Goal: Task Accomplishment & Management: Manage account settings

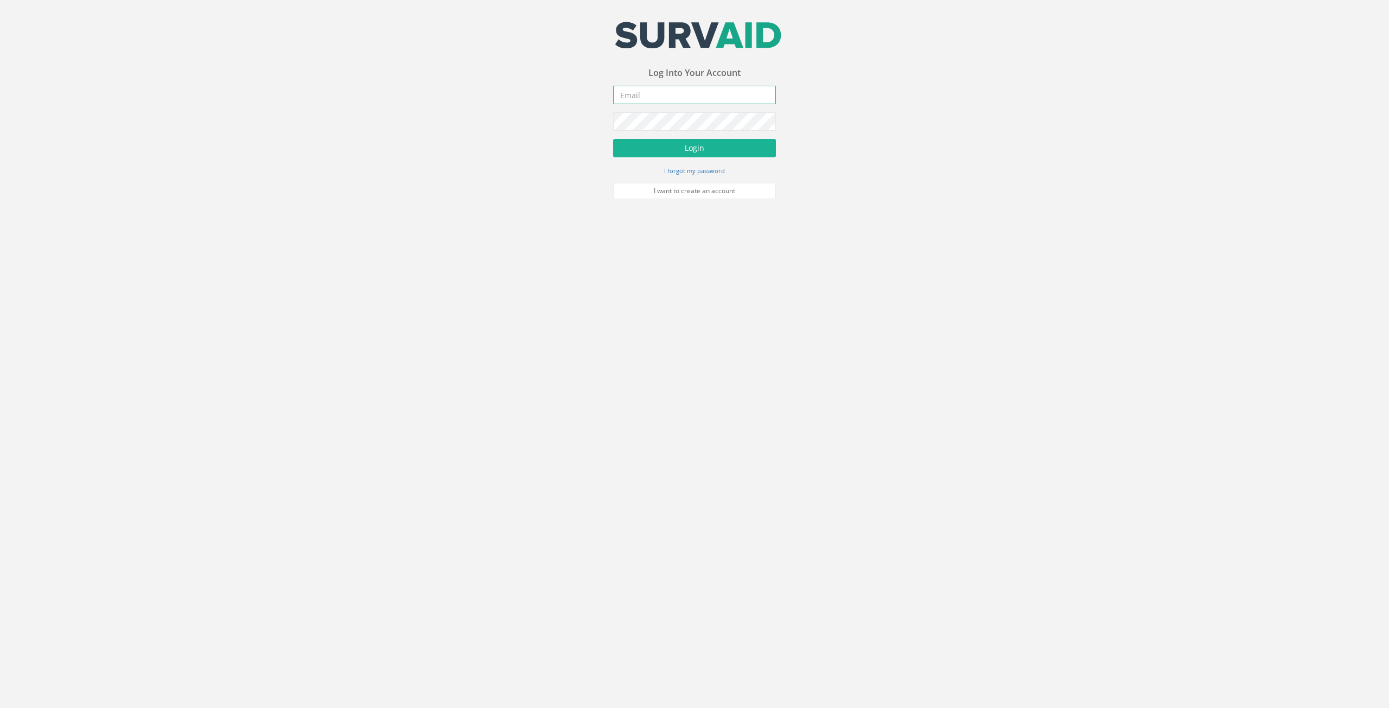
click at [674, 101] on input "email" at bounding box center [694, 95] width 163 height 18
type input "[EMAIL_ADDRESS][PERSON_NAME][DOMAIN_NAME]"
click at [613, 139] on button "Login" at bounding box center [694, 148] width 163 height 18
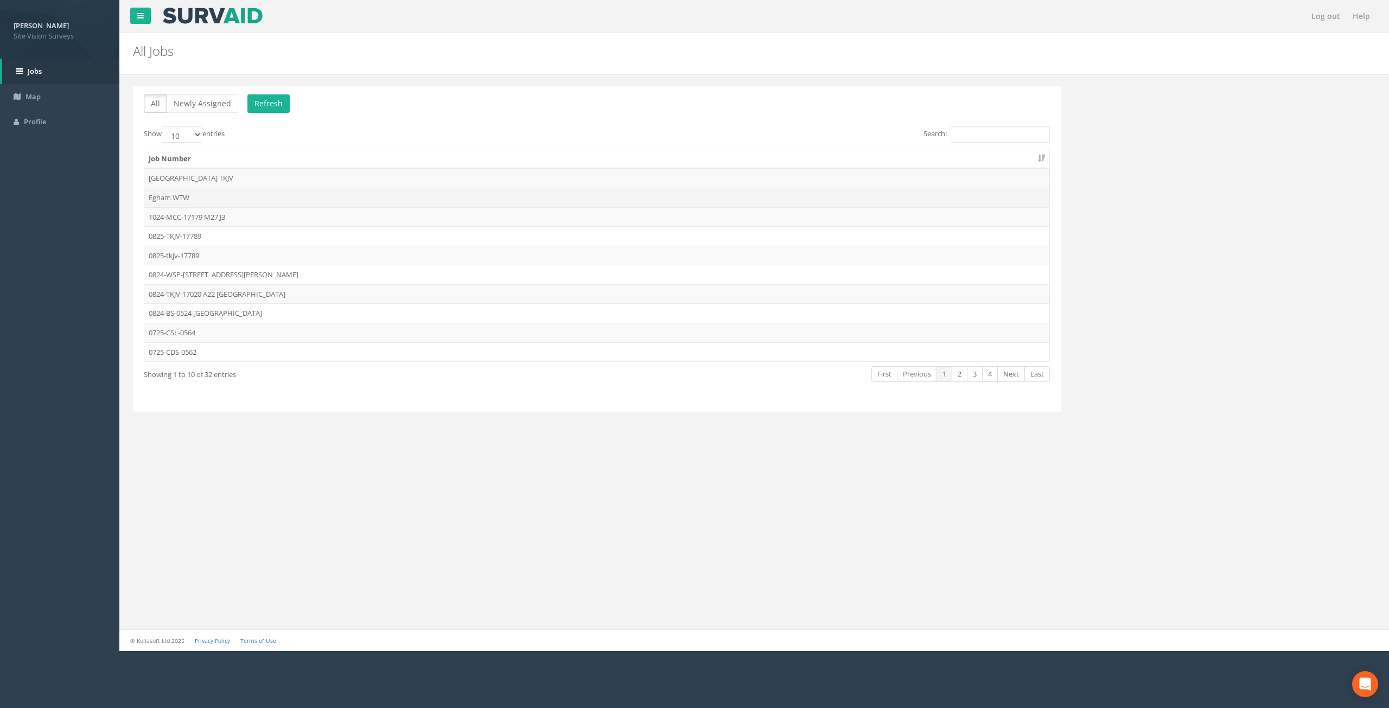
click at [194, 194] on td "Egham WTW" at bounding box center [596, 198] width 905 height 20
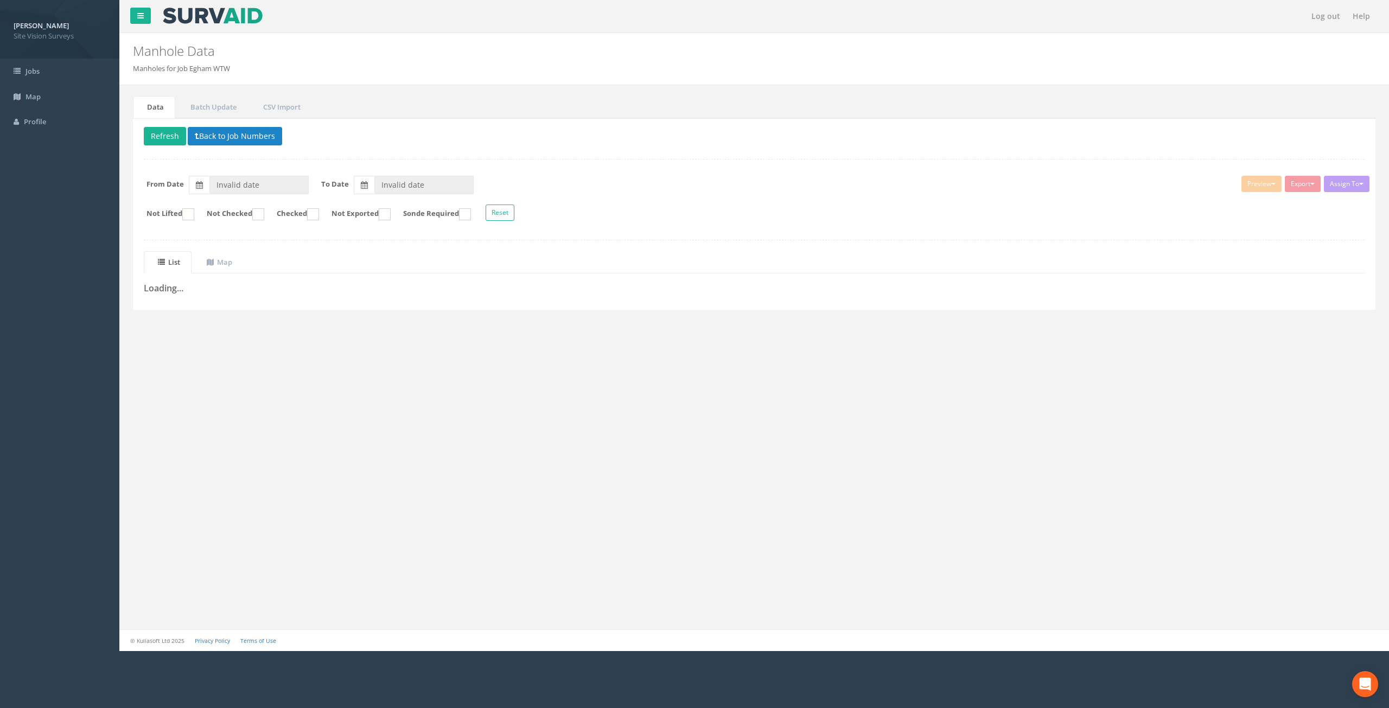
type input "[DATE]"
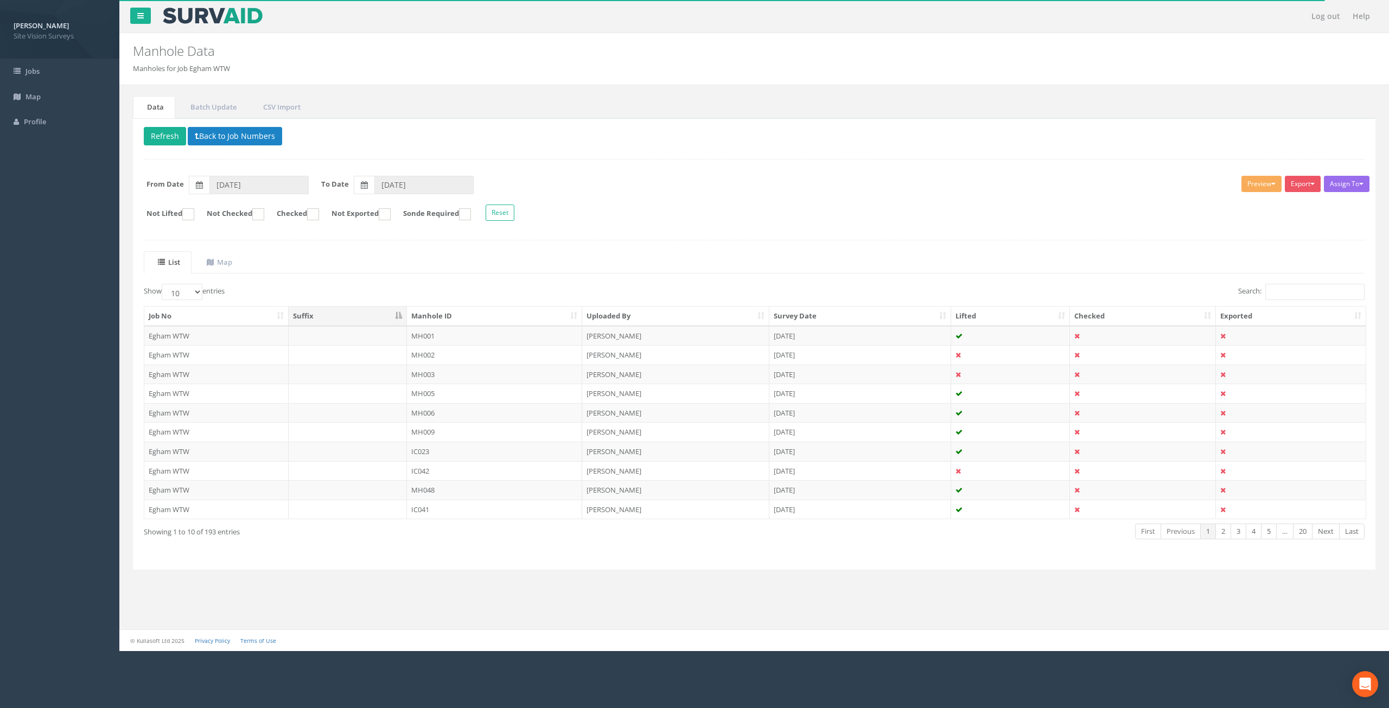
click at [470, 313] on th "Manhole ID" at bounding box center [495, 317] width 176 height 20
click at [1322, 534] on link "Next" at bounding box center [1326, 532] width 28 height 16
click at [1323, 534] on link "Next" at bounding box center [1326, 532] width 28 height 16
click at [189, 286] on select "10 25 50 100" at bounding box center [182, 292] width 41 height 16
click at [163, 284] on select "10 25 50 100" at bounding box center [182, 292] width 41 height 16
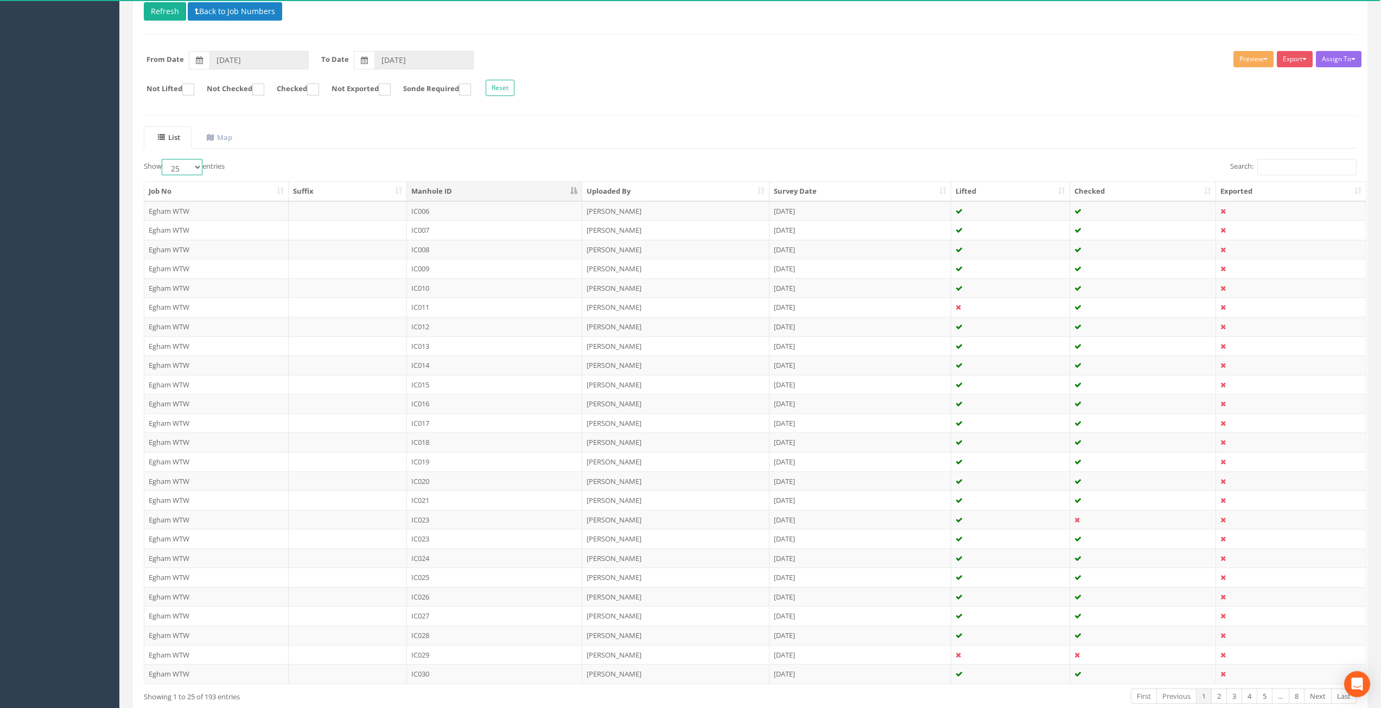
scroll to position [187, 0]
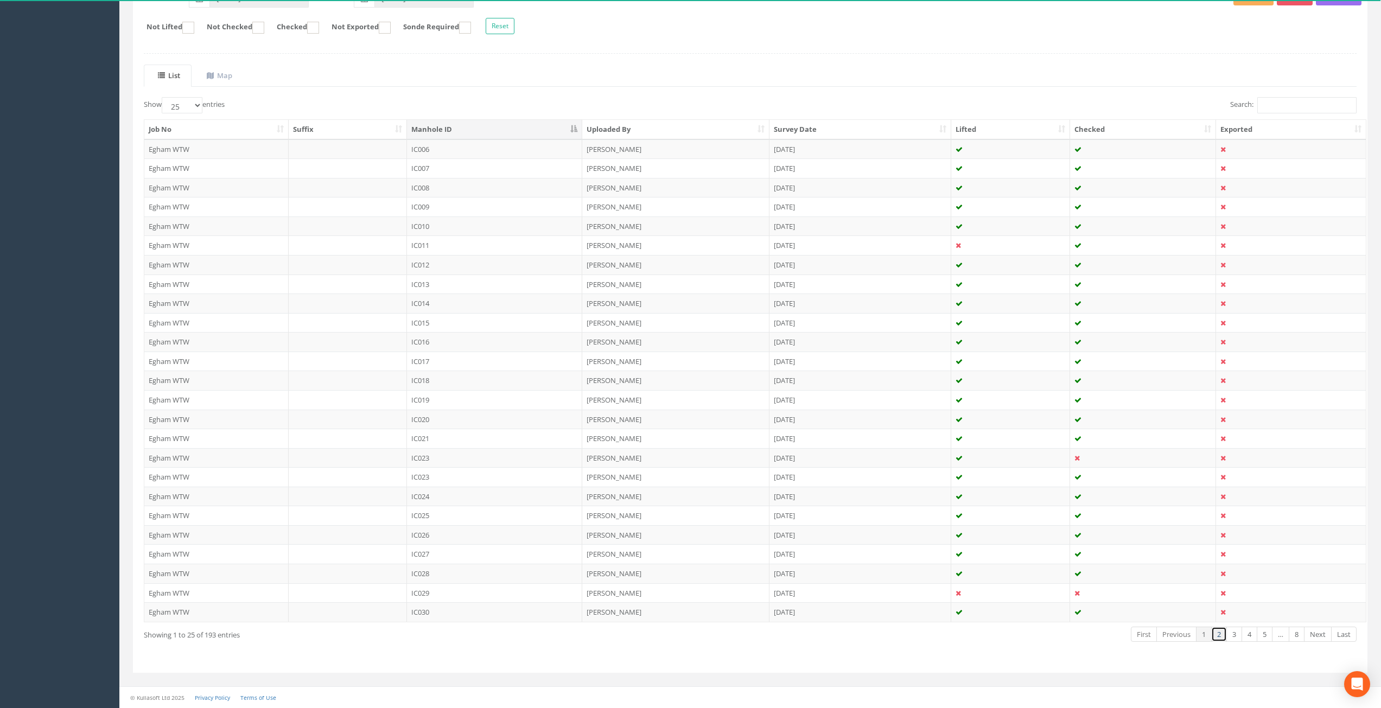
click at [1221, 638] on link "2" at bounding box center [1219, 635] width 16 height 16
click at [486, 361] on td "IC041" at bounding box center [495, 362] width 176 height 20
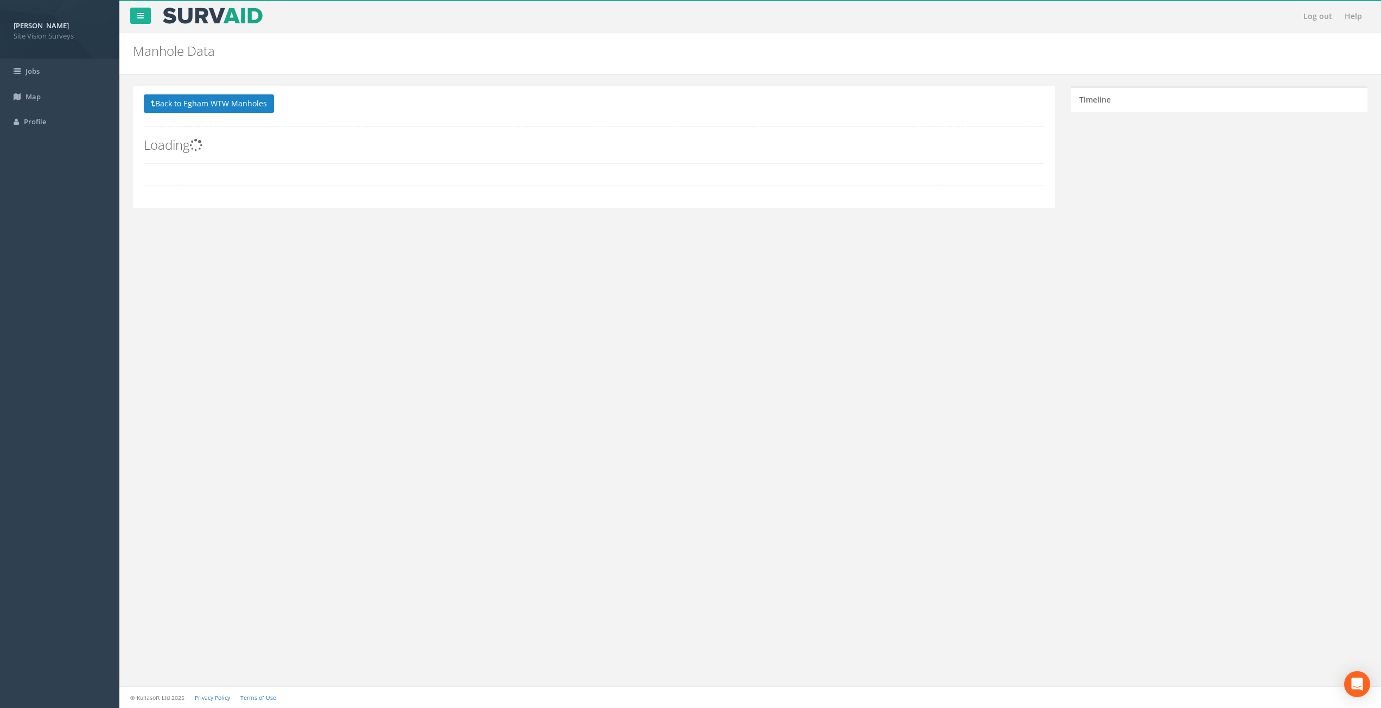
scroll to position [0, 0]
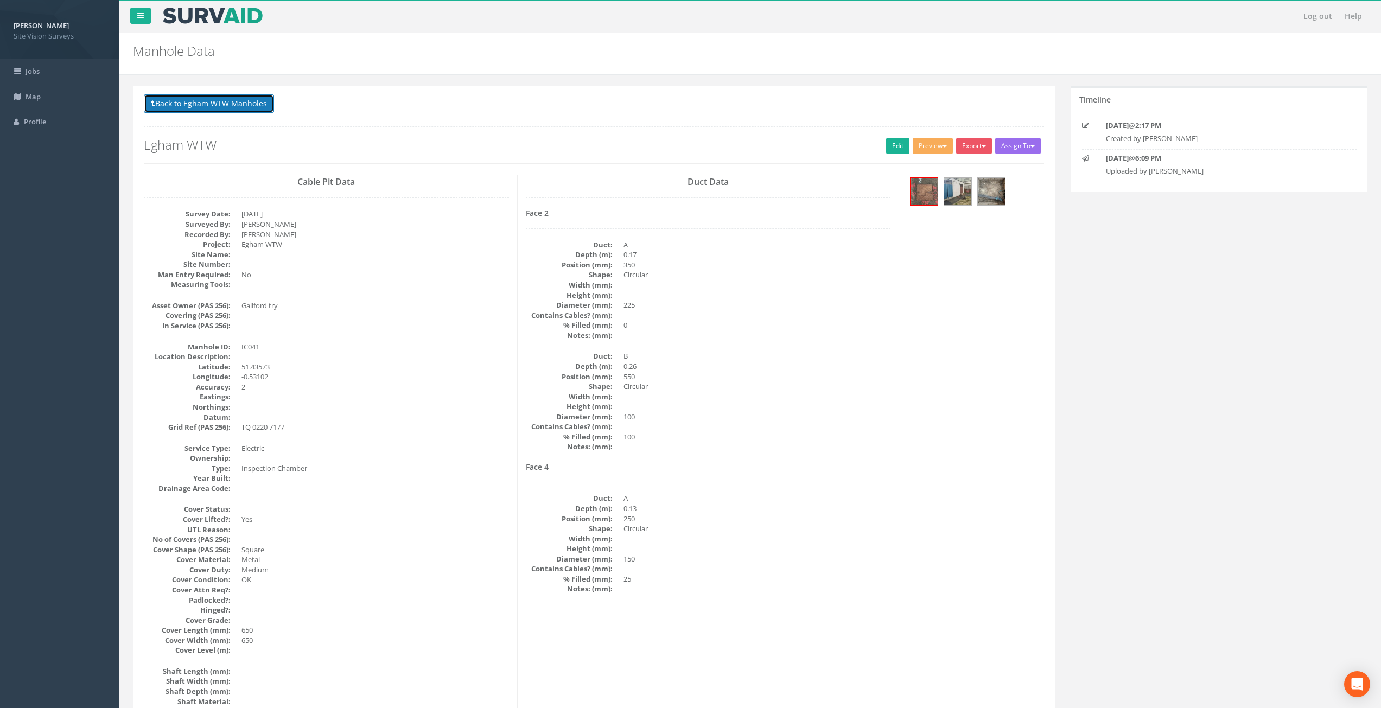
click at [195, 98] on button "Back to Egham WTW Manholes" at bounding box center [209, 103] width 130 height 18
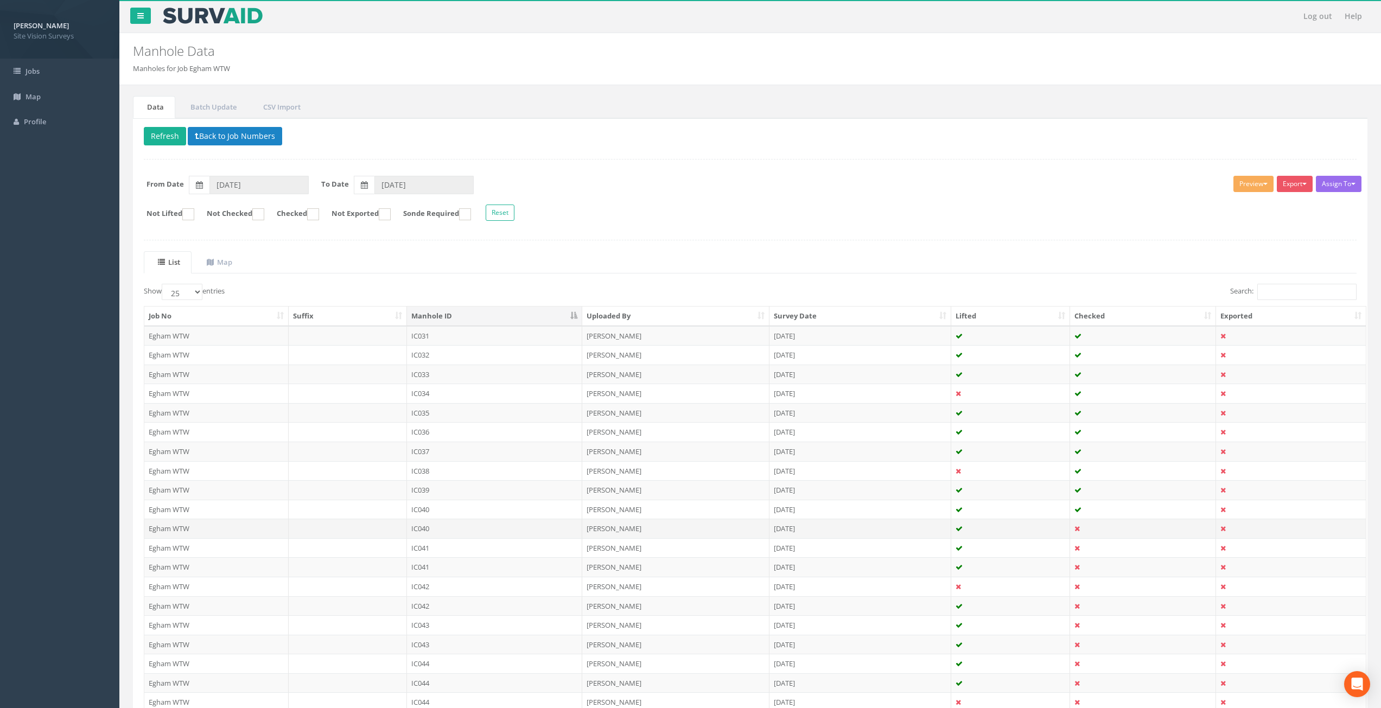
click at [460, 526] on td "IC040" at bounding box center [495, 529] width 176 height 20
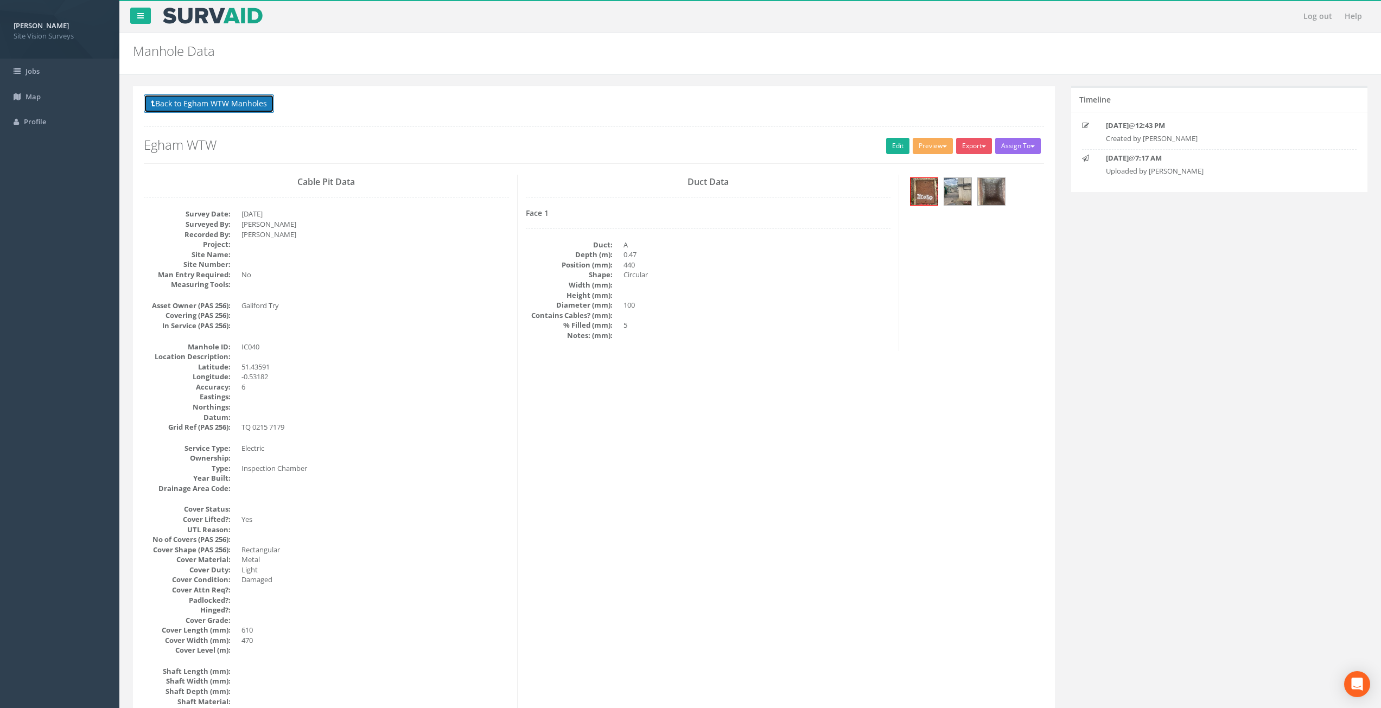
click at [238, 102] on button "Back to Egham WTW Manholes" at bounding box center [209, 103] width 130 height 18
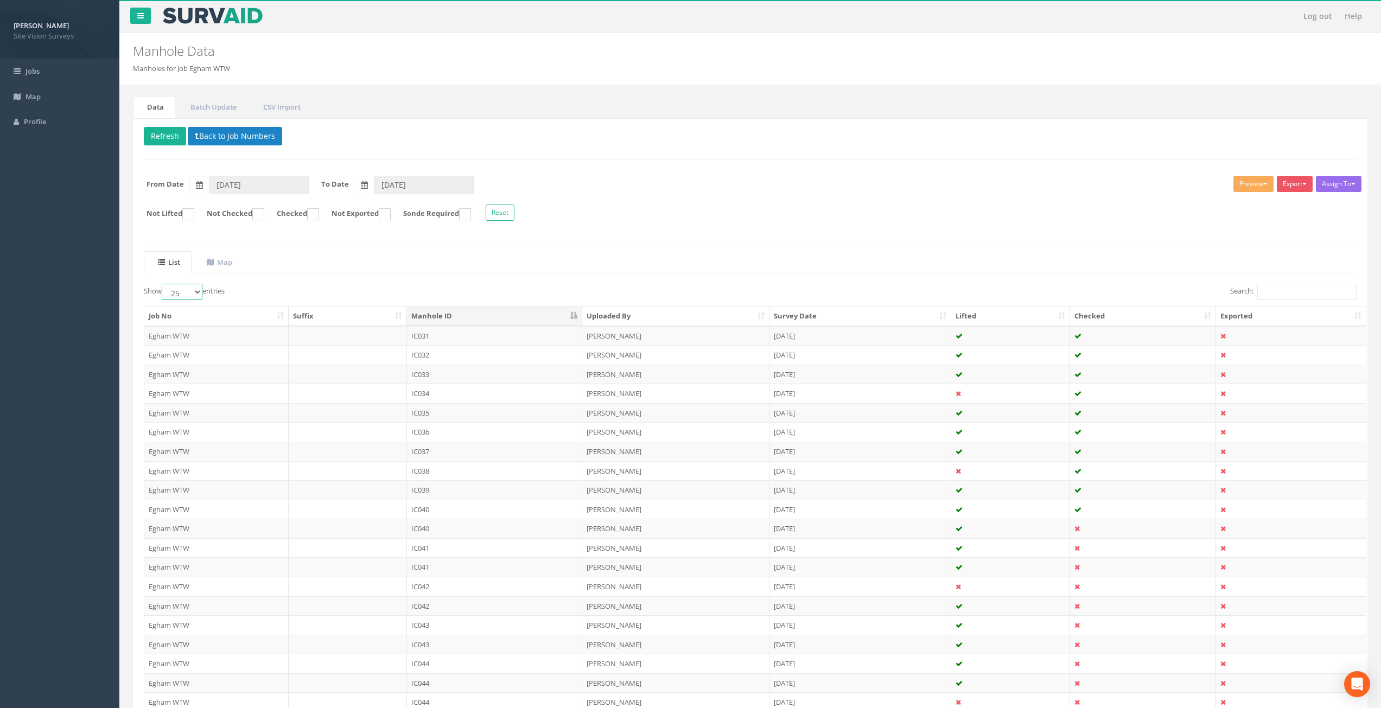
click at [202, 288] on select "10 25 50 100" at bounding box center [182, 292] width 41 height 16
select select "10"
click at [163, 284] on select "10 25 50 100" at bounding box center [182, 292] width 41 height 16
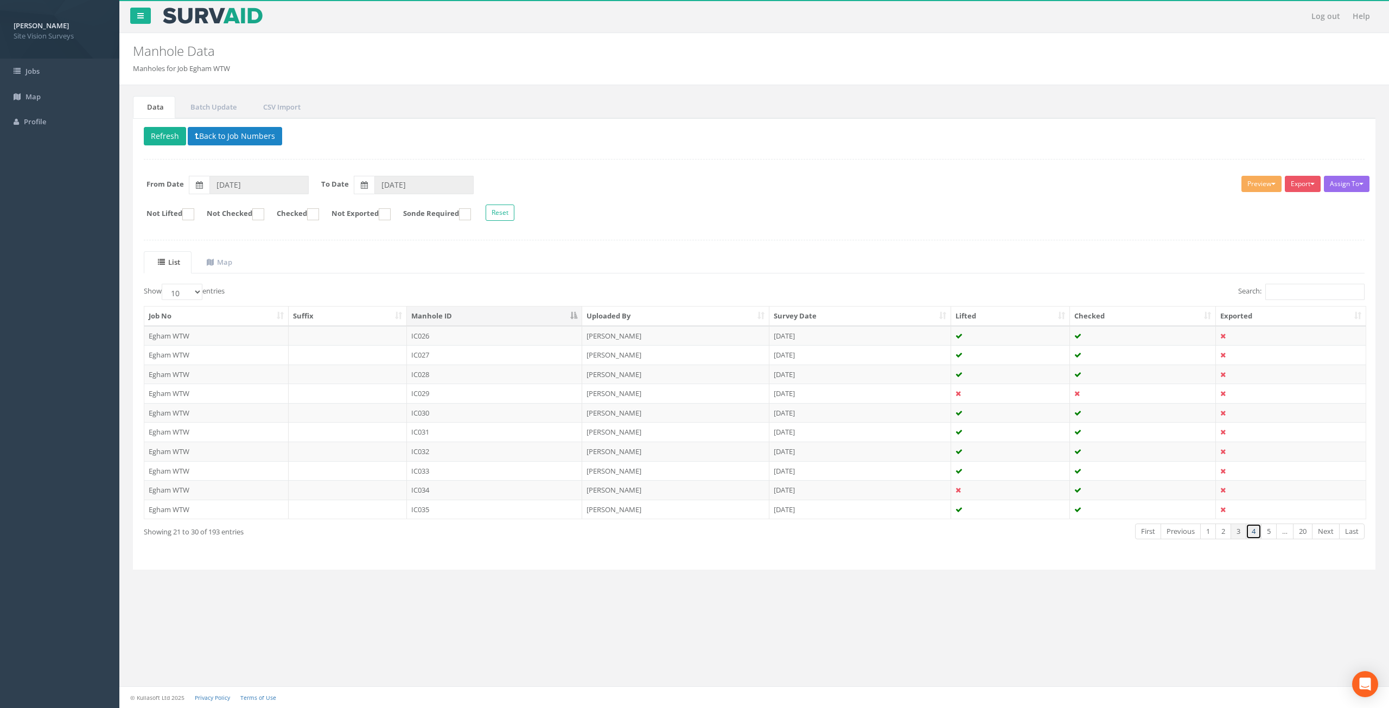
click at [1255, 534] on link "4" at bounding box center [1254, 532] width 16 height 16
click at [502, 415] on td "IC040" at bounding box center [495, 413] width 176 height 20
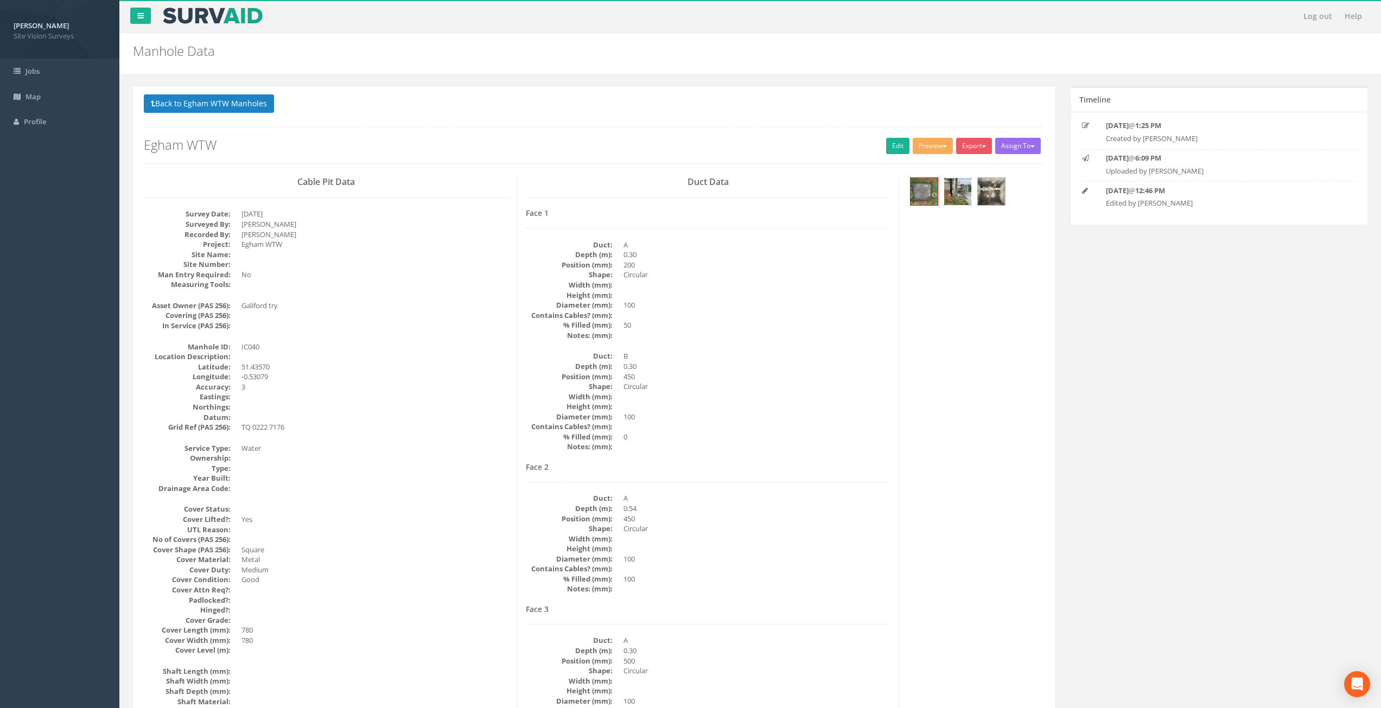
click at [958, 198] on img at bounding box center [957, 191] width 27 height 27
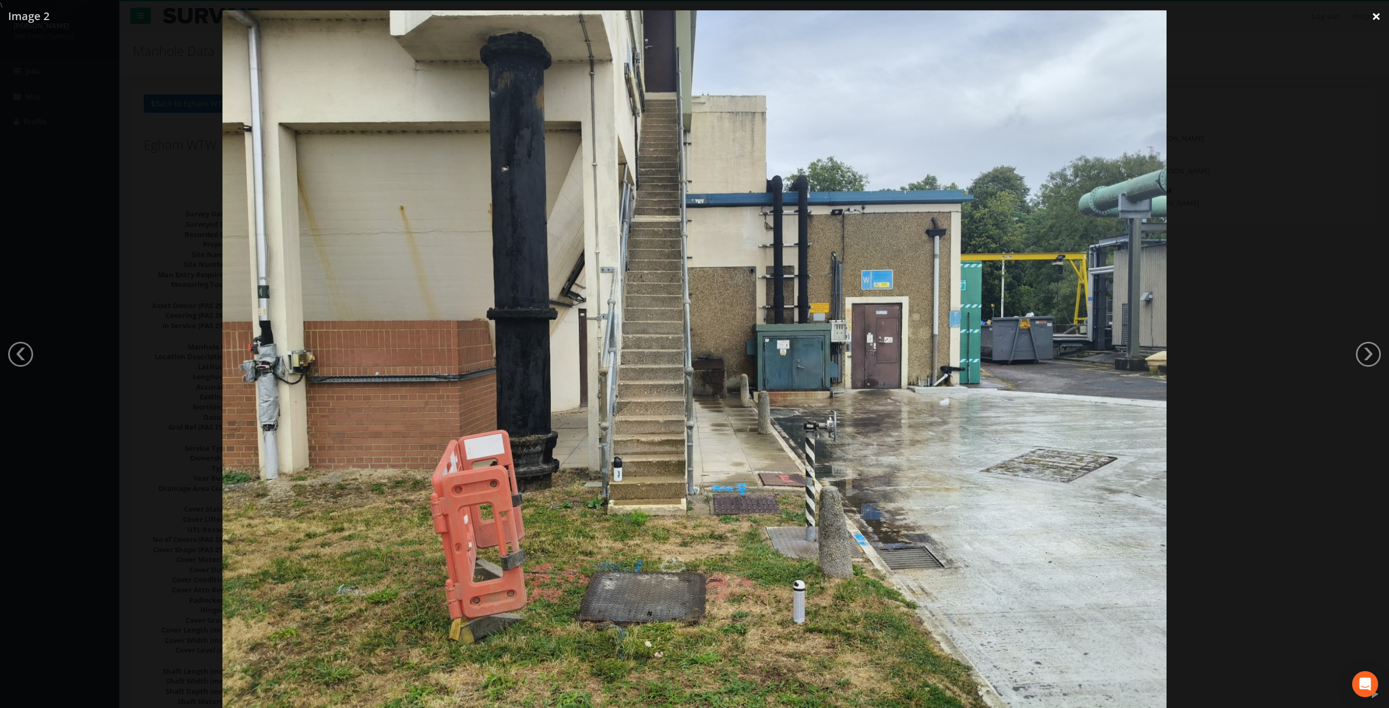
click at [1373, 20] on link "×" at bounding box center [1375, 16] width 25 height 33
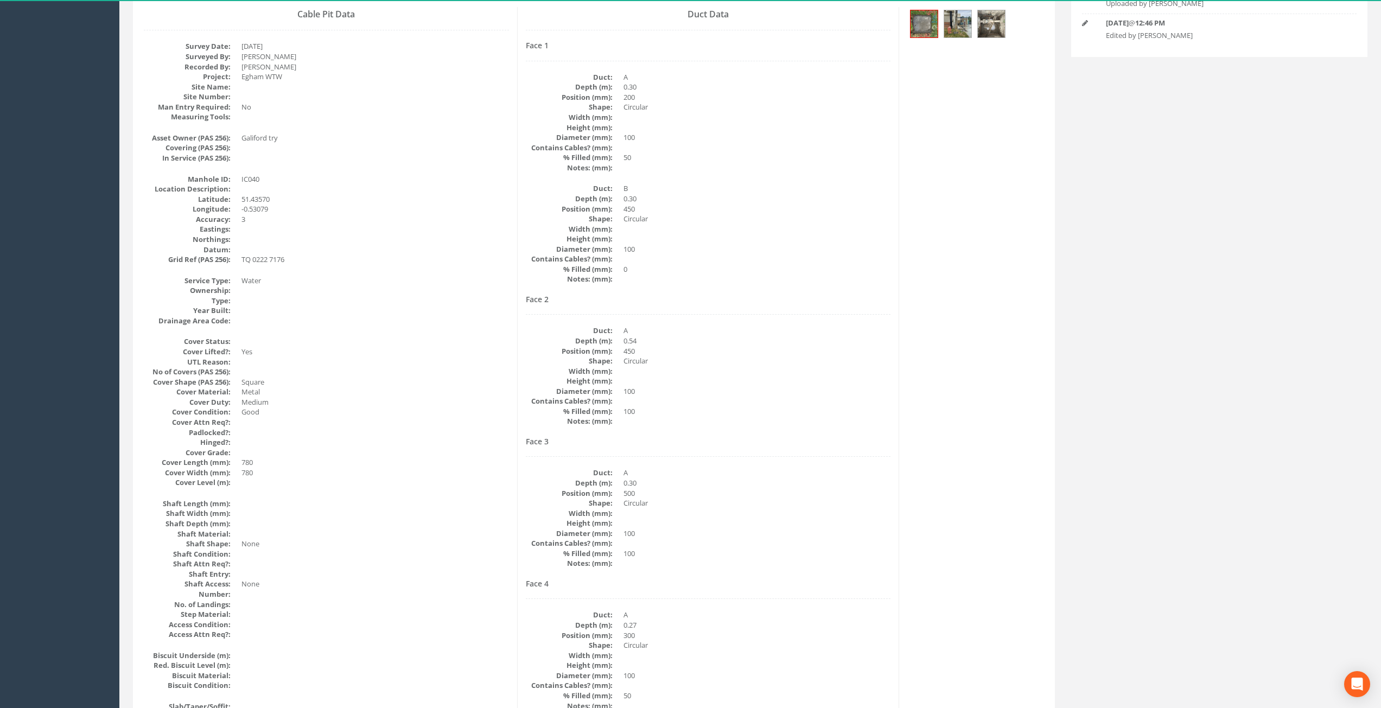
scroll to position [217, 0]
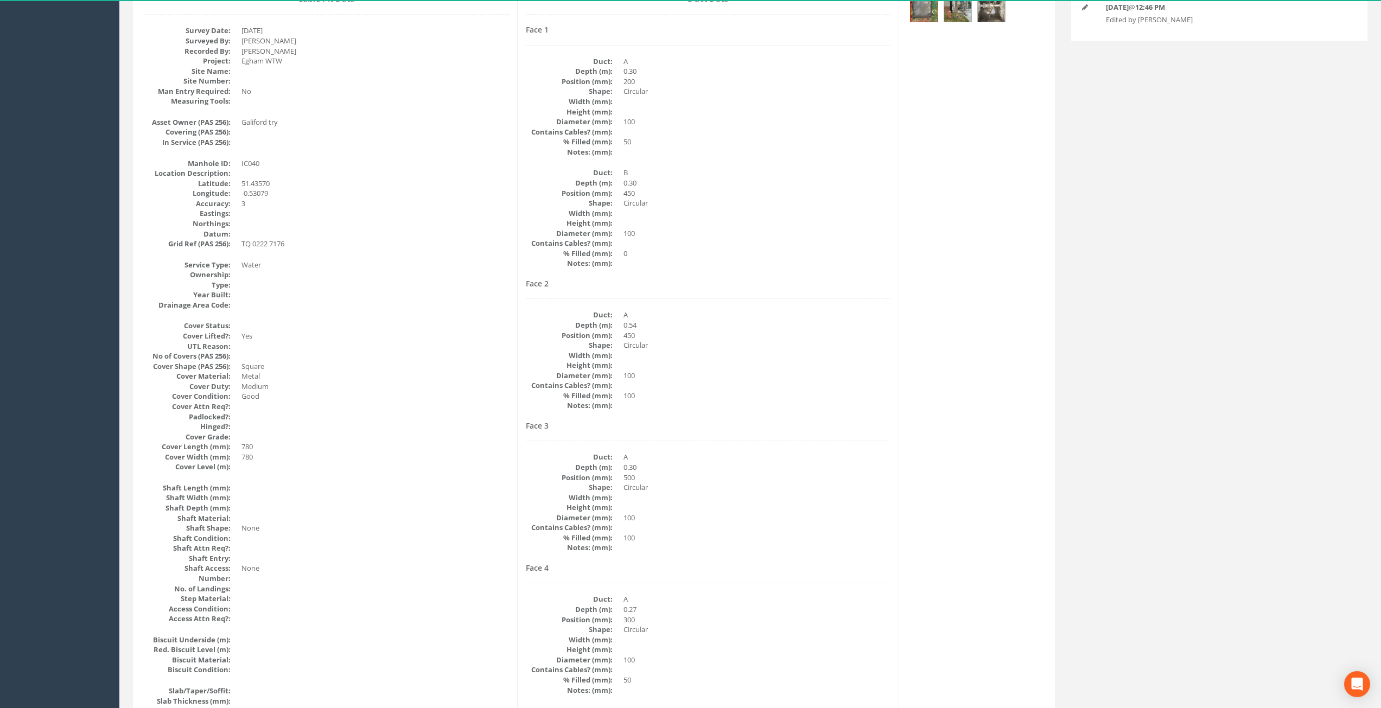
drag, startPoint x: 438, startPoint y: 388, endPoint x: 448, endPoint y: 421, distance: 34.4
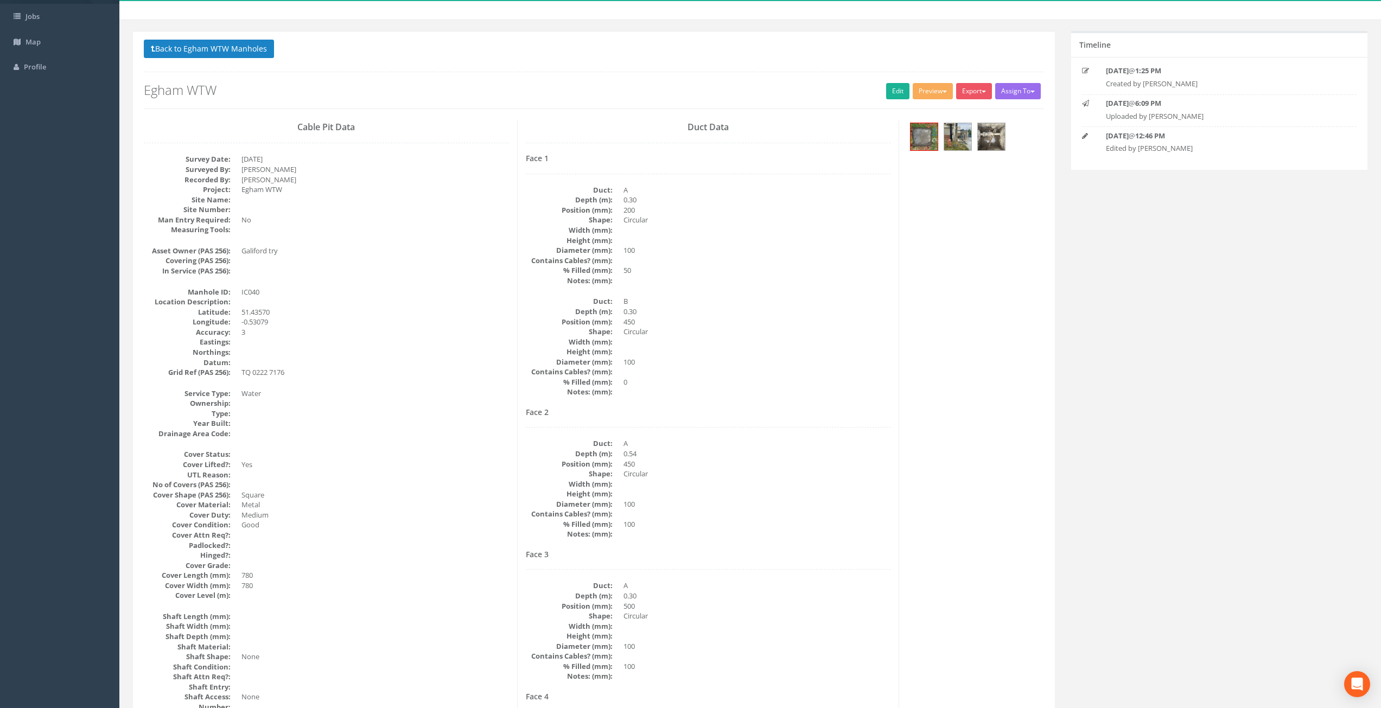
scroll to position [0, 0]
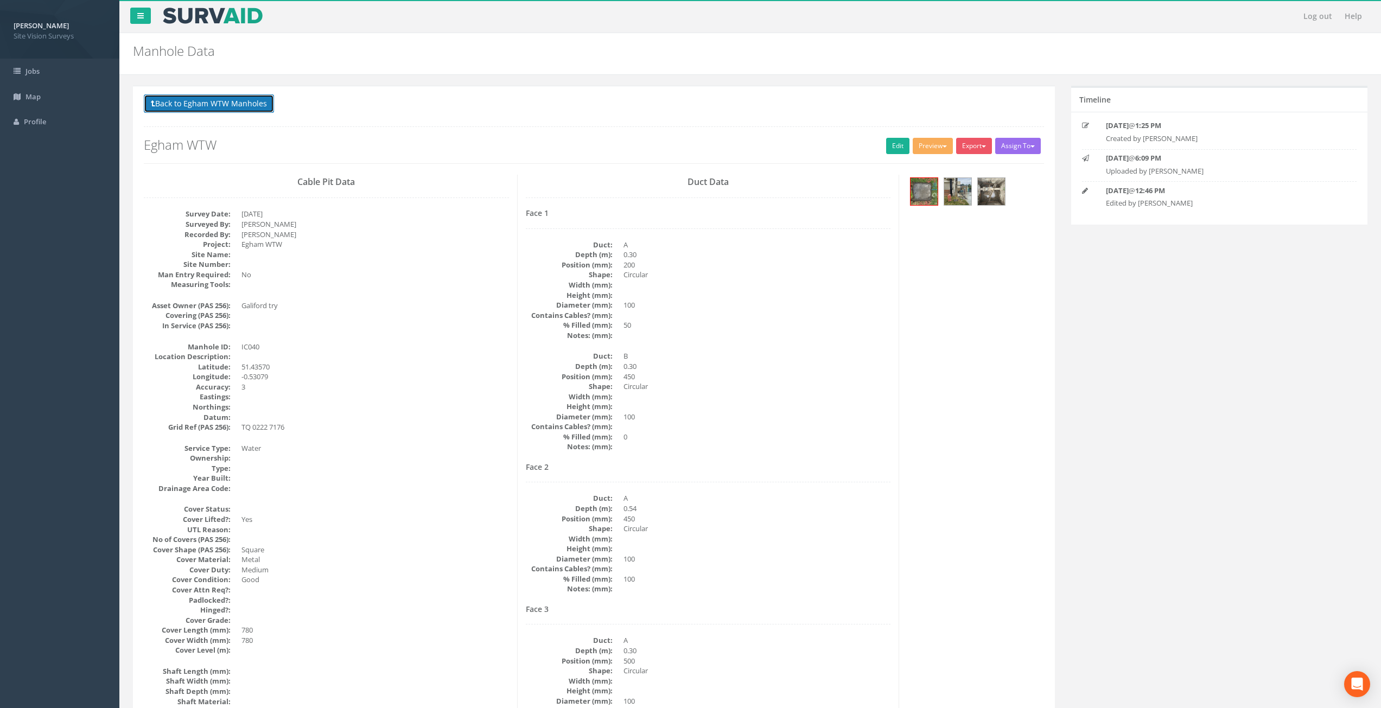
click at [252, 108] on button "Back to Egham WTW Manholes" at bounding box center [209, 103] width 130 height 18
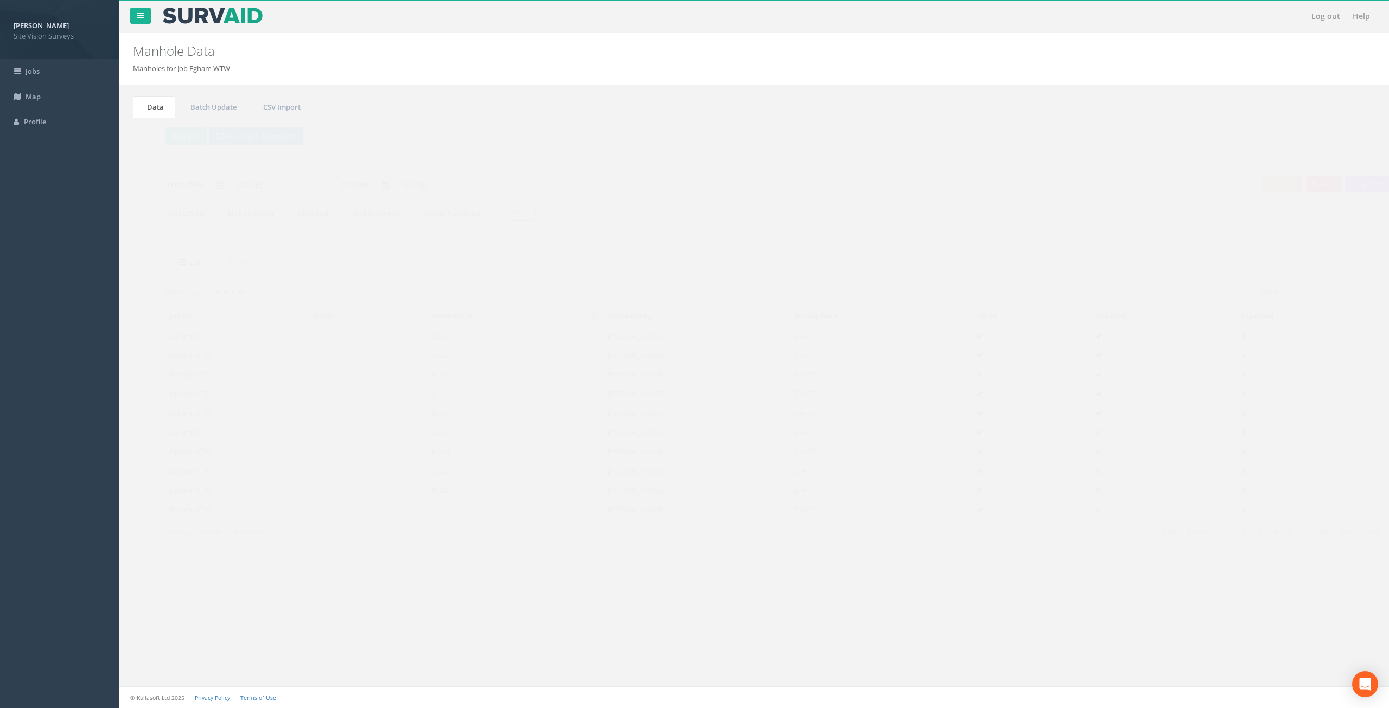
click at [1020, 449] on td at bounding box center [1010, 452] width 119 height 20
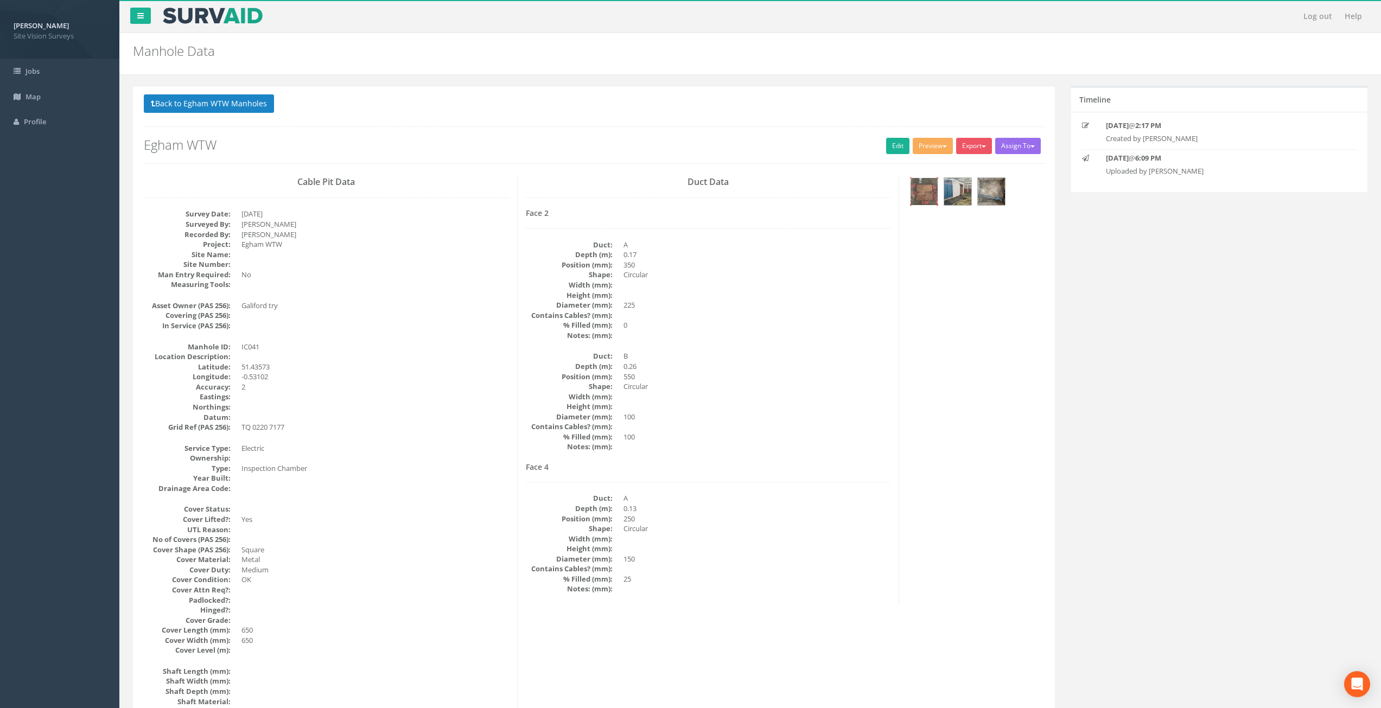
click at [931, 192] on img at bounding box center [923, 191] width 27 height 27
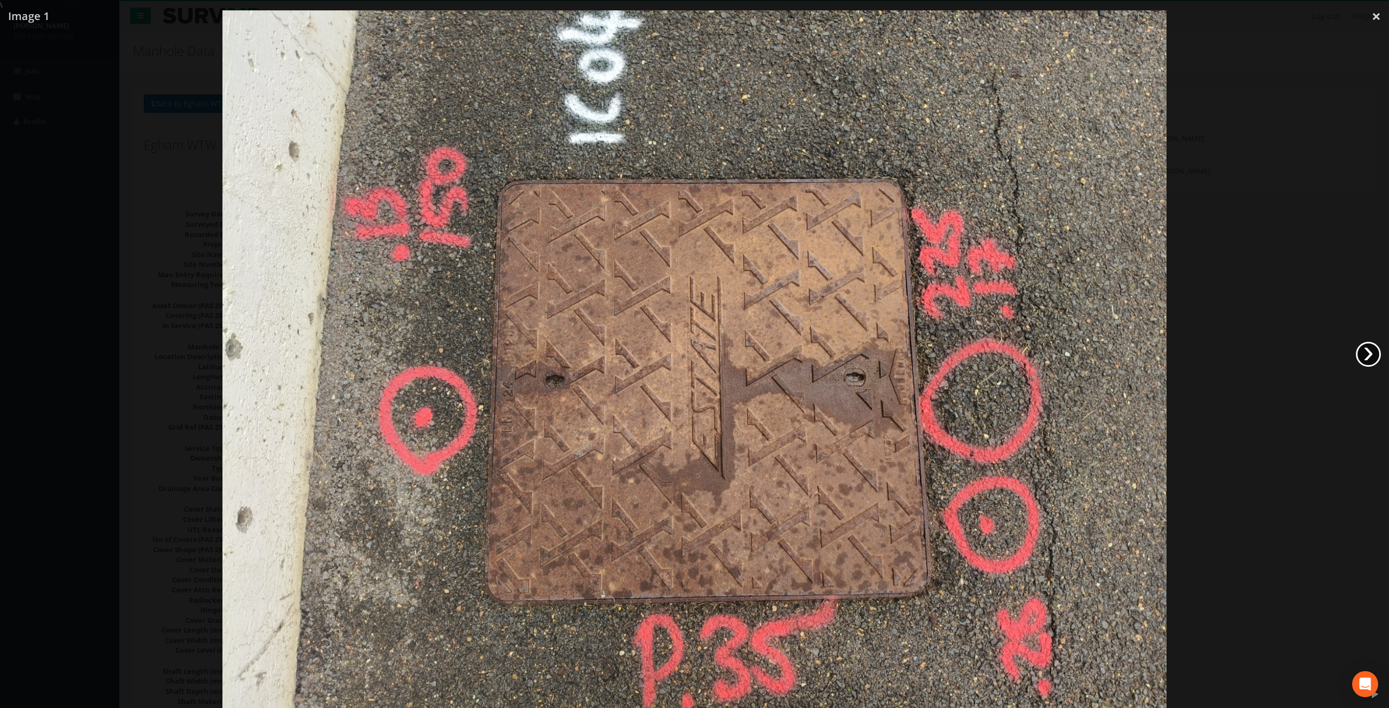
click at [1366, 358] on link "›" at bounding box center [1368, 354] width 25 height 25
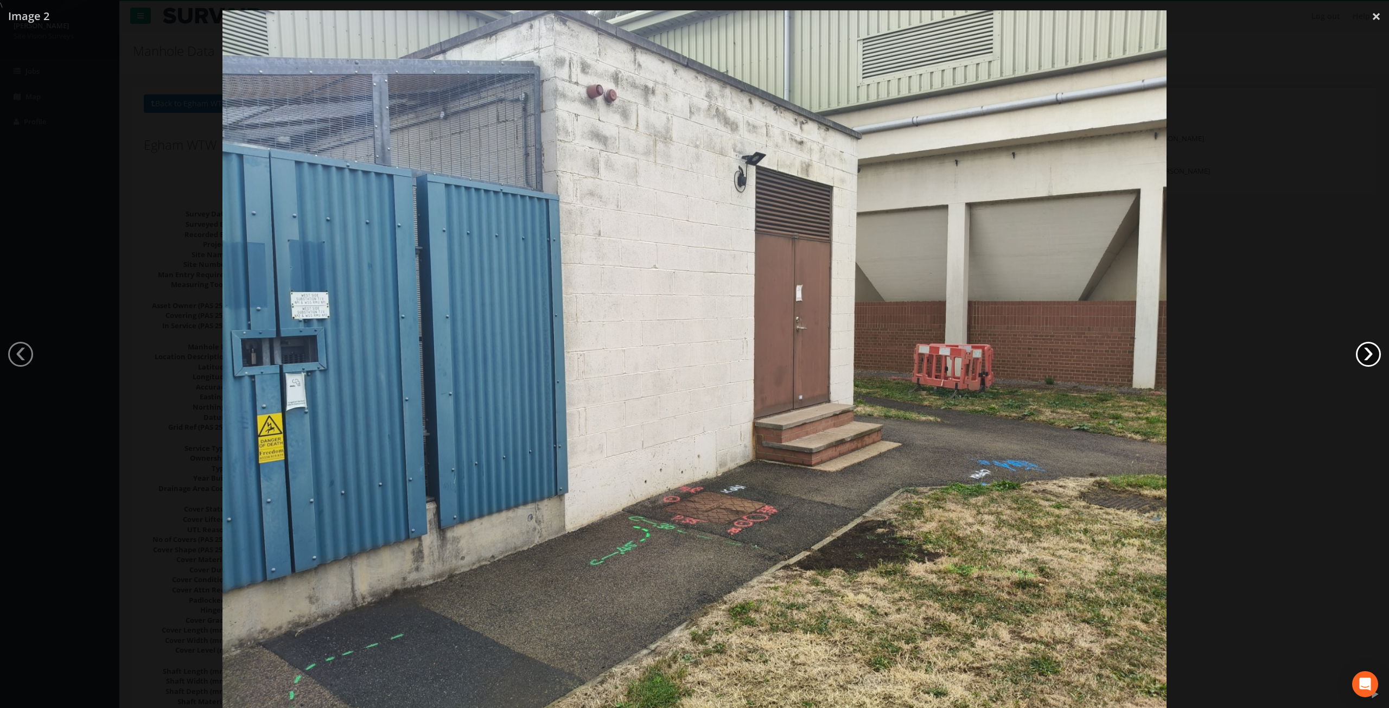
click at [1371, 355] on link "›" at bounding box center [1368, 354] width 25 height 25
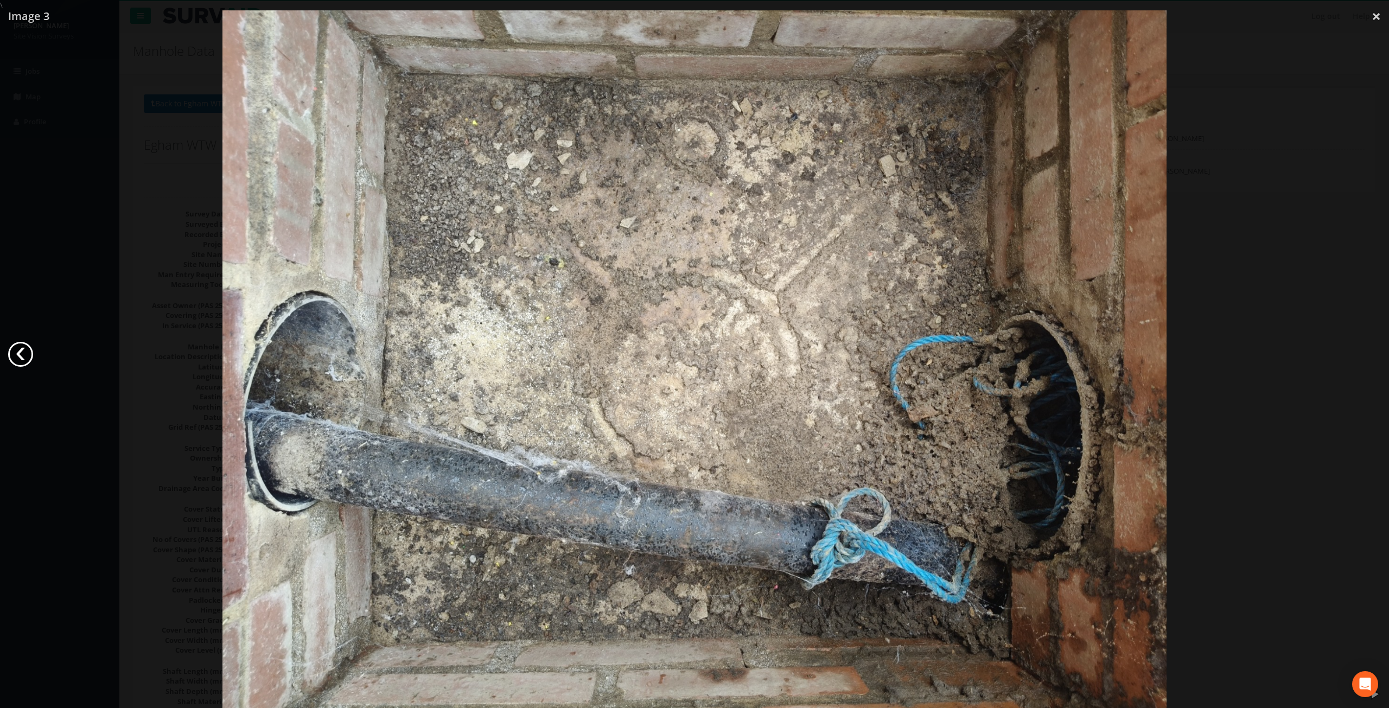
click at [18, 358] on link "‹" at bounding box center [20, 354] width 25 height 25
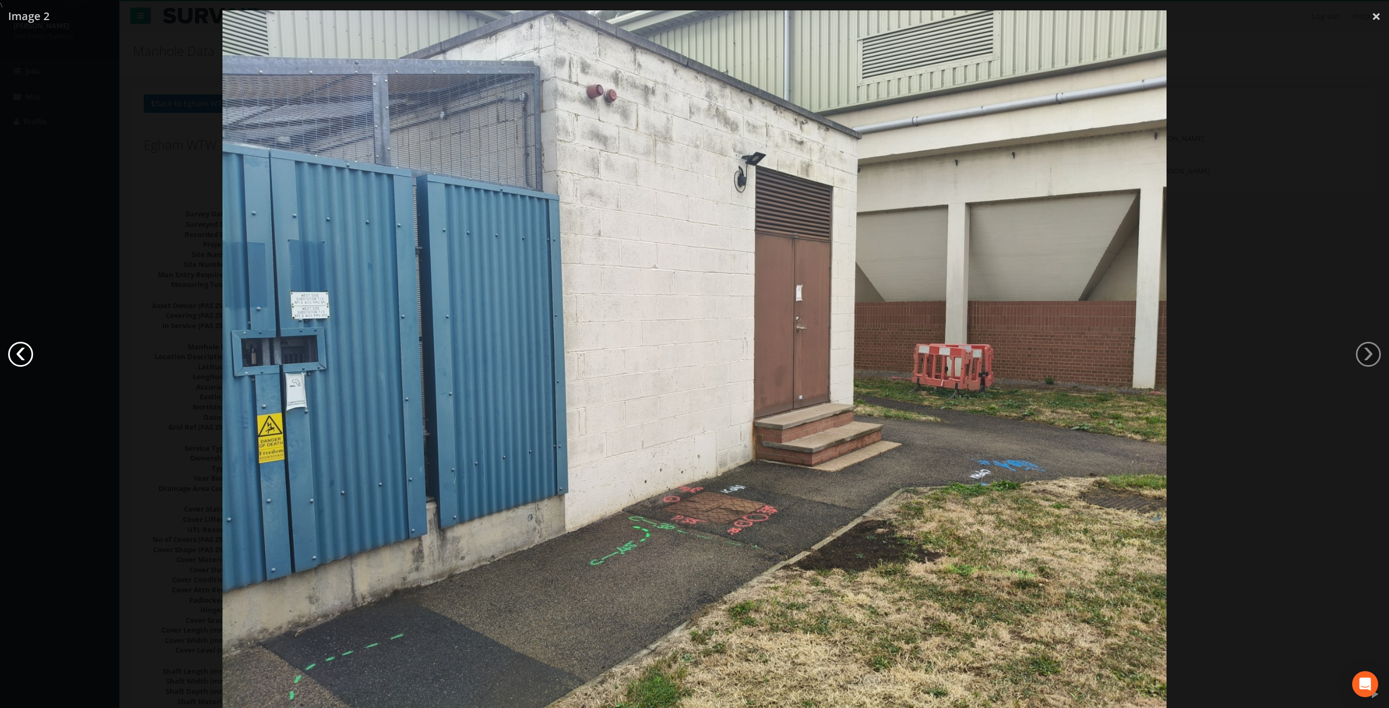
click at [18, 358] on link "‹" at bounding box center [20, 354] width 25 height 25
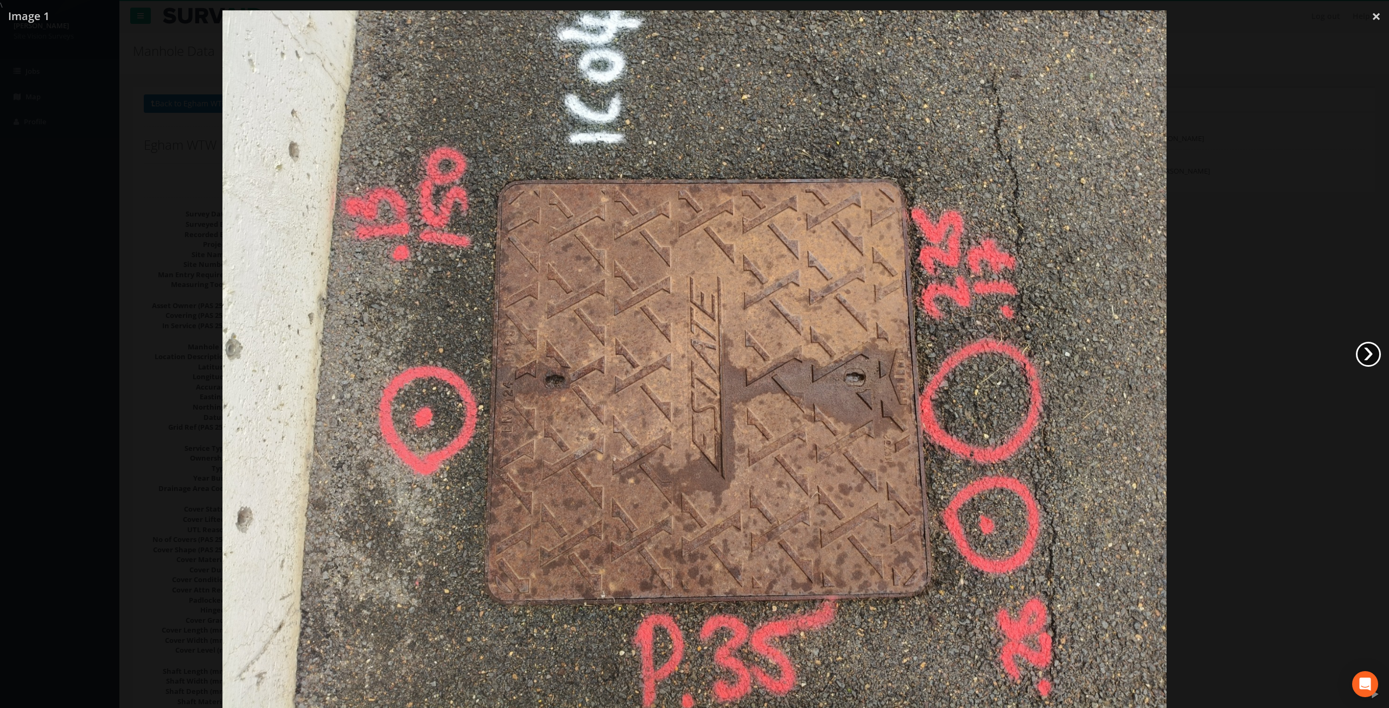
click at [1363, 346] on link "›" at bounding box center [1368, 354] width 25 height 25
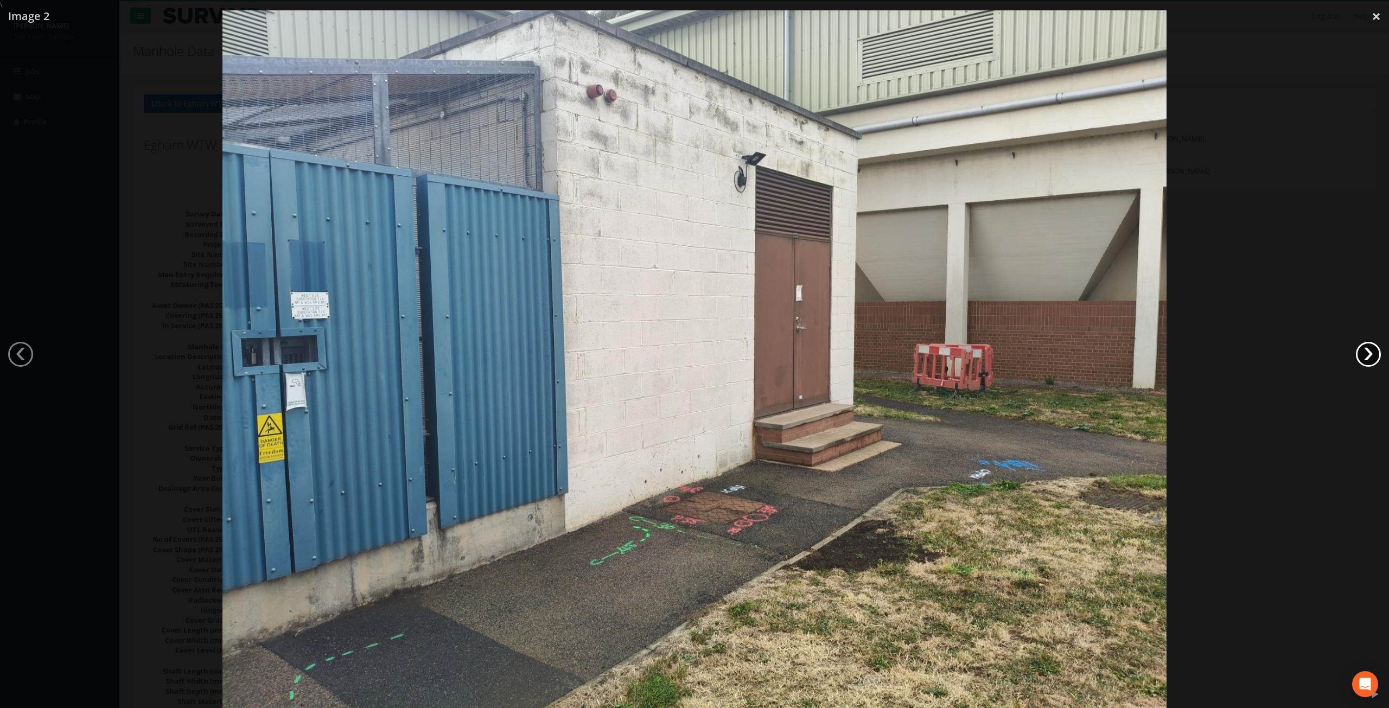
click at [1365, 347] on link "›" at bounding box center [1368, 354] width 25 height 25
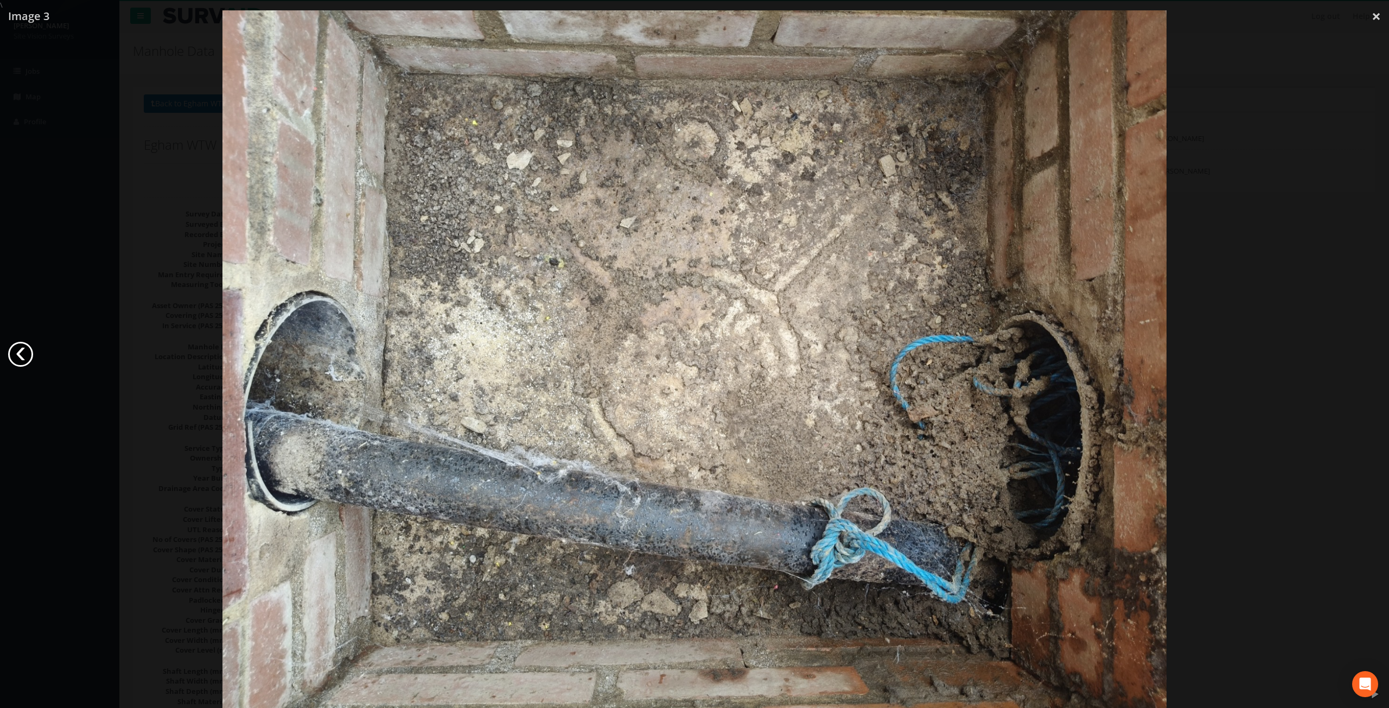
click at [13, 357] on link "‹" at bounding box center [20, 354] width 25 height 25
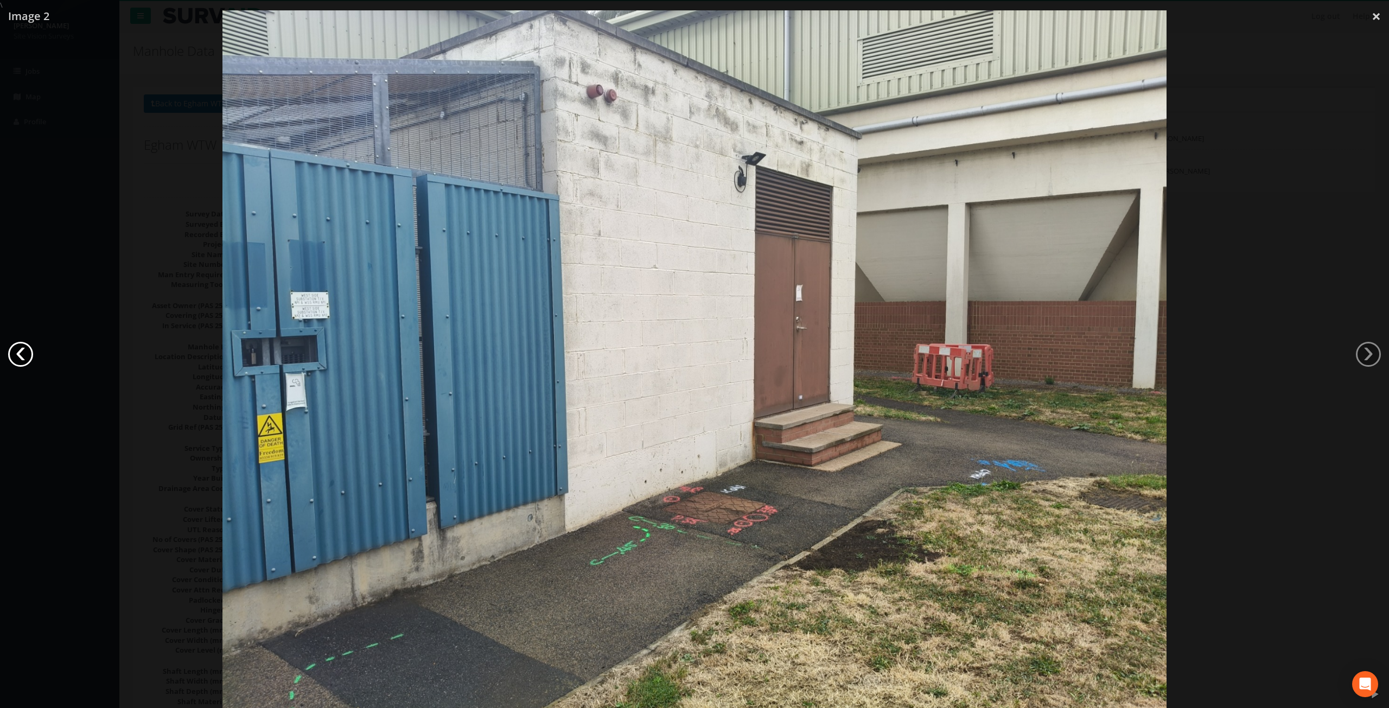
click at [14, 357] on link "‹" at bounding box center [20, 354] width 25 height 25
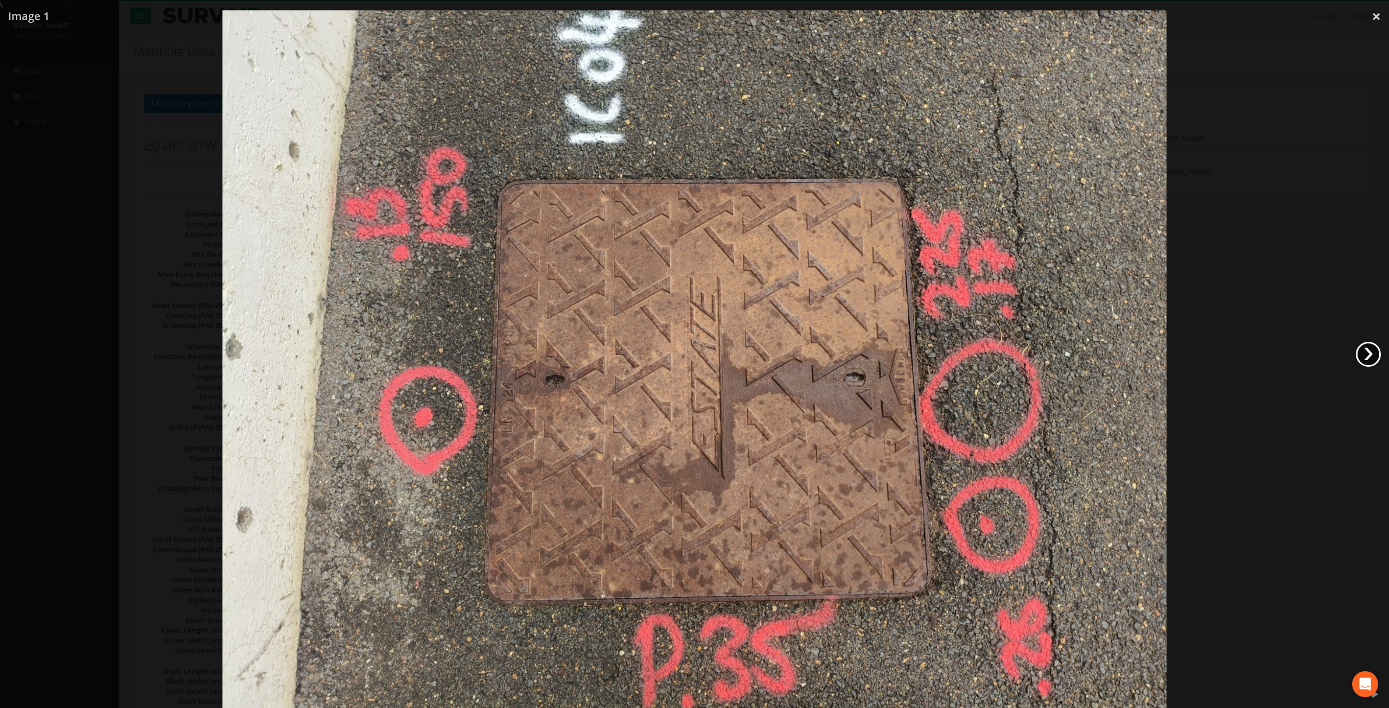
click at [1370, 347] on link "›" at bounding box center [1368, 354] width 25 height 25
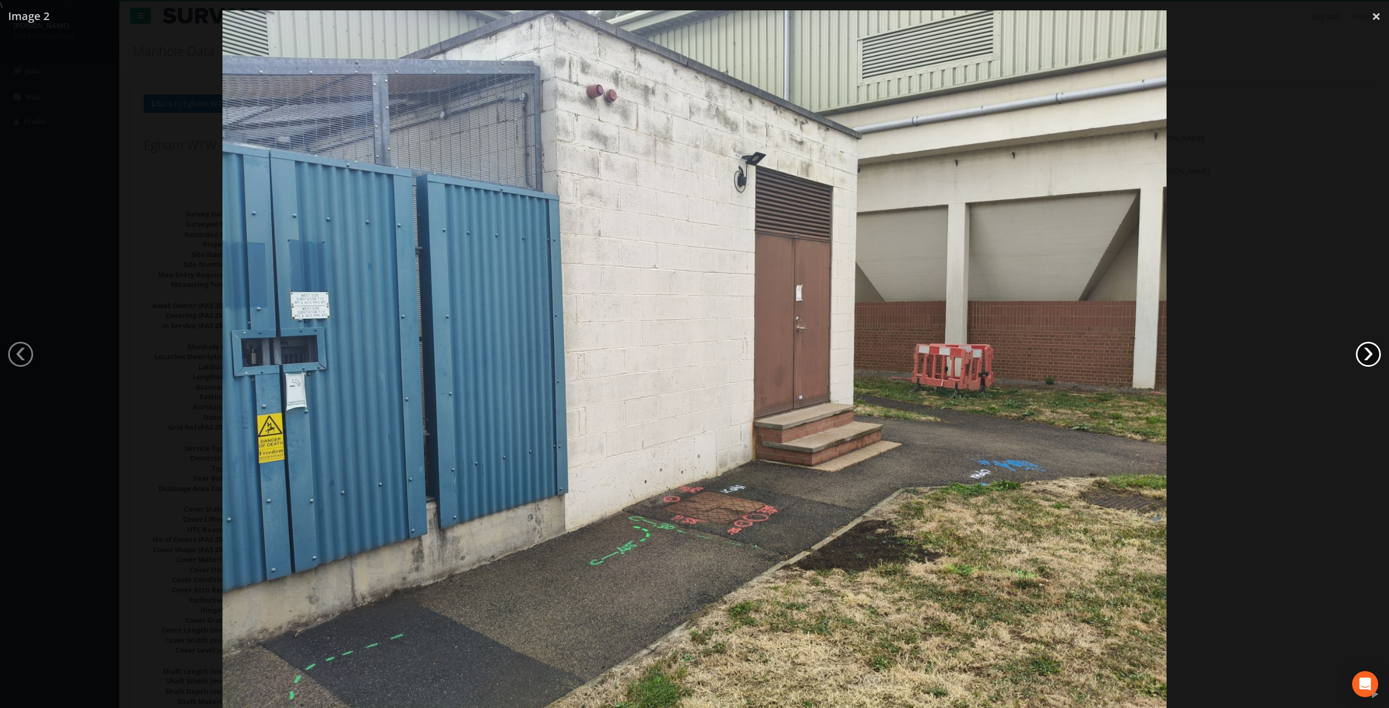
click at [1370, 347] on link "›" at bounding box center [1368, 354] width 25 height 25
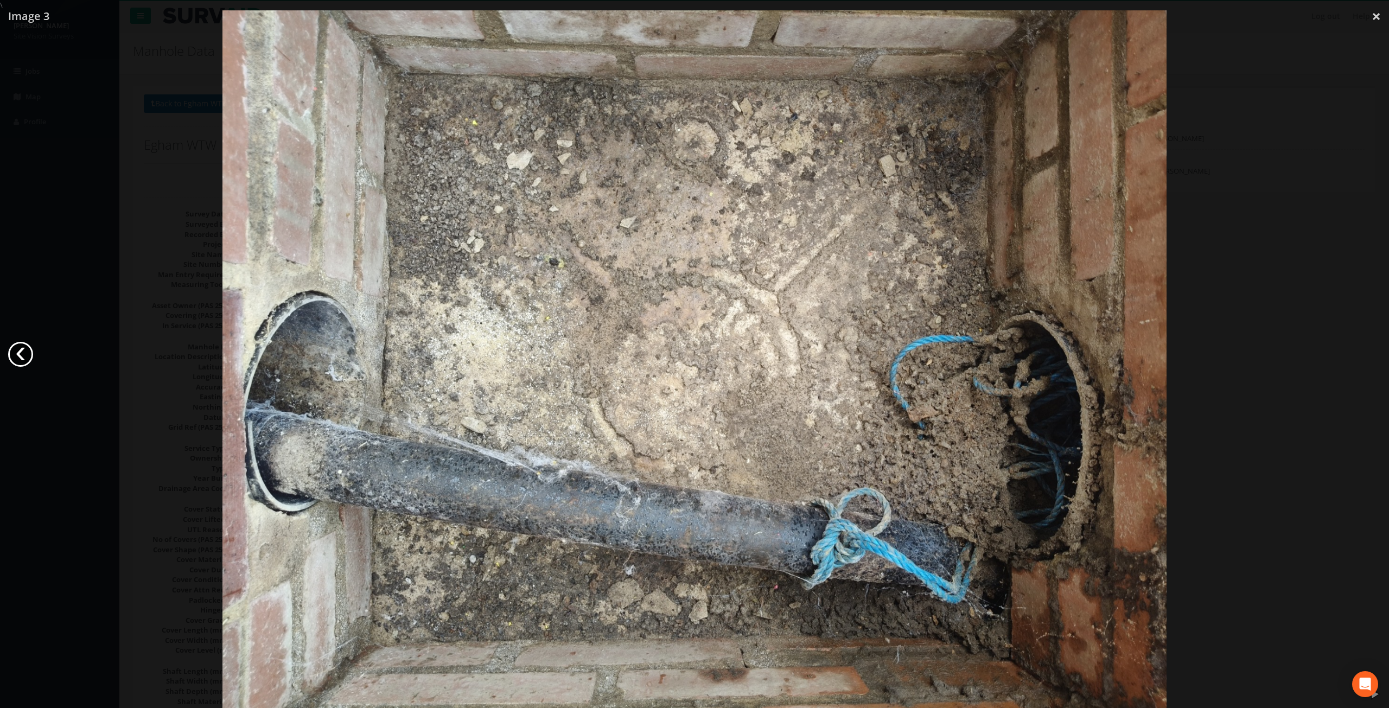
click at [24, 352] on link "‹" at bounding box center [20, 354] width 25 height 25
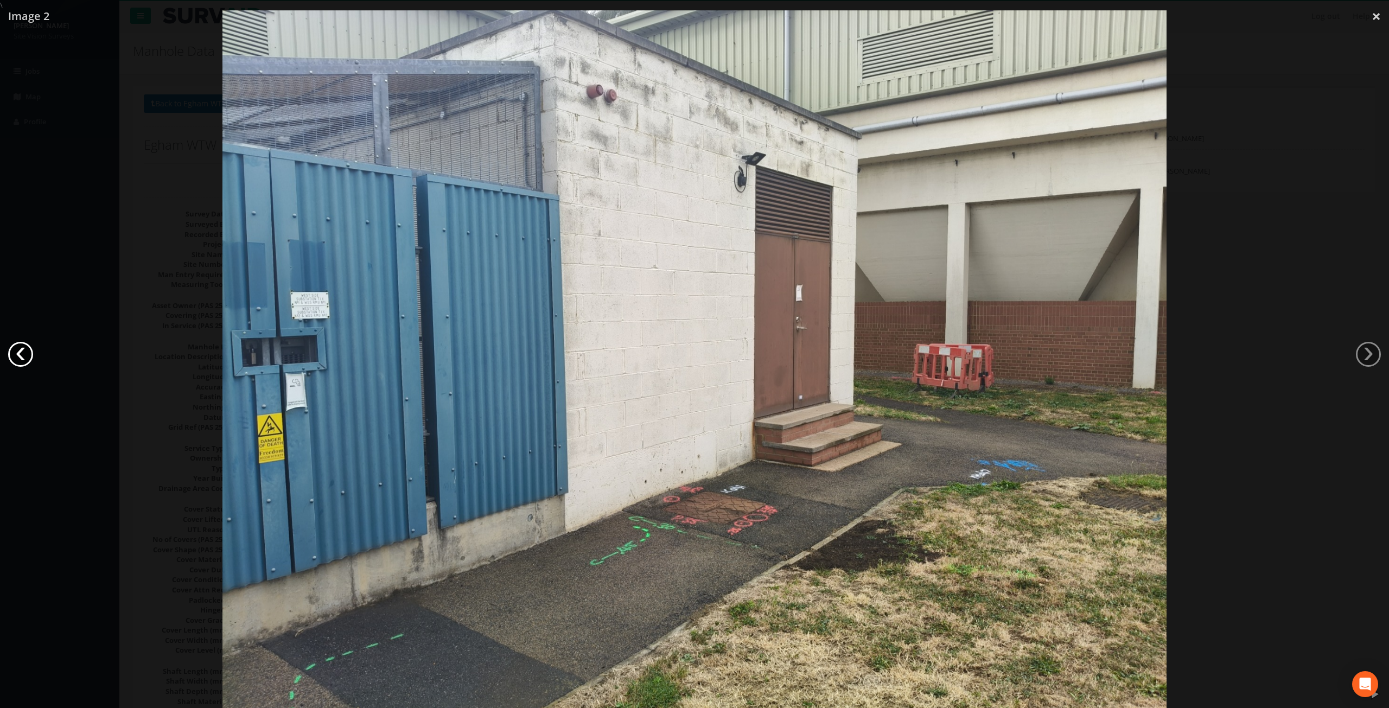
click at [24, 352] on link "‹" at bounding box center [20, 354] width 25 height 25
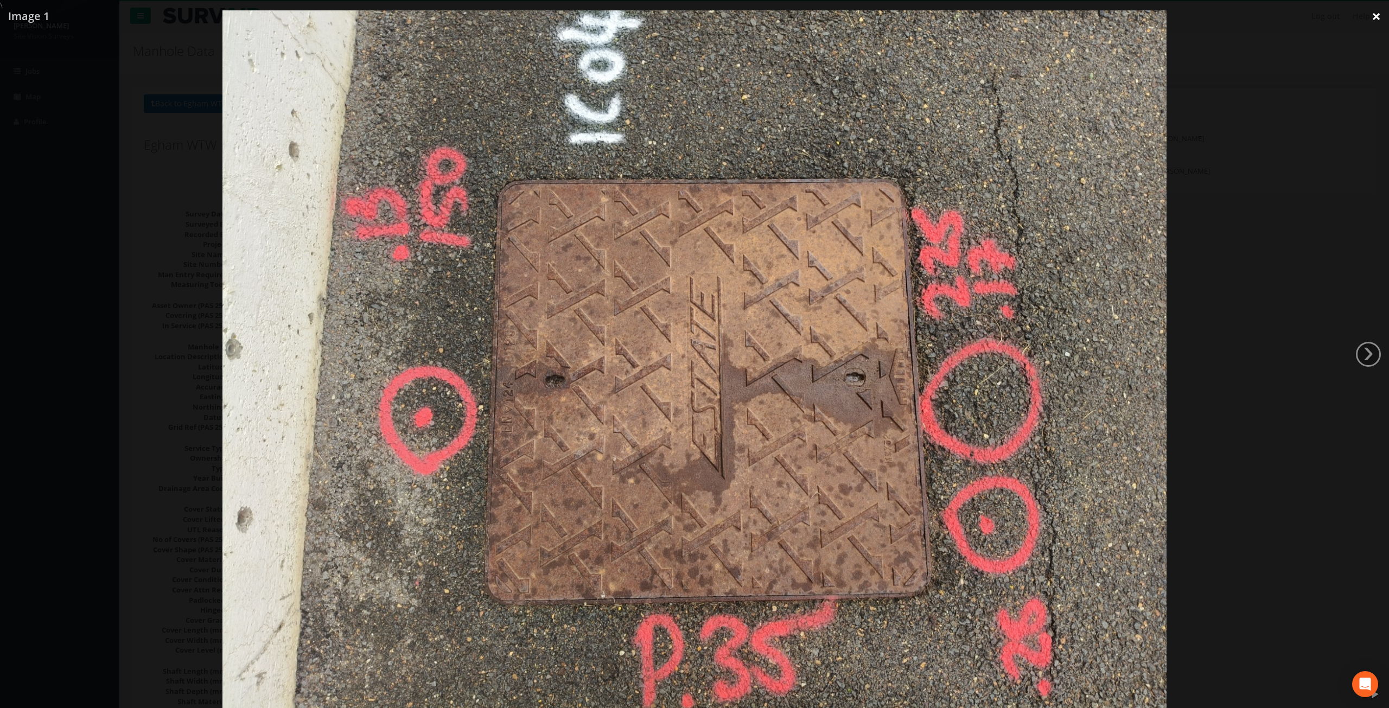
click at [1382, 16] on link "×" at bounding box center [1375, 16] width 25 height 33
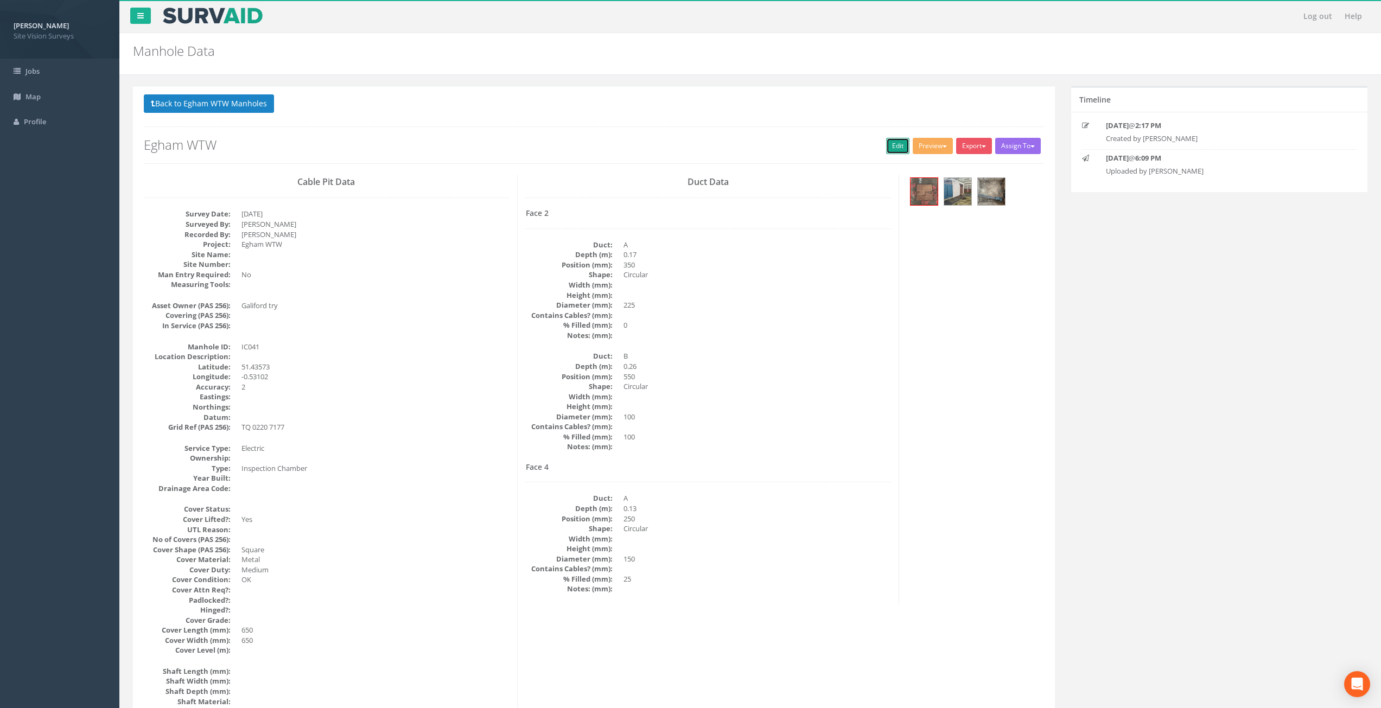
click at [891, 143] on link "Edit" at bounding box center [897, 146] width 23 height 16
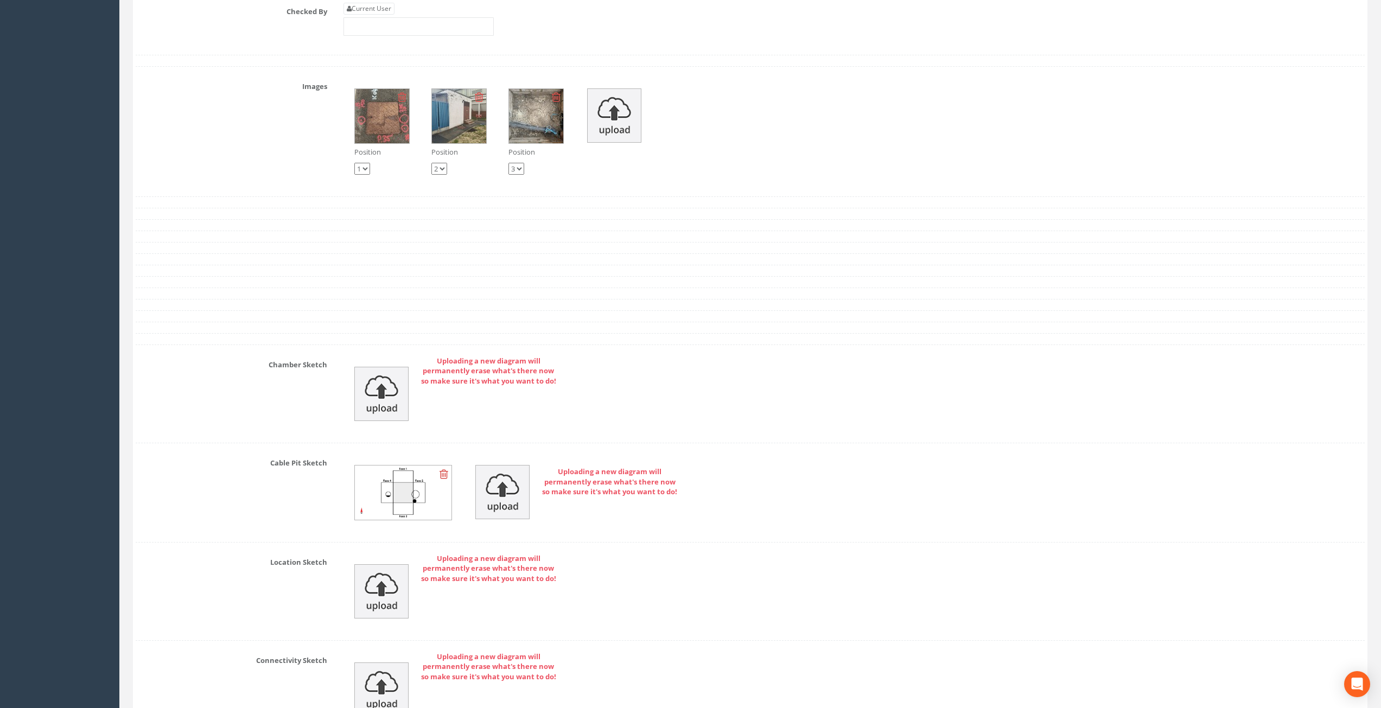
scroll to position [1901, 0]
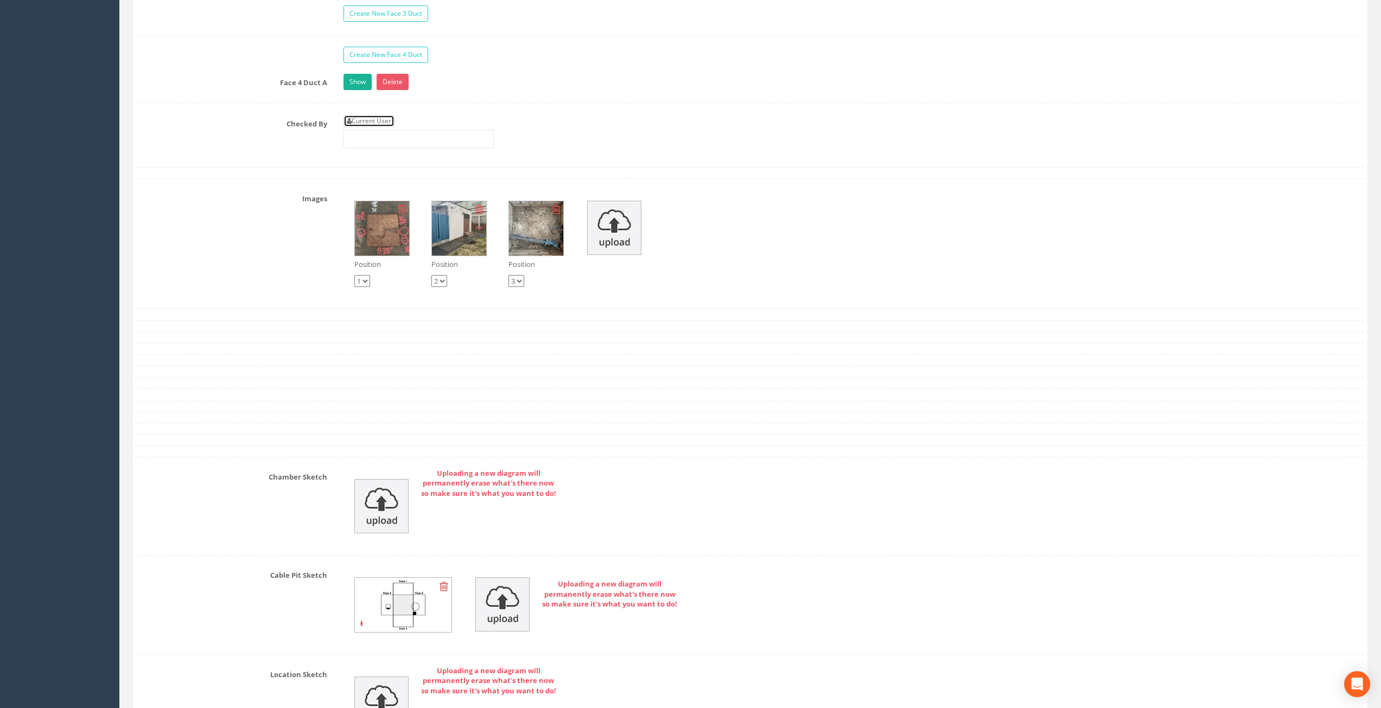
click at [377, 126] on link "Current User" at bounding box center [368, 121] width 51 height 12
type input "[PERSON_NAME]"
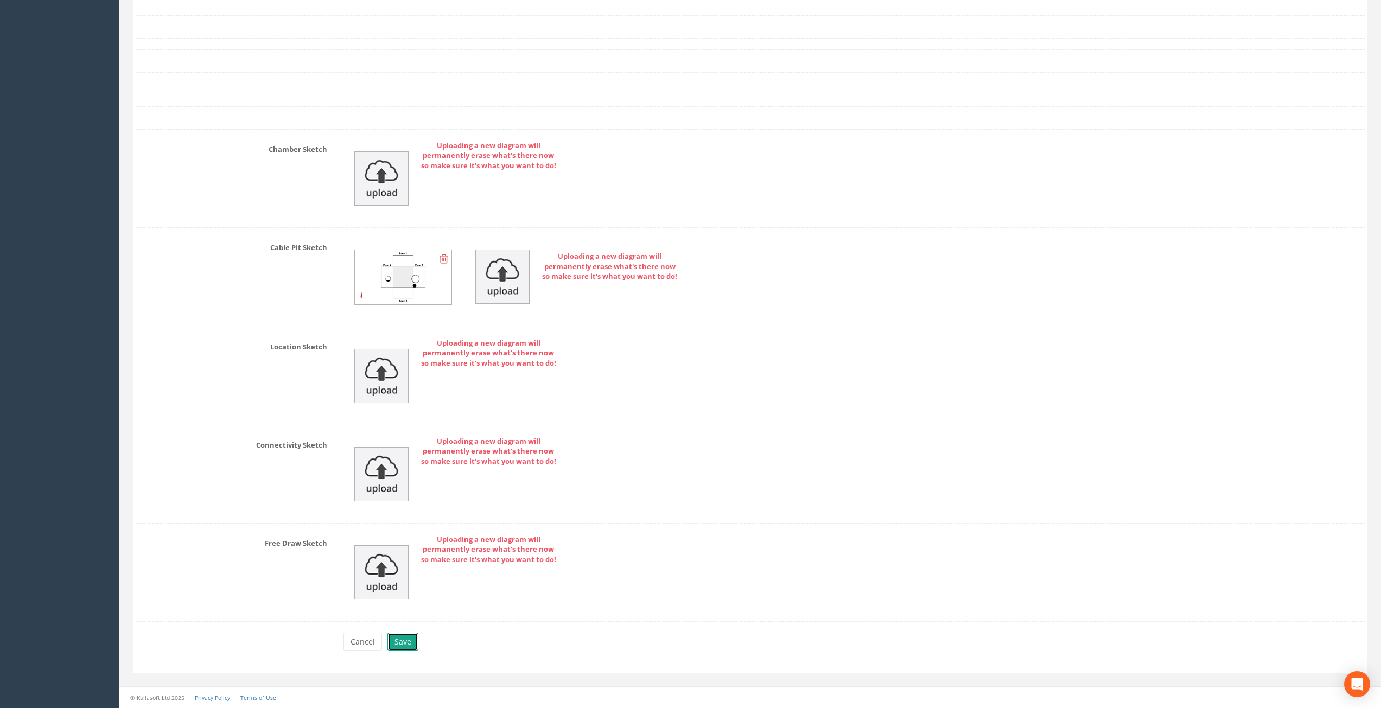
click at [399, 642] on button "Save" at bounding box center [402, 642] width 31 height 18
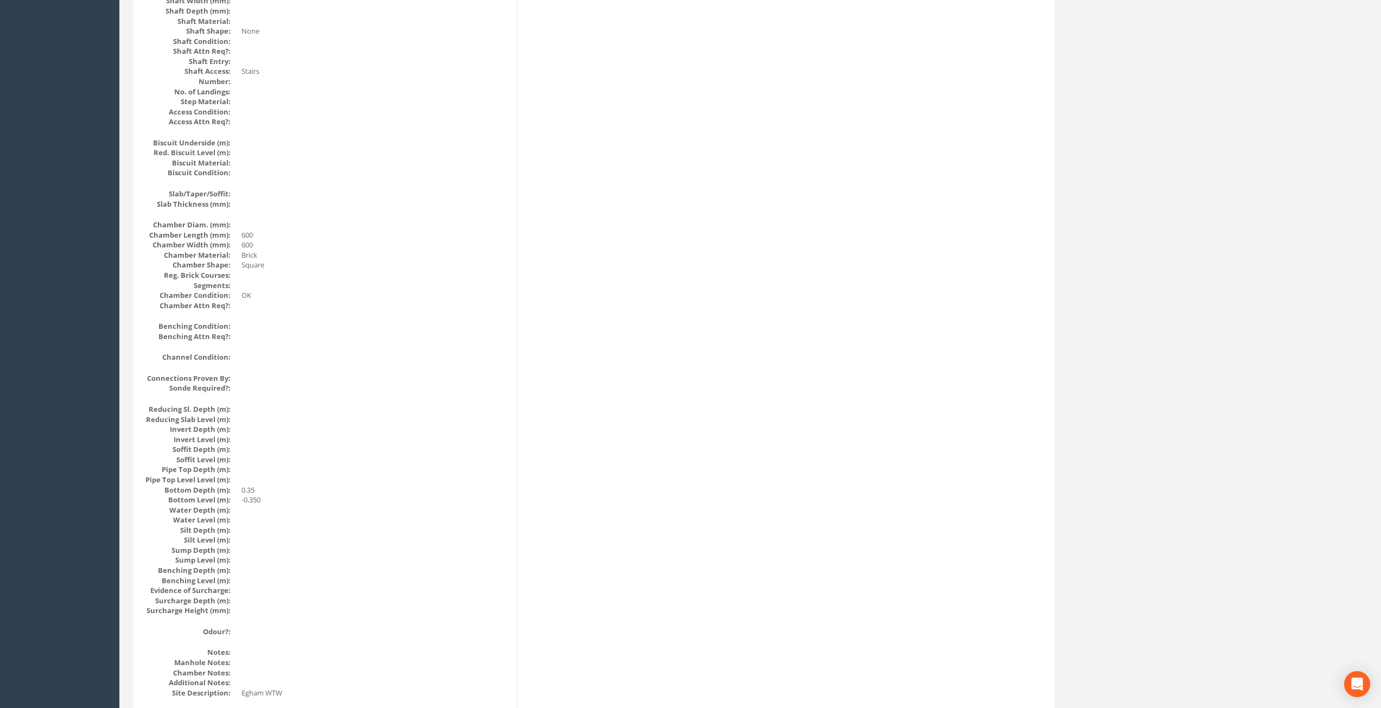
scroll to position [0, 0]
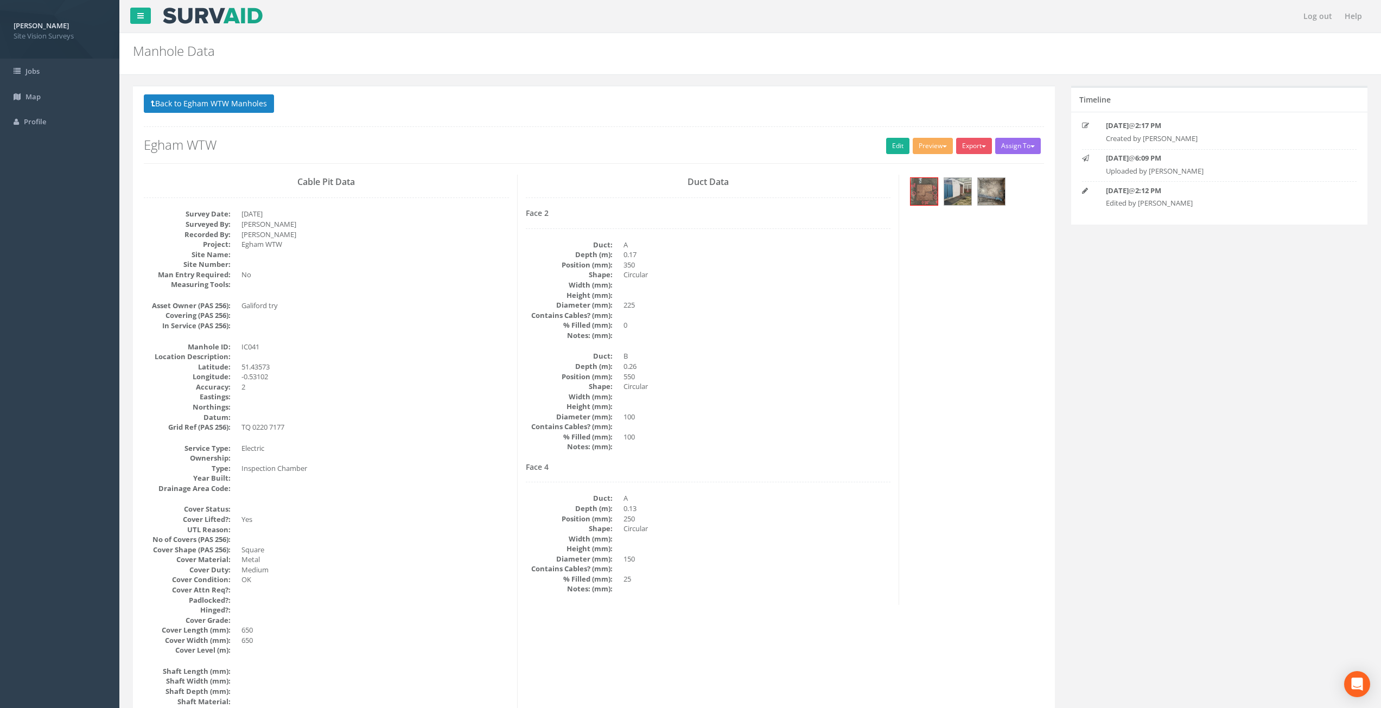
drag, startPoint x: 592, startPoint y: 468, endPoint x: 544, endPoint y: 249, distance: 224.4
click at [207, 107] on button "Back to Egham WTW Manholes" at bounding box center [209, 103] width 130 height 18
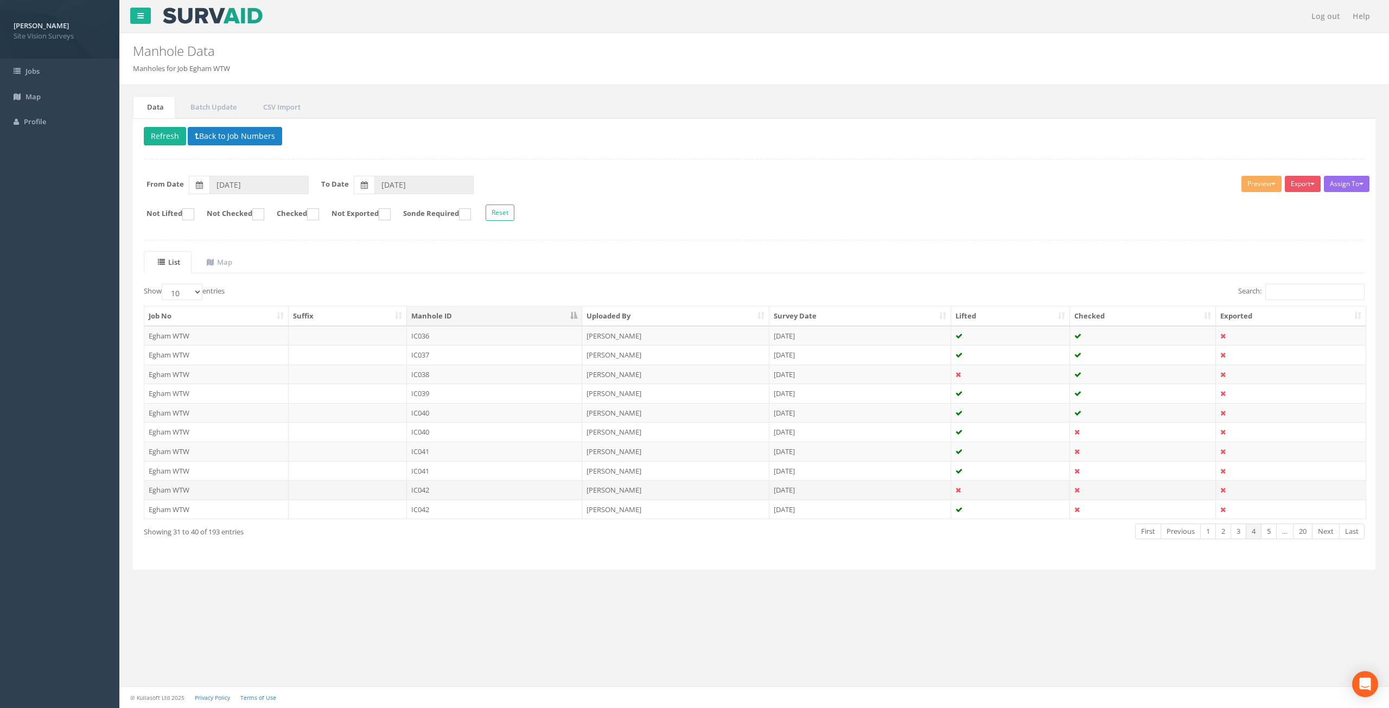
click at [653, 490] on td "[PERSON_NAME]" at bounding box center [675, 490] width 187 height 20
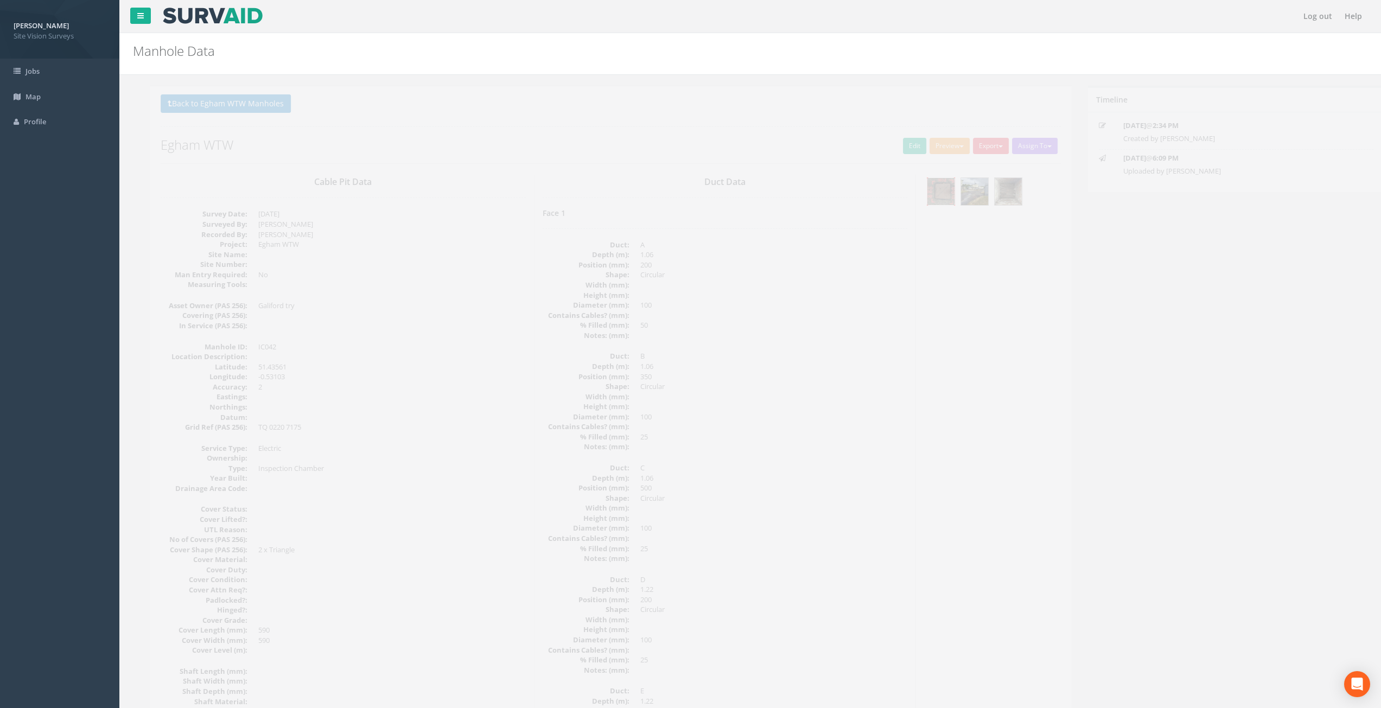
click at [931, 186] on img at bounding box center [923, 191] width 27 height 27
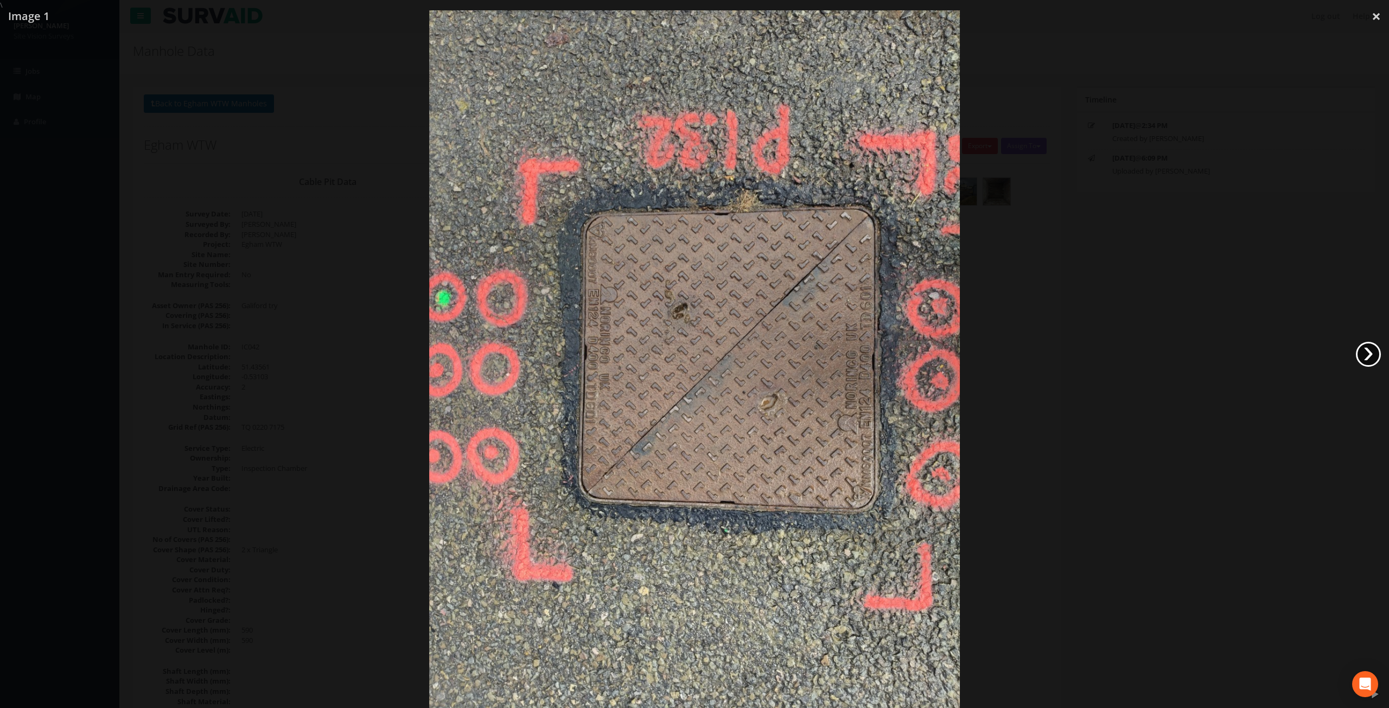
click at [1363, 350] on link "›" at bounding box center [1368, 354] width 25 height 25
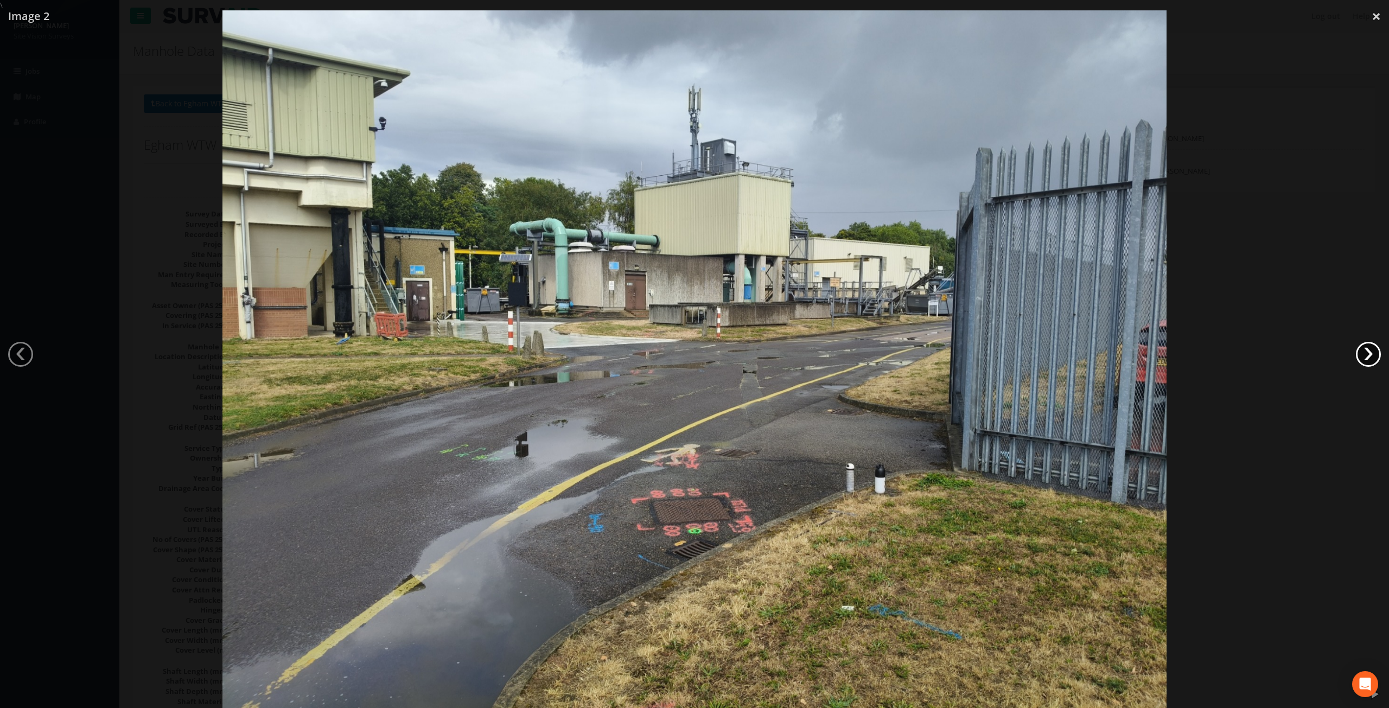
click at [1368, 351] on link "›" at bounding box center [1368, 354] width 25 height 25
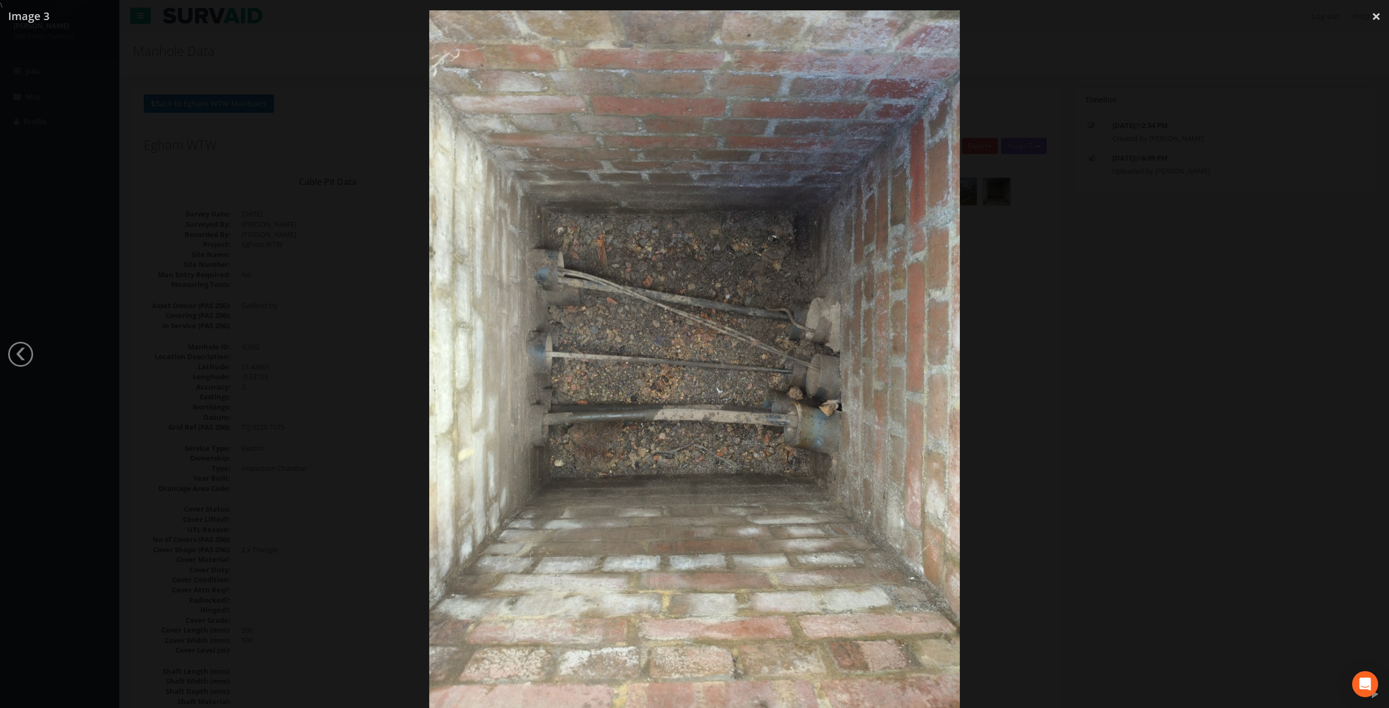
click at [1368, 351] on div at bounding box center [694, 364] width 1389 height 708
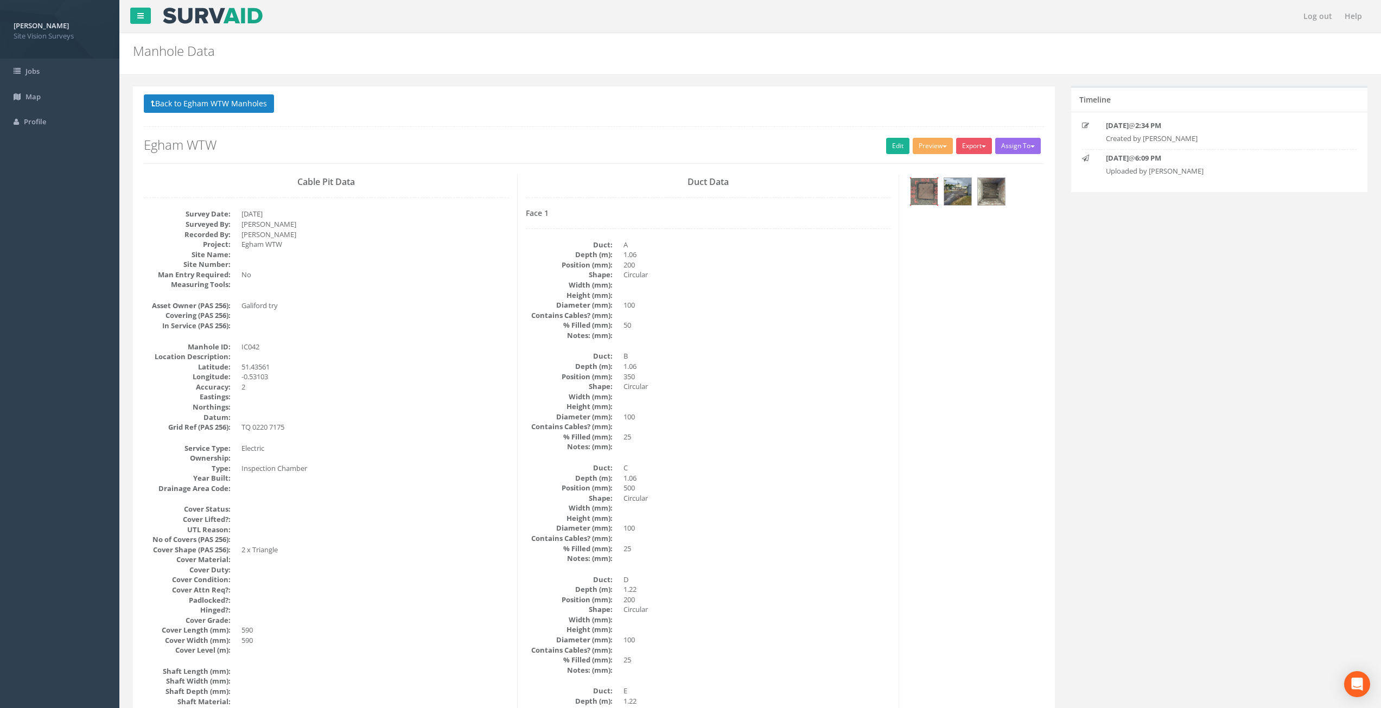
click at [925, 193] on img at bounding box center [923, 191] width 27 height 27
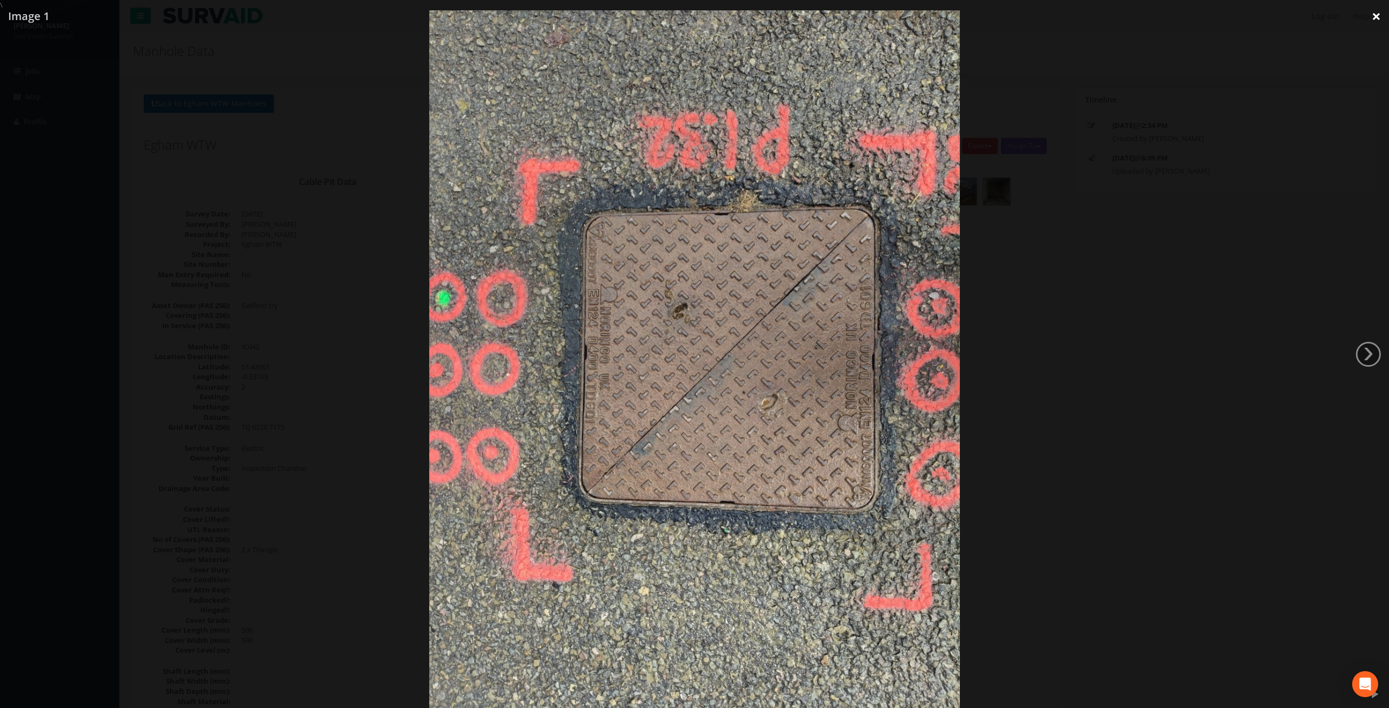
click at [1382, 17] on link "×" at bounding box center [1375, 16] width 25 height 33
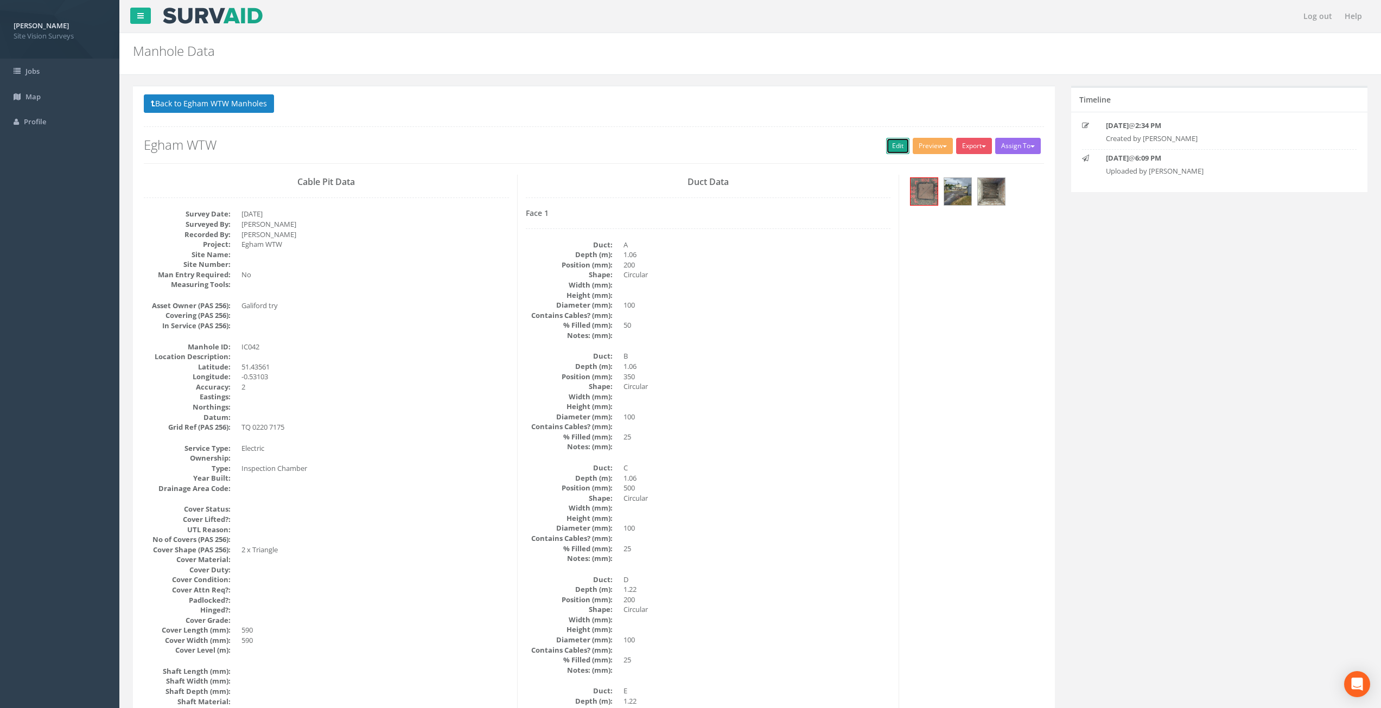
click at [887, 143] on link "Edit" at bounding box center [897, 146] width 23 height 16
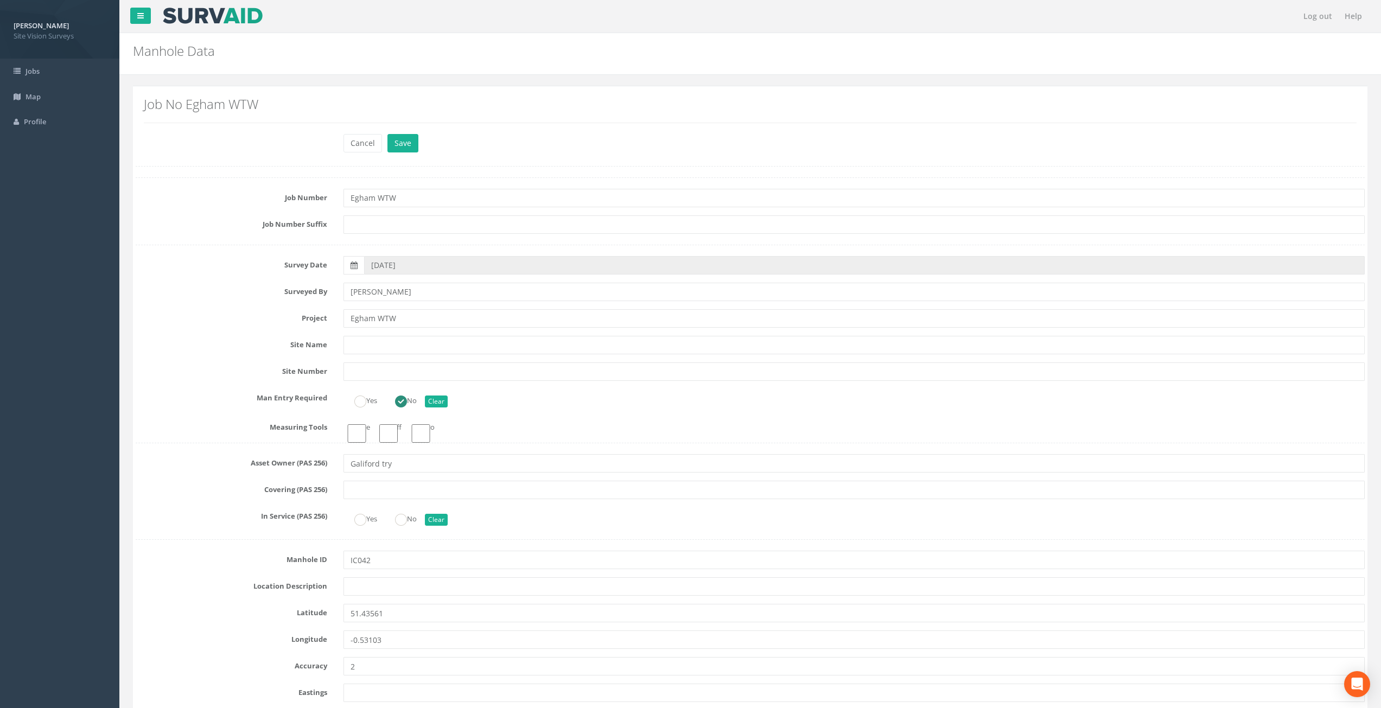
drag, startPoint x: 591, startPoint y: 158, endPoint x: 578, endPoint y: 470, distance: 312.2
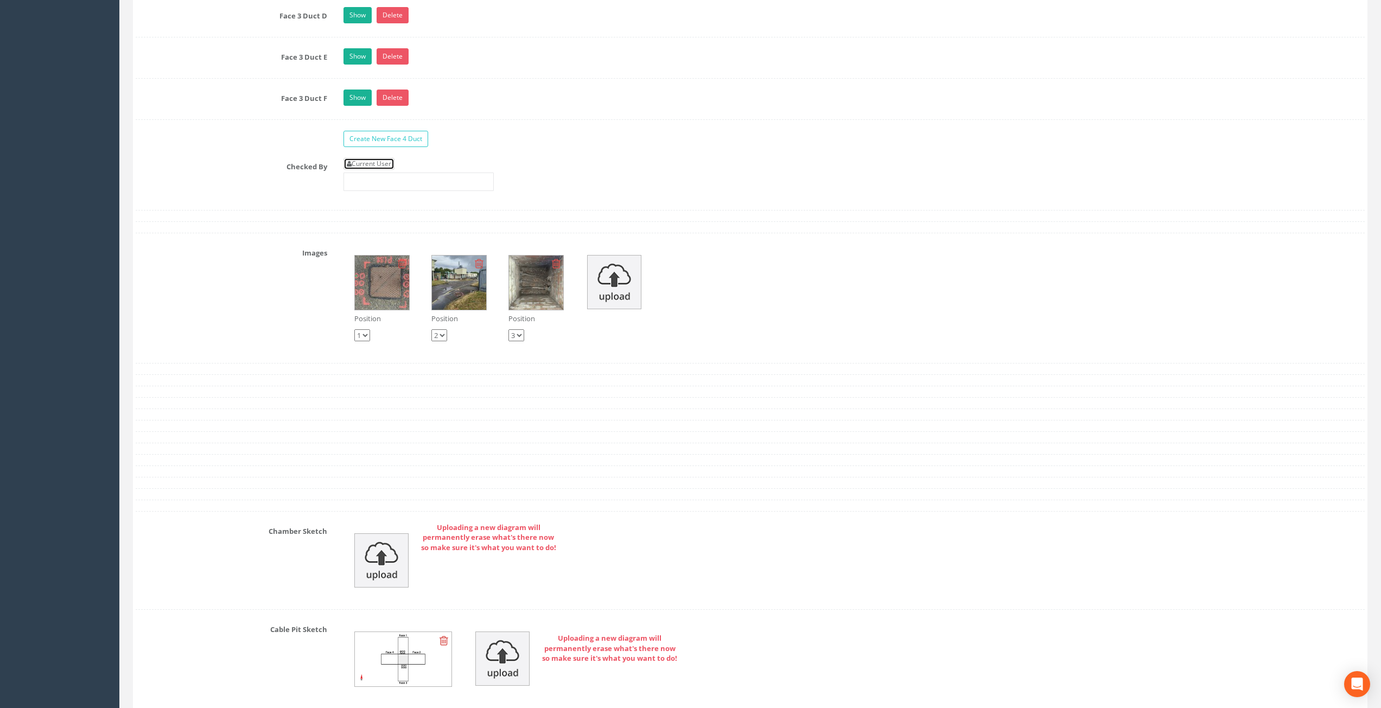
click at [380, 165] on link "Current User" at bounding box center [368, 164] width 51 height 12
type input "[PERSON_NAME]"
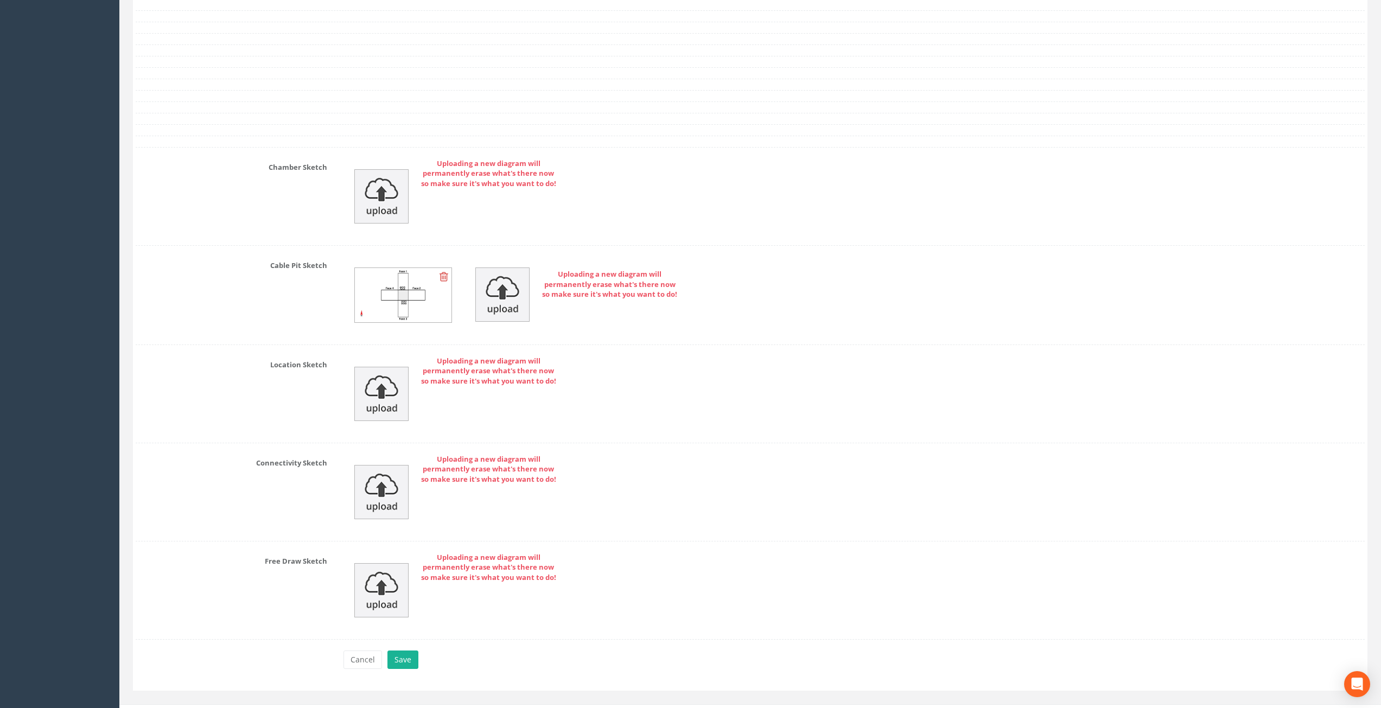
drag, startPoint x: 583, startPoint y: 428, endPoint x: 583, endPoint y: 541, distance: 112.9
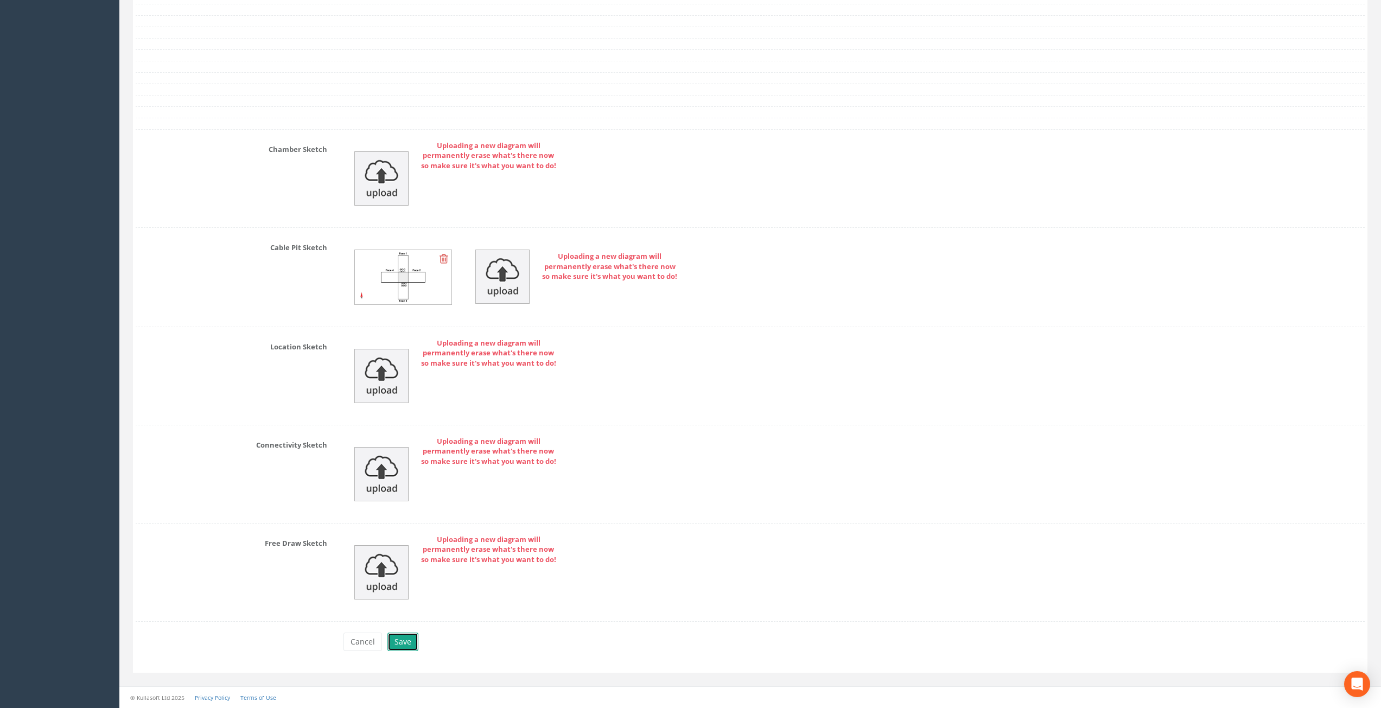
click at [404, 641] on button "Save" at bounding box center [402, 642] width 31 height 18
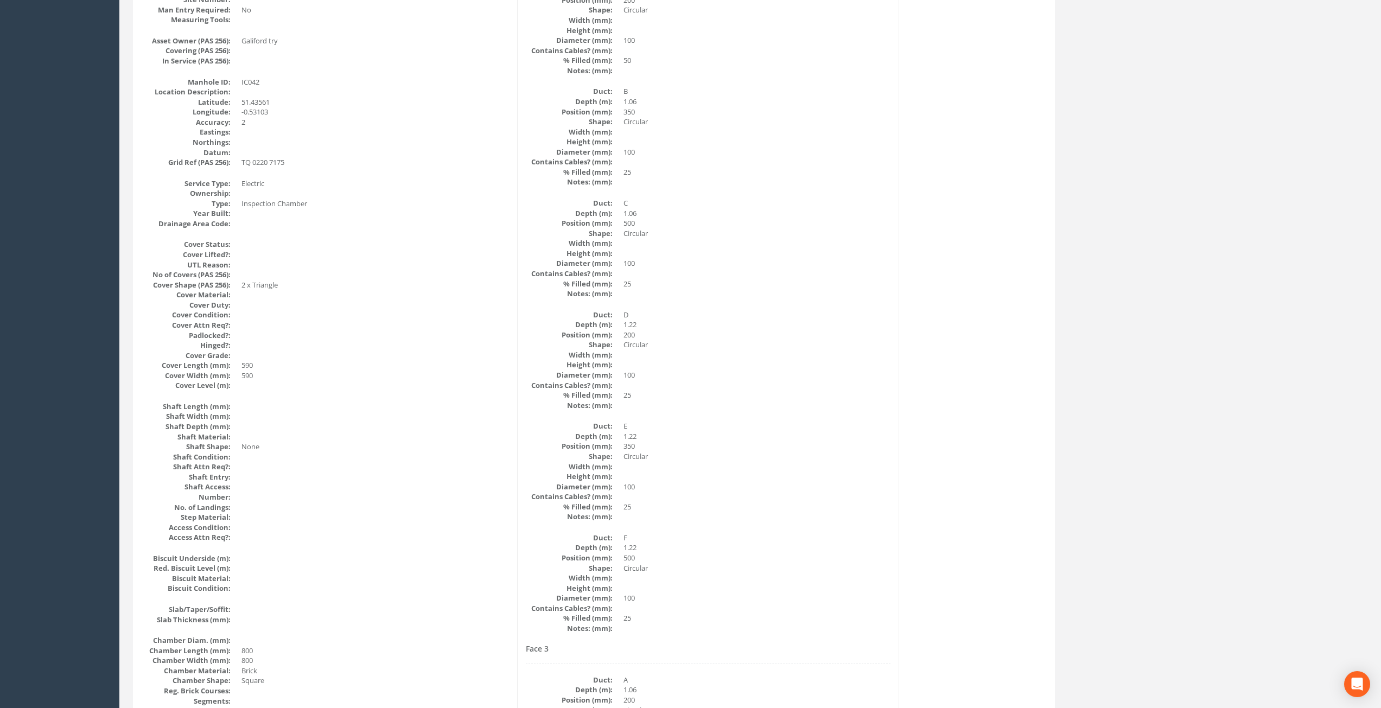
scroll to position [0, 0]
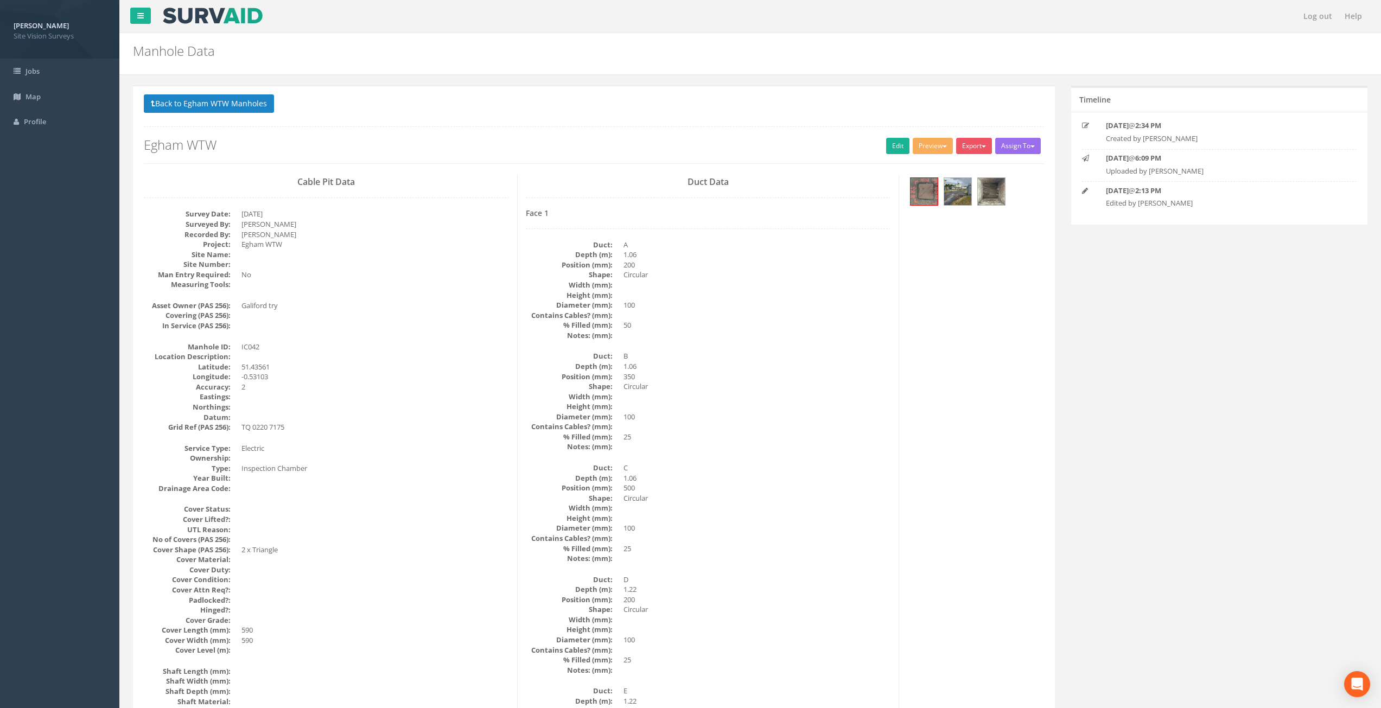
drag, startPoint x: 396, startPoint y: 475, endPoint x: 386, endPoint y: 313, distance: 162.5
click at [251, 106] on button "Back to Egham WTW Manholes" at bounding box center [209, 103] width 130 height 18
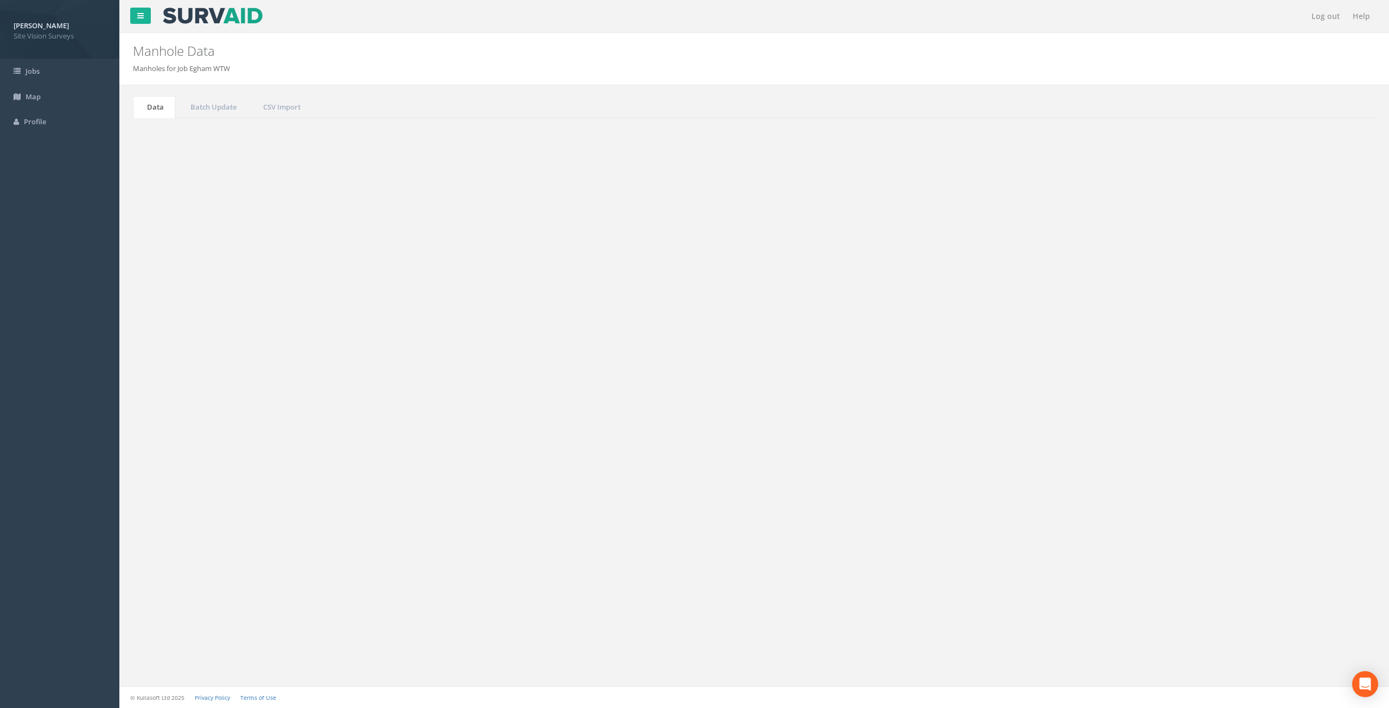
click at [1267, 535] on link "5" at bounding box center [1269, 532] width 16 height 16
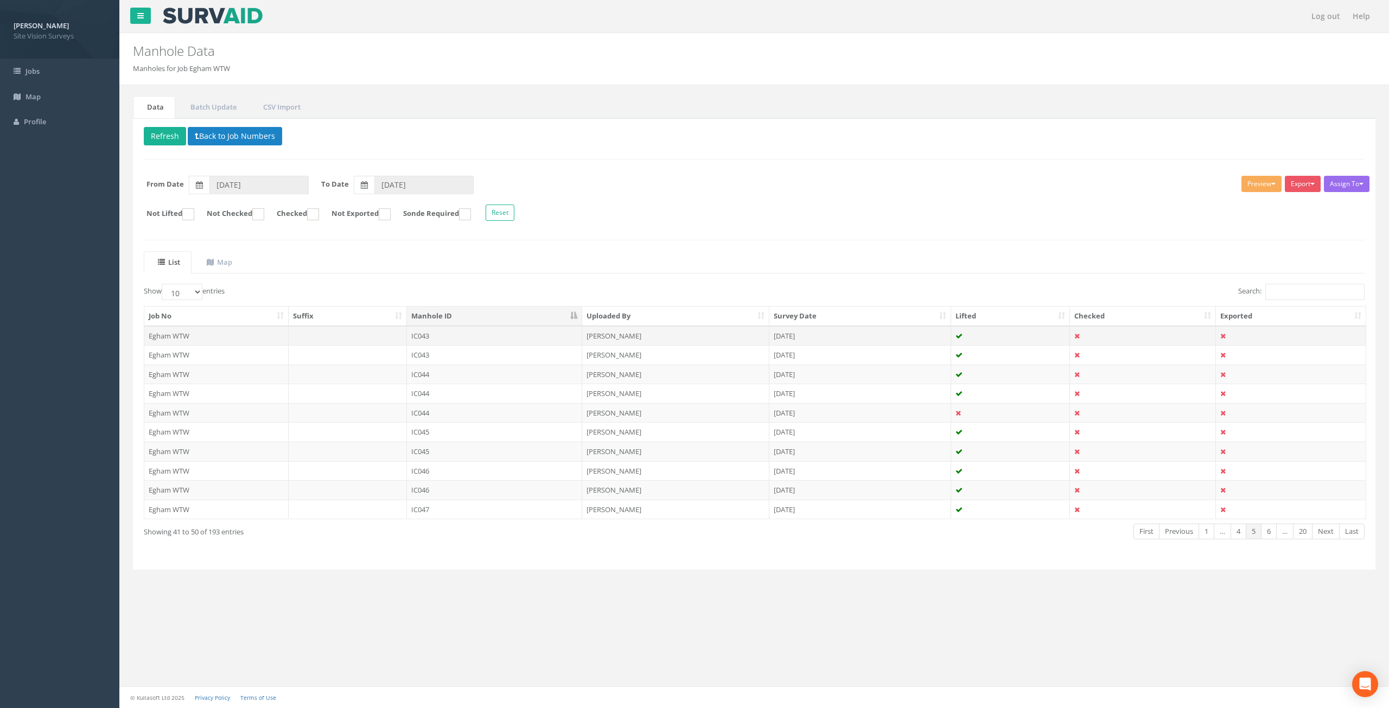
click at [526, 338] on td "IC043" at bounding box center [495, 336] width 176 height 20
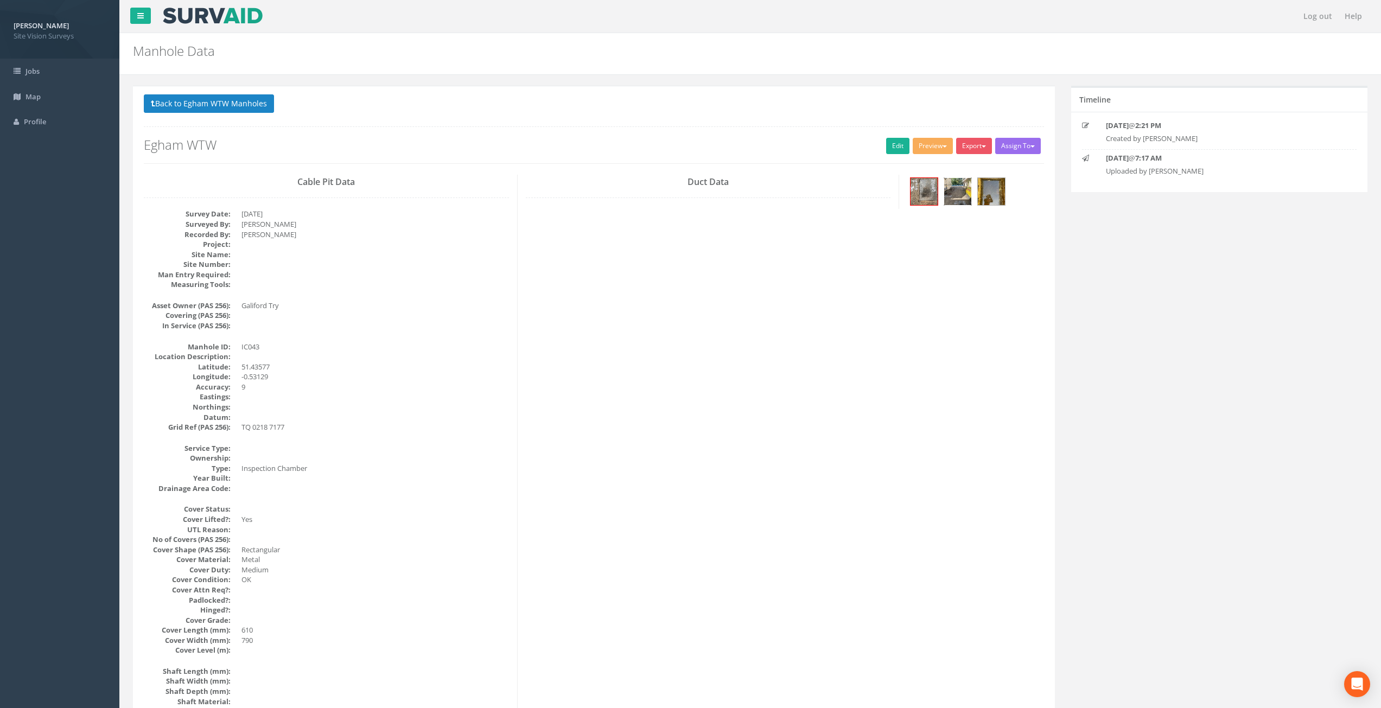
click at [957, 196] on img at bounding box center [957, 191] width 27 height 27
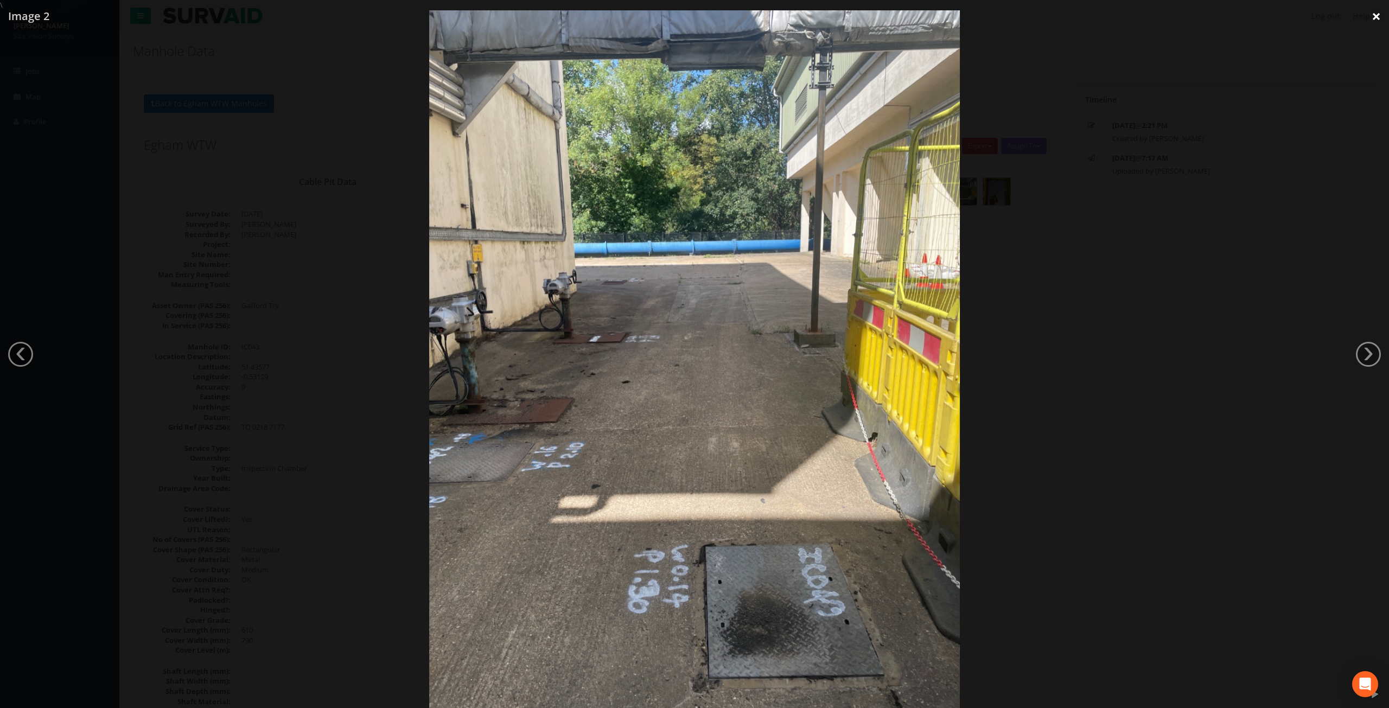
click at [1371, 17] on link "×" at bounding box center [1375, 16] width 25 height 33
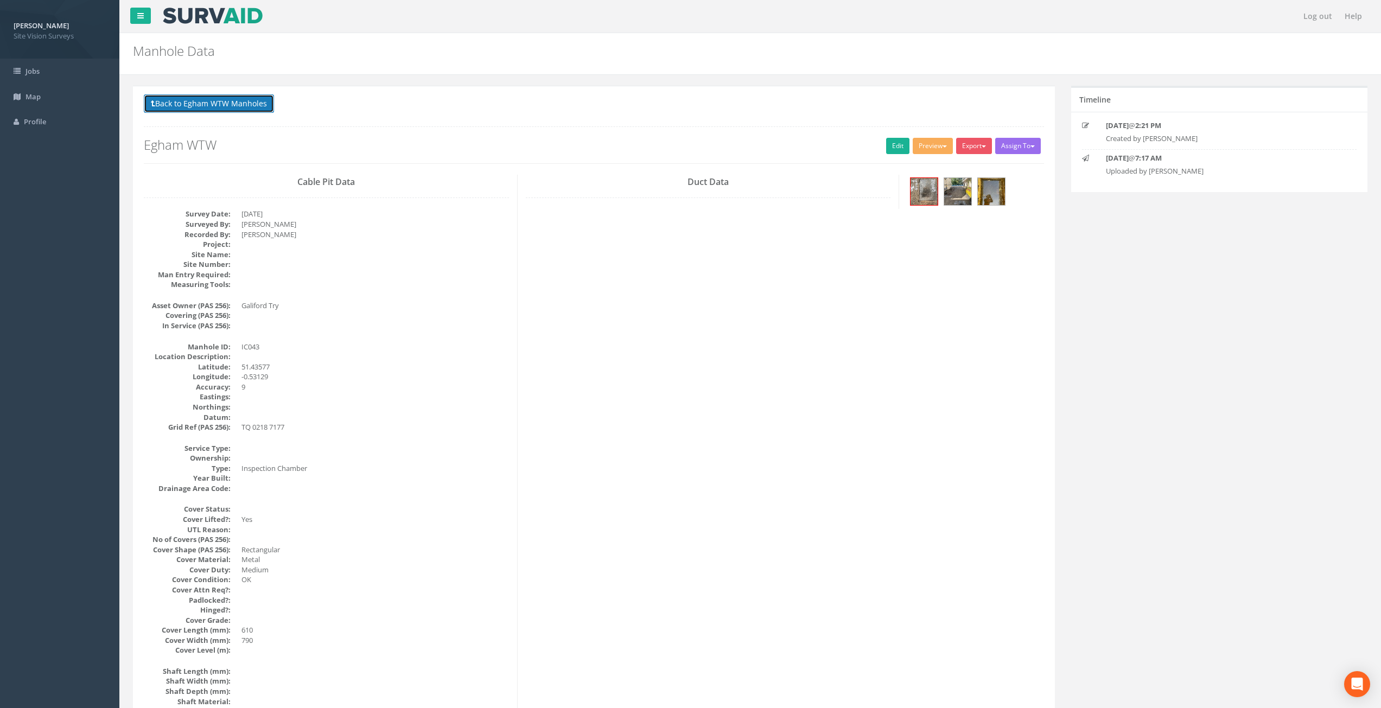
click at [179, 107] on button "Back to Egham WTW Manholes" at bounding box center [209, 103] width 130 height 18
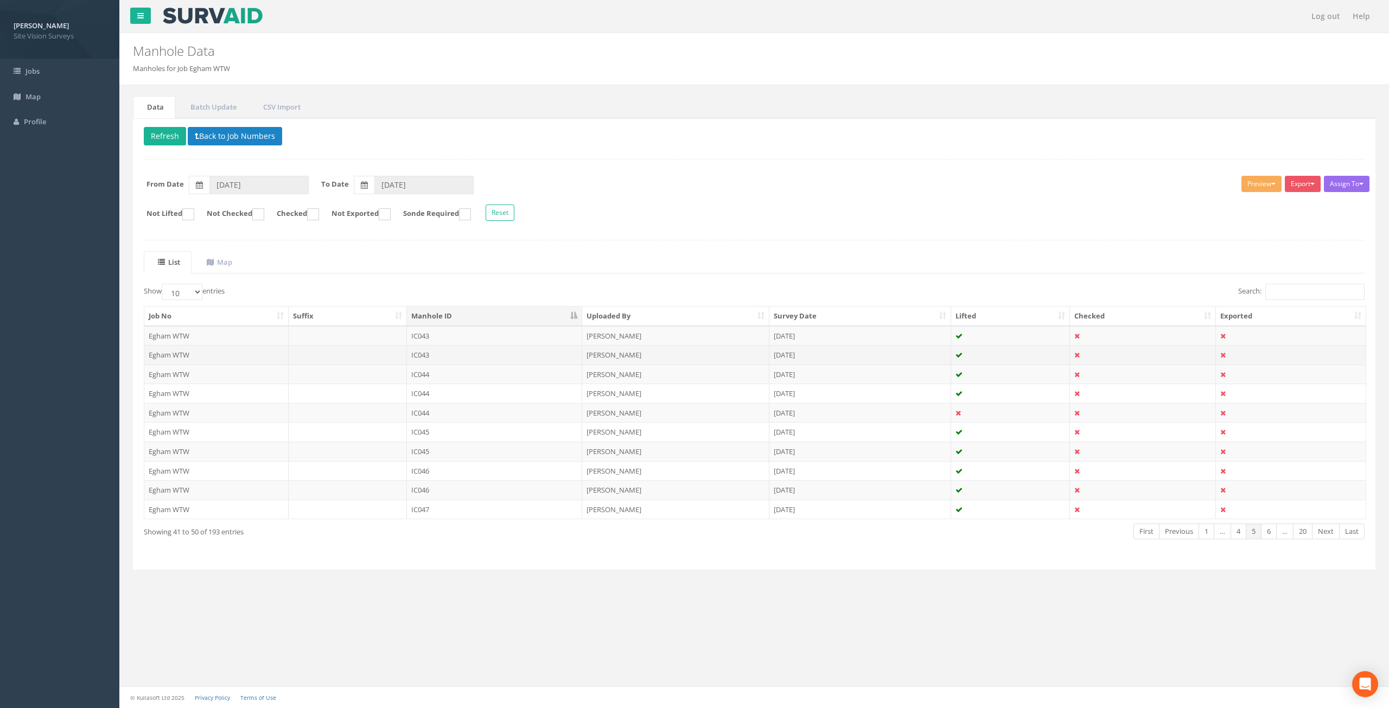
click at [640, 349] on td "[PERSON_NAME]" at bounding box center [675, 355] width 187 height 20
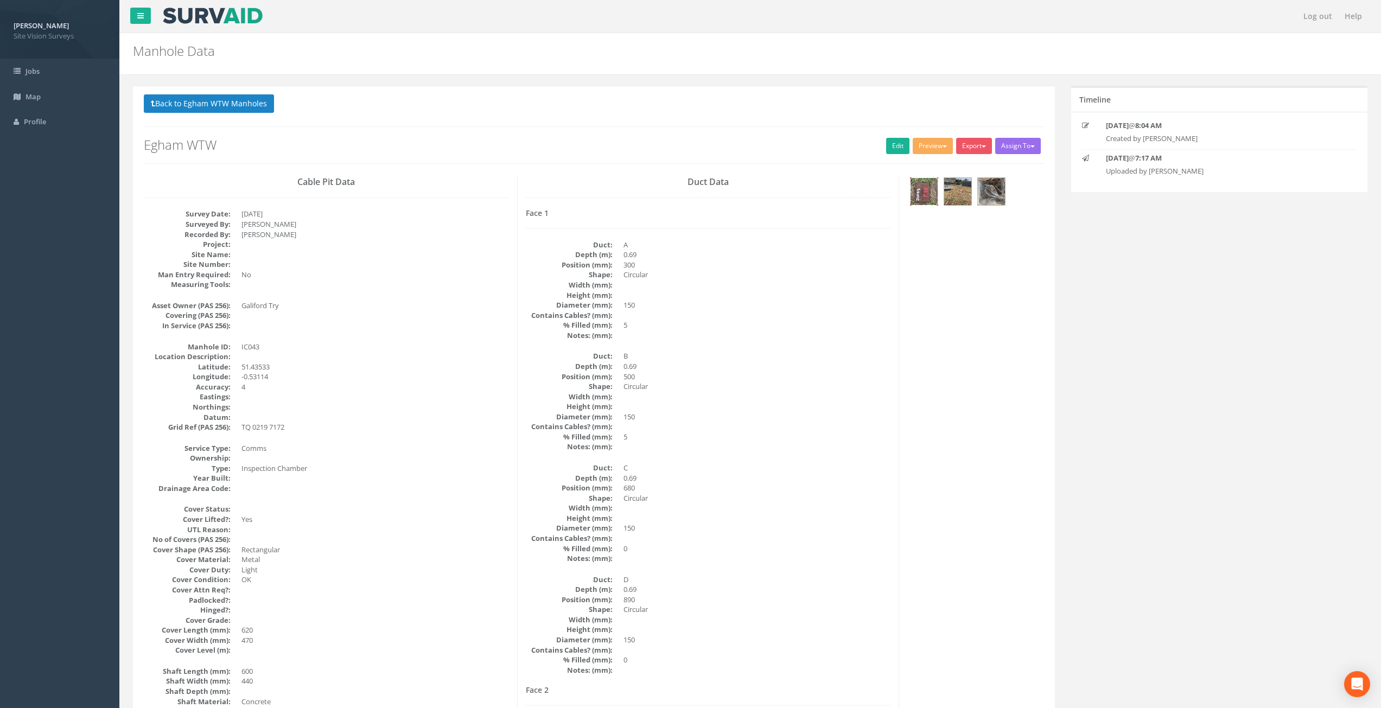
click at [927, 194] on img at bounding box center [923, 191] width 27 height 27
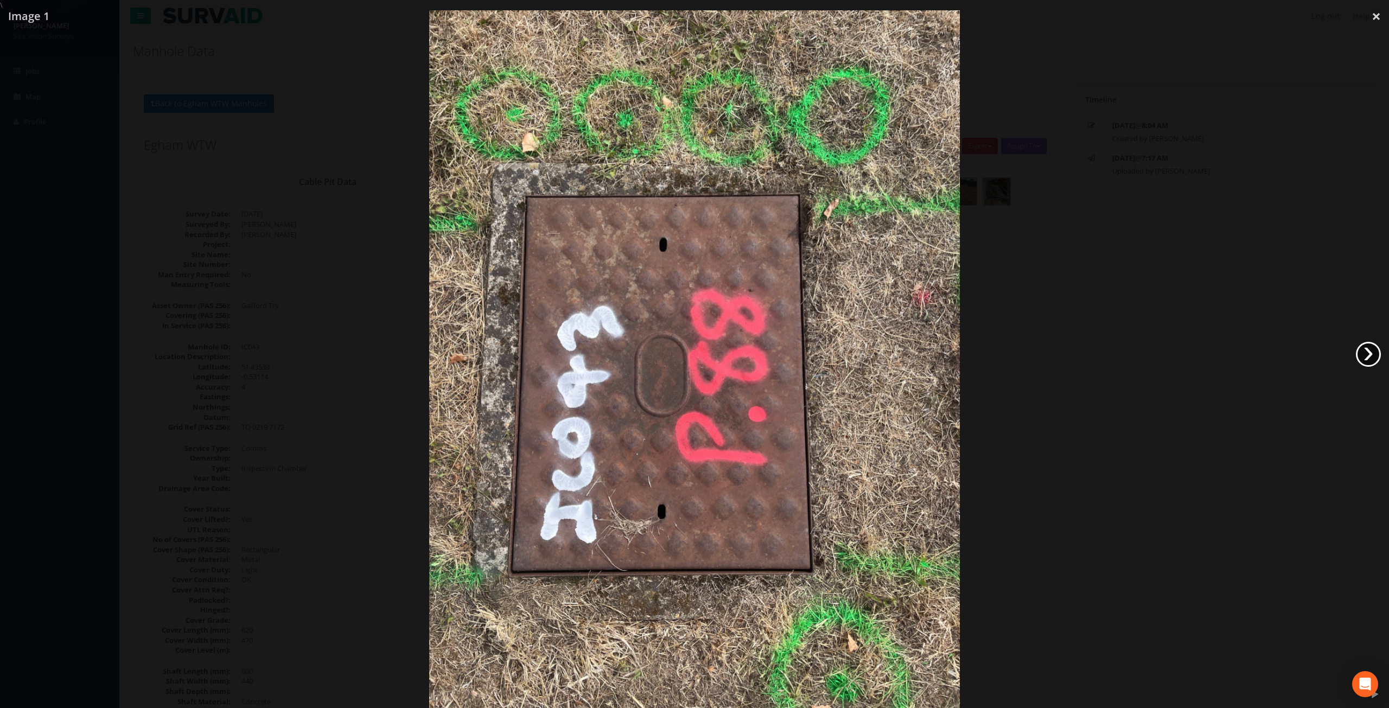
click at [1367, 355] on link "›" at bounding box center [1368, 354] width 25 height 25
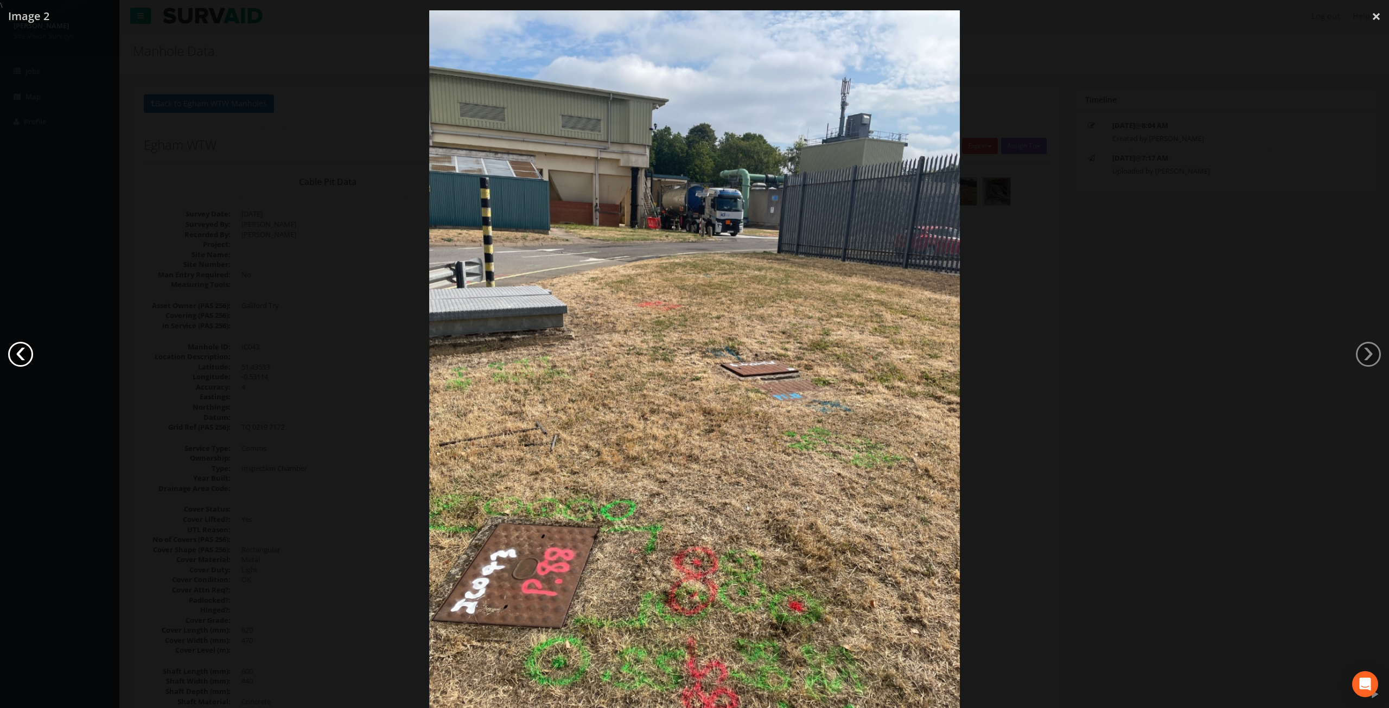
click at [27, 355] on link "‹" at bounding box center [20, 354] width 25 height 25
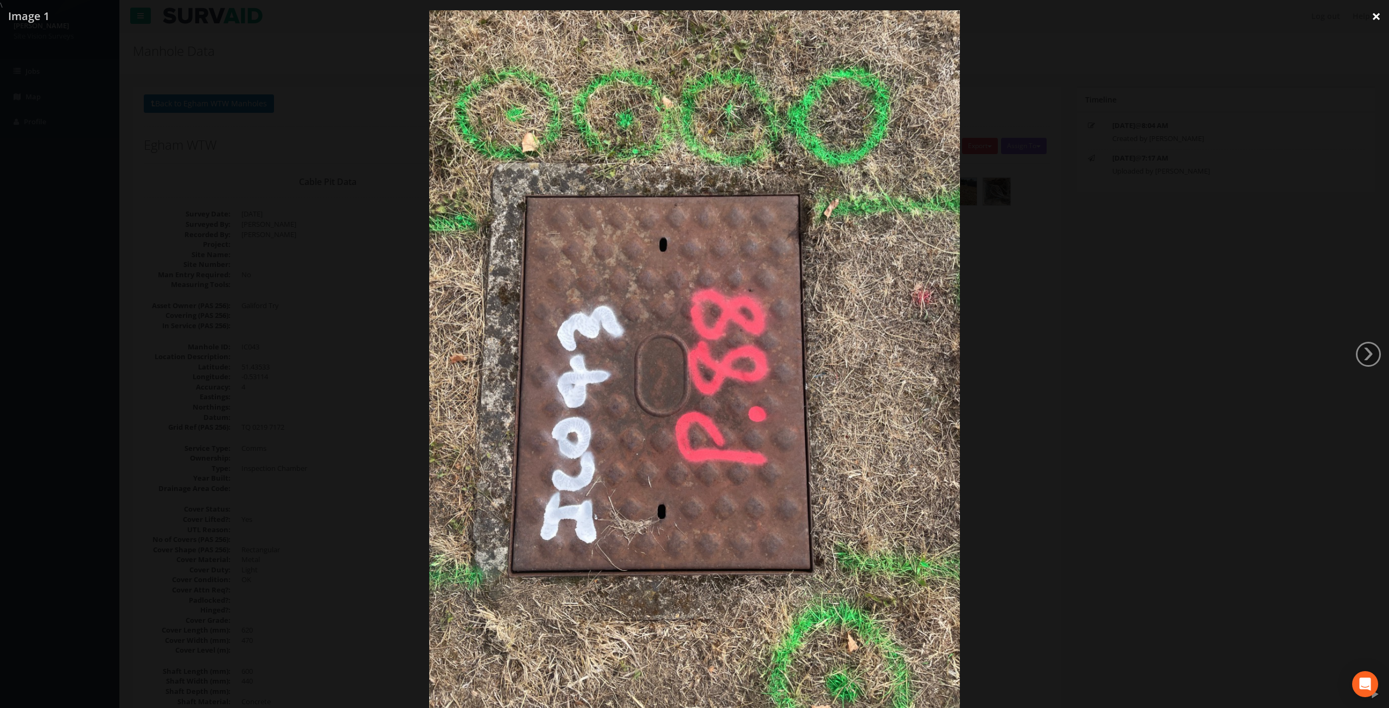
click at [1373, 16] on link "×" at bounding box center [1375, 16] width 25 height 33
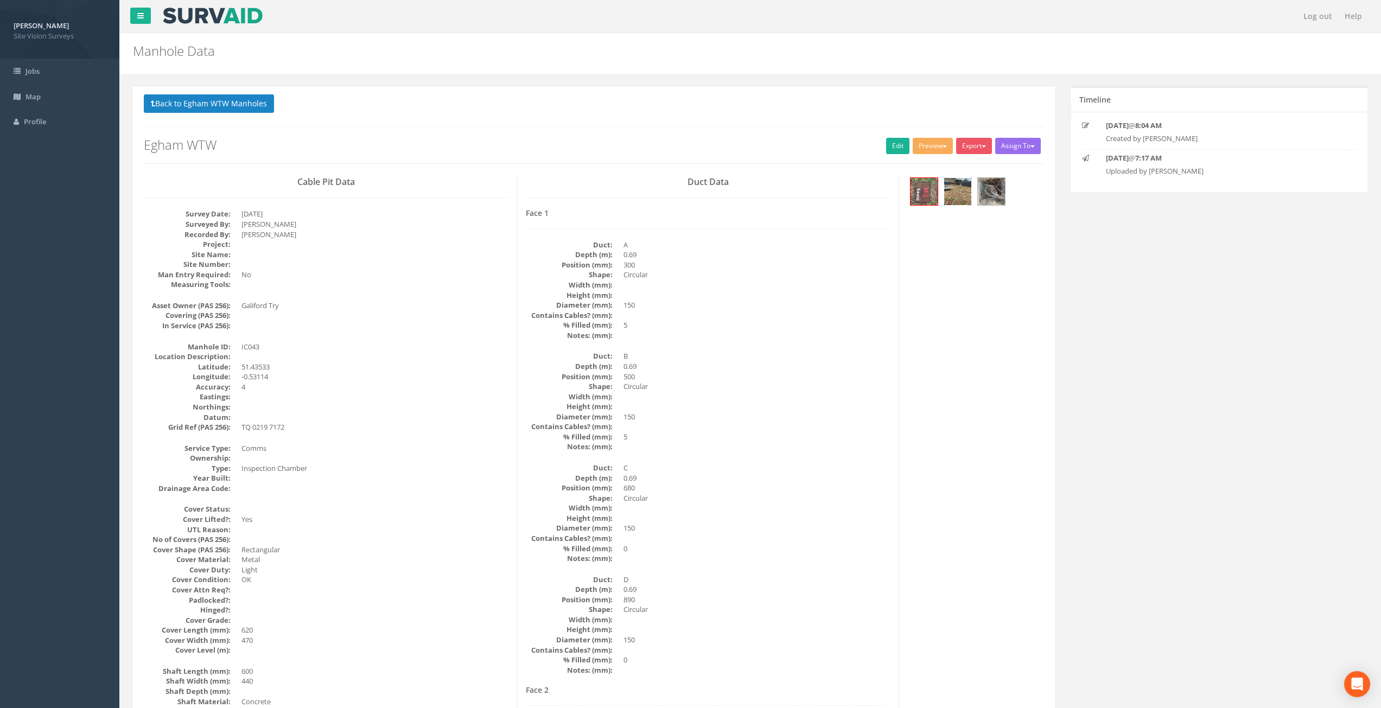
click at [960, 194] on img at bounding box center [957, 191] width 27 height 27
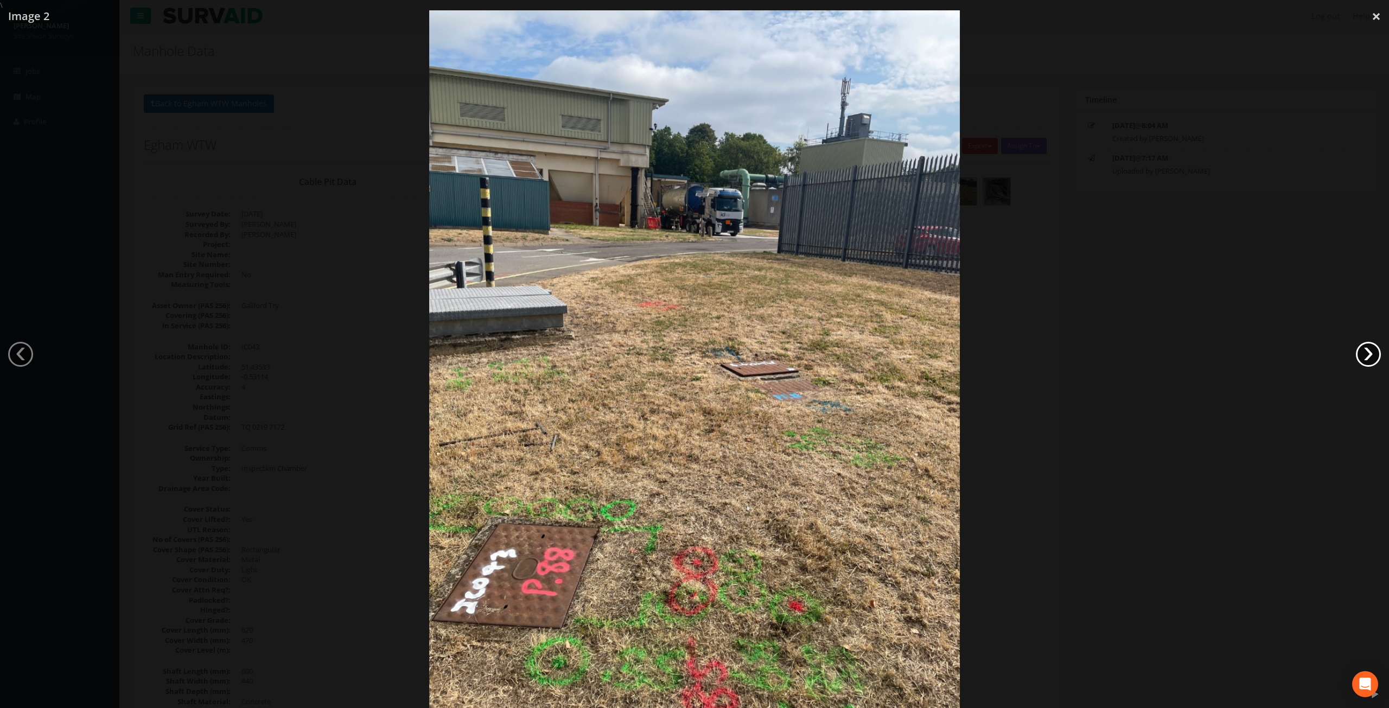
click at [1370, 350] on link "›" at bounding box center [1368, 354] width 25 height 25
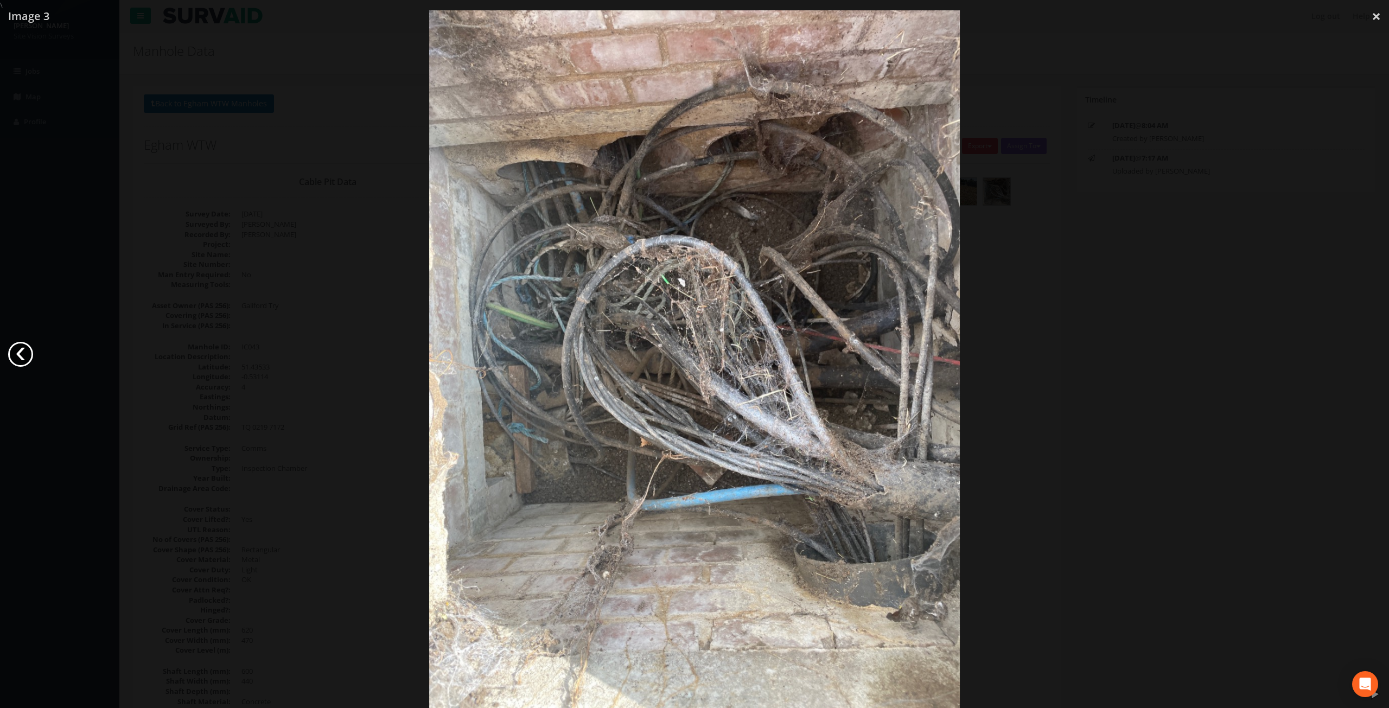
click at [11, 354] on link "‹" at bounding box center [20, 354] width 25 height 25
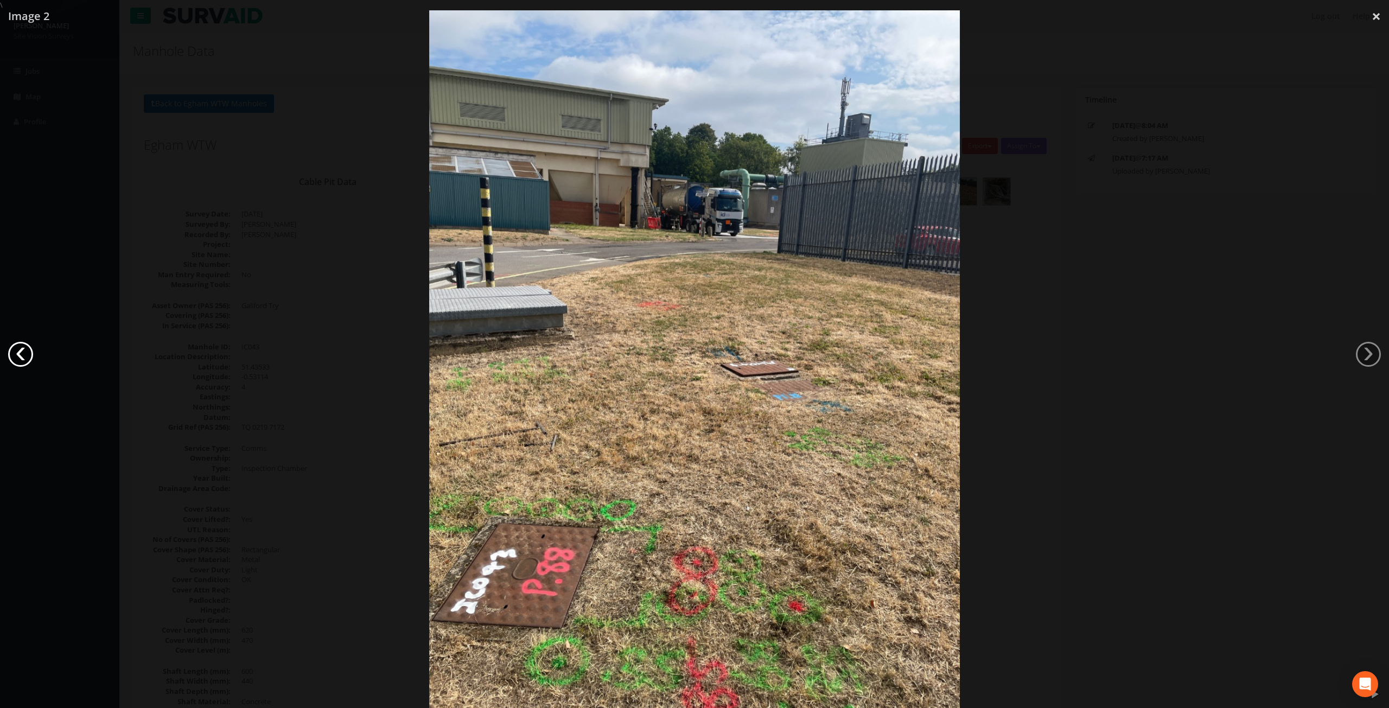
click at [11, 354] on link "‹" at bounding box center [20, 354] width 25 height 25
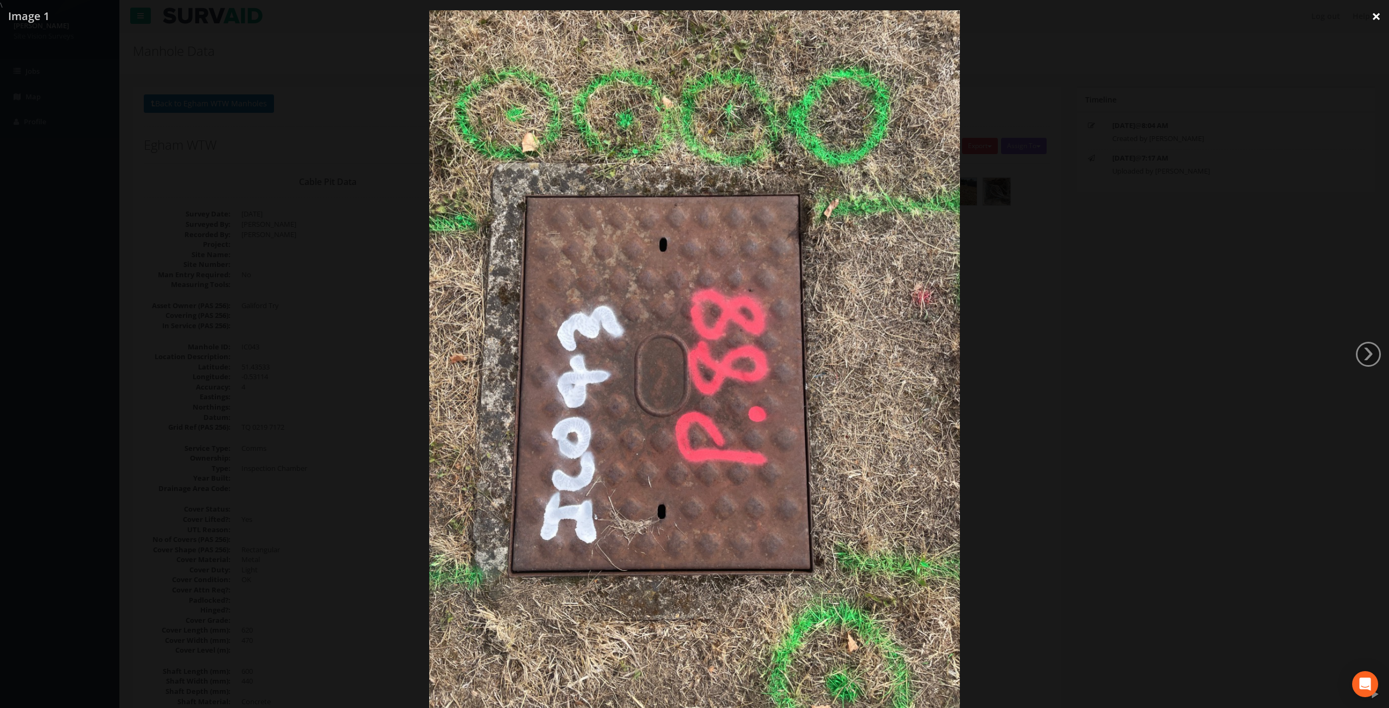
click at [1375, 17] on link "×" at bounding box center [1375, 16] width 25 height 33
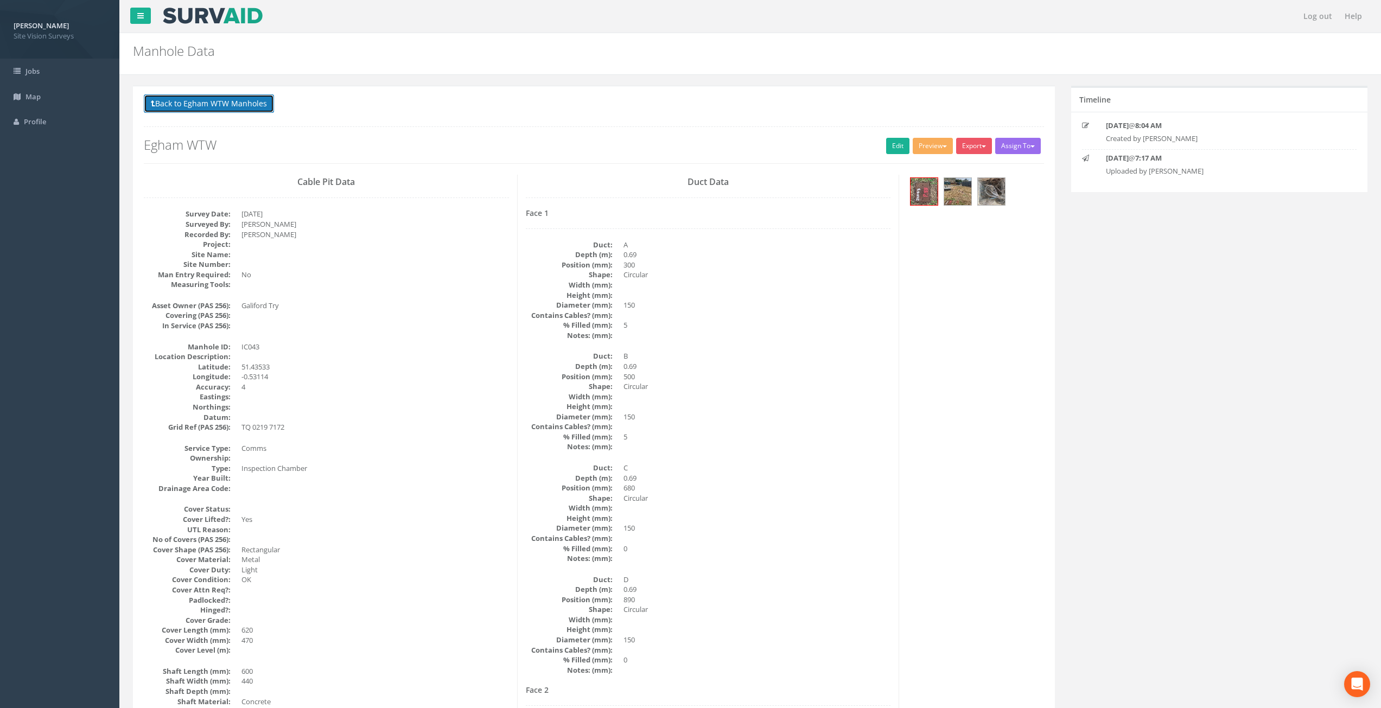
click at [216, 110] on button "Back to Egham WTW Manholes" at bounding box center [209, 103] width 130 height 18
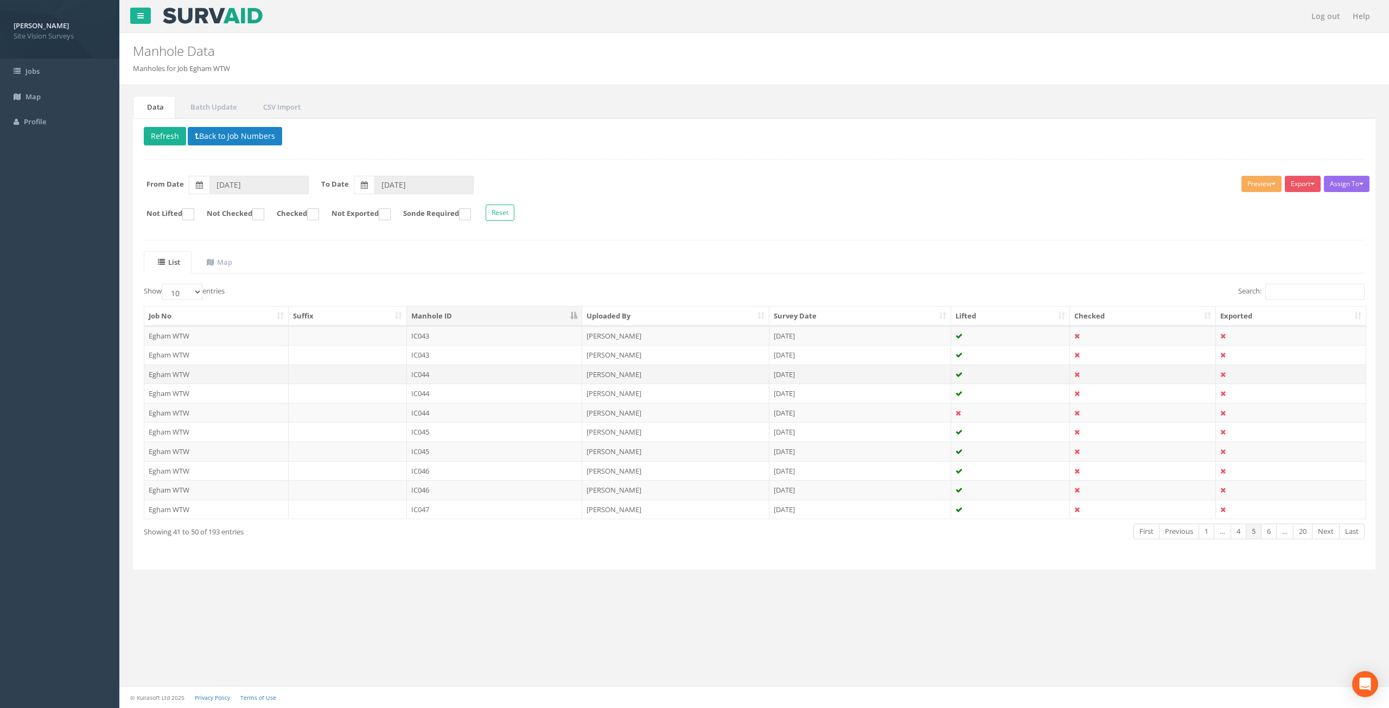
click at [507, 372] on td "IC044" at bounding box center [495, 375] width 176 height 20
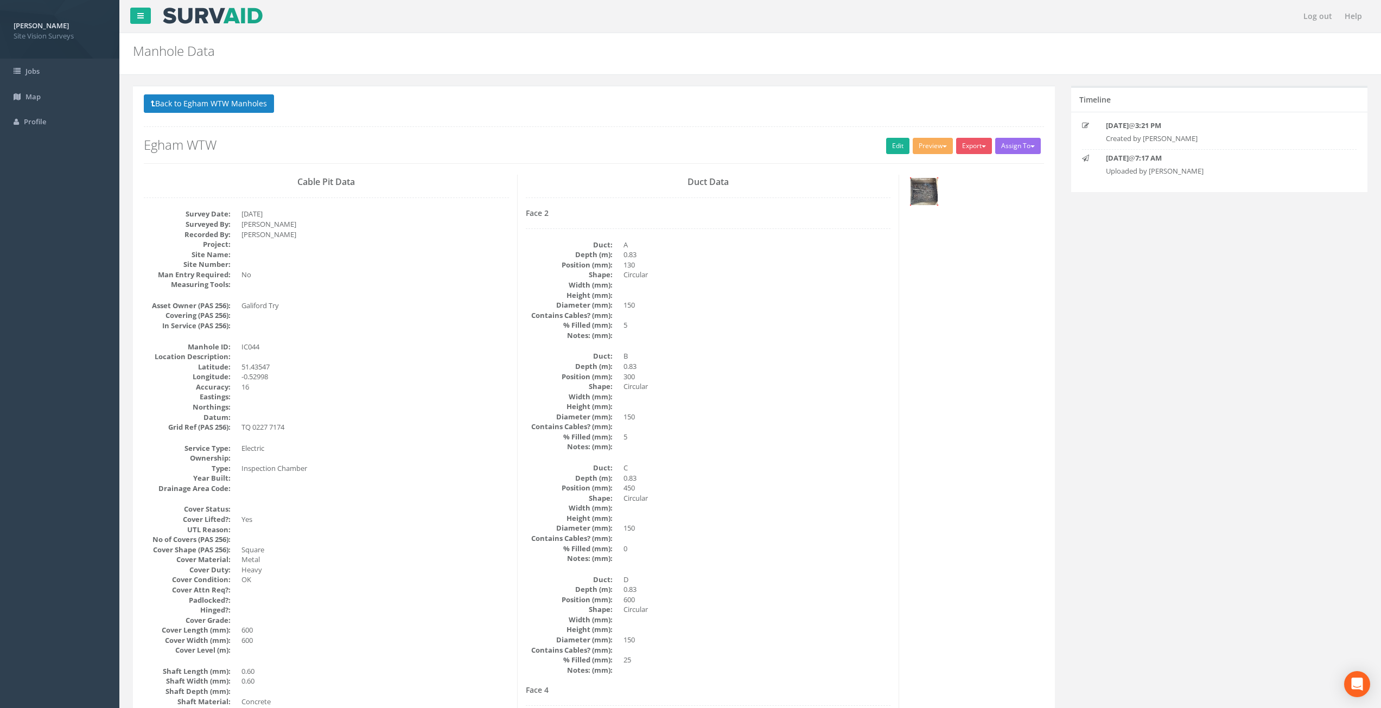
click at [928, 197] on img at bounding box center [923, 191] width 27 height 27
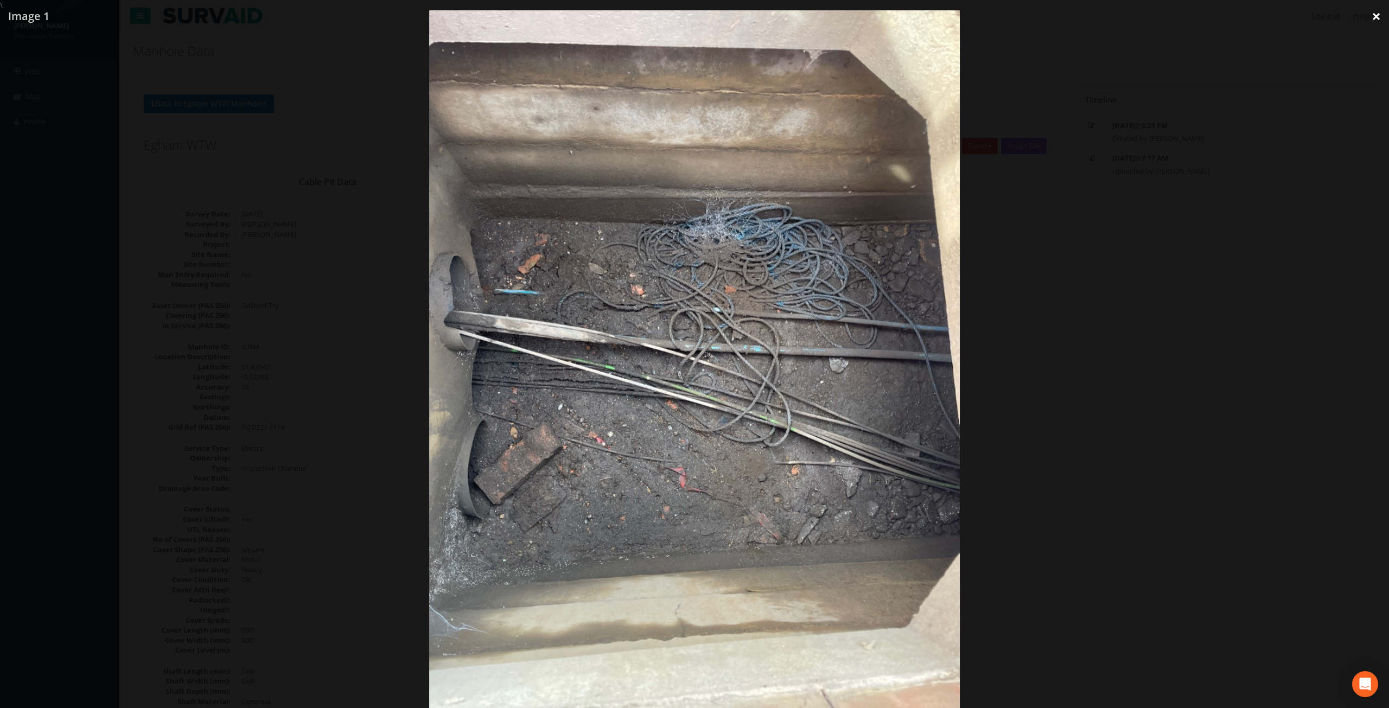
click at [1376, 13] on link "×" at bounding box center [1375, 16] width 25 height 33
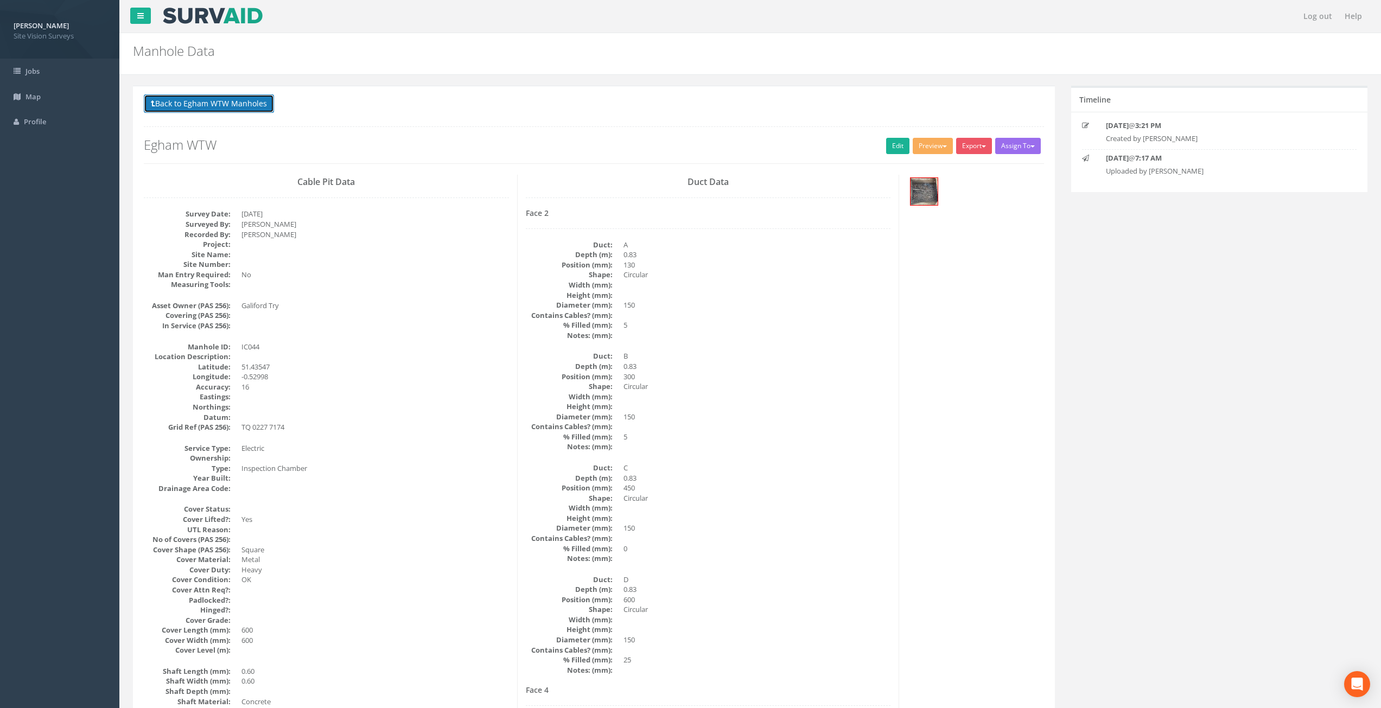
click at [248, 104] on button "Back to Egham WTW Manholes" at bounding box center [209, 103] width 130 height 18
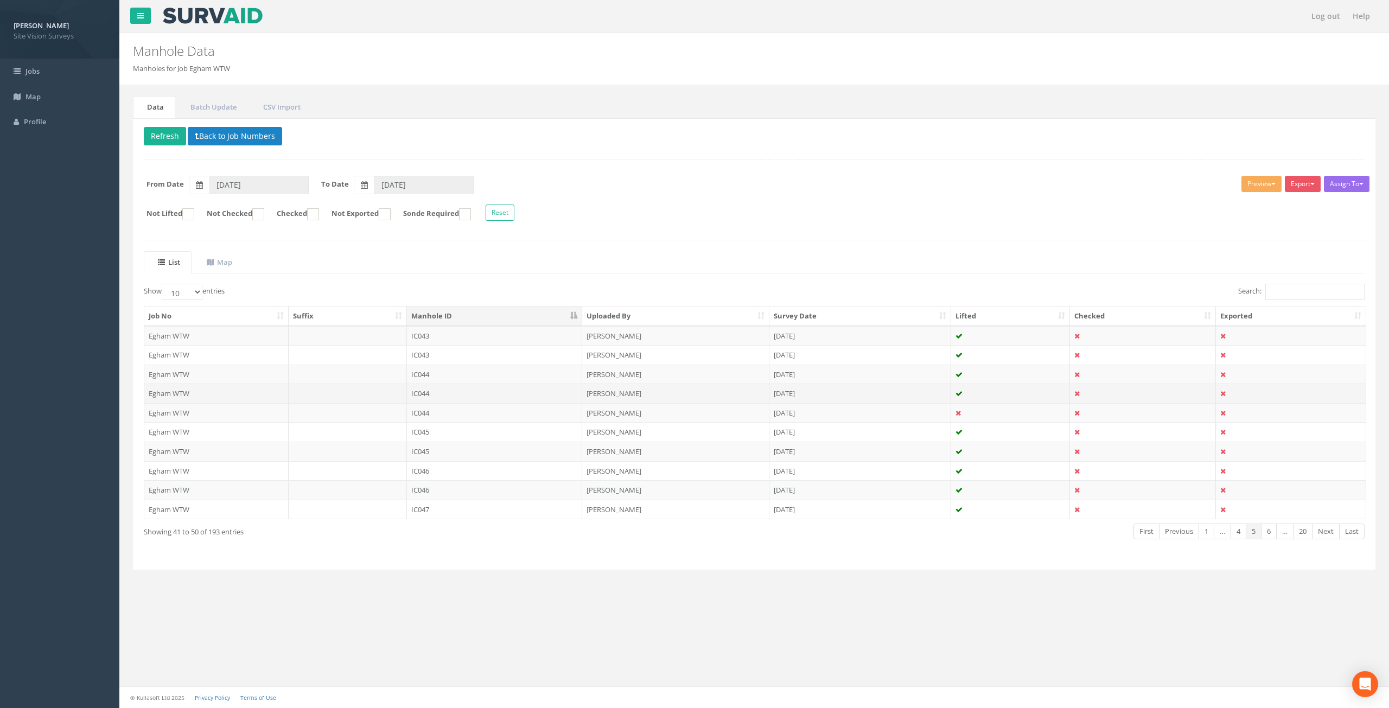
click at [536, 392] on td "IC044" at bounding box center [495, 394] width 176 height 20
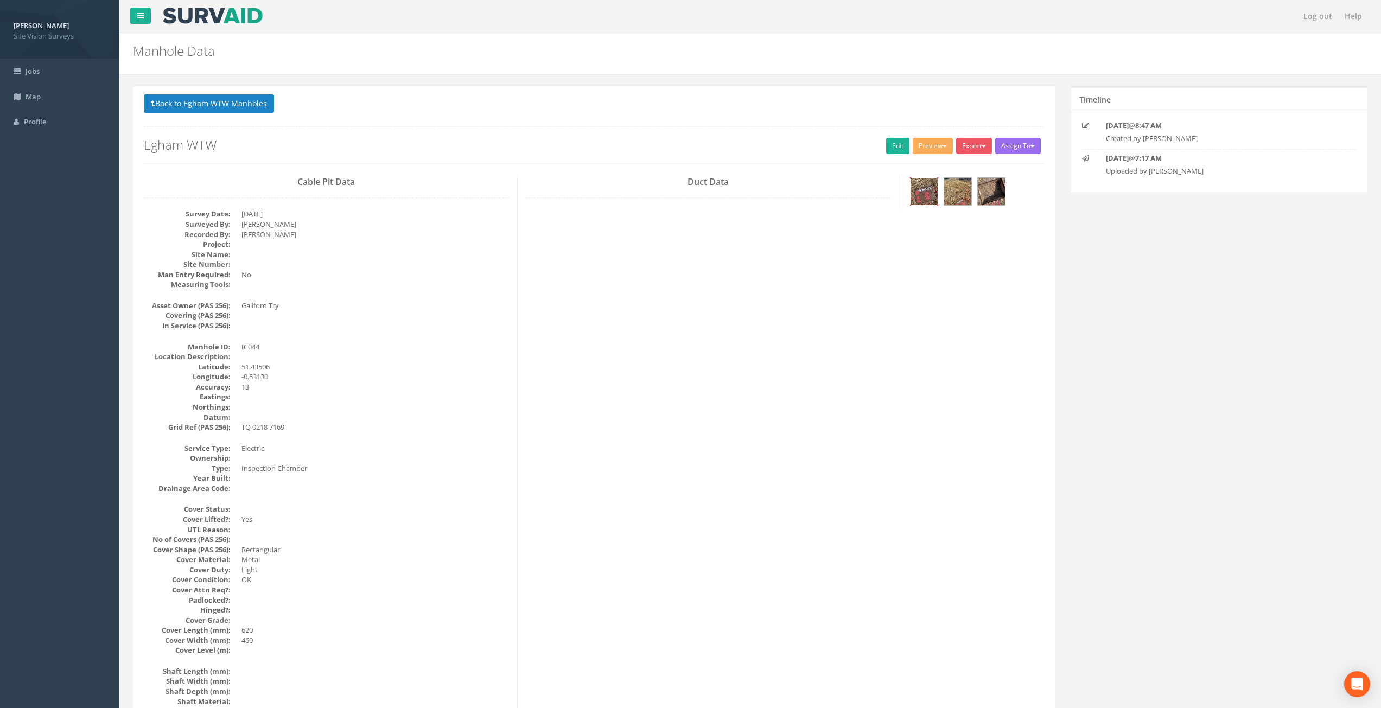
click at [919, 190] on img at bounding box center [923, 191] width 27 height 27
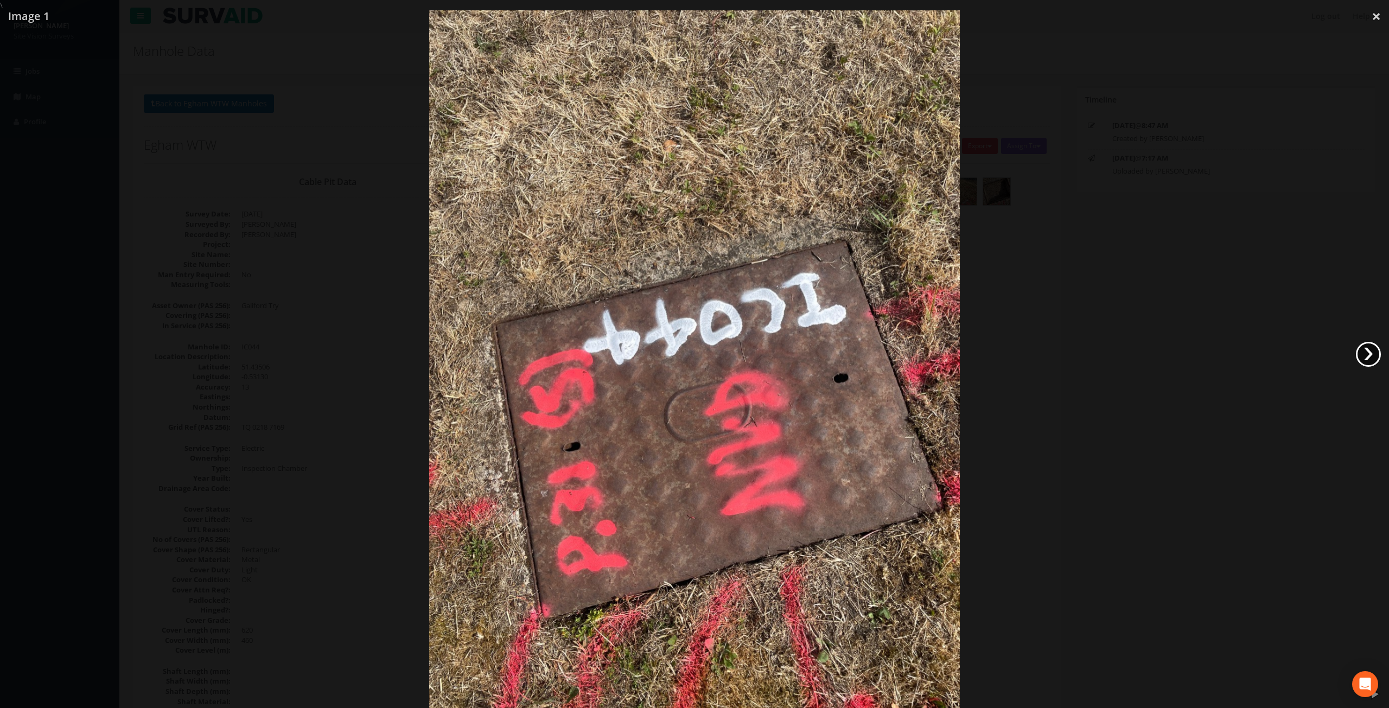
click at [1364, 352] on link "›" at bounding box center [1368, 354] width 25 height 25
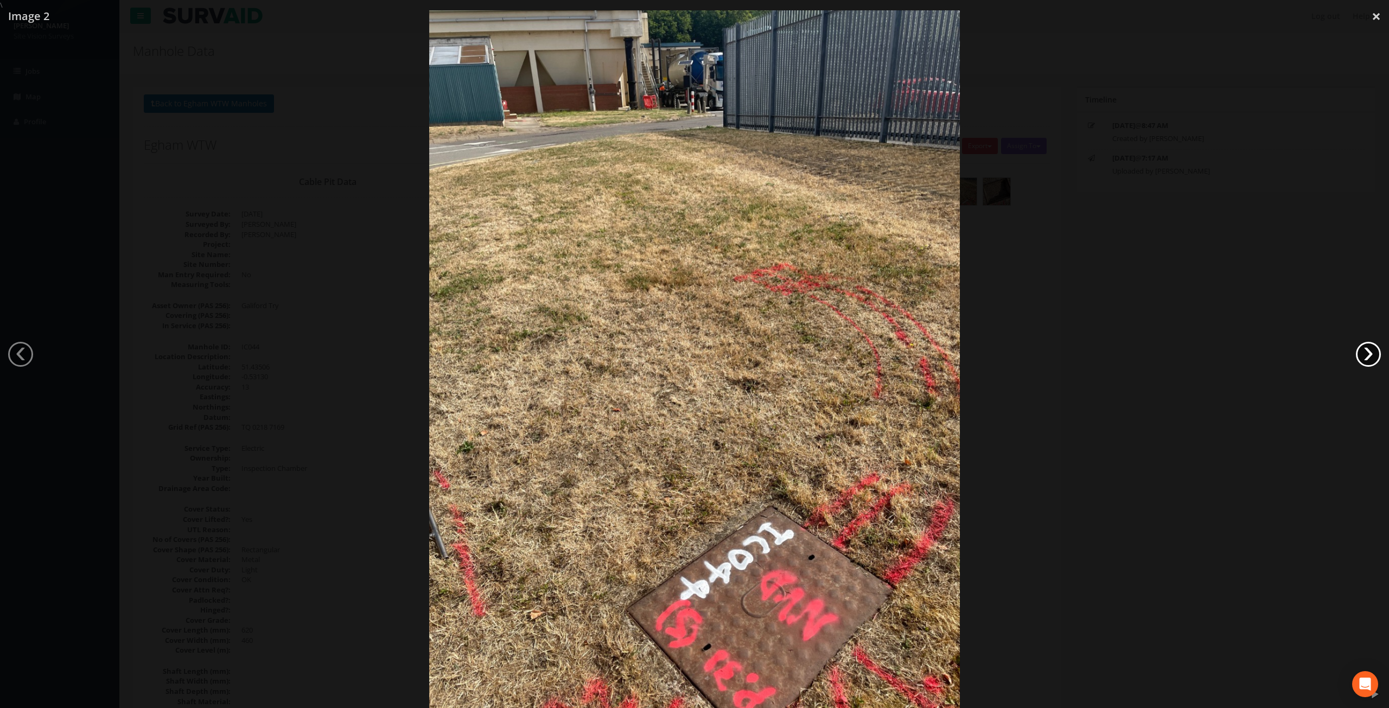
click at [1364, 352] on link "›" at bounding box center [1368, 354] width 25 height 25
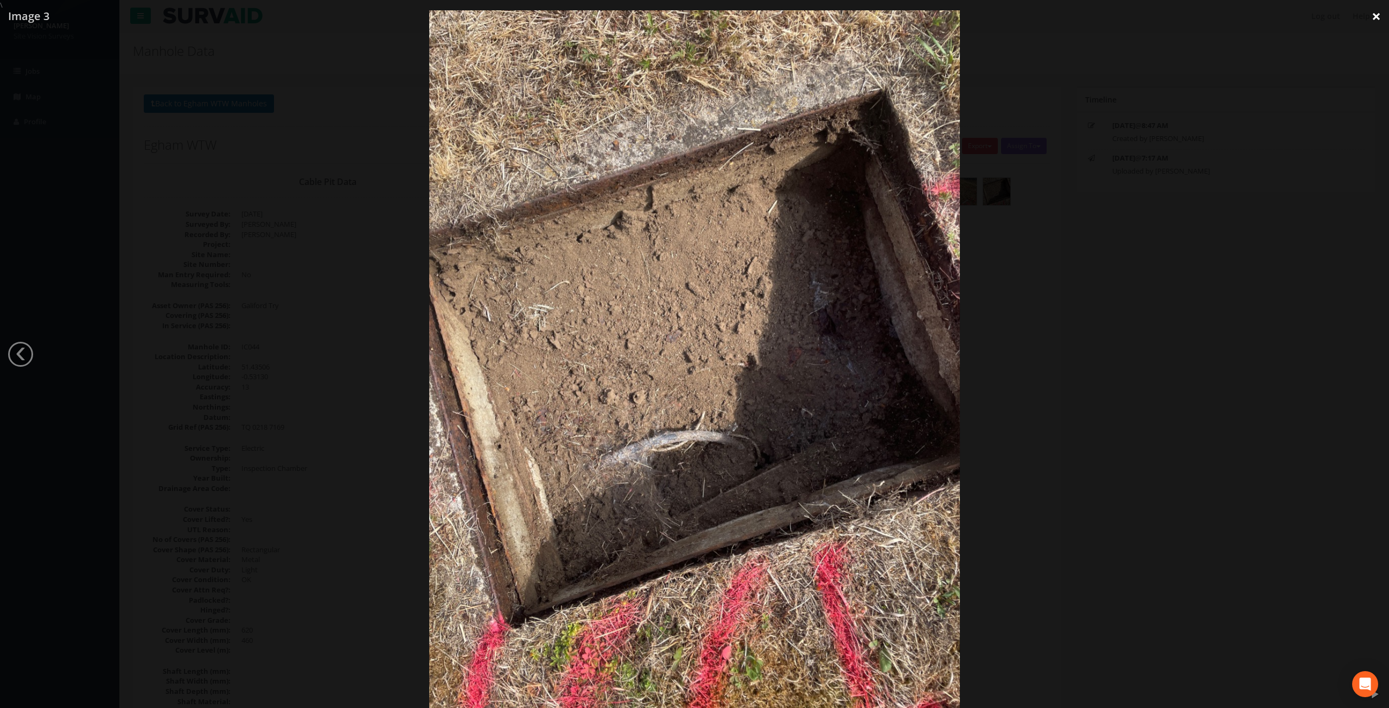
click at [1378, 21] on link "×" at bounding box center [1375, 16] width 25 height 33
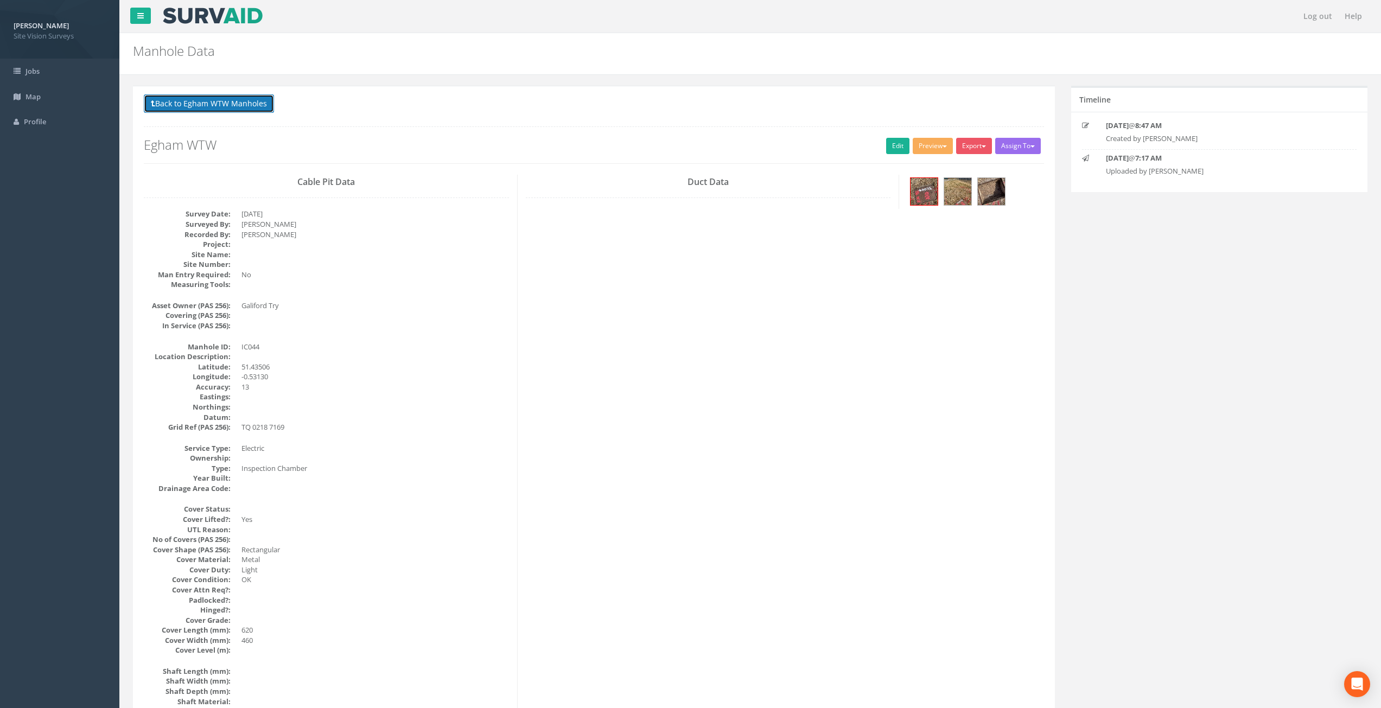
click at [218, 103] on button "Back to Egham WTW Manholes" at bounding box center [209, 103] width 130 height 18
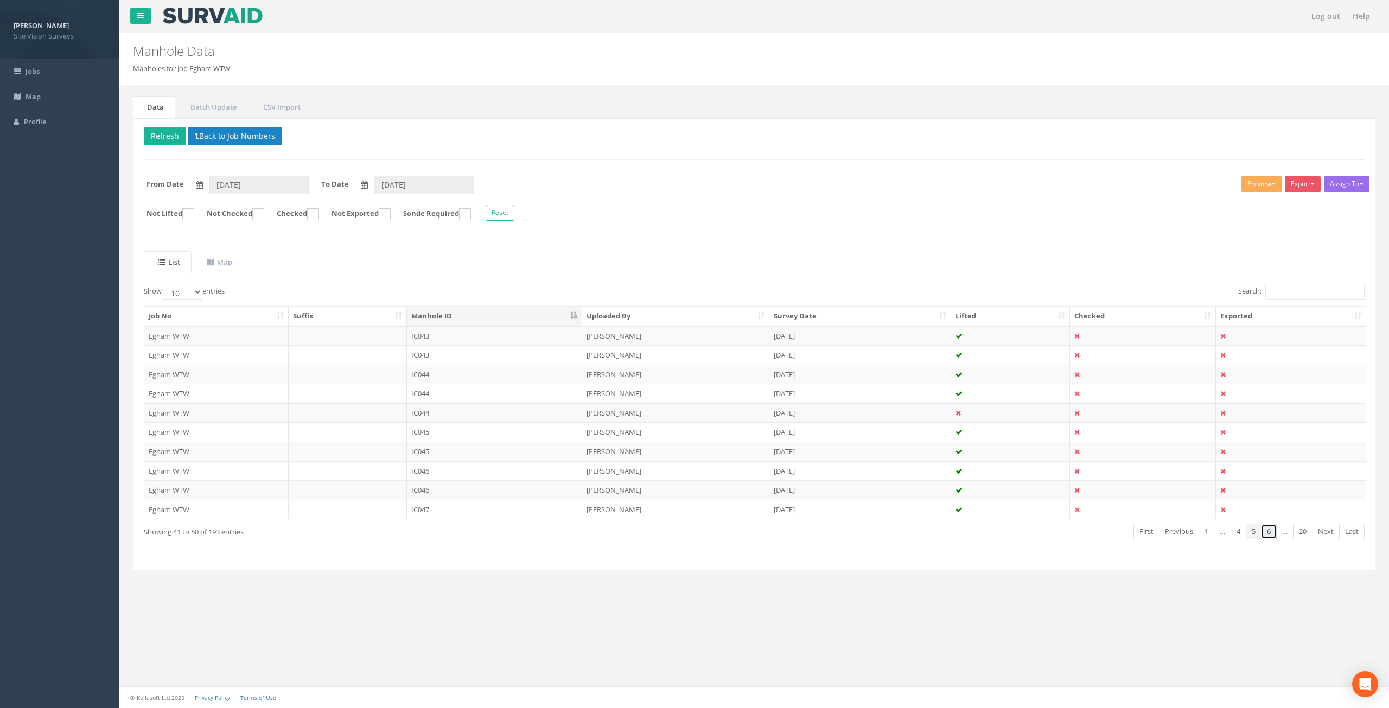
click at [1269, 532] on link "6" at bounding box center [1269, 532] width 16 height 16
click at [1322, 535] on link "Next" at bounding box center [1326, 532] width 28 height 16
click at [1325, 531] on link "Next" at bounding box center [1326, 532] width 28 height 16
click at [1328, 530] on link "Next" at bounding box center [1326, 532] width 28 height 16
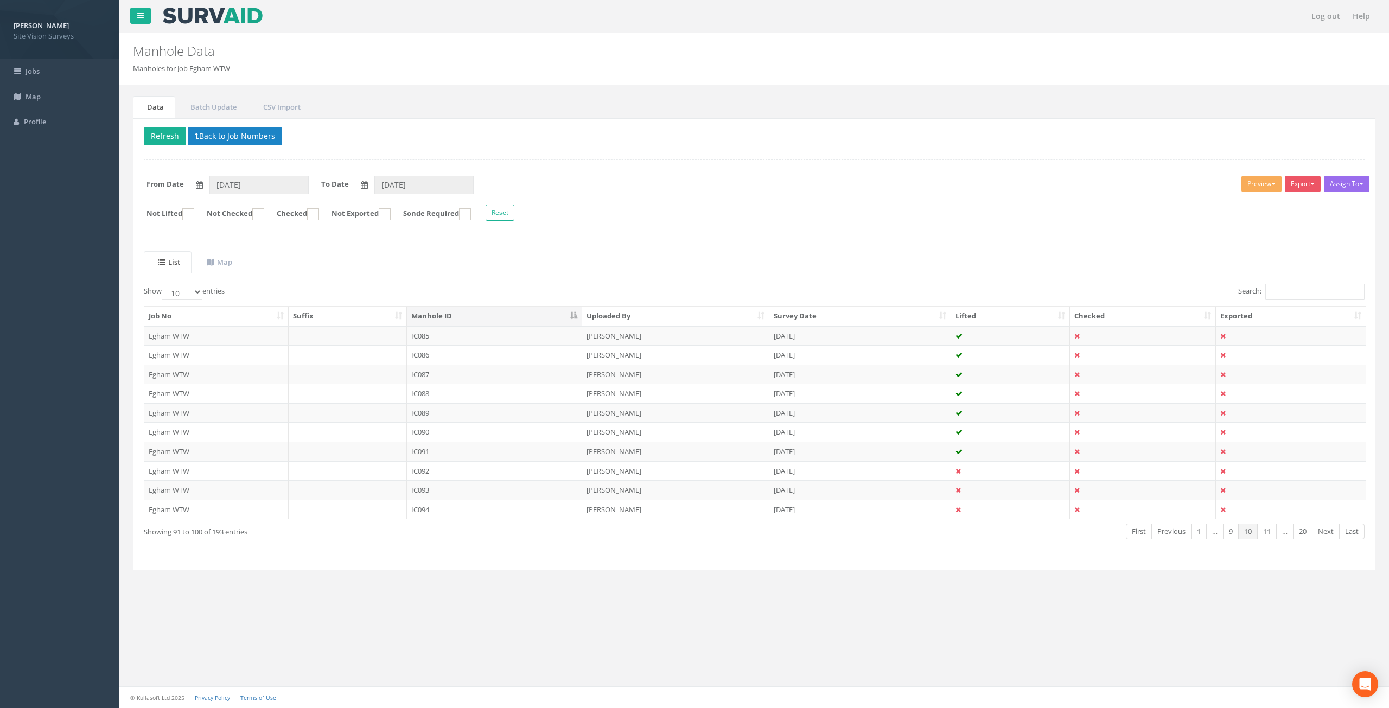
click at [1328, 530] on link "Next" at bounding box center [1326, 532] width 28 height 16
click at [1166, 535] on link "Previous" at bounding box center [1167, 532] width 40 height 16
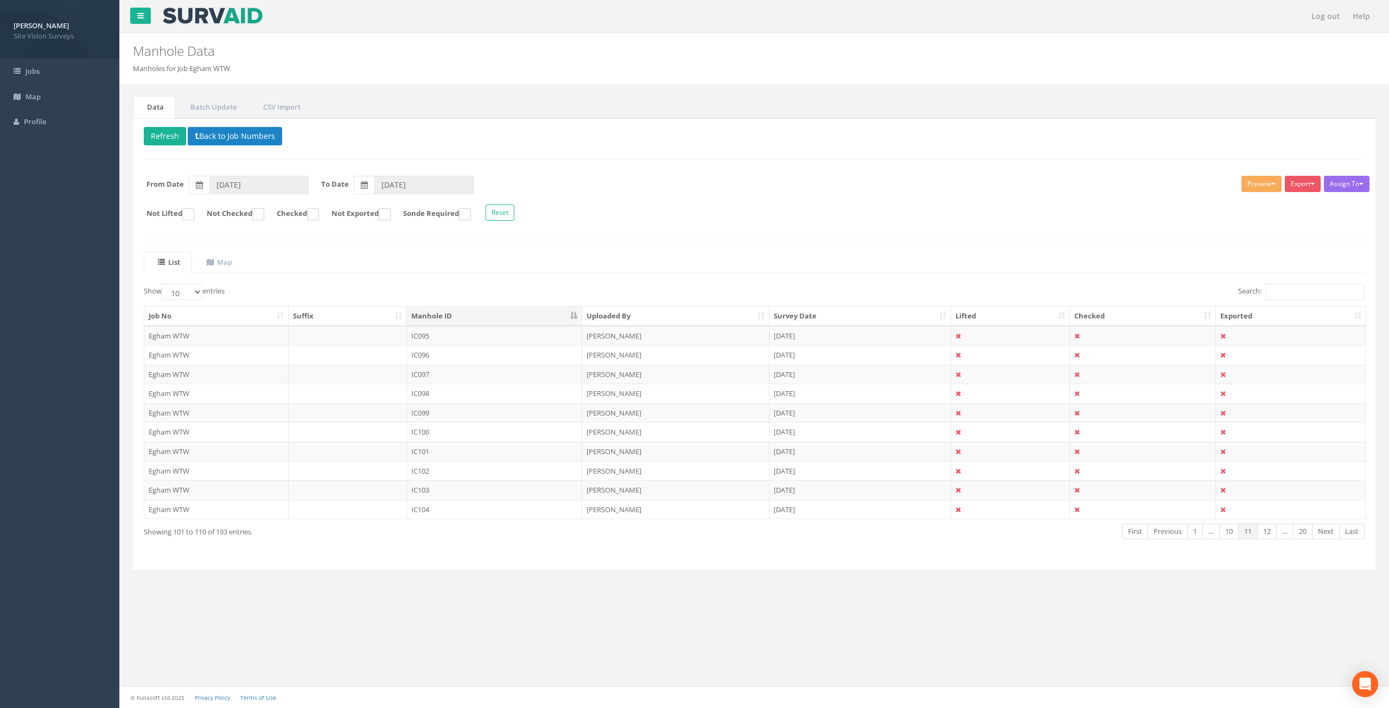
click at [1166, 535] on link "Previous" at bounding box center [1167, 532] width 40 height 16
click at [1164, 536] on link "Previous" at bounding box center [1171, 532] width 40 height 16
click at [1169, 535] on link "Previous" at bounding box center [1175, 532] width 40 height 16
click at [1169, 535] on link "Previous" at bounding box center [1179, 532] width 40 height 16
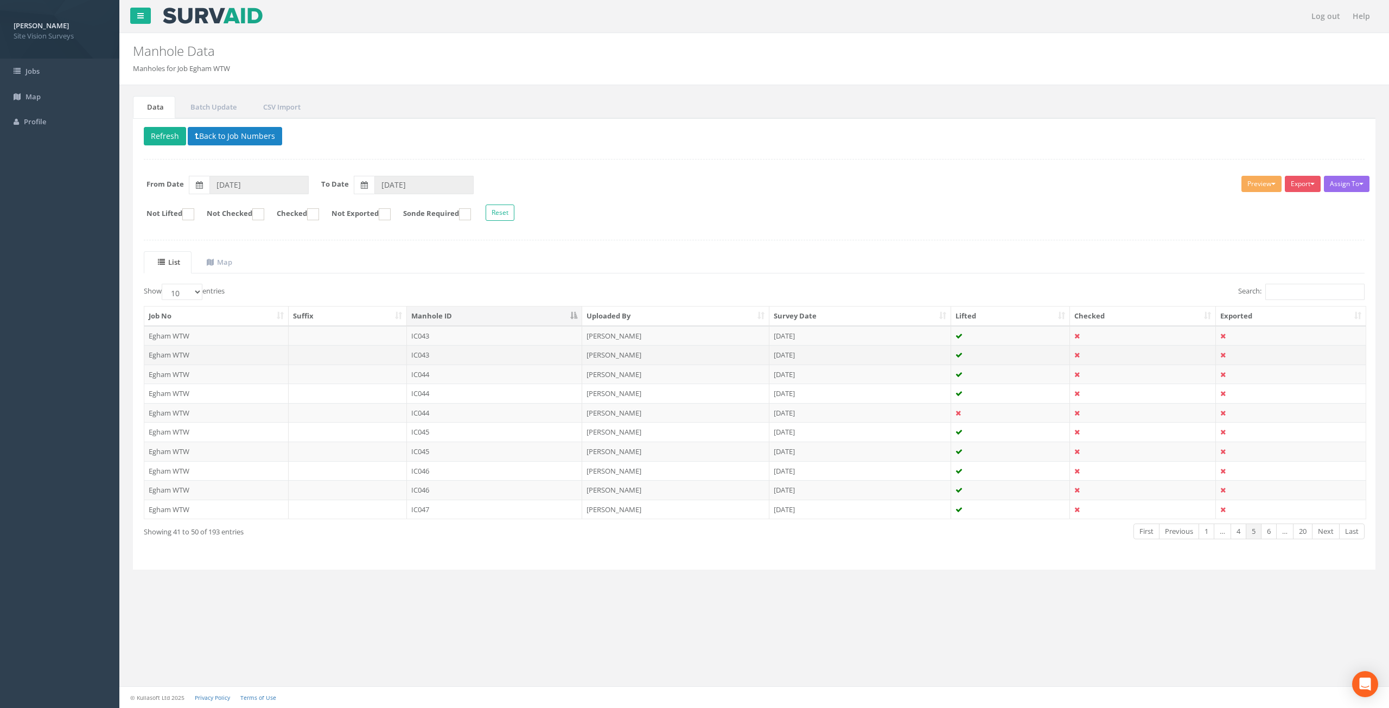
click at [687, 352] on td "[PERSON_NAME]" at bounding box center [675, 355] width 187 height 20
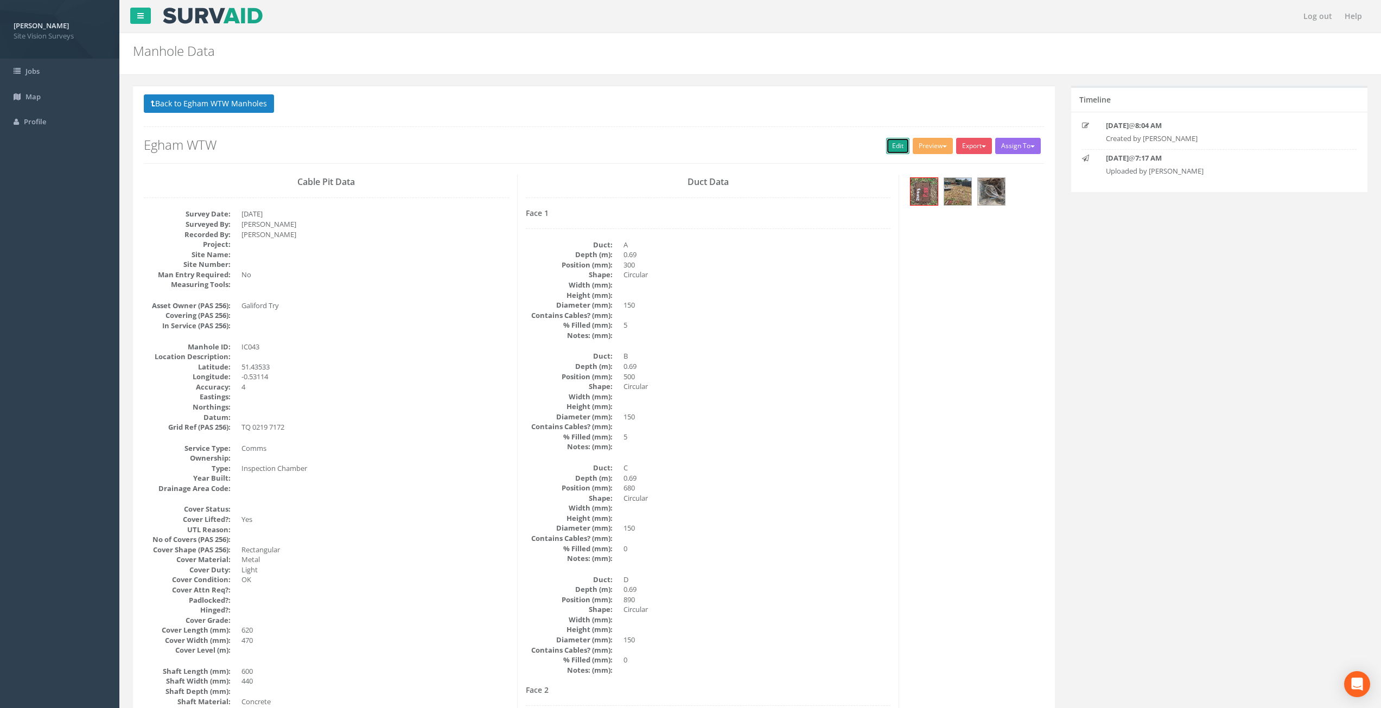
click at [891, 145] on link "Edit" at bounding box center [897, 146] width 23 height 16
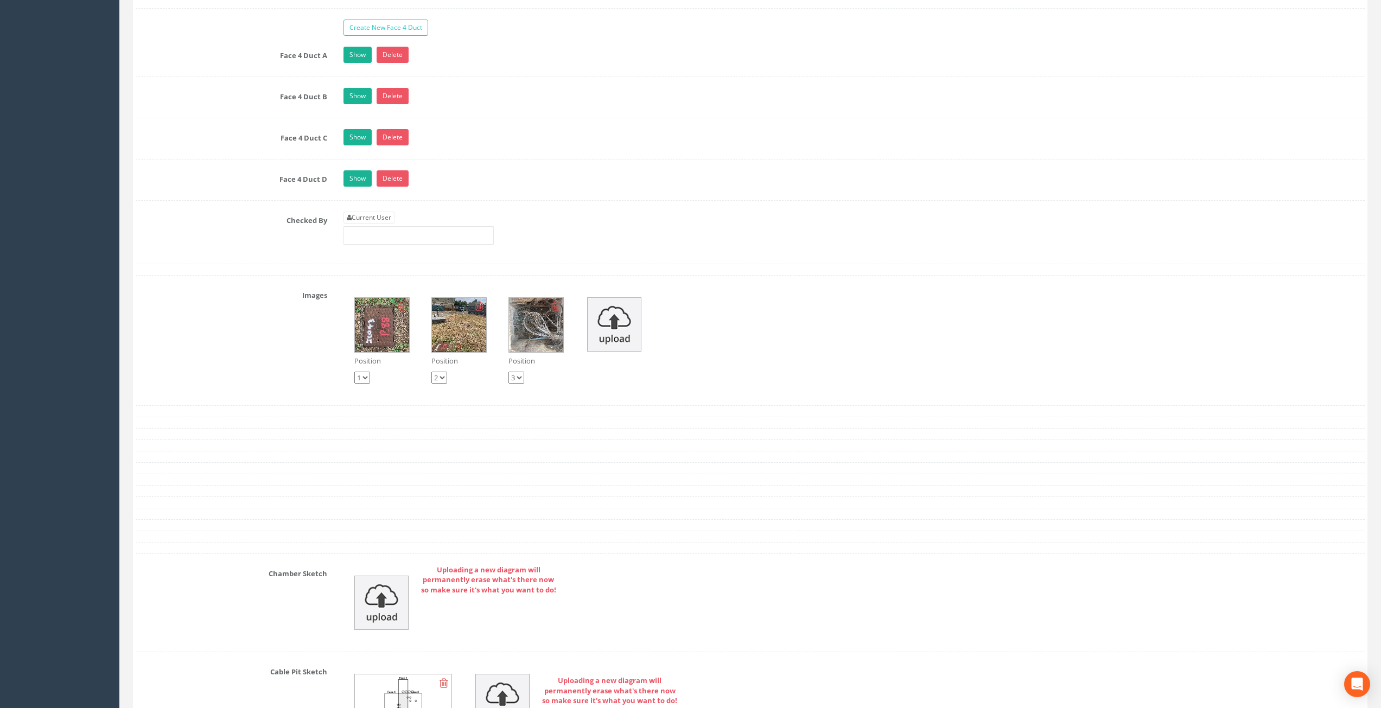
scroll to position [2150, 0]
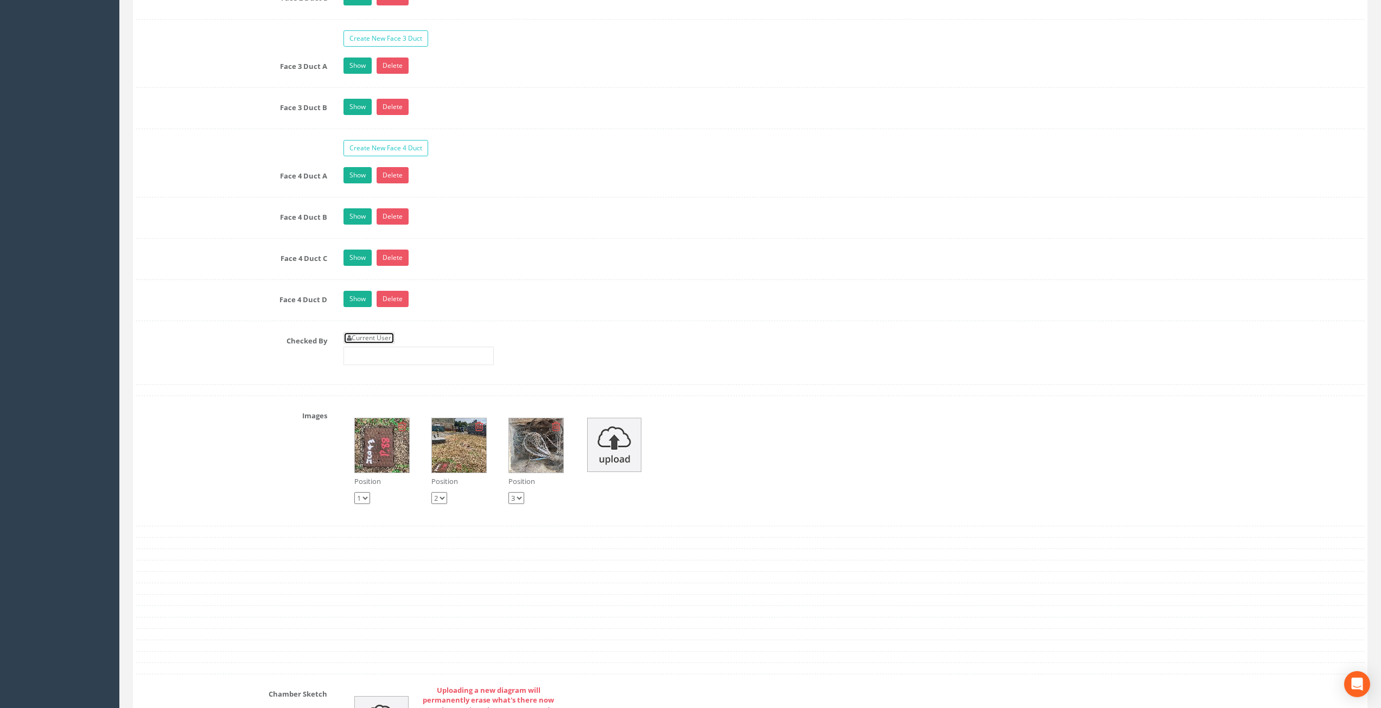
click at [368, 339] on link "Current User" at bounding box center [368, 338] width 51 height 12
type input "[PERSON_NAME]"
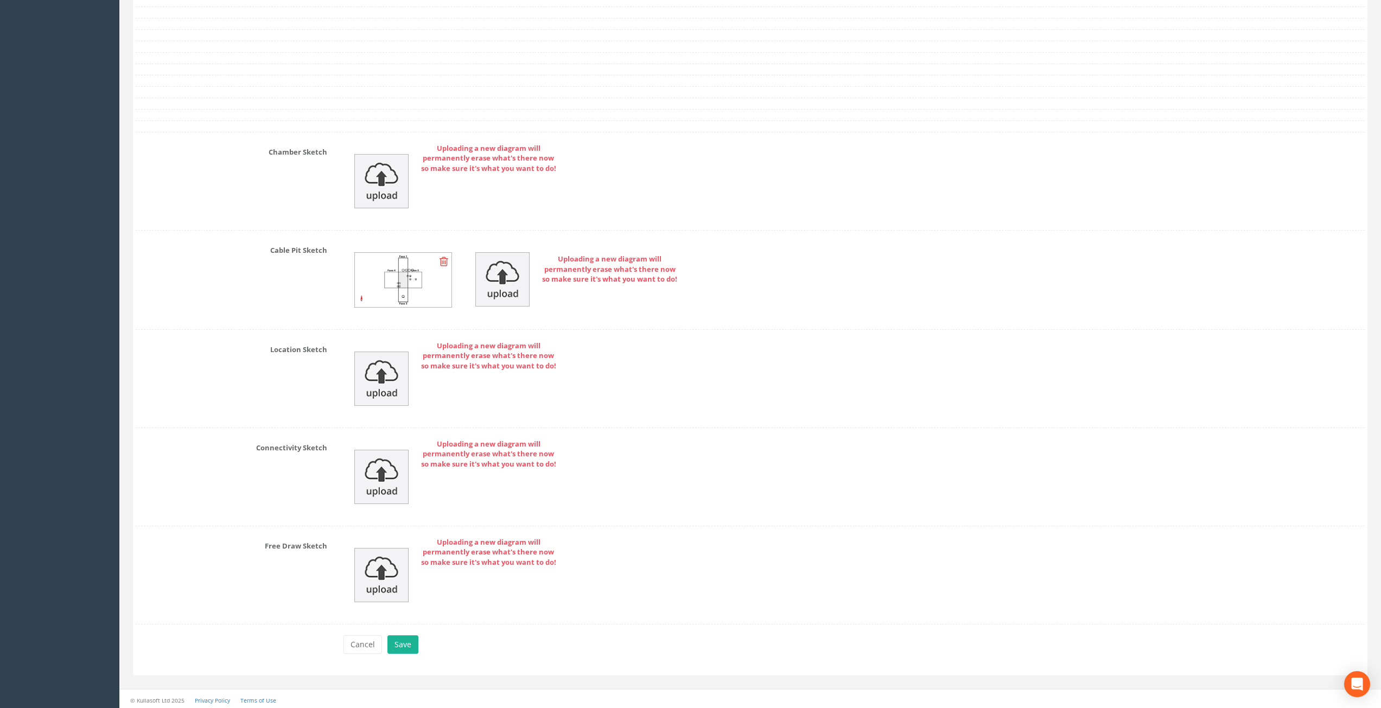
scroll to position [2695, 0]
click at [409, 639] on button "Save" at bounding box center [402, 642] width 31 height 18
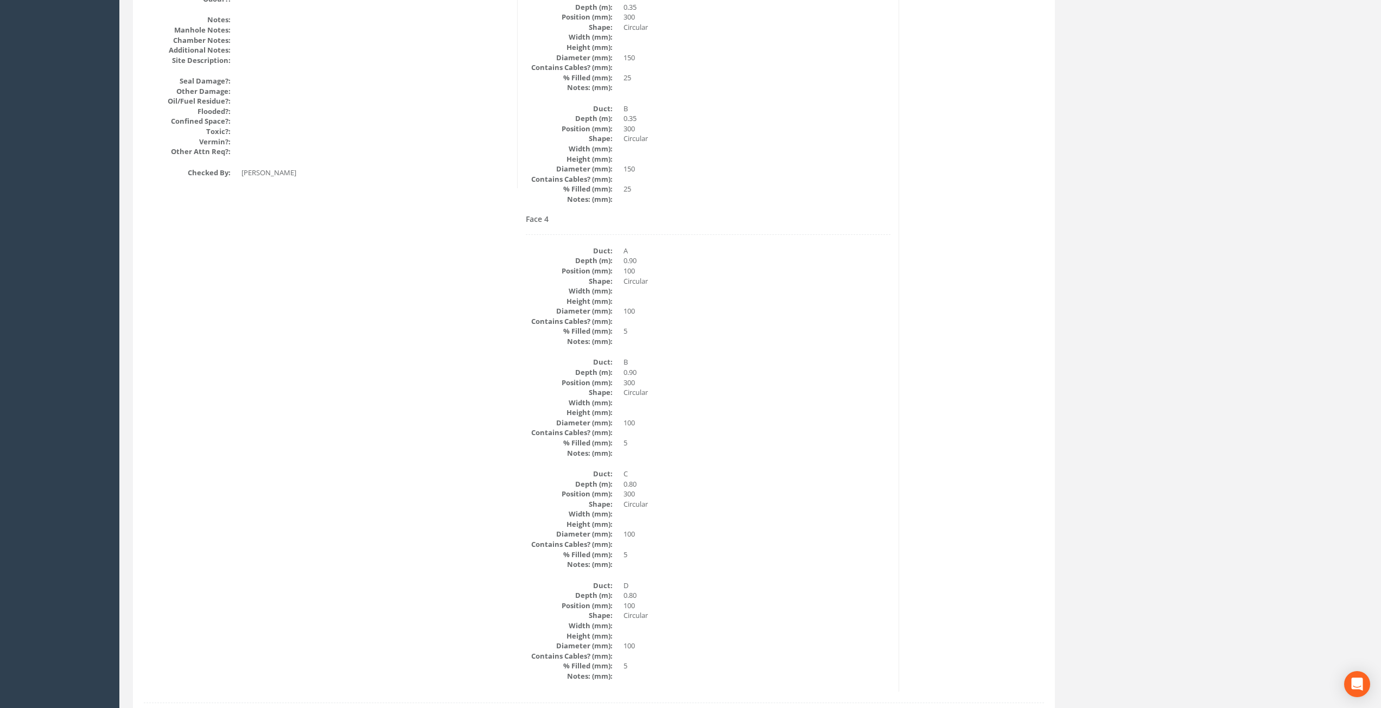
scroll to position [0, 0]
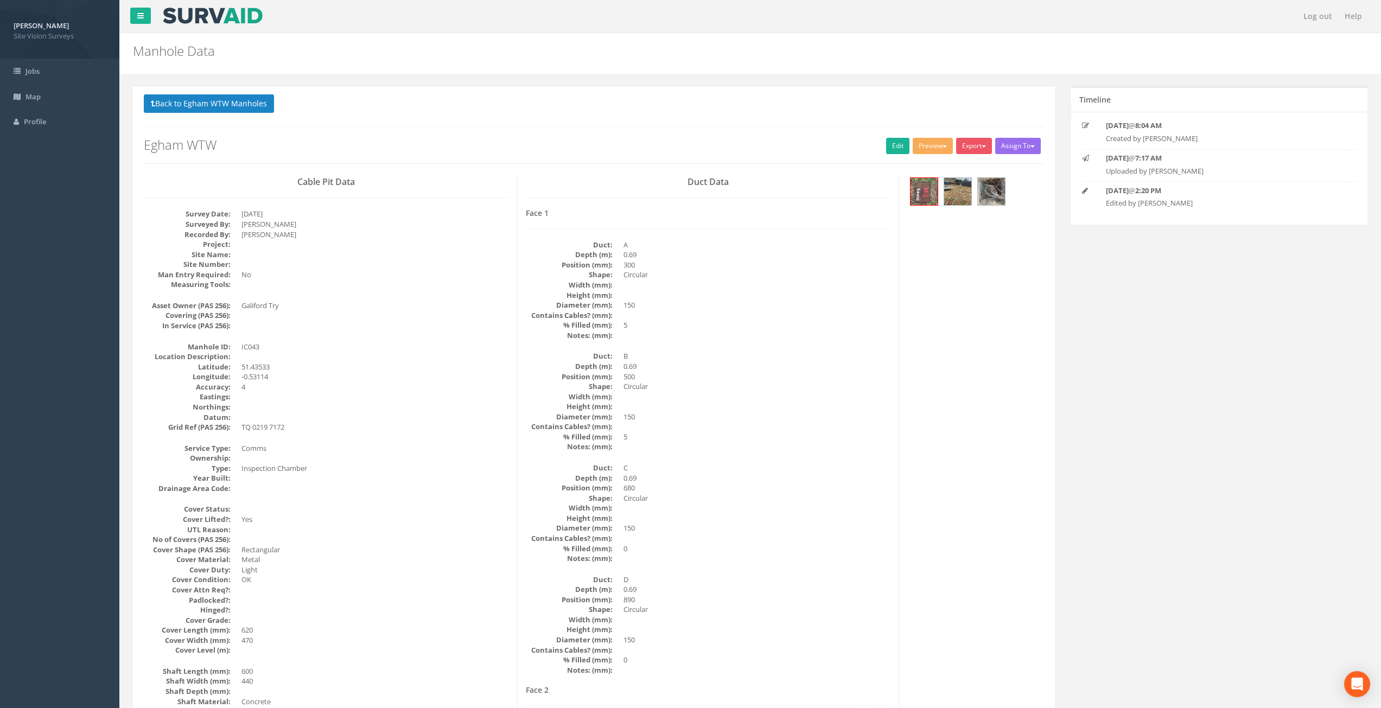
drag, startPoint x: 507, startPoint y: 594, endPoint x: 451, endPoint y: 260, distance: 338.8
click at [225, 101] on button "Back to Egham WTW Manholes" at bounding box center [209, 103] width 130 height 18
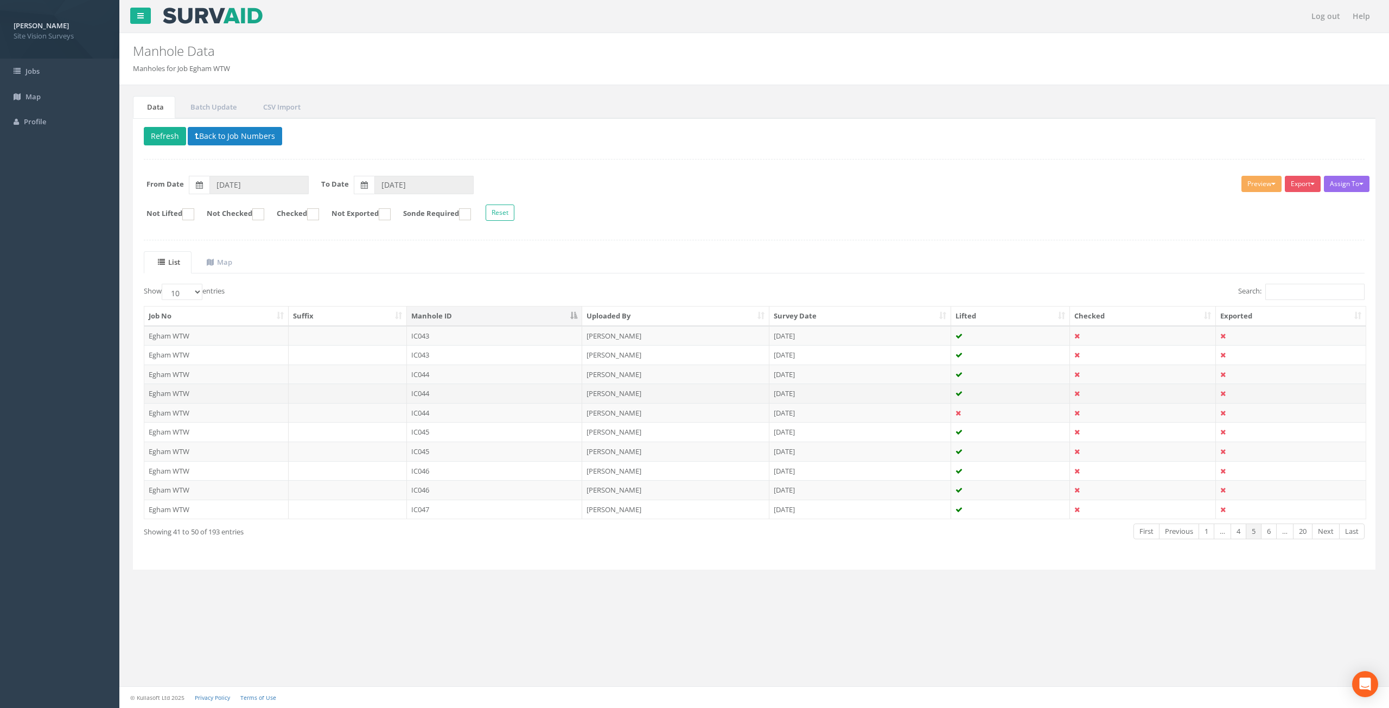
click at [509, 395] on td "IC044" at bounding box center [495, 394] width 176 height 20
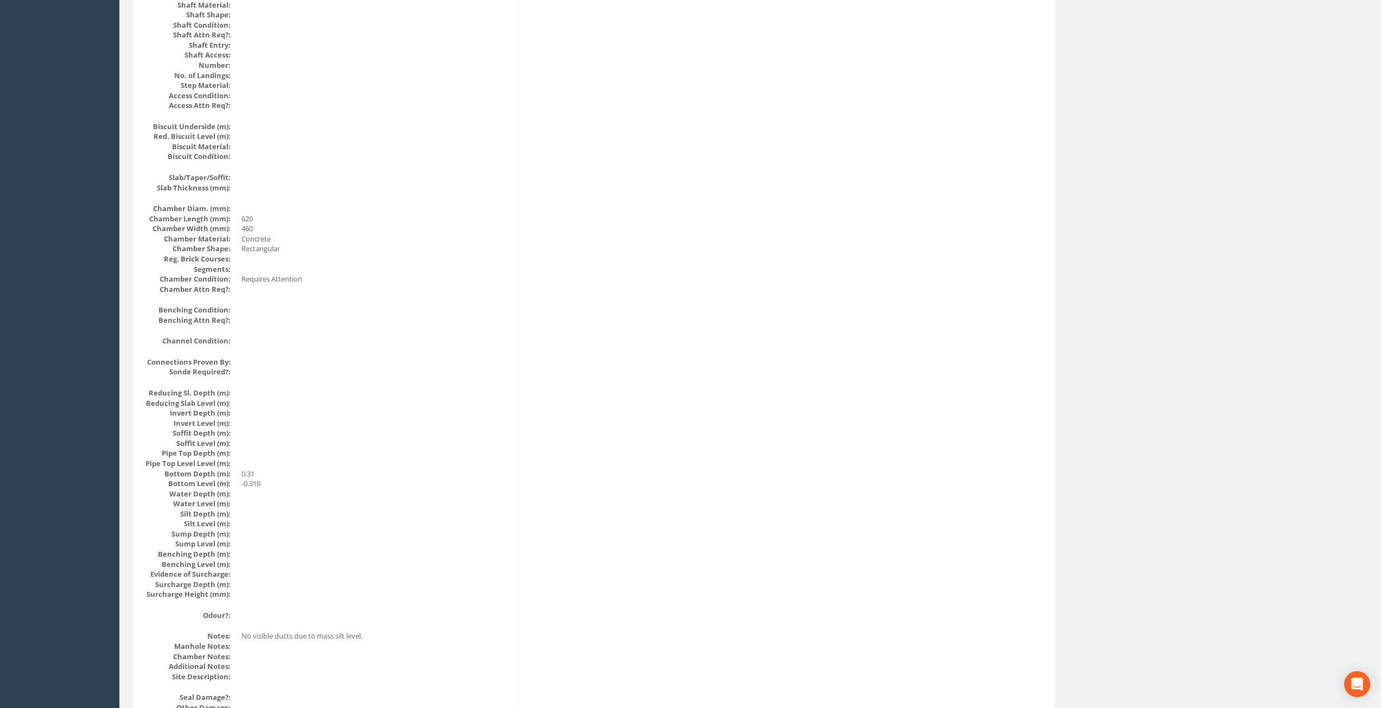
scroll to position [862, 0]
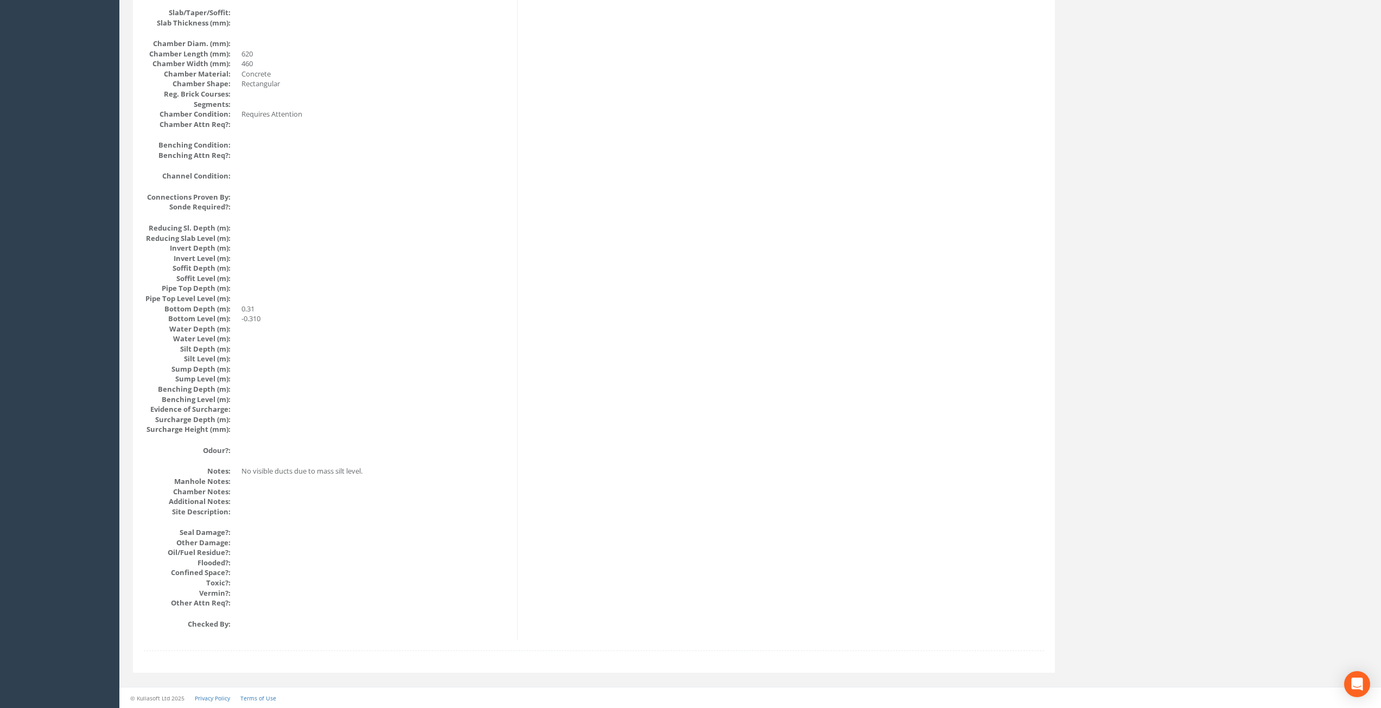
drag, startPoint x: 529, startPoint y: 221, endPoint x: 515, endPoint y: 334, distance: 113.7
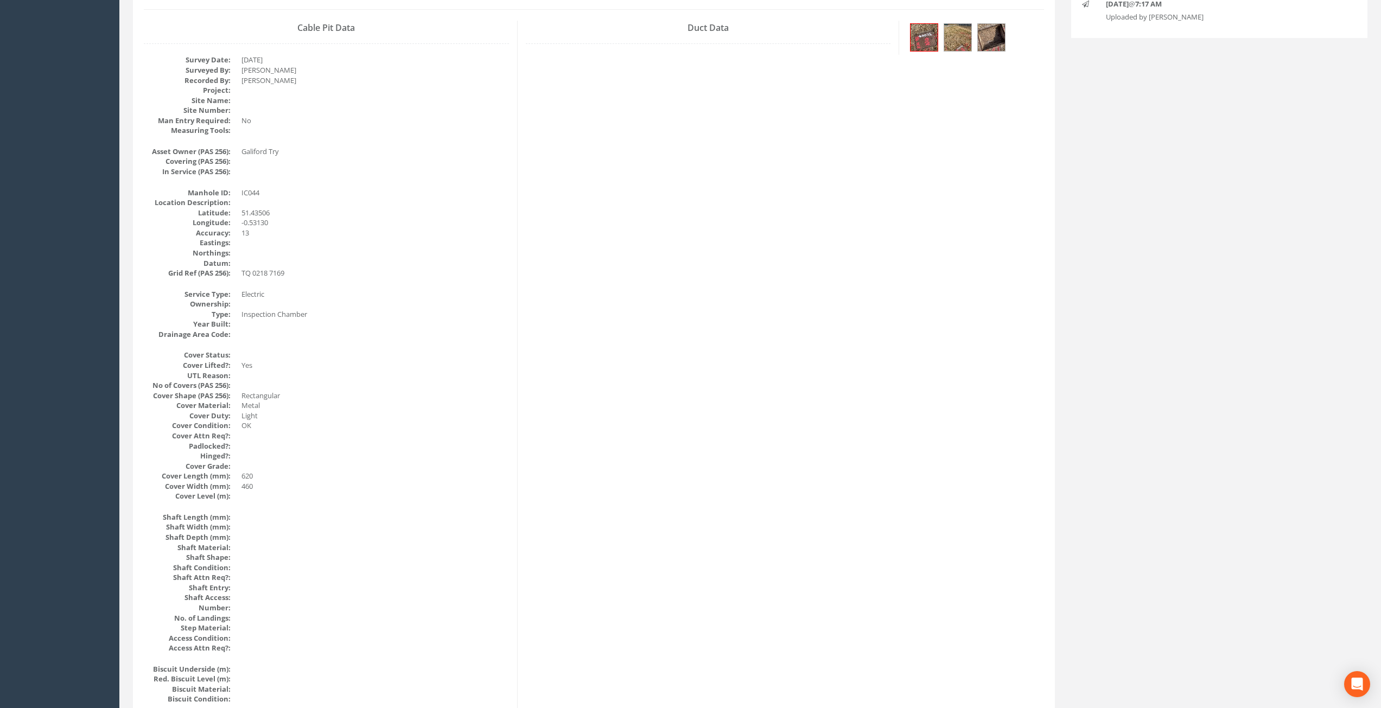
scroll to position [0, 0]
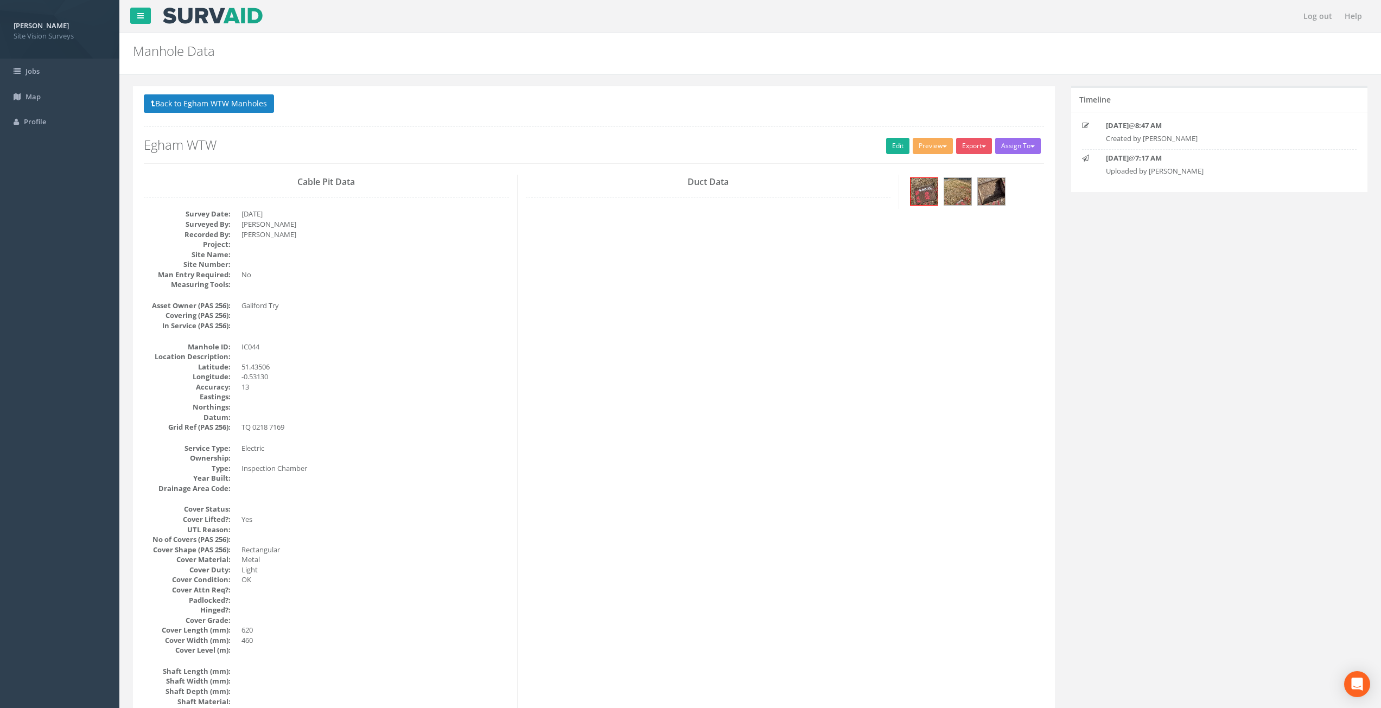
drag, startPoint x: 514, startPoint y: 507, endPoint x: 499, endPoint y: 394, distance: 113.8
click at [896, 145] on link "Edit" at bounding box center [897, 146] width 23 height 16
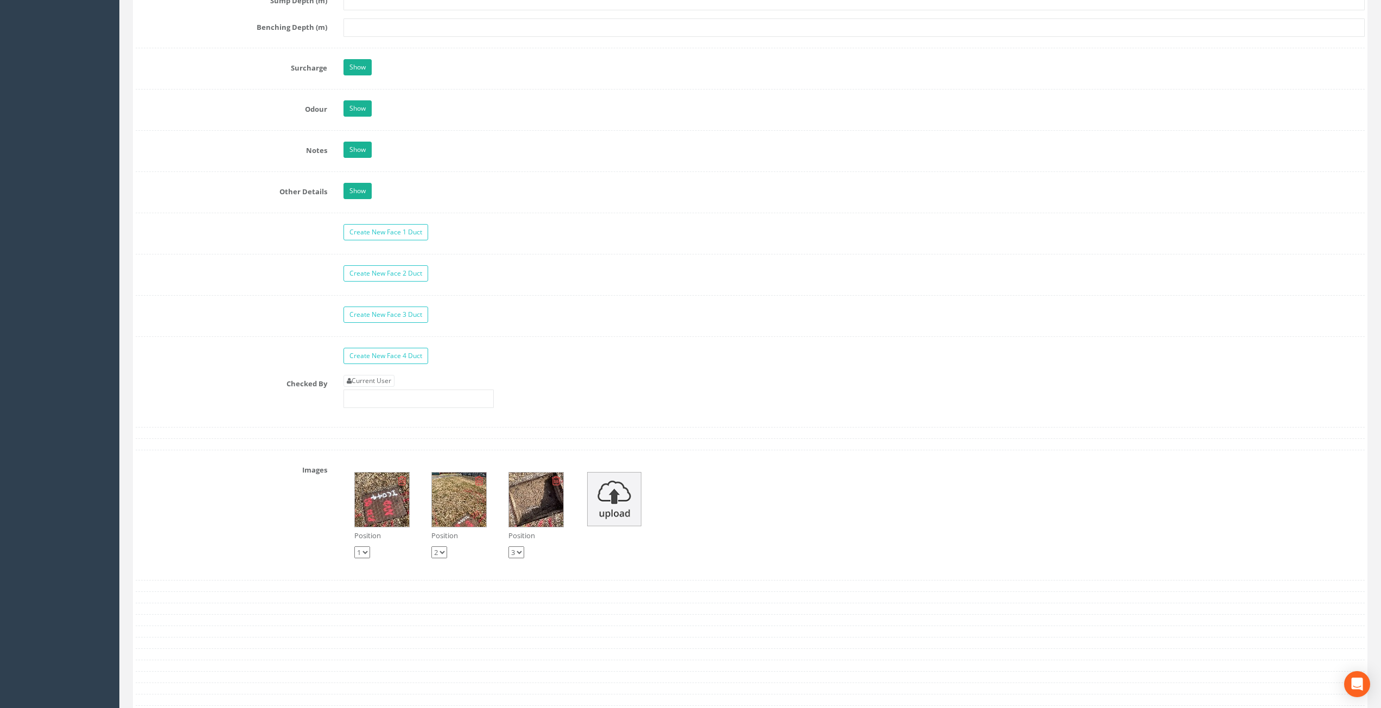
scroll to position [1530, 0]
click at [375, 383] on link "Current User" at bounding box center [368, 382] width 51 height 12
type input "[PERSON_NAME]"
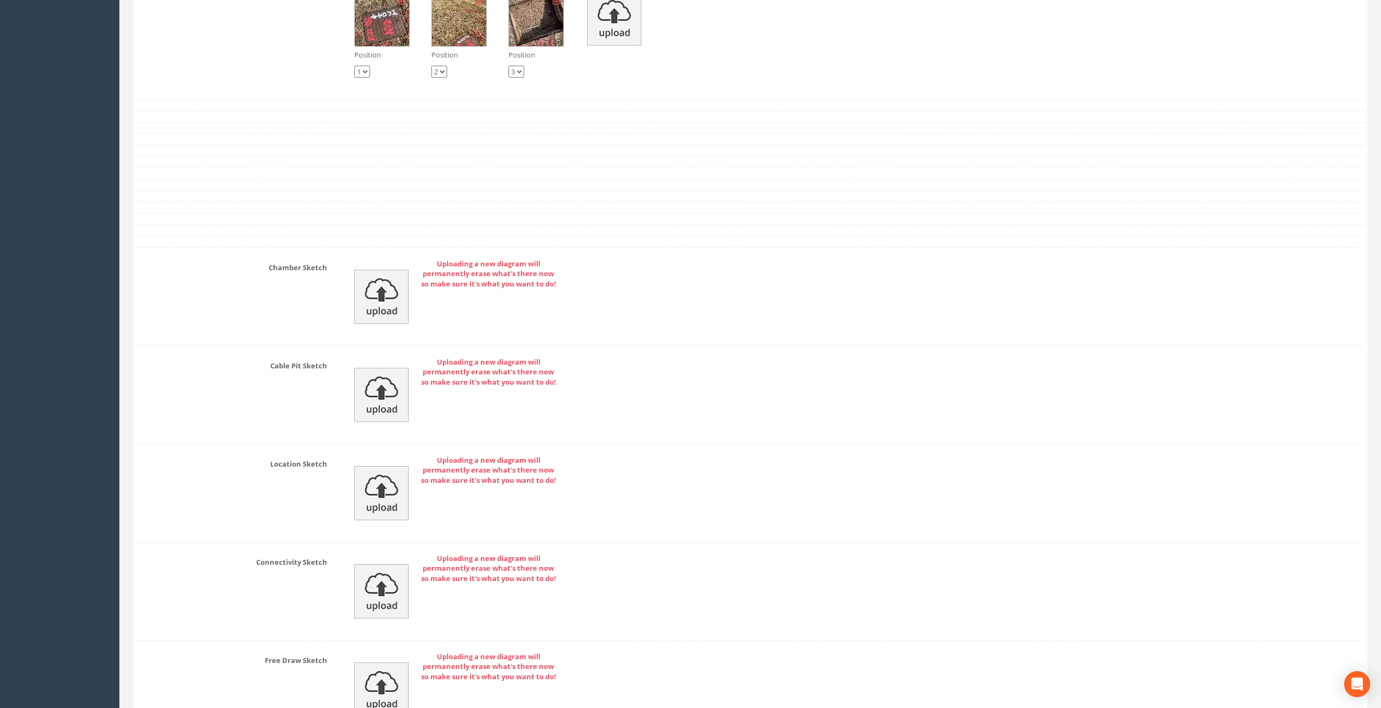
scroll to position [2129, 0]
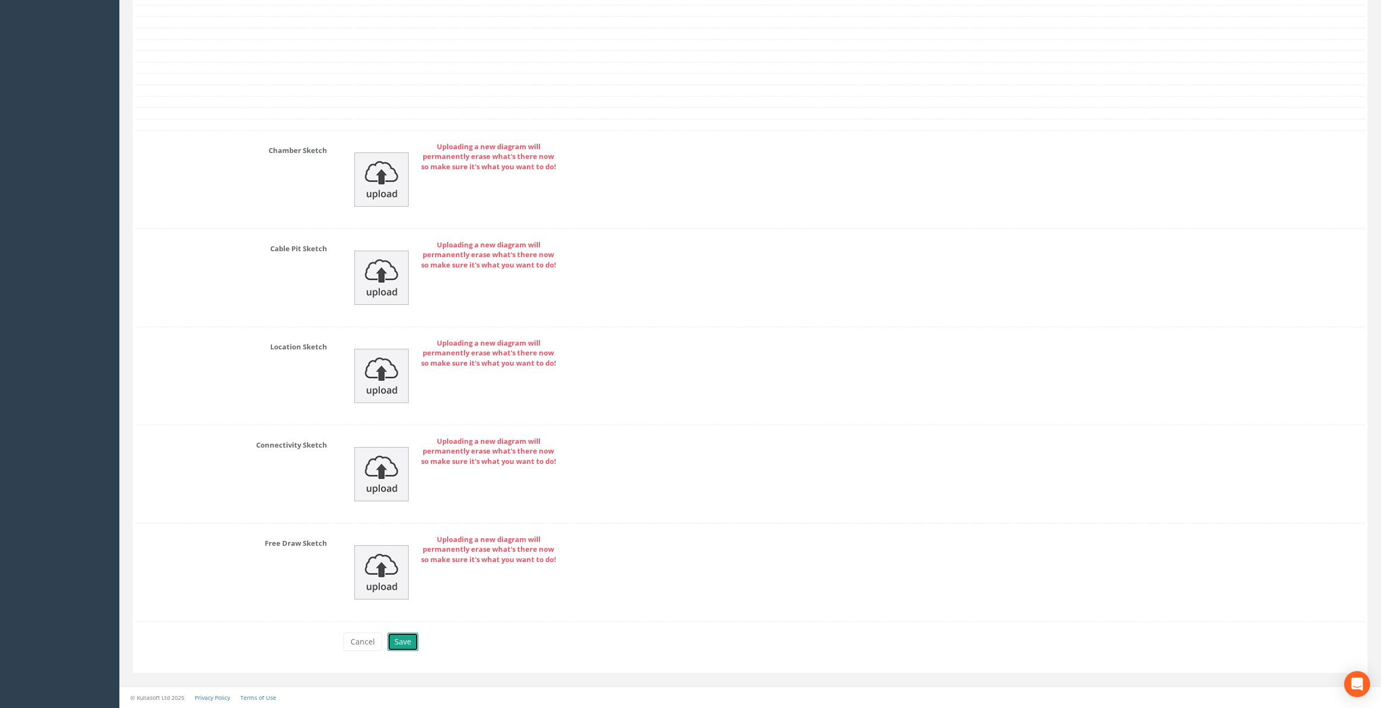
click at [410, 633] on button "Save" at bounding box center [402, 642] width 31 height 18
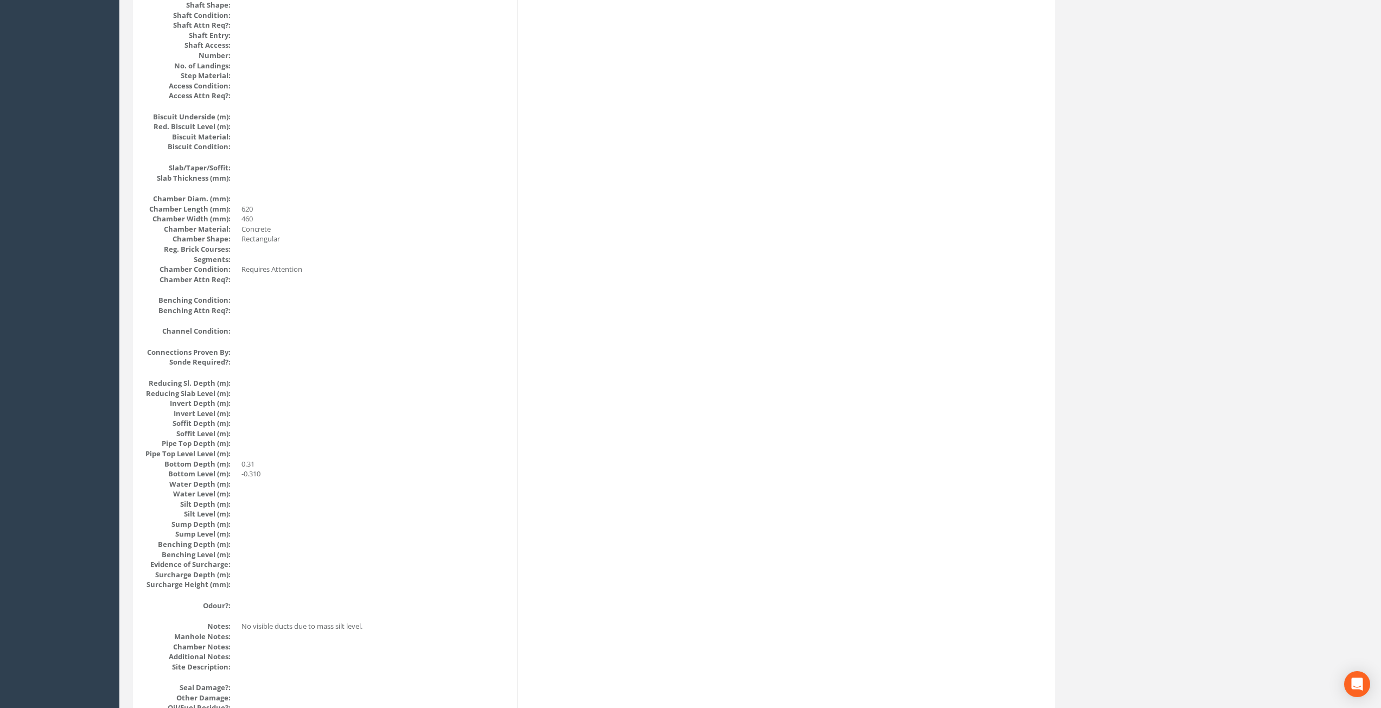
scroll to position [0, 0]
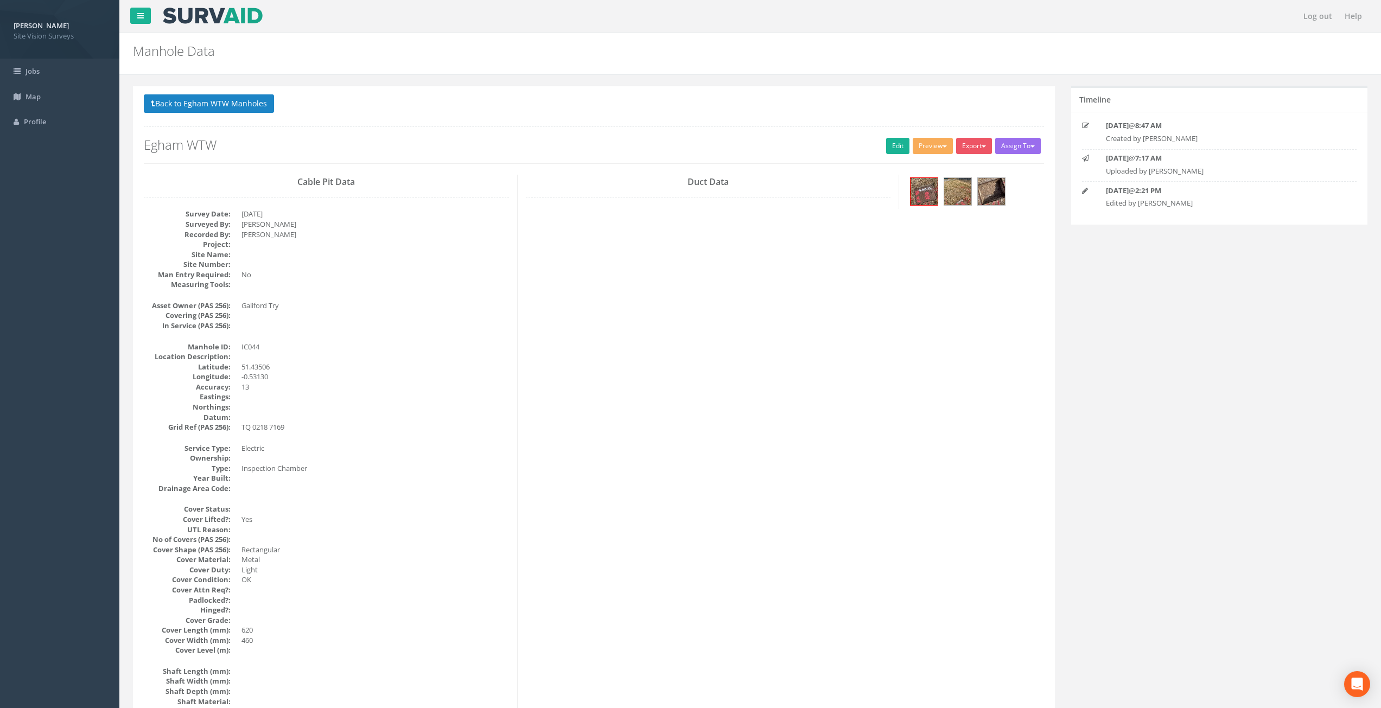
drag, startPoint x: 645, startPoint y: 513, endPoint x: 579, endPoint y: 215, distance: 304.5
click at [260, 106] on button "Back to Egham WTW Manholes" at bounding box center [209, 103] width 130 height 18
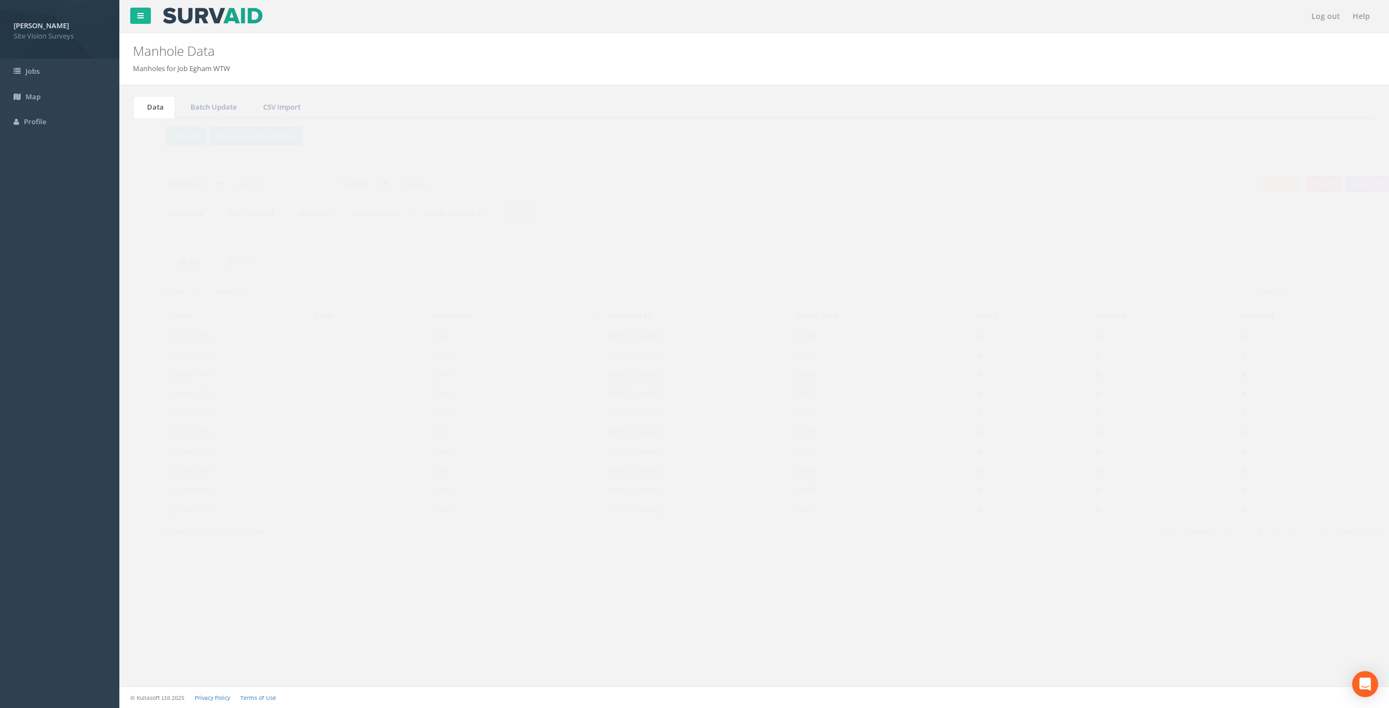
click at [467, 447] on td "IC045" at bounding box center [495, 452] width 176 height 20
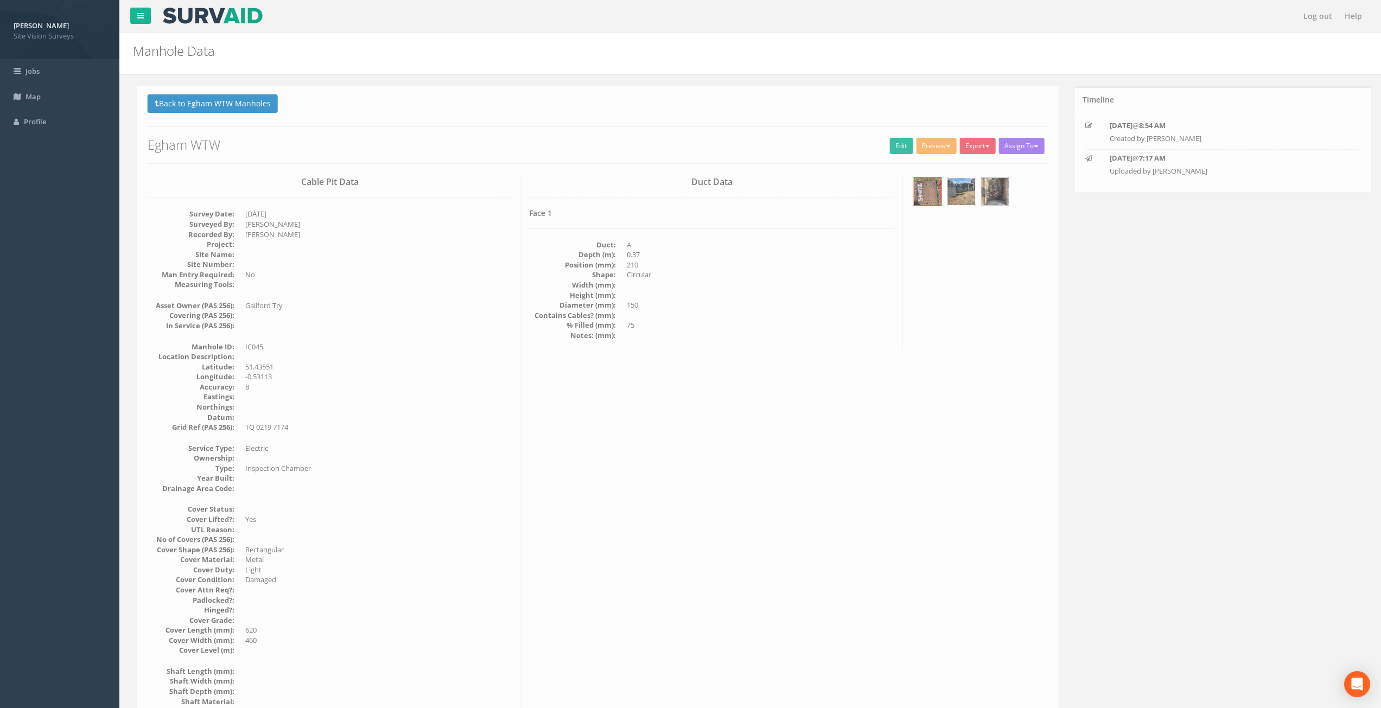
click at [961, 199] on img at bounding box center [957, 191] width 27 height 27
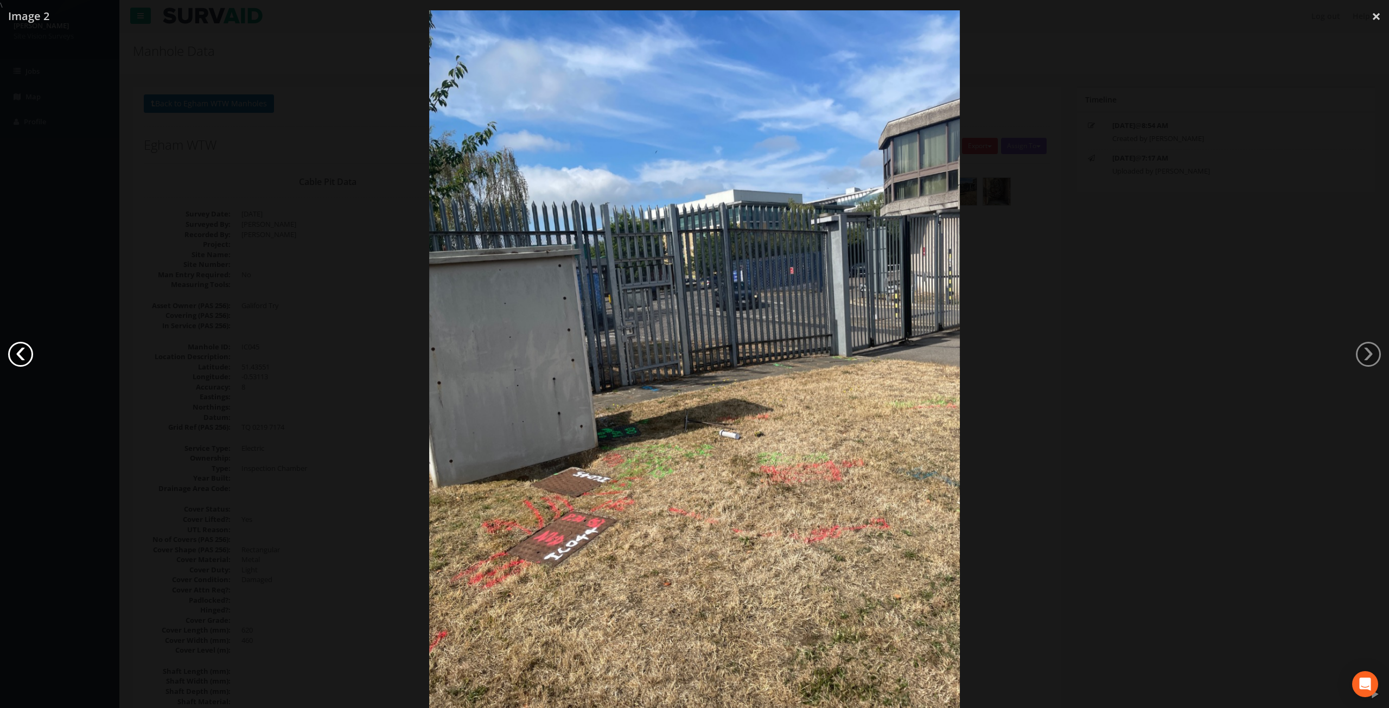
click at [23, 354] on link "‹" at bounding box center [20, 354] width 25 height 25
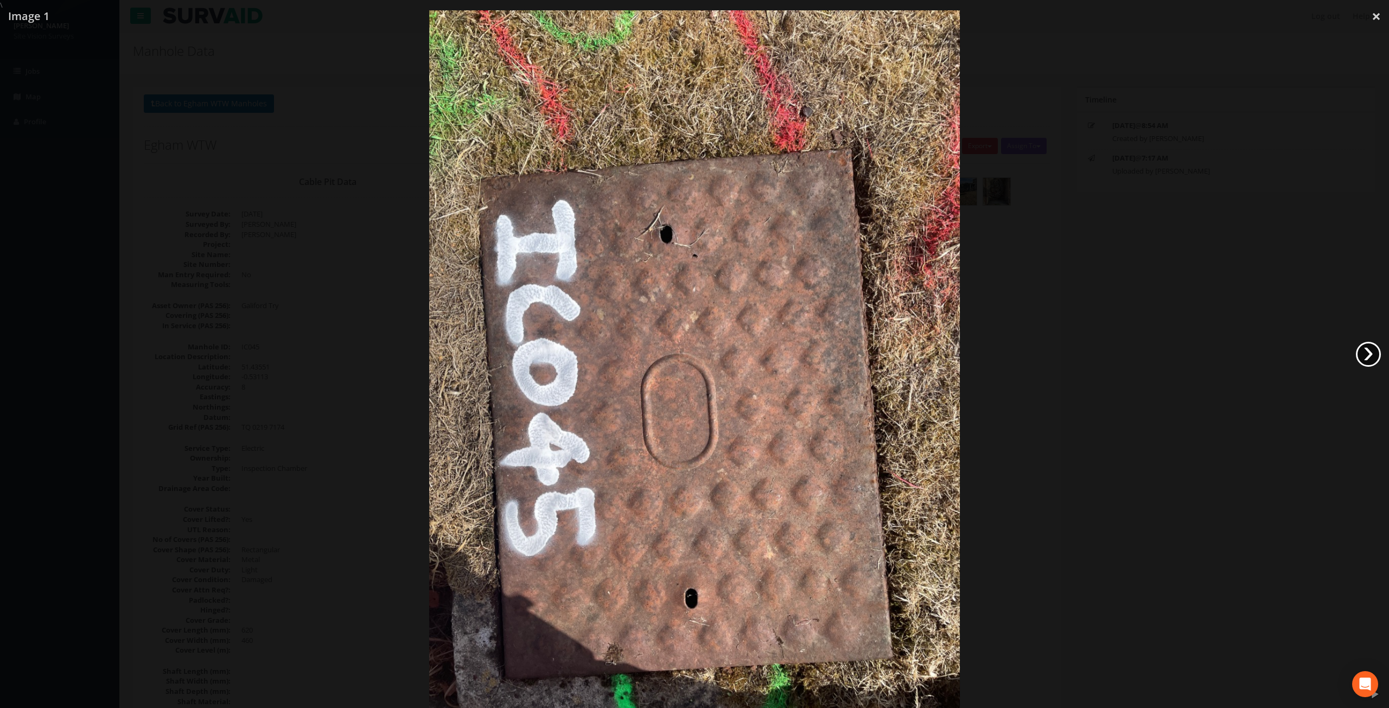
click at [1371, 354] on link "›" at bounding box center [1368, 354] width 25 height 25
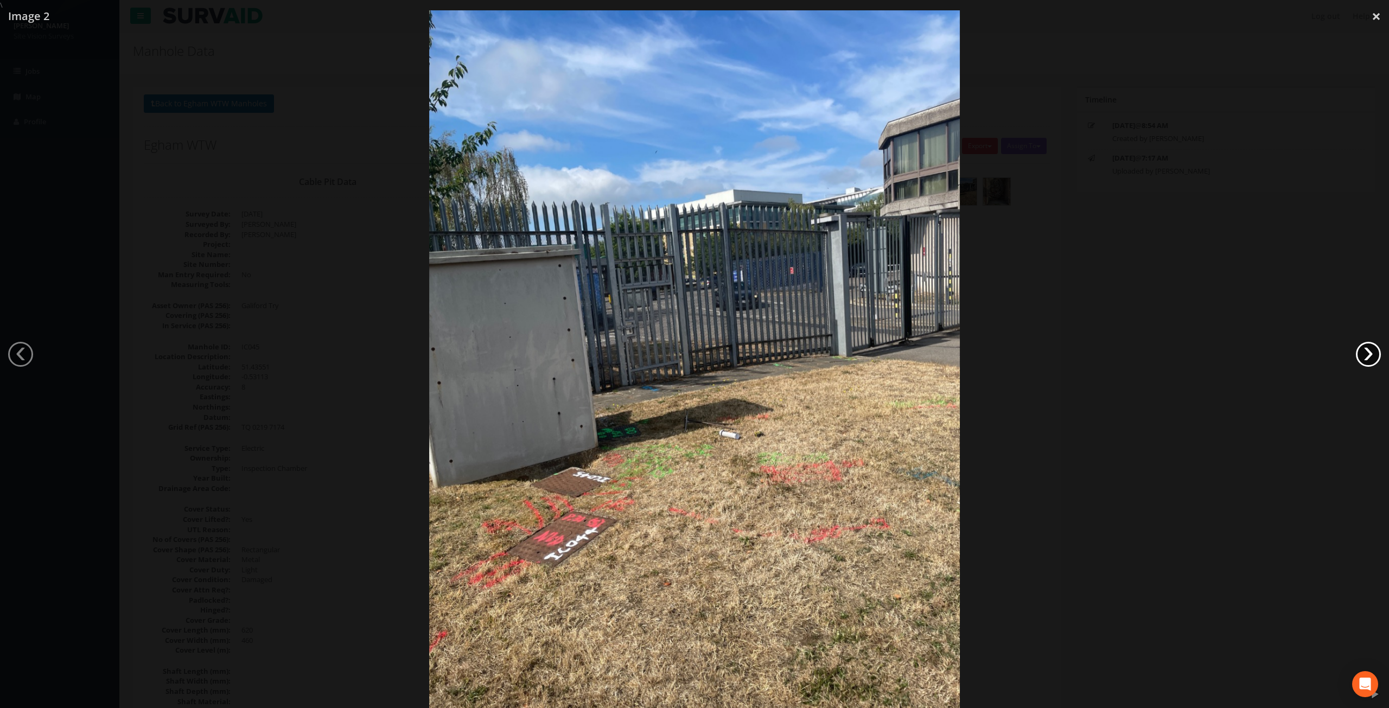
click at [1371, 354] on link "›" at bounding box center [1368, 354] width 25 height 25
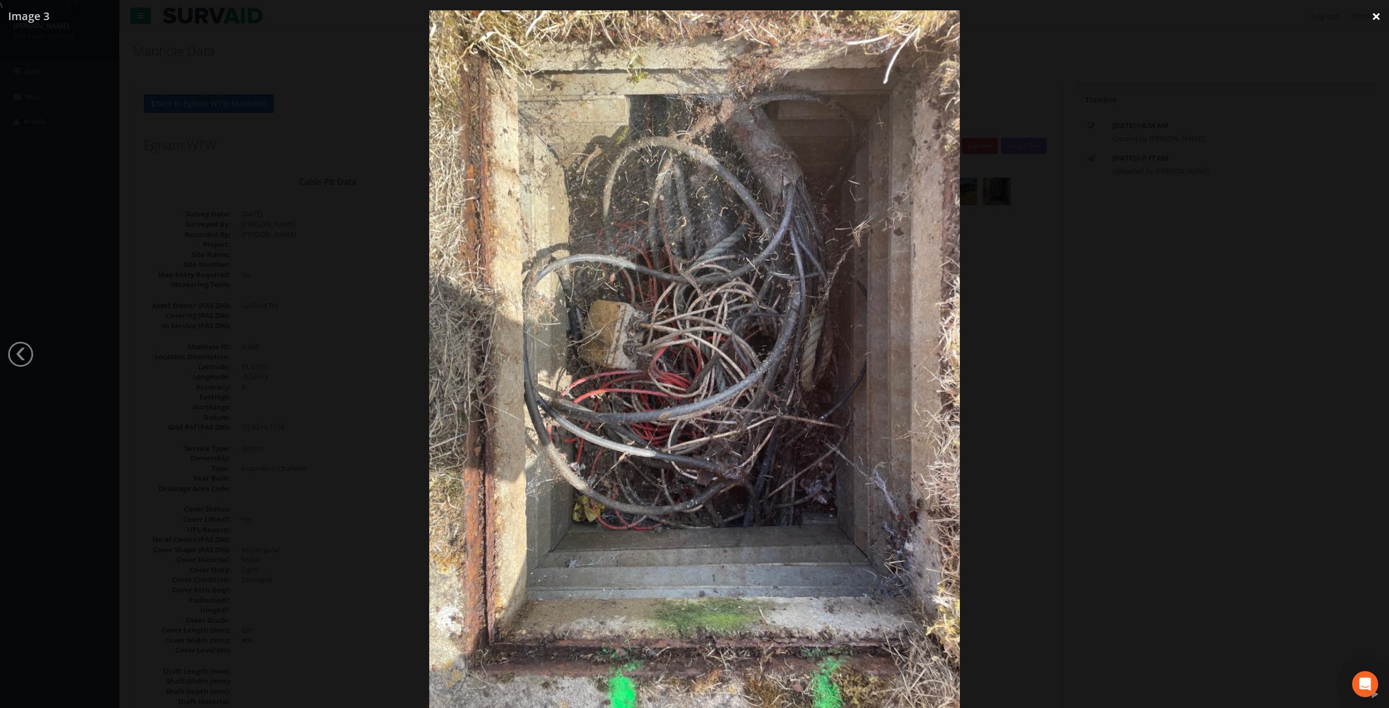
click at [1375, 17] on link "×" at bounding box center [1375, 16] width 25 height 33
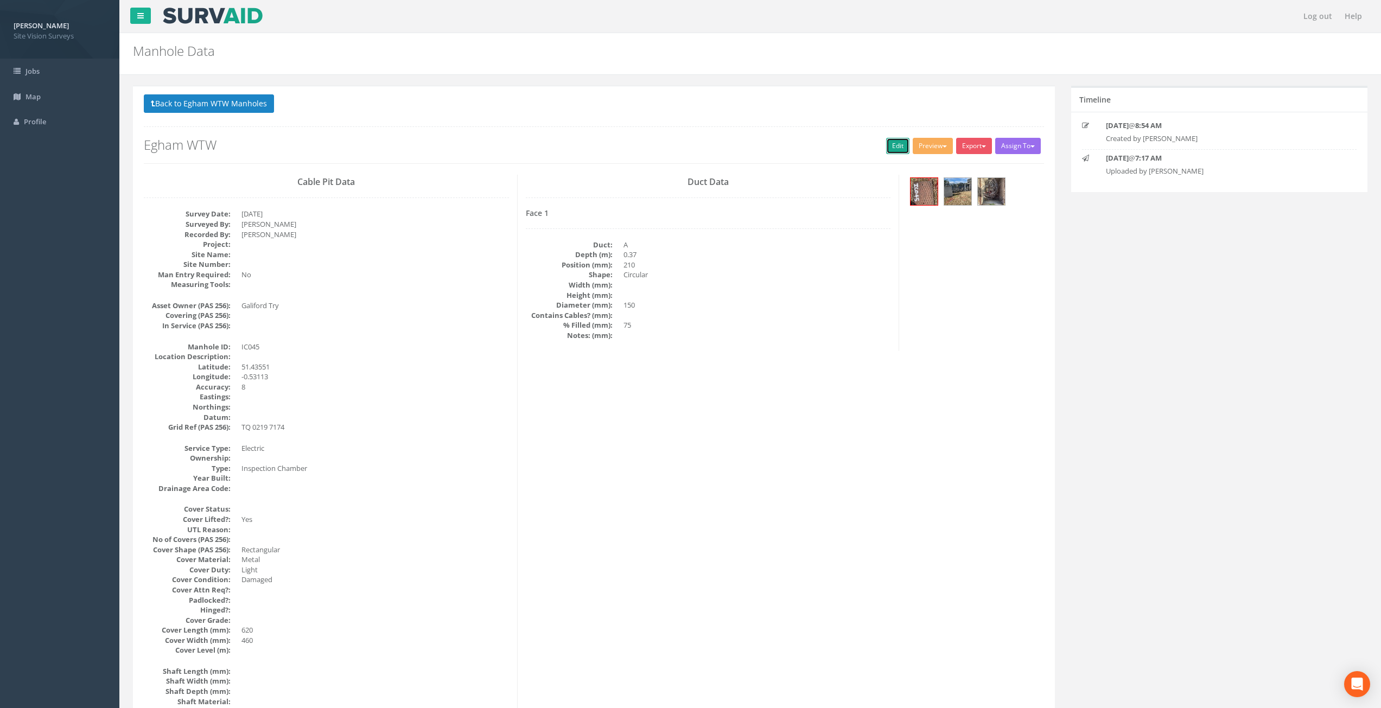
click at [895, 143] on link "Edit" at bounding box center [897, 146] width 23 height 16
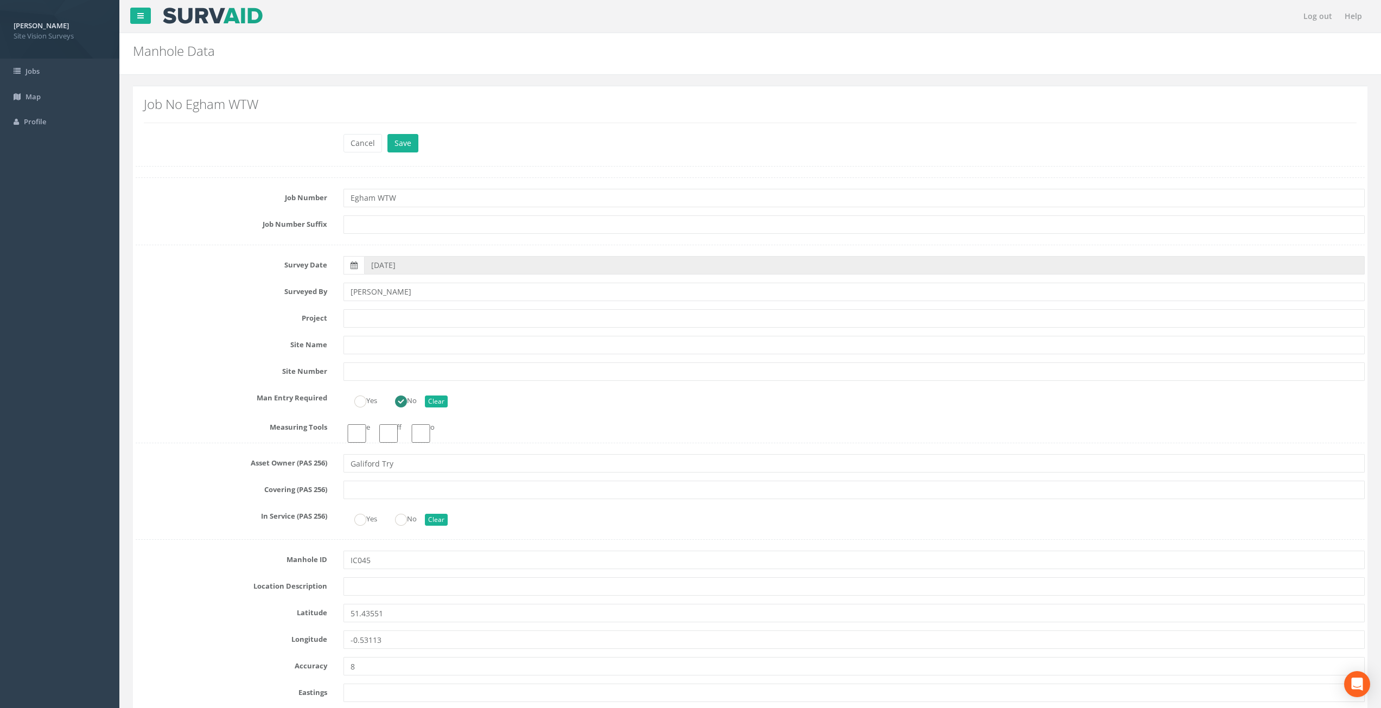
scroll to position [1775, 0]
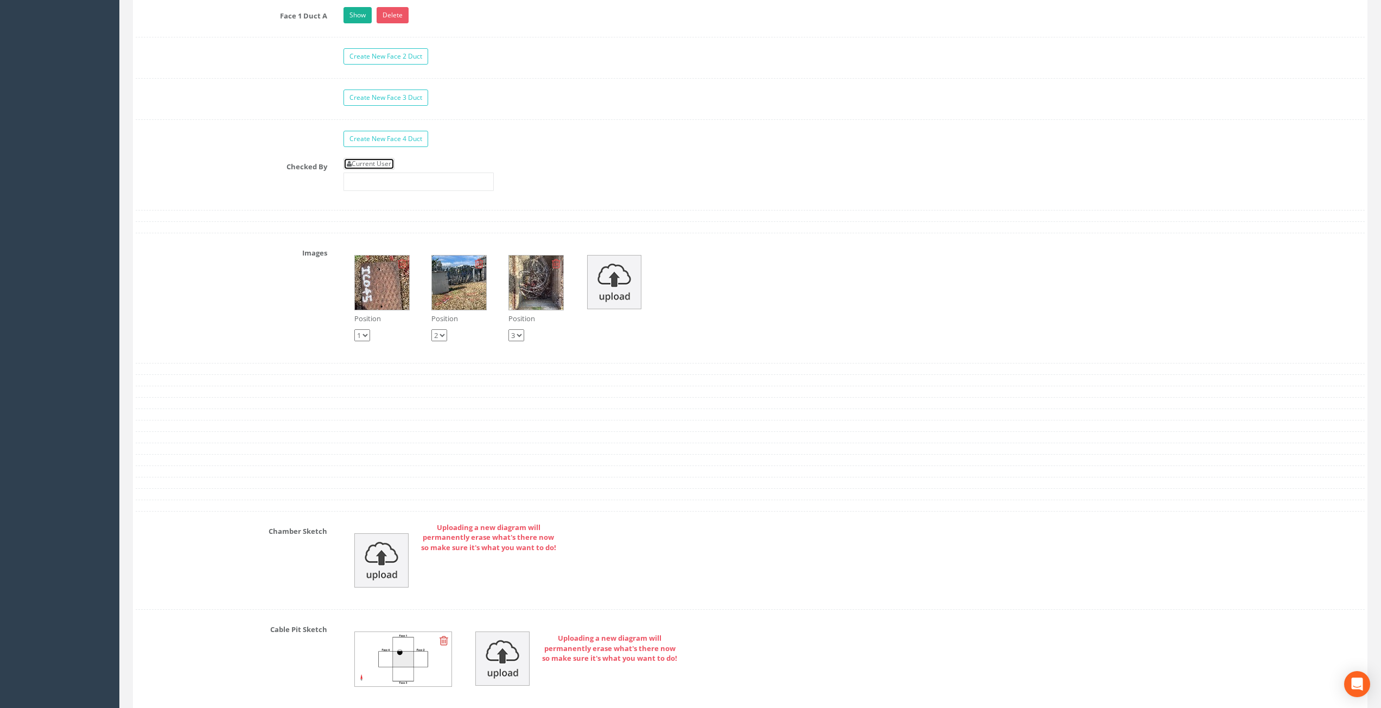
click at [377, 158] on link "Current User" at bounding box center [368, 164] width 51 height 12
type input "[PERSON_NAME]"
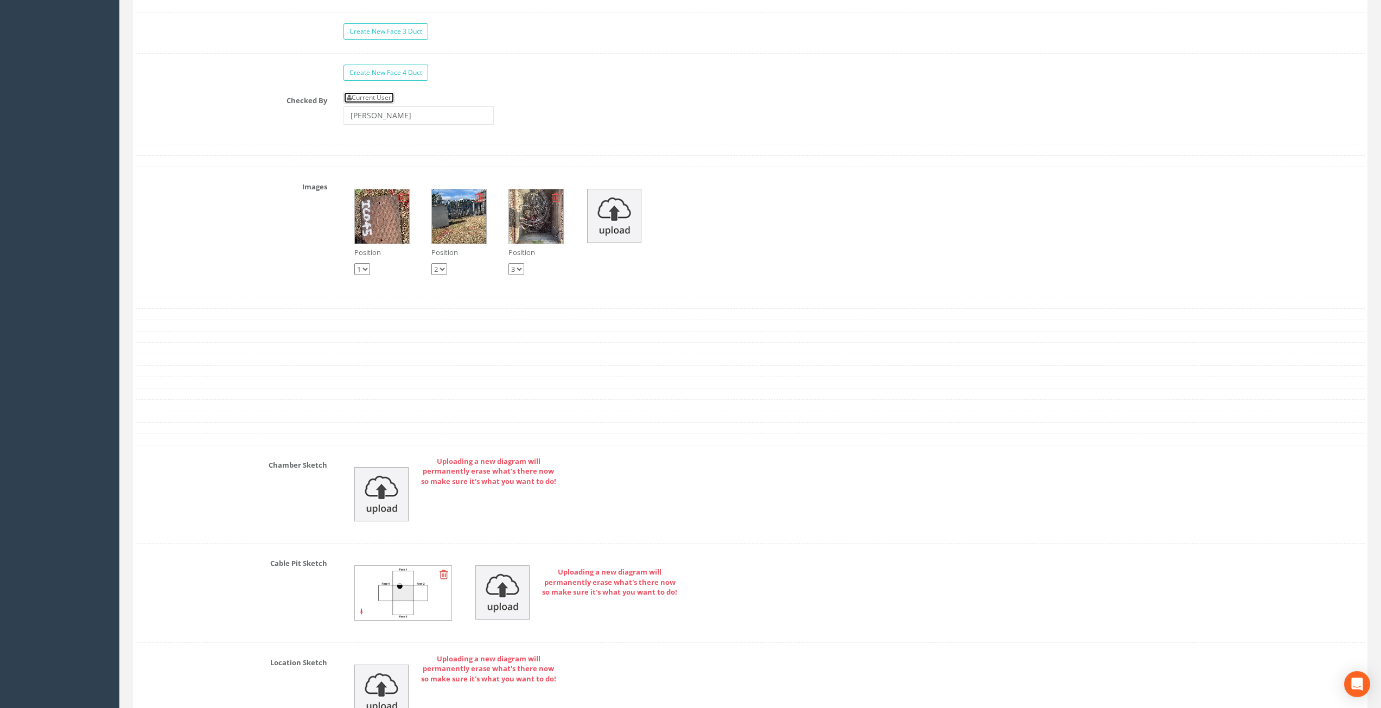
scroll to position [1884, 0]
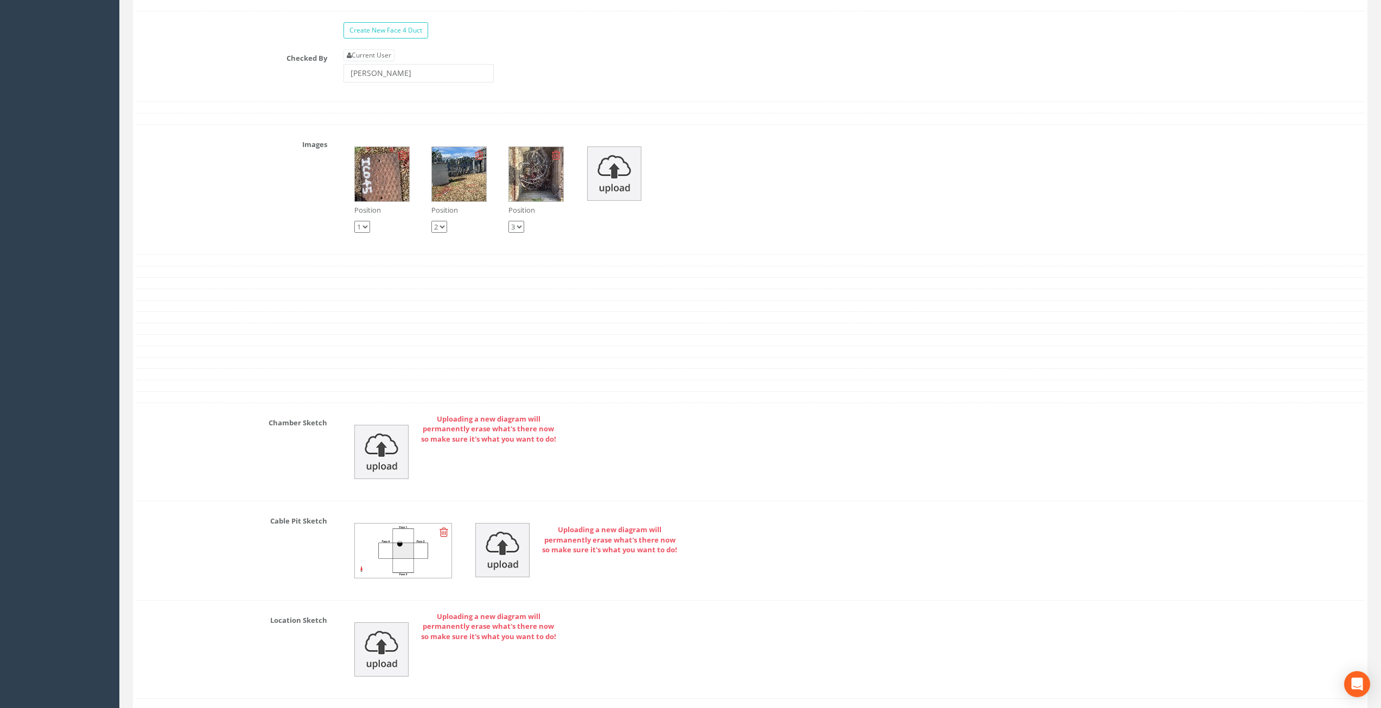
click at [546, 189] on img at bounding box center [536, 174] width 54 height 54
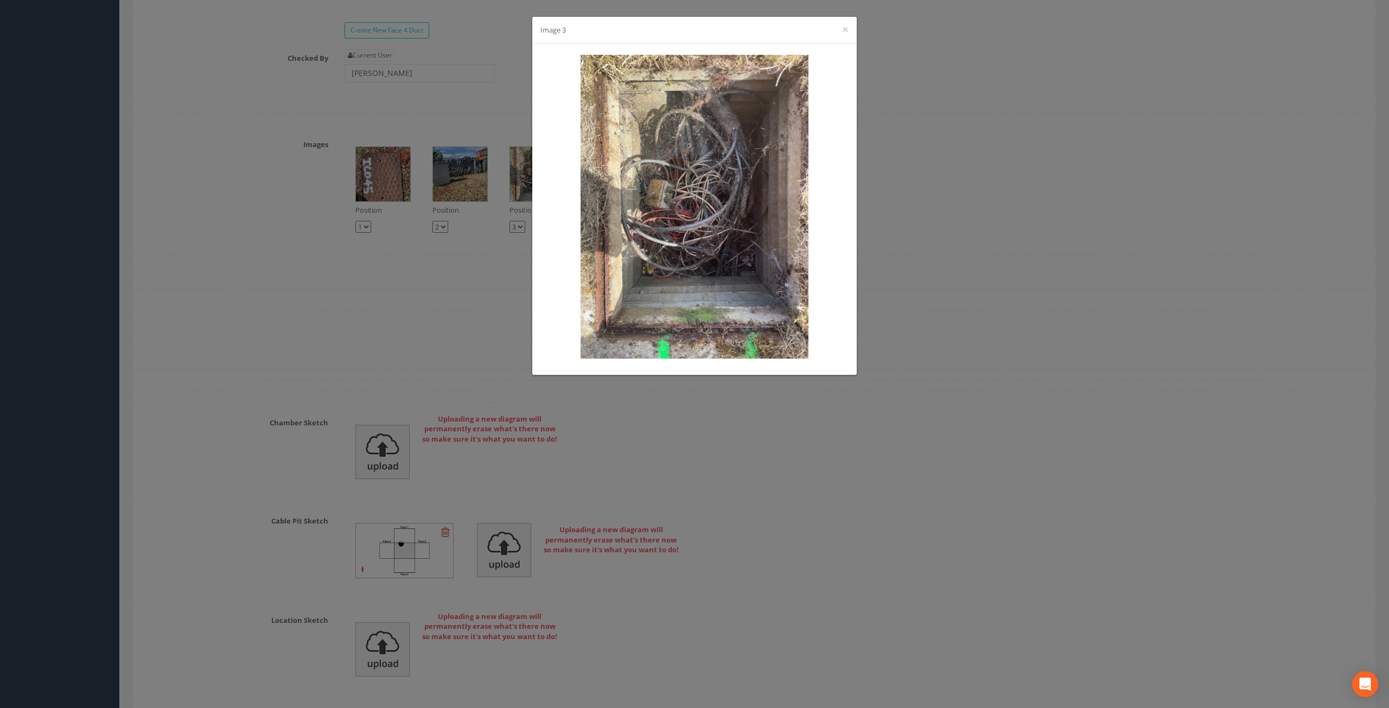
click at [813, 513] on div "Image 3 ×" at bounding box center [694, 354] width 1389 height 708
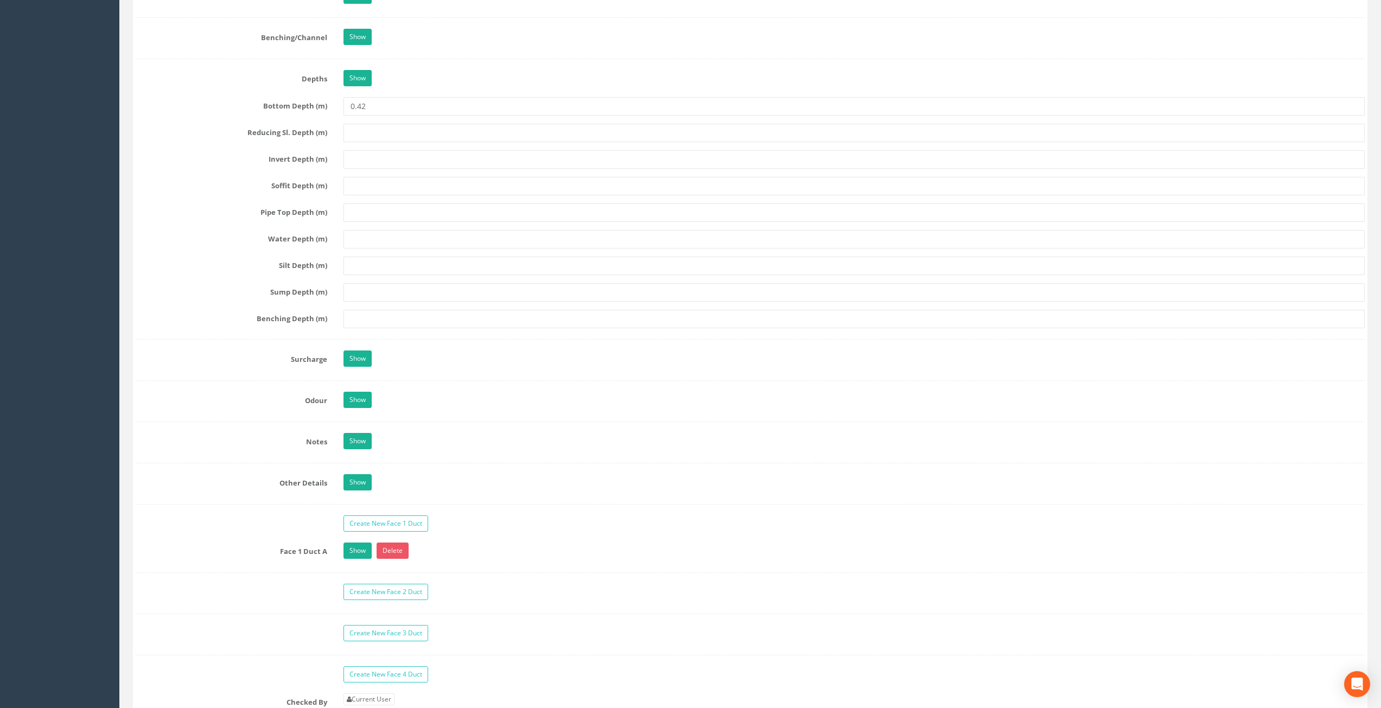
scroll to position [1398, 0]
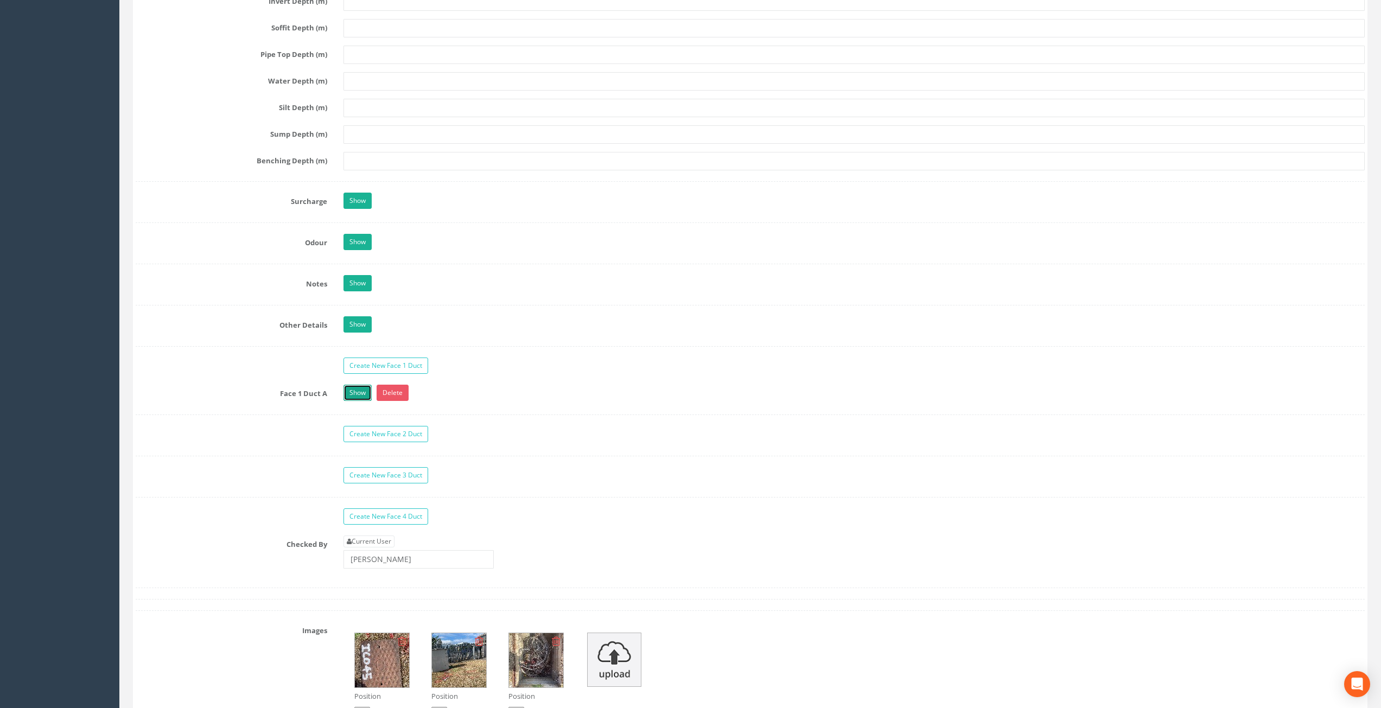
click at [357, 389] on link "Show" at bounding box center [357, 393] width 28 height 16
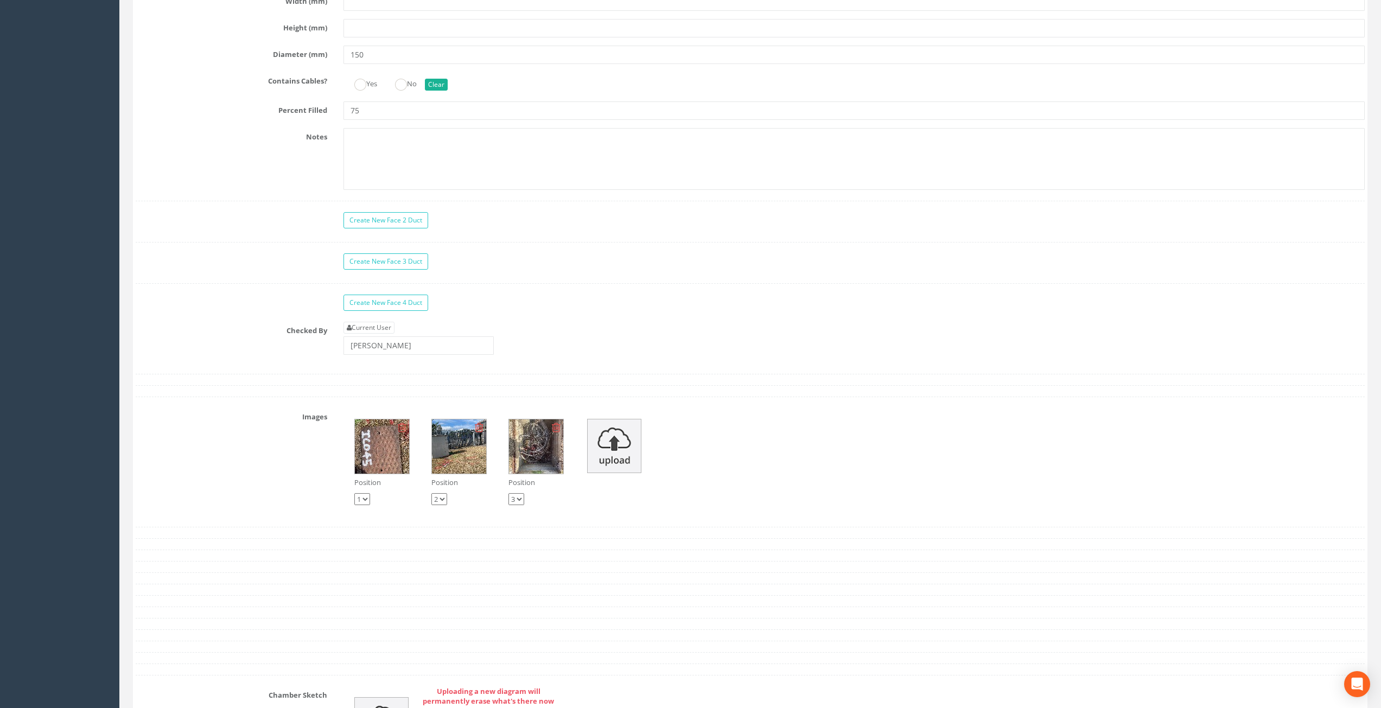
scroll to position [2445, 0]
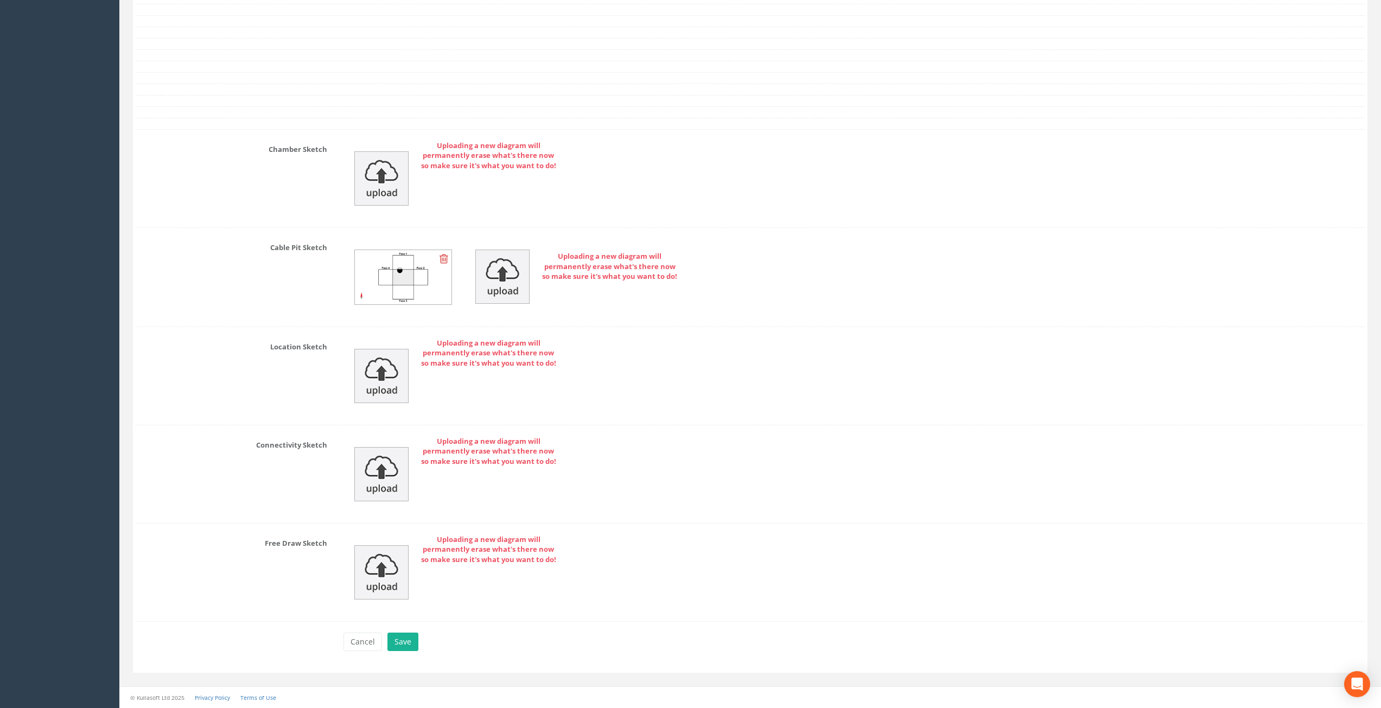
drag, startPoint x: 521, startPoint y: 164, endPoint x: 524, endPoint y: 439, distance: 275.1
click at [409, 642] on button "Save" at bounding box center [402, 642] width 31 height 18
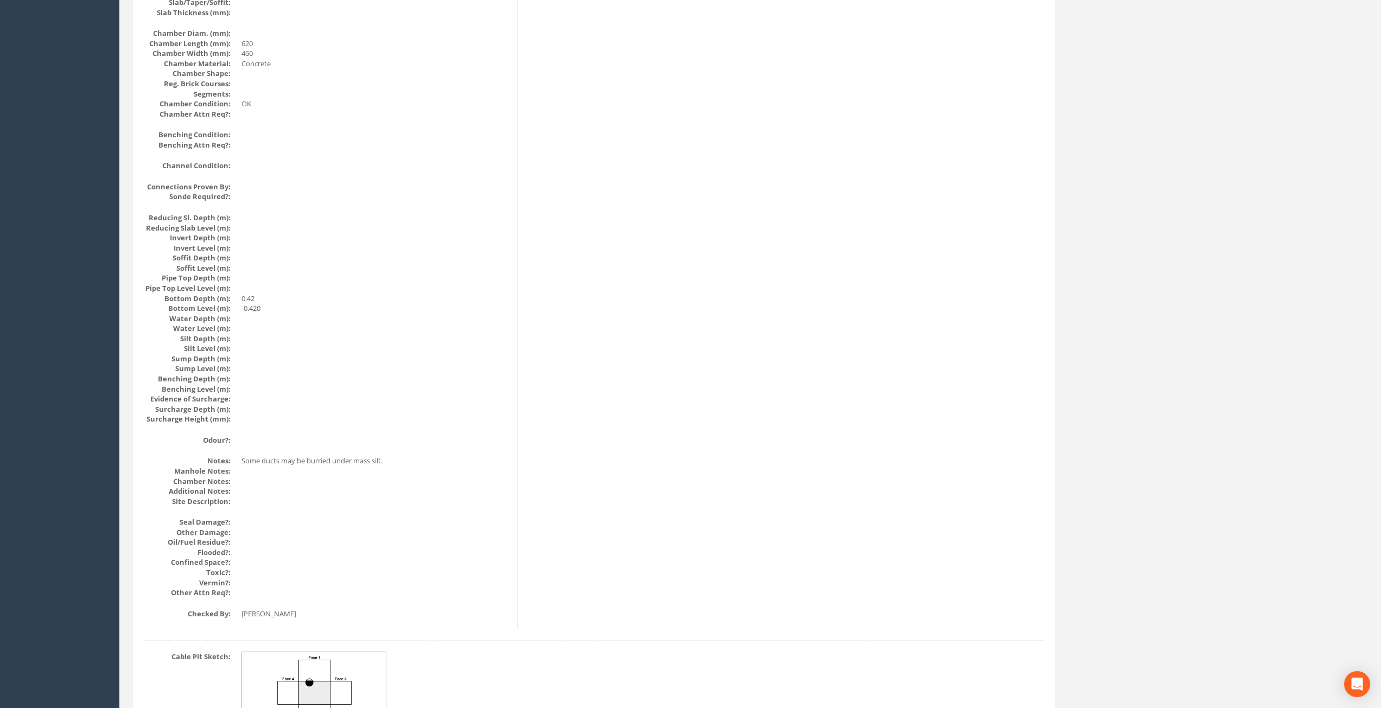
scroll to position [0, 0]
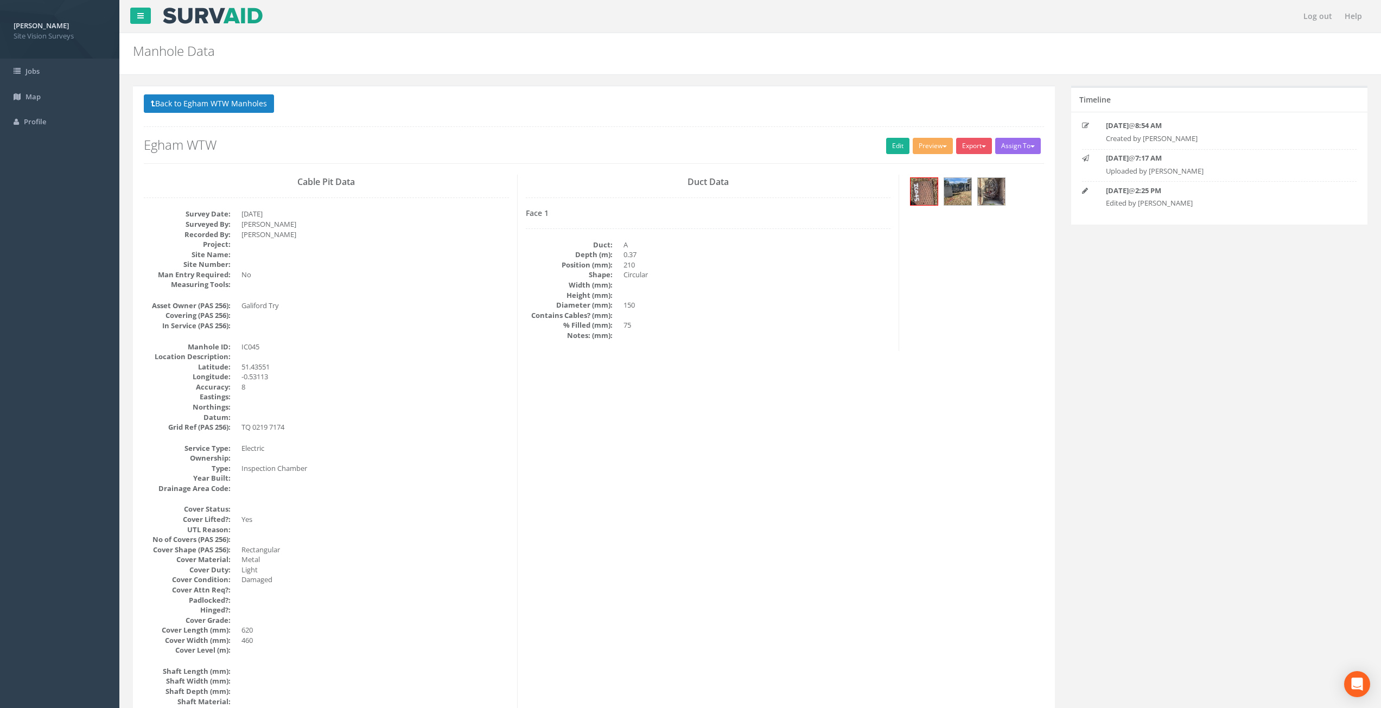
drag, startPoint x: 578, startPoint y: 603, endPoint x: 499, endPoint y: 290, distance: 322.9
click at [238, 110] on button "Back to Egham WTW Manholes" at bounding box center [209, 103] width 130 height 18
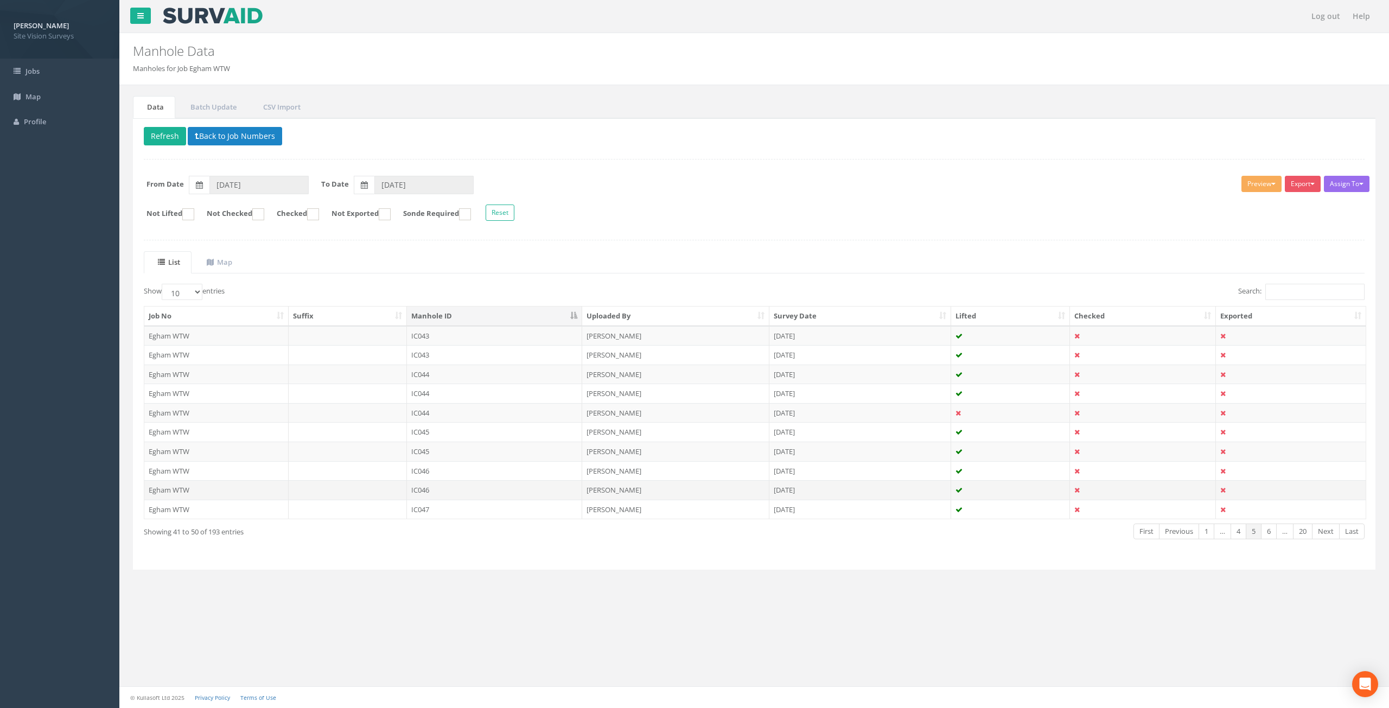
click at [500, 493] on td "IC046" at bounding box center [495, 490] width 176 height 20
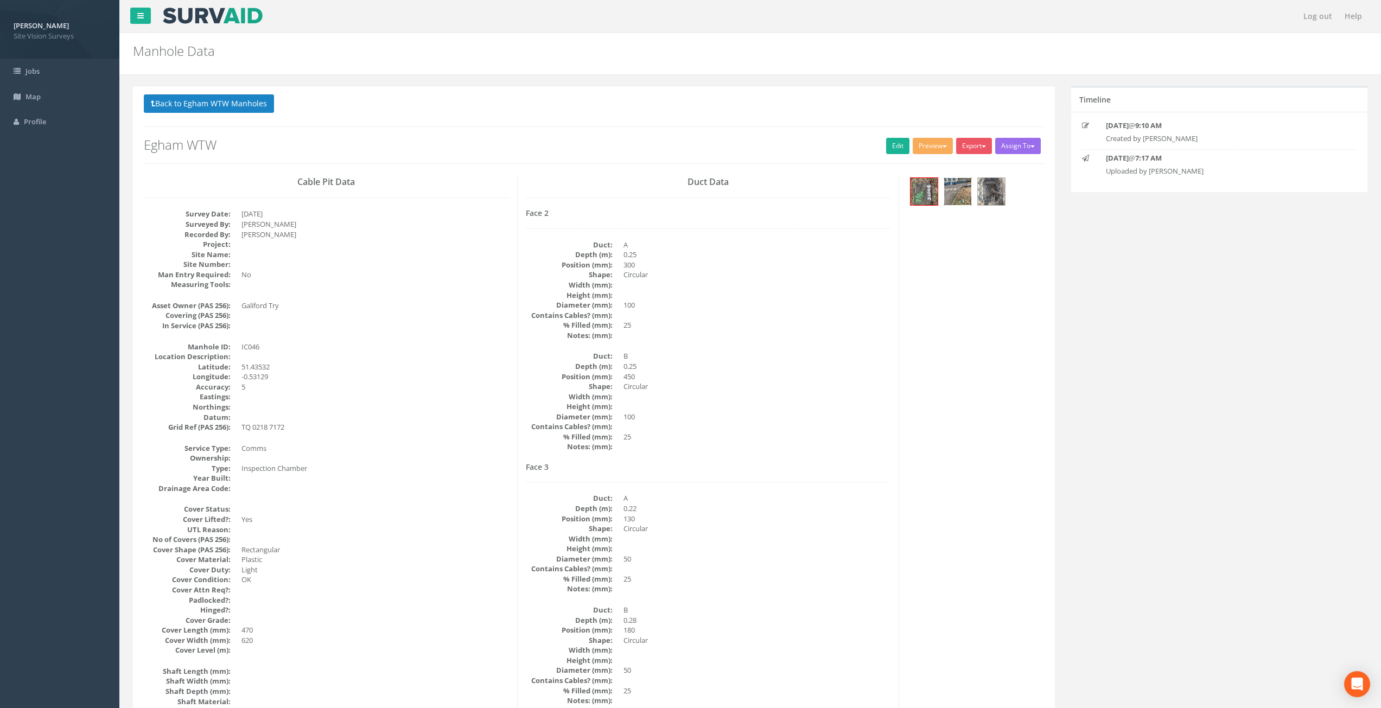
click at [960, 192] on img at bounding box center [957, 191] width 27 height 27
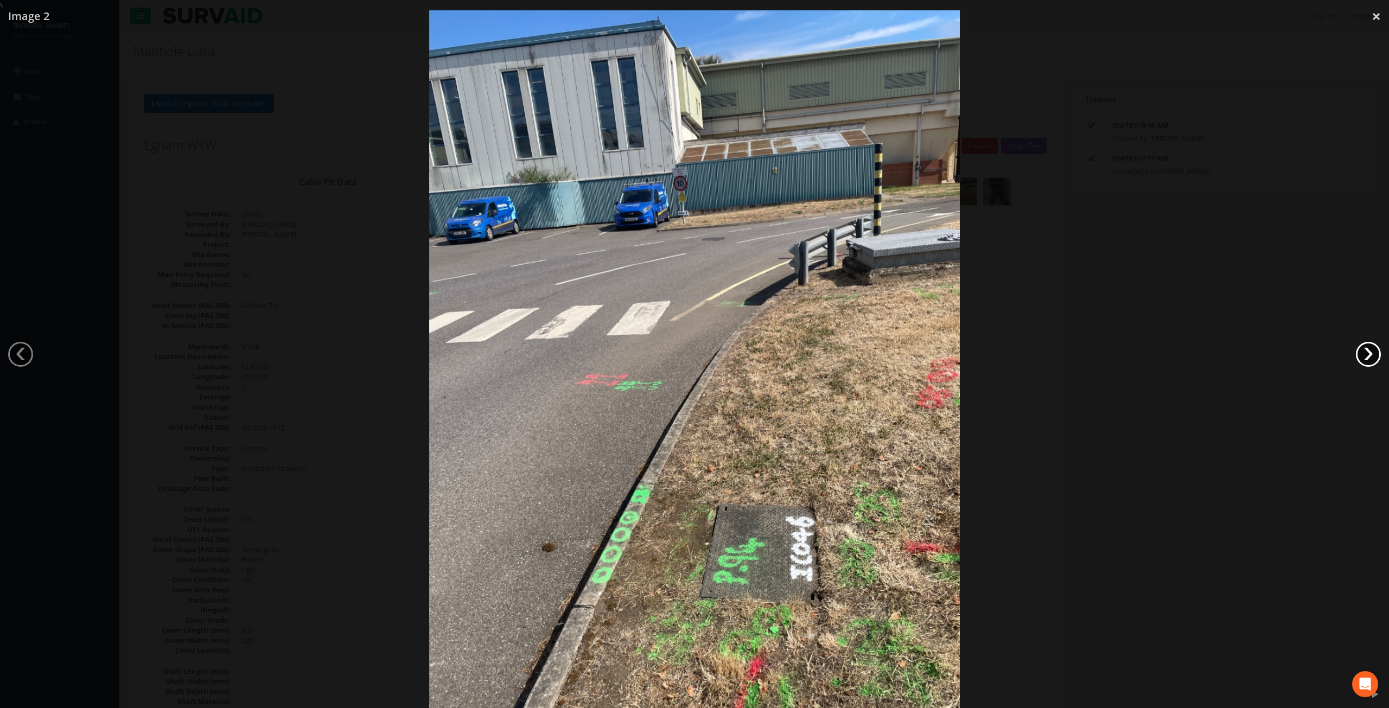
click at [1363, 354] on link "›" at bounding box center [1368, 354] width 25 height 25
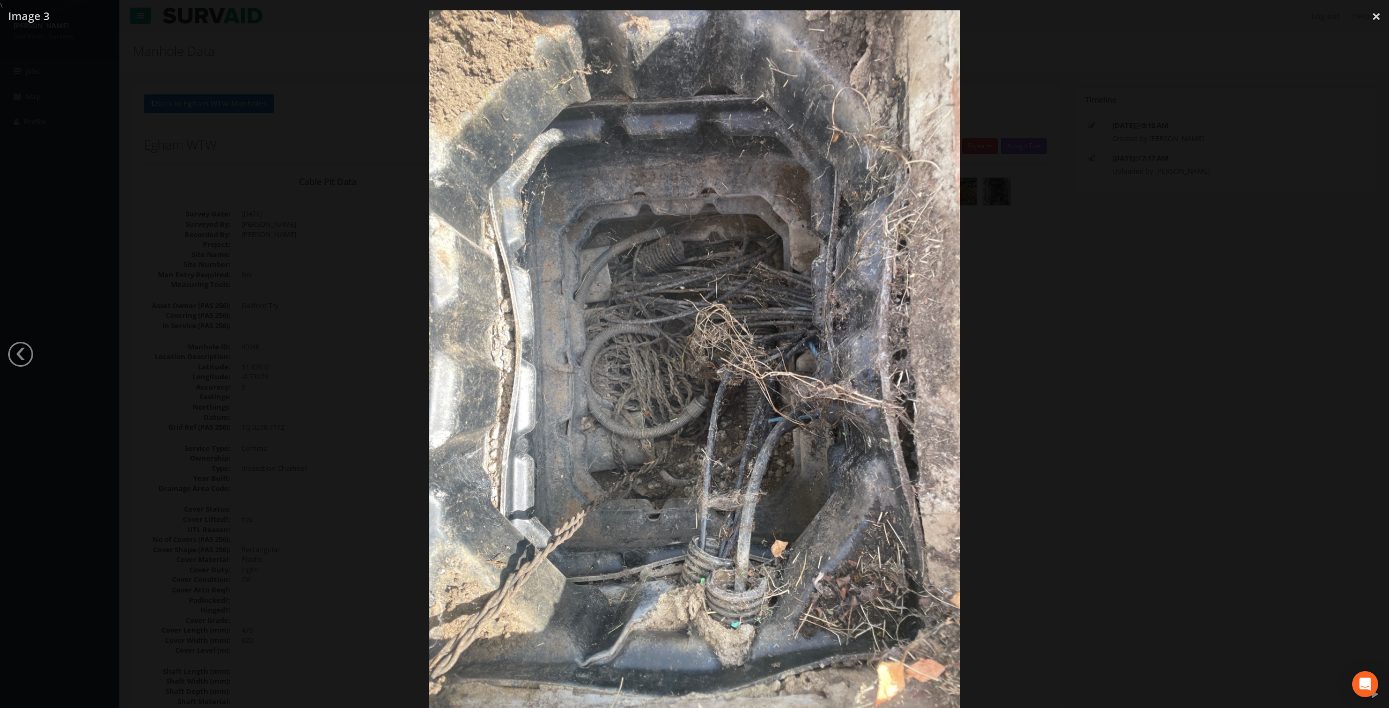
click at [1363, 354] on div at bounding box center [694, 364] width 1389 height 708
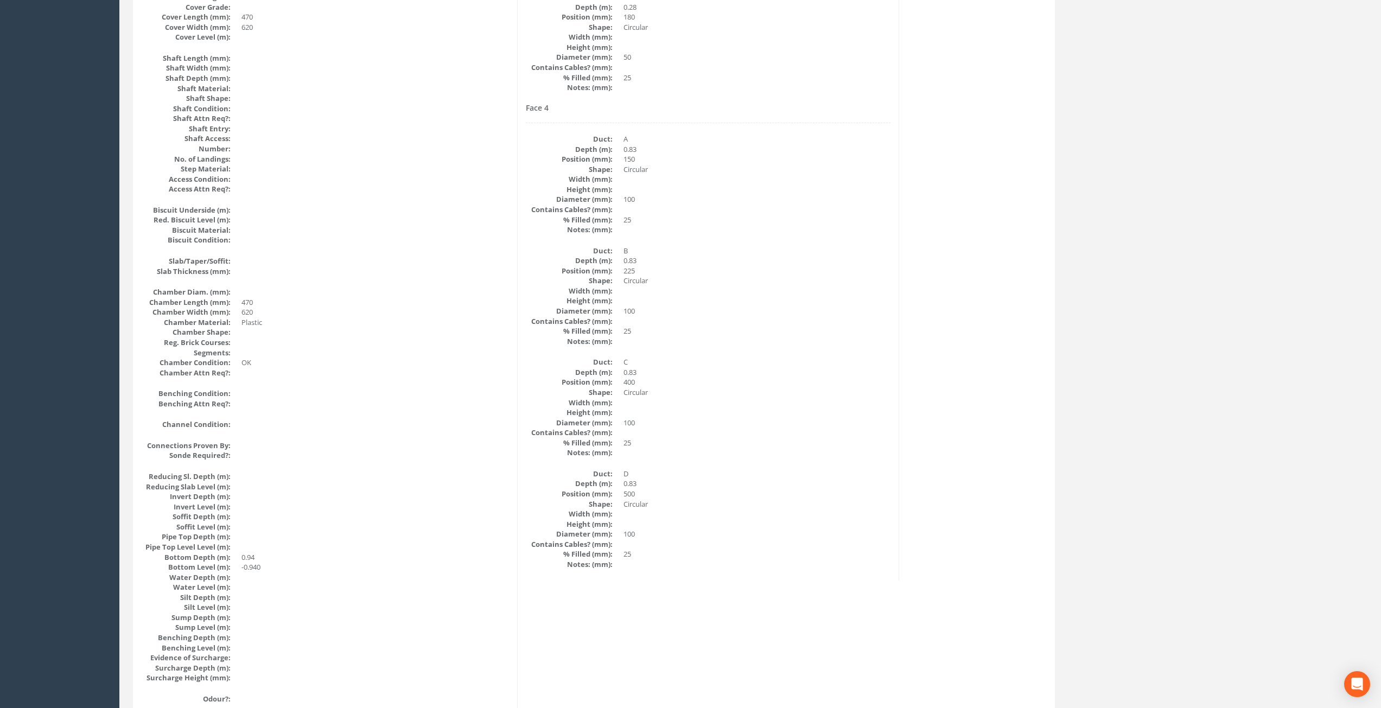
drag, startPoint x: 494, startPoint y: 291, endPoint x: 484, endPoint y: 464, distance: 173.3
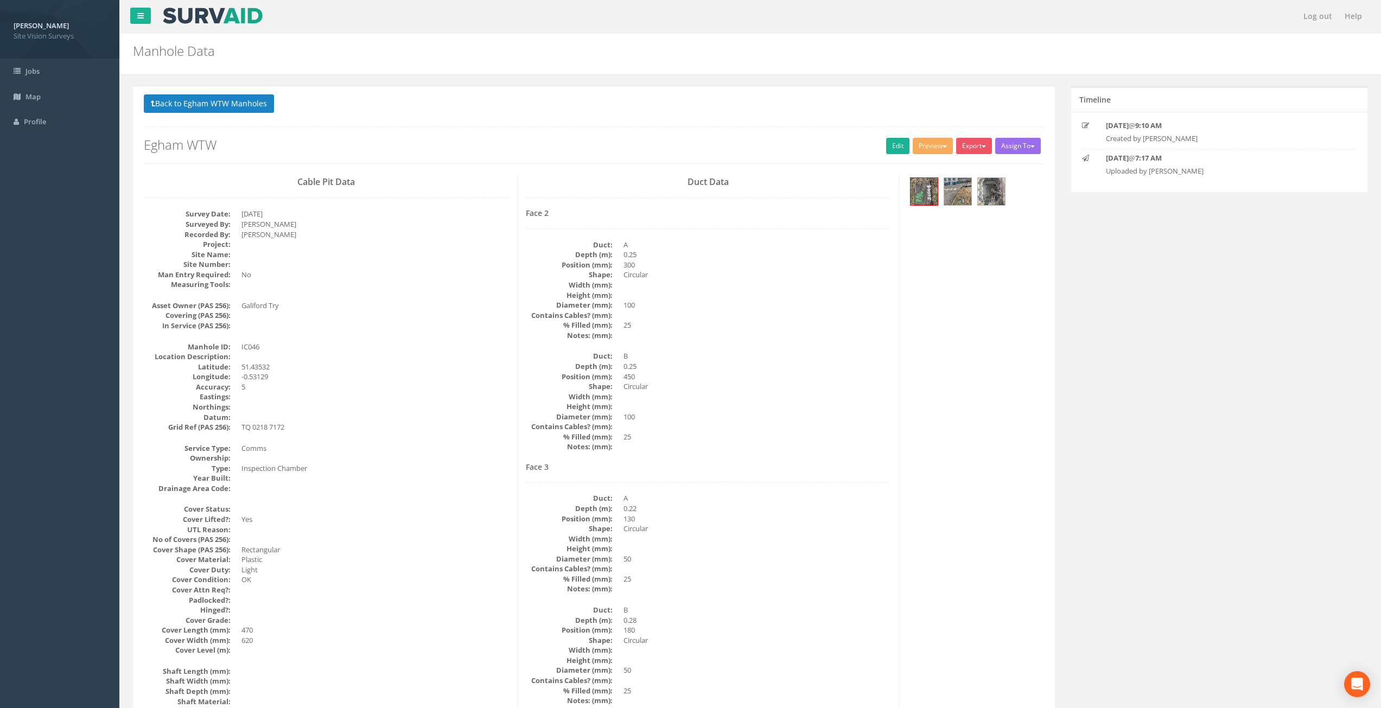
drag, startPoint x: 453, startPoint y: 564, endPoint x: 439, endPoint y: 263, distance: 301.4
click at [897, 145] on link "Edit" at bounding box center [897, 146] width 23 height 16
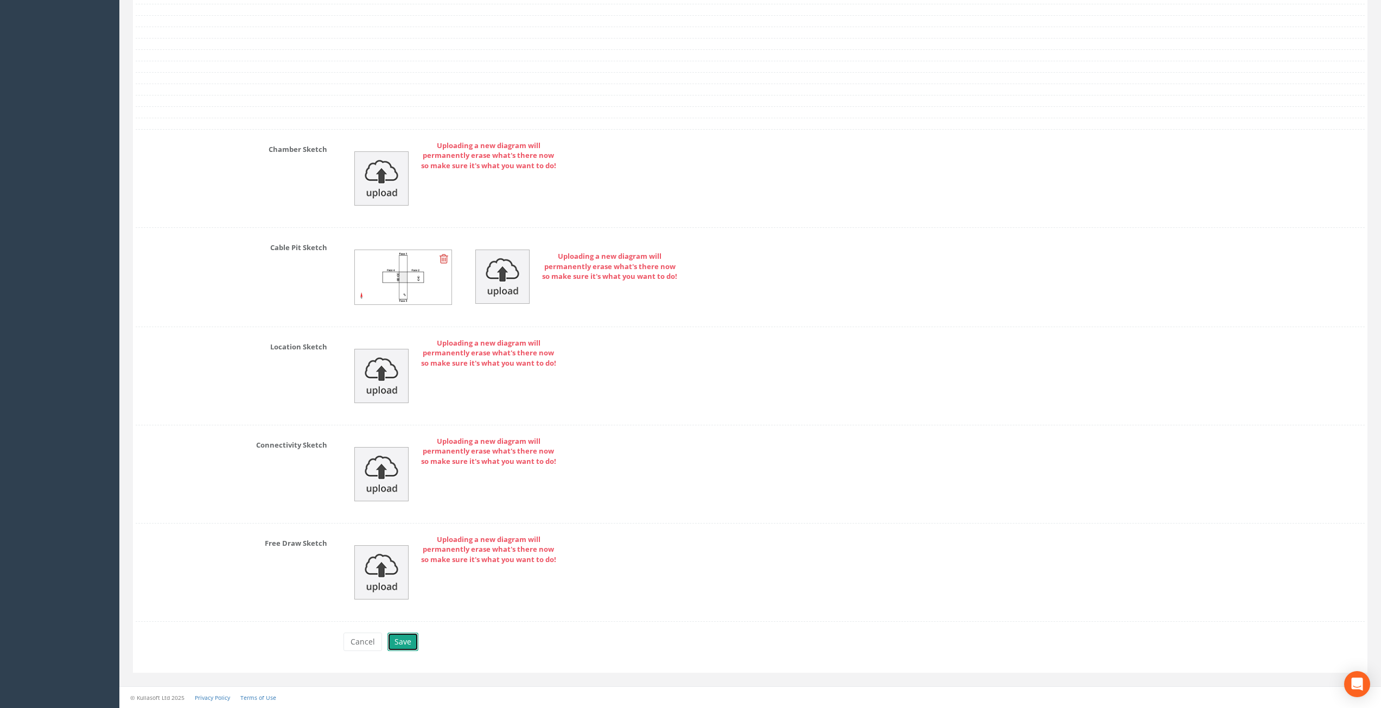
click at [397, 638] on button "Save" at bounding box center [402, 642] width 31 height 18
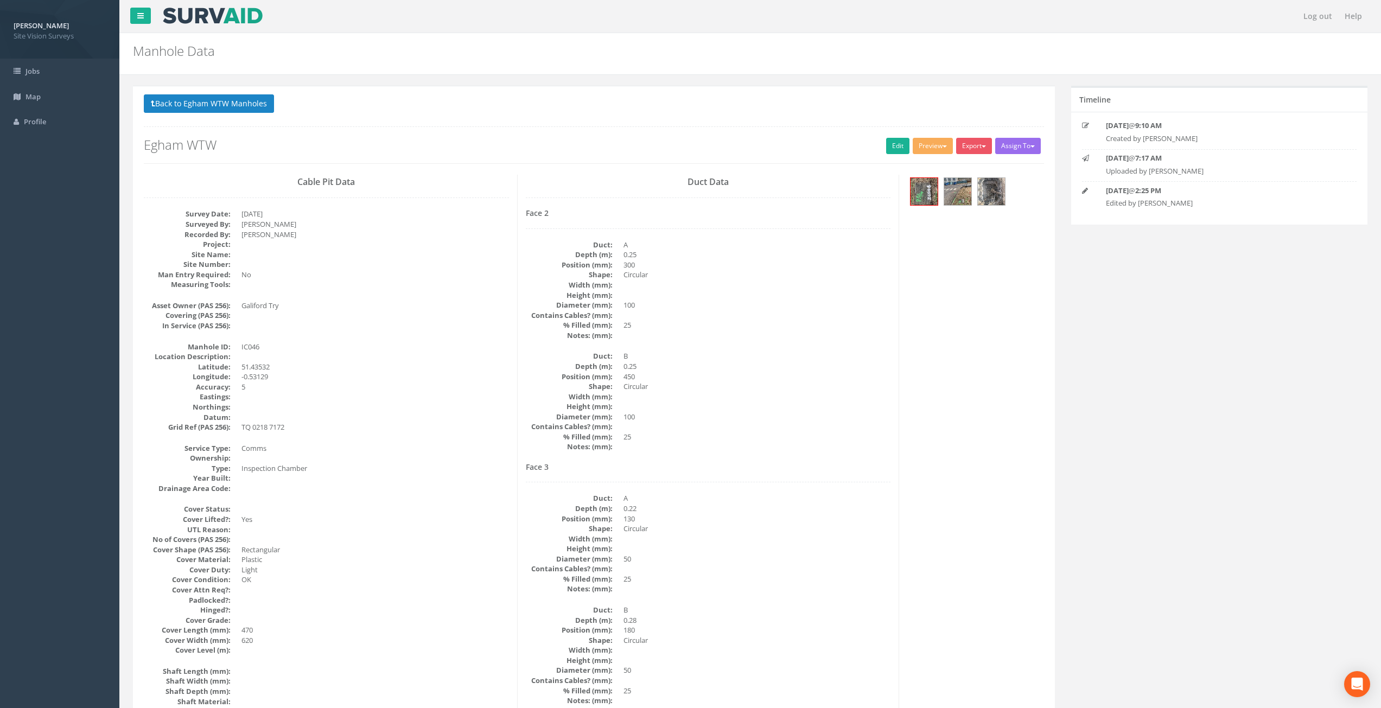
drag, startPoint x: 677, startPoint y: 544, endPoint x: 633, endPoint y: 261, distance: 286.5
click at [227, 95] on button "Back to Egham WTW Manholes" at bounding box center [209, 103] width 130 height 18
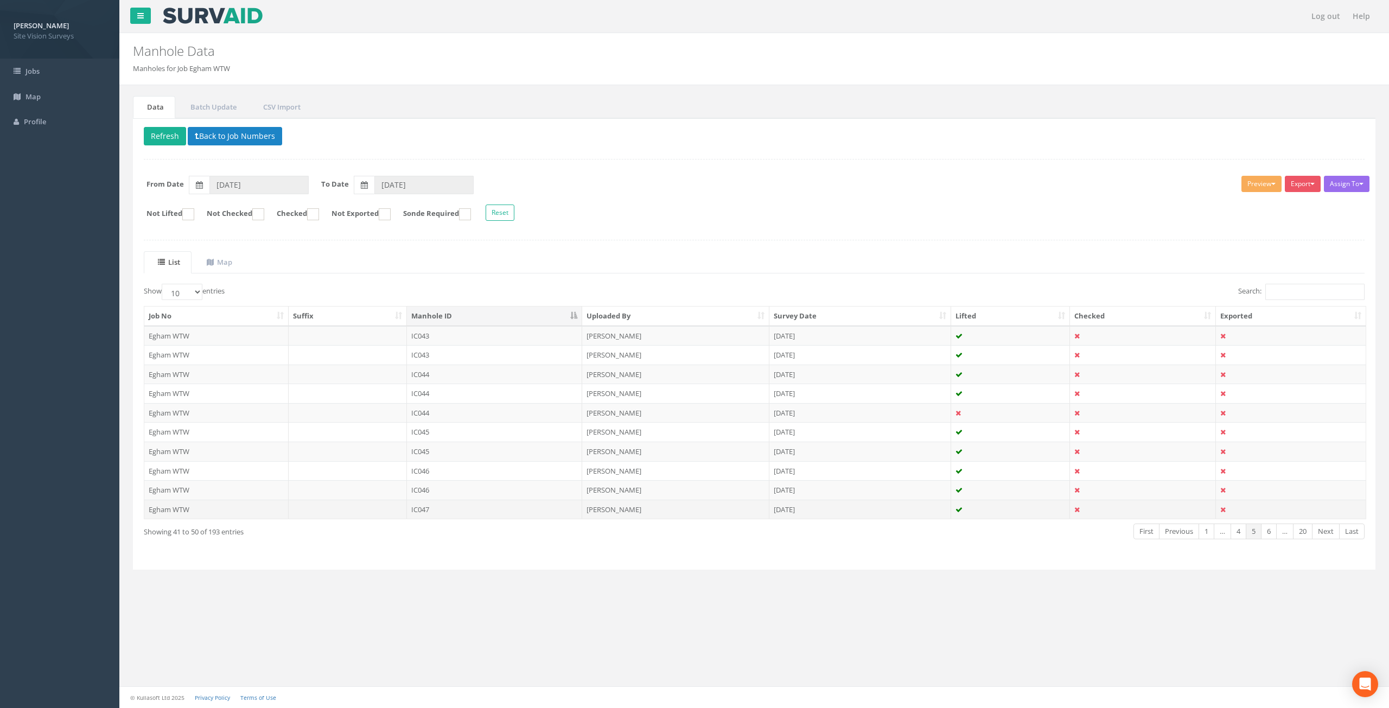
click at [499, 509] on td "IC047" at bounding box center [495, 510] width 176 height 20
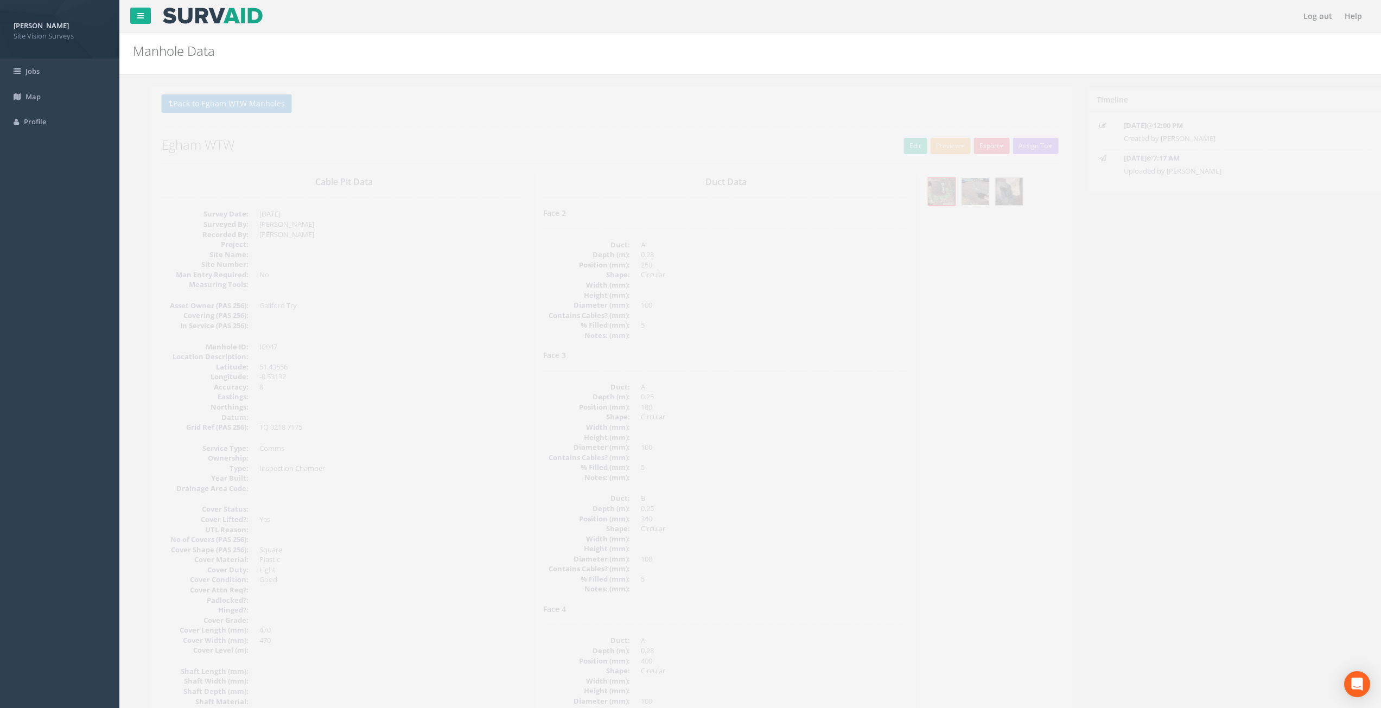
click at [956, 197] on img at bounding box center [957, 191] width 27 height 27
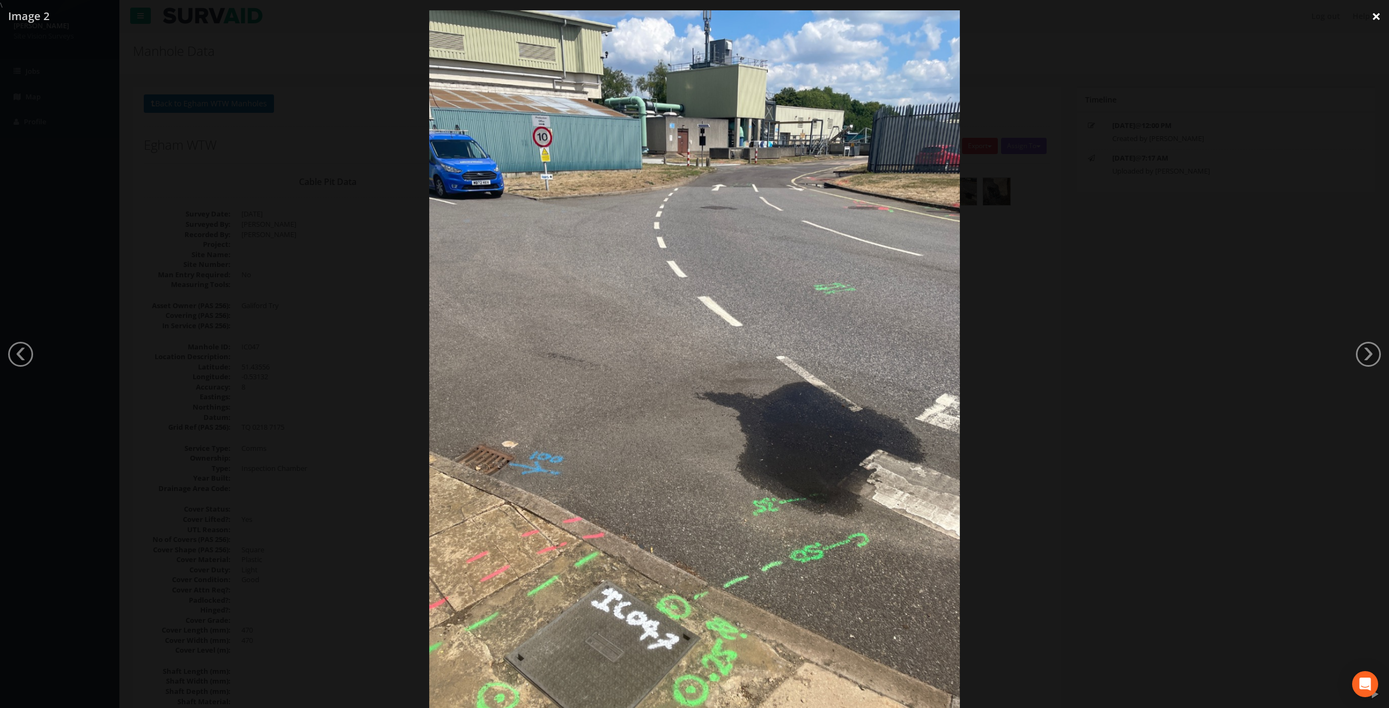
click at [1372, 20] on link "×" at bounding box center [1375, 16] width 25 height 33
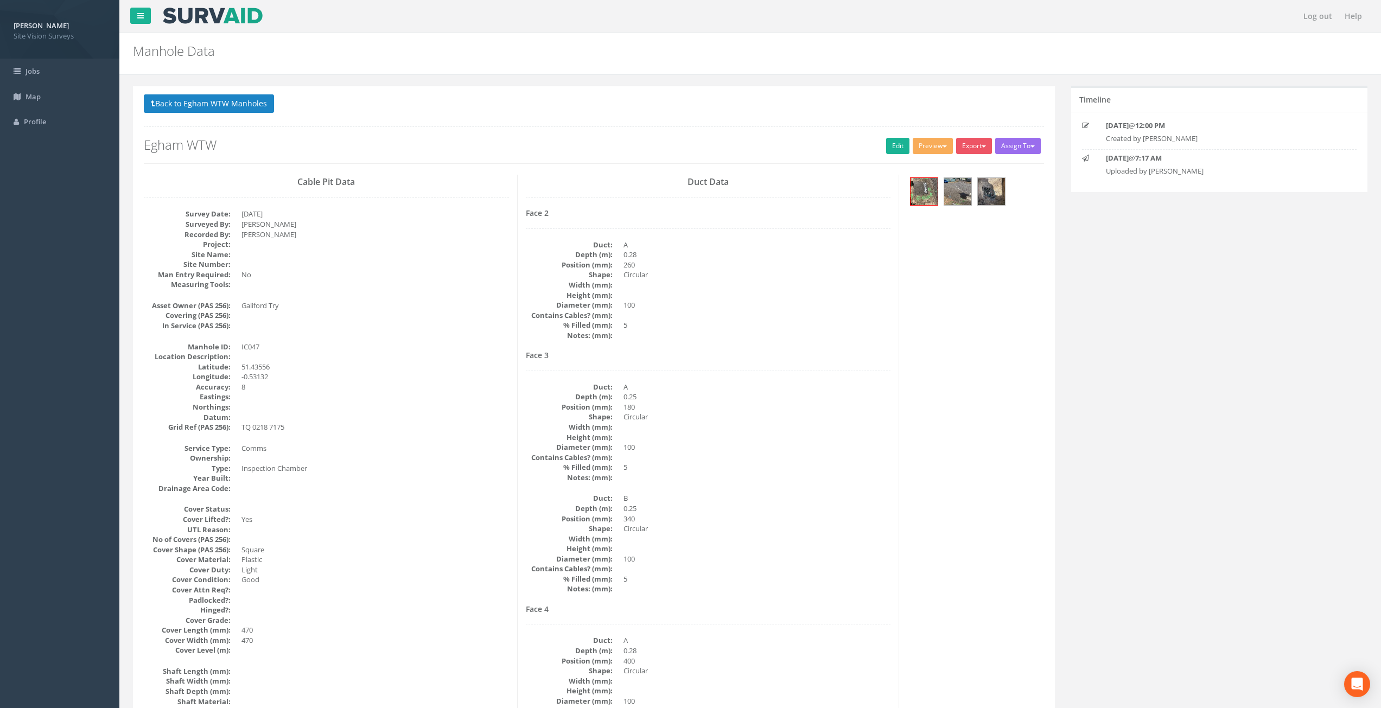
drag, startPoint x: 476, startPoint y: 329, endPoint x: 407, endPoint y: 206, distance: 140.9
click at [258, 109] on button "Back to Egham WTW Manholes" at bounding box center [209, 103] width 130 height 18
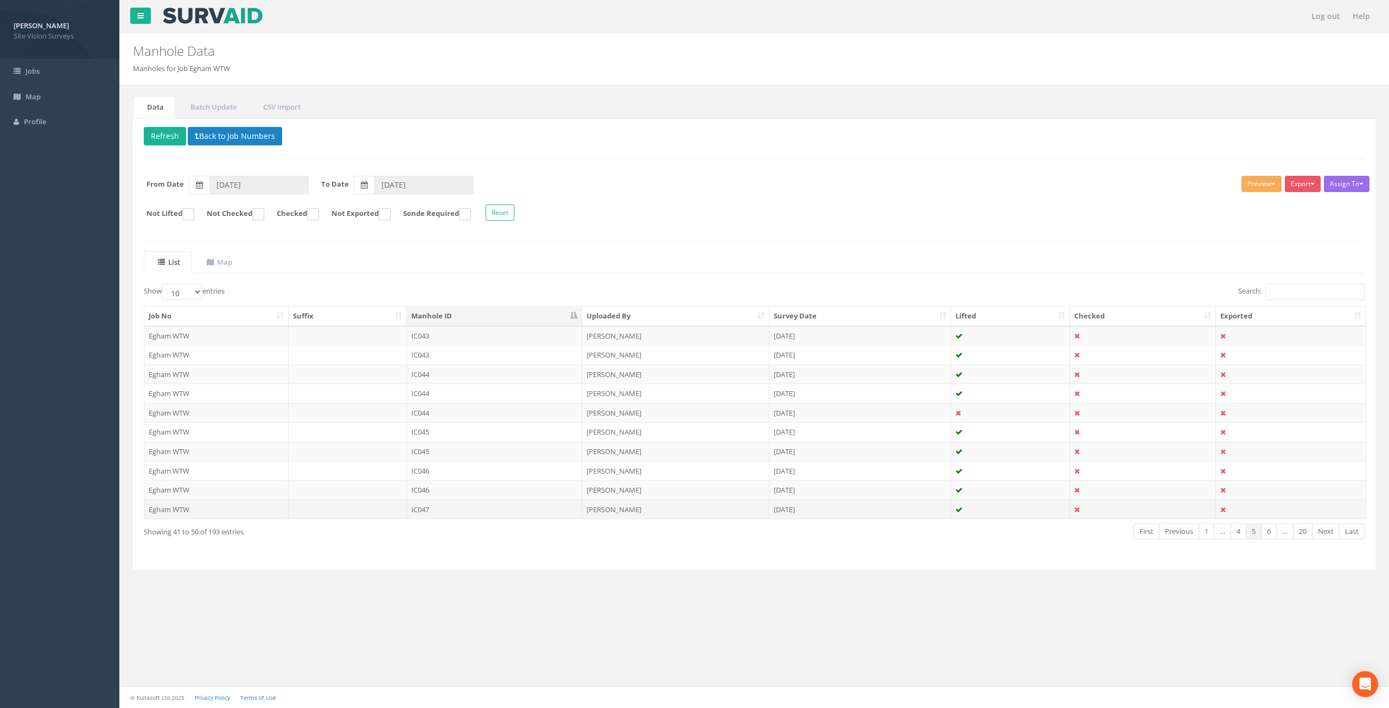
click at [472, 512] on td "IC047" at bounding box center [495, 510] width 176 height 20
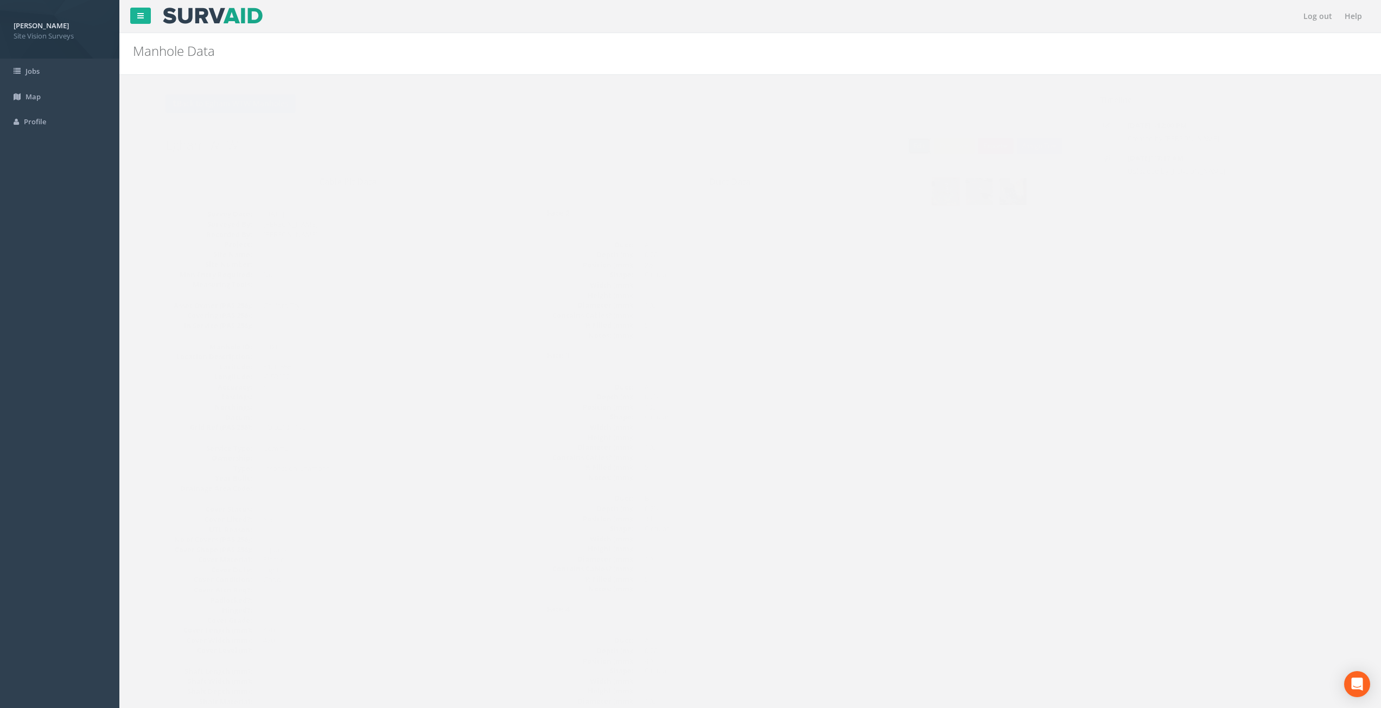
click at [896, 141] on link "Edit" at bounding box center [897, 146] width 23 height 16
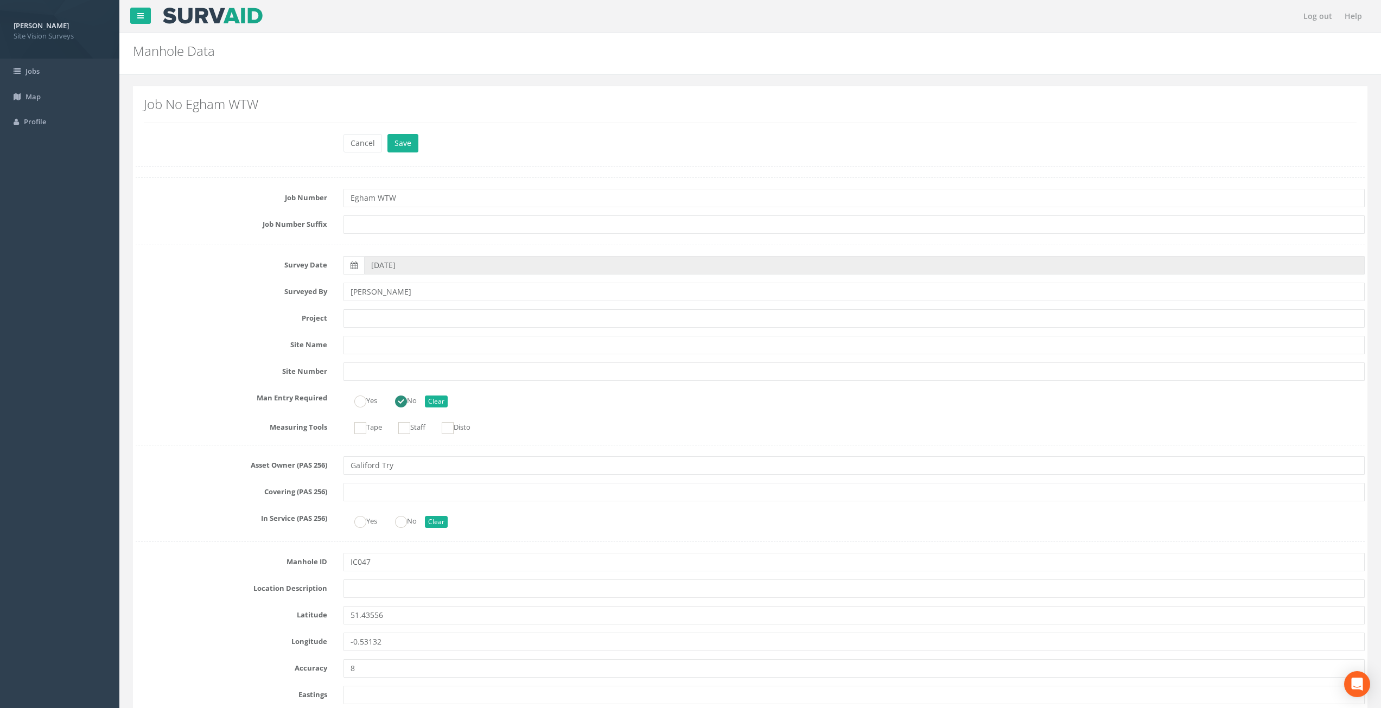
scroll to position [1873, 0]
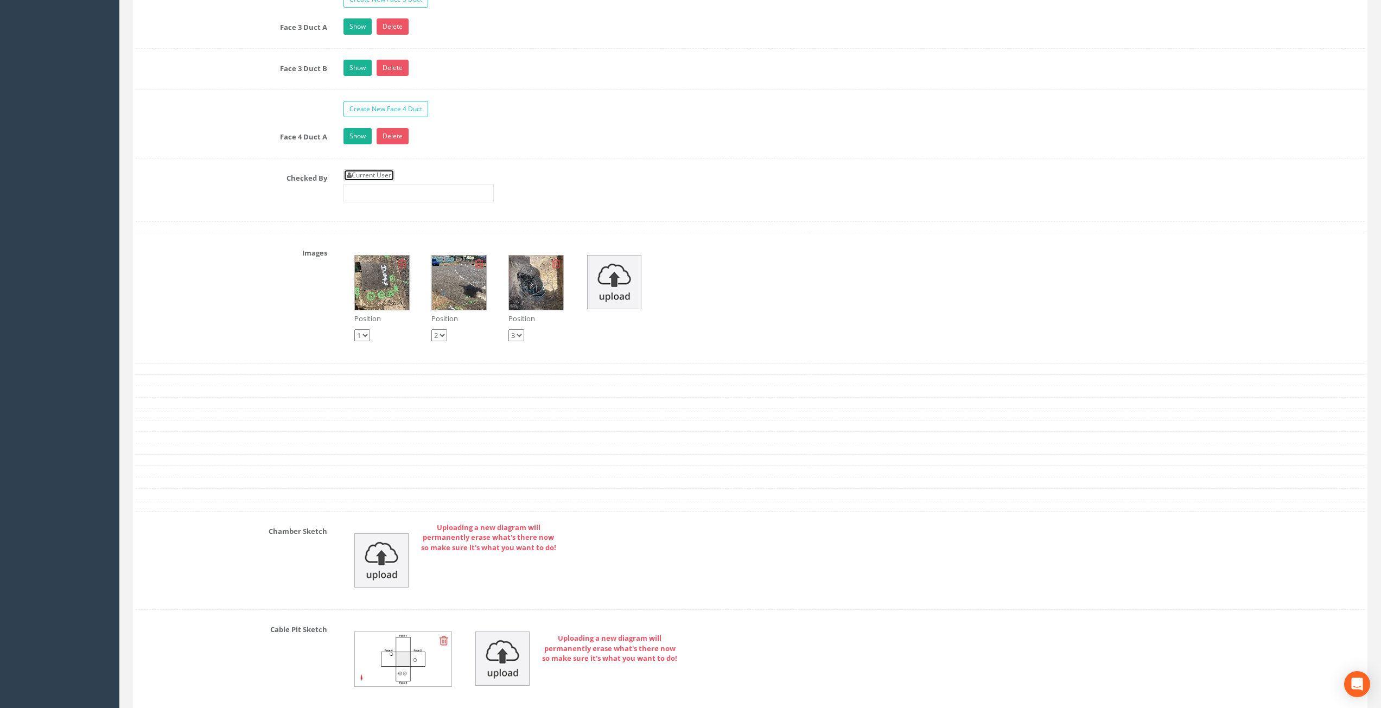
click at [357, 173] on link "Current User" at bounding box center [368, 175] width 51 height 12
type input "[PERSON_NAME]"
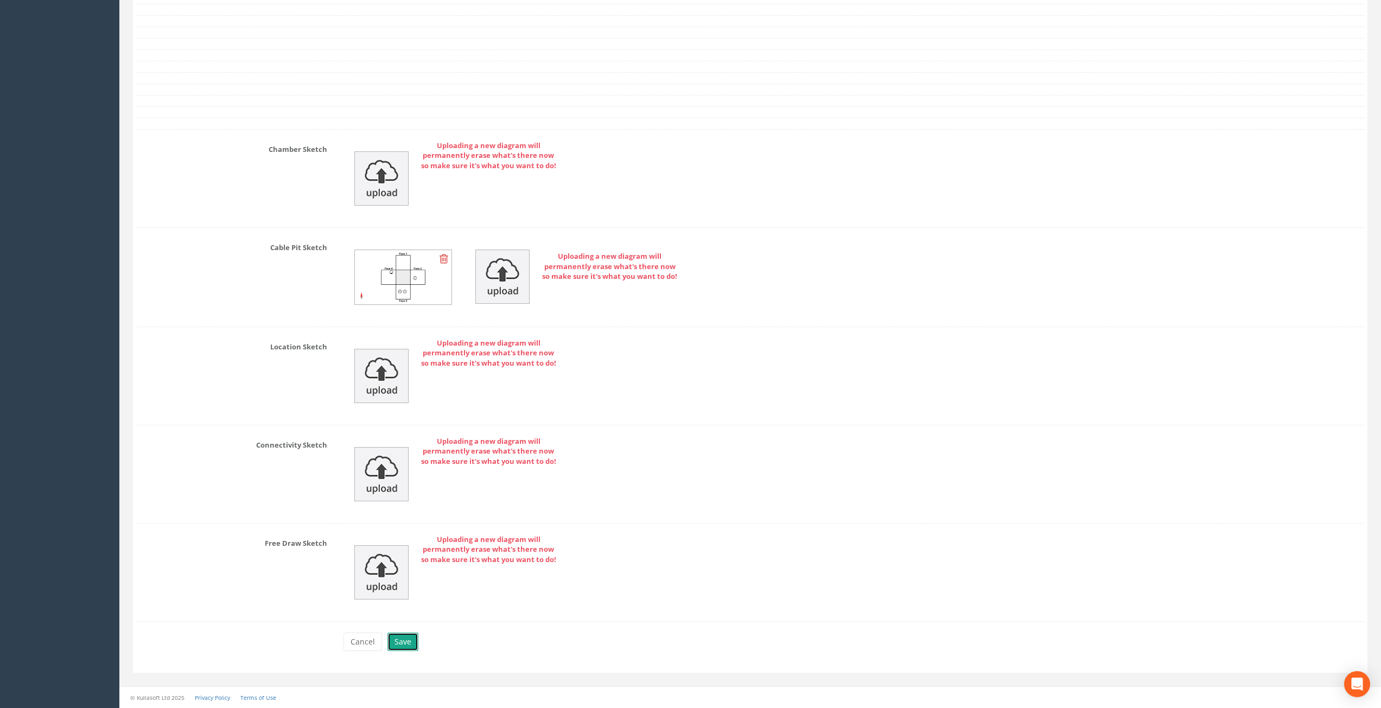
click at [399, 641] on button "Save" at bounding box center [402, 642] width 31 height 18
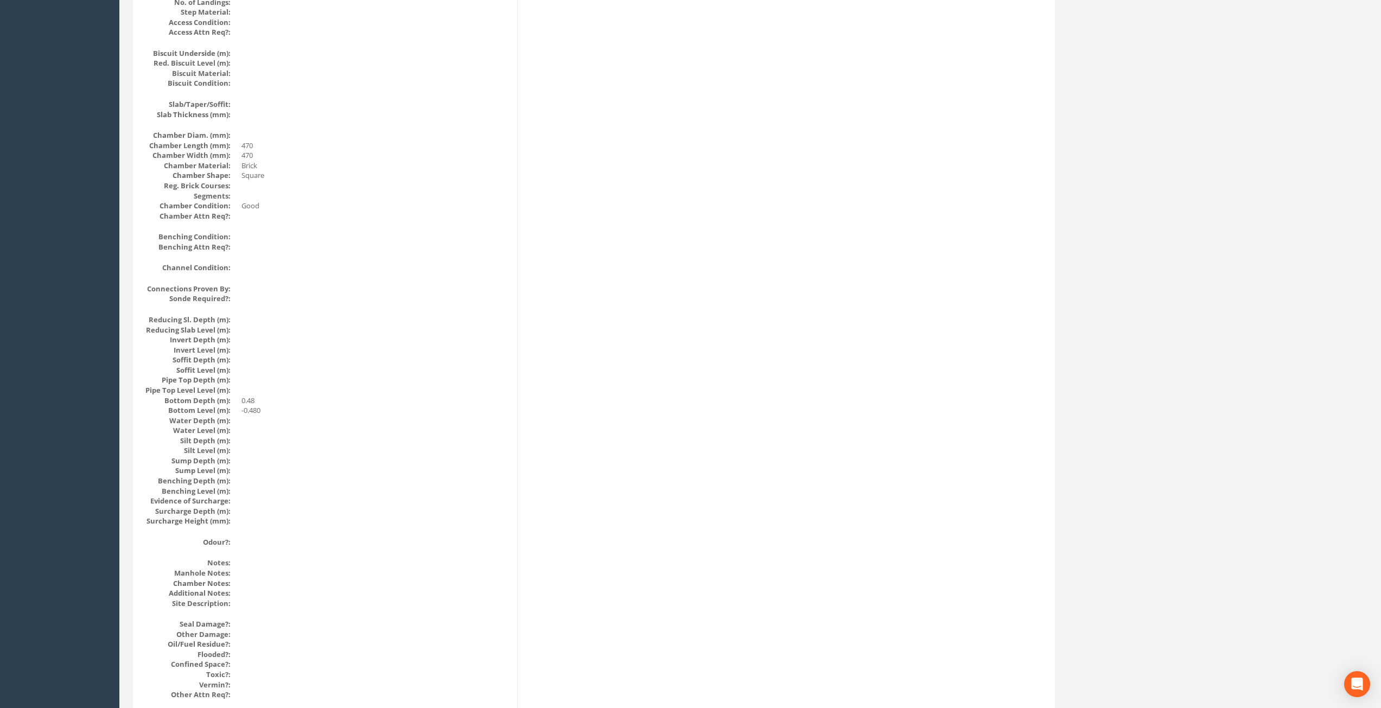
scroll to position [0, 0]
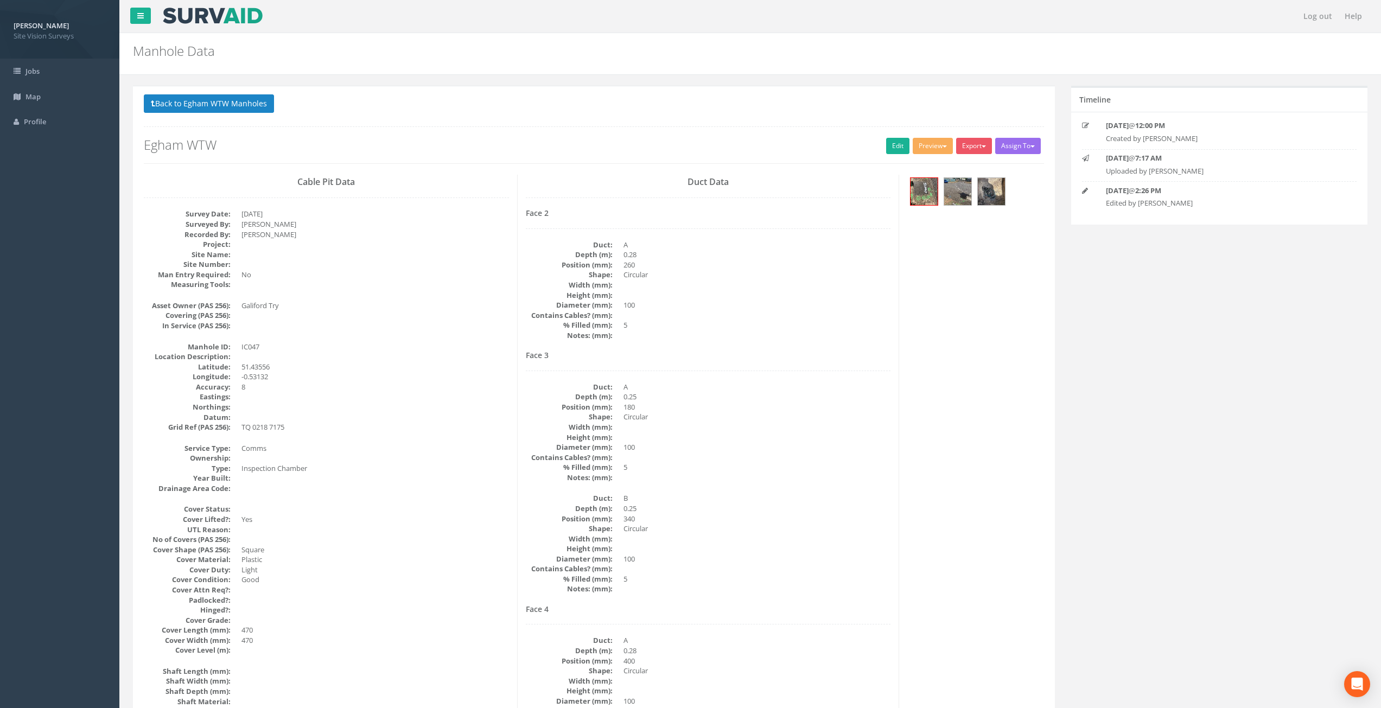
drag, startPoint x: 571, startPoint y: 507, endPoint x: 558, endPoint y: 195, distance: 311.7
click at [254, 109] on button "Back to Egham WTW Manholes" at bounding box center [209, 103] width 130 height 18
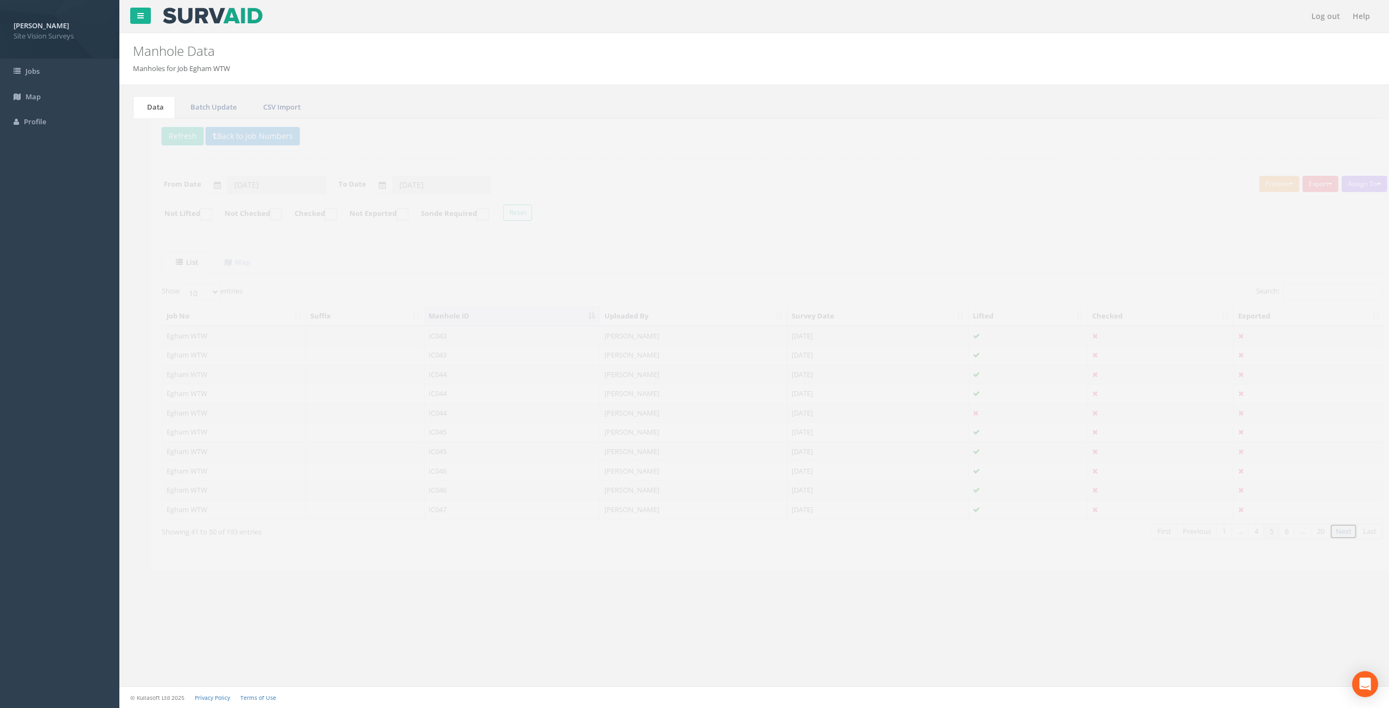
click at [1324, 532] on link "Next" at bounding box center [1326, 532] width 28 height 16
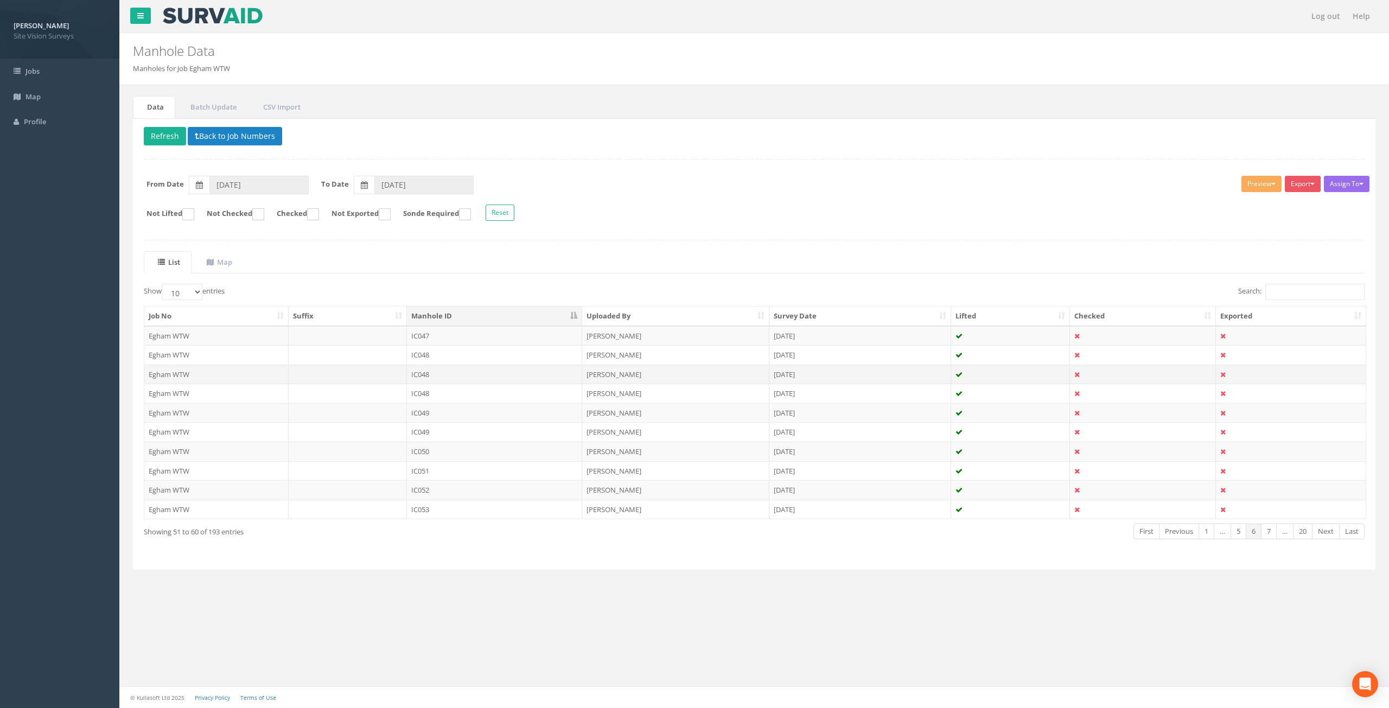
click at [535, 379] on td "IC048" at bounding box center [495, 375] width 176 height 20
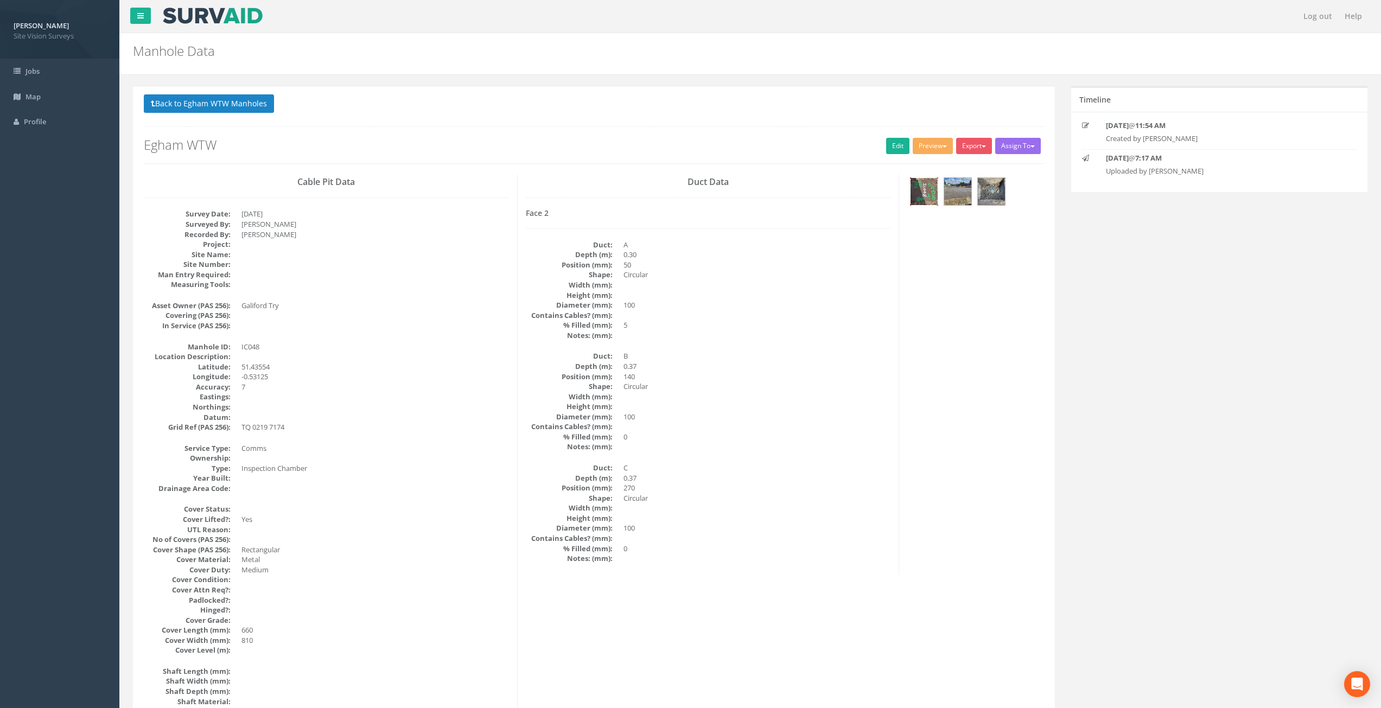
click at [925, 192] on img at bounding box center [923, 191] width 27 height 27
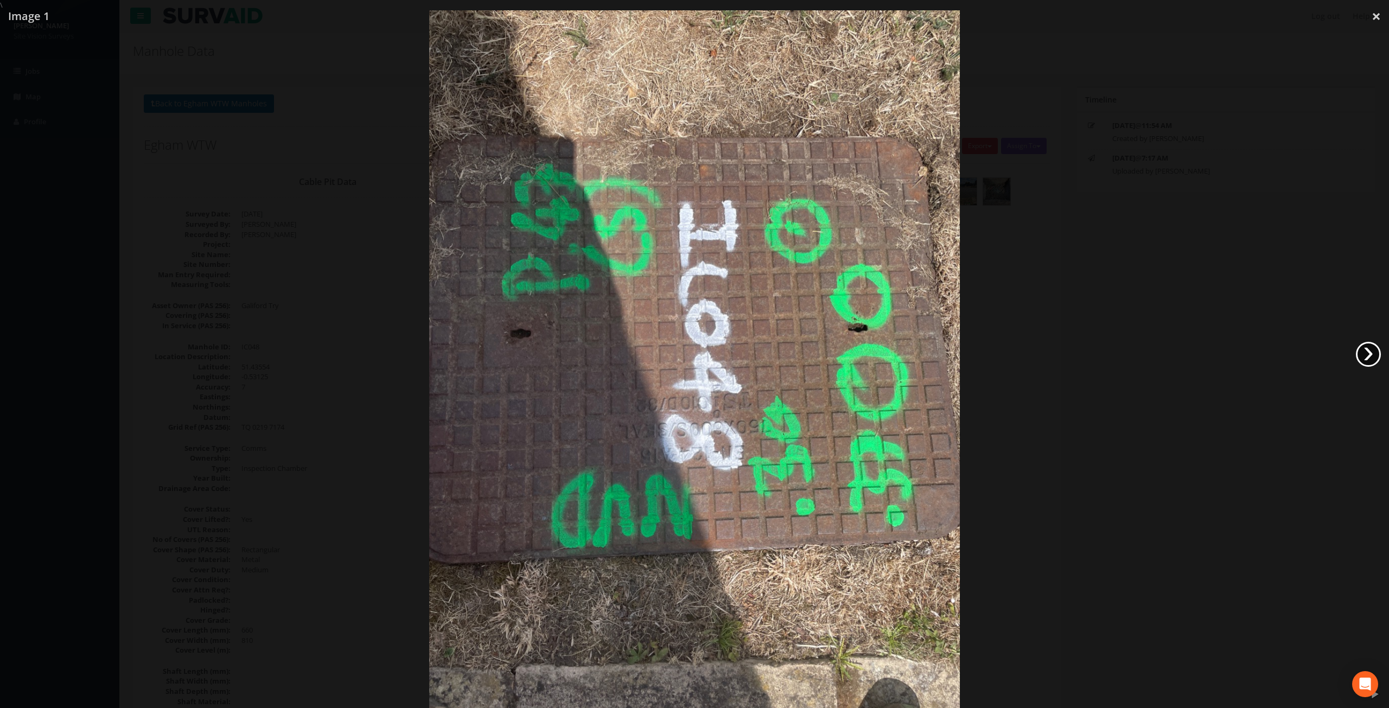
click at [1367, 349] on link "›" at bounding box center [1368, 354] width 25 height 25
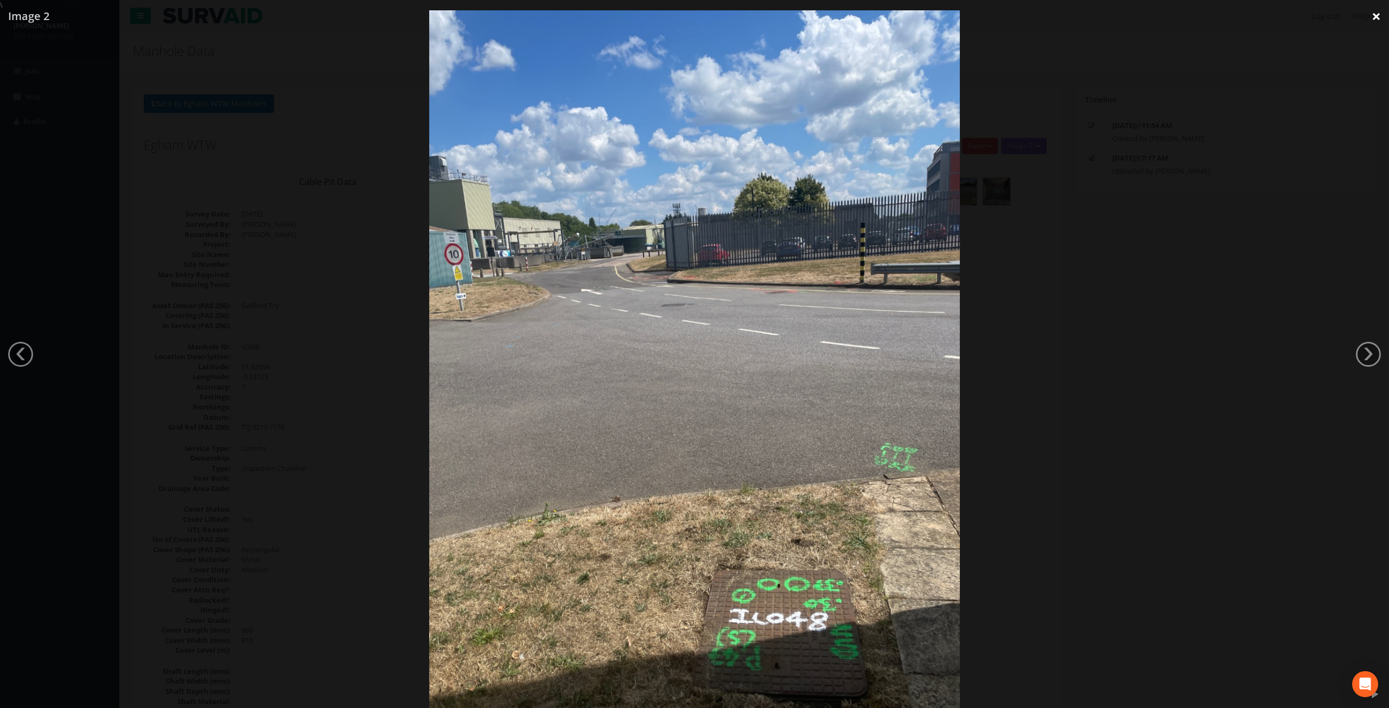
click at [1379, 16] on link "×" at bounding box center [1375, 16] width 25 height 33
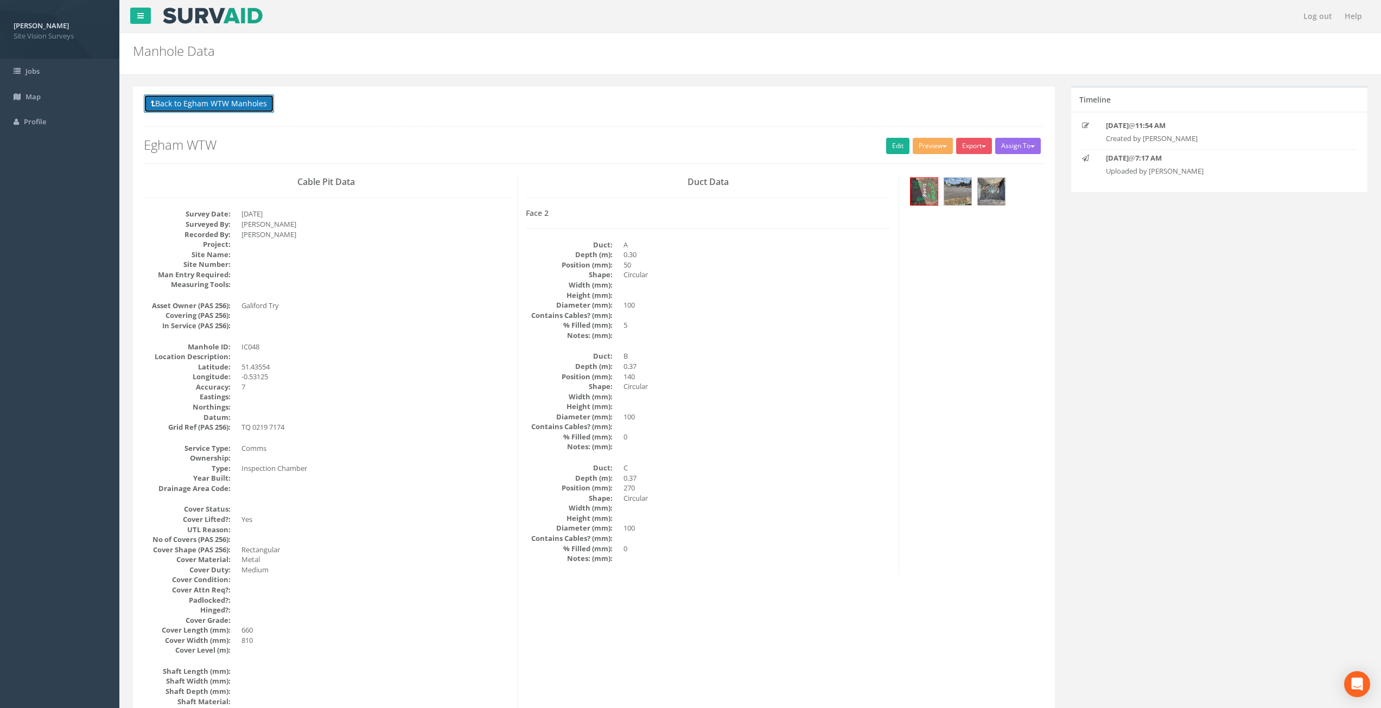
click at [251, 98] on button "Back to Egham WTW Manholes" at bounding box center [209, 103] width 130 height 18
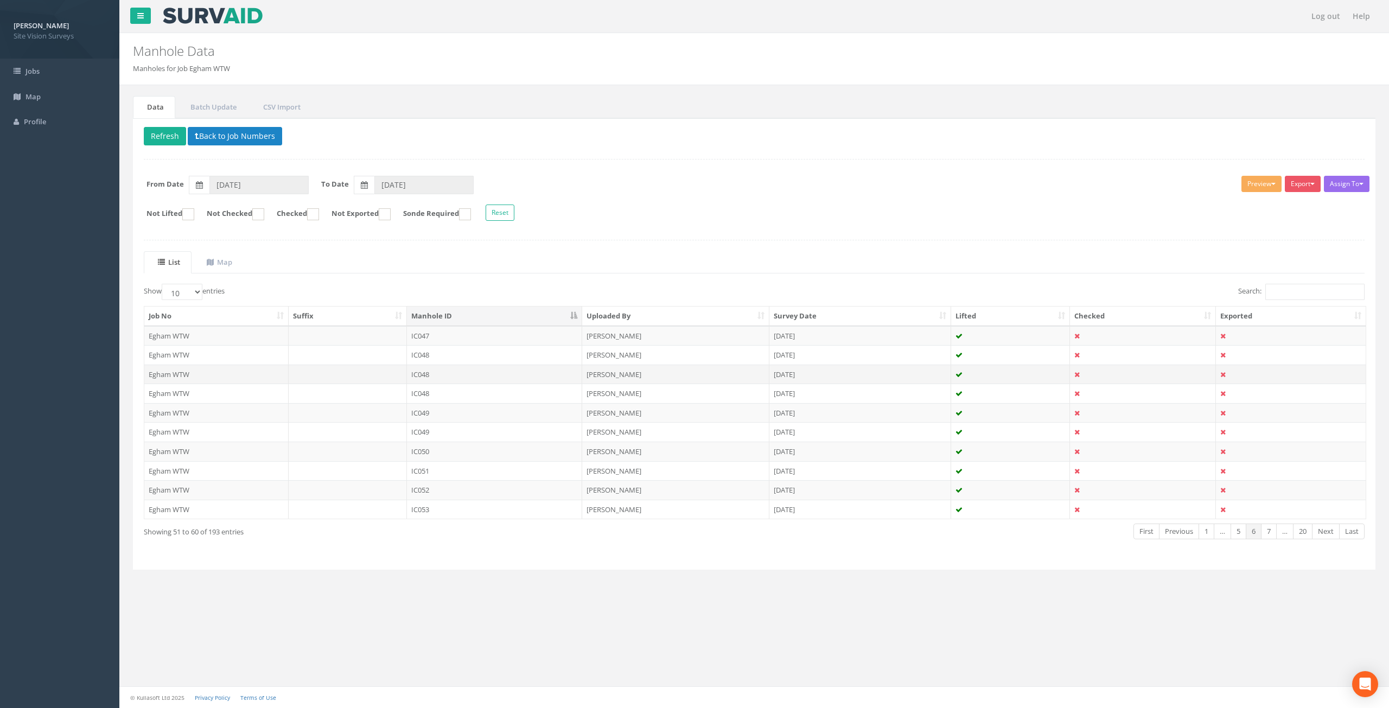
click at [485, 374] on td "IC048" at bounding box center [495, 375] width 176 height 20
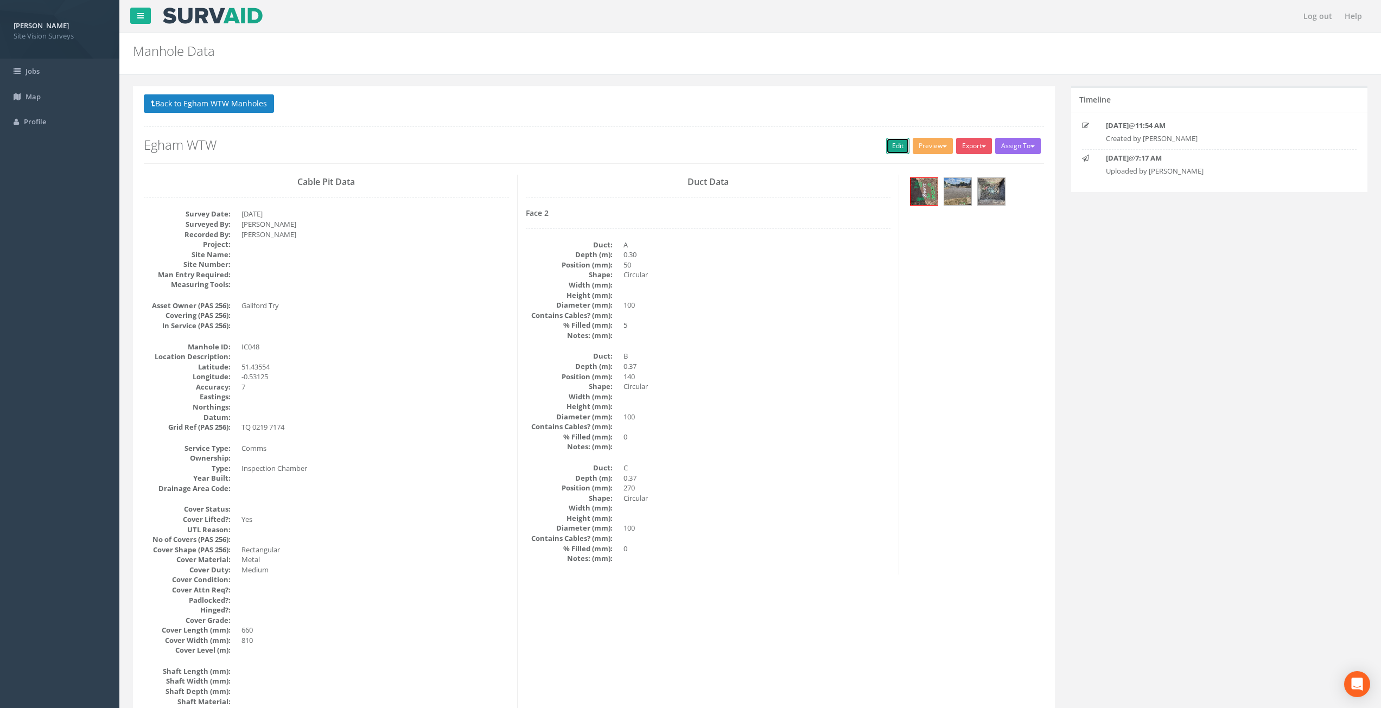
click at [889, 145] on link "Edit" at bounding box center [897, 146] width 23 height 16
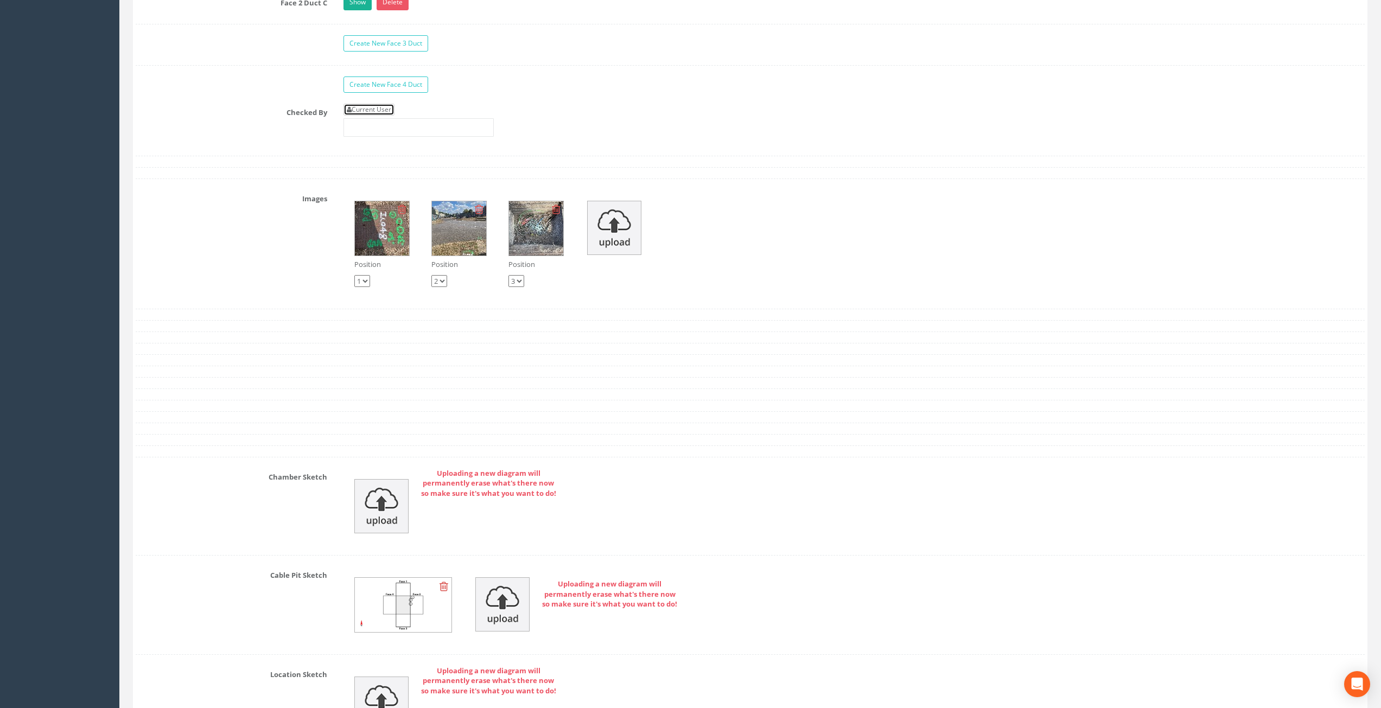
click at [375, 111] on link "Current User" at bounding box center [368, 110] width 51 height 12
type input "[PERSON_NAME]"
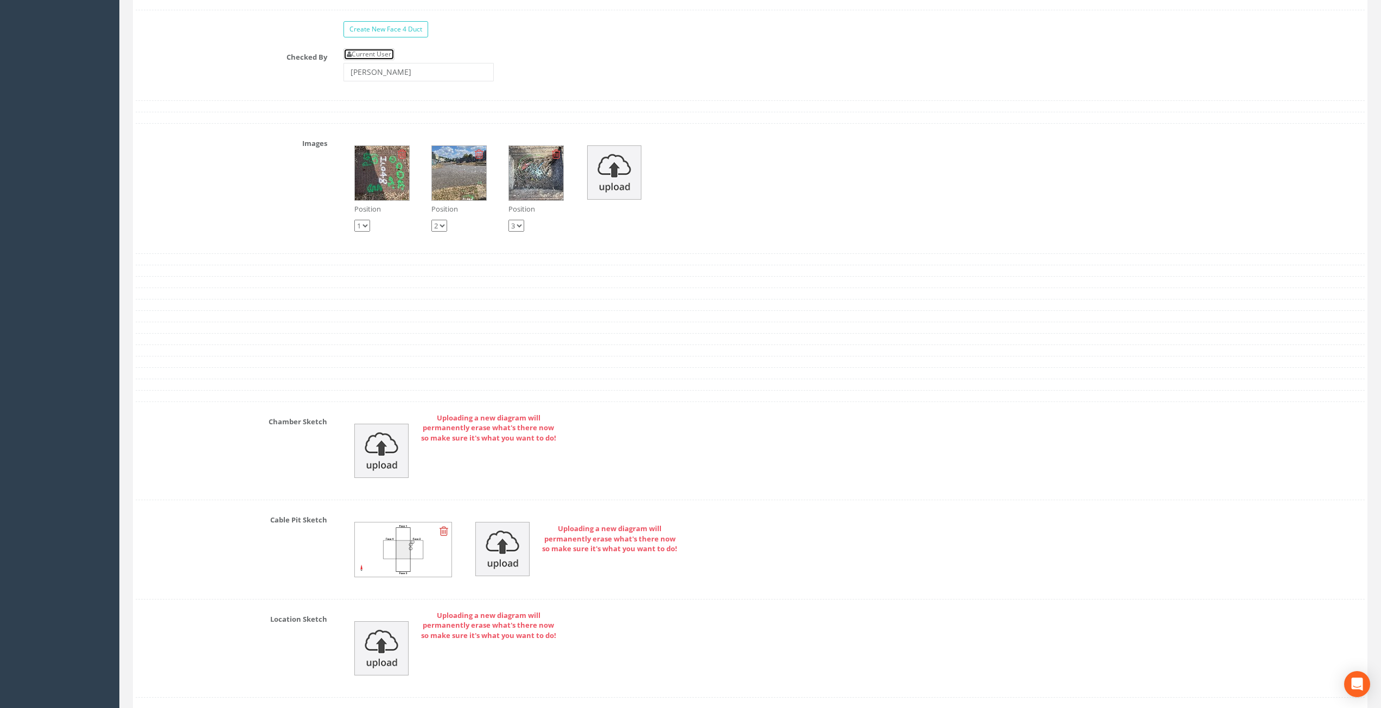
scroll to position [2240, 0]
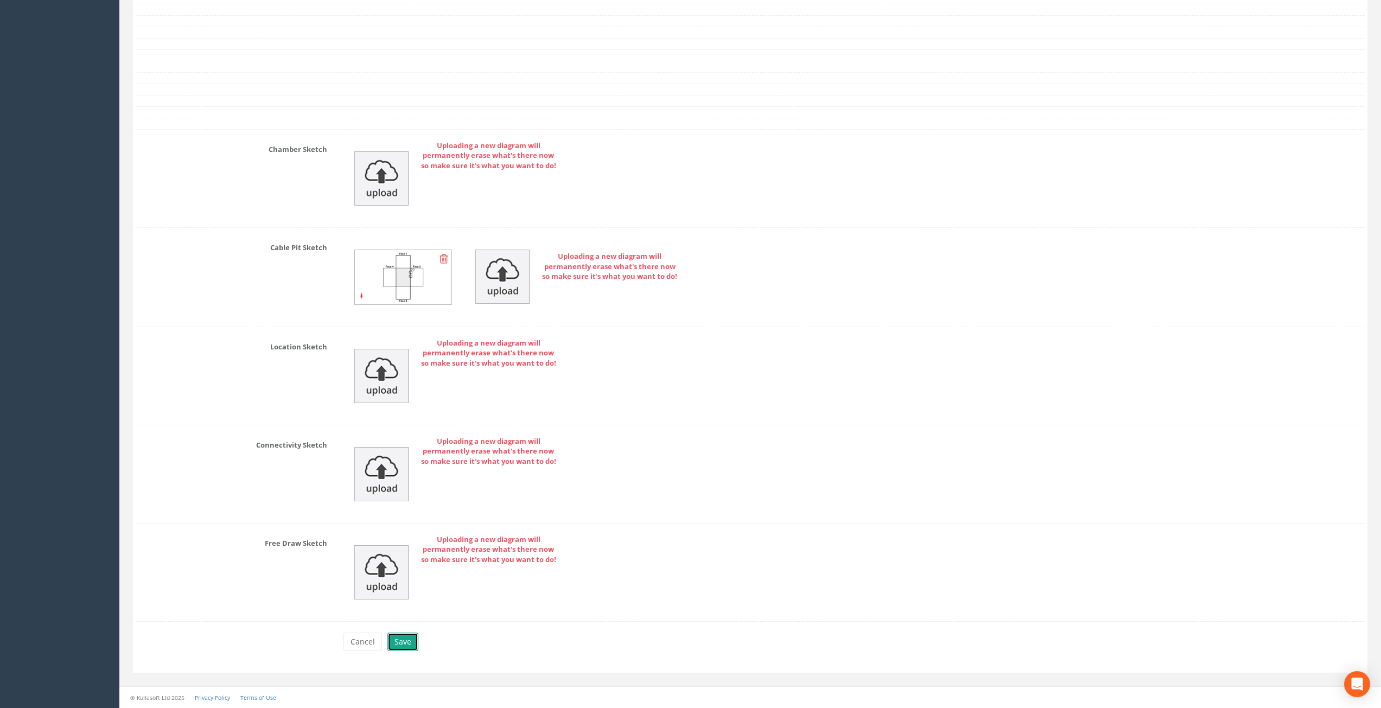
click at [399, 643] on button "Save" at bounding box center [402, 642] width 31 height 18
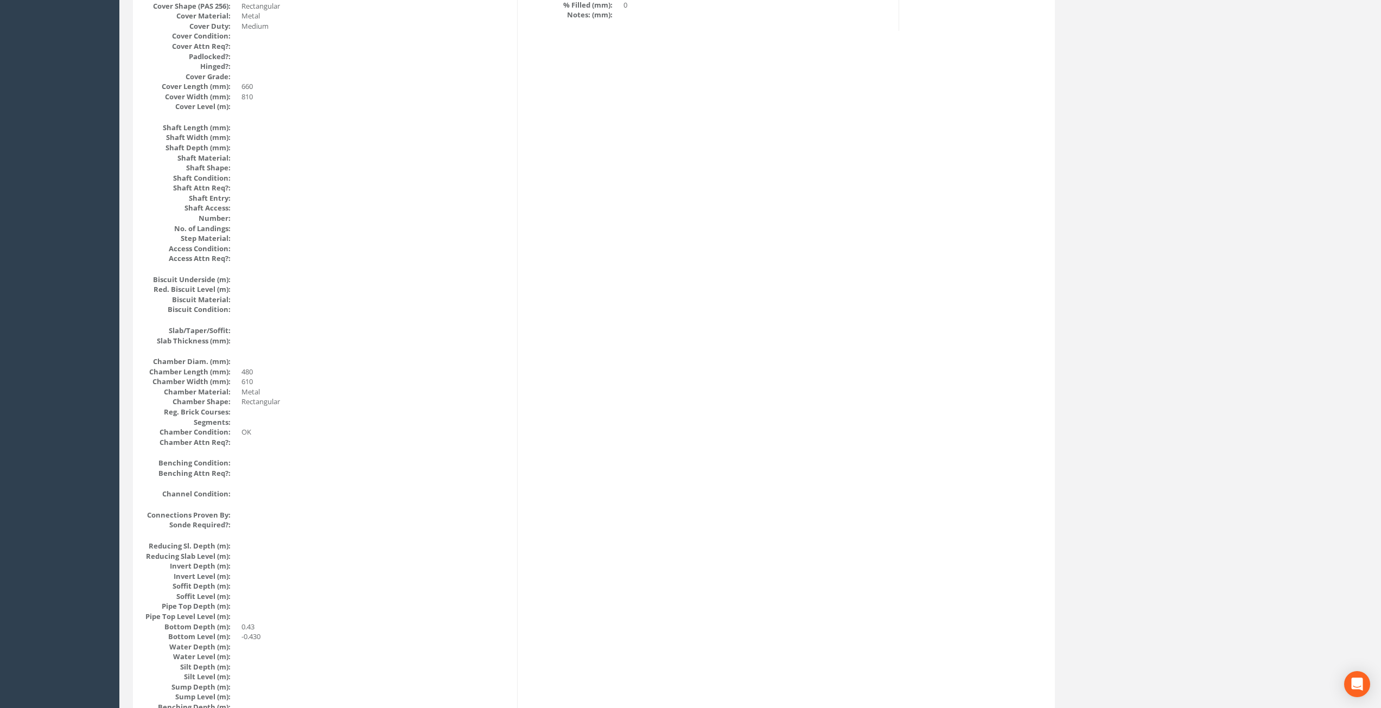
scroll to position [0, 0]
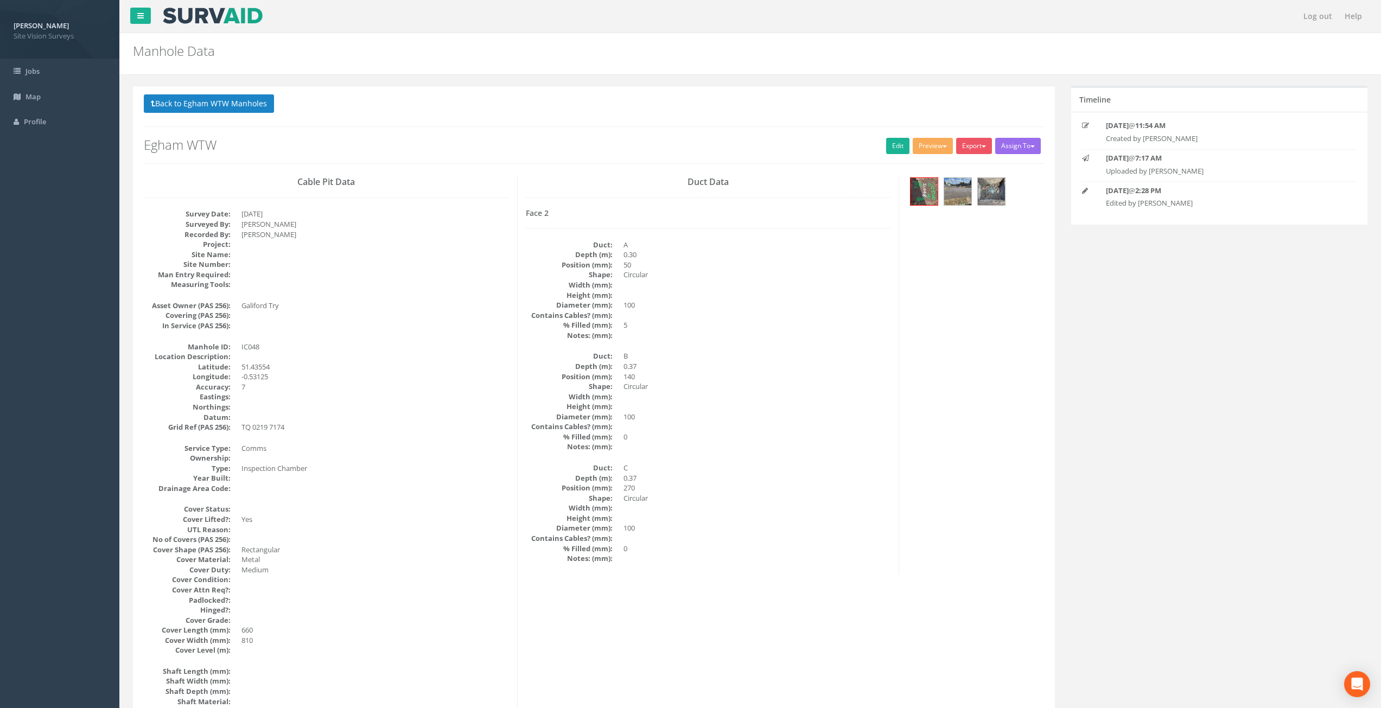
drag, startPoint x: 589, startPoint y: 596, endPoint x: 581, endPoint y: 371, distance: 225.3
click at [232, 101] on button "Back to Egham WTW Manholes" at bounding box center [209, 103] width 130 height 18
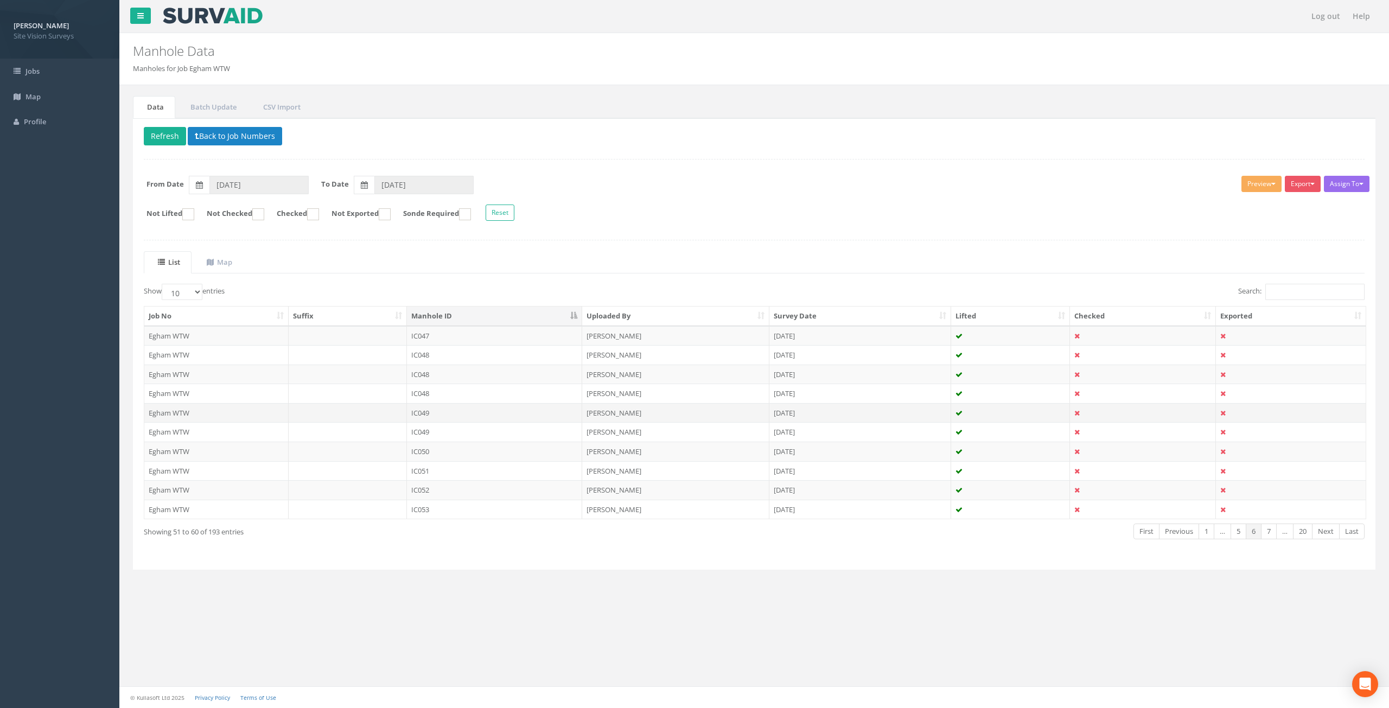
click at [506, 413] on td "IC049" at bounding box center [495, 413] width 176 height 20
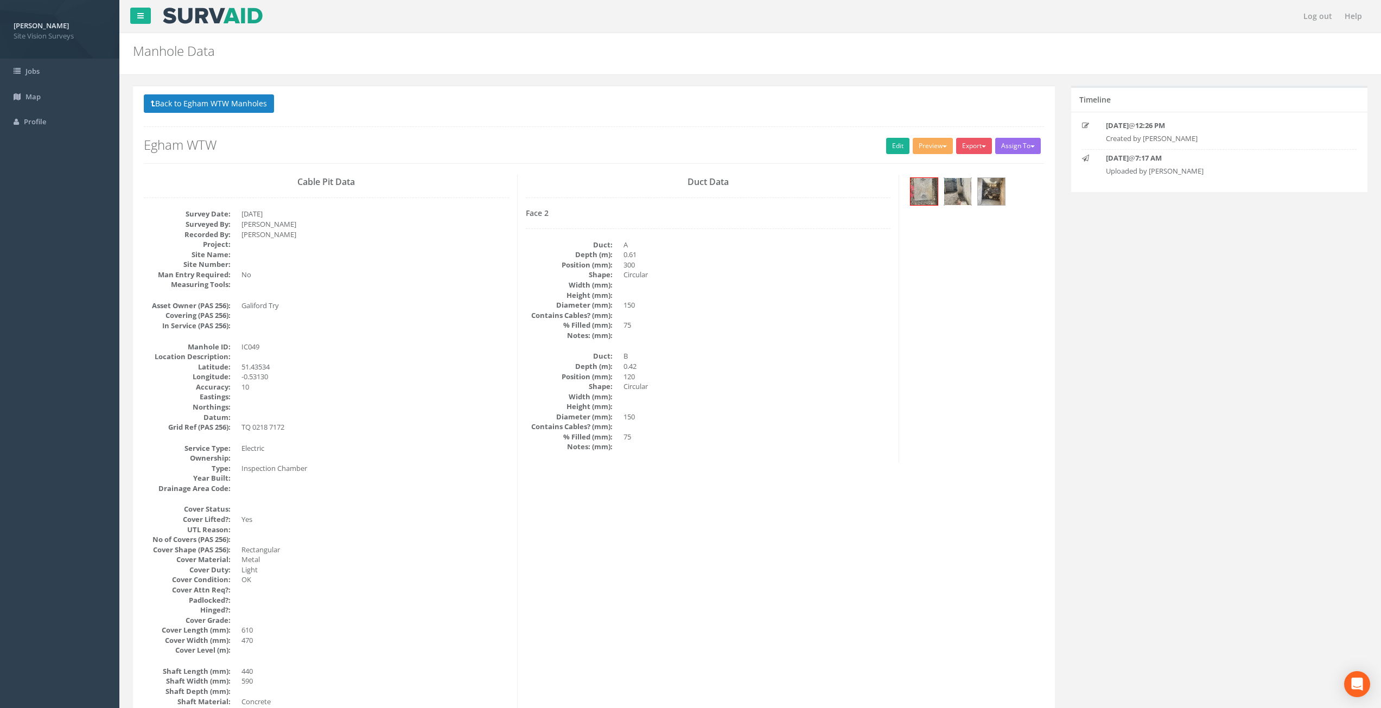
click at [961, 196] on img at bounding box center [957, 191] width 27 height 27
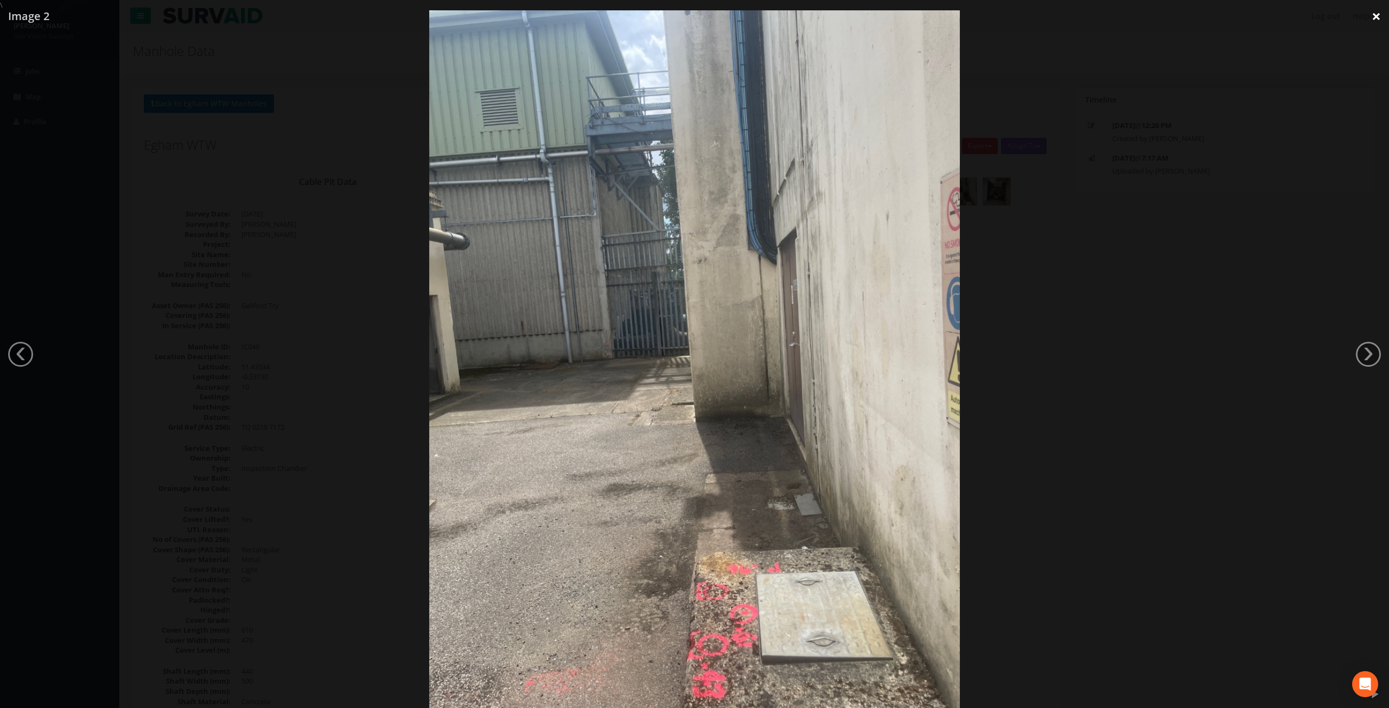
click at [1374, 13] on link "×" at bounding box center [1375, 16] width 25 height 33
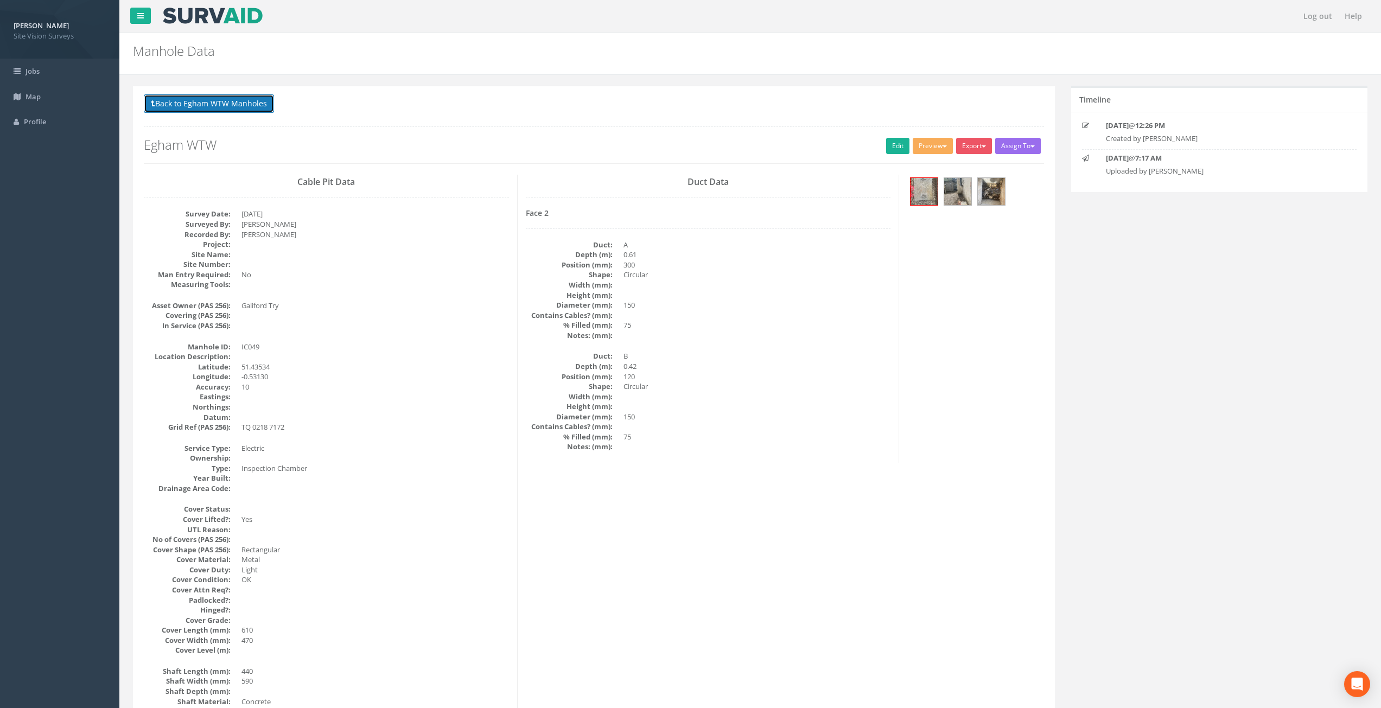
click at [184, 100] on button "Back to Egham WTW Manholes" at bounding box center [209, 103] width 130 height 18
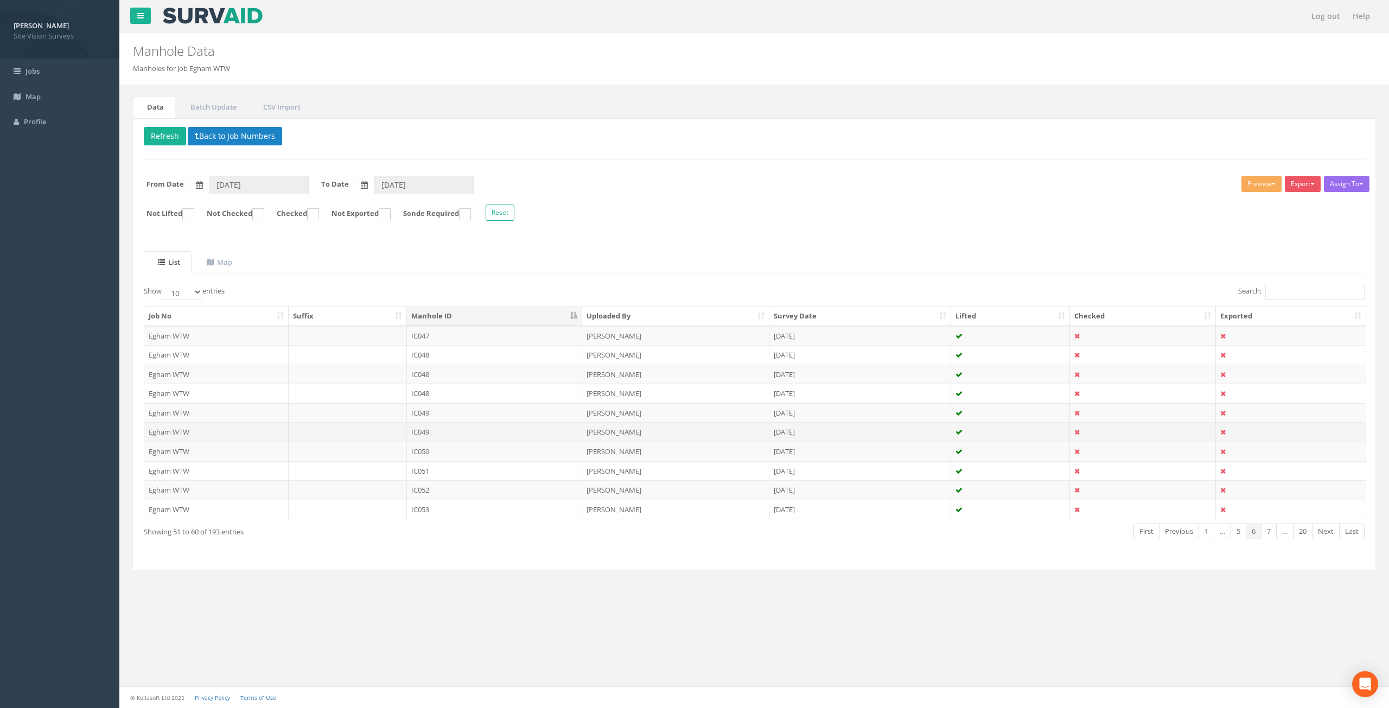
click at [501, 430] on td "IC049" at bounding box center [495, 432] width 176 height 20
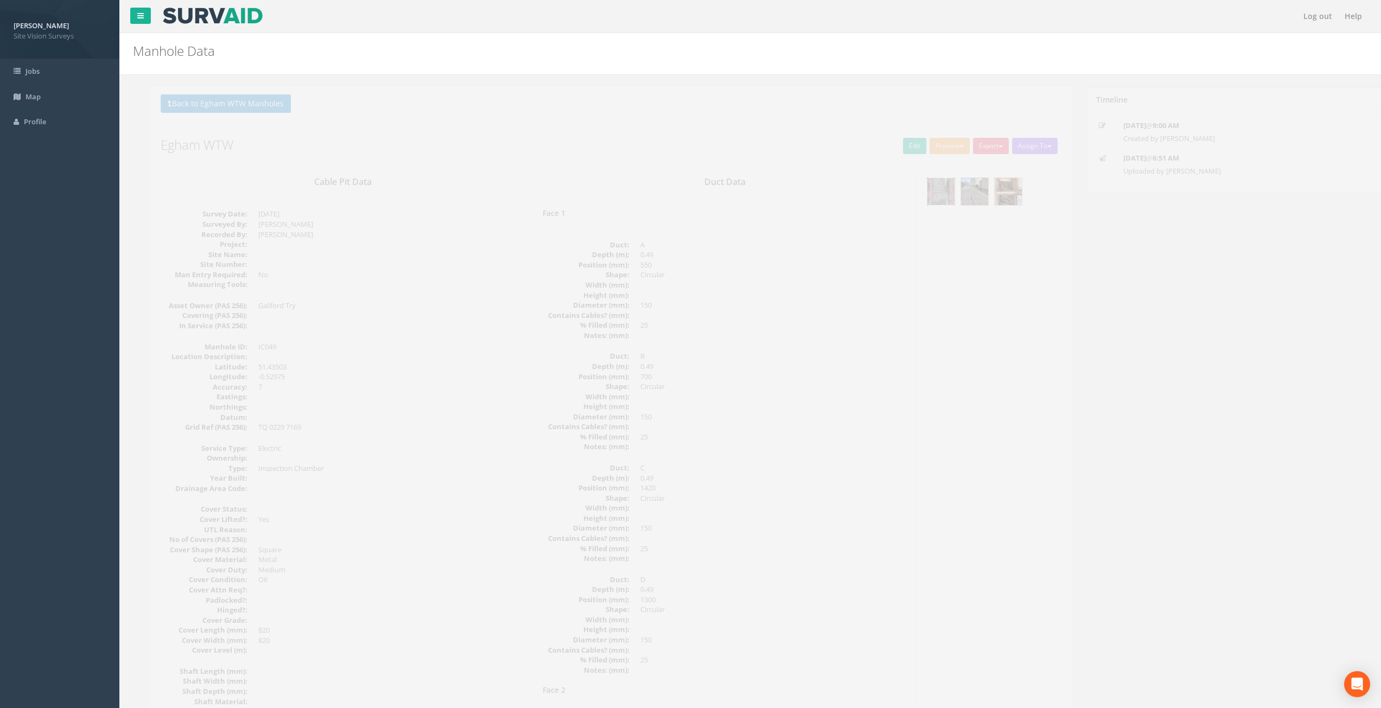
click at [931, 199] on img at bounding box center [923, 191] width 27 height 27
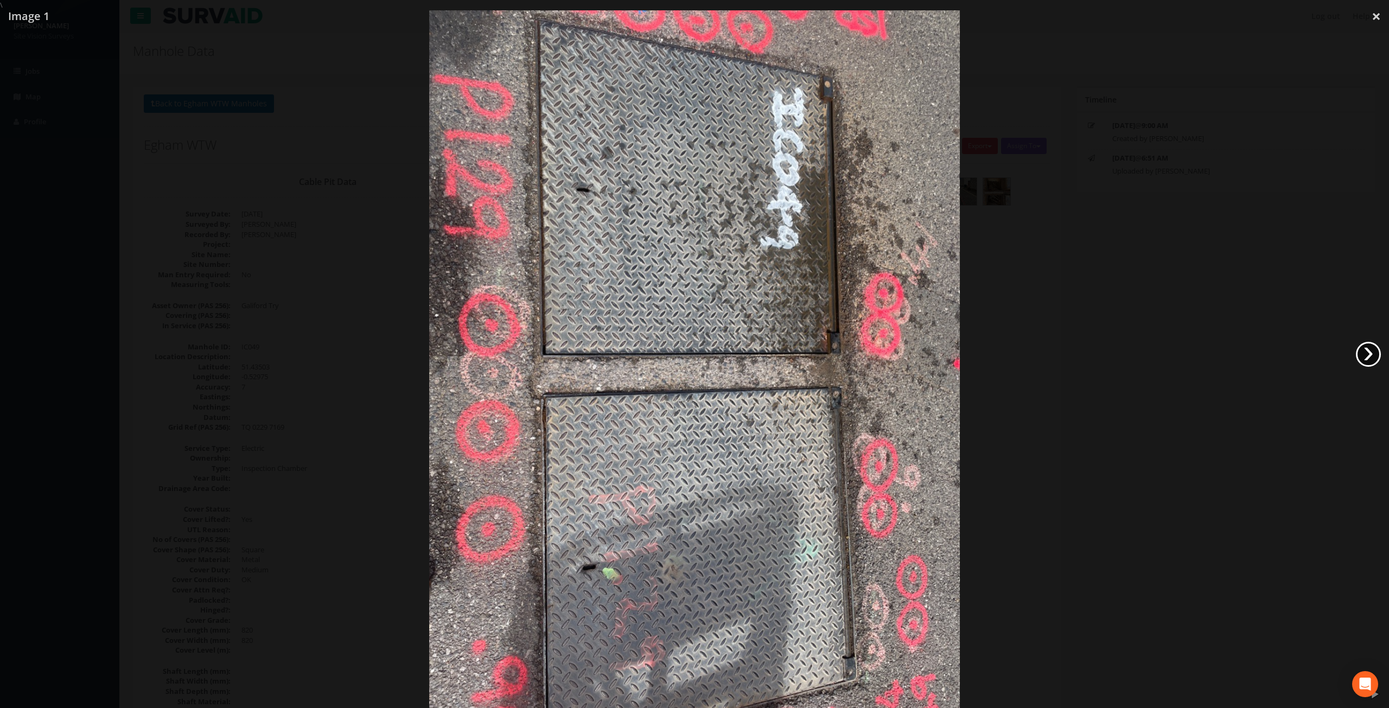
click at [1365, 358] on link "›" at bounding box center [1368, 354] width 25 height 25
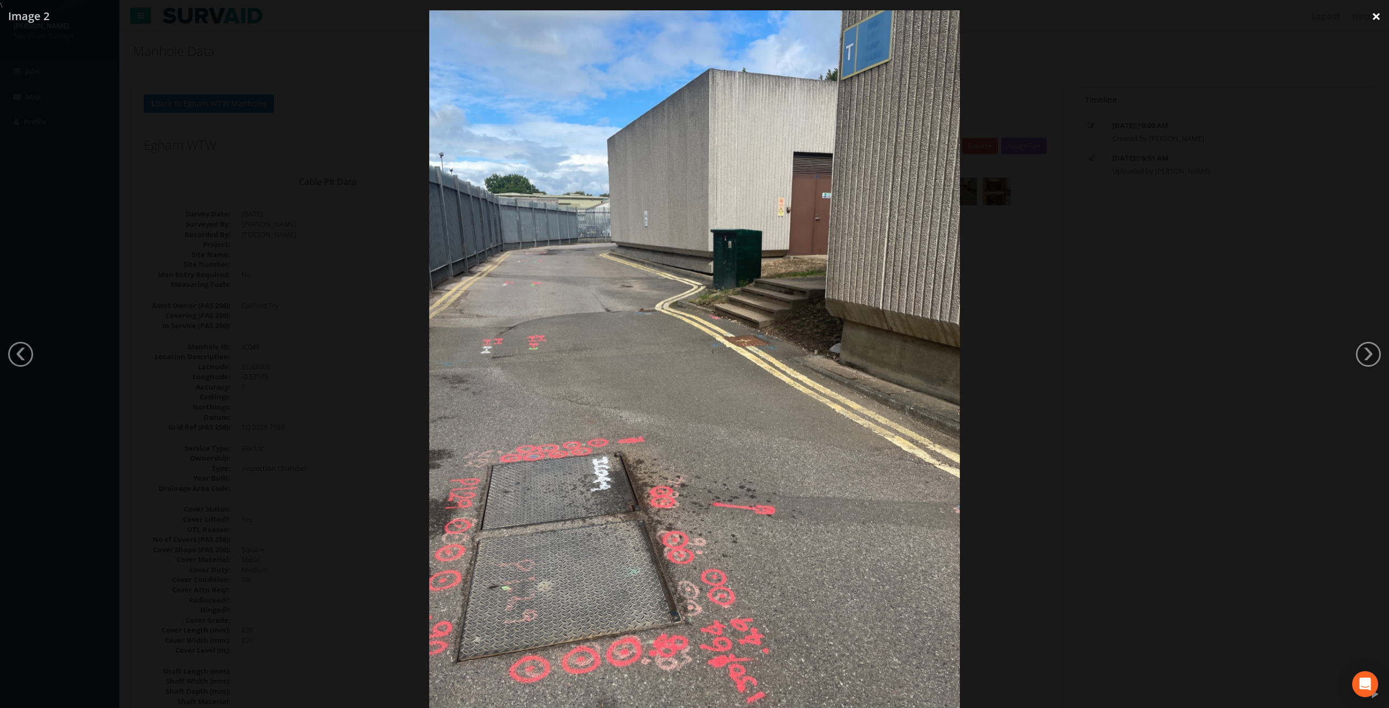
click at [1375, 20] on link "×" at bounding box center [1375, 16] width 25 height 33
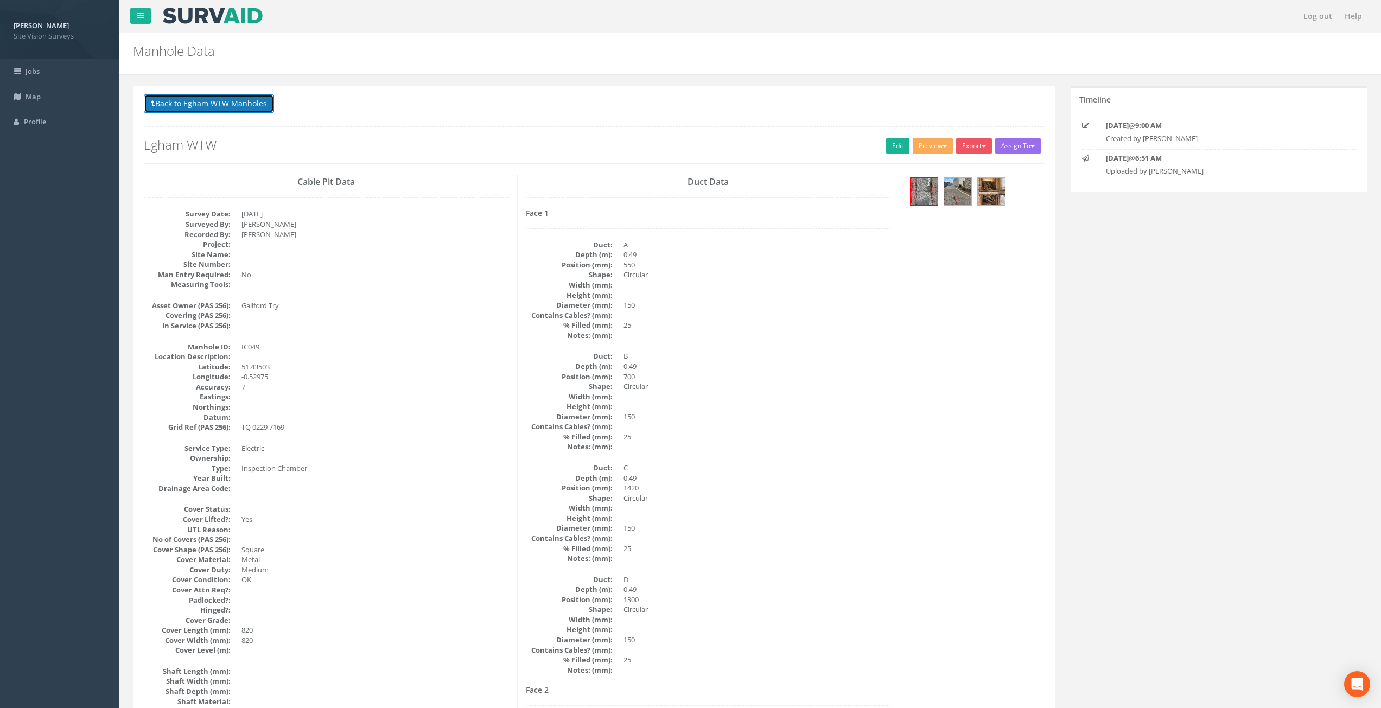
click at [227, 105] on button "Back to Egham WTW Manholes" at bounding box center [209, 103] width 130 height 18
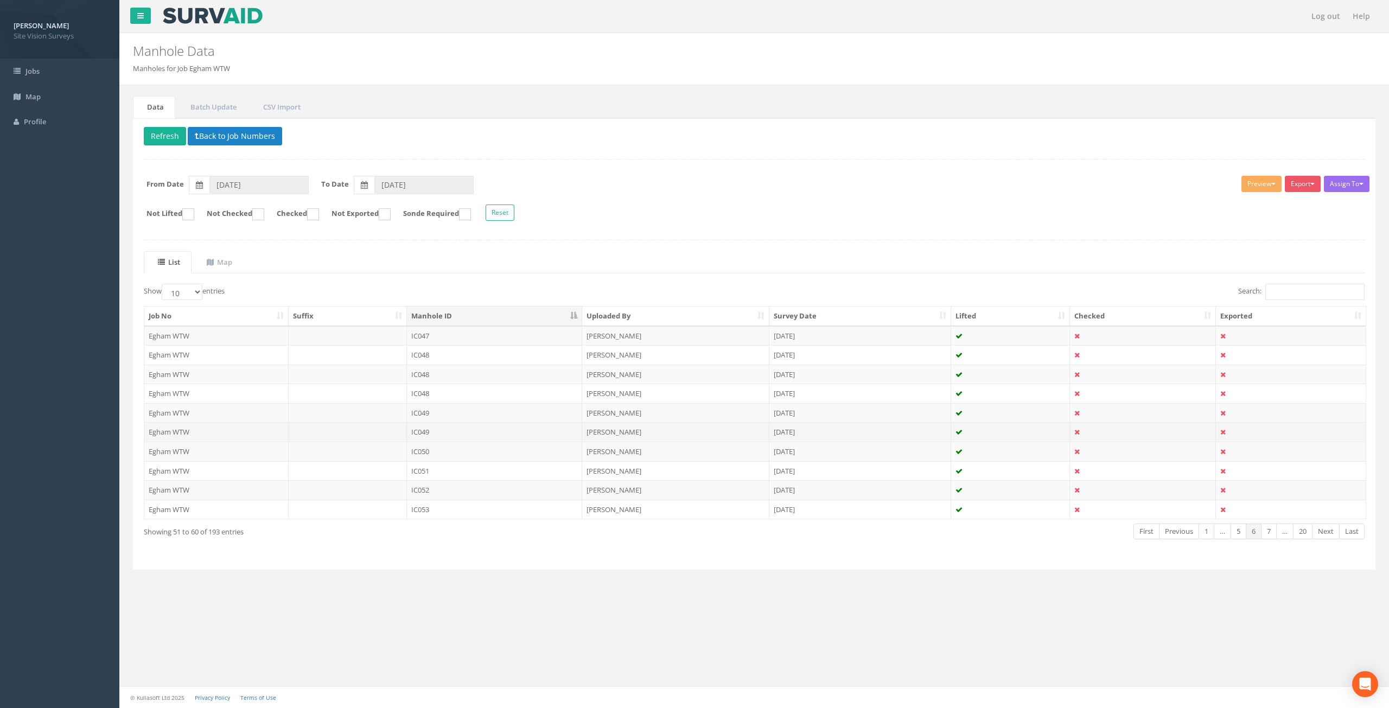
click at [685, 432] on td "[PERSON_NAME]" at bounding box center [675, 432] width 187 height 20
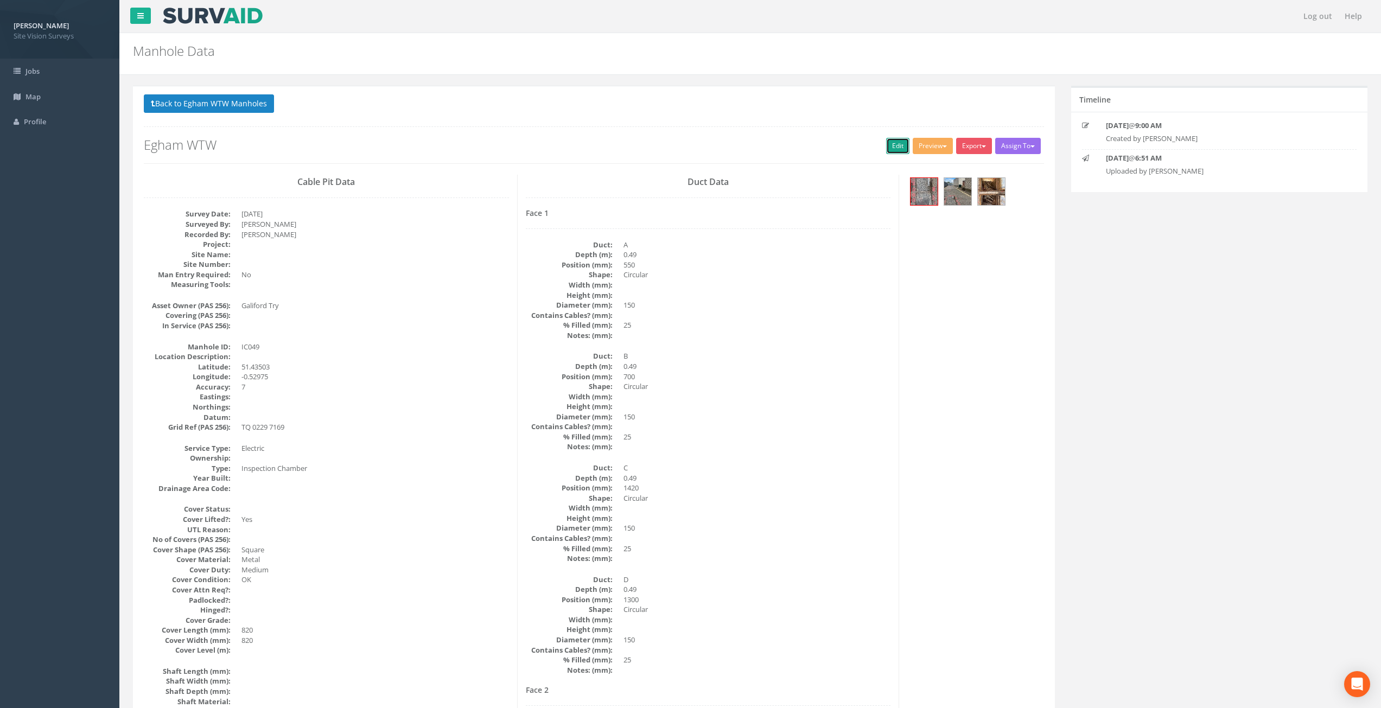
click at [886, 149] on link "Edit" at bounding box center [897, 146] width 23 height 16
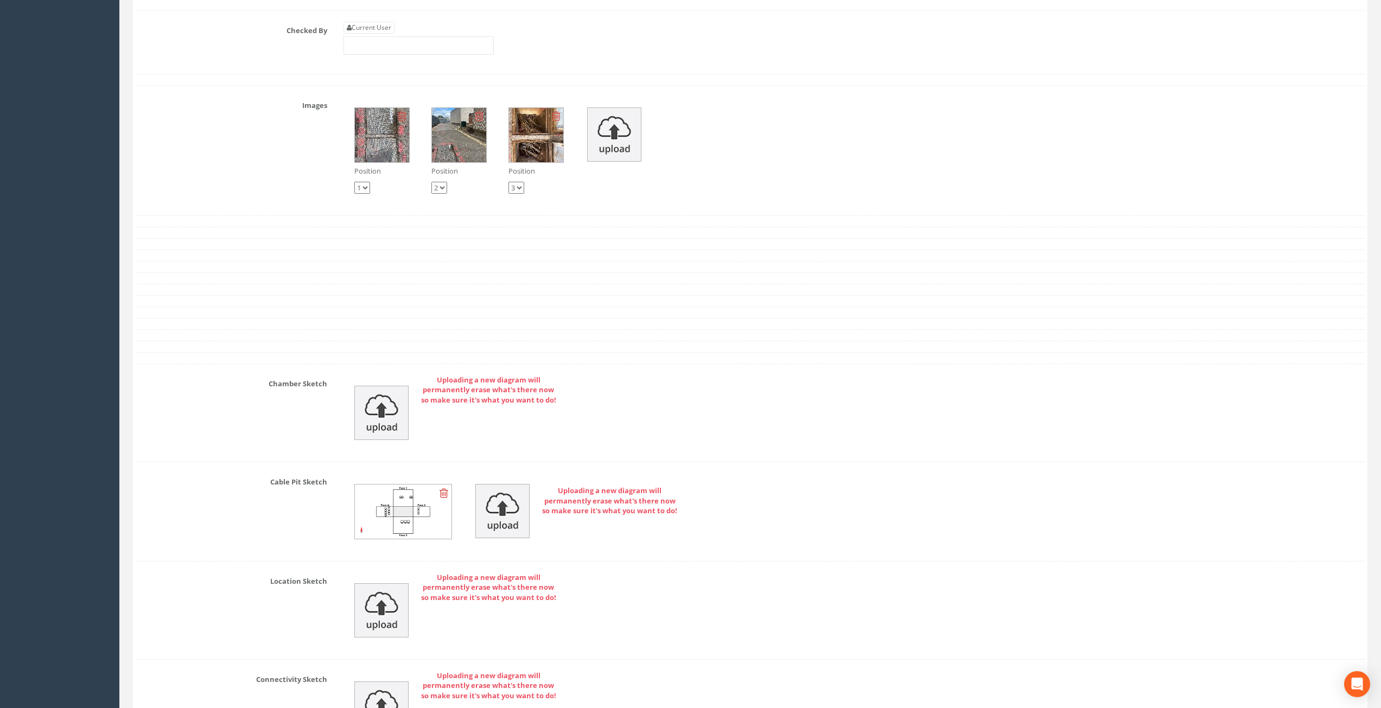
scroll to position [2864, 0]
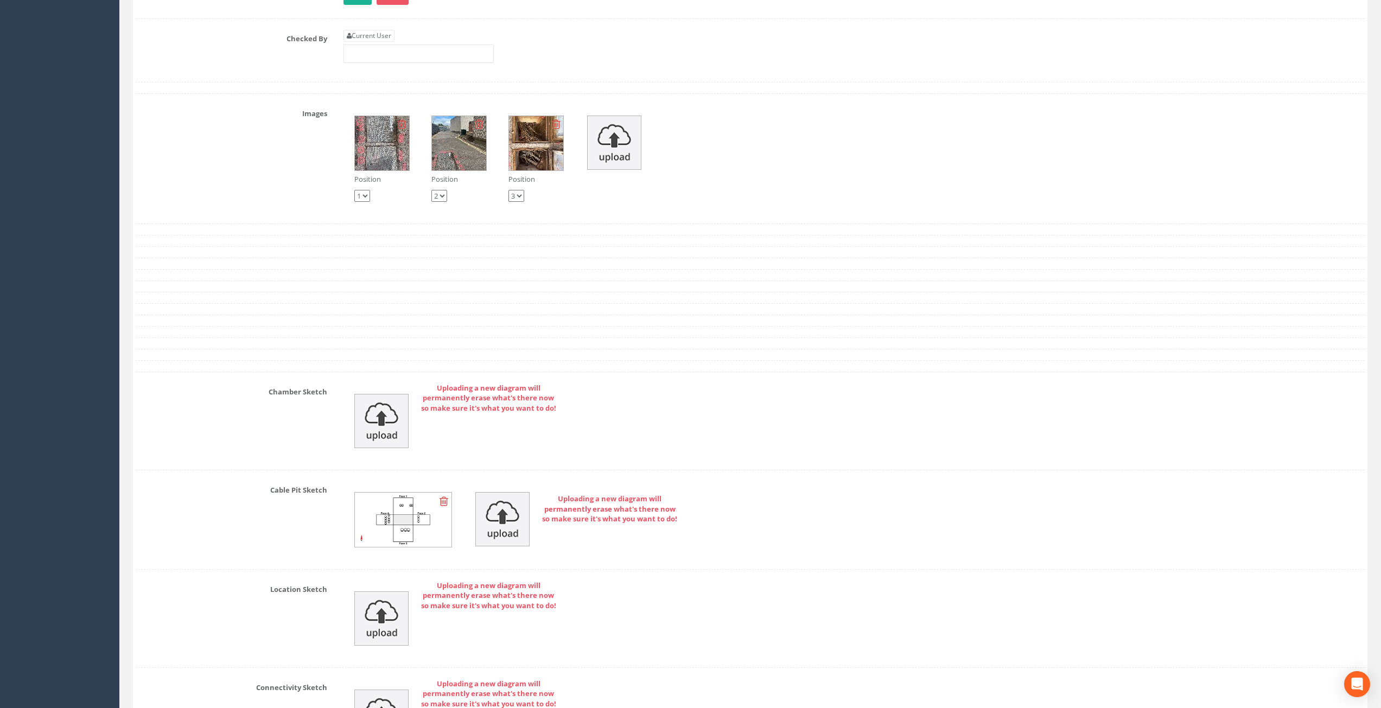
drag, startPoint x: 650, startPoint y: 488, endPoint x: 642, endPoint y: 472, distance: 18.2
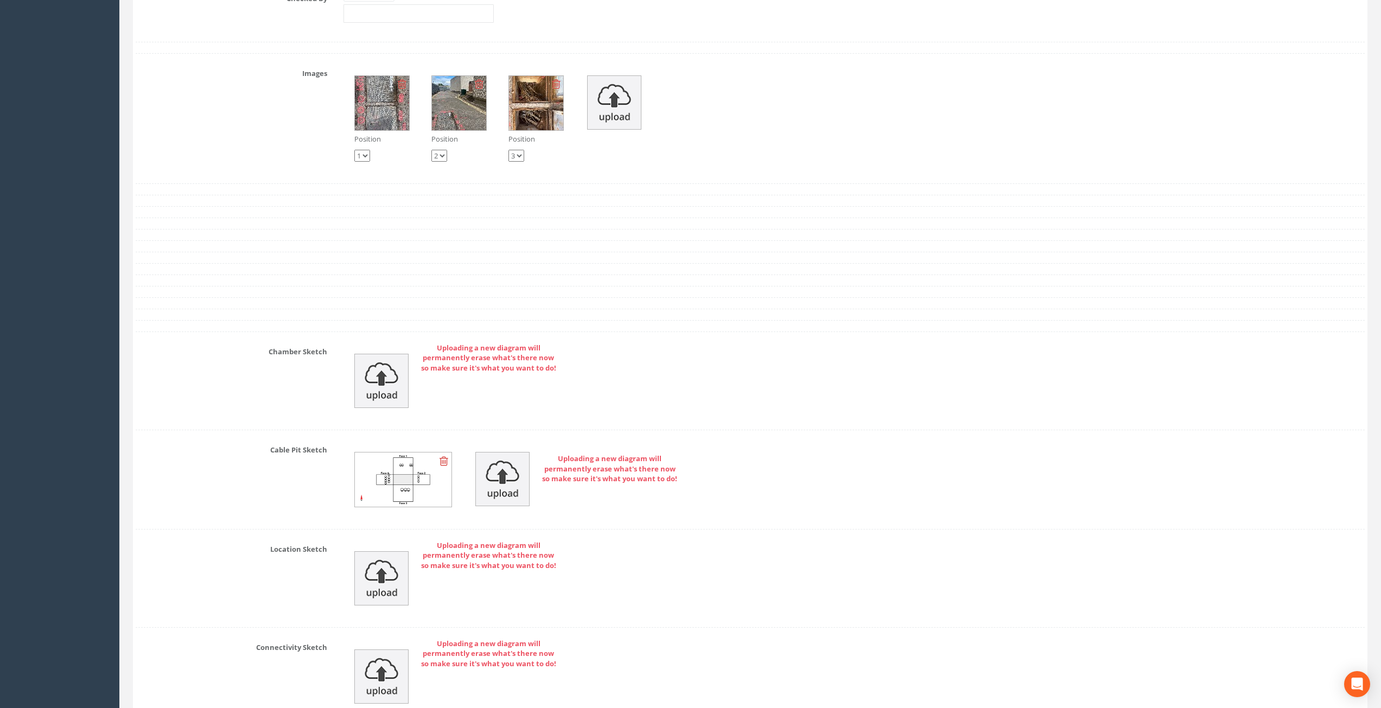
scroll to position [2918, 0]
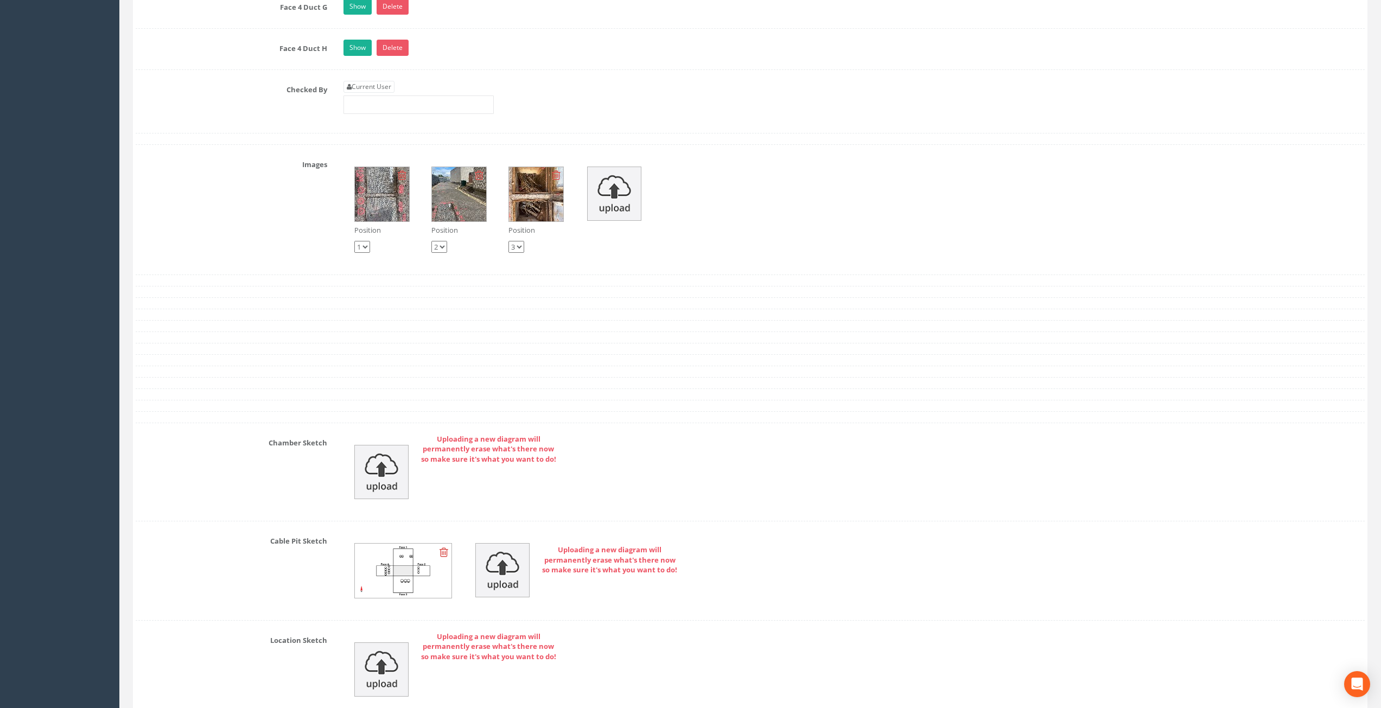
drag, startPoint x: 647, startPoint y: 585, endPoint x: 633, endPoint y: 554, distance: 33.5
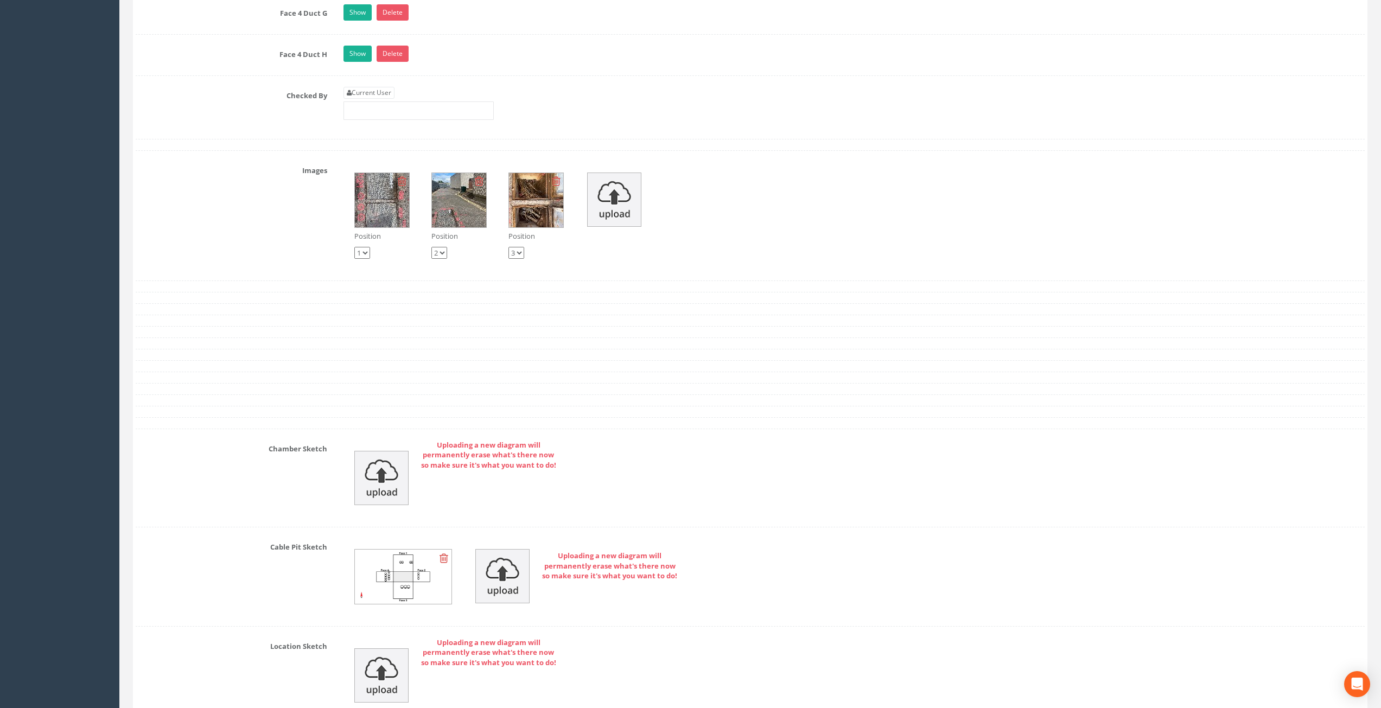
click at [450, 214] on img at bounding box center [459, 200] width 54 height 54
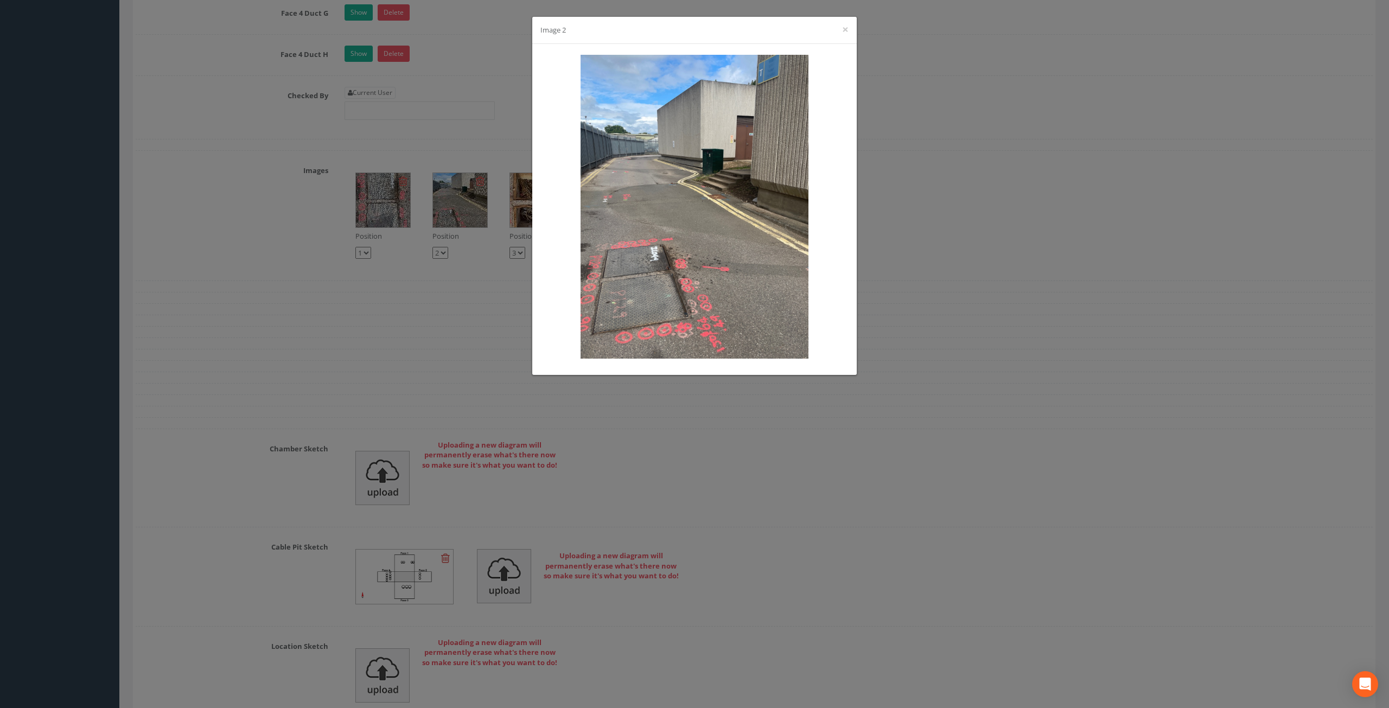
click at [840, 28] on div "Image 2 ×" at bounding box center [694, 30] width 324 height 27
click at [844, 30] on button "×" at bounding box center [845, 29] width 7 height 11
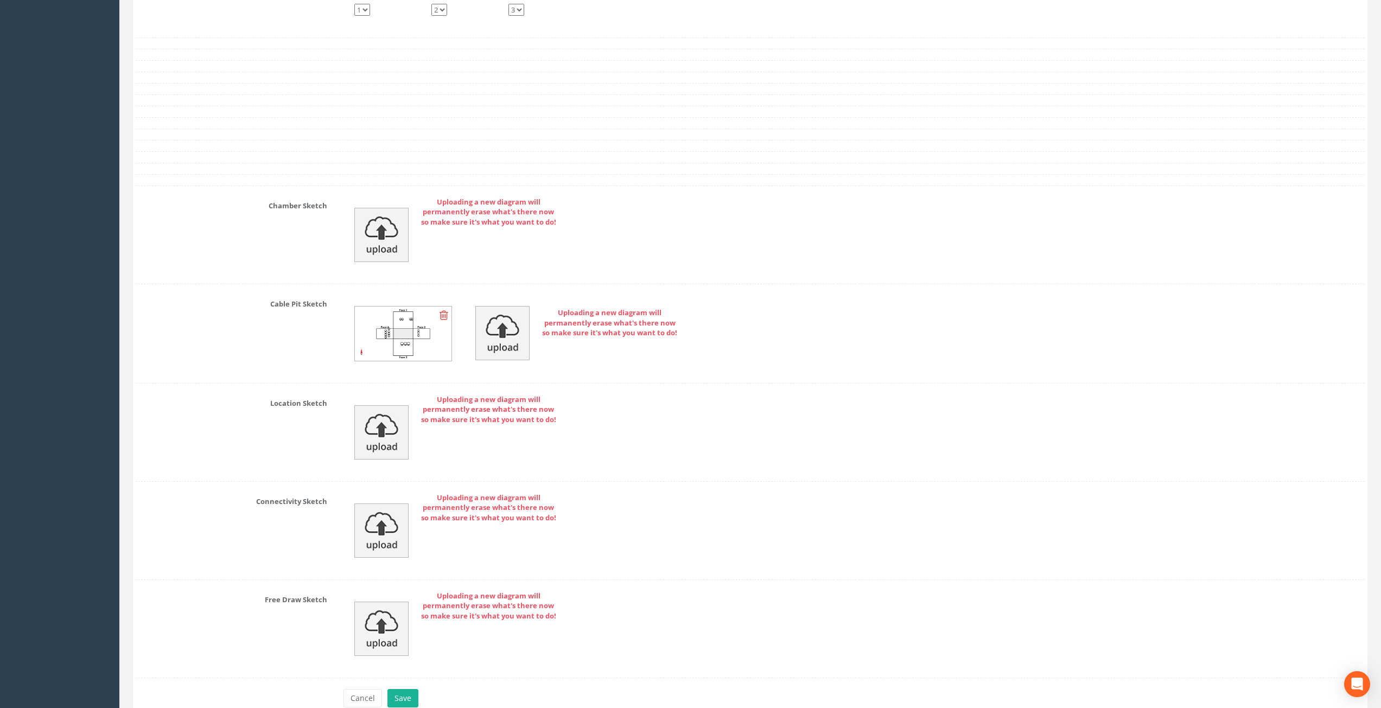
scroll to position [3107, 0]
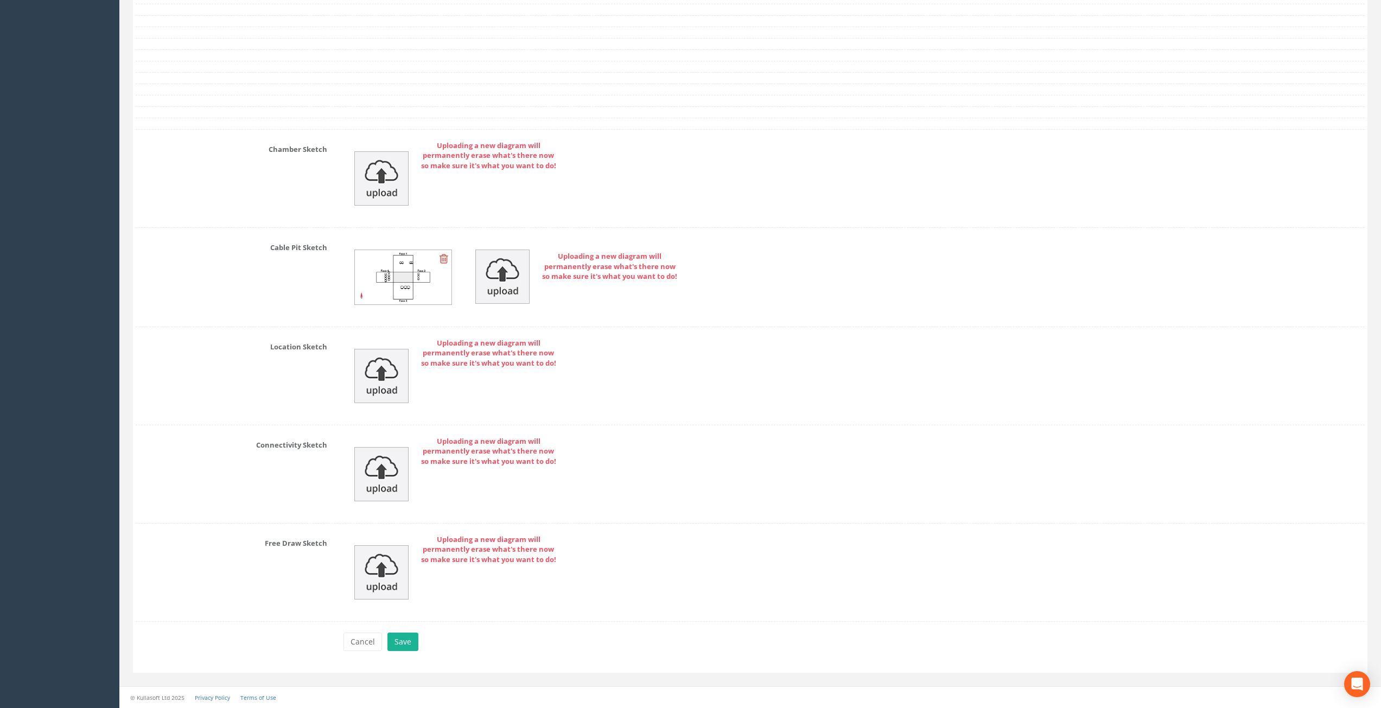
drag, startPoint x: 685, startPoint y: 237, endPoint x: 704, endPoint y: 269, distance: 37.0
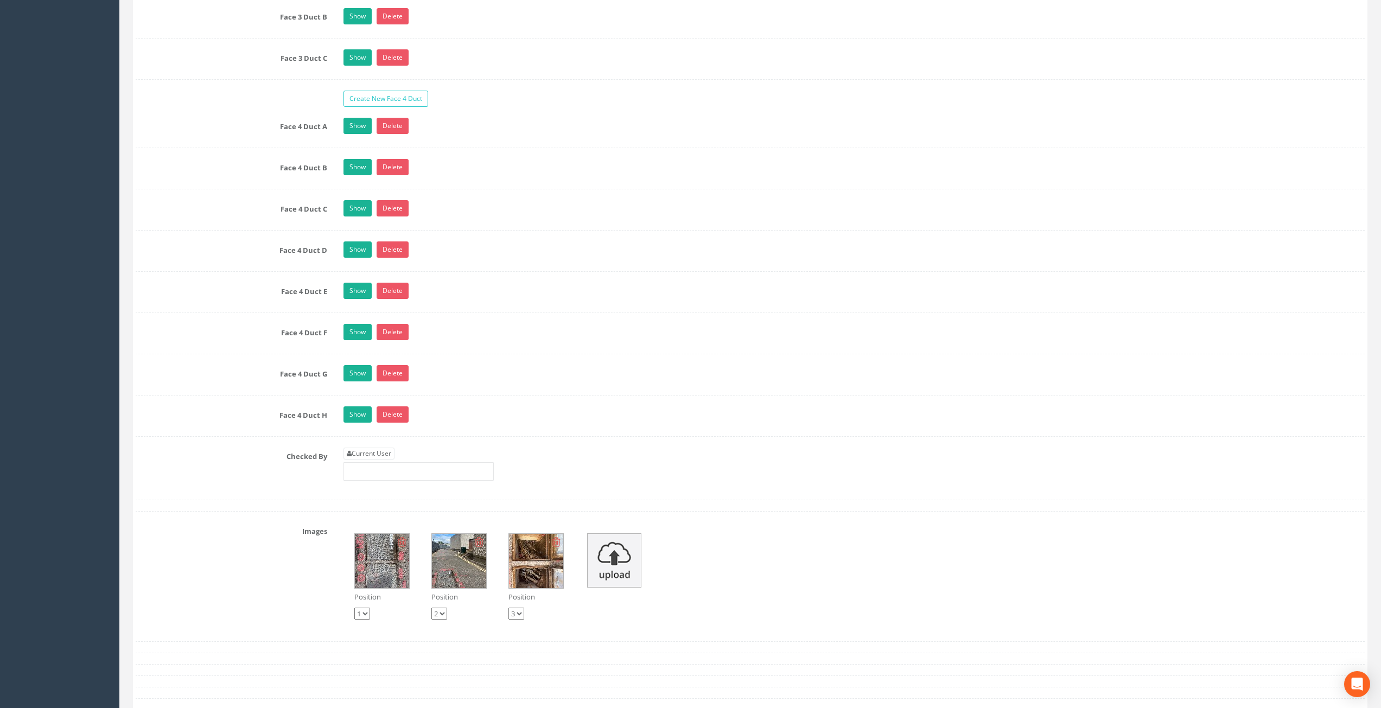
drag, startPoint x: 686, startPoint y: 418, endPoint x: 682, endPoint y: 405, distance: 13.0
click at [368, 452] on link "Current User" at bounding box center [368, 454] width 51 height 12
type input "[PERSON_NAME]"
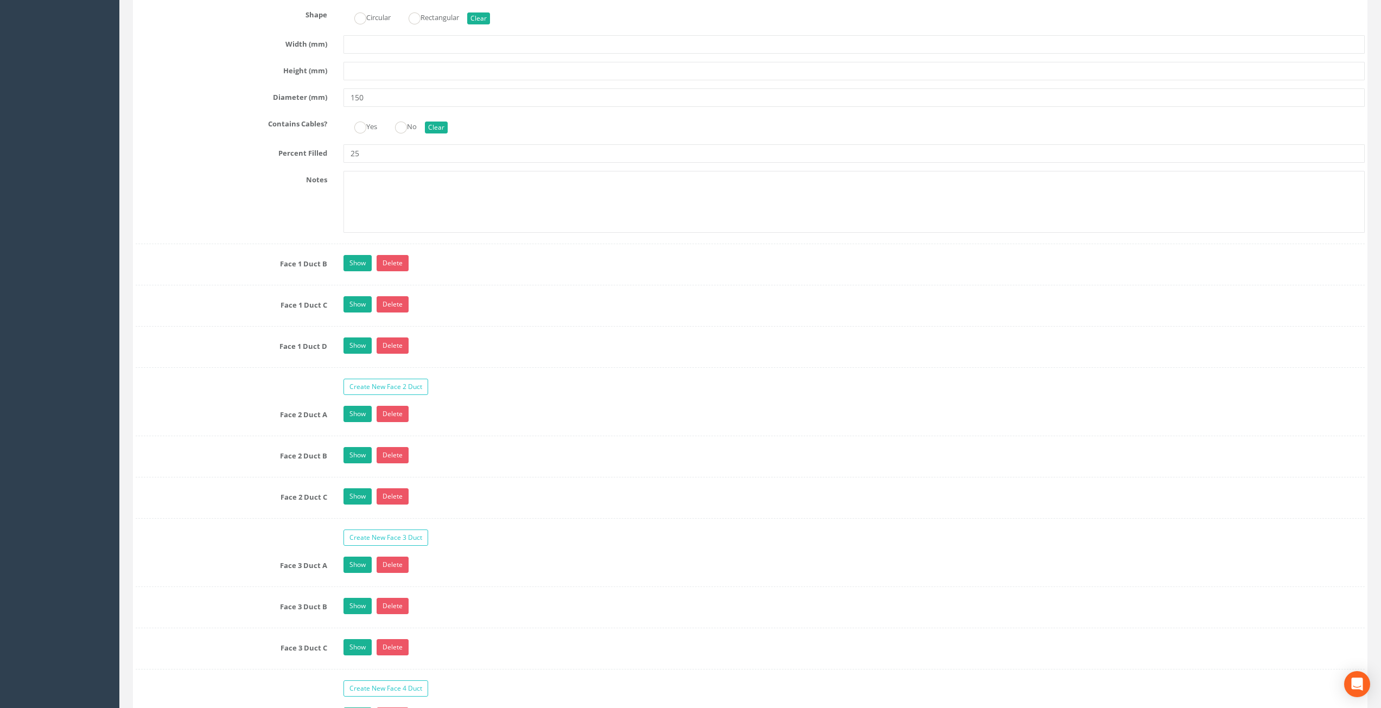
scroll to position [1854, 0]
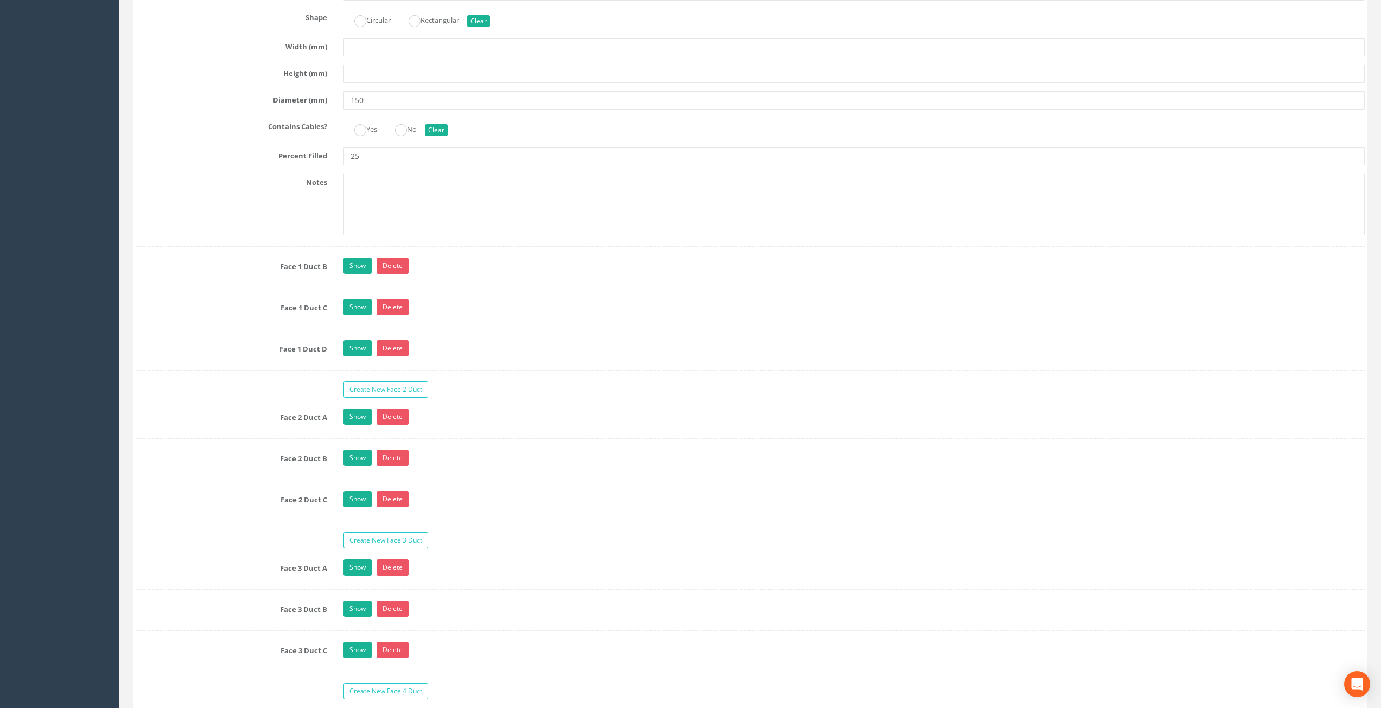
drag, startPoint x: 641, startPoint y: 463, endPoint x: 640, endPoint y: 469, distance: 6.1
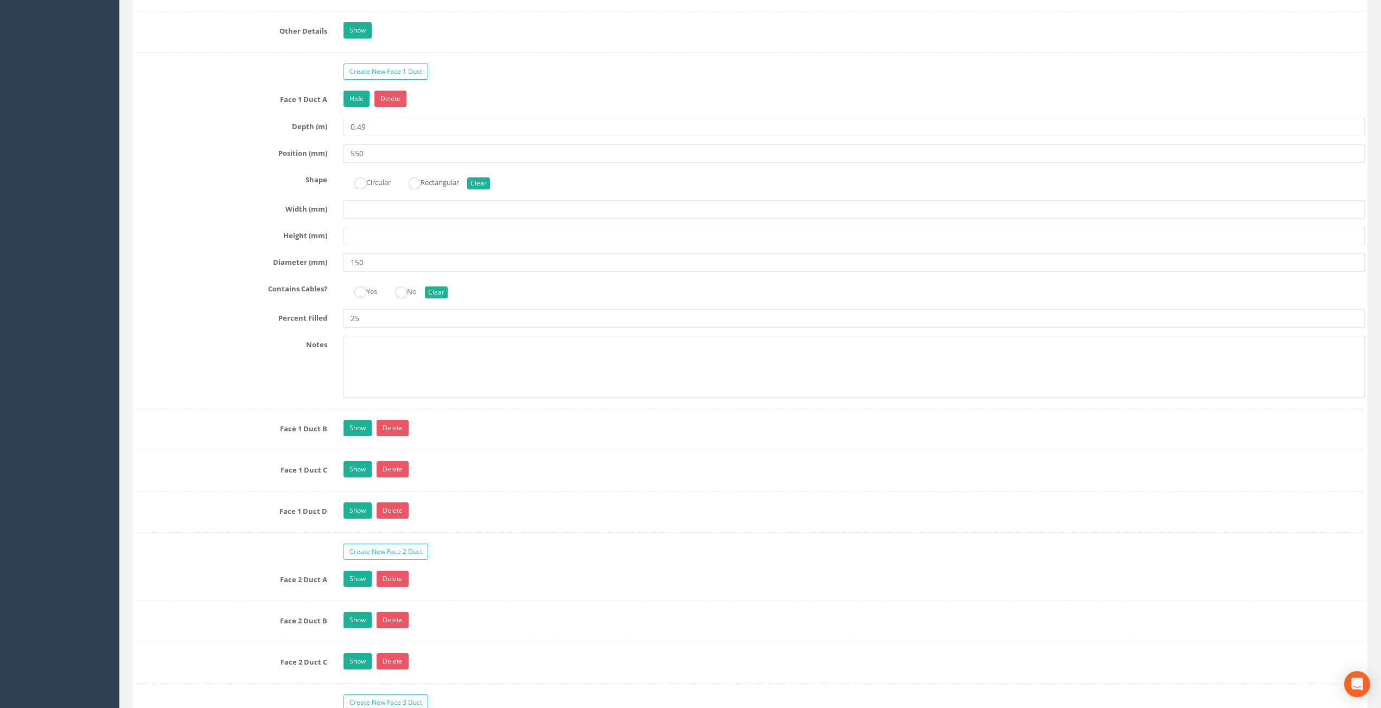
scroll to position [1691, 0]
click at [359, 100] on link "Hide" at bounding box center [356, 99] width 26 height 16
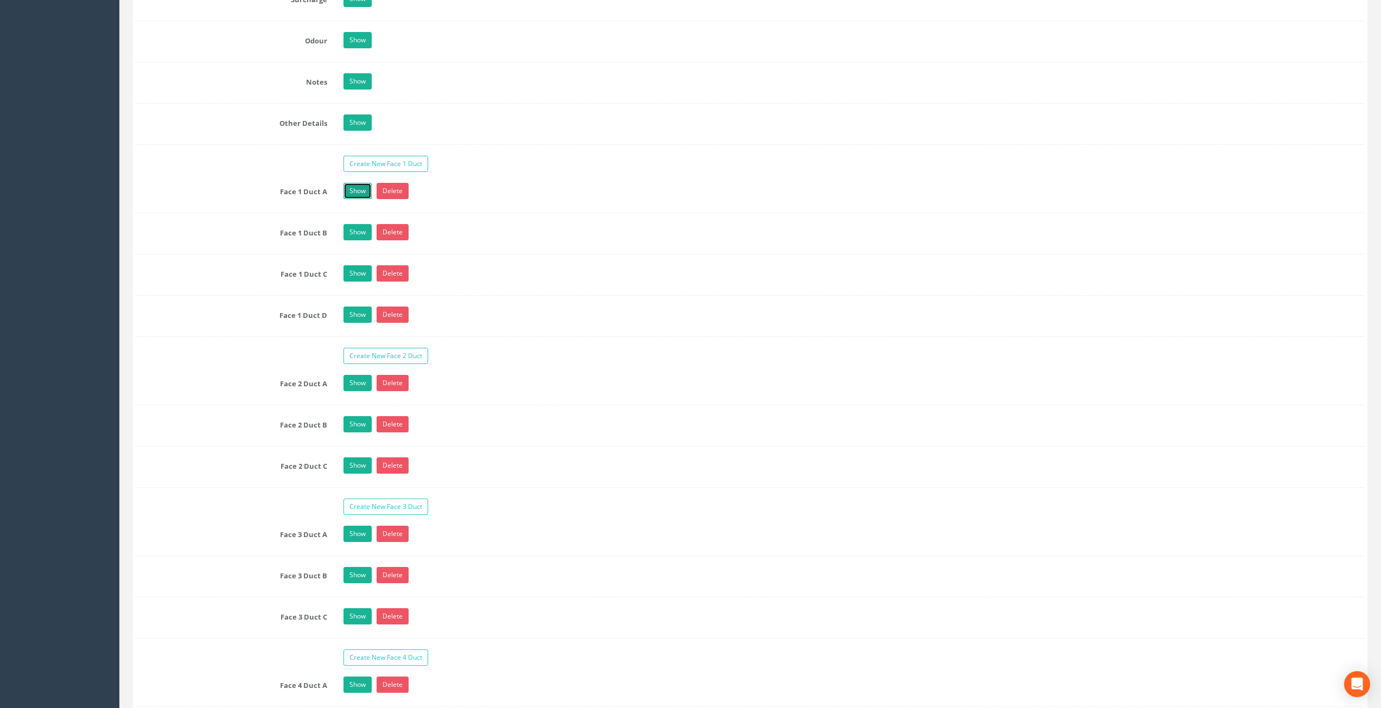
scroll to position [1528, 0]
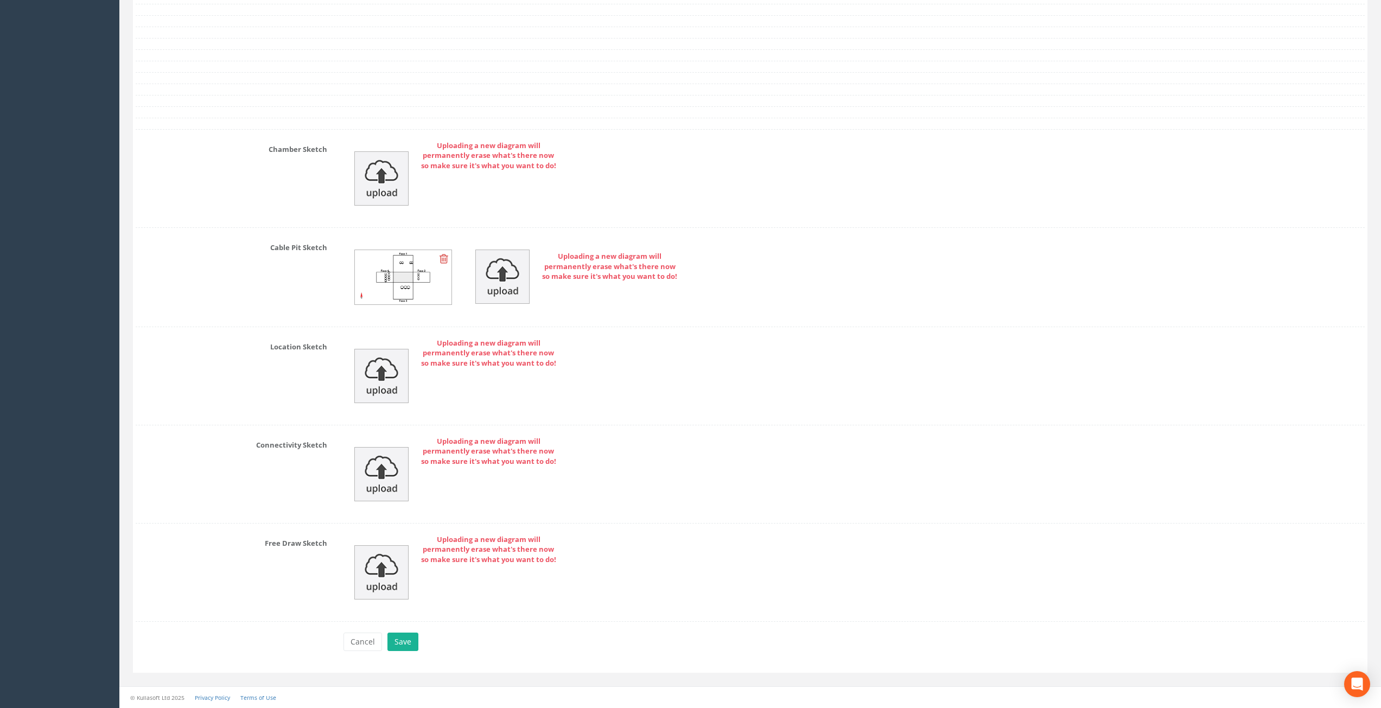
drag, startPoint x: 231, startPoint y: 260, endPoint x: 231, endPoint y: 423, distance: 163.3
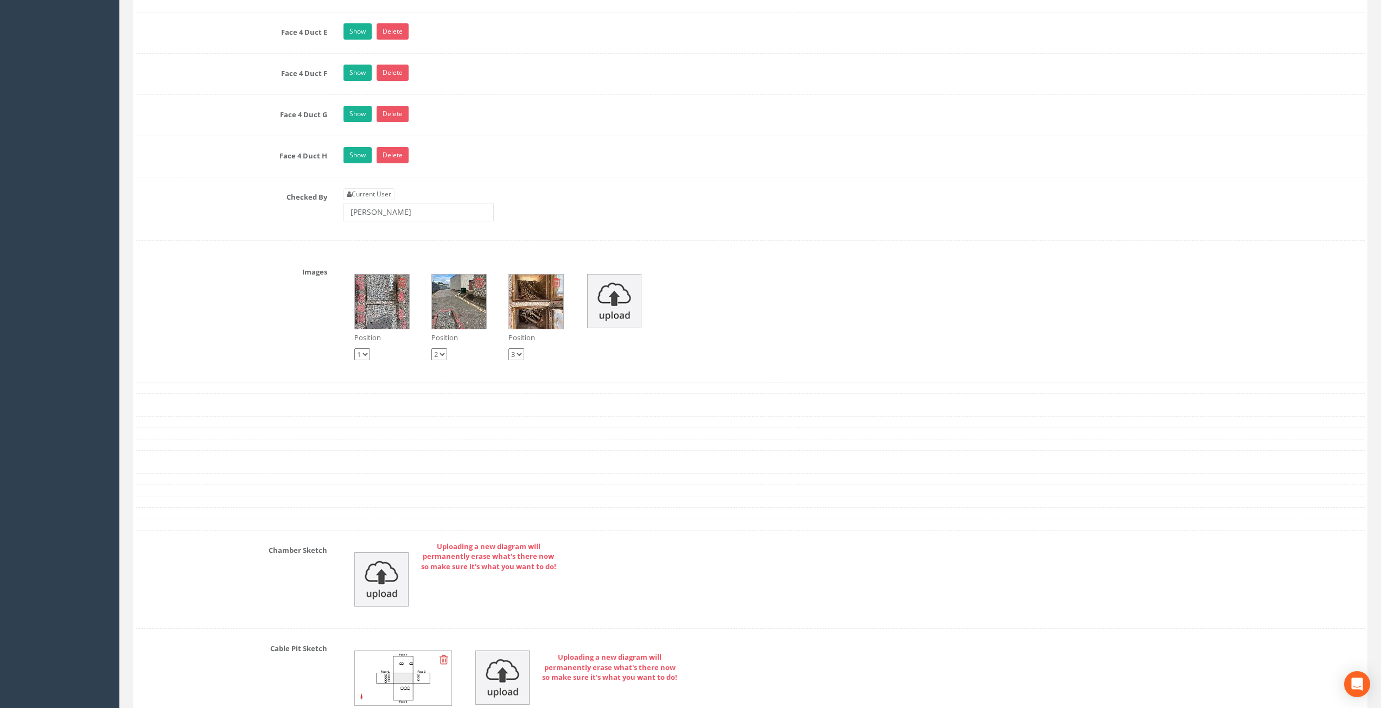
scroll to position [2385, 0]
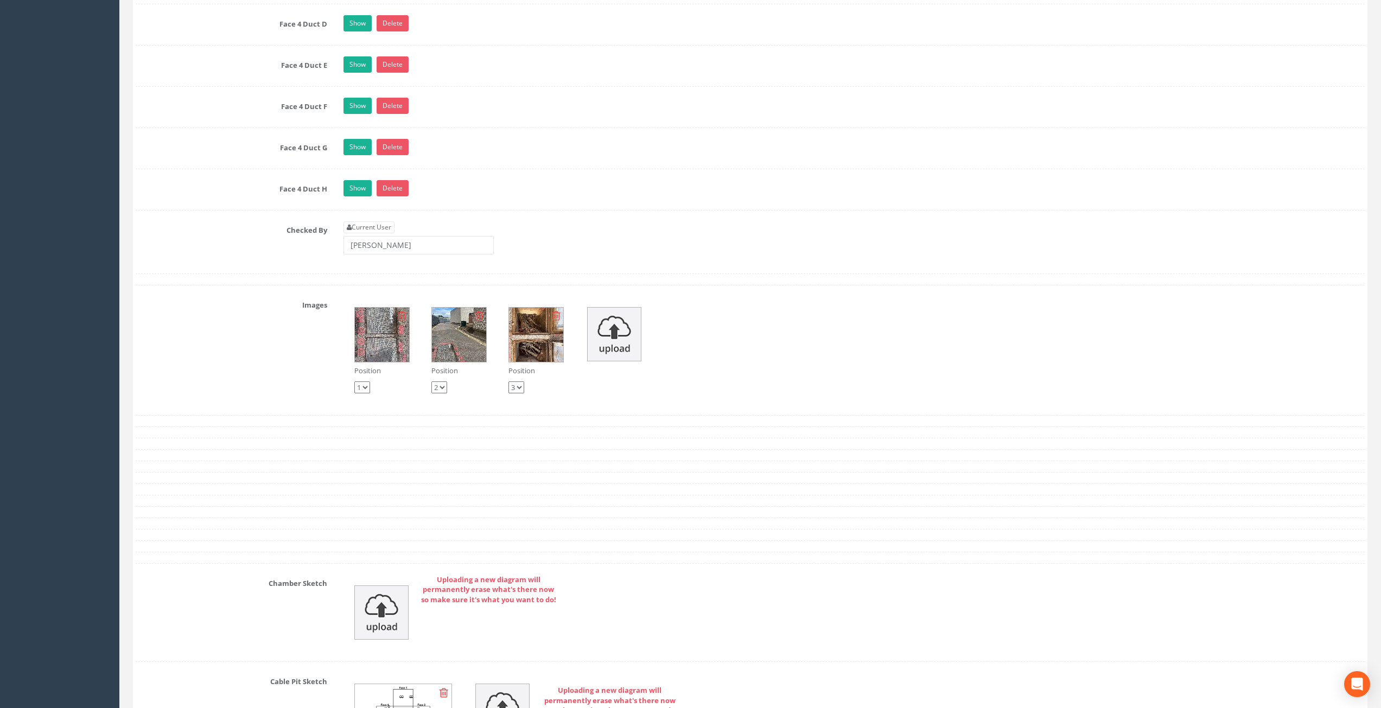
click at [461, 342] on img at bounding box center [459, 335] width 54 height 54
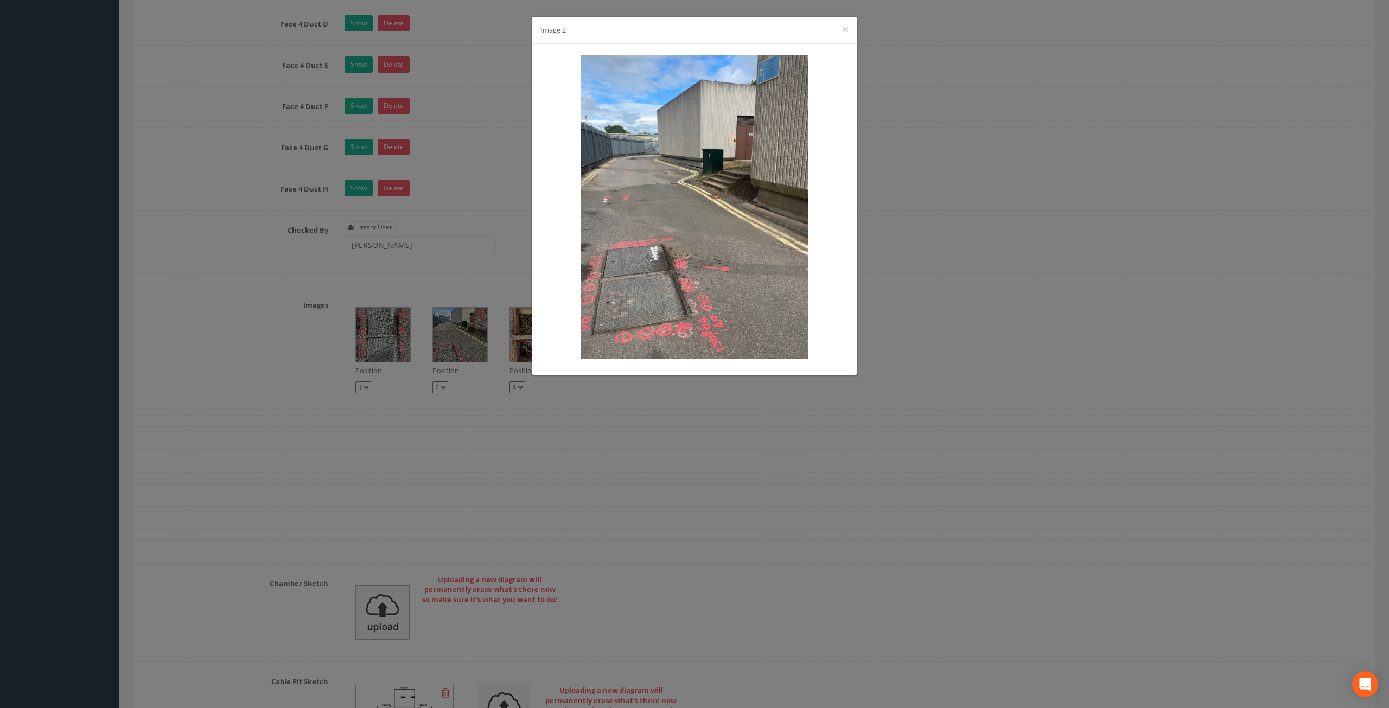
click at [706, 567] on div "Image 2 ×" at bounding box center [694, 354] width 1389 height 708
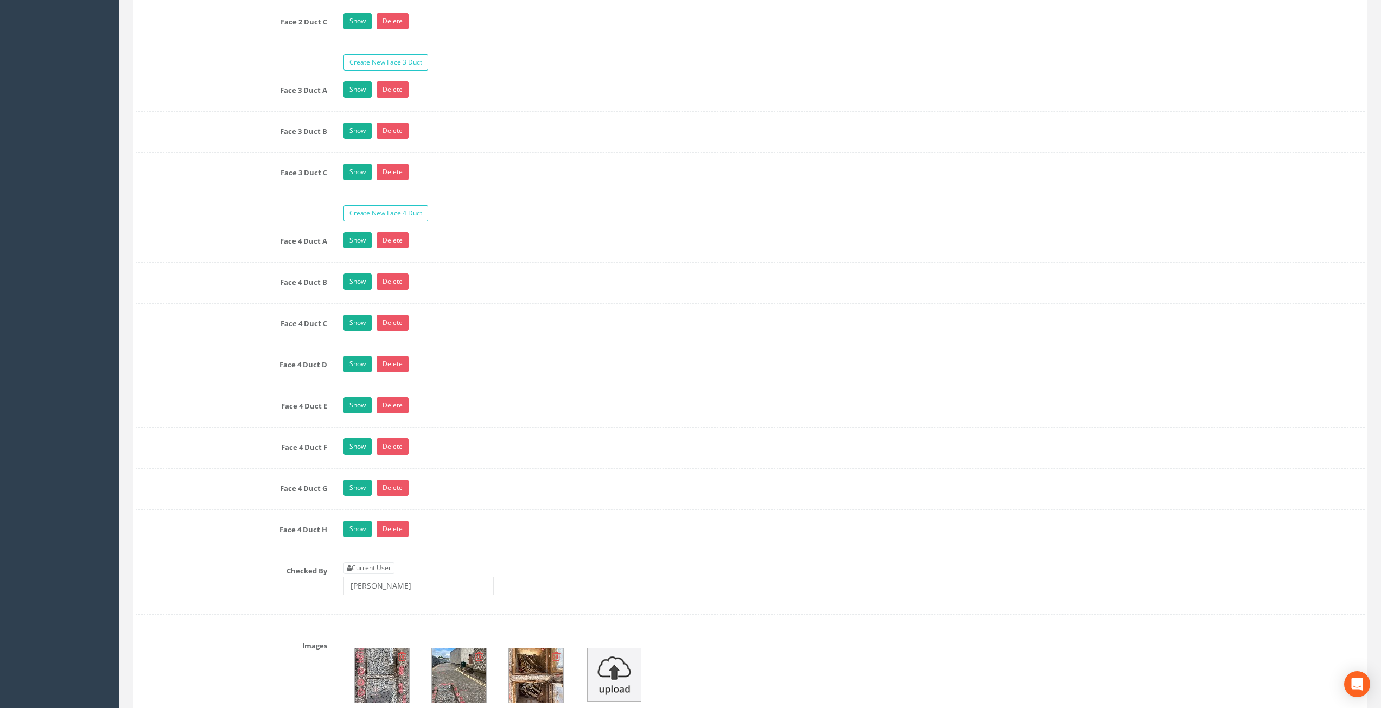
drag, startPoint x: 670, startPoint y: 416, endPoint x: 650, endPoint y: 310, distance: 107.2
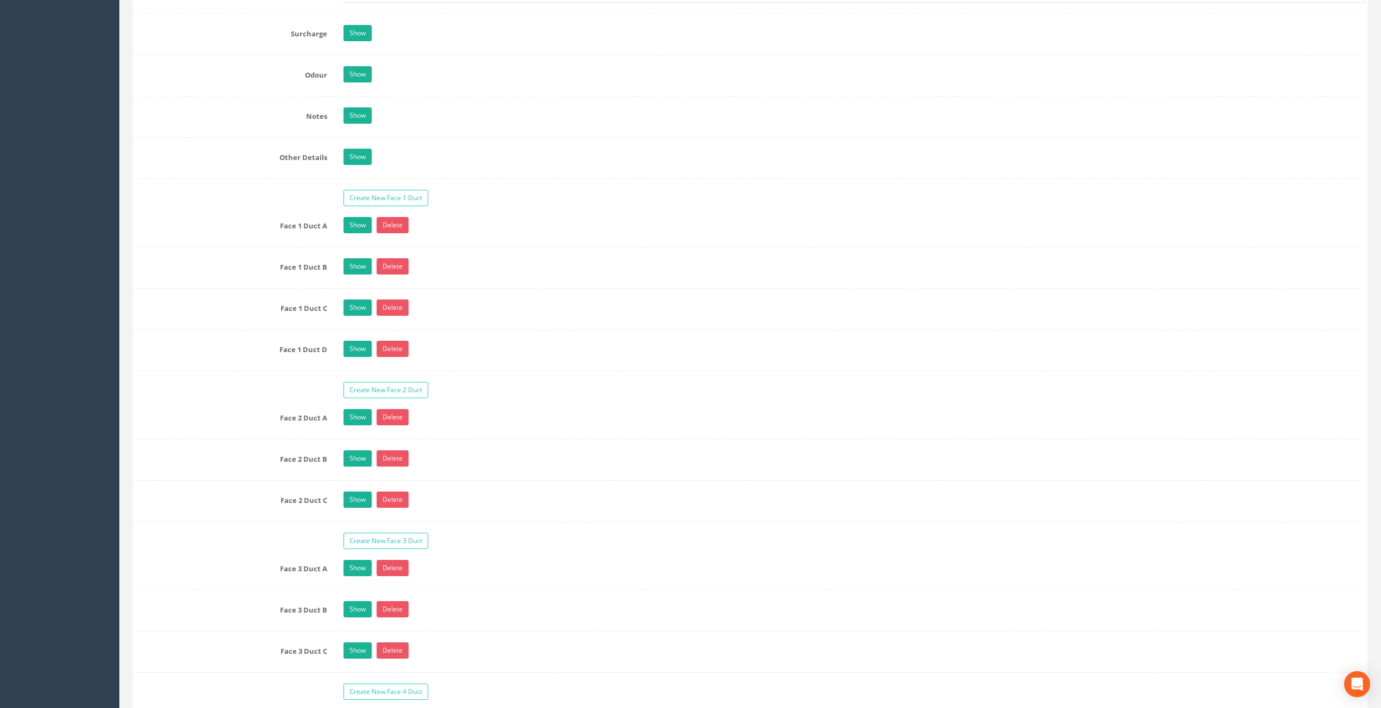
scroll to position [1513, 0]
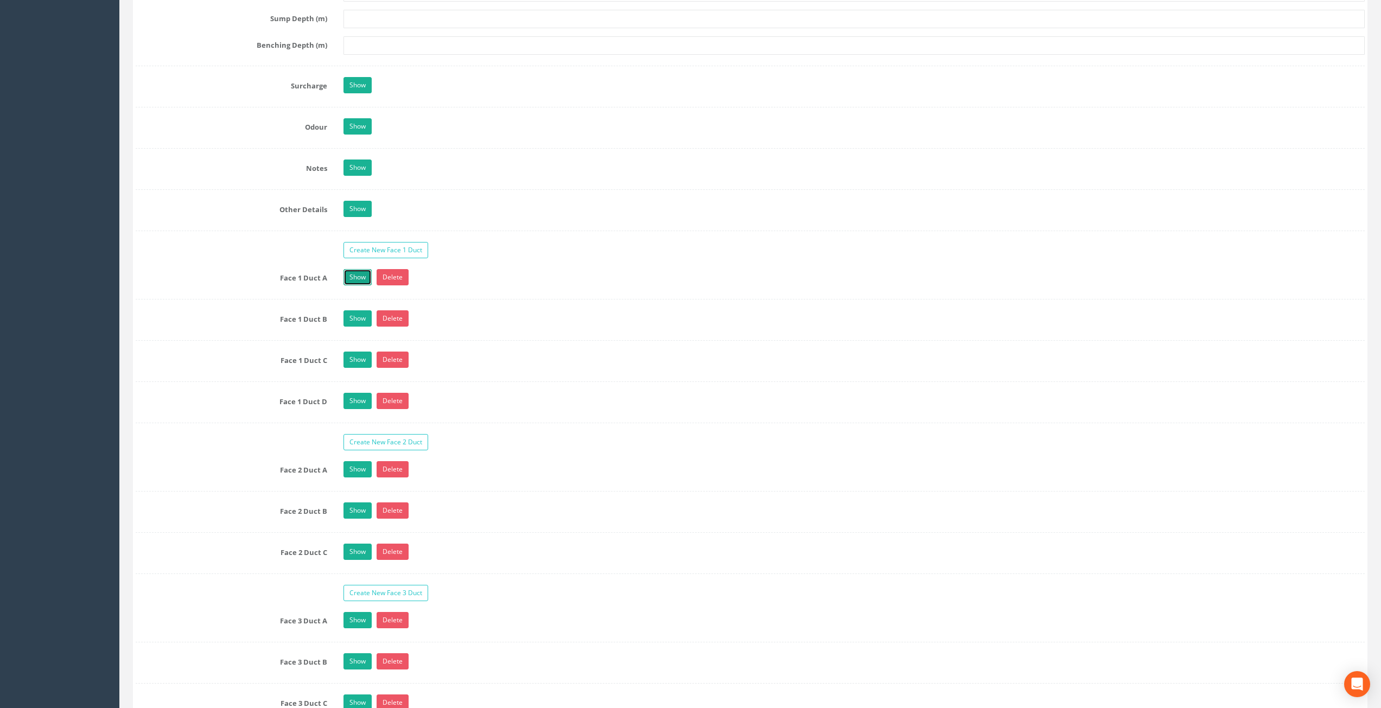
click at [359, 276] on link "Show" at bounding box center [357, 277] width 28 height 16
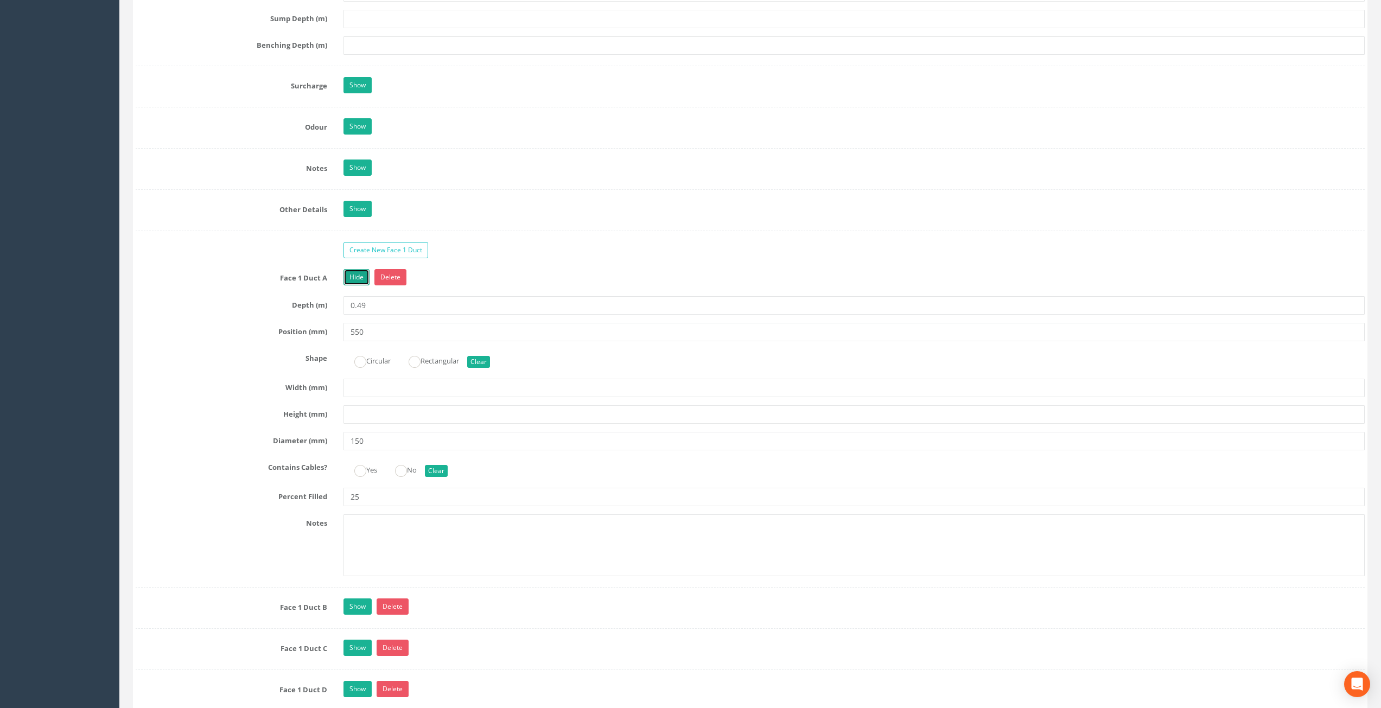
click at [359, 276] on link "Hide" at bounding box center [356, 277] width 26 height 16
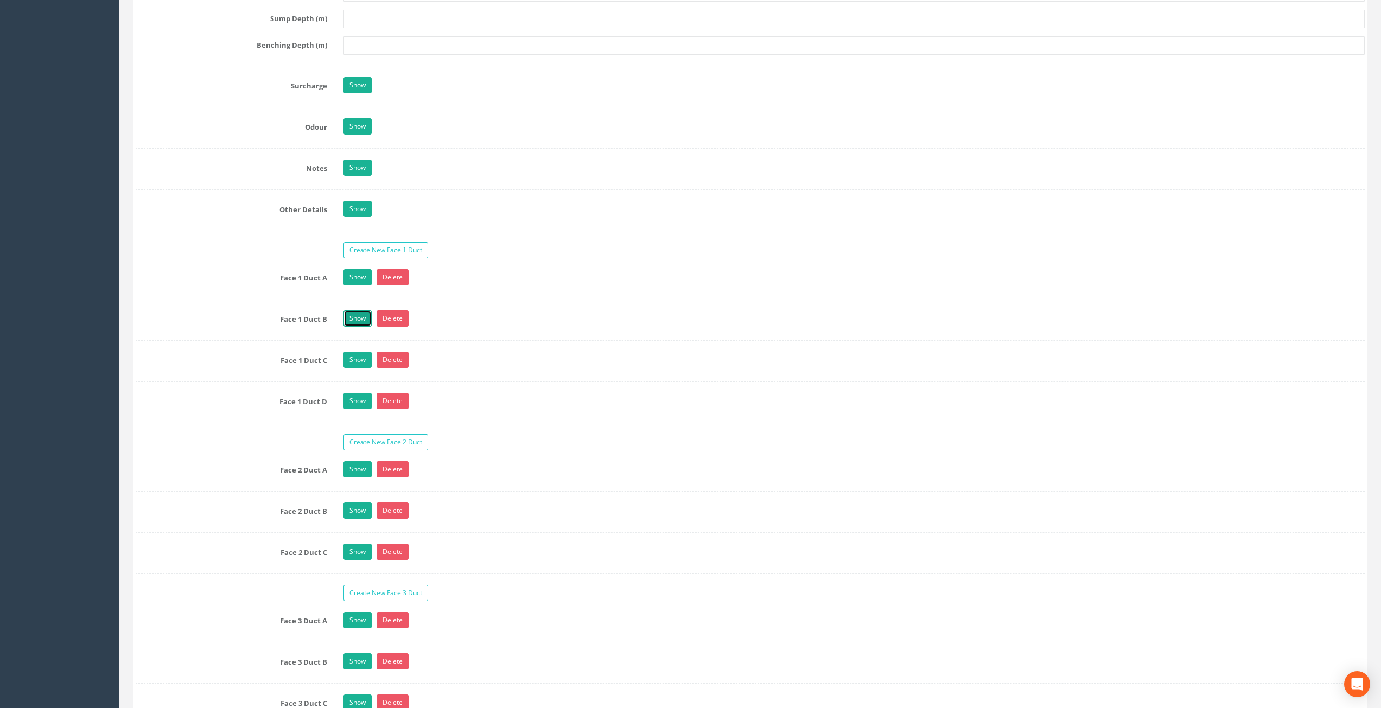
click at [361, 313] on link "Show" at bounding box center [357, 318] width 28 height 16
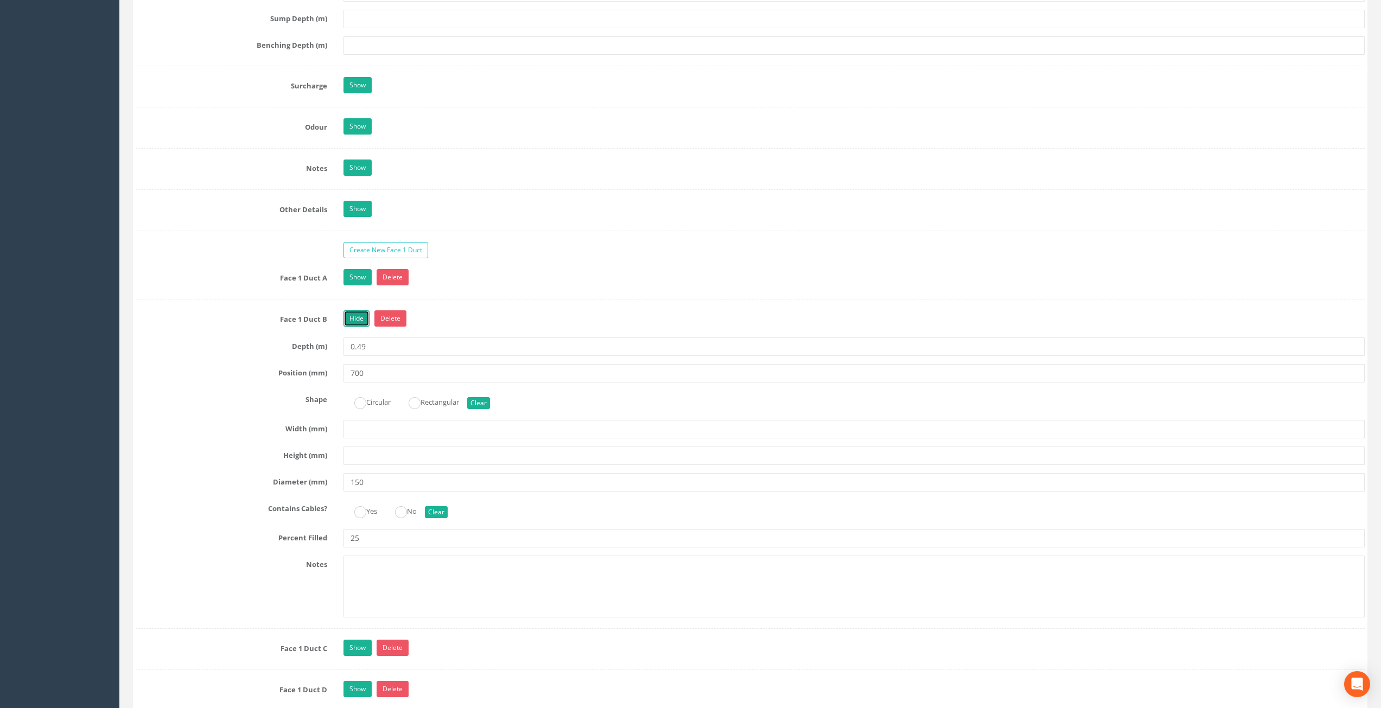
click at [359, 315] on link "Hide" at bounding box center [356, 318] width 26 height 16
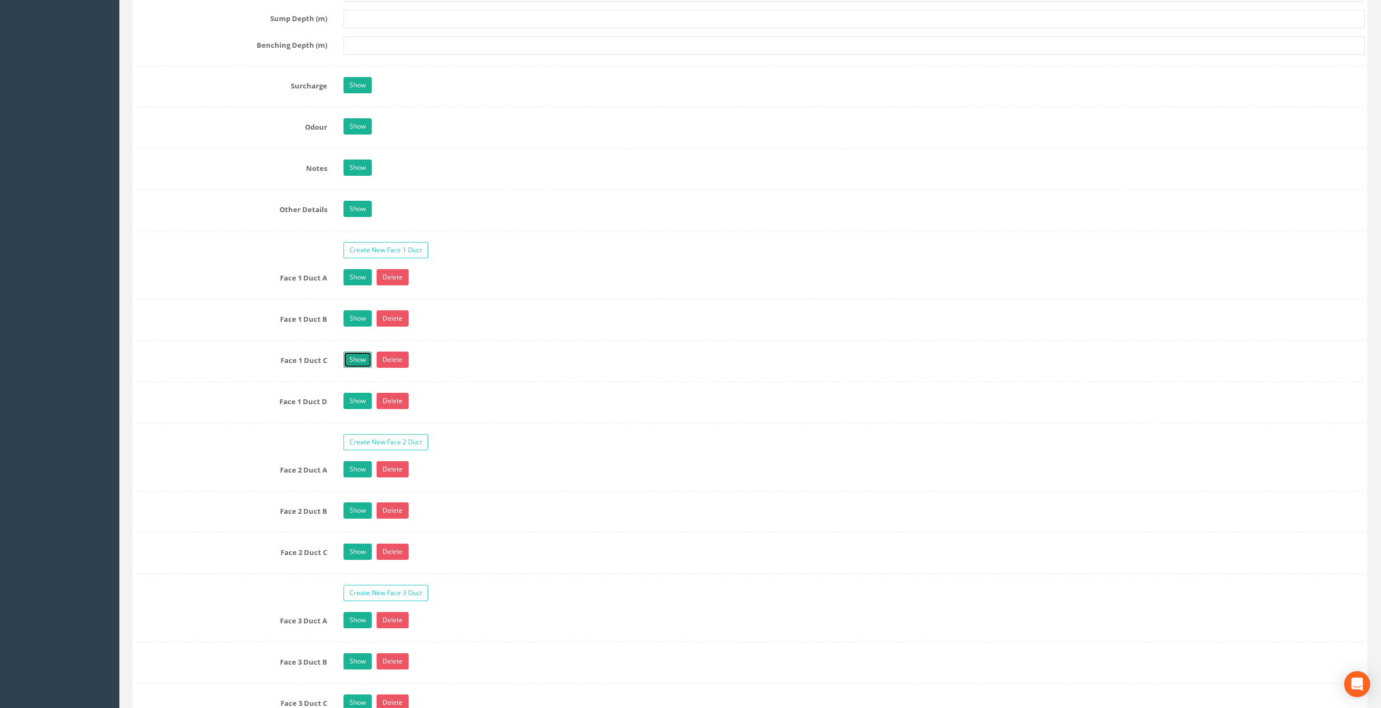
click at [359, 358] on link "Show" at bounding box center [357, 360] width 28 height 16
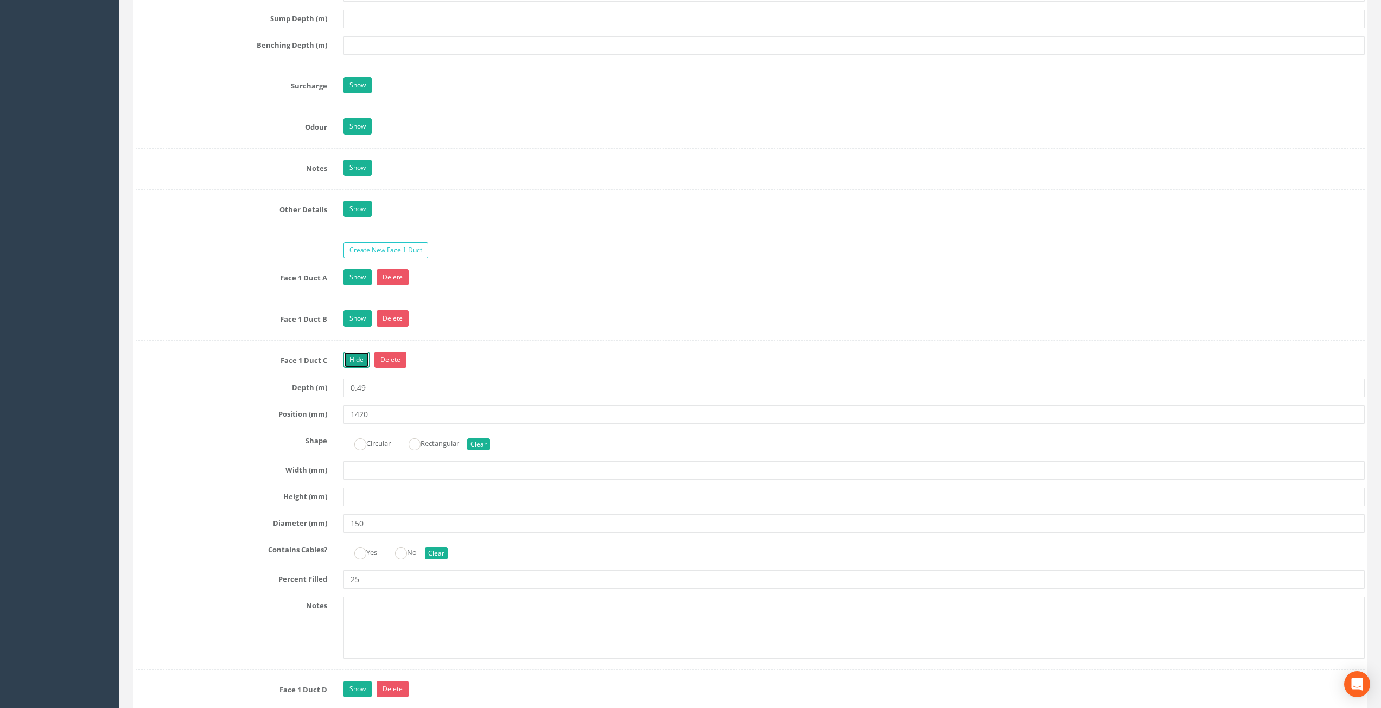
click at [359, 360] on link "Hide" at bounding box center [356, 360] width 26 height 16
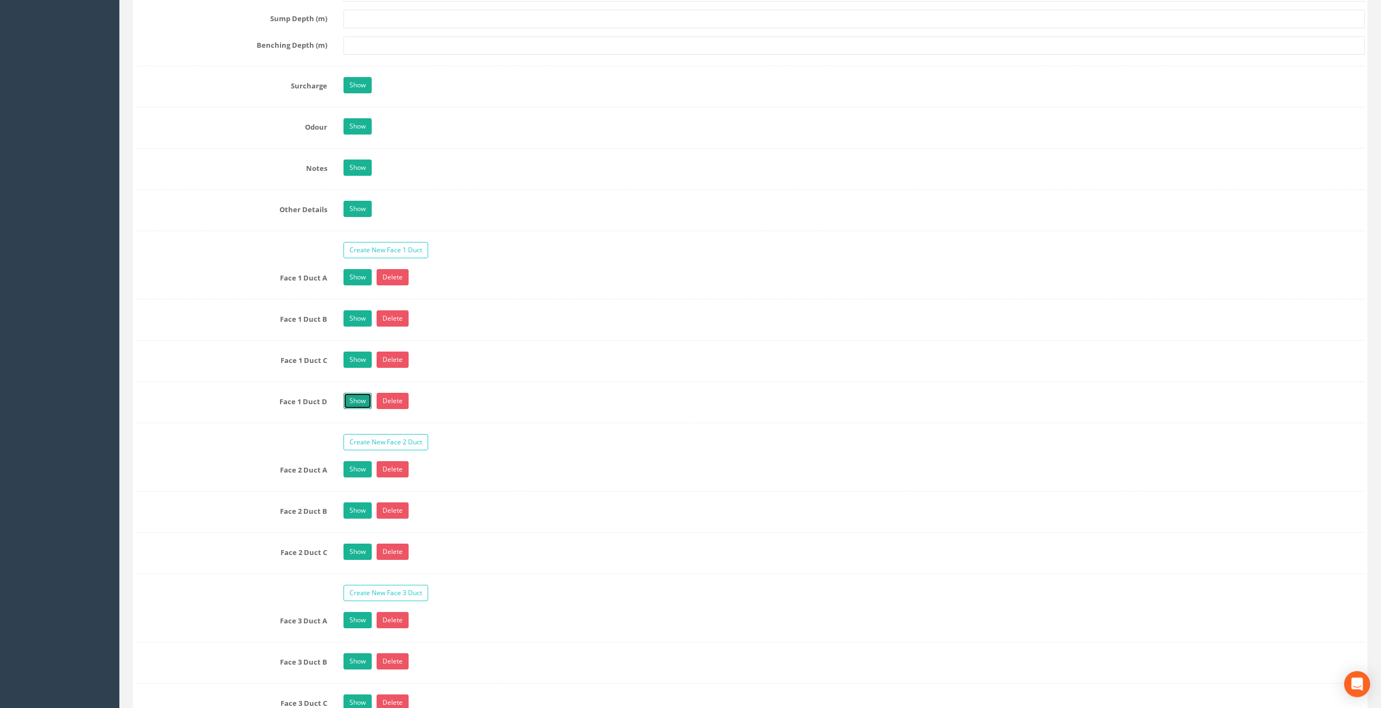
click at [357, 398] on link "Show" at bounding box center [357, 401] width 28 height 16
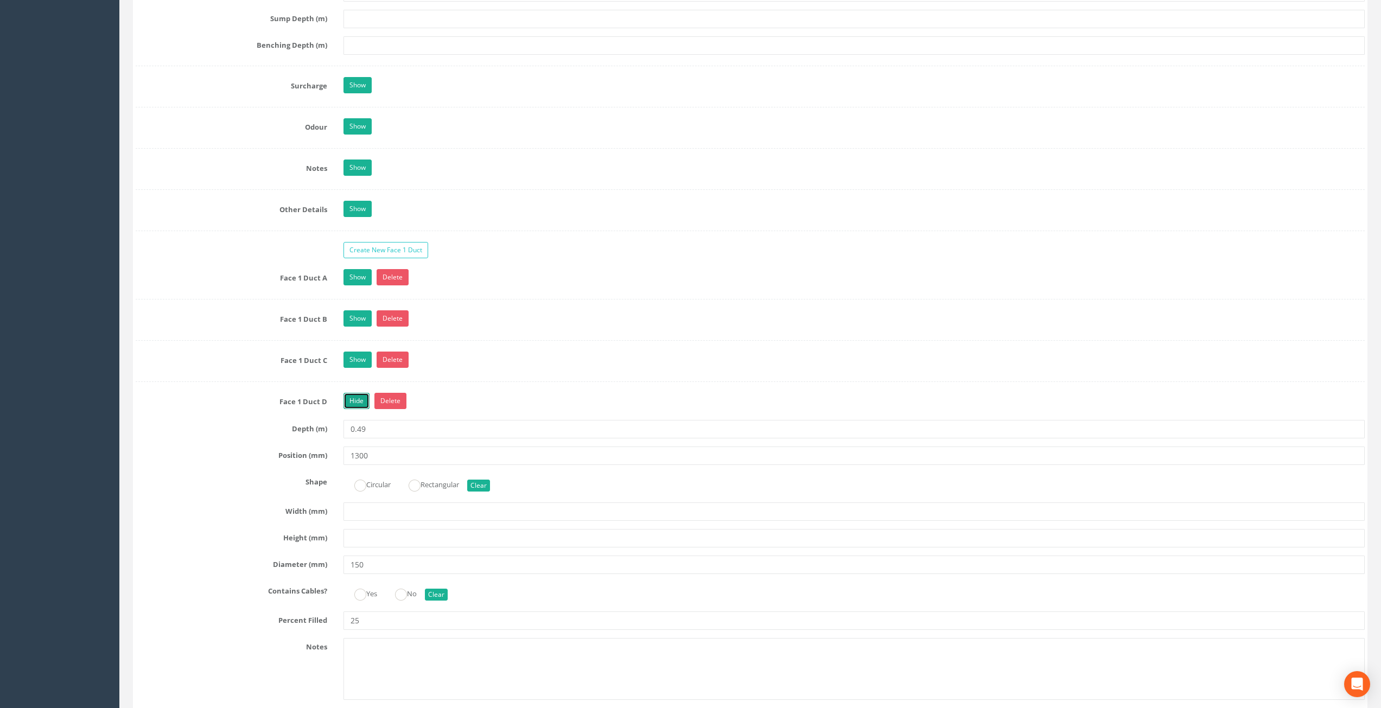
click at [356, 398] on link "Hide" at bounding box center [356, 401] width 26 height 16
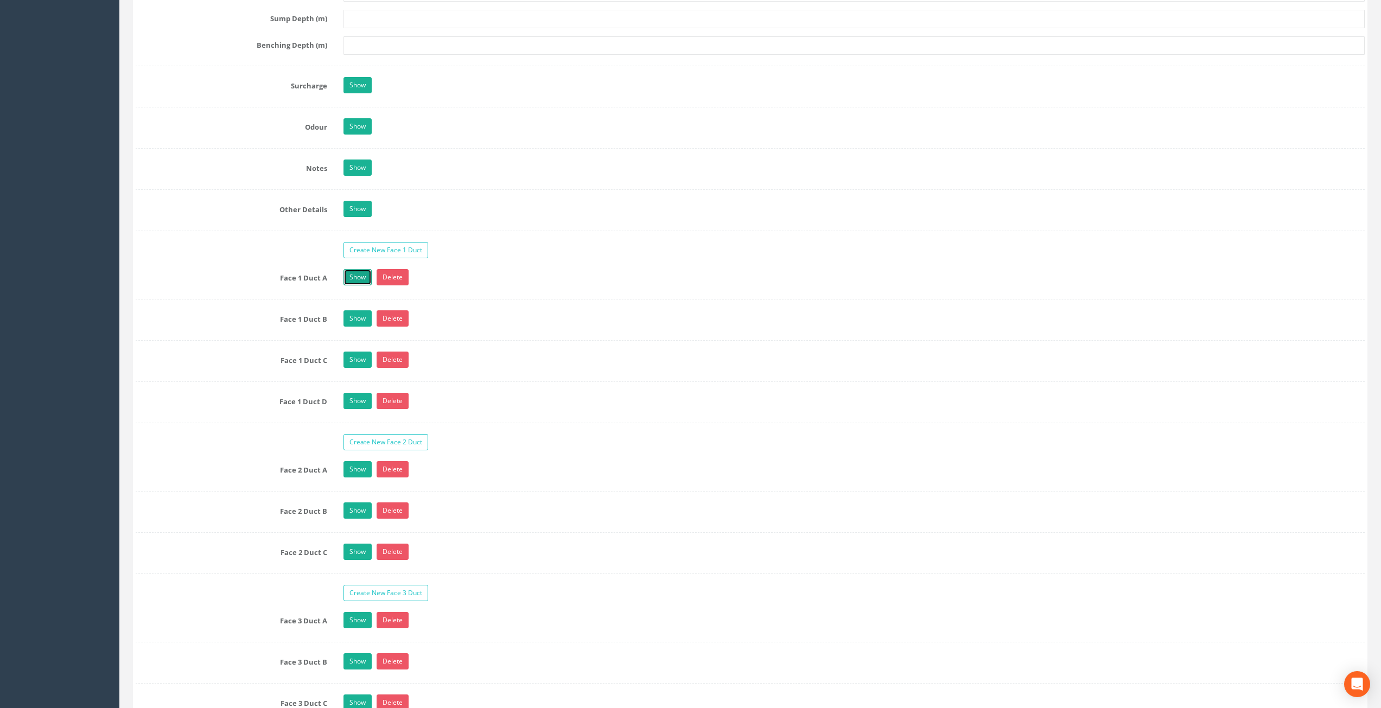
click at [353, 279] on link "Show" at bounding box center [357, 277] width 28 height 16
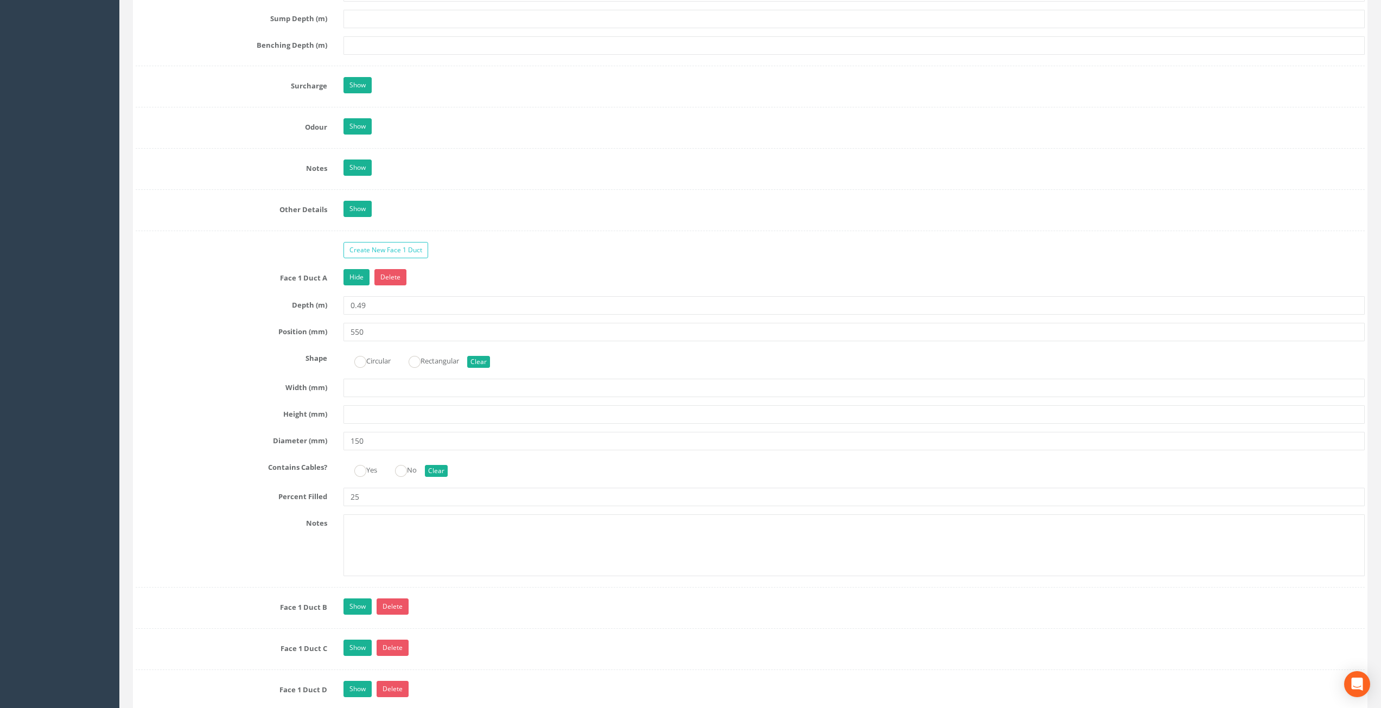
click at [463, 278] on div "Hide Delete" at bounding box center [854, 278] width 1038 height 19
click at [362, 274] on link "Hide" at bounding box center [356, 277] width 26 height 16
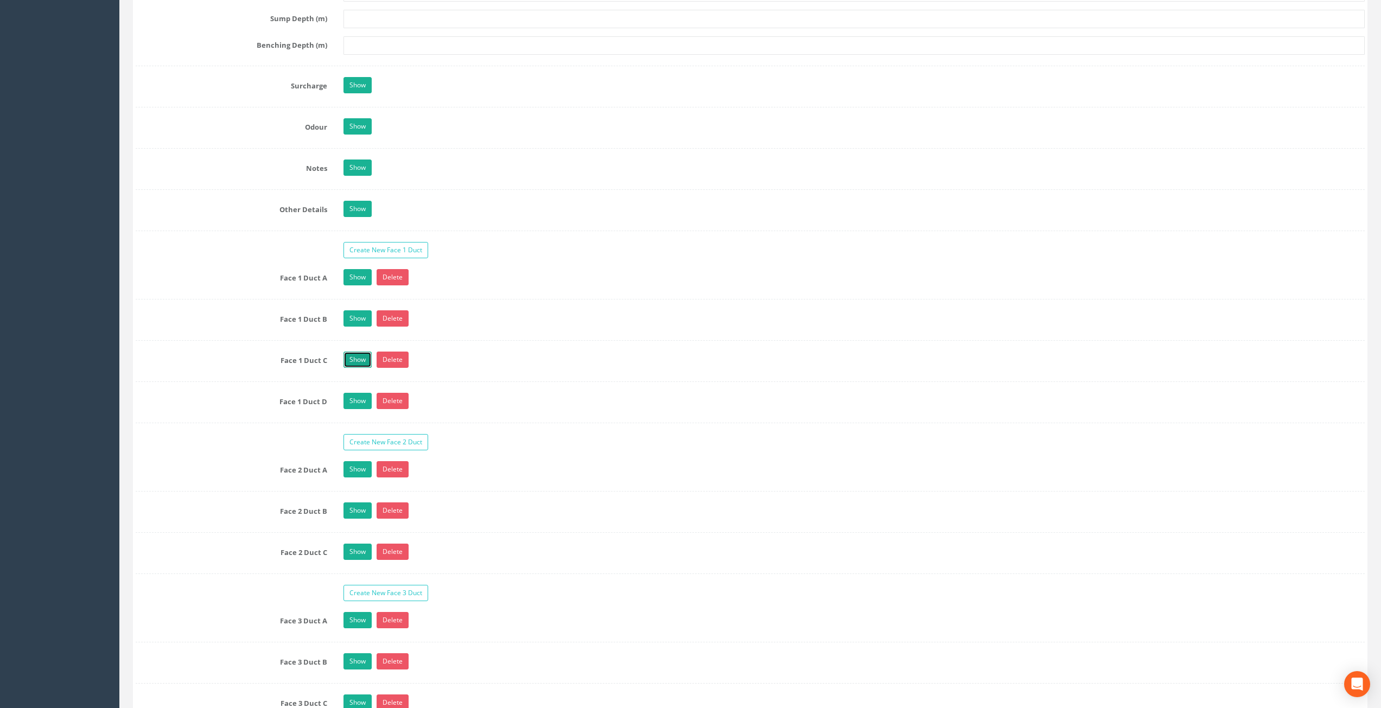
click at [359, 354] on link "Show" at bounding box center [357, 360] width 28 height 16
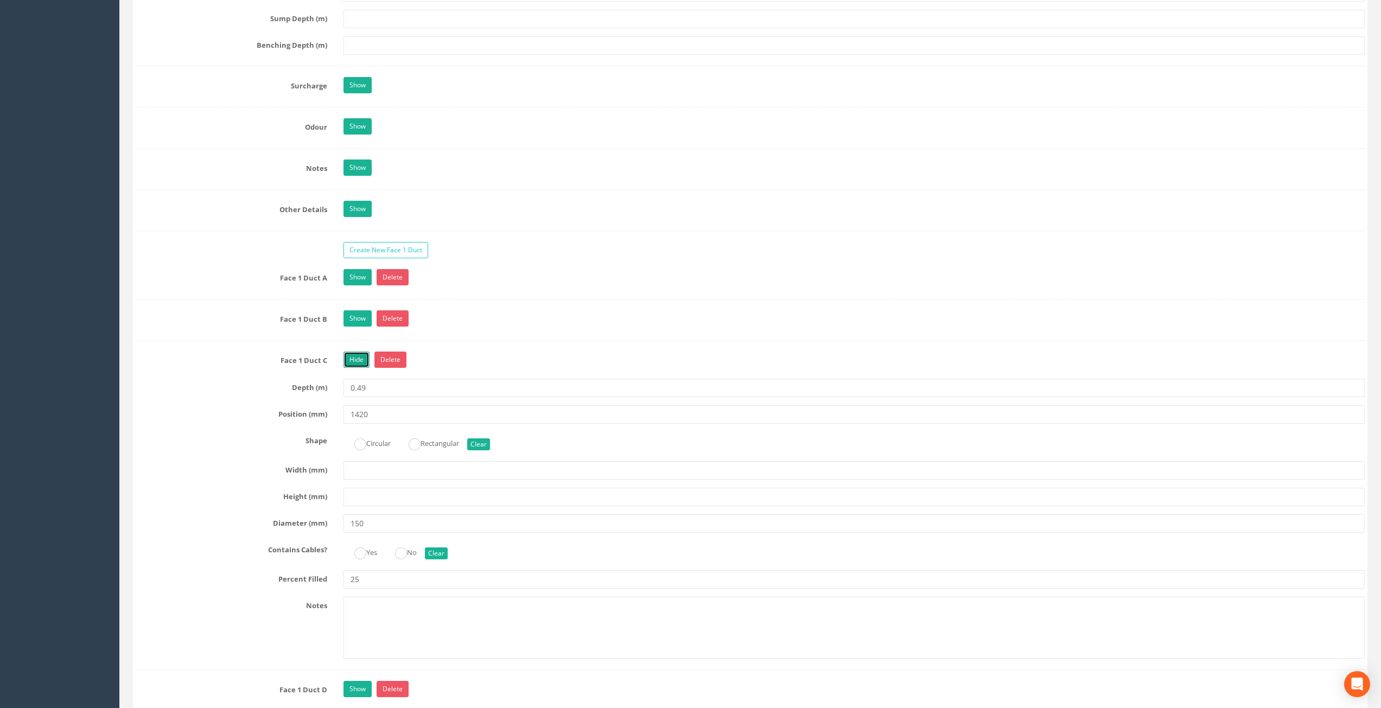
click at [359, 355] on link "Hide" at bounding box center [356, 360] width 26 height 16
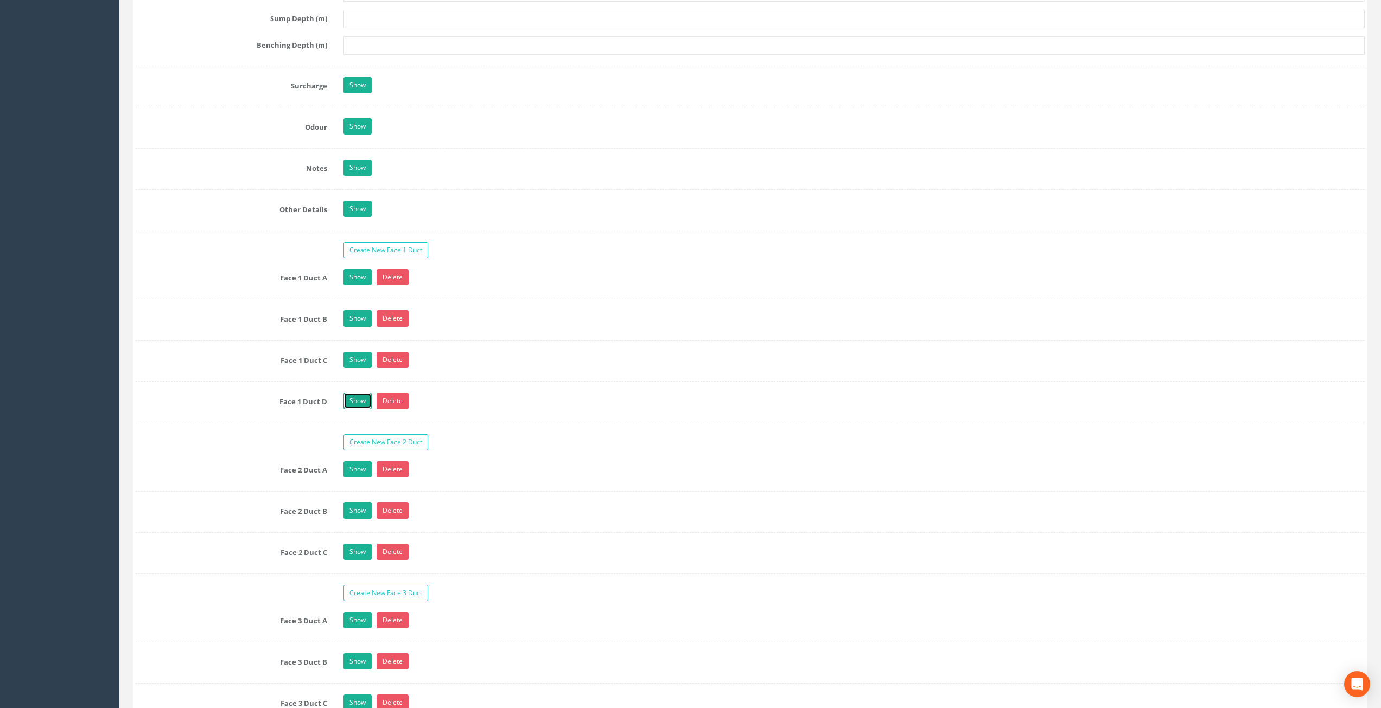
click at [359, 394] on link "Show" at bounding box center [357, 401] width 28 height 16
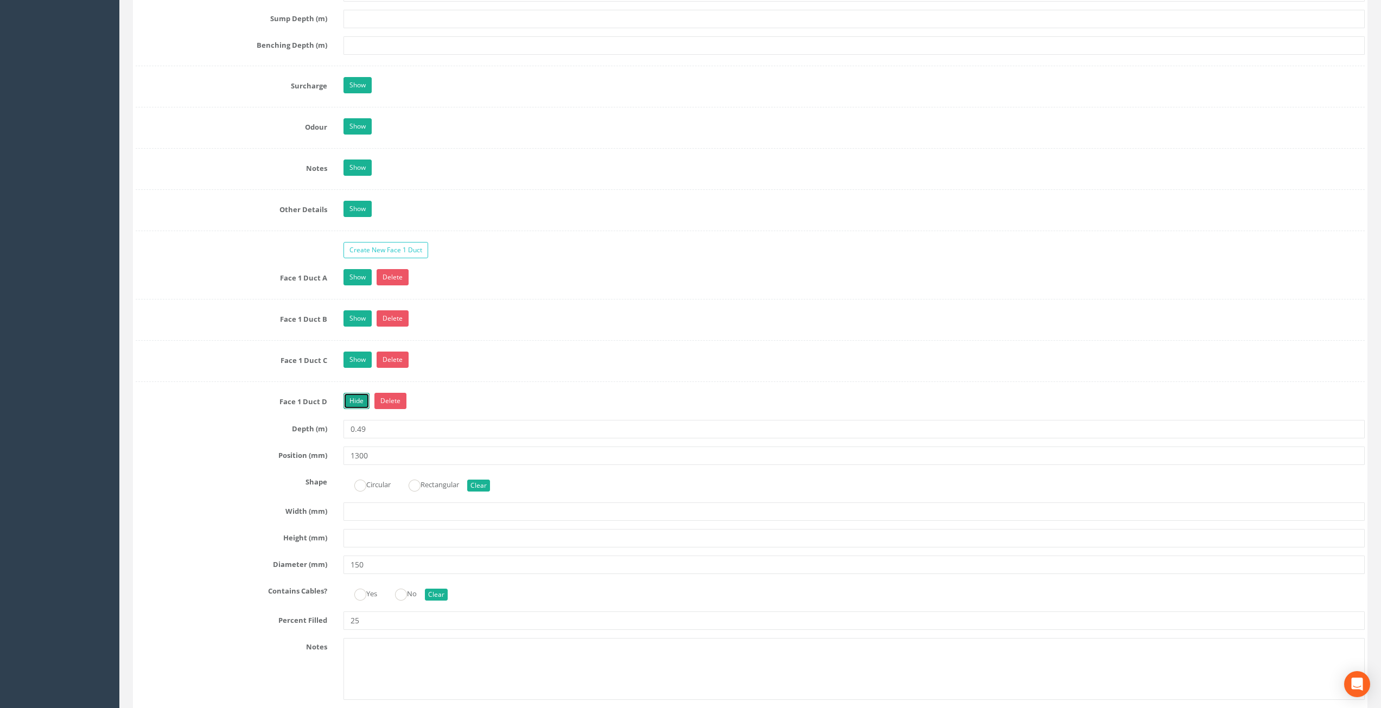
click at [359, 394] on link "Hide" at bounding box center [356, 401] width 26 height 16
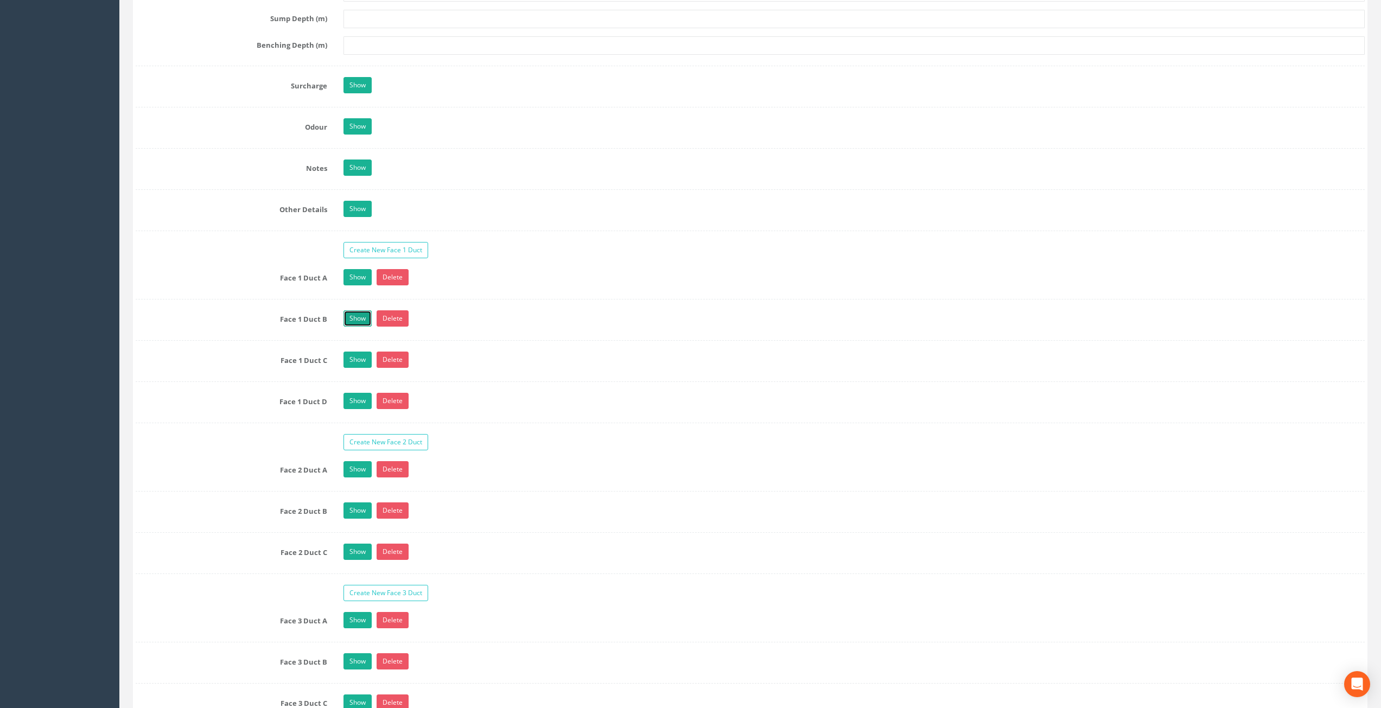
click at [362, 313] on link "Show" at bounding box center [357, 318] width 28 height 16
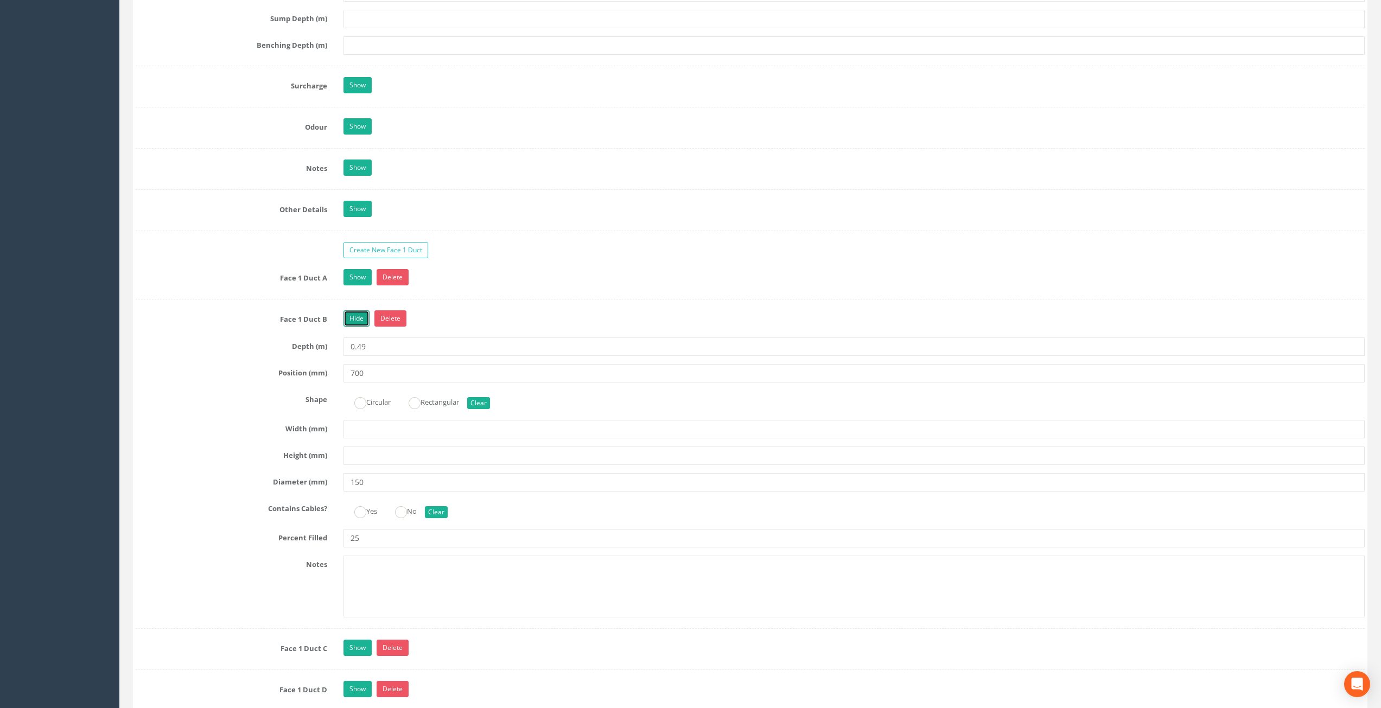
click at [358, 313] on link "Hide" at bounding box center [356, 318] width 26 height 16
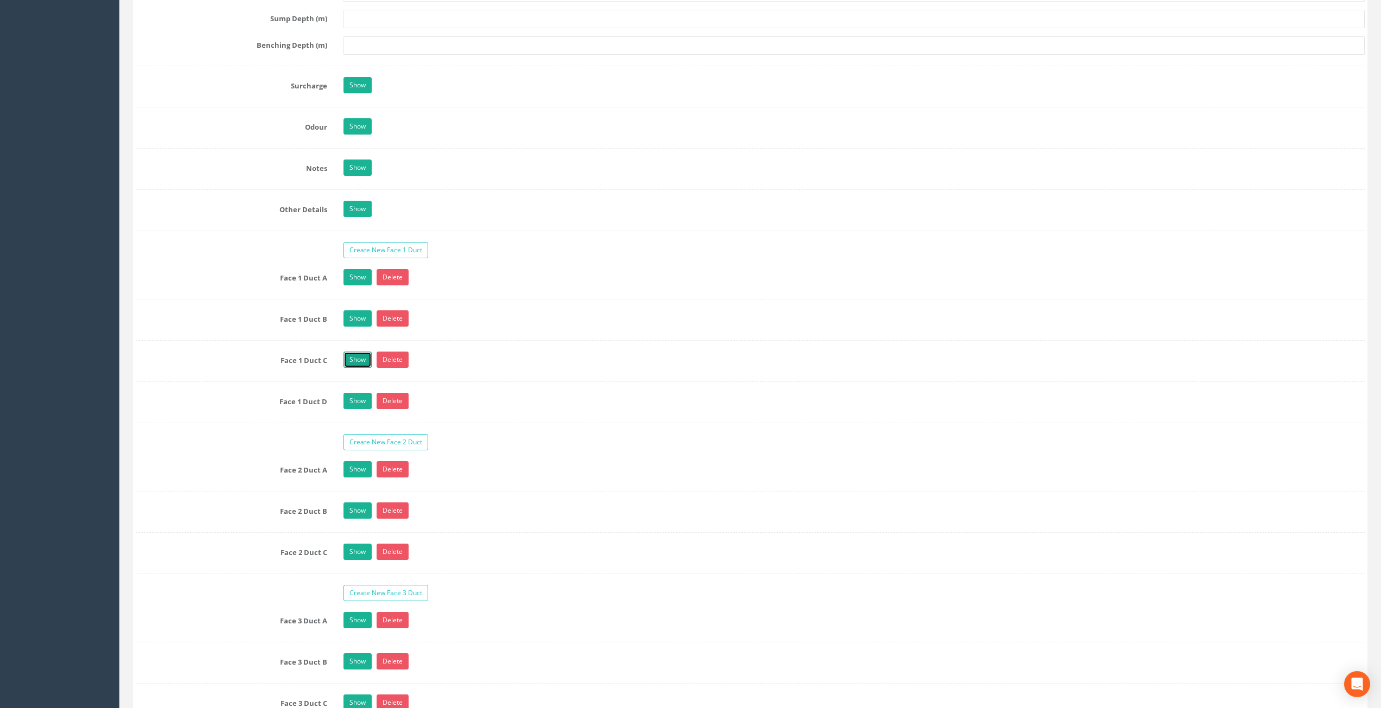
click at [360, 358] on link "Show" at bounding box center [357, 360] width 28 height 16
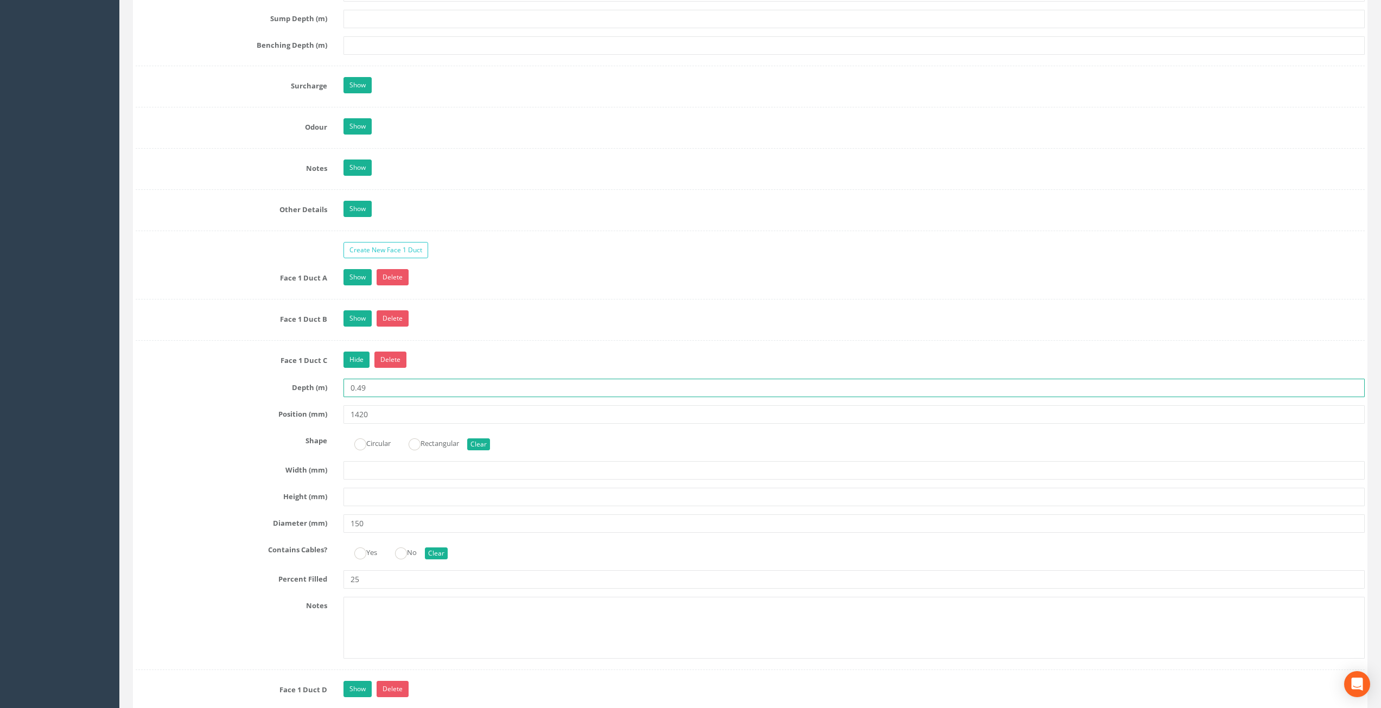
click at [377, 388] on input "0.49" at bounding box center [854, 388] width 1022 height 18
type input "0.64"
click at [437, 352] on div "Hide Delete" at bounding box center [854, 361] width 1038 height 19
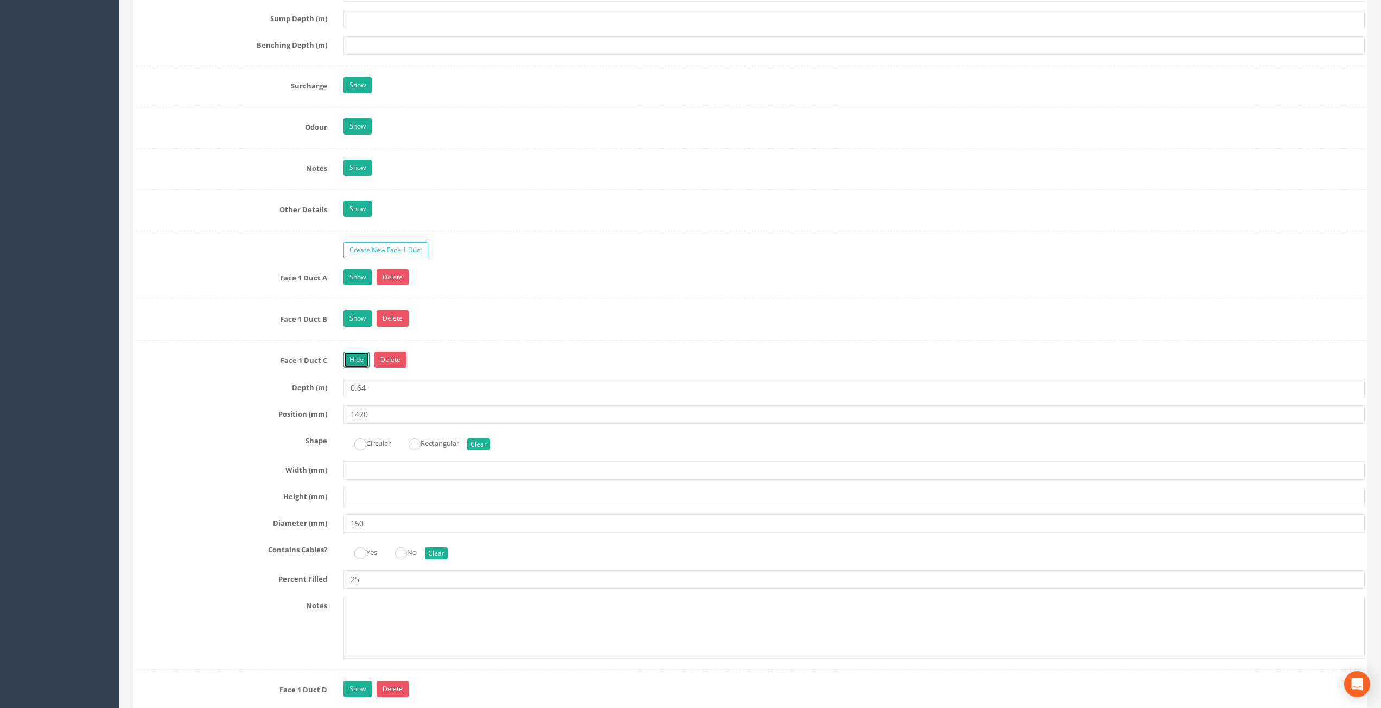
click at [360, 360] on link "Hide" at bounding box center [356, 360] width 26 height 16
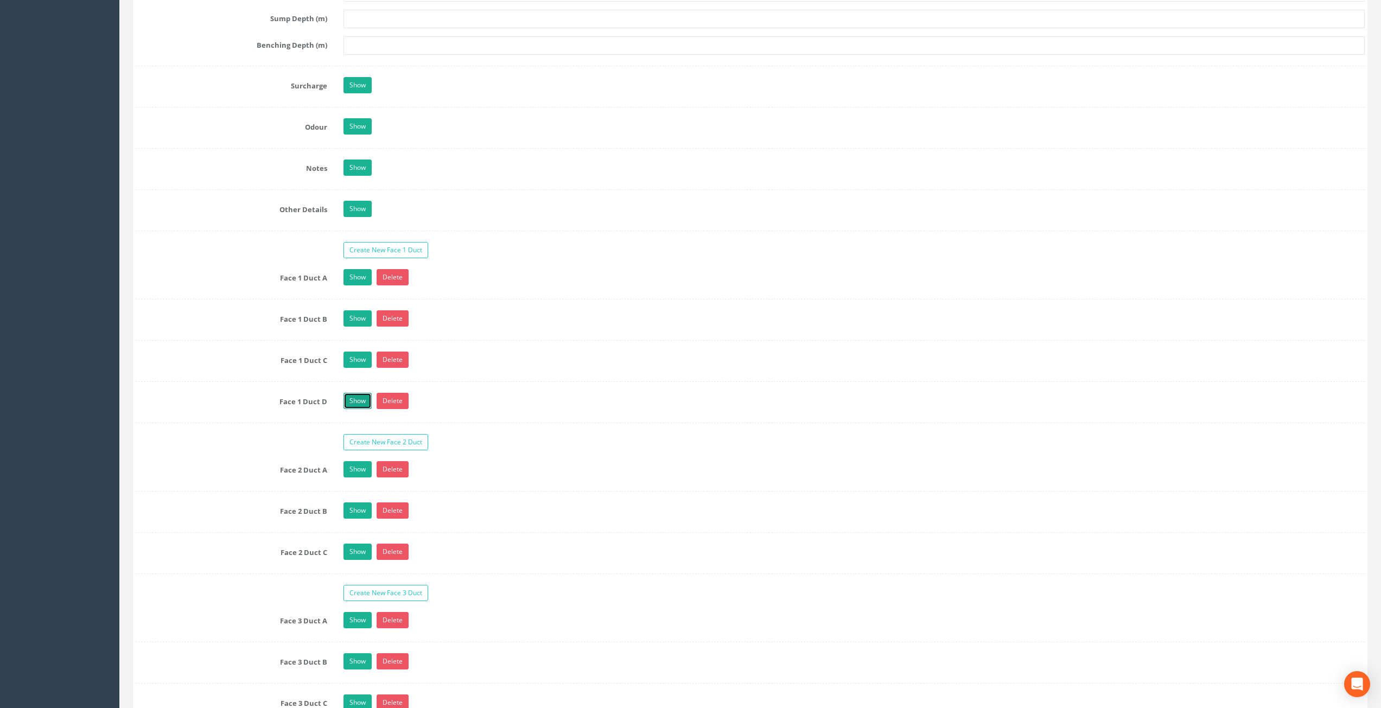
click at [365, 403] on link "Show" at bounding box center [357, 401] width 28 height 16
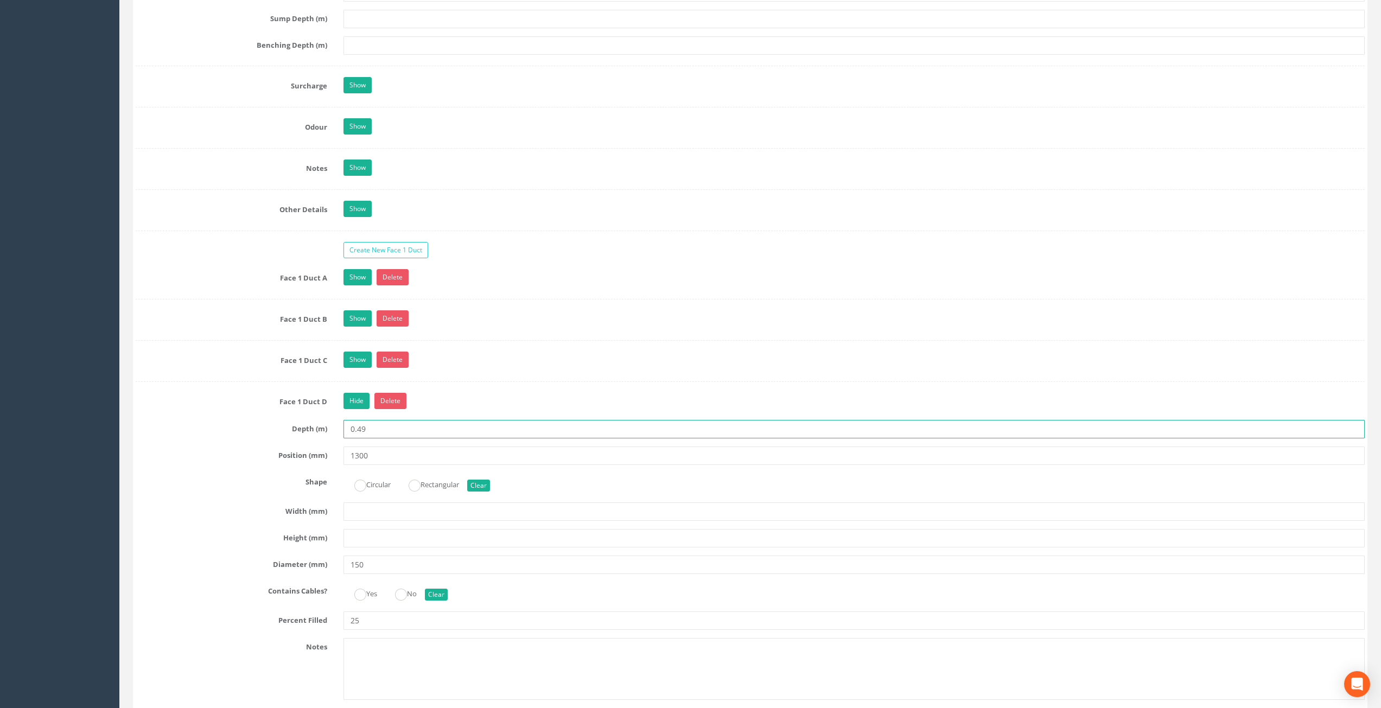
click at [380, 426] on input "0.49" at bounding box center [854, 429] width 1022 height 18
type input "0.64"
click at [430, 400] on div "Hide Delete" at bounding box center [854, 402] width 1038 height 19
click at [351, 394] on link "Hide" at bounding box center [356, 401] width 26 height 16
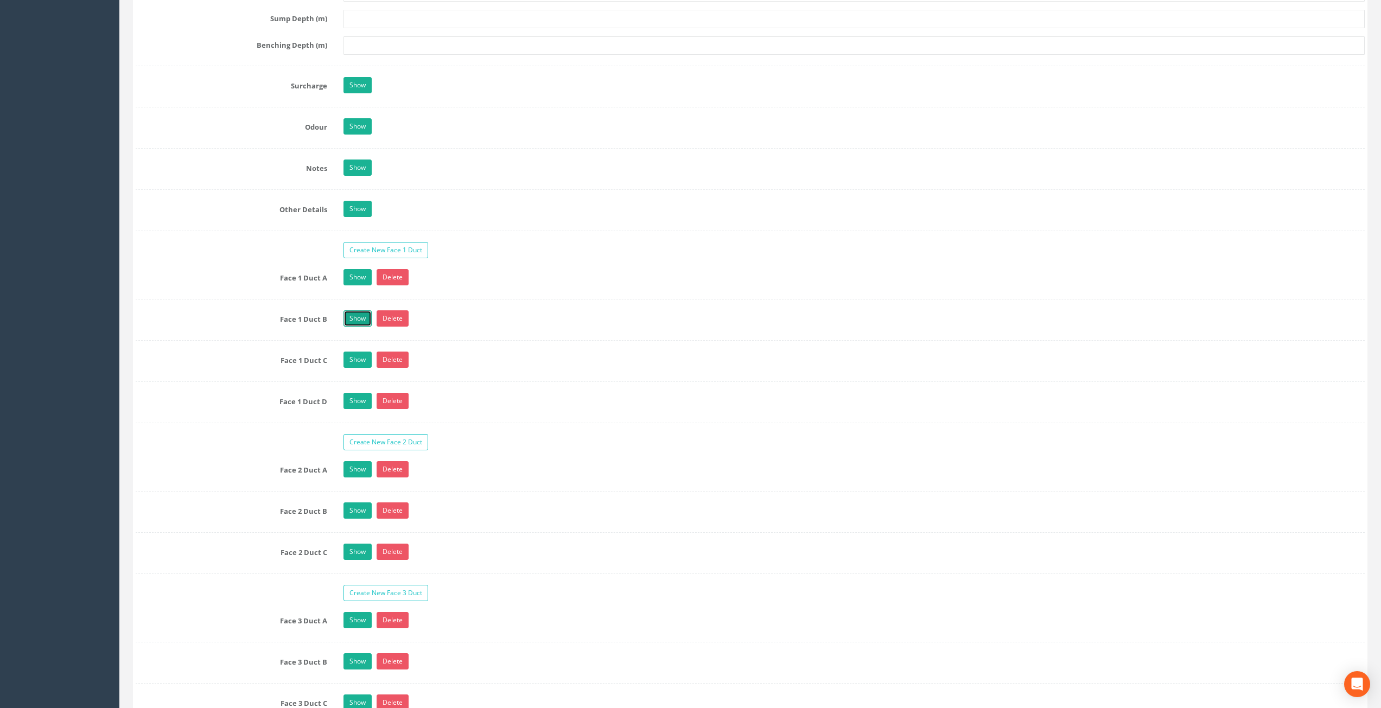
click at [358, 321] on link "Show" at bounding box center [357, 318] width 28 height 16
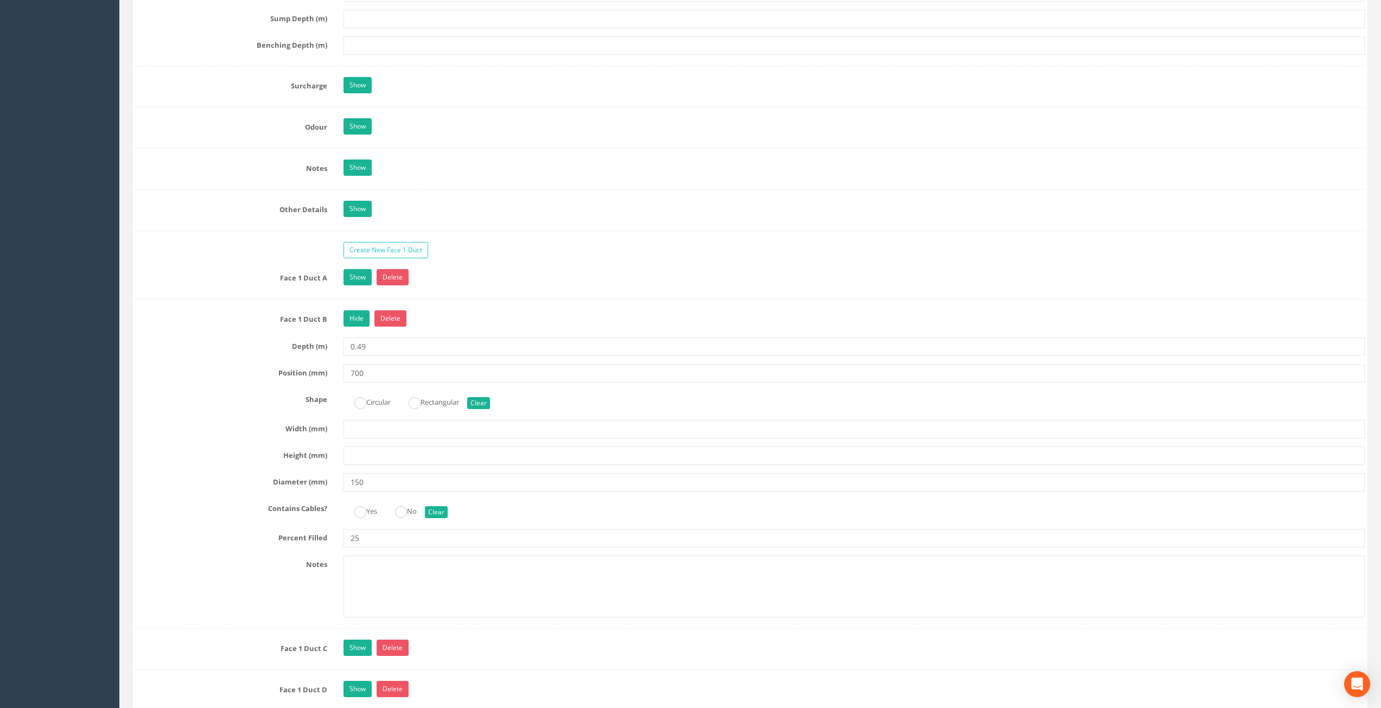
click at [355, 286] on div "Show Delete" at bounding box center [854, 278] width 1038 height 19
click at [357, 285] on link "Show" at bounding box center [357, 277] width 28 height 16
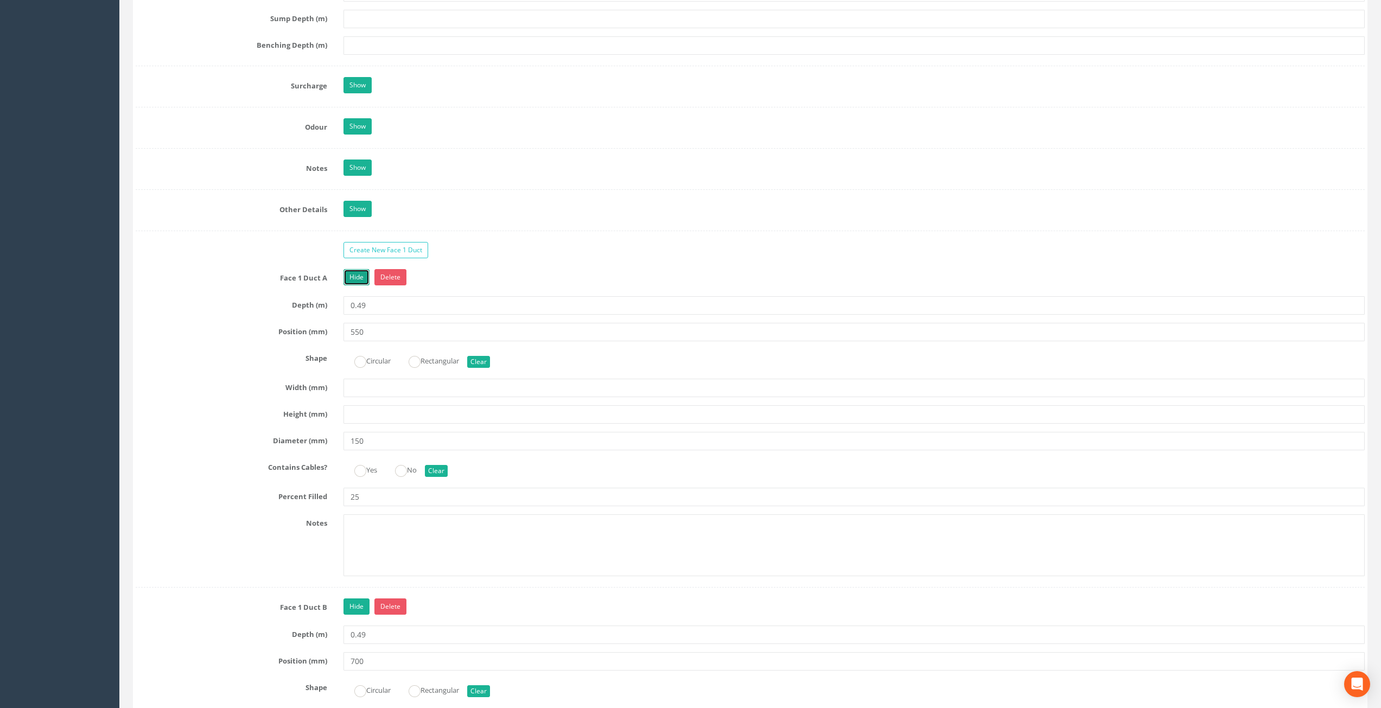
click at [361, 283] on link "Hide" at bounding box center [356, 277] width 26 height 16
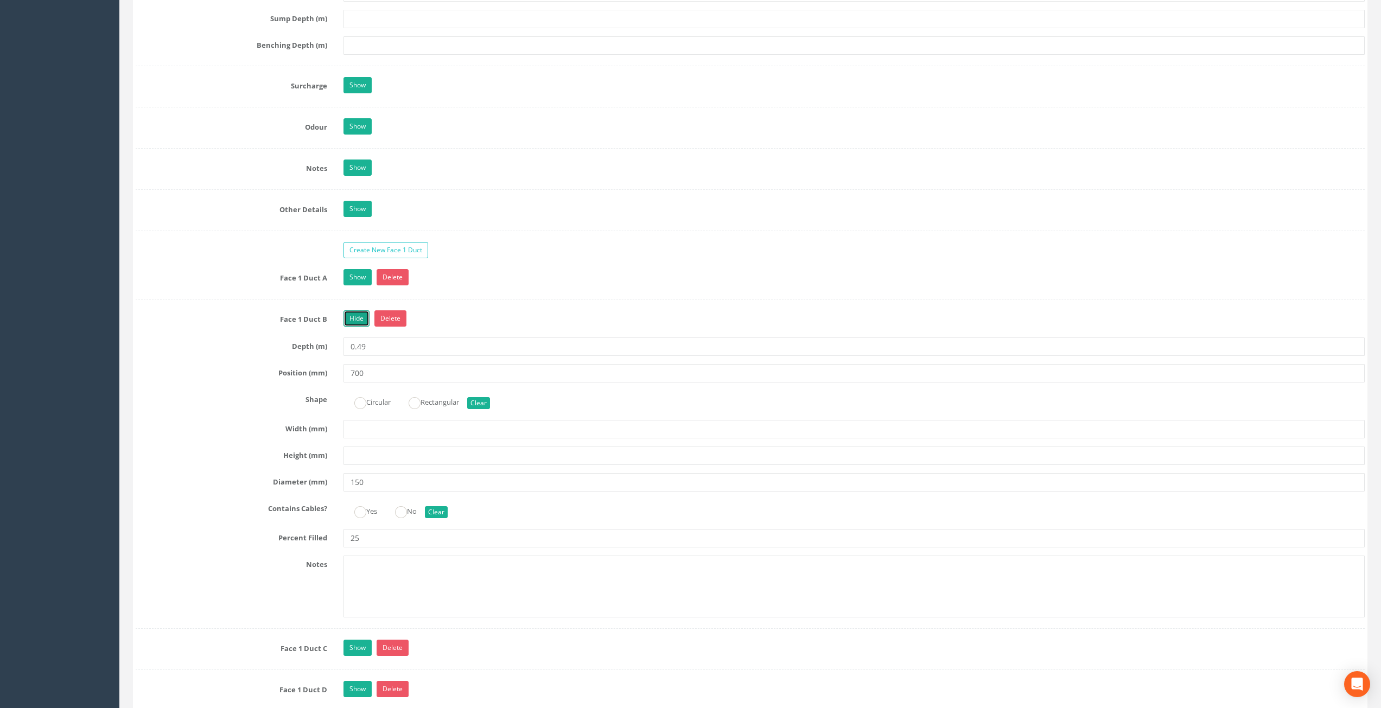
click at [360, 321] on link "Hide" at bounding box center [356, 318] width 26 height 16
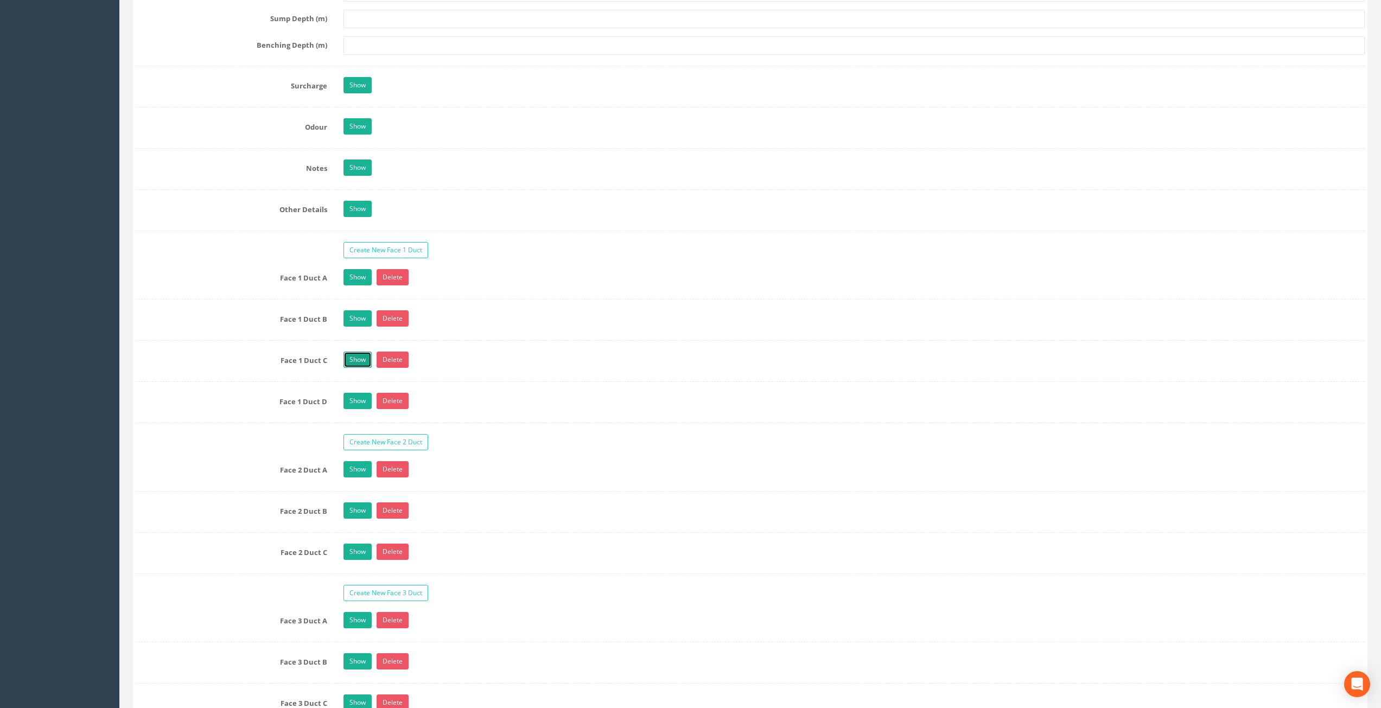
click at [360, 363] on link "Show" at bounding box center [357, 360] width 28 height 16
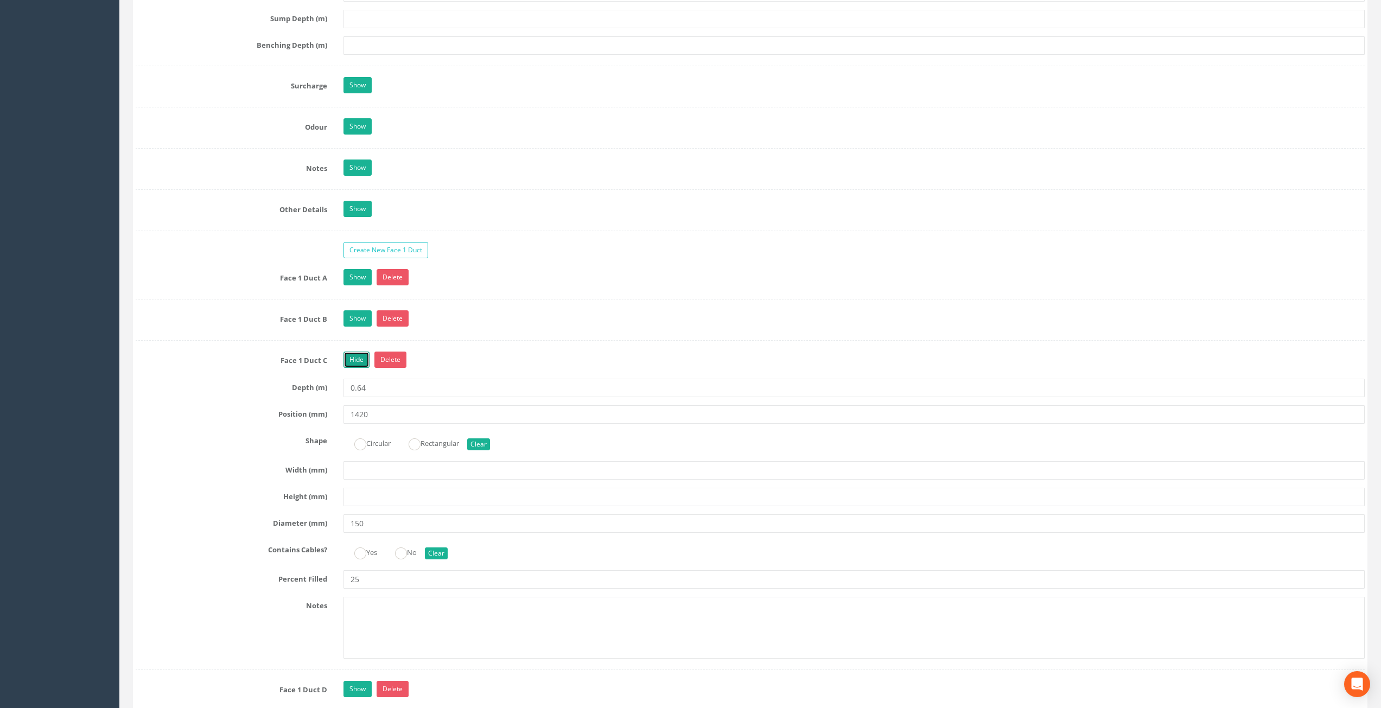
click at [358, 355] on link "Hide" at bounding box center [356, 360] width 26 height 16
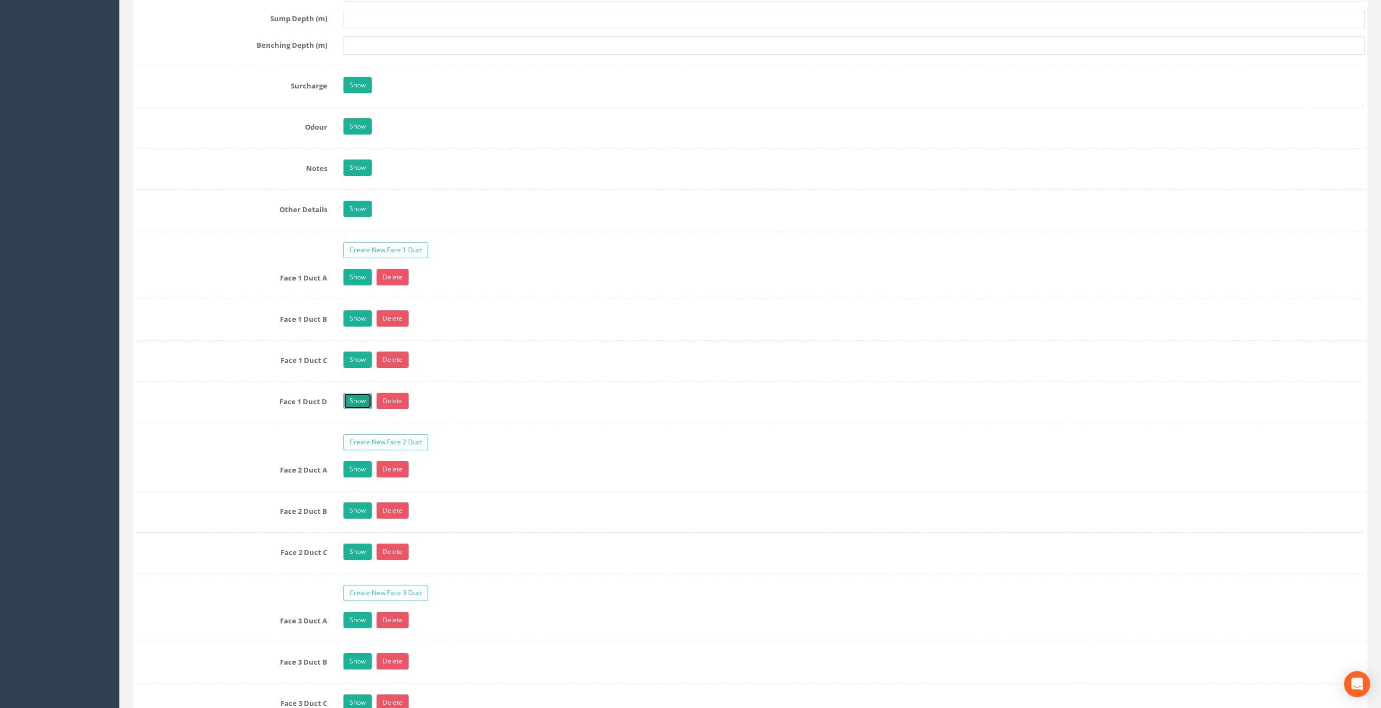
click at [359, 403] on link "Show" at bounding box center [357, 401] width 28 height 16
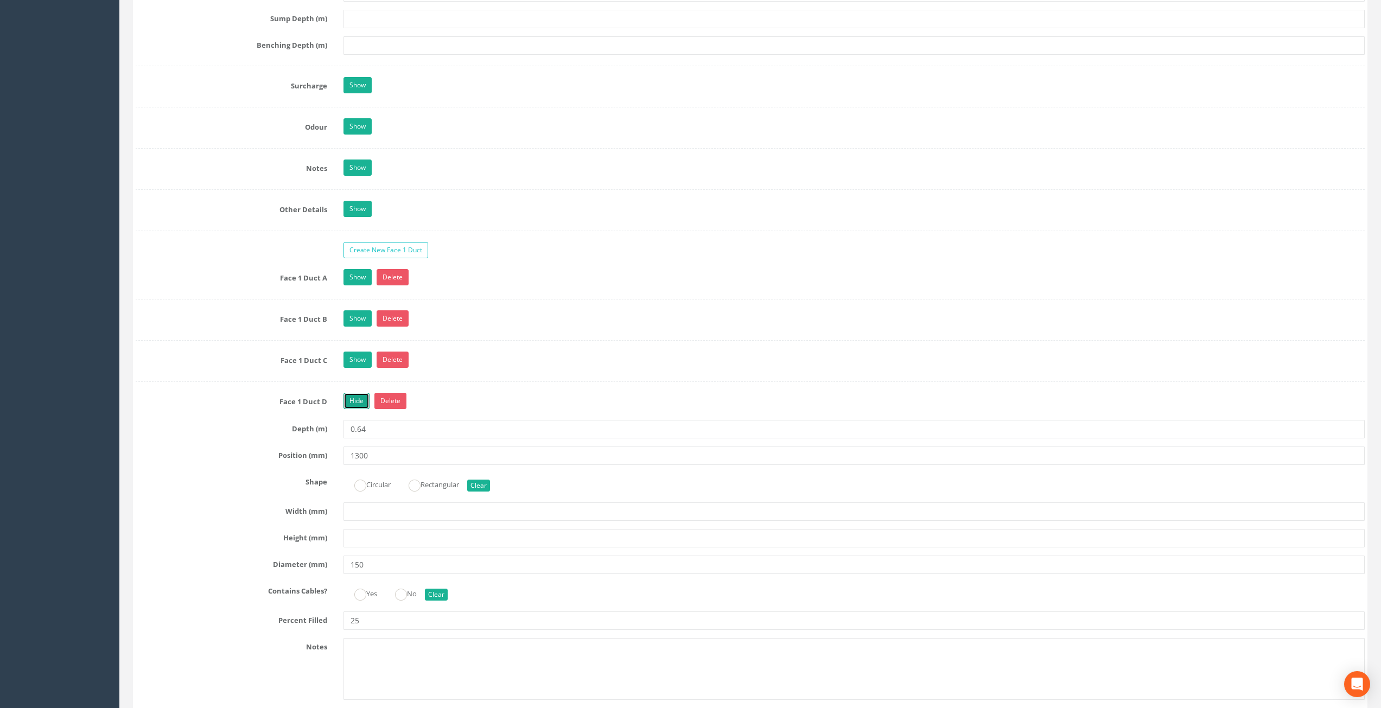
click at [360, 402] on link "Hide" at bounding box center [356, 401] width 26 height 16
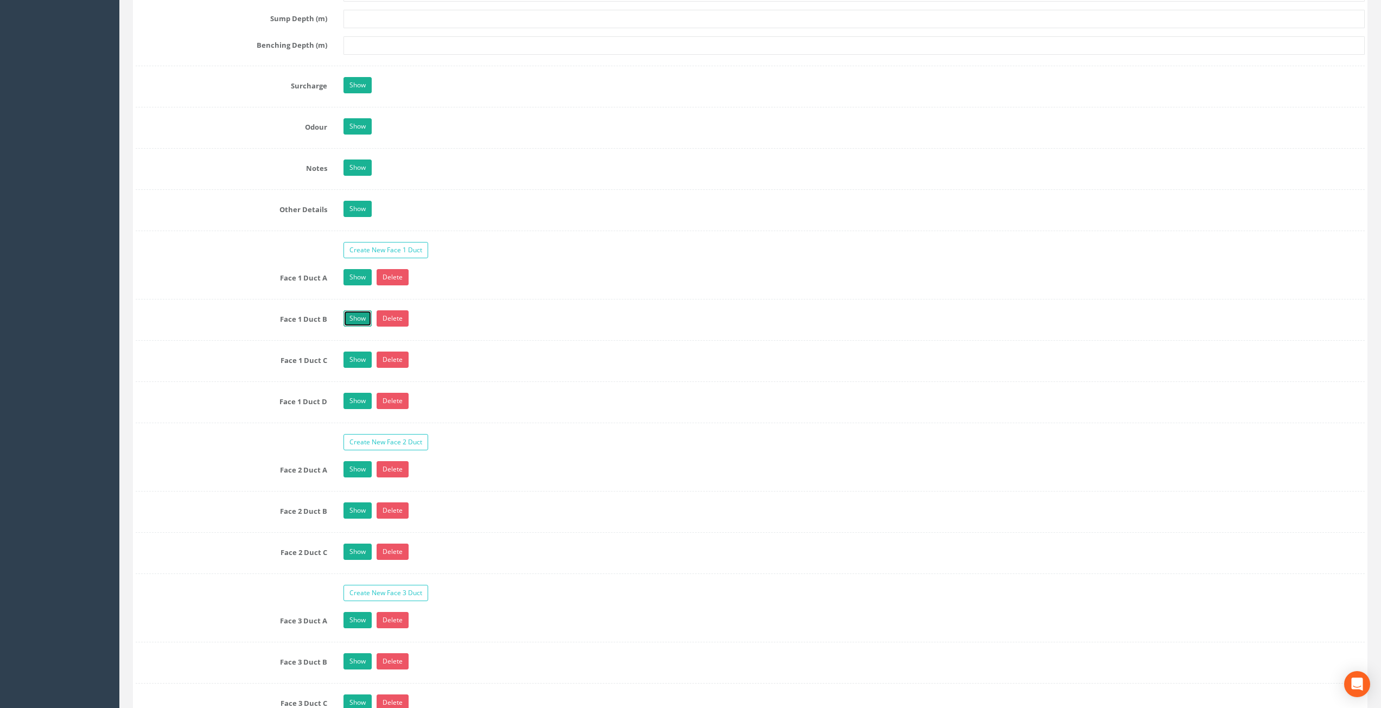
click at [355, 317] on link "Show" at bounding box center [357, 318] width 28 height 16
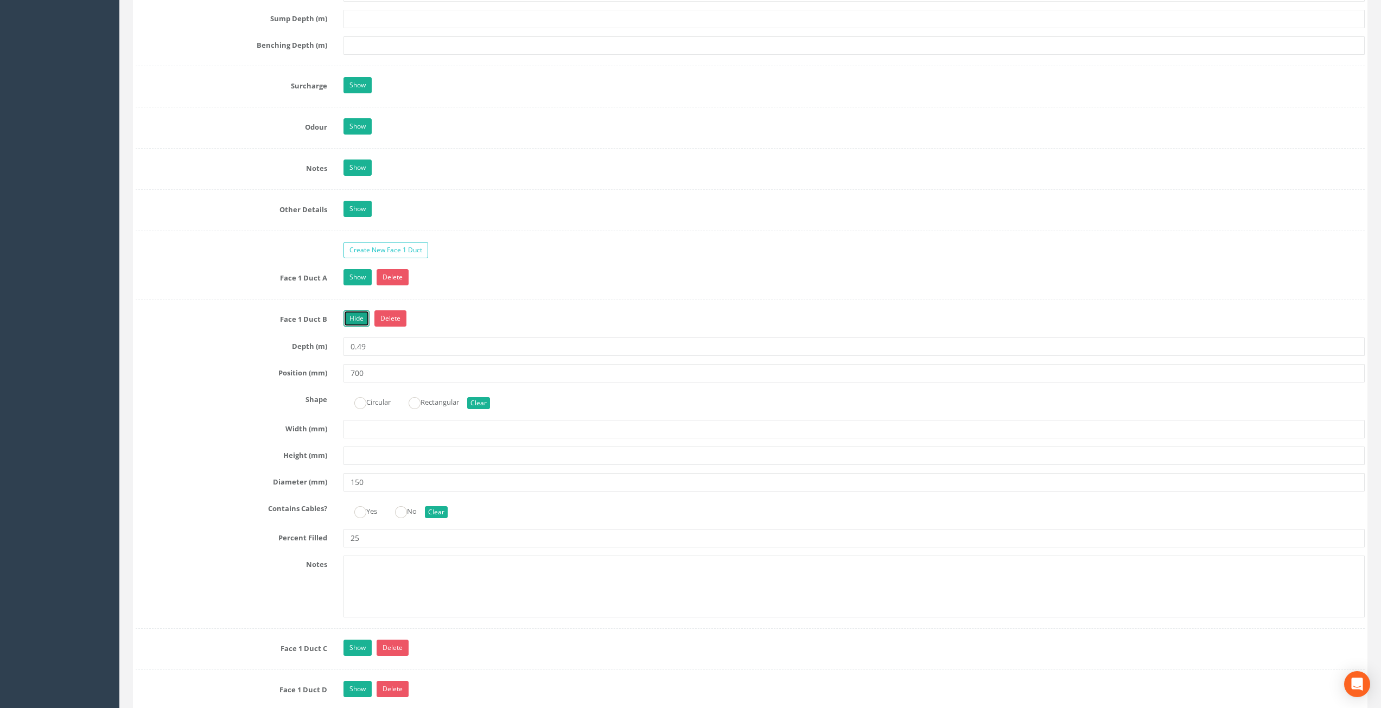
click at [352, 321] on link "Hide" at bounding box center [356, 318] width 26 height 16
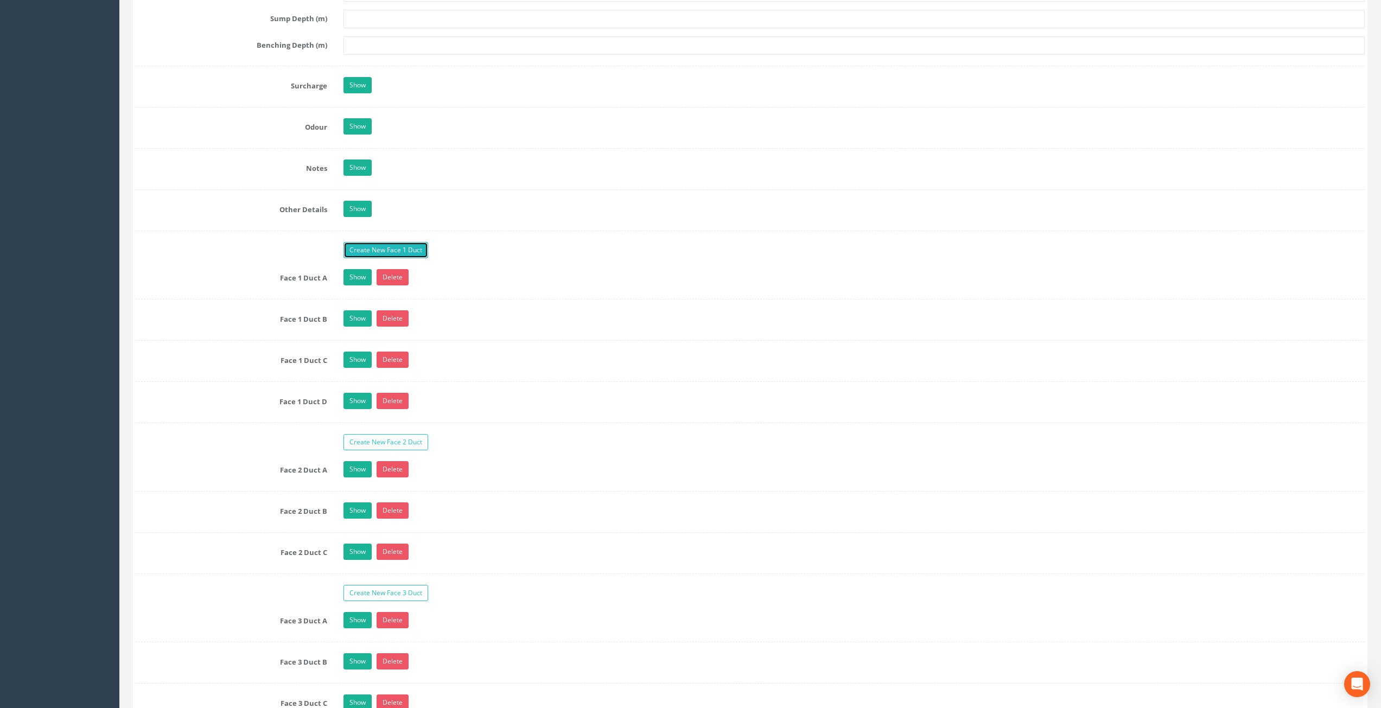
click at [409, 251] on link "Create New Face 1 Duct" at bounding box center [385, 250] width 85 height 16
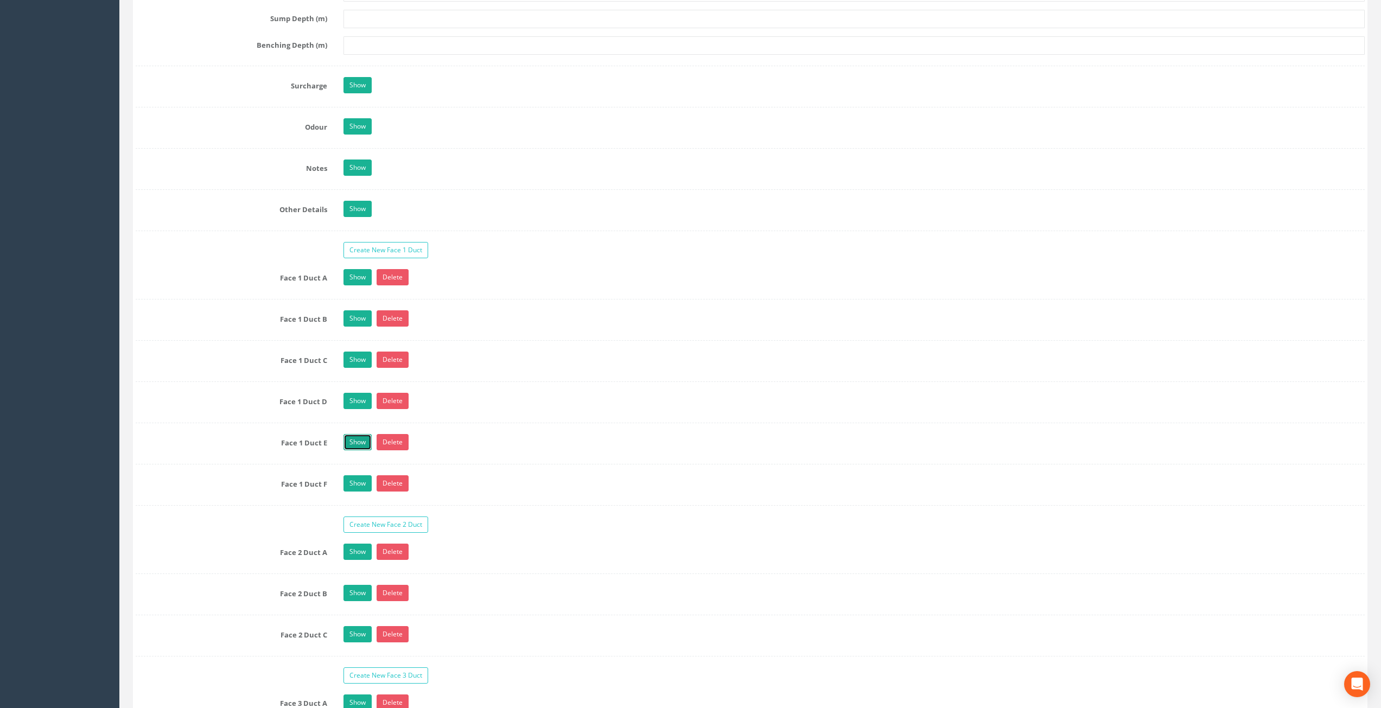
click at [359, 442] on link "Show" at bounding box center [357, 442] width 28 height 16
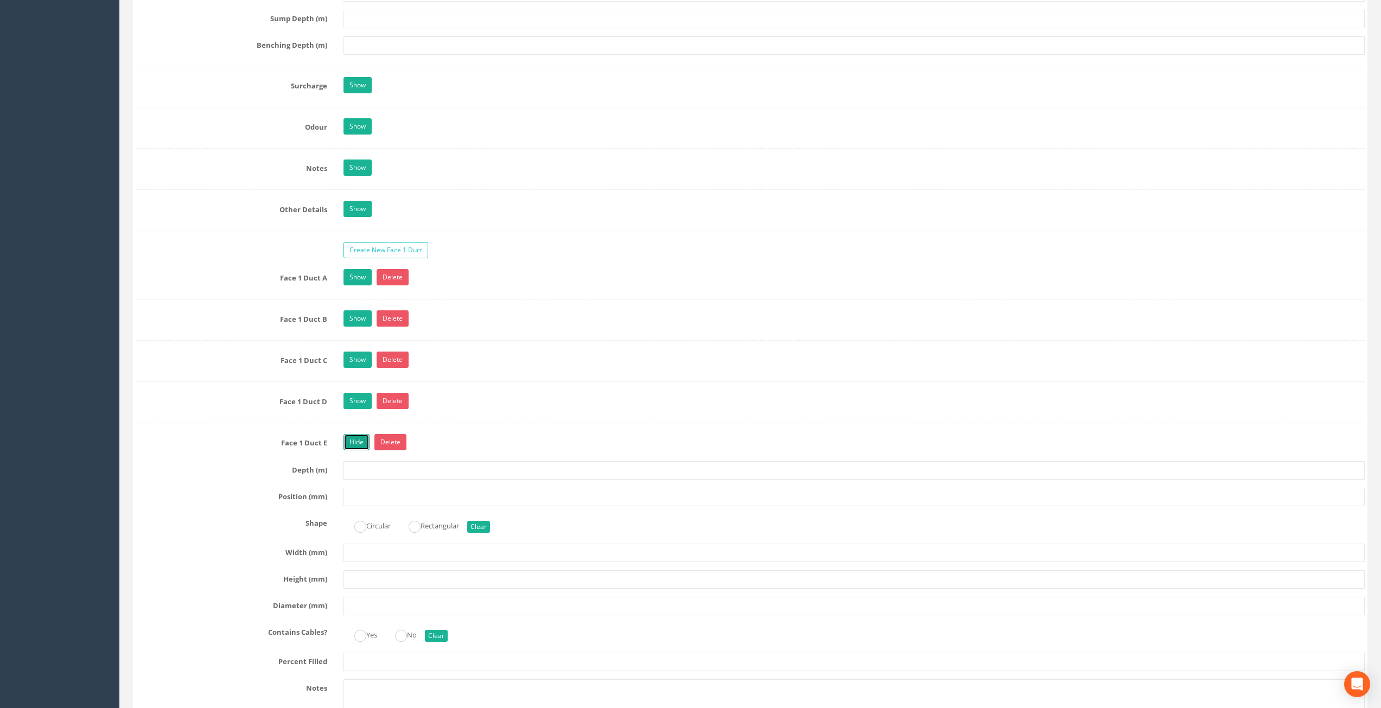
click at [356, 442] on link "Hide" at bounding box center [356, 442] width 26 height 16
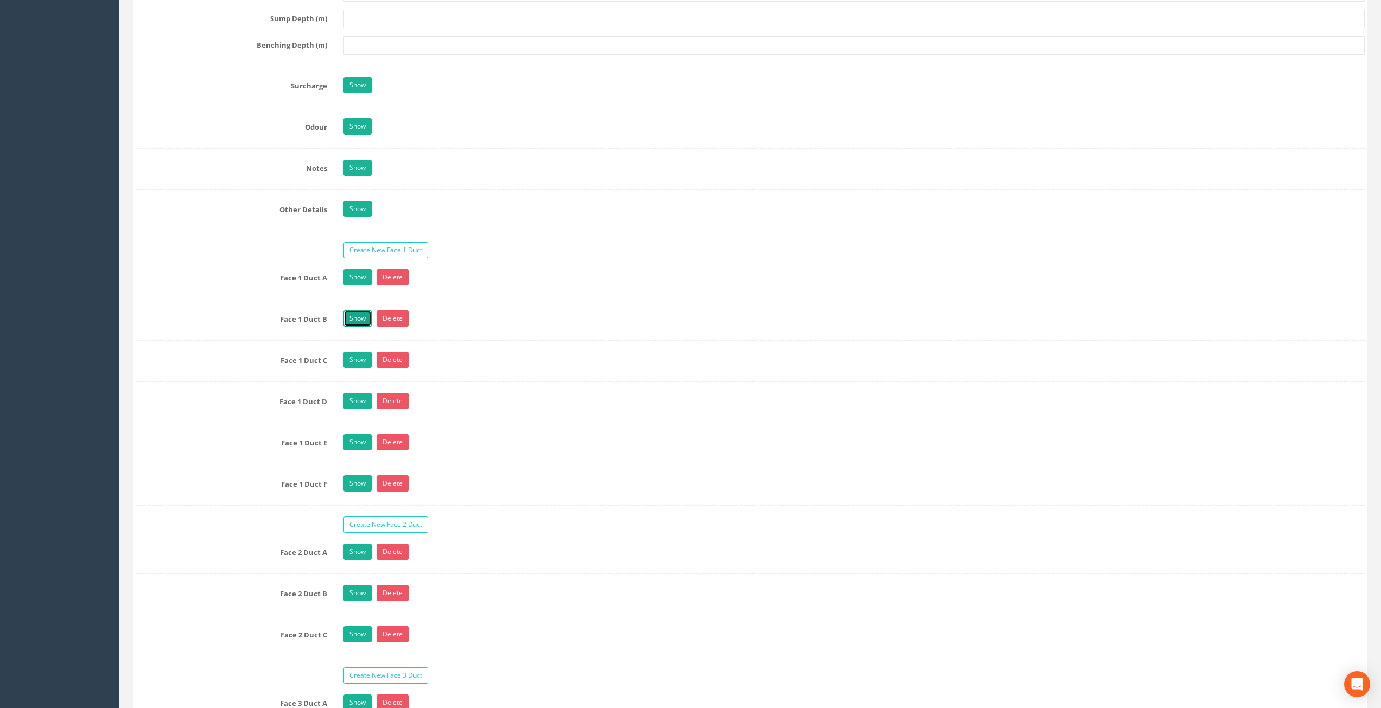
click at [358, 326] on link "Show" at bounding box center [357, 318] width 28 height 16
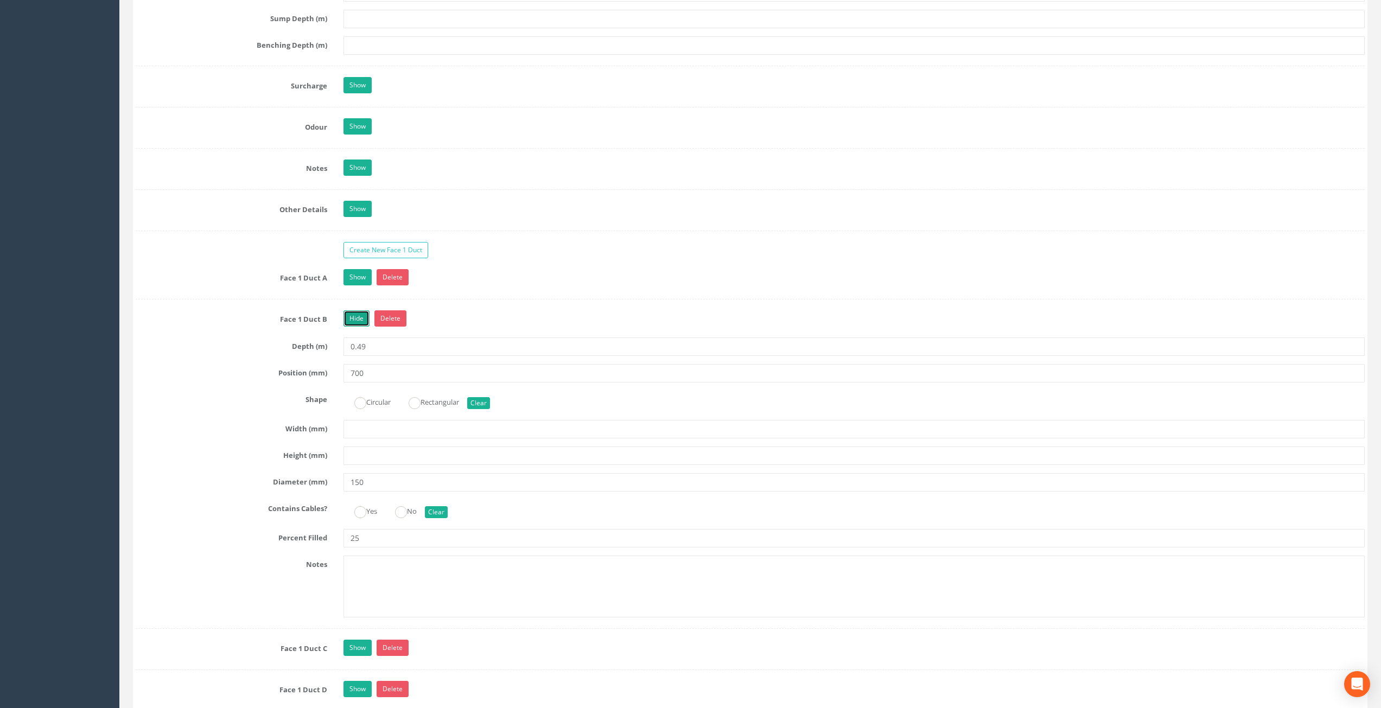
click at [352, 318] on link "Hide" at bounding box center [356, 318] width 26 height 16
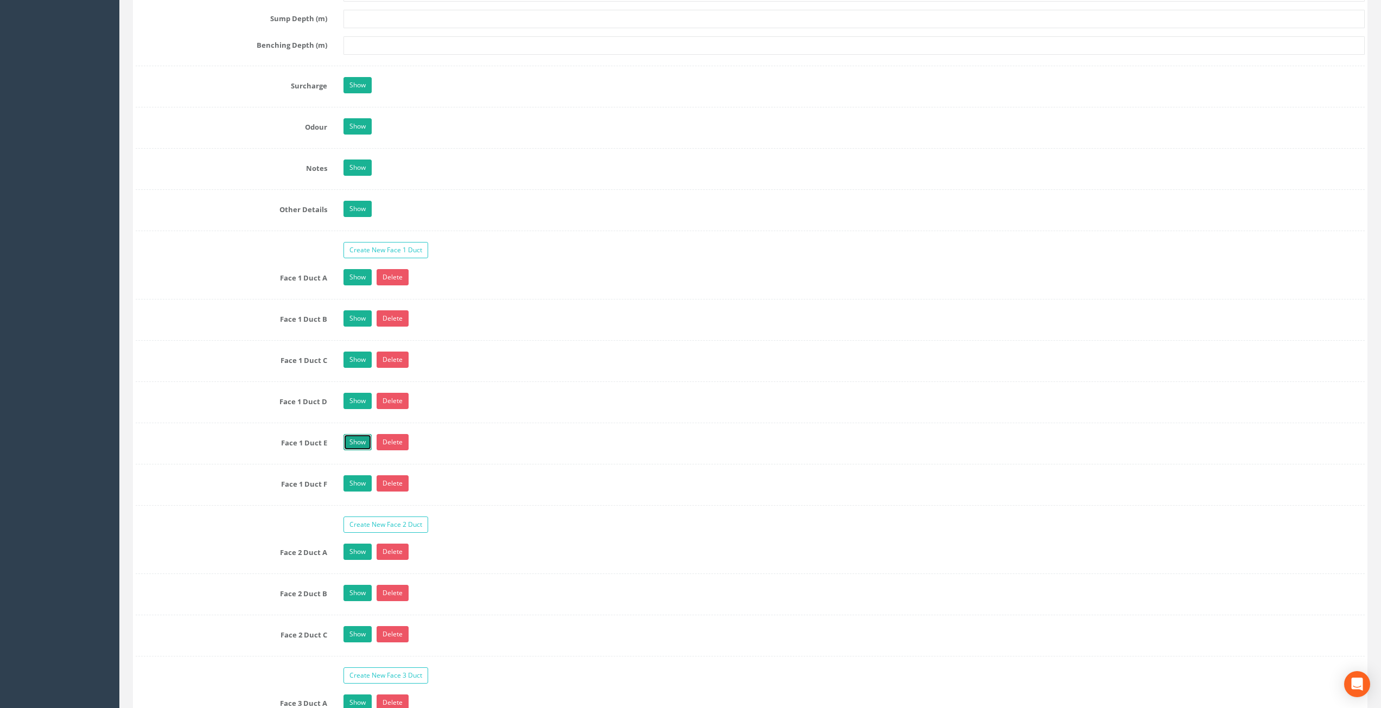
click at [360, 439] on link "Show" at bounding box center [357, 442] width 28 height 16
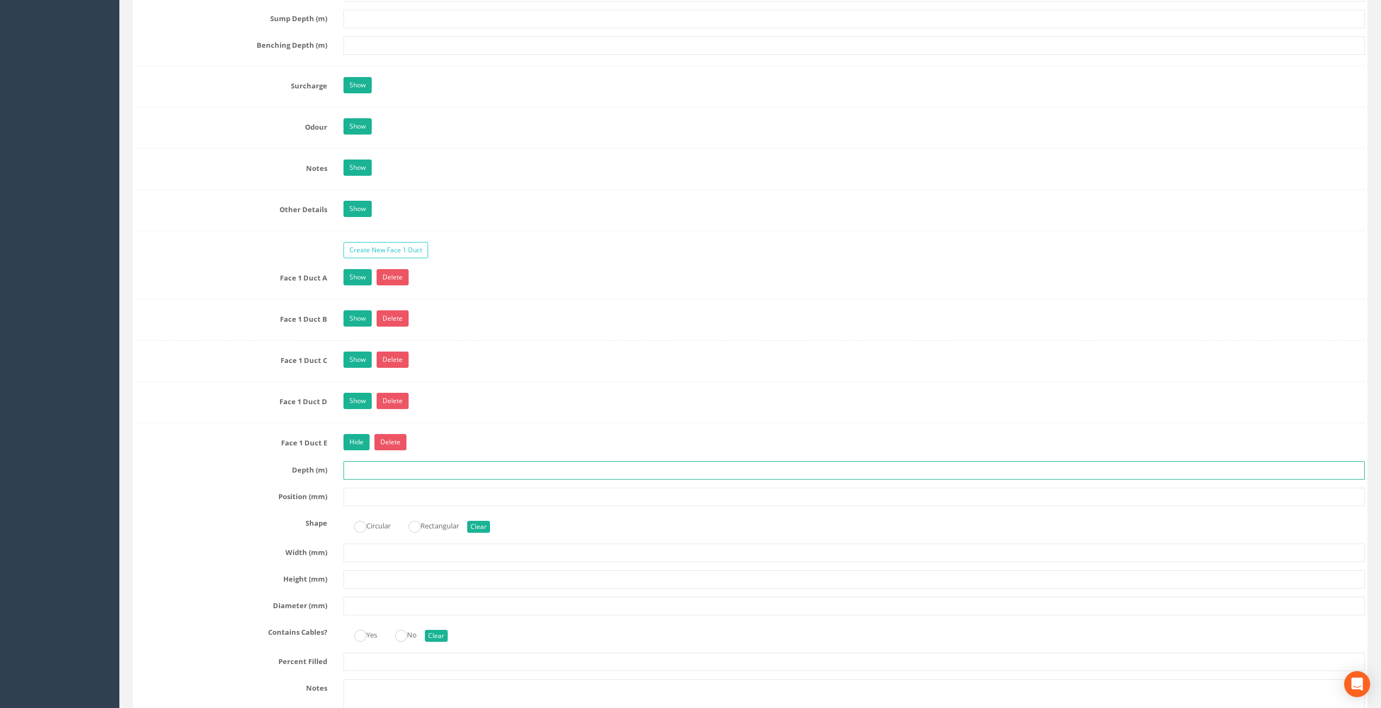
click at [385, 470] on input "text" at bounding box center [854, 470] width 1022 height 18
type input "0.49"
click at [384, 508] on div "Face 1 Duct E Hide Delete Depth (m) 0.49 Position (mm) Shape Circular Rectangul…" at bounding box center [750, 593] width 1229 height 318
click at [385, 504] on input "text" at bounding box center [854, 497] width 1022 height 18
type input "850"
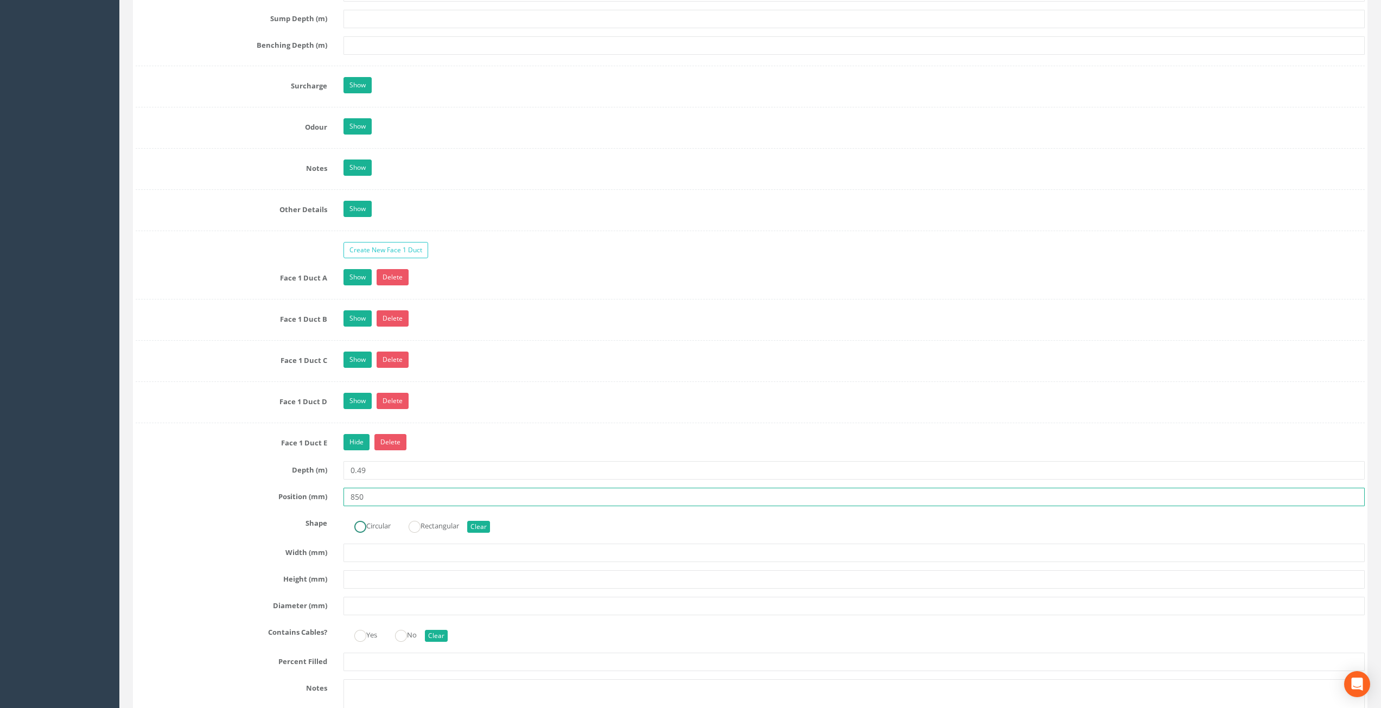
click at [364, 521] on ins at bounding box center [360, 527] width 12 height 12
radio input "true"
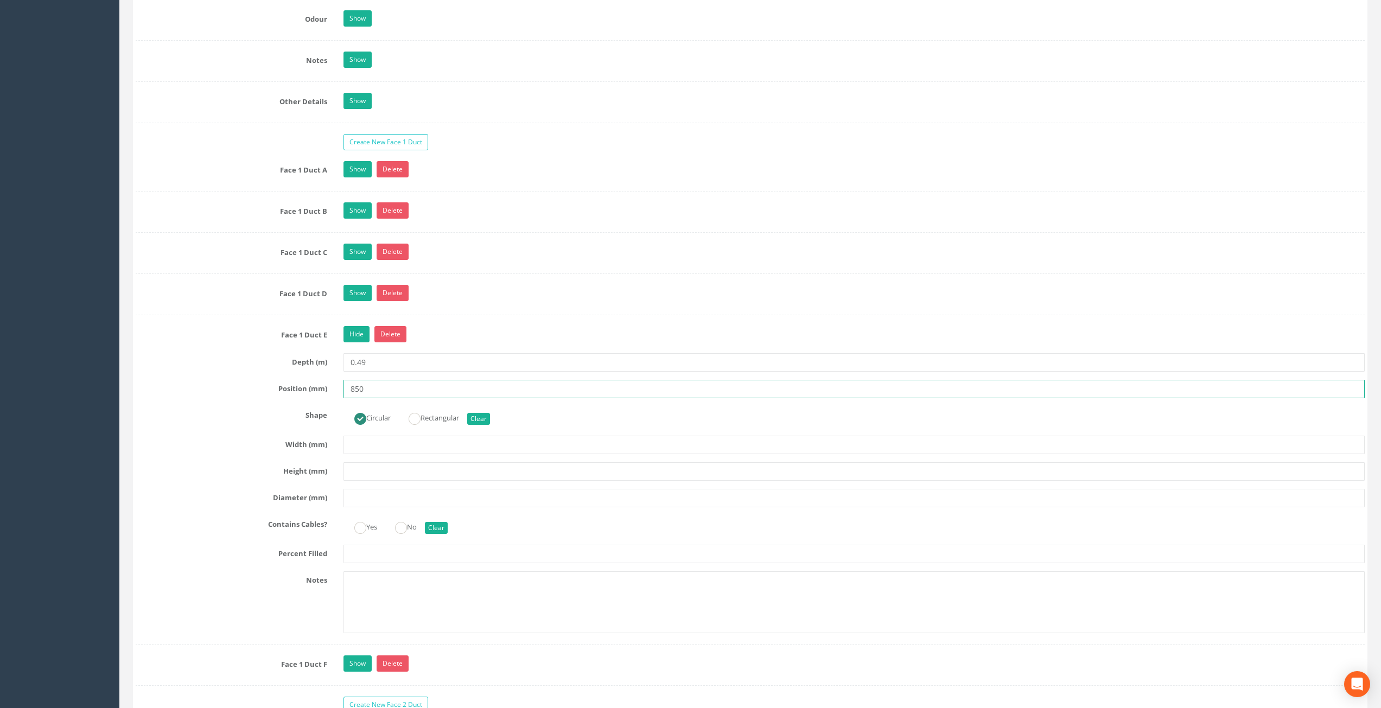
scroll to position [1622, 0]
type input "850"
click at [361, 559] on input "text" at bounding box center [854, 553] width 1022 height 18
type input "25"
click at [237, 471] on label "Height (mm)" at bounding box center [231, 469] width 208 height 14
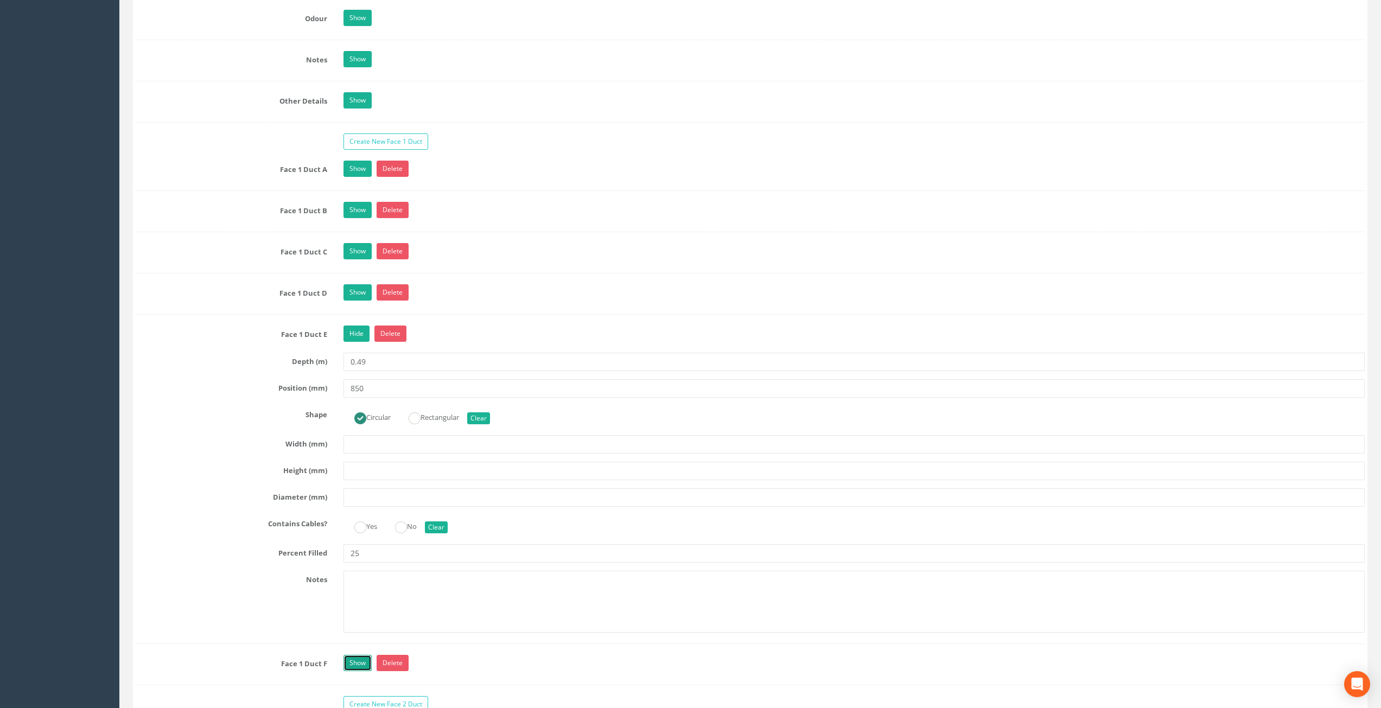
click at [361, 660] on link "Show" at bounding box center [357, 663] width 28 height 16
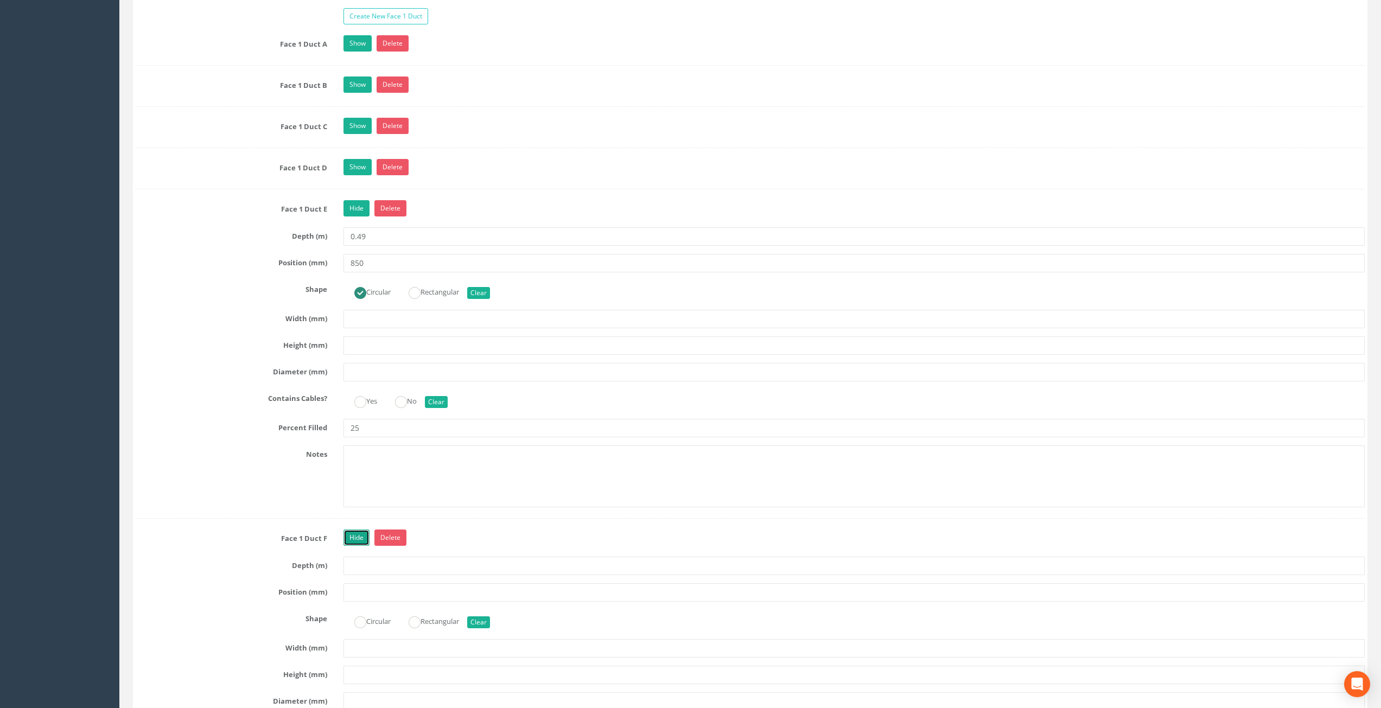
scroll to position [1839, 0]
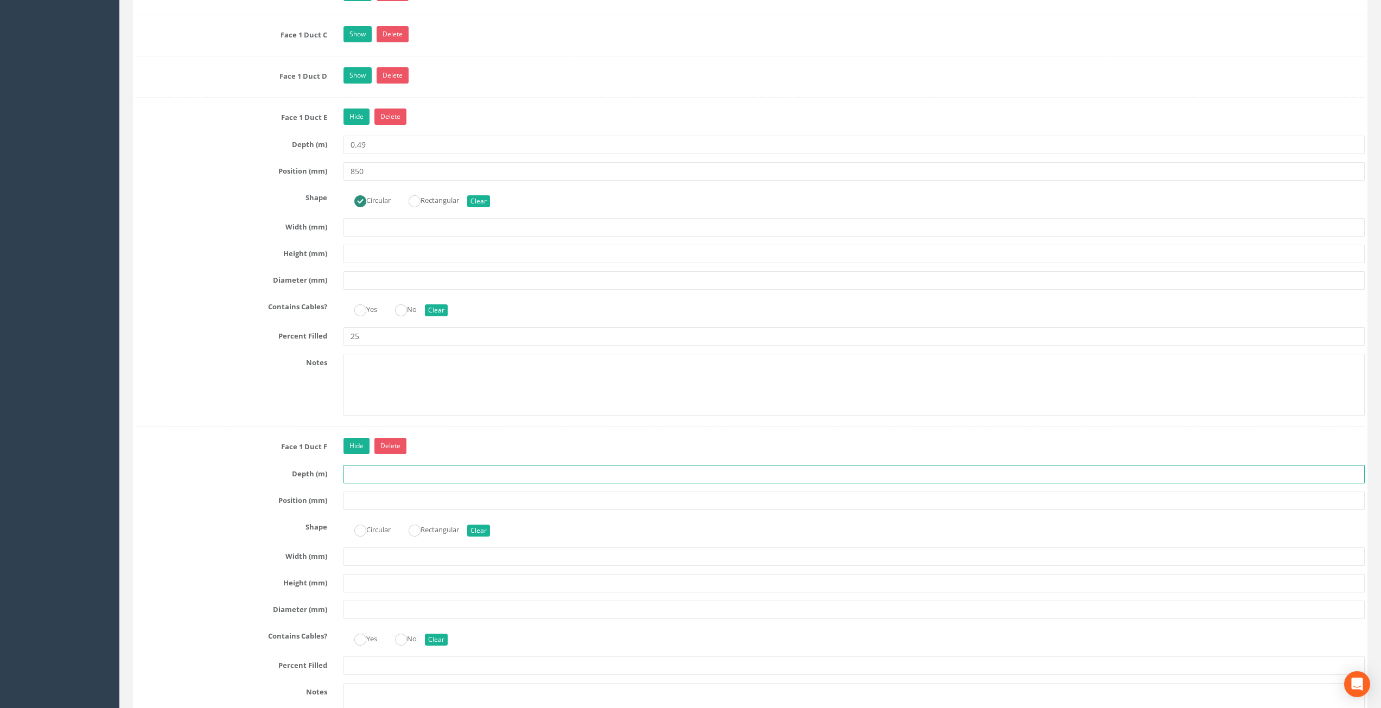
click at [381, 476] on input "text" at bounding box center [854, 474] width 1022 height 18
type input "0.49"
type input "1000"
click at [365, 532] on ins at bounding box center [360, 531] width 12 height 12
radio input "true"
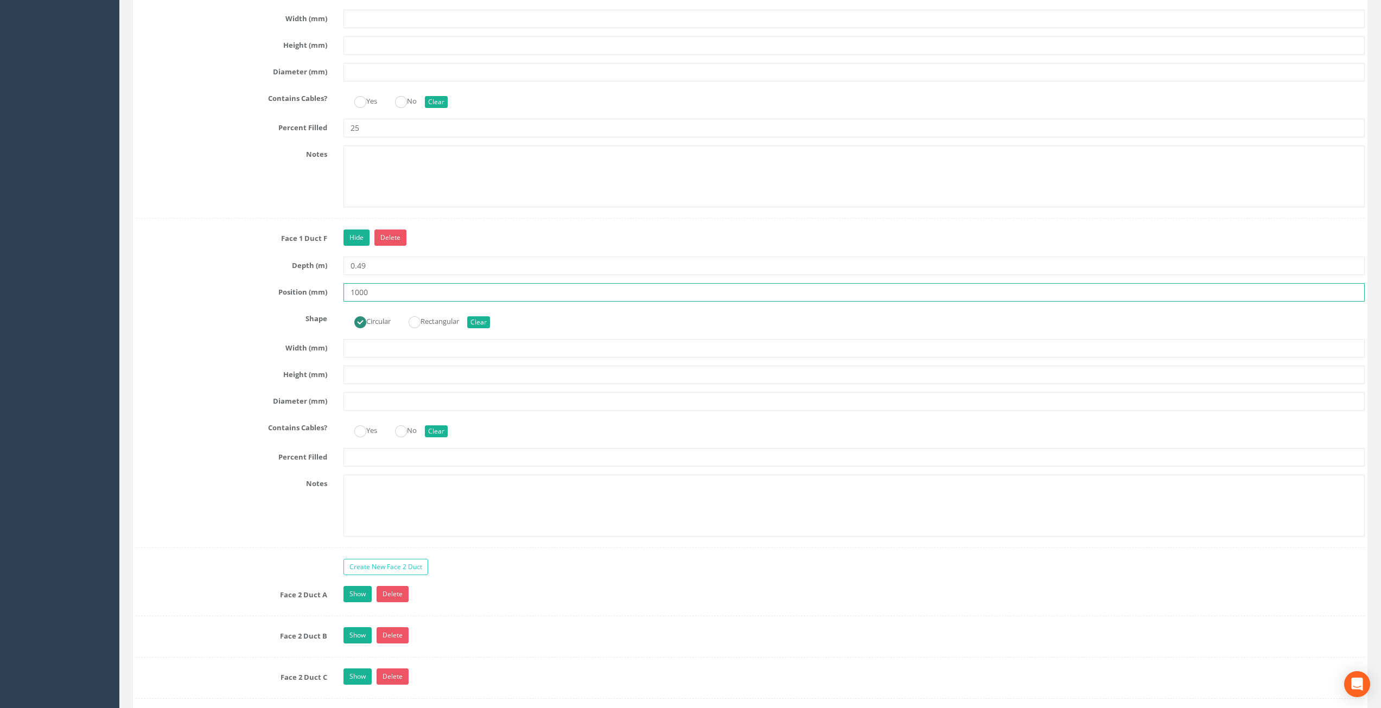
scroll to position [2056, 0]
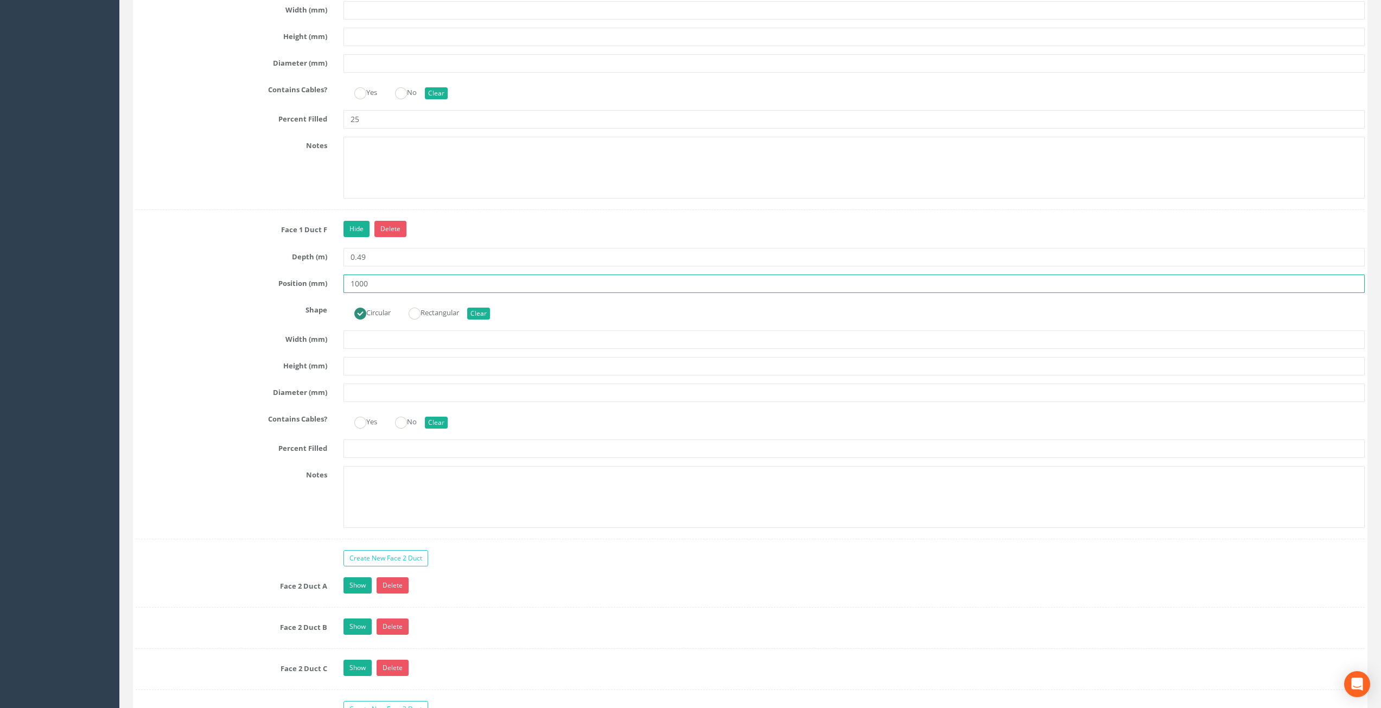
type input "1000"
click at [380, 455] on input "text" at bounding box center [854, 448] width 1022 height 18
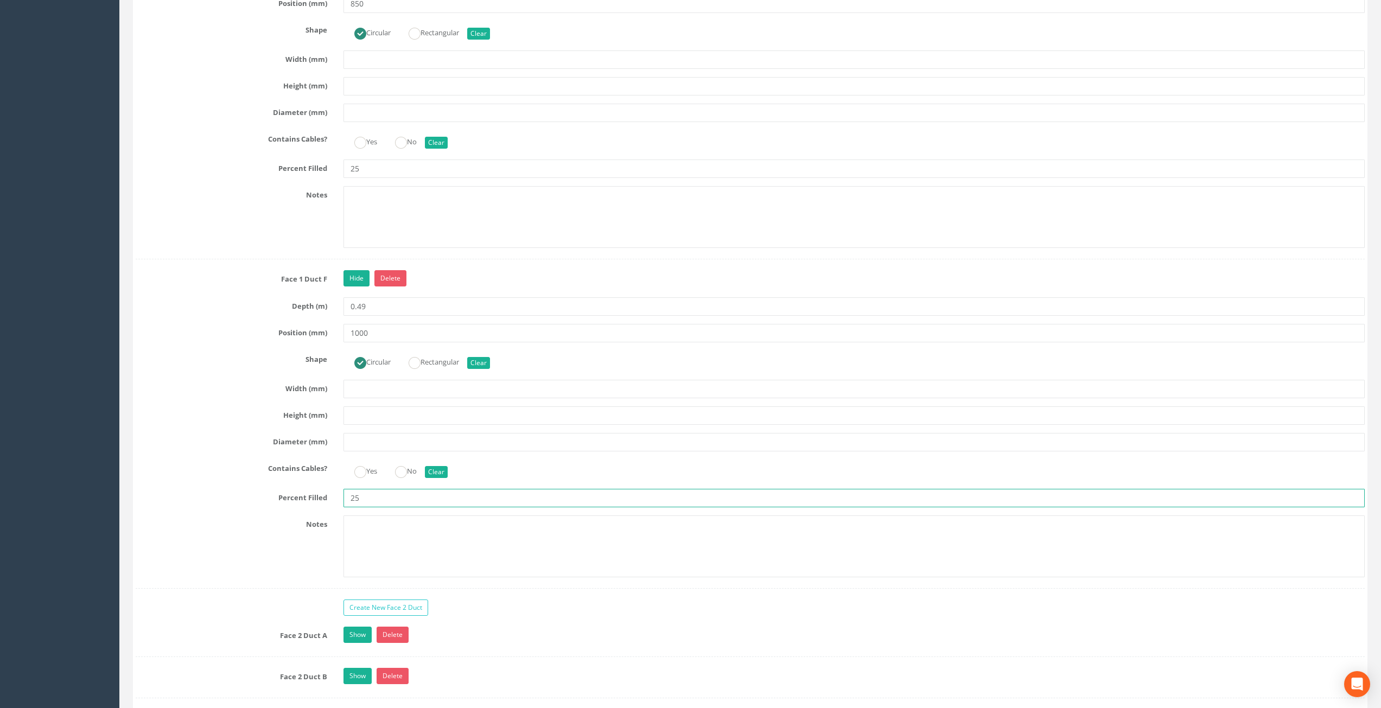
scroll to position [2001, 0]
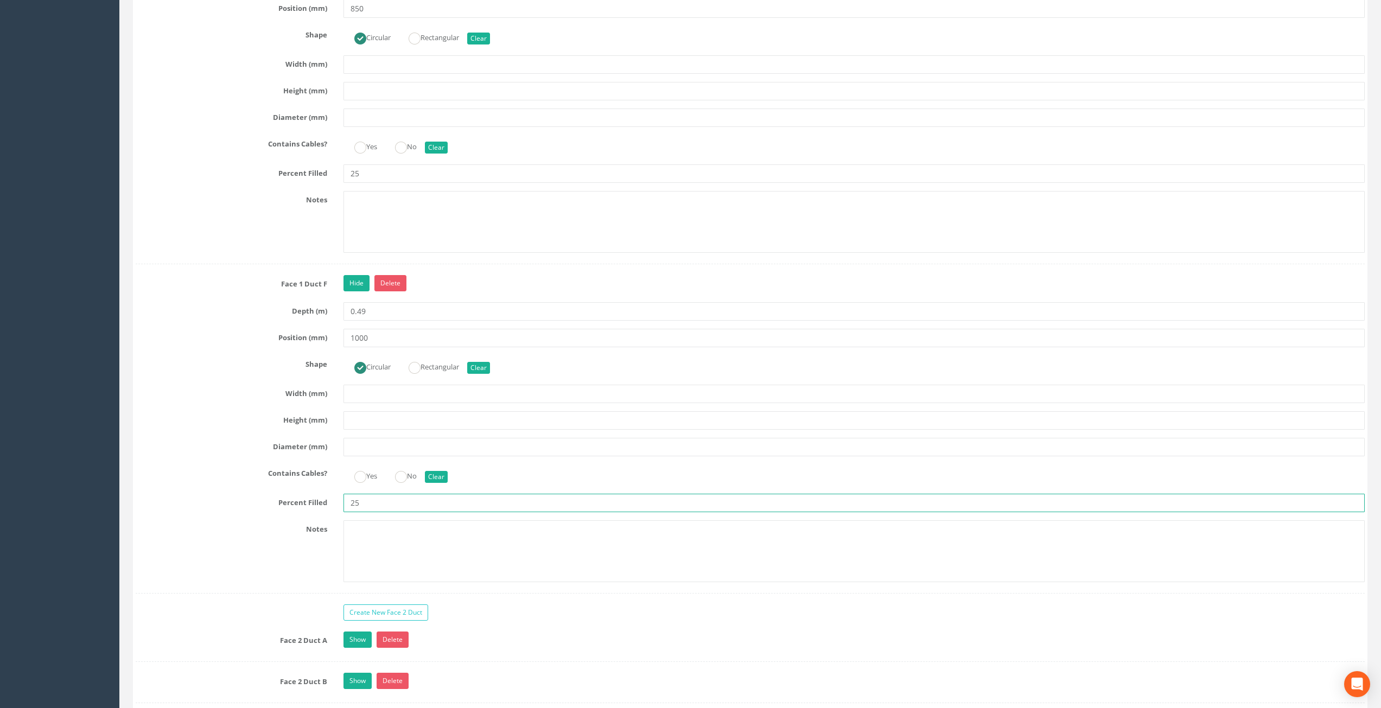
type input "25"
click at [206, 438] on label "Diameter (mm)" at bounding box center [231, 445] width 208 height 14
click at [355, 288] on link "Hide" at bounding box center [356, 283] width 26 height 16
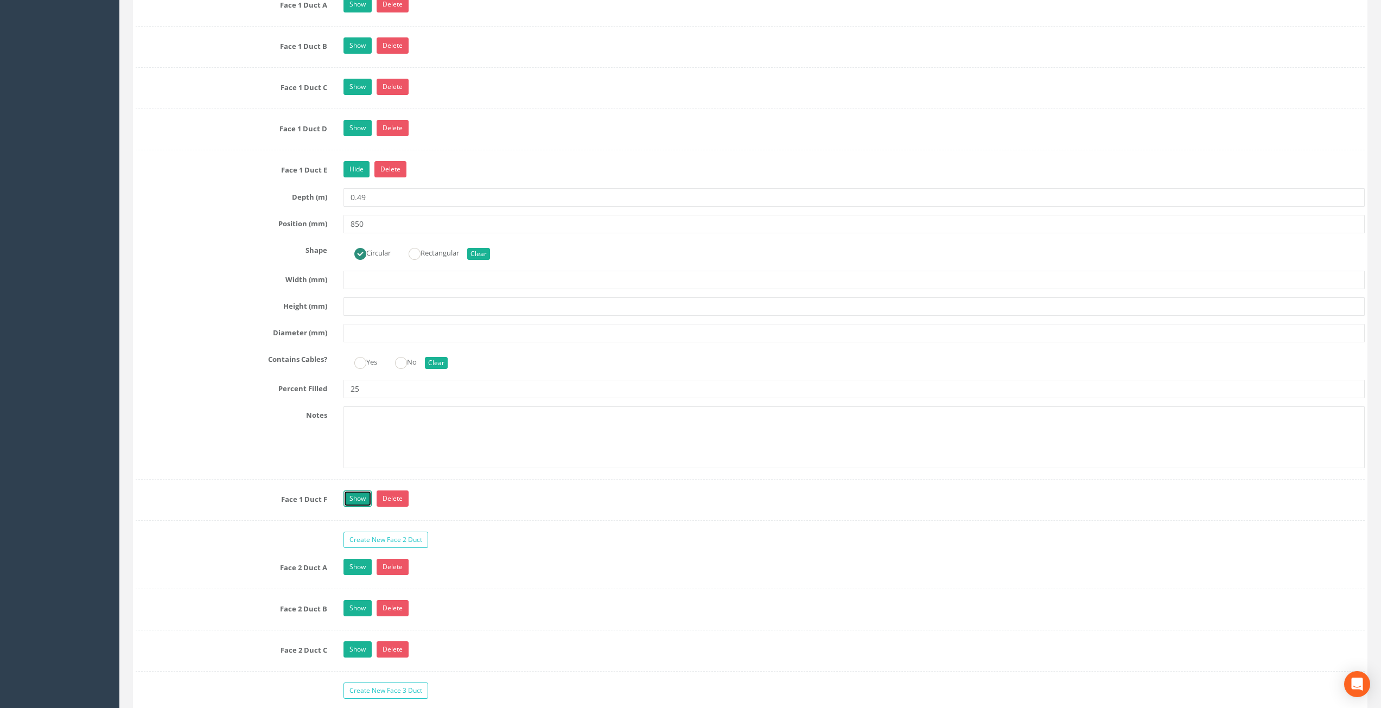
scroll to position [1784, 0]
click at [353, 175] on link "Hide" at bounding box center [356, 171] width 26 height 16
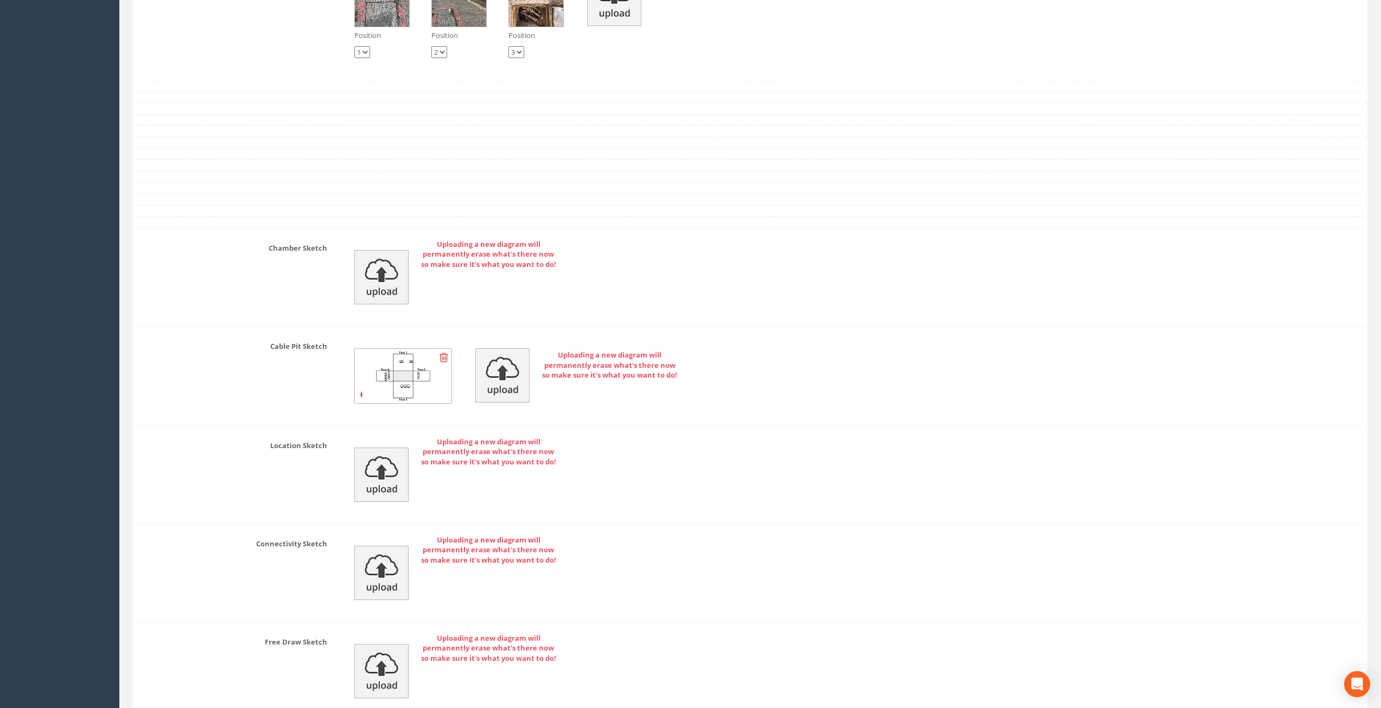
scroll to position [2815, 0]
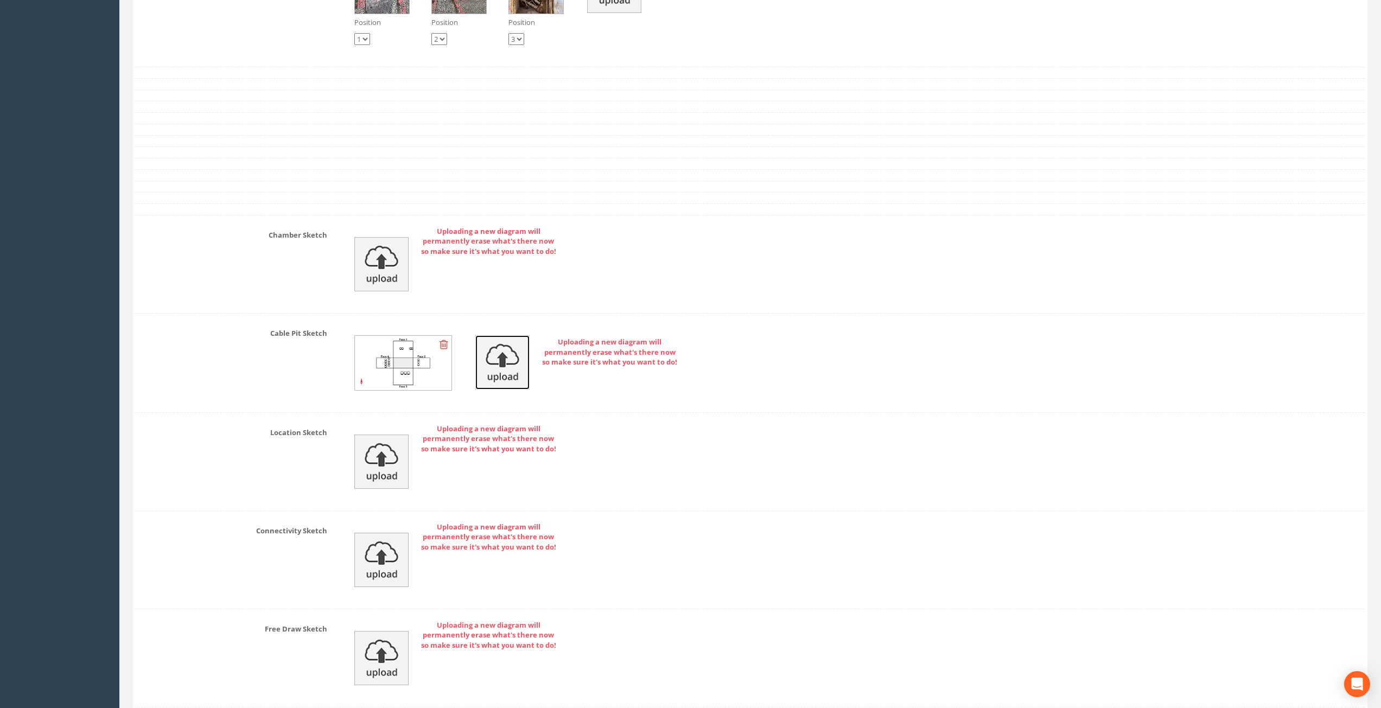
click at [505, 365] on img at bounding box center [502, 362] width 54 height 54
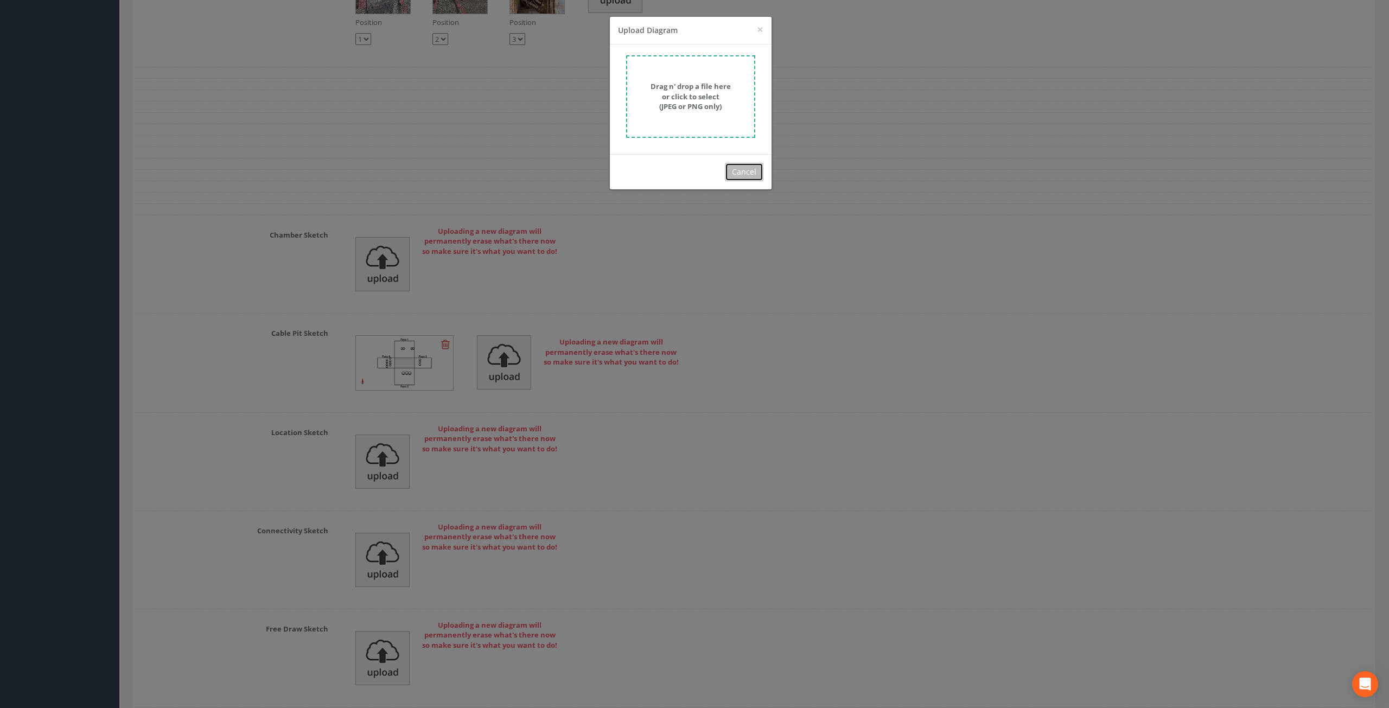
click at [746, 170] on button "Cancel" at bounding box center [744, 172] width 39 height 18
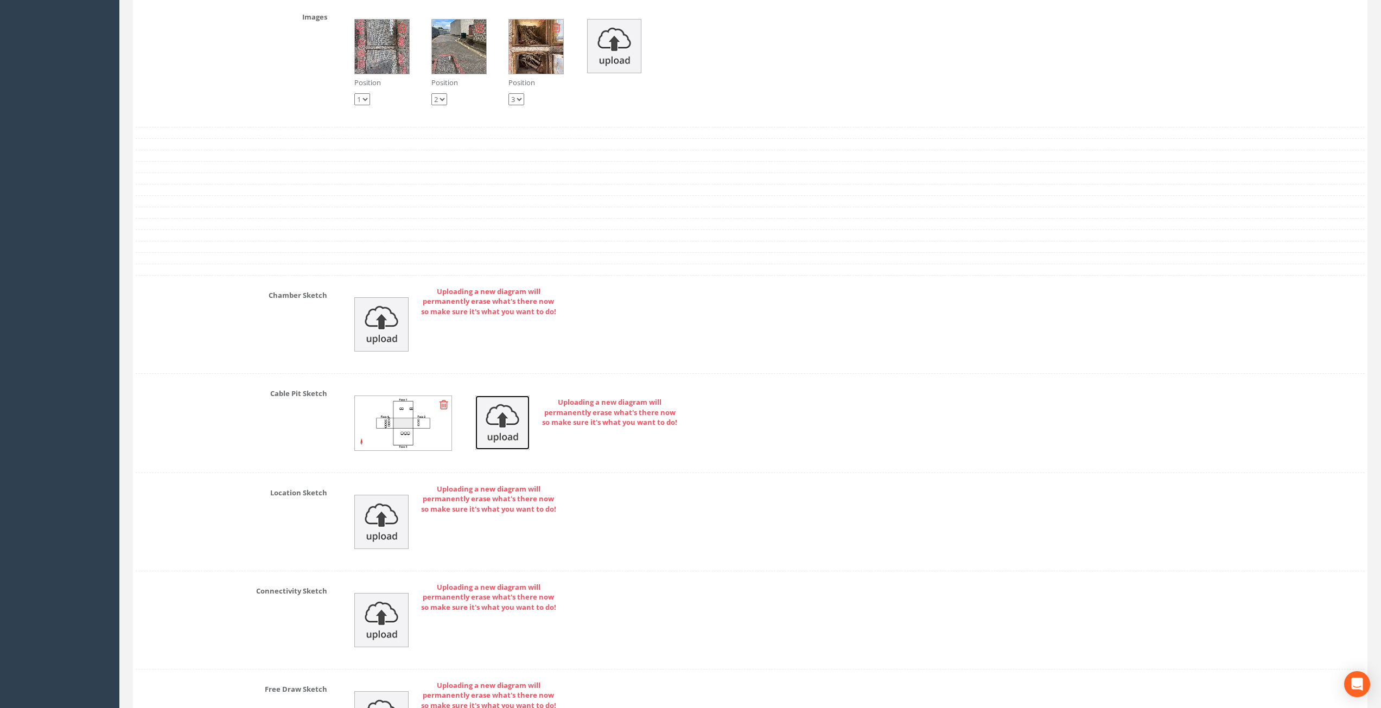
scroll to position [2707, 0]
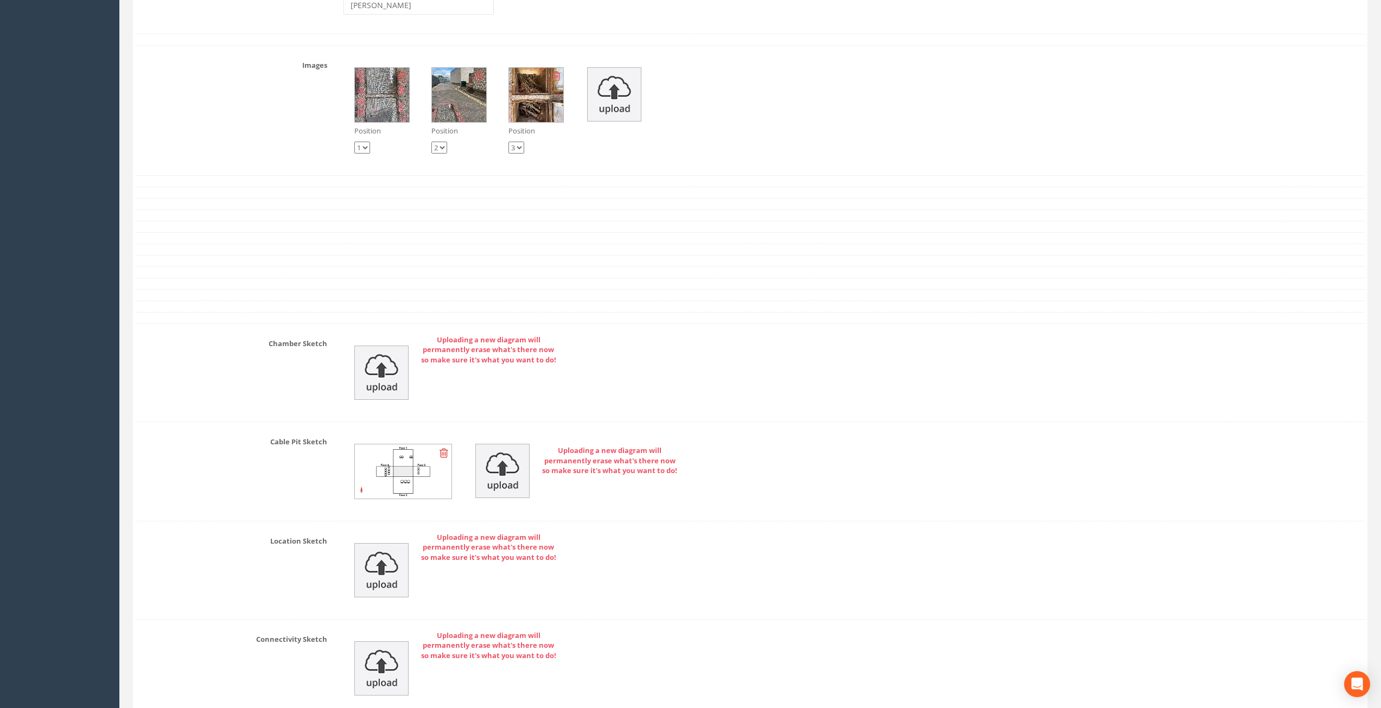
click at [400, 473] on img at bounding box center [403, 471] width 97 height 54
click at [770, 371] on div "Uploading a new diagram will permanently erase what's there now so make sure it…" at bounding box center [854, 373] width 1038 height 76
click at [909, 58] on div "Position 1 2 3 Position 1 2 3 Position 1 2 3" at bounding box center [854, 110] width 1038 height 108
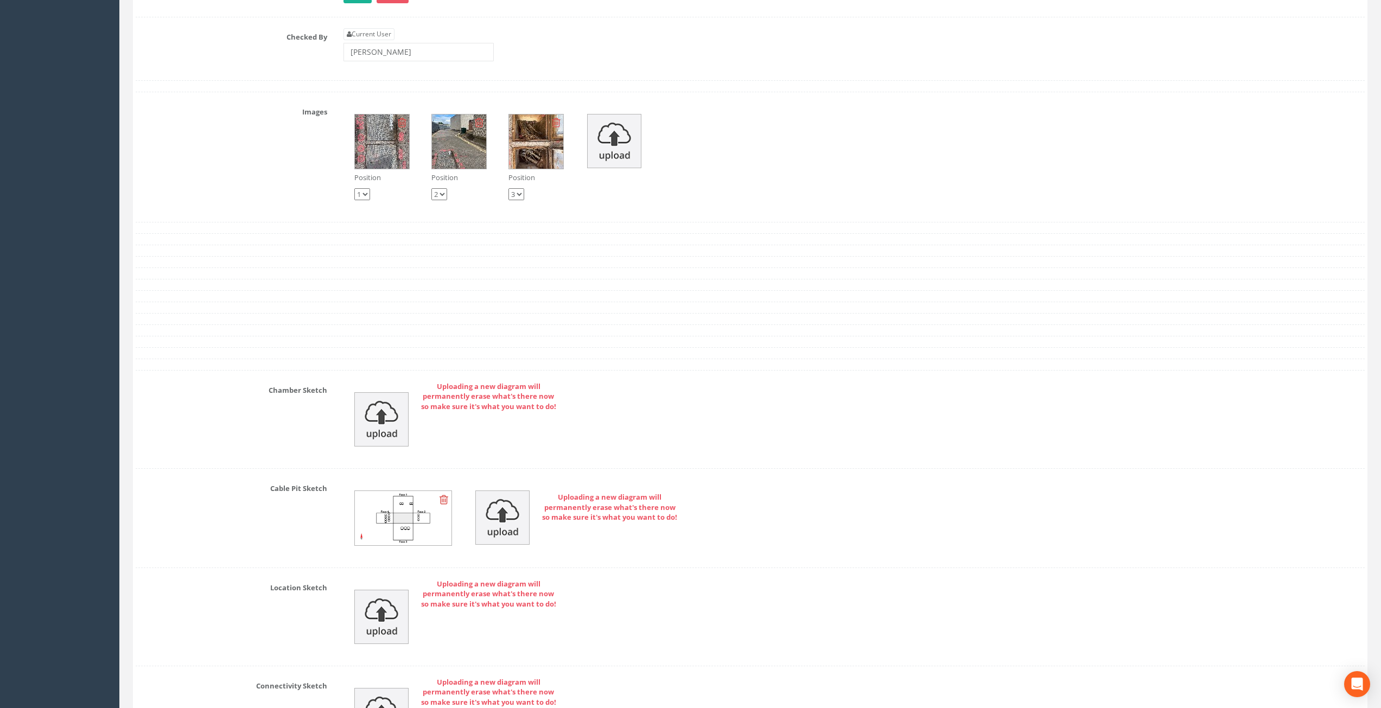
scroll to position [2901, 0]
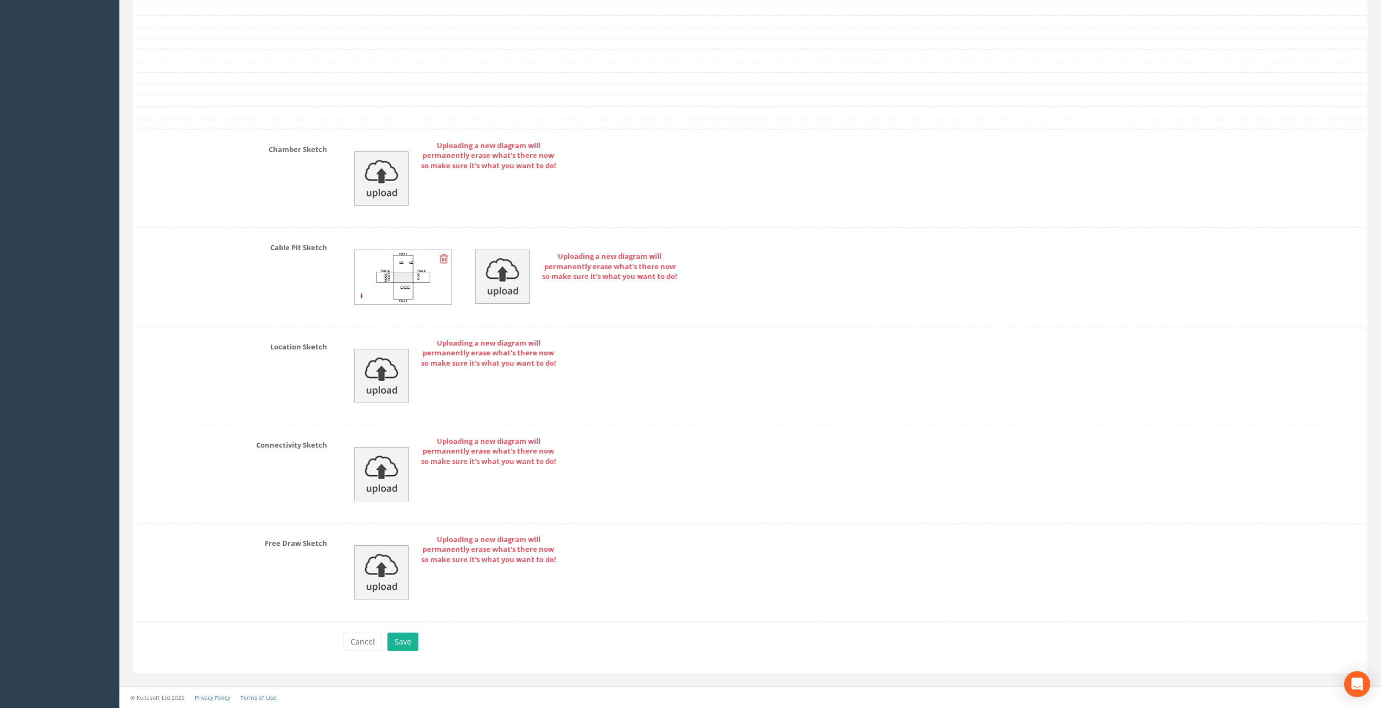
drag, startPoint x: 704, startPoint y: 423, endPoint x: 681, endPoint y: 559, distance: 138.1
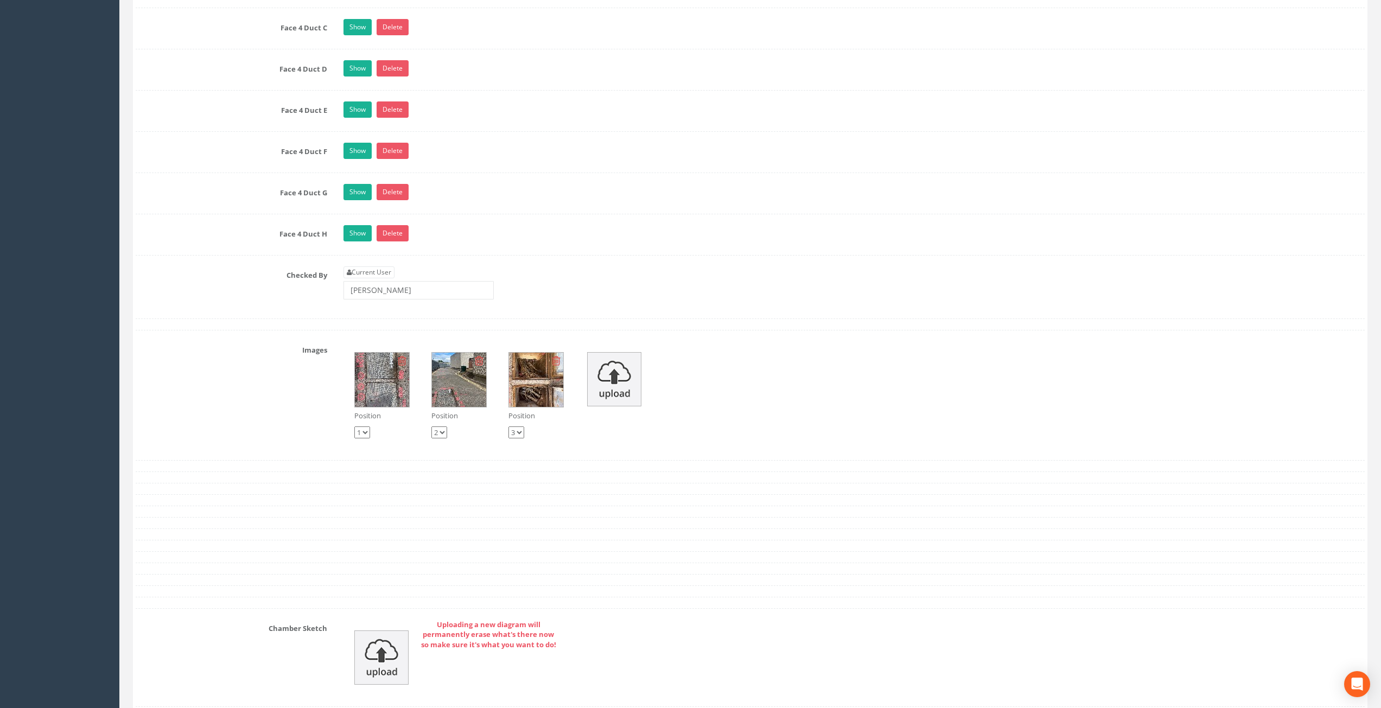
drag, startPoint x: 681, startPoint y: 315, endPoint x: 675, endPoint y: 227, distance: 88.1
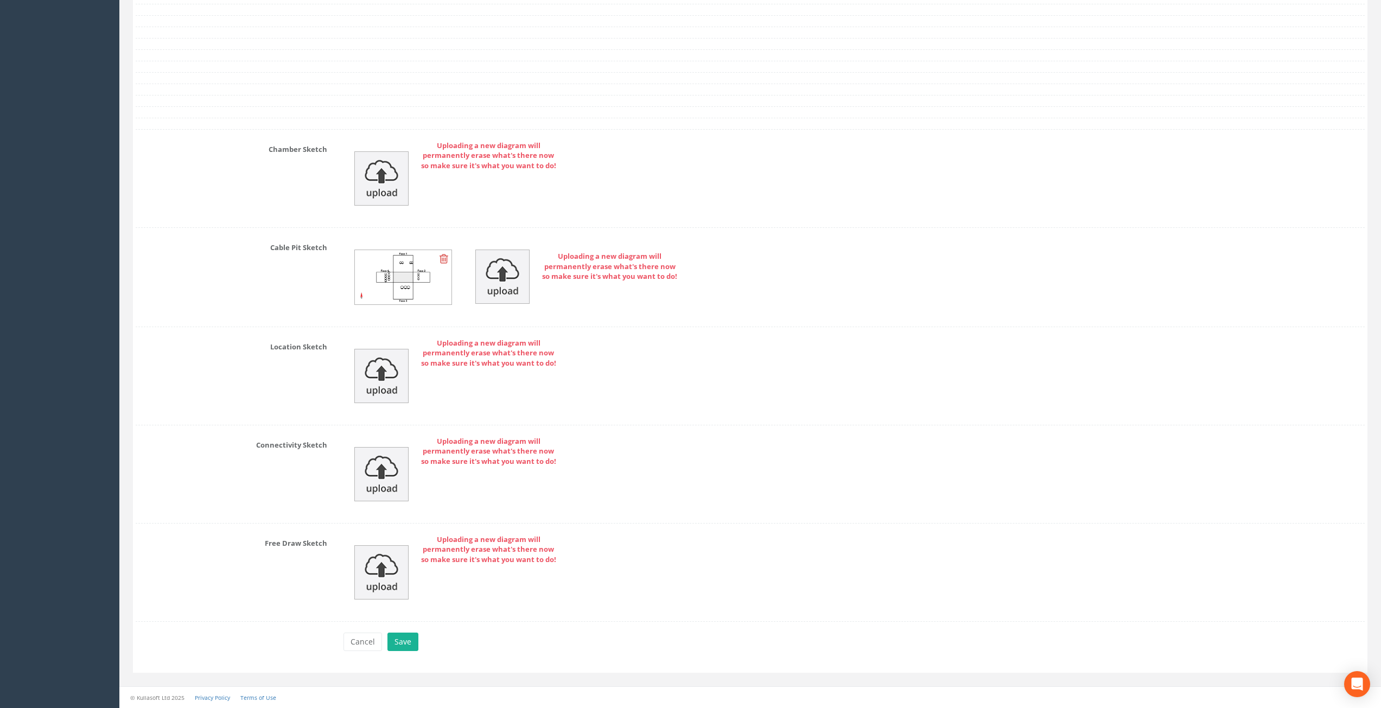
drag, startPoint x: 691, startPoint y: 189, endPoint x: 675, endPoint y: 368, distance: 179.7
click at [407, 647] on button "Save" at bounding box center [402, 642] width 31 height 18
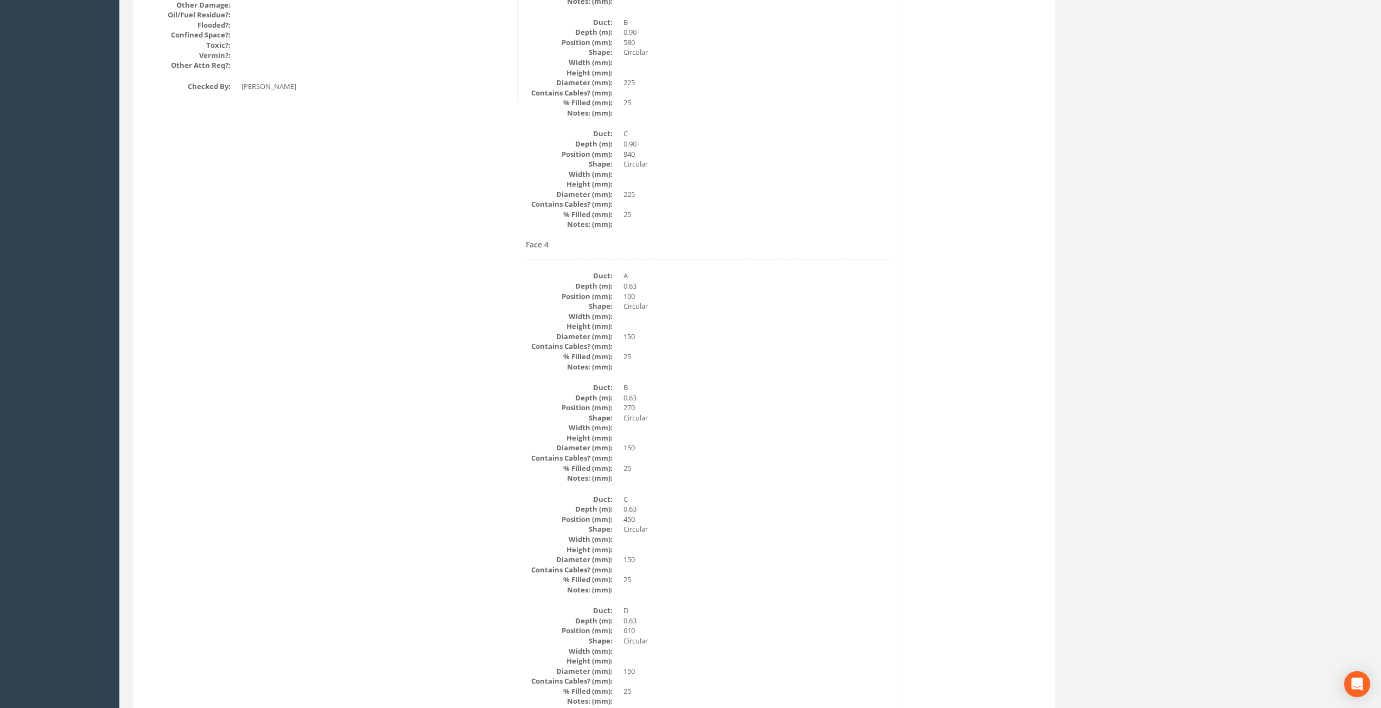
scroll to position [0, 0]
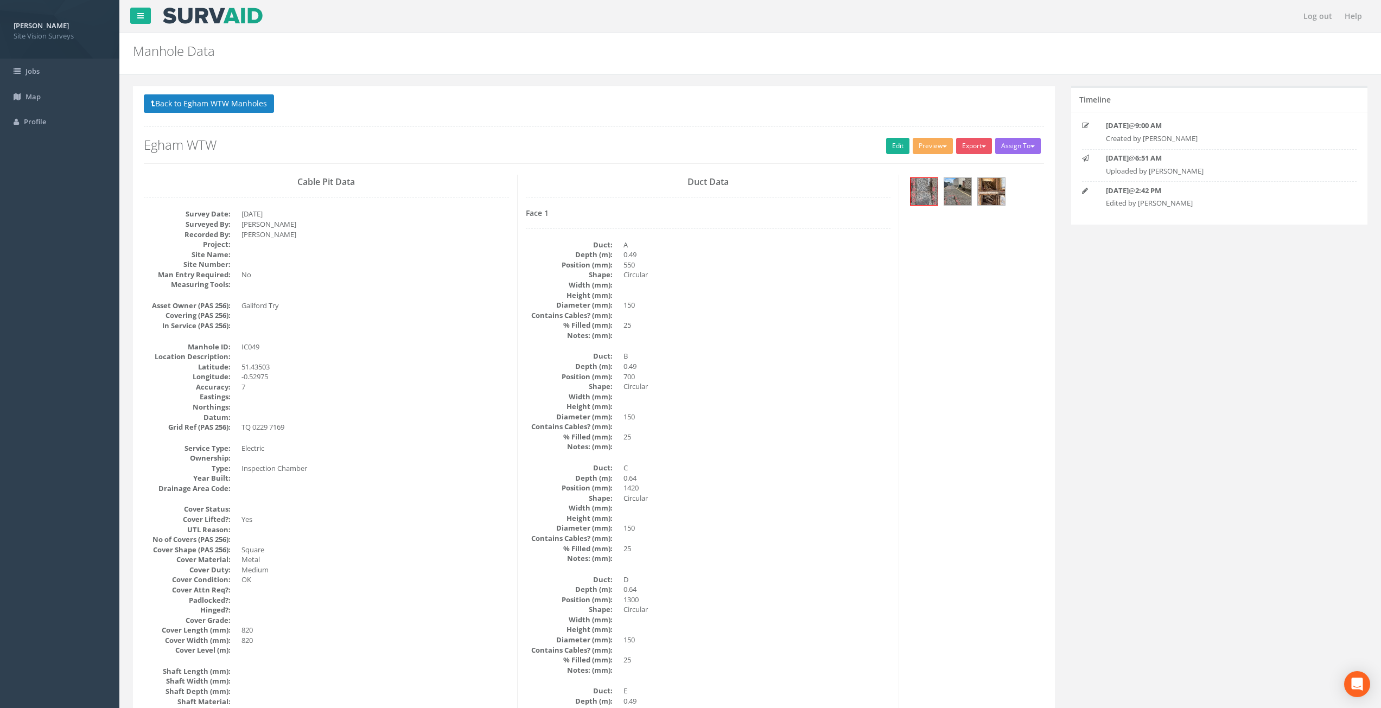
drag, startPoint x: 436, startPoint y: 456, endPoint x: 456, endPoint y: 84, distance: 372.7
click at [258, 107] on button "Back to Egham WTW Manholes" at bounding box center [209, 103] width 130 height 18
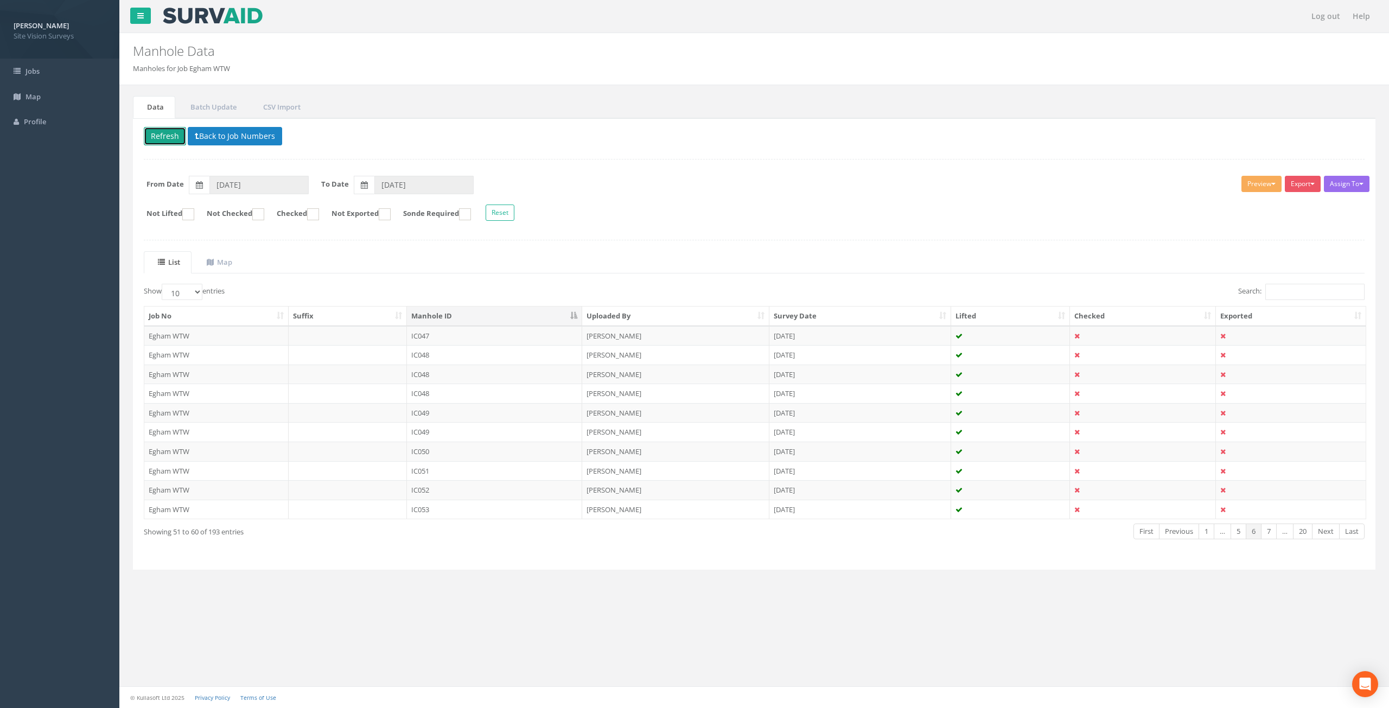
click at [170, 136] on button "Refresh" at bounding box center [165, 136] width 42 height 18
click at [514, 450] on td "IC050" at bounding box center [495, 452] width 176 height 20
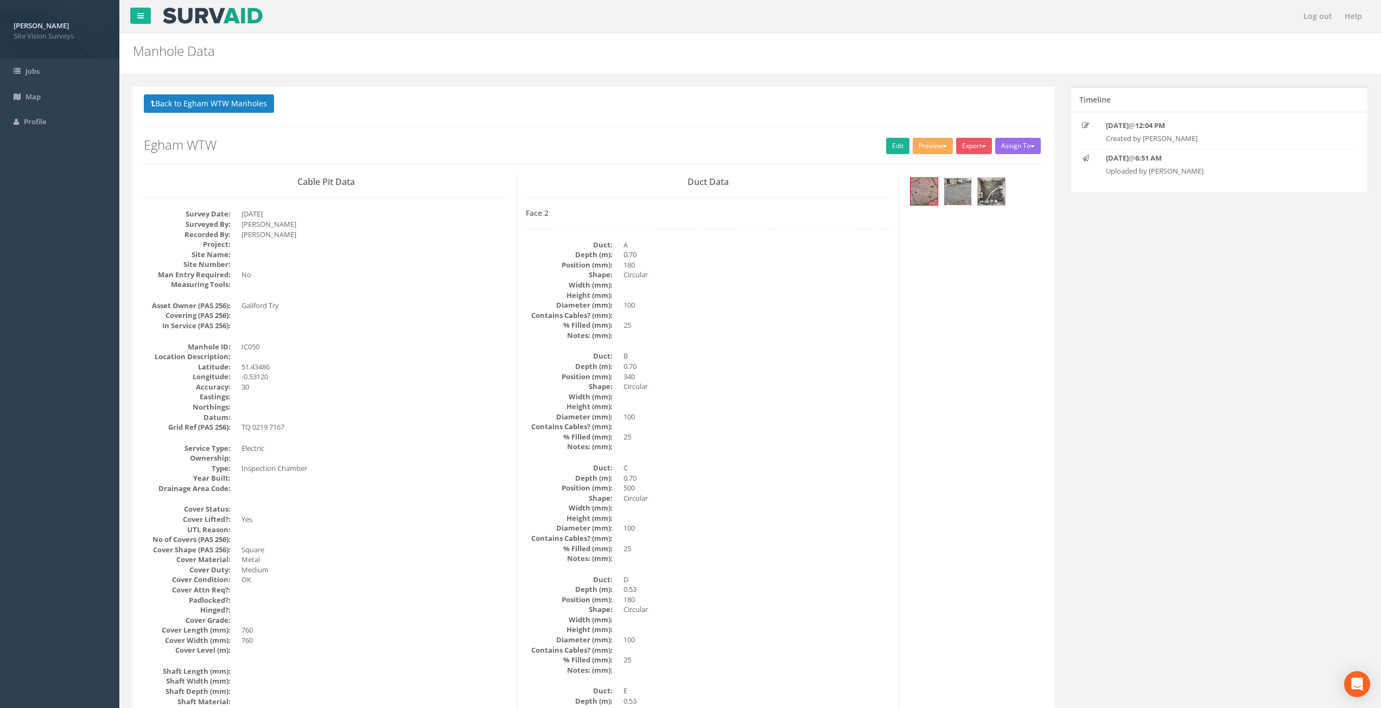
click at [961, 199] on img at bounding box center [957, 191] width 27 height 27
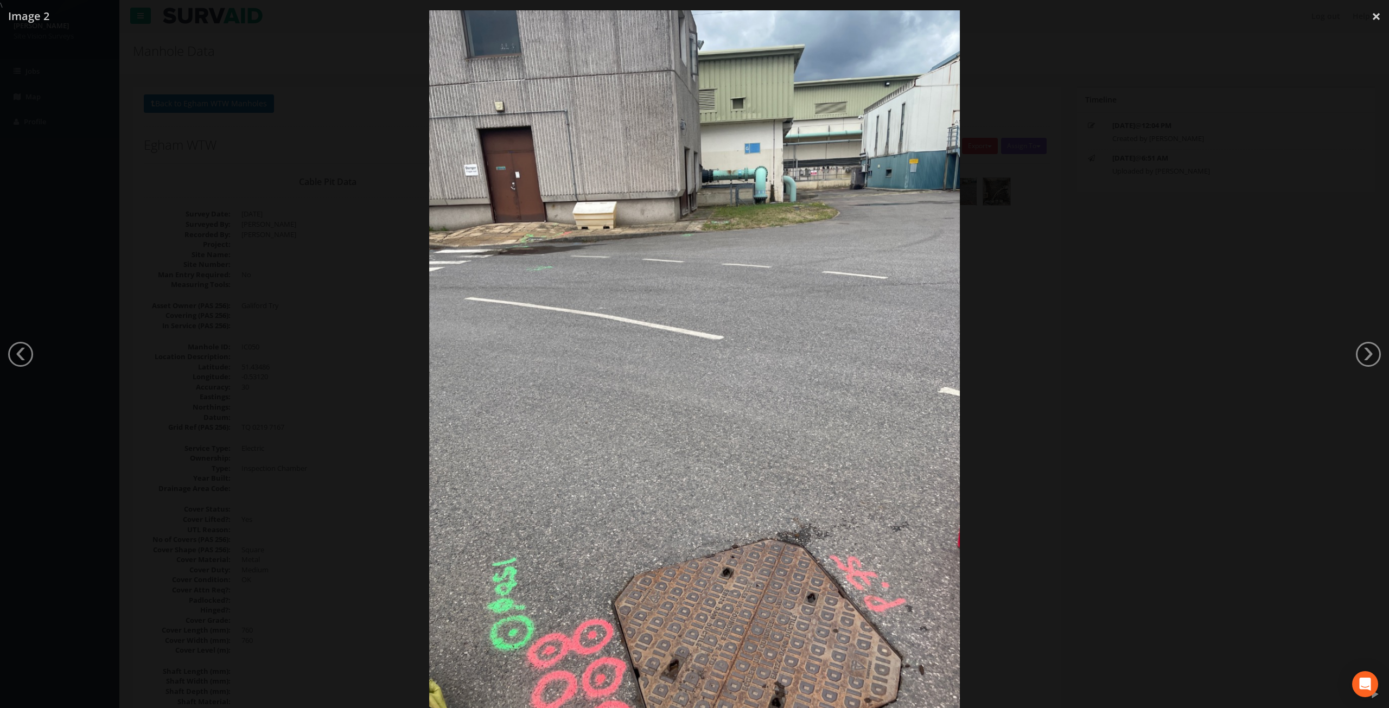
click at [1183, 160] on div at bounding box center [694, 364] width 1389 height 708
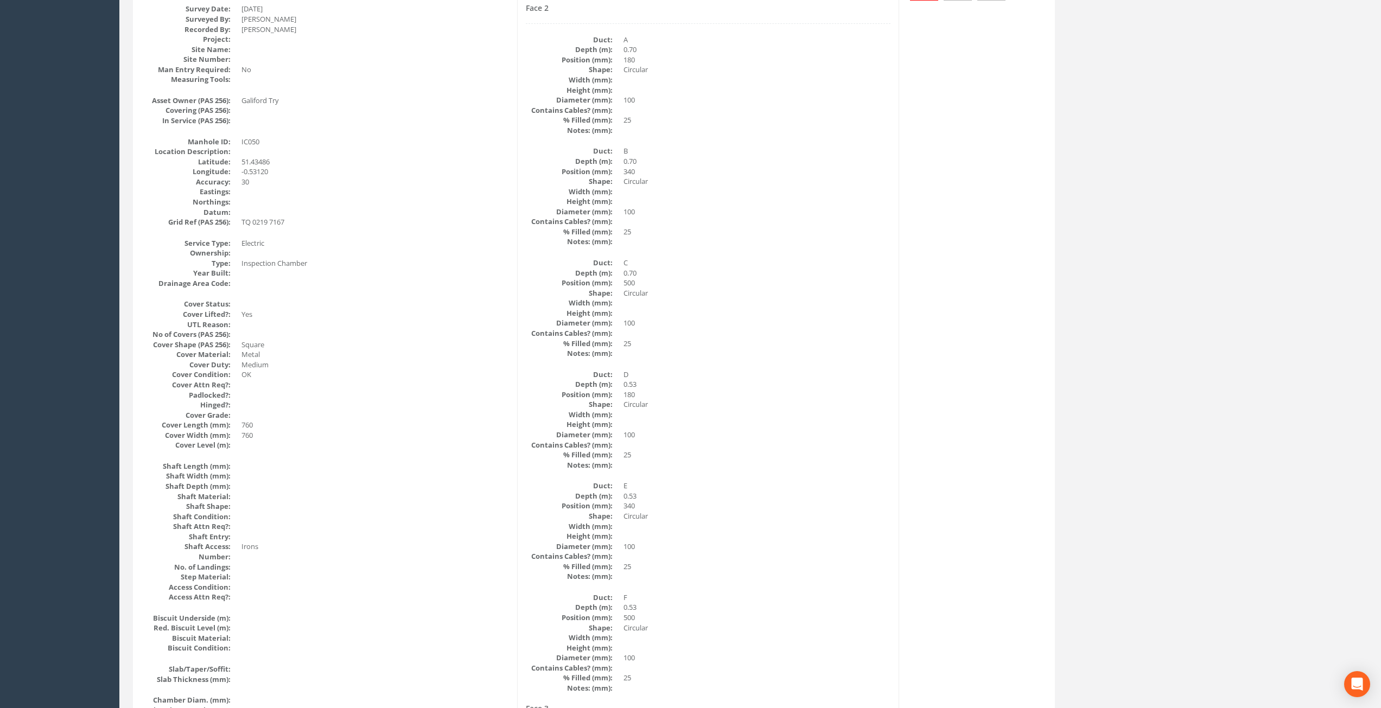
scroll to position [369, 0]
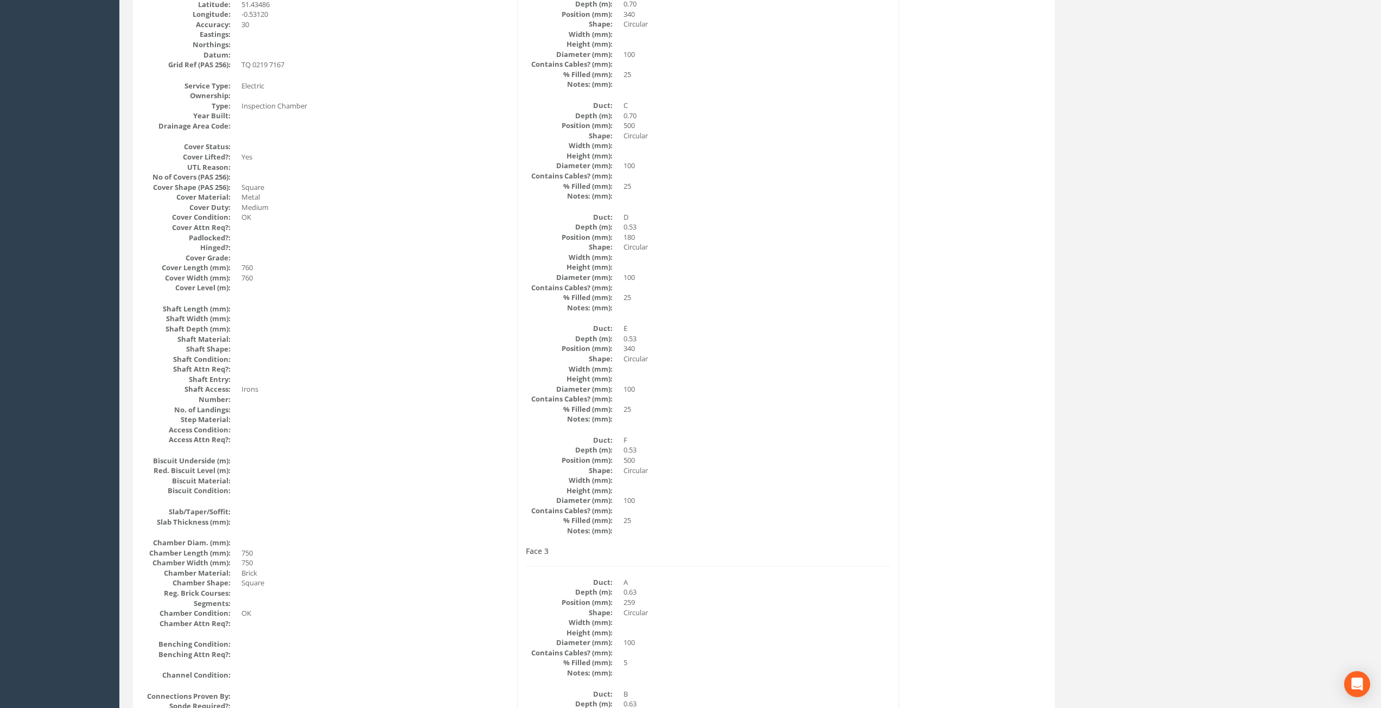
drag, startPoint x: 411, startPoint y: 592, endPoint x: 412, endPoint y: 667, distance: 74.9
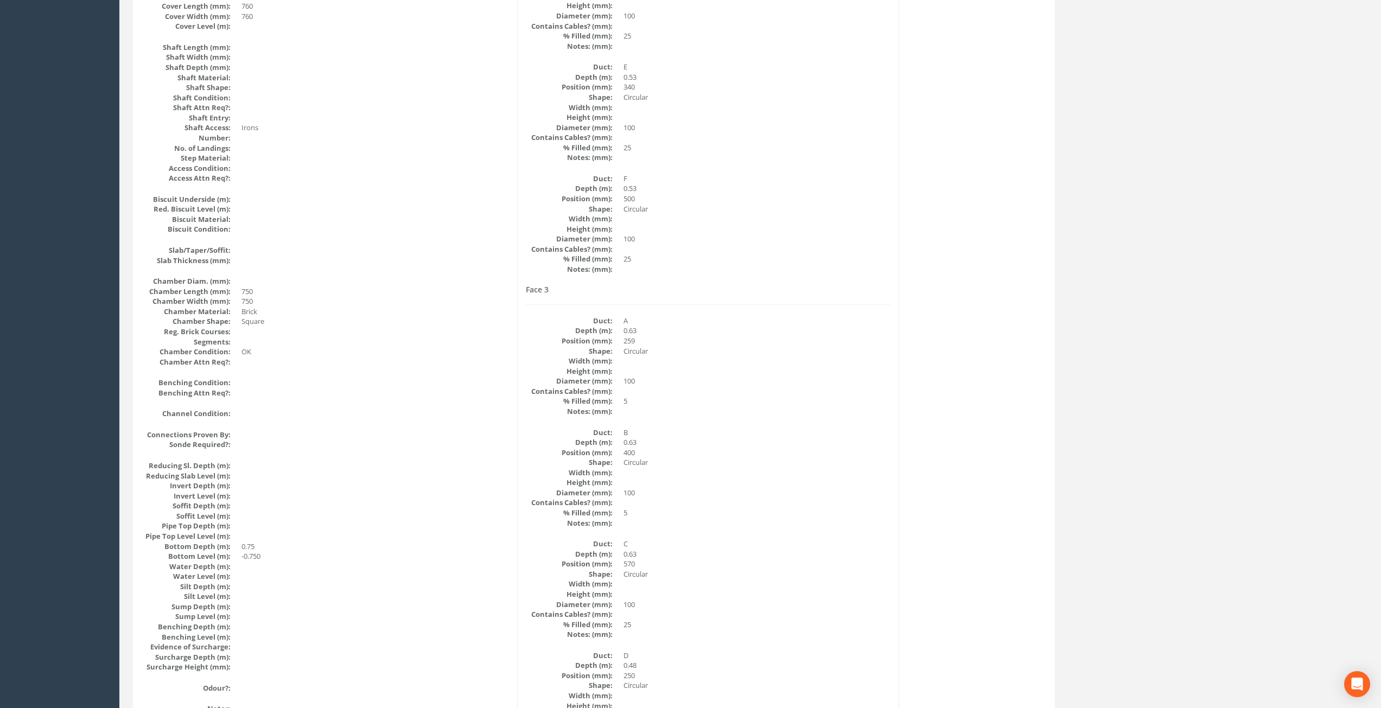
scroll to position [0, 0]
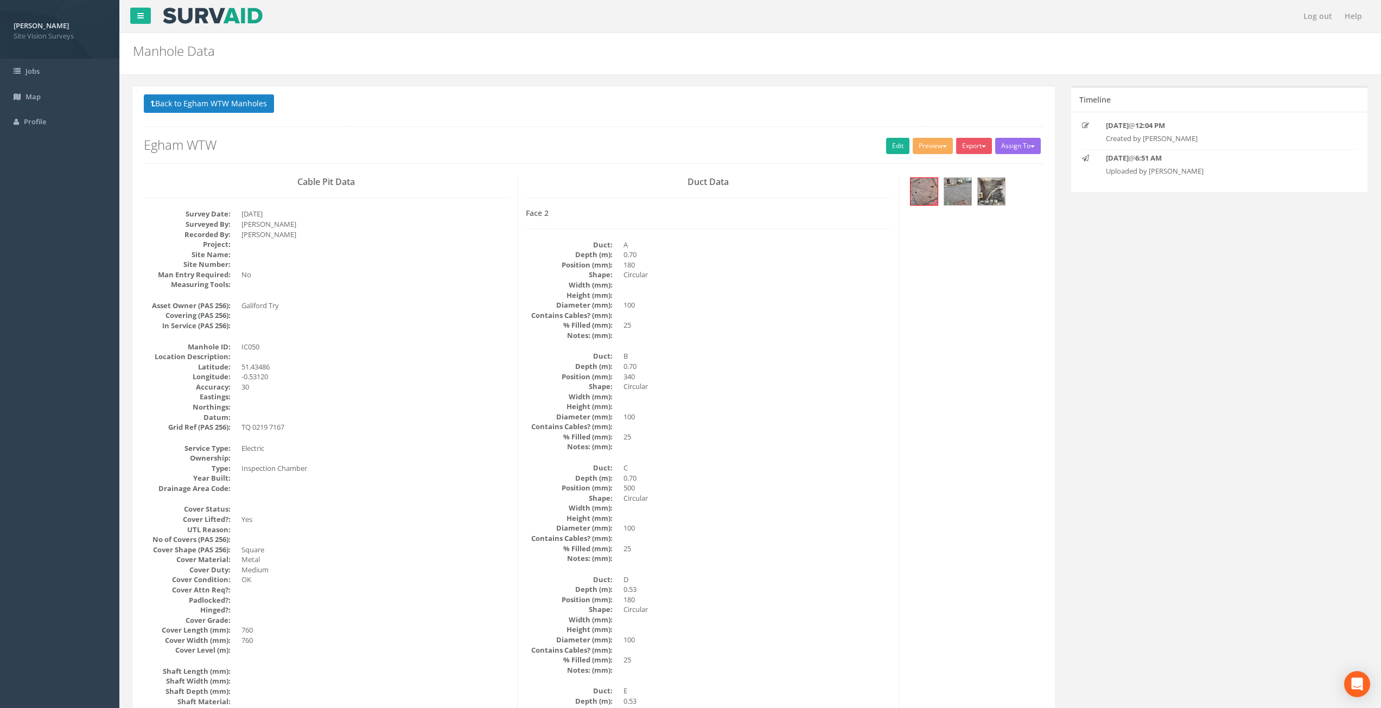
drag, startPoint x: 409, startPoint y: 603, endPoint x: 407, endPoint y: 352, distance: 251.2
click at [897, 152] on link "Edit" at bounding box center [897, 146] width 23 height 16
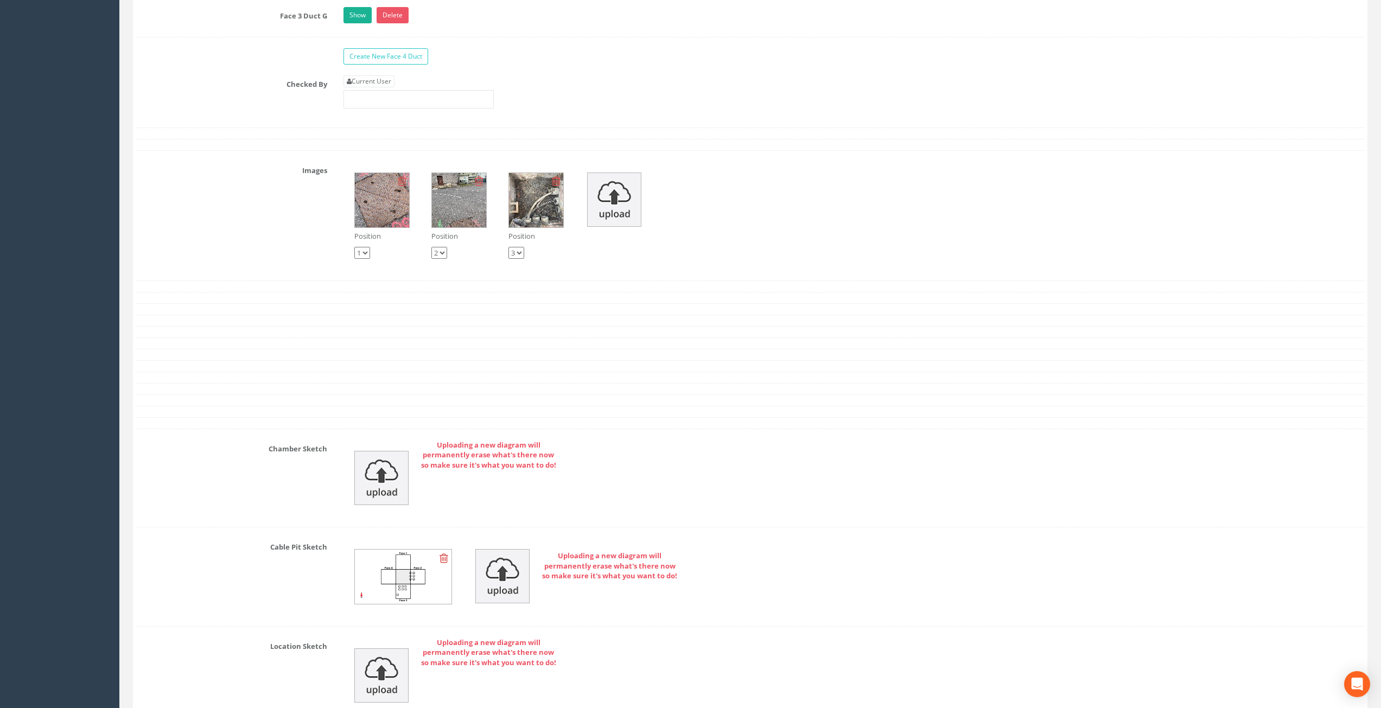
scroll to position [2312, 0]
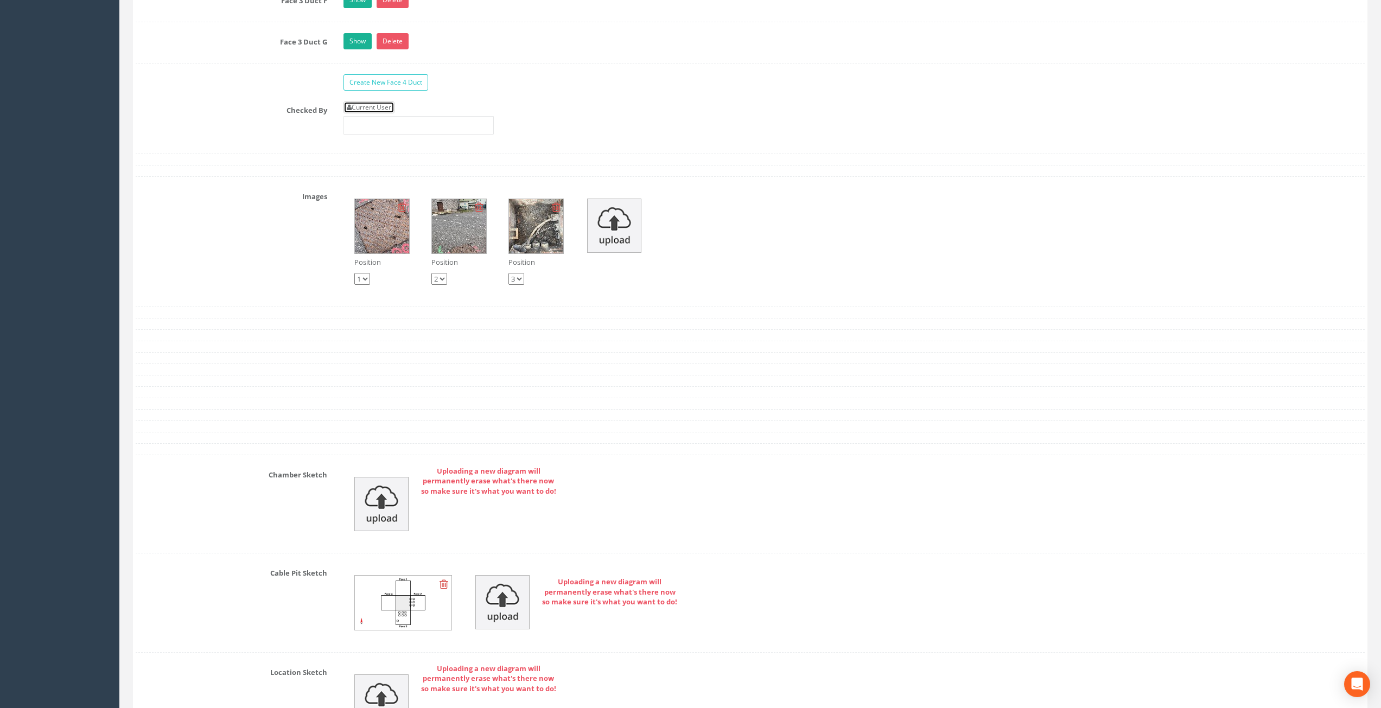
click at [377, 104] on link "Current User" at bounding box center [368, 107] width 51 height 12
type input "[PERSON_NAME]"
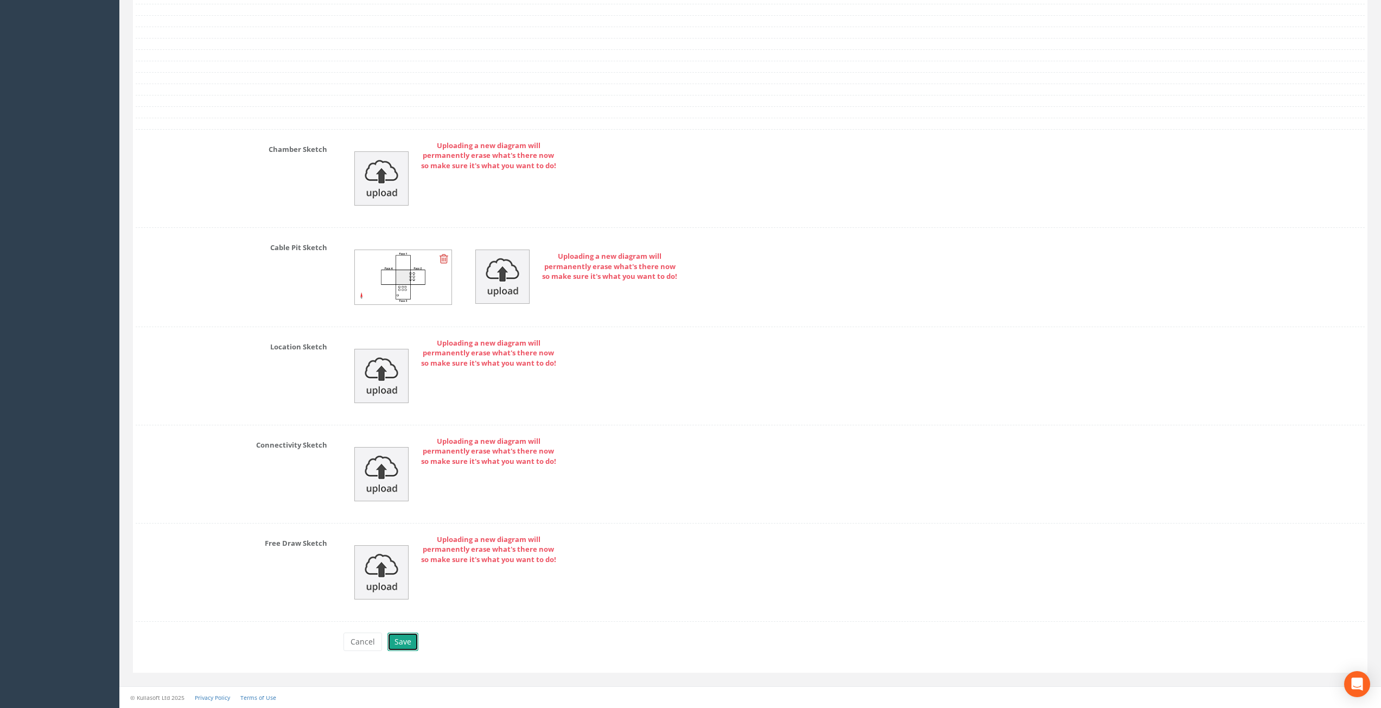
click at [411, 645] on button "Save" at bounding box center [402, 642] width 31 height 18
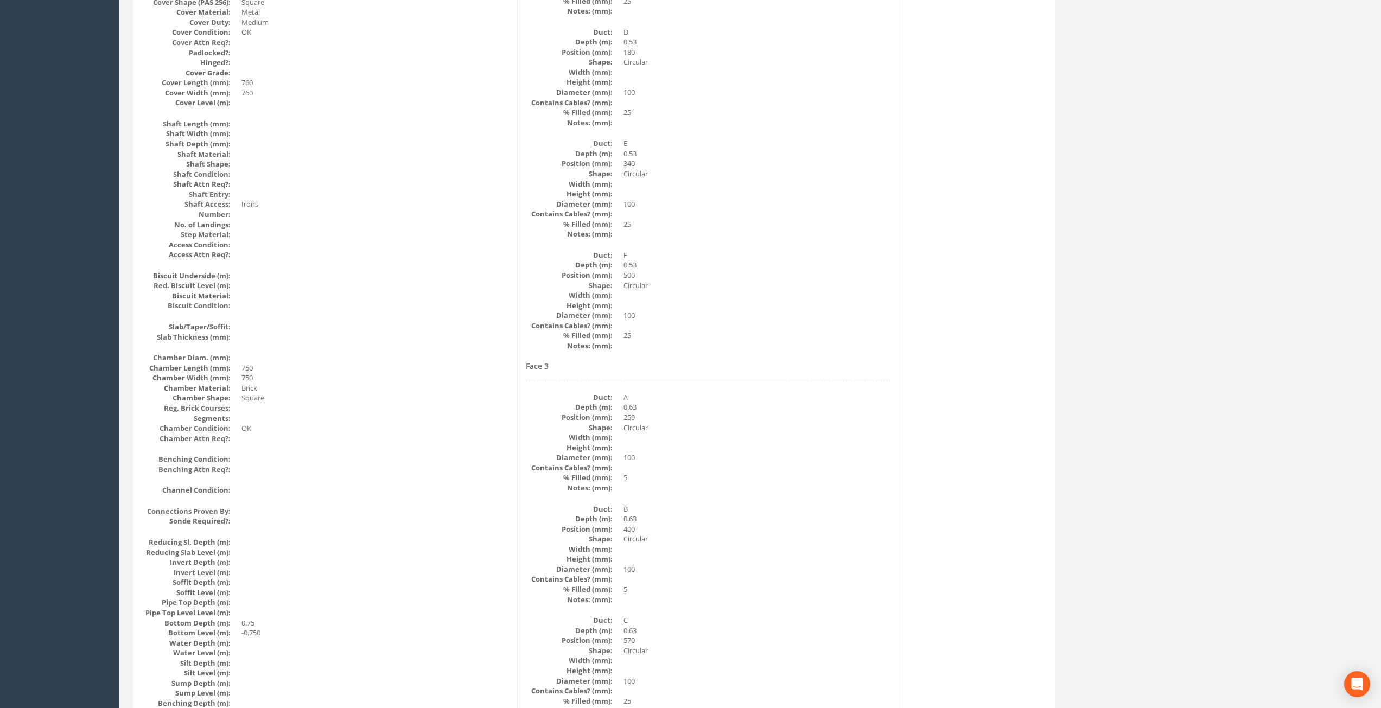
scroll to position [0, 0]
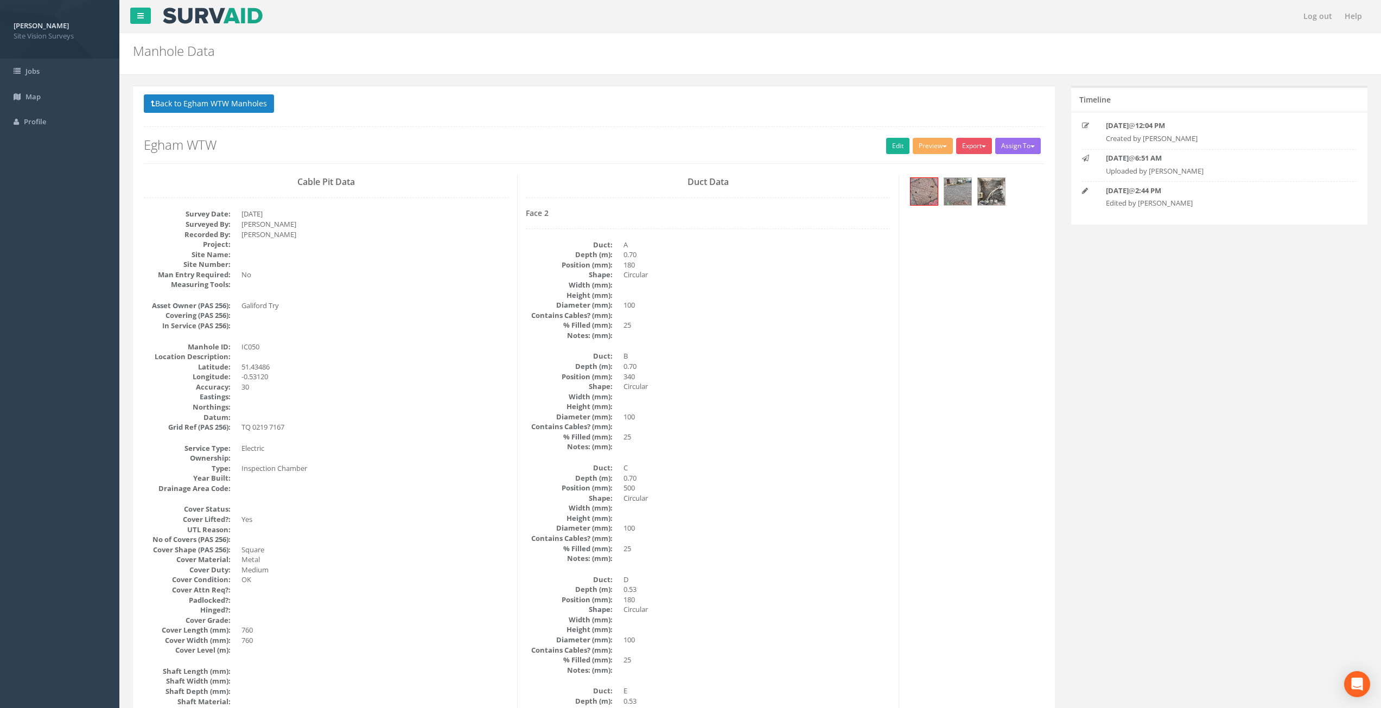
drag, startPoint x: 464, startPoint y: 514, endPoint x: 414, endPoint y: 173, distance: 344.4
click at [251, 110] on button "Back to Egham WTW Manholes" at bounding box center [209, 103] width 130 height 18
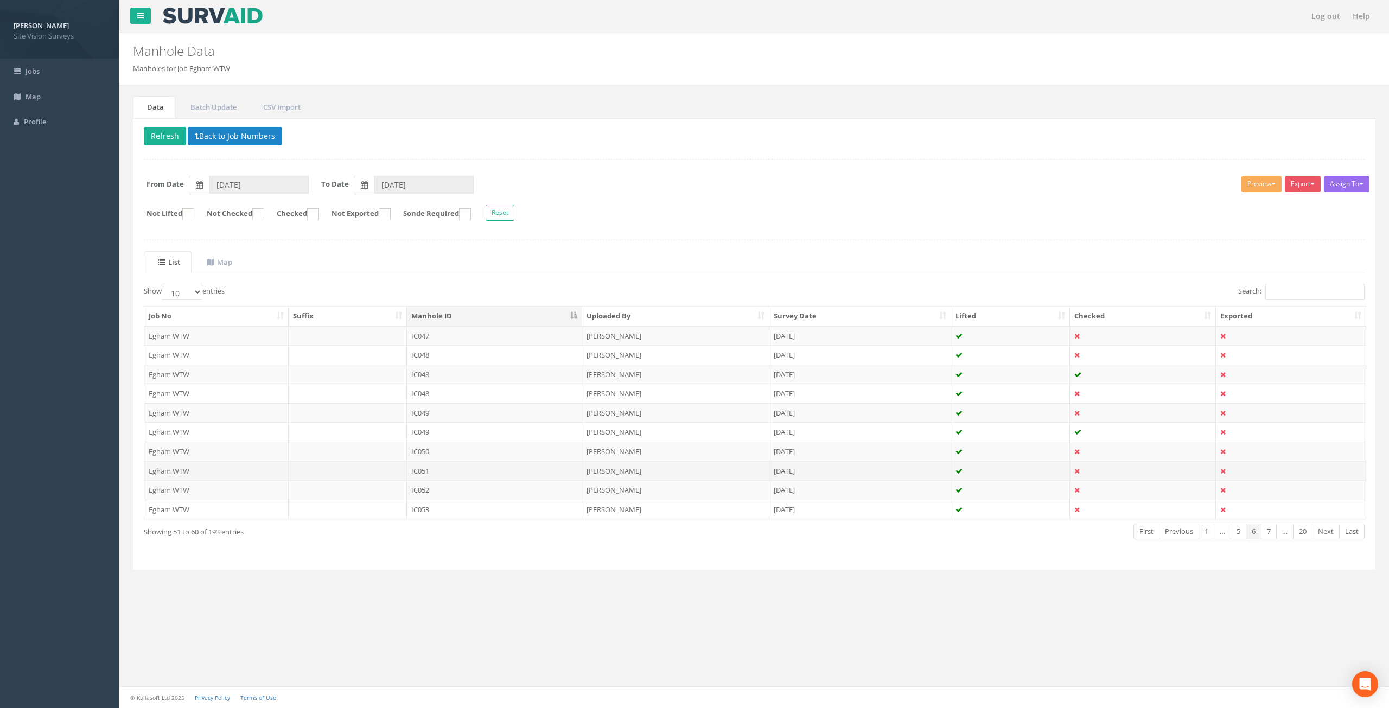
click at [456, 470] on td "IC051" at bounding box center [495, 471] width 176 height 20
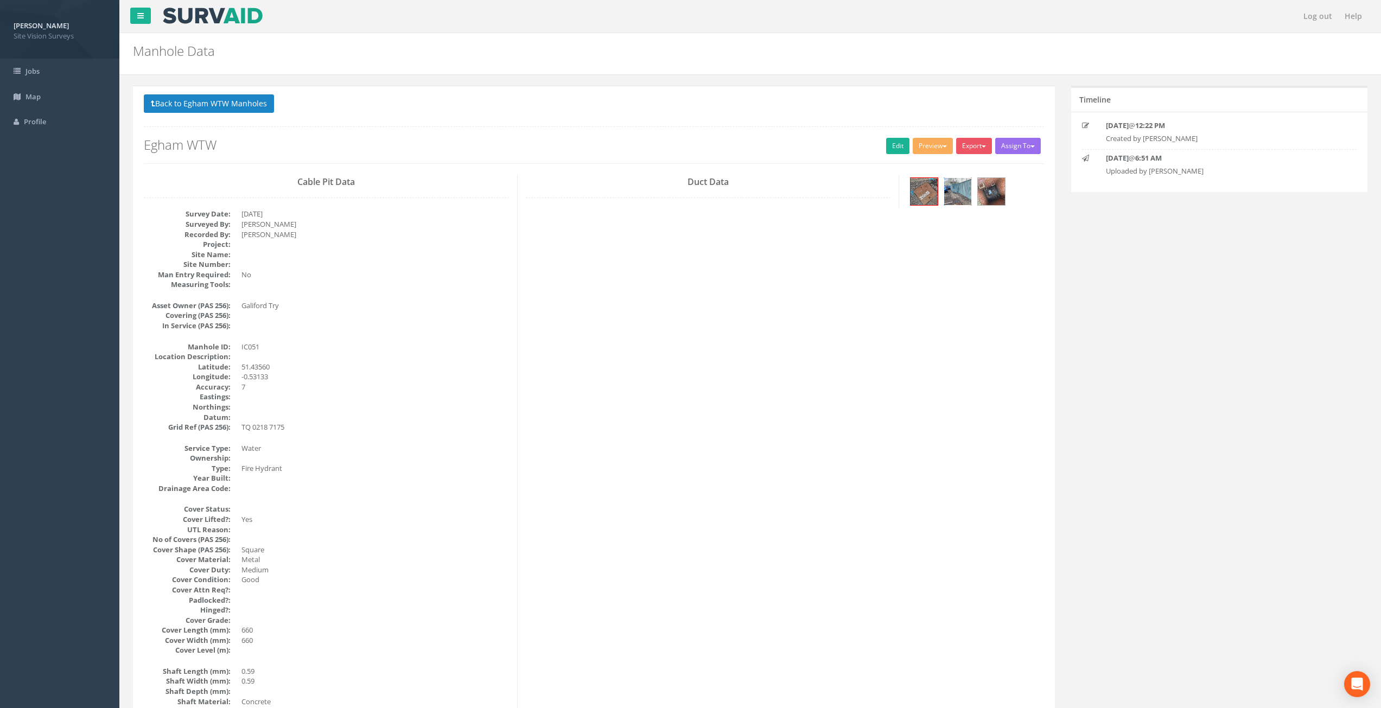
click at [959, 189] on img at bounding box center [957, 191] width 27 height 27
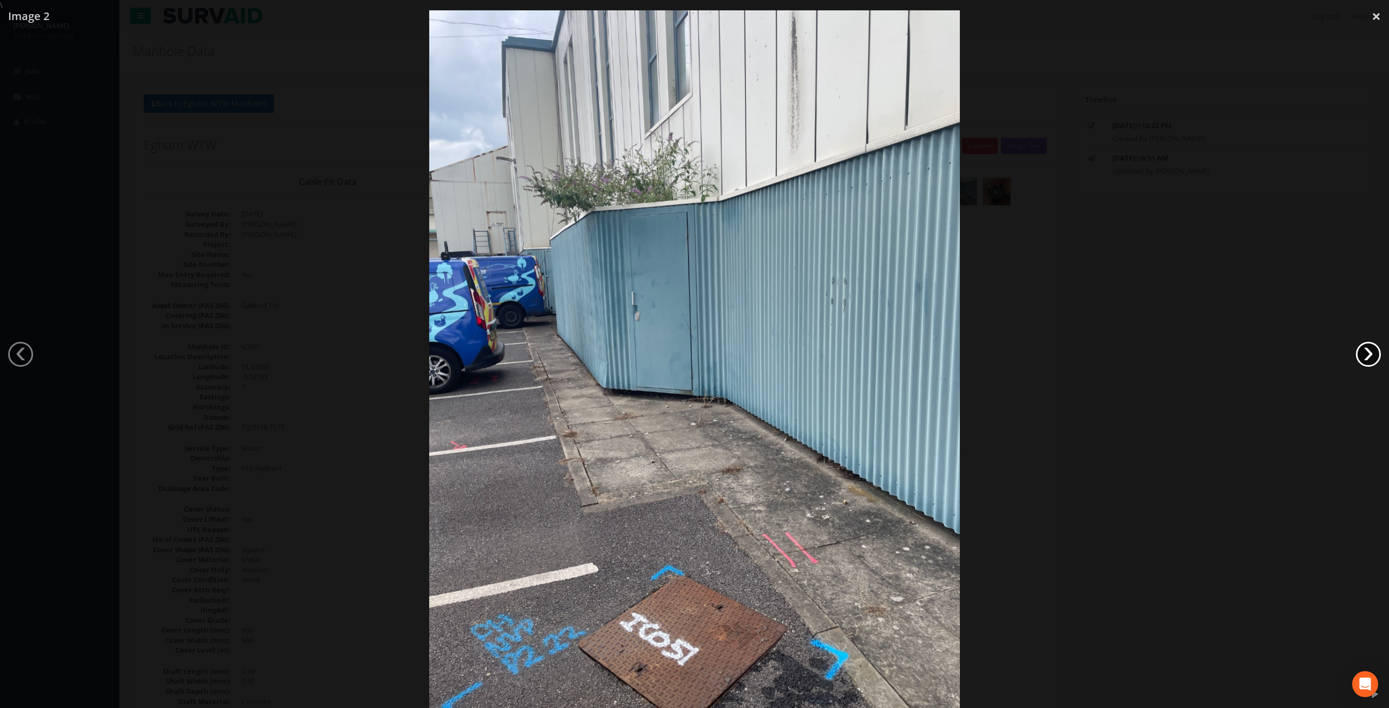
click at [1366, 348] on link "›" at bounding box center [1368, 354] width 25 height 25
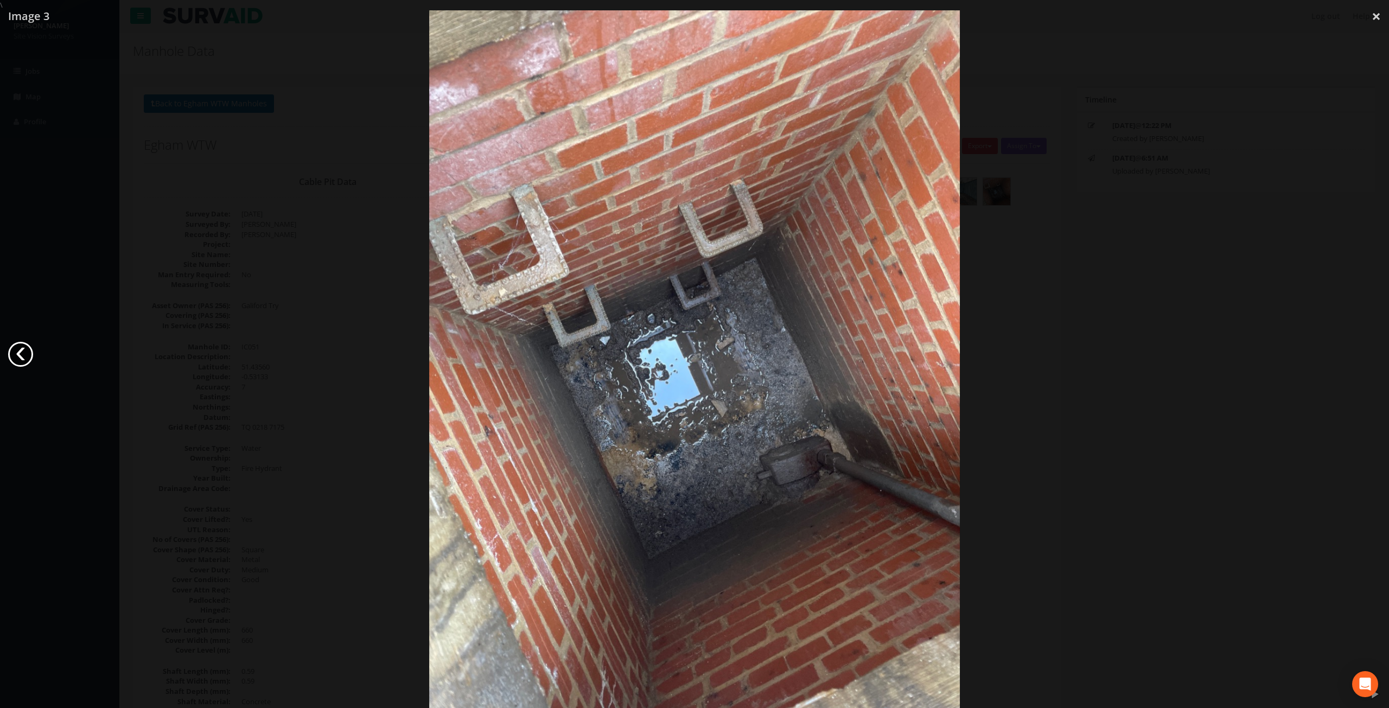
click at [19, 352] on link "‹" at bounding box center [20, 354] width 25 height 25
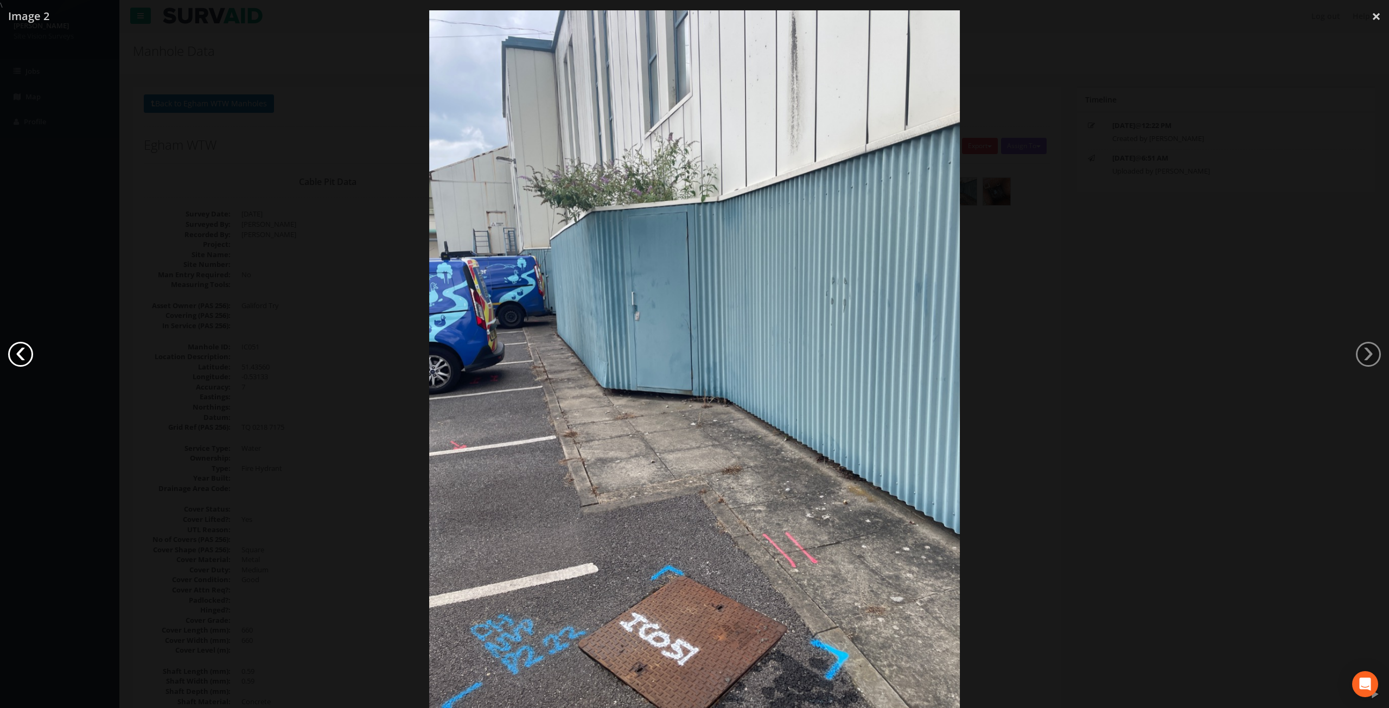
click at [19, 352] on link "‹" at bounding box center [20, 354] width 25 height 25
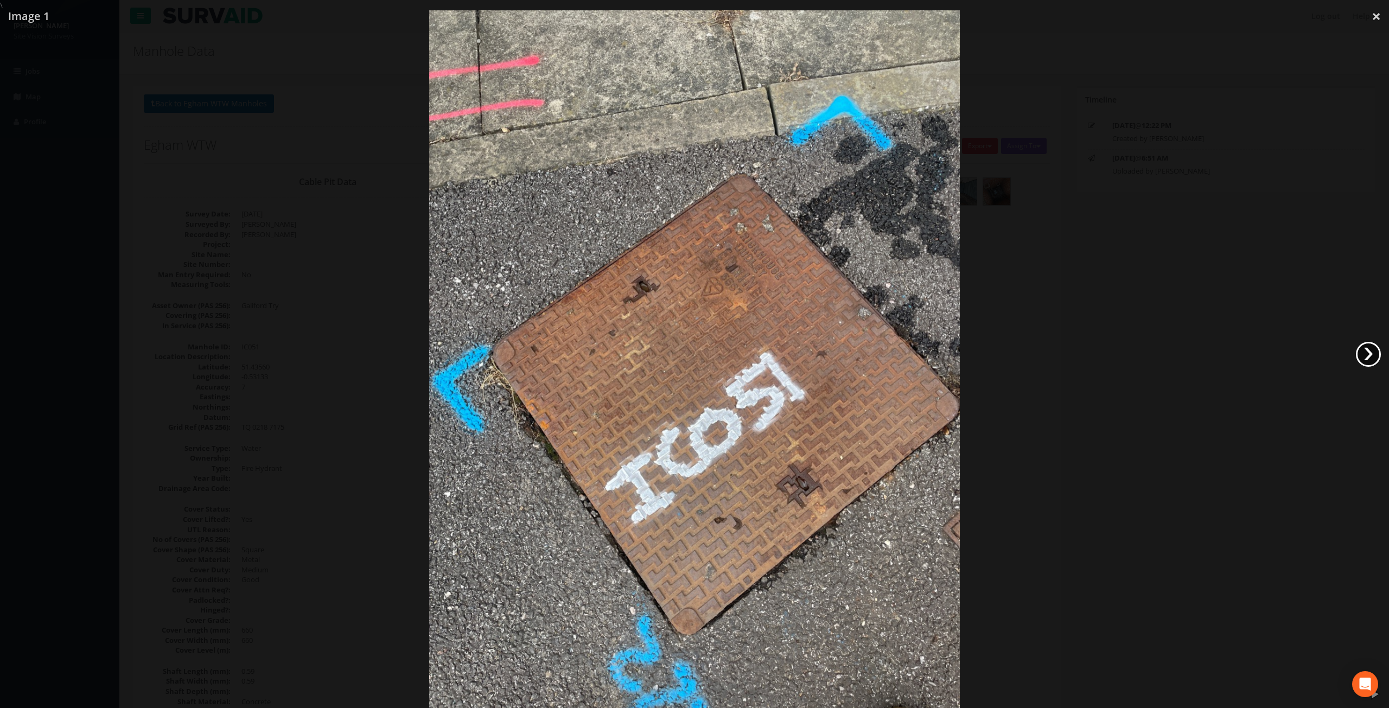
click at [1366, 358] on link "›" at bounding box center [1368, 354] width 25 height 25
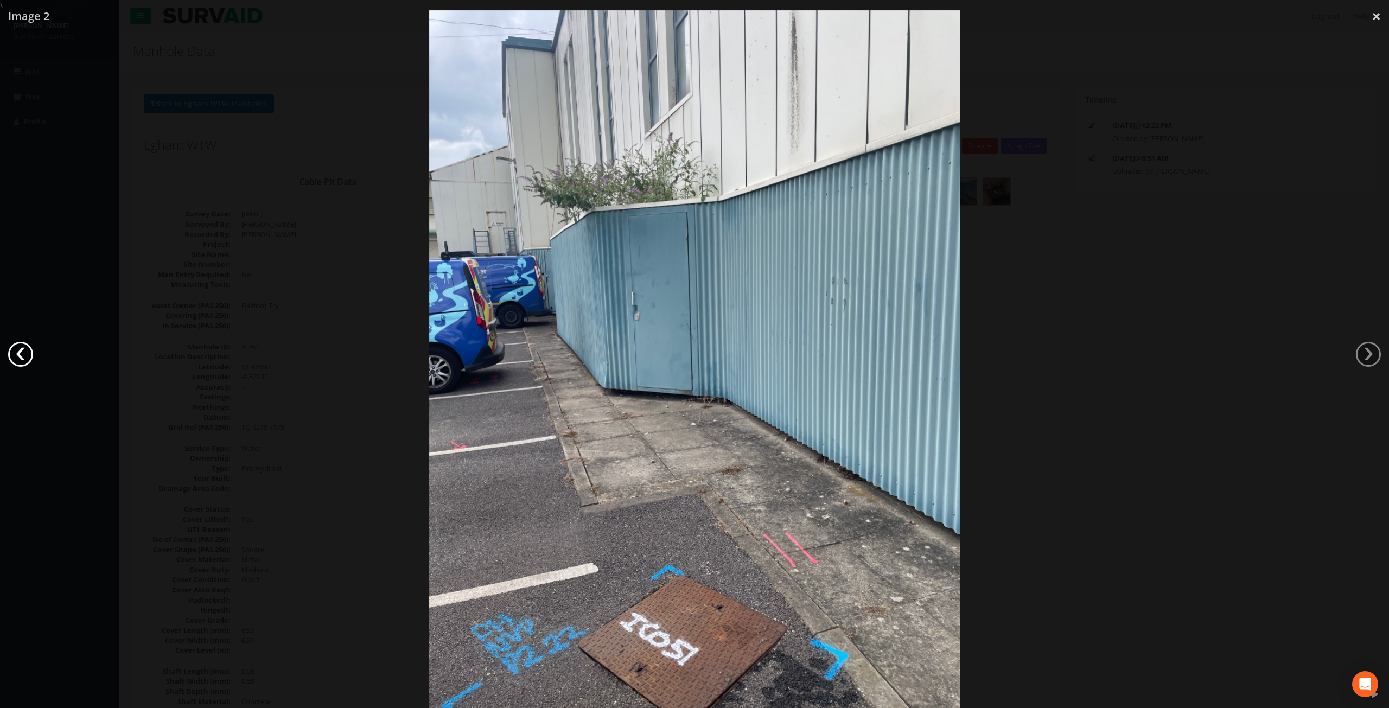
click at [14, 353] on link "‹" at bounding box center [20, 354] width 25 height 25
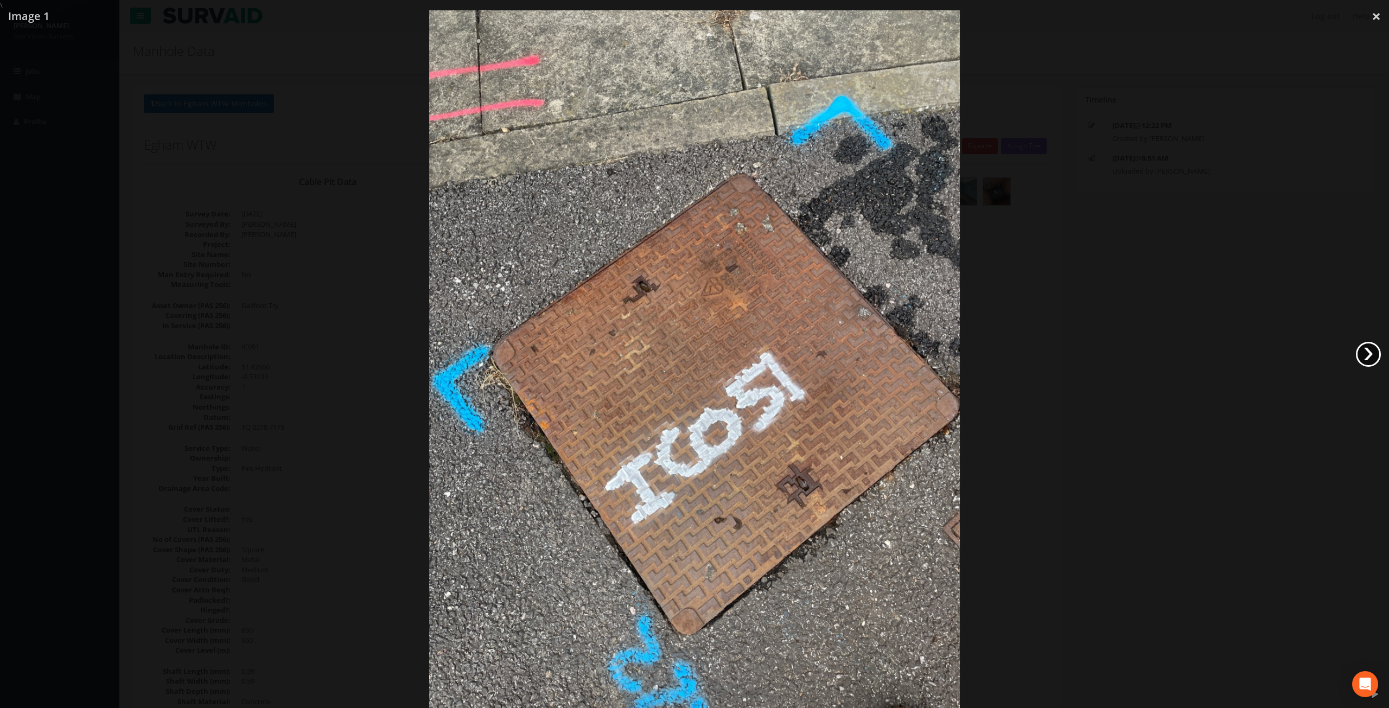
click at [1366, 349] on link "›" at bounding box center [1368, 354] width 25 height 25
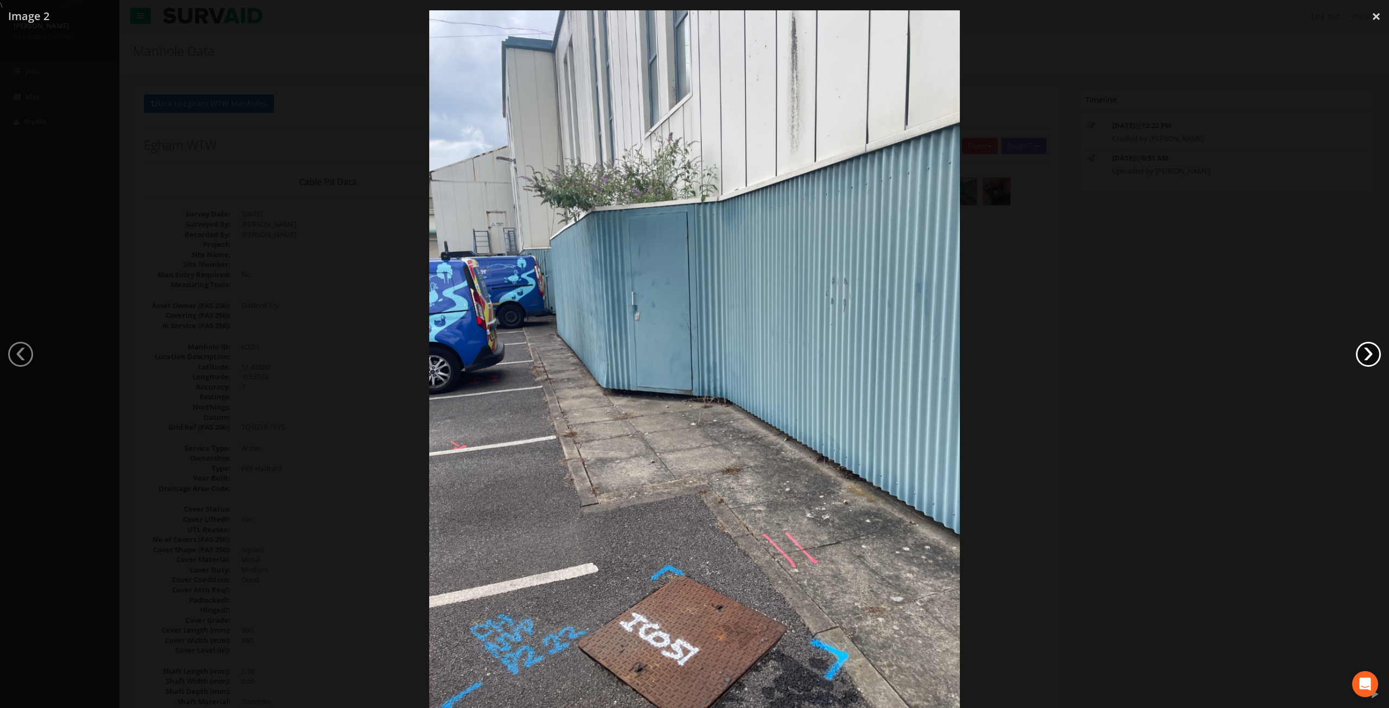
click at [1367, 349] on link "›" at bounding box center [1368, 354] width 25 height 25
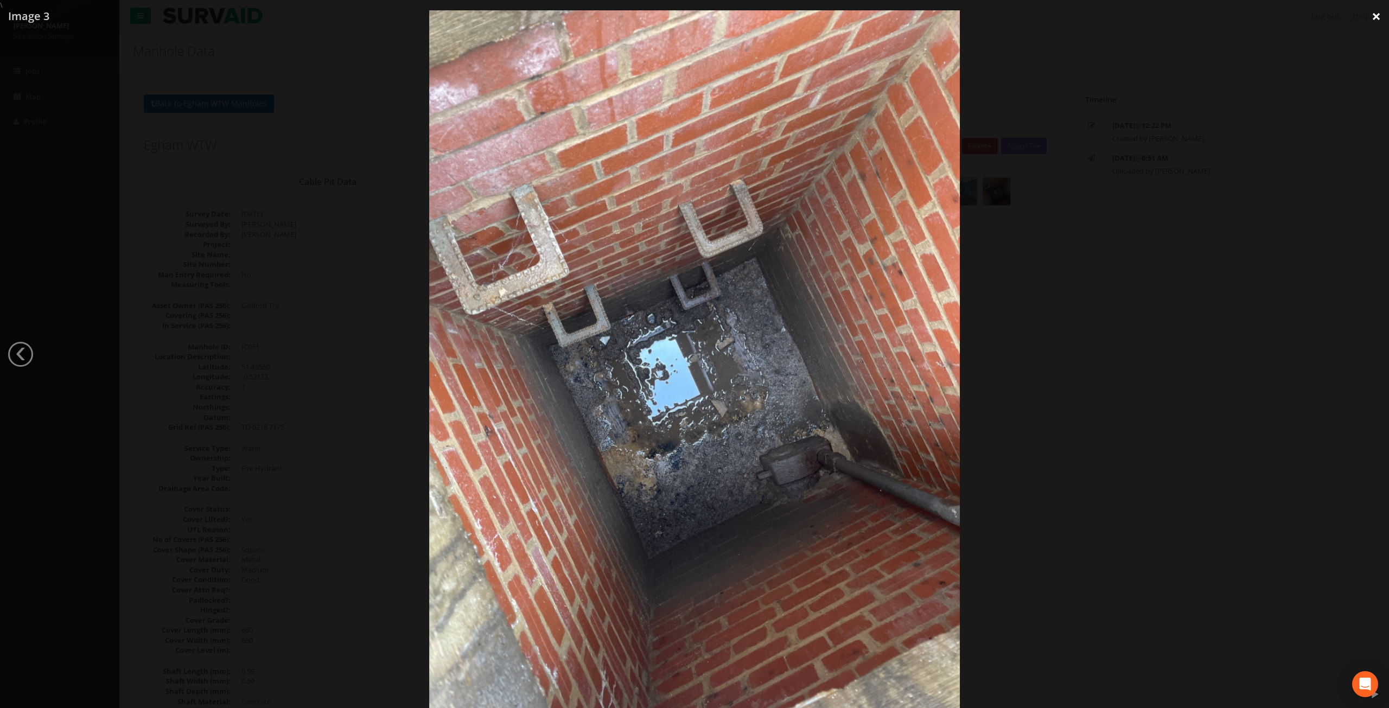
click at [1375, 20] on link "×" at bounding box center [1375, 16] width 25 height 33
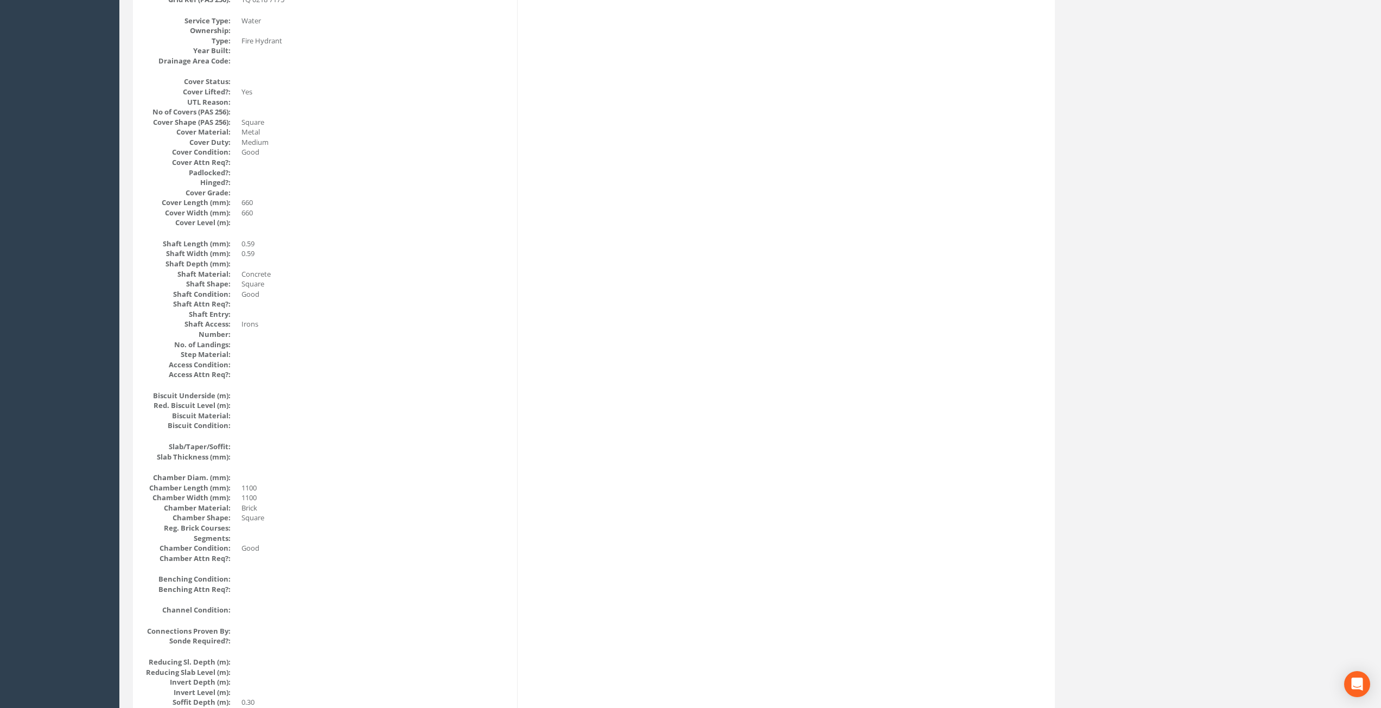
drag, startPoint x: 461, startPoint y: 342, endPoint x: 473, endPoint y: 463, distance: 121.6
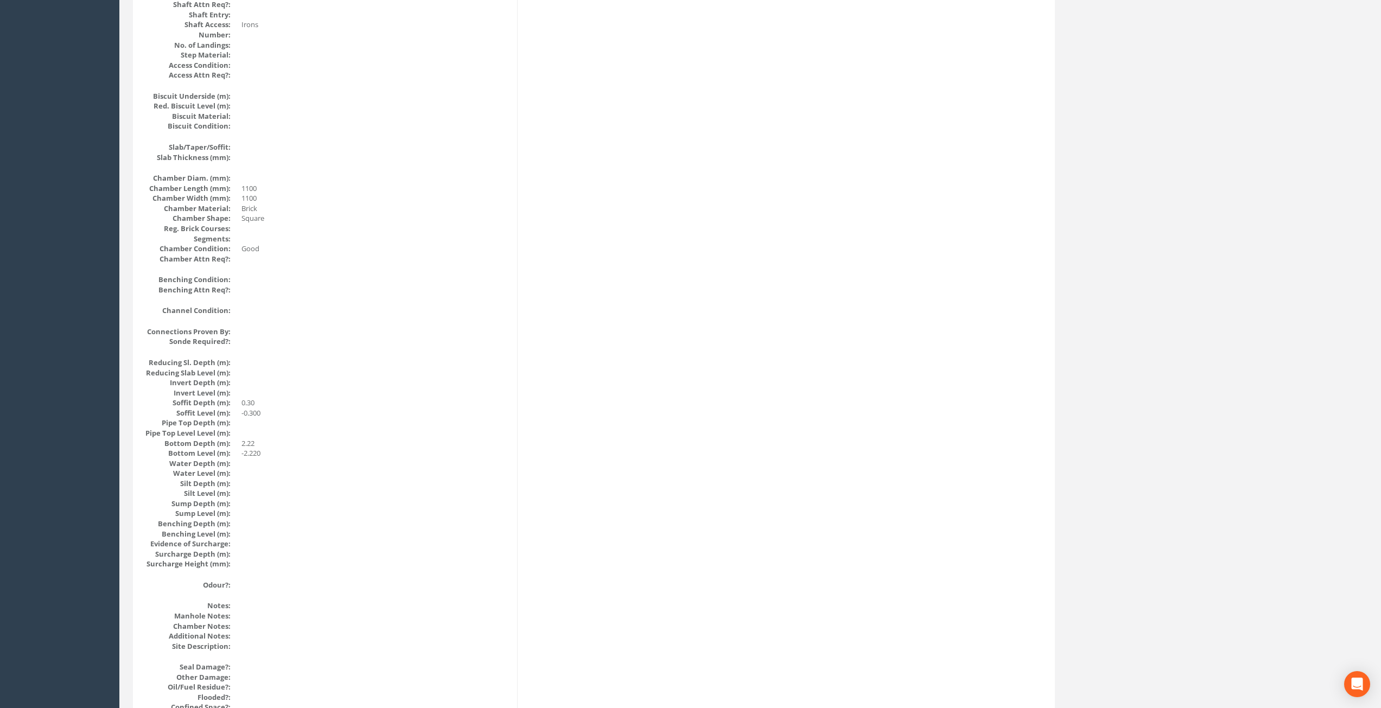
scroll to position [965, 0]
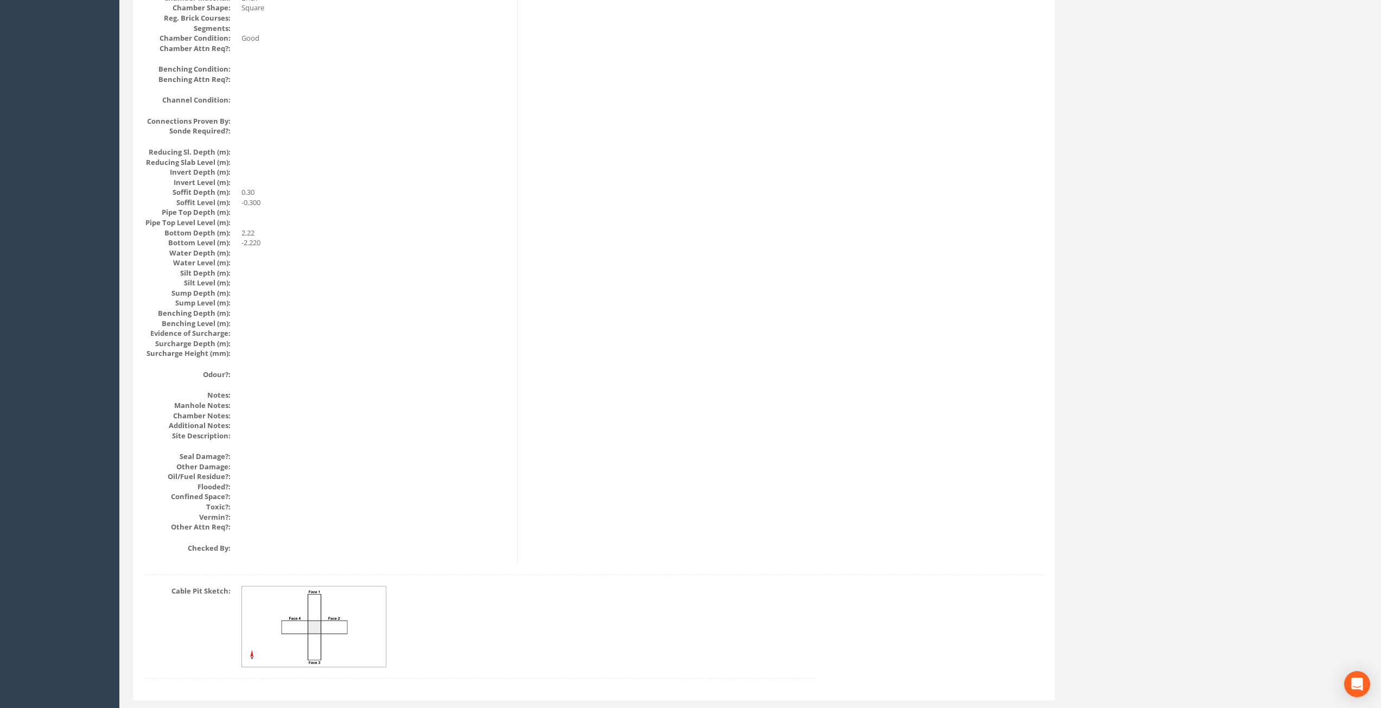
drag, startPoint x: 475, startPoint y: 333, endPoint x: 467, endPoint y: 448, distance: 115.3
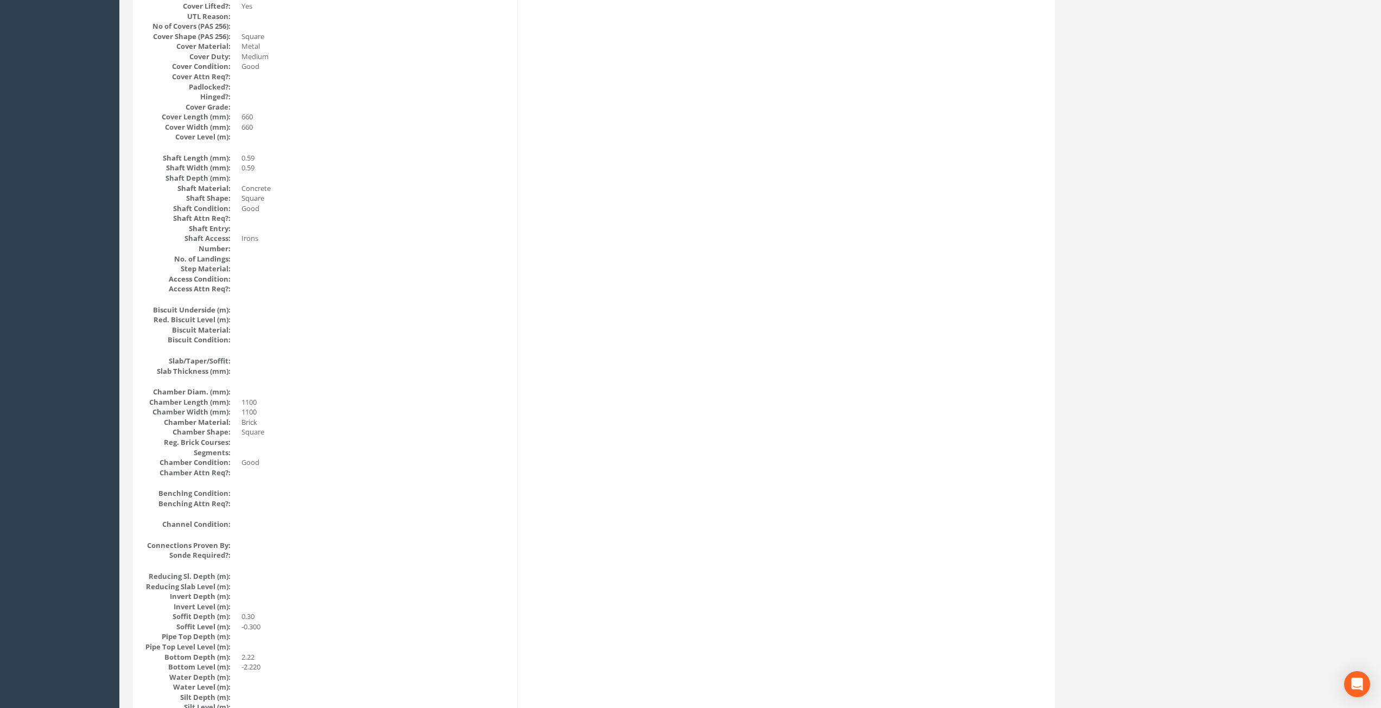
scroll to position [0, 0]
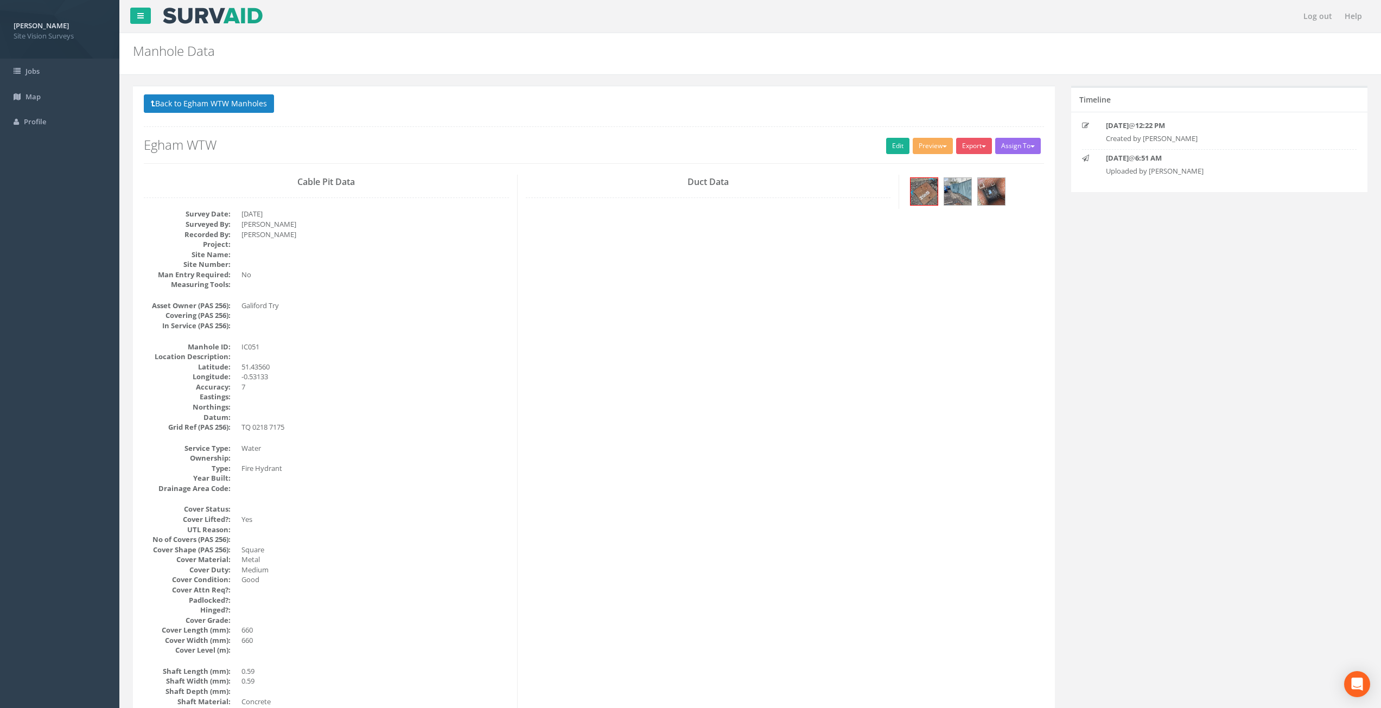
drag, startPoint x: 377, startPoint y: 562, endPoint x: 423, endPoint y: 306, distance: 259.8
click at [893, 148] on link "Edit" at bounding box center [897, 146] width 23 height 16
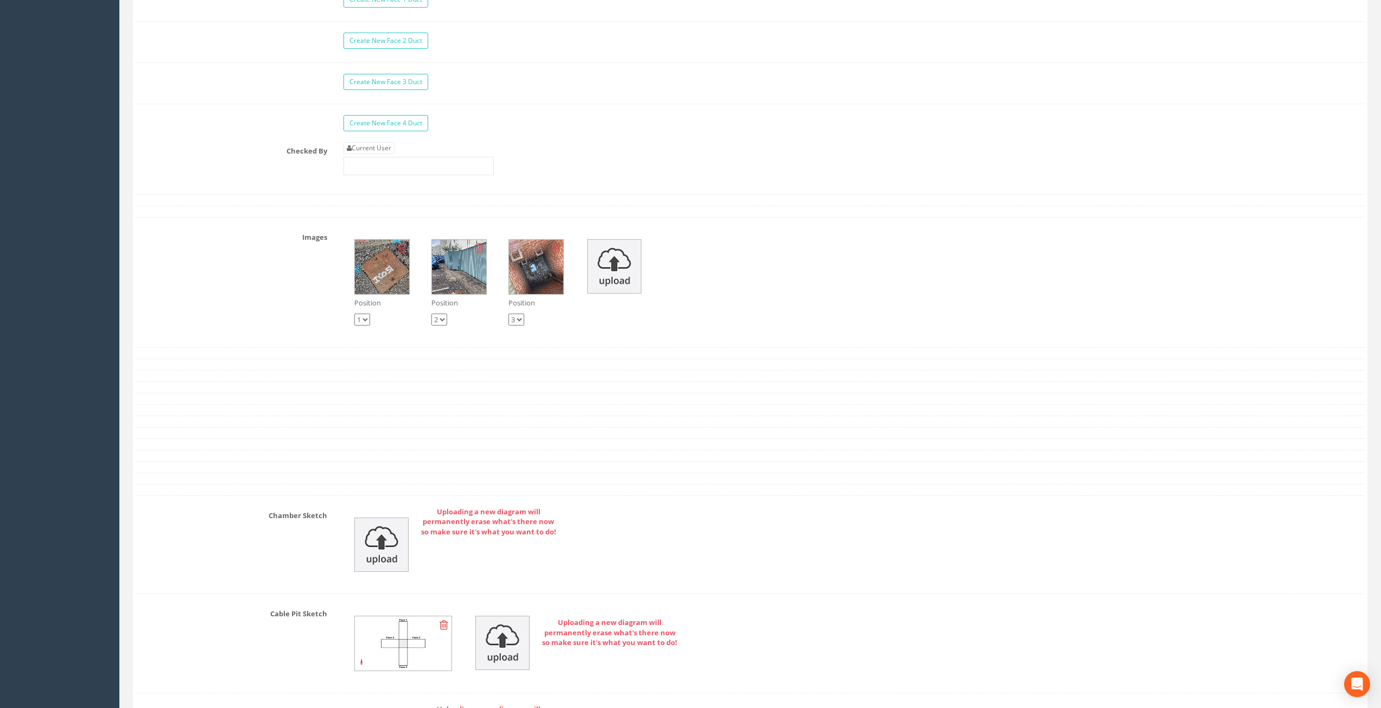
scroll to position [1748, 0]
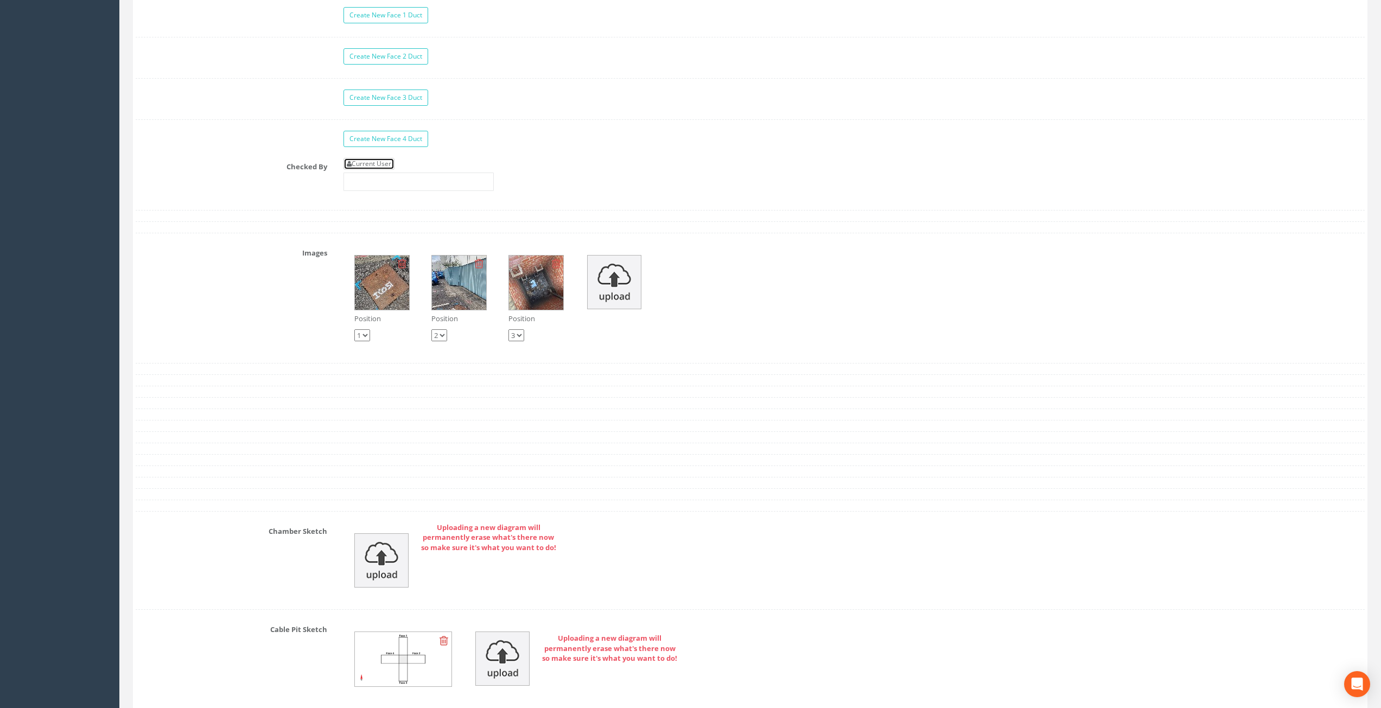
click at [365, 160] on link "Current User" at bounding box center [368, 164] width 51 height 12
type input "[PERSON_NAME]"
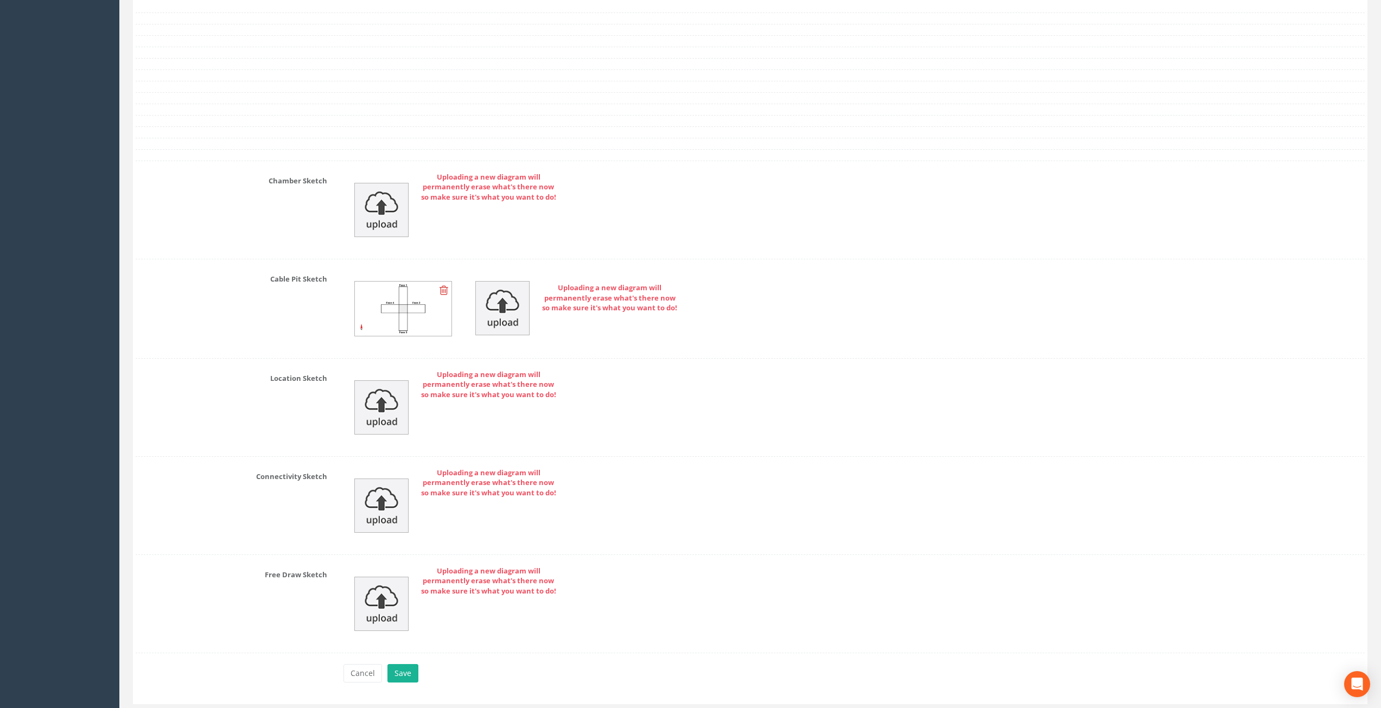
scroll to position [2130, 0]
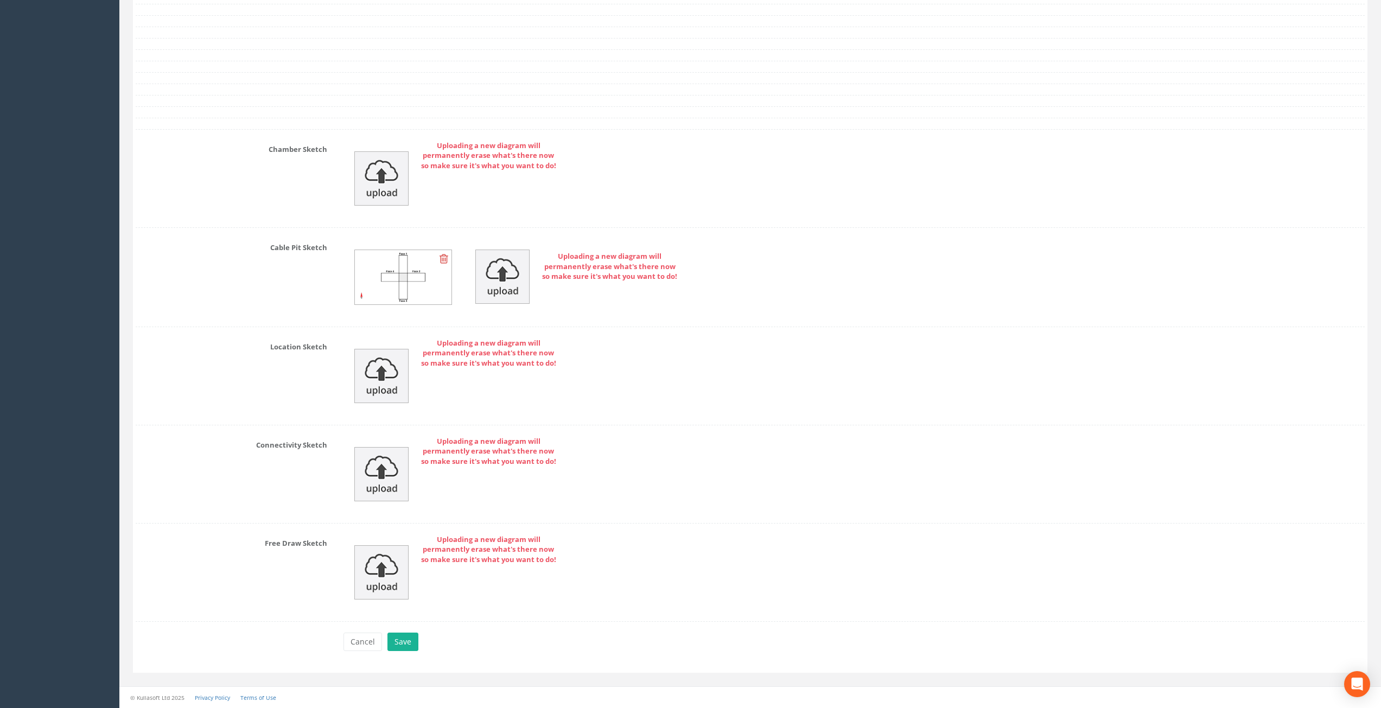
drag, startPoint x: 225, startPoint y: 356, endPoint x: 216, endPoint y: 517, distance: 160.3
click at [403, 636] on button "Save" at bounding box center [402, 642] width 31 height 18
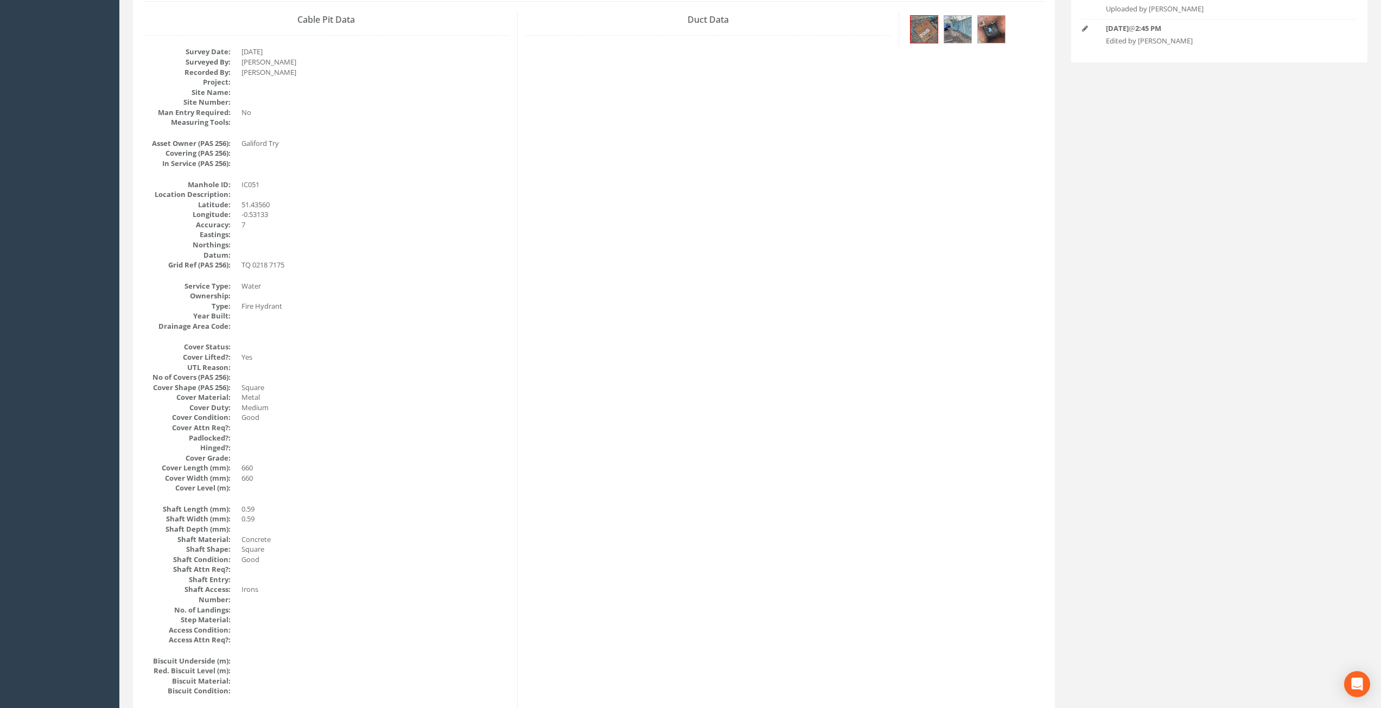
scroll to position [0, 0]
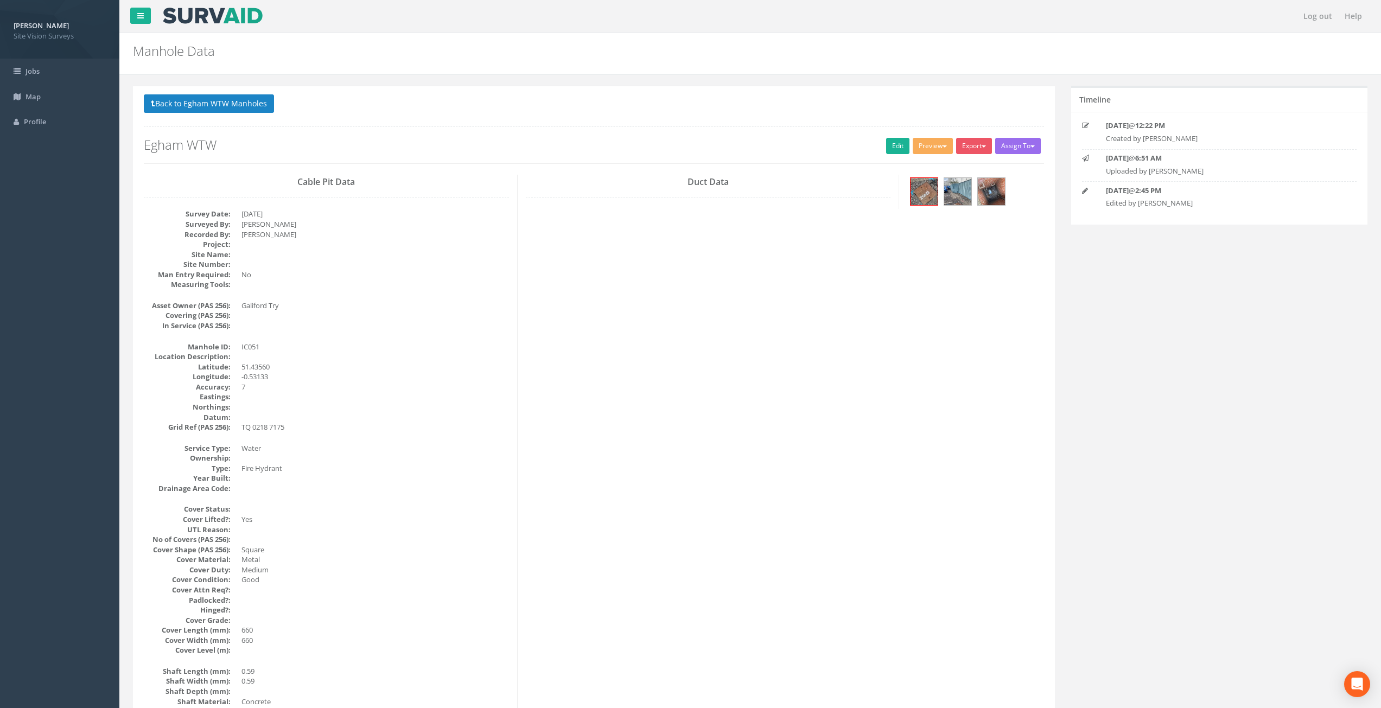
drag, startPoint x: 570, startPoint y: 567, endPoint x: 547, endPoint y: 304, distance: 263.6
click at [246, 104] on button "Back to Egham WTW Manholes" at bounding box center [209, 103] width 130 height 18
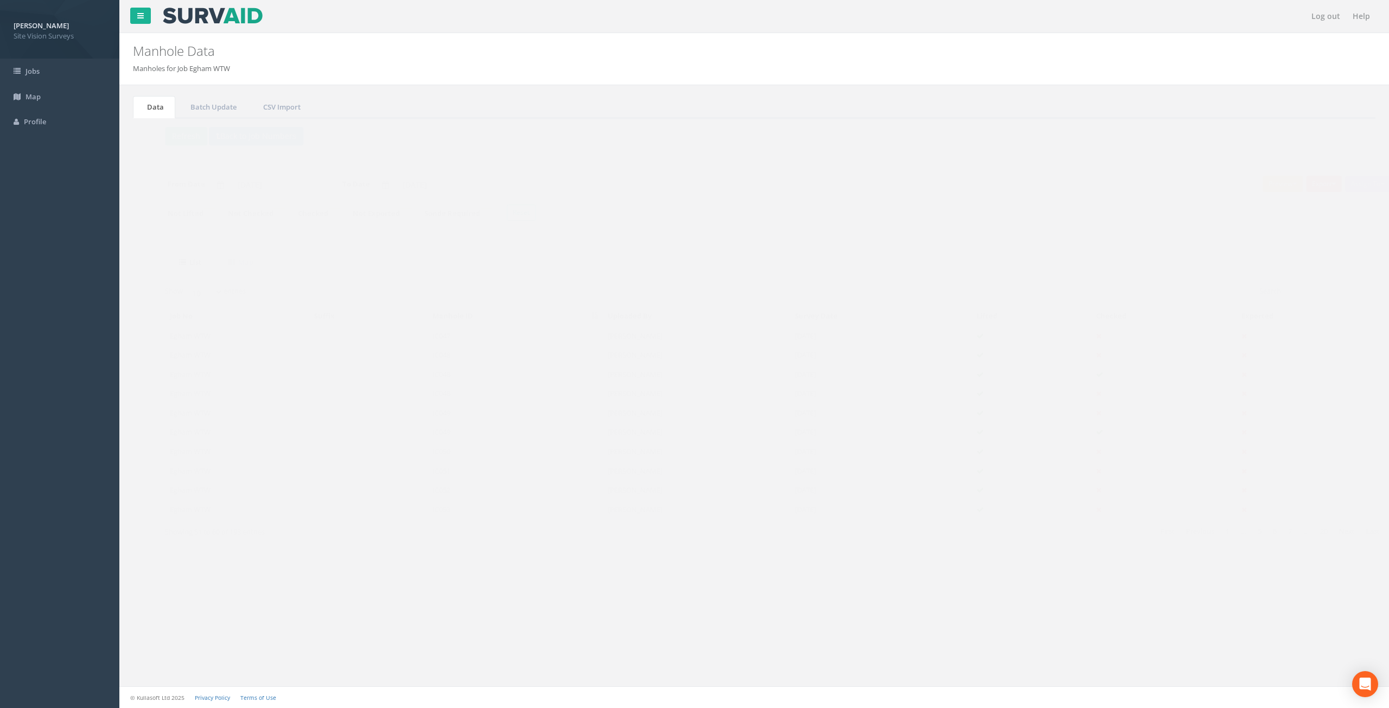
click at [677, 487] on td "[PERSON_NAME]" at bounding box center [675, 490] width 187 height 20
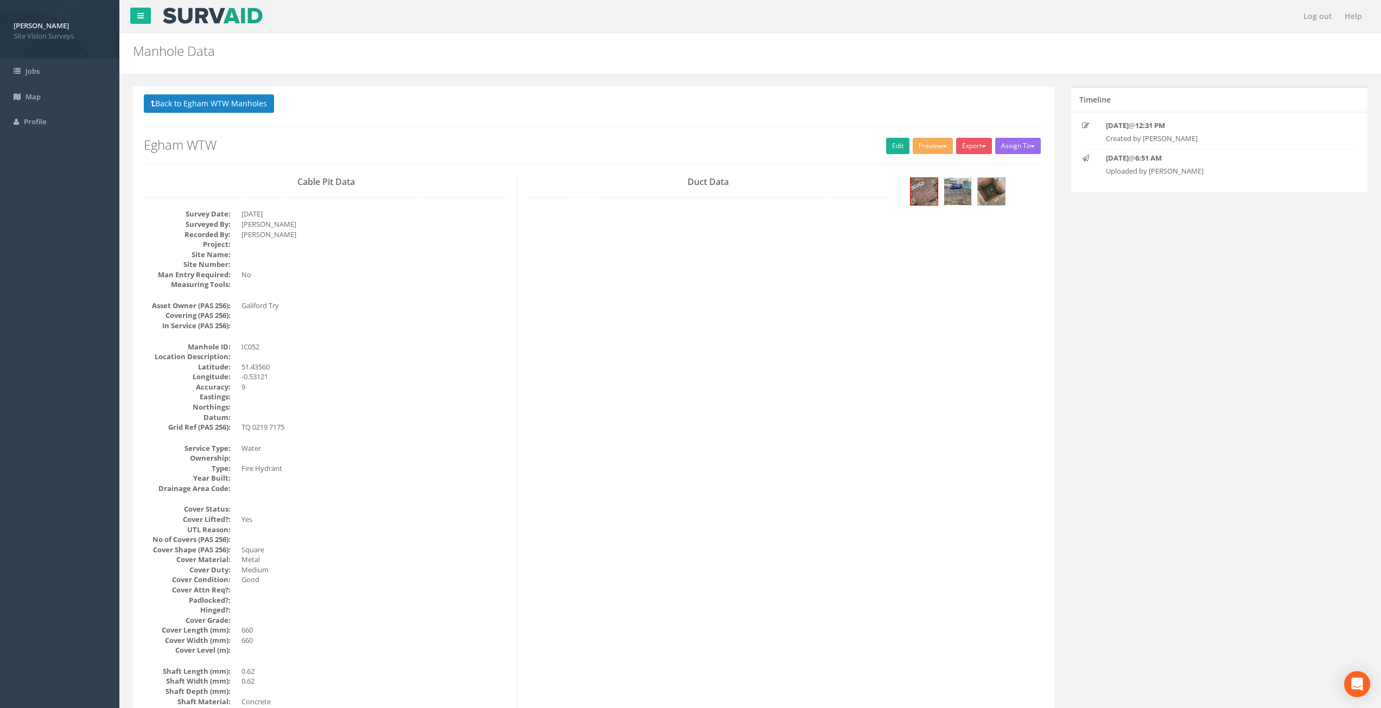
click at [958, 196] on img at bounding box center [957, 191] width 27 height 27
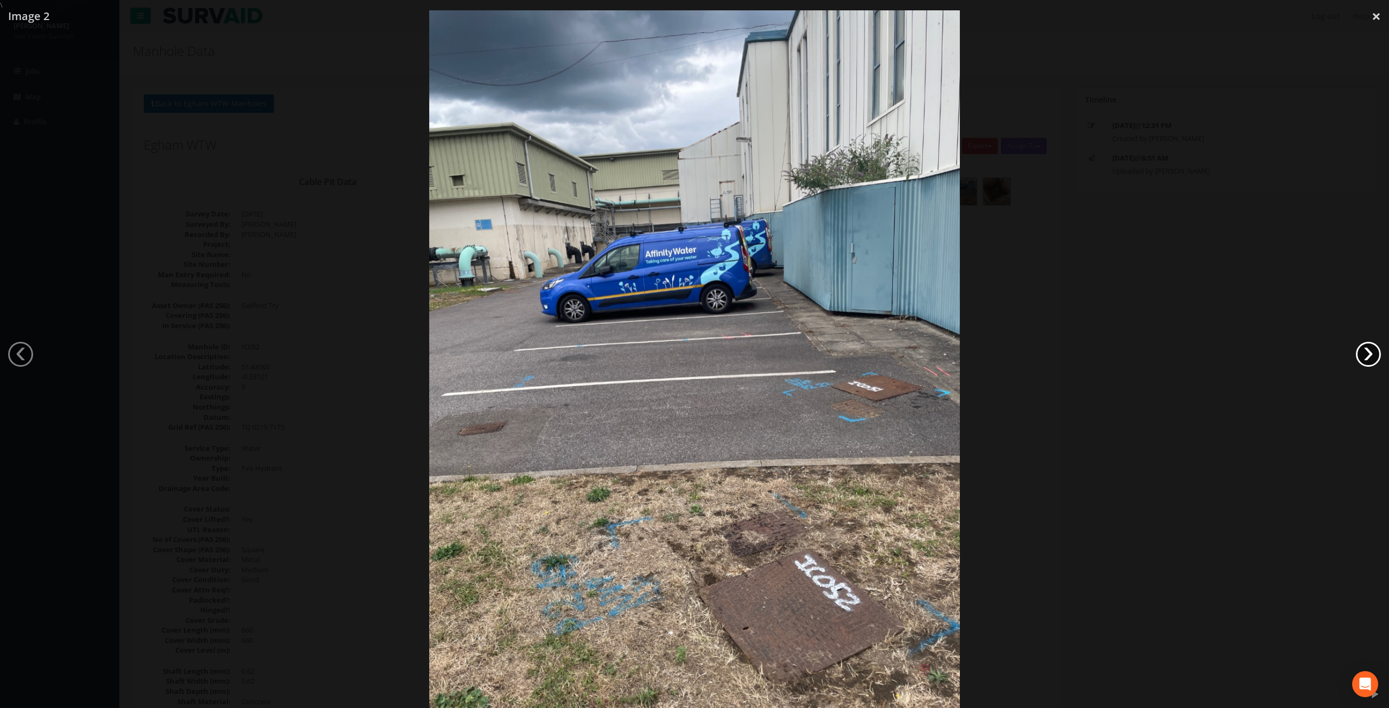
click at [1362, 346] on link "›" at bounding box center [1368, 354] width 25 height 25
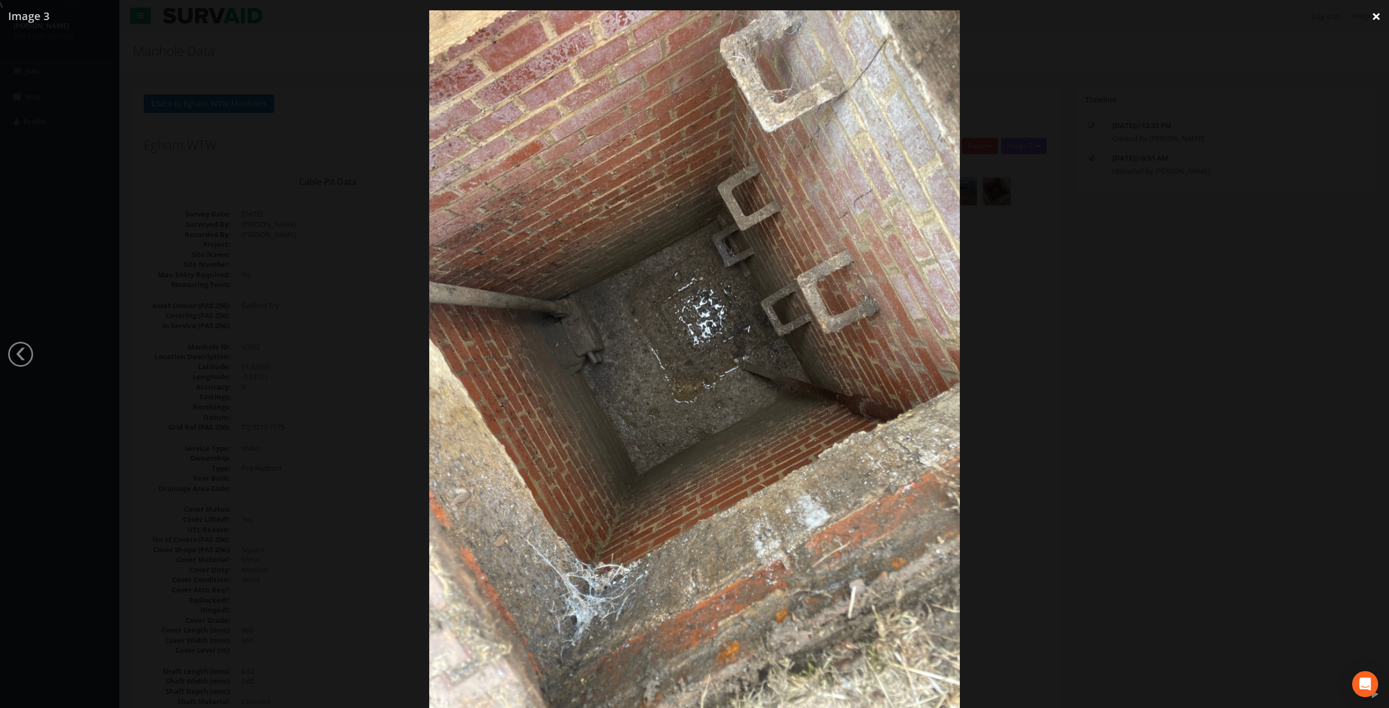
click at [1375, 16] on link "×" at bounding box center [1375, 16] width 25 height 33
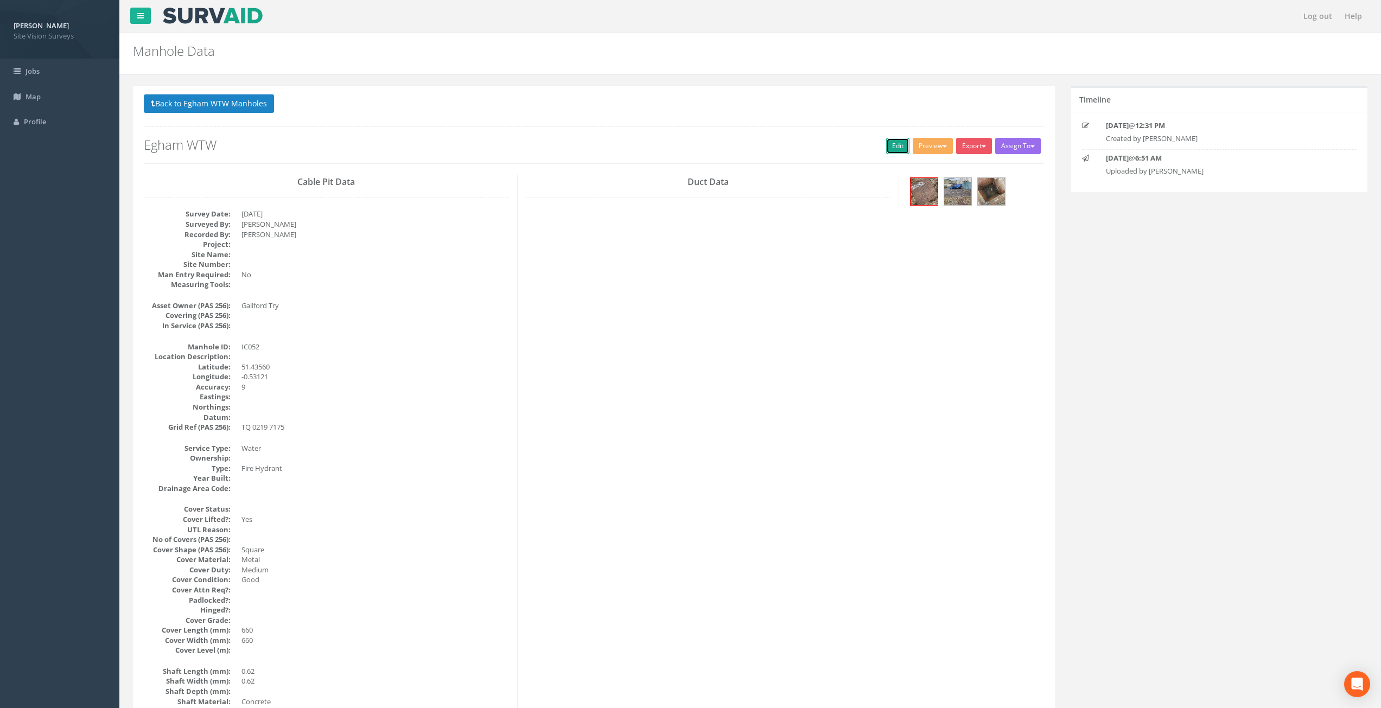
click at [890, 145] on link "Edit" at bounding box center [897, 146] width 23 height 16
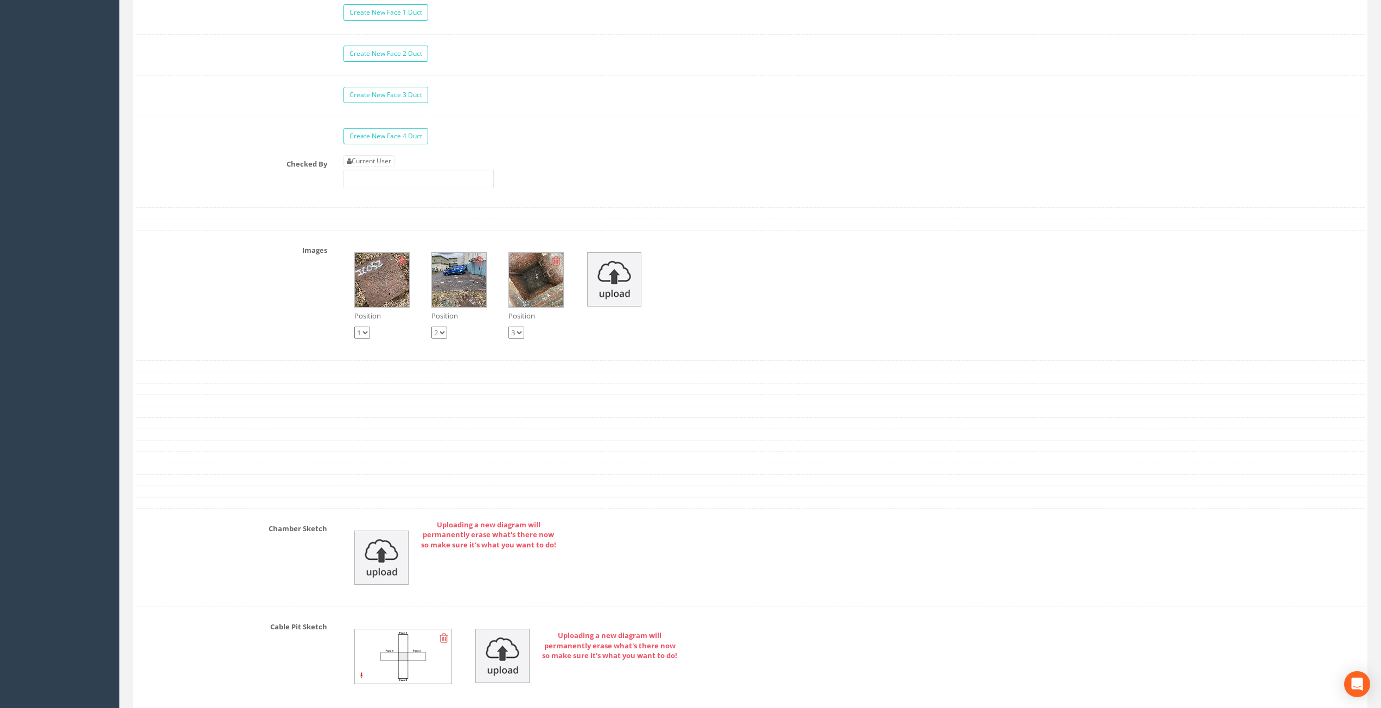
scroll to position [1748, 0]
click at [390, 159] on link "Current User" at bounding box center [368, 164] width 51 height 12
type input "[PERSON_NAME]"
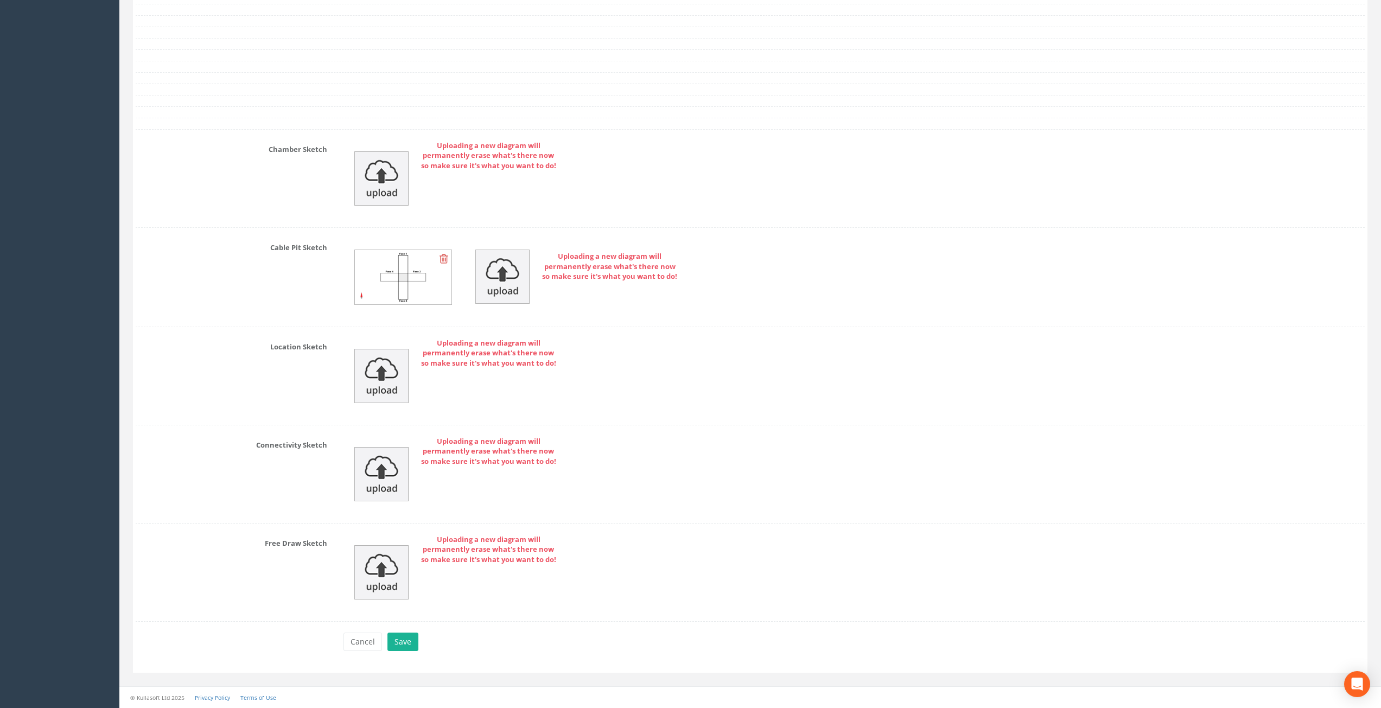
drag, startPoint x: 387, startPoint y: 451, endPoint x: 391, endPoint y: 578, distance: 127.0
click at [409, 643] on button "Save" at bounding box center [402, 642] width 31 height 18
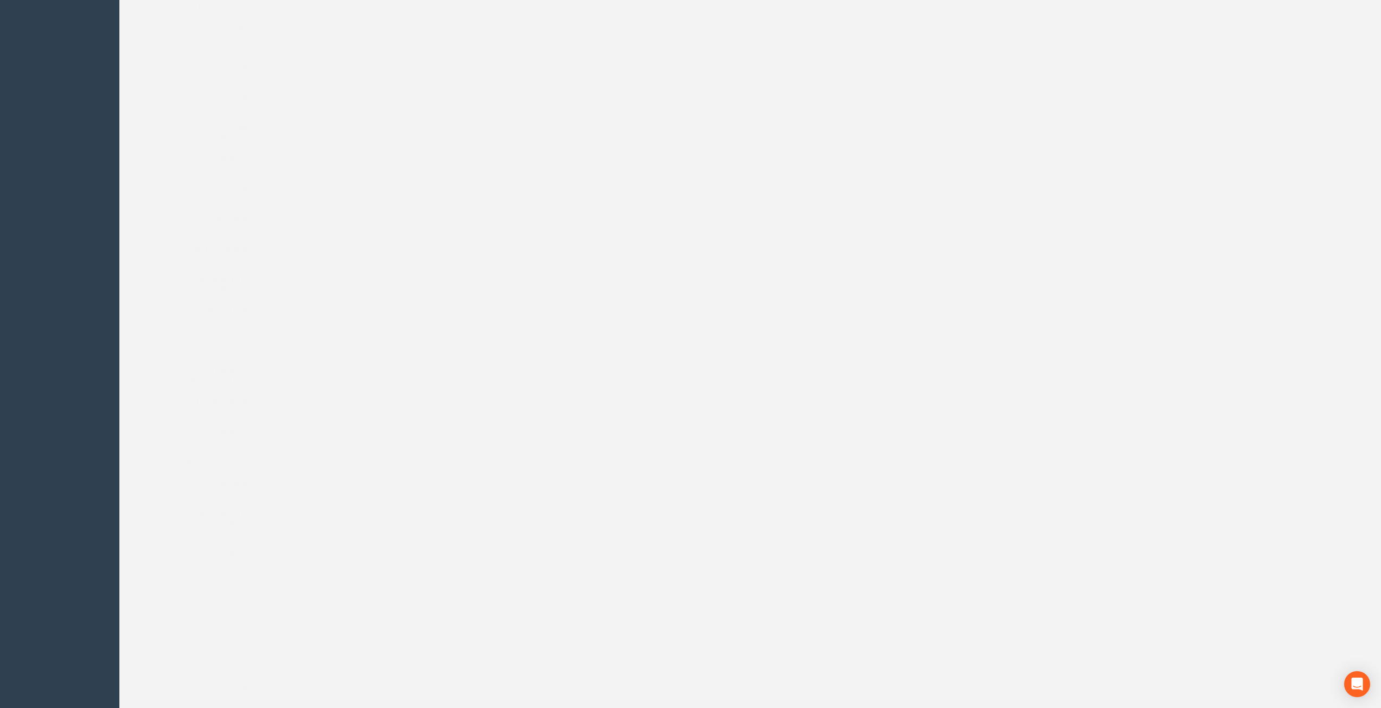
scroll to position [0, 0]
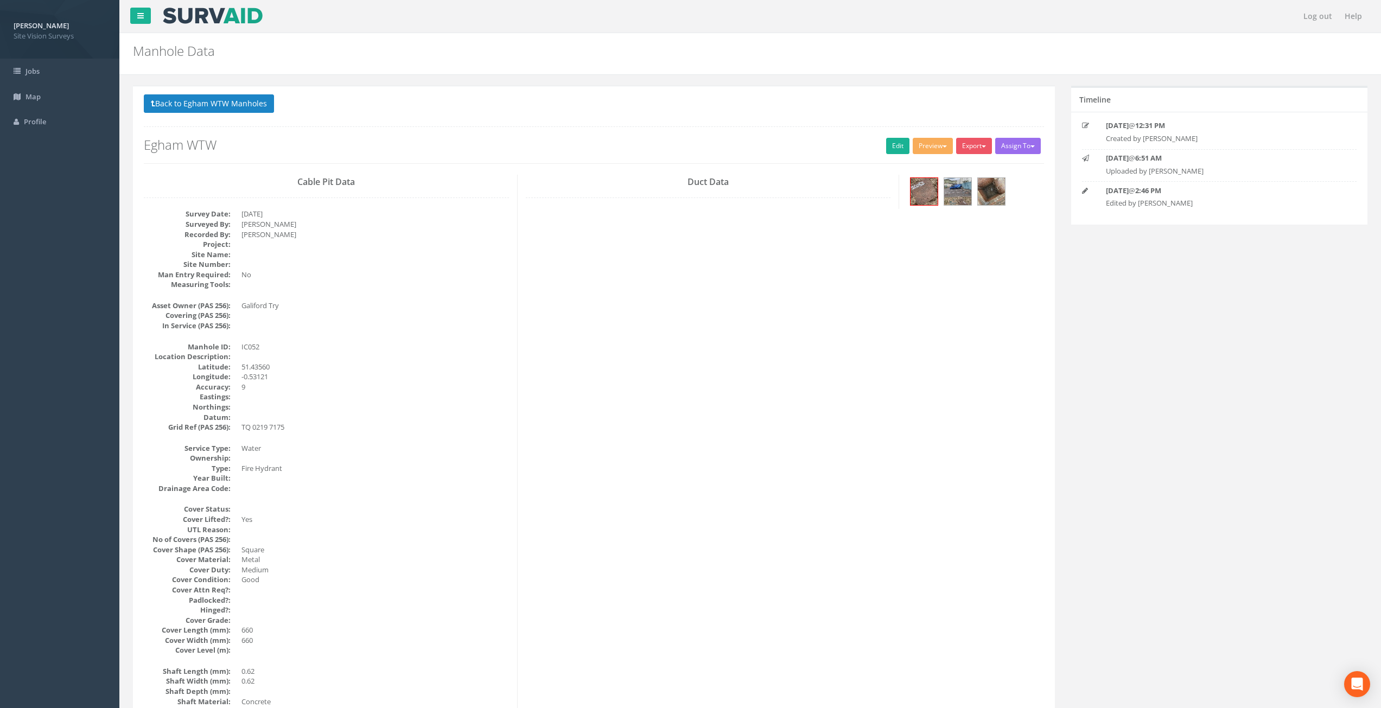
drag, startPoint x: 552, startPoint y: 607, endPoint x: 577, endPoint y: 458, distance: 150.1
click at [218, 104] on button "Back to Egham WTW Manholes" at bounding box center [209, 103] width 130 height 18
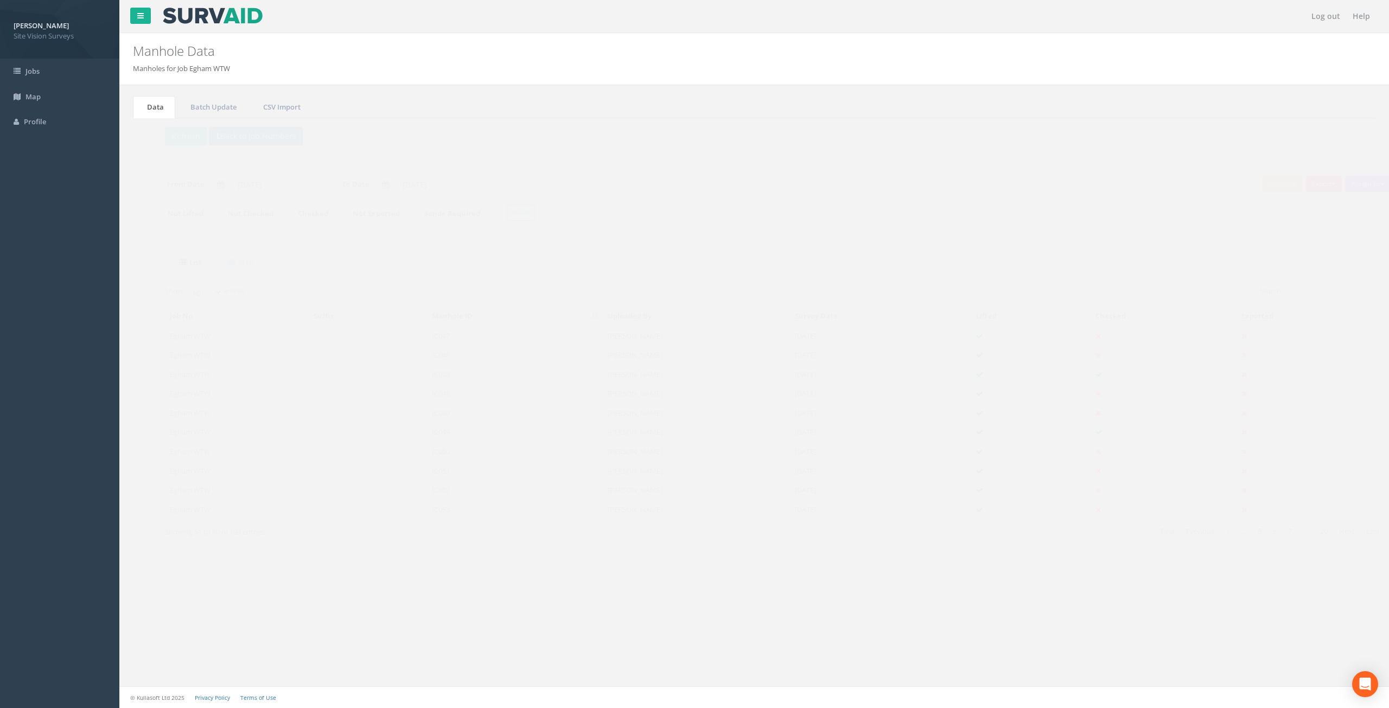
click at [506, 509] on td "IC053" at bounding box center [495, 510] width 176 height 20
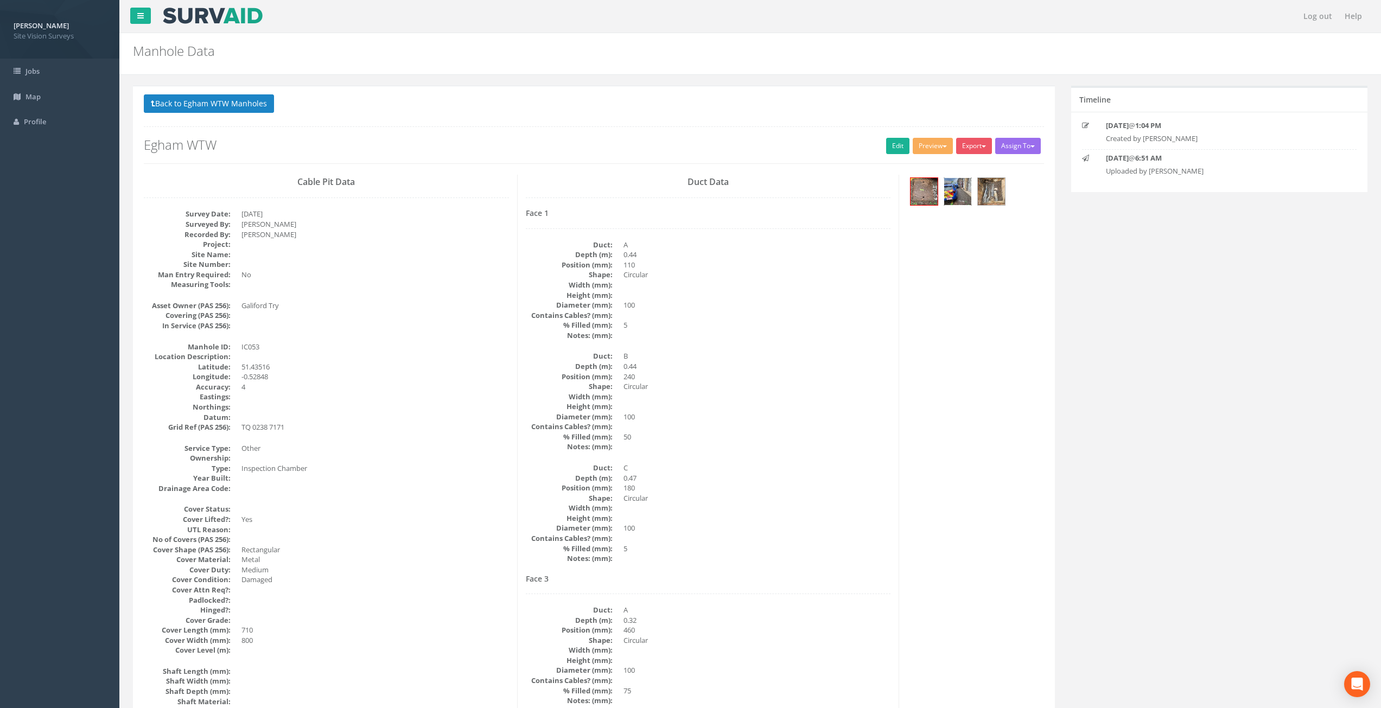
click at [961, 192] on img at bounding box center [957, 191] width 27 height 27
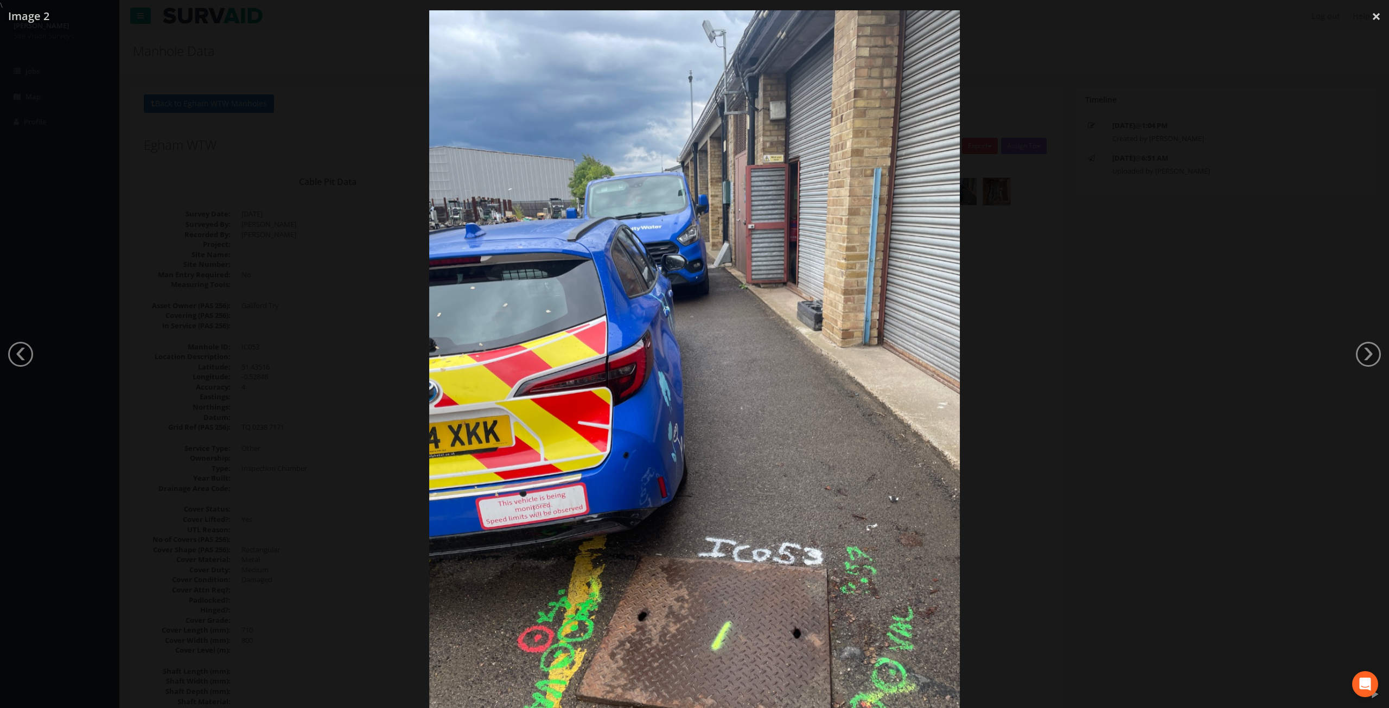
click at [1107, 186] on div at bounding box center [694, 364] width 1389 height 708
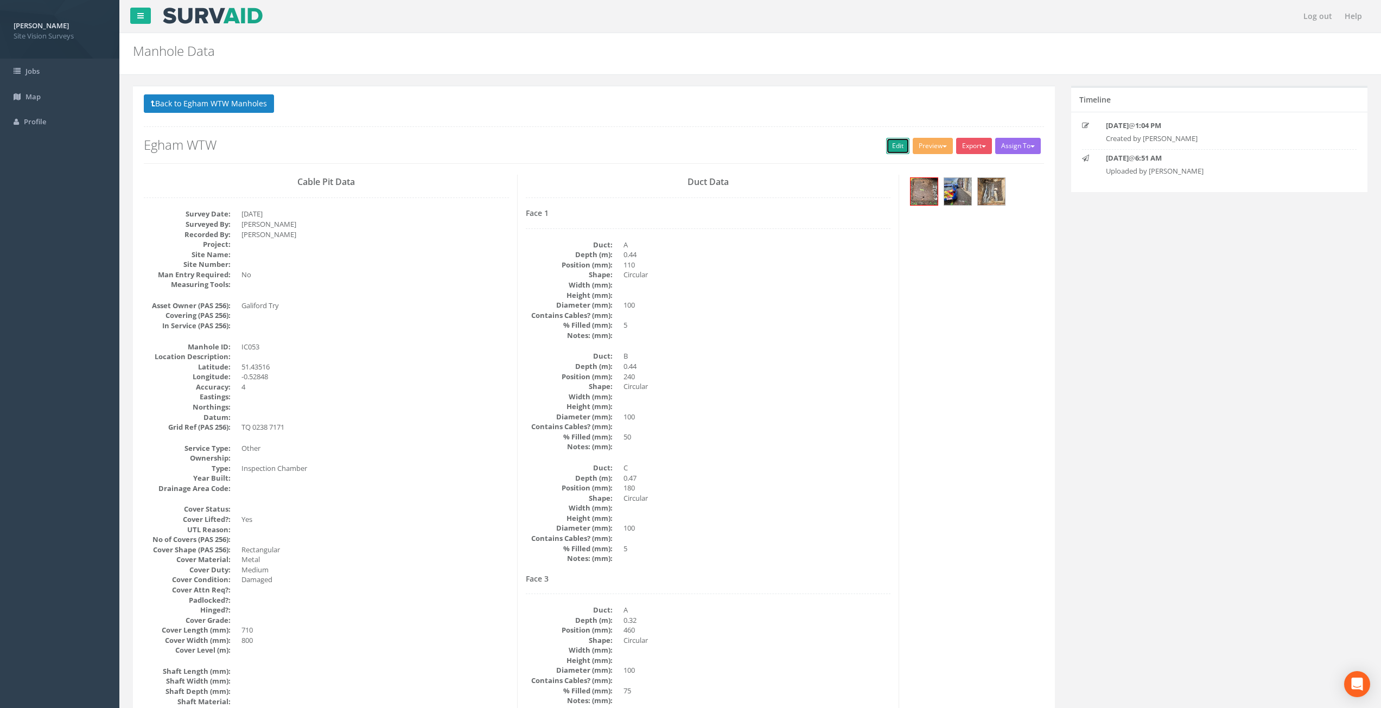
click at [891, 152] on link "Edit" at bounding box center [897, 146] width 23 height 16
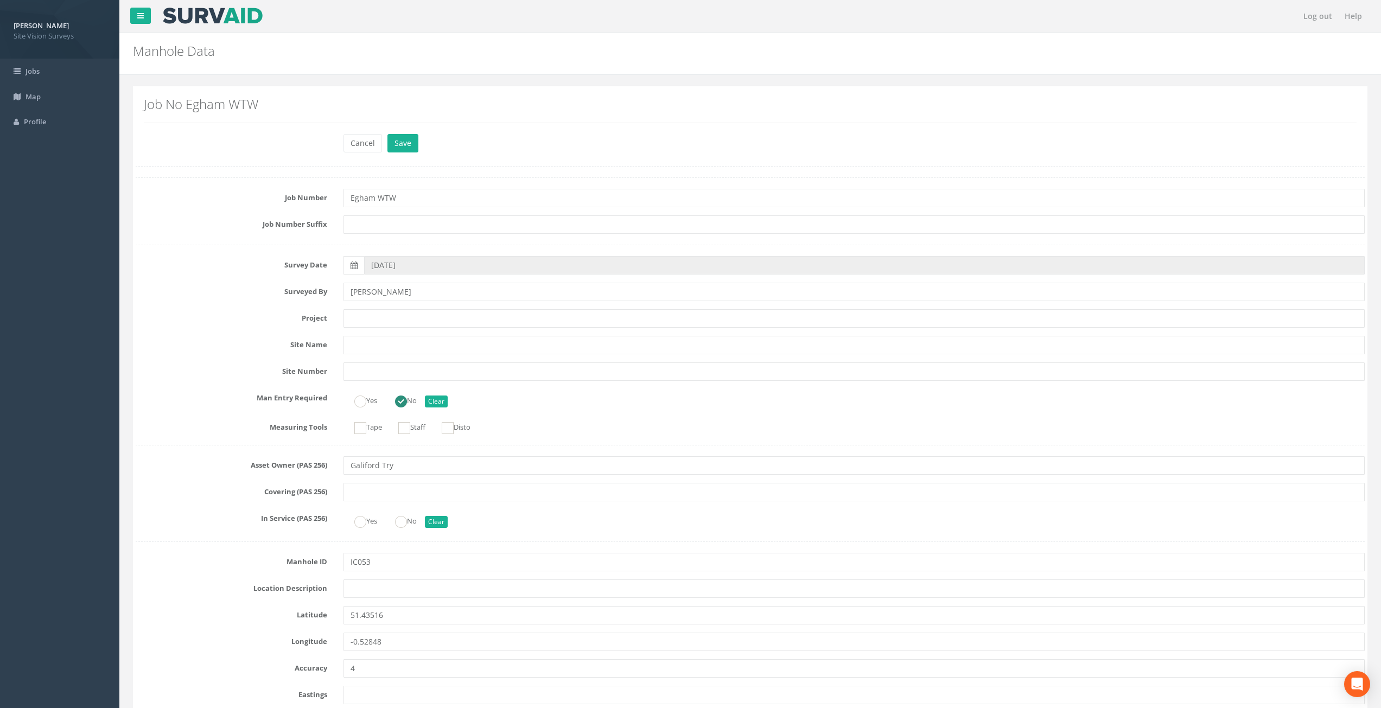
scroll to position [1860, 0]
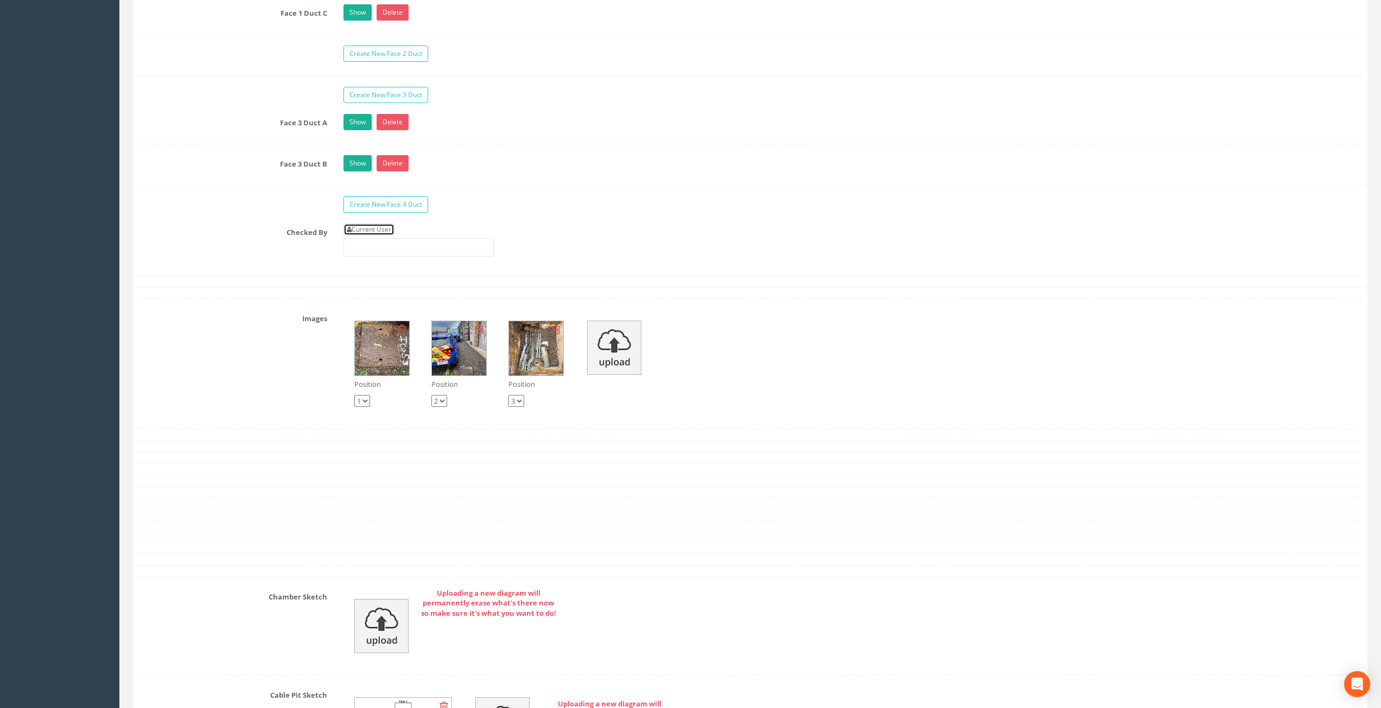
click at [389, 229] on link "Current User" at bounding box center [368, 230] width 51 height 12
type input "[PERSON_NAME]"
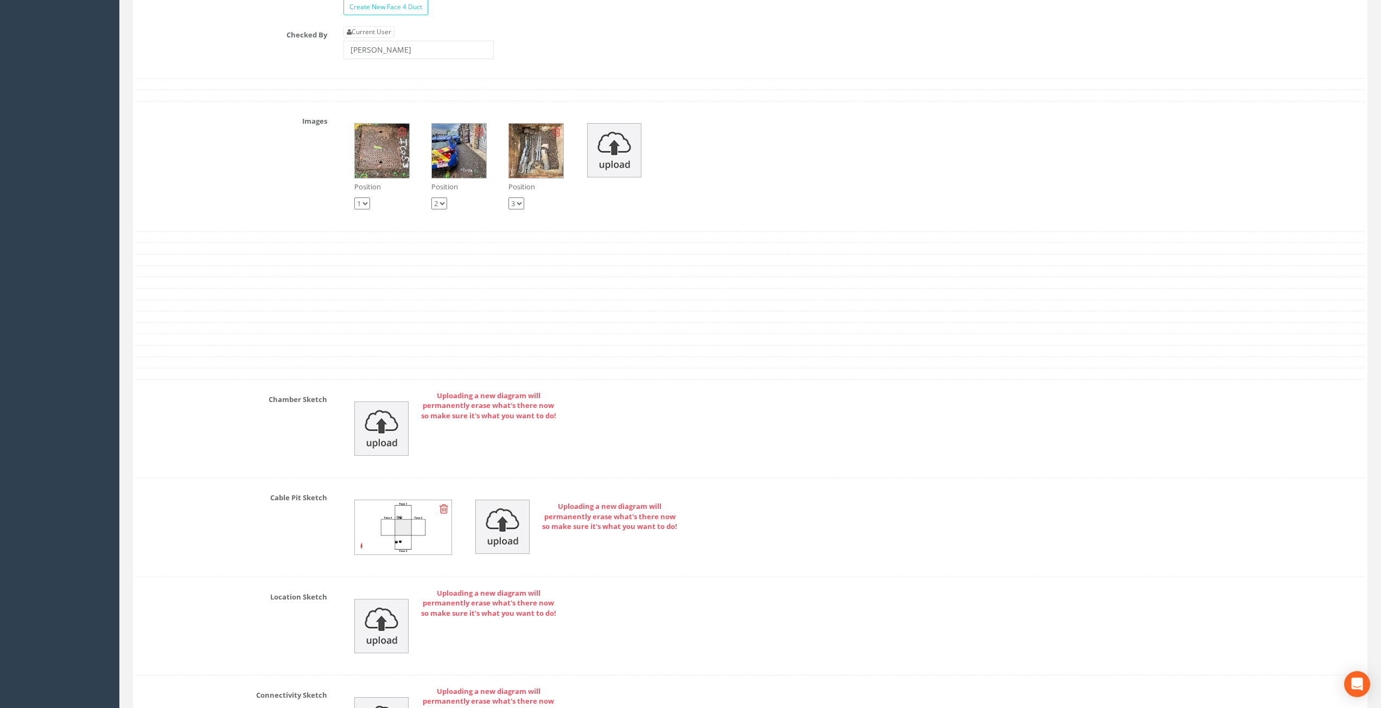
scroll to position [2308, 0]
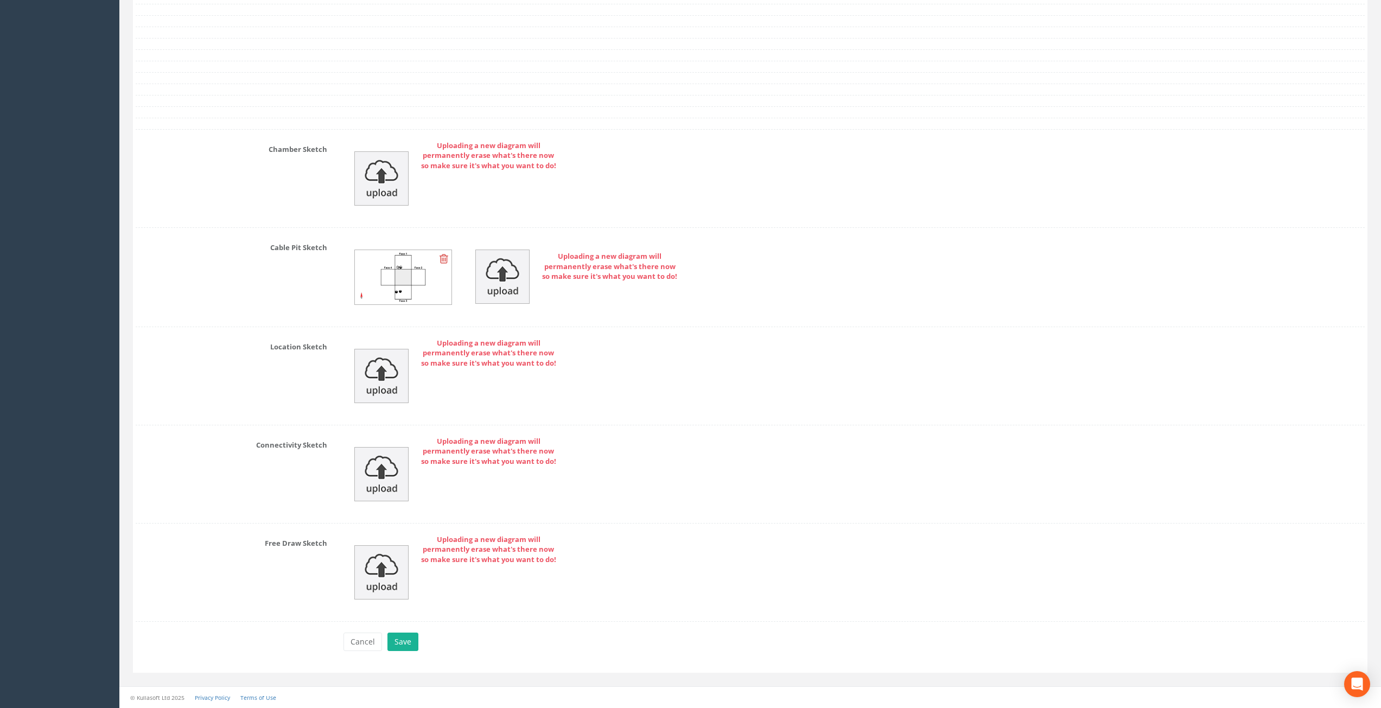
drag, startPoint x: 238, startPoint y: 354, endPoint x: 241, endPoint y: 489, distance: 134.6
click at [404, 640] on button "Save" at bounding box center [402, 642] width 31 height 18
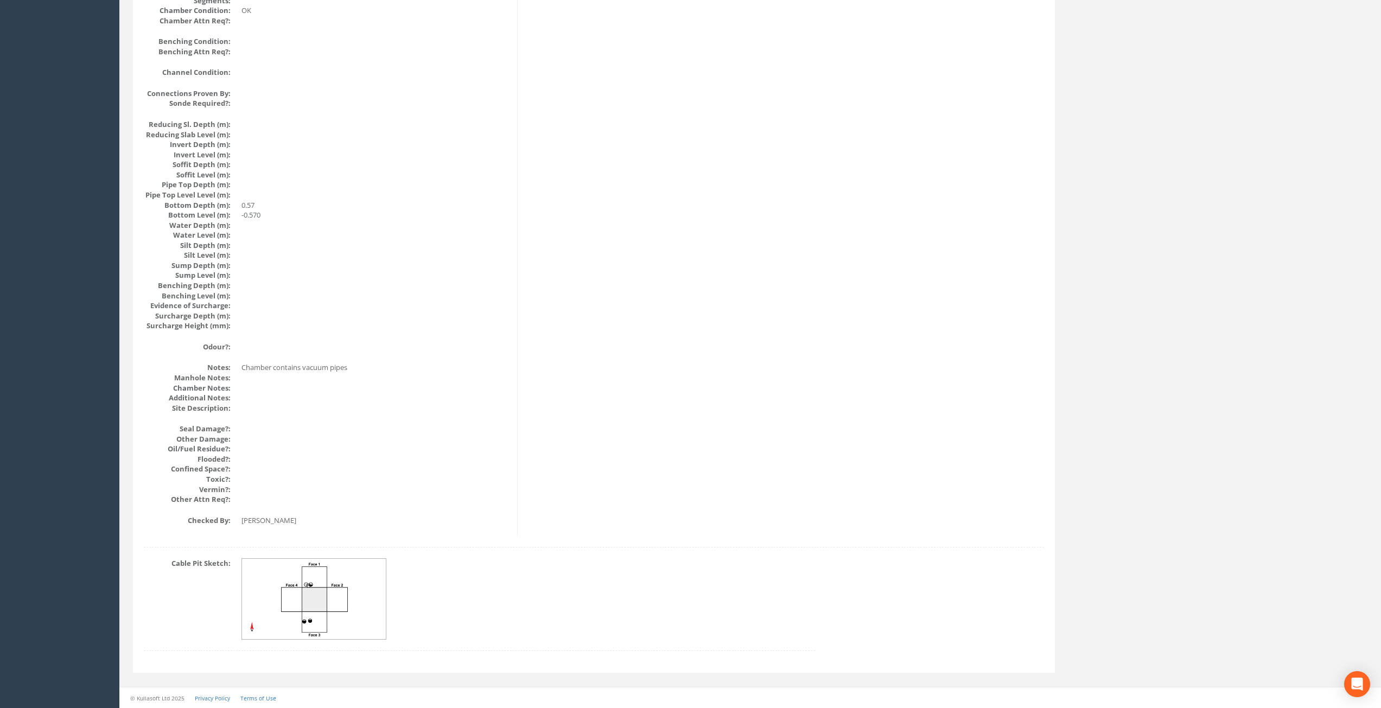
click at [321, 583] on img at bounding box center [314, 599] width 145 height 81
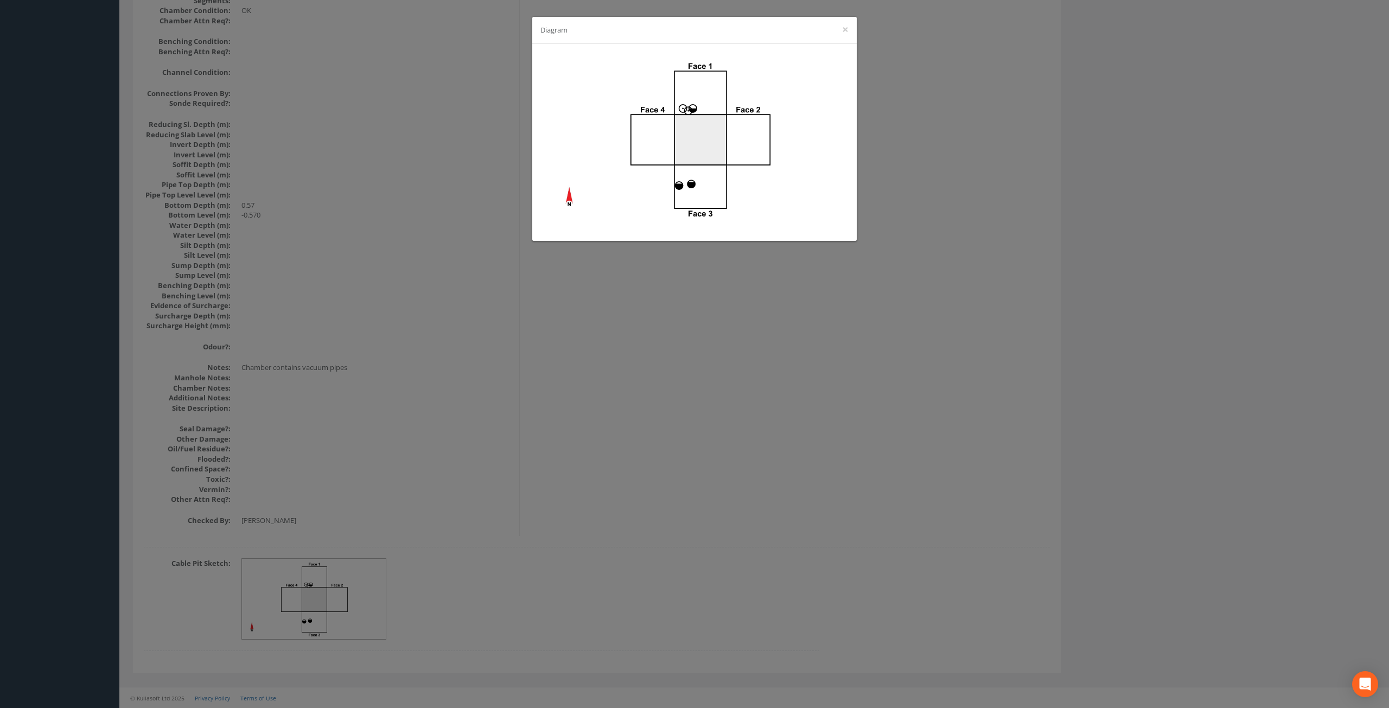
click at [590, 521] on div "Diagram ×" at bounding box center [694, 354] width 1389 height 708
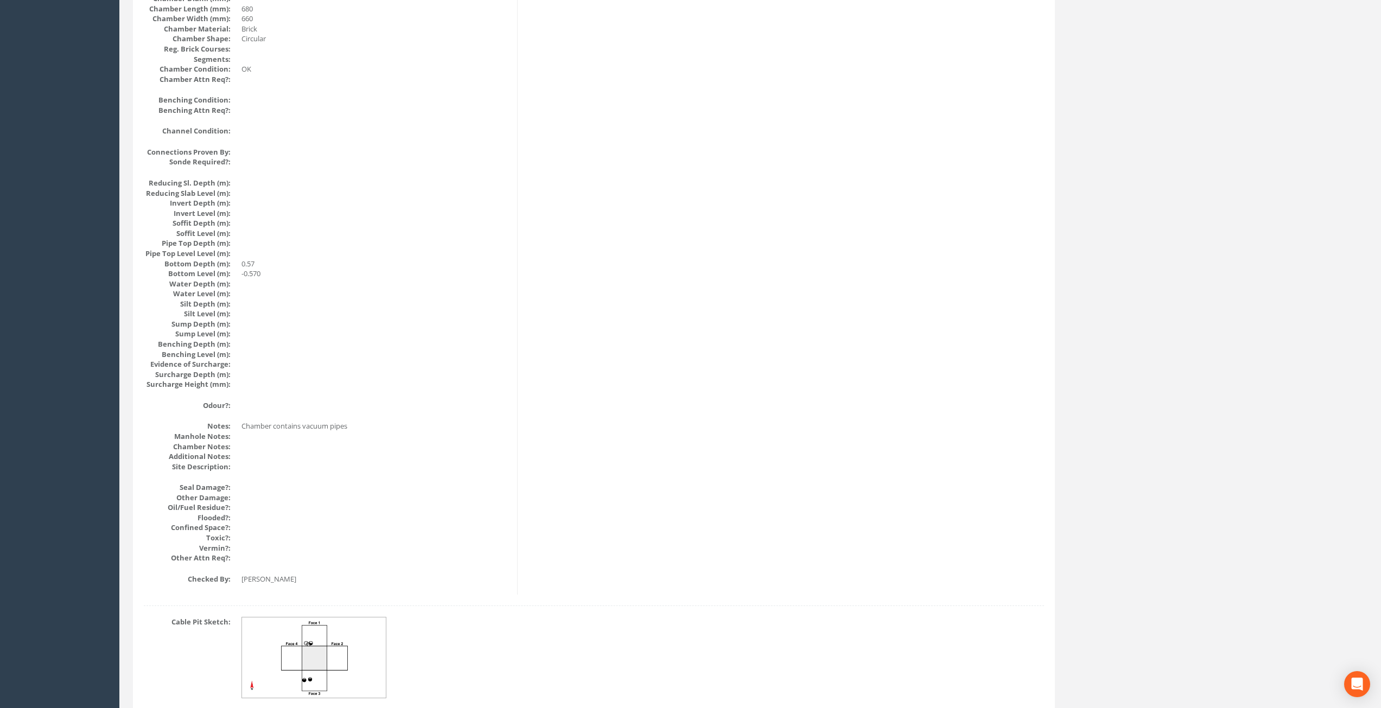
drag, startPoint x: 550, startPoint y: 605, endPoint x: 551, endPoint y: 587, distance: 17.9
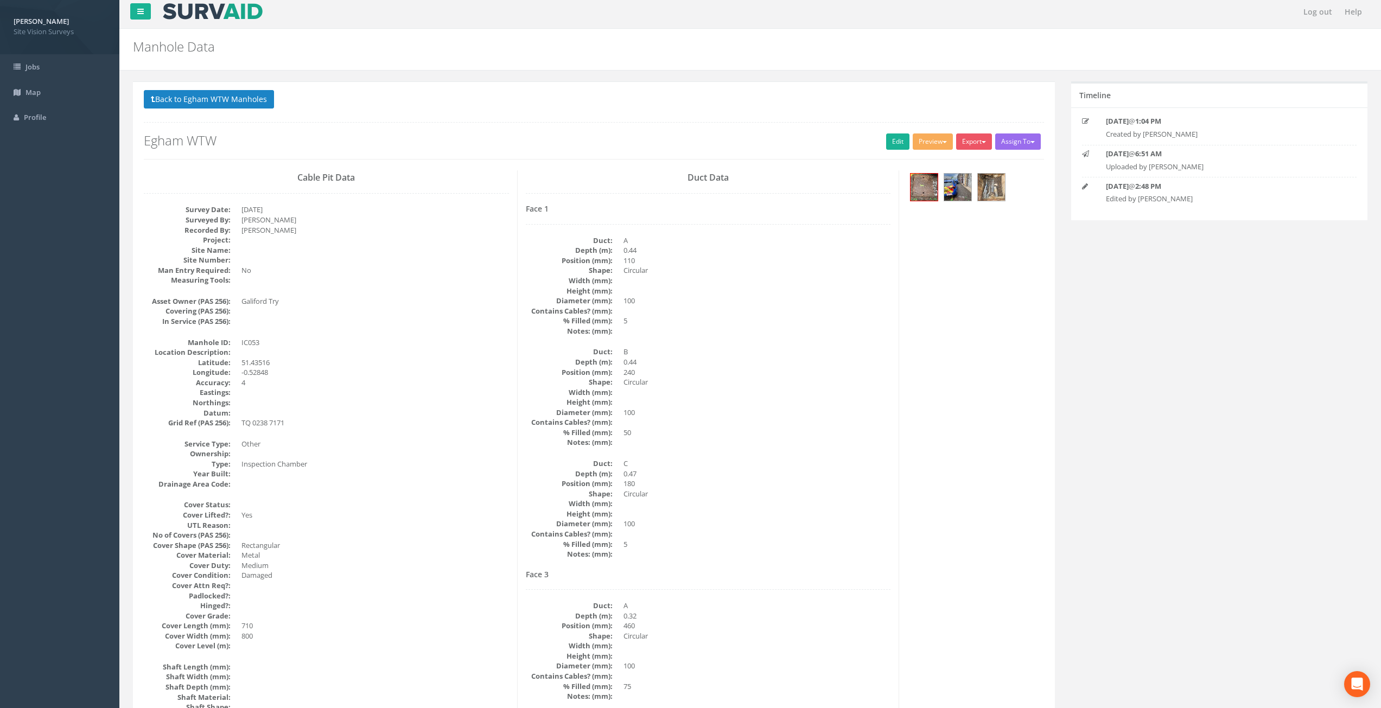
scroll to position [0, 0]
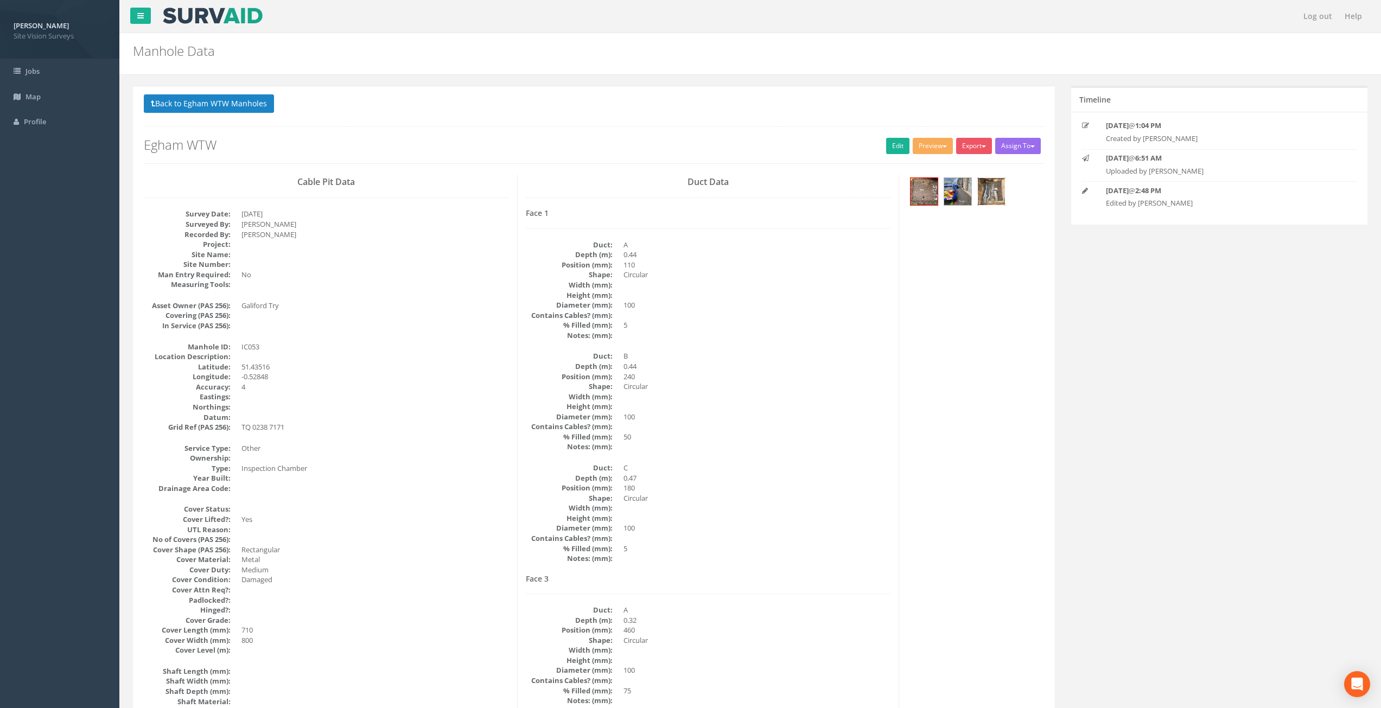
click at [994, 196] on img at bounding box center [991, 191] width 27 height 27
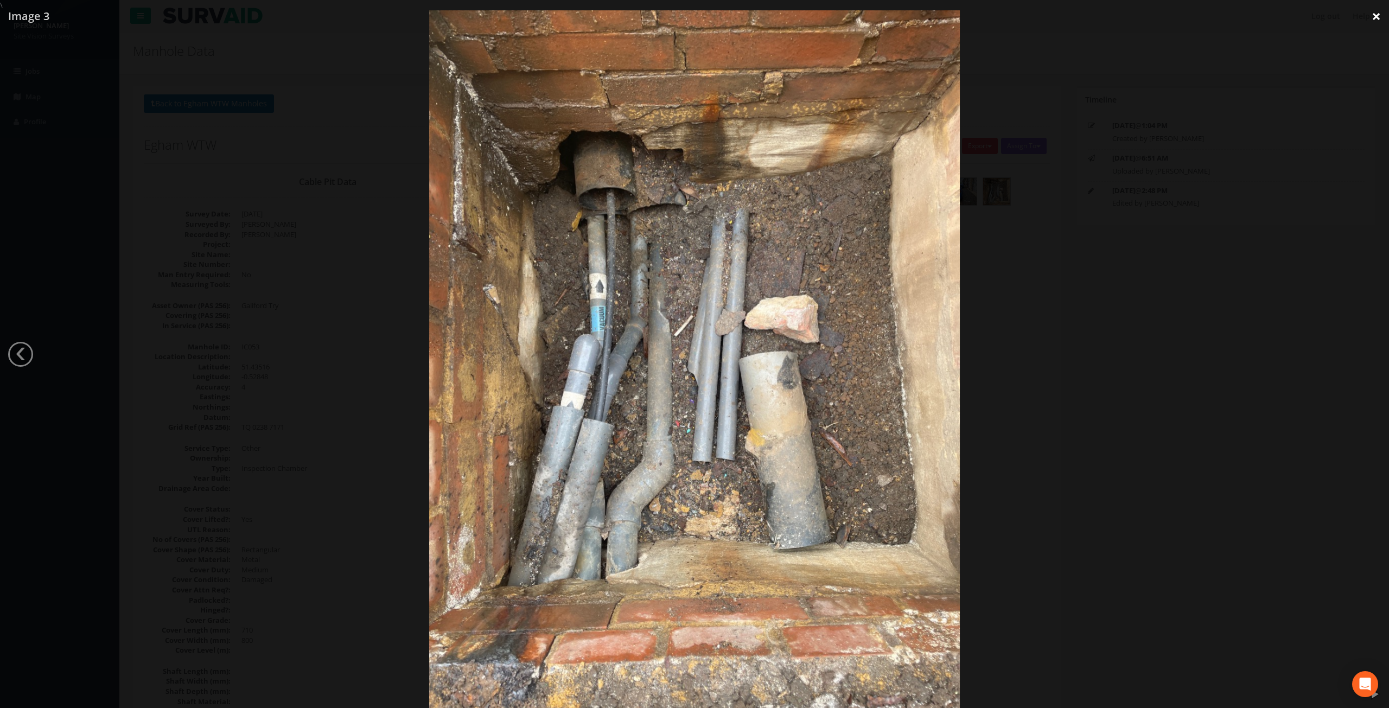
click at [1379, 24] on link "×" at bounding box center [1375, 16] width 25 height 33
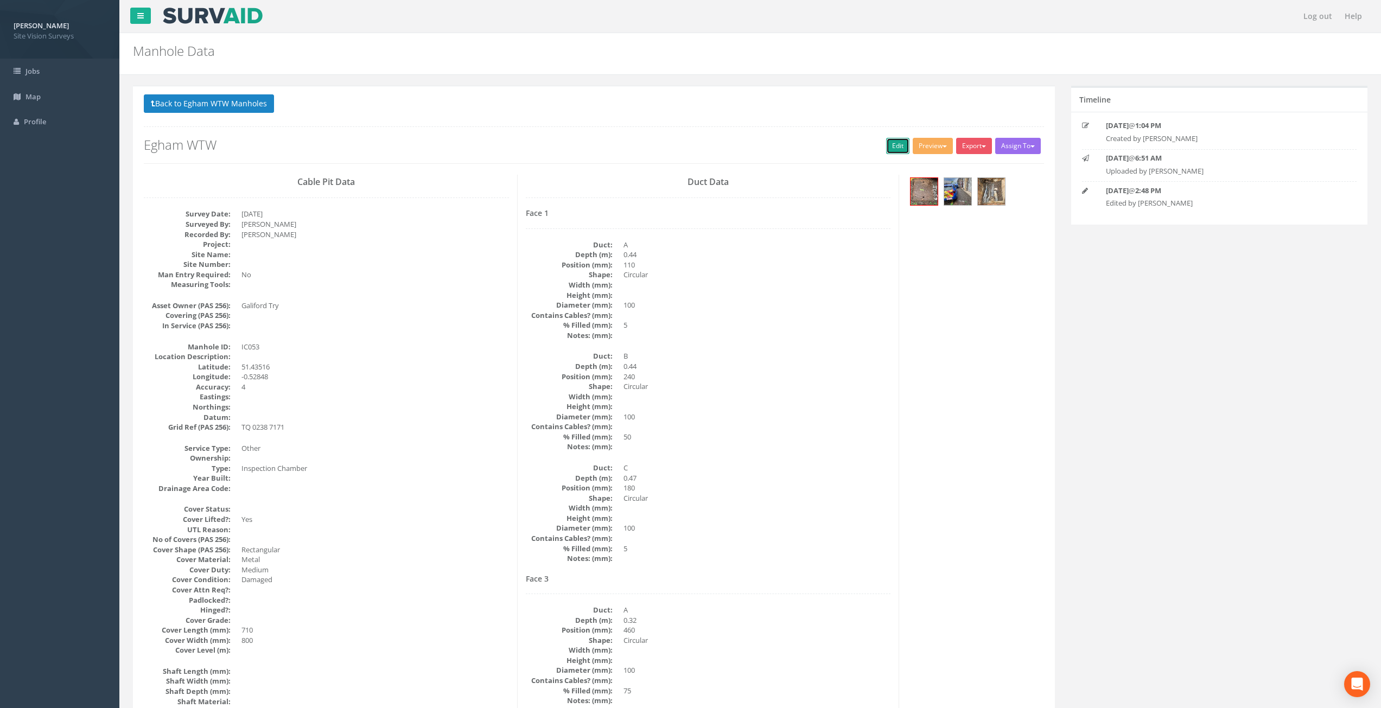
click at [888, 143] on link "Edit" at bounding box center [897, 146] width 23 height 16
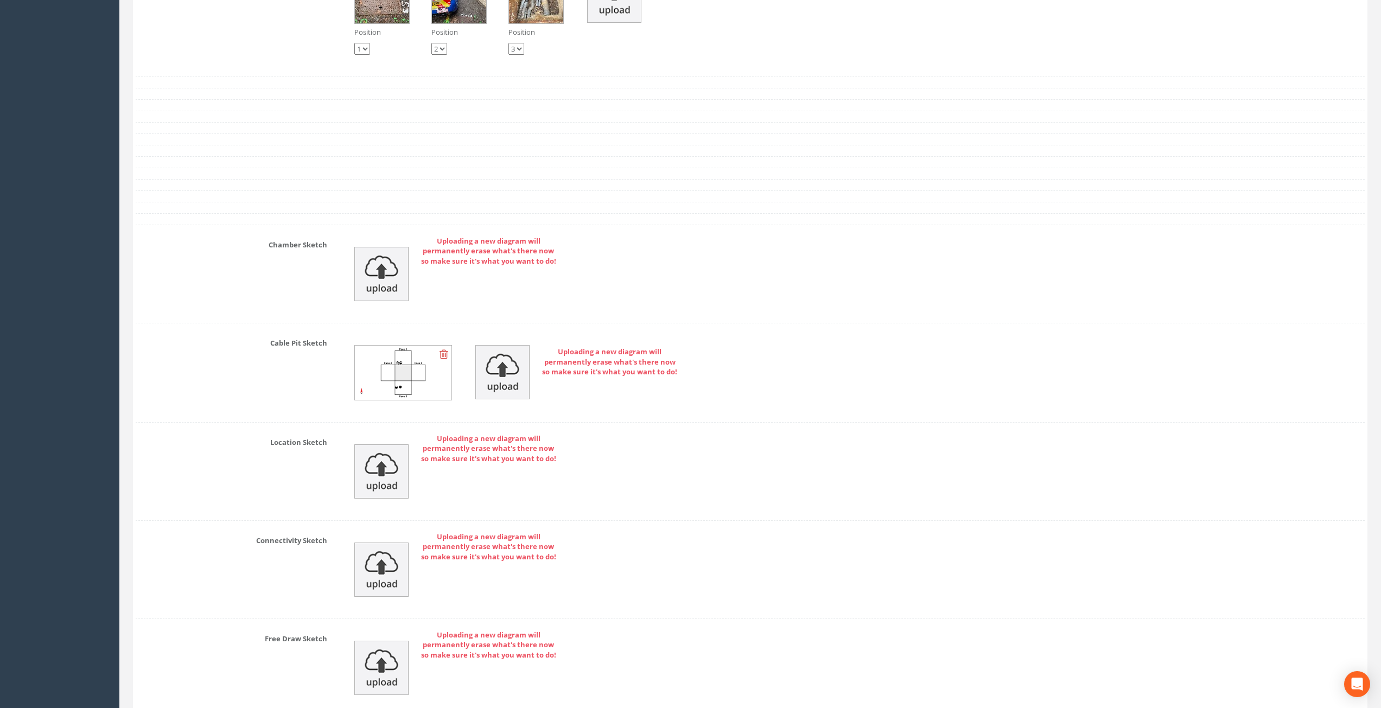
scroll to position [2308, 0]
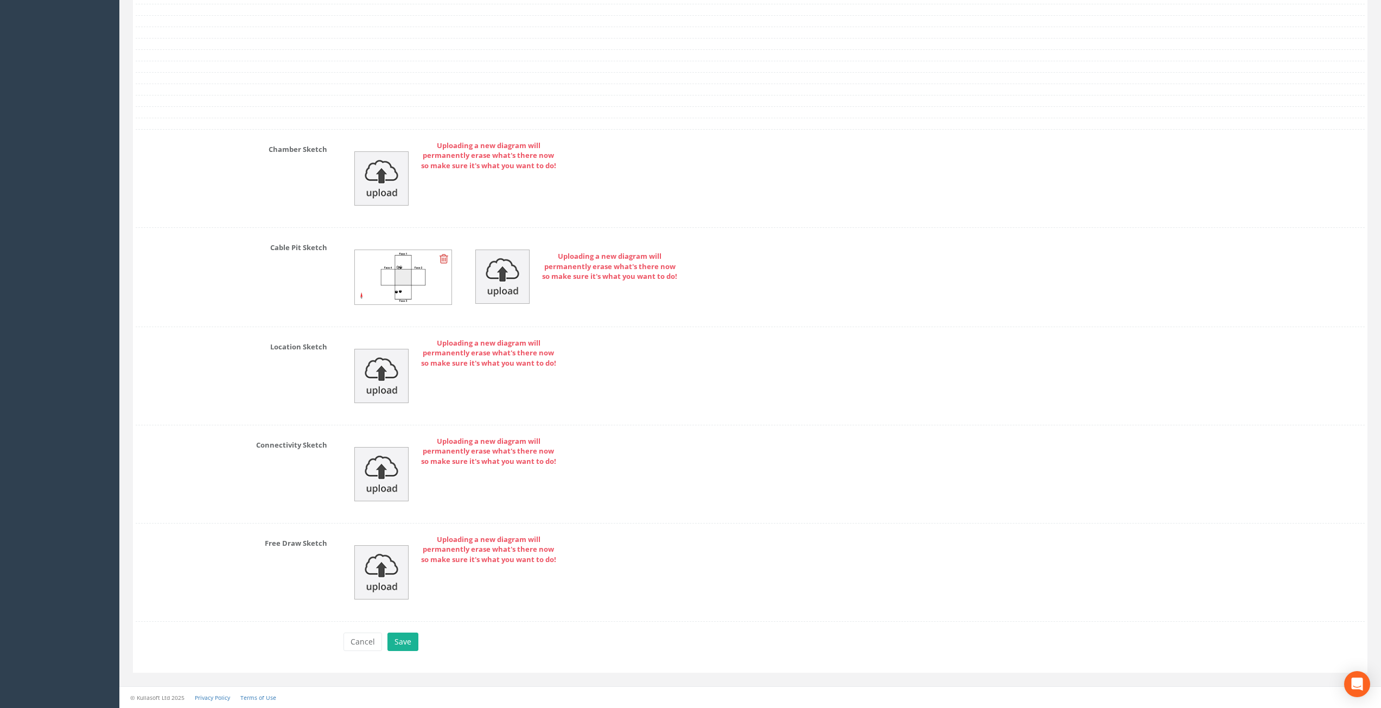
click at [411, 273] on img at bounding box center [403, 277] width 97 height 54
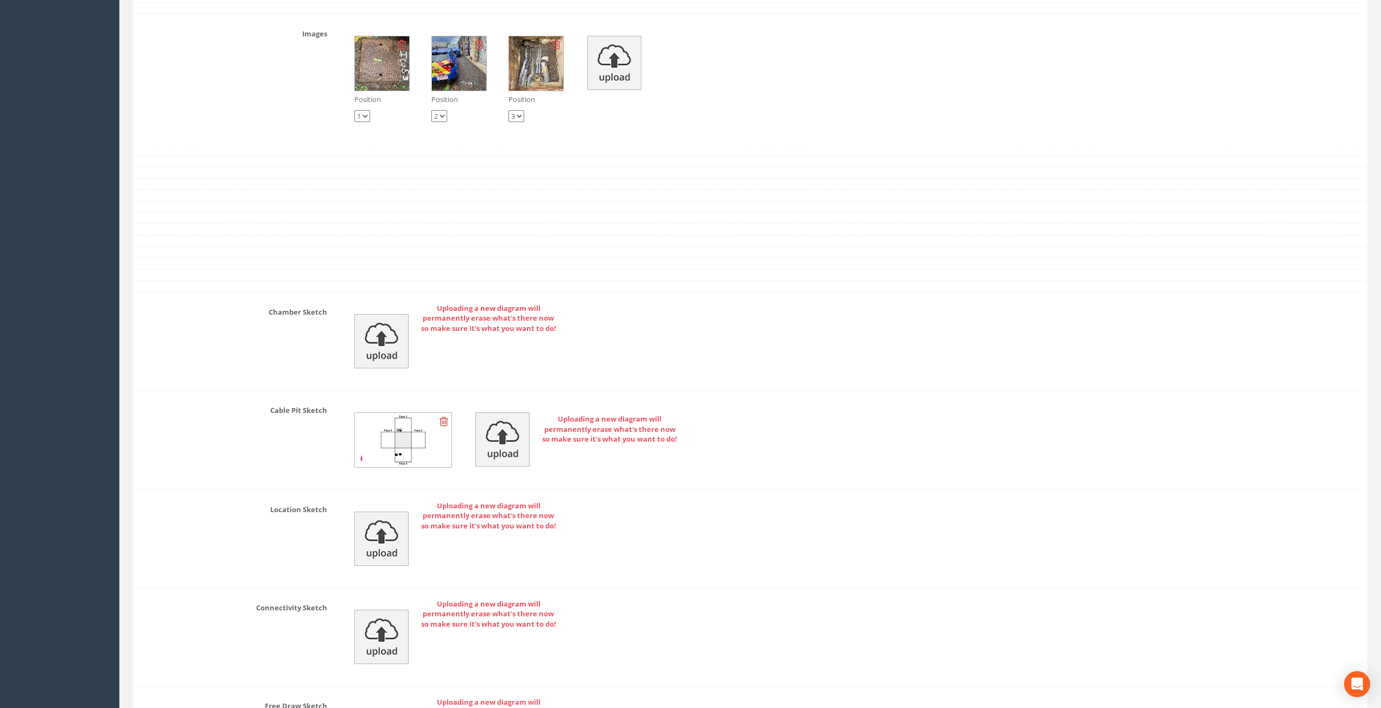
click at [403, 440] on img at bounding box center [403, 440] width 97 height 54
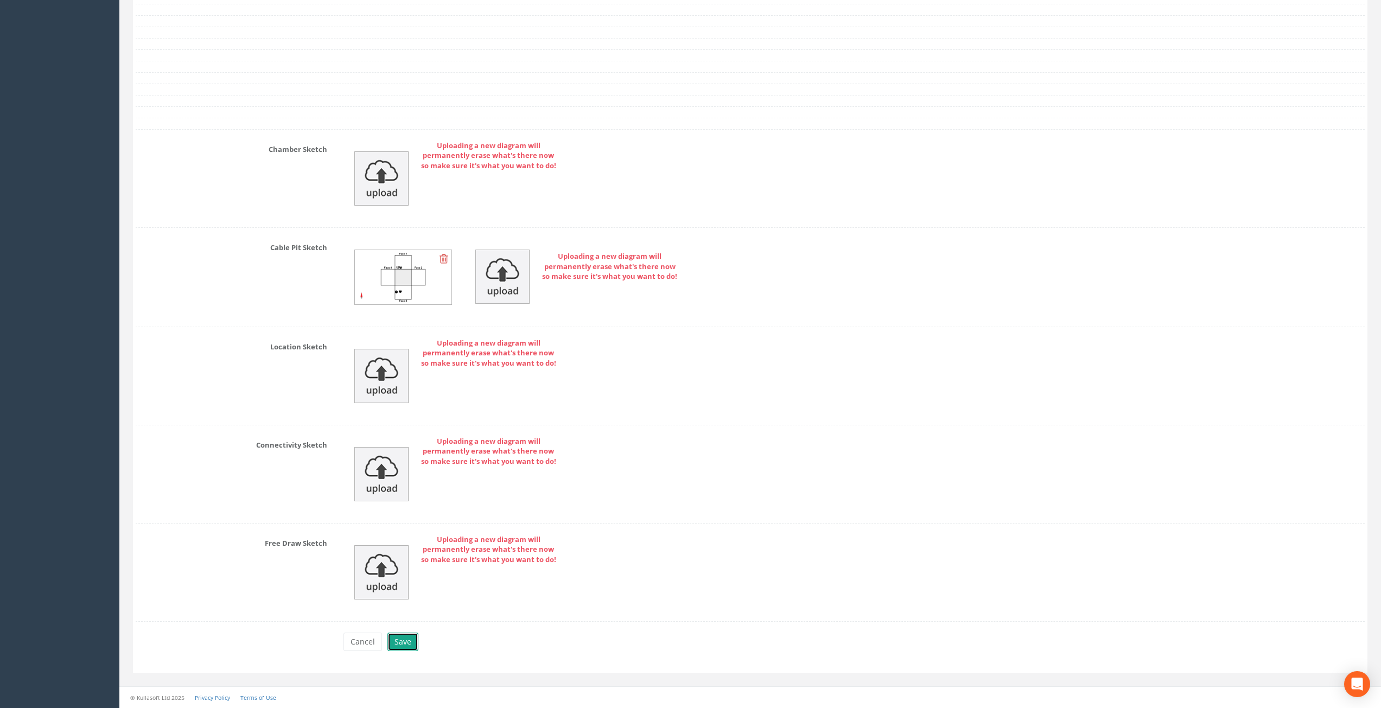
click at [411, 636] on button "Save" at bounding box center [402, 642] width 31 height 18
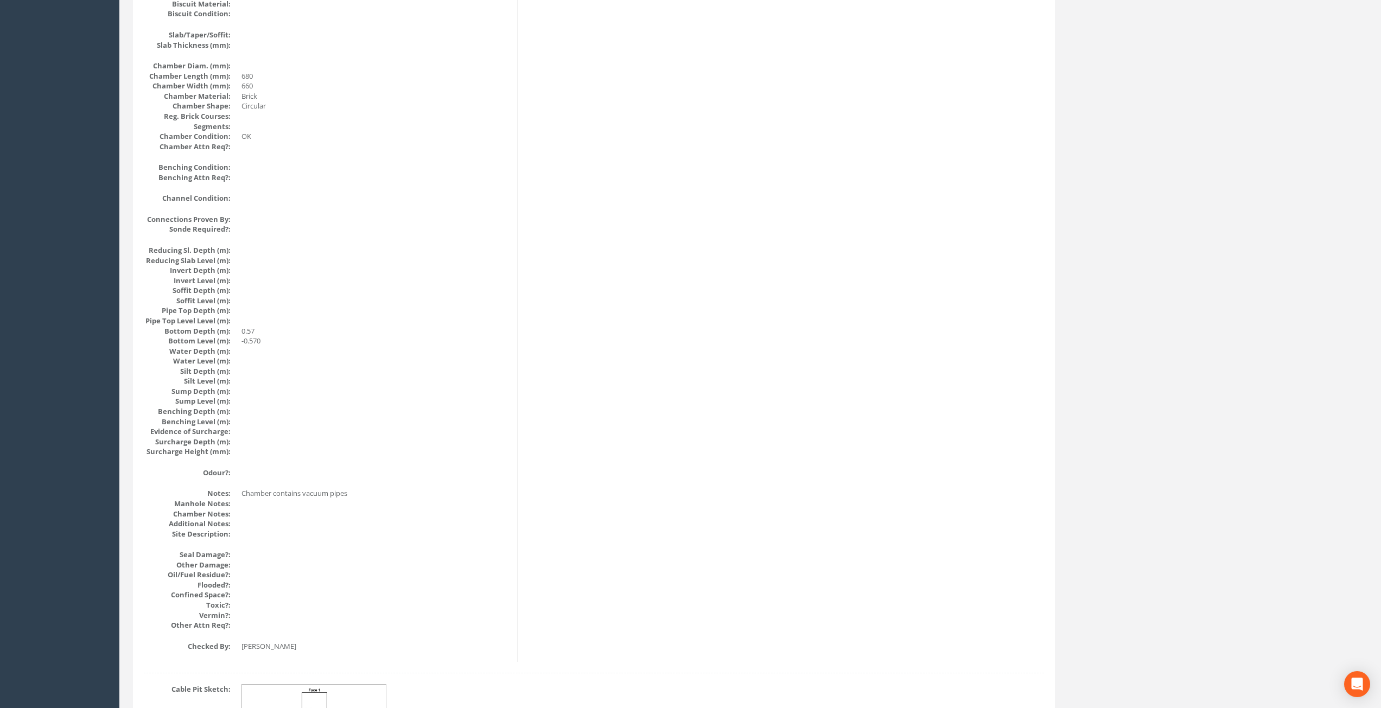
scroll to position [0, 0]
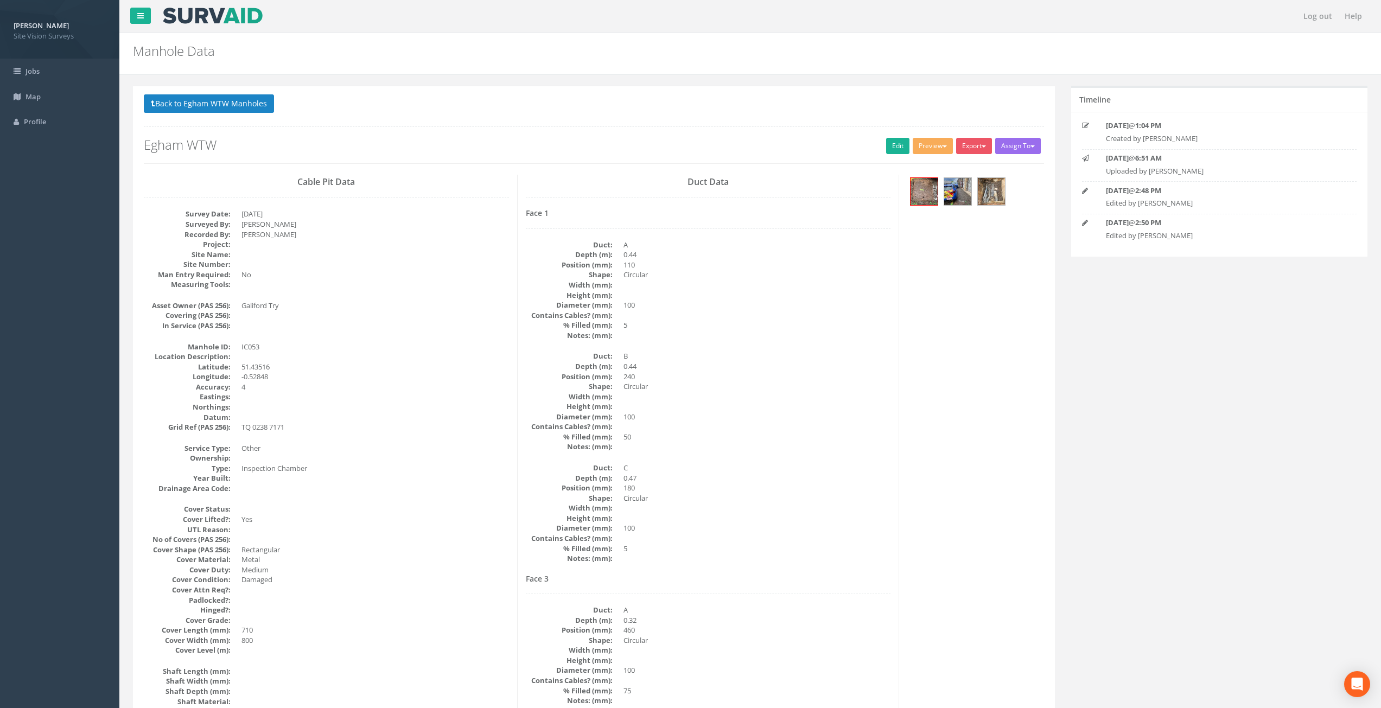
drag, startPoint x: 518, startPoint y: 475, endPoint x: 486, endPoint y: 189, distance: 288.2
click at [240, 102] on button "Back to Egham WTW Manholes" at bounding box center [209, 103] width 130 height 18
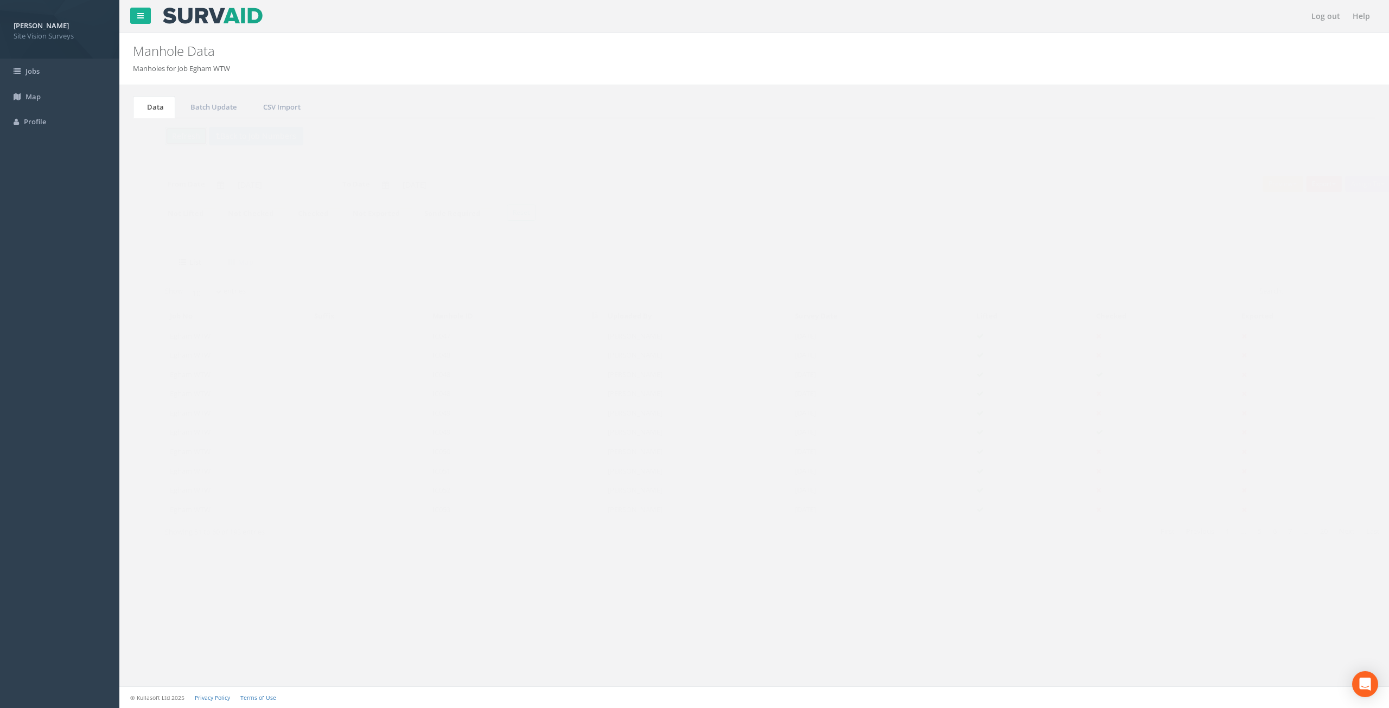
click at [169, 138] on button "Refresh" at bounding box center [165, 136] width 42 height 18
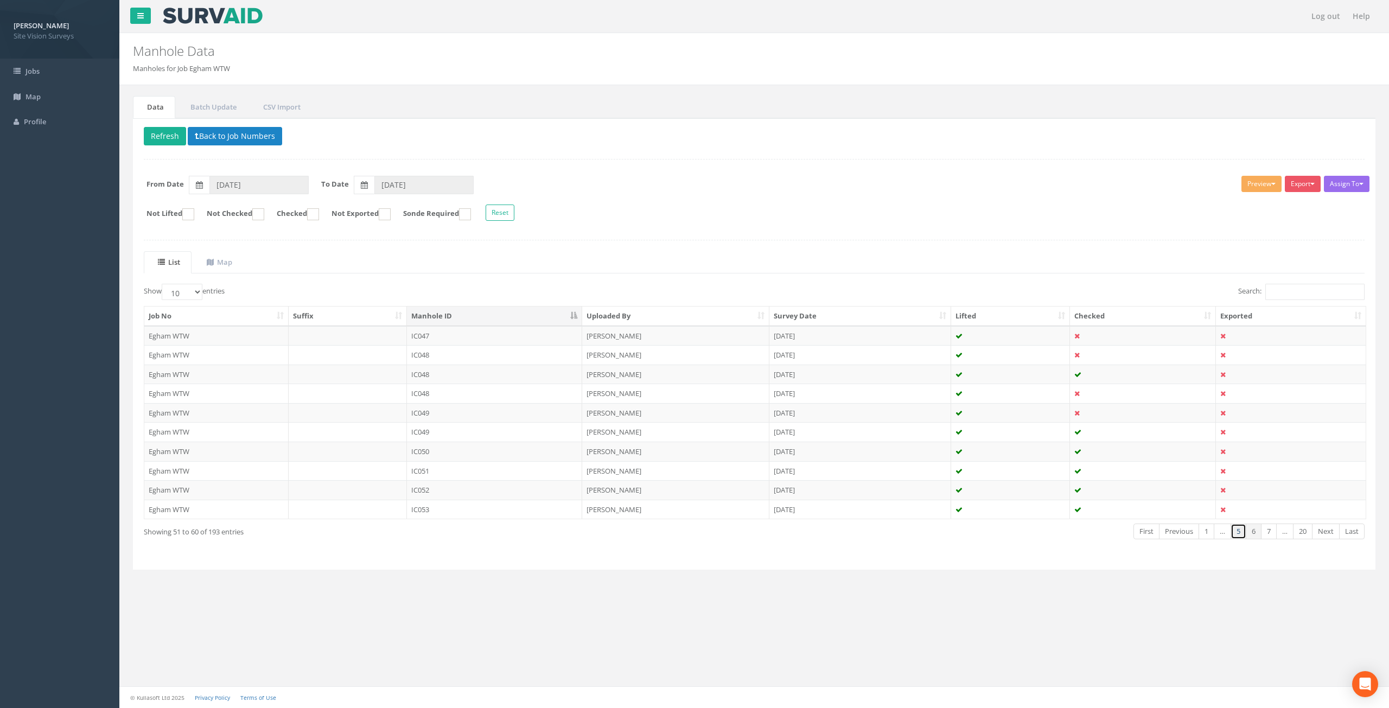
click at [1241, 535] on link "5" at bounding box center [1239, 532] width 16 height 16
click at [1182, 532] on link "Previous" at bounding box center [1179, 532] width 40 height 16
click at [1182, 532] on link "Previous" at bounding box center [1181, 532] width 40 height 16
click at [1113, 392] on td at bounding box center [1143, 394] width 146 height 20
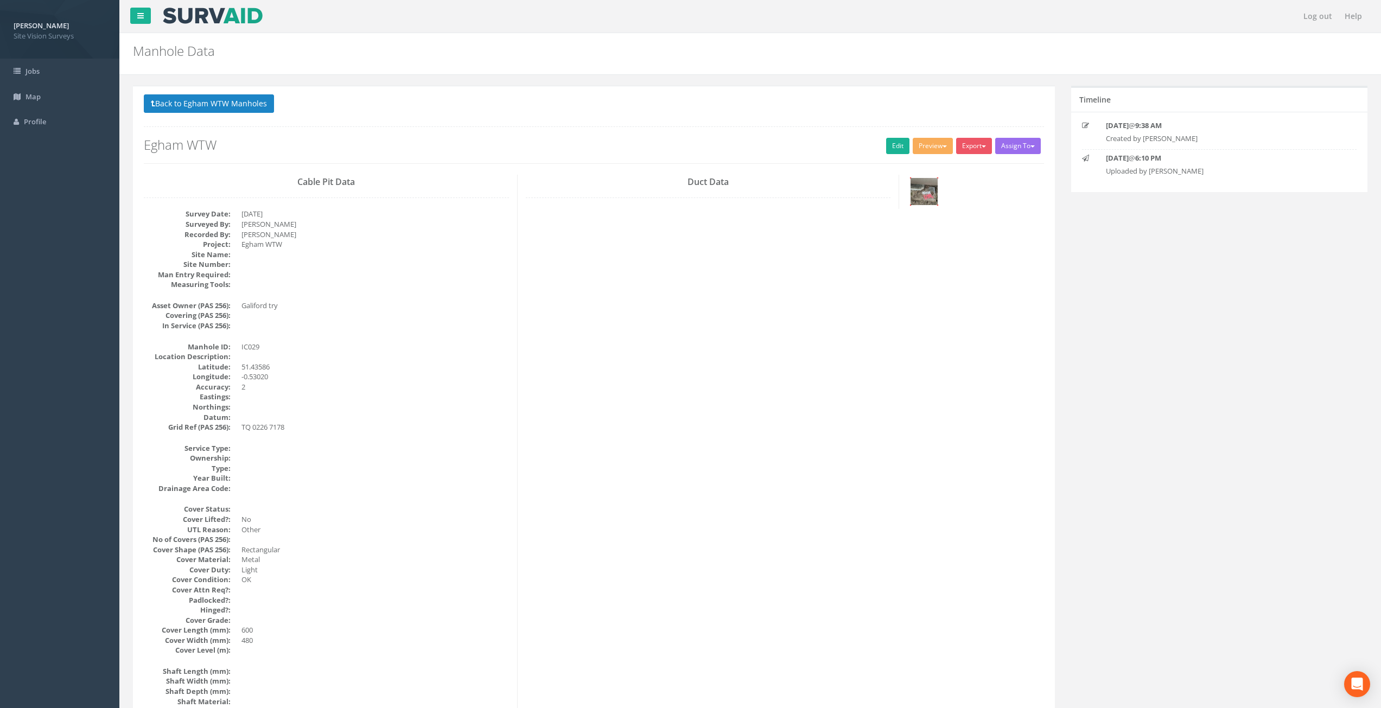
click at [932, 198] on img at bounding box center [923, 191] width 27 height 27
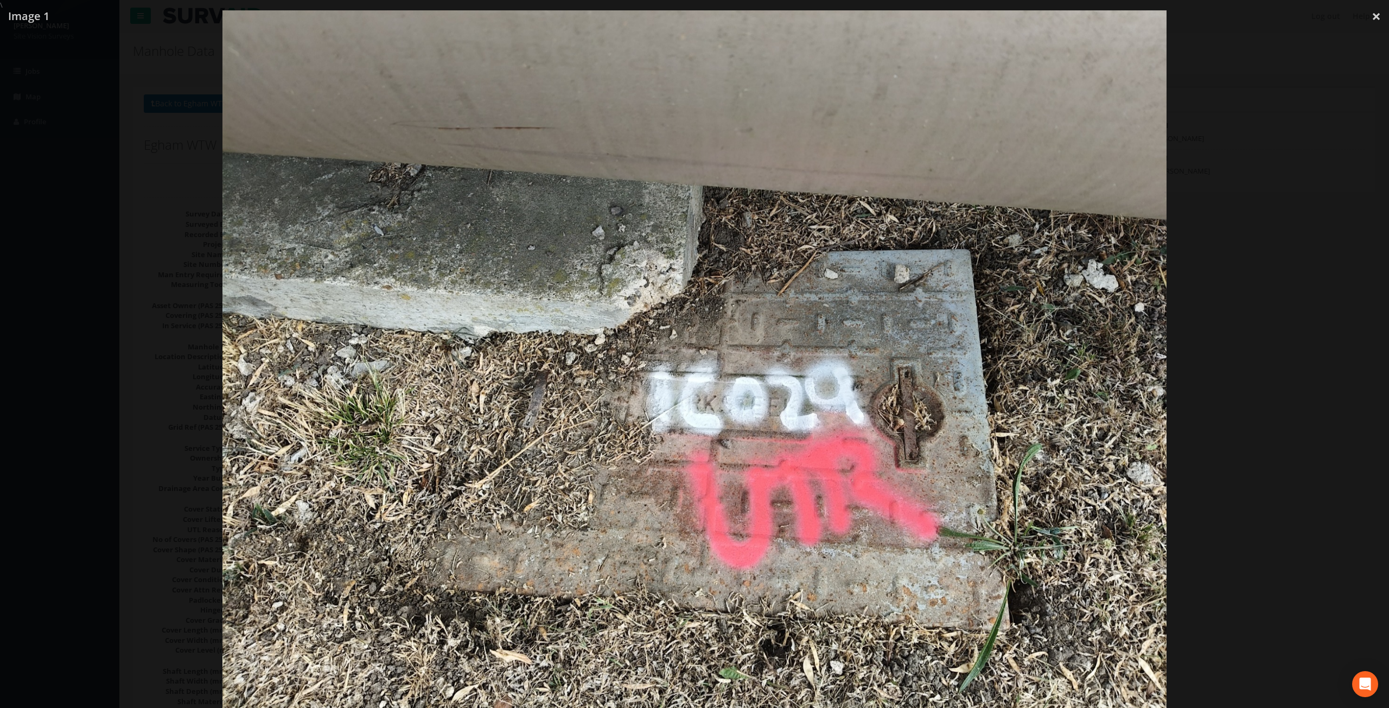
click at [1051, 227] on img at bounding box center [694, 364] width 944 height 708
click at [1247, 441] on div at bounding box center [694, 364] width 1389 height 708
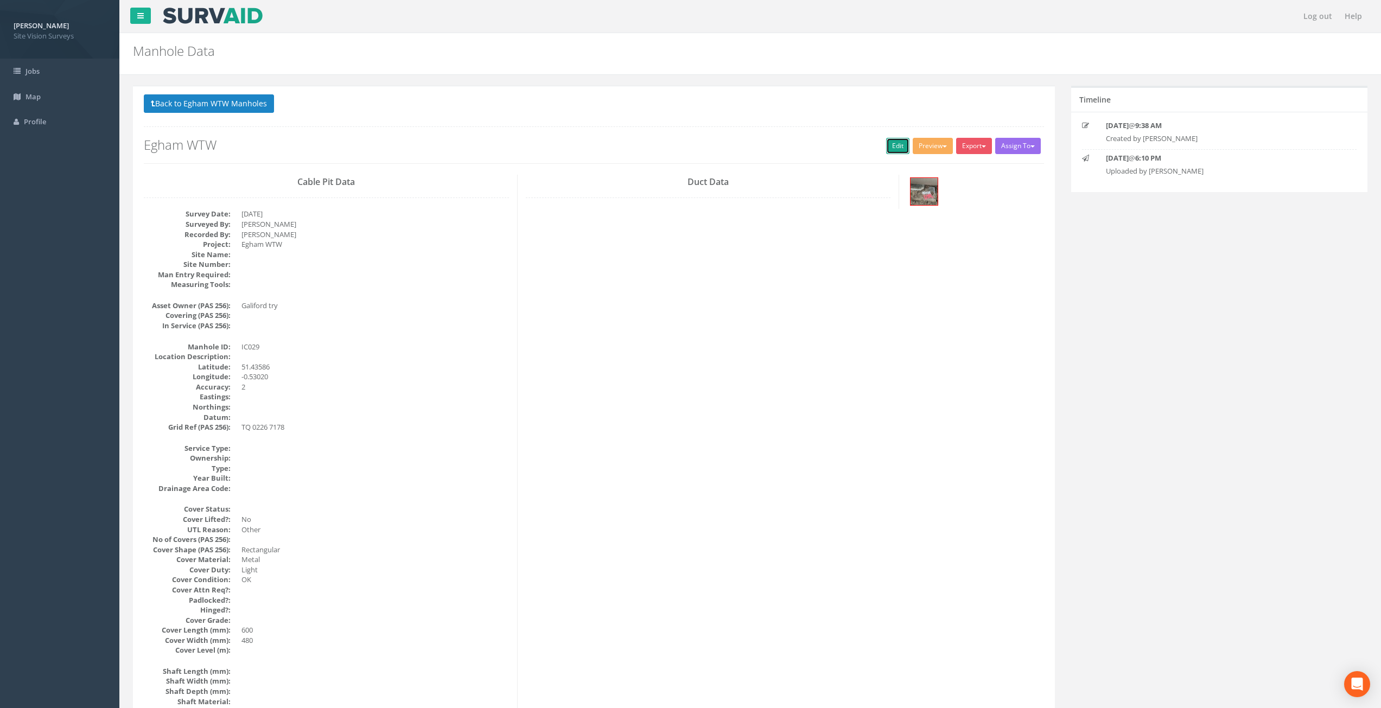
click at [888, 145] on link "Edit" at bounding box center [897, 146] width 23 height 16
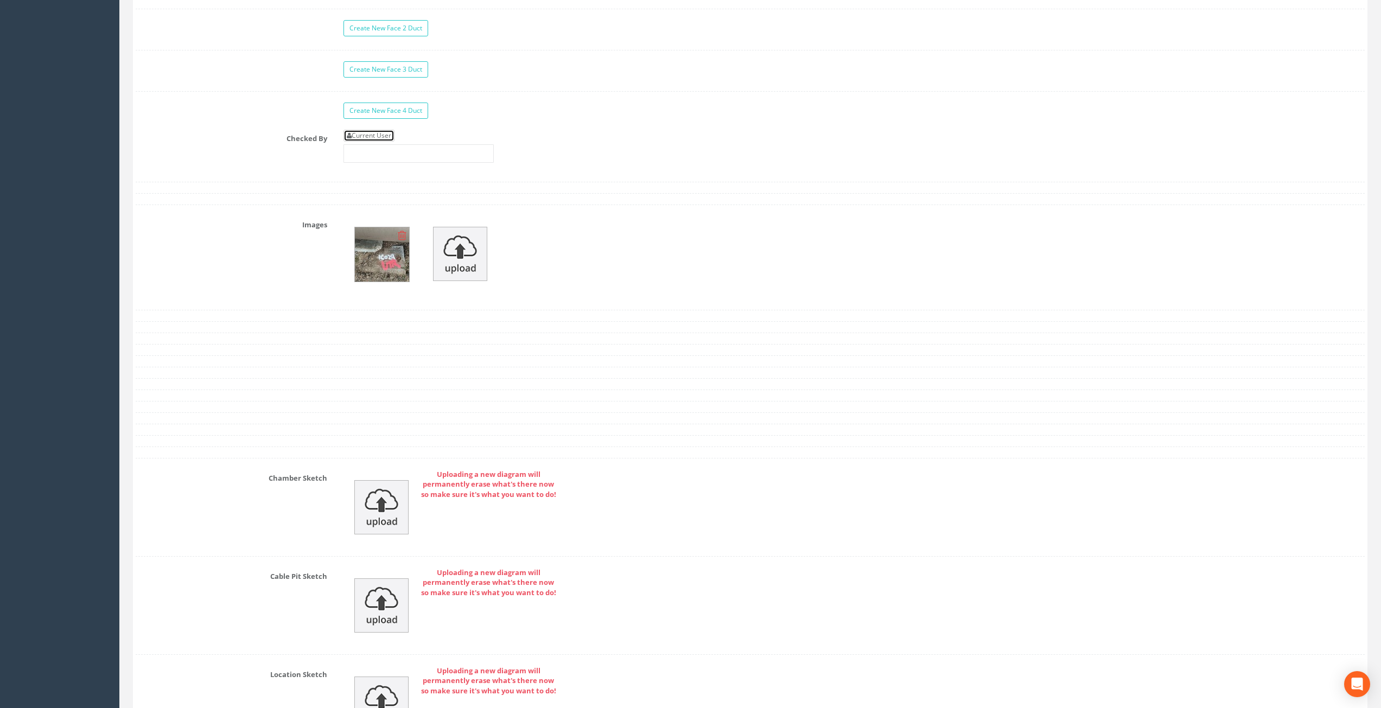
click at [369, 131] on link "Current User" at bounding box center [368, 136] width 51 height 12
type input "[PERSON_NAME]"
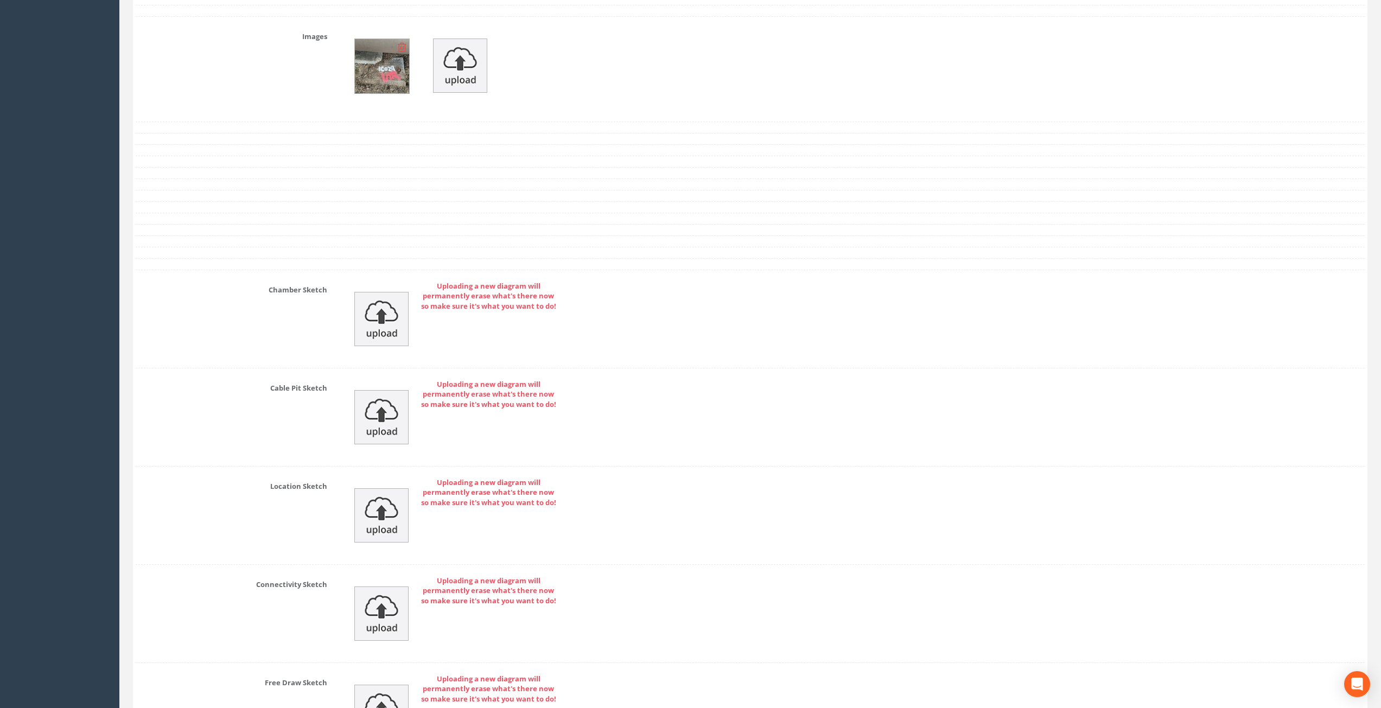
scroll to position [2104, 0]
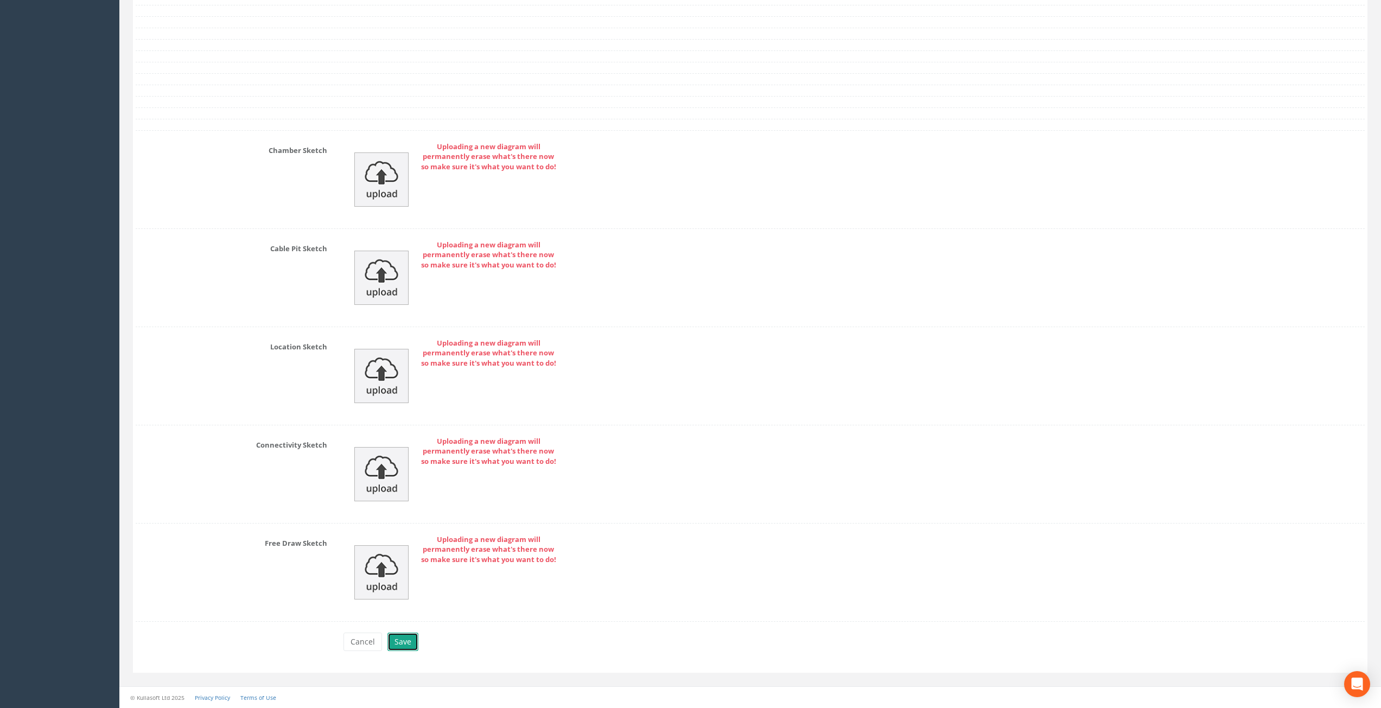
click at [406, 646] on button "Save" at bounding box center [402, 642] width 31 height 18
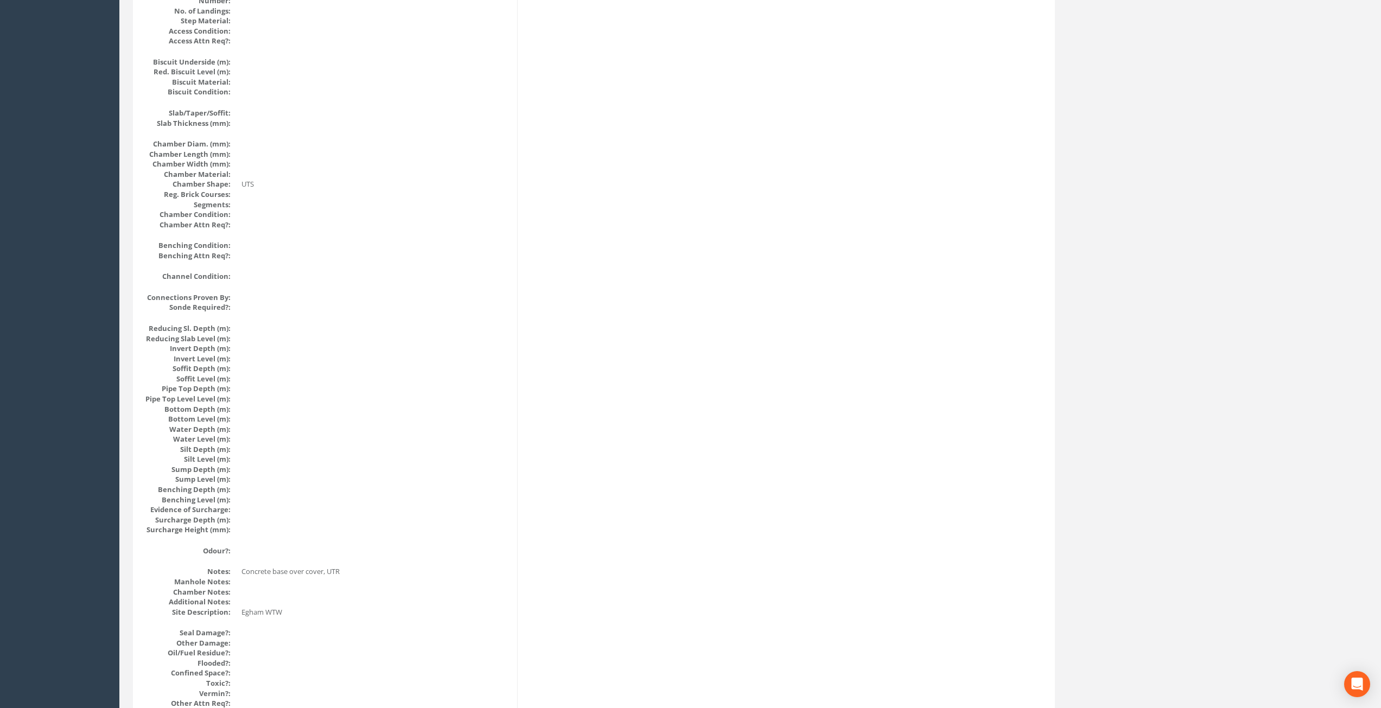
scroll to position [0, 0]
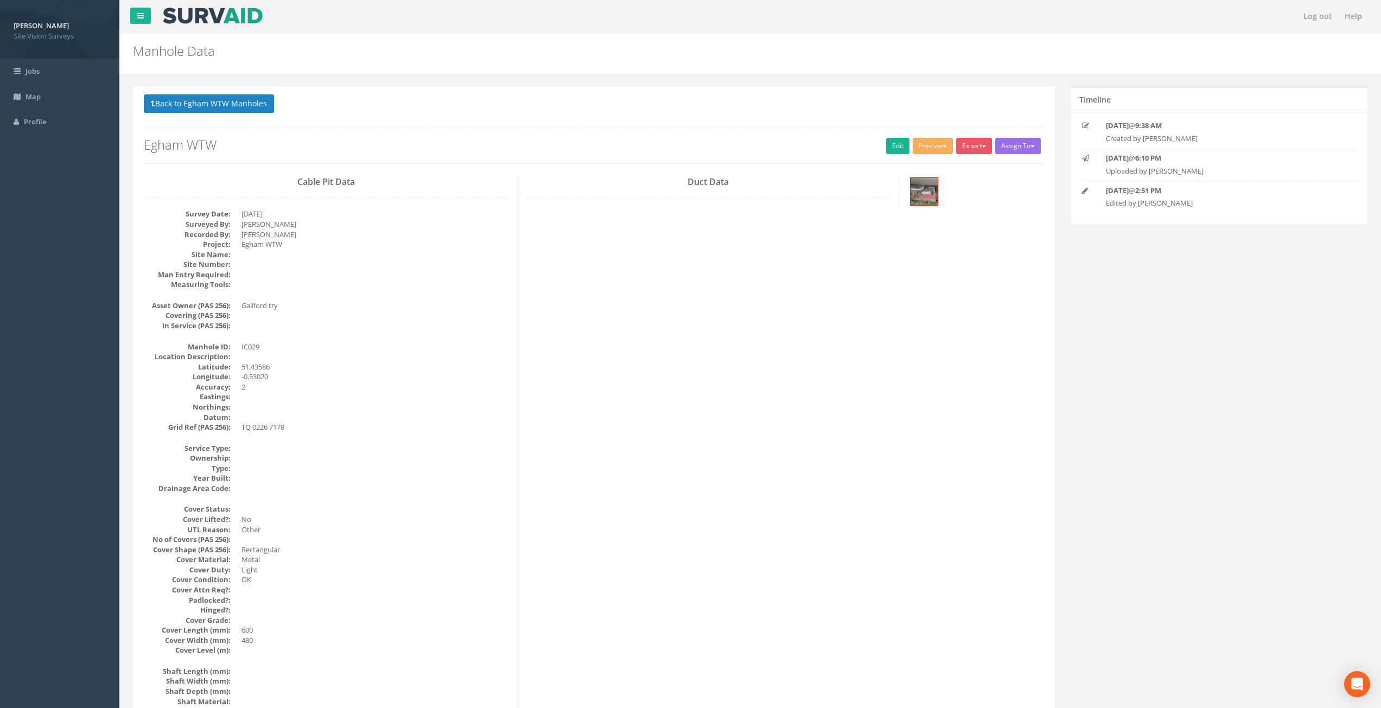
drag, startPoint x: 447, startPoint y: 480, endPoint x: 453, endPoint y: 110, distance: 370.1
click at [241, 99] on button "Back to Egham WTW Manholes" at bounding box center [209, 103] width 130 height 18
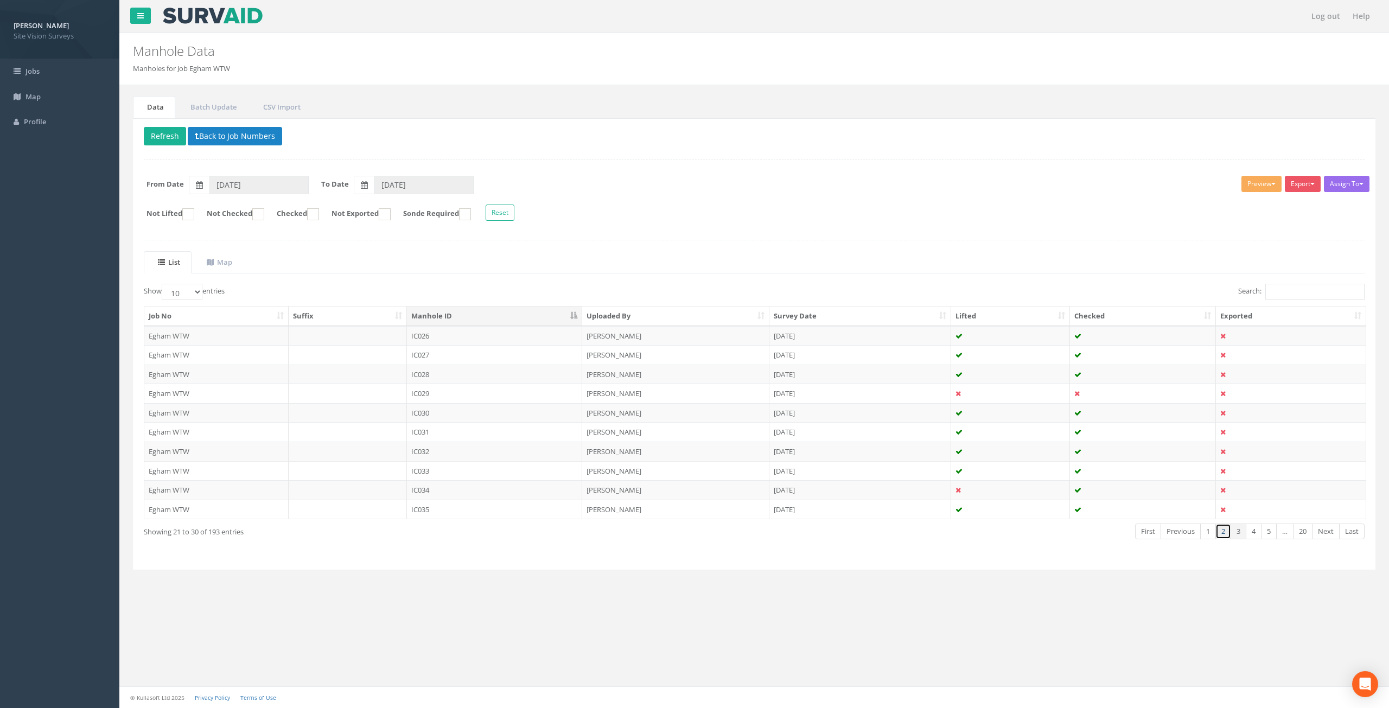
click at [1224, 537] on link "2" at bounding box center [1223, 532] width 16 height 16
click at [1123, 450] on td at bounding box center [1143, 452] width 146 height 20
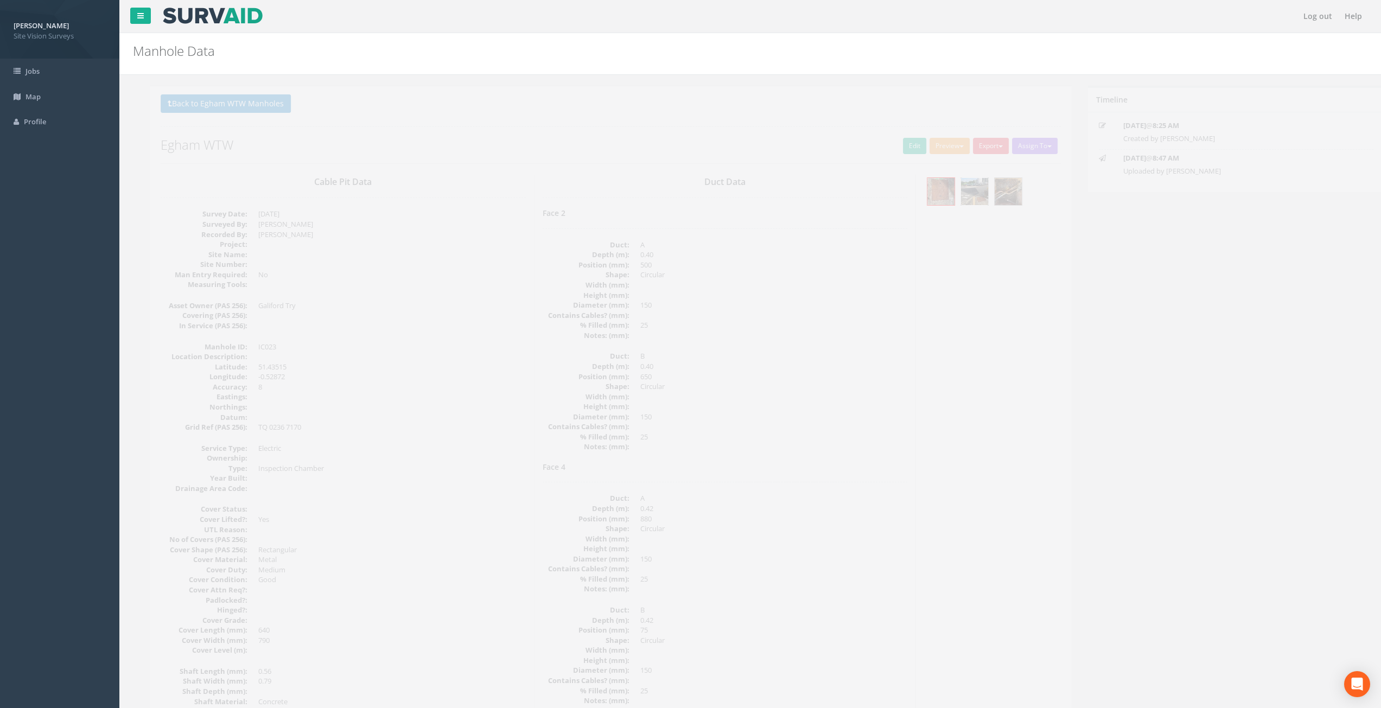
click at [961, 195] on img at bounding box center [957, 191] width 27 height 27
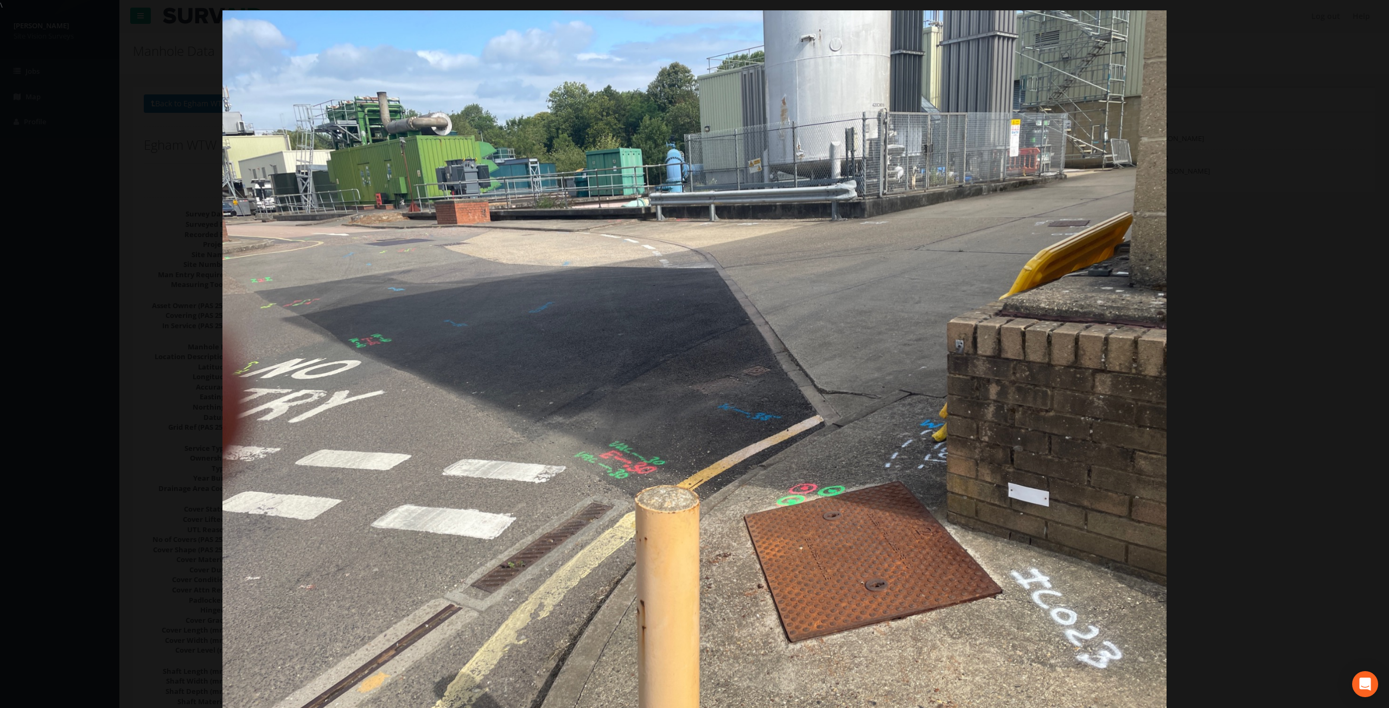
click at [863, 284] on img at bounding box center [694, 364] width 944 height 708
click at [1376, 12] on link "×" at bounding box center [1375, 16] width 25 height 33
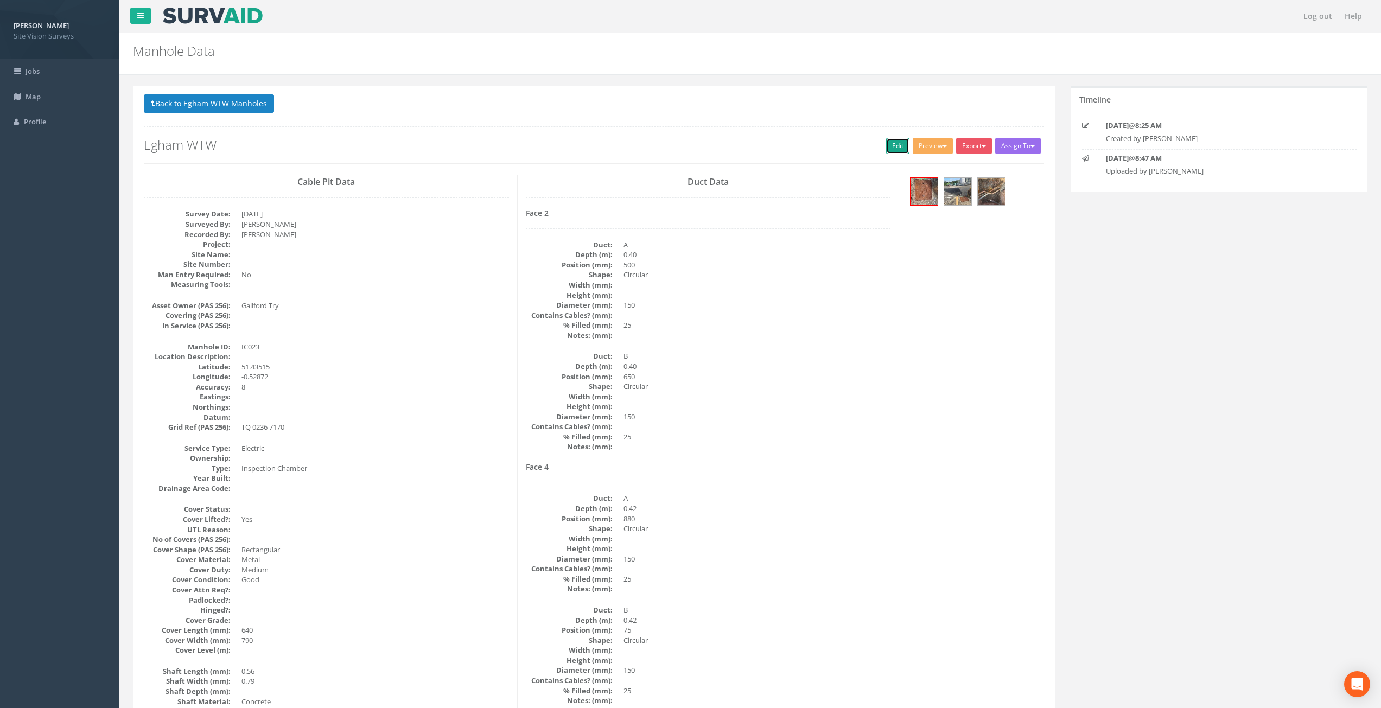
click at [896, 149] on link "Edit" at bounding box center [897, 146] width 23 height 16
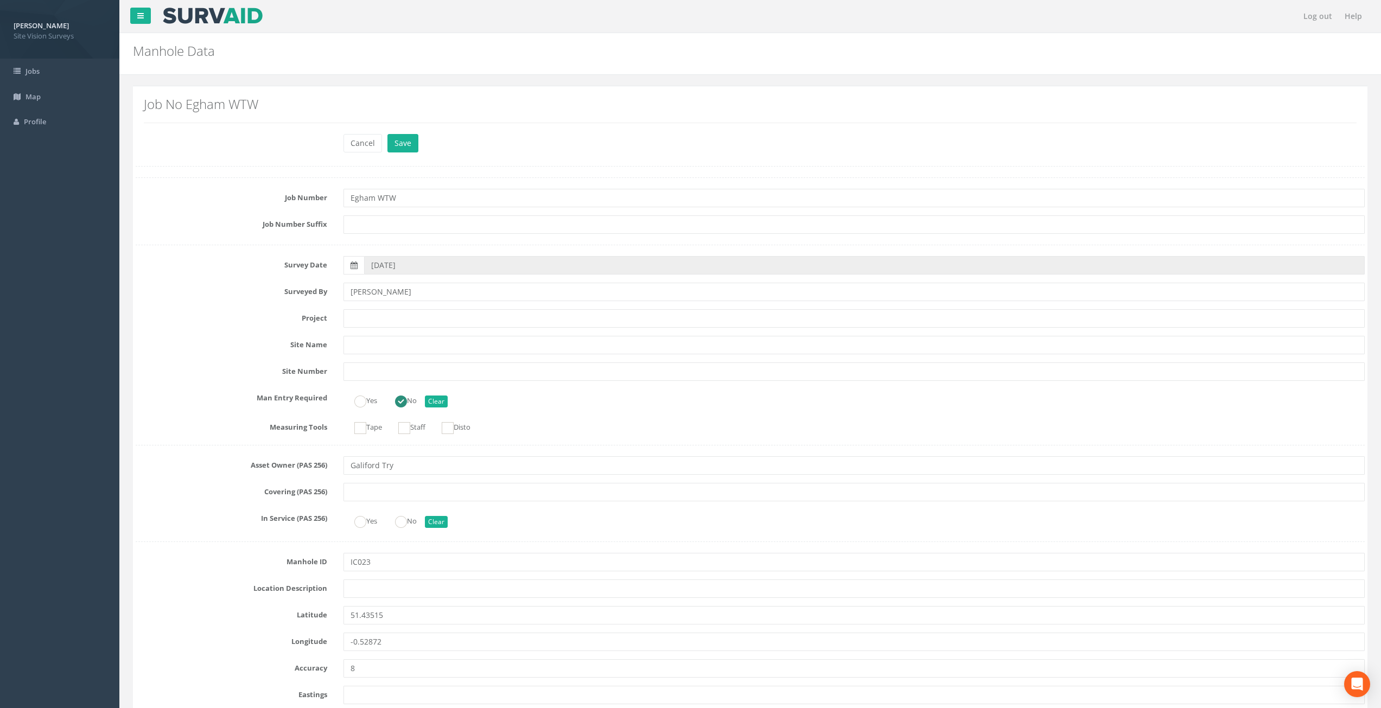
scroll to position [2393, 0]
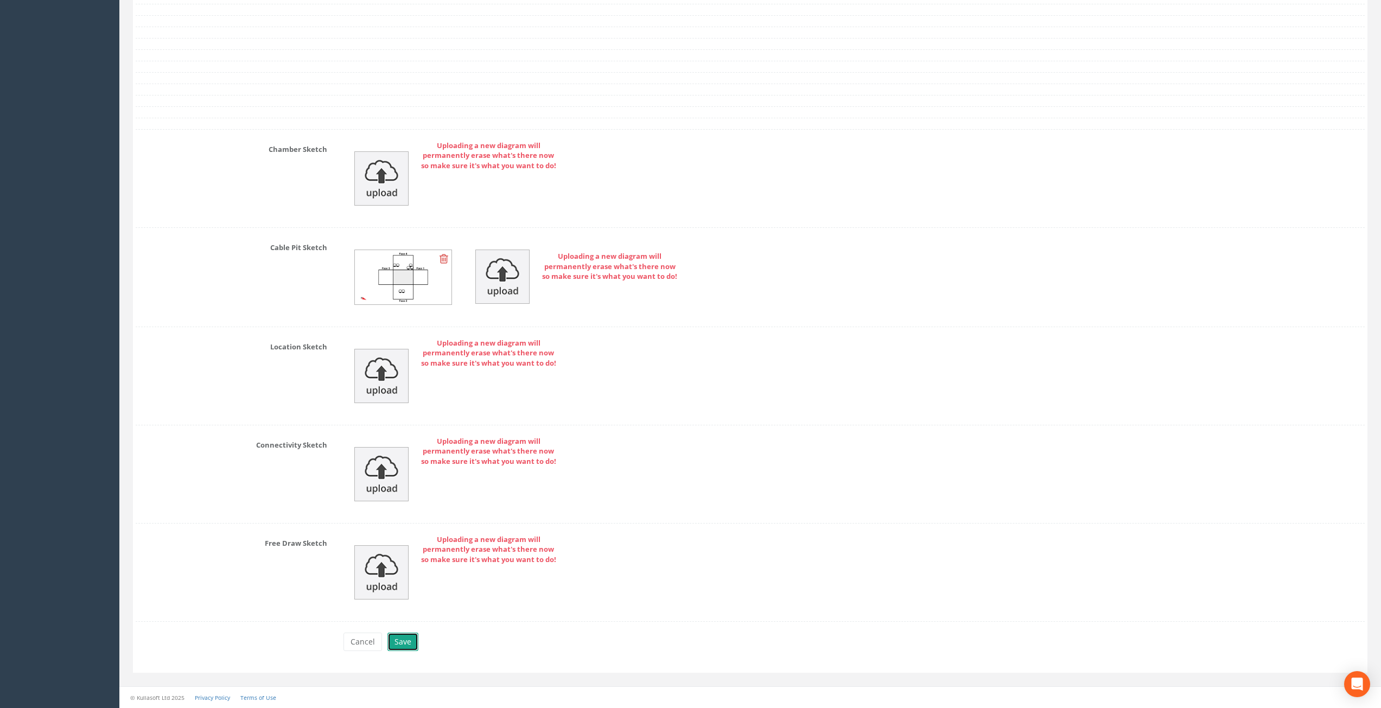
click at [399, 641] on button "Save" at bounding box center [402, 642] width 31 height 18
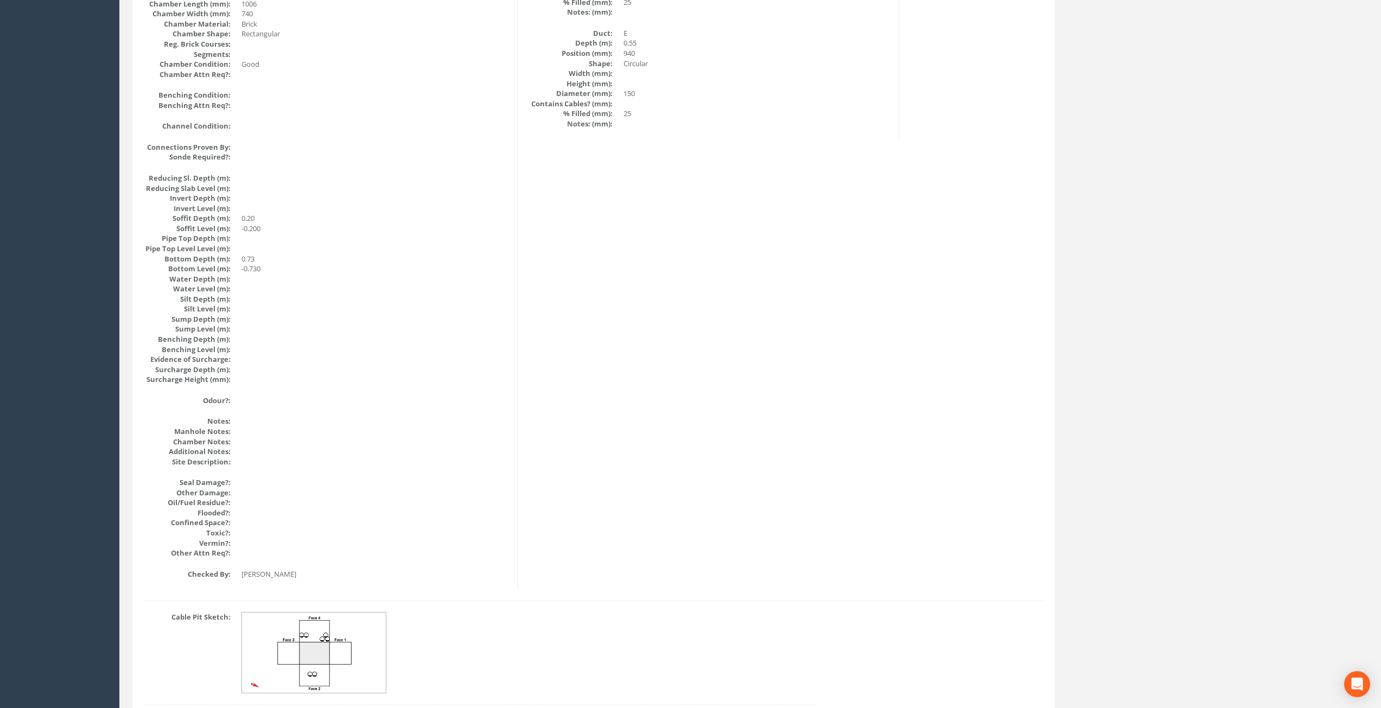
scroll to position [0, 0]
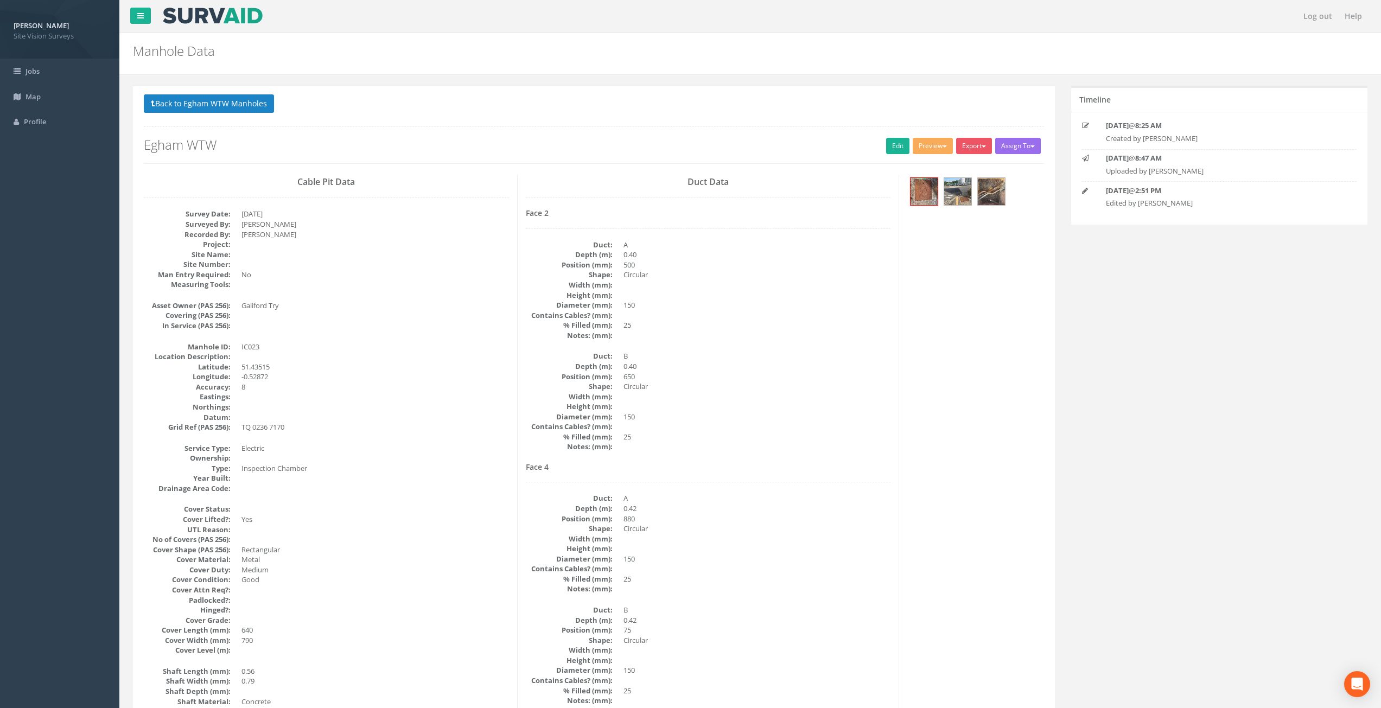
drag, startPoint x: 564, startPoint y: 500, endPoint x: 480, endPoint y: 206, distance: 305.5
click at [236, 107] on button "Back to Egham WTW Manholes" at bounding box center [209, 103] width 130 height 18
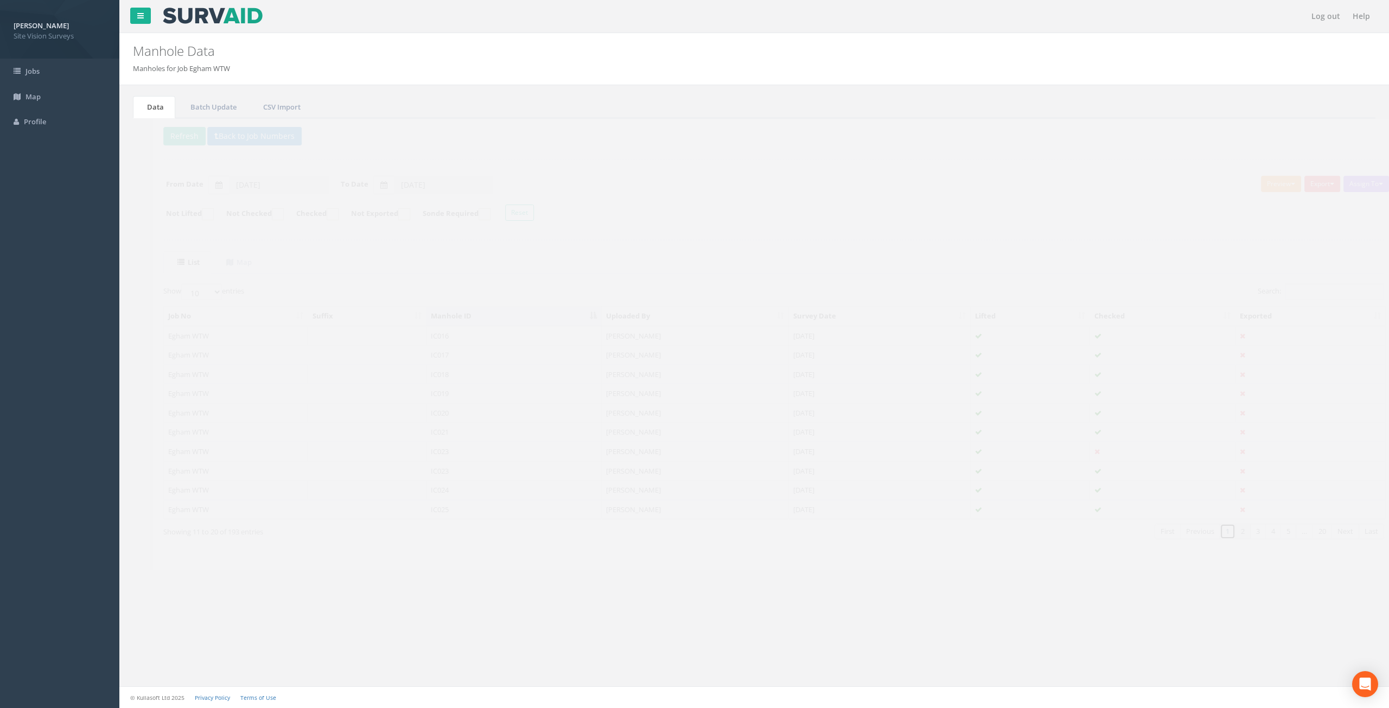
click at [1206, 534] on link "1" at bounding box center [1208, 532] width 16 height 16
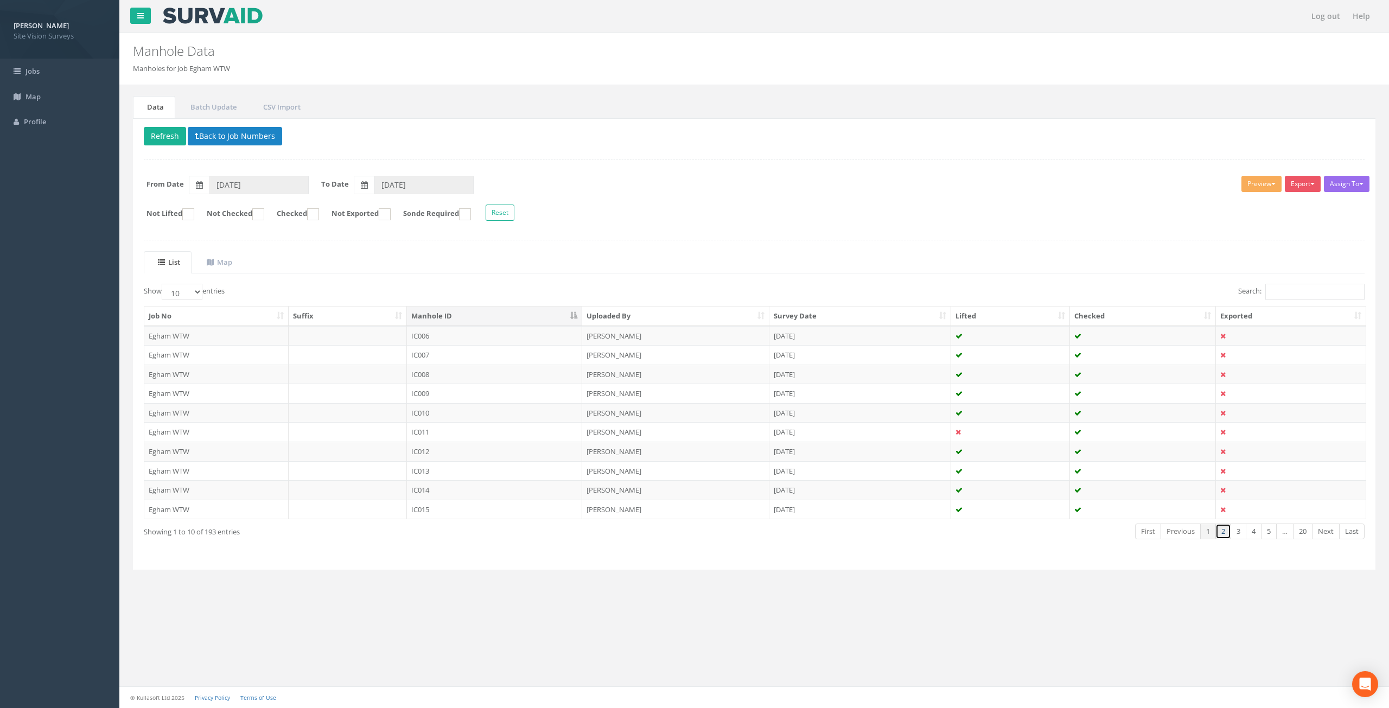
click at [1226, 534] on link "2" at bounding box center [1223, 532] width 16 height 16
click at [164, 136] on button "Refresh" at bounding box center [165, 136] width 42 height 18
click at [1323, 538] on link "Next" at bounding box center [1326, 532] width 28 height 16
click at [1325, 538] on link "Next" at bounding box center [1326, 532] width 28 height 16
click at [1325, 535] on link "Next" at bounding box center [1326, 532] width 28 height 16
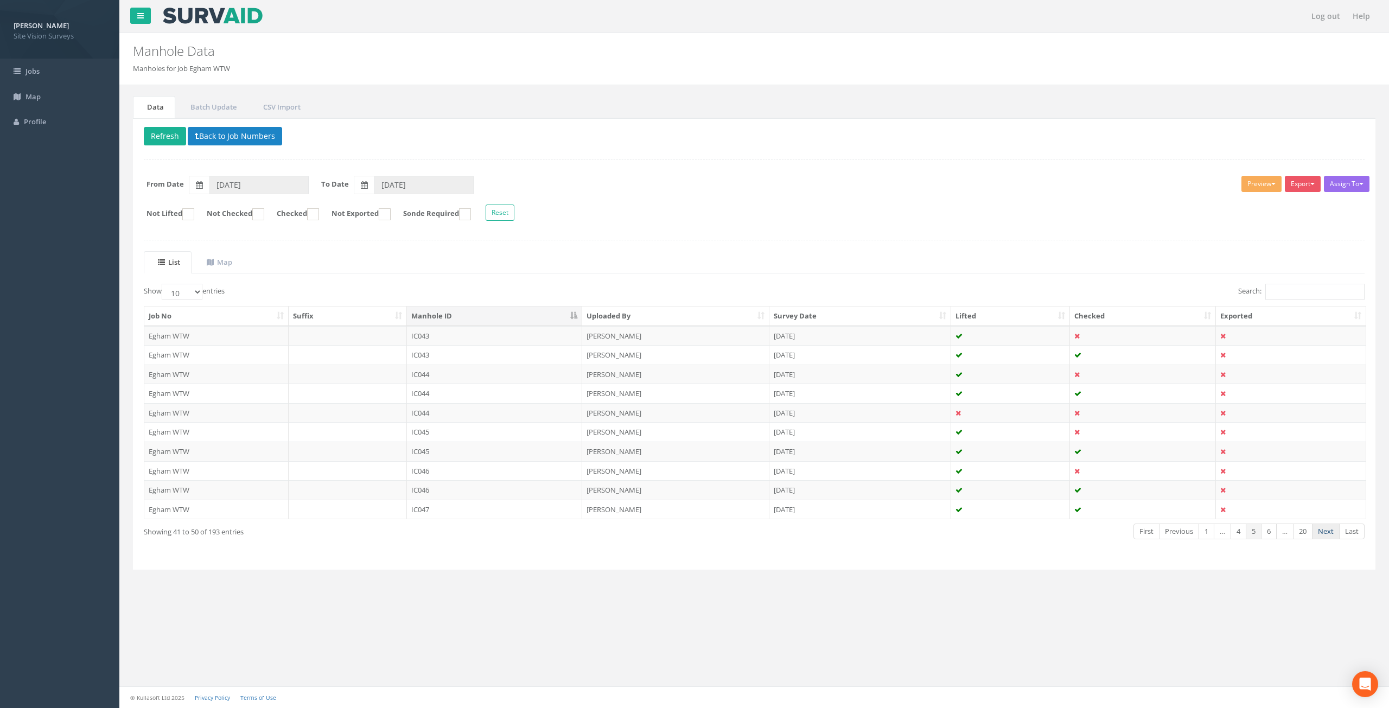
click at [1324, 532] on link "Next" at bounding box center [1326, 532] width 28 height 16
click at [1178, 533] on link "Previous" at bounding box center [1179, 532] width 40 height 16
click at [1322, 532] on link "Next" at bounding box center [1326, 532] width 28 height 16
click at [697, 340] on td "[PERSON_NAME]" at bounding box center [675, 336] width 187 height 20
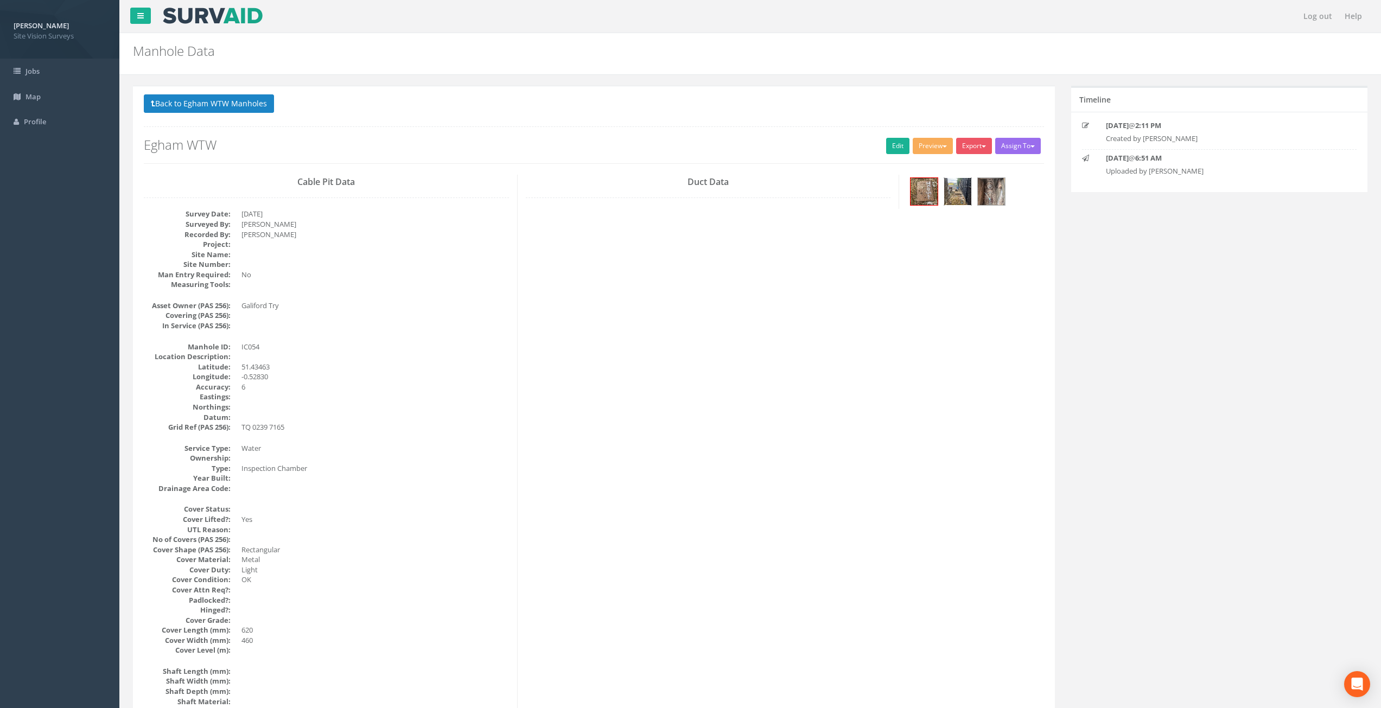
click at [956, 192] on img at bounding box center [957, 191] width 27 height 27
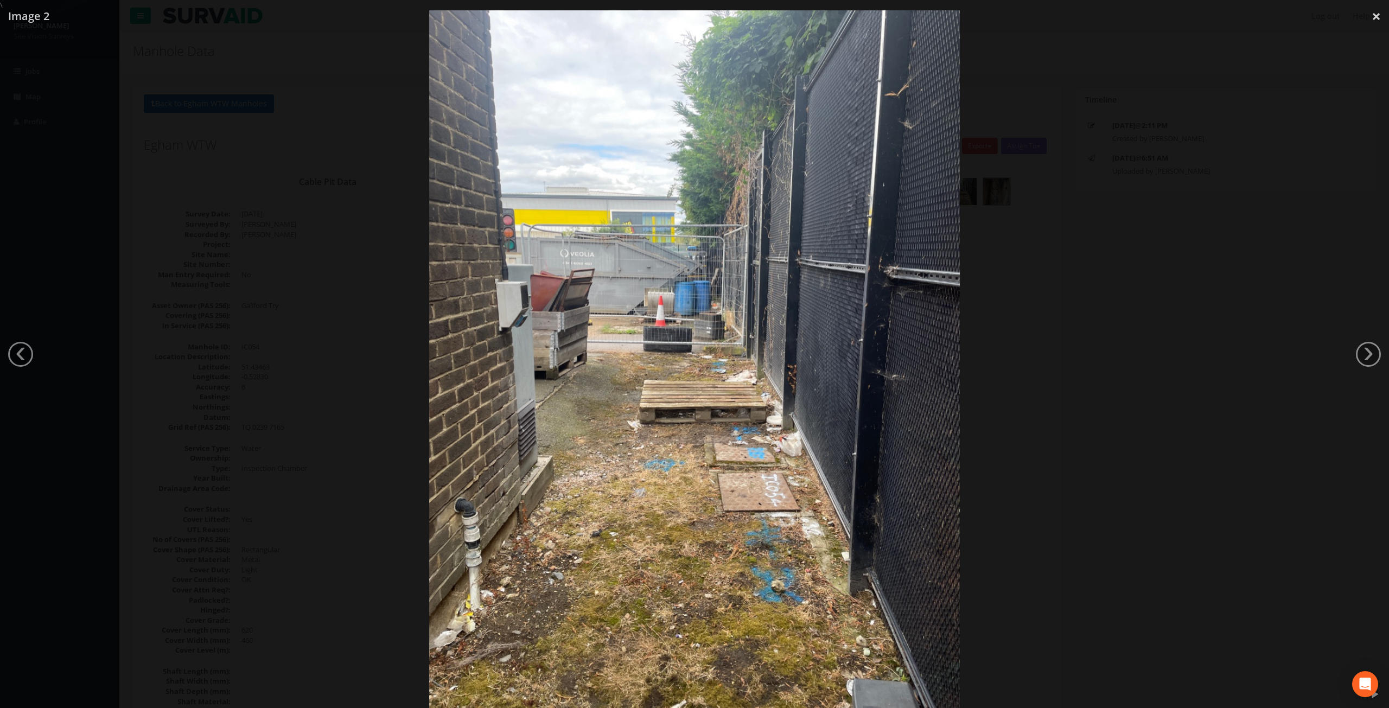
click at [1124, 394] on div at bounding box center [694, 364] width 1389 height 708
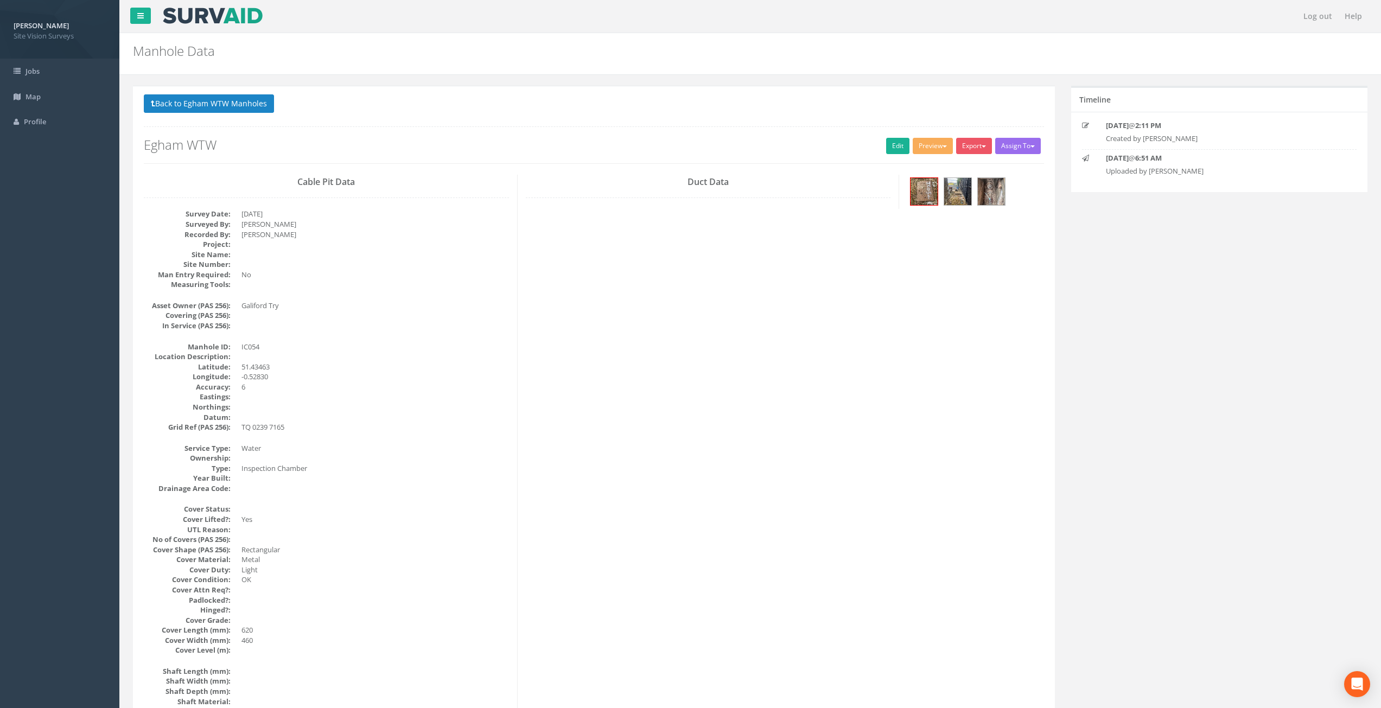
click at [355, 393] on dl "Manhole ID: IC054 Location Description: [GEOGRAPHIC_DATA] Accuracy: 6 Eastings:…" at bounding box center [326, 387] width 365 height 91
drag, startPoint x: 383, startPoint y: 424, endPoint x: 392, endPoint y: 449, distance: 27.1
click at [382, 428] on dl "Manhole ID: IC054 Location Description: [GEOGRAPHIC_DATA] Accuracy: 6 Eastings:…" at bounding box center [326, 387] width 365 height 91
click at [954, 198] on img at bounding box center [957, 191] width 27 height 27
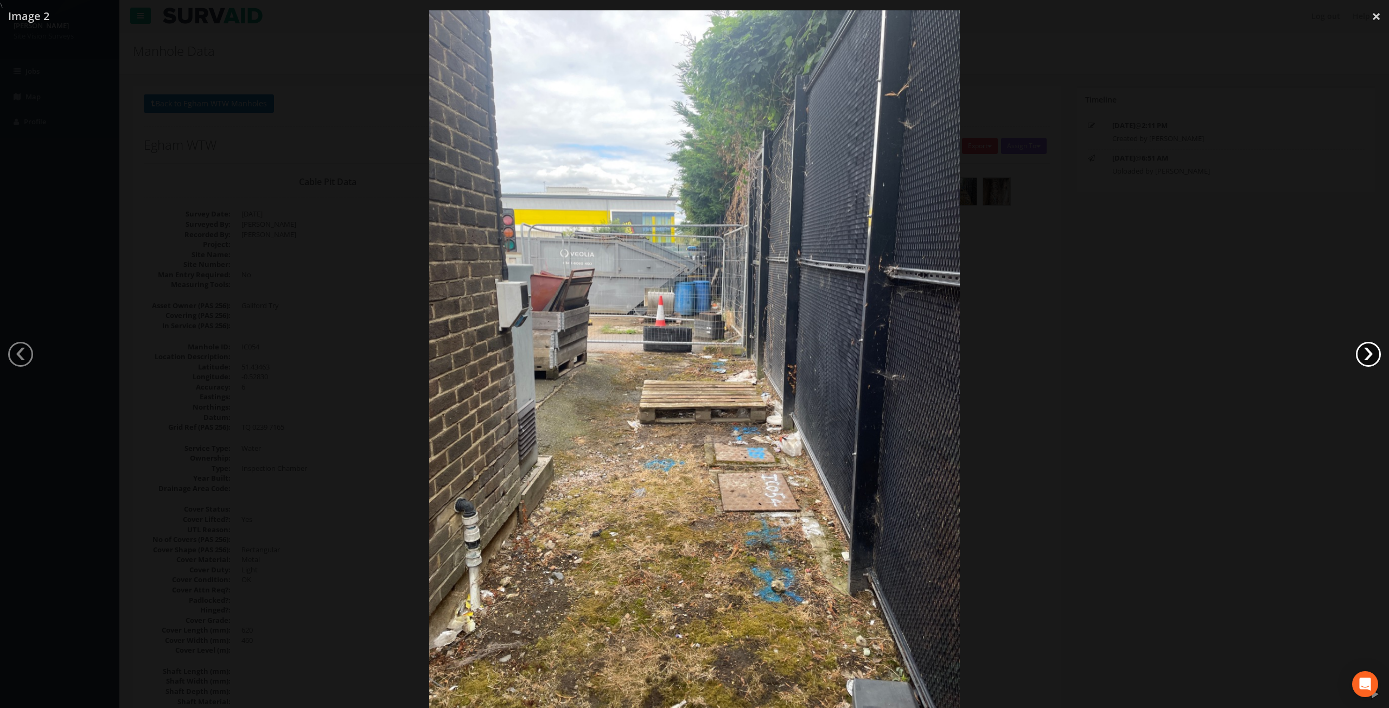
click at [1370, 353] on link "›" at bounding box center [1368, 354] width 25 height 25
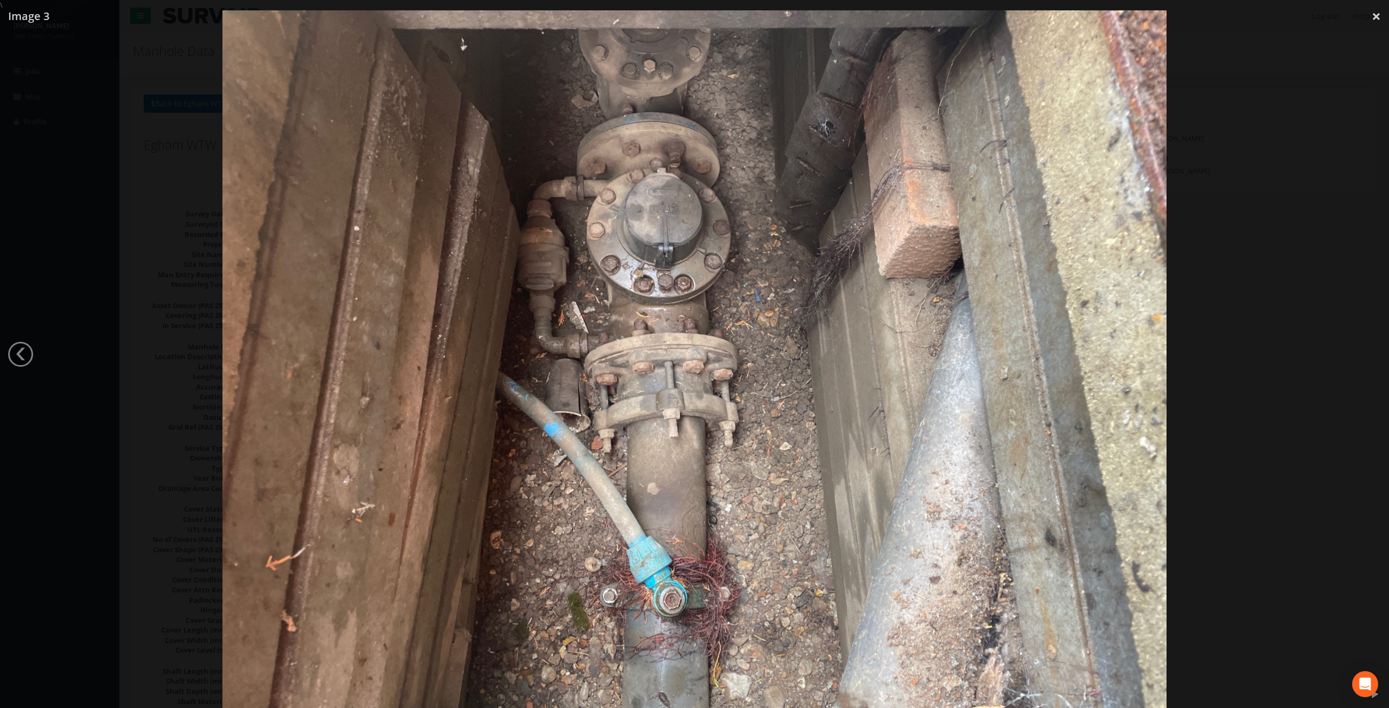
click at [1370, 353] on div at bounding box center [694, 364] width 1389 height 708
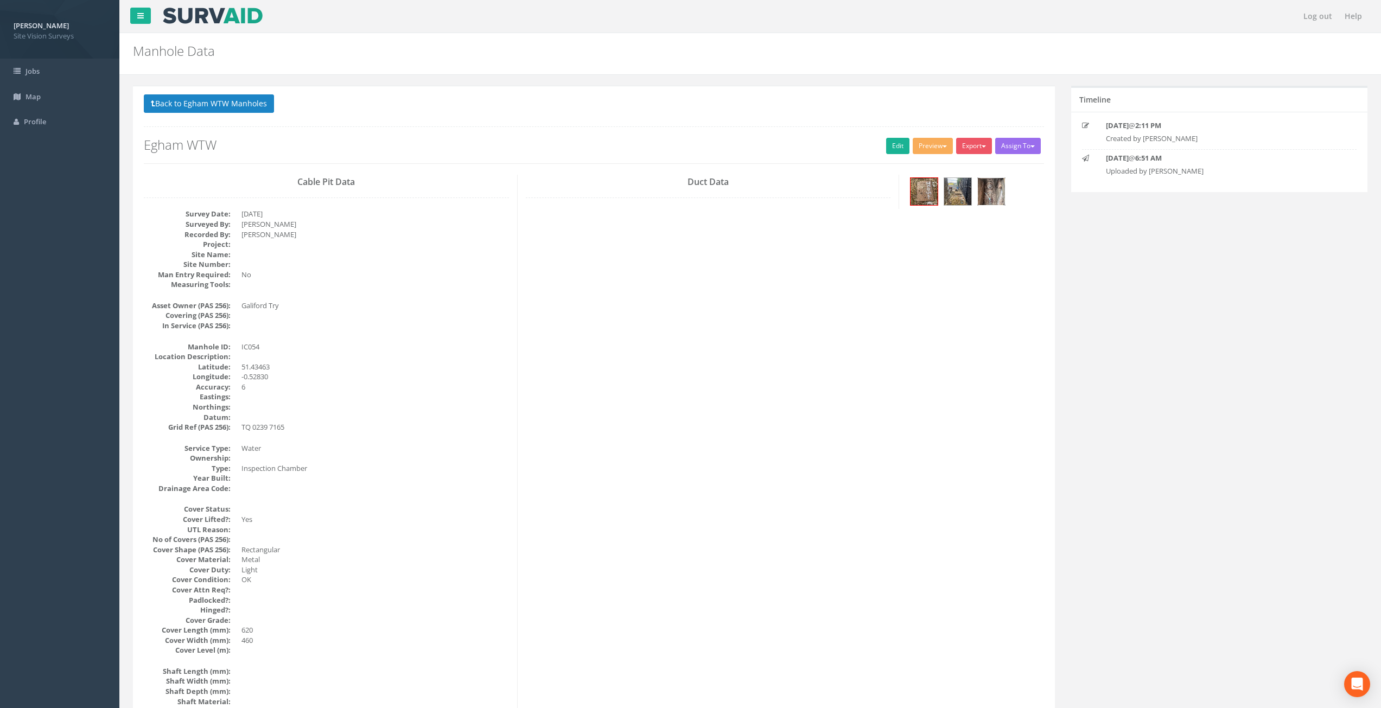
click at [1000, 188] on img at bounding box center [991, 191] width 27 height 27
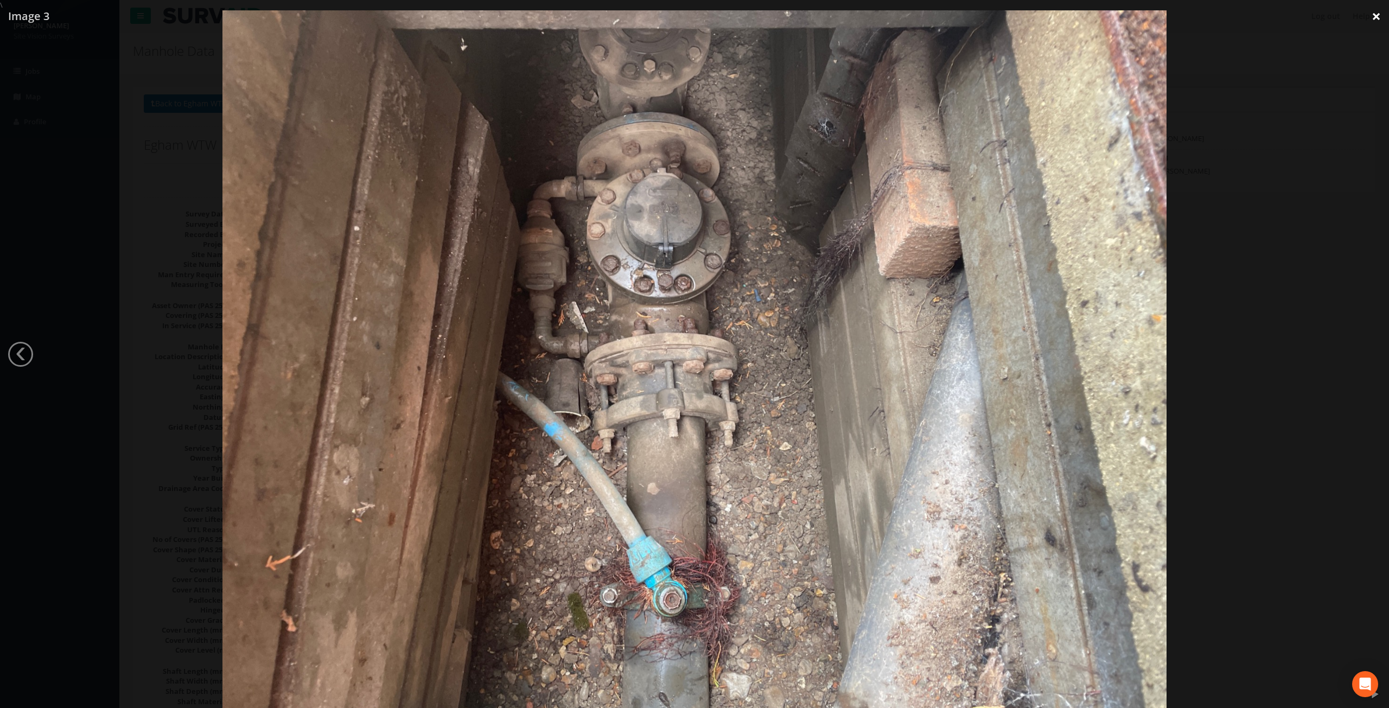
click at [1374, 14] on link "×" at bounding box center [1375, 16] width 25 height 33
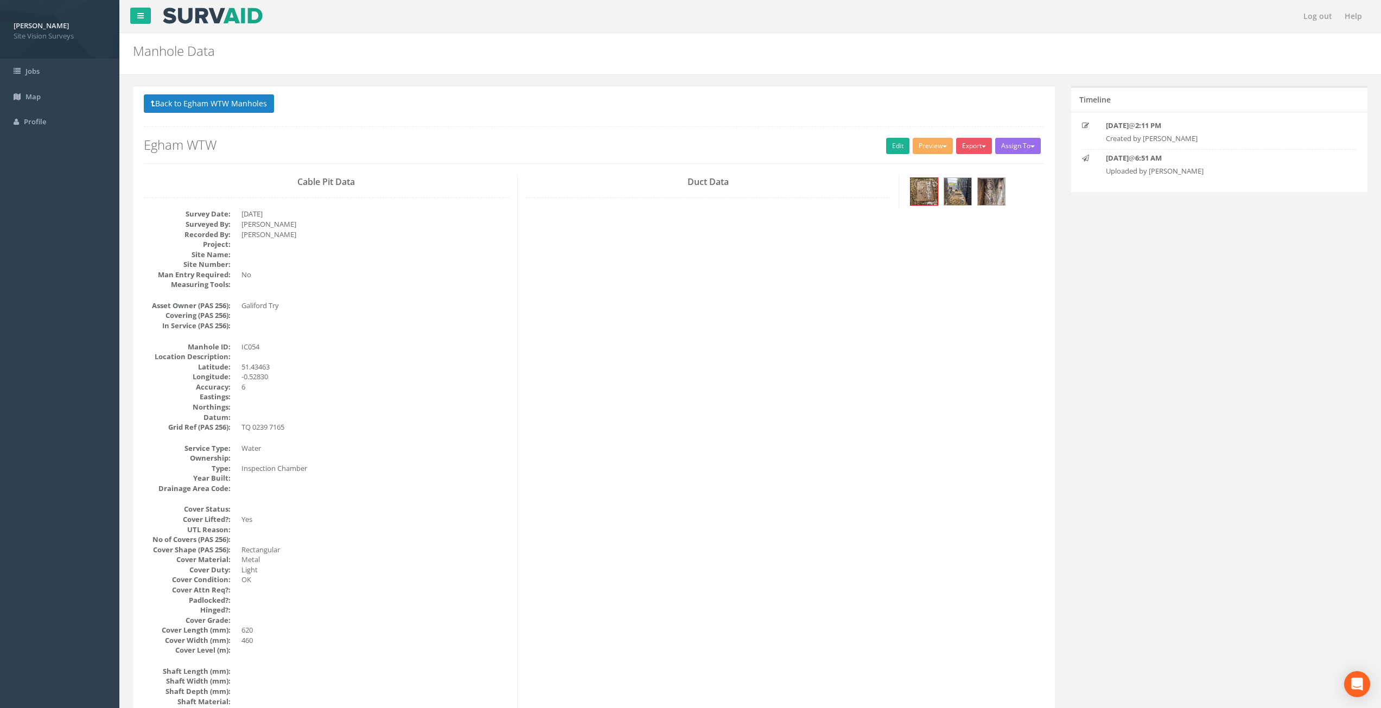
drag, startPoint x: 570, startPoint y: 359, endPoint x: 545, endPoint y: 393, distance: 41.6
click at [891, 144] on link "Edit" at bounding box center [897, 146] width 23 height 16
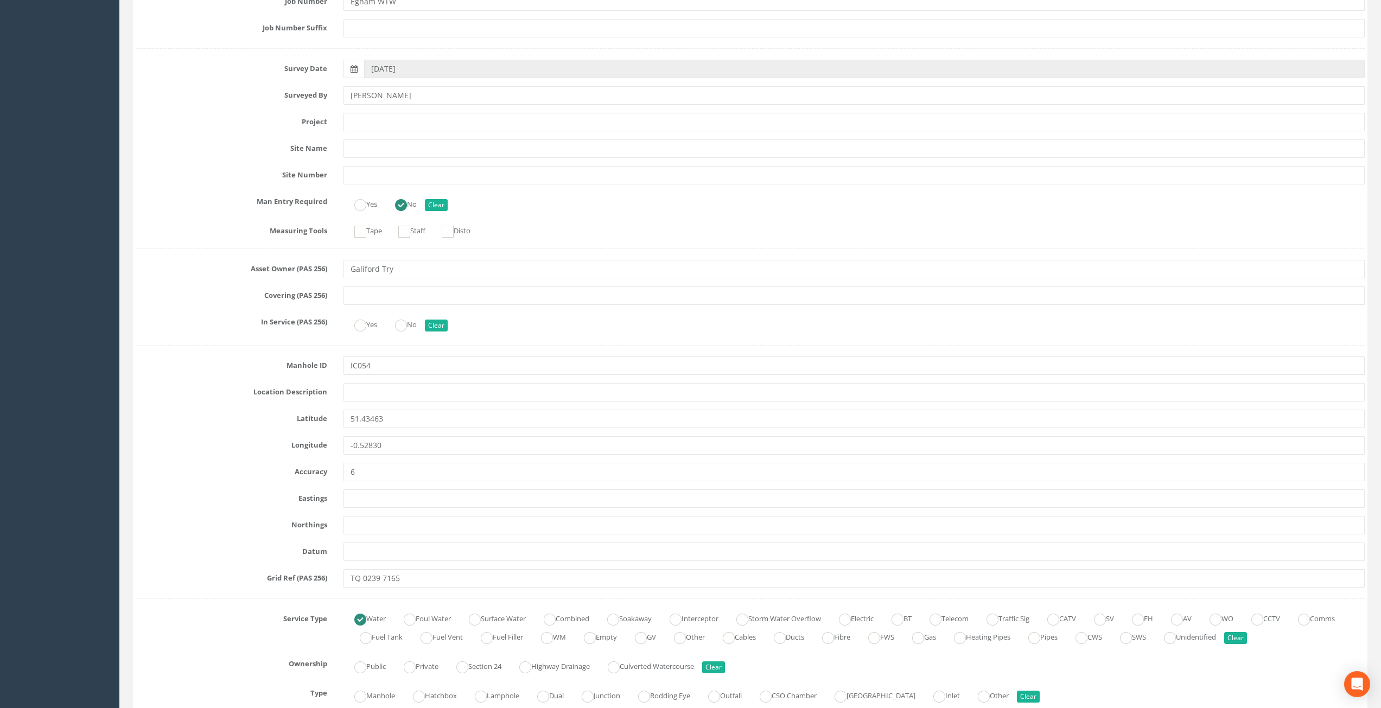
scroll to position [2130, 0]
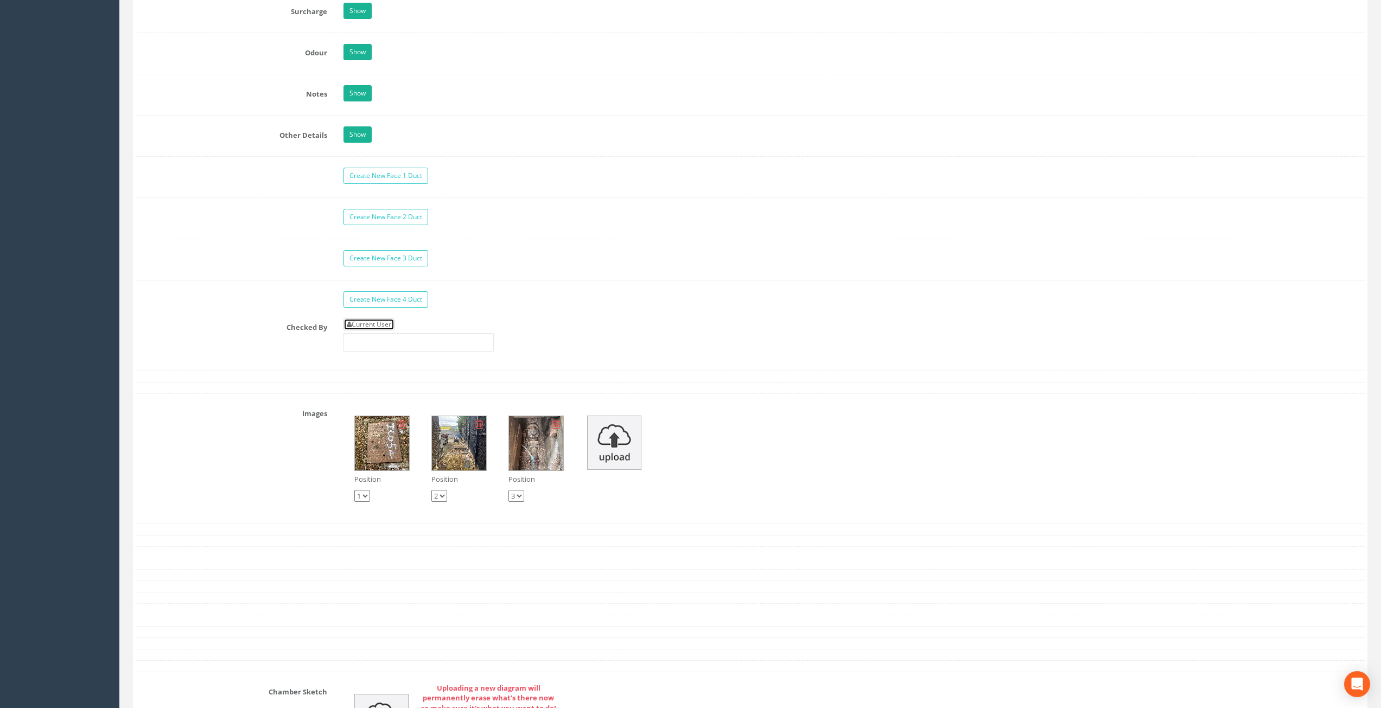
click at [381, 321] on link "Current User" at bounding box center [368, 324] width 51 height 12
type input "[PERSON_NAME]"
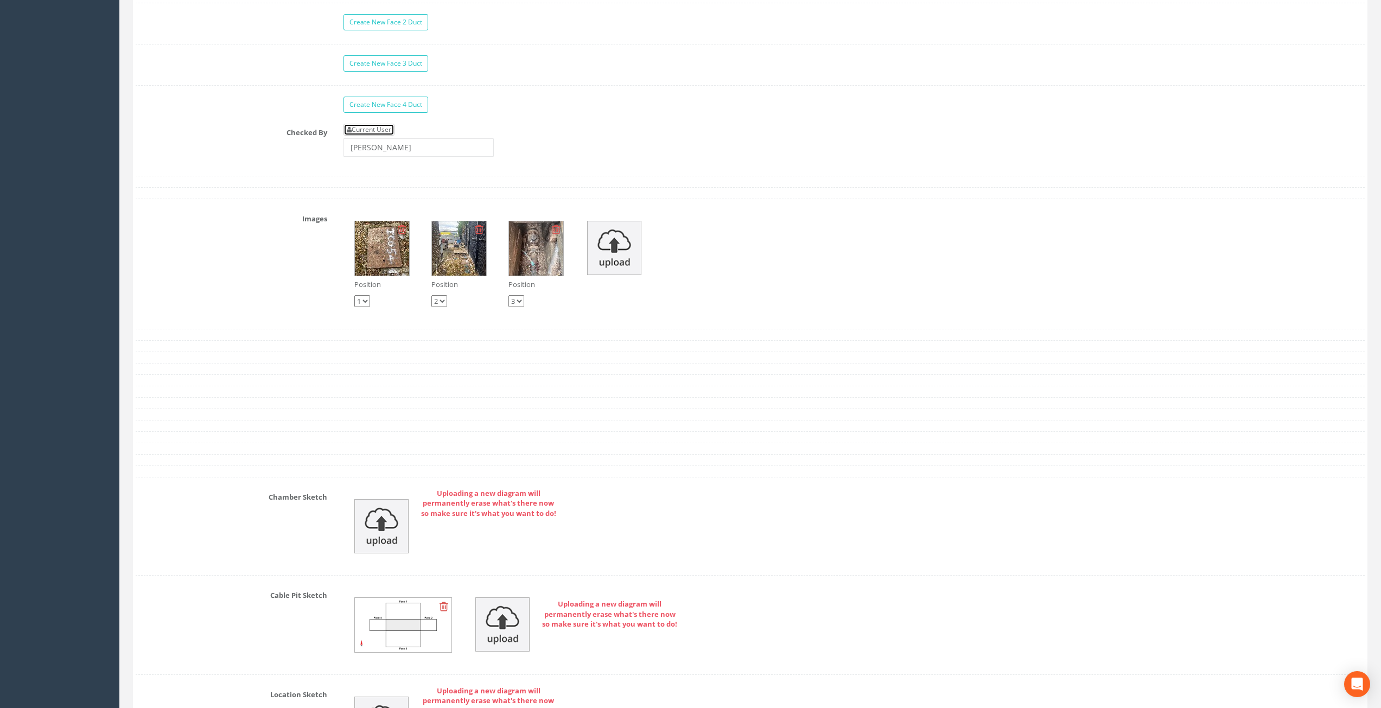
scroll to position [1805, 0]
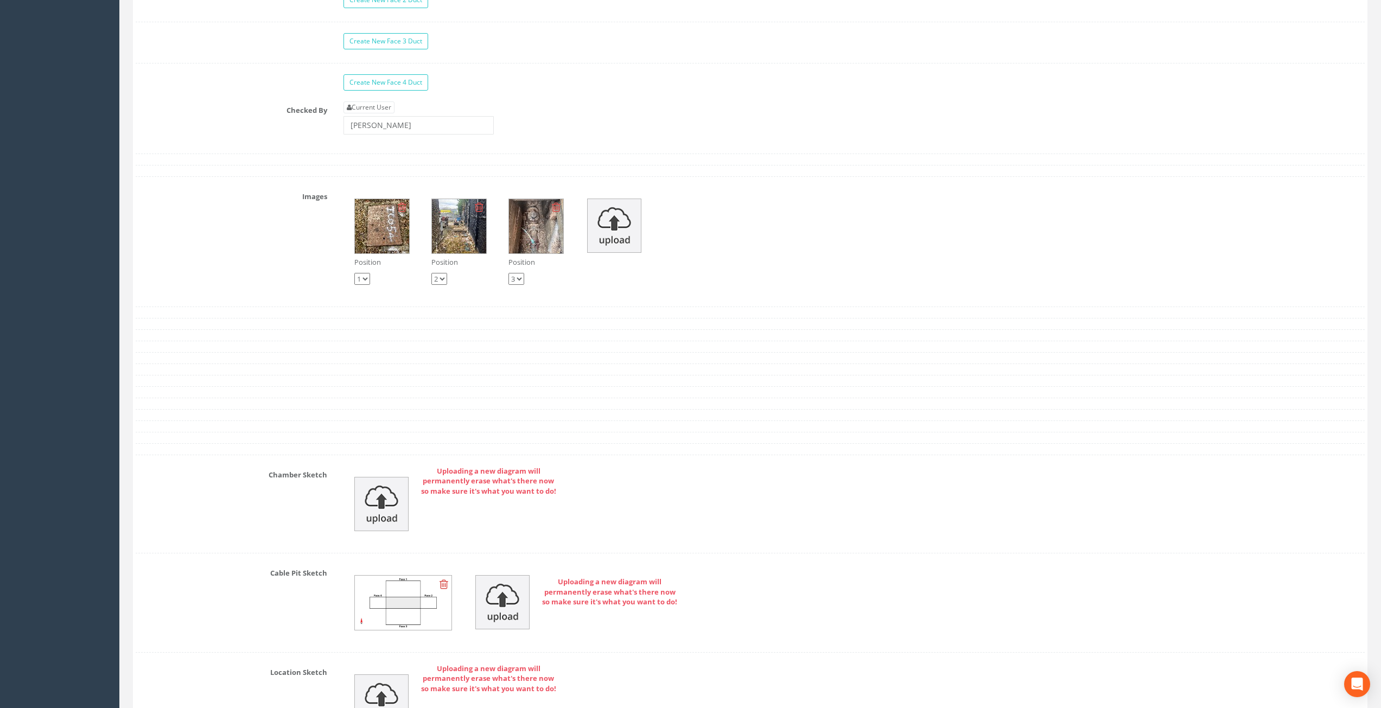
click at [394, 236] on img at bounding box center [382, 226] width 54 height 54
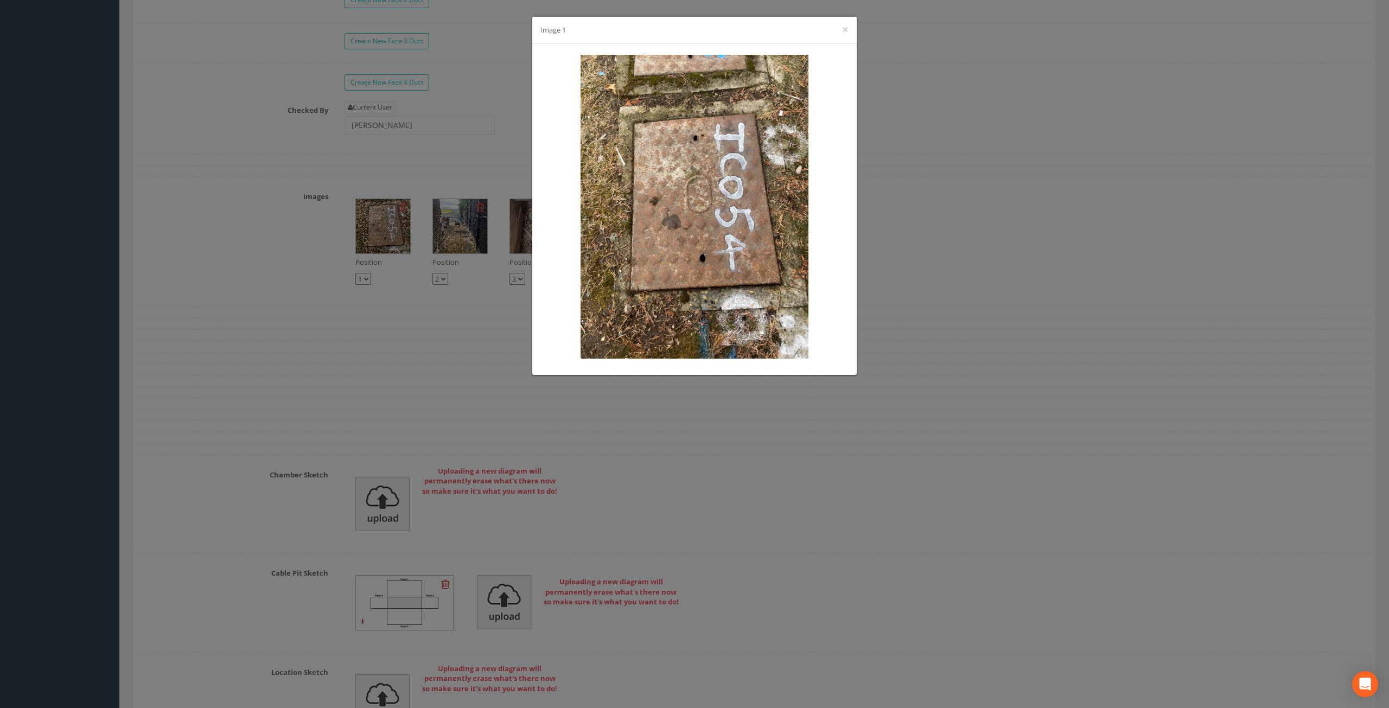
click at [970, 258] on div "Image 1 ×" at bounding box center [694, 354] width 1389 height 708
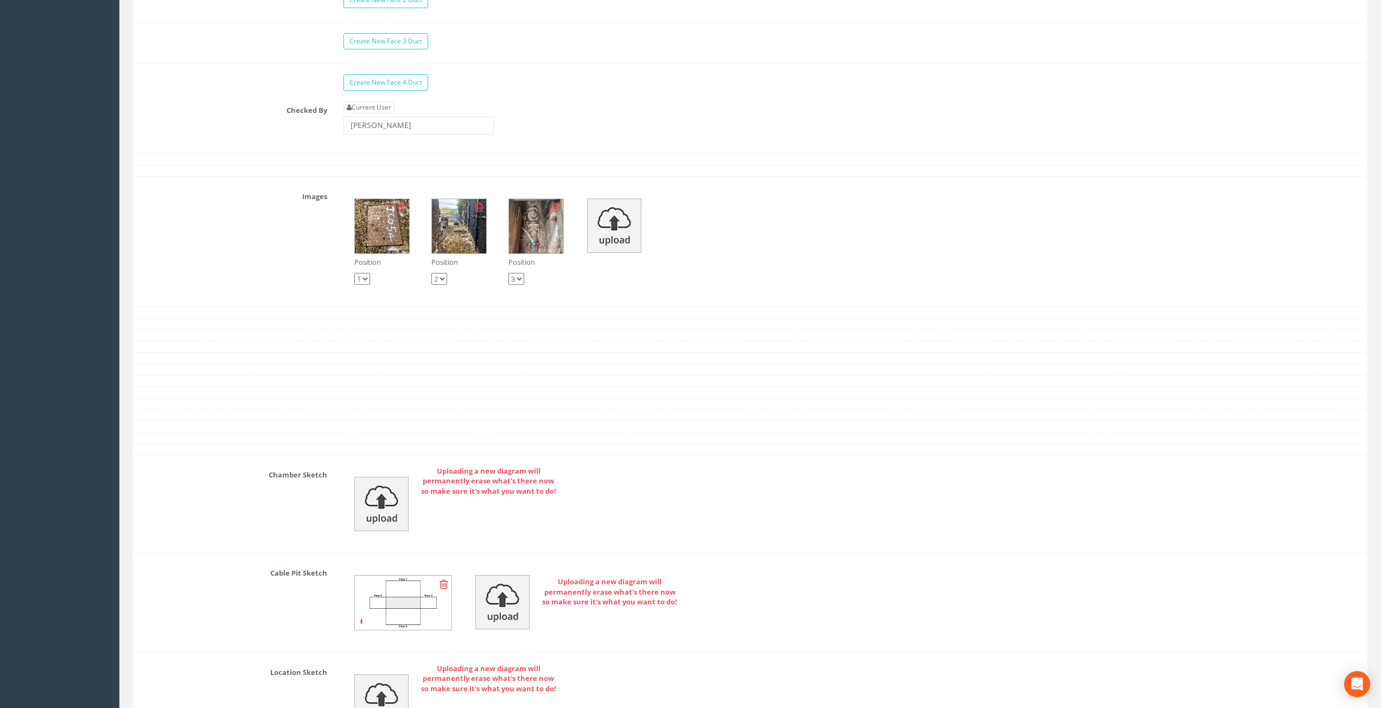
click at [474, 243] on img at bounding box center [459, 226] width 54 height 54
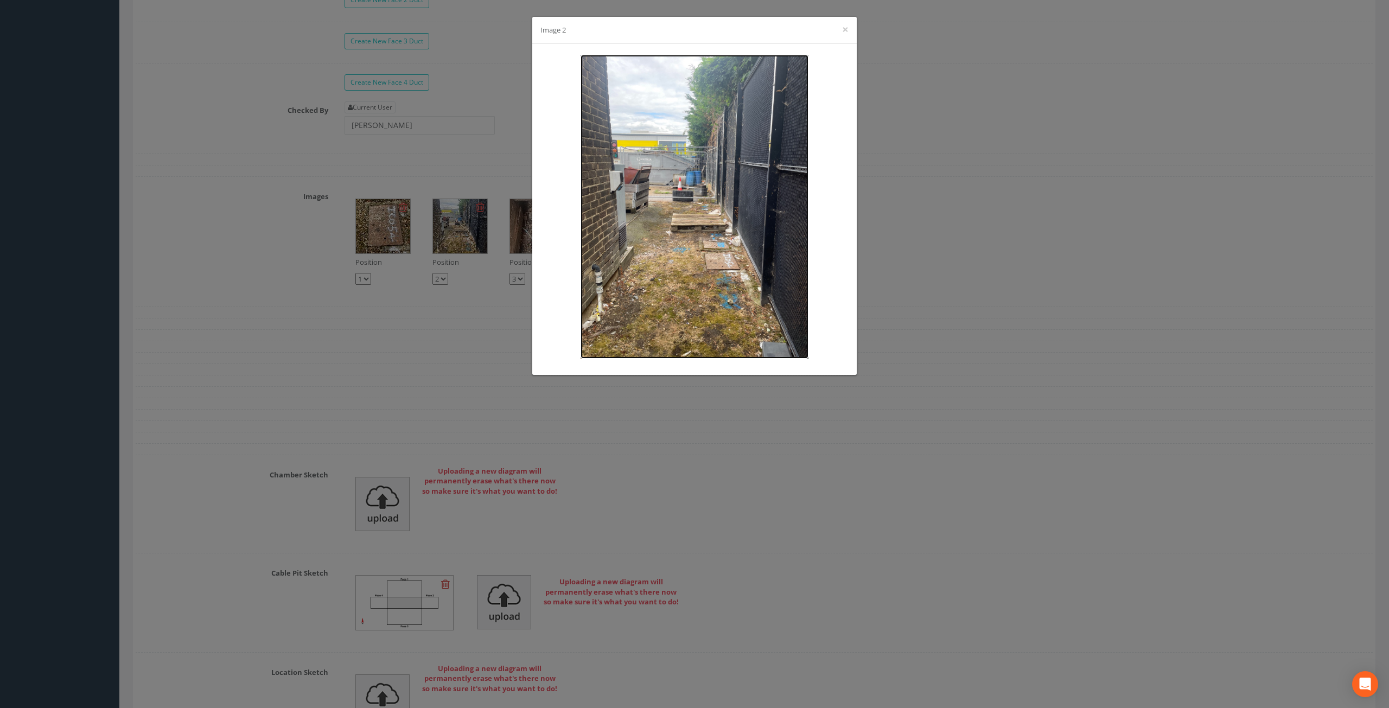
click at [723, 256] on img at bounding box center [695, 207] width 228 height 304
click at [736, 441] on div "Image 2 ×" at bounding box center [694, 354] width 1389 height 708
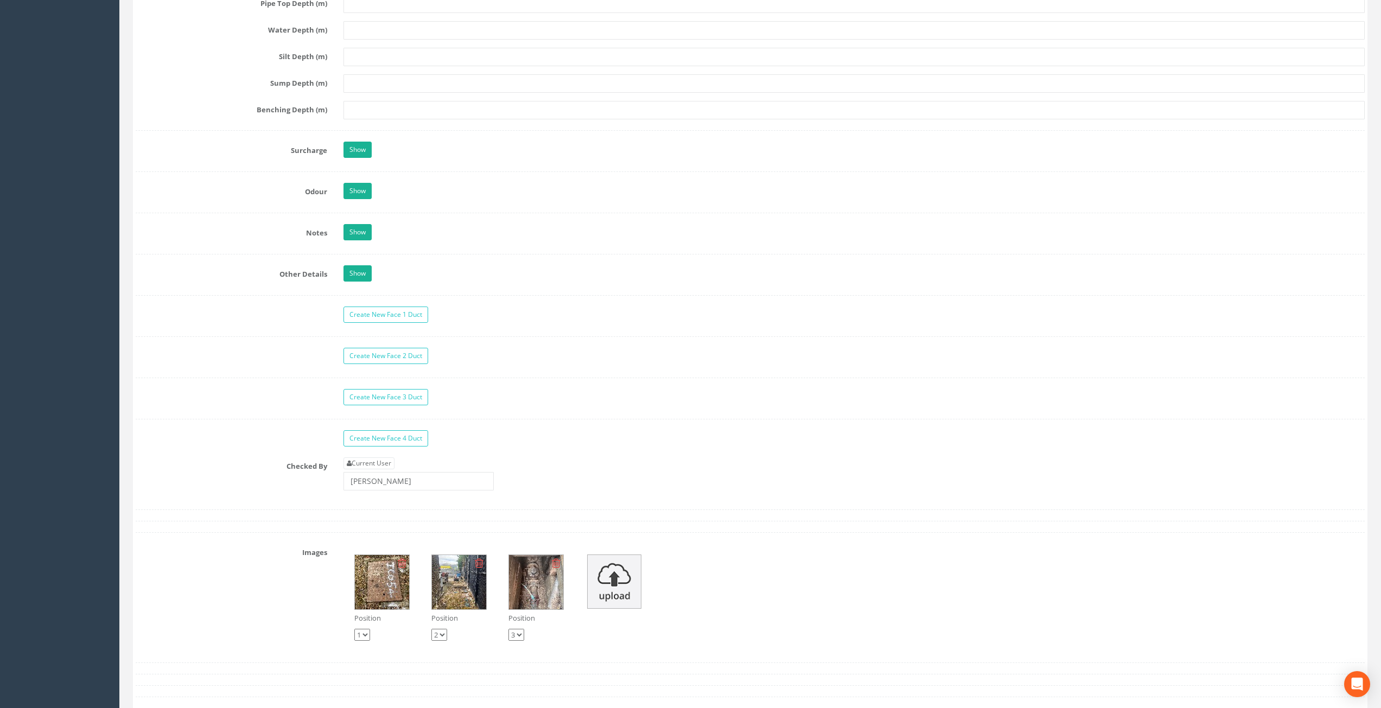
drag, startPoint x: 698, startPoint y: 273, endPoint x: 696, endPoint y: 241, distance: 32.6
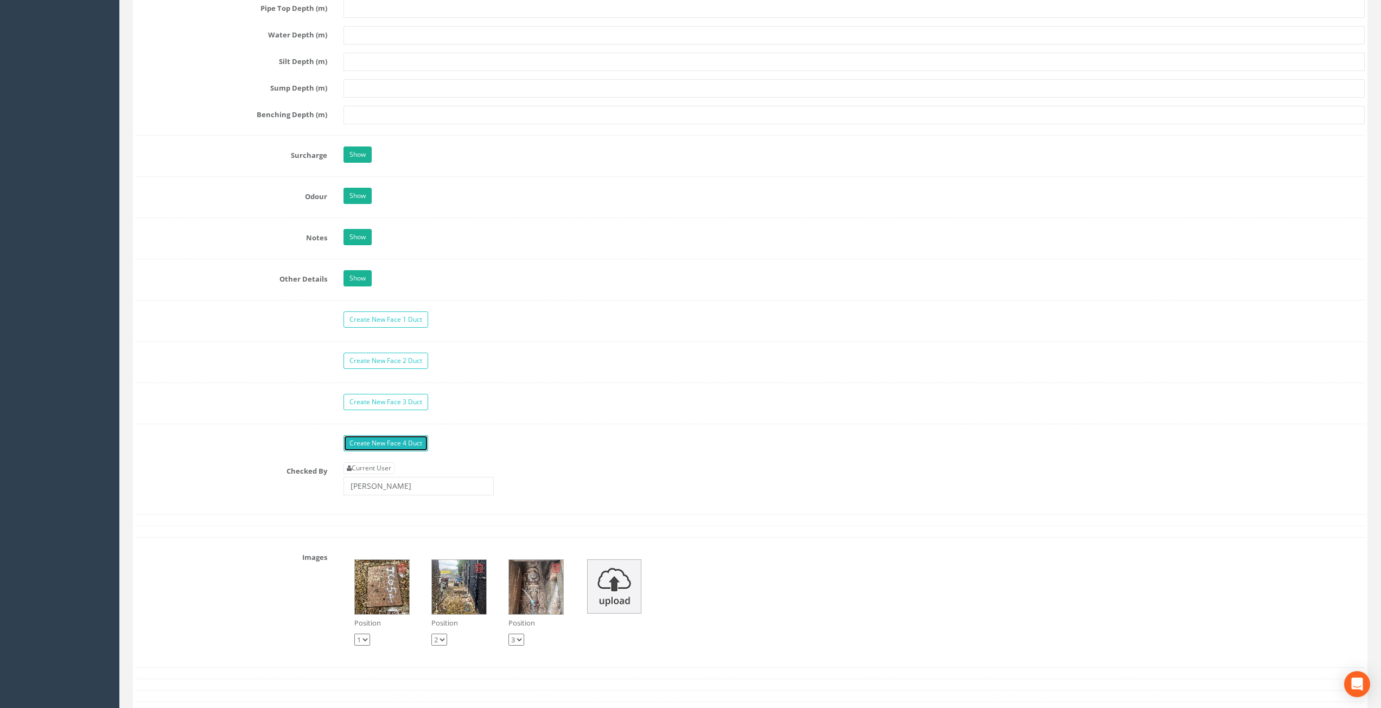
click at [393, 439] on link "Create New Face 4 Duct" at bounding box center [385, 443] width 85 height 16
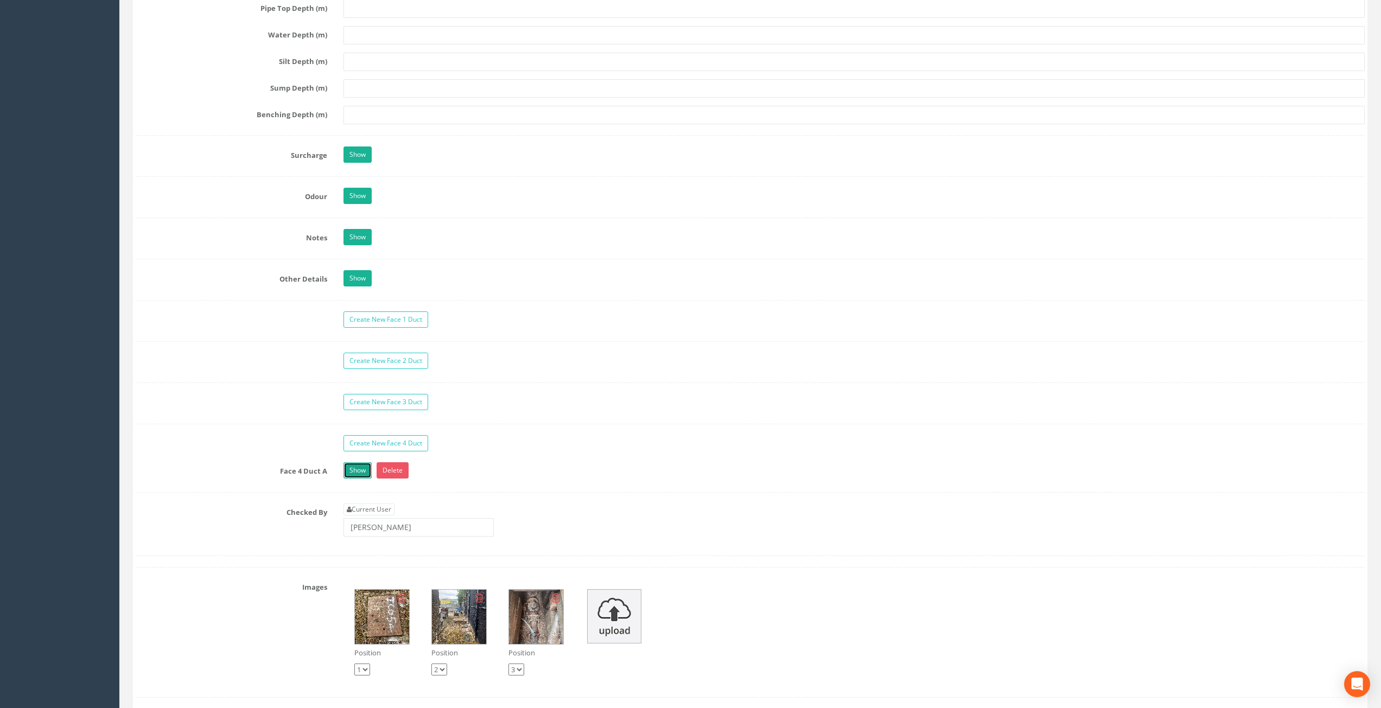
click at [359, 465] on link "Show" at bounding box center [357, 470] width 28 height 16
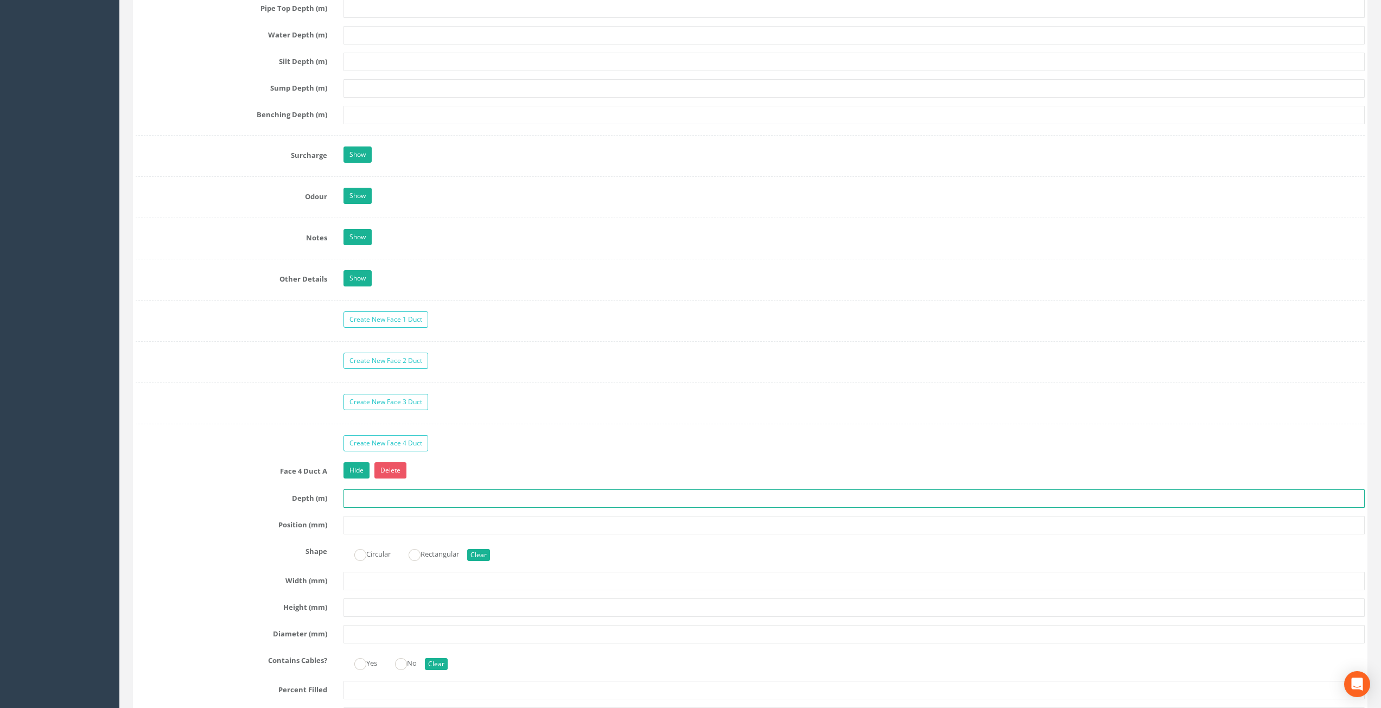
click at [378, 502] on input "text" at bounding box center [854, 498] width 1022 height 18
type input "0.32"
click at [234, 555] on label "Shape" at bounding box center [231, 550] width 208 height 14
click at [361, 552] on ins at bounding box center [360, 555] width 12 height 12
radio input "true"
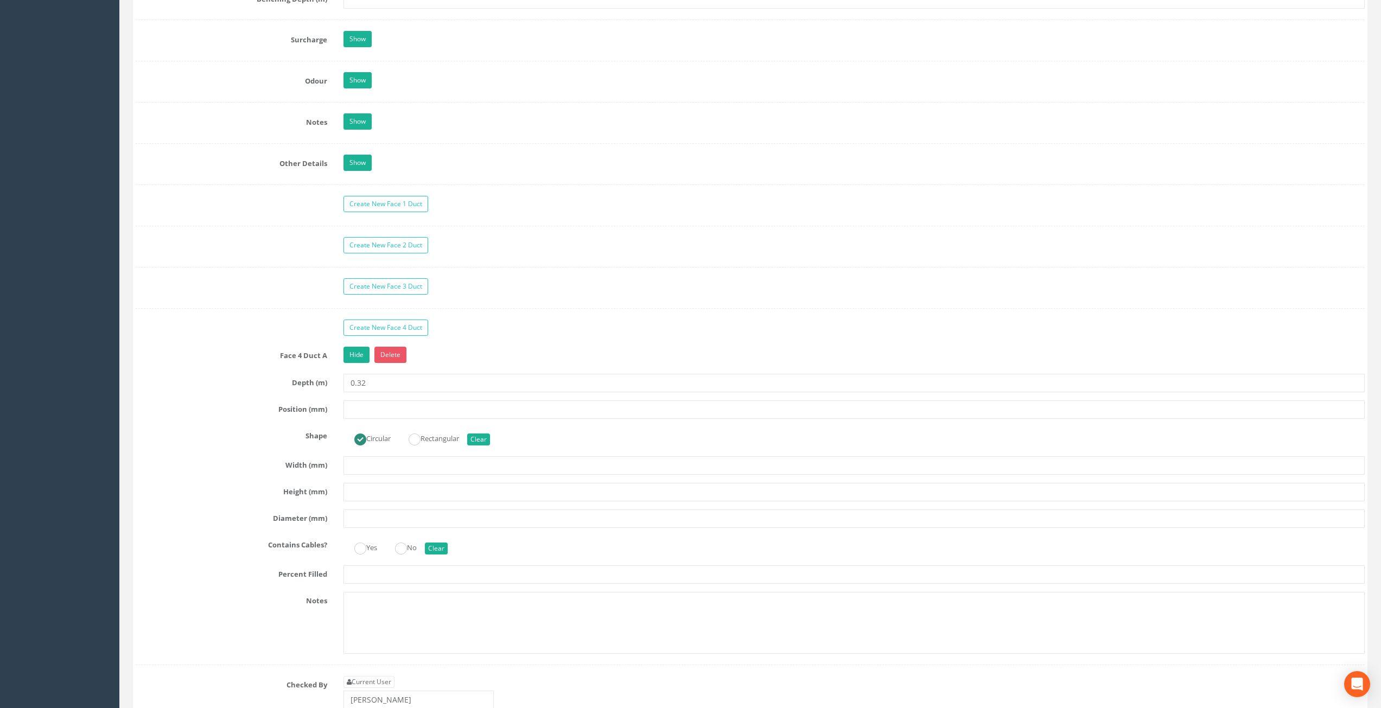
scroll to position [1715, 0]
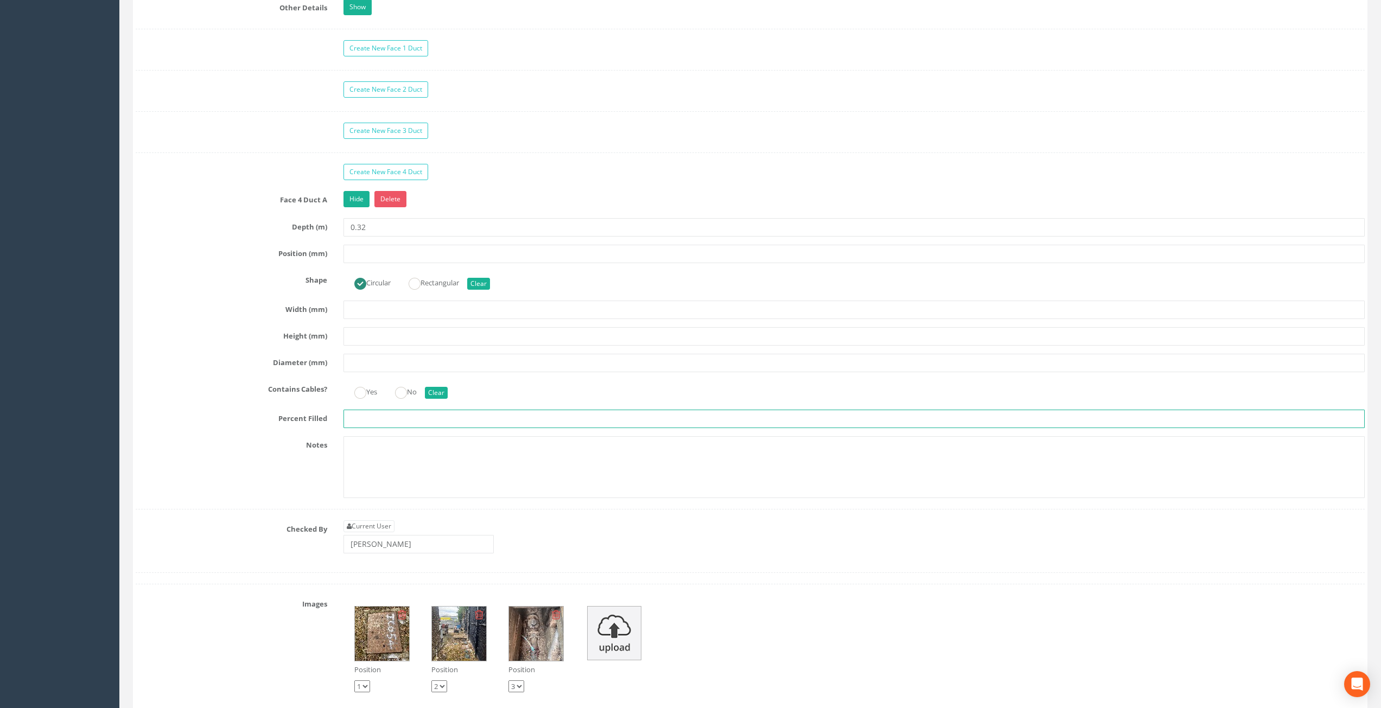
click at [360, 419] on input "text" at bounding box center [854, 419] width 1022 height 18
click at [263, 454] on div "Notes" at bounding box center [749, 467] width 1245 height 62
click at [373, 418] on input "5" at bounding box center [854, 419] width 1022 height 18
drag, startPoint x: 373, startPoint y: 418, endPoint x: 316, endPoint y: 413, distance: 57.8
click at [316, 413] on div "Percent Filled 5" at bounding box center [749, 419] width 1245 height 18
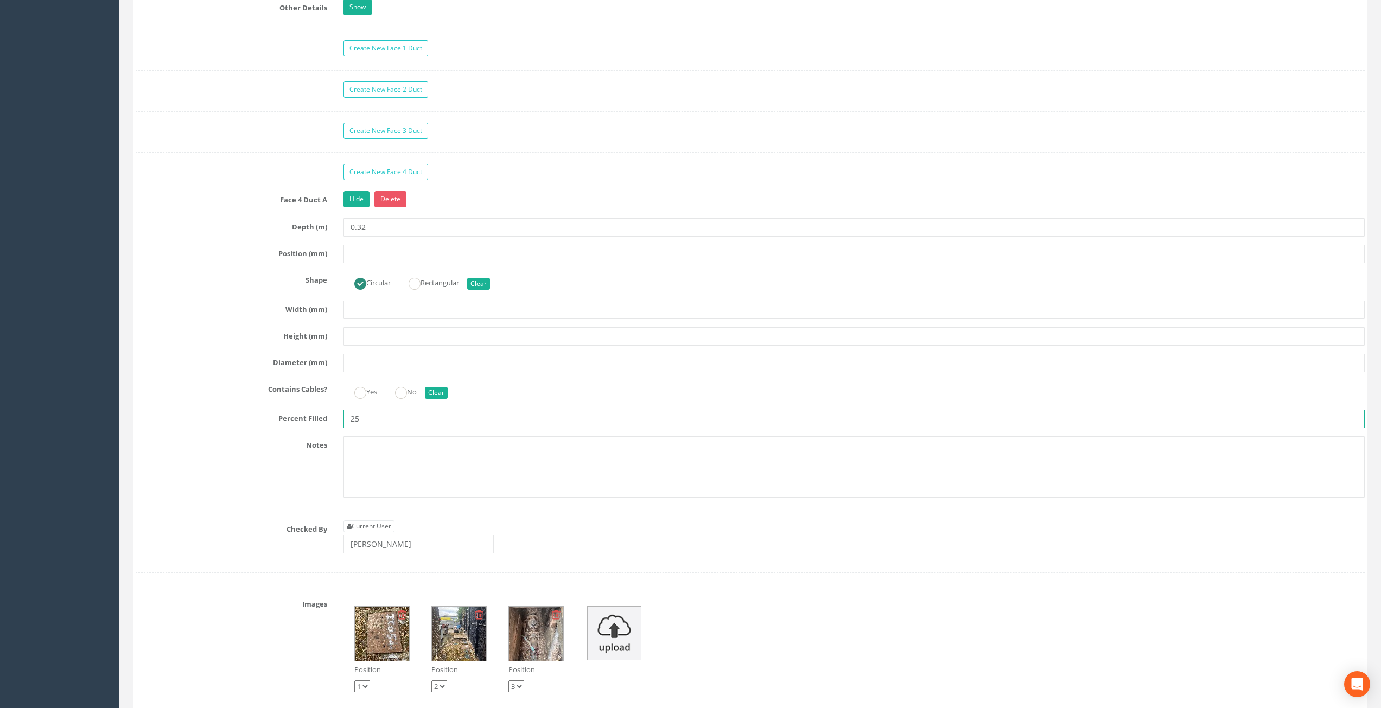
type input "25"
click at [271, 477] on div "Notes" at bounding box center [749, 467] width 1245 height 62
click at [403, 257] on input "text" at bounding box center [854, 254] width 1022 height 18
click at [372, 364] on input "text" at bounding box center [854, 363] width 1022 height 18
type input "100"
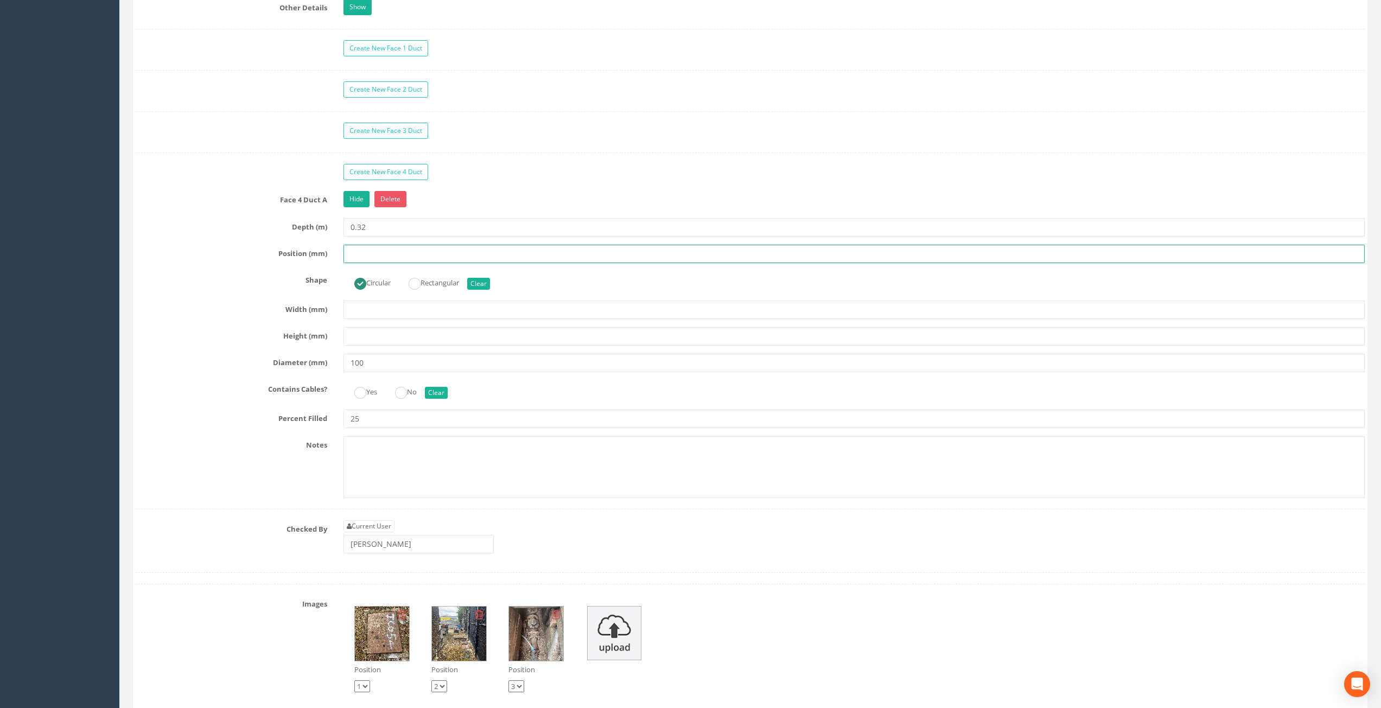
click at [385, 252] on input "text" at bounding box center [854, 254] width 1022 height 18
type input "100"
click at [227, 294] on div "Face 4 Duct A Hide Delete Depth (m) 0.32 Position (mm) 100 Shape Circular Recta…" at bounding box center [750, 350] width 1229 height 318
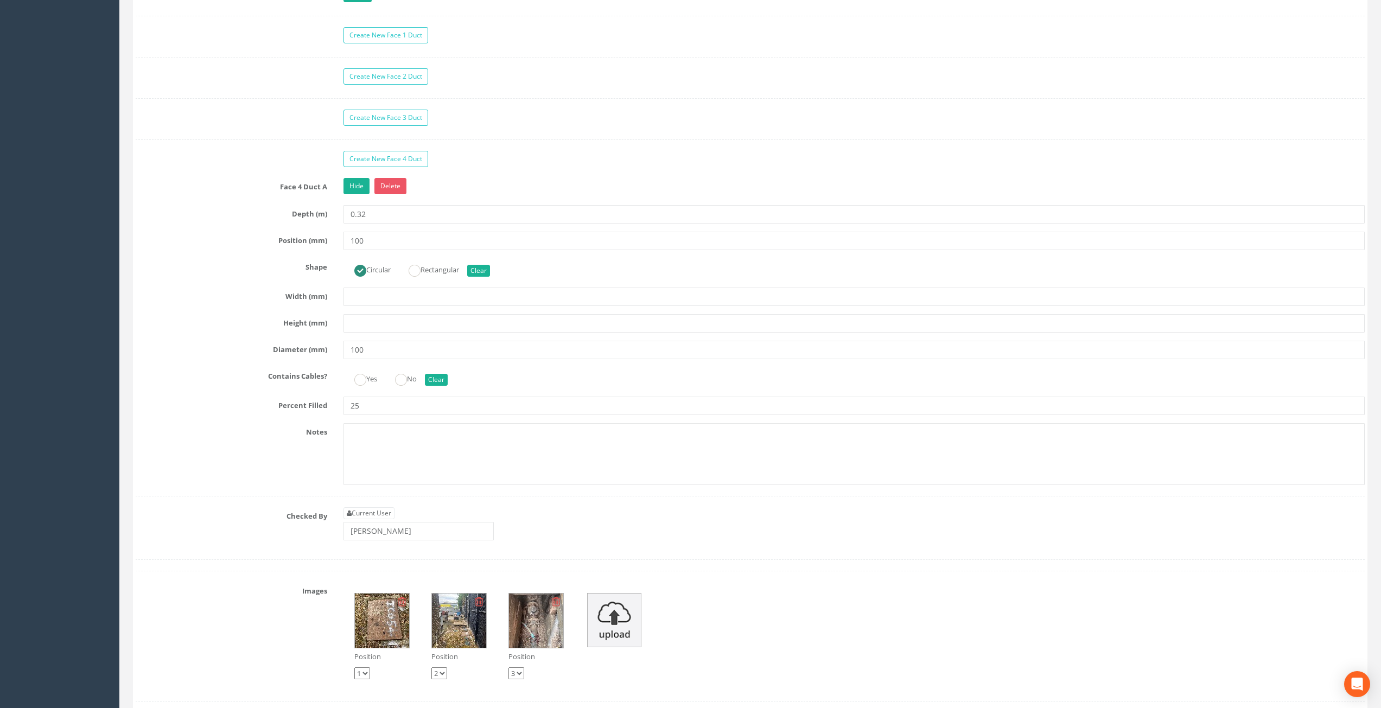
scroll to position [1661, 0]
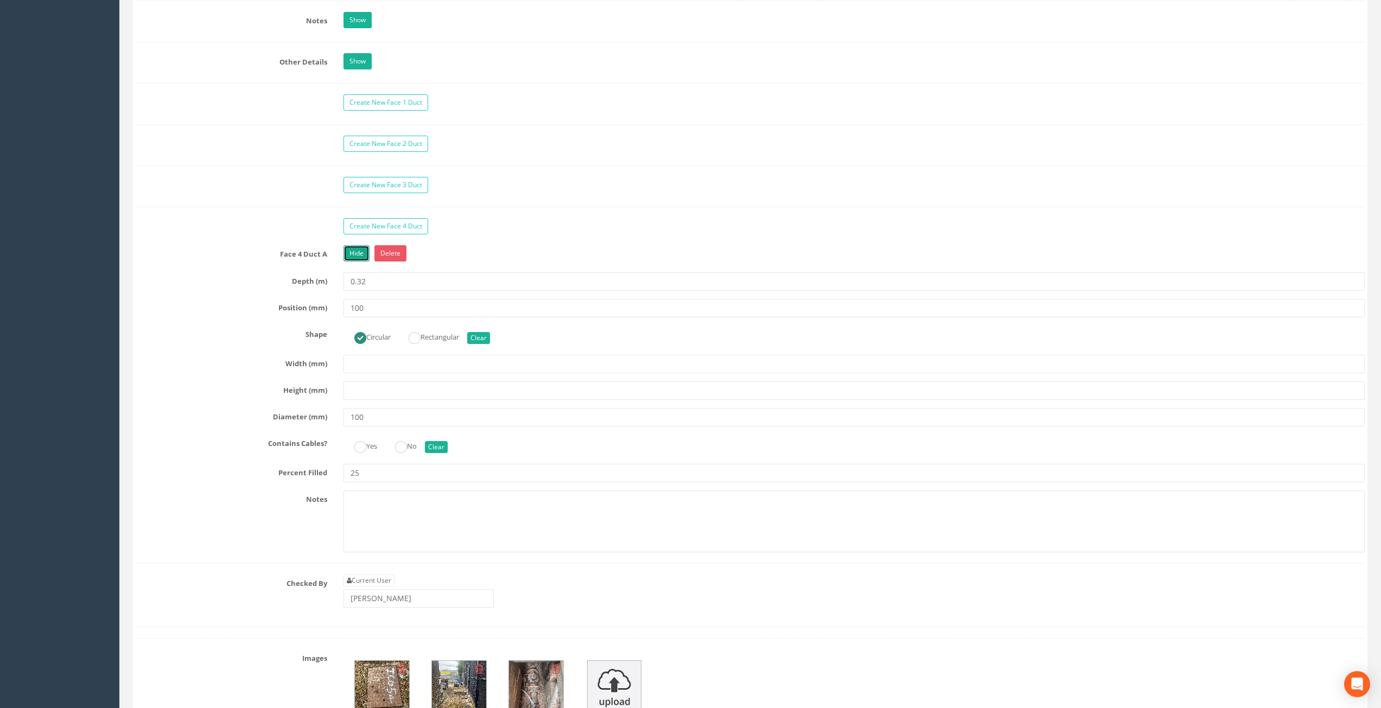
click at [357, 253] on link "Hide" at bounding box center [356, 253] width 26 height 16
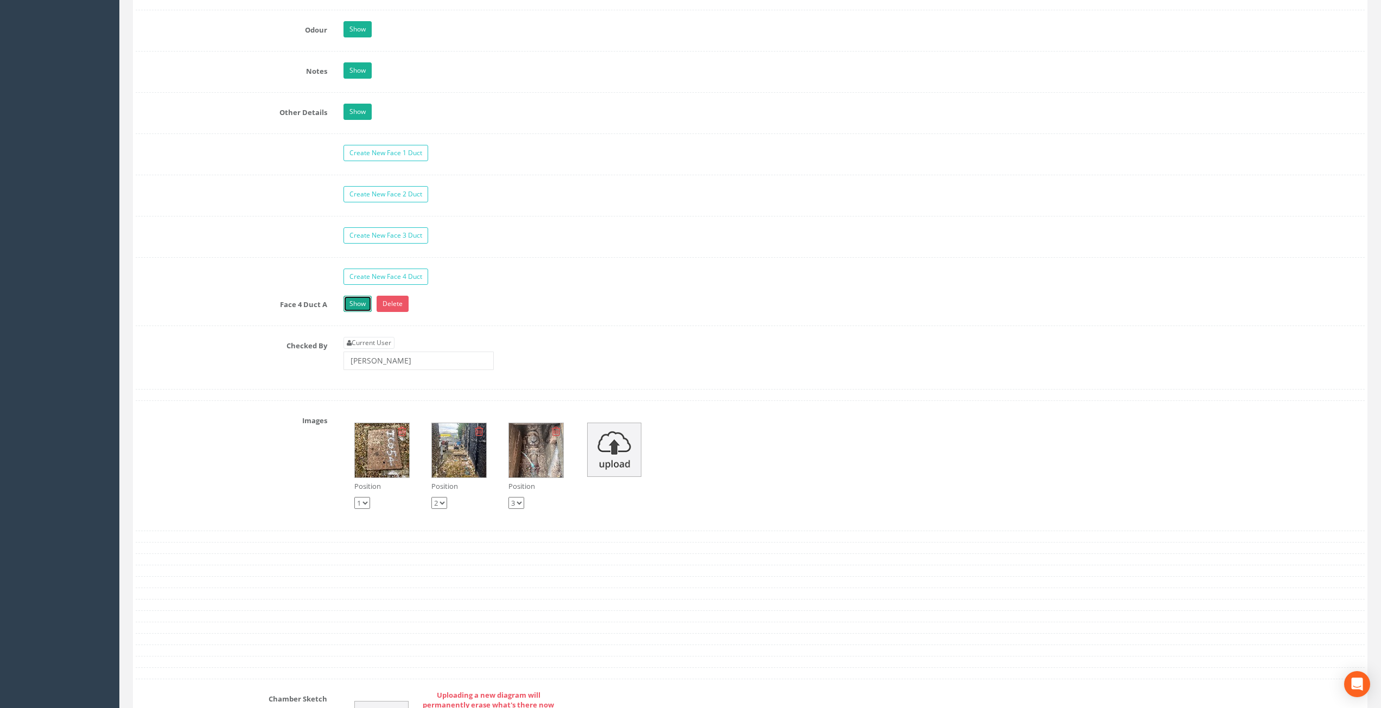
scroll to position [1606, 0]
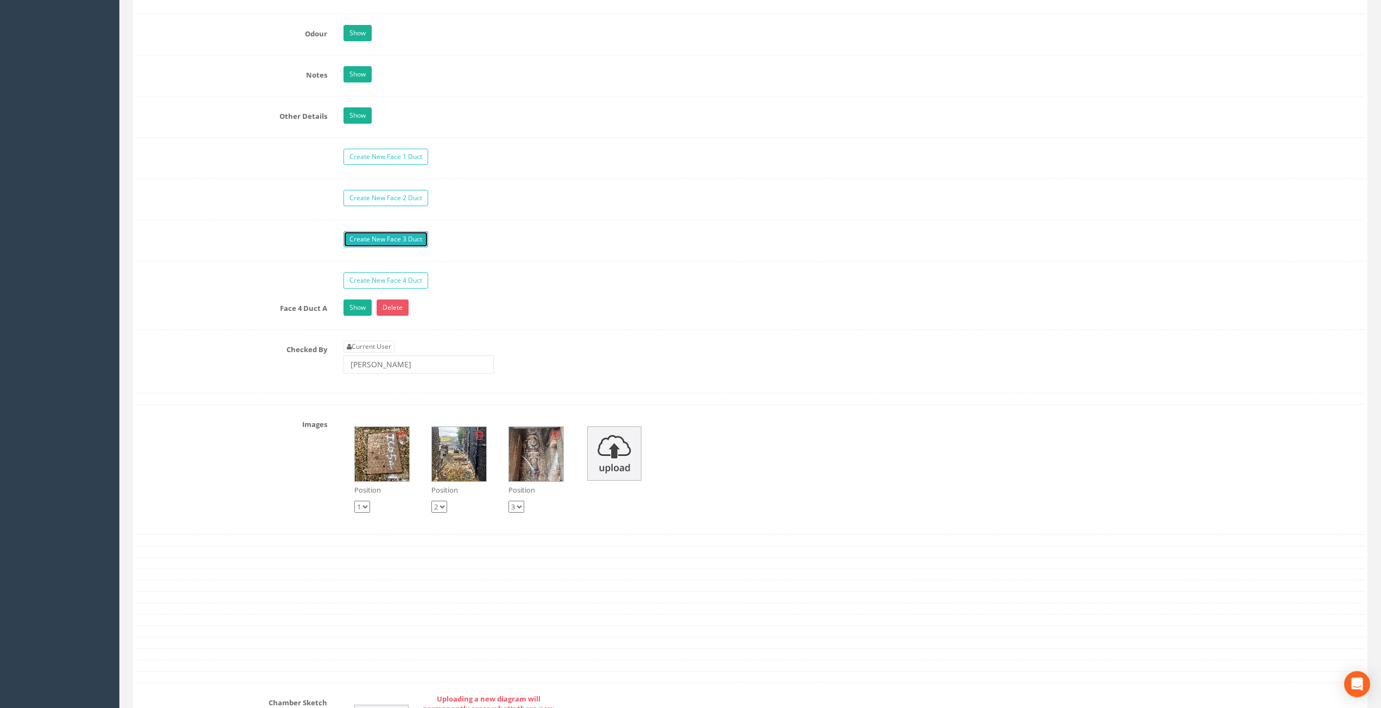
click at [389, 244] on link "Create New Face 3 Duct" at bounding box center [385, 239] width 85 height 16
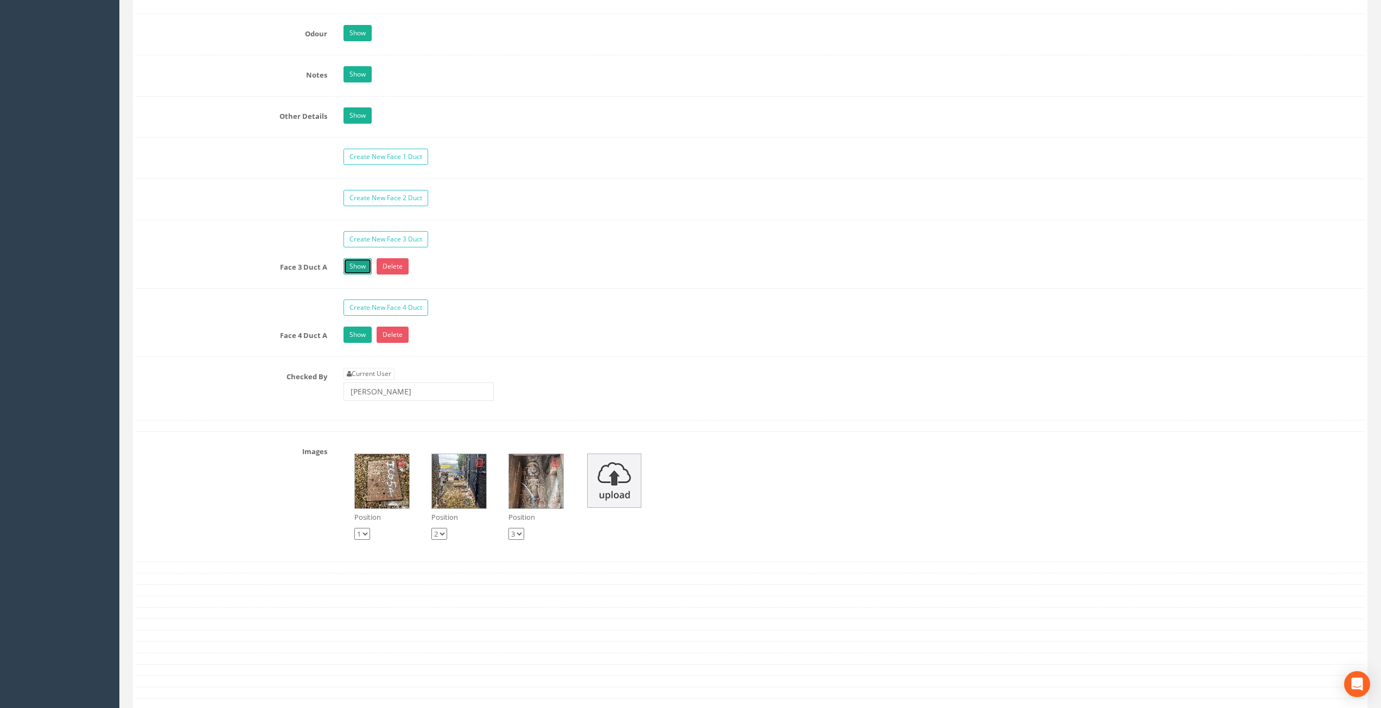
click at [360, 267] on link "Show" at bounding box center [357, 266] width 28 height 16
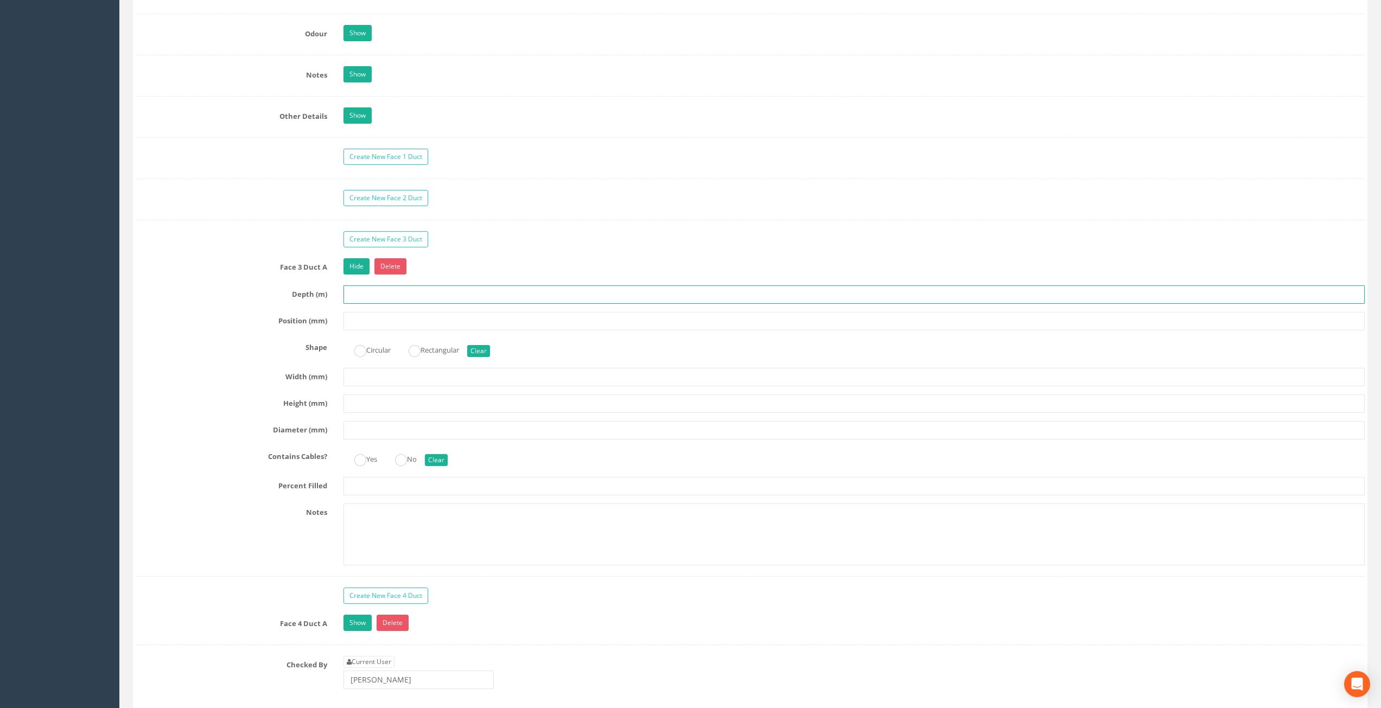
click at [375, 289] on input "text" at bounding box center [854, 294] width 1022 height 18
type input "0.32"
type input "100"
click at [362, 348] on ins at bounding box center [360, 351] width 12 height 12
radio input "true"
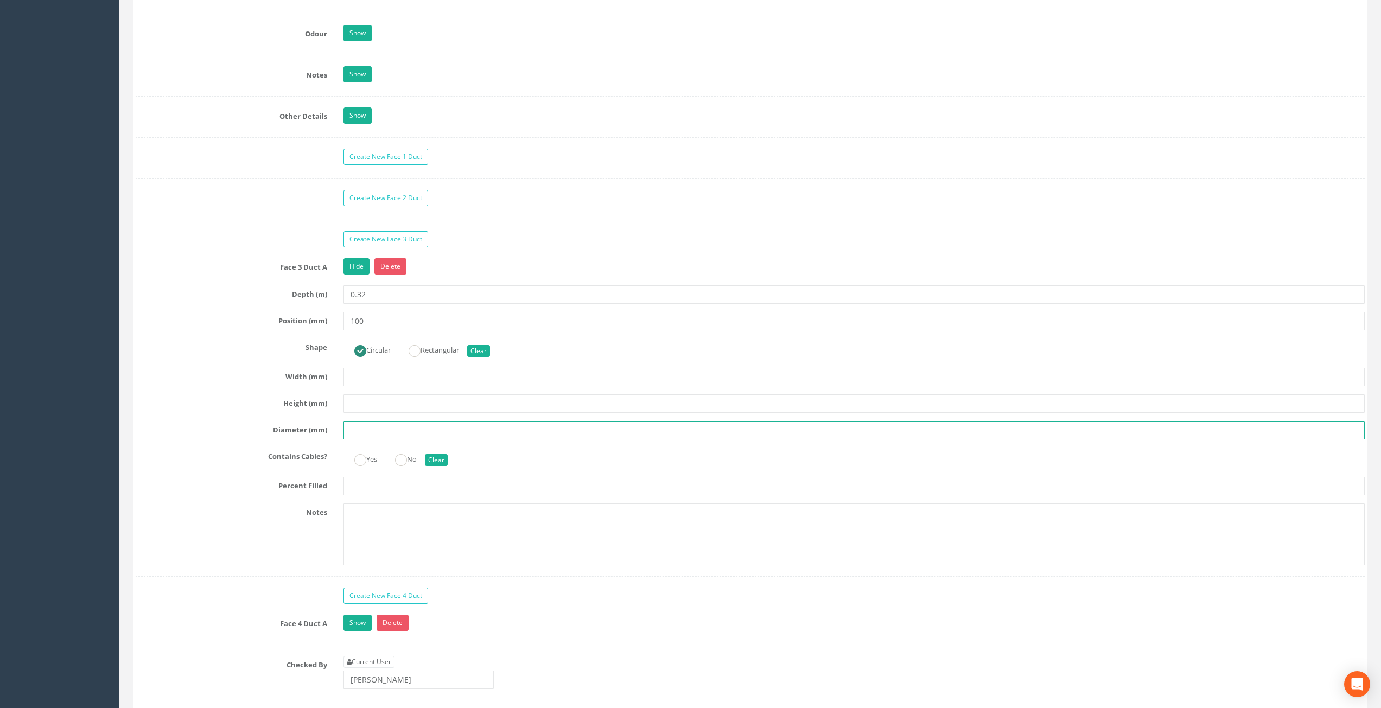
click at [368, 431] on input "text" at bounding box center [854, 430] width 1022 height 18
type input "100"
click at [369, 482] on input "text" at bounding box center [854, 486] width 1022 height 18
type input "25"
click at [264, 512] on label "Notes" at bounding box center [231, 510] width 208 height 14
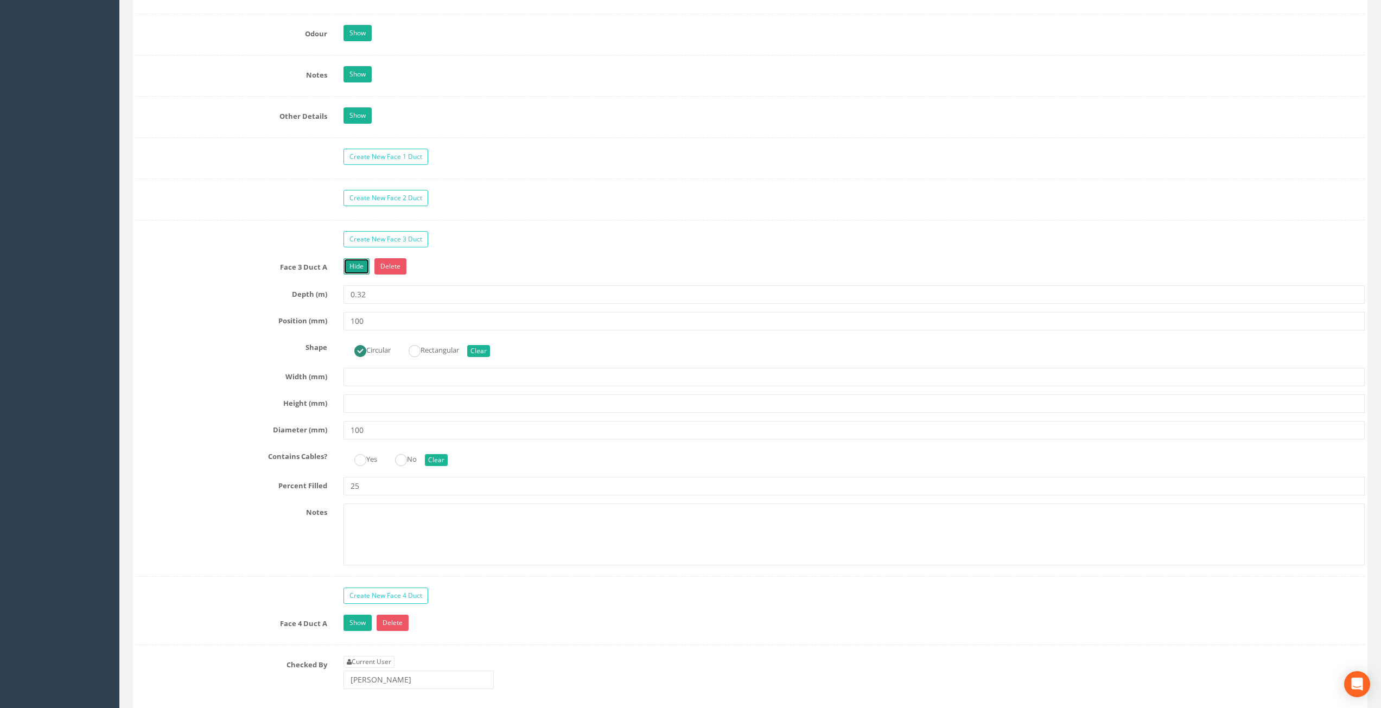
click at [348, 259] on link "Hide" at bounding box center [356, 266] width 26 height 16
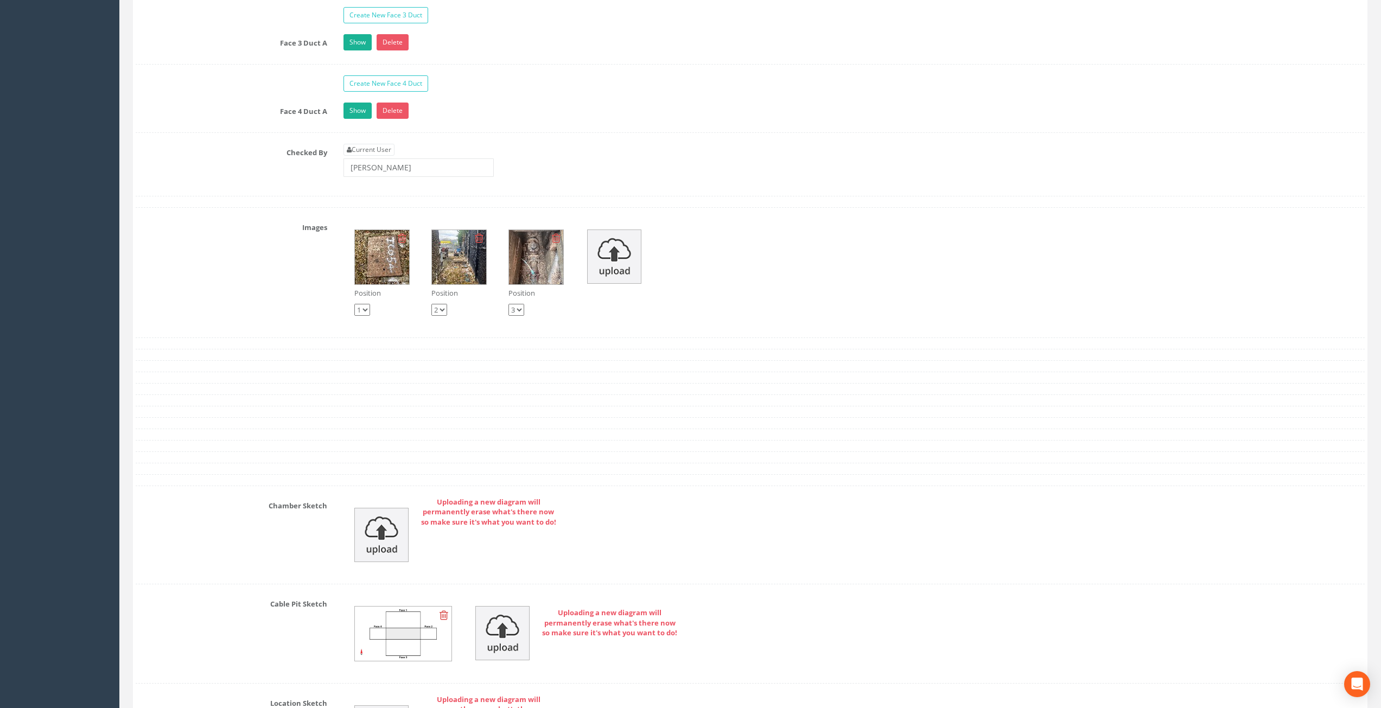
scroll to position [1994, 0]
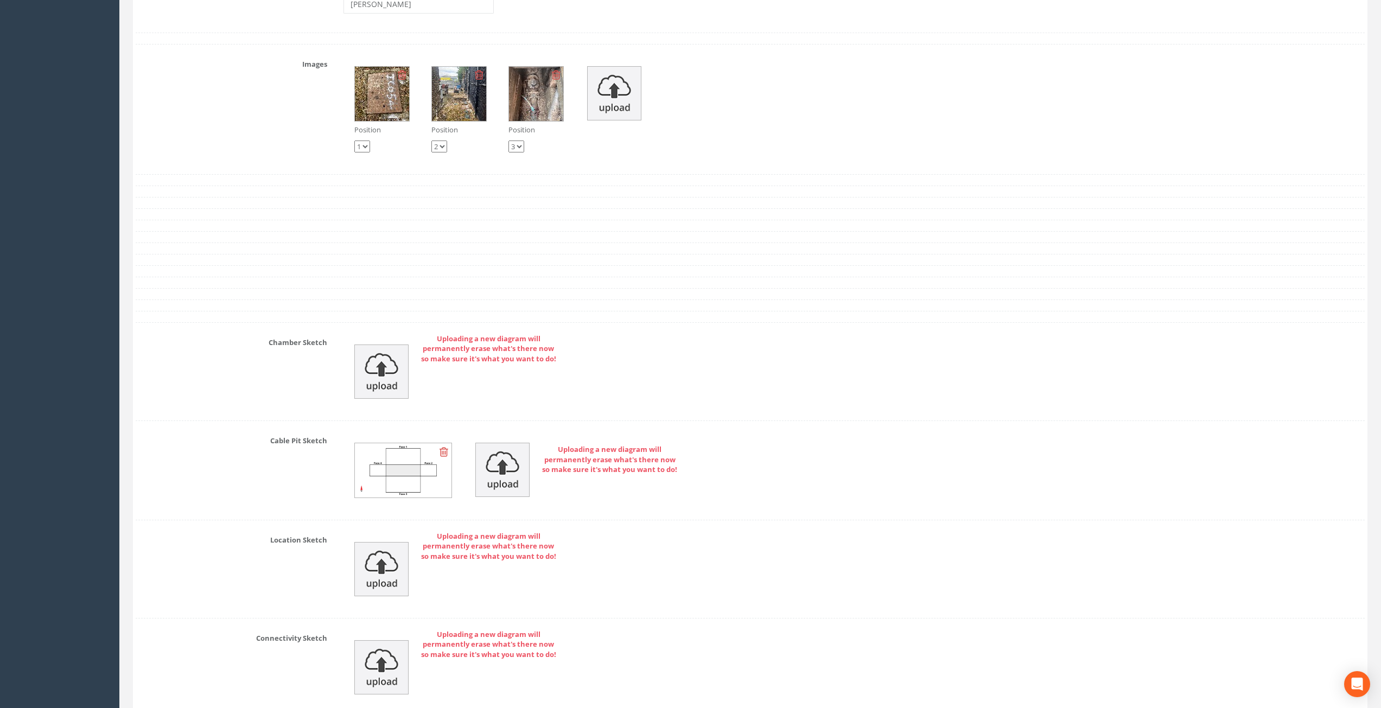
drag, startPoint x: 715, startPoint y: 465, endPoint x: 705, endPoint y: 566, distance: 101.4
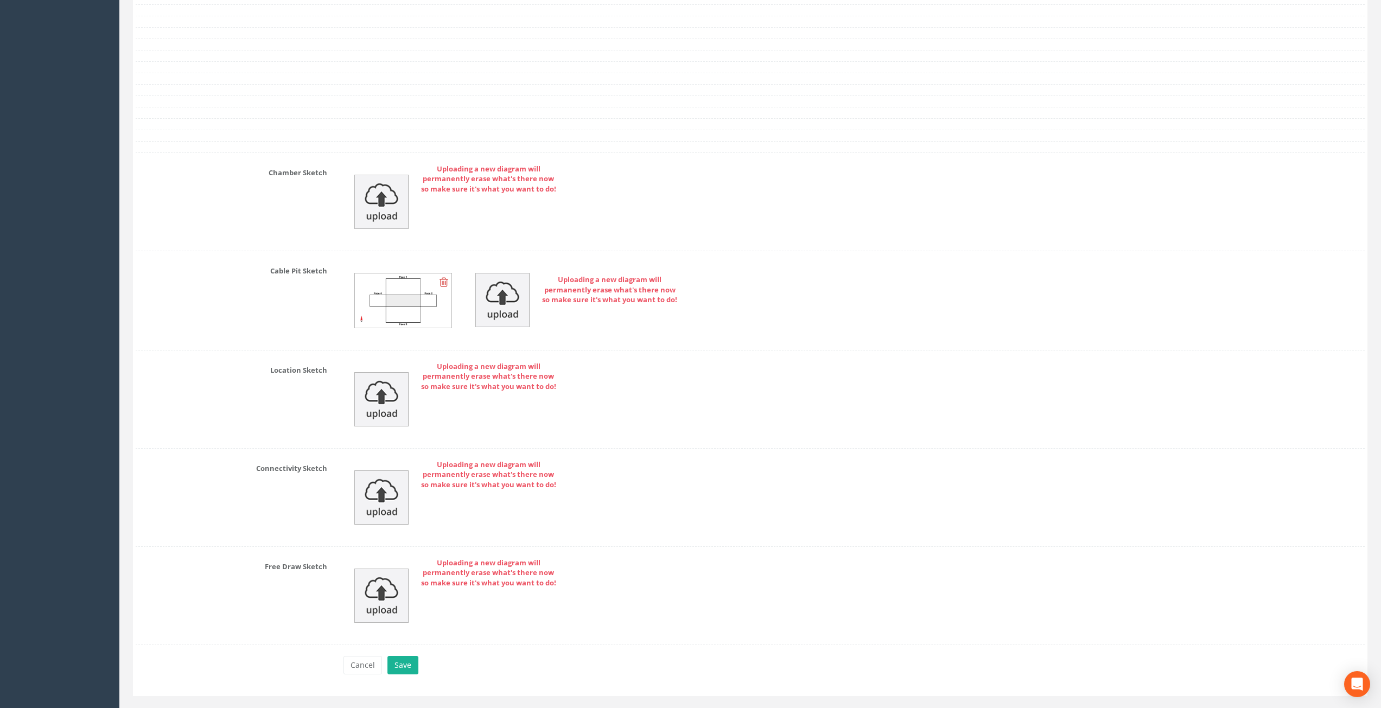
scroll to position [2187, 0]
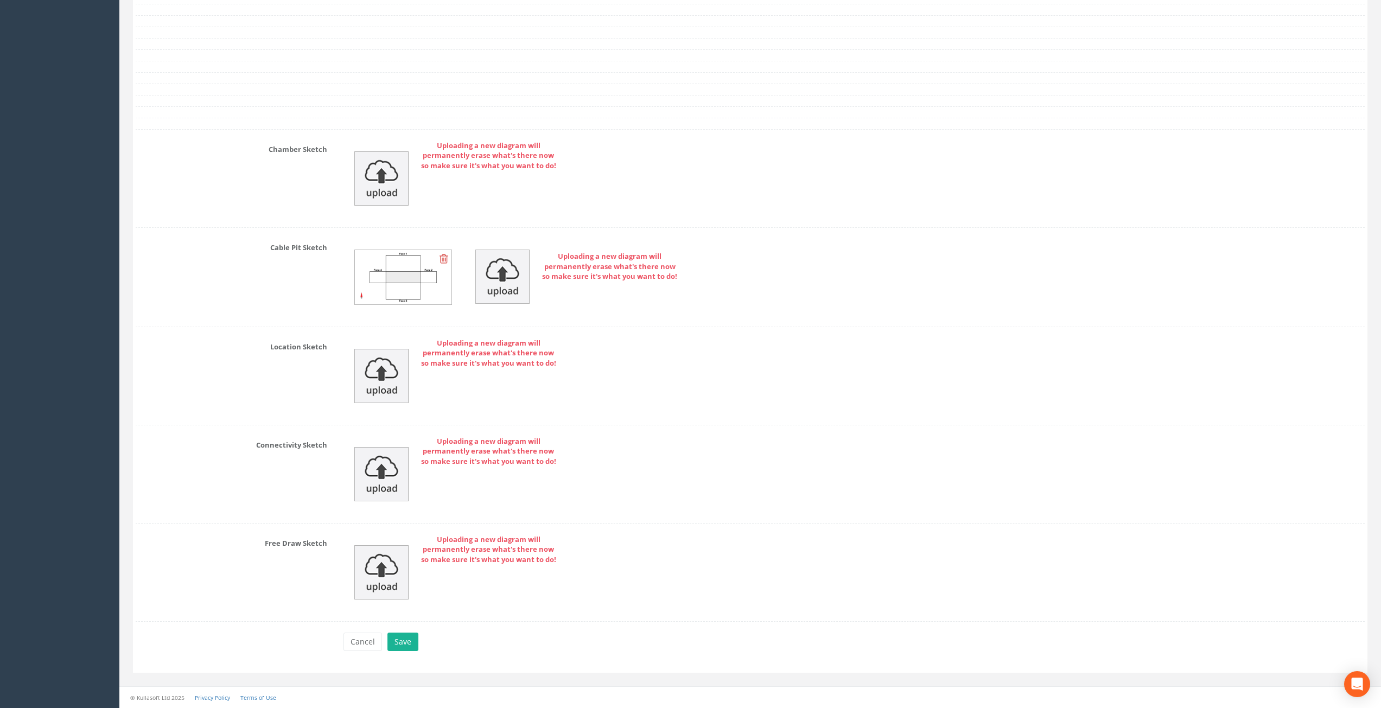
drag, startPoint x: 717, startPoint y: 567, endPoint x: 709, endPoint y: 649, distance: 82.9
click at [406, 646] on button "Save" at bounding box center [402, 642] width 31 height 18
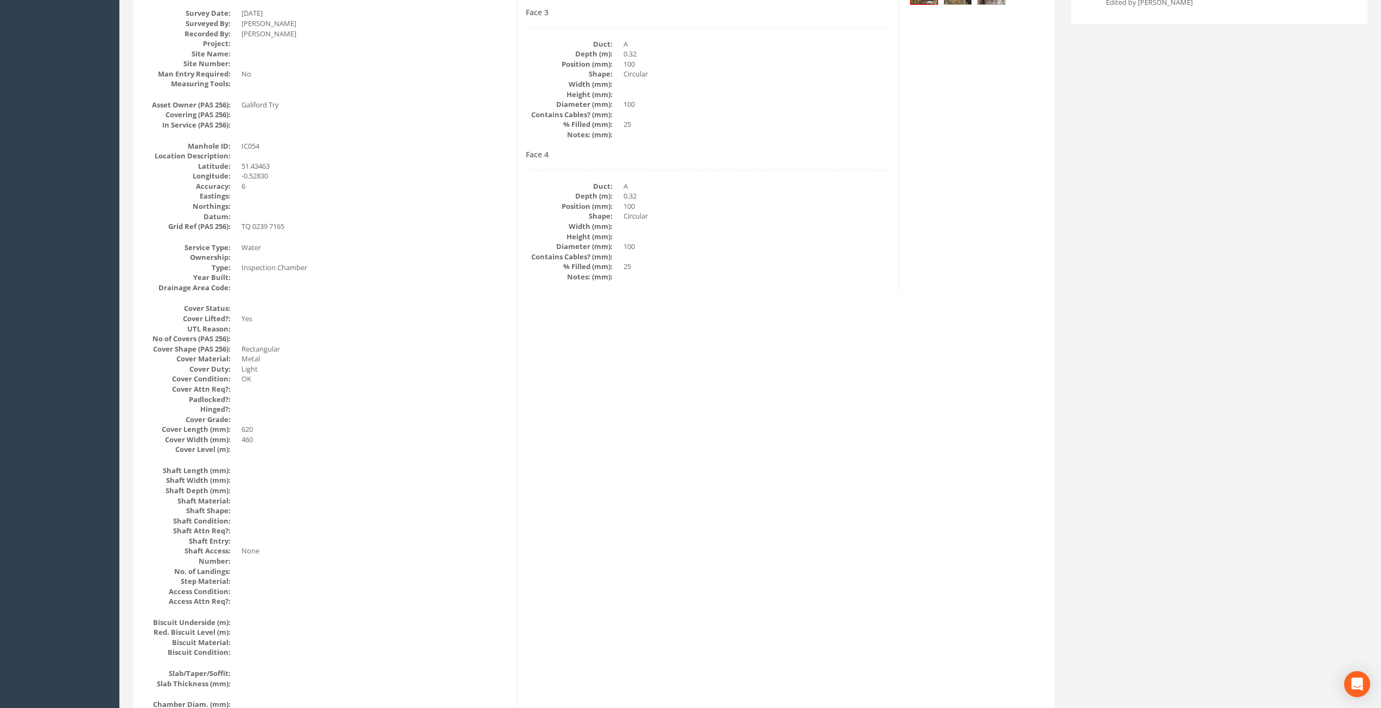
scroll to position [0, 0]
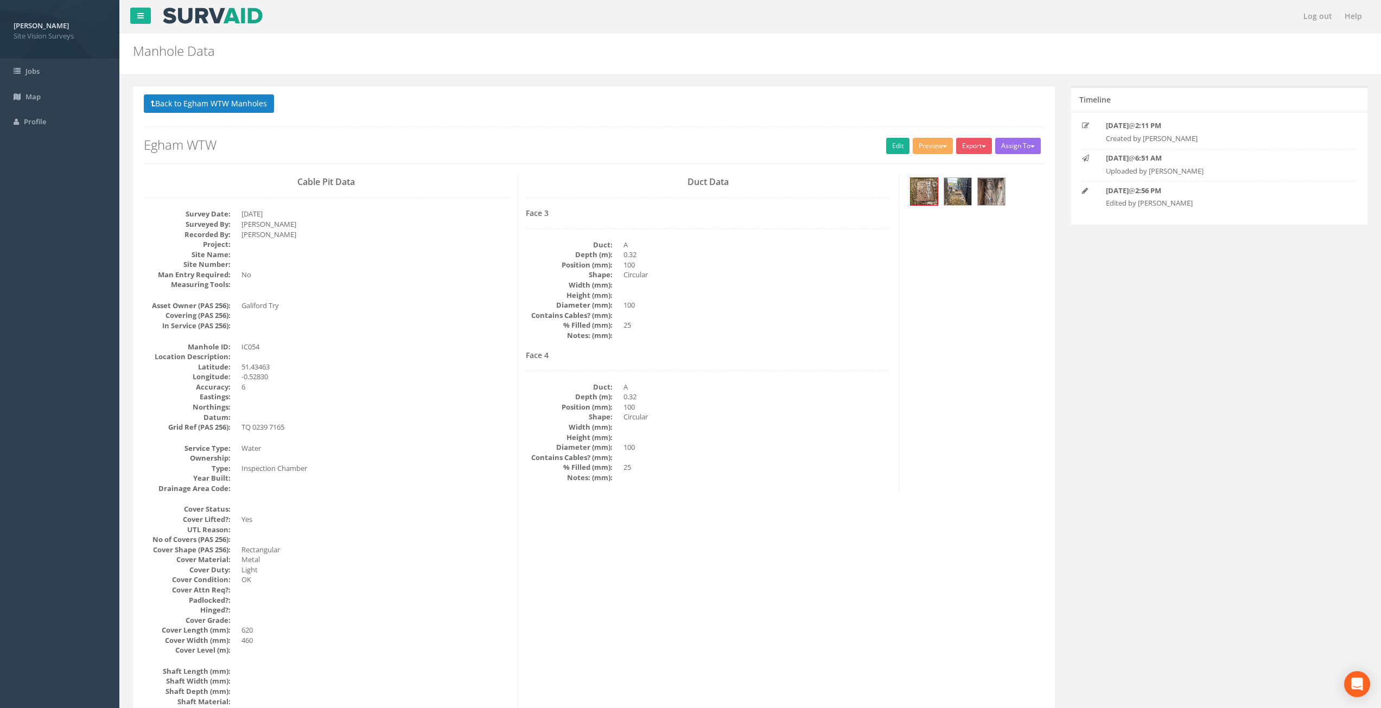
drag, startPoint x: 534, startPoint y: 599, endPoint x: 527, endPoint y: 419, distance: 180.3
click at [236, 107] on button "Back to Egham WTW Manholes" at bounding box center [209, 103] width 130 height 18
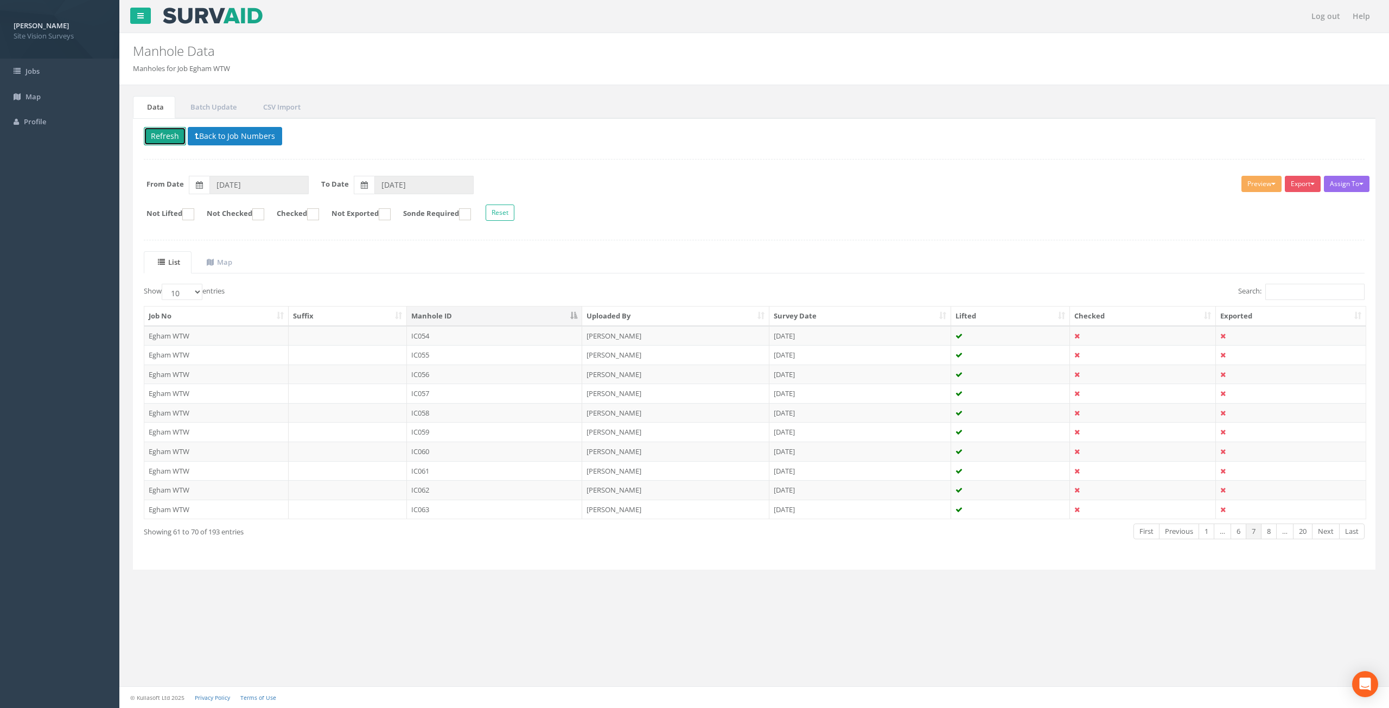
click at [164, 137] on button "Refresh" at bounding box center [165, 136] width 42 height 18
click at [466, 355] on td "IC055" at bounding box center [495, 355] width 176 height 20
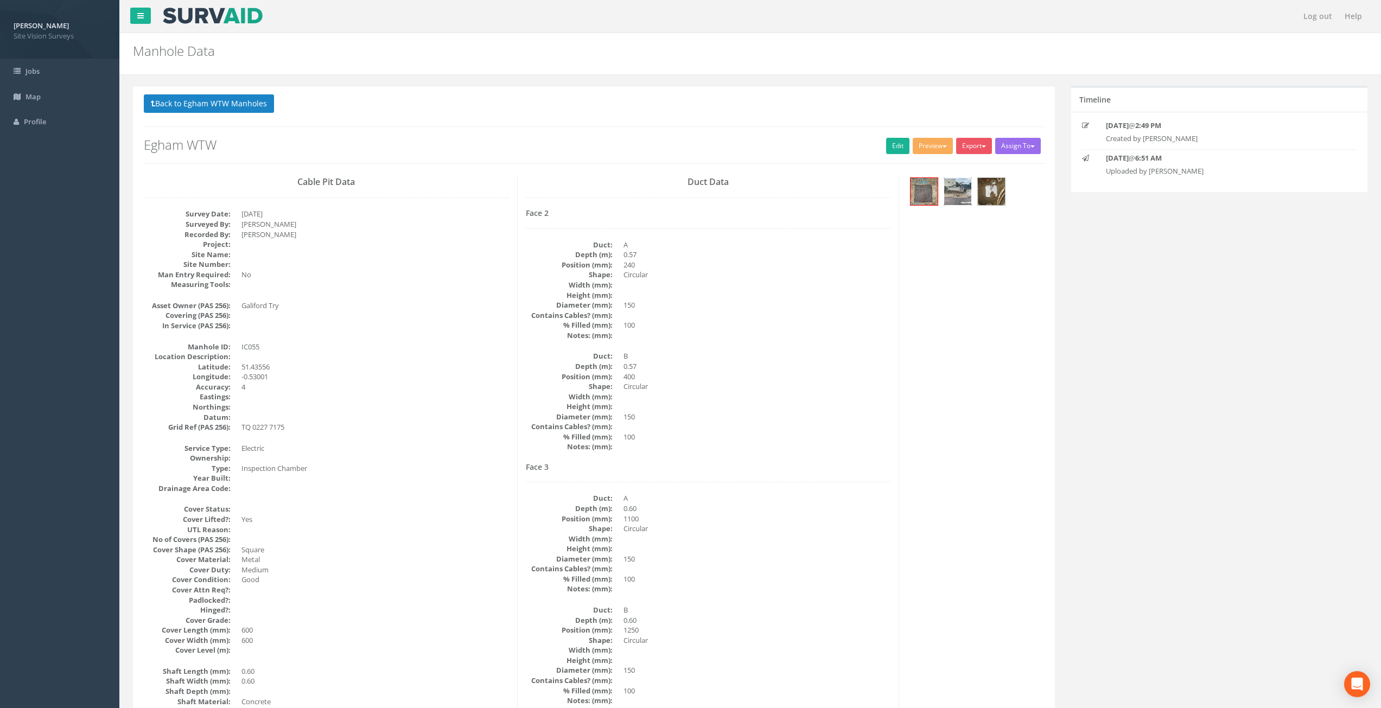
click at [968, 195] on img at bounding box center [957, 191] width 27 height 27
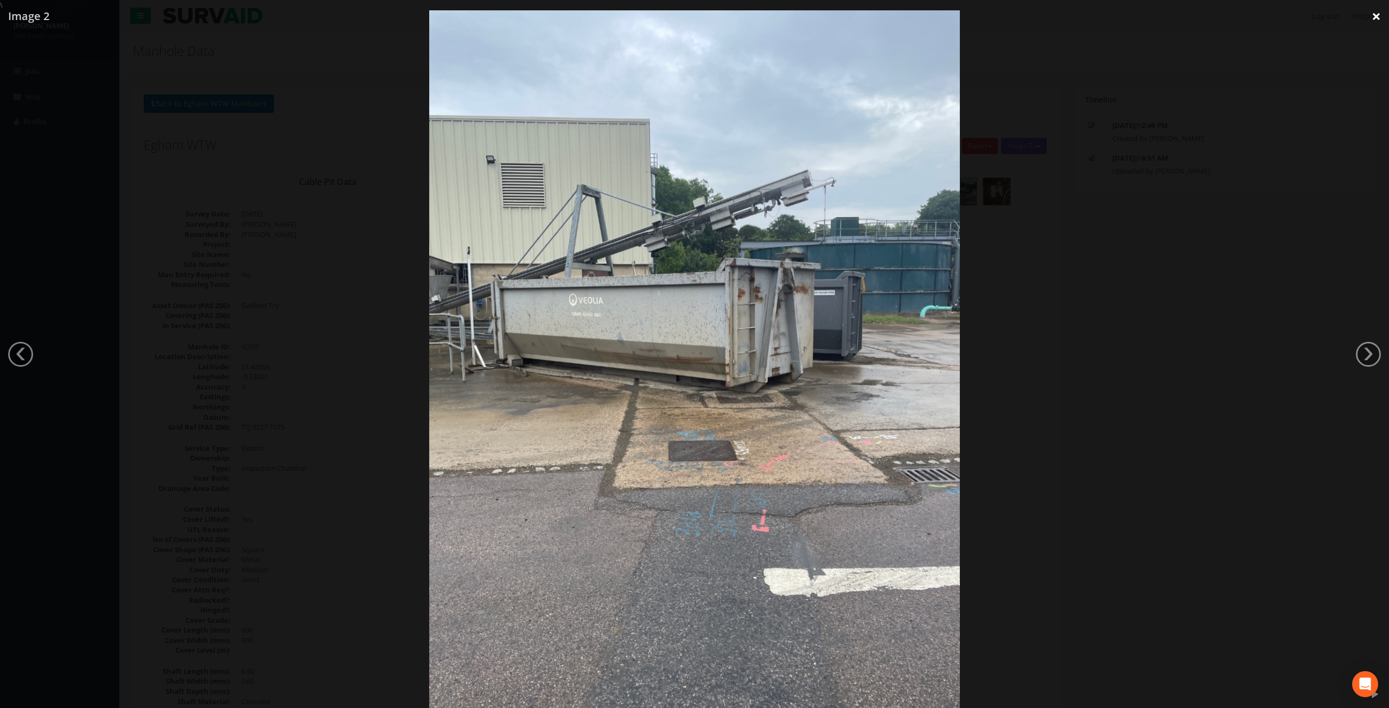
click at [1376, 23] on link "×" at bounding box center [1375, 16] width 25 height 33
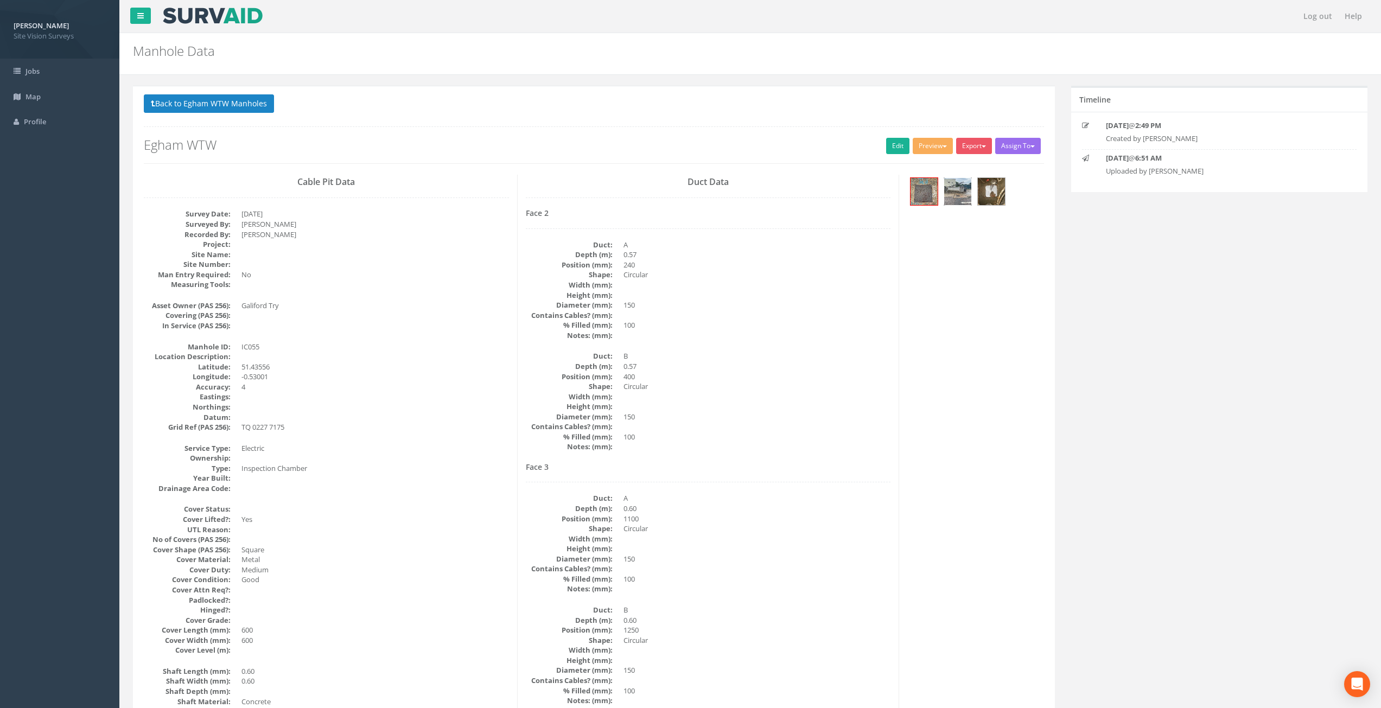
click at [962, 199] on img at bounding box center [957, 191] width 27 height 27
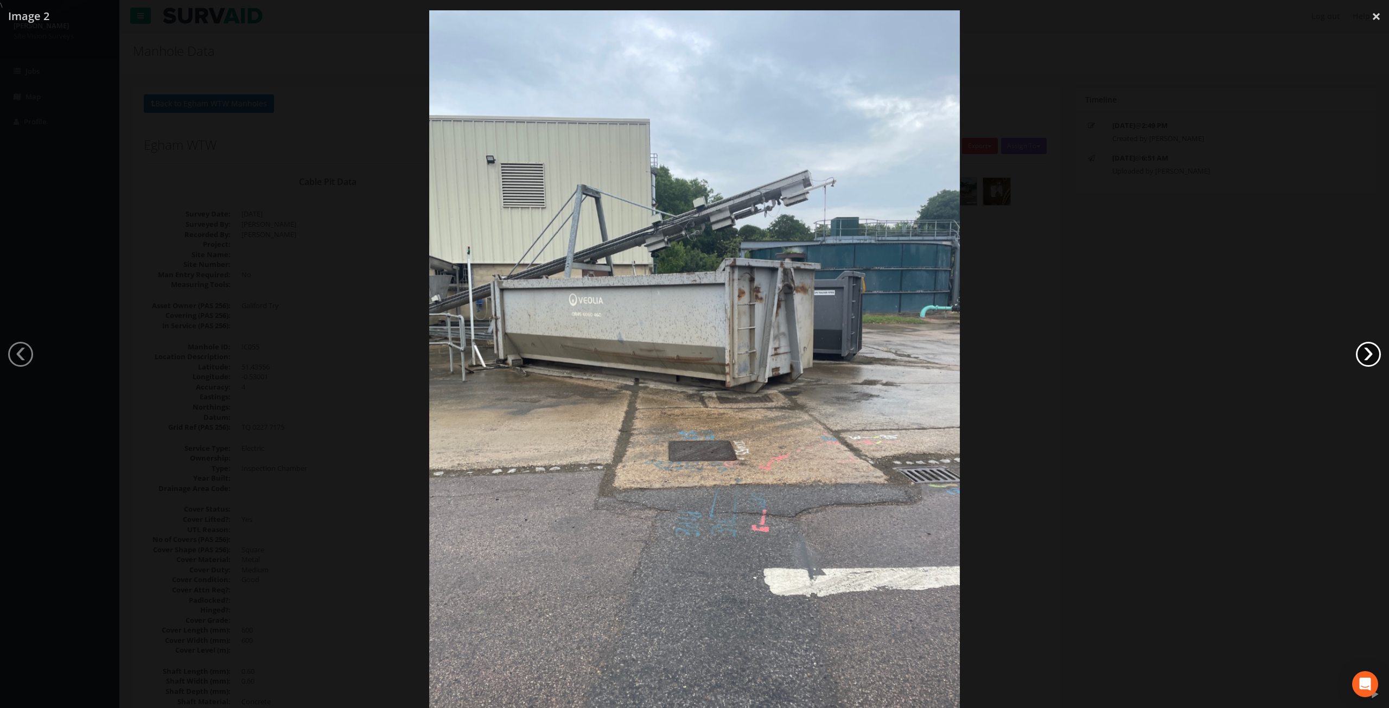
click at [1364, 357] on link "›" at bounding box center [1368, 354] width 25 height 25
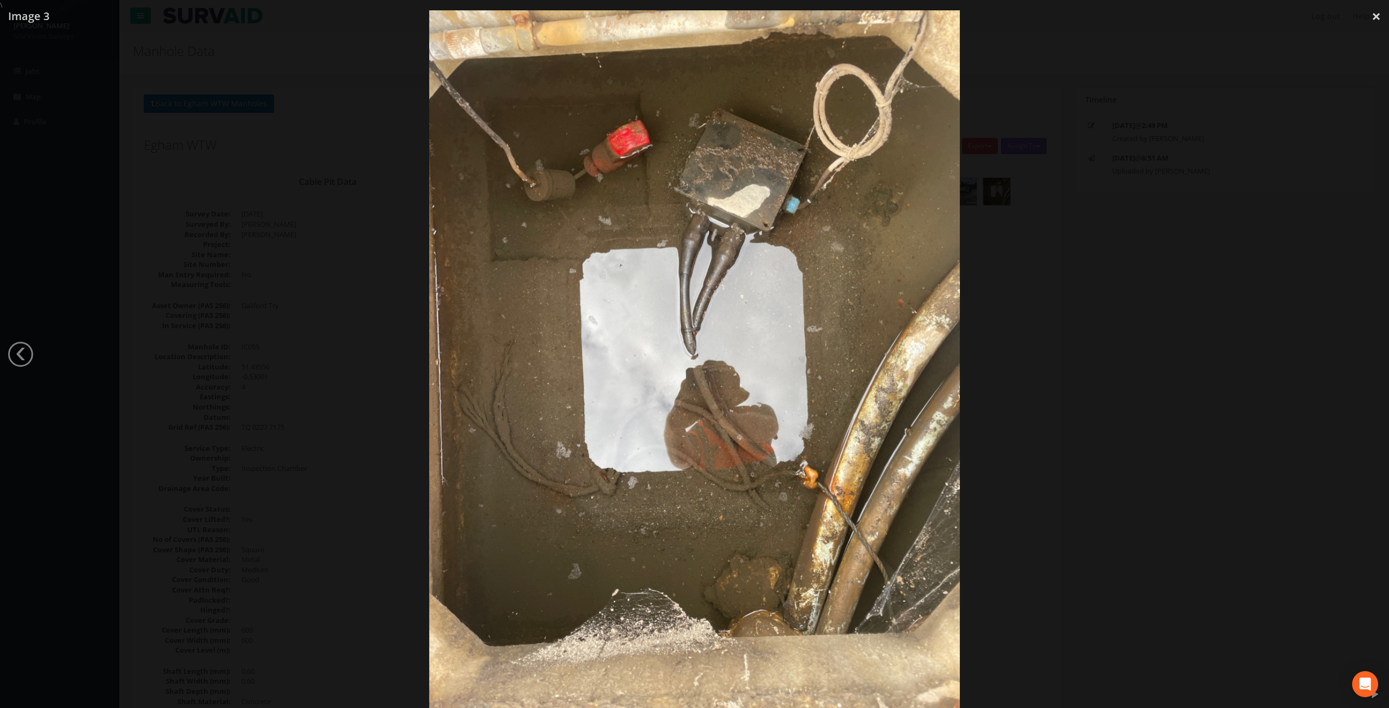
click at [1187, 324] on div at bounding box center [694, 364] width 1389 height 708
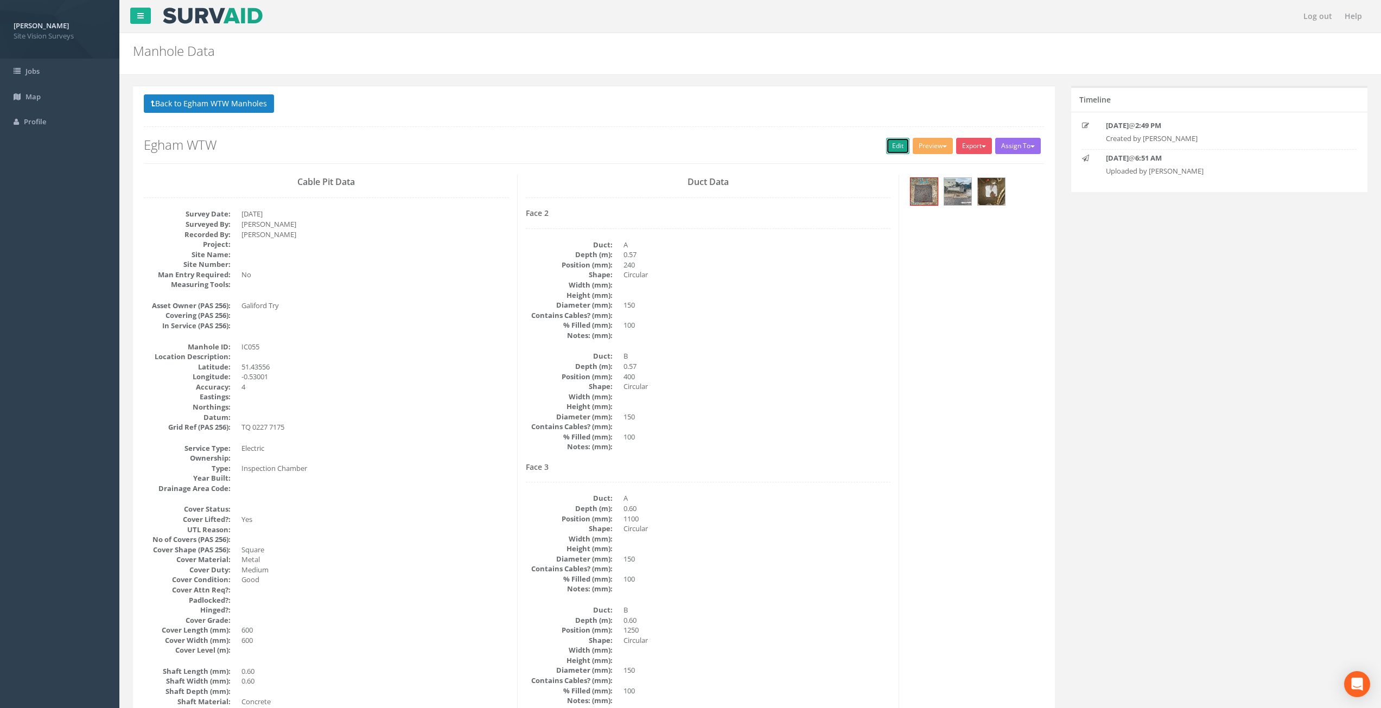
click at [894, 143] on link "Edit" at bounding box center [897, 146] width 23 height 16
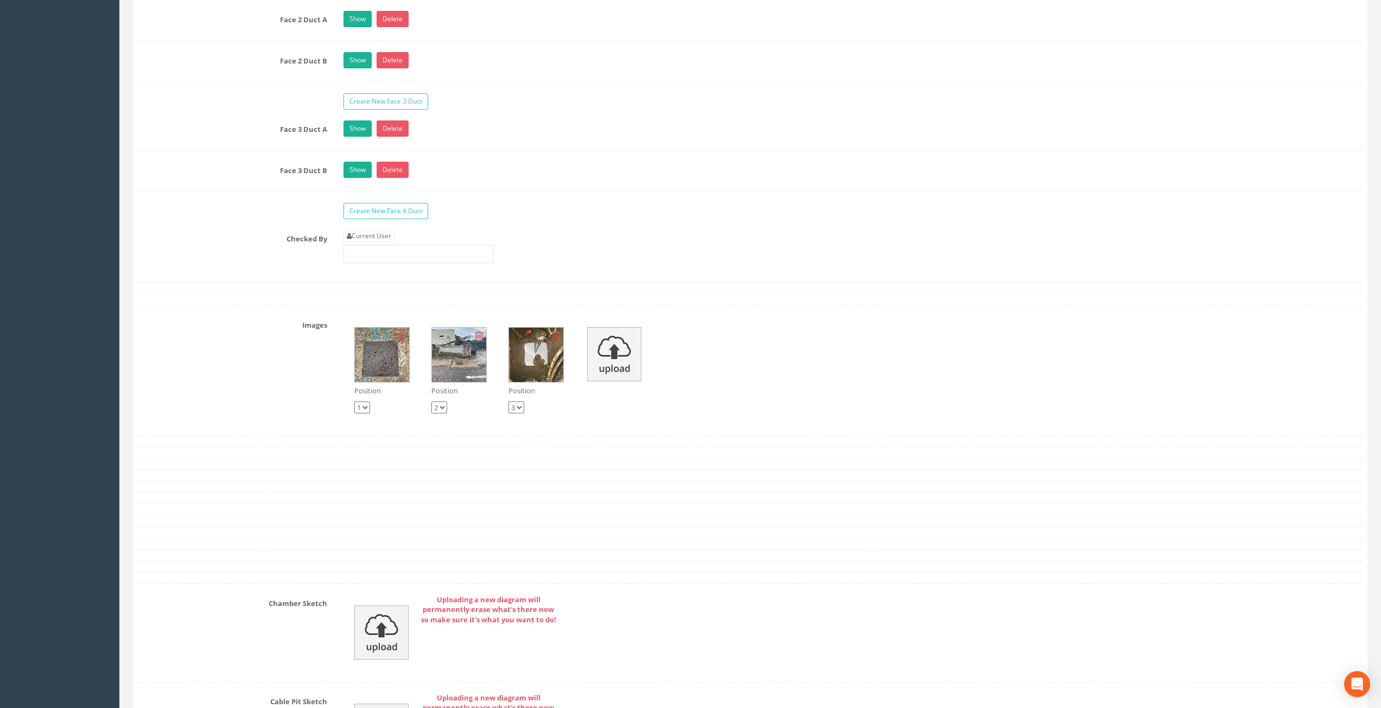
scroll to position [1723, 0]
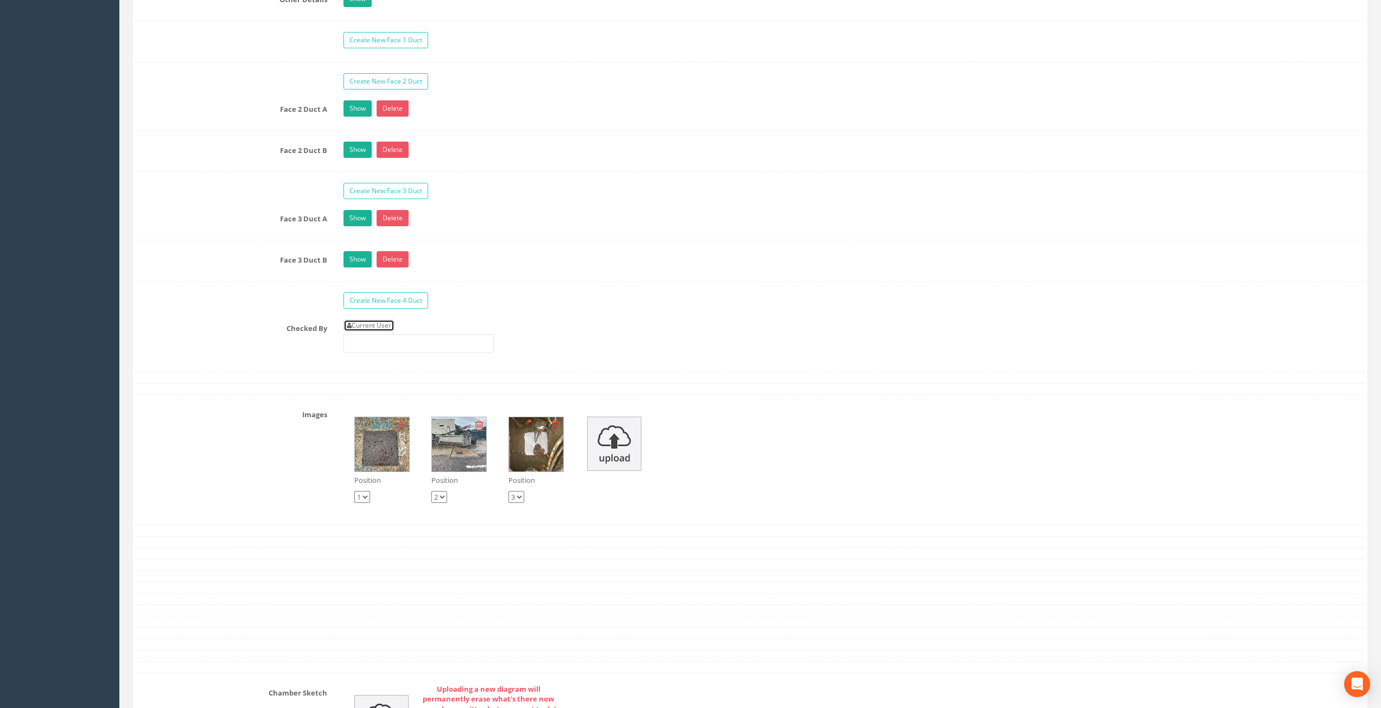
click at [384, 321] on link "Current User" at bounding box center [368, 326] width 51 height 12
type input "[PERSON_NAME]"
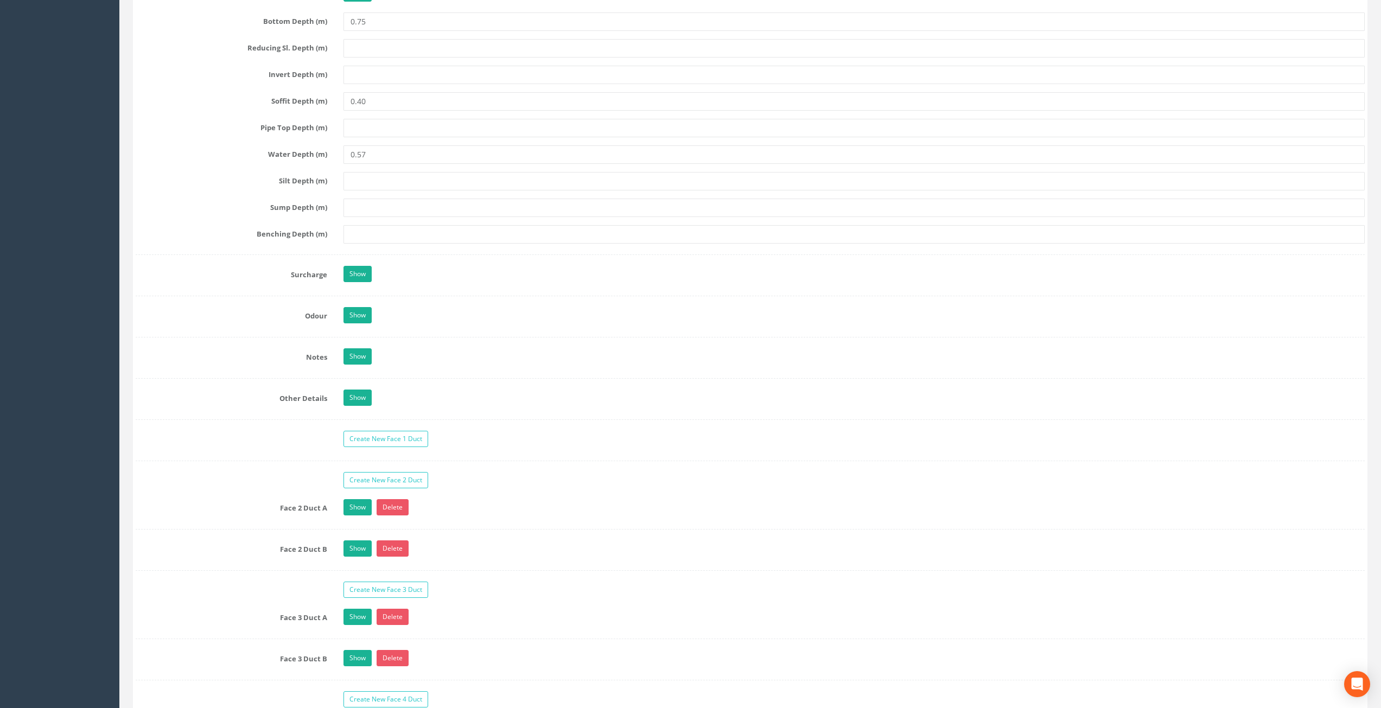
drag, startPoint x: 603, startPoint y: 347, endPoint x: 548, endPoint y: 470, distance: 135.3
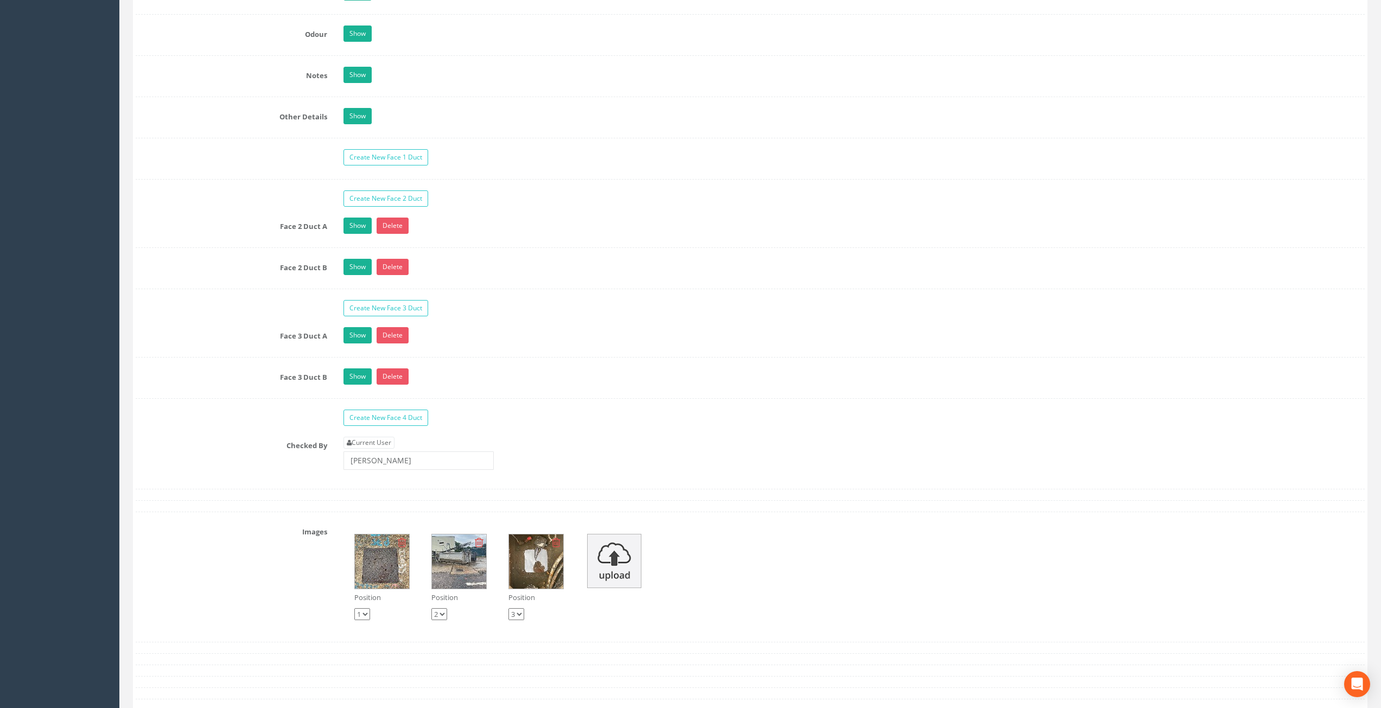
scroll to position [1606, 0]
click at [358, 225] on link "Show" at bounding box center [357, 225] width 28 height 16
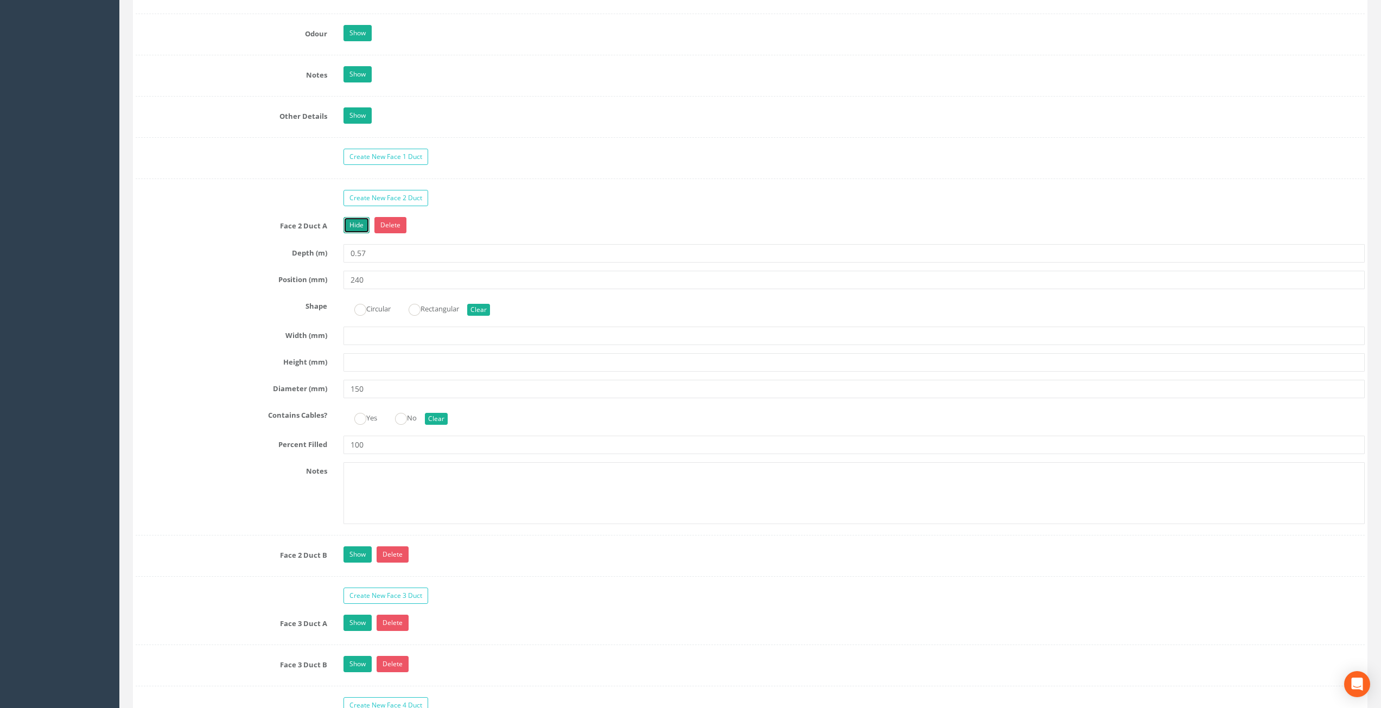
click at [358, 225] on link "Hide" at bounding box center [356, 225] width 26 height 16
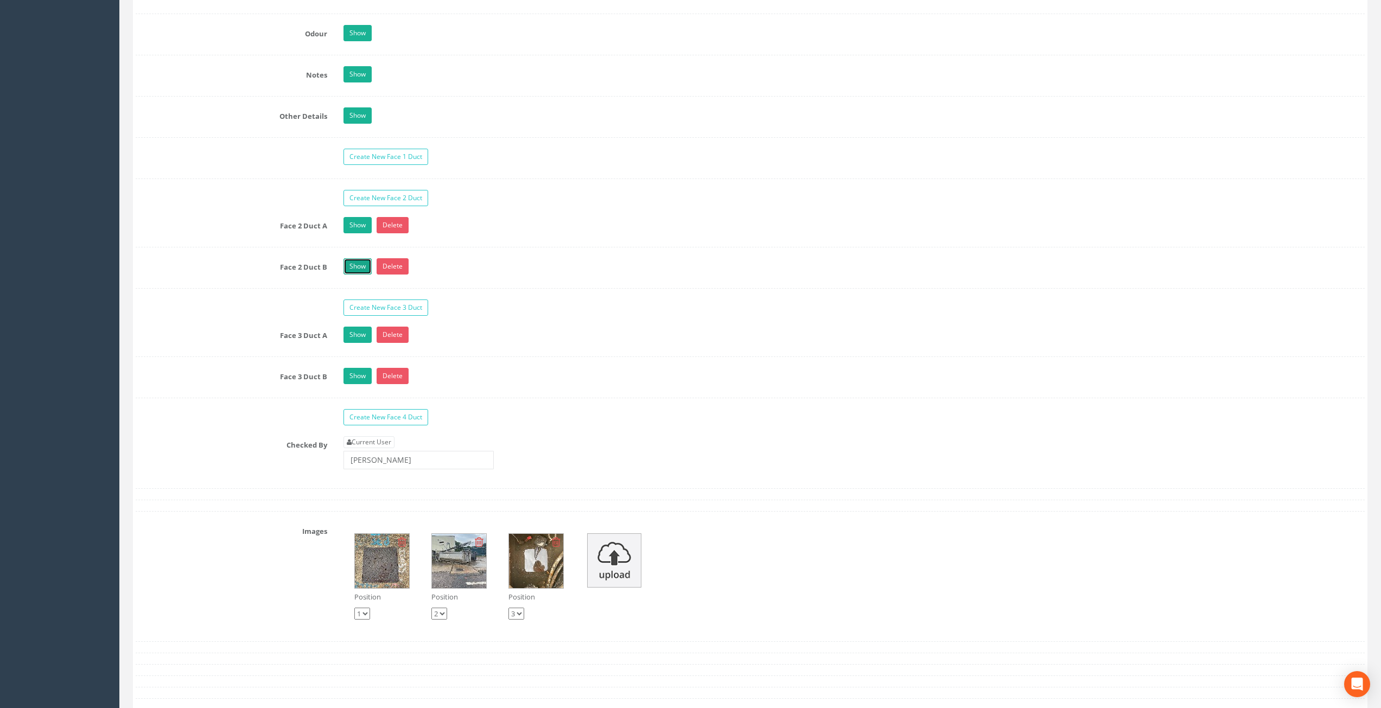
click at [354, 269] on link "Show" at bounding box center [357, 266] width 28 height 16
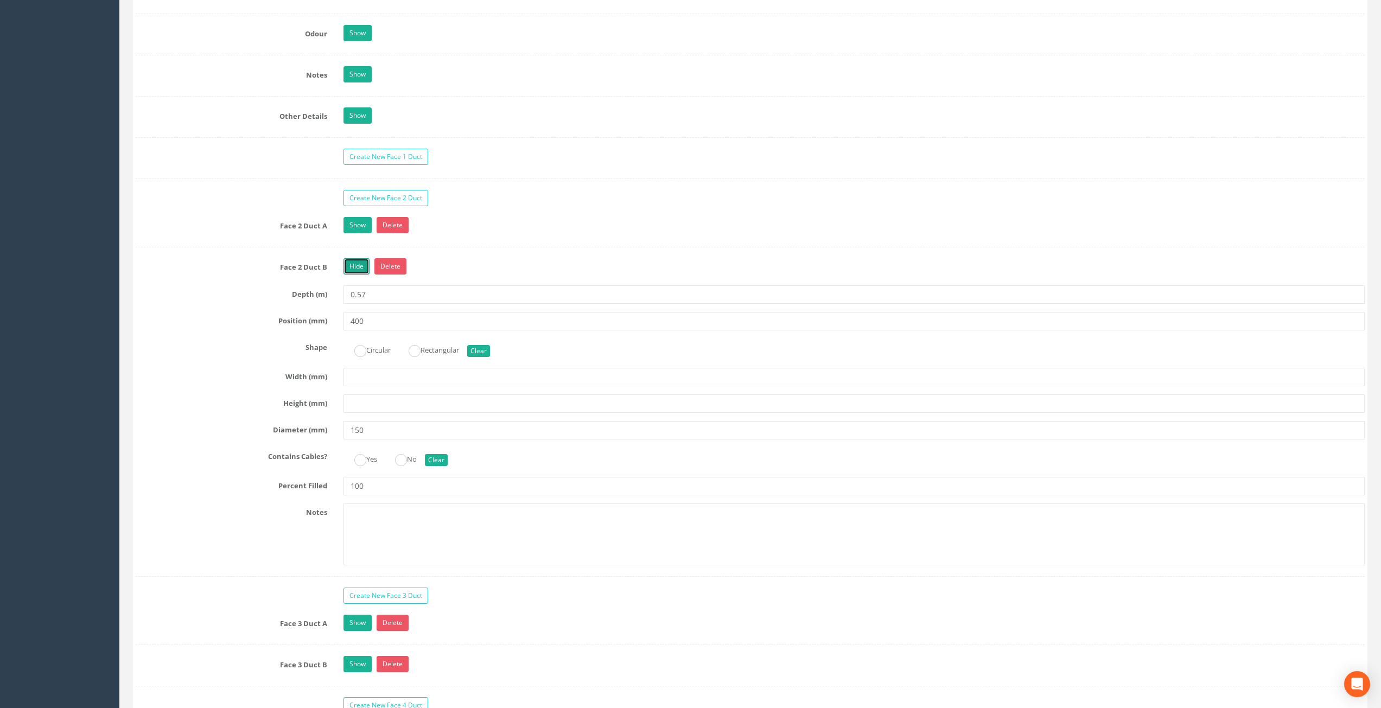
click at [356, 266] on link "Hide" at bounding box center [356, 266] width 26 height 16
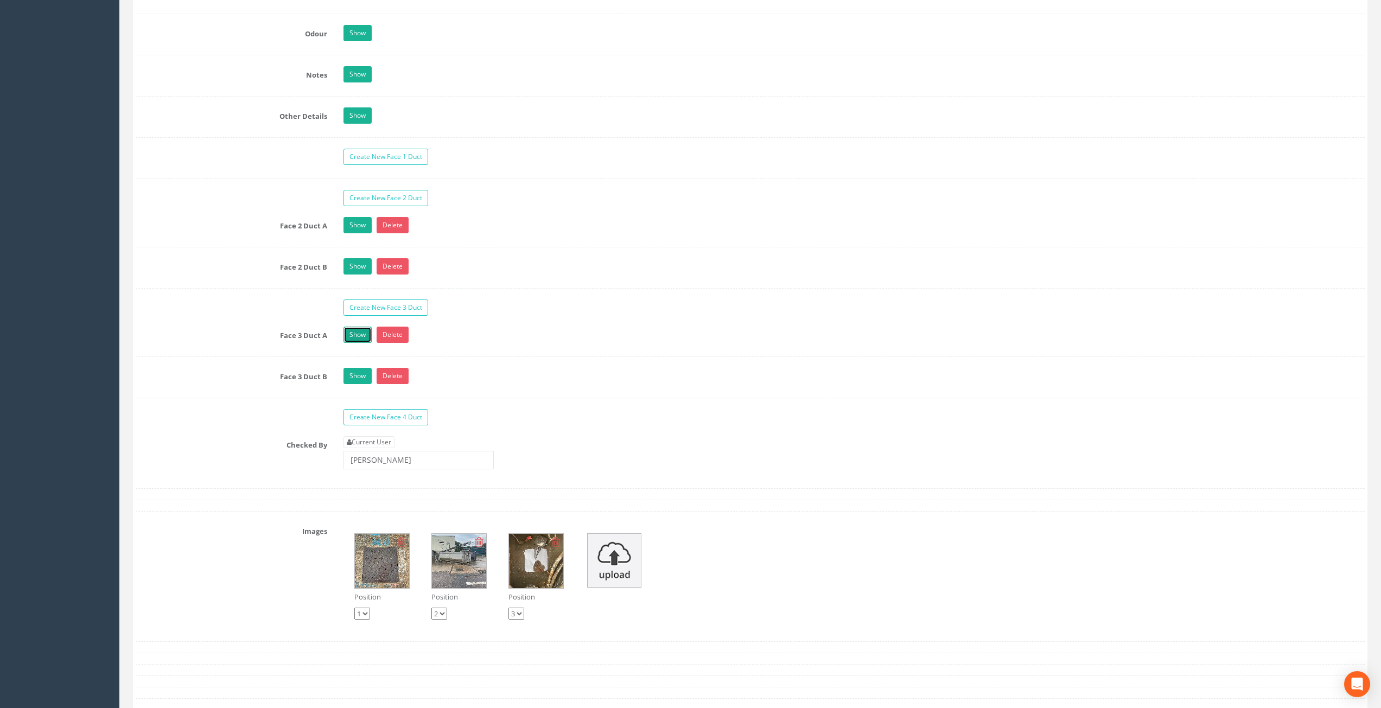
click at [356, 327] on link "Show" at bounding box center [357, 335] width 28 height 16
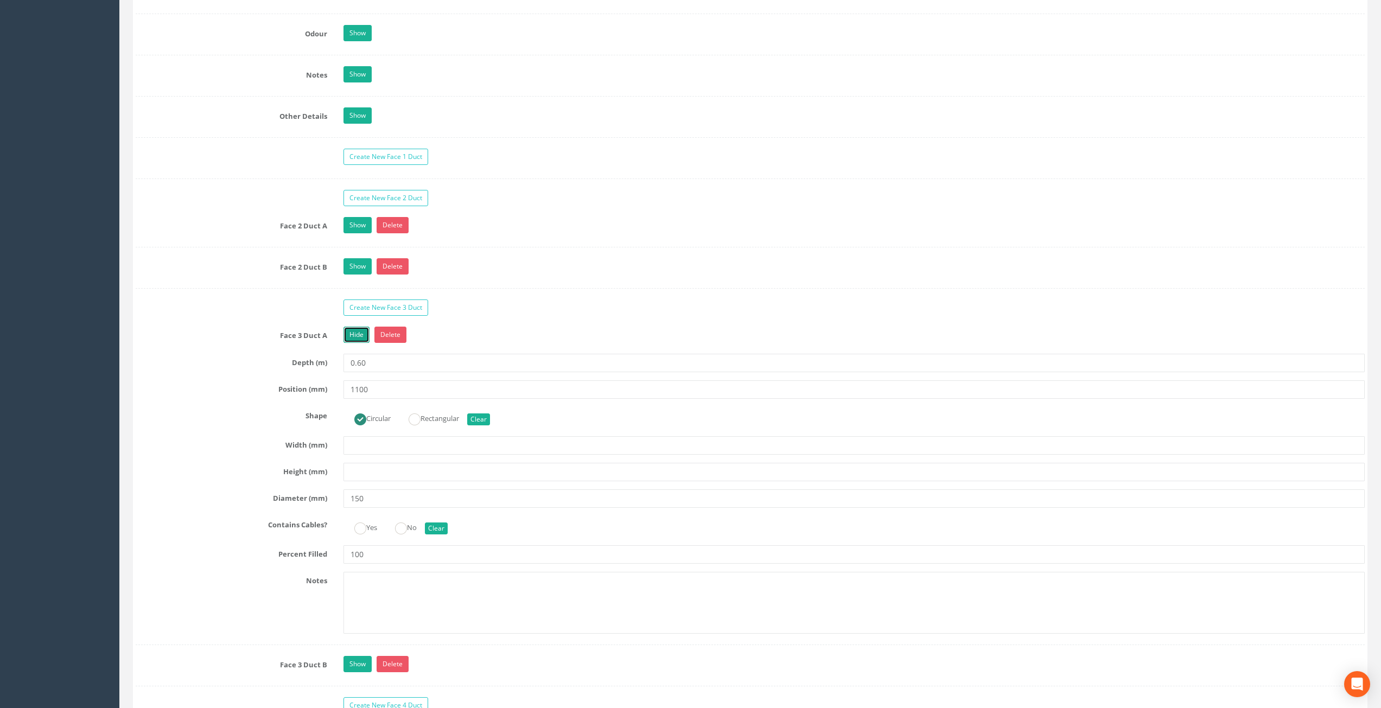
click at [358, 334] on link "Hide" at bounding box center [356, 335] width 26 height 16
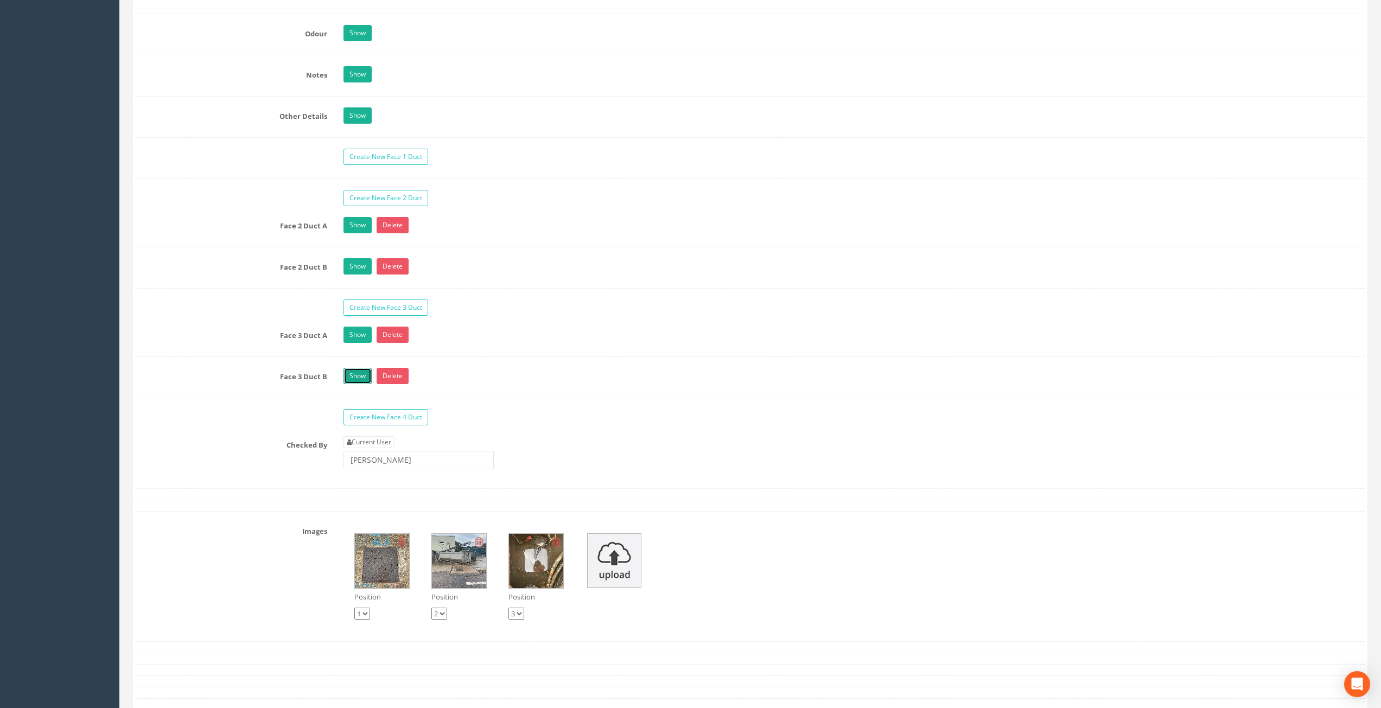
click at [360, 376] on link "Show" at bounding box center [357, 376] width 28 height 16
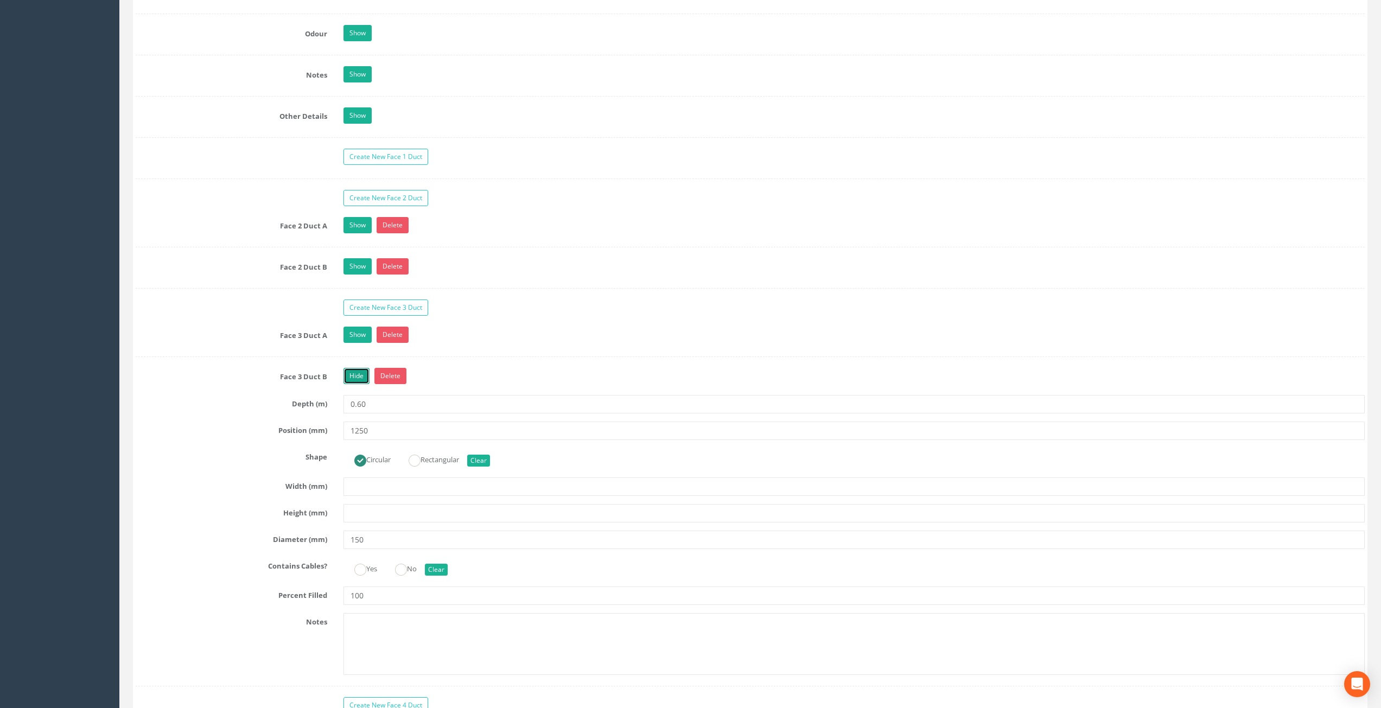
click at [361, 378] on link "Hide" at bounding box center [356, 376] width 26 height 16
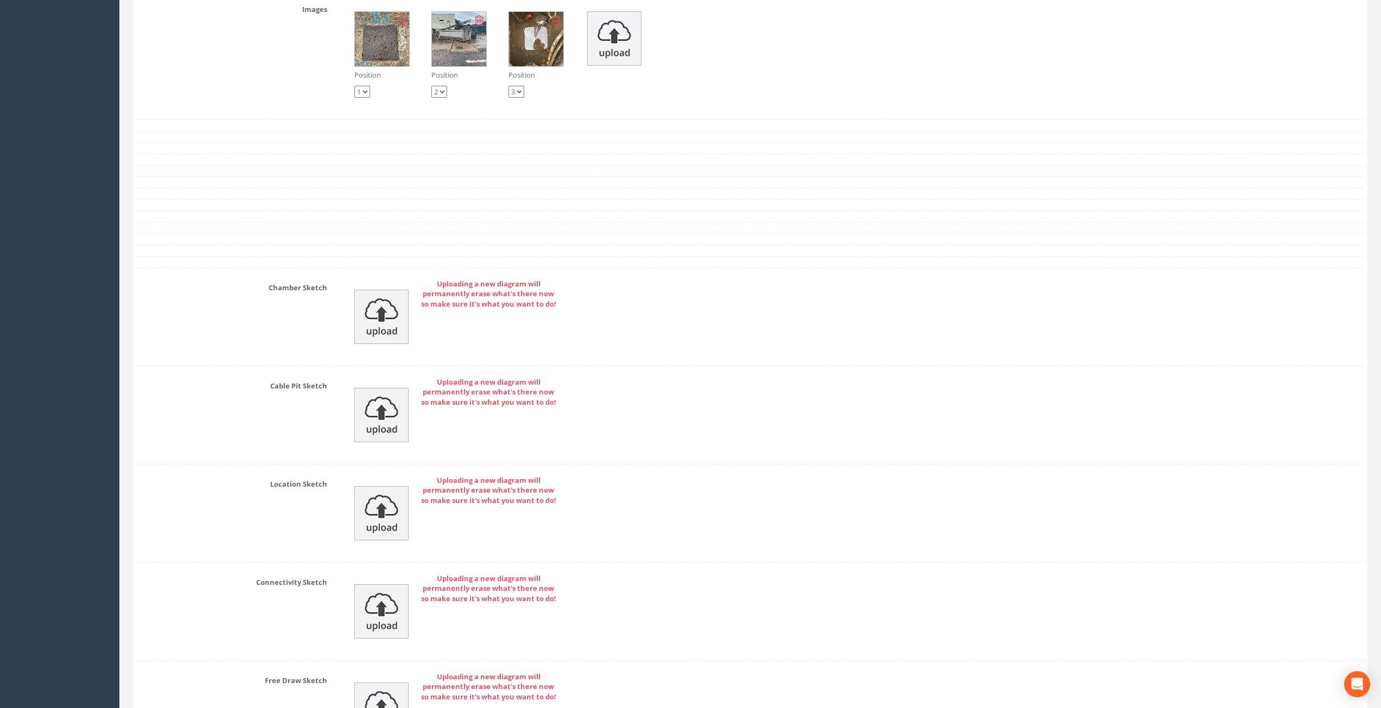
scroll to position [2266, 0]
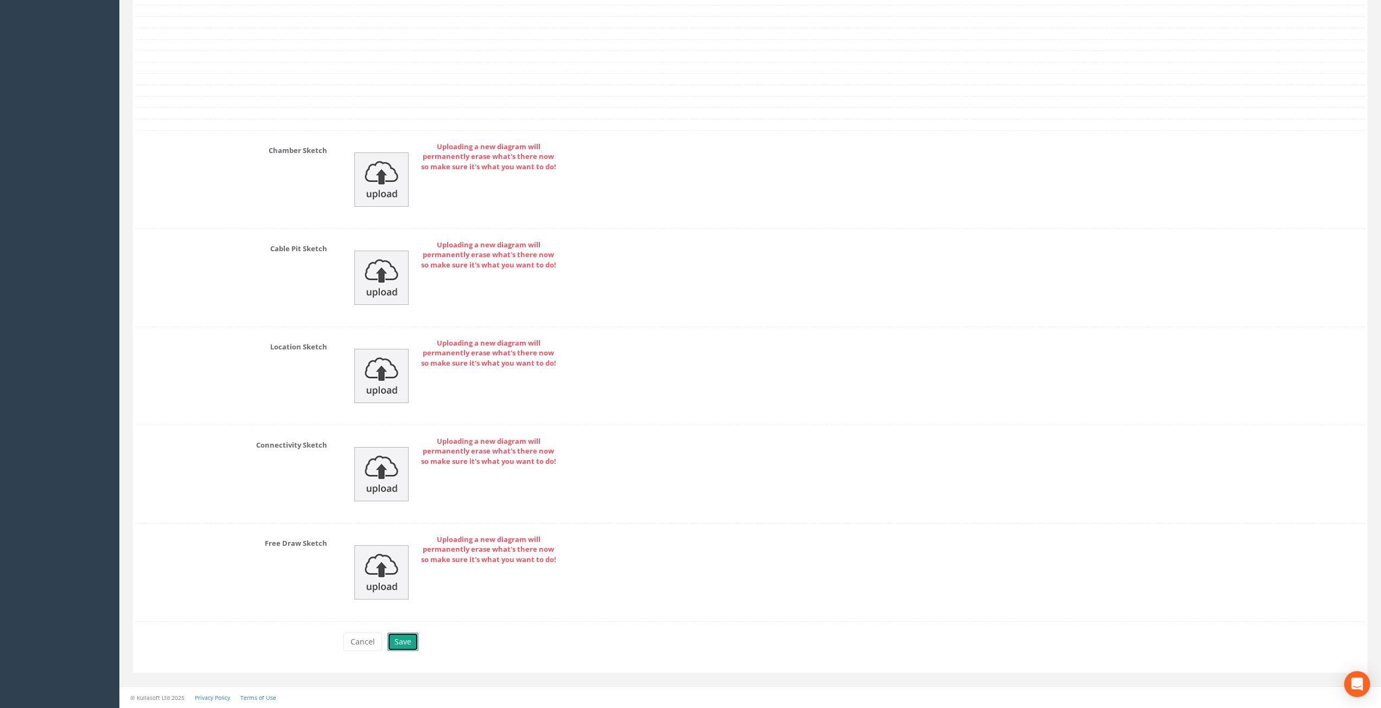
click at [399, 642] on button "Save" at bounding box center [402, 642] width 31 height 18
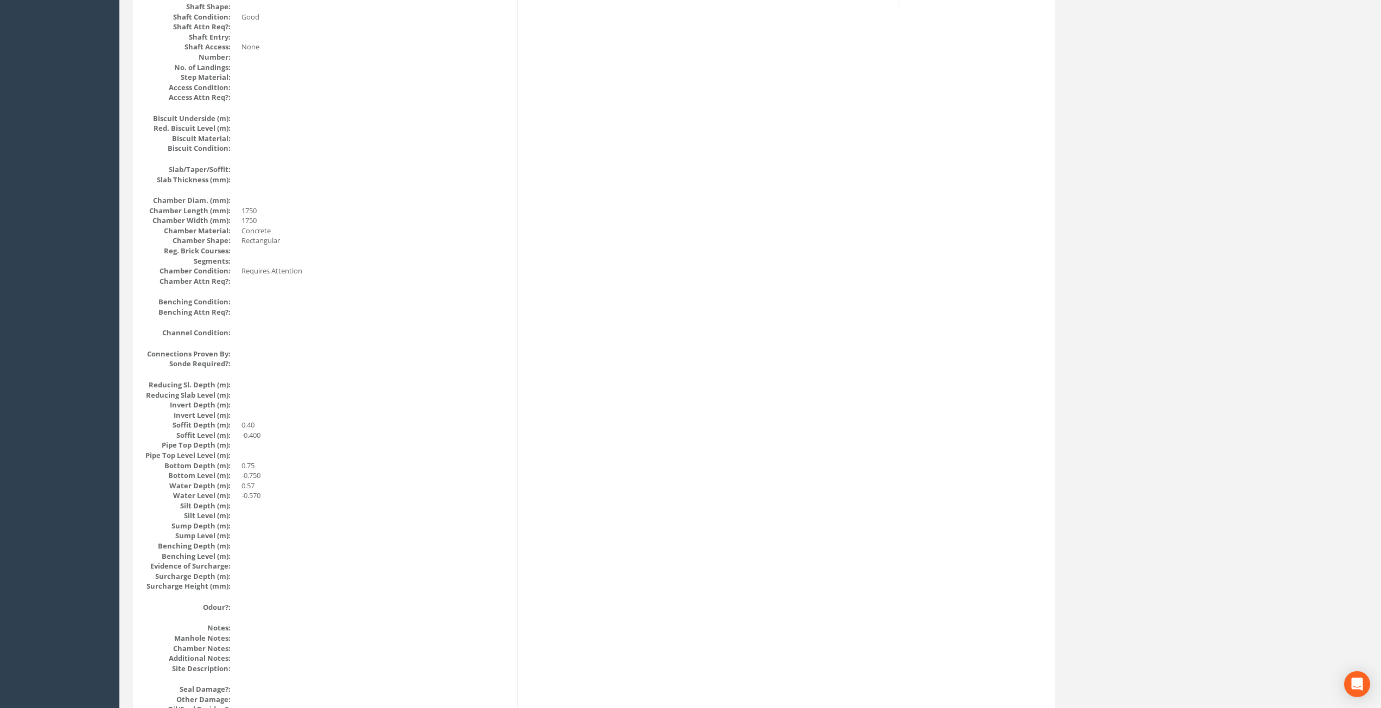
scroll to position [0, 0]
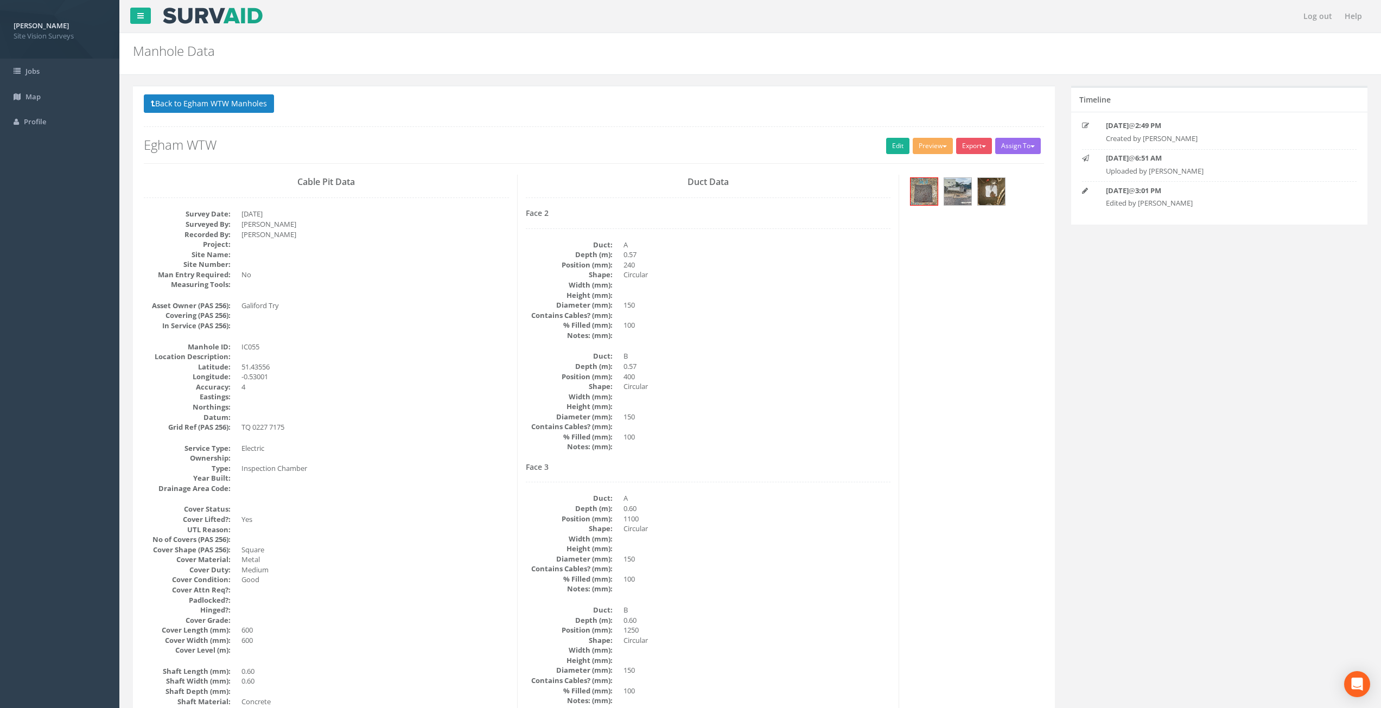
drag, startPoint x: 579, startPoint y: 424, endPoint x: 540, endPoint y: 245, distance: 183.3
click at [201, 103] on button "Back to Egham WTW Manholes" at bounding box center [209, 103] width 130 height 18
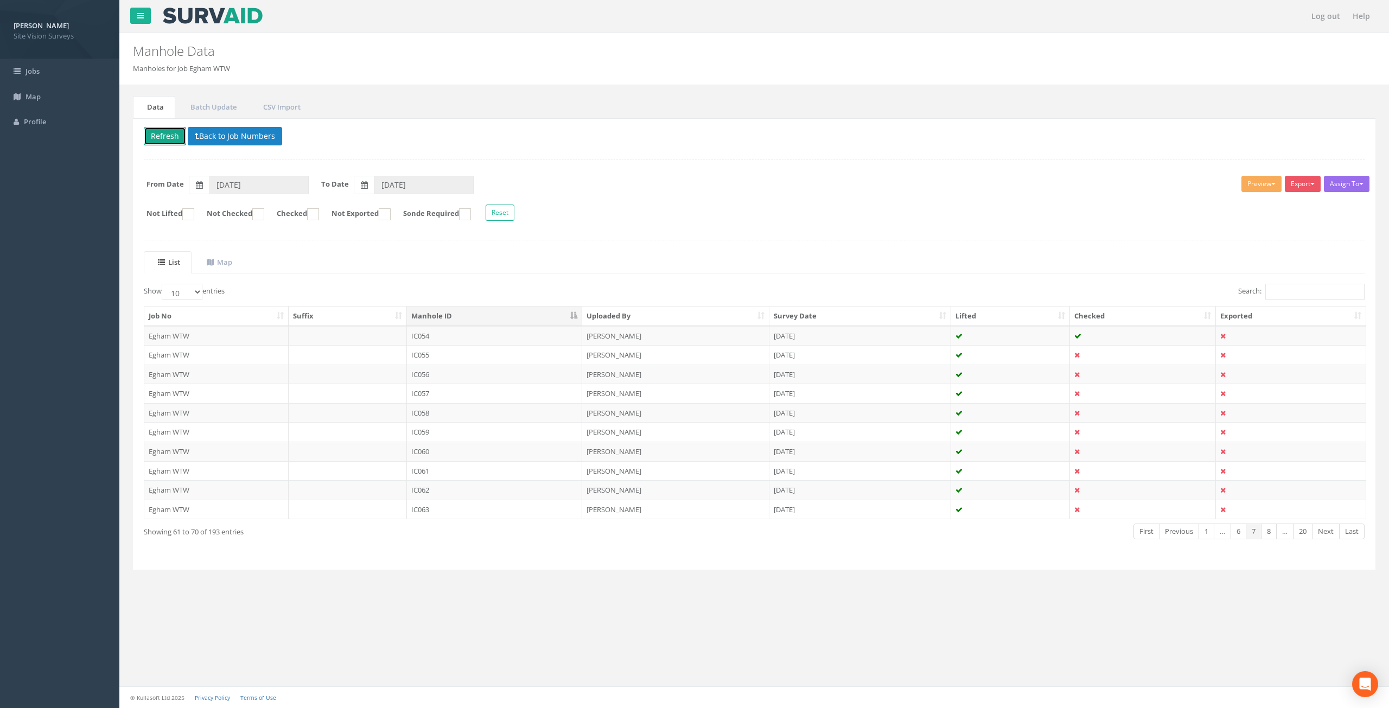
click at [161, 130] on button "Refresh" at bounding box center [165, 136] width 42 height 18
click at [527, 371] on td "IC056" at bounding box center [495, 375] width 176 height 20
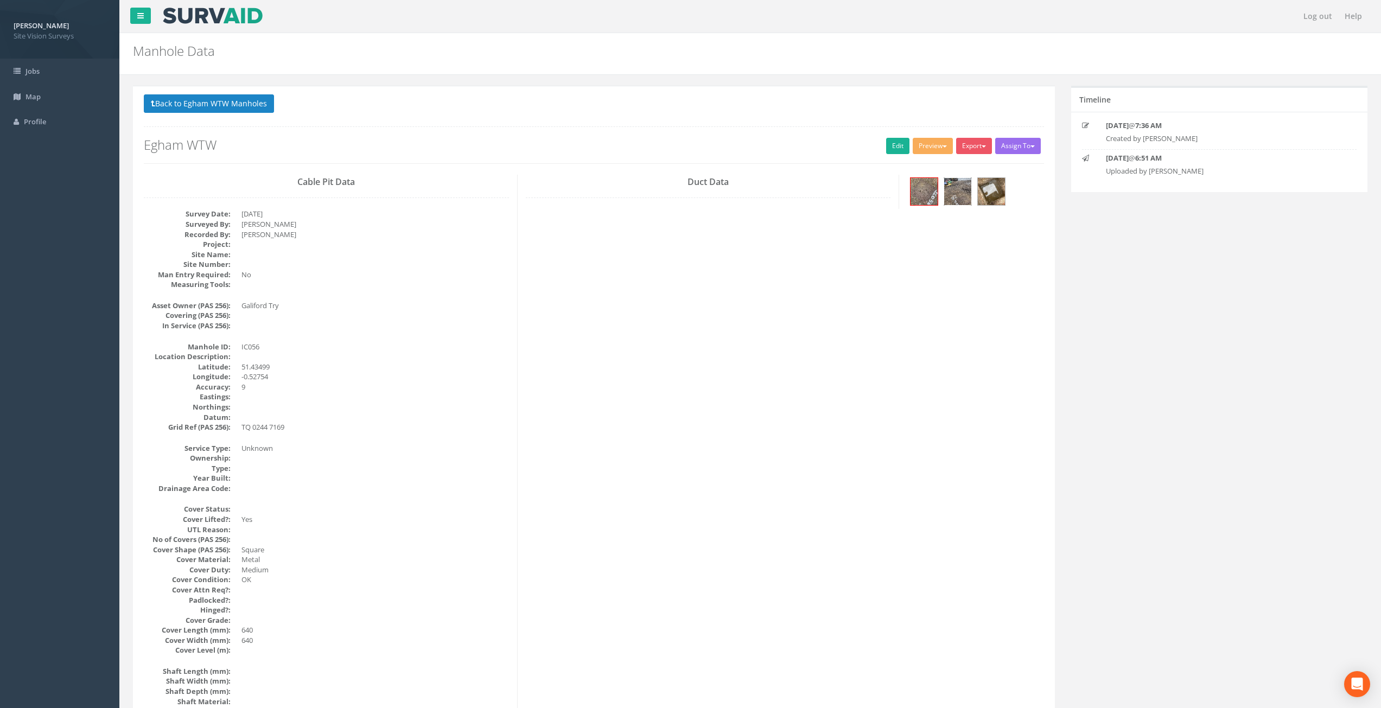
click at [957, 200] on img at bounding box center [957, 191] width 27 height 27
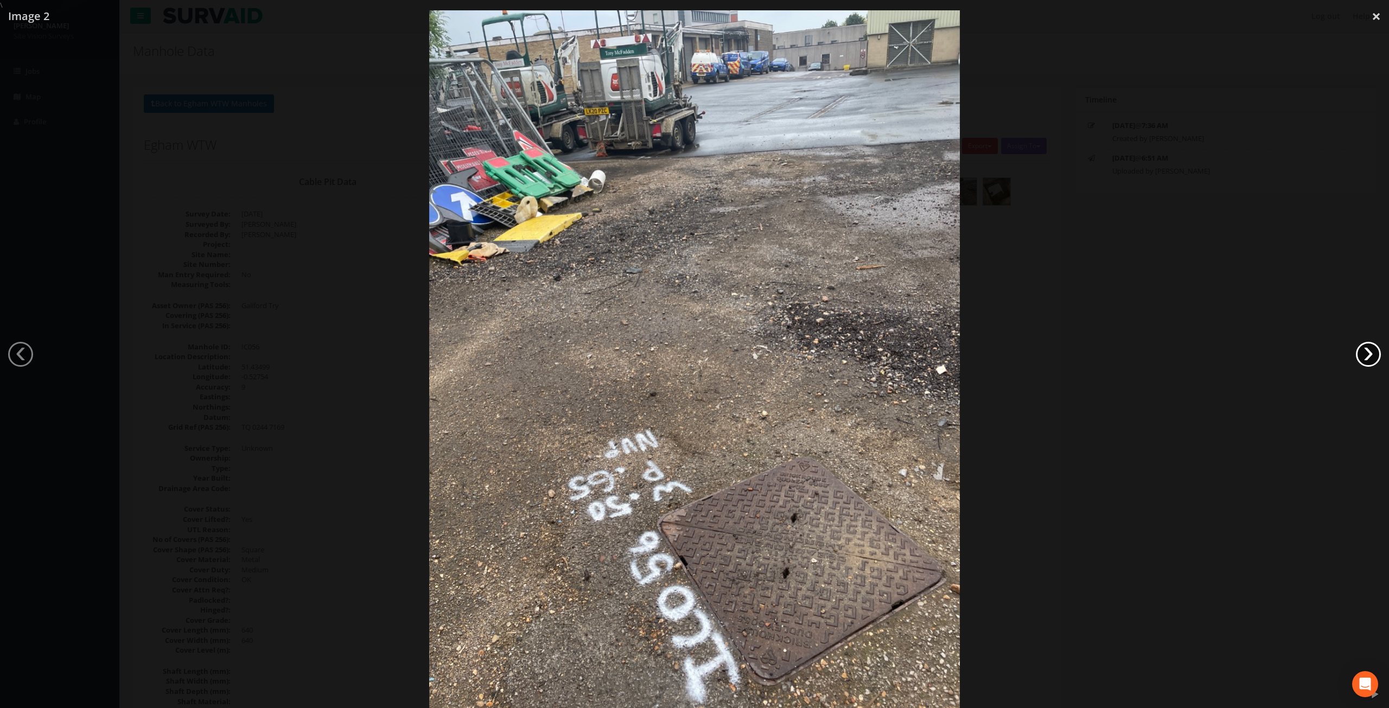
click at [1375, 351] on link "›" at bounding box center [1368, 354] width 25 height 25
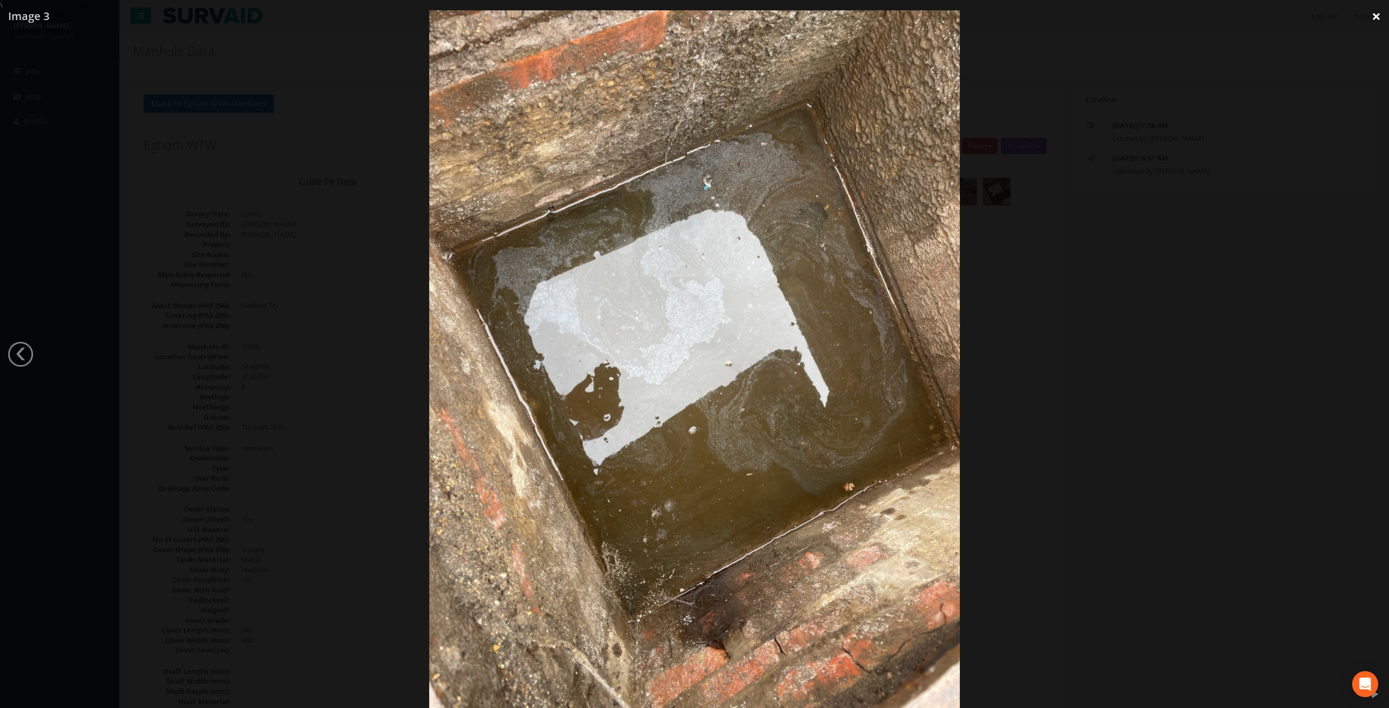
click at [1379, 22] on link "×" at bounding box center [1375, 16] width 25 height 33
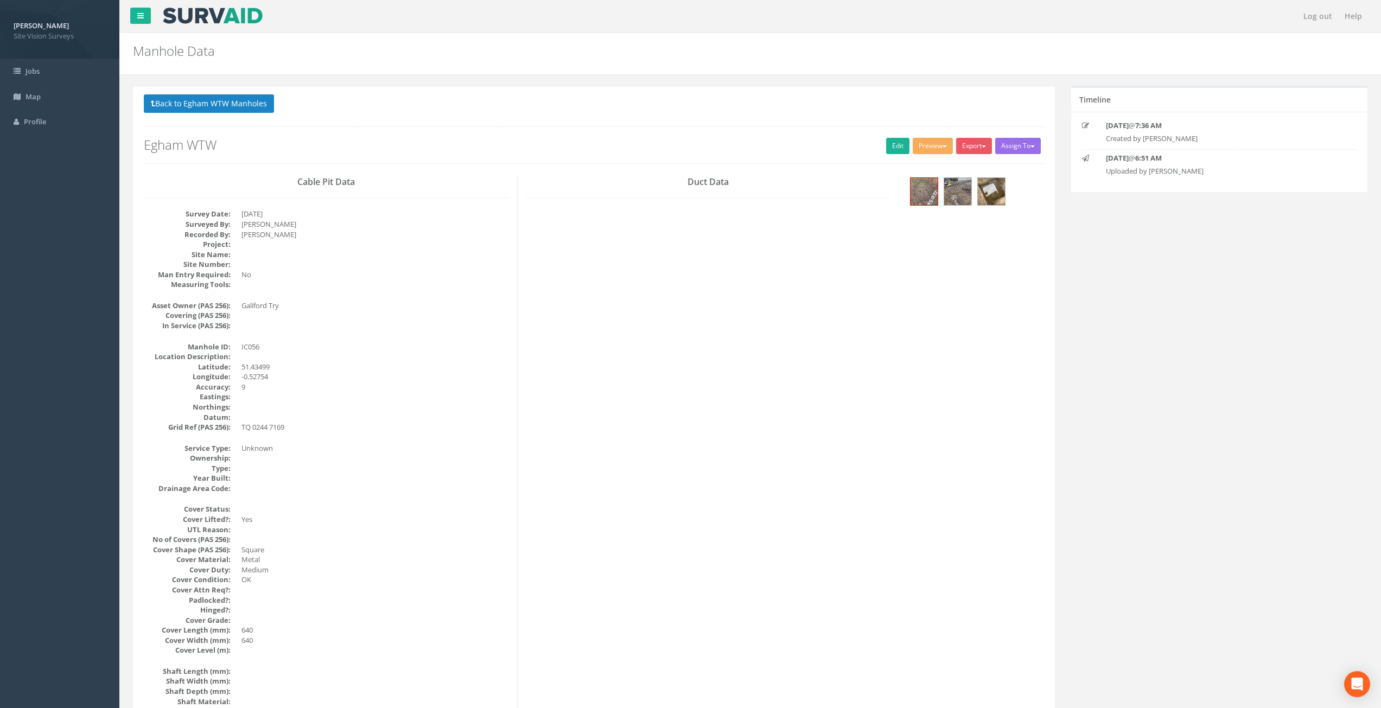
click at [895, 146] on link "Edit" at bounding box center [897, 146] width 23 height 16
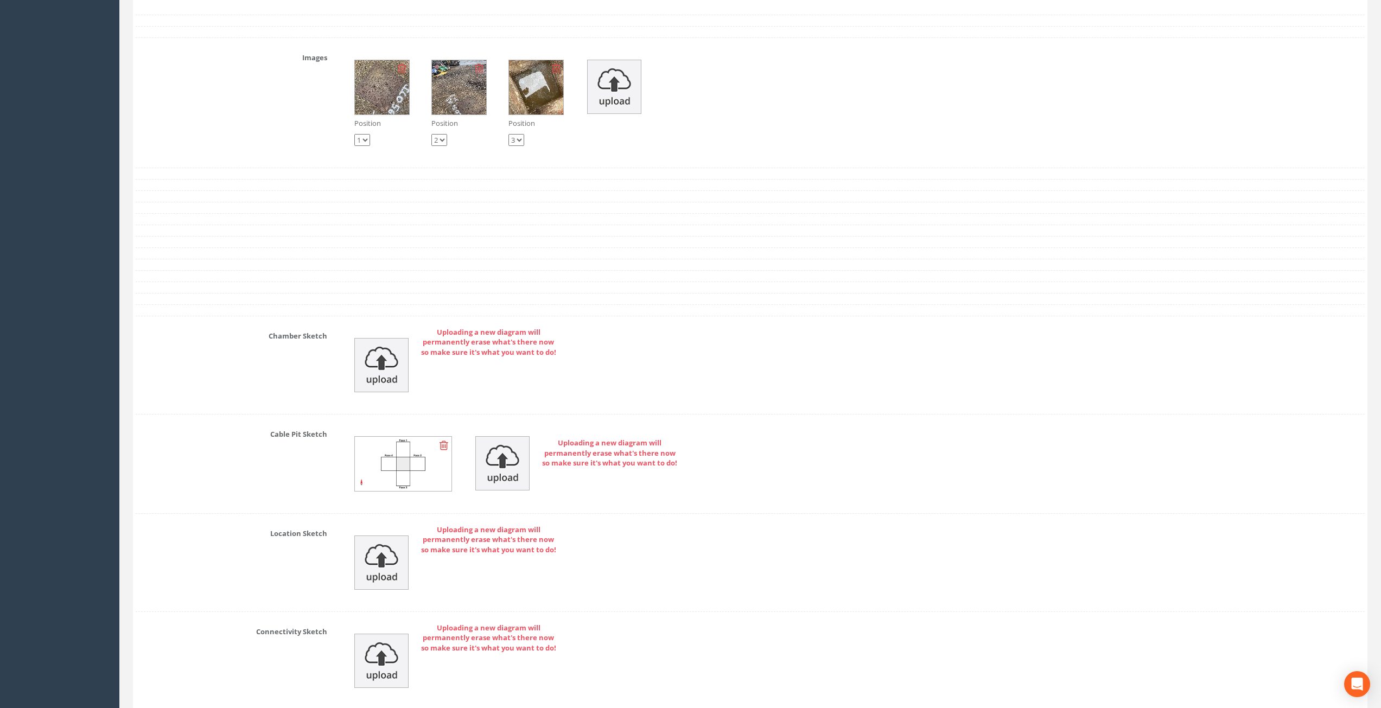
scroll to position [1805, 0]
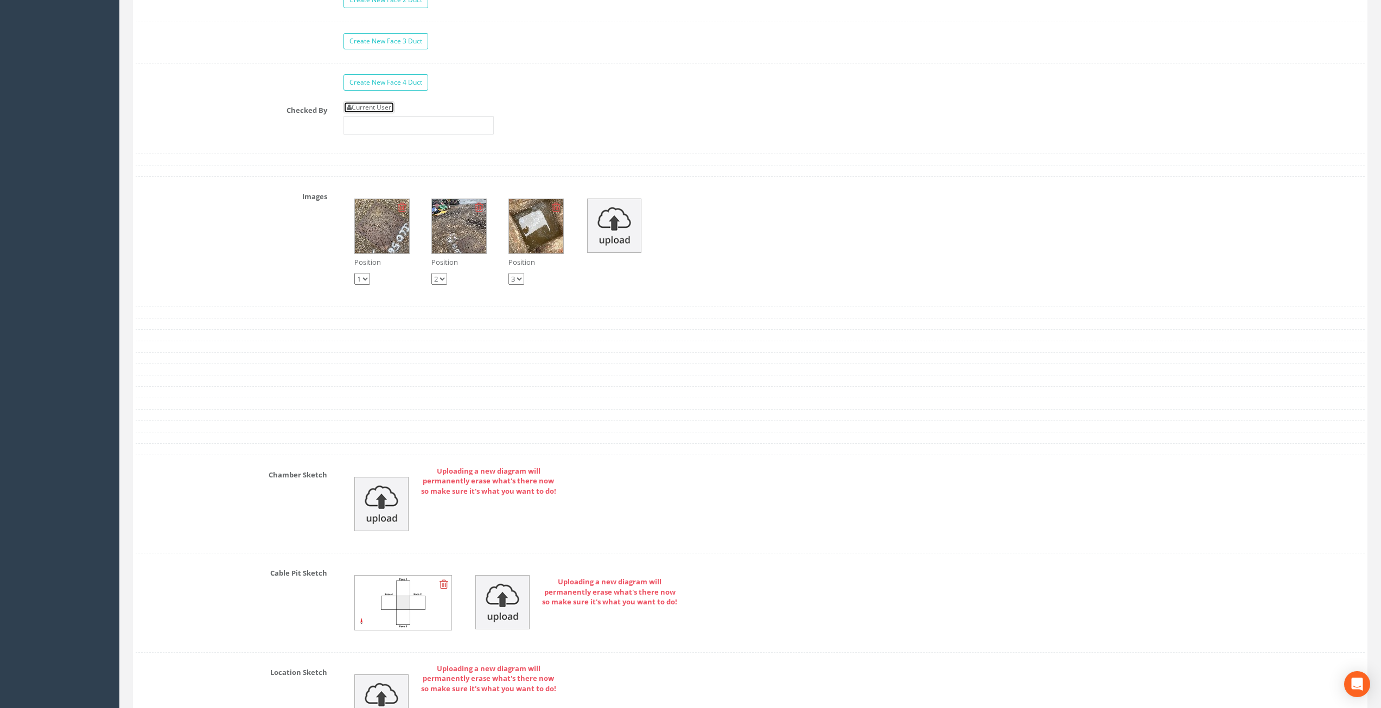
click at [386, 104] on link "Current User" at bounding box center [368, 107] width 51 height 12
type input "[PERSON_NAME]"
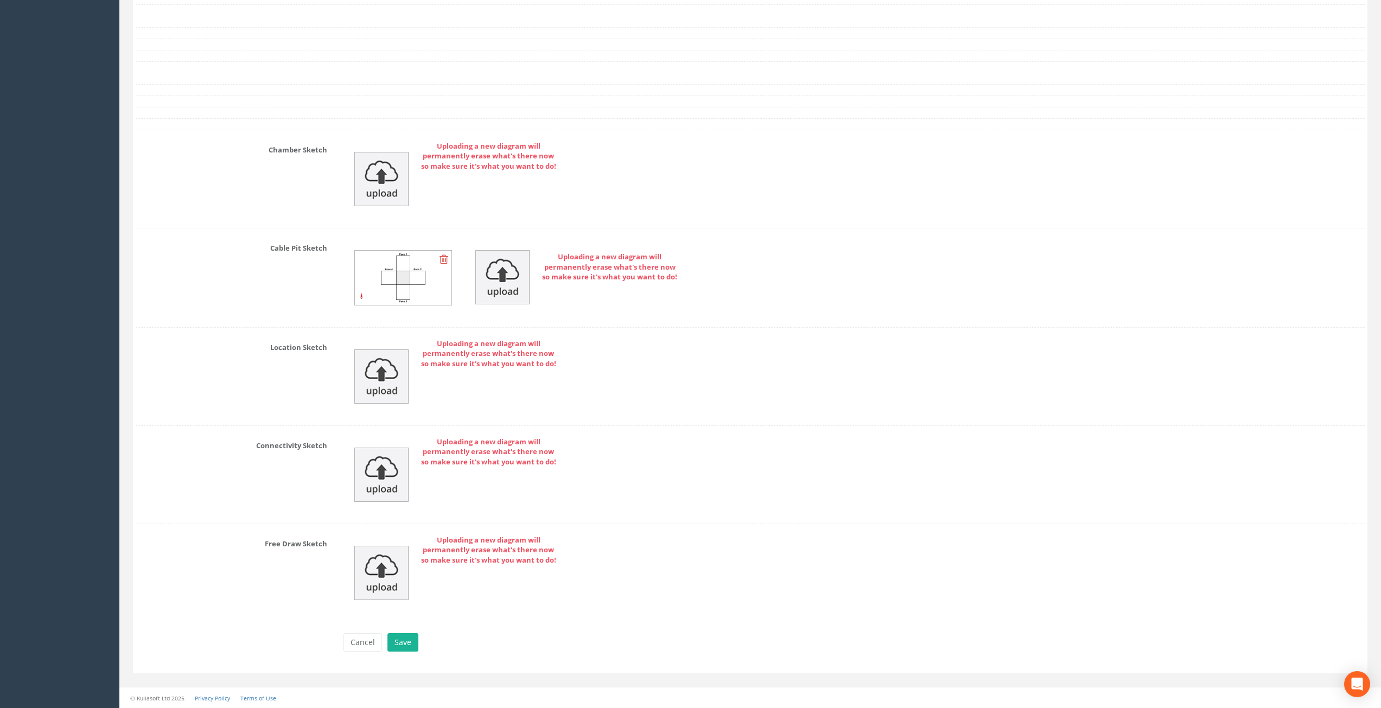
scroll to position [2130, 0]
click at [400, 634] on button "Save" at bounding box center [402, 642] width 31 height 18
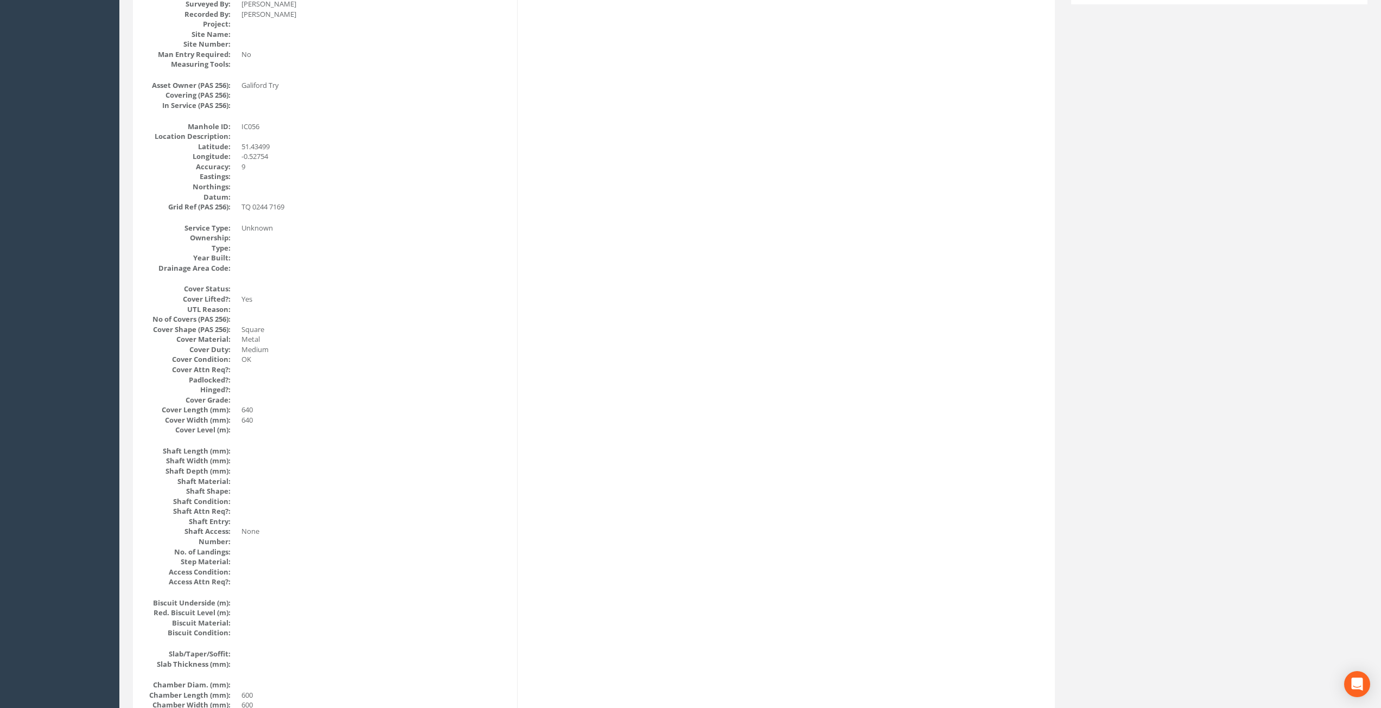
scroll to position [0, 0]
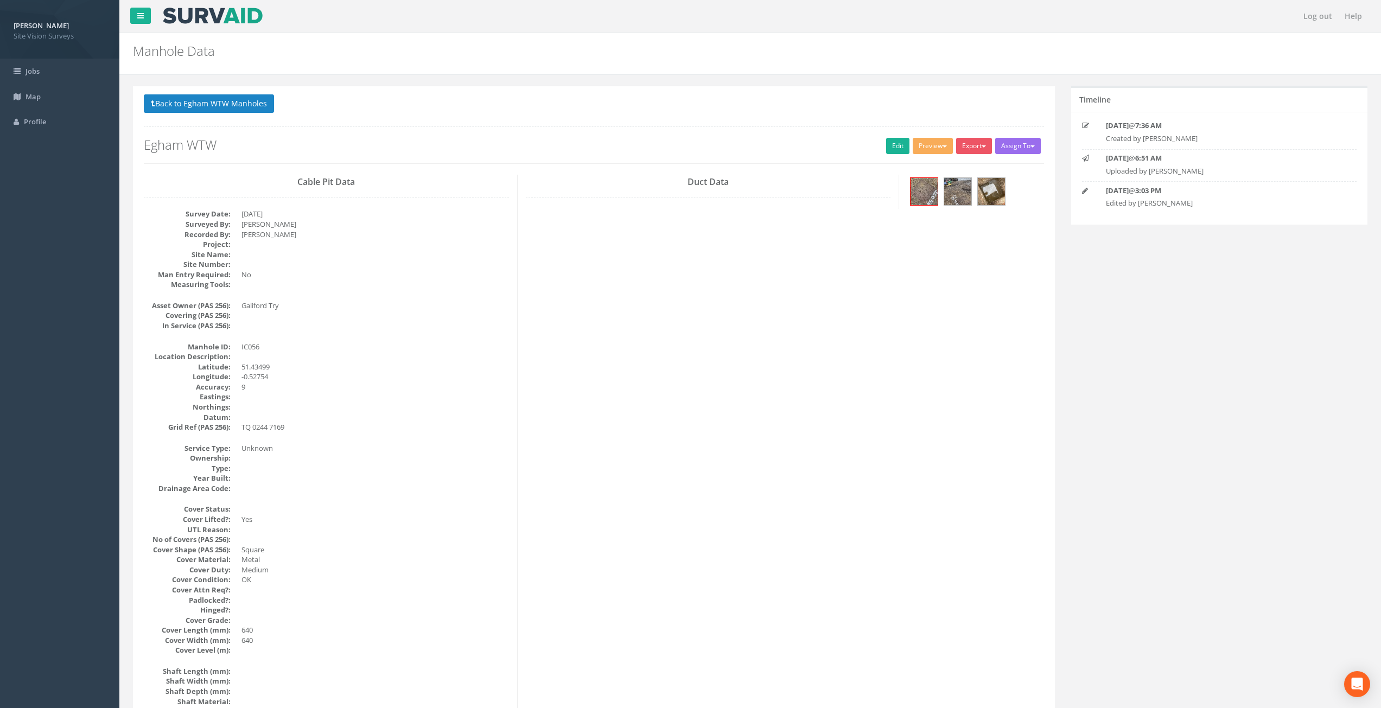
drag, startPoint x: 526, startPoint y: 483, endPoint x: 530, endPoint y: 282, distance: 201.3
click at [263, 105] on button "Back to Egham WTW Manholes" at bounding box center [209, 103] width 130 height 18
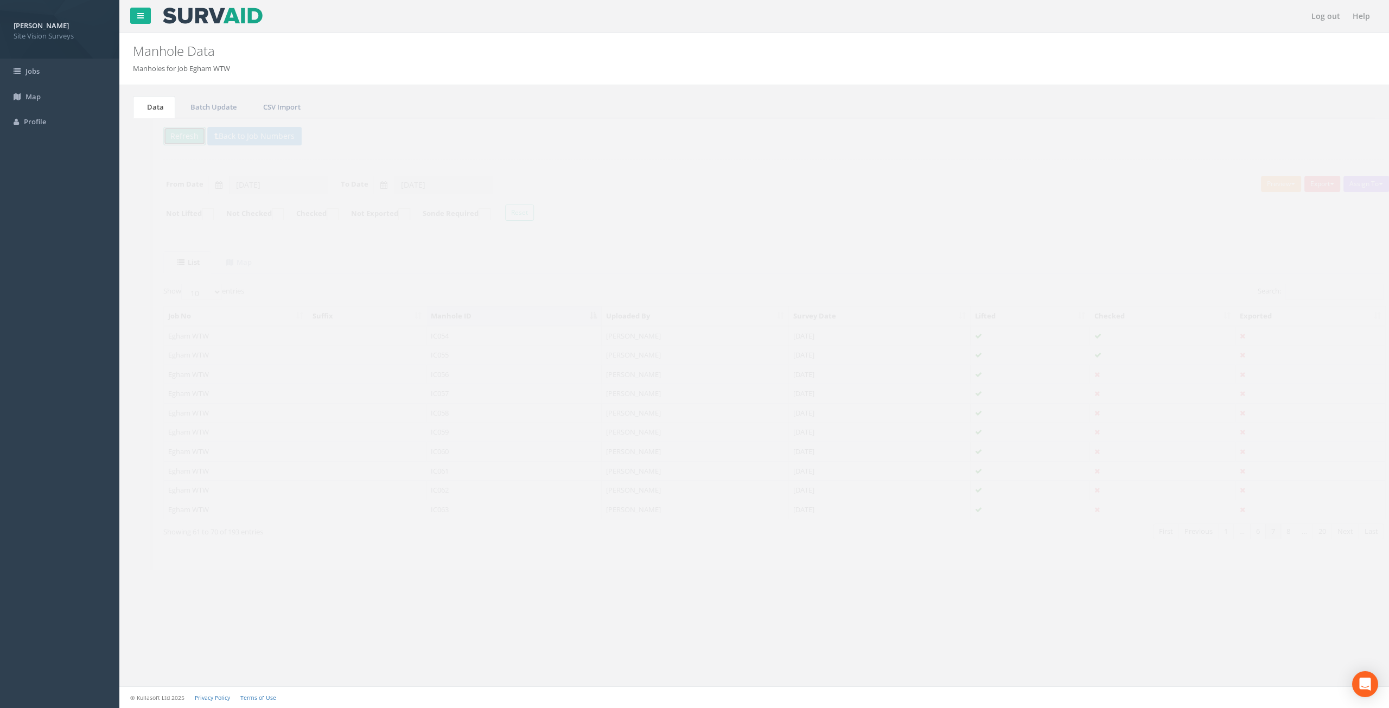
click at [175, 136] on button "Refresh" at bounding box center [165, 136] width 42 height 18
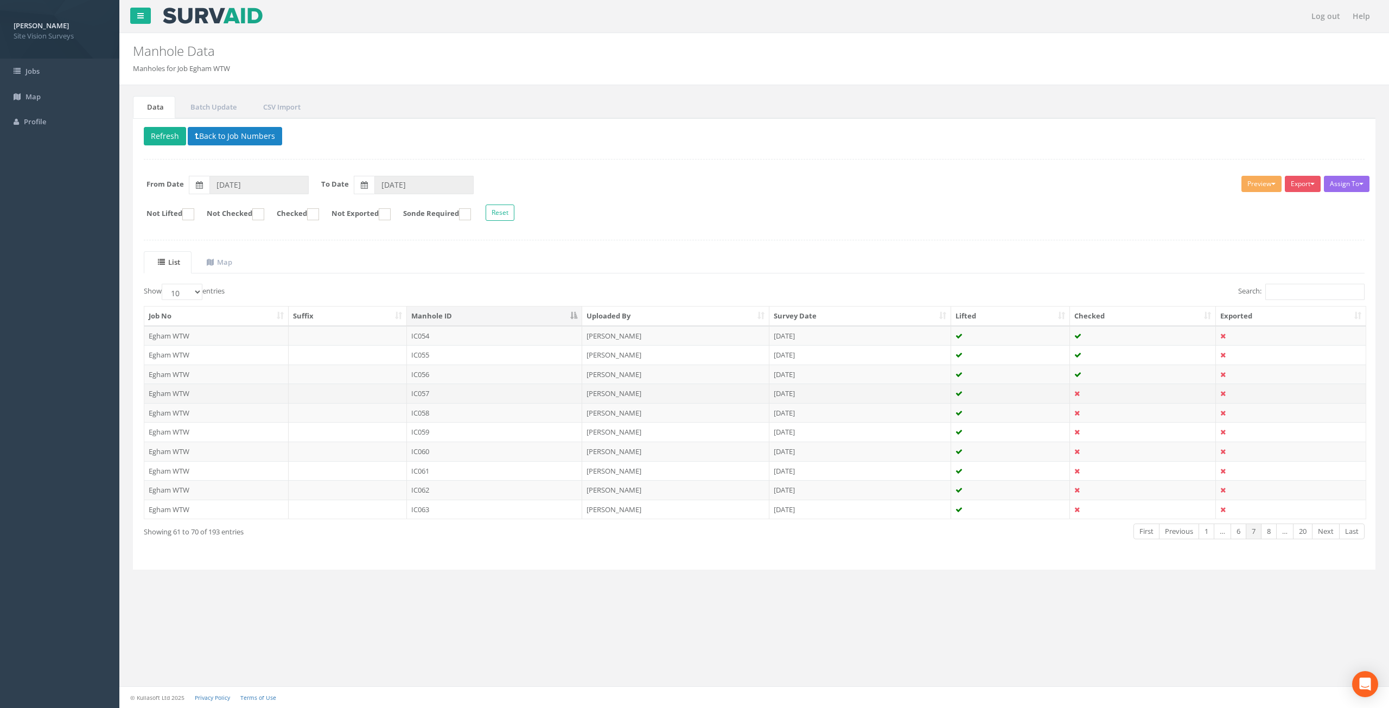
click at [1012, 393] on td at bounding box center [1010, 394] width 119 height 20
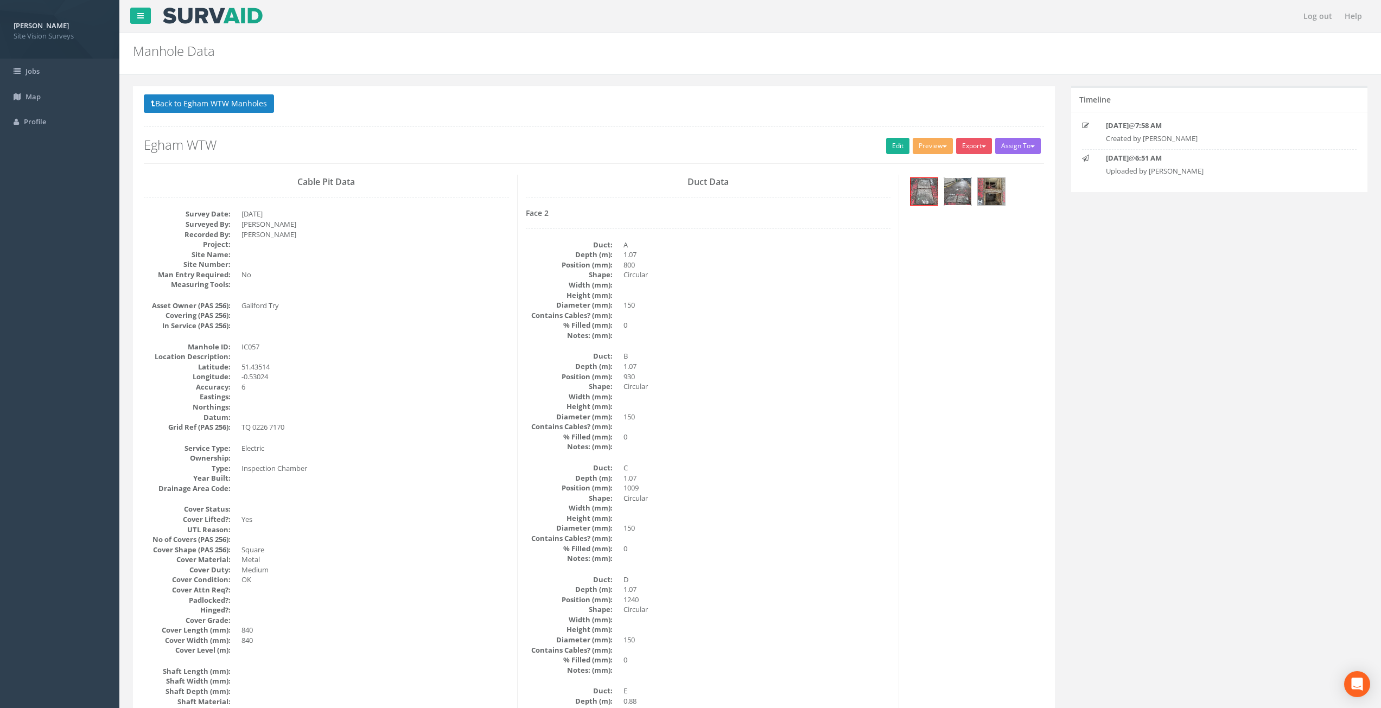
click at [962, 202] on img at bounding box center [957, 191] width 27 height 27
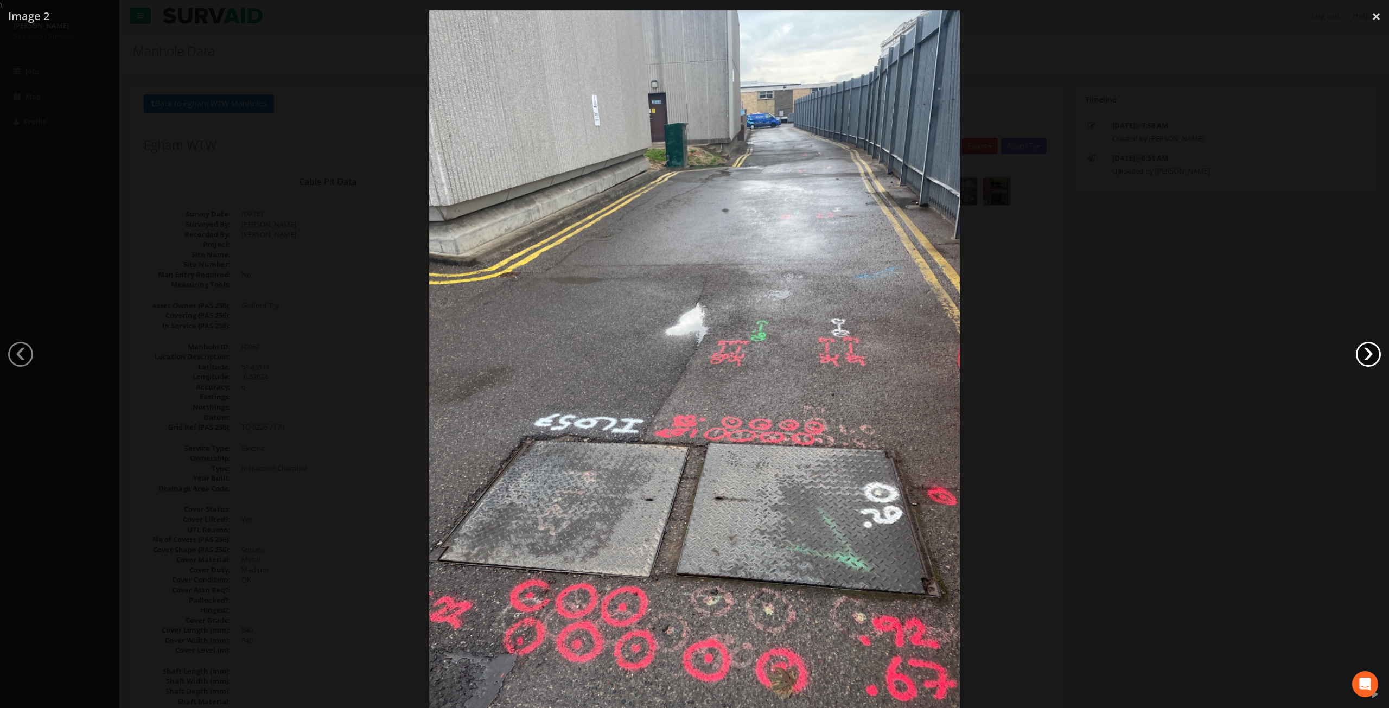
click at [1362, 348] on link "›" at bounding box center [1368, 354] width 25 height 25
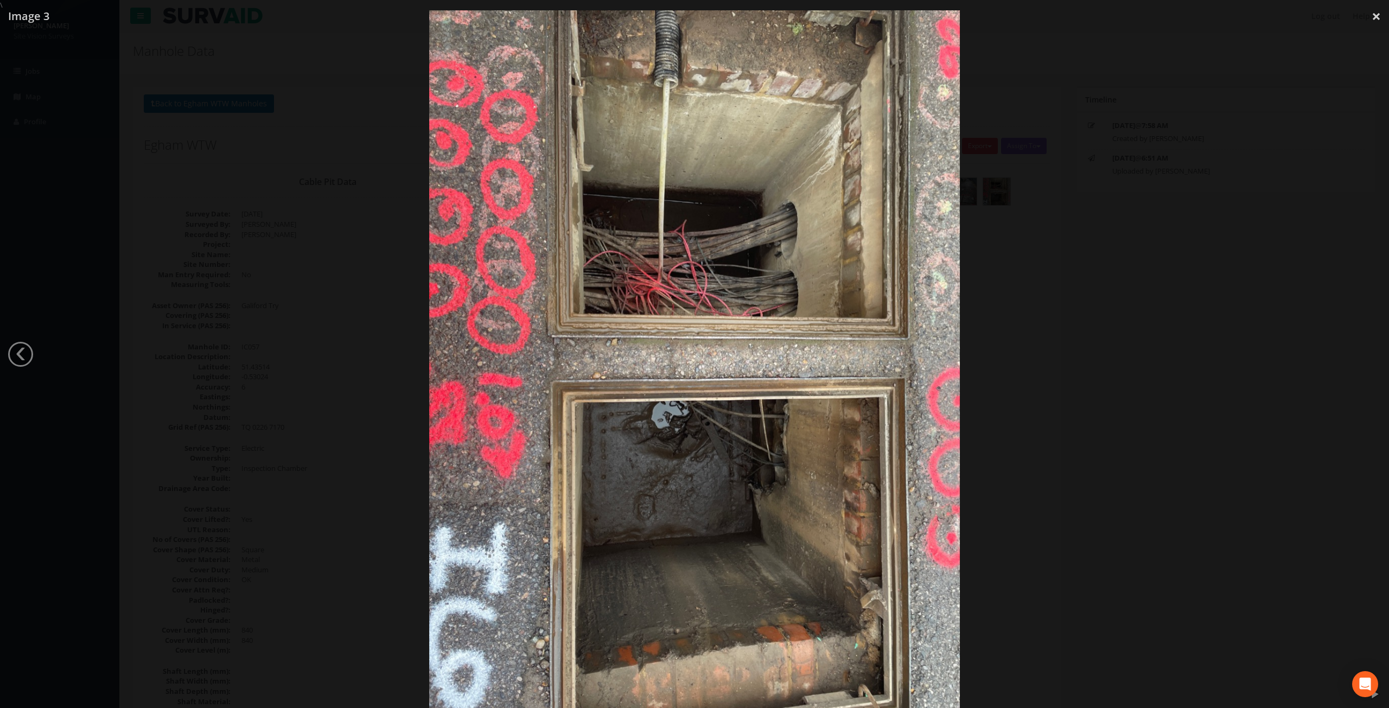
click at [1355, 129] on div at bounding box center [694, 364] width 1389 height 708
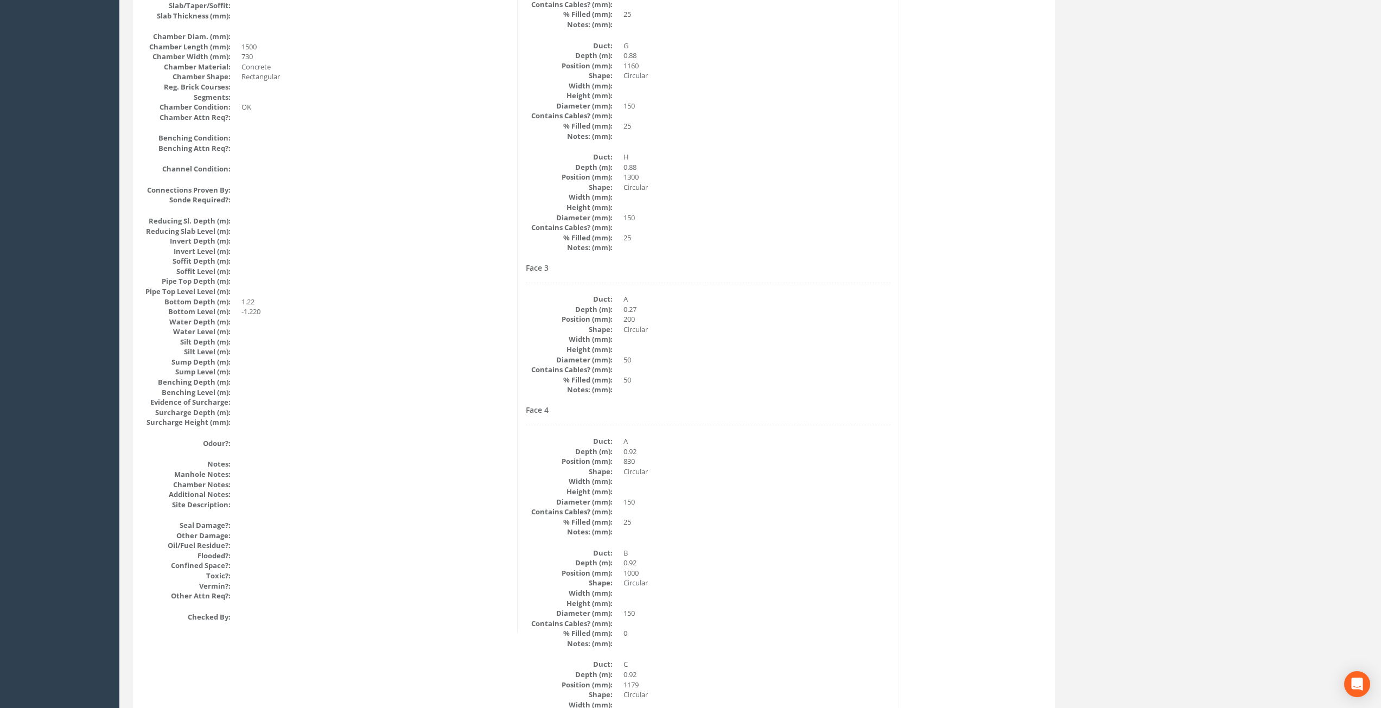
drag, startPoint x: 709, startPoint y: 257, endPoint x: 703, endPoint y: 305, distance: 48.7
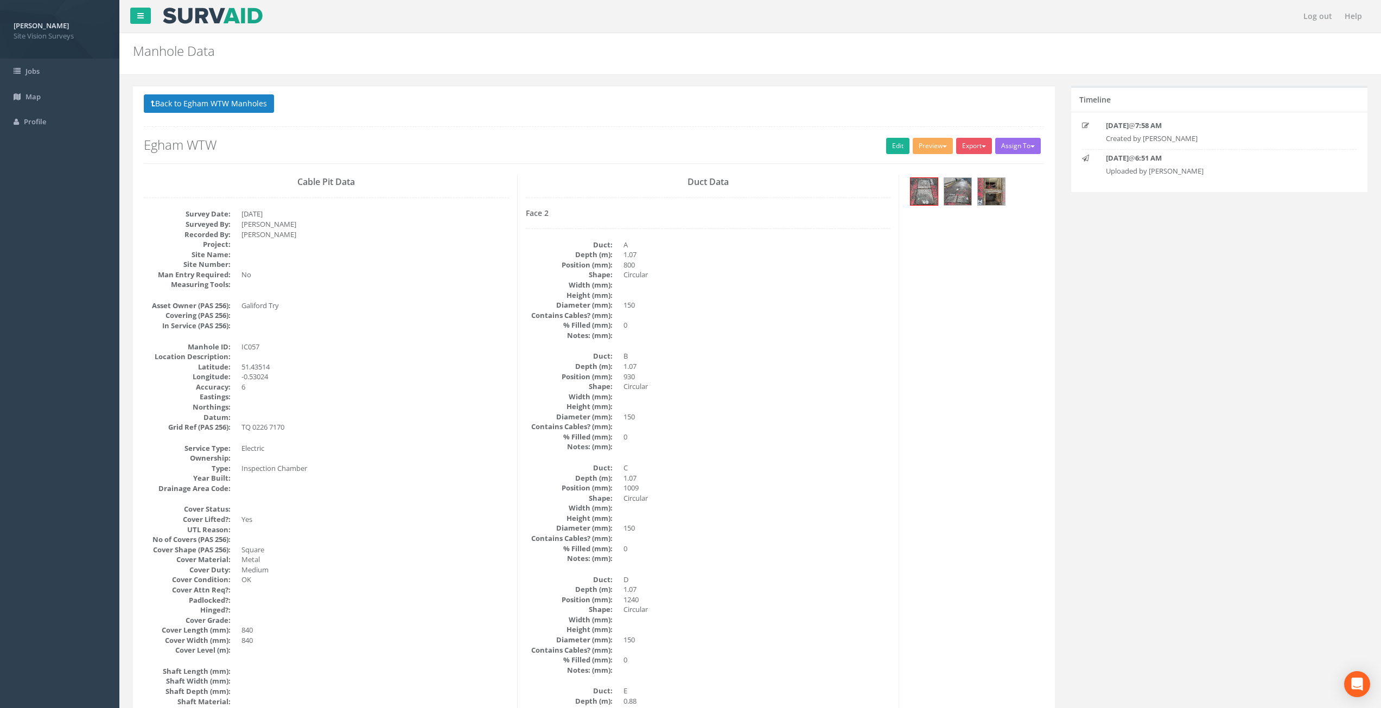
drag, startPoint x: 740, startPoint y: 477, endPoint x: 729, endPoint y: 304, distance: 172.9
click at [965, 200] on img at bounding box center [957, 191] width 27 height 27
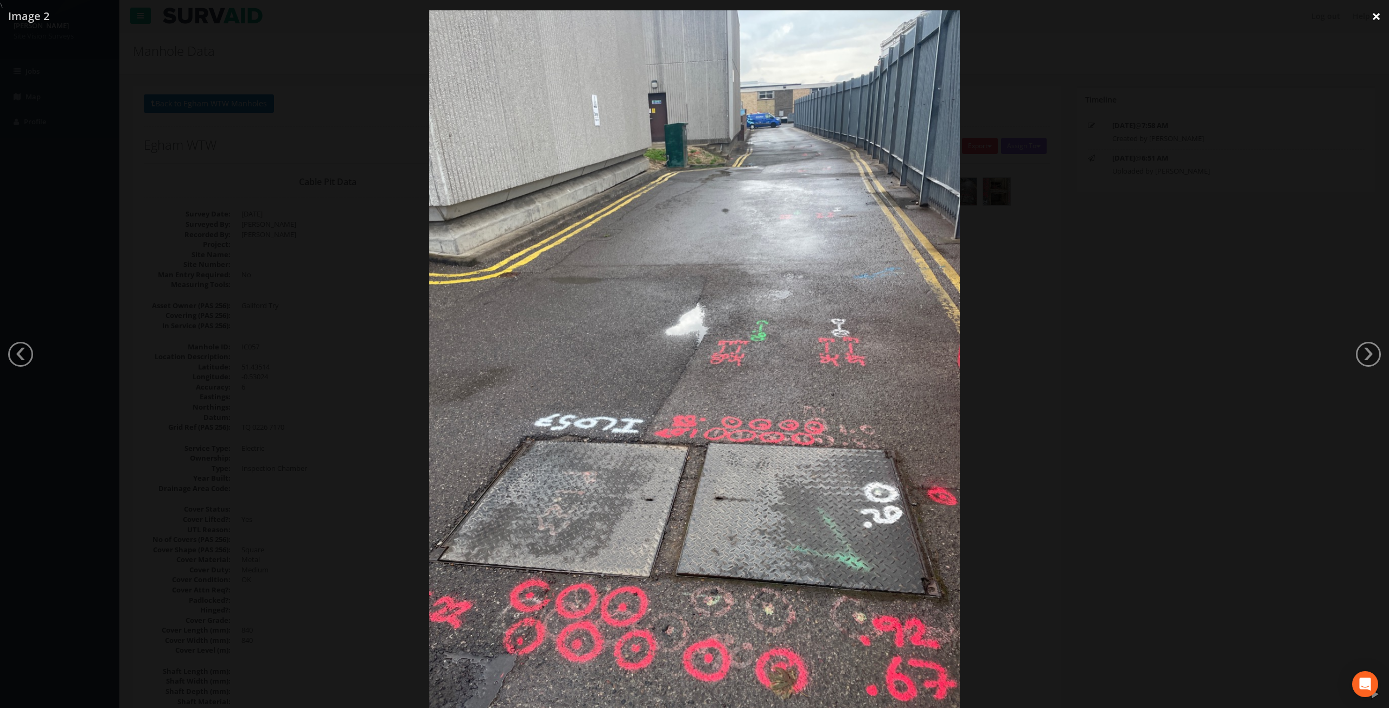
click at [1371, 15] on link "×" at bounding box center [1375, 16] width 25 height 33
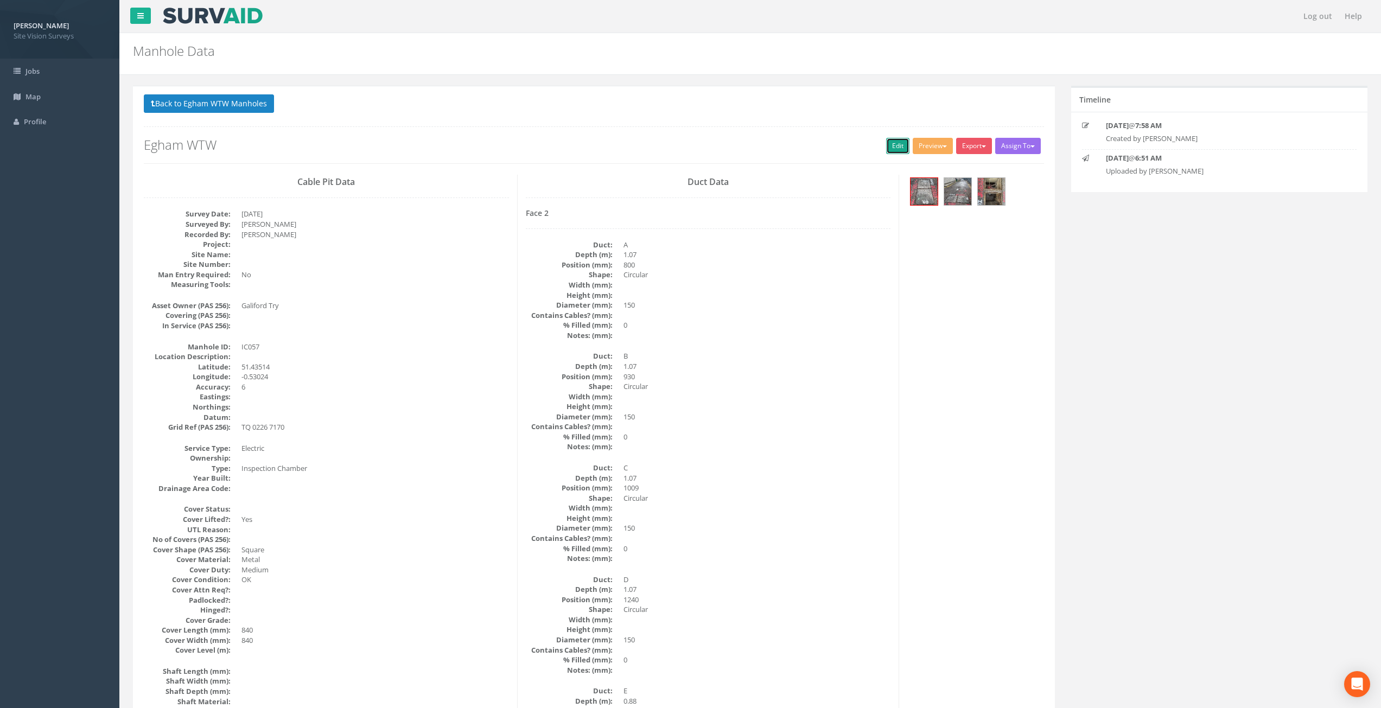
click at [900, 148] on link "Edit" at bounding box center [897, 146] width 23 height 16
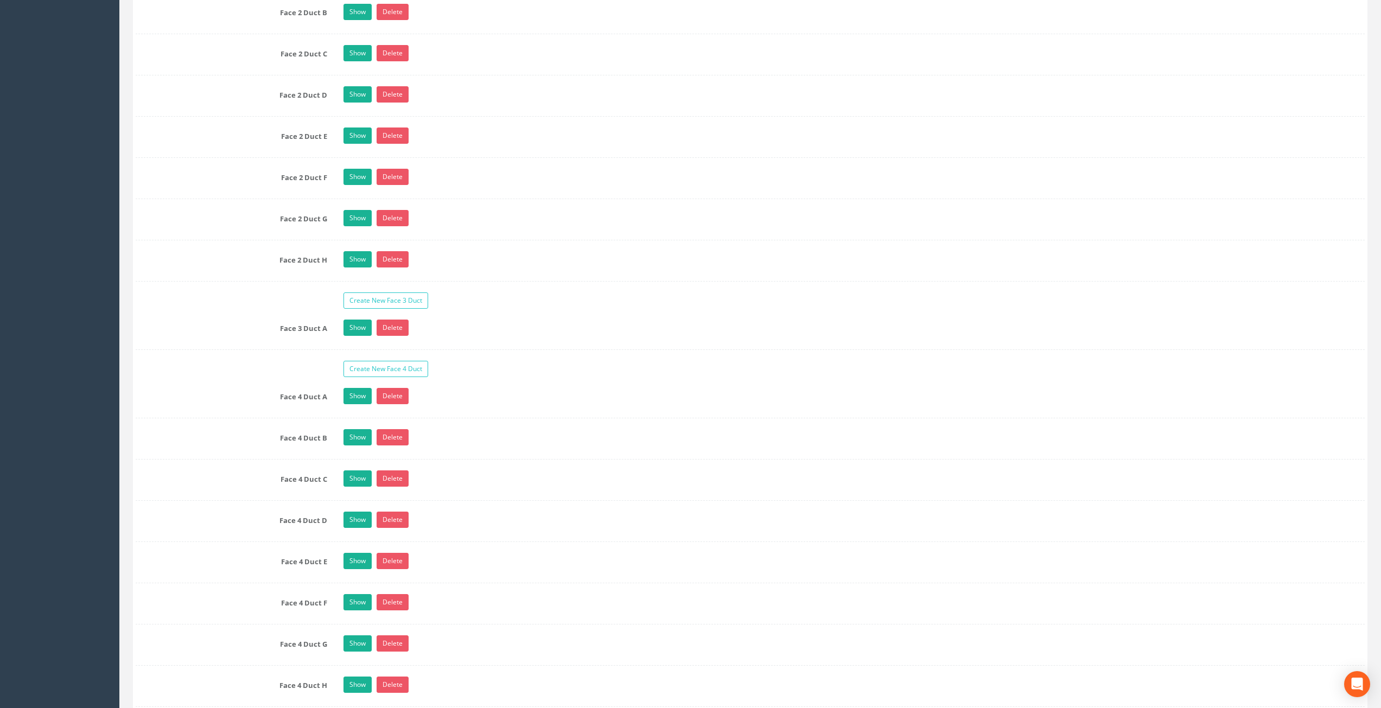
scroll to position [1872, 0]
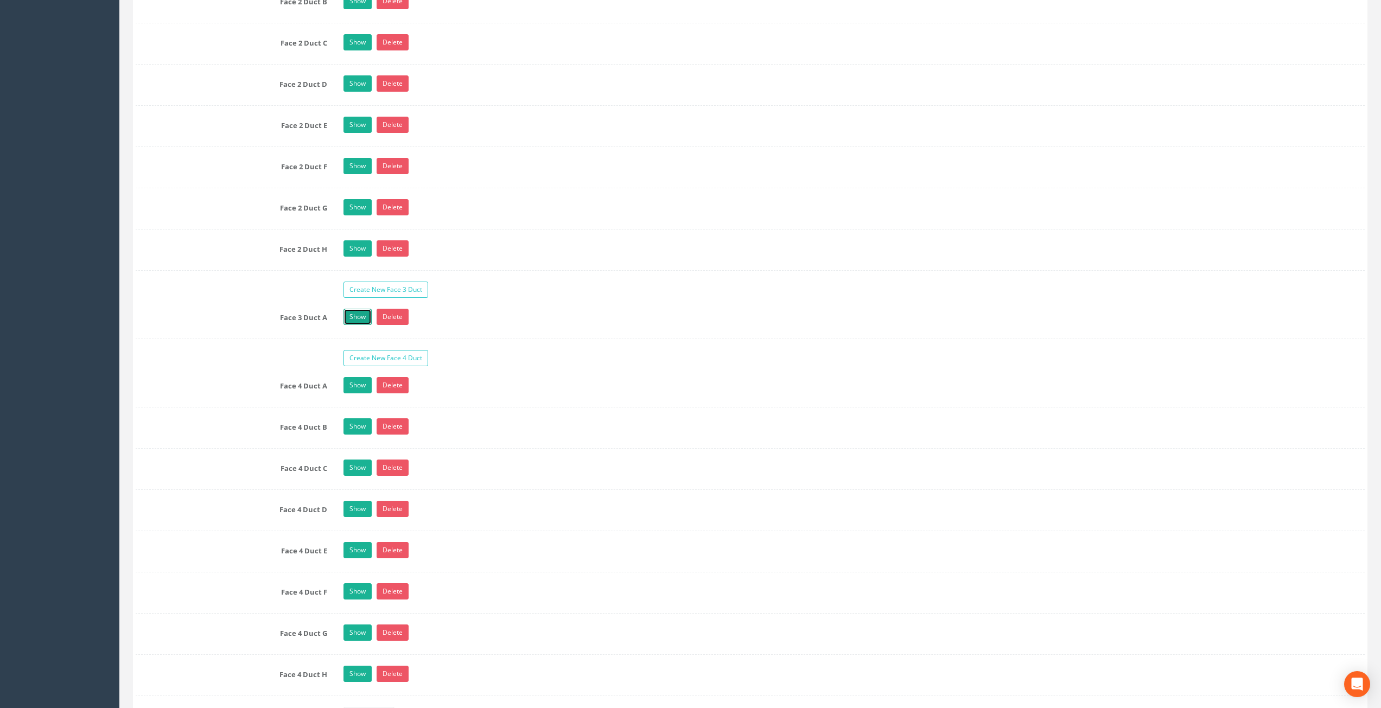
click at [360, 319] on link "Show" at bounding box center [357, 317] width 28 height 16
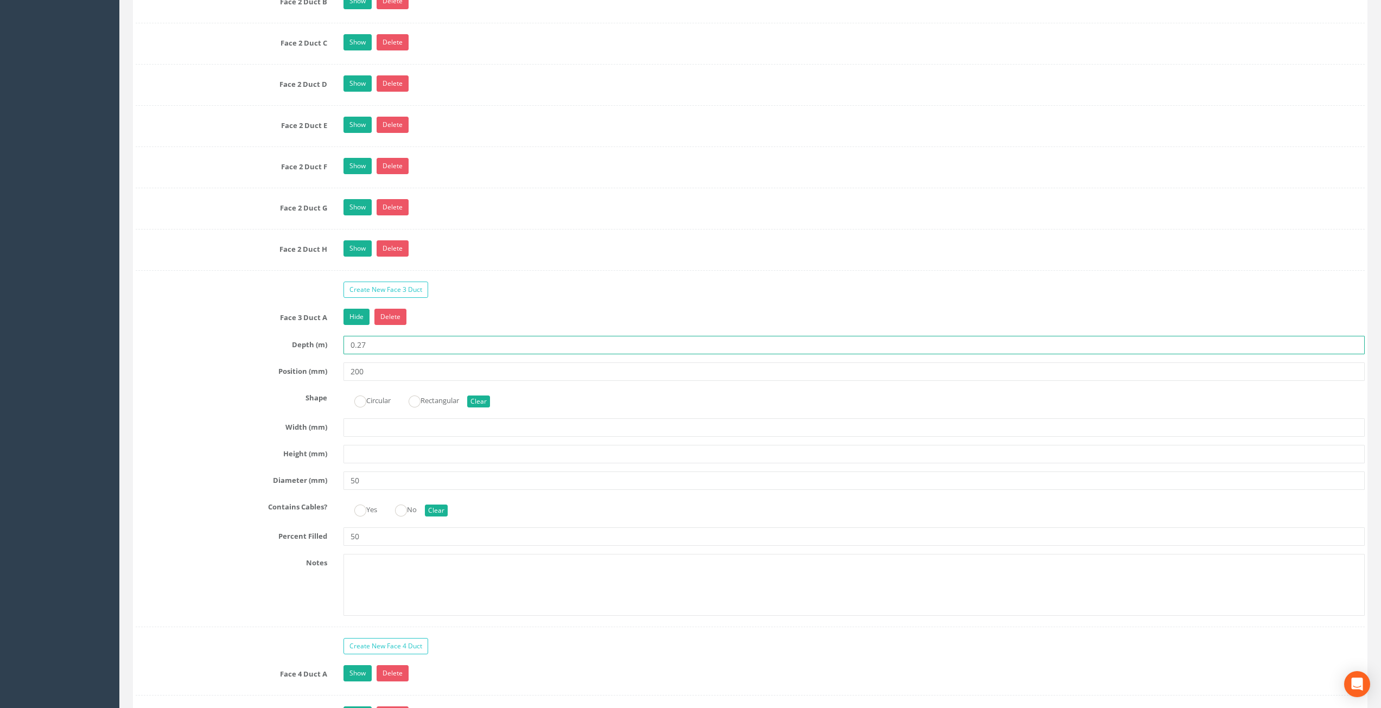
click at [398, 342] on input "0.27" at bounding box center [854, 345] width 1022 height 18
type input "0.20"
click at [226, 340] on label "Depth (m)" at bounding box center [231, 343] width 208 height 14
click at [351, 318] on link "Hide" at bounding box center [356, 317] width 26 height 16
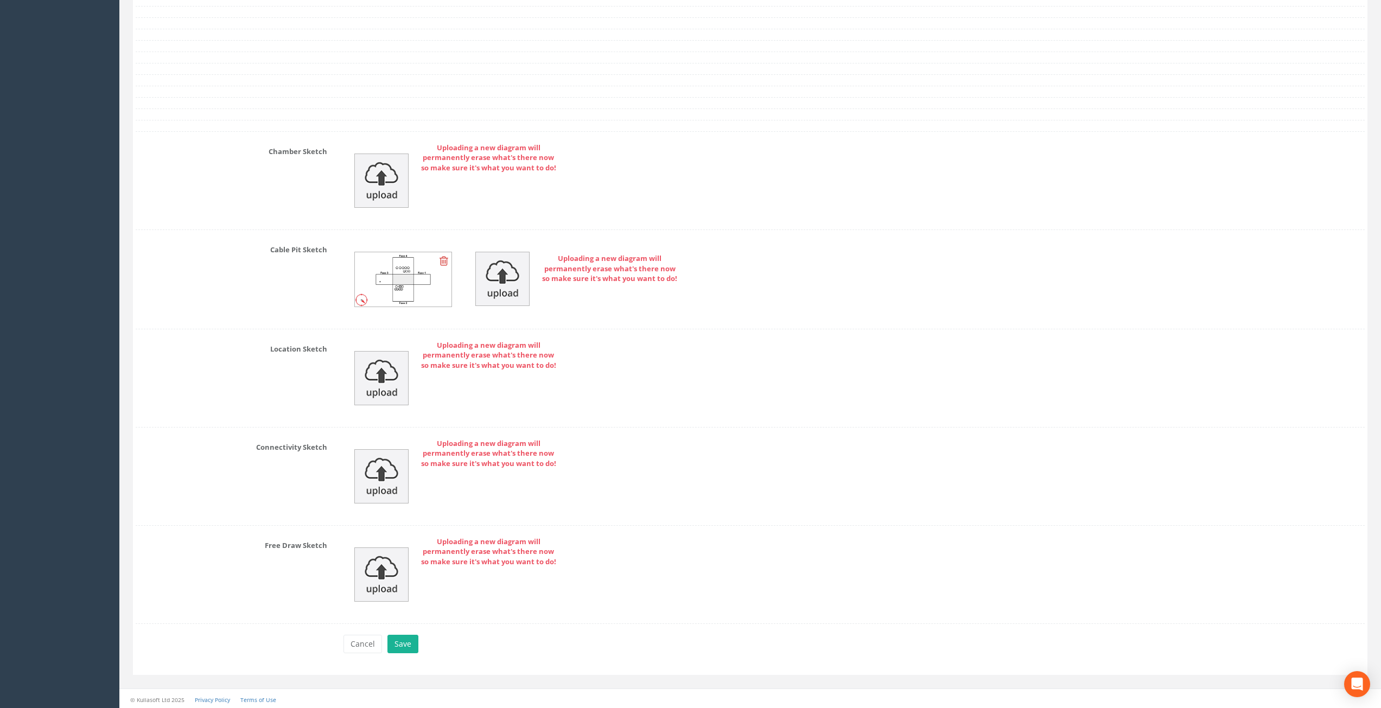
scroll to position [2791, 0]
click at [405, 643] on button "Save" at bounding box center [402, 642] width 31 height 18
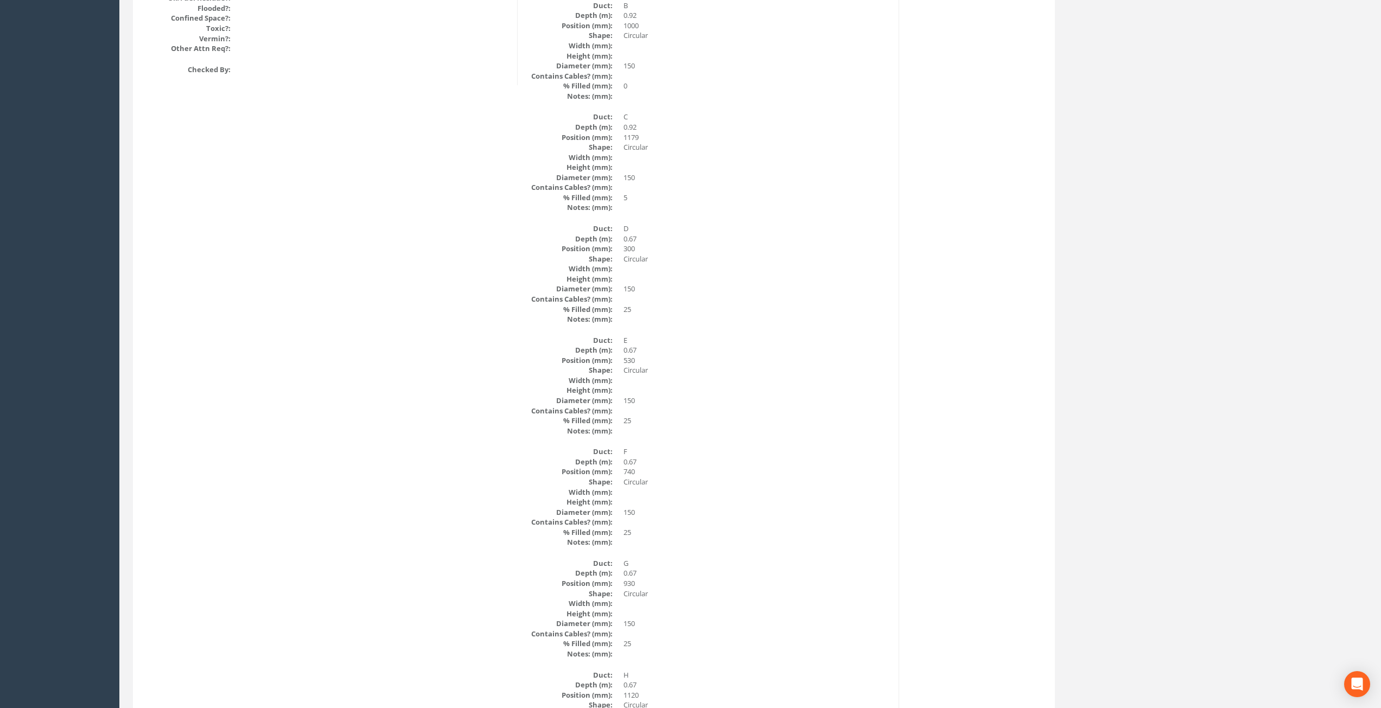
scroll to position [0, 0]
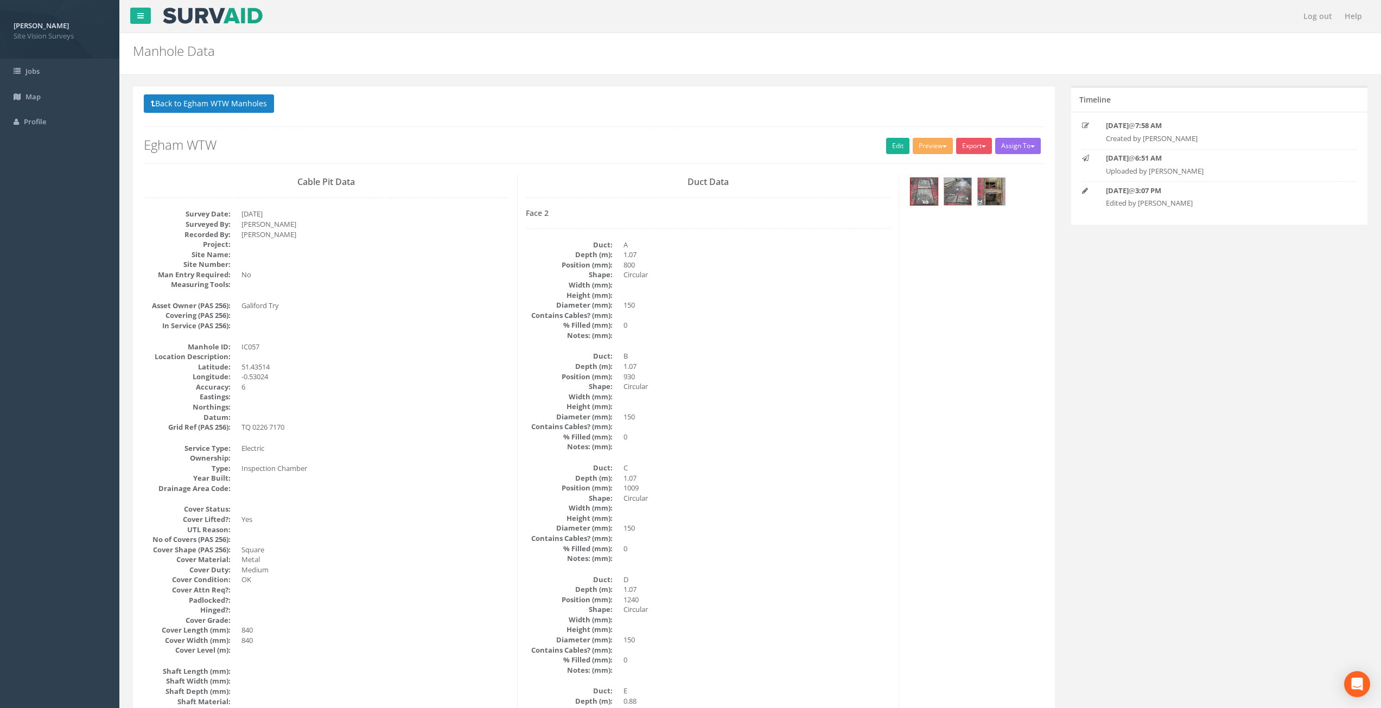
drag, startPoint x: 482, startPoint y: 581, endPoint x: 504, endPoint y: 451, distance: 131.5
drag, startPoint x: 520, startPoint y: 513, endPoint x: 750, endPoint y: 193, distance: 393.7
click at [891, 147] on link "Edit" at bounding box center [897, 146] width 23 height 16
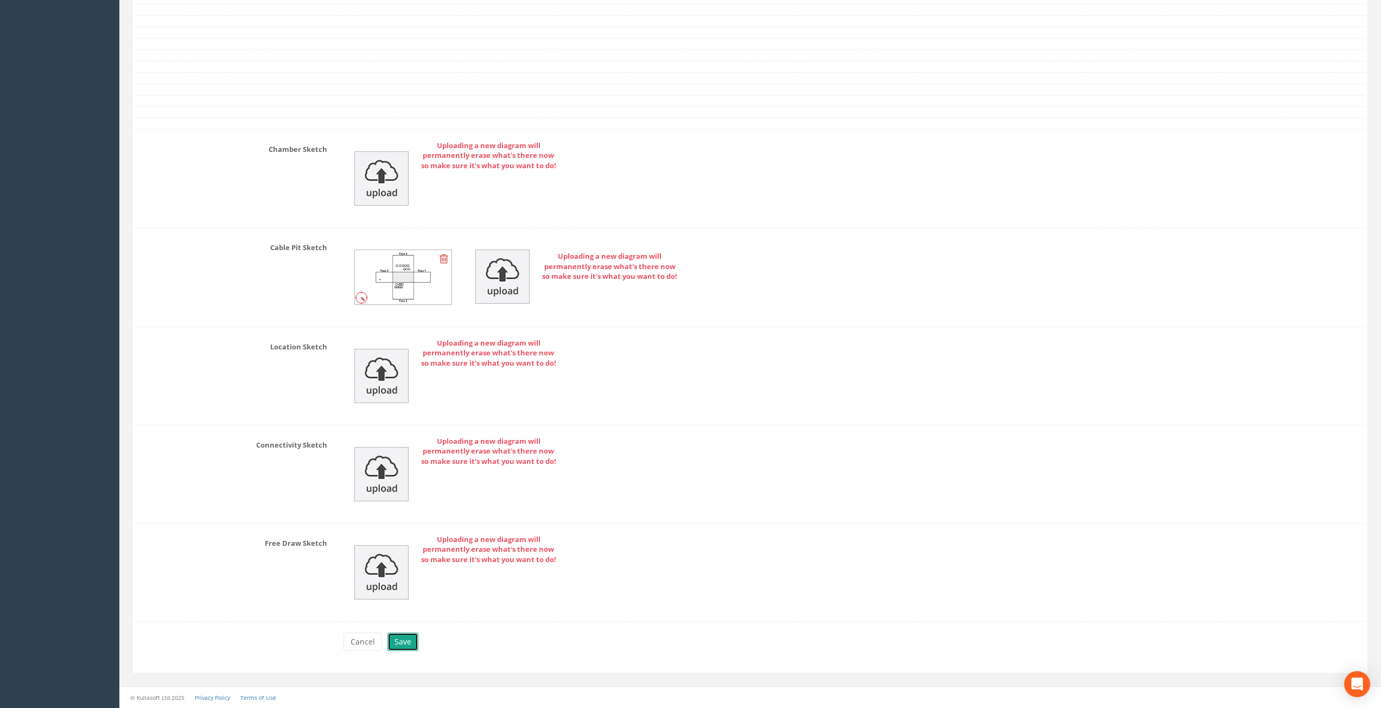
click at [398, 640] on button "Save" at bounding box center [402, 642] width 31 height 18
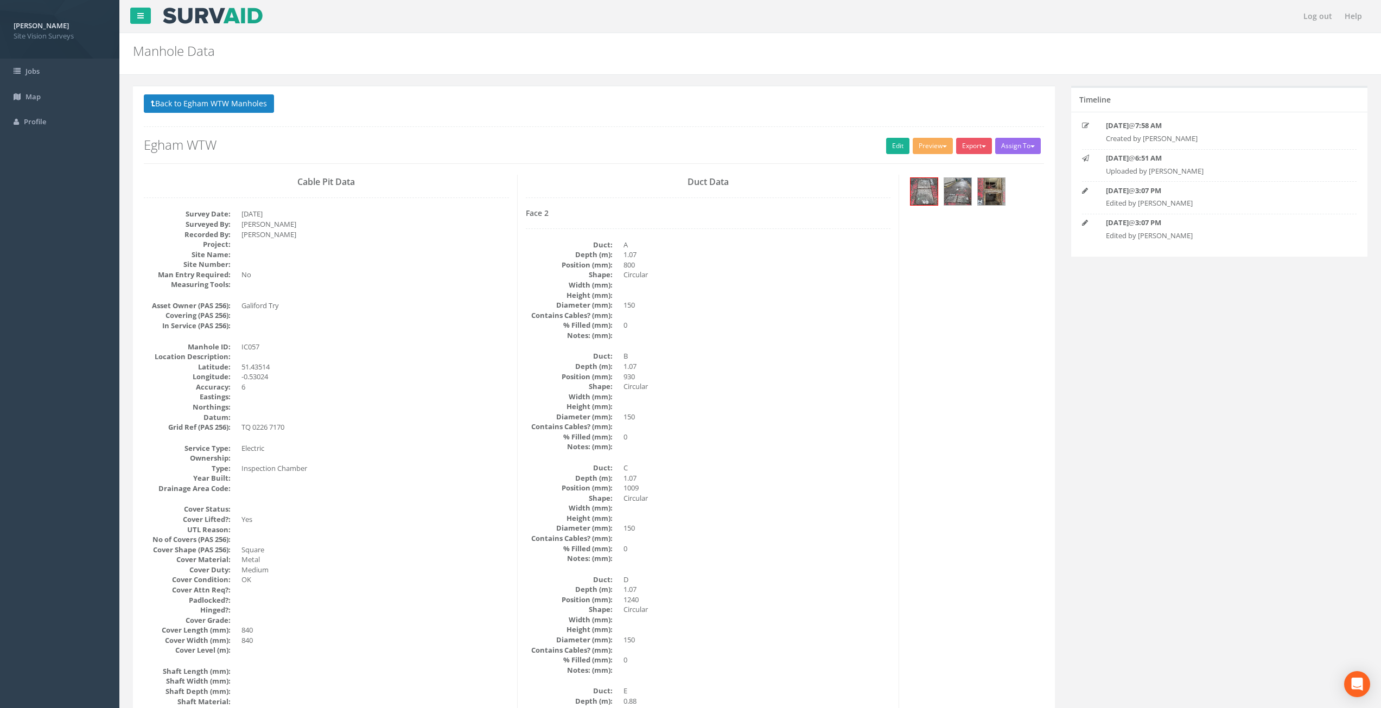
drag, startPoint x: 729, startPoint y: 532, endPoint x: 723, endPoint y: 353, distance: 178.6
click at [238, 115] on p "Back to Egham WTW Manholes Back to Map" at bounding box center [594, 104] width 900 height 21
click at [241, 107] on button "Back to Egham WTW Manholes" at bounding box center [209, 103] width 130 height 18
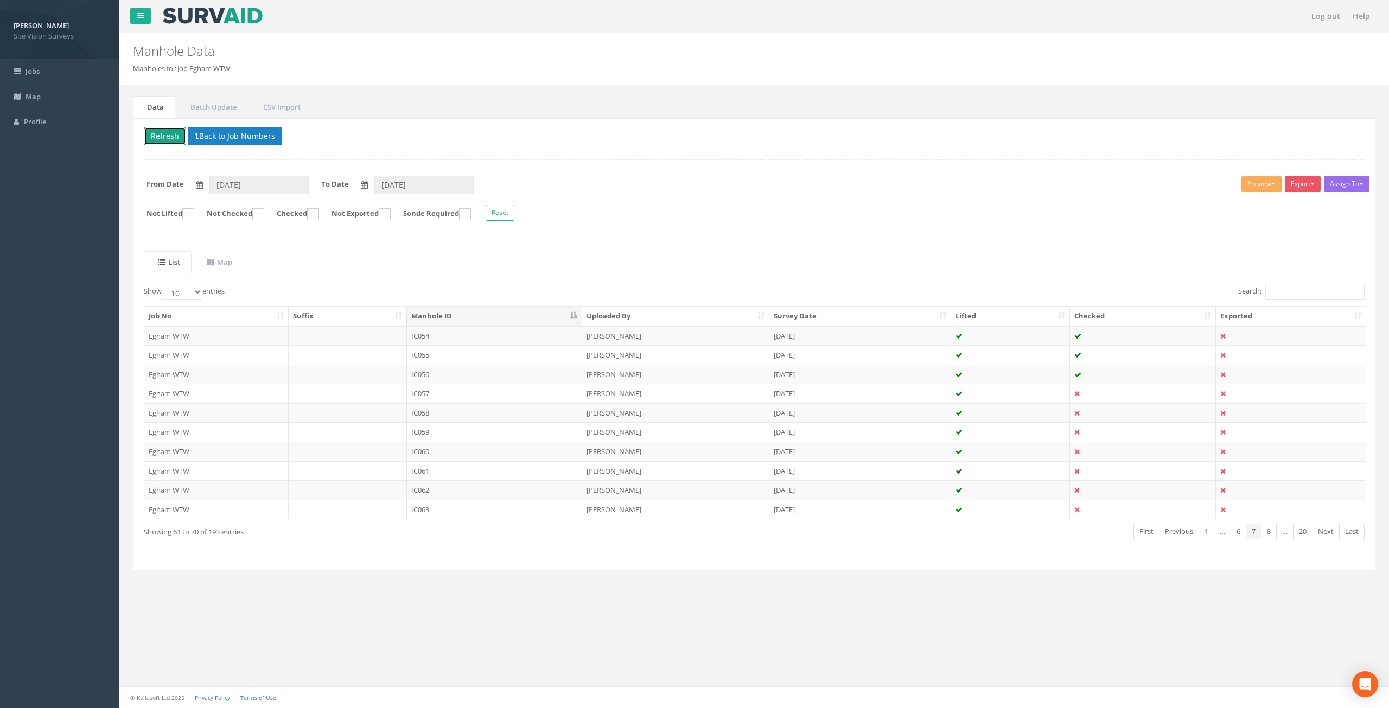
click at [166, 139] on button "Refresh" at bounding box center [165, 136] width 42 height 18
click at [495, 412] on td "IC058" at bounding box center [495, 413] width 176 height 20
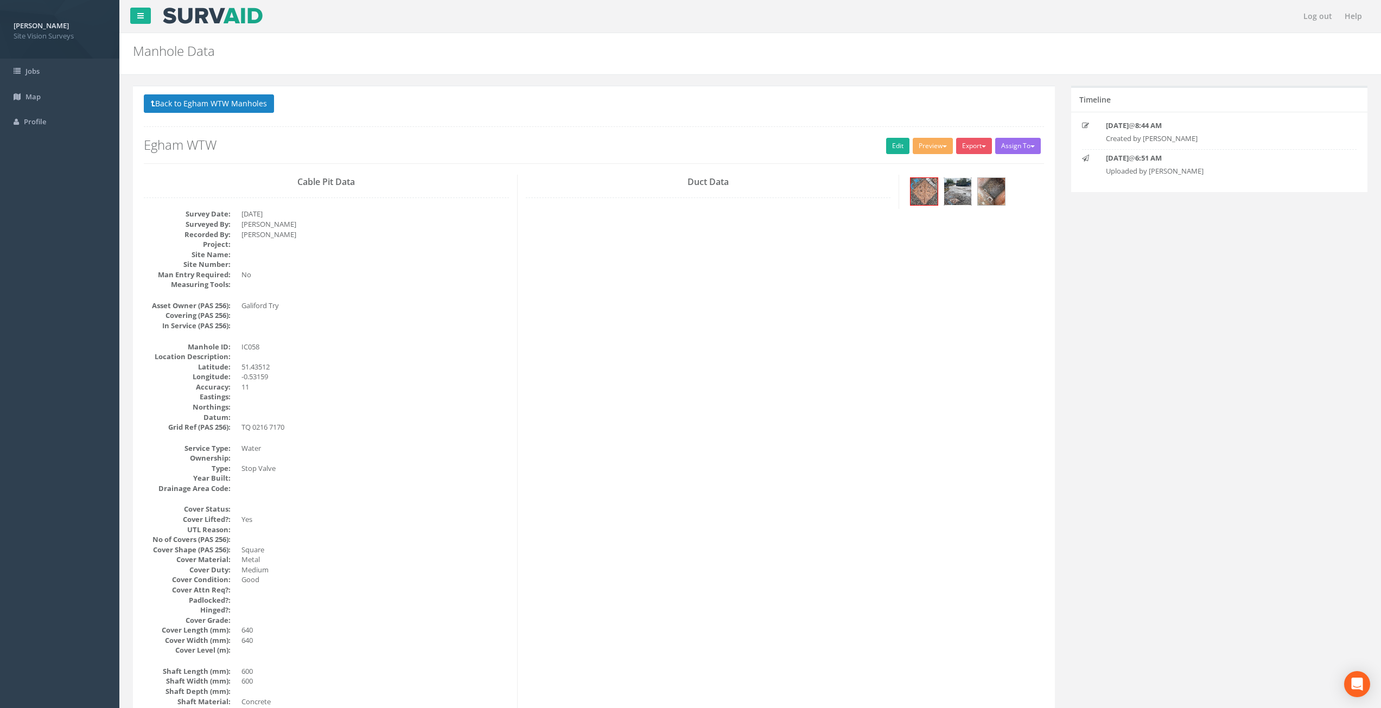
click at [962, 195] on img at bounding box center [957, 191] width 27 height 27
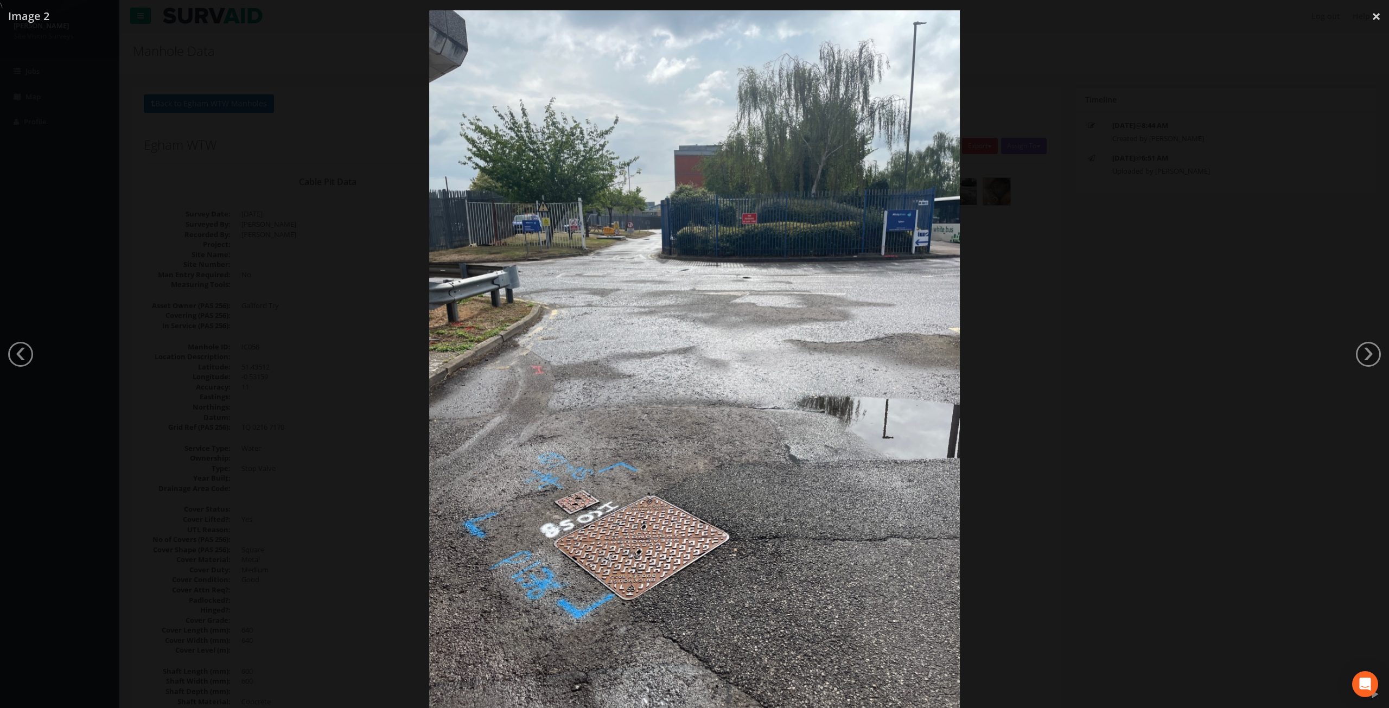
click at [32, 347] on div at bounding box center [694, 364] width 1389 height 708
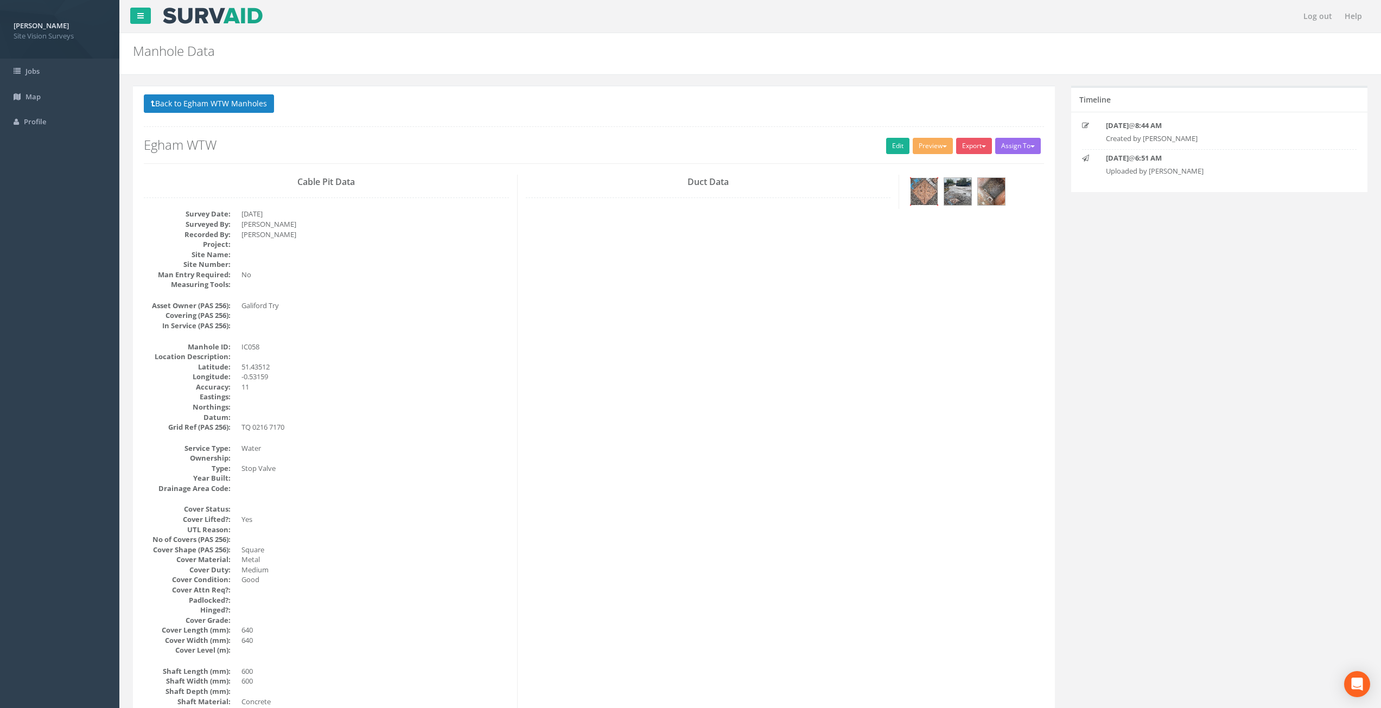
click at [923, 194] on img at bounding box center [923, 191] width 27 height 27
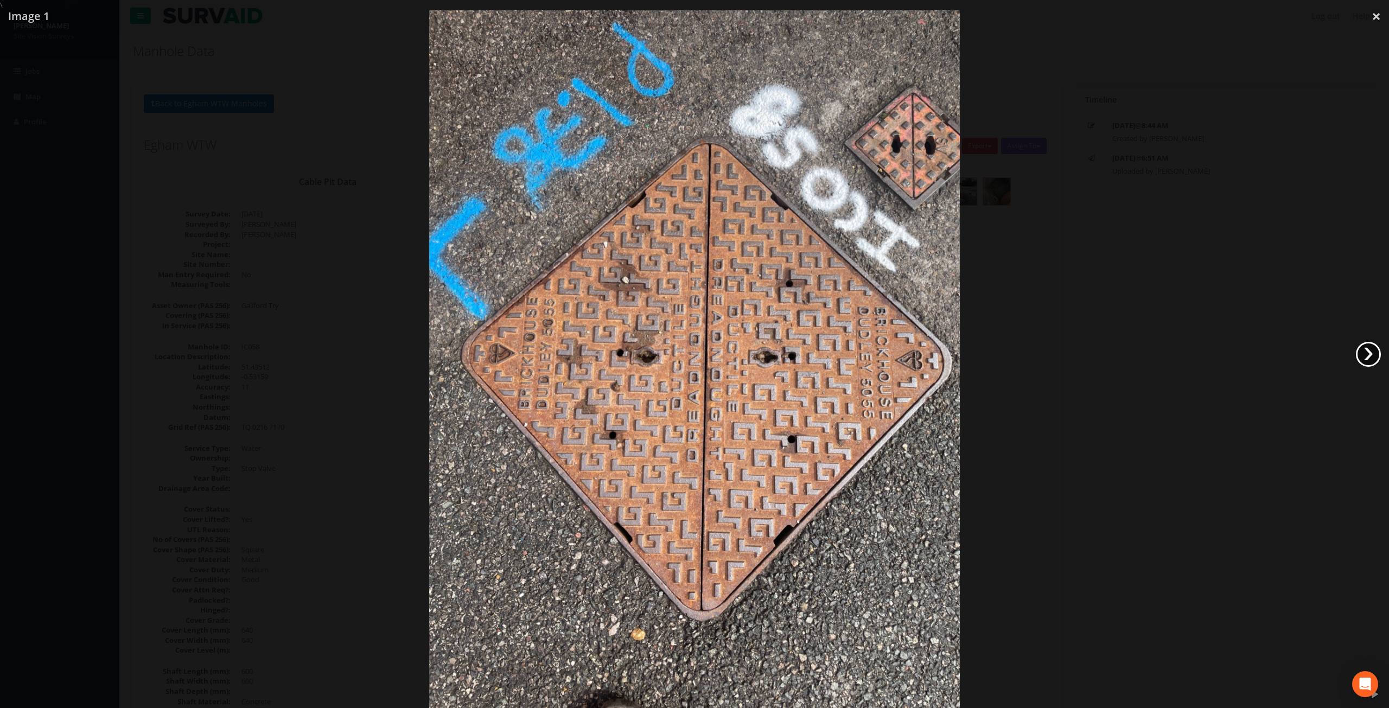
click at [1366, 350] on link "›" at bounding box center [1368, 354] width 25 height 25
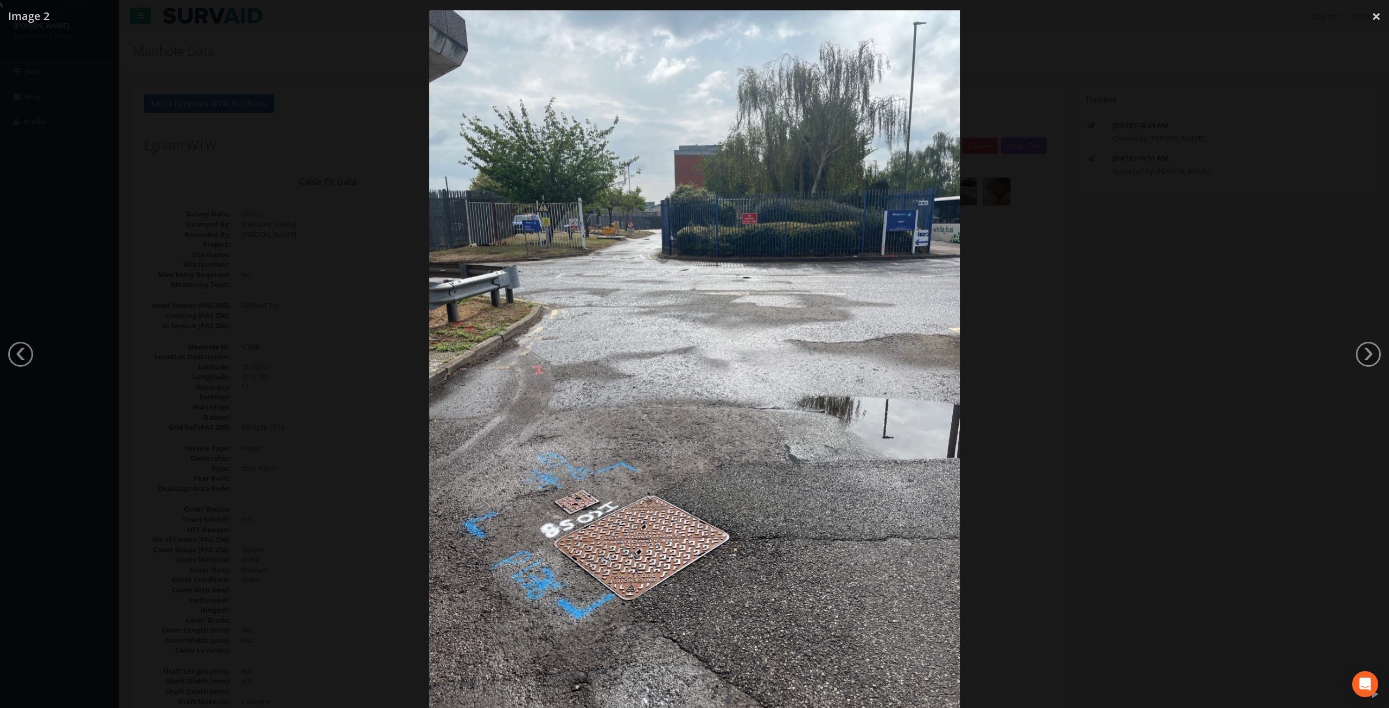
drag, startPoint x: 1370, startPoint y: 358, endPoint x: 1373, endPoint y: 352, distance: 5.8
click at [1370, 358] on link "›" at bounding box center [1368, 354] width 25 height 25
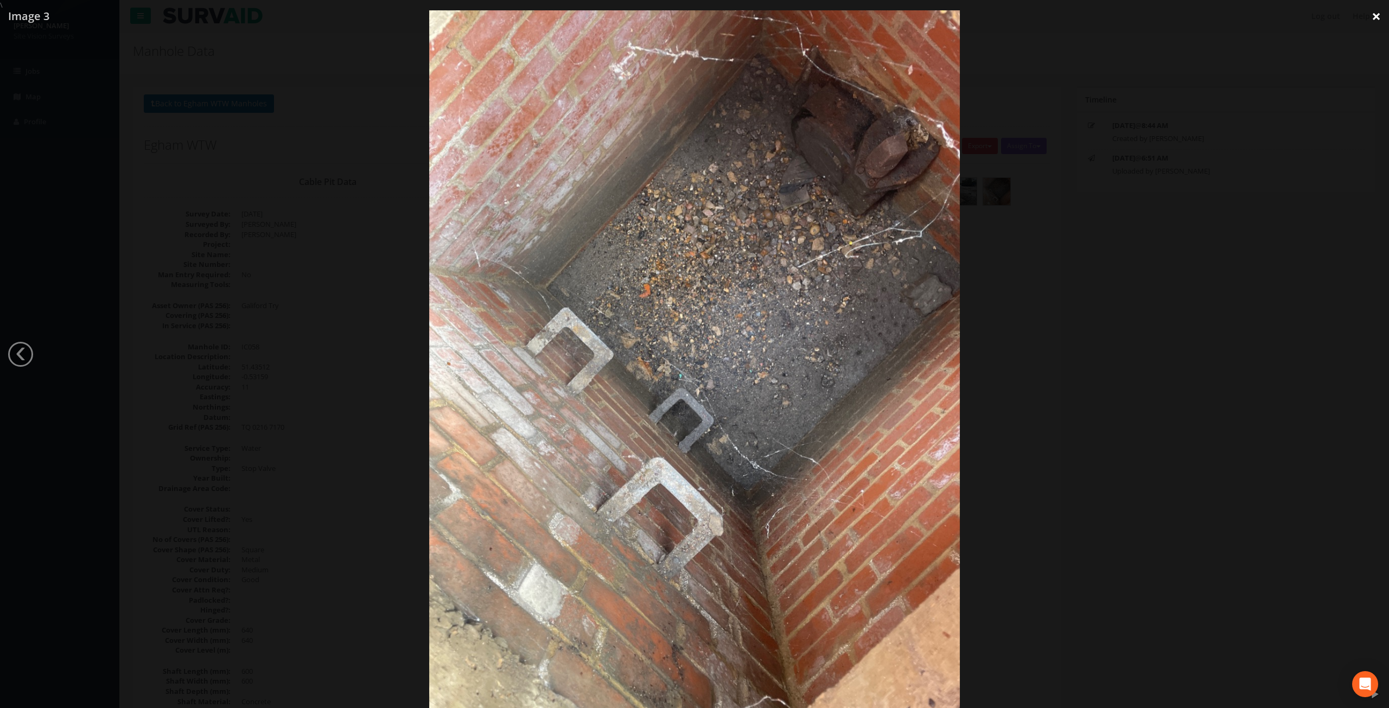
click at [1376, 13] on link "×" at bounding box center [1375, 16] width 25 height 33
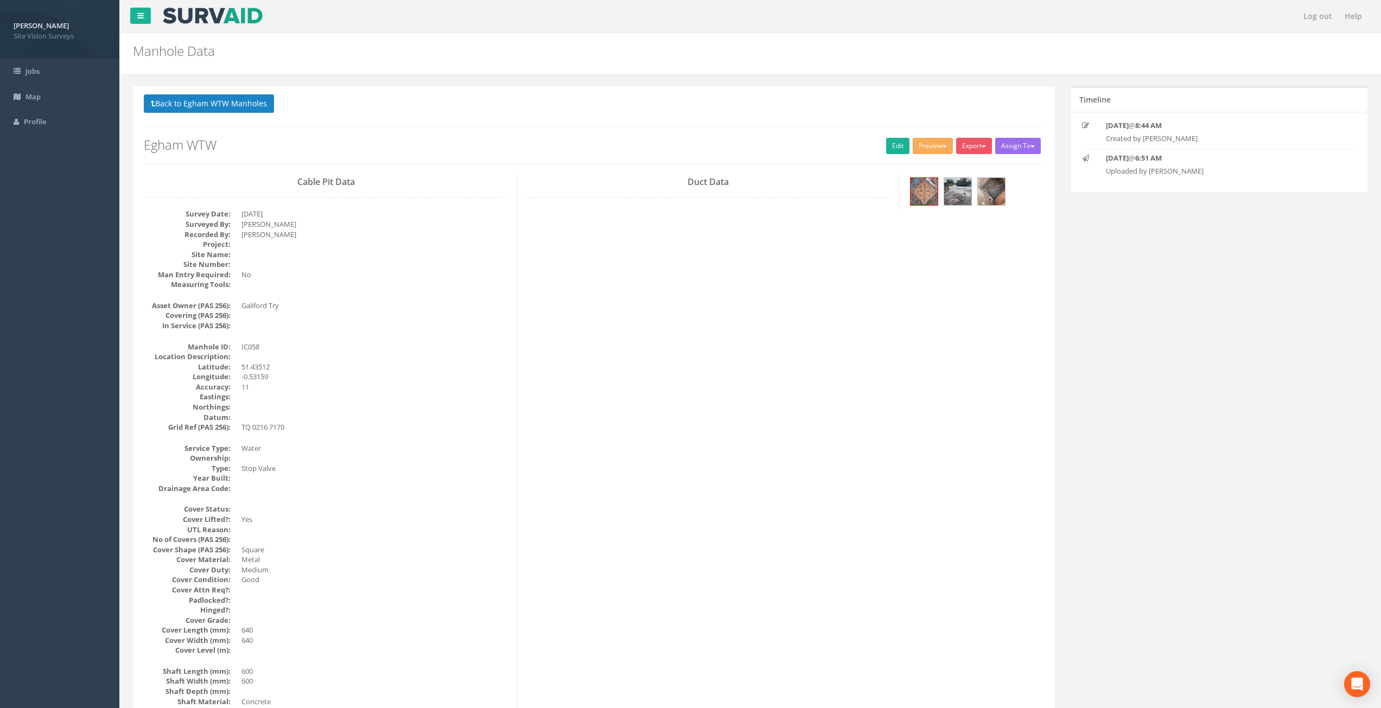
drag, startPoint x: 560, startPoint y: 563, endPoint x: 509, endPoint y: 359, distance: 210.3
click at [898, 145] on link "Edit" at bounding box center [897, 146] width 23 height 16
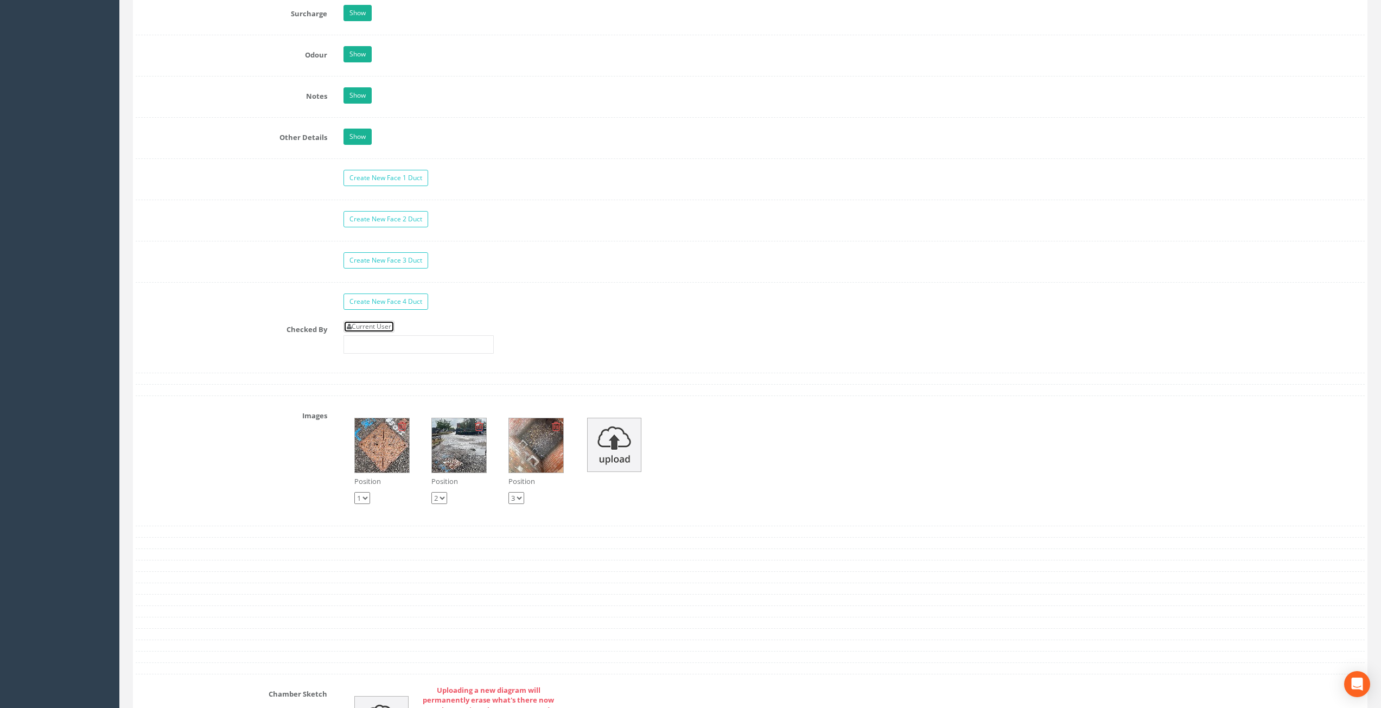
click at [379, 327] on link "Current User" at bounding box center [368, 327] width 51 height 12
type input "[PERSON_NAME]"
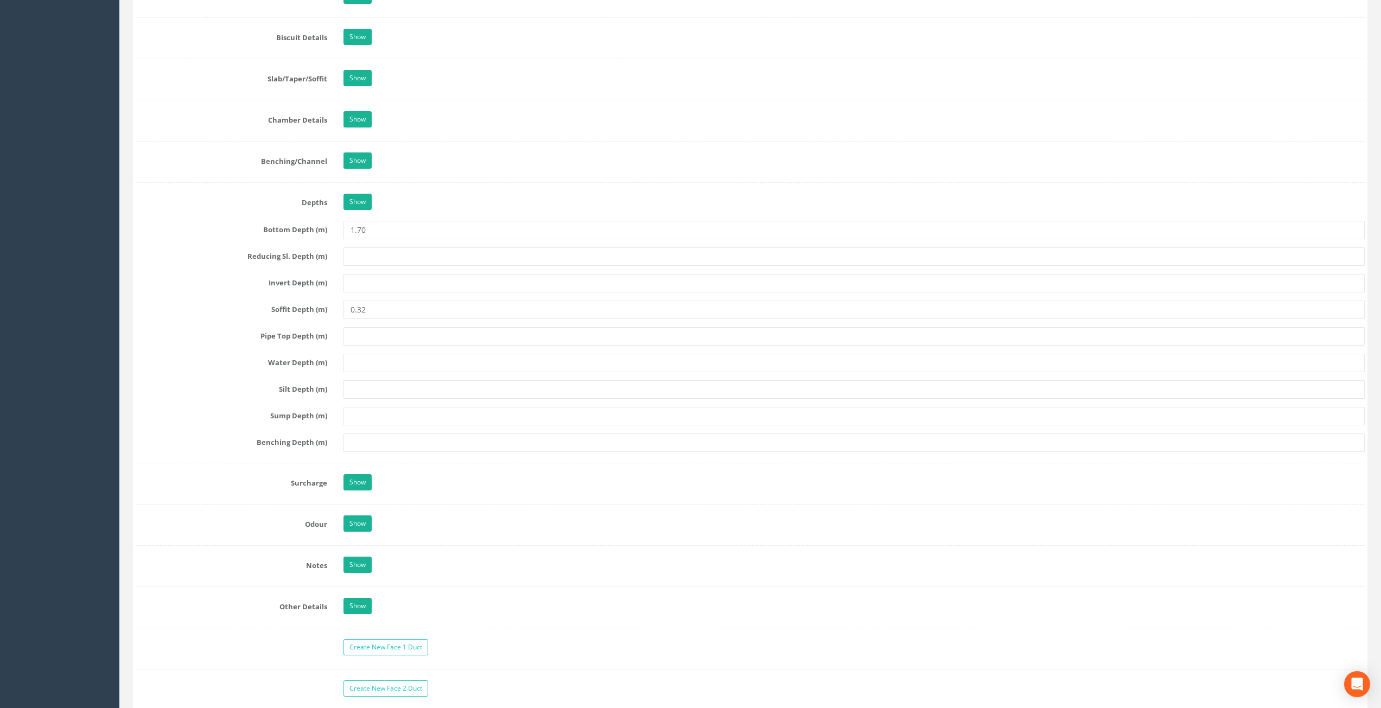
scroll to position [1097, 0]
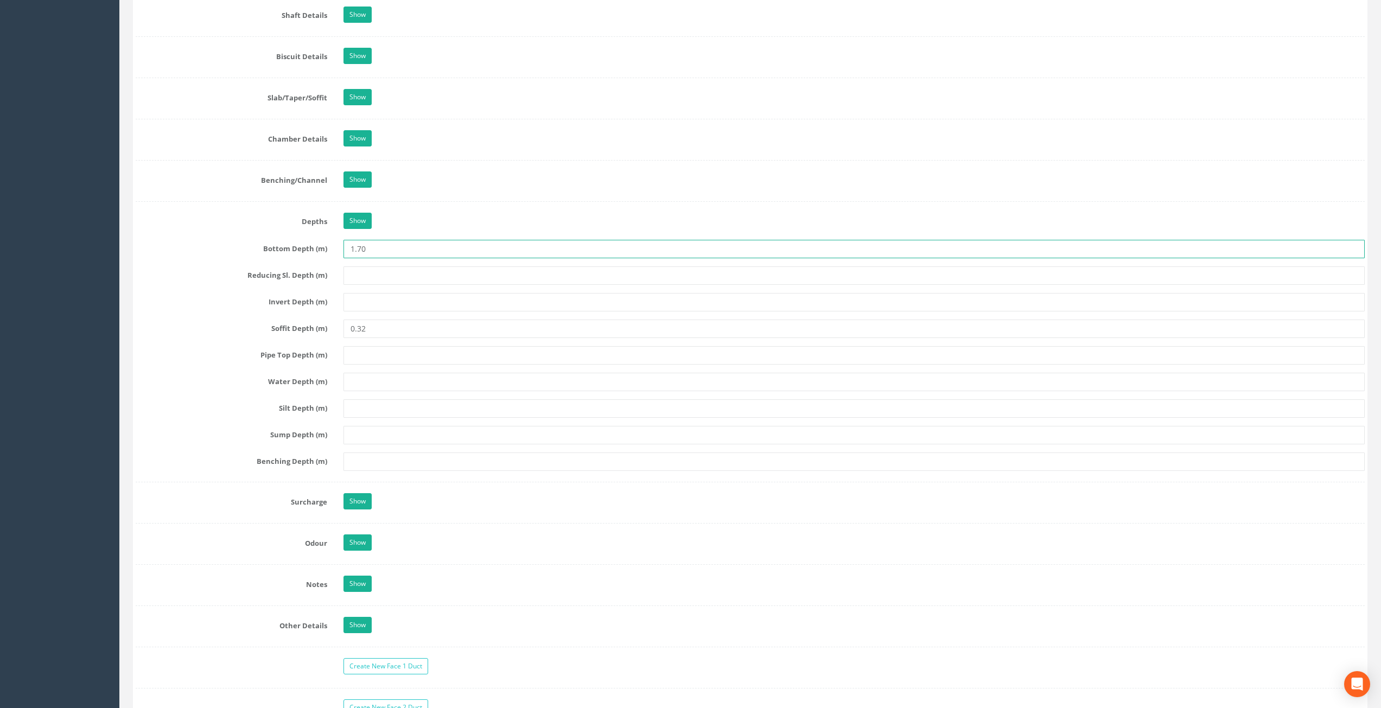
click at [399, 246] on input "1.70" at bounding box center [854, 249] width 1022 height 18
type input "1.78"
click at [518, 224] on div "Show" at bounding box center [854, 222] width 1038 height 19
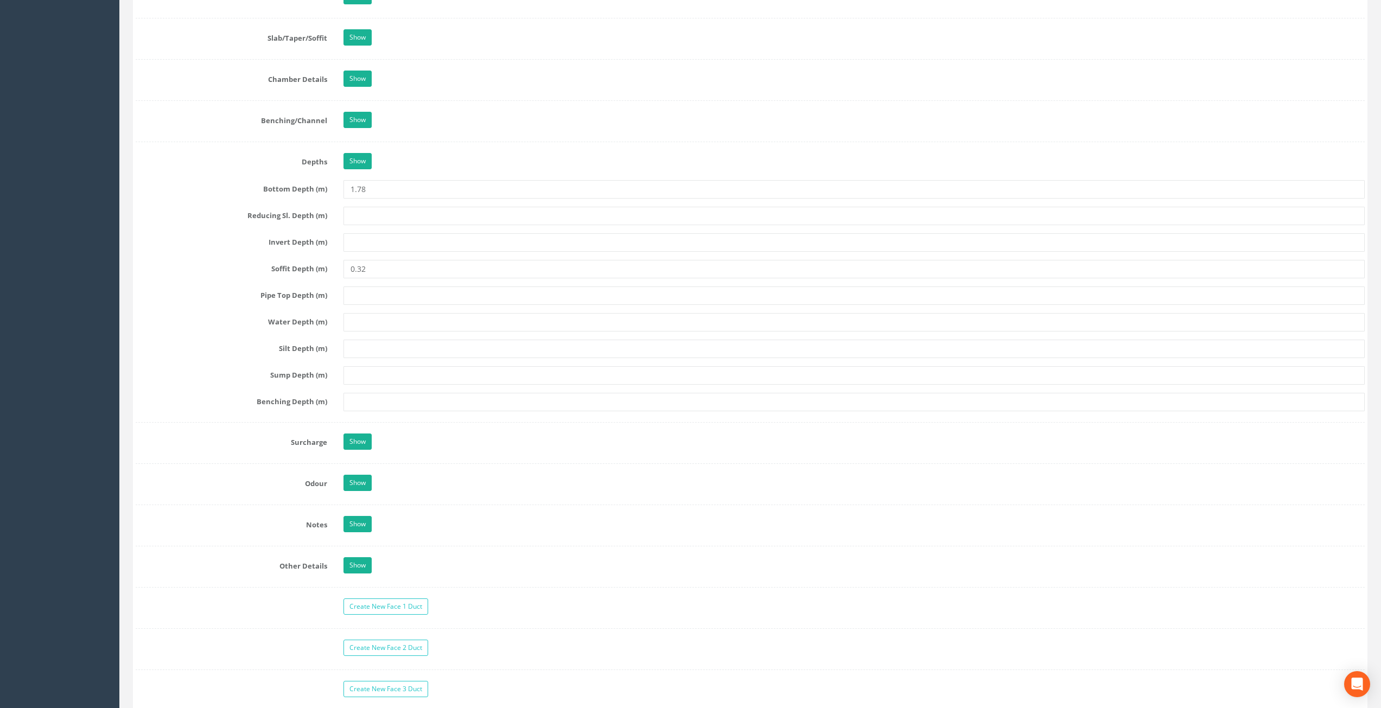
scroll to position [2130, 0]
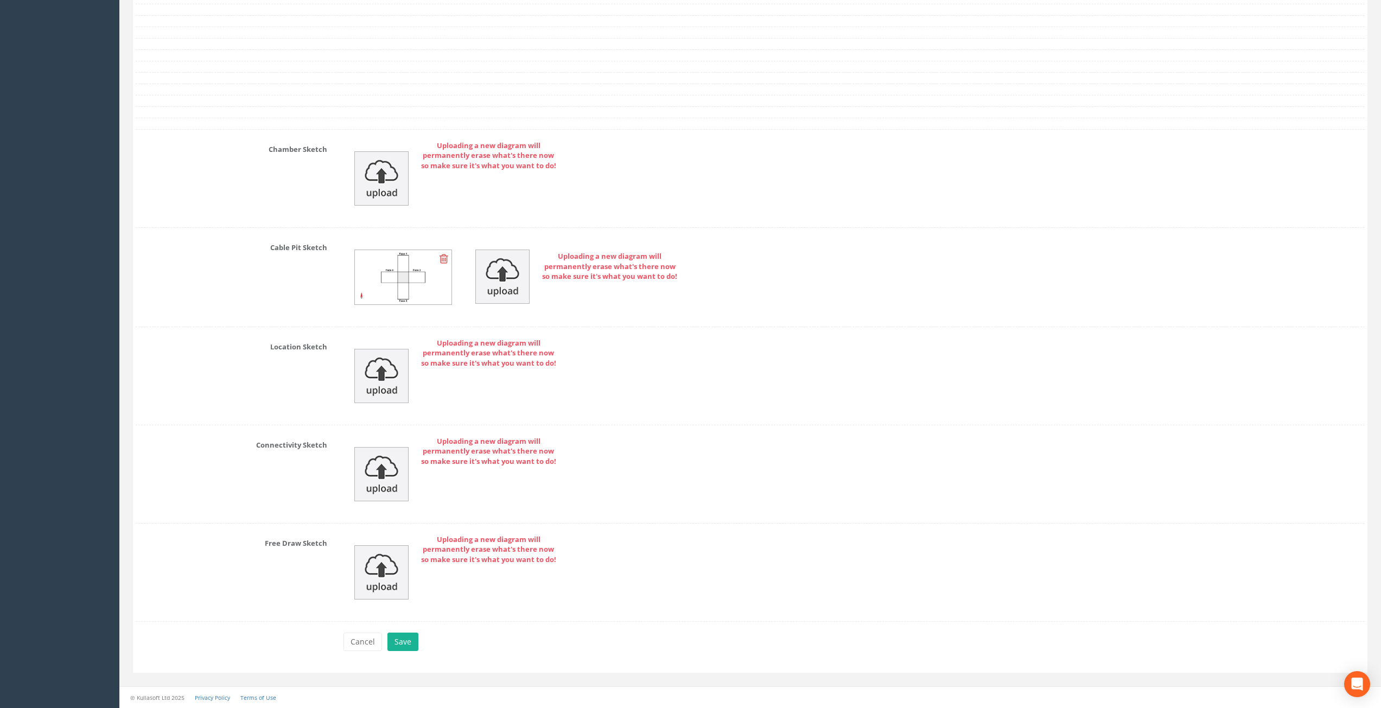
drag, startPoint x: 507, startPoint y: 216, endPoint x: 511, endPoint y: 436, distance: 220.3
click at [399, 644] on button "Save" at bounding box center [402, 642] width 31 height 18
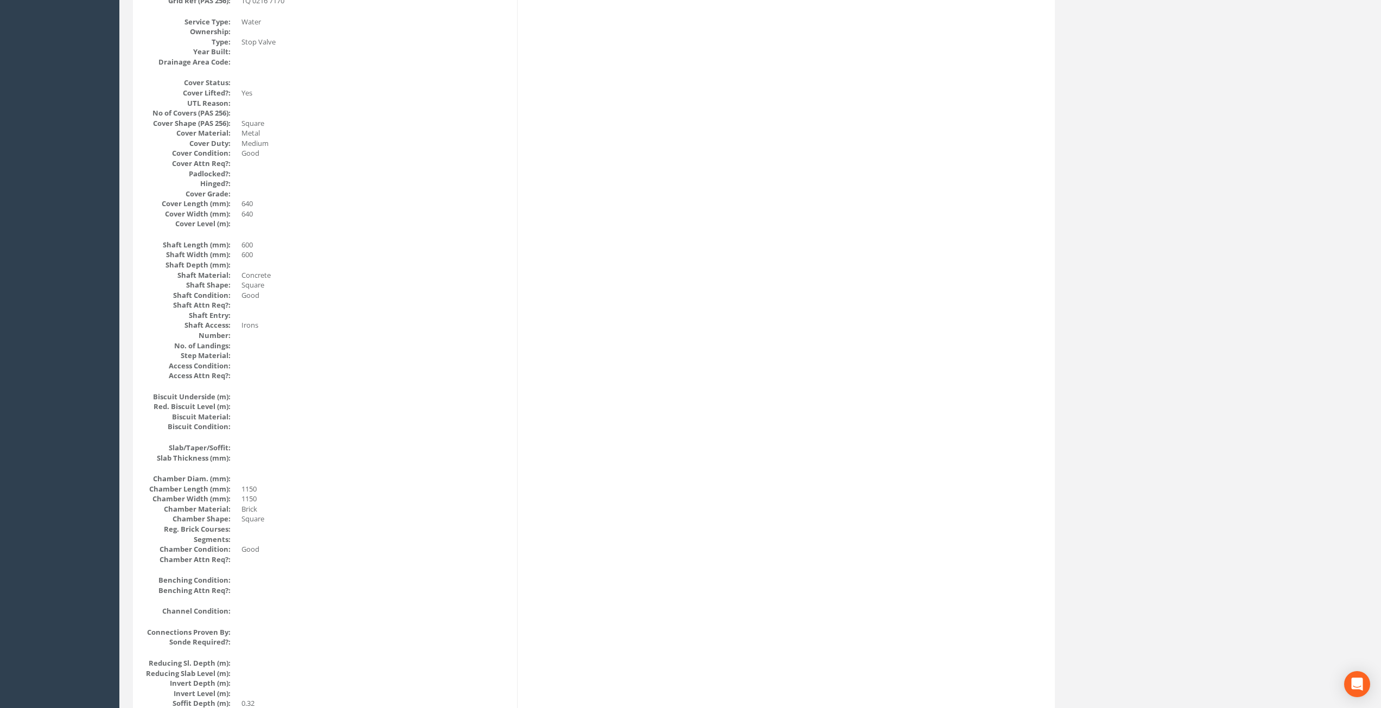
scroll to position [0, 0]
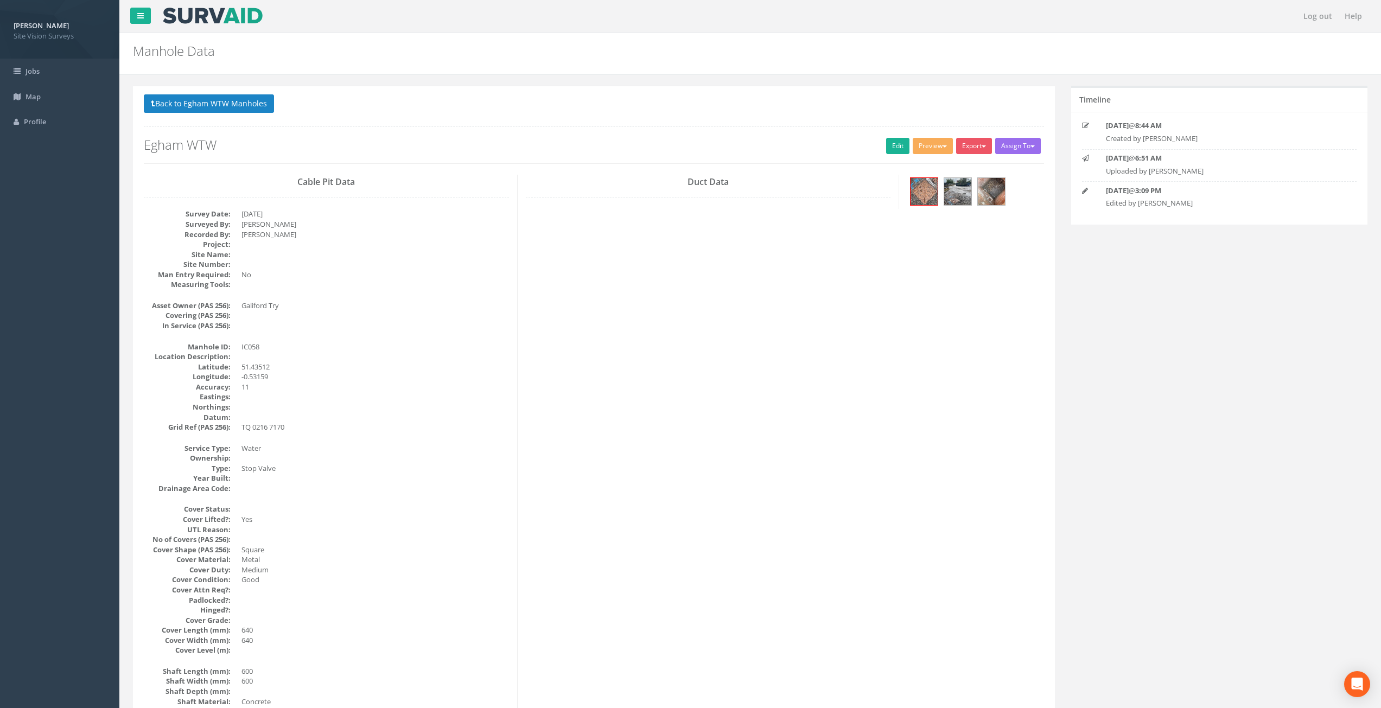
drag, startPoint x: 565, startPoint y: 559, endPoint x: 590, endPoint y: 282, distance: 278.9
click at [247, 111] on button "Back to Egham WTW Manholes" at bounding box center [209, 103] width 130 height 18
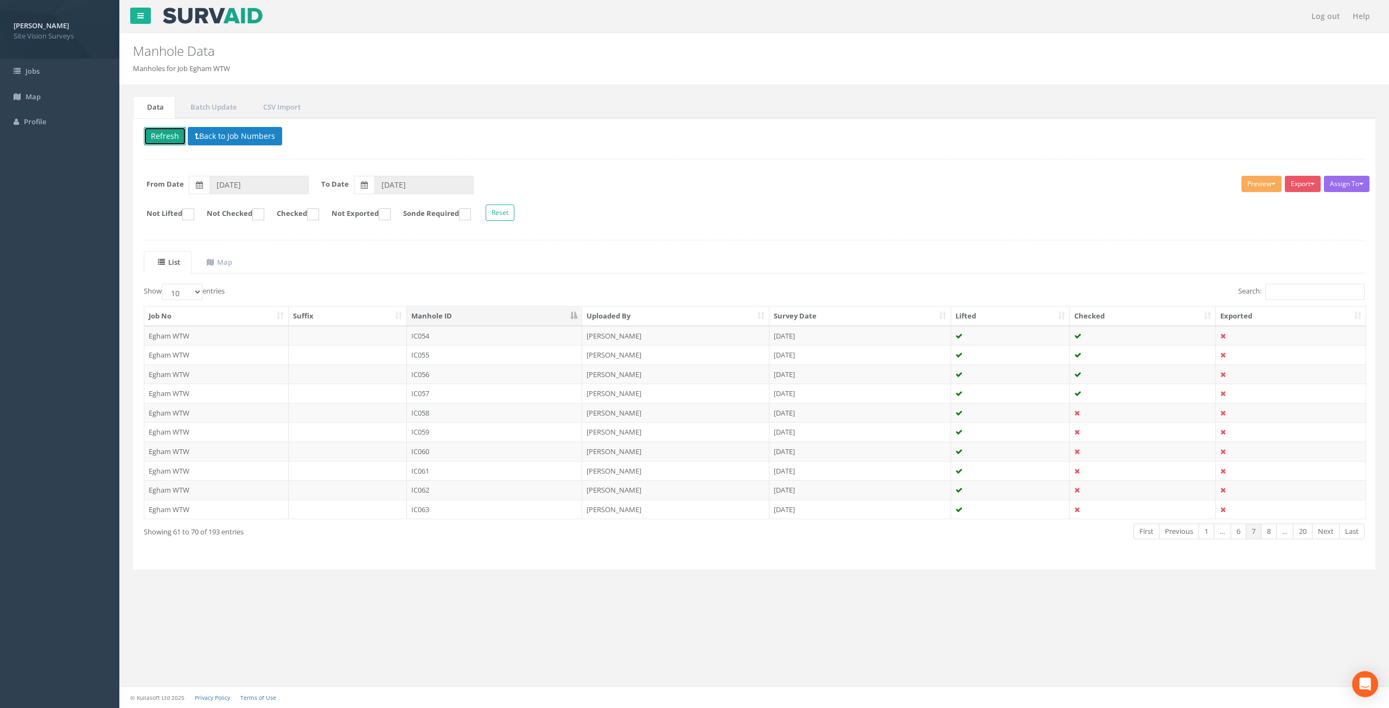
click at [167, 137] on button "Refresh" at bounding box center [165, 136] width 42 height 18
click at [859, 430] on td "[DATE]" at bounding box center [860, 432] width 182 height 20
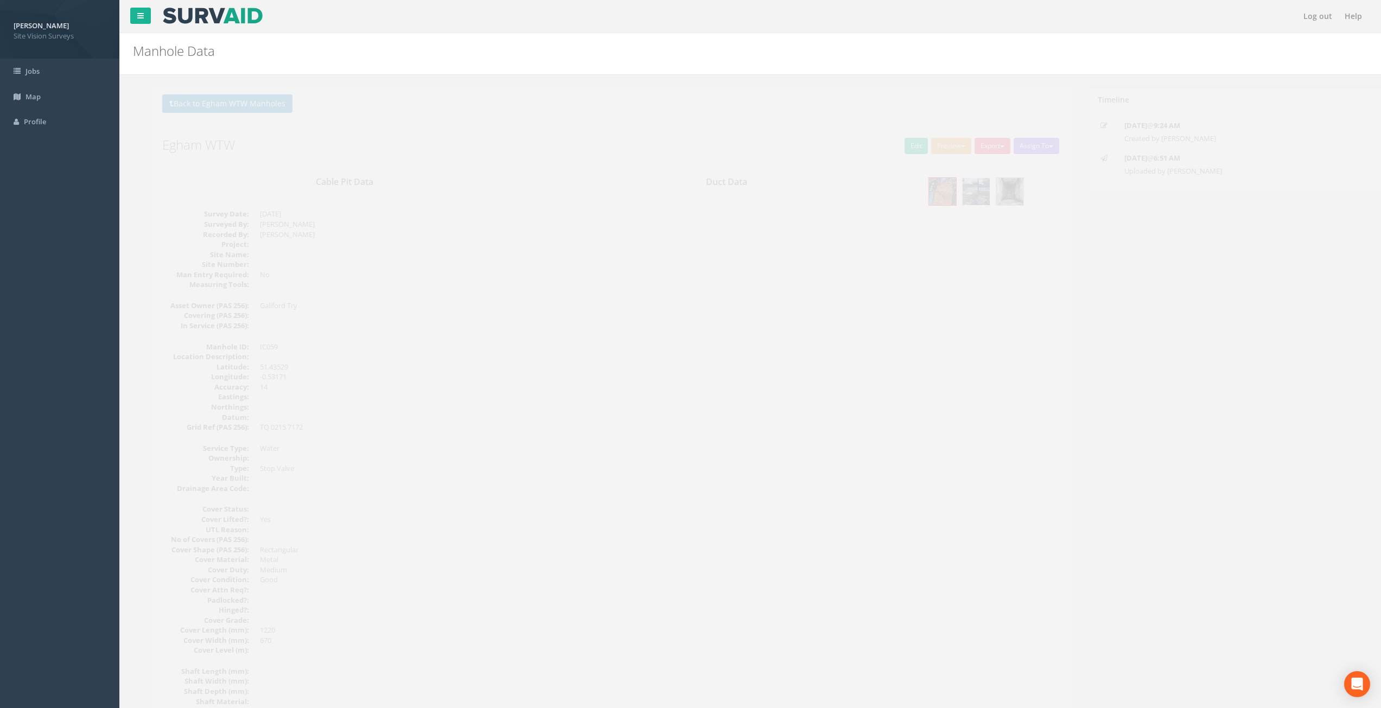
click at [958, 178] on img at bounding box center [957, 191] width 27 height 27
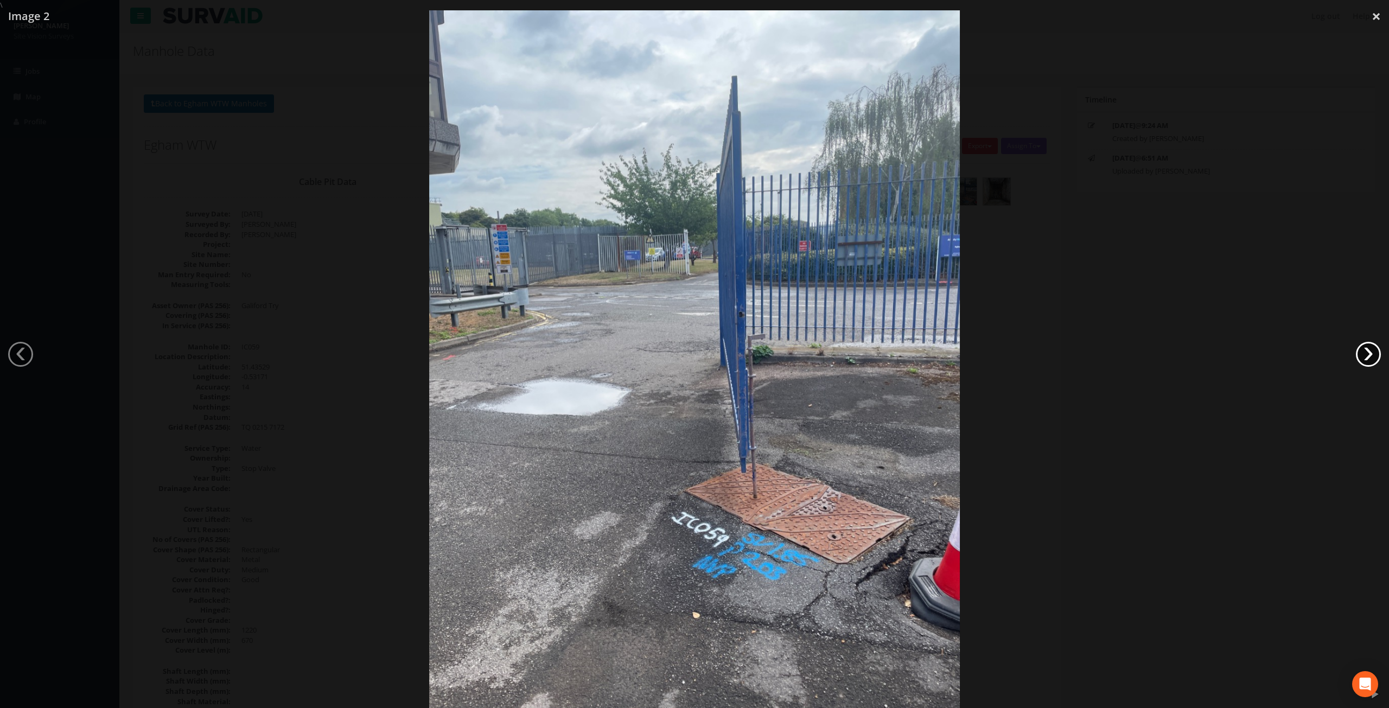
click at [1375, 355] on link "›" at bounding box center [1368, 354] width 25 height 25
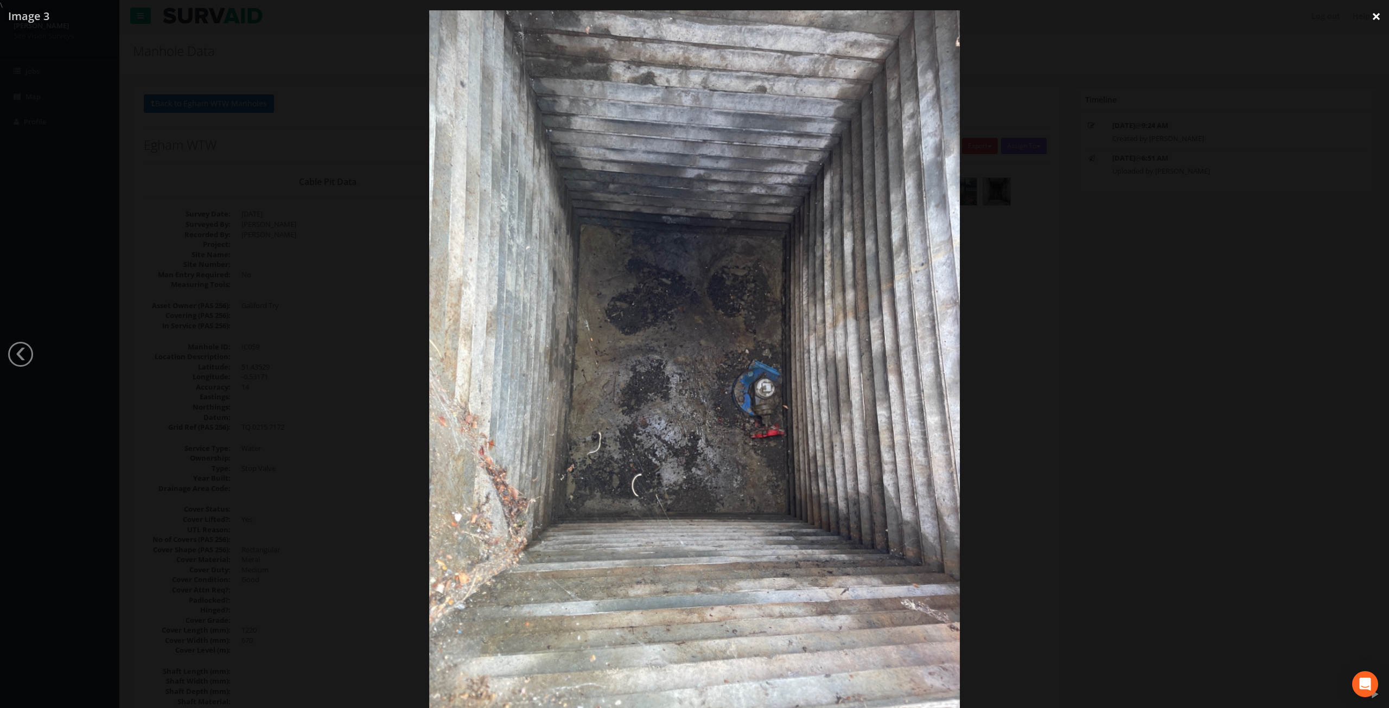
click at [1370, 17] on link "×" at bounding box center [1375, 16] width 25 height 33
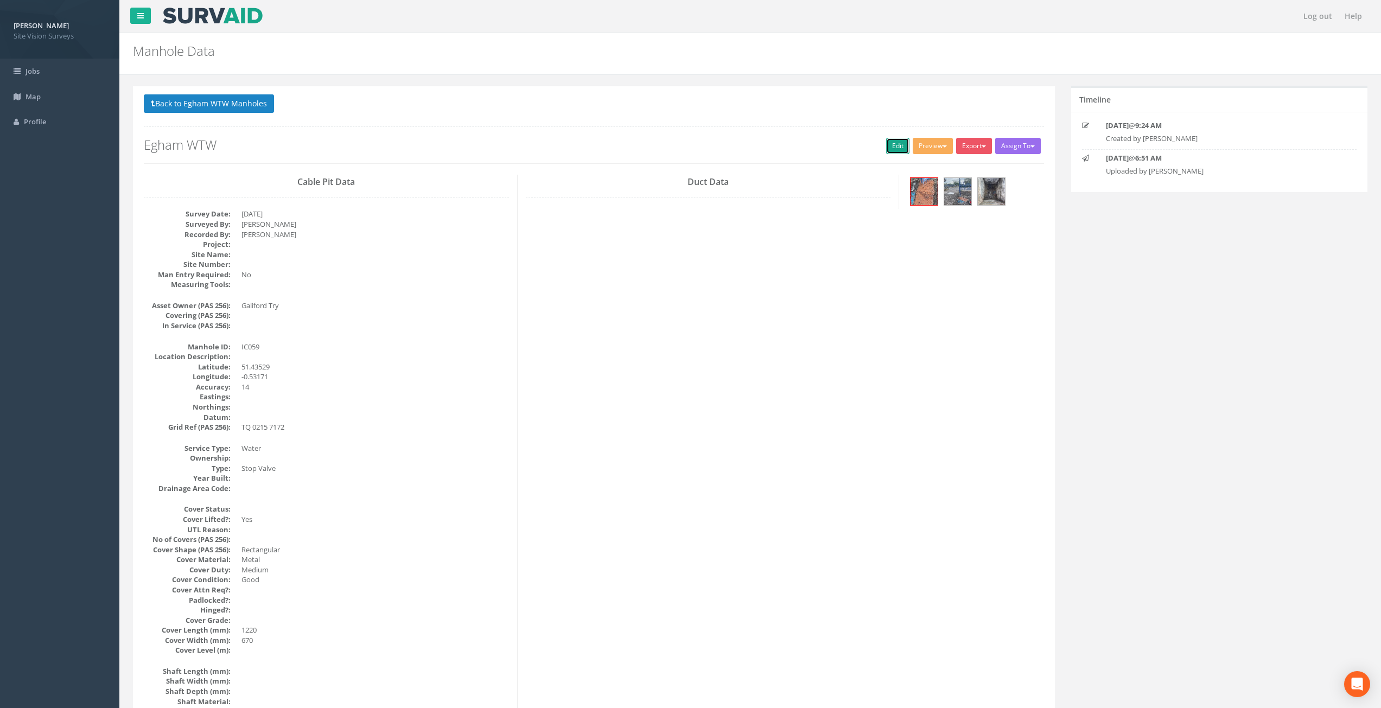
click at [895, 147] on link "Edit" at bounding box center [897, 146] width 23 height 16
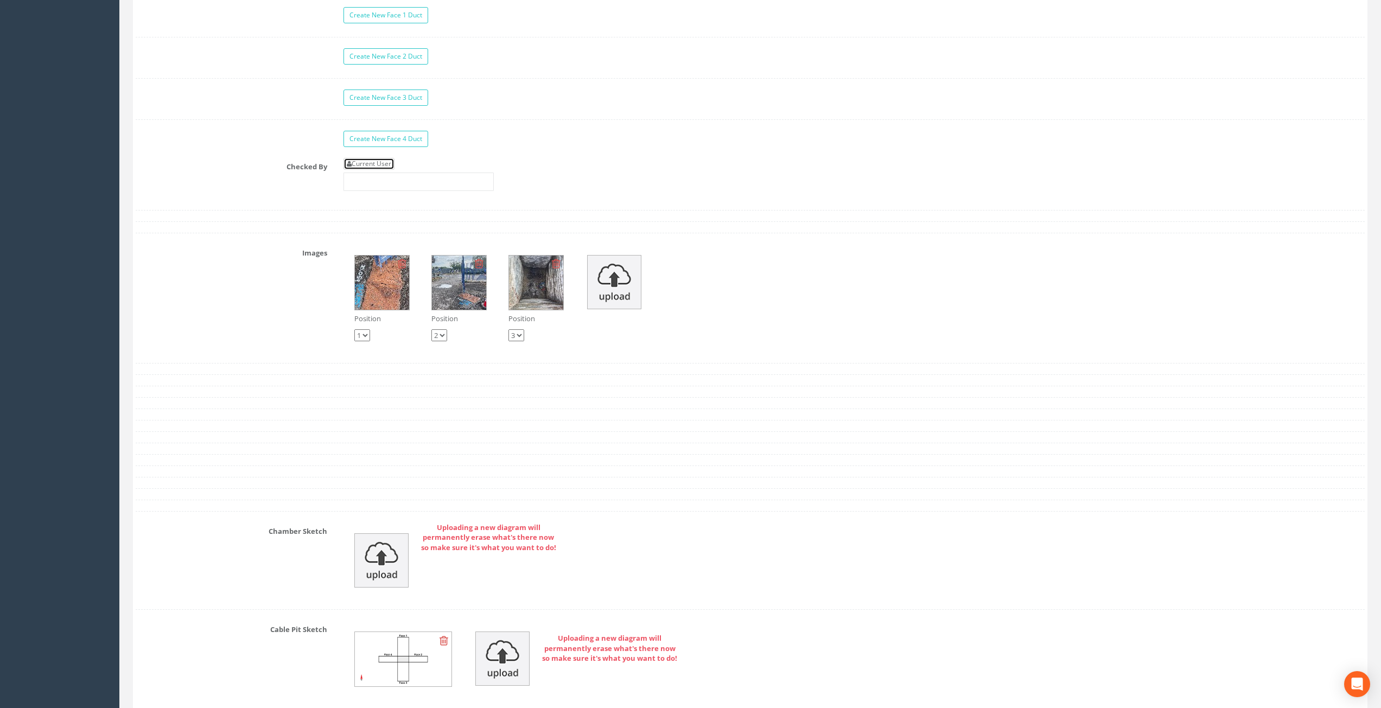
click at [378, 165] on link "Current User" at bounding box center [368, 164] width 51 height 12
type input "[PERSON_NAME]"
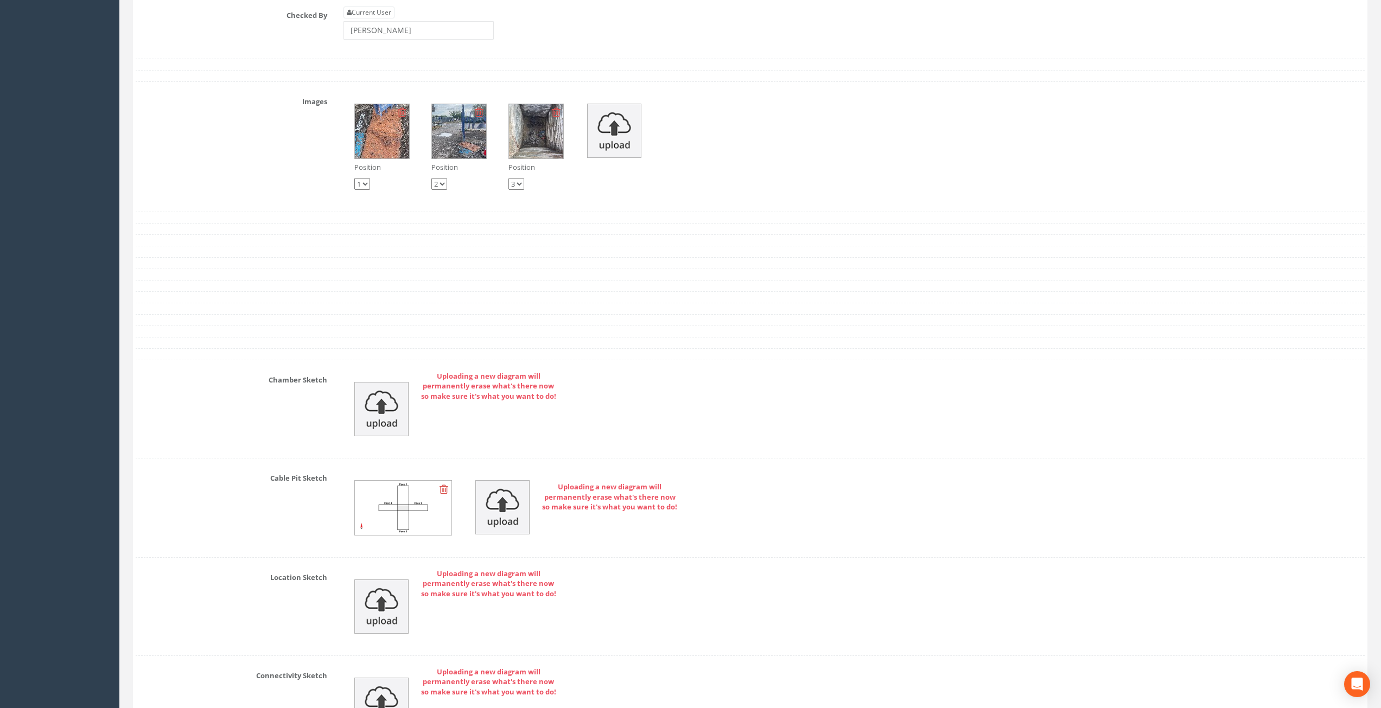
scroll to position [2130, 0]
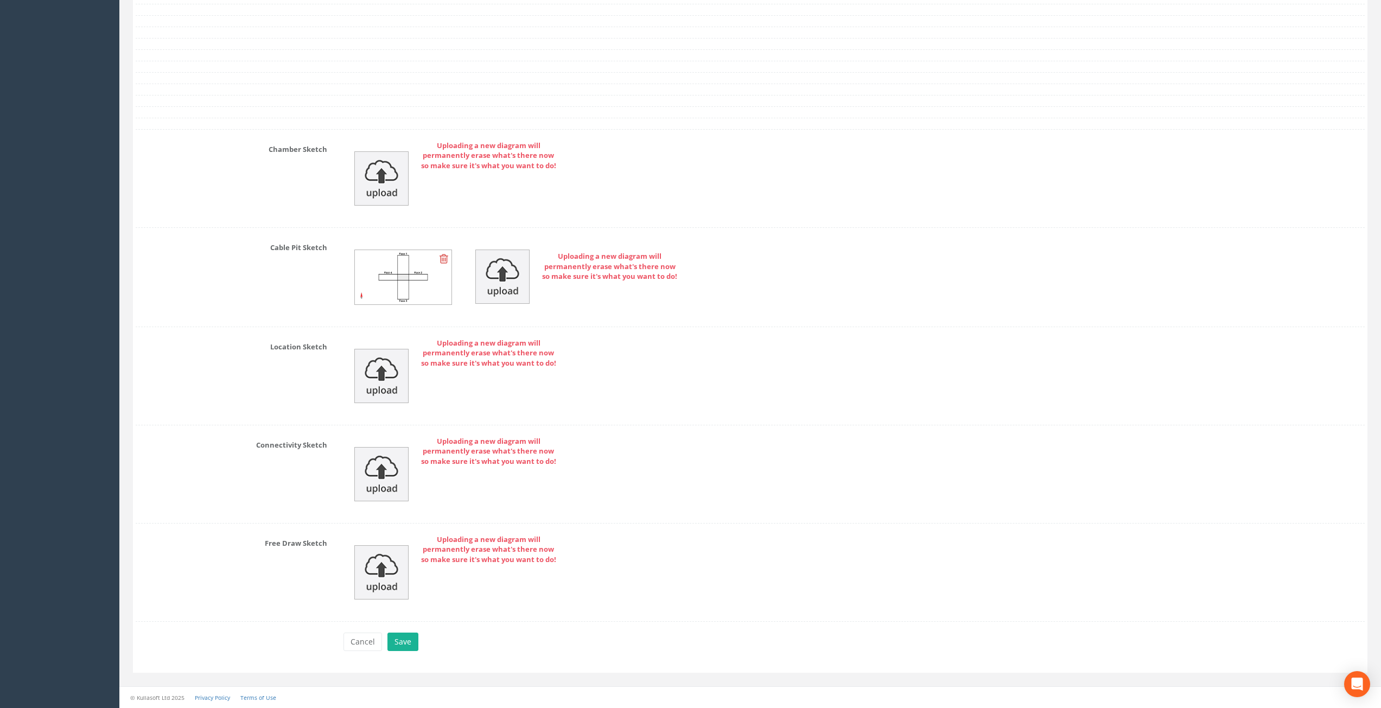
drag, startPoint x: 251, startPoint y: 205, endPoint x: 220, endPoint y: 415, distance: 212.2
click at [411, 642] on button "Save" at bounding box center [402, 642] width 31 height 18
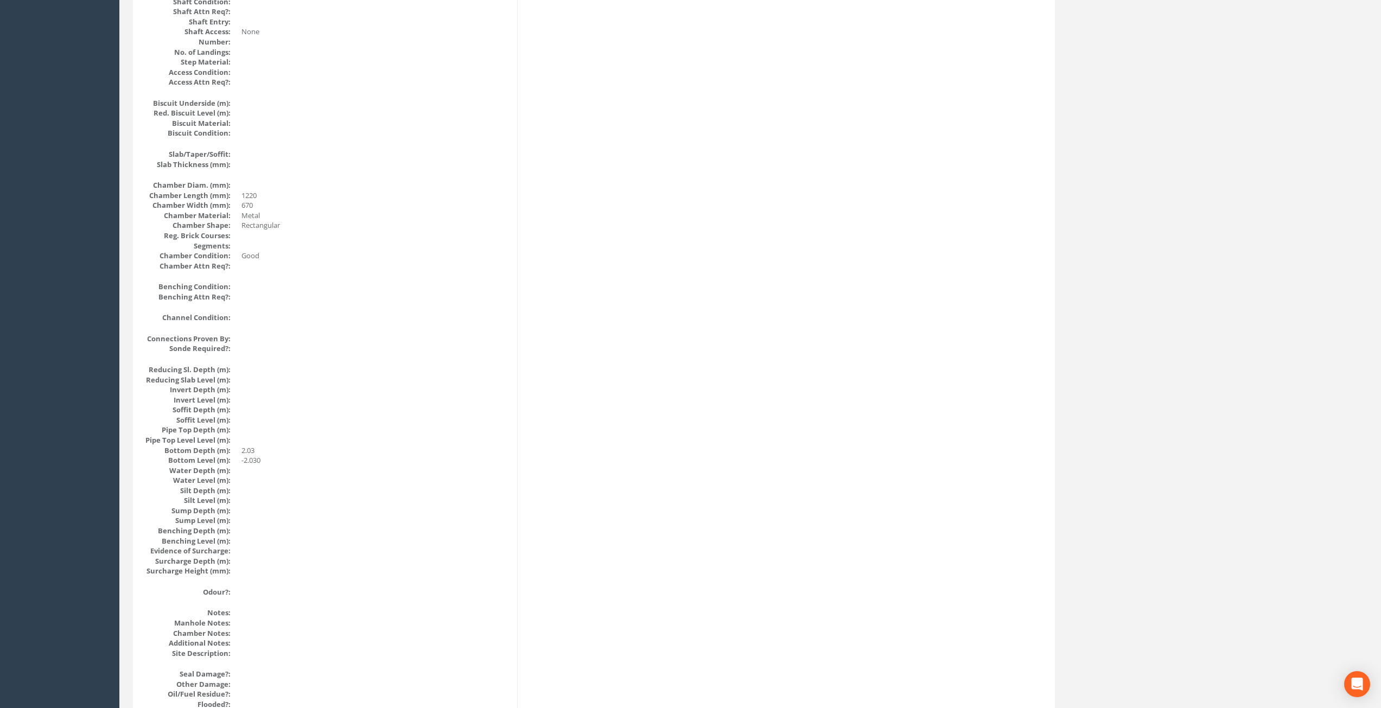
scroll to position [0, 0]
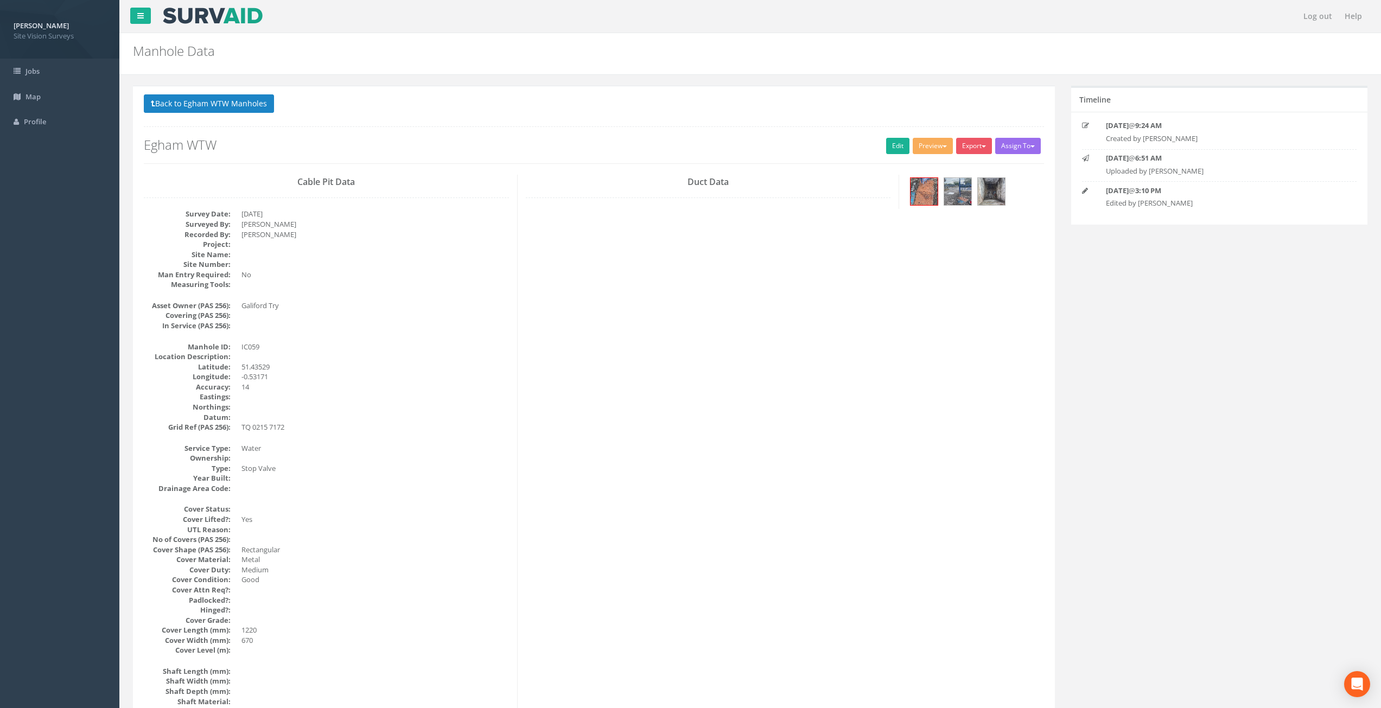
drag, startPoint x: 447, startPoint y: 512, endPoint x: 745, endPoint y: 58, distance: 543.7
click at [227, 107] on button "Back to Egham WTW Manholes" at bounding box center [209, 103] width 130 height 18
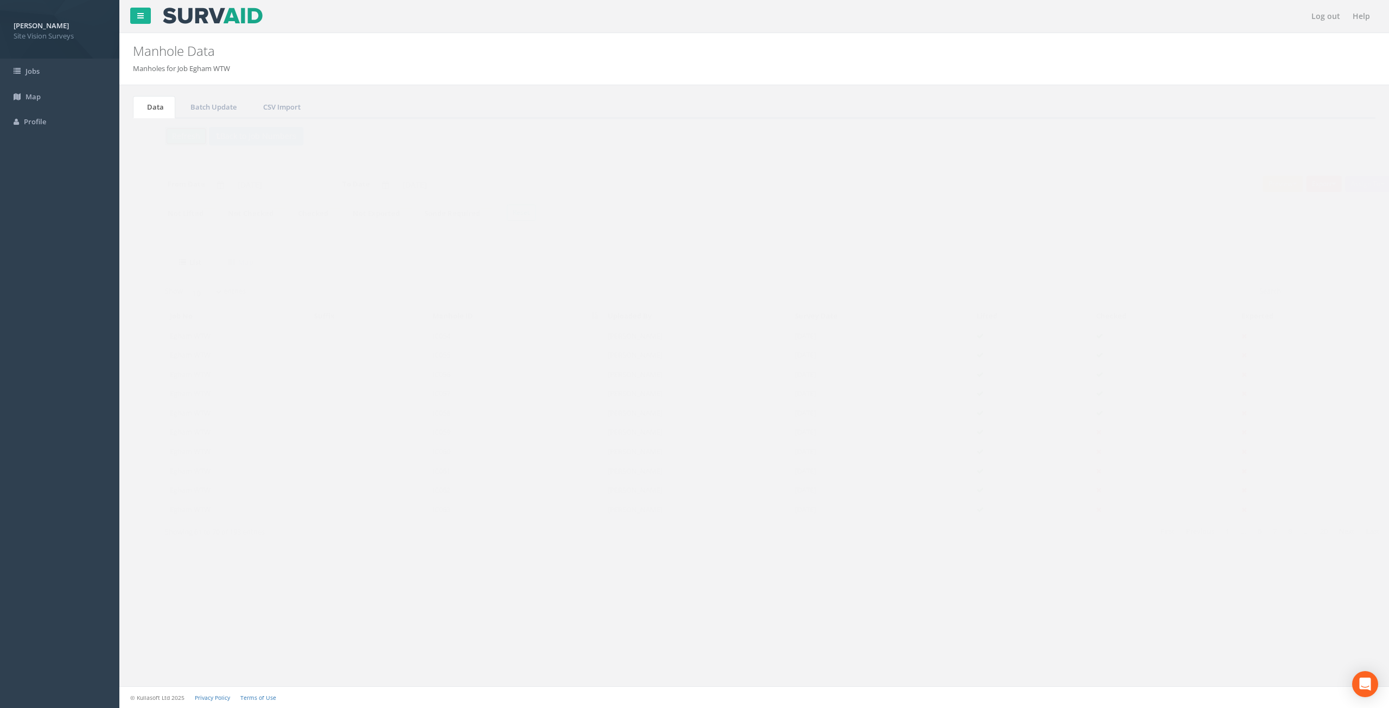
click at [161, 142] on button "Refresh" at bounding box center [165, 136] width 42 height 18
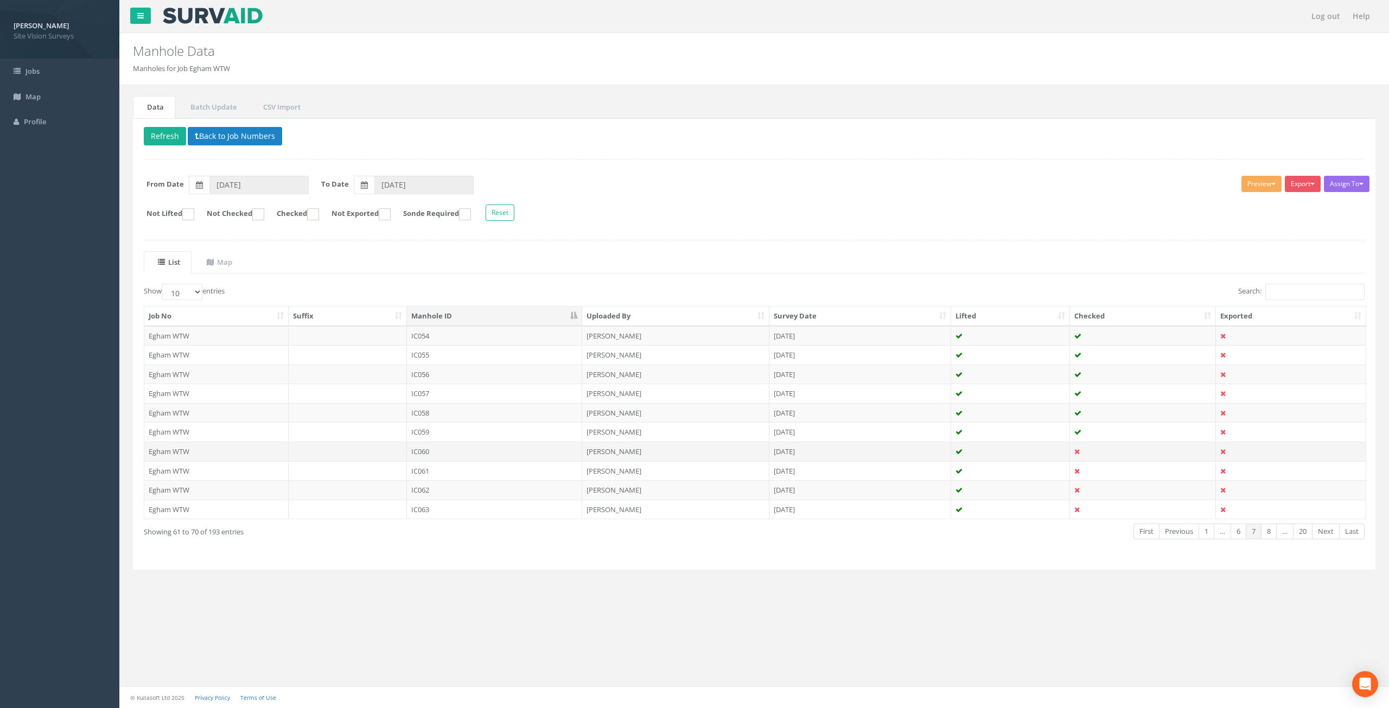
click at [862, 451] on td "[DATE]" at bounding box center [860, 452] width 182 height 20
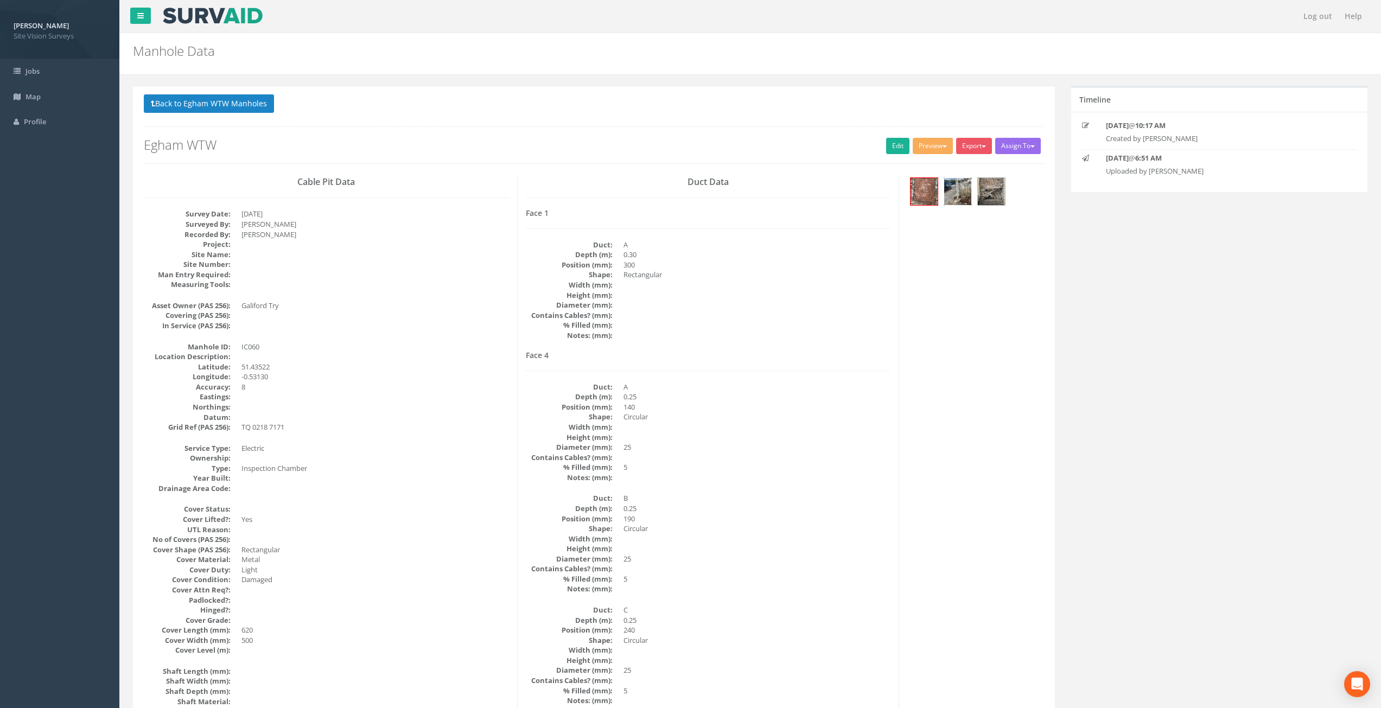
click at [967, 197] on img at bounding box center [957, 191] width 27 height 27
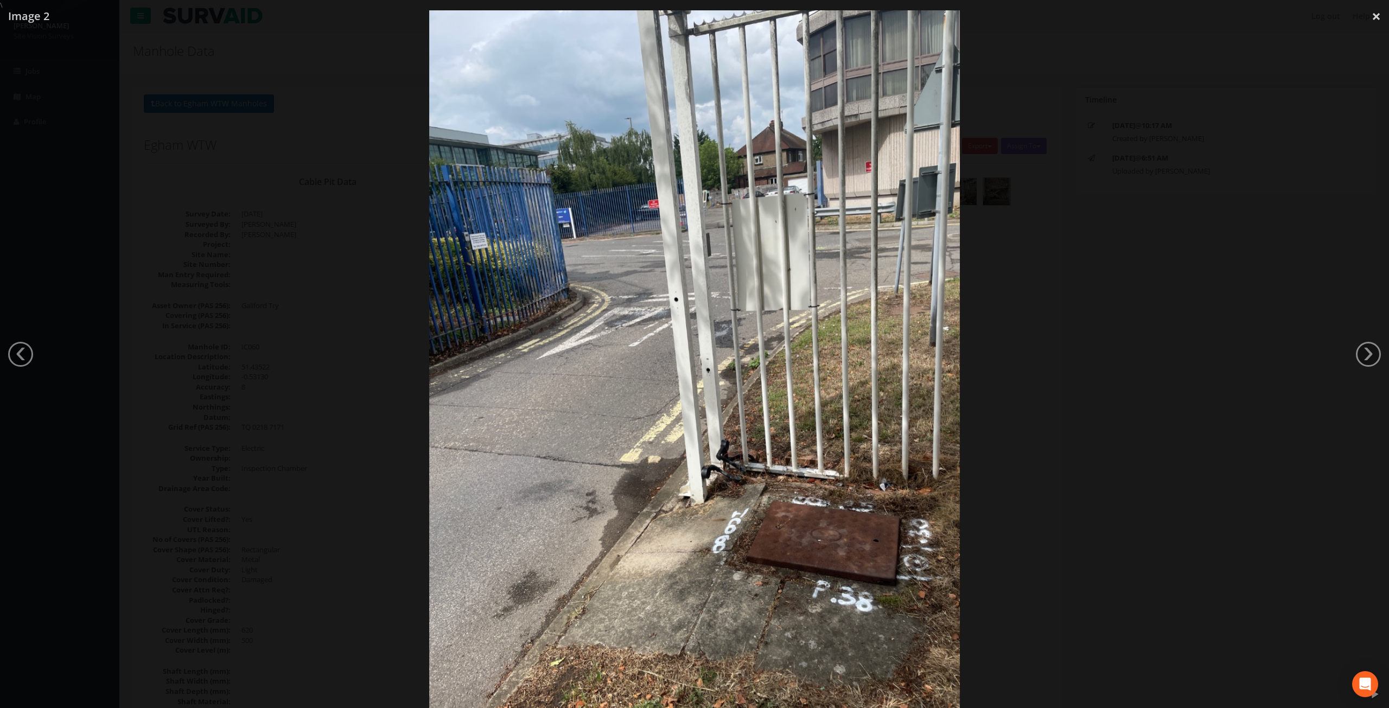
click at [1381, 352] on div at bounding box center [694, 364] width 1389 height 708
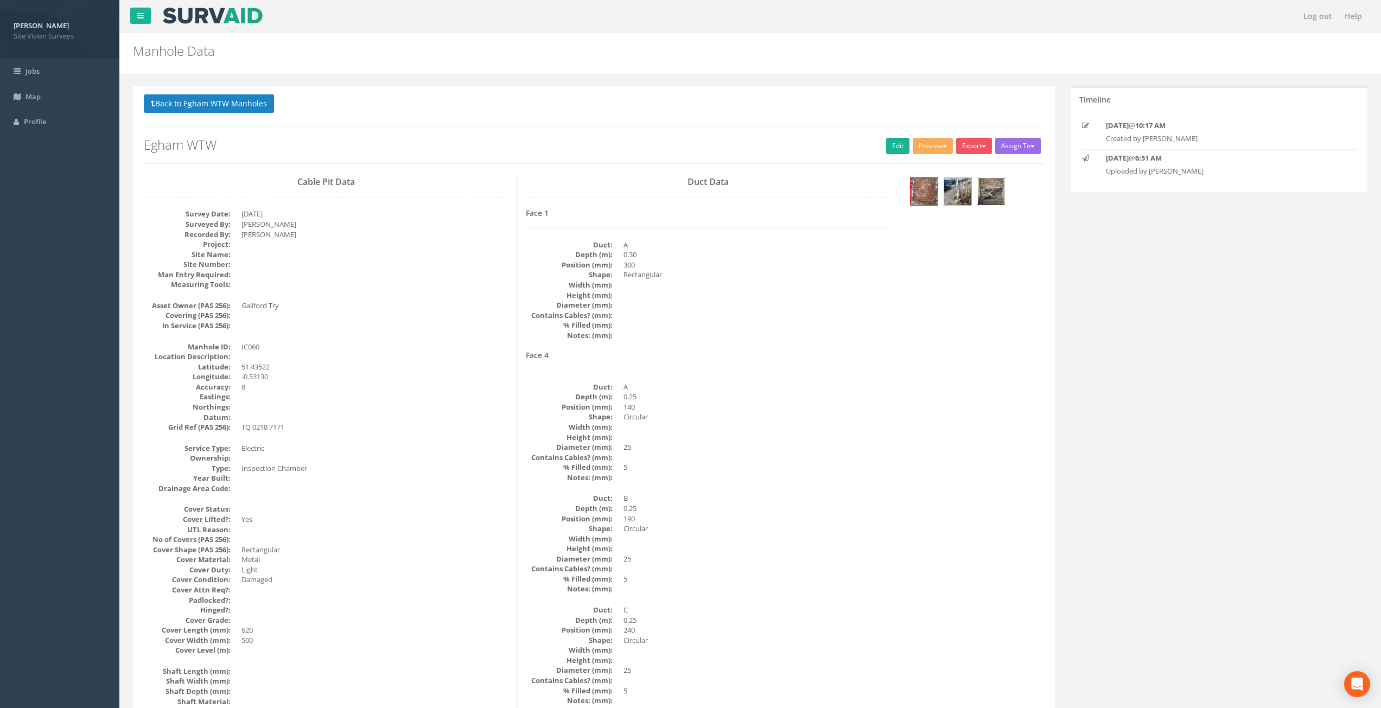
click at [989, 198] on img at bounding box center [991, 191] width 27 height 27
drag, startPoint x: 432, startPoint y: 534, endPoint x: 400, endPoint y: 352, distance: 185.2
click at [895, 146] on link "Edit" at bounding box center [897, 146] width 23 height 16
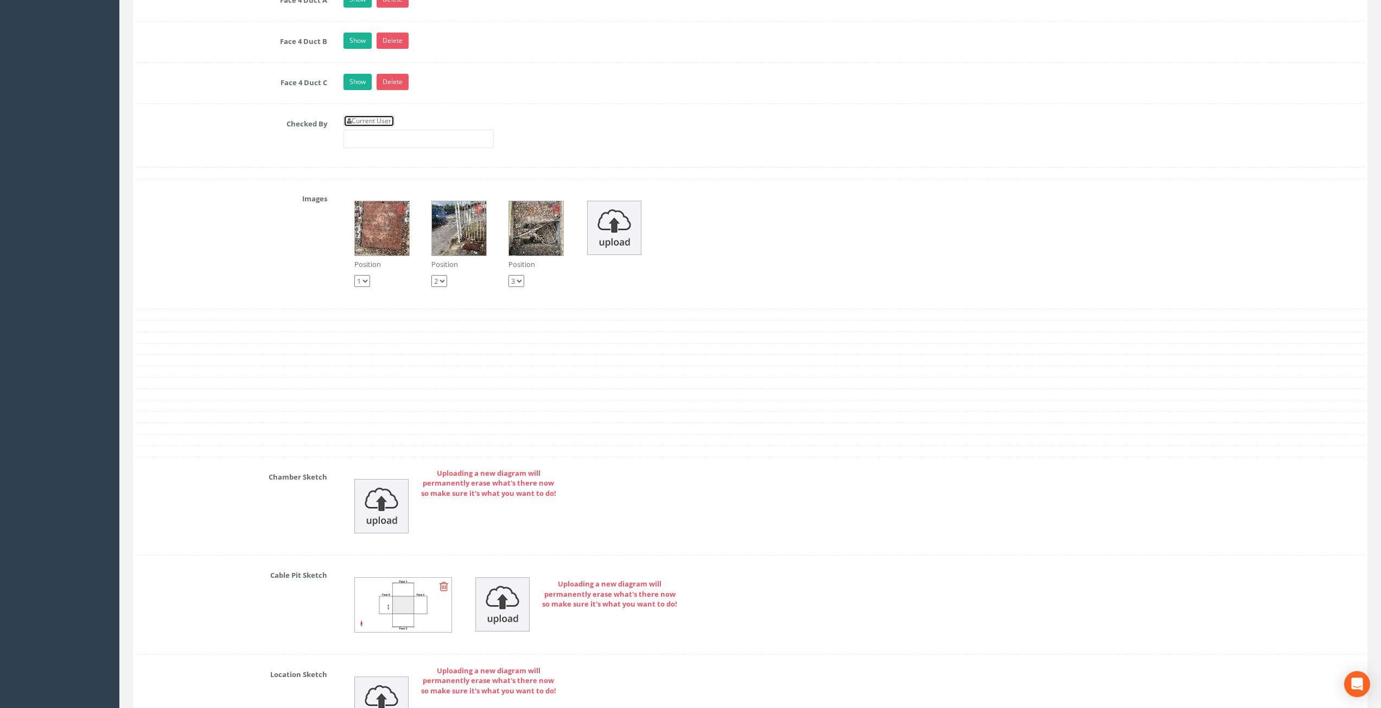
click at [381, 122] on link "Current User" at bounding box center [368, 121] width 51 height 12
type input "[PERSON_NAME]"
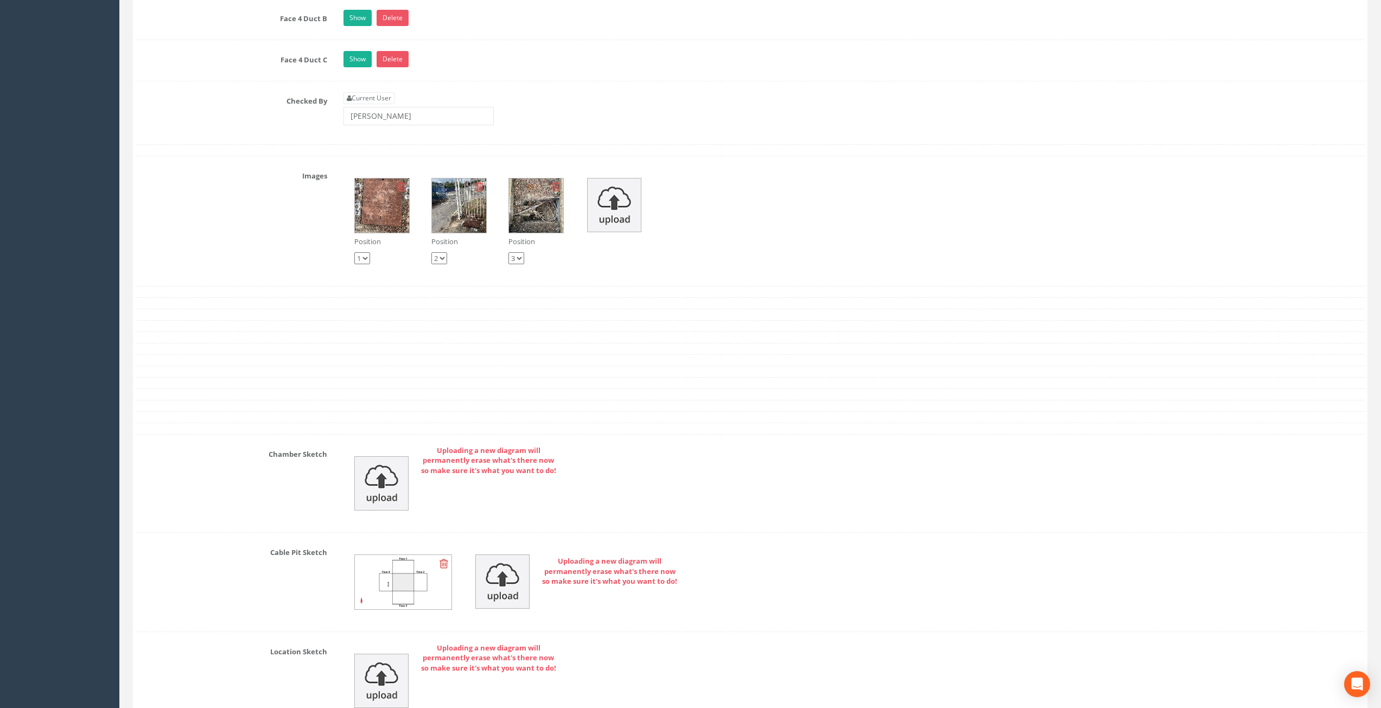
scroll to position [2269, 0]
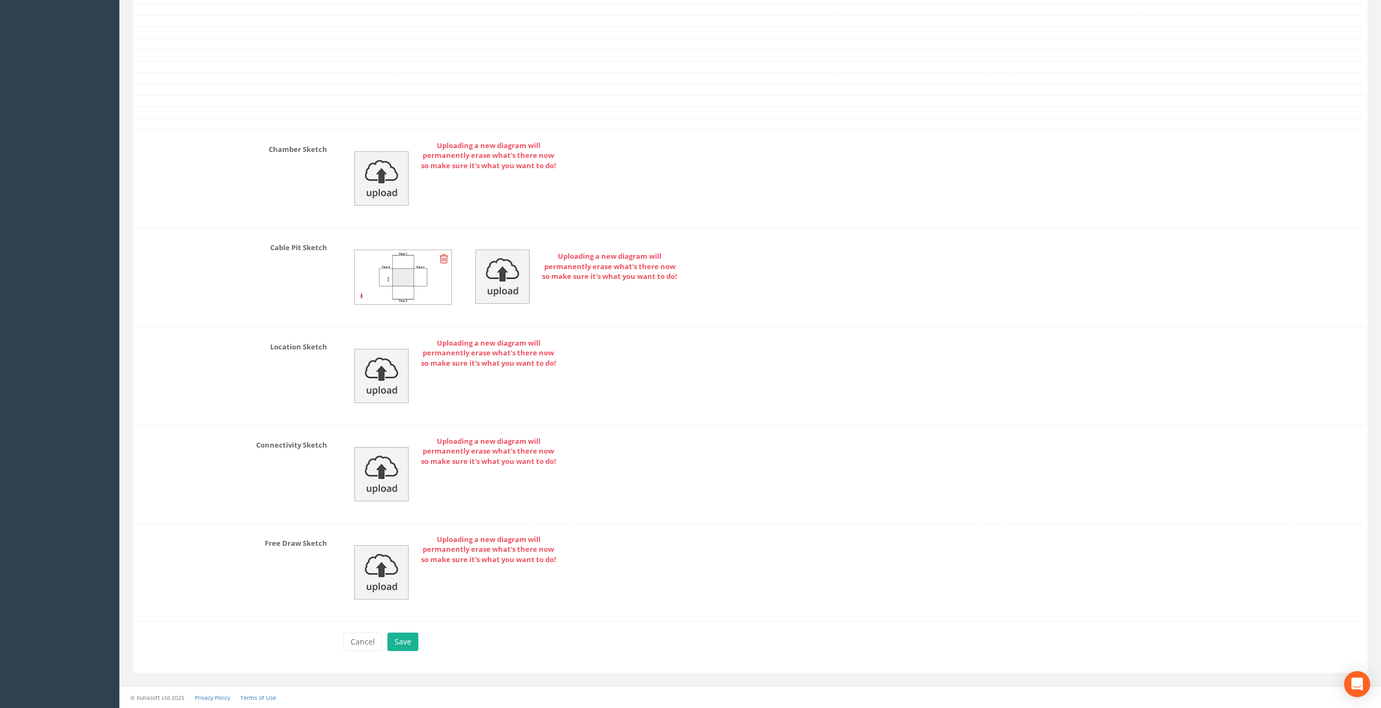
drag, startPoint x: 245, startPoint y: 221, endPoint x: 238, endPoint y: 458, distance: 237.2
click at [408, 640] on button "Save" at bounding box center [402, 642] width 31 height 18
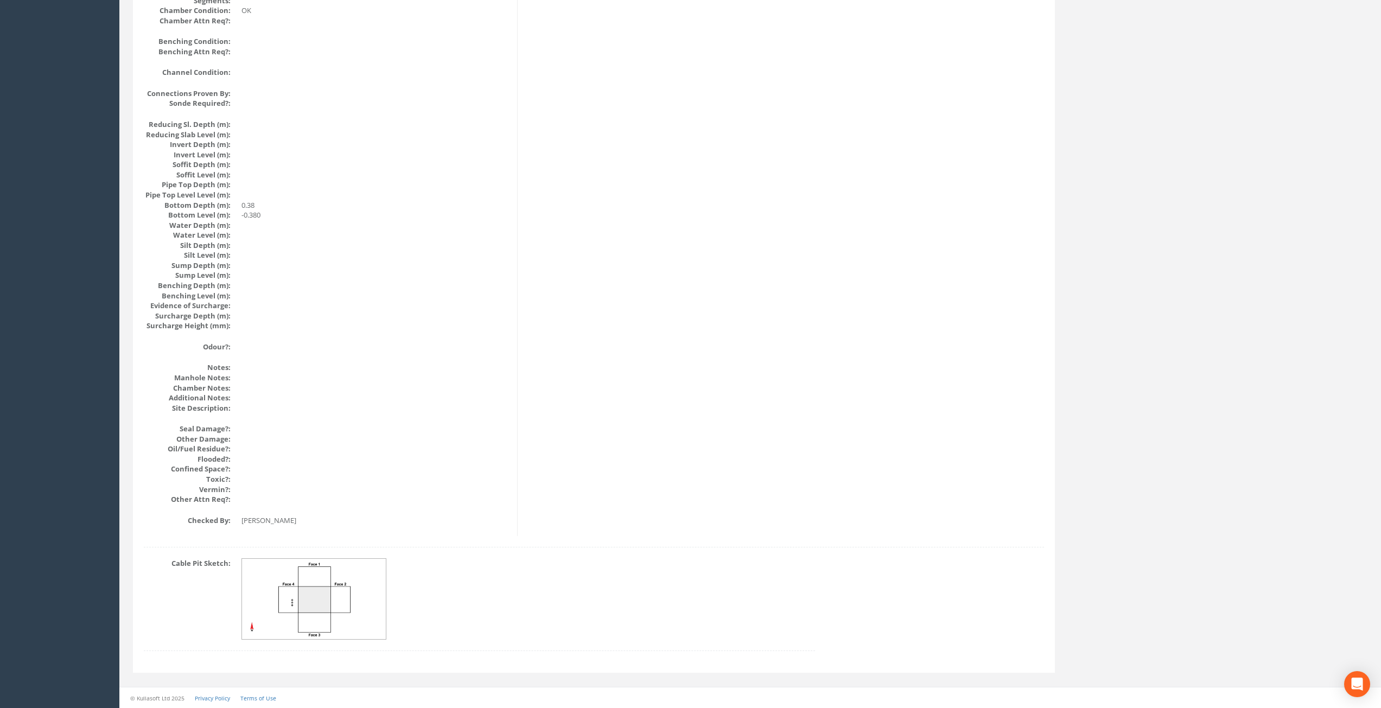
scroll to position [965, 0]
click at [326, 602] on img at bounding box center [314, 599] width 145 height 81
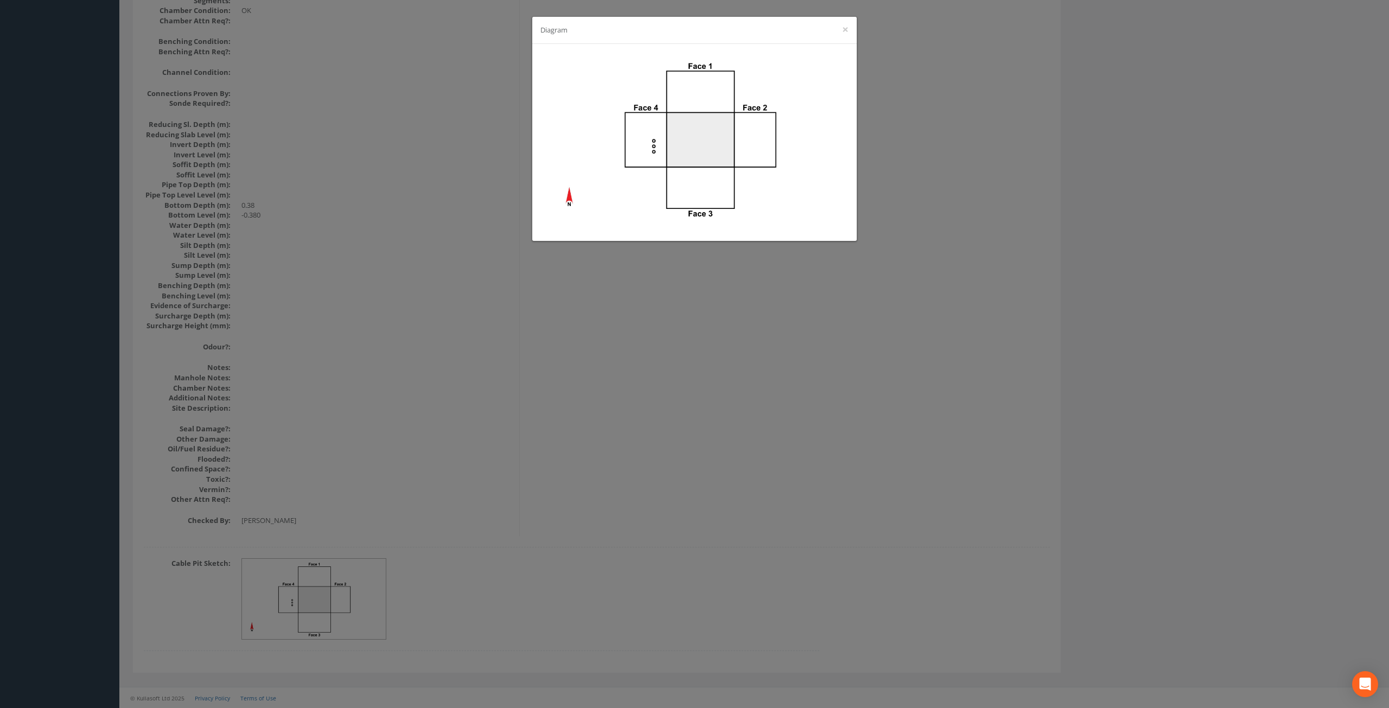
click at [726, 571] on div "Diagram ×" at bounding box center [694, 354] width 1389 height 708
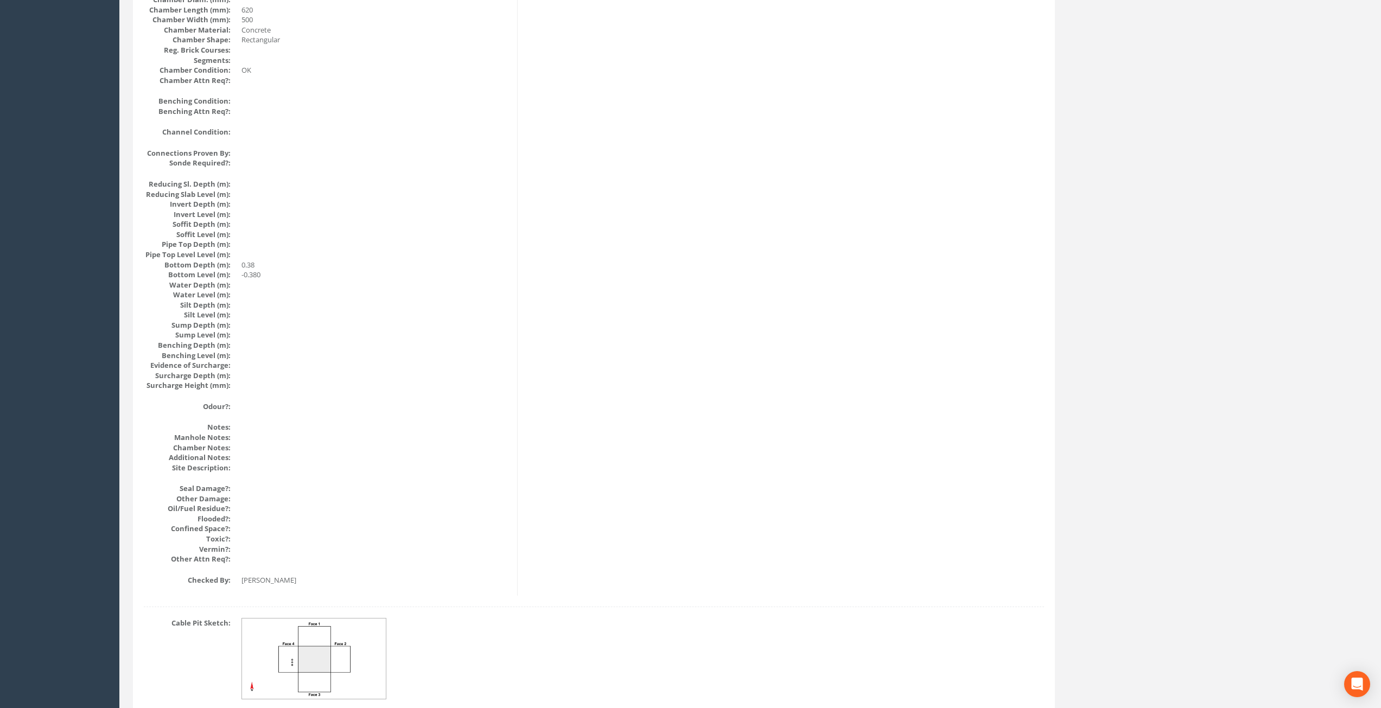
scroll to position [0, 0]
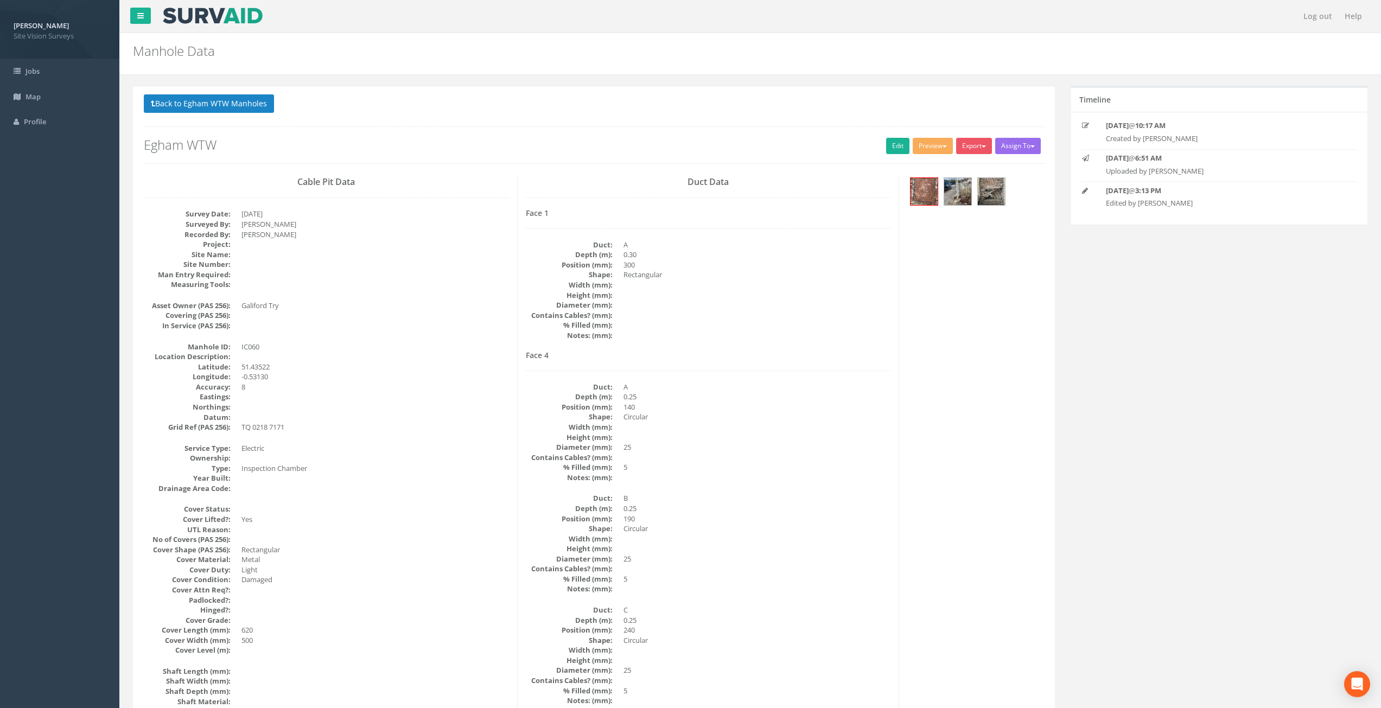
drag, startPoint x: 497, startPoint y: 595, endPoint x: 496, endPoint y: 290, distance: 304.9
click at [239, 105] on button "Back to Egham WTW Manholes" at bounding box center [209, 103] width 130 height 18
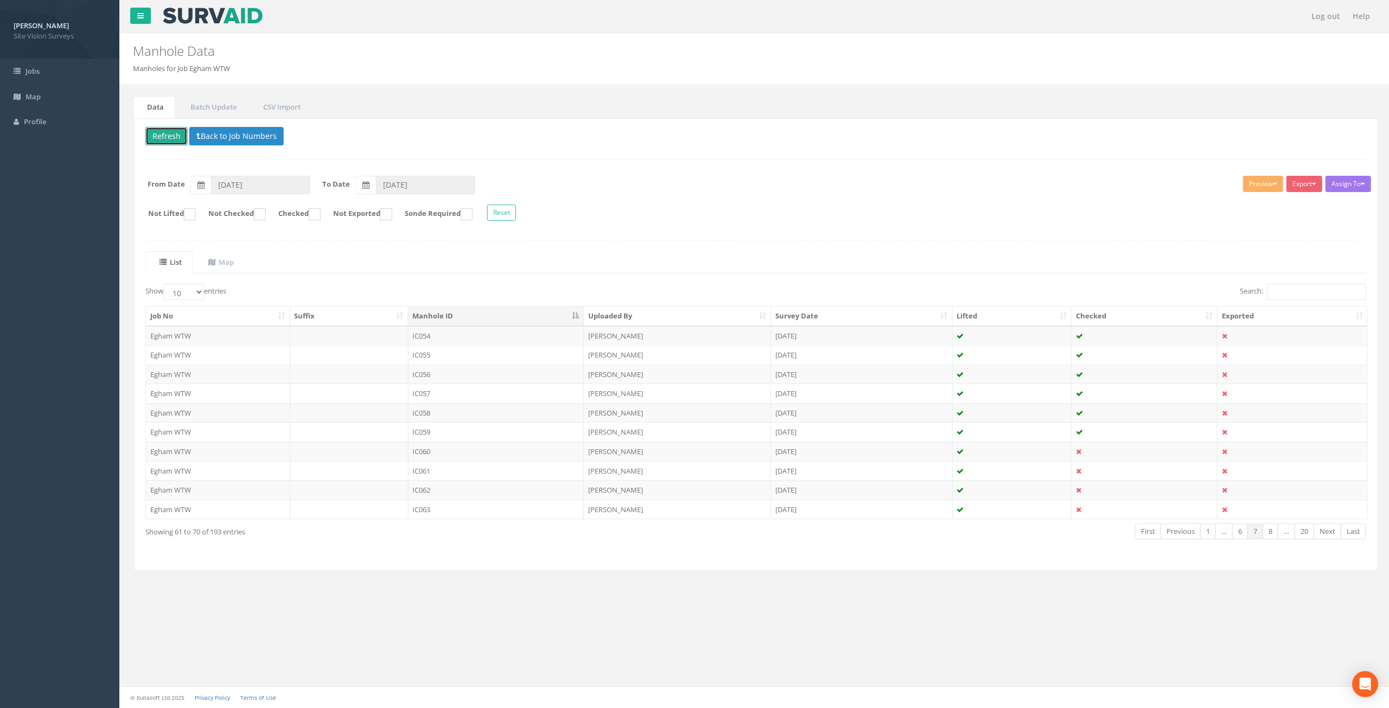
click at [167, 139] on button "Refresh" at bounding box center [165, 136] width 42 height 18
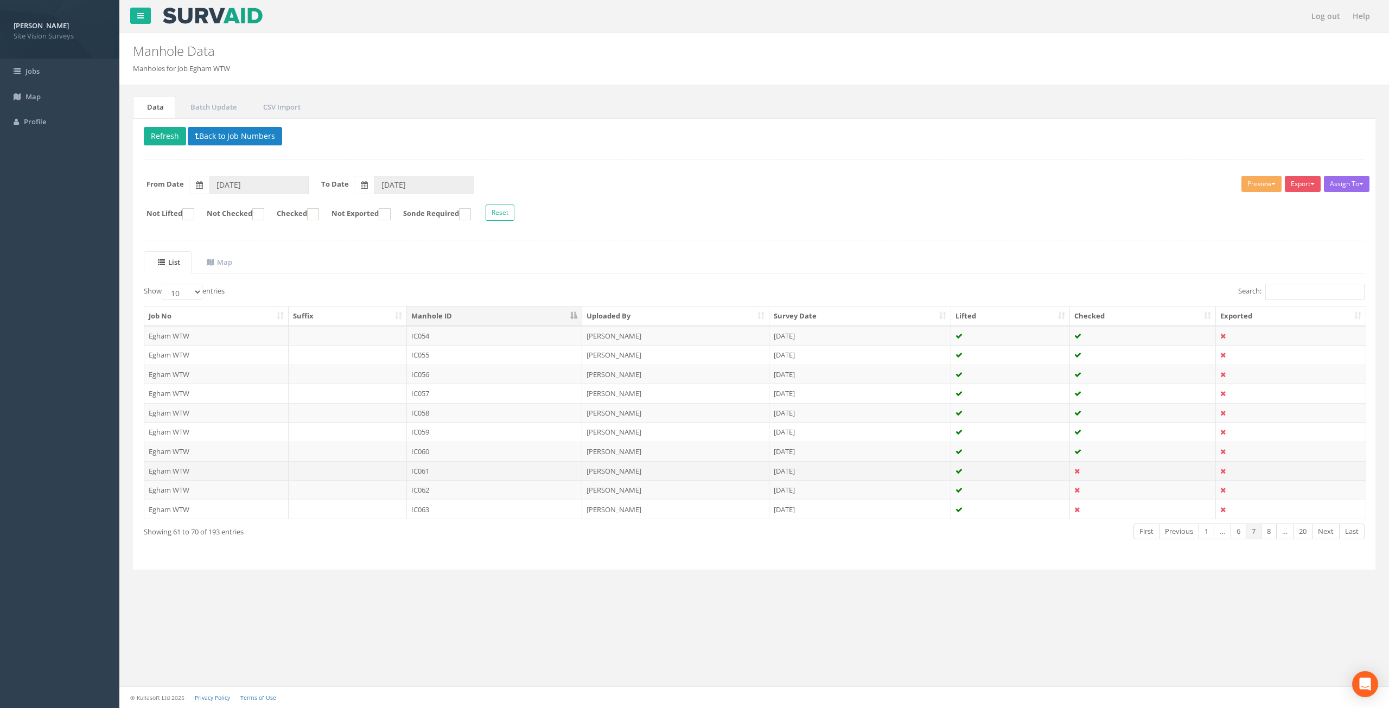
click at [857, 470] on td "[DATE]" at bounding box center [860, 471] width 182 height 20
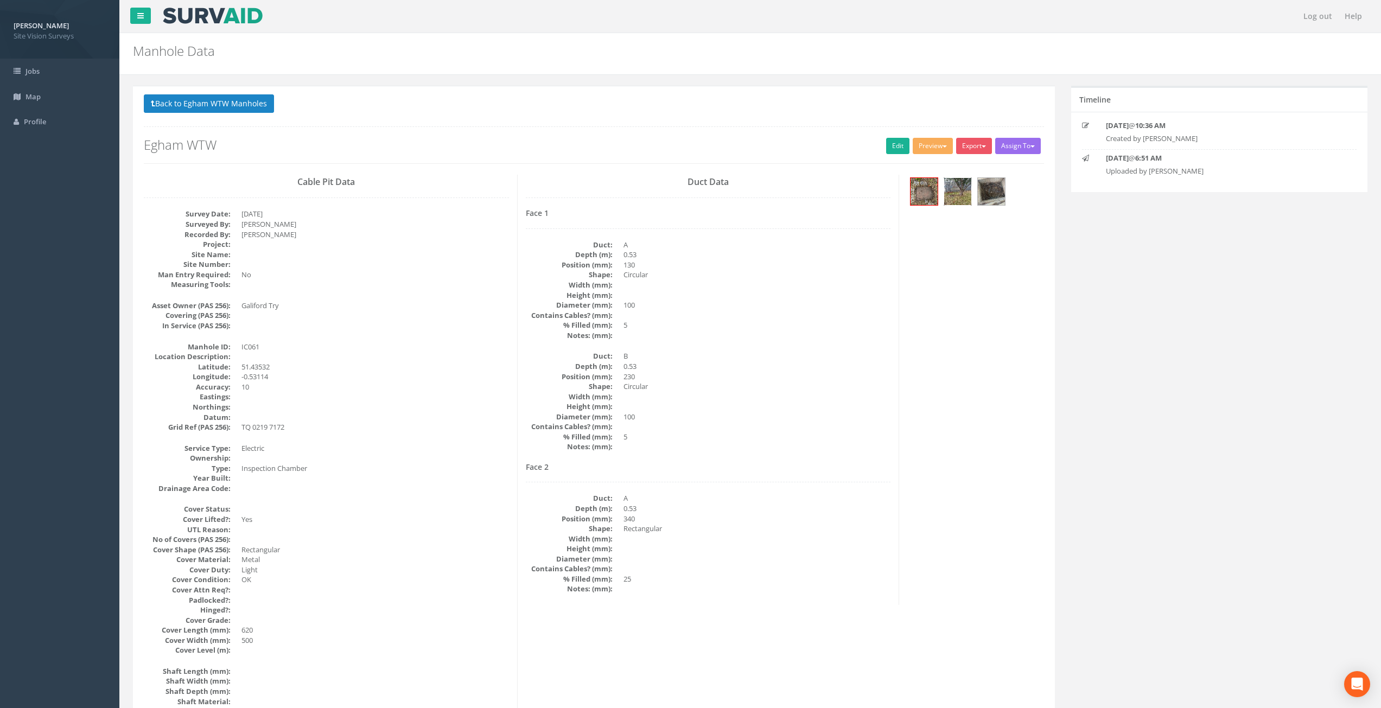
click at [953, 192] on img at bounding box center [957, 191] width 27 height 27
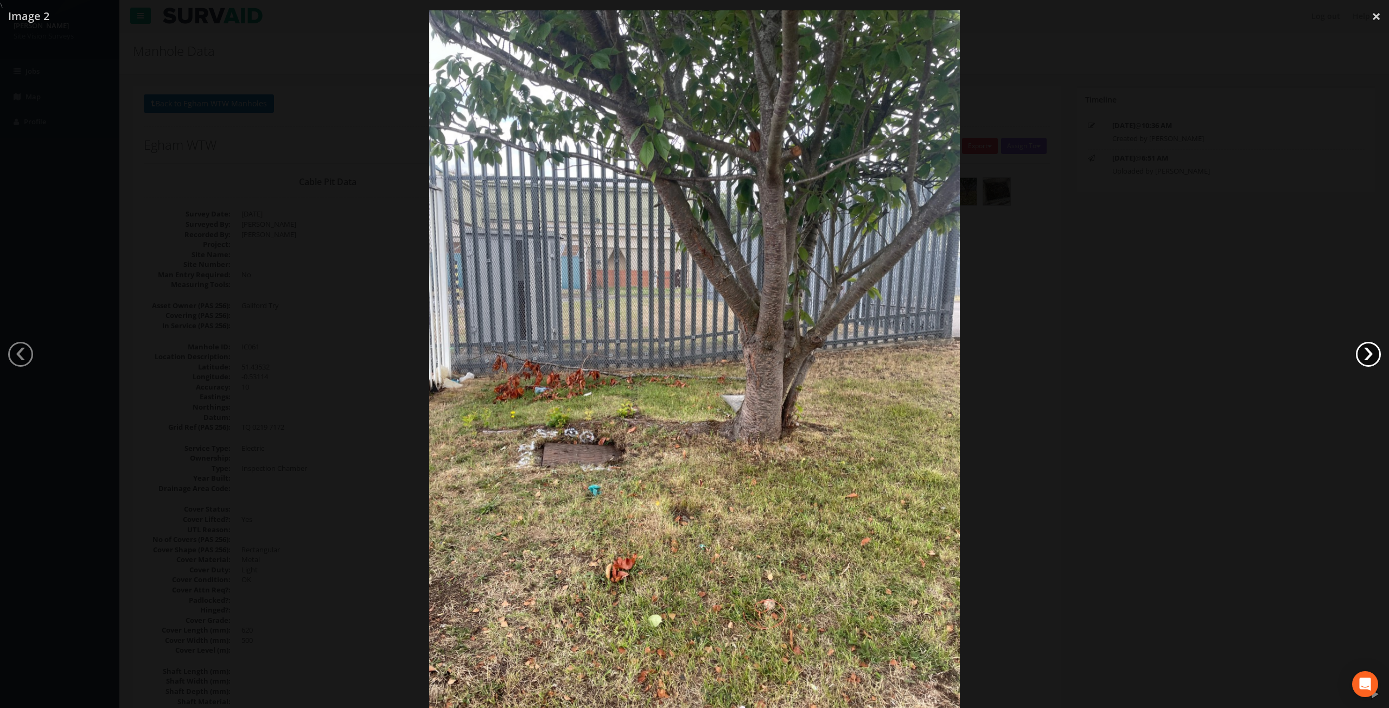
click at [1373, 350] on link "›" at bounding box center [1368, 354] width 25 height 25
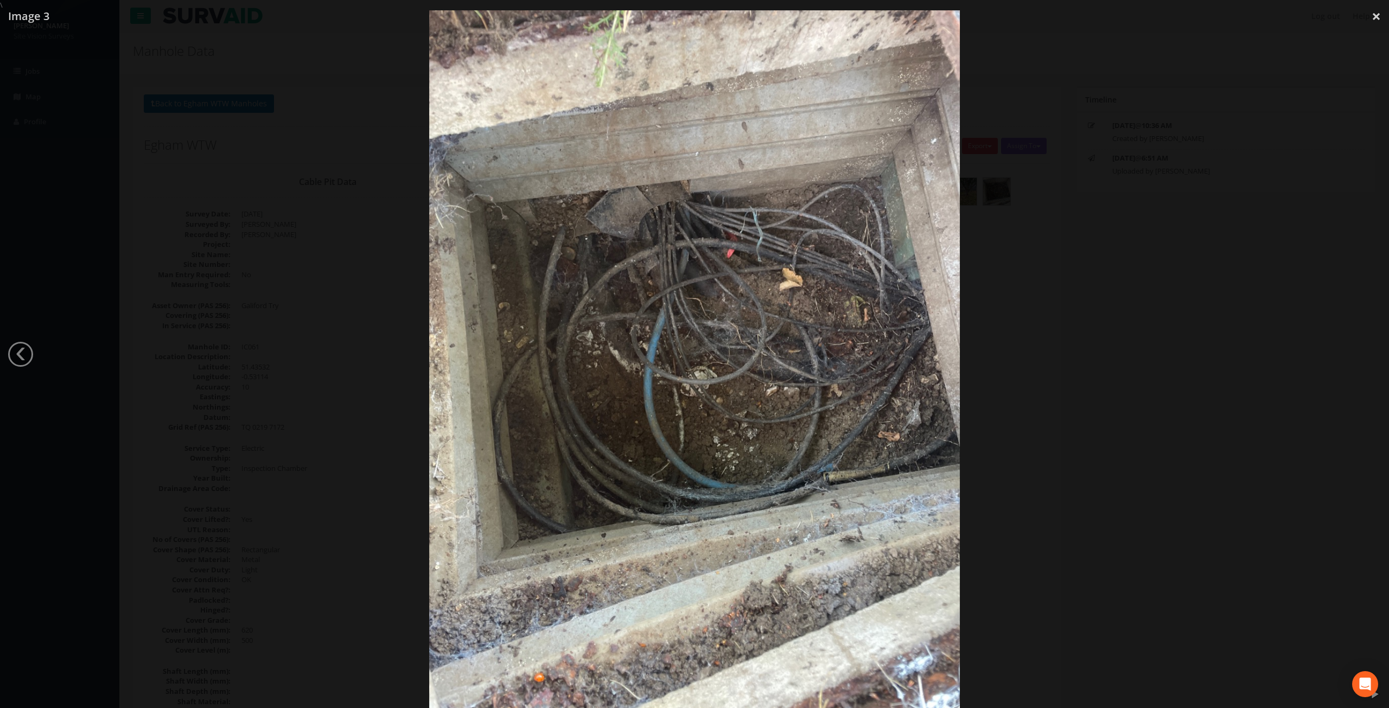
click at [1076, 439] on div at bounding box center [694, 364] width 1389 height 708
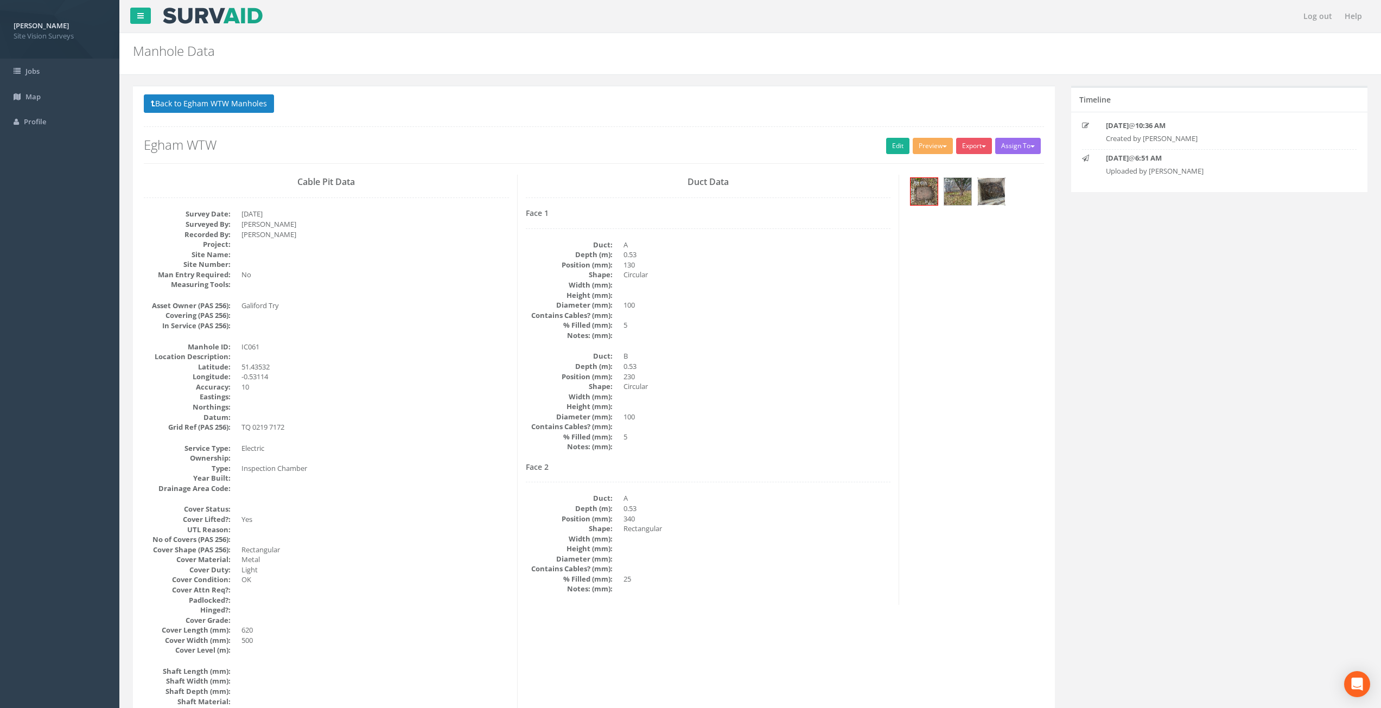
click at [995, 196] on img at bounding box center [991, 191] width 27 height 27
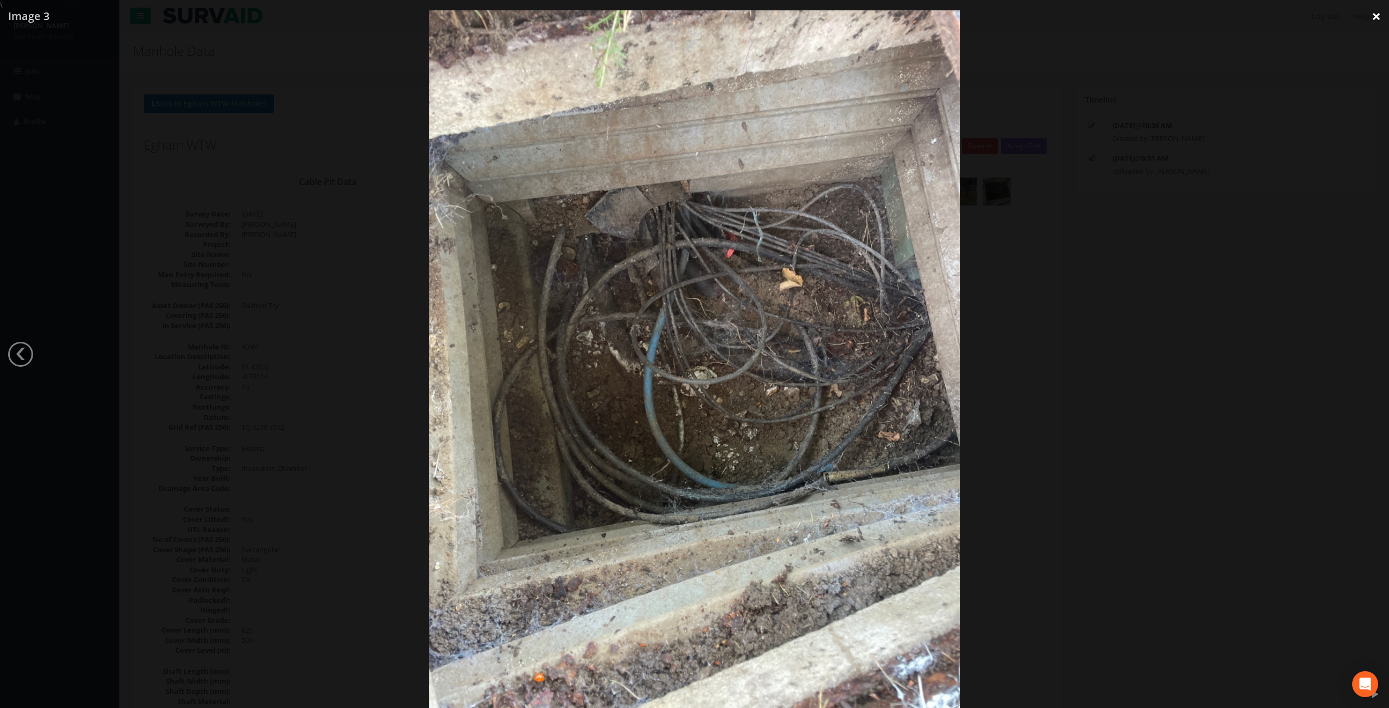
click at [1375, 16] on link "×" at bounding box center [1375, 16] width 25 height 33
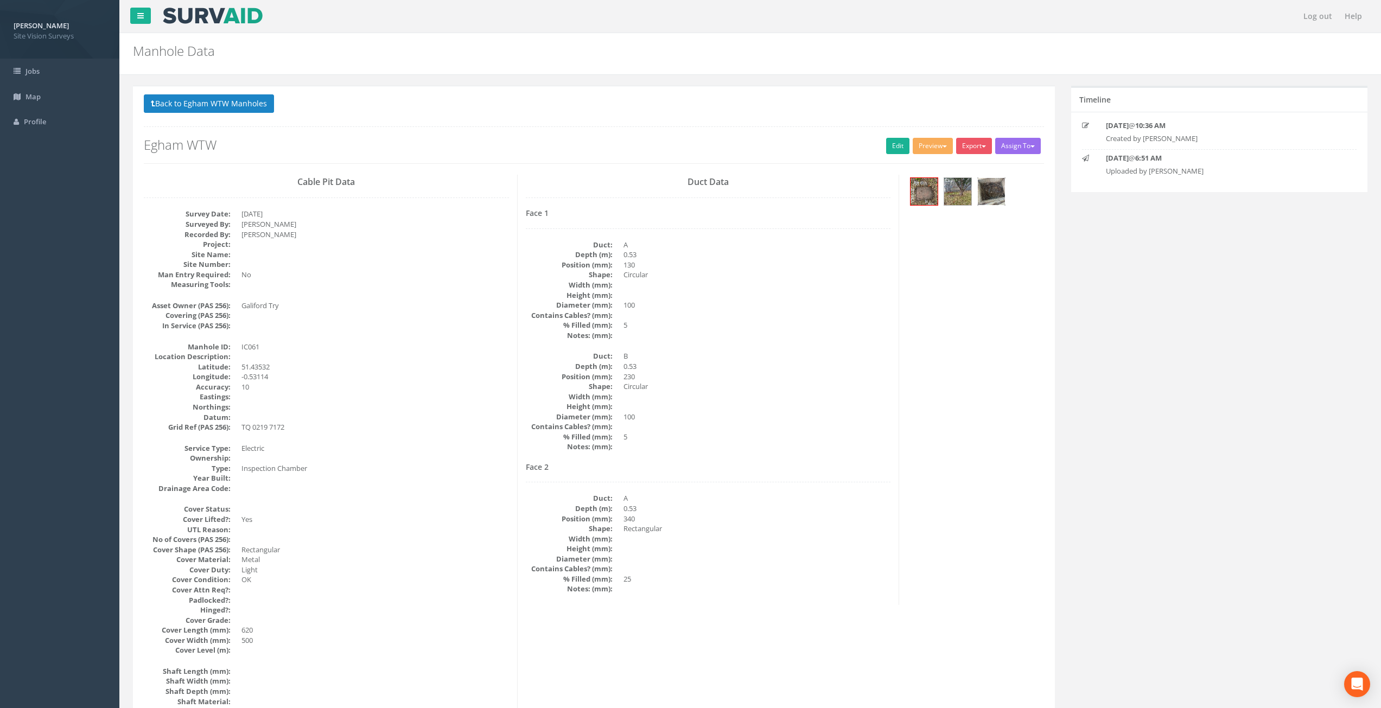
click at [989, 196] on img at bounding box center [991, 191] width 27 height 27
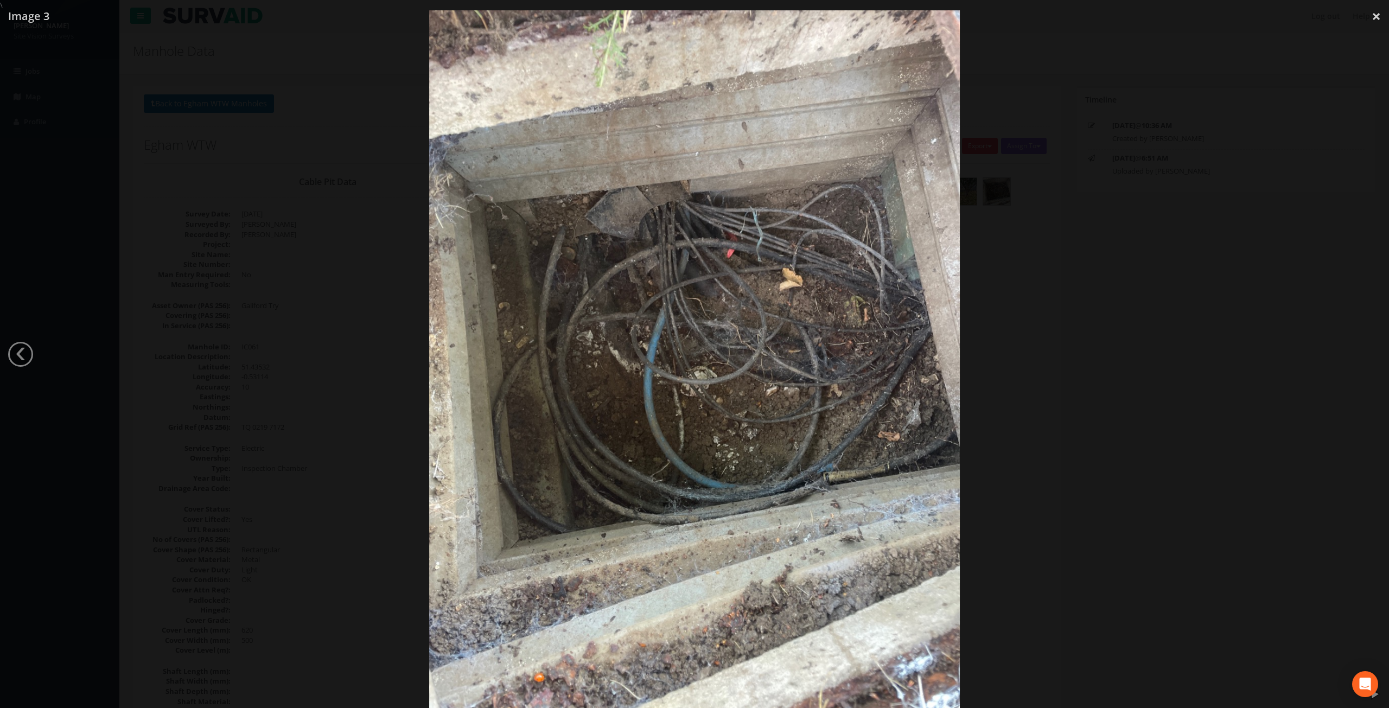
click at [327, 327] on div at bounding box center [694, 364] width 1389 height 708
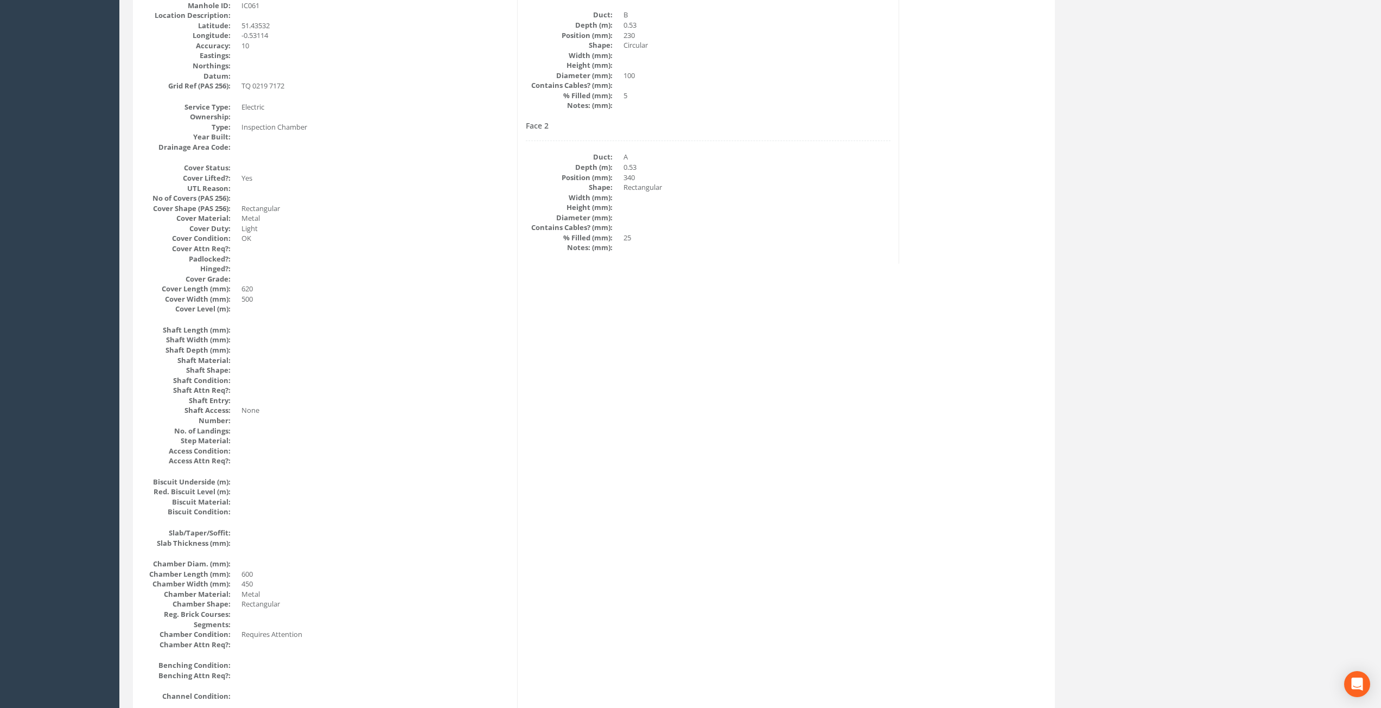
scroll to position [965, 0]
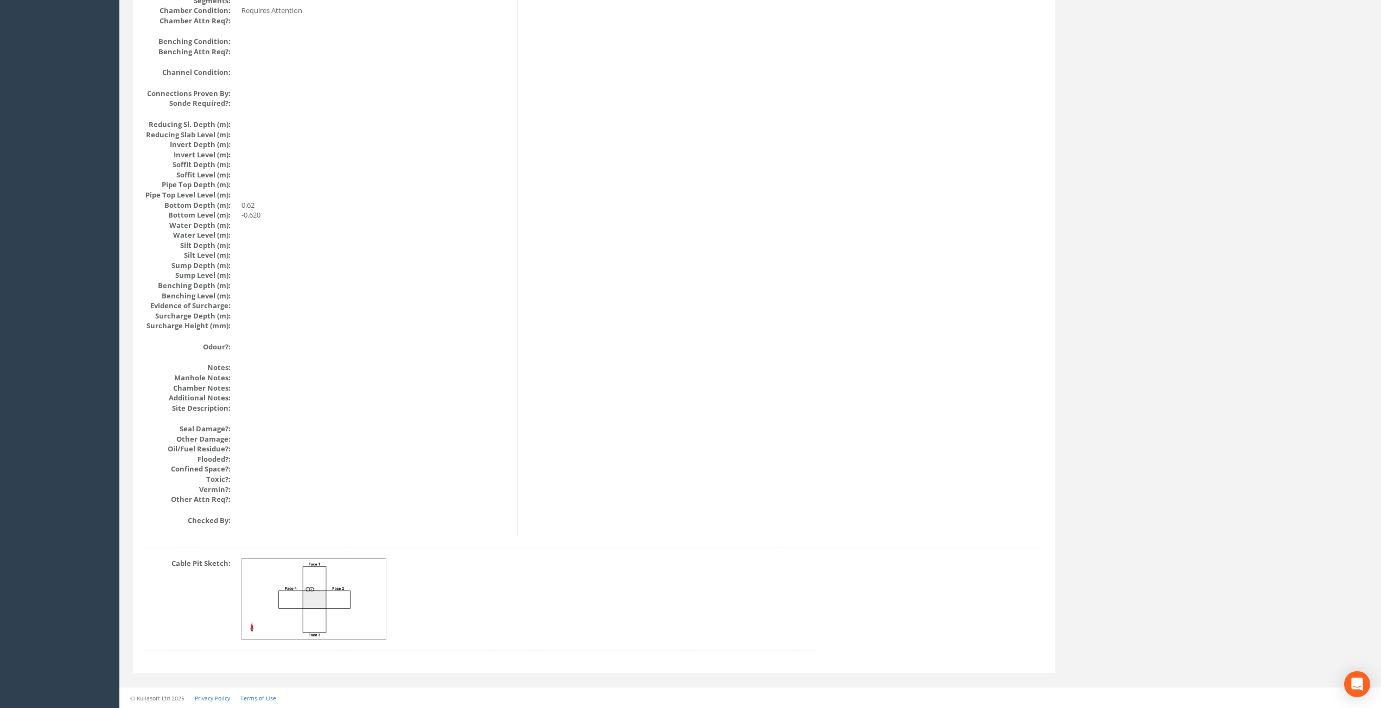
drag, startPoint x: 438, startPoint y: 362, endPoint x: 457, endPoint y: 592, distance: 230.9
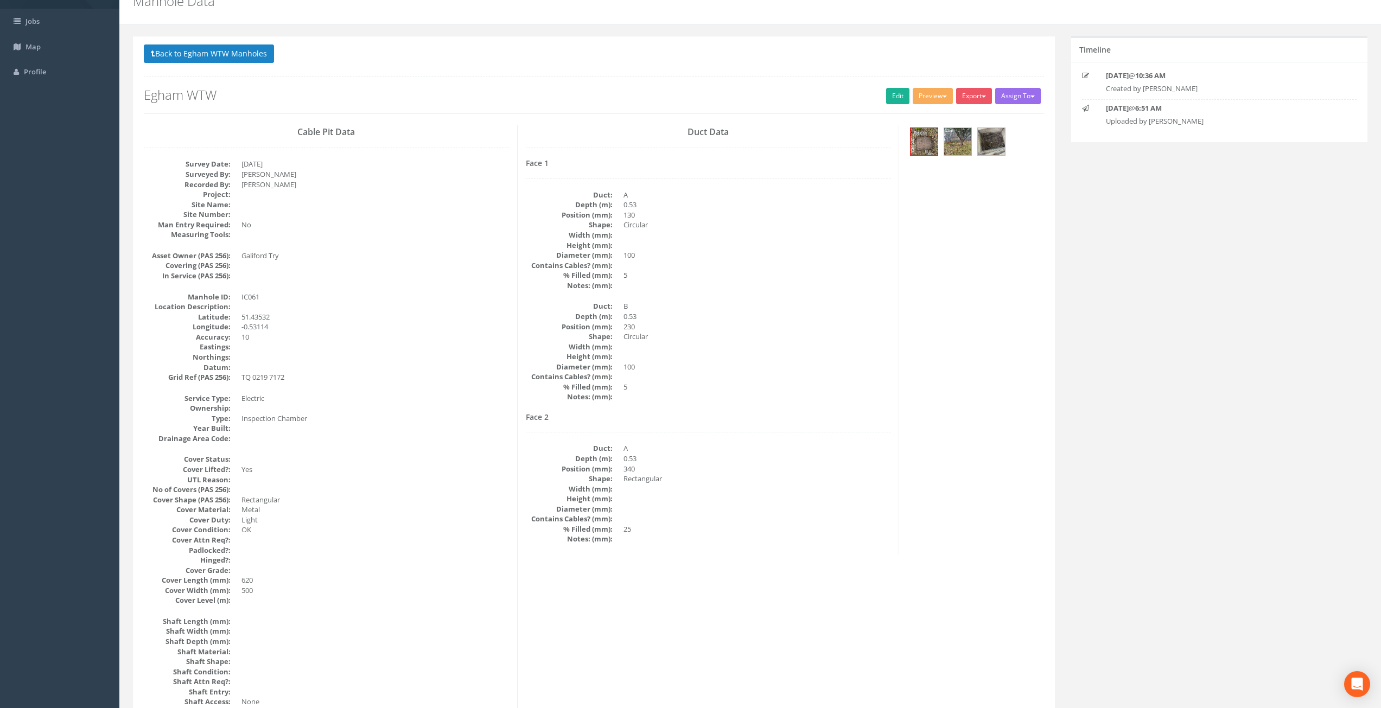
scroll to position [0, 0]
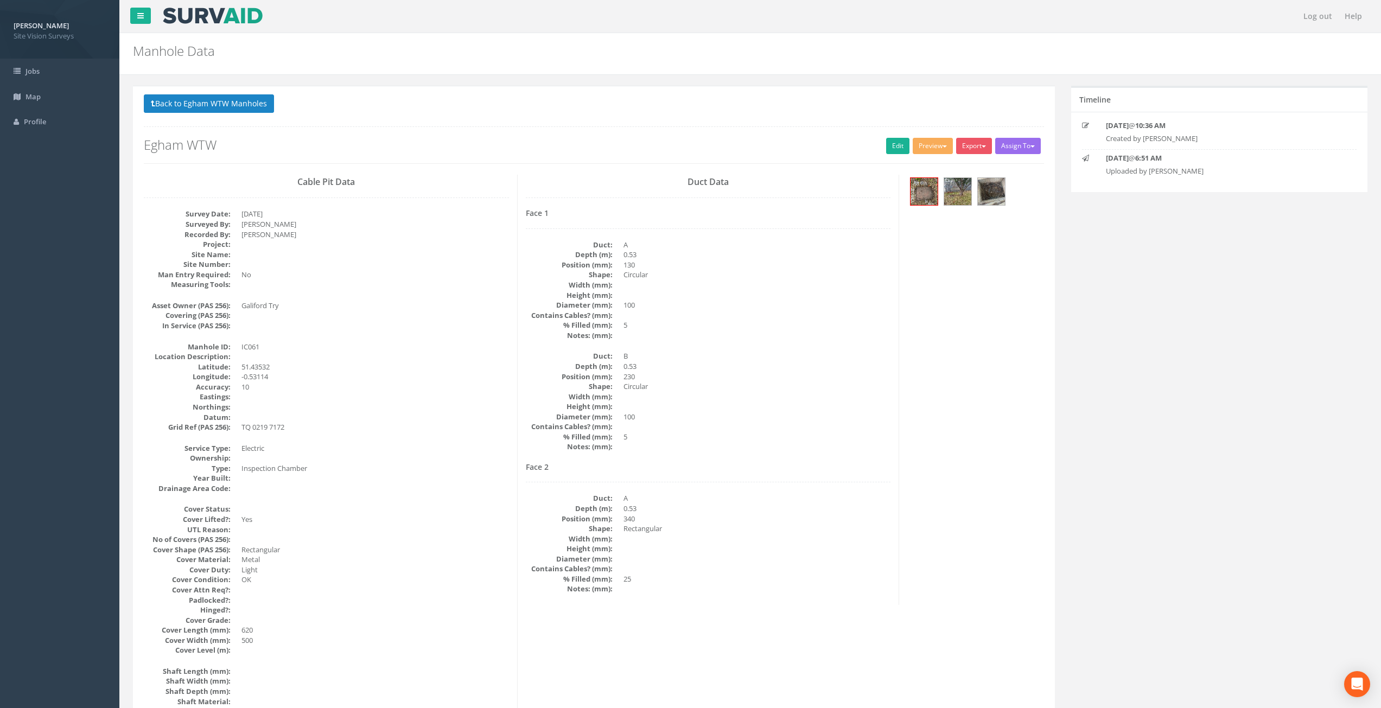
drag, startPoint x: 564, startPoint y: 561, endPoint x: 541, endPoint y: 390, distance: 173.0
click at [989, 194] on img at bounding box center [991, 191] width 27 height 27
click at [886, 141] on link "Edit" at bounding box center [897, 146] width 23 height 16
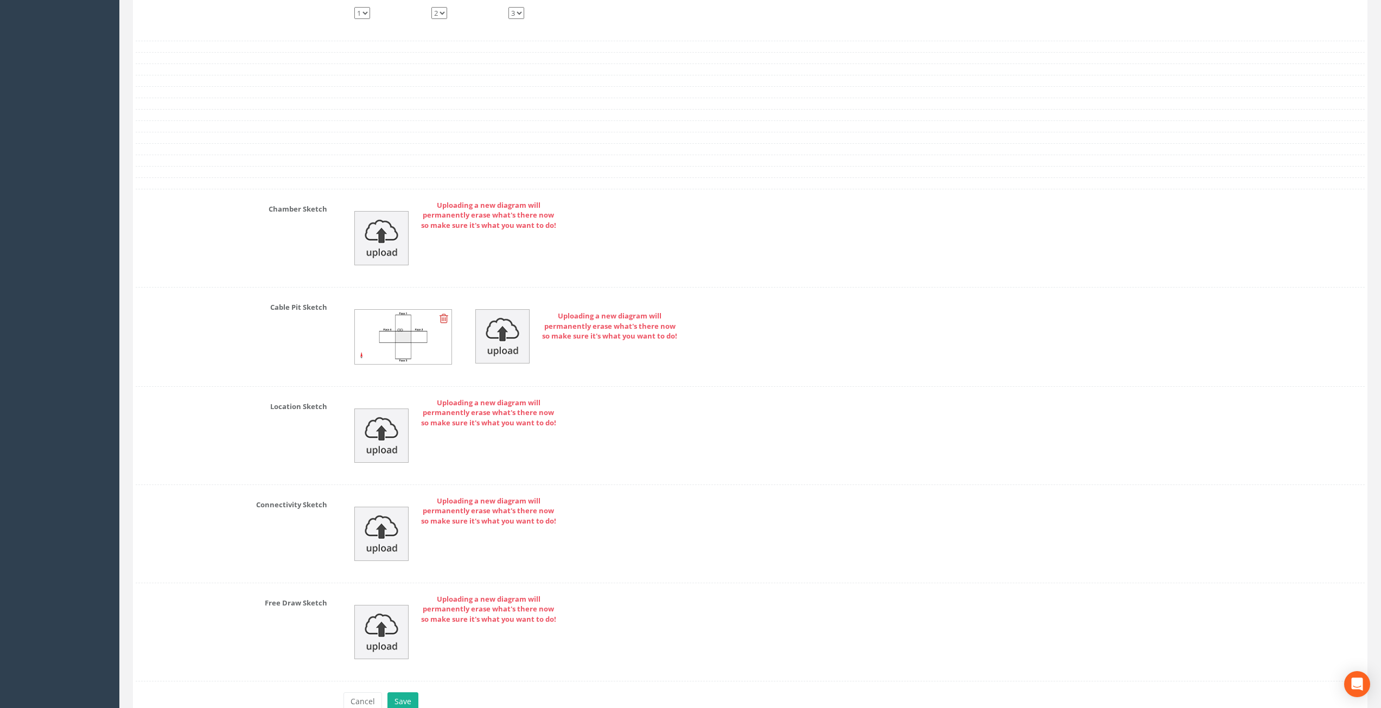
scroll to position [1846, 0]
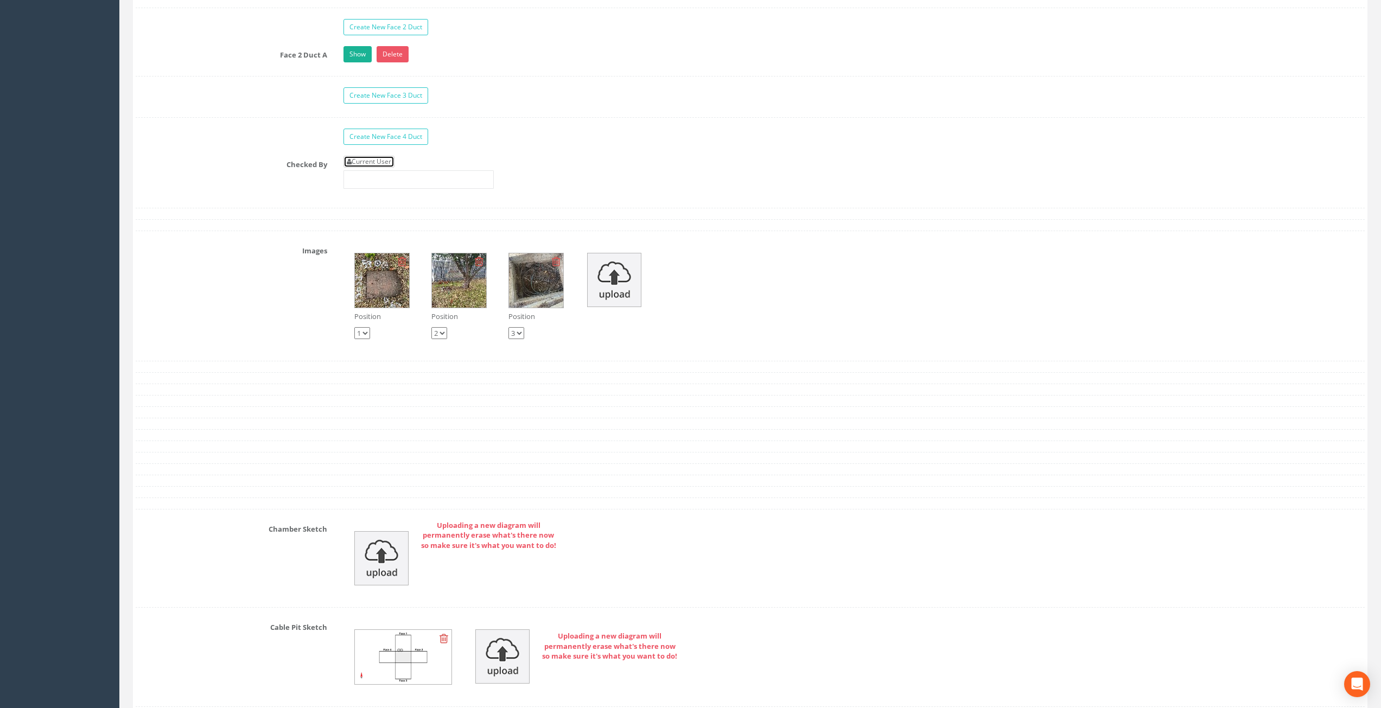
click at [377, 165] on link "Current User" at bounding box center [368, 162] width 51 height 12
type input "[PERSON_NAME]"
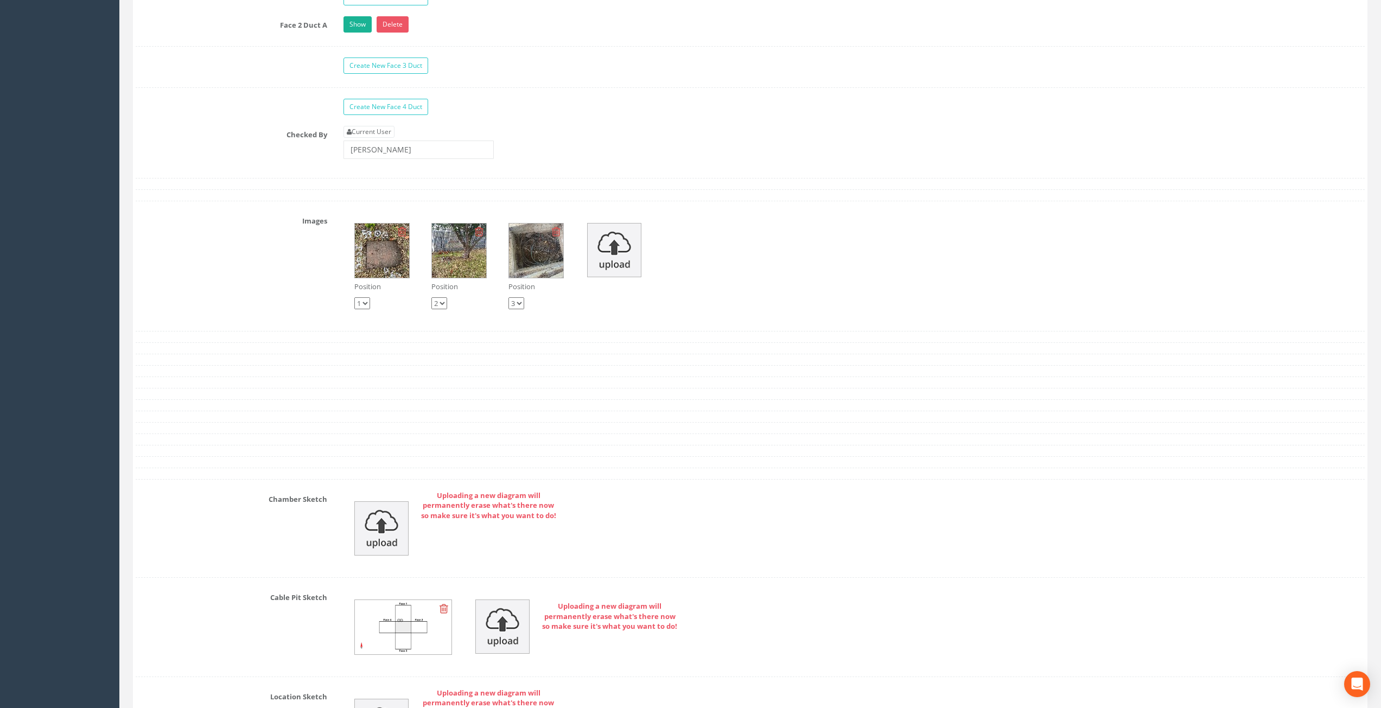
scroll to position [2226, 0]
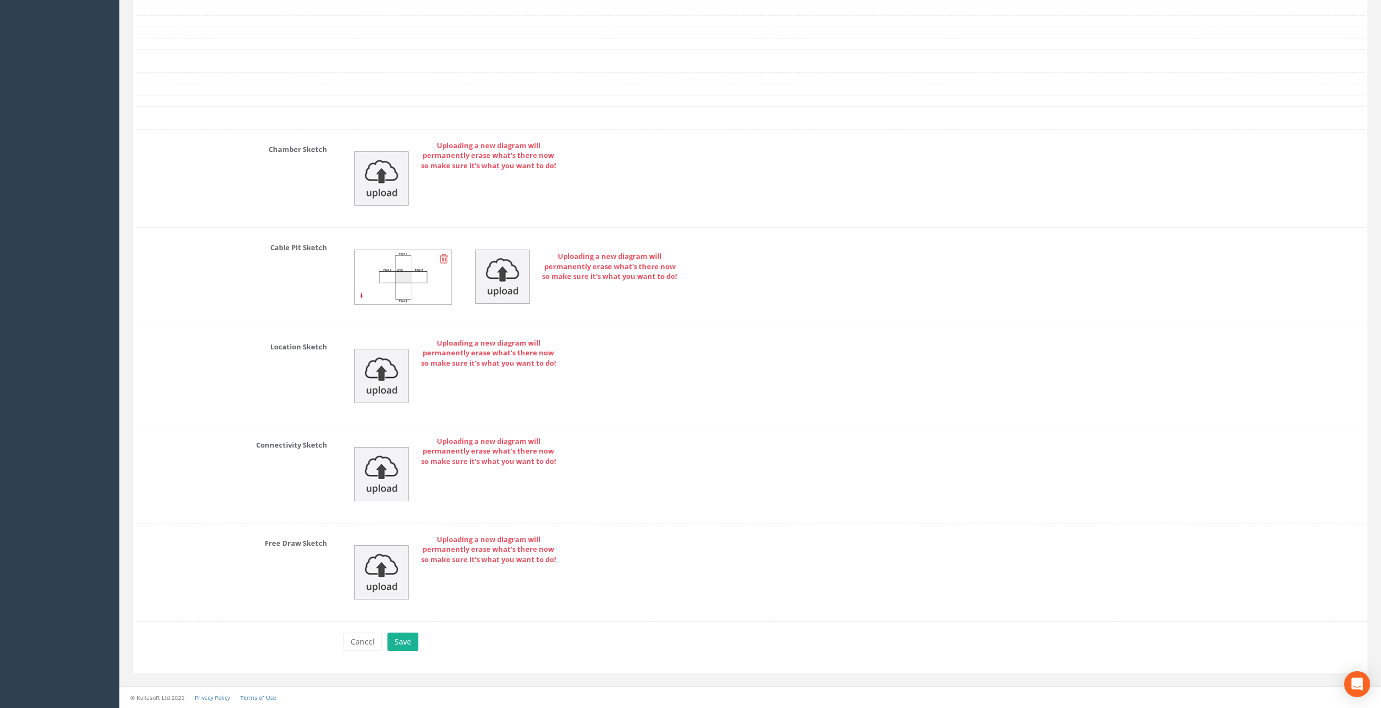
drag, startPoint x: 496, startPoint y: 153, endPoint x: 500, endPoint y: 293, distance: 140.0
click at [409, 640] on button "Save" at bounding box center [402, 642] width 31 height 18
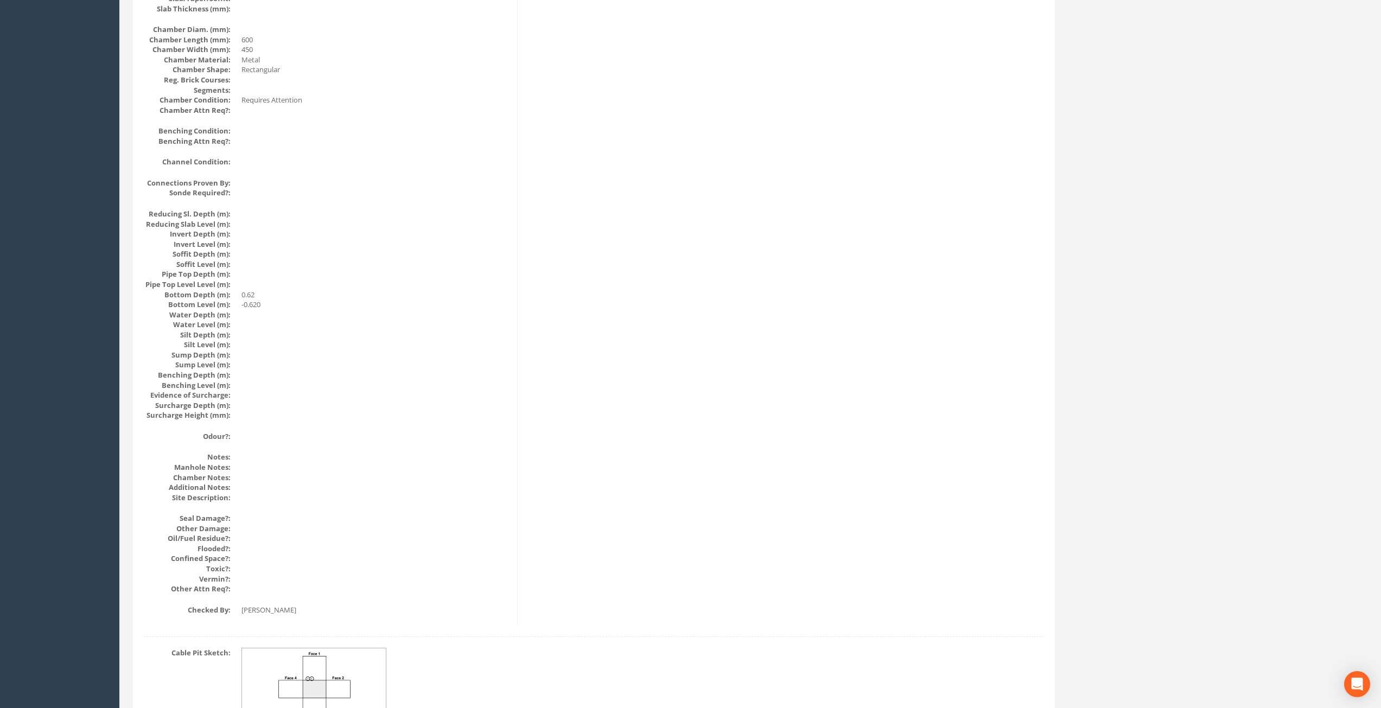
scroll to position [0, 0]
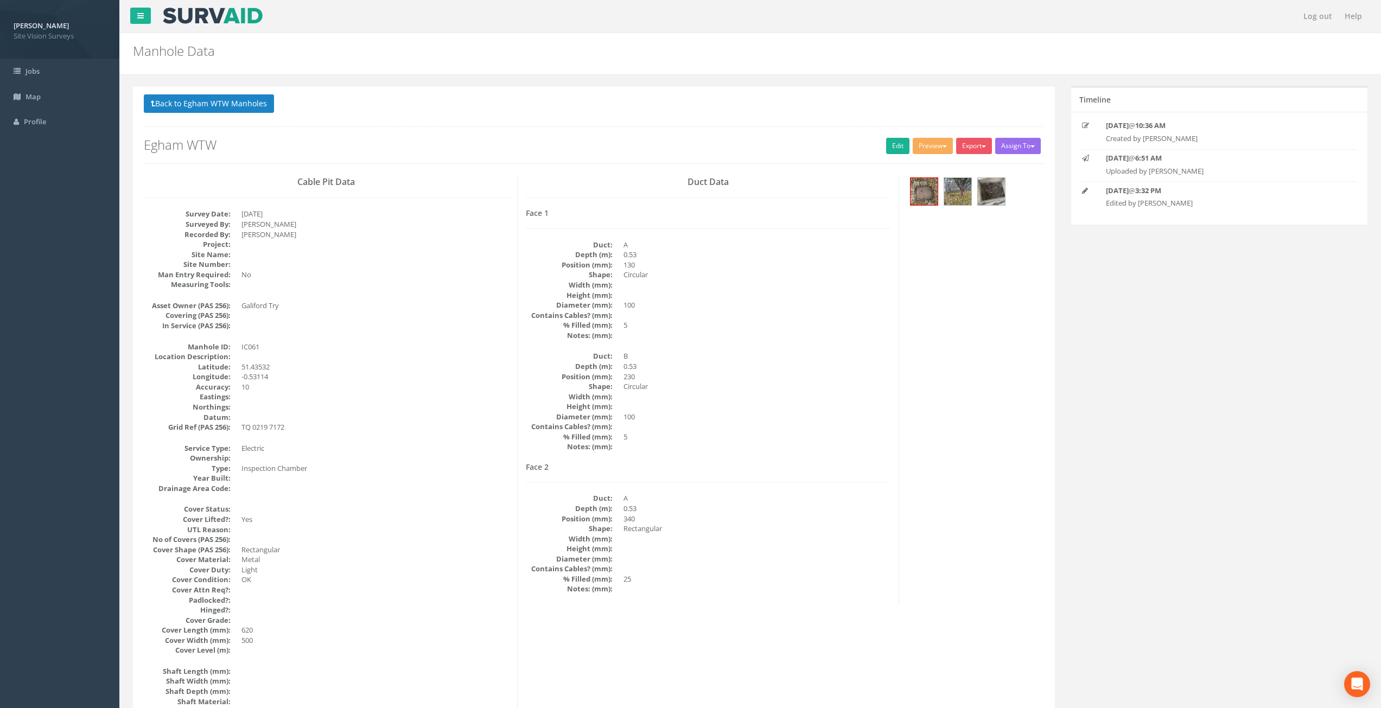
drag, startPoint x: 553, startPoint y: 565, endPoint x: 476, endPoint y: 237, distance: 337.2
click at [246, 104] on button "Back to Egham WTW Manholes" at bounding box center [209, 103] width 130 height 18
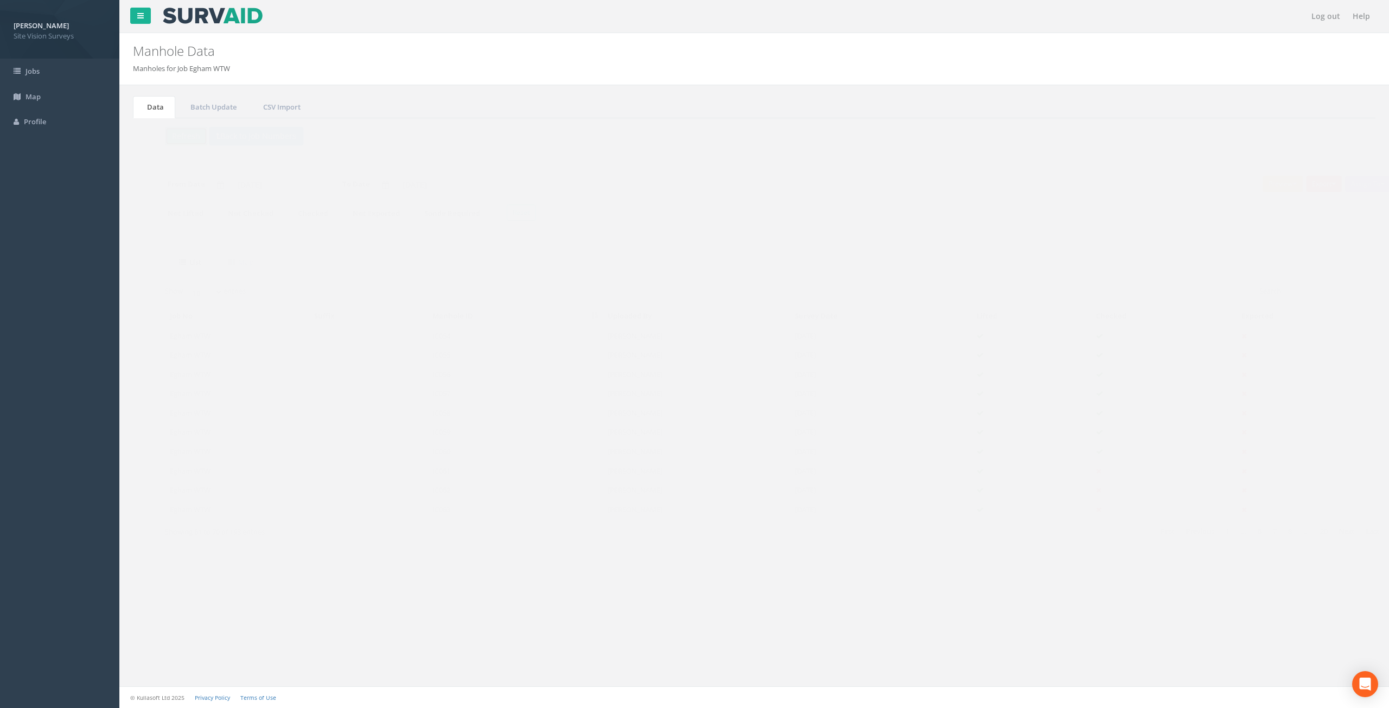
click at [156, 129] on button "Refresh" at bounding box center [165, 136] width 42 height 18
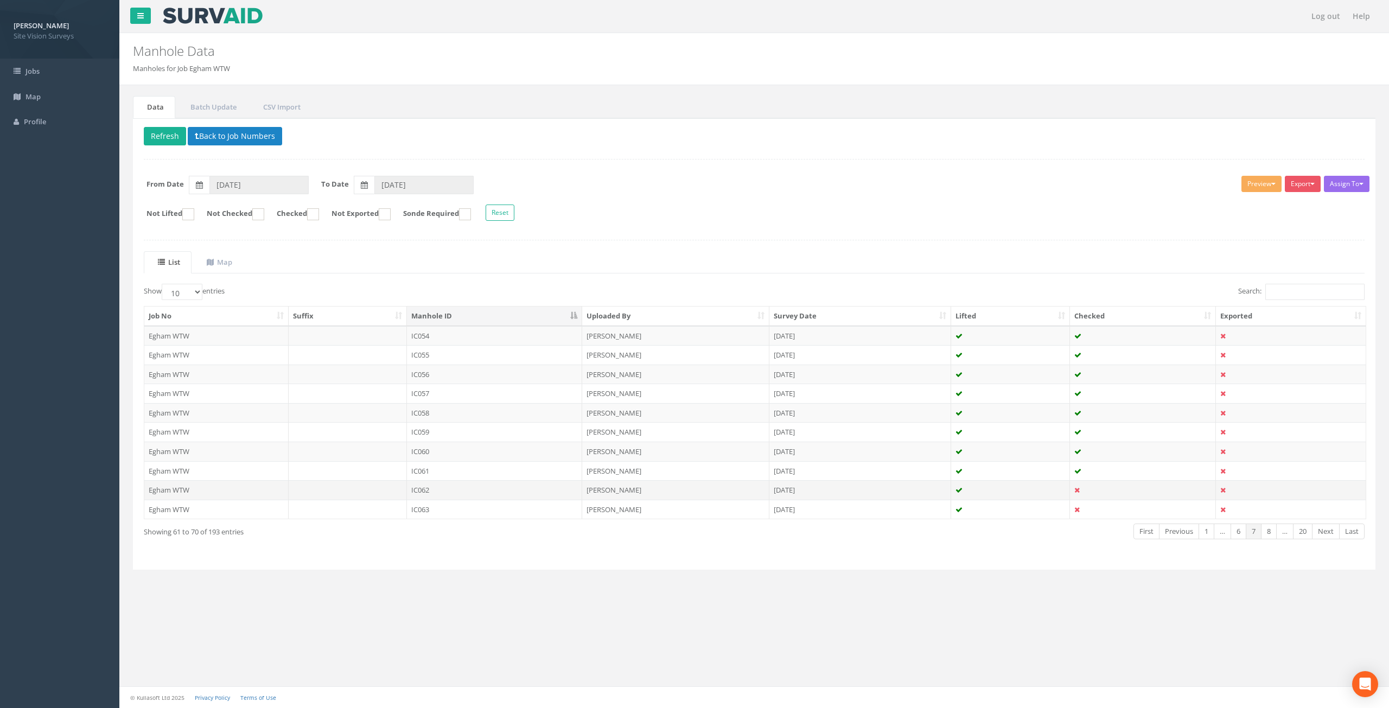
click at [699, 490] on td "[PERSON_NAME]" at bounding box center [675, 490] width 187 height 20
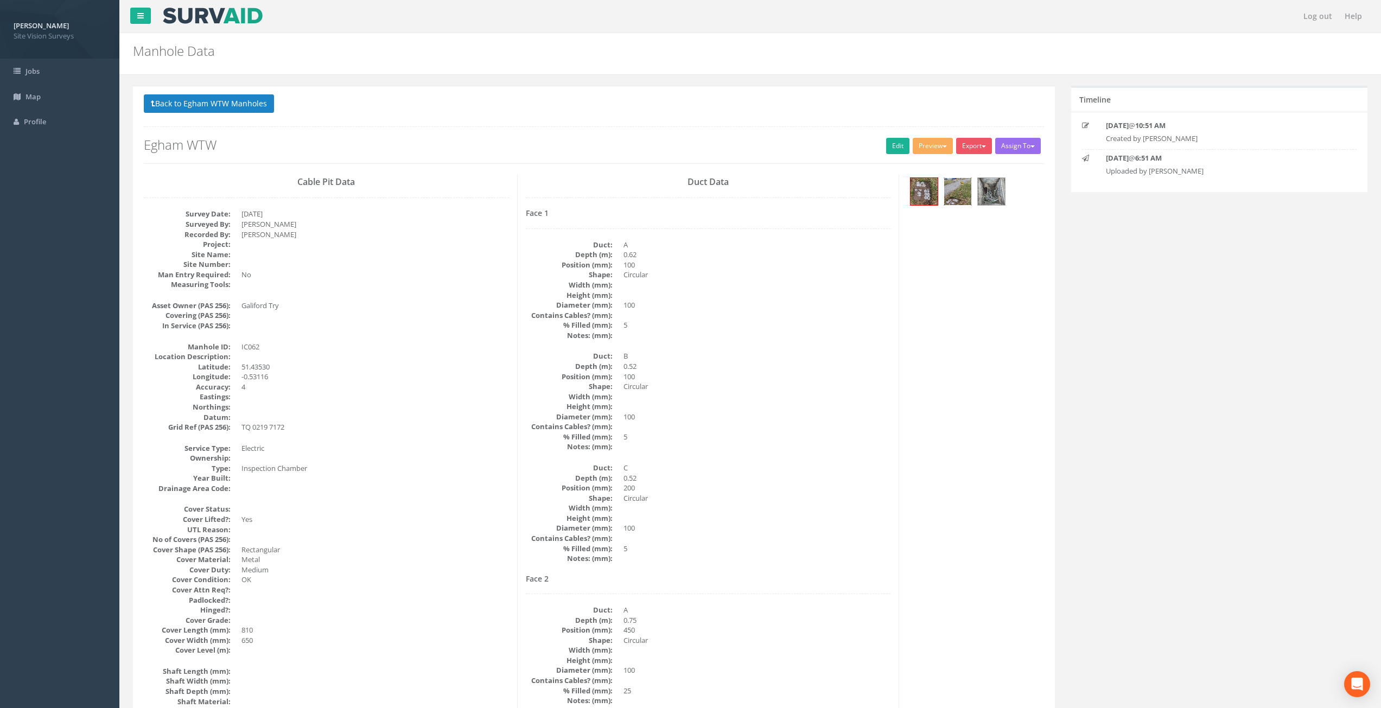
click at [953, 195] on img at bounding box center [957, 191] width 27 height 27
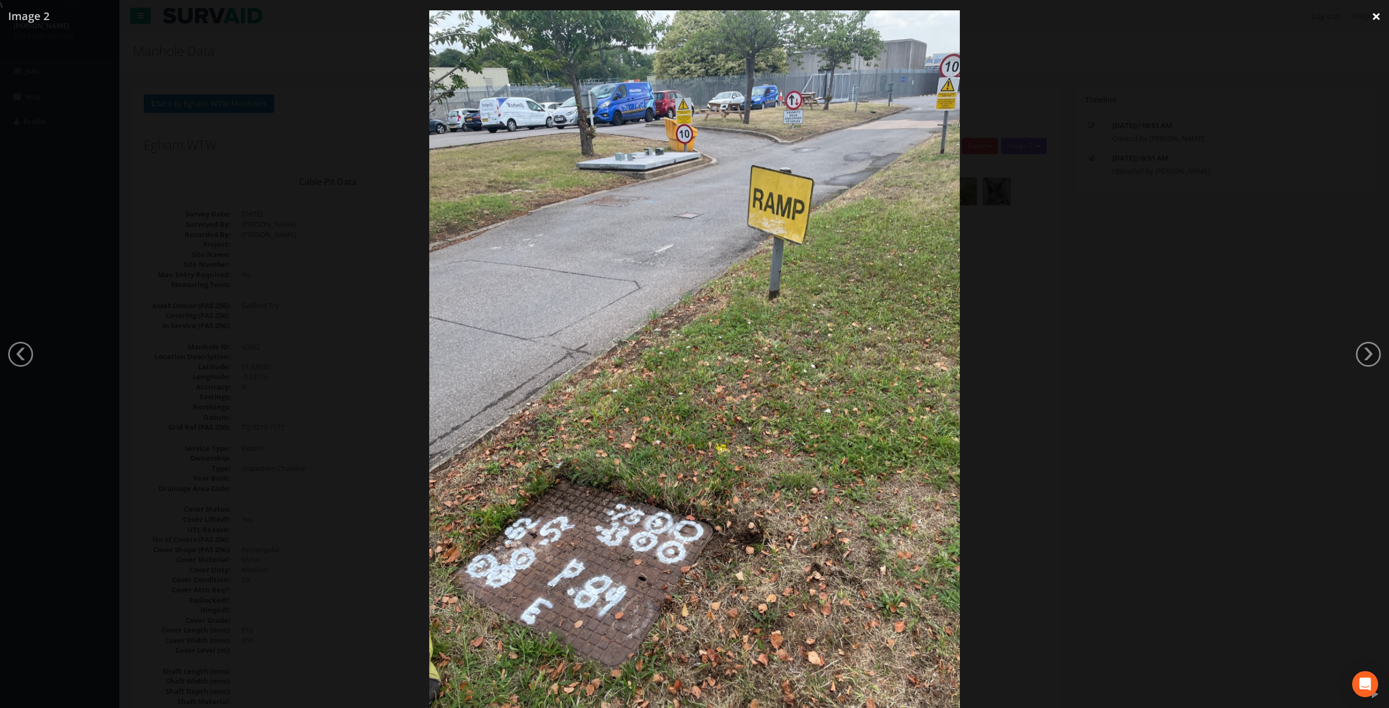
click at [1378, 17] on link "×" at bounding box center [1375, 16] width 25 height 33
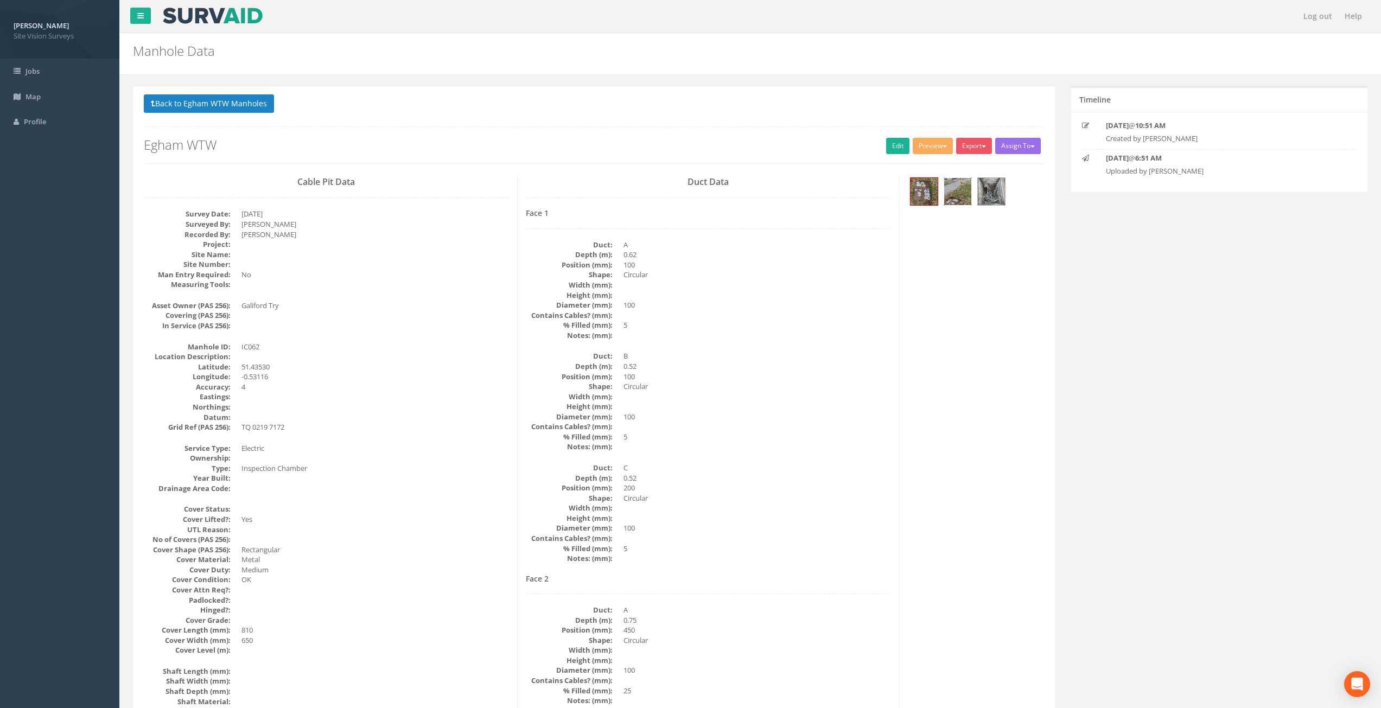
click at [958, 188] on img at bounding box center [957, 191] width 27 height 27
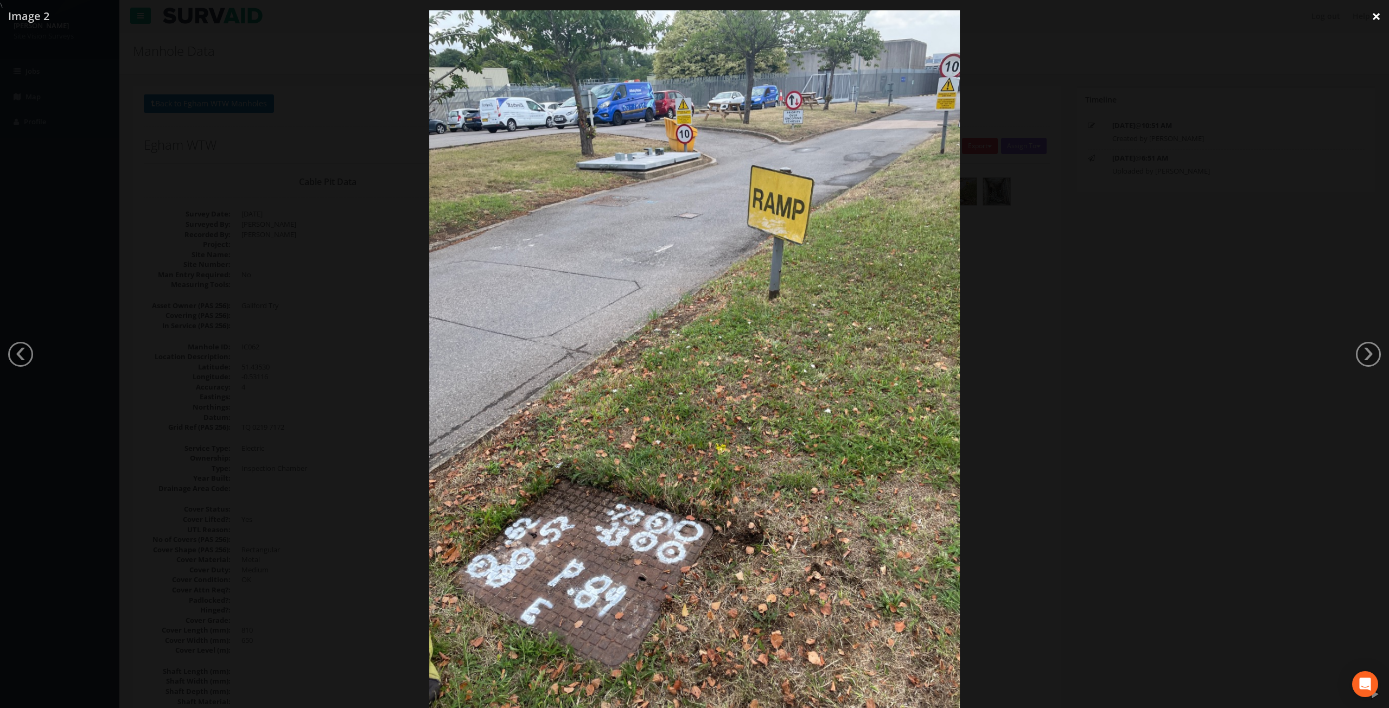
click at [1381, 17] on link "×" at bounding box center [1375, 16] width 25 height 33
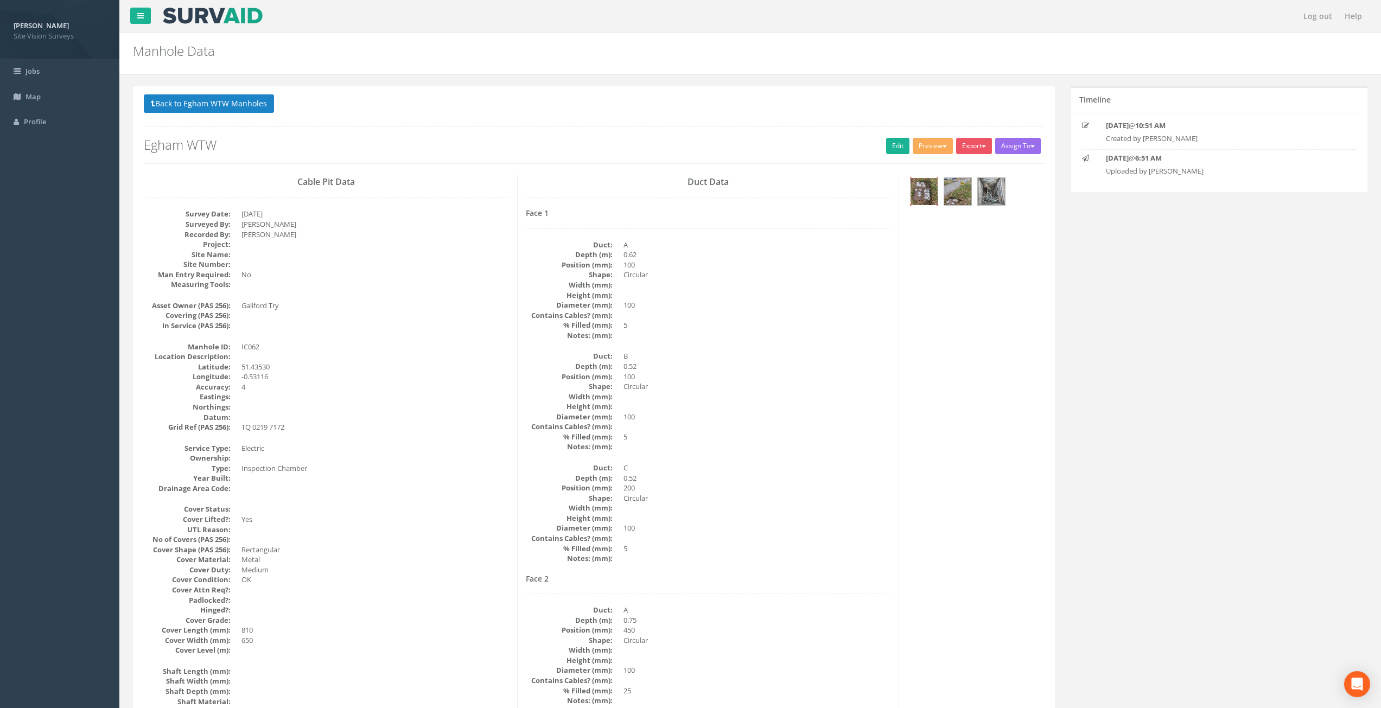
click at [930, 196] on img at bounding box center [923, 191] width 27 height 27
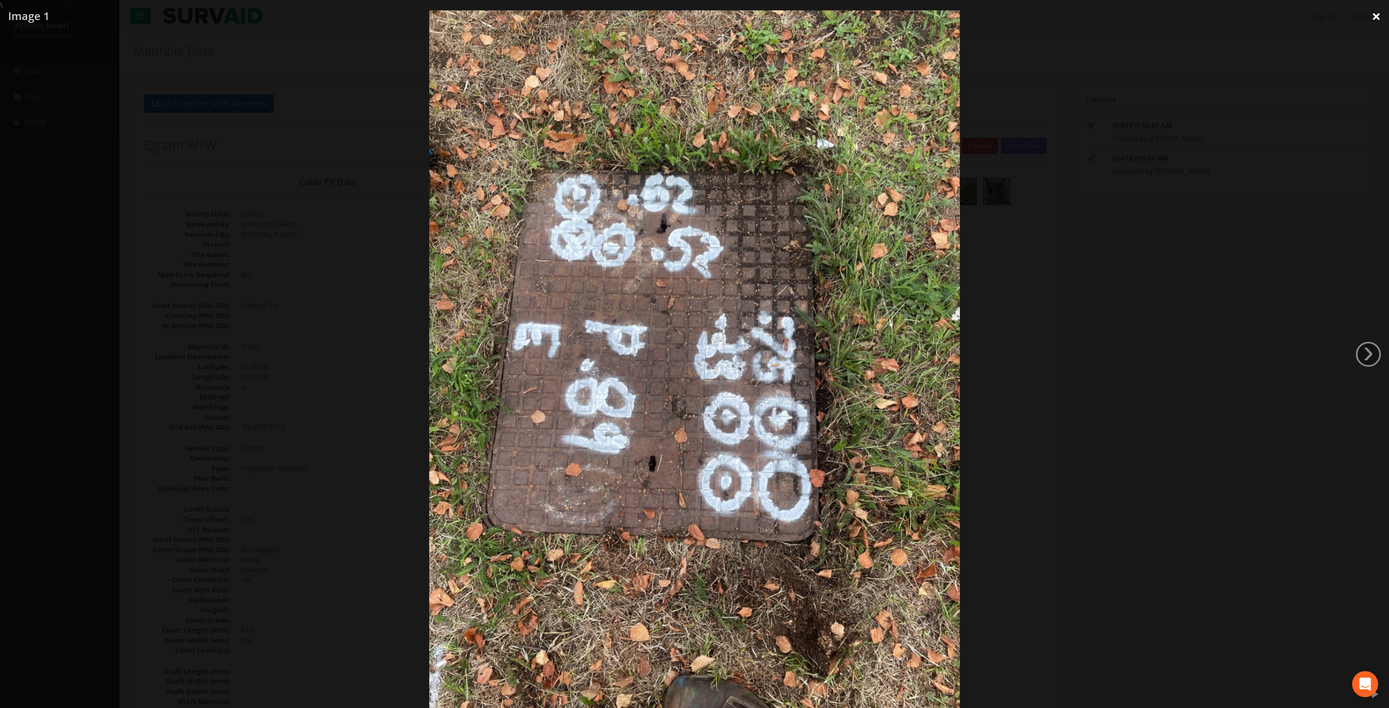
click at [1378, 16] on link "×" at bounding box center [1375, 16] width 25 height 33
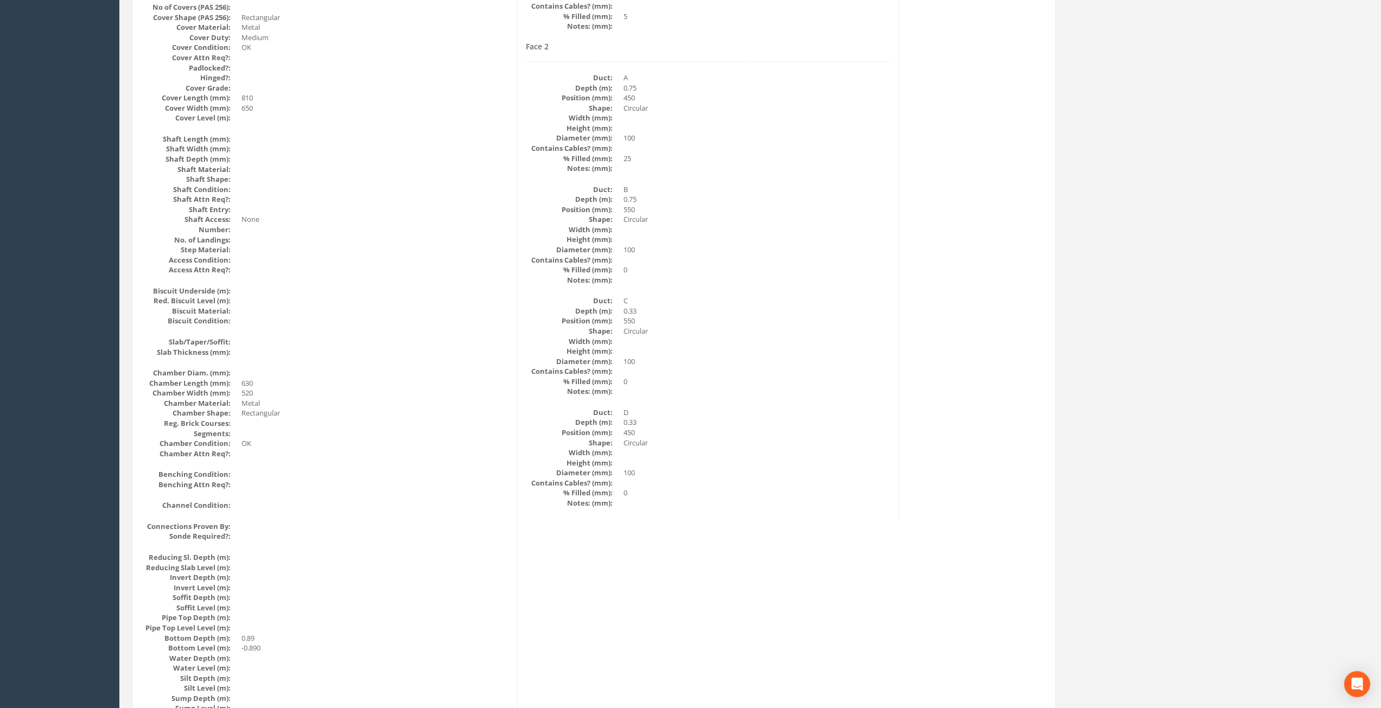
drag, startPoint x: 789, startPoint y: 365, endPoint x: 767, endPoint y: 380, distance: 27.7
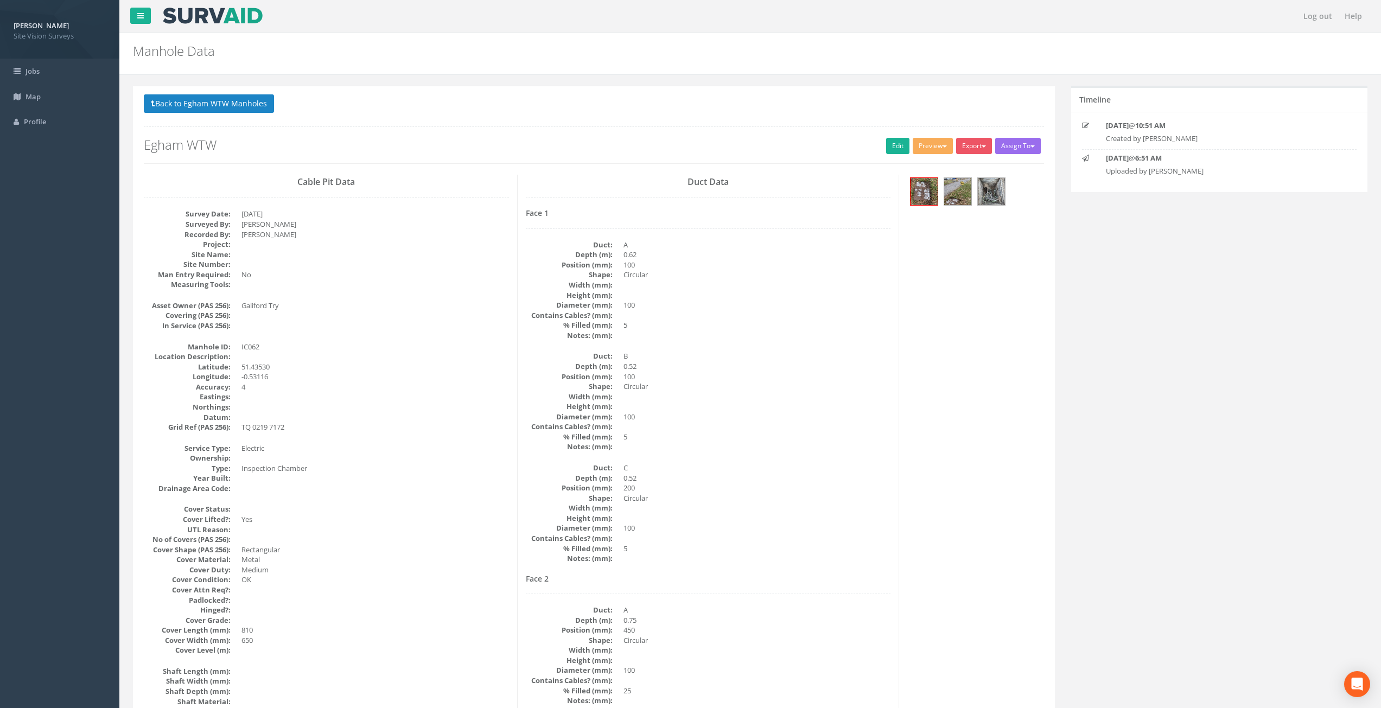
drag, startPoint x: 753, startPoint y: 614, endPoint x: 404, endPoint y: 286, distance: 478.6
click at [897, 149] on link "Edit" at bounding box center [897, 146] width 23 height 16
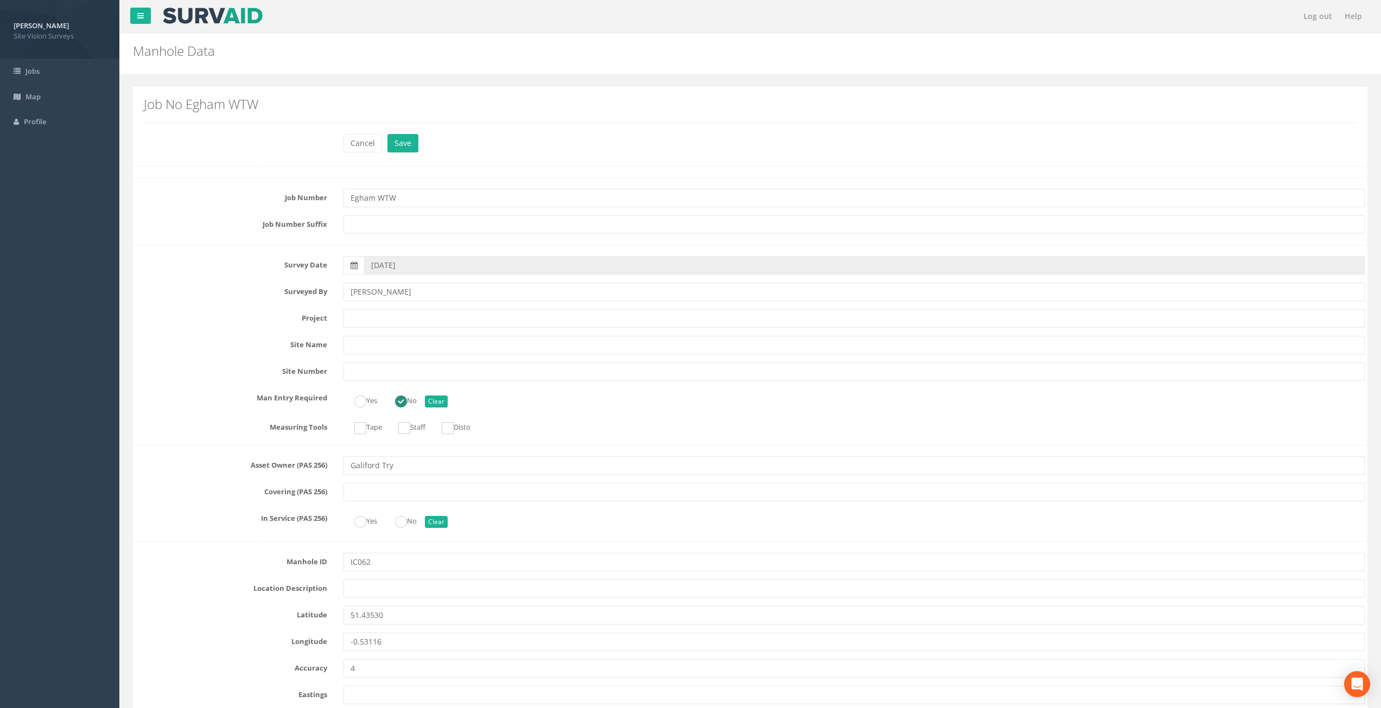
scroll to position [1954, 0]
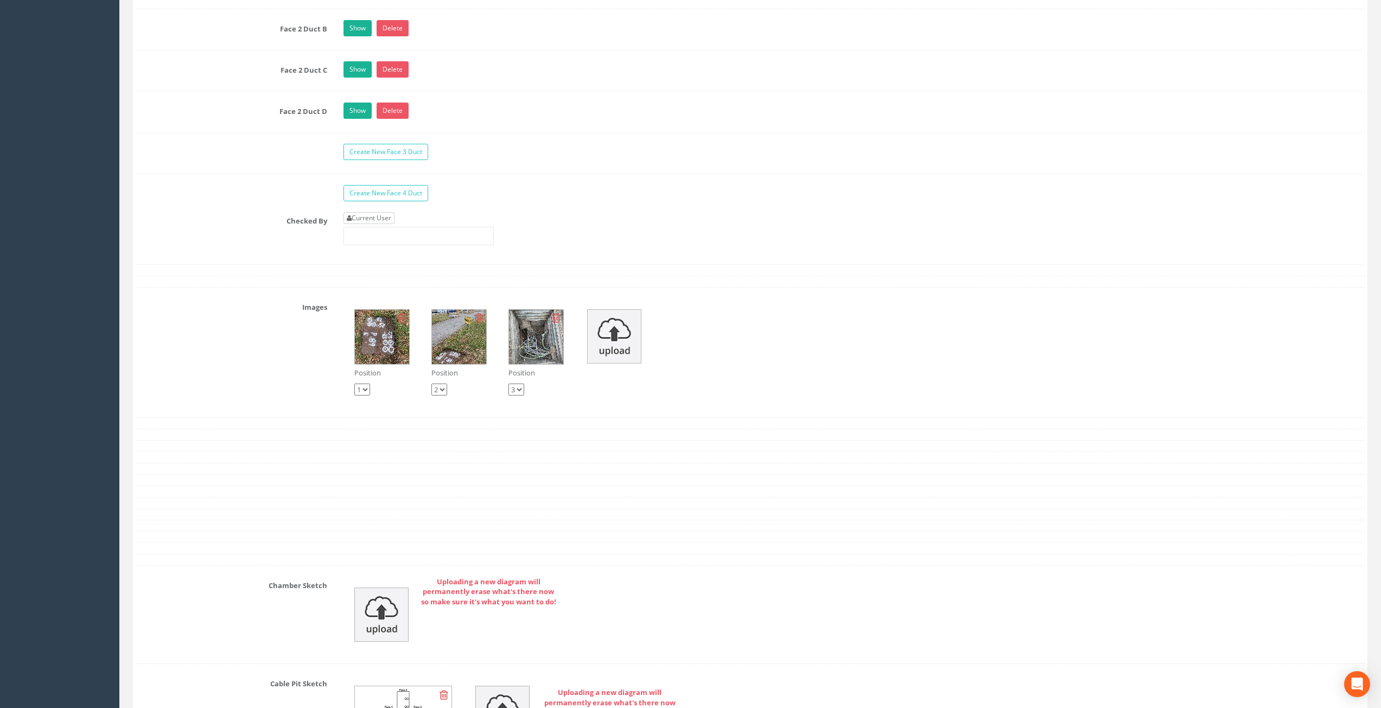
click at [374, 216] on link "Current User" at bounding box center [368, 218] width 51 height 12
type input "[PERSON_NAME]"
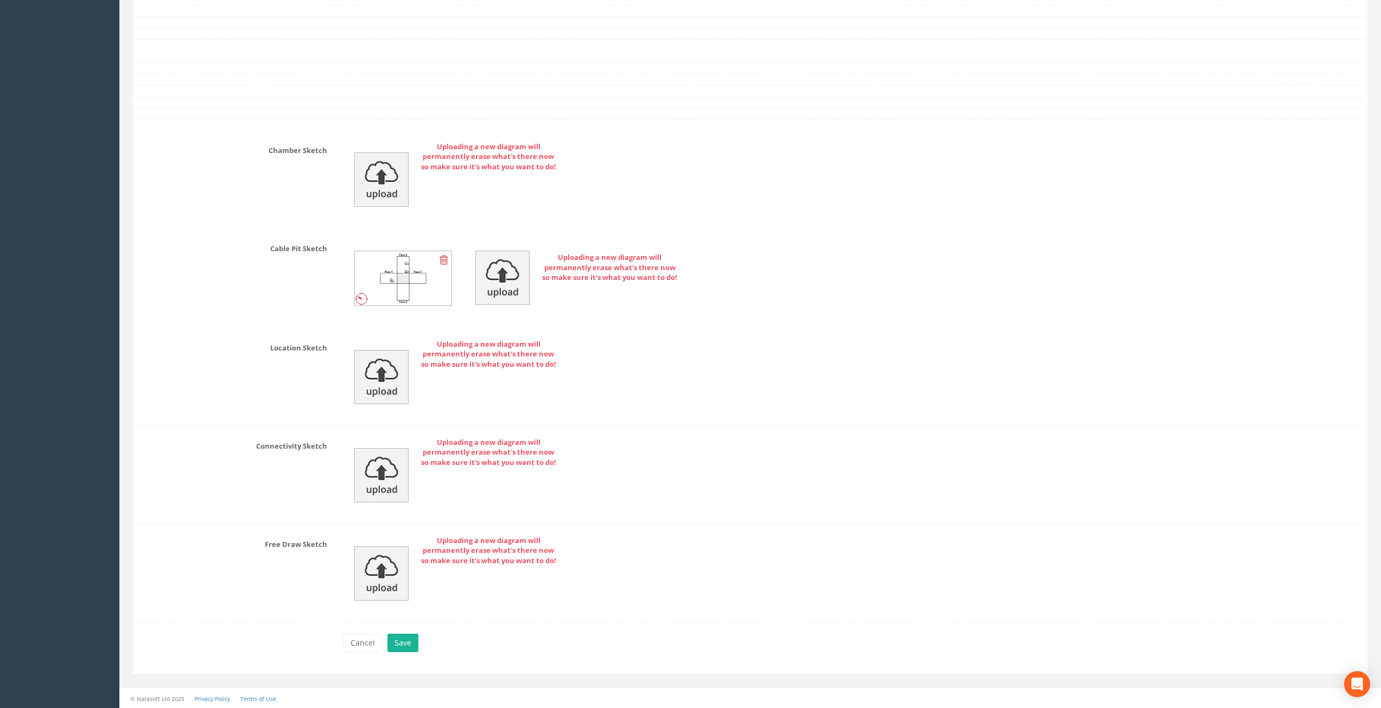
scroll to position [2390, 0]
click at [404, 645] on button "Save" at bounding box center [402, 642] width 31 height 18
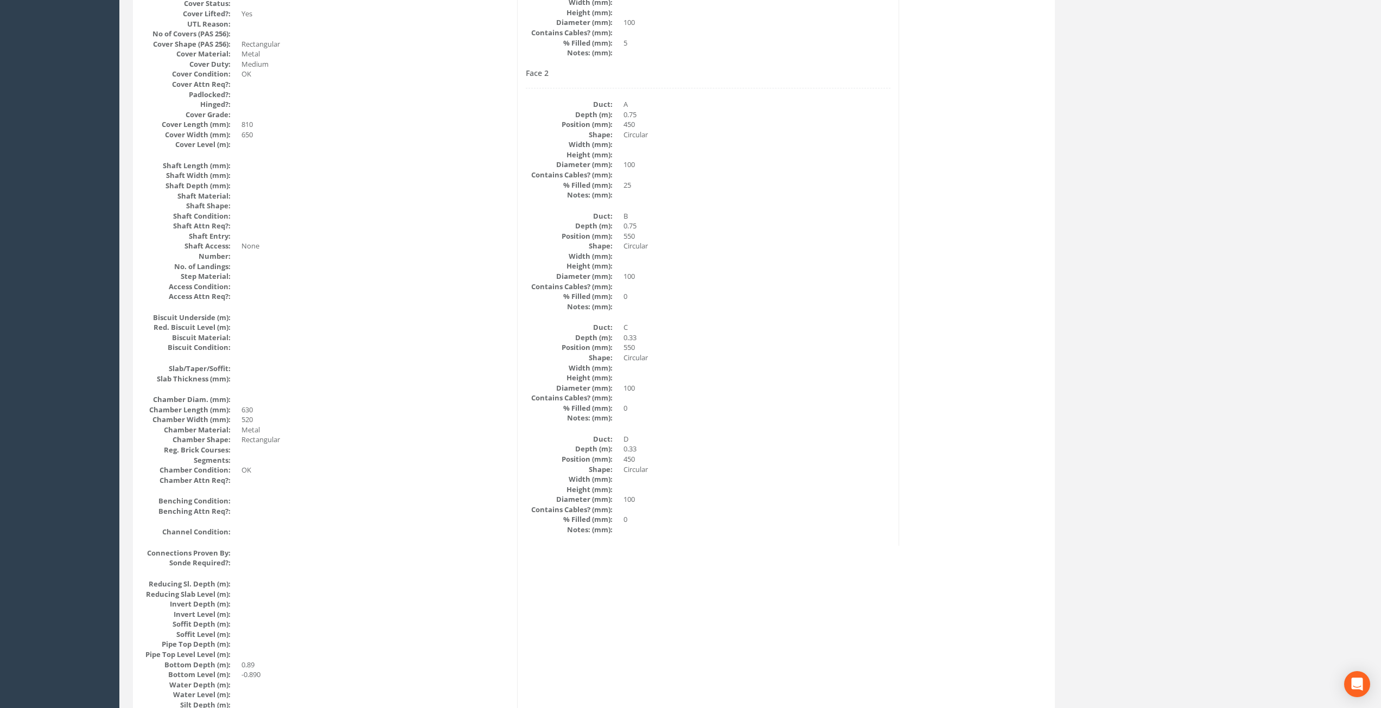
scroll to position [0, 0]
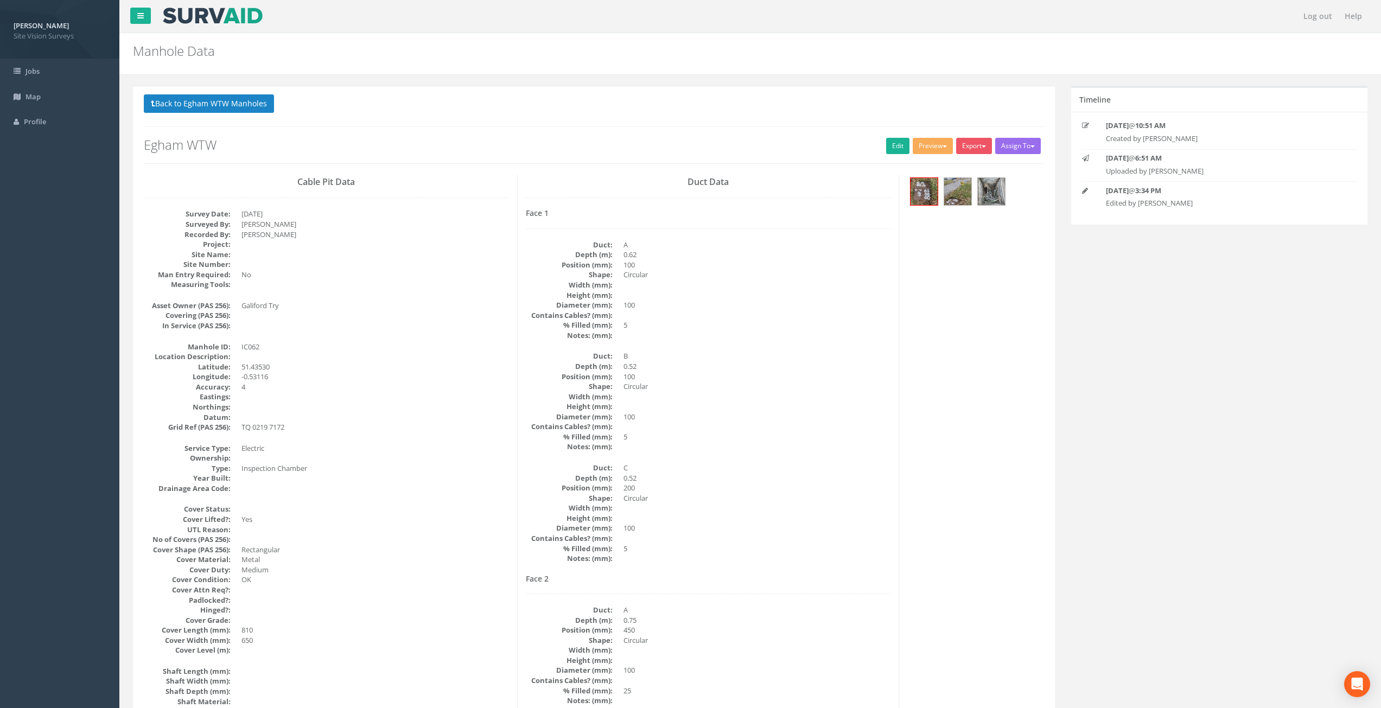
drag, startPoint x: 617, startPoint y: 531, endPoint x: 488, endPoint y: 139, distance: 413.1
click at [219, 108] on button "Back to Egham WTW Manholes" at bounding box center [209, 103] width 130 height 18
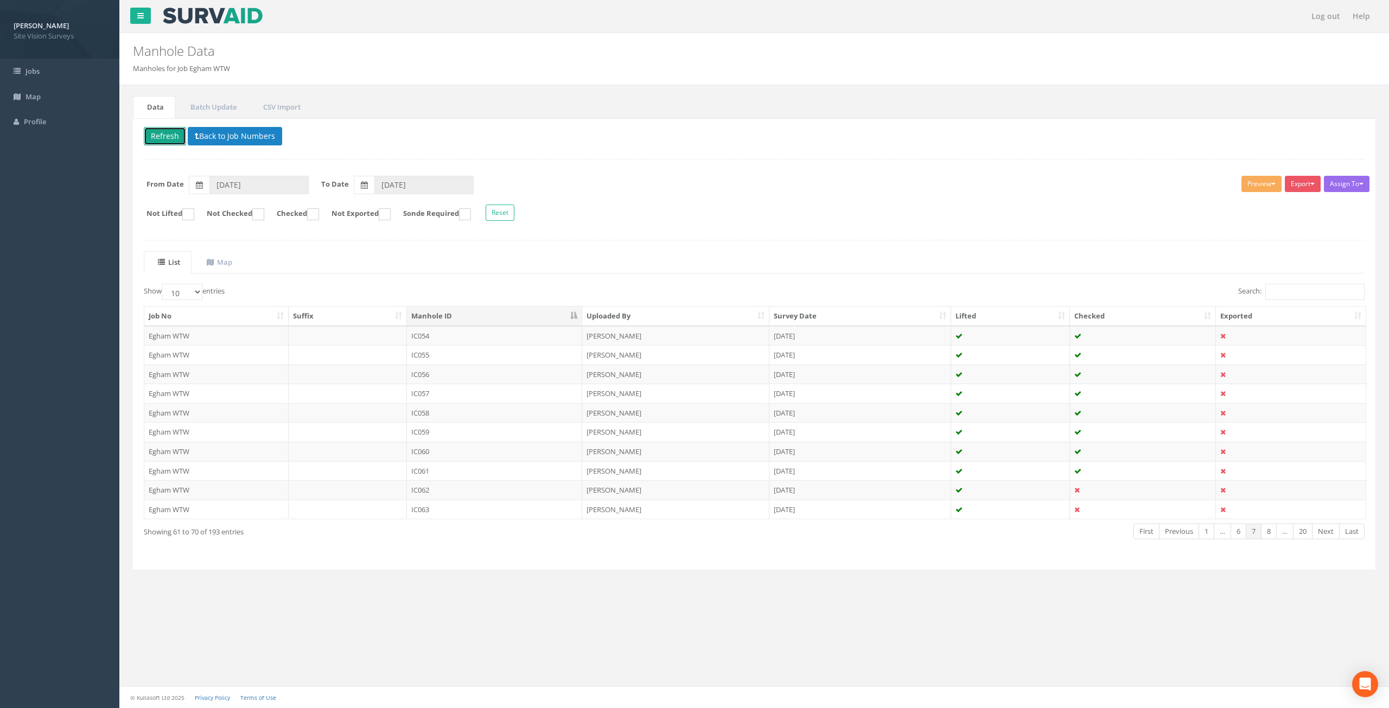
click at [170, 137] on button "Refresh" at bounding box center [165, 136] width 42 height 18
click at [890, 509] on td "[DATE]" at bounding box center [860, 510] width 182 height 20
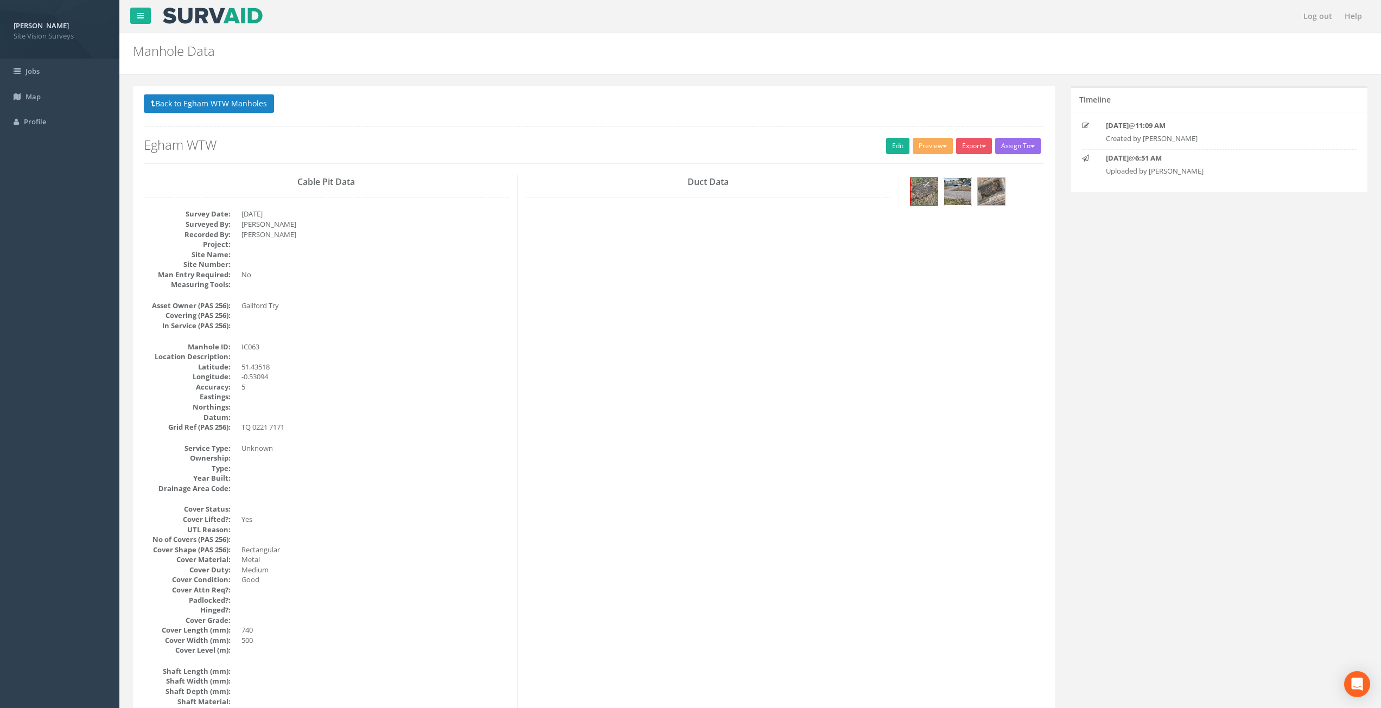
click at [962, 195] on img at bounding box center [957, 191] width 27 height 27
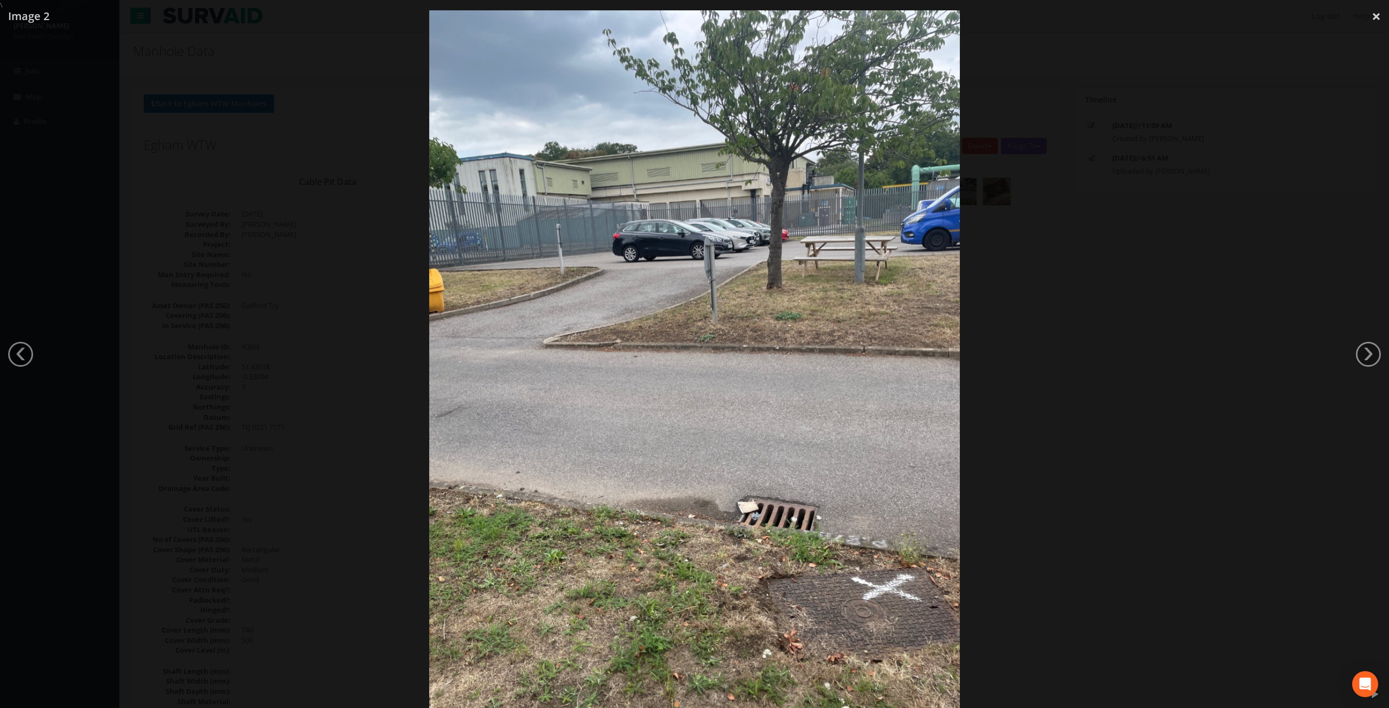
click at [576, 515] on img at bounding box center [694, 364] width 531 height 708
click at [1373, 335] on div at bounding box center [694, 365] width 1389 height 708
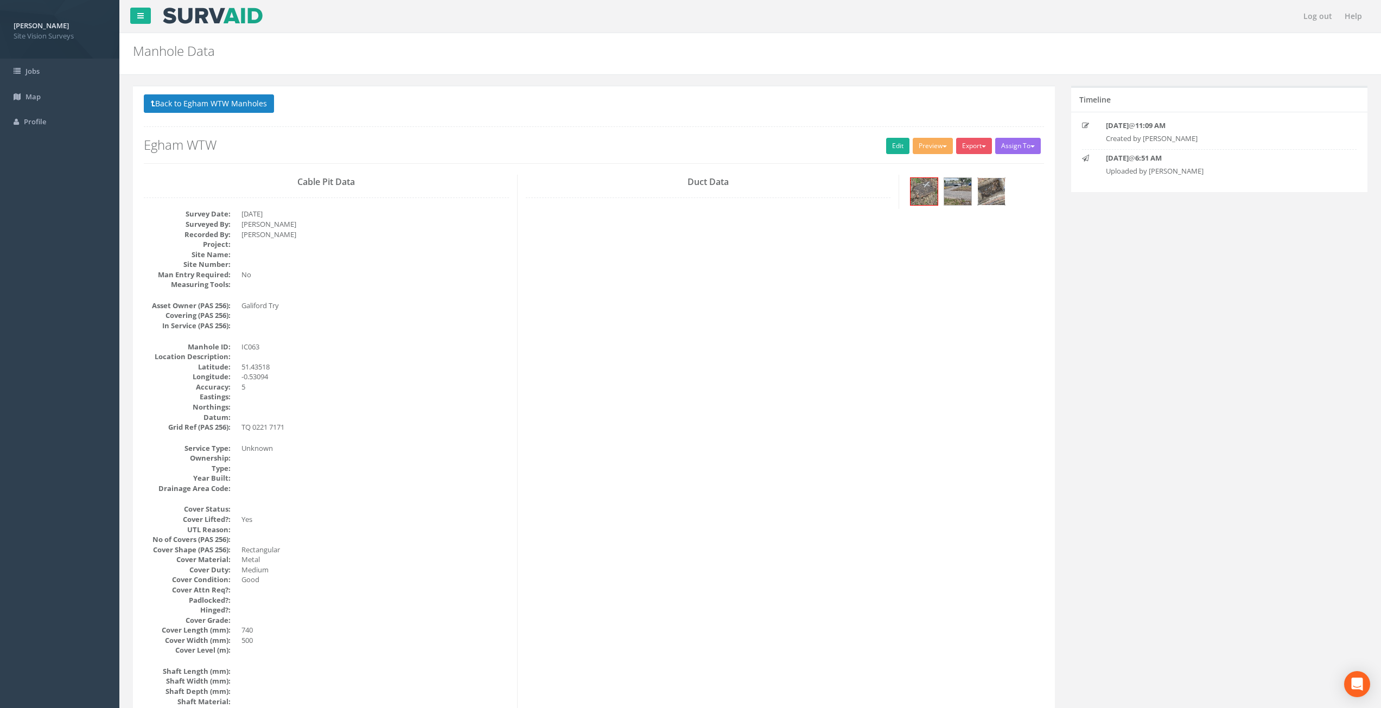
click at [991, 194] on img at bounding box center [991, 191] width 27 height 27
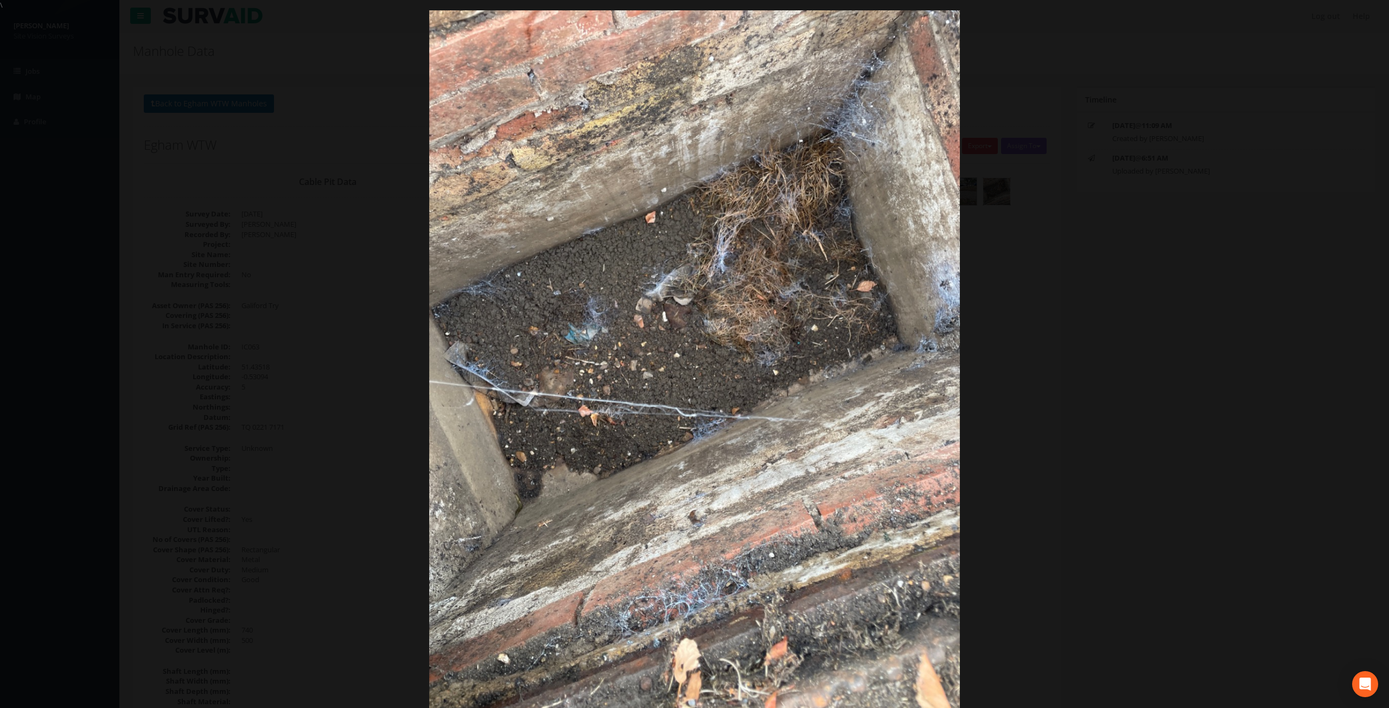
click at [1061, 487] on div at bounding box center [694, 364] width 1389 height 708
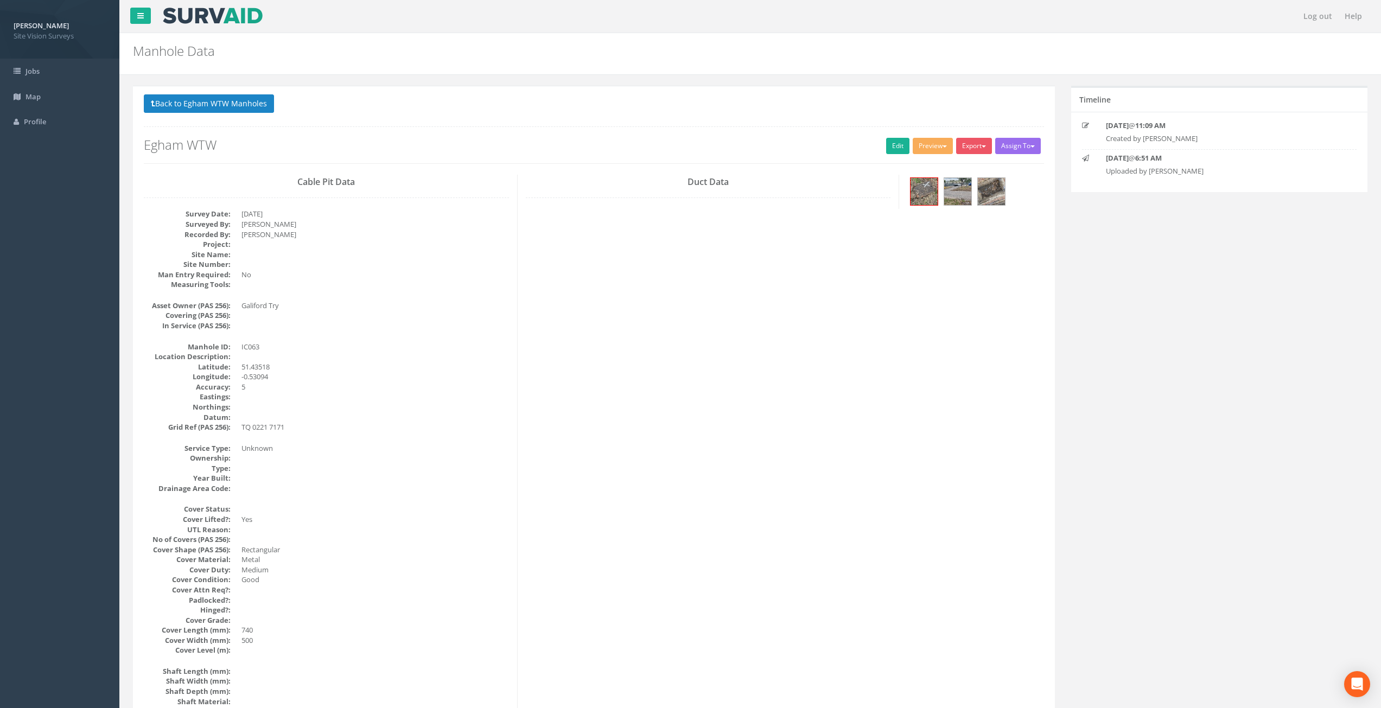
drag, startPoint x: 616, startPoint y: 516, endPoint x: 567, endPoint y: 186, distance: 333.5
click at [886, 141] on link "Edit" at bounding box center [897, 146] width 23 height 16
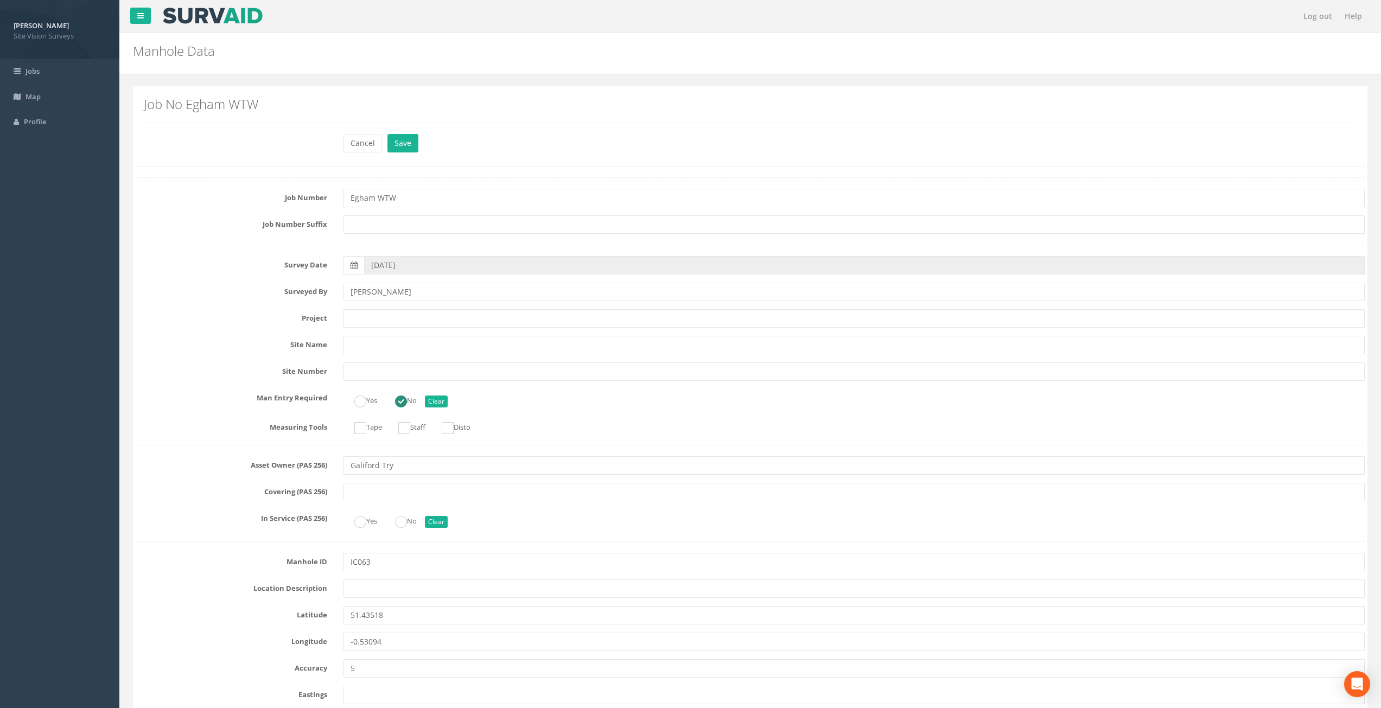
scroll to position [1748, 0]
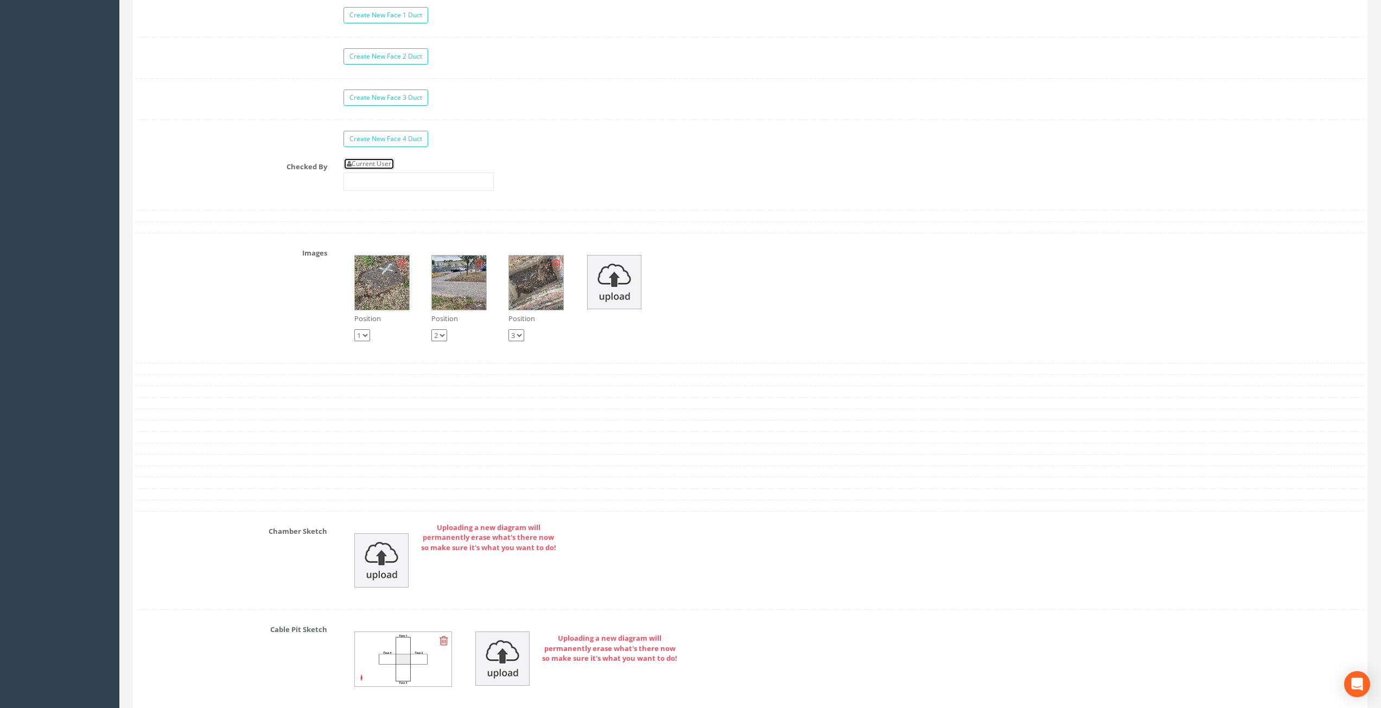
click at [388, 166] on link "Current User" at bounding box center [368, 164] width 51 height 12
type input "[PERSON_NAME]"
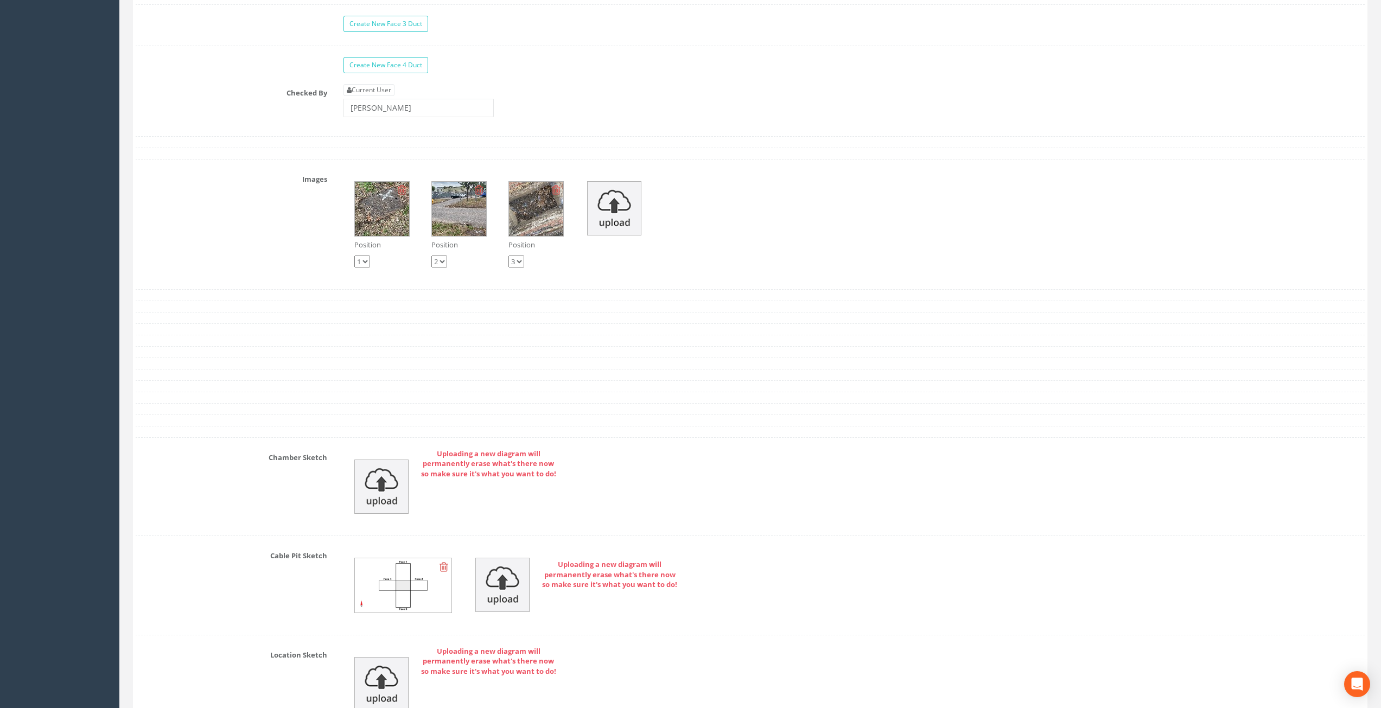
scroll to position [2130, 0]
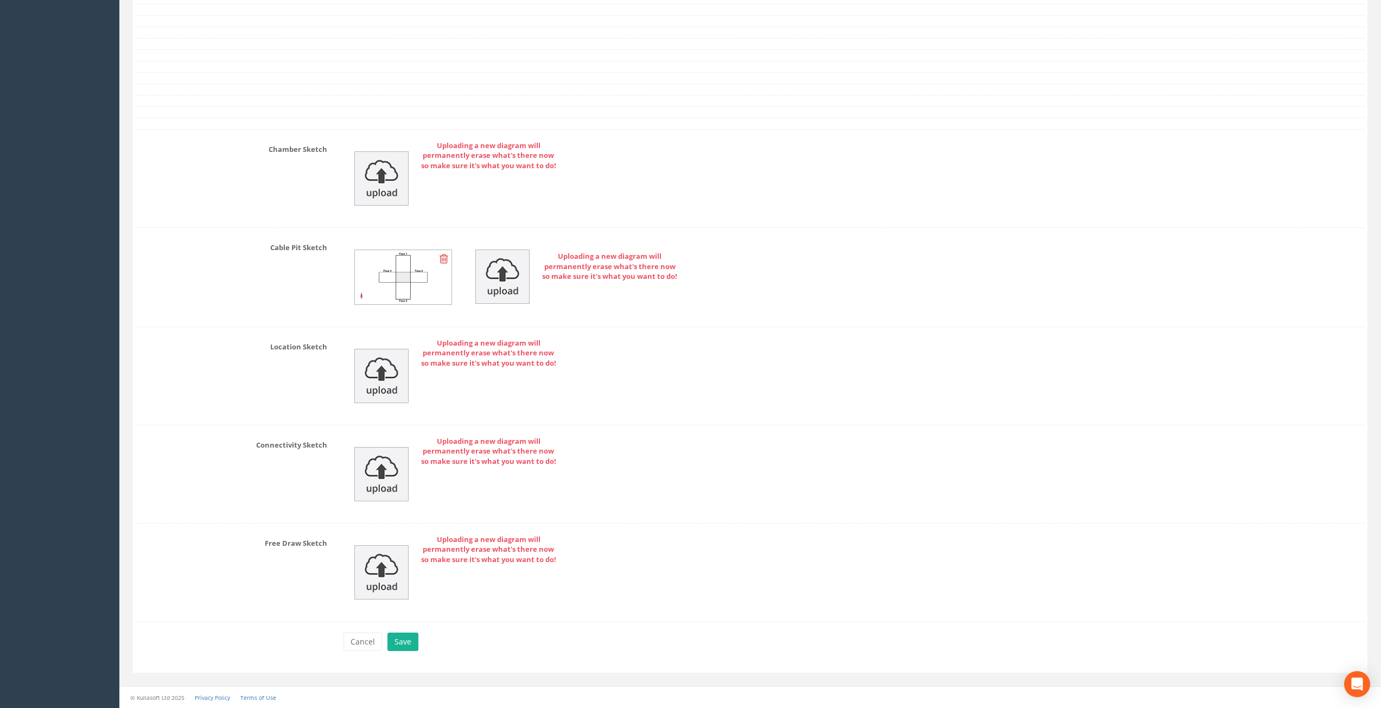
drag, startPoint x: 276, startPoint y: 304, endPoint x: 235, endPoint y: 526, distance: 225.0
click at [405, 636] on button "Save" at bounding box center [402, 642] width 31 height 18
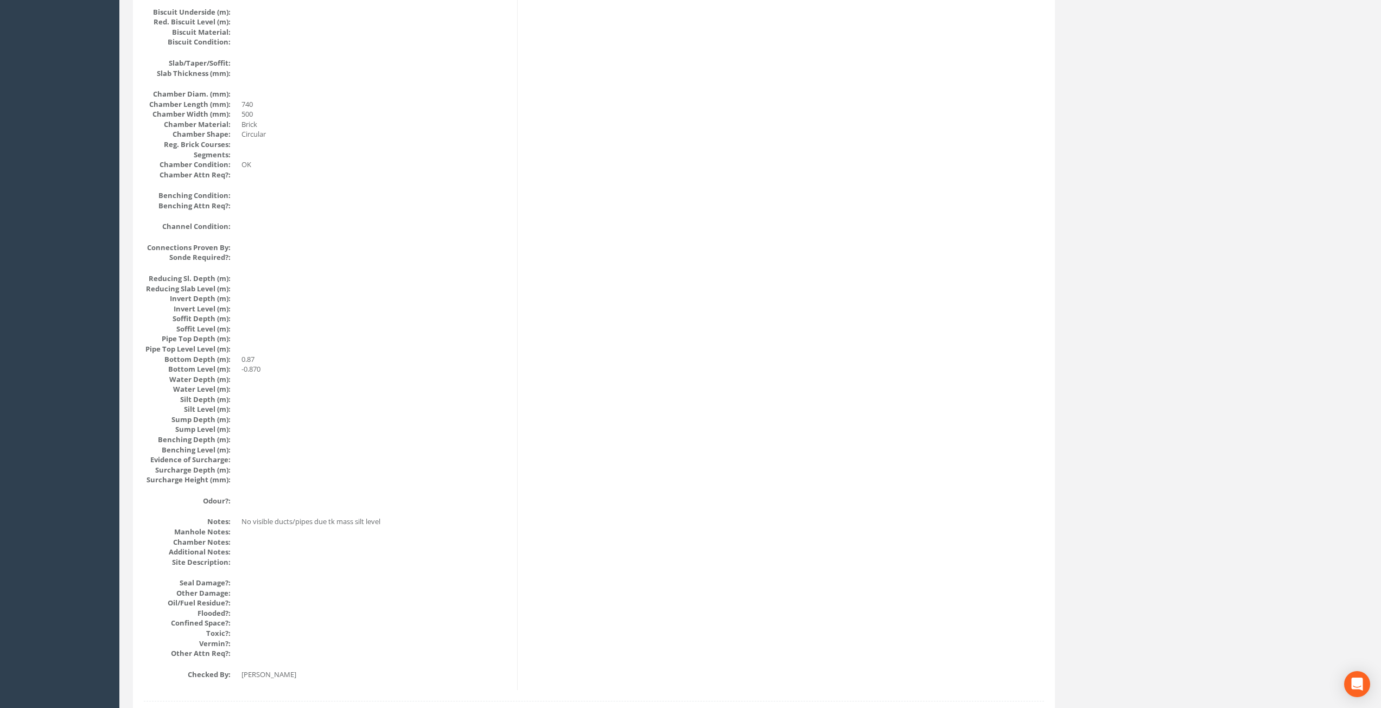
scroll to position [0, 0]
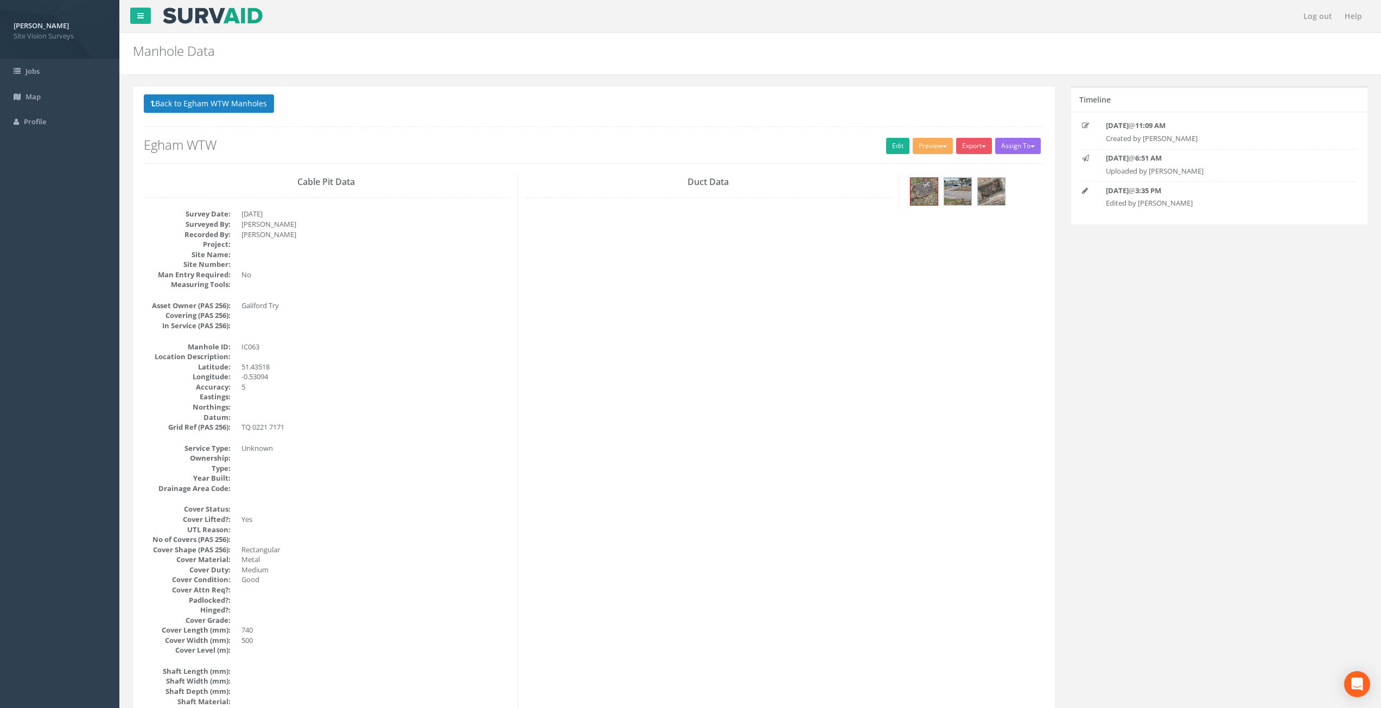
drag, startPoint x: 463, startPoint y: 567, endPoint x: 460, endPoint y: 340, distance: 226.8
click at [194, 100] on button "Back to Egham WTW Manholes" at bounding box center [209, 103] width 130 height 18
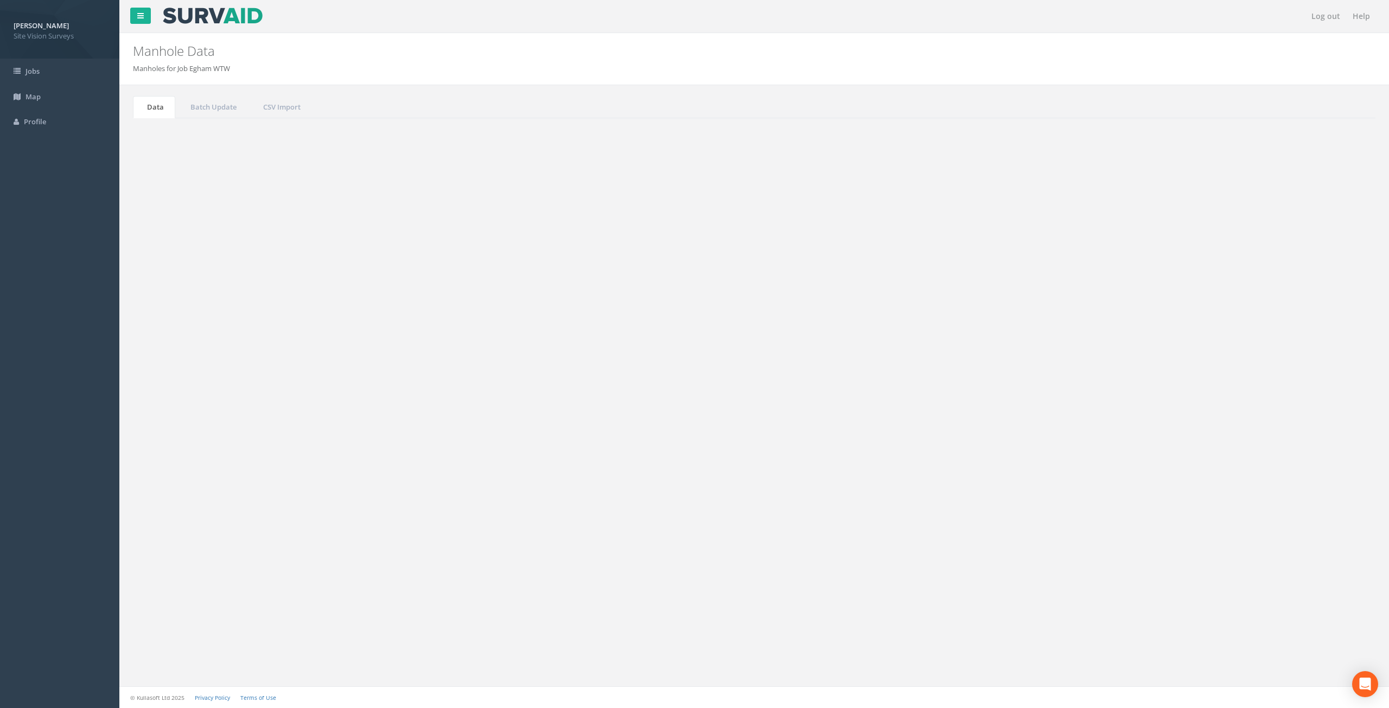
click at [170, 135] on button "Refresh" at bounding box center [165, 136] width 42 height 18
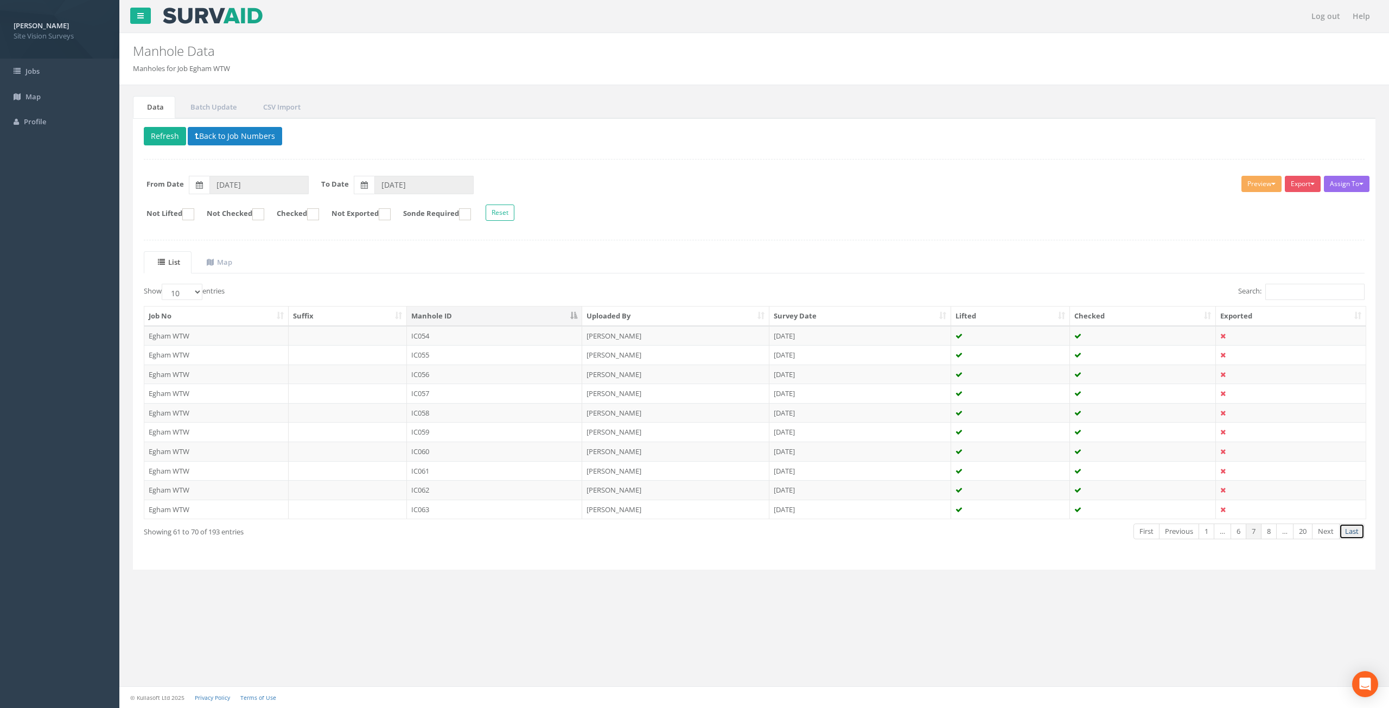
click at [1357, 534] on link "Last" at bounding box center [1351, 532] width 25 height 16
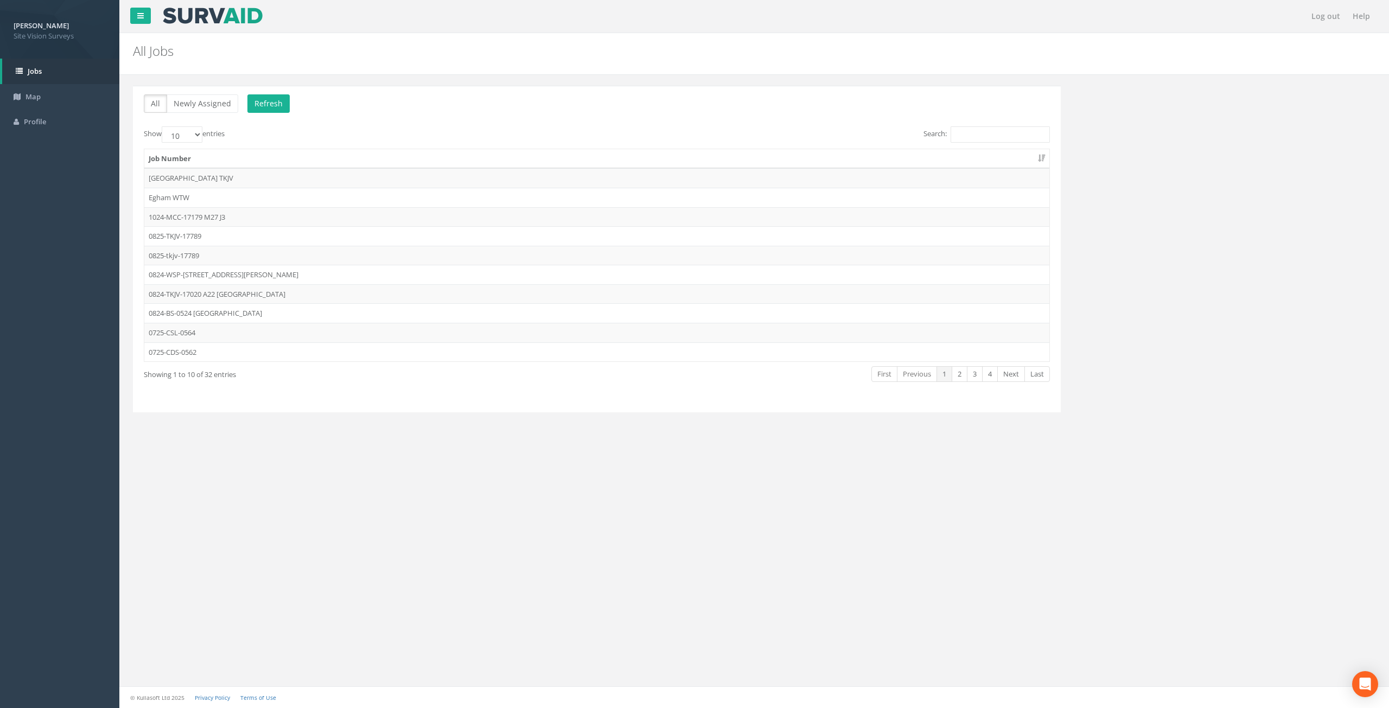
click at [272, 200] on td "Egham WTW" at bounding box center [596, 198] width 905 height 20
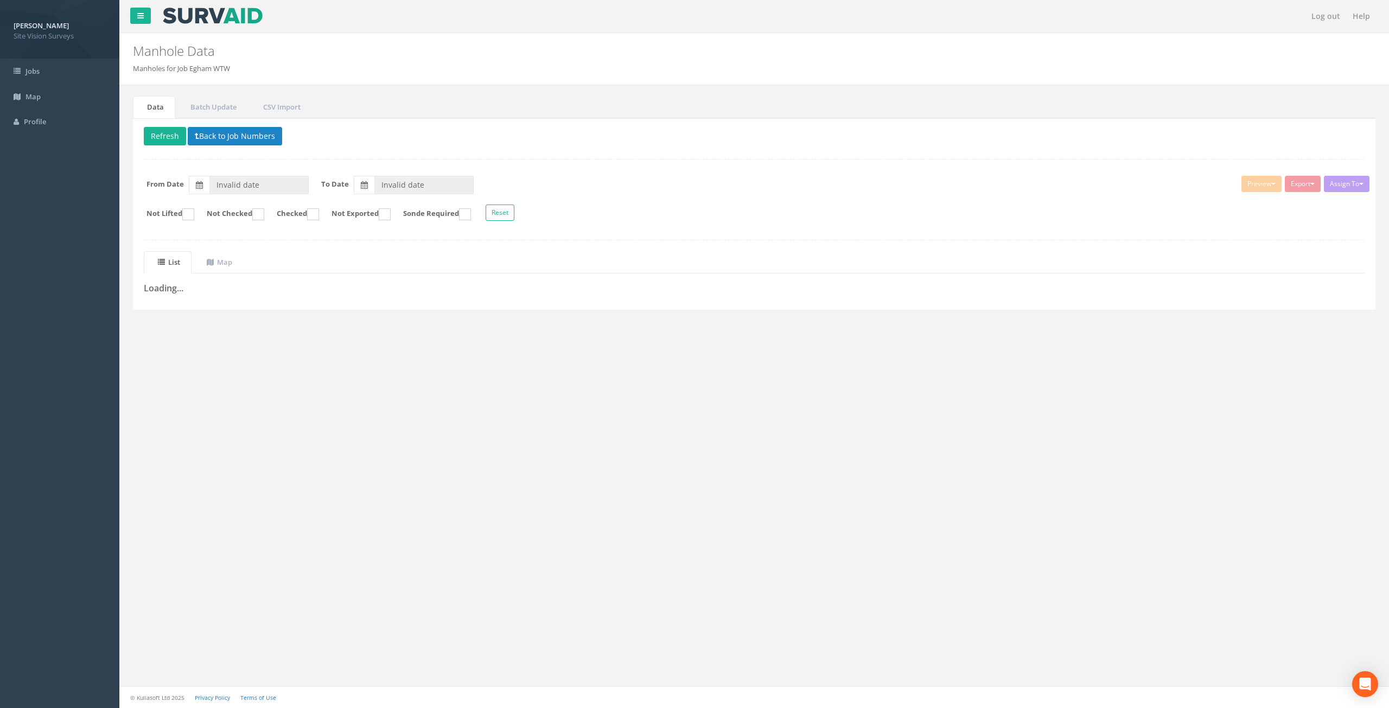
type input "[DATE]"
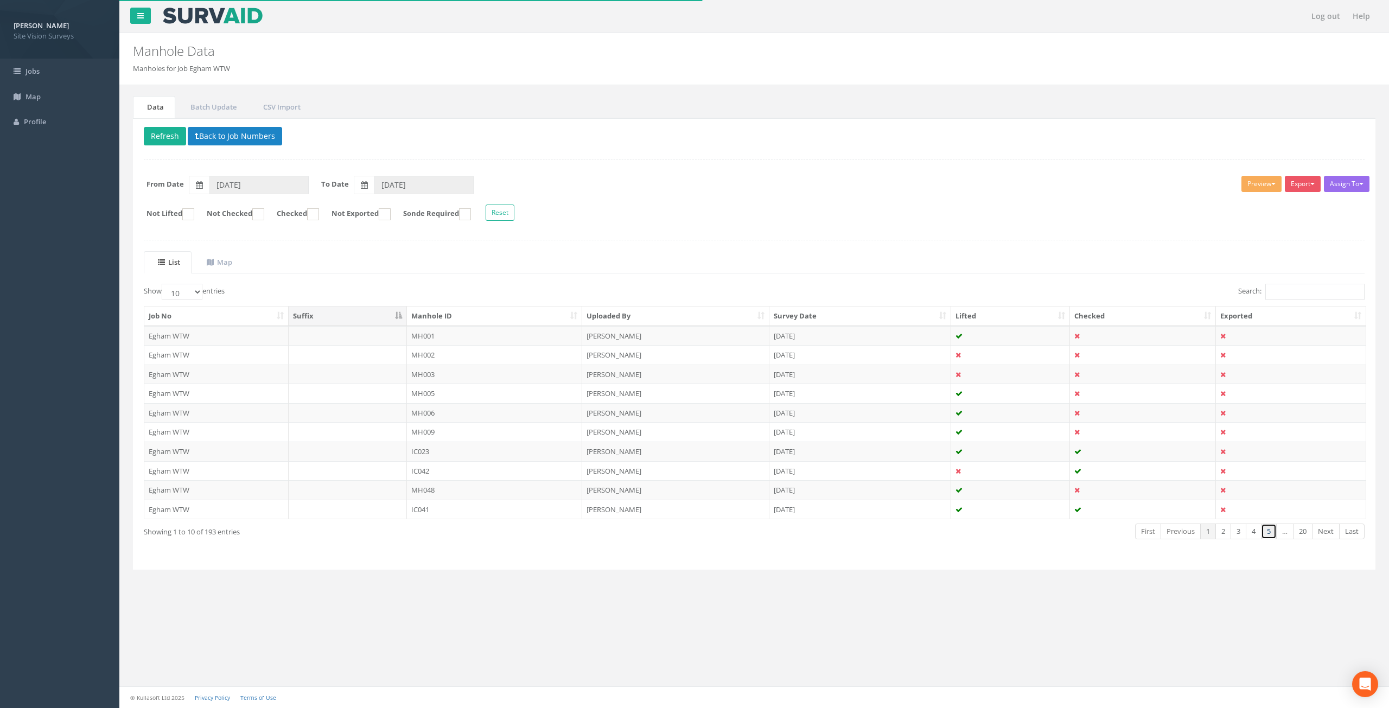
click at [1268, 532] on link "5" at bounding box center [1269, 532] width 16 height 16
click at [1326, 534] on link "Next" at bounding box center [1326, 532] width 28 height 16
click at [488, 311] on th "Manhole ID" at bounding box center [495, 317] width 176 height 20
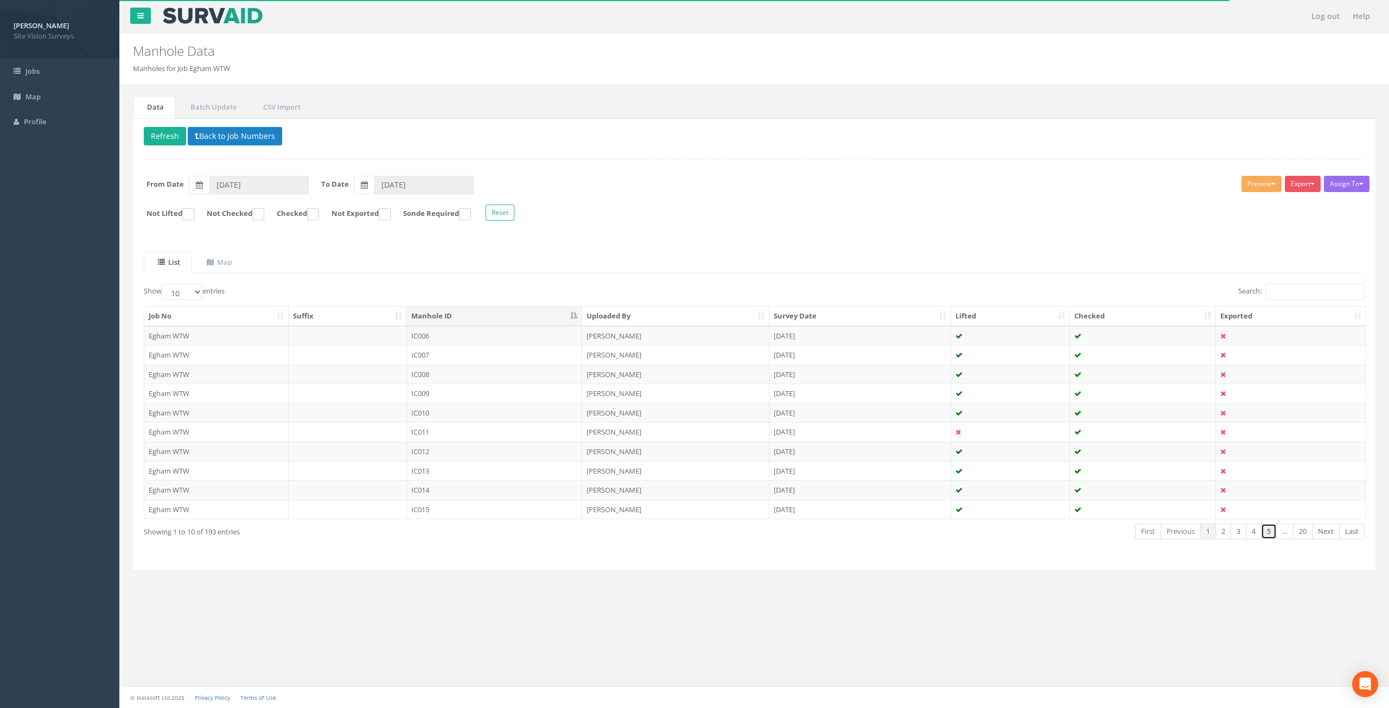
click at [1265, 532] on link "5" at bounding box center [1269, 532] width 16 height 16
click at [1325, 535] on link "Next" at bounding box center [1326, 532] width 28 height 16
click at [470, 339] on td "IC064" at bounding box center [495, 336] width 176 height 20
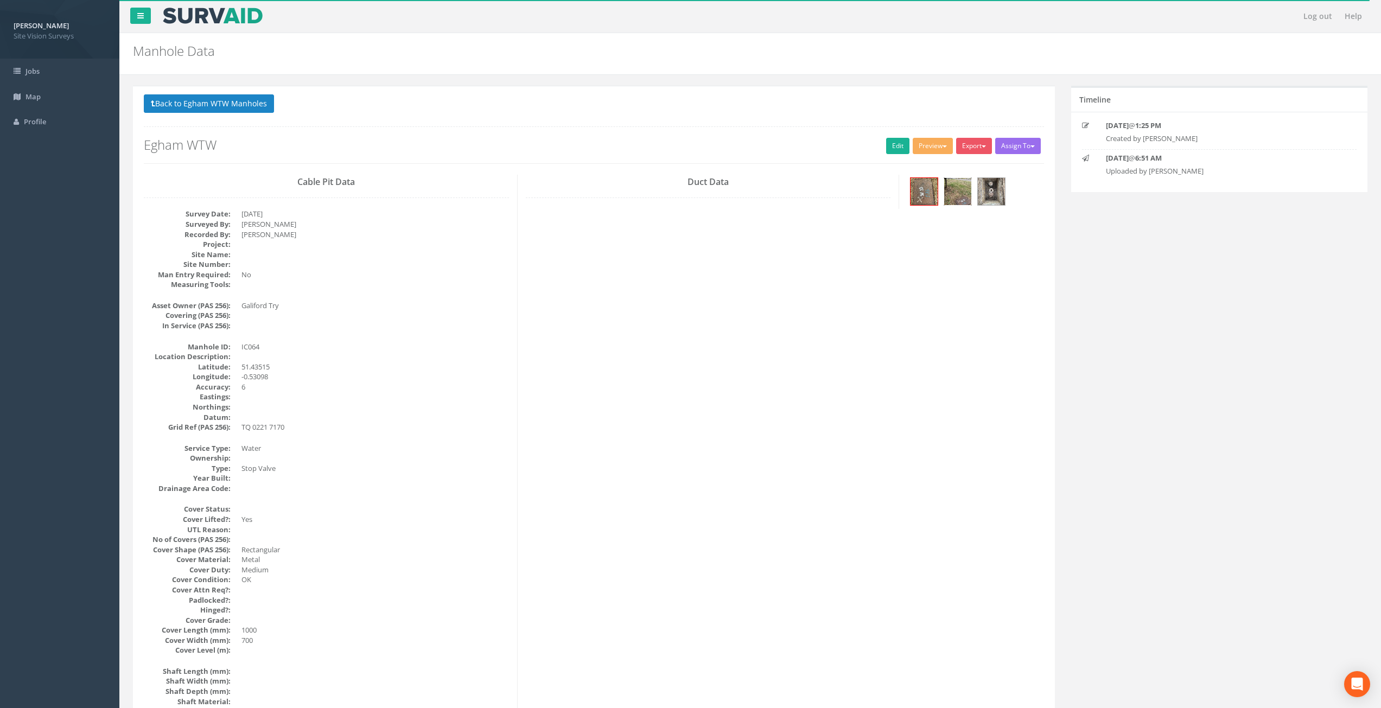
click at [963, 193] on img at bounding box center [957, 191] width 27 height 27
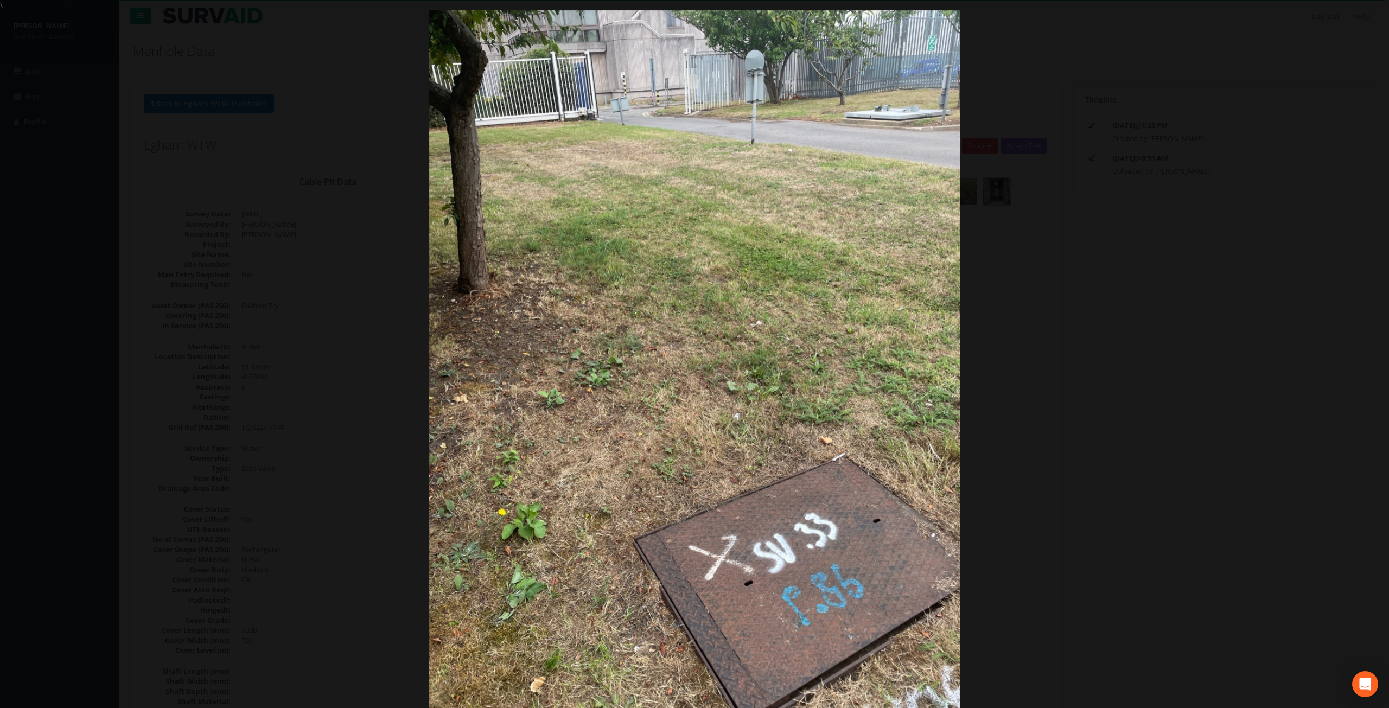
click at [1291, 412] on div at bounding box center [694, 364] width 1389 height 708
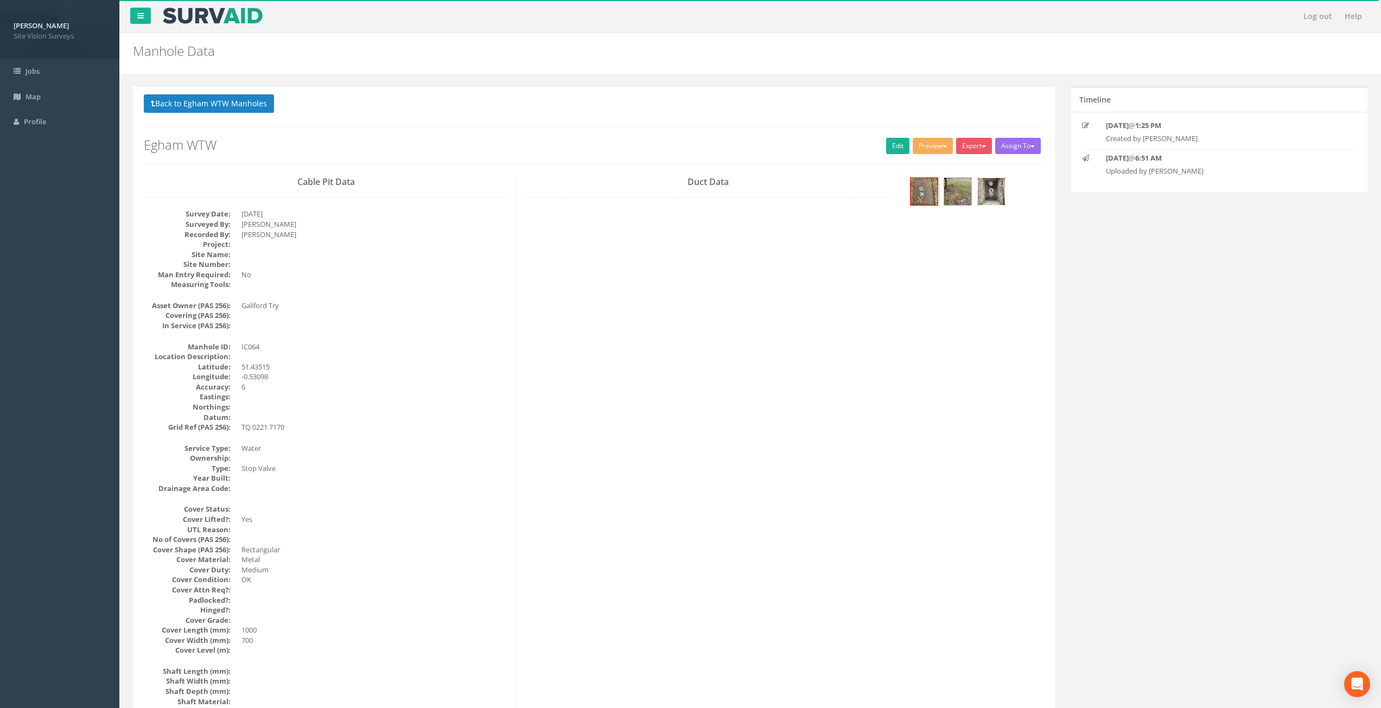
click at [1005, 188] on div at bounding box center [991, 191] width 28 height 28
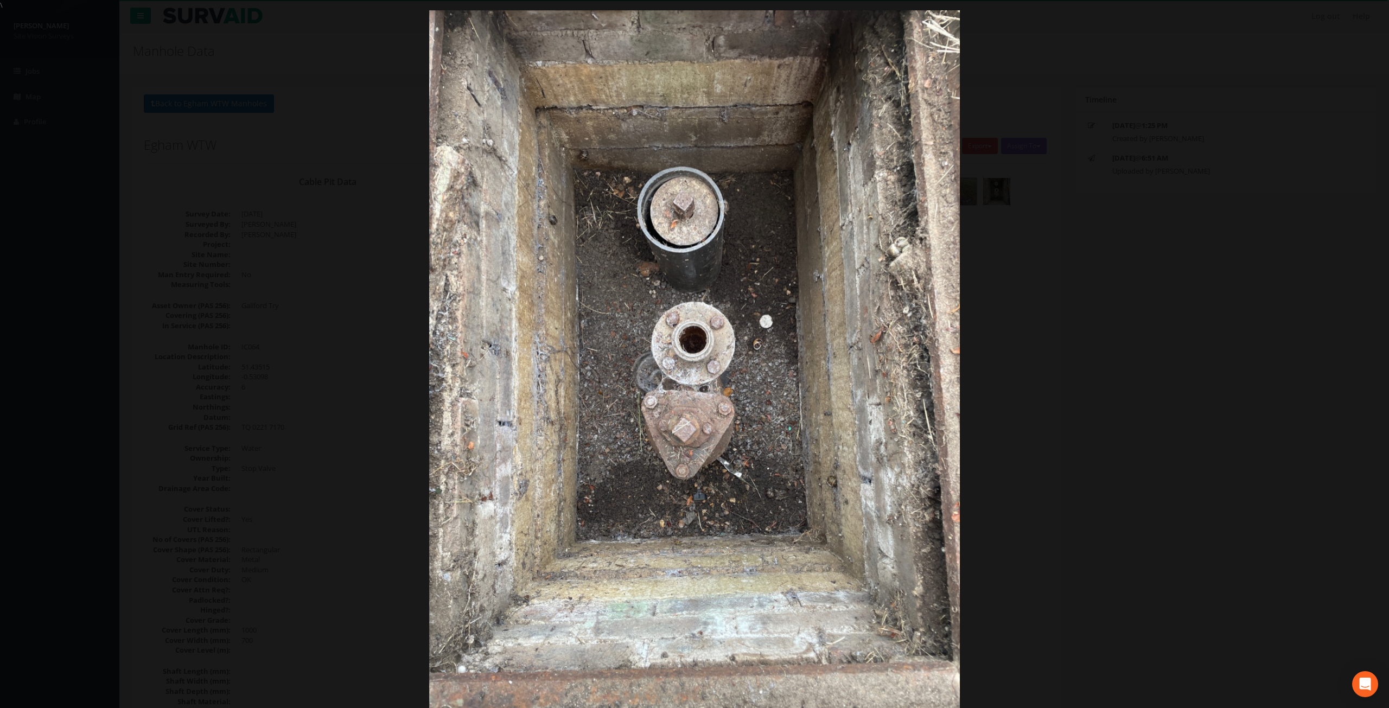
click at [1131, 404] on div at bounding box center [694, 364] width 1389 height 708
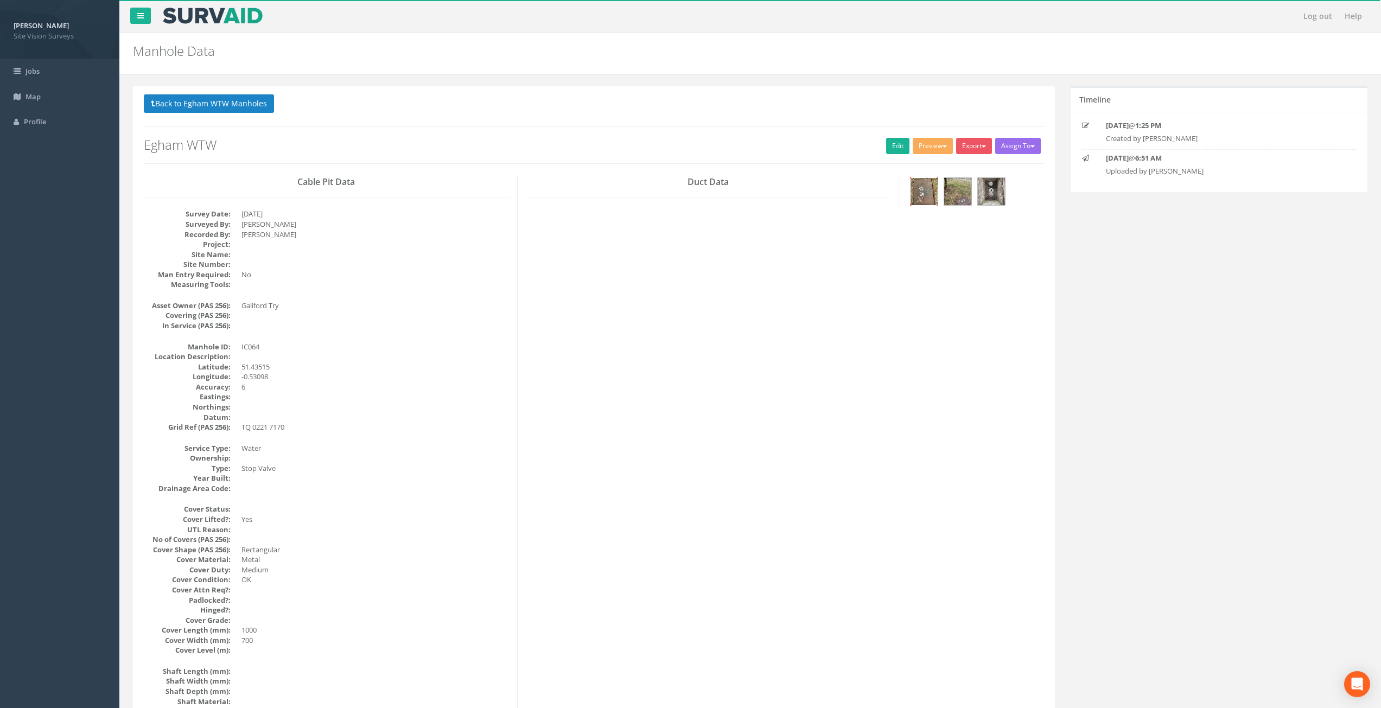
click at [929, 203] on img at bounding box center [923, 191] width 27 height 27
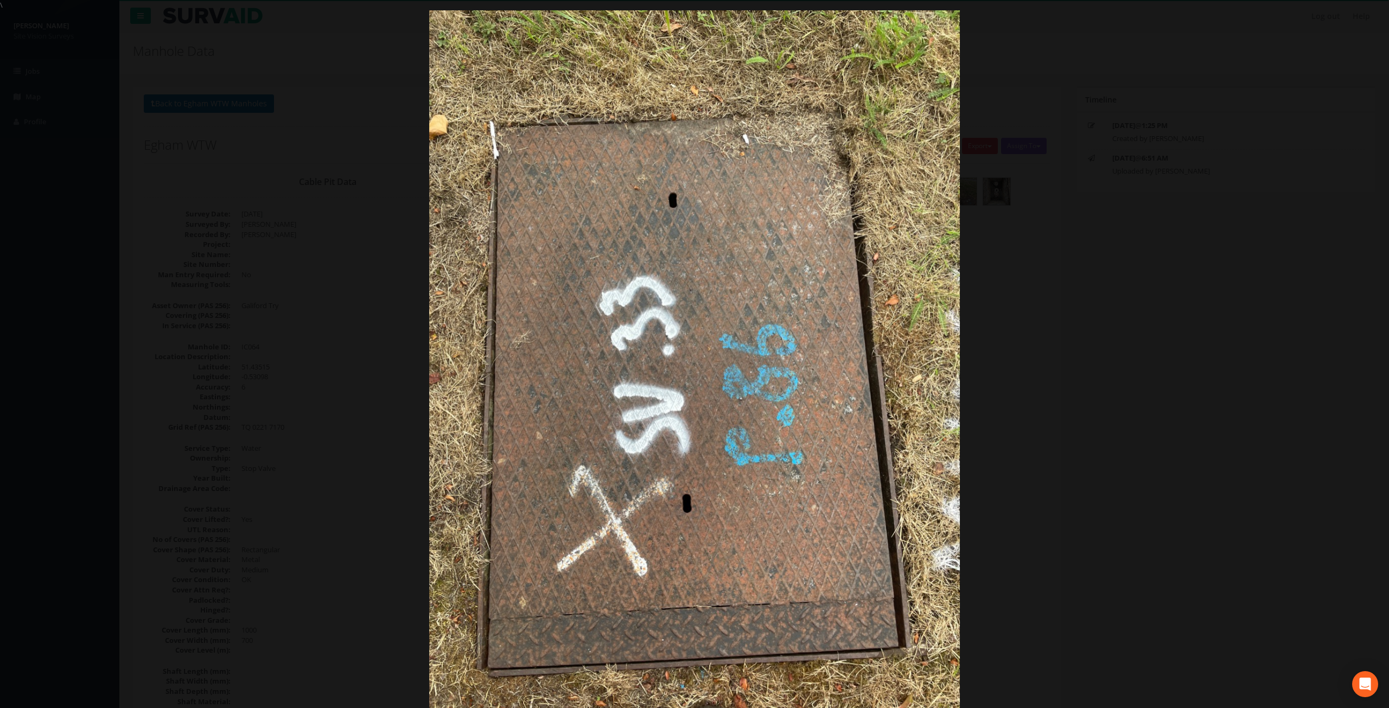
click at [1152, 465] on div at bounding box center [694, 364] width 1389 height 708
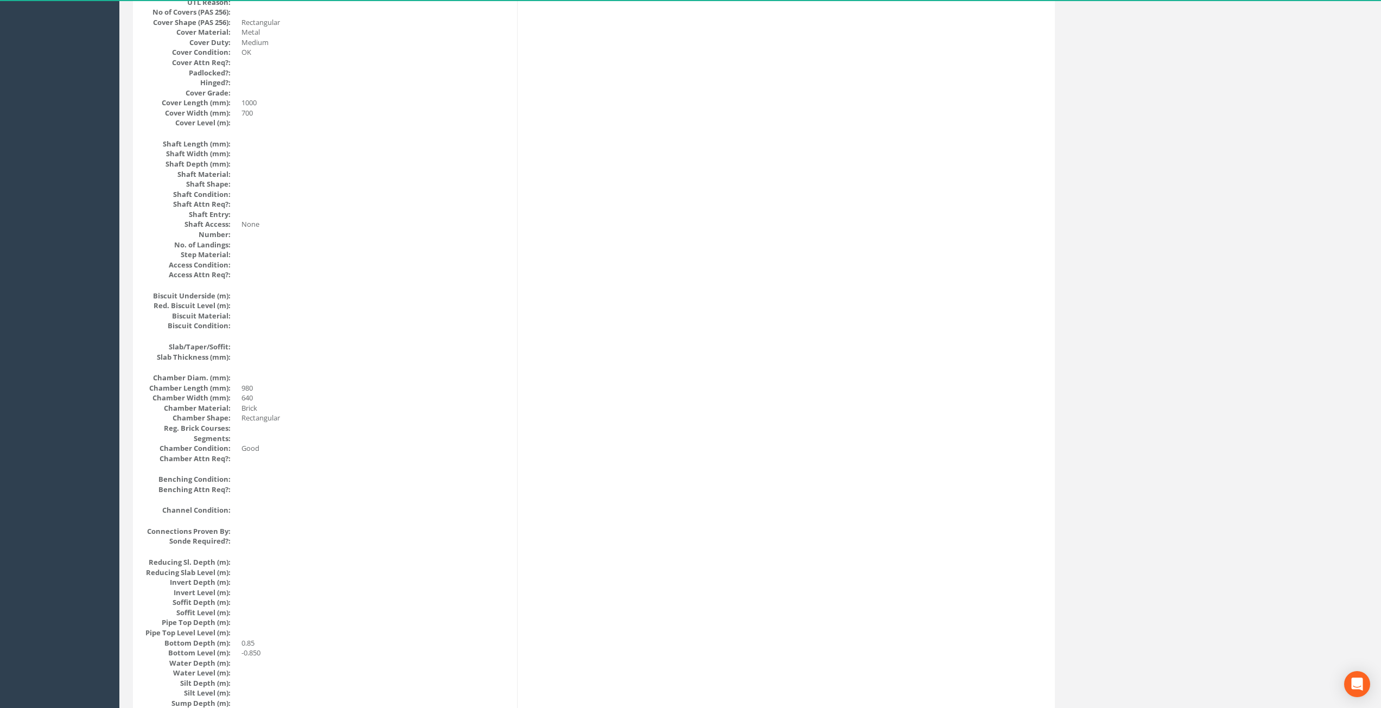
drag, startPoint x: 577, startPoint y: 303, endPoint x: 550, endPoint y: 441, distance: 140.6
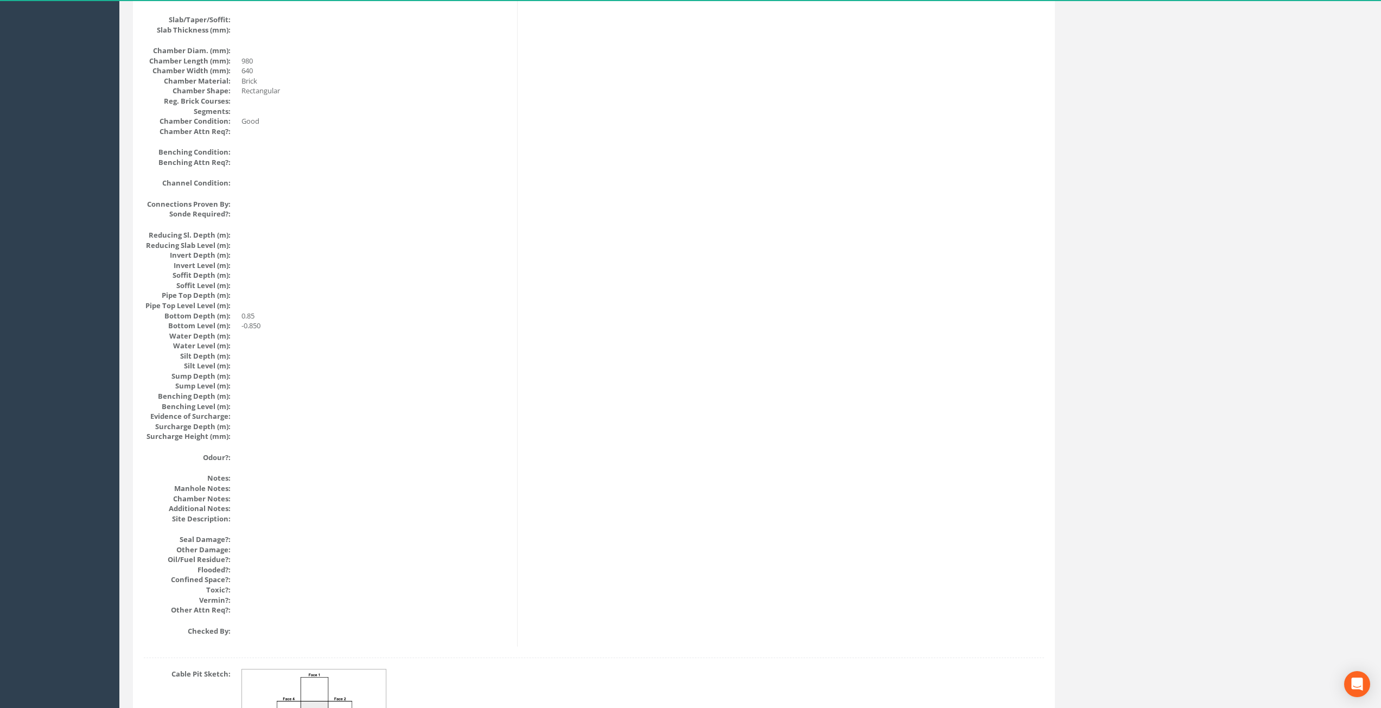
scroll to position [965, 0]
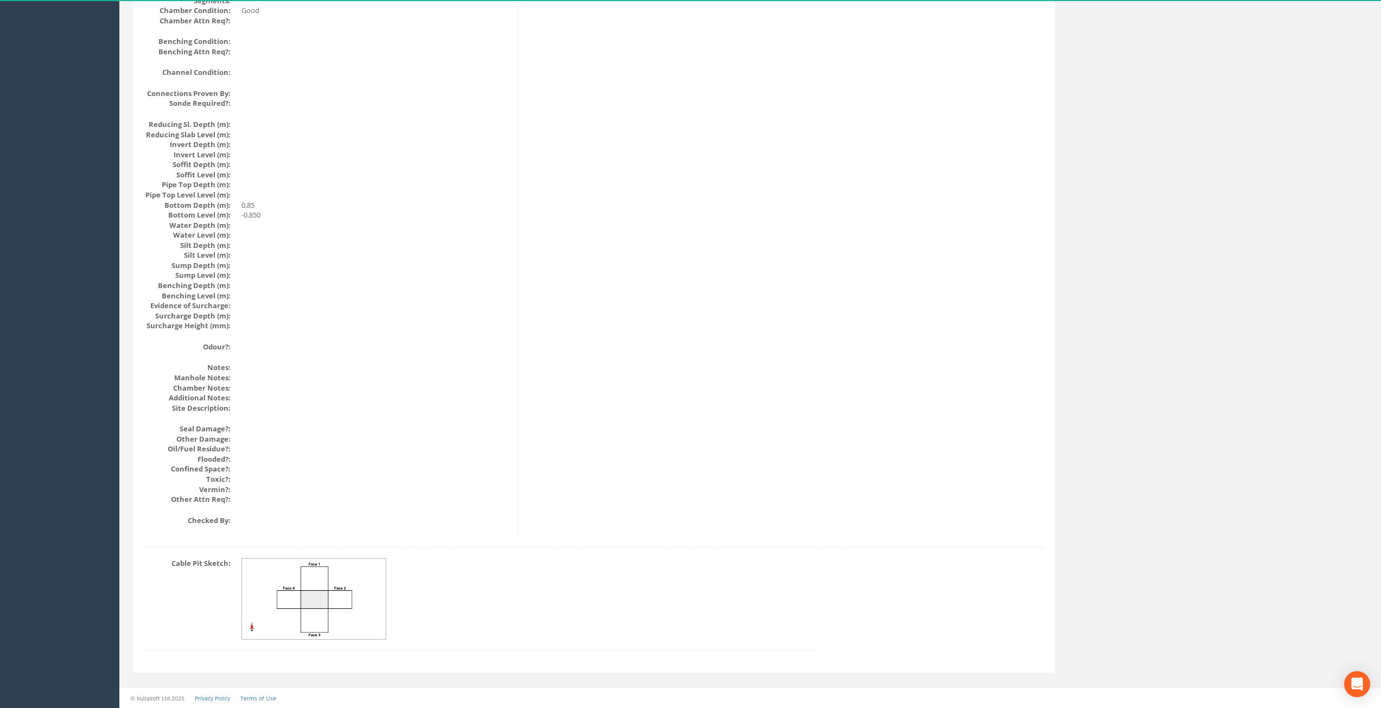
drag, startPoint x: 553, startPoint y: 388, endPoint x: 543, endPoint y: 512, distance: 124.7
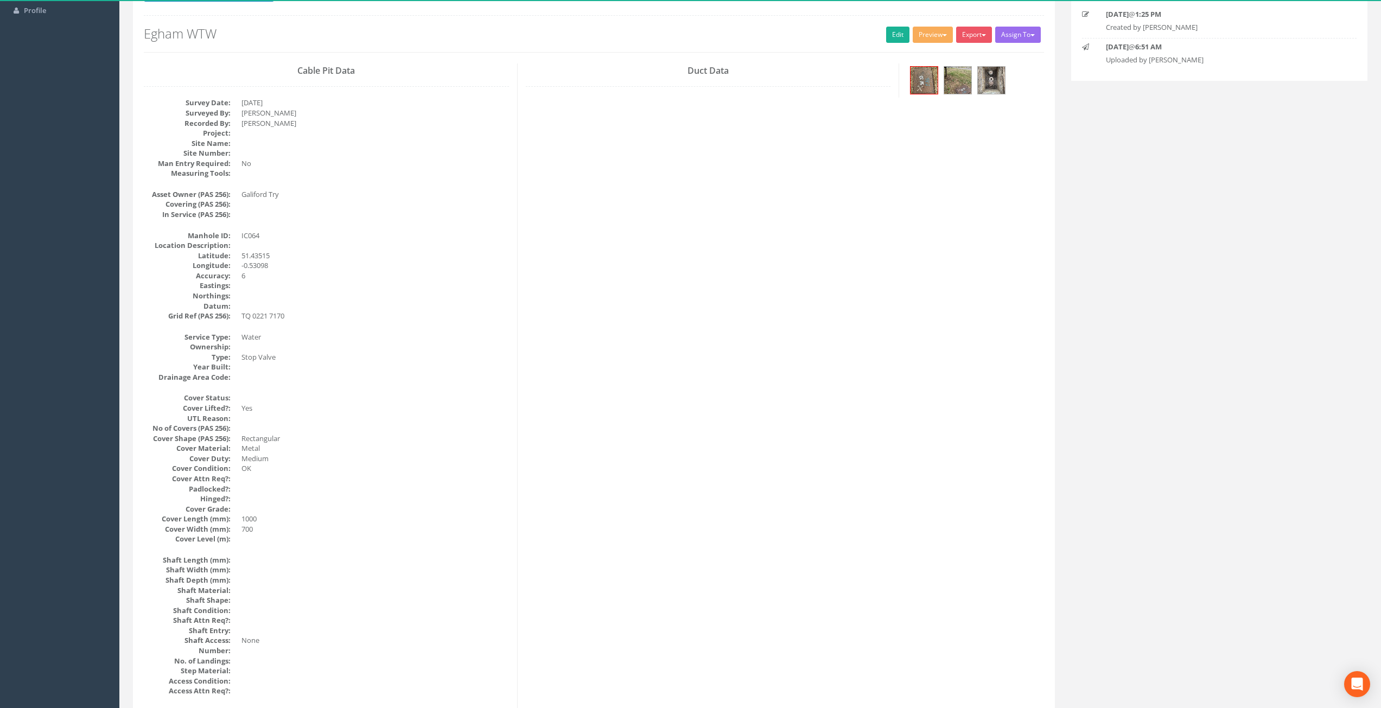
scroll to position [0, 0]
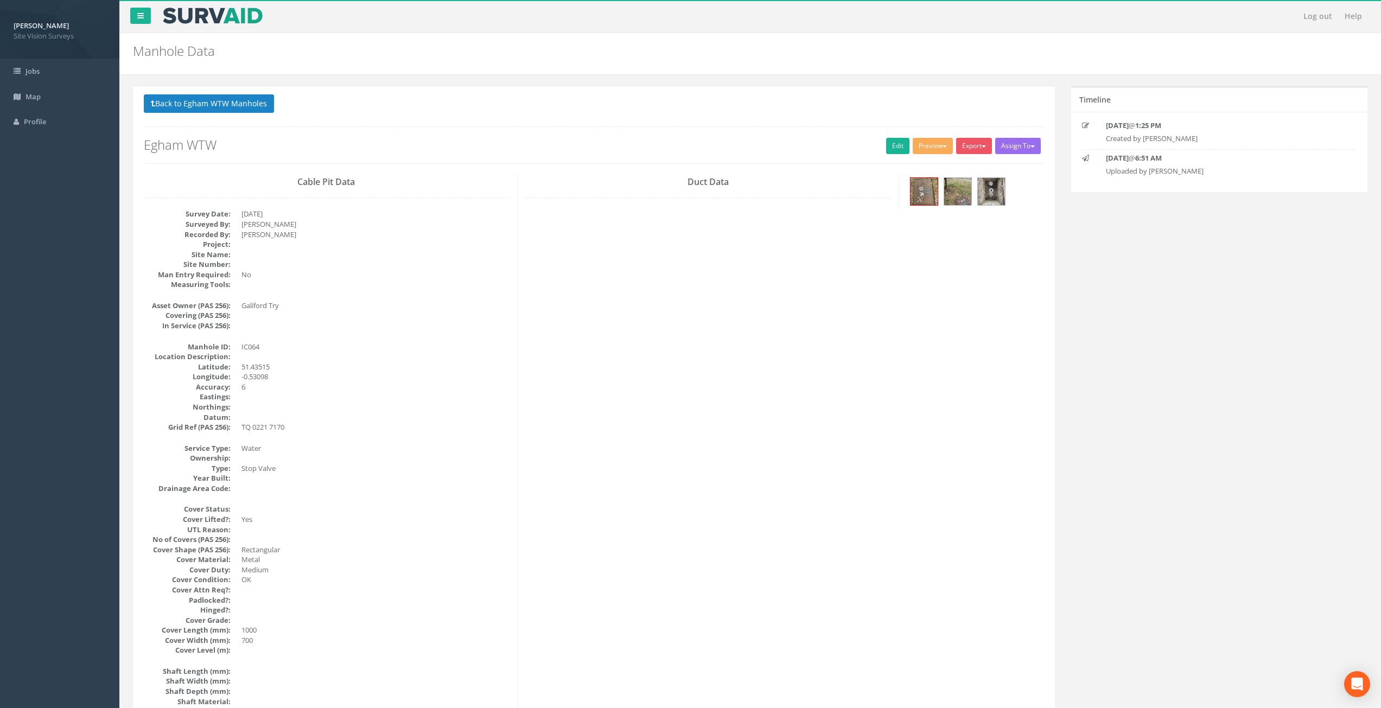
drag, startPoint x: 548, startPoint y: 590, endPoint x: 541, endPoint y: 472, distance: 118.5
click at [891, 141] on link "Edit" at bounding box center [897, 146] width 23 height 16
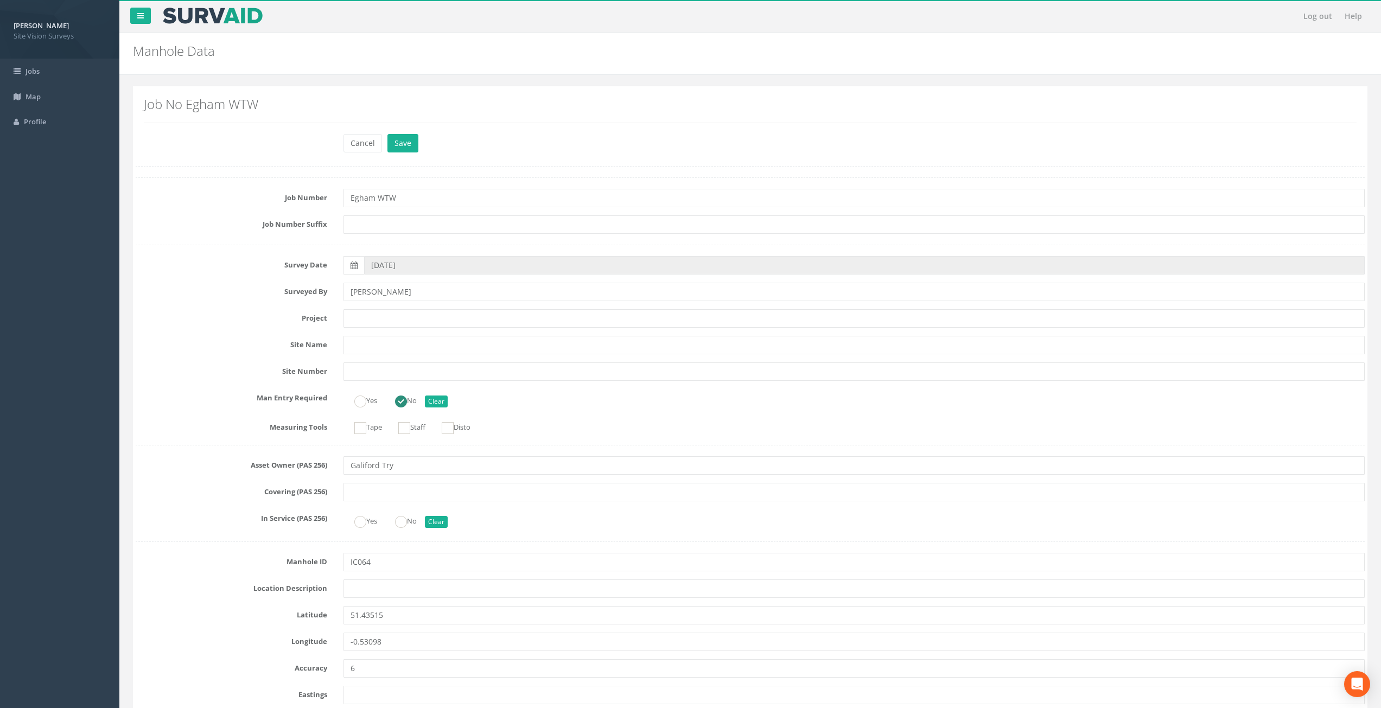
scroll to position [1745, 0]
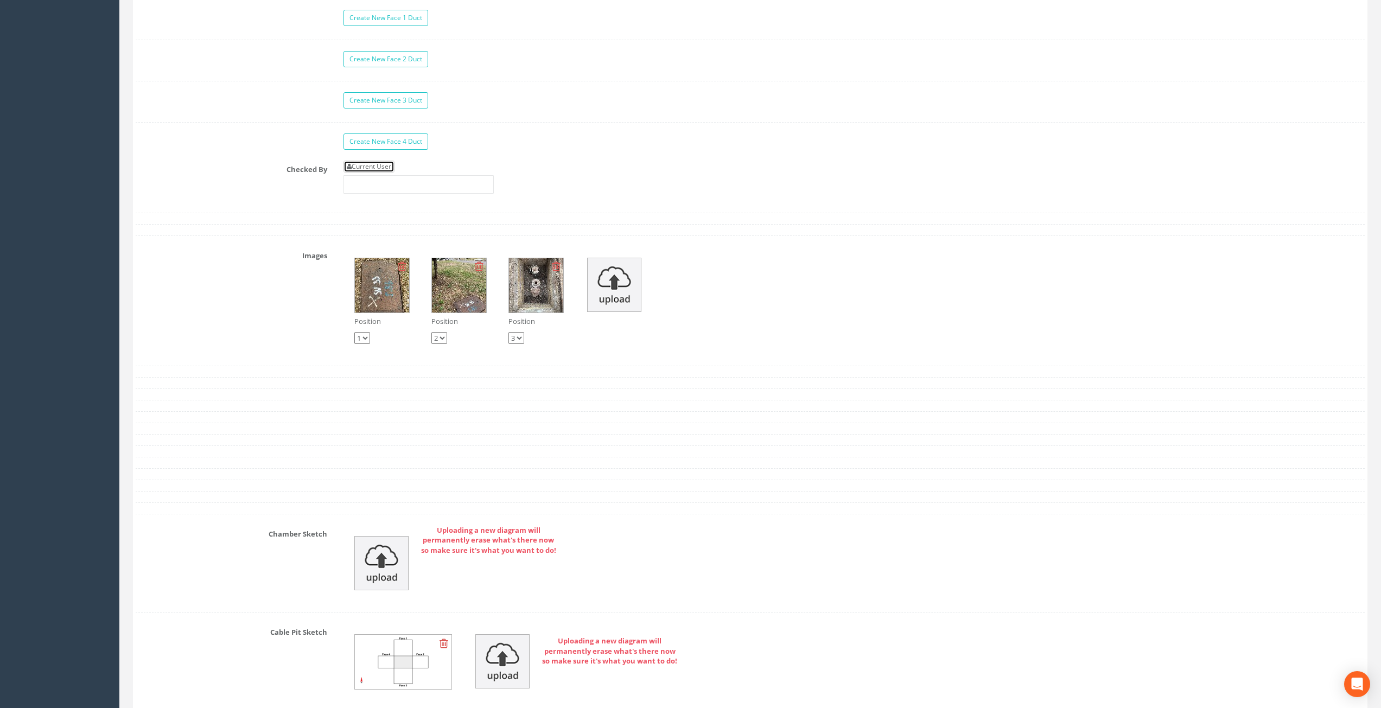
click at [384, 171] on link "Current User" at bounding box center [368, 167] width 51 height 12
type input "[PERSON_NAME]"
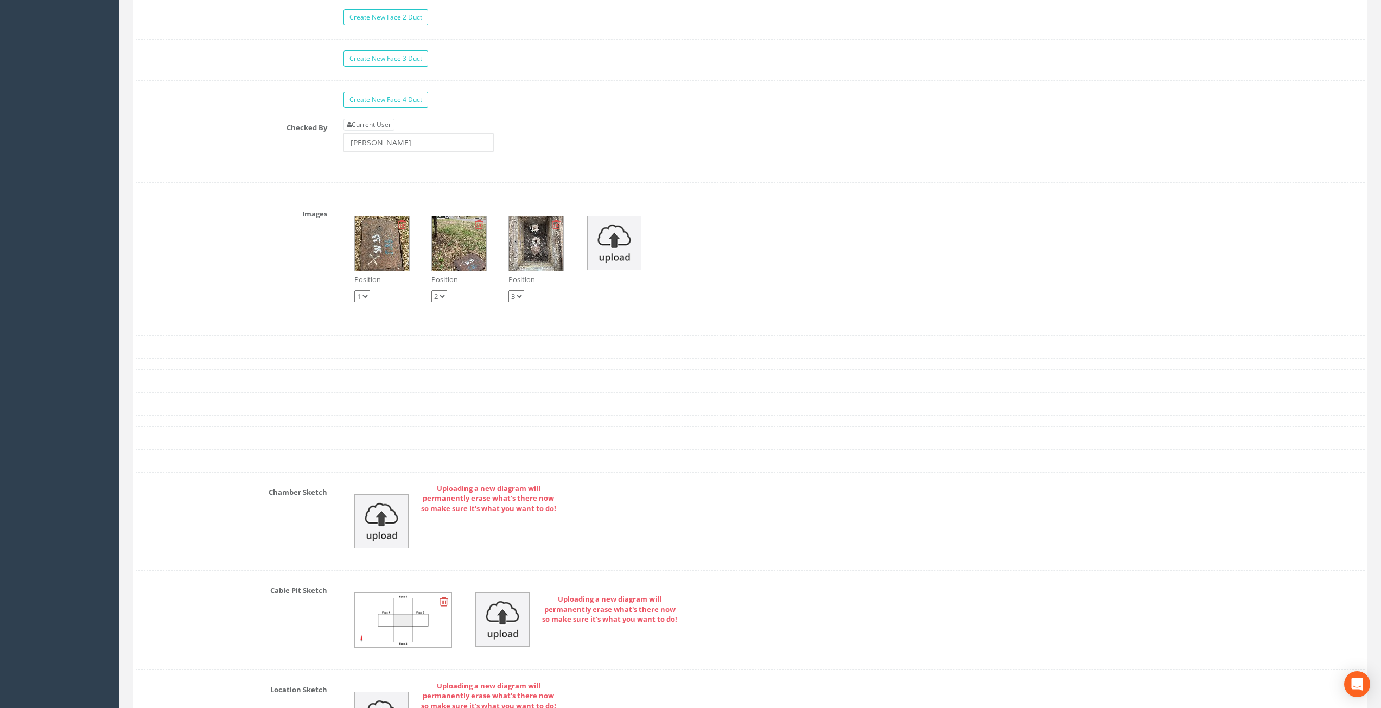
scroll to position [2130, 0]
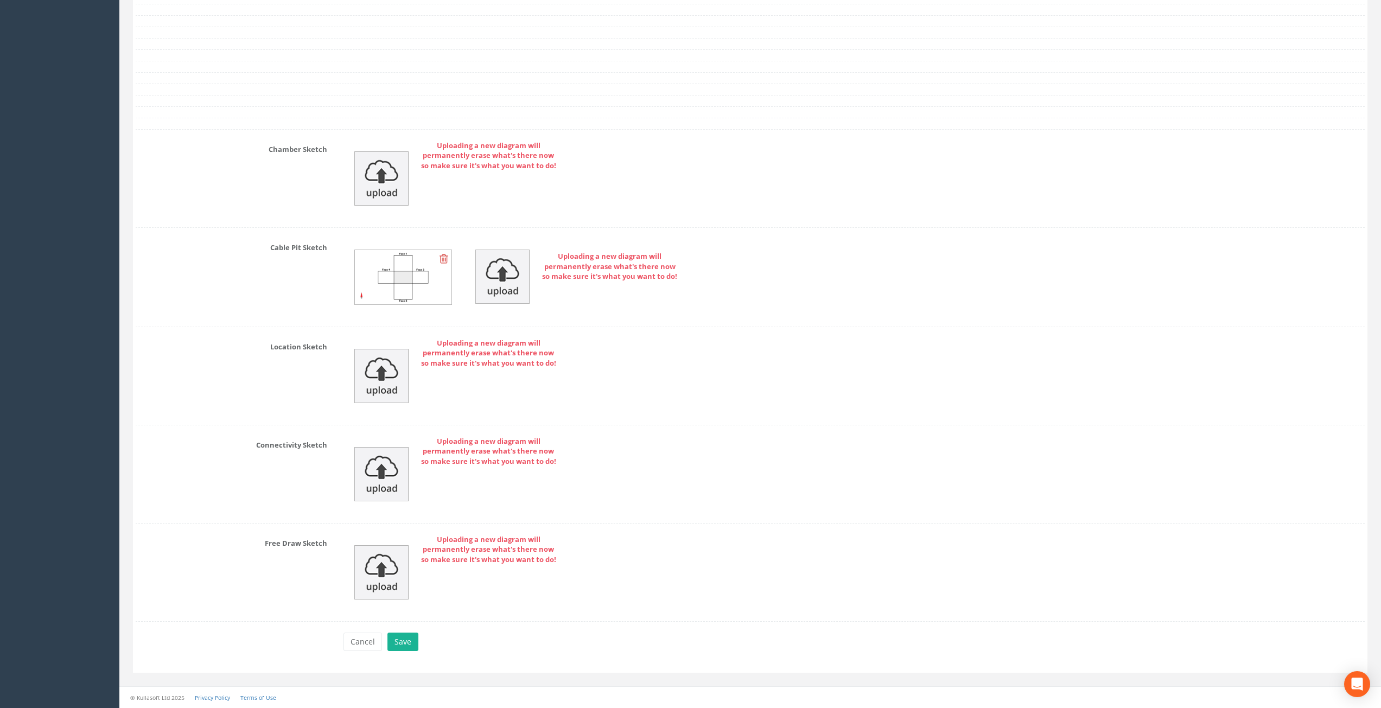
drag, startPoint x: 194, startPoint y: 171, endPoint x: 205, endPoint y: 448, distance: 276.4
click at [411, 639] on button "Save" at bounding box center [402, 642] width 31 height 18
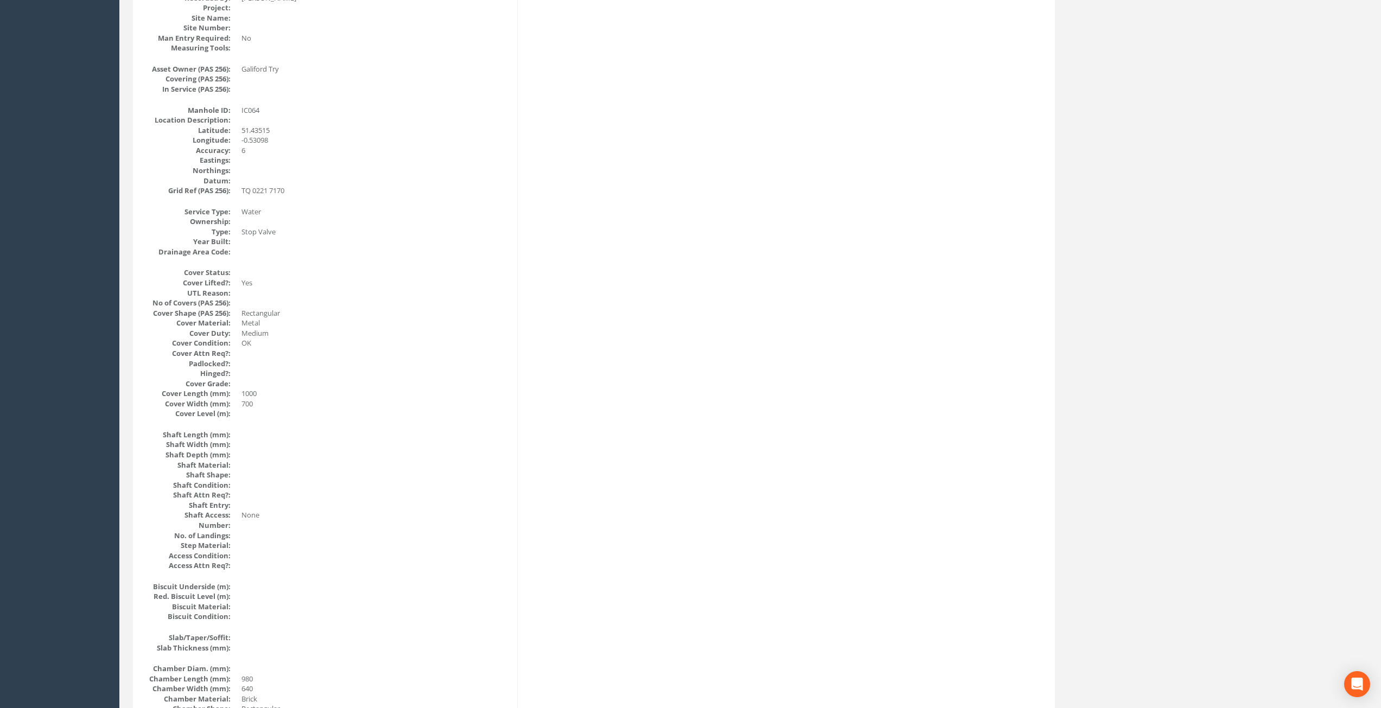
scroll to position [0, 0]
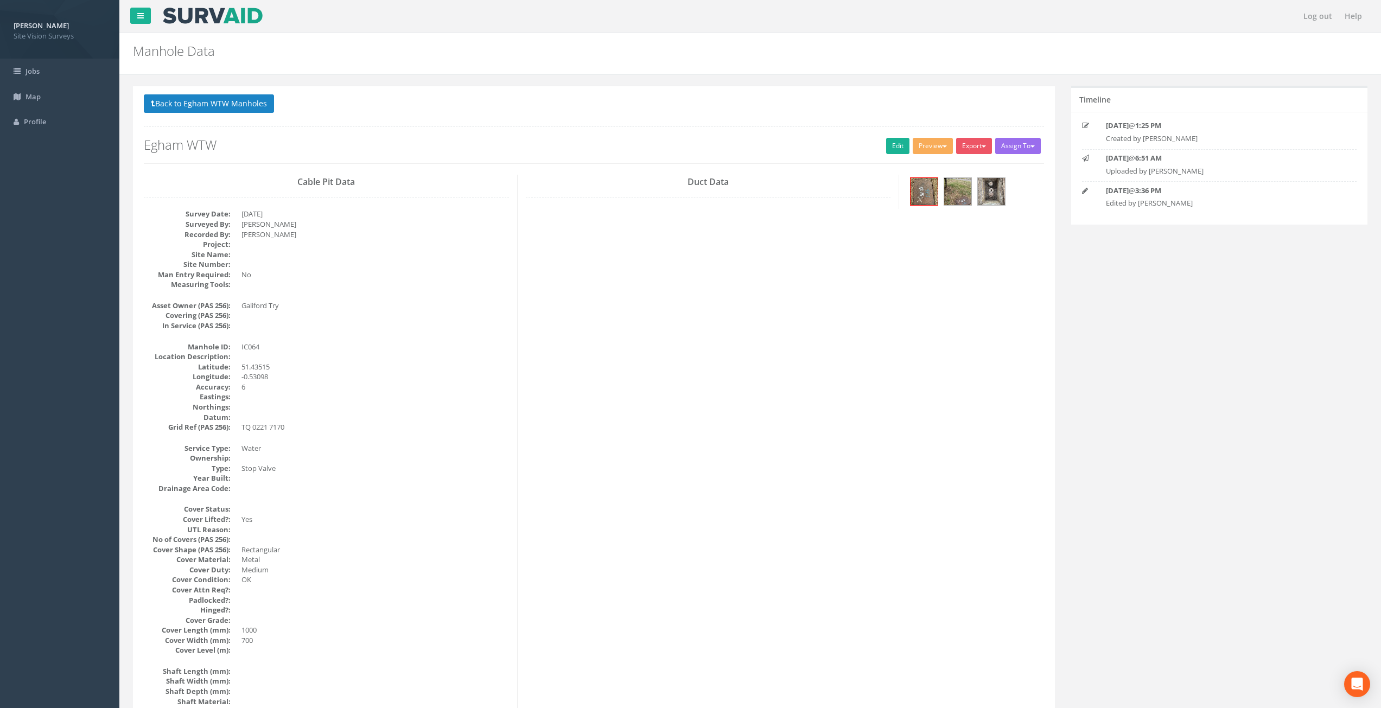
drag, startPoint x: 587, startPoint y: 565, endPoint x: 457, endPoint y: 224, distance: 365.3
click at [241, 106] on button "Back to Egham WTW Manholes" at bounding box center [209, 103] width 130 height 18
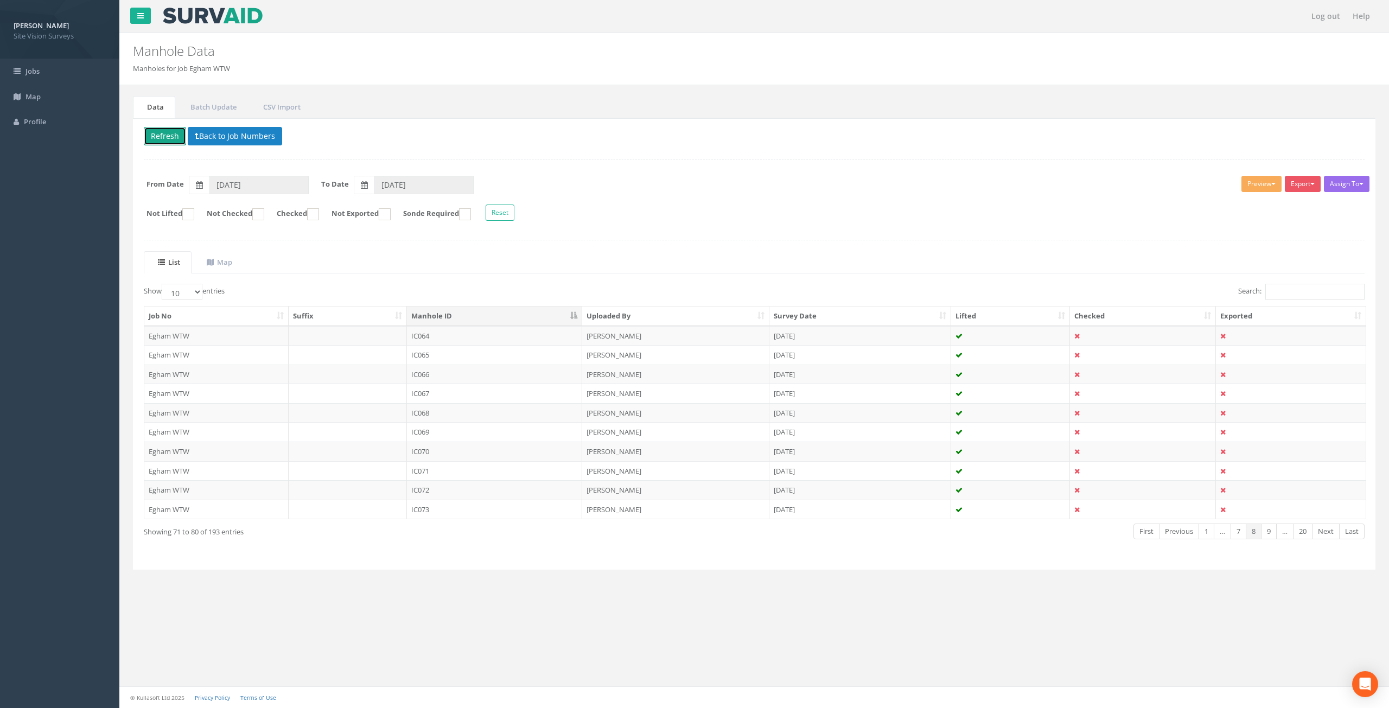
click at [168, 133] on button "Refresh" at bounding box center [165, 136] width 42 height 18
click at [862, 353] on td "[DATE]" at bounding box center [860, 355] width 182 height 20
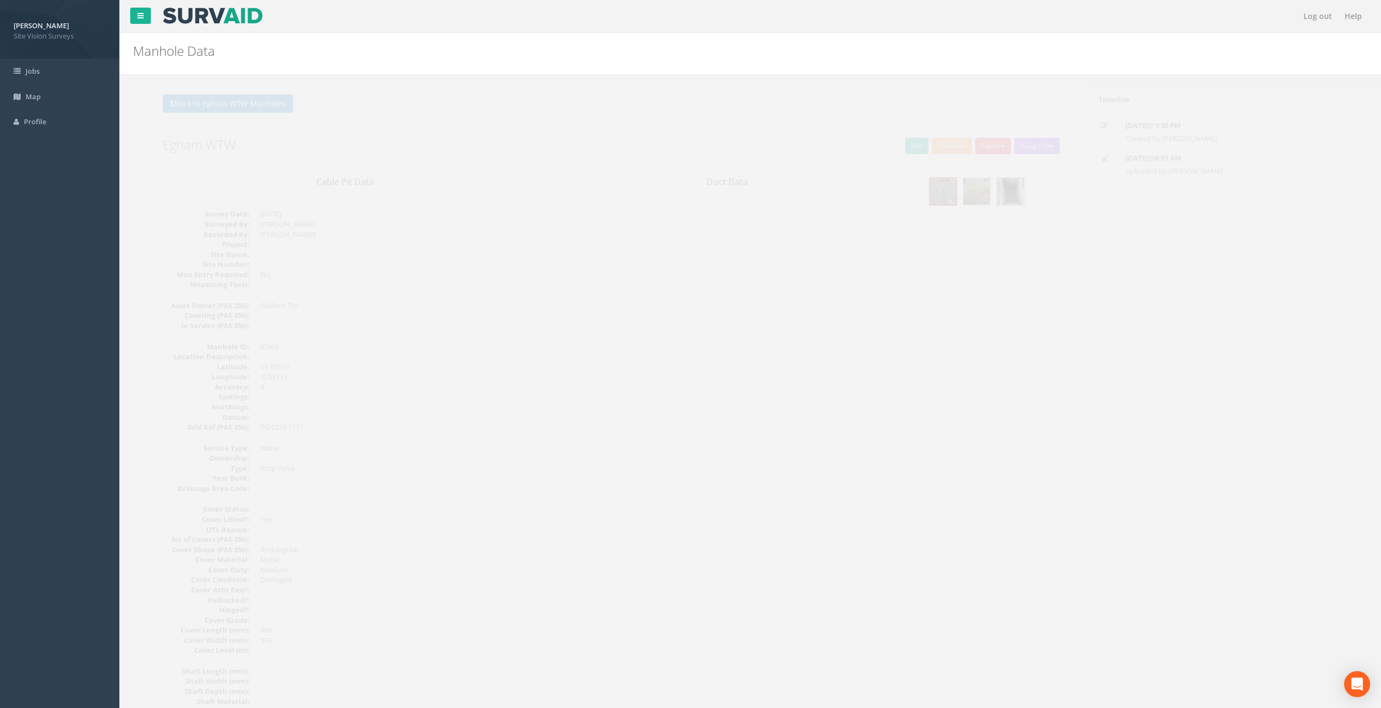
click at [959, 195] on img at bounding box center [957, 191] width 27 height 27
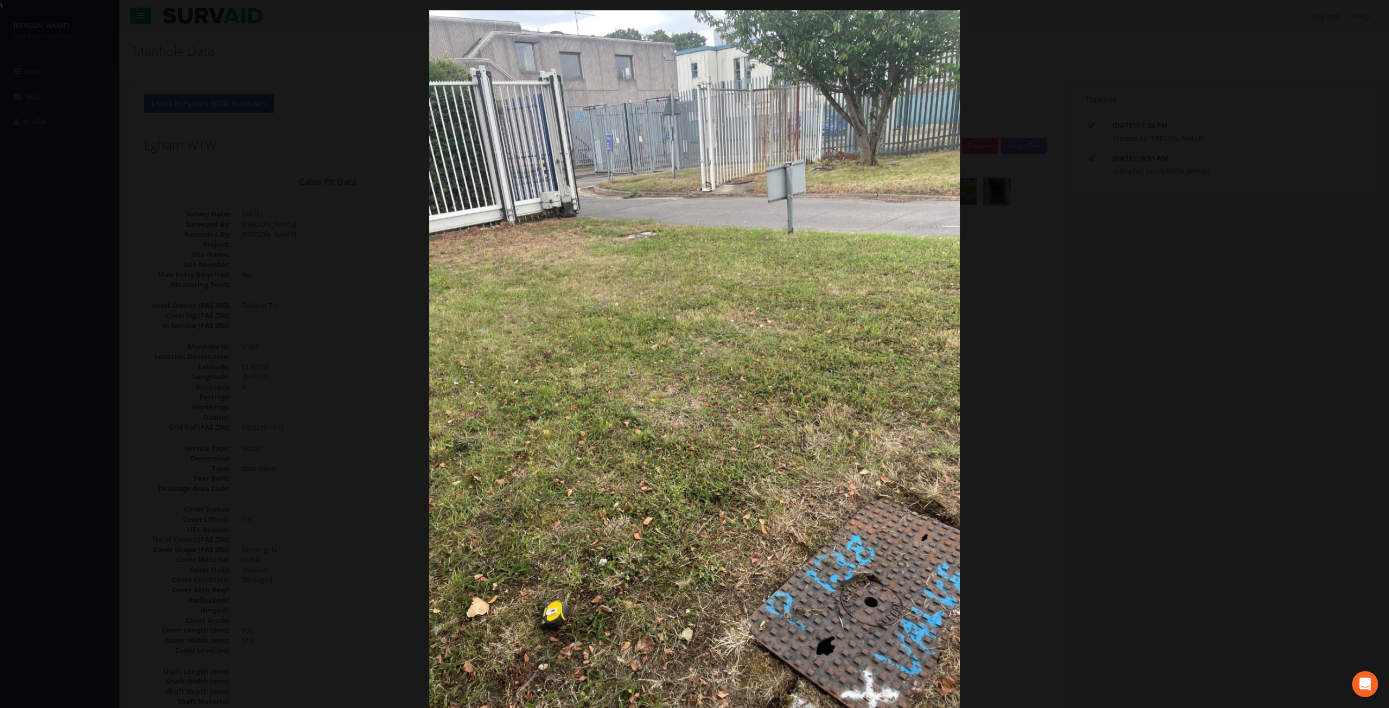
click at [285, 307] on div at bounding box center [694, 364] width 1389 height 708
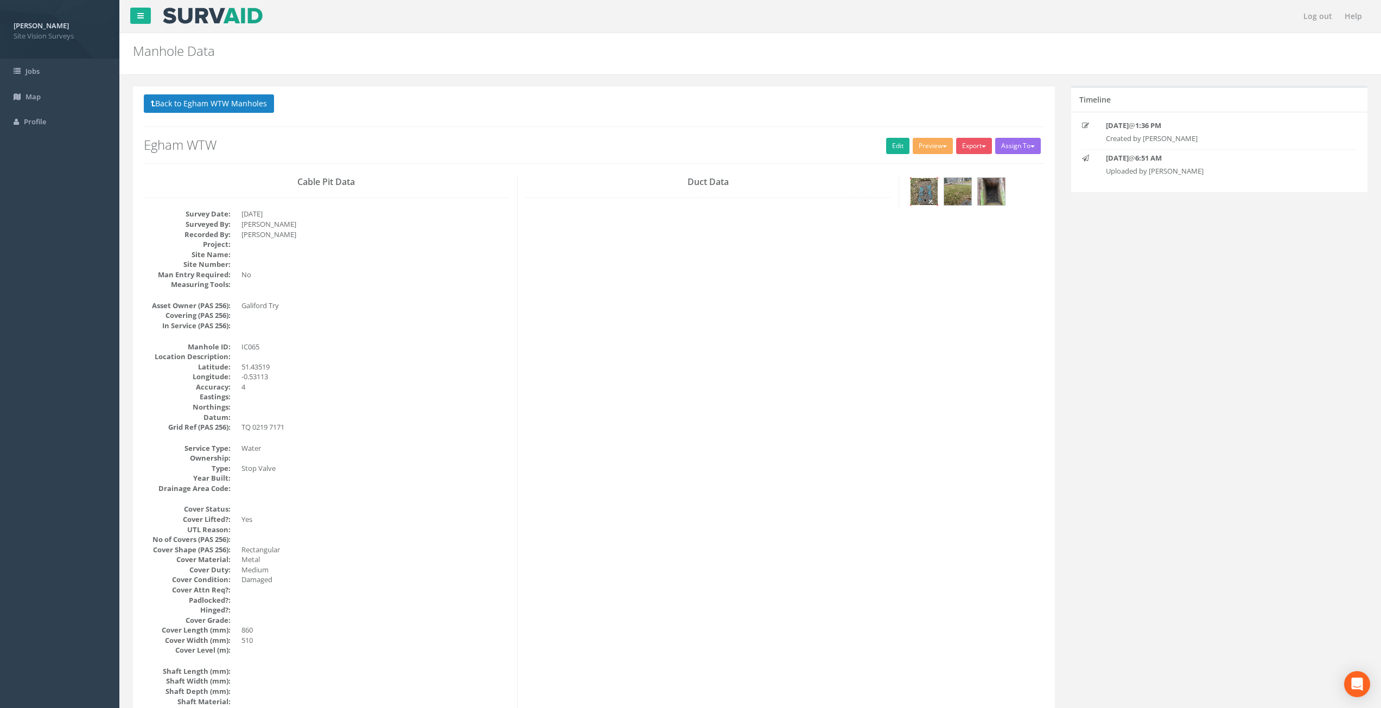
click at [926, 202] on img at bounding box center [923, 191] width 27 height 27
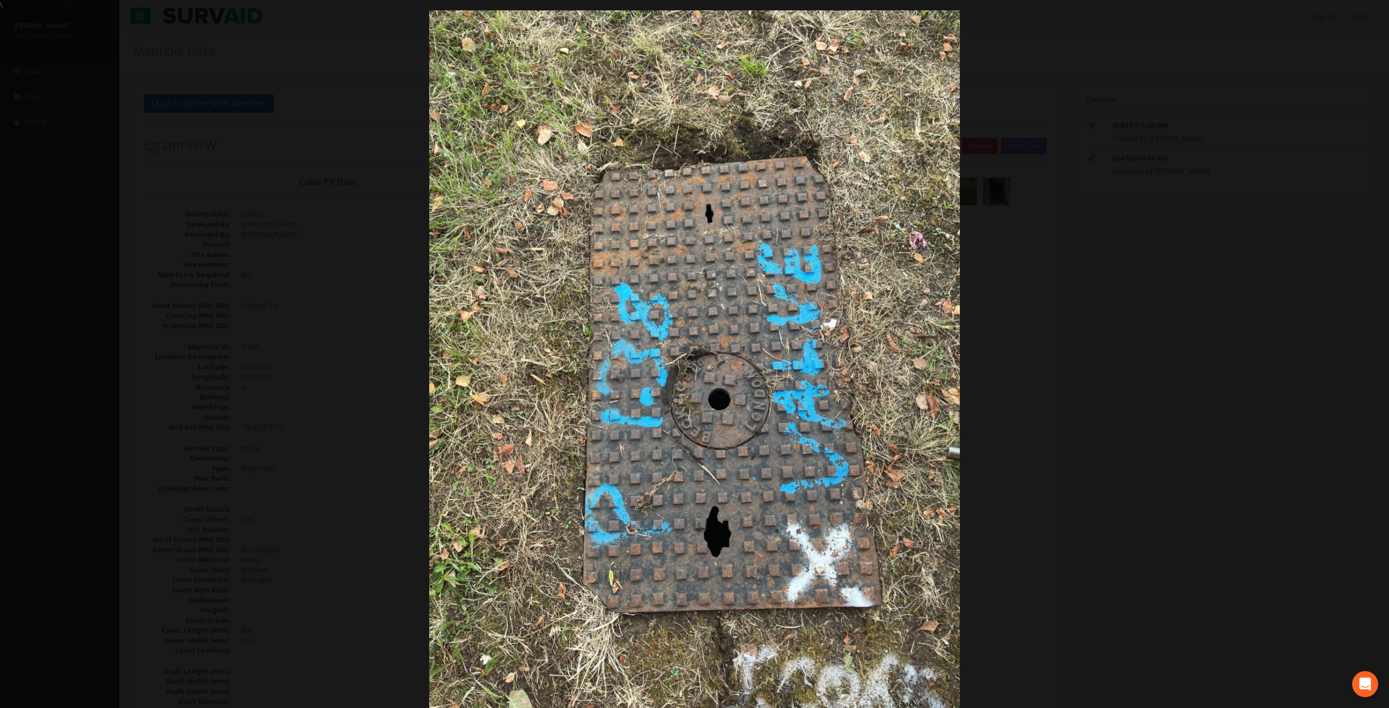
click at [1068, 422] on div at bounding box center [694, 364] width 1389 height 708
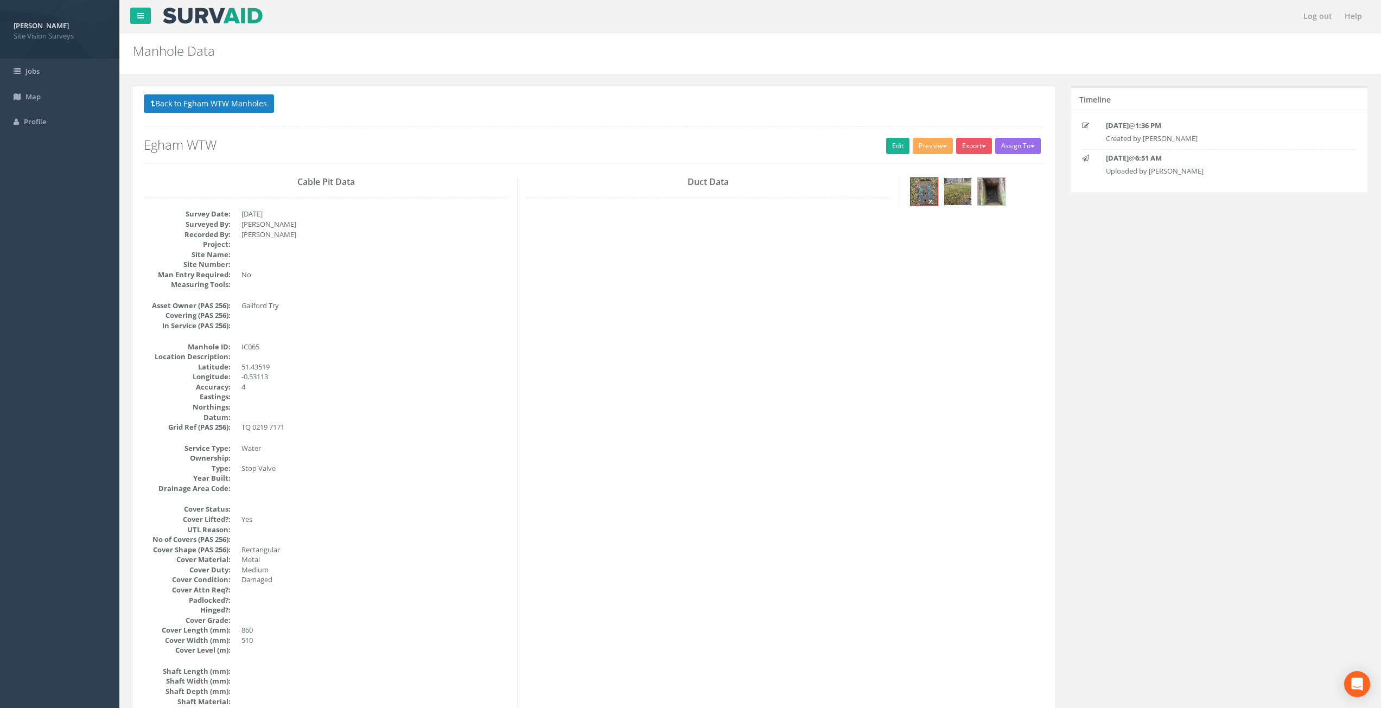
click at [964, 199] on img at bounding box center [957, 191] width 27 height 27
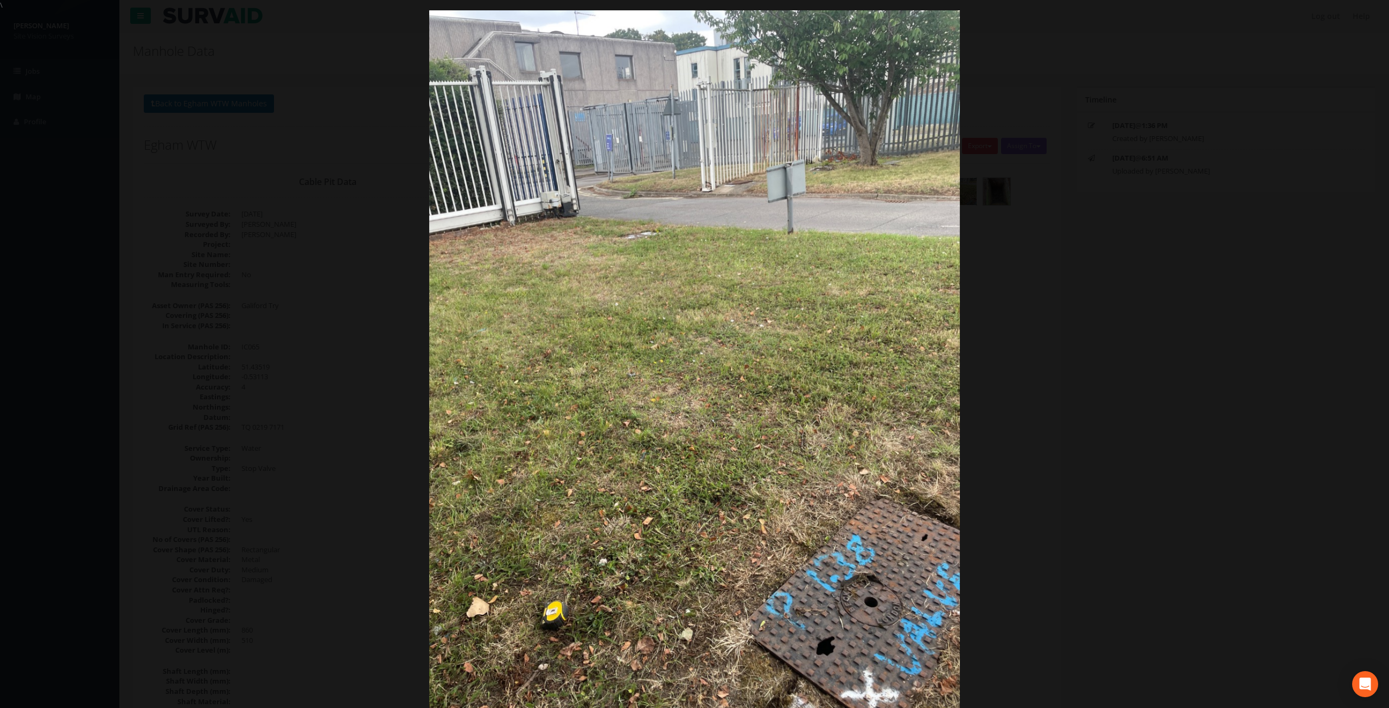
click at [1061, 340] on div at bounding box center [694, 364] width 1389 height 708
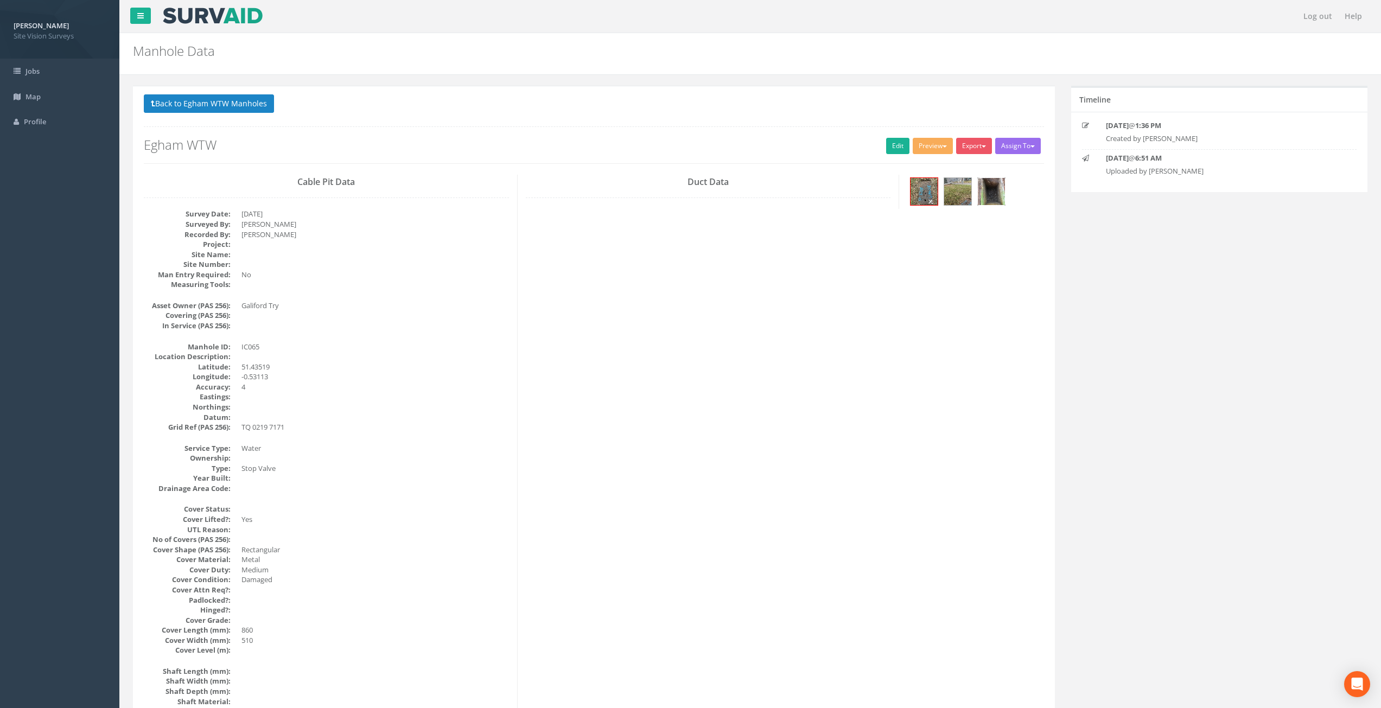
click at [987, 193] on img at bounding box center [991, 191] width 27 height 27
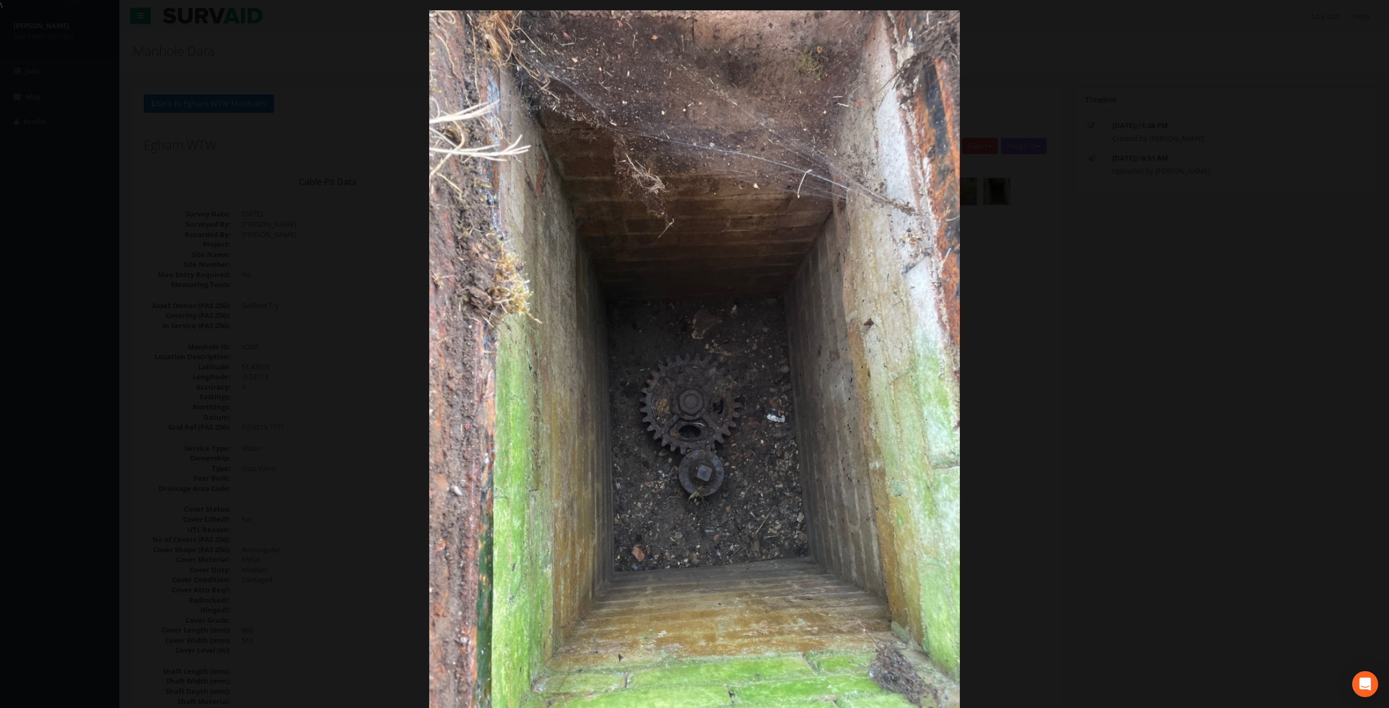
click at [1136, 407] on div at bounding box center [694, 364] width 1389 height 708
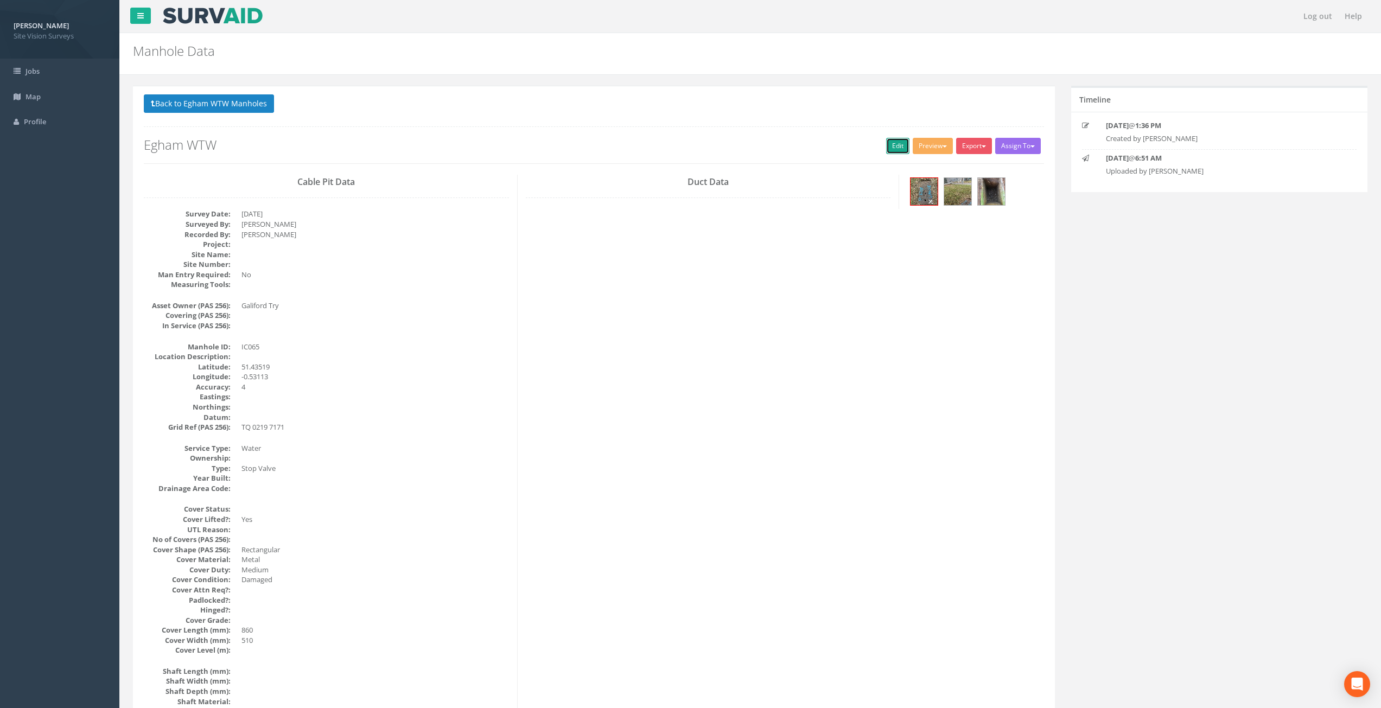
click at [889, 147] on link "Edit" at bounding box center [897, 146] width 23 height 16
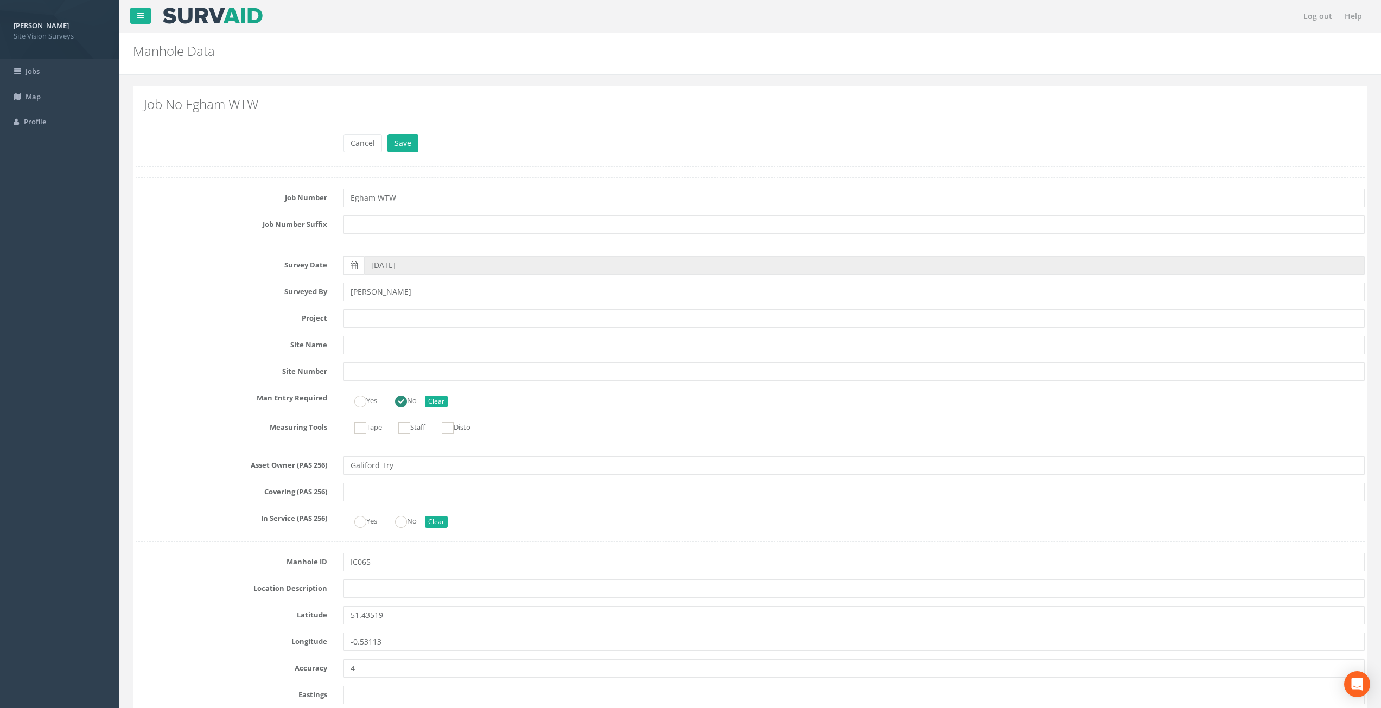
scroll to position [1747, 0]
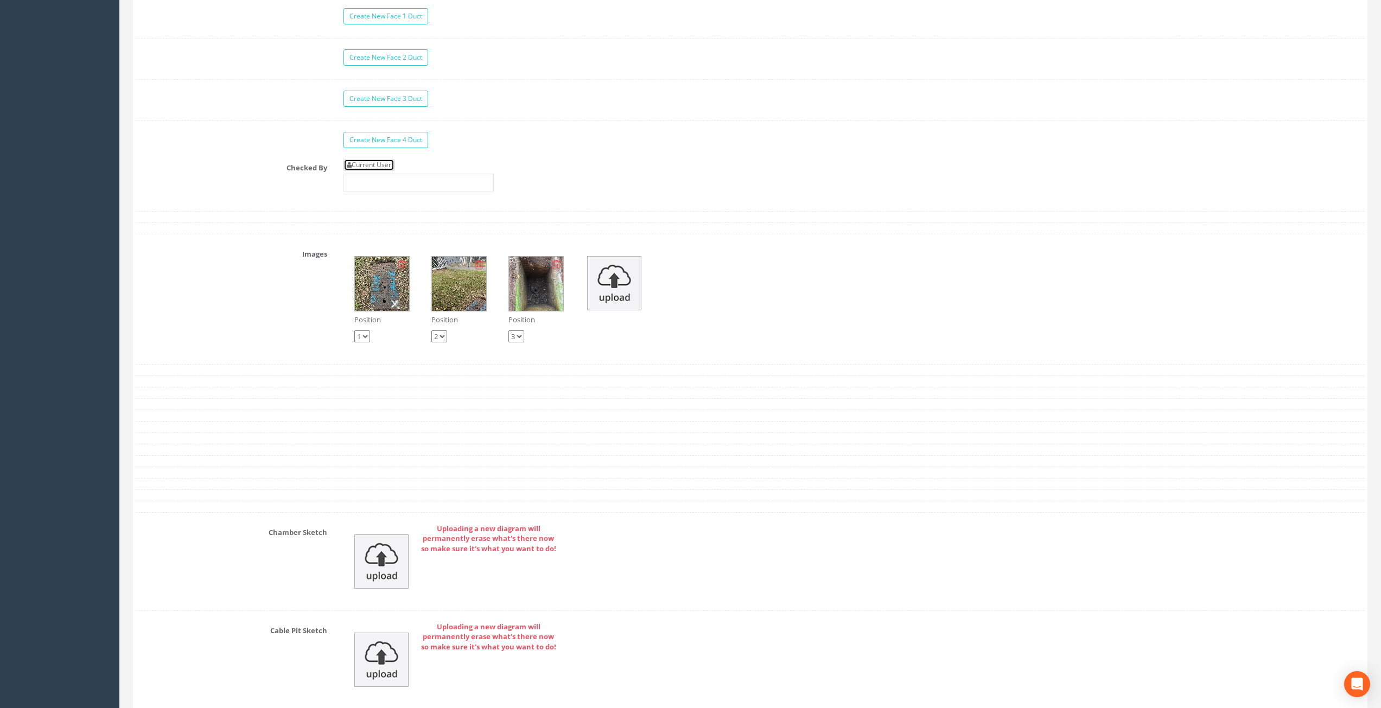
click at [384, 164] on link "Current User" at bounding box center [368, 165] width 51 height 12
type input "[PERSON_NAME]"
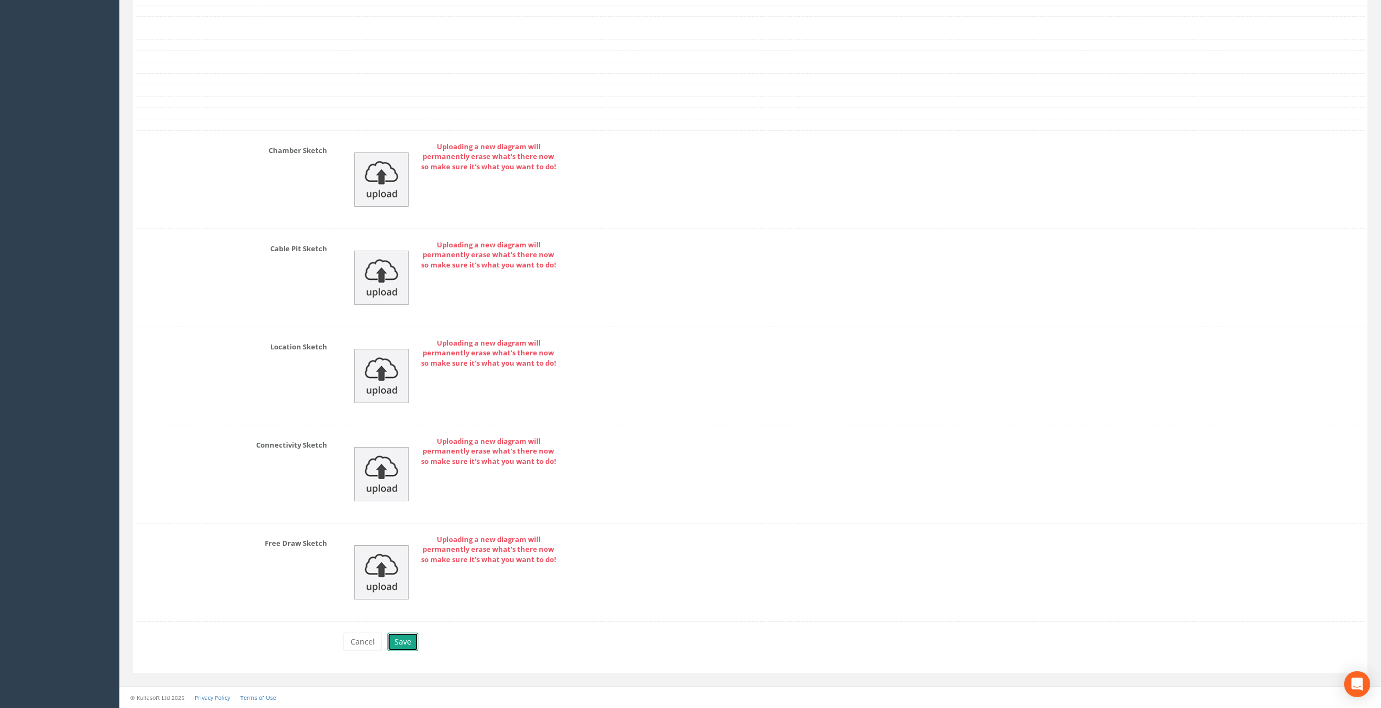
click at [406, 643] on button "Save" at bounding box center [402, 642] width 31 height 18
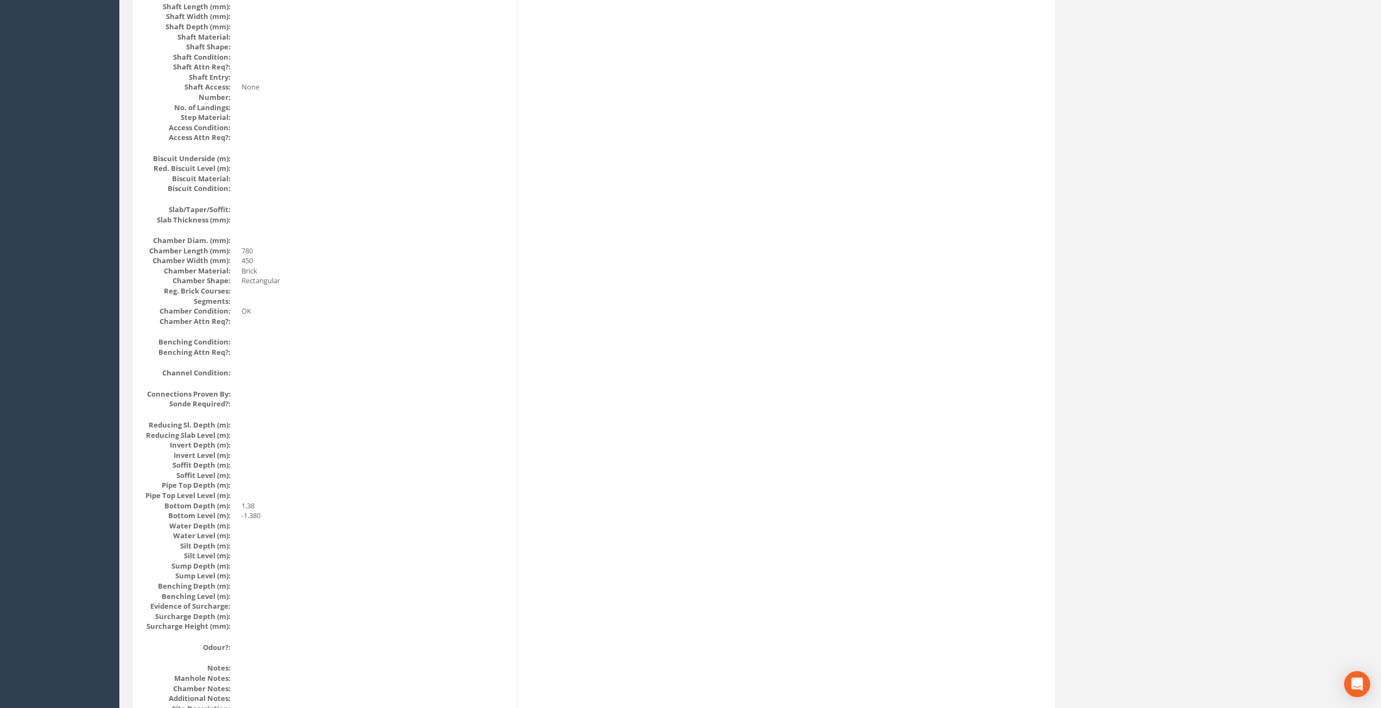
scroll to position [0, 0]
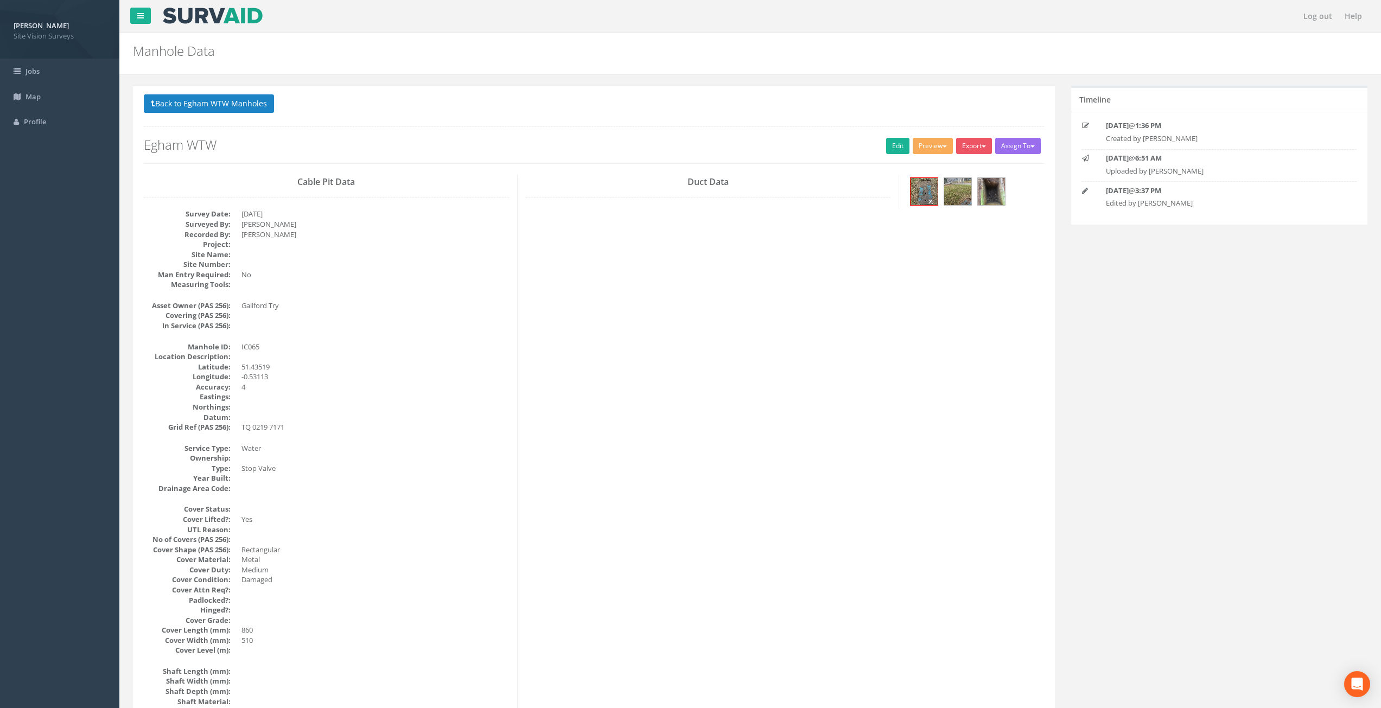
drag, startPoint x: 641, startPoint y: 545, endPoint x: 591, endPoint y: 341, distance: 209.4
click at [231, 107] on button "Back to Egham WTW Manholes" at bounding box center [209, 103] width 130 height 18
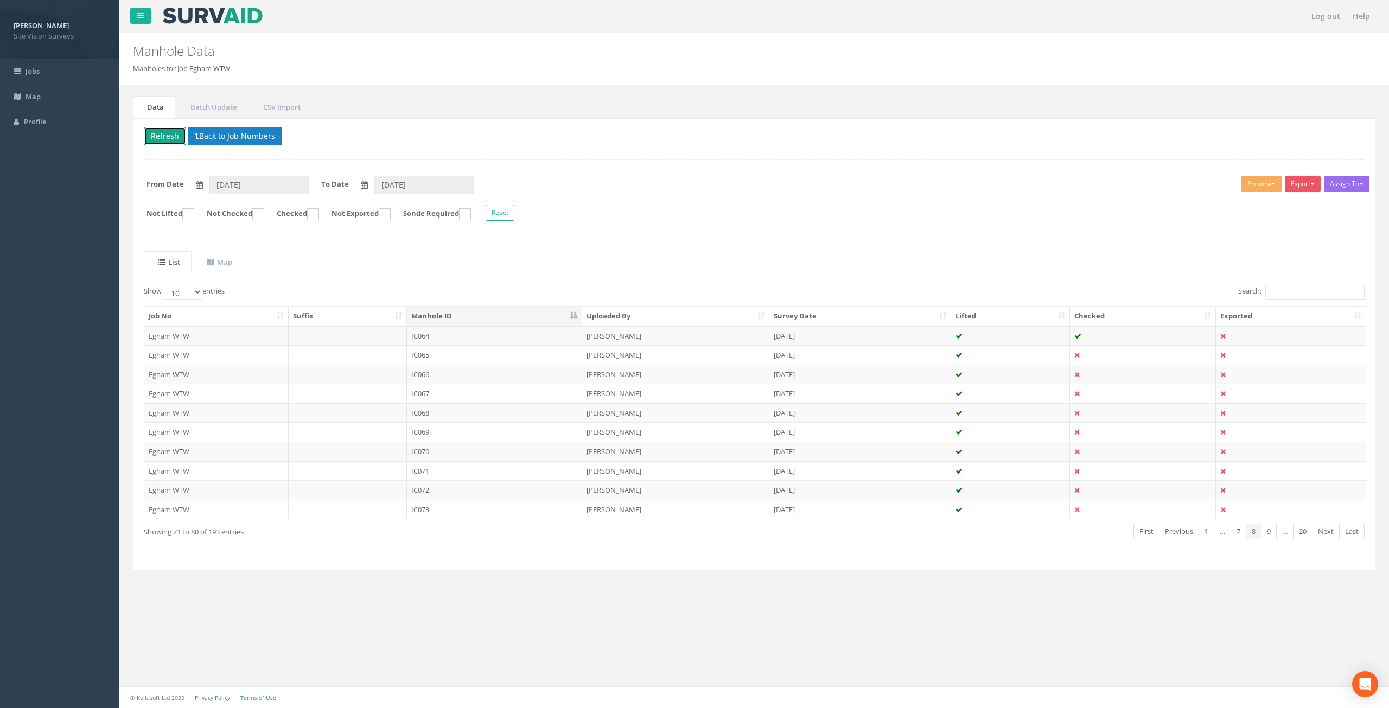
click at [169, 132] on button "Refresh" at bounding box center [165, 136] width 42 height 18
click at [913, 374] on td "[DATE]" at bounding box center [860, 375] width 182 height 20
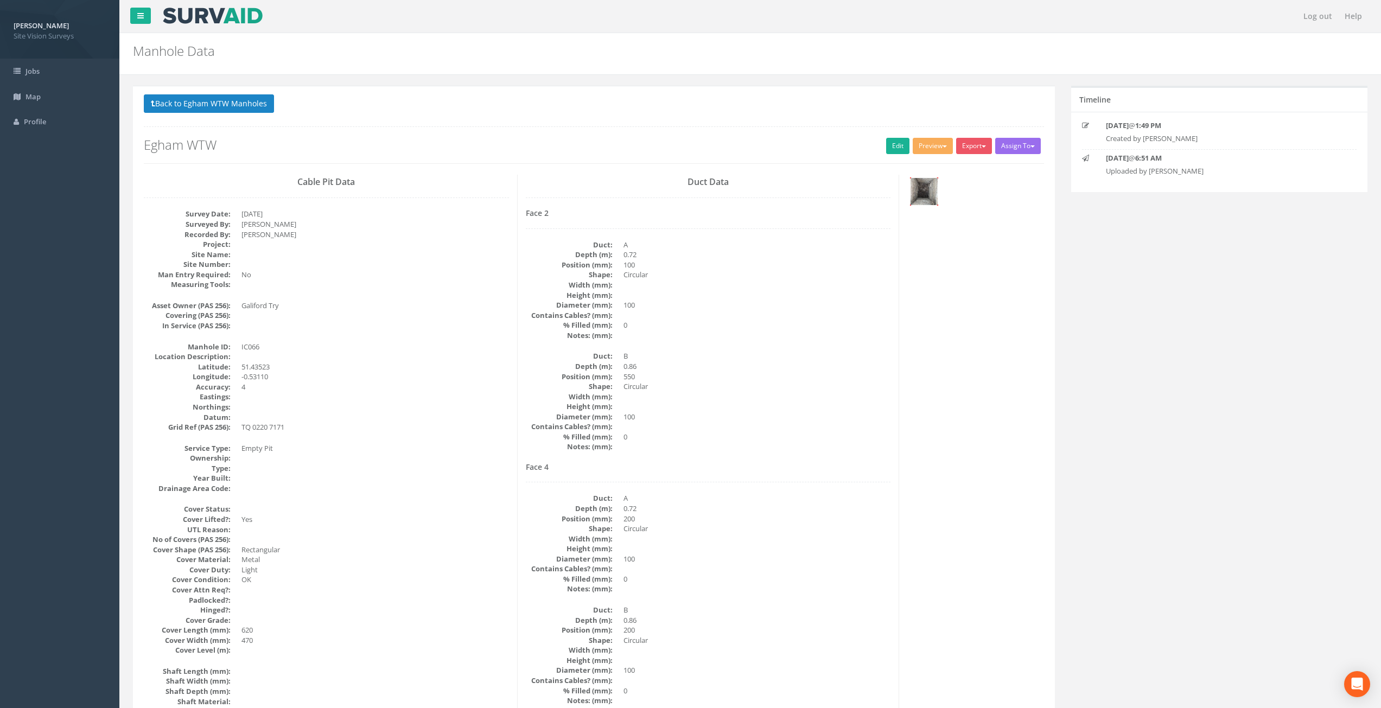
click at [926, 195] on img at bounding box center [923, 191] width 27 height 27
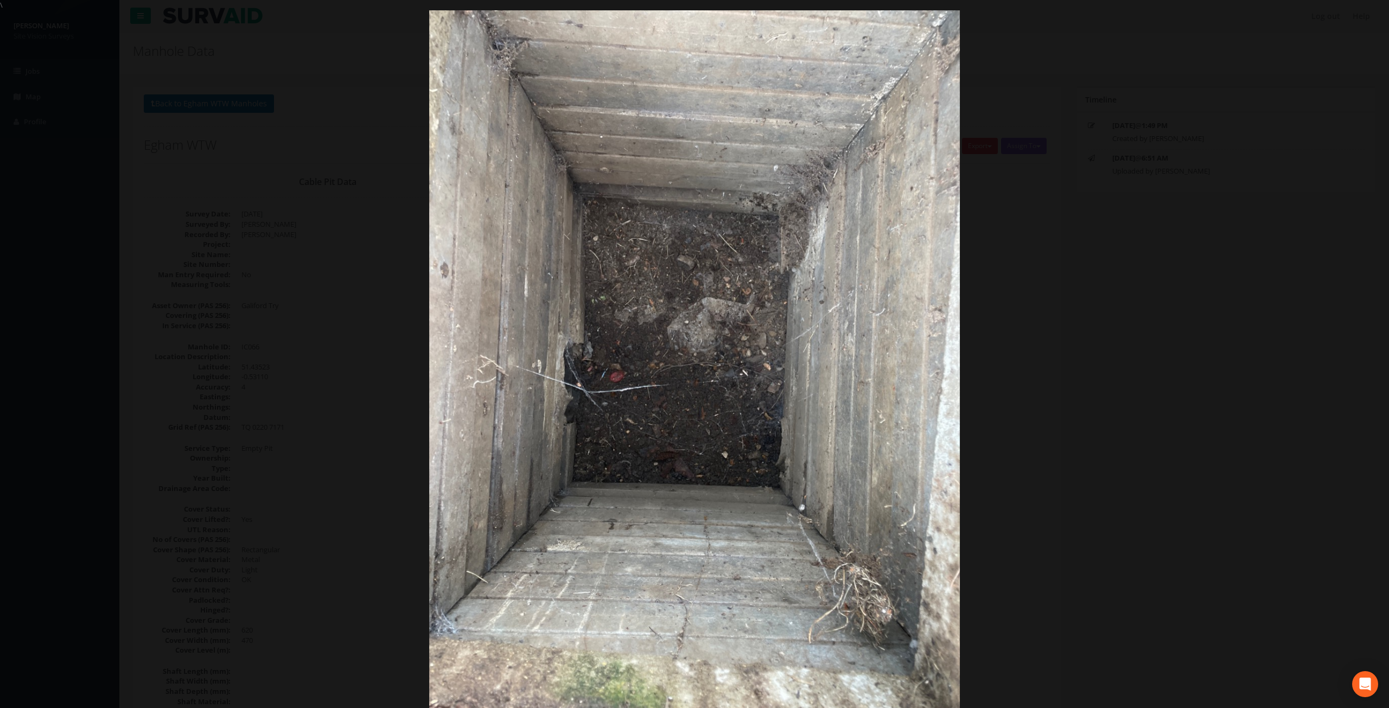
click at [1111, 470] on div at bounding box center [694, 364] width 1389 height 708
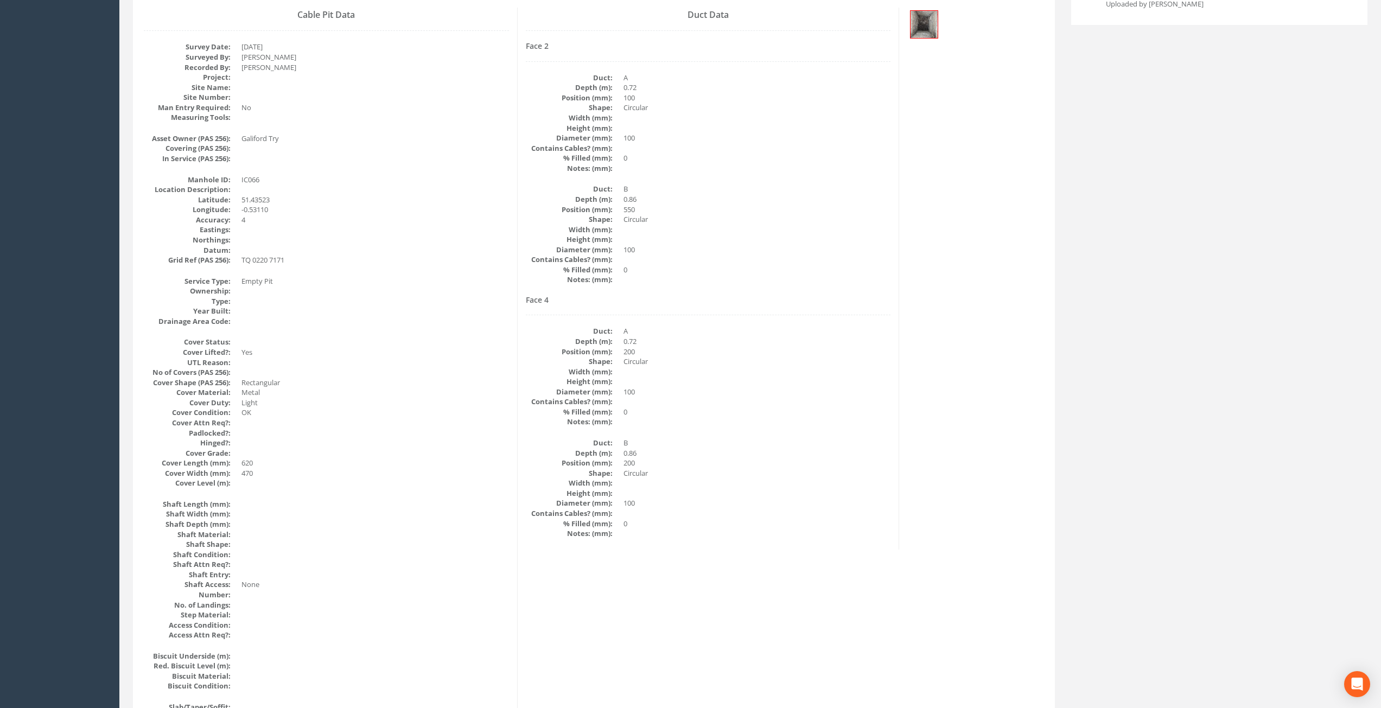
scroll to position [151, 0]
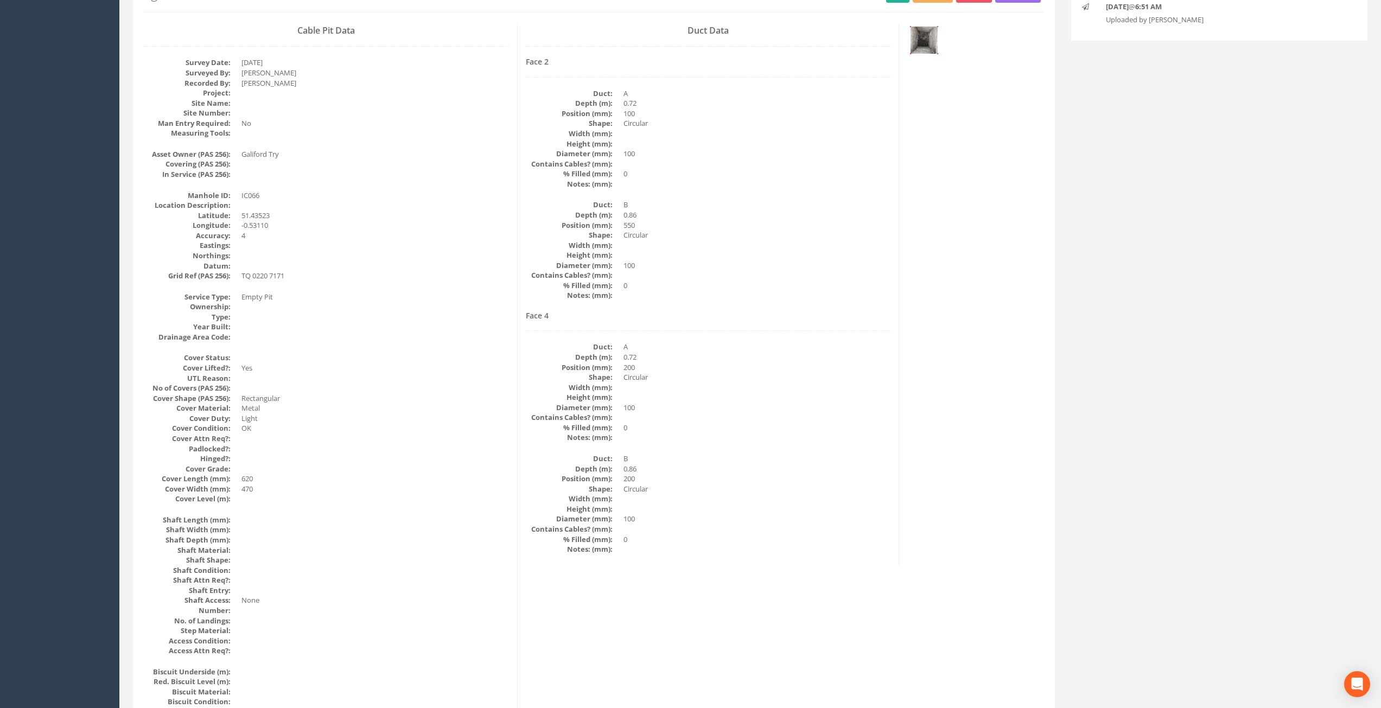
click at [931, 40] on img at bounding box center [923, 40] width 27 height 27
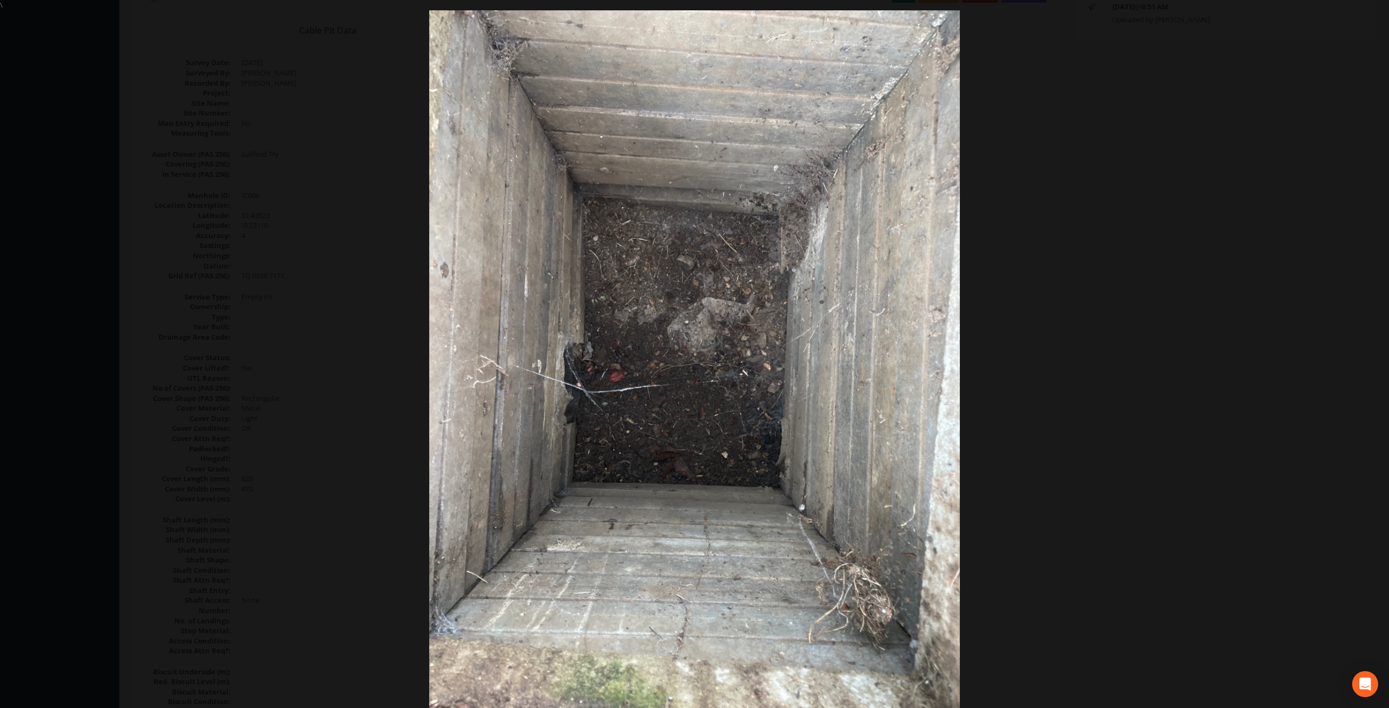
click at [1135, 525] on div at bounding box center [694, 364] width 1389 height 708
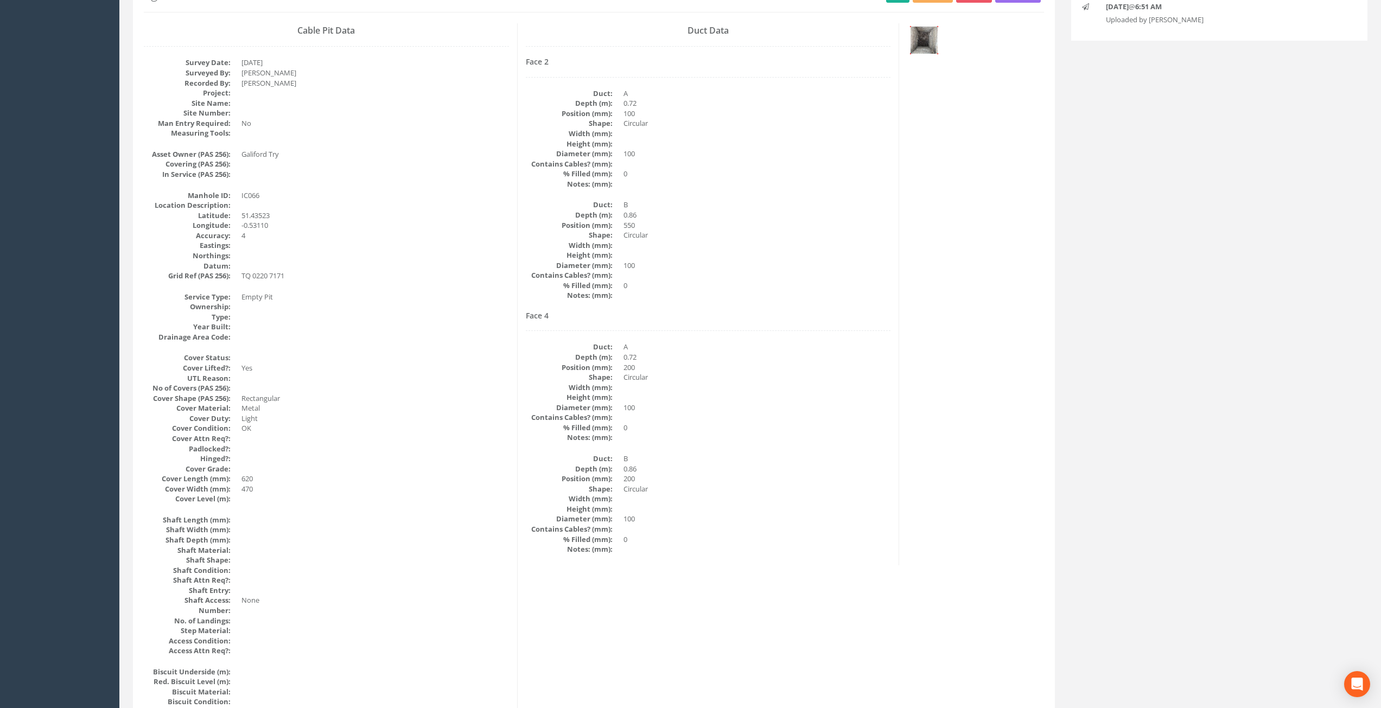
click at [917, 47] on img at bounding box center [923, 40] width 27 height 27
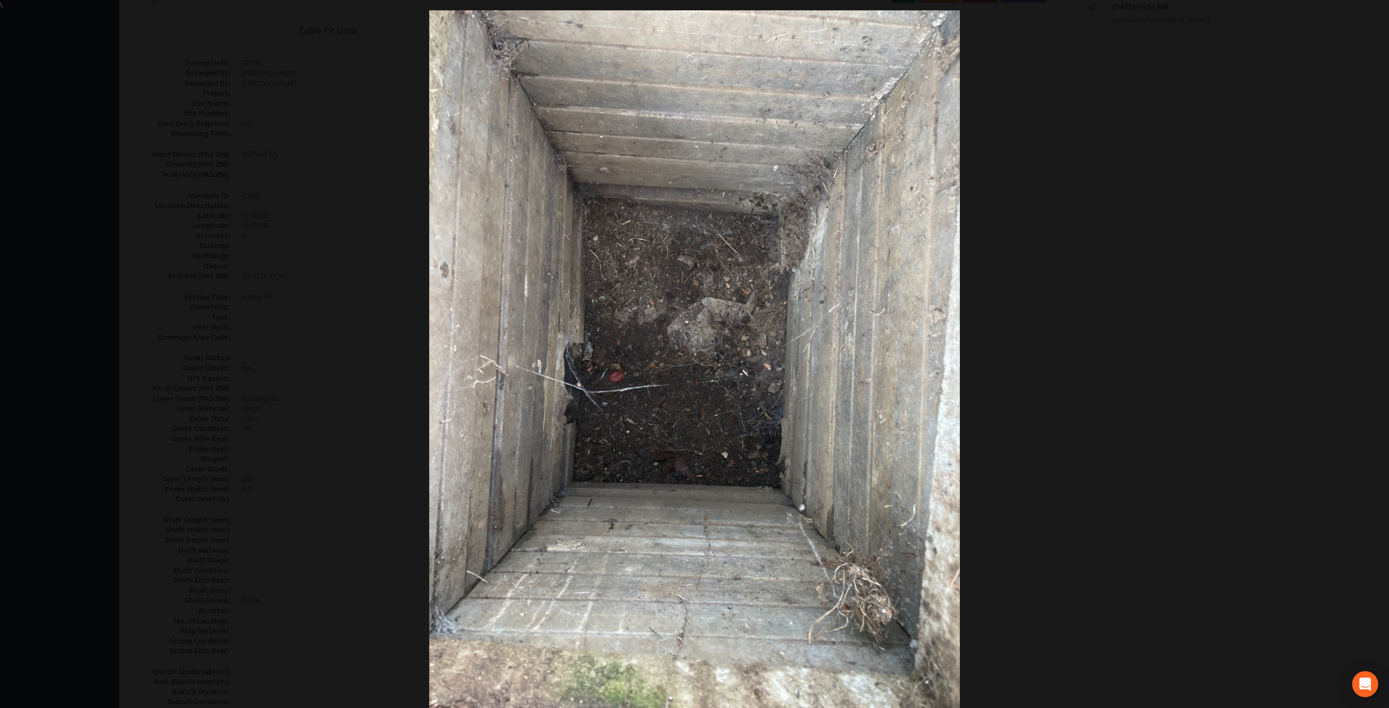
click at [1147, 447] on div at bounding box center [694, 364] width 1389 height 708
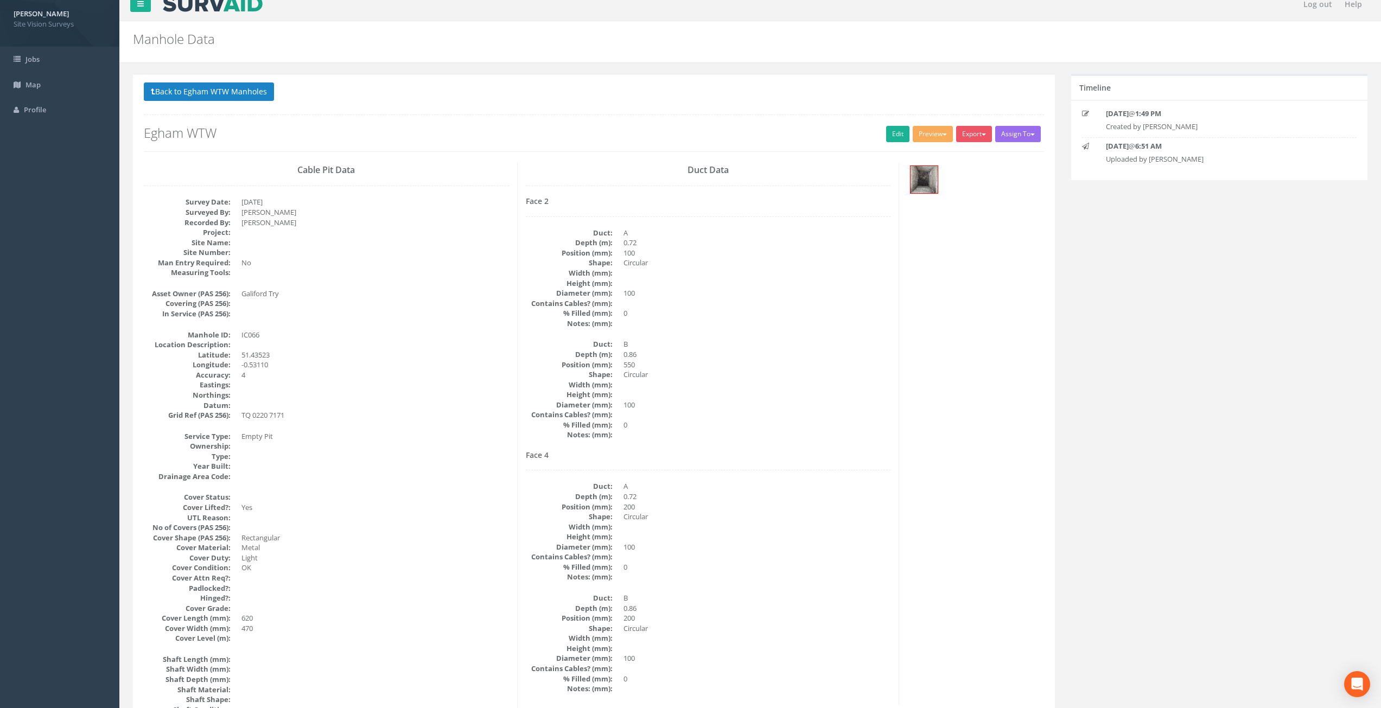
scroll to position [0, 0]
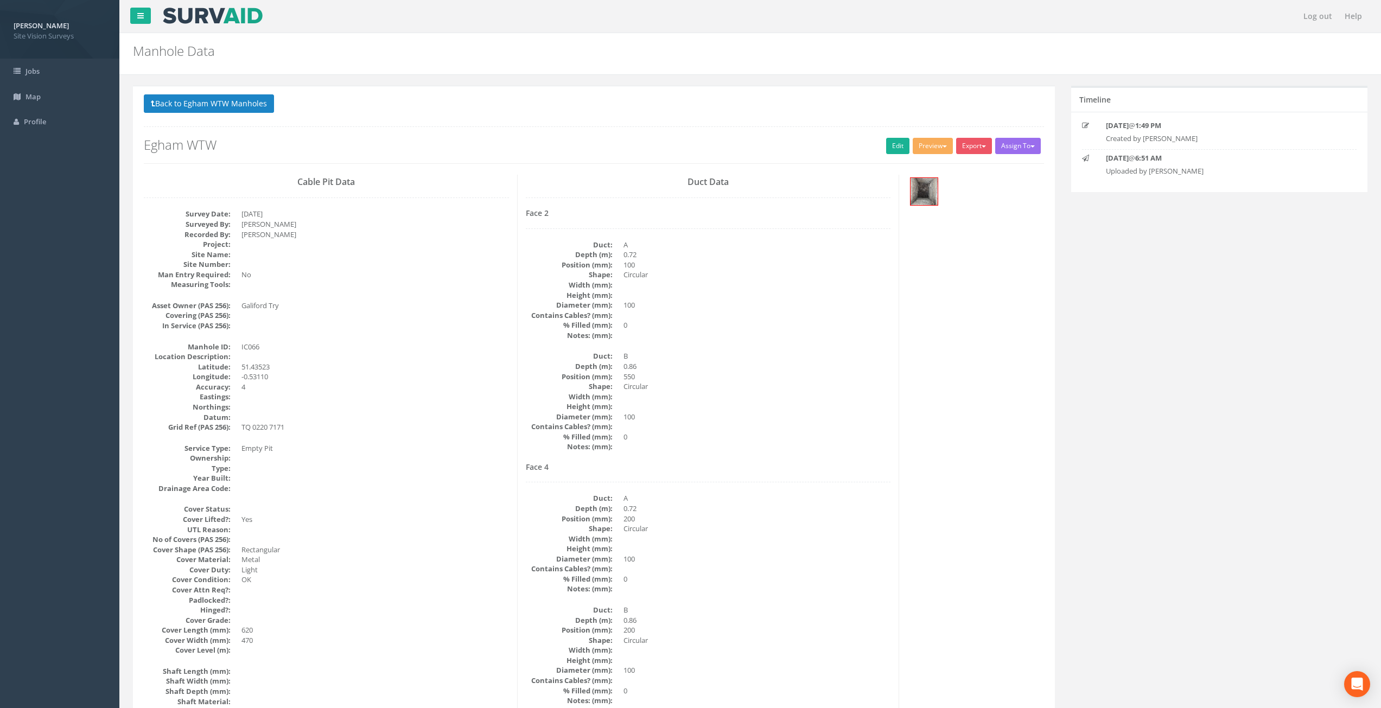
drag, startPoint x: 768, startPoint y: 416, endPoint x: 756, endPoint y: 375, distance: 42.3
click at [897, 145] on link "Edit" at bounding box center [897, 146] width 23 height 16
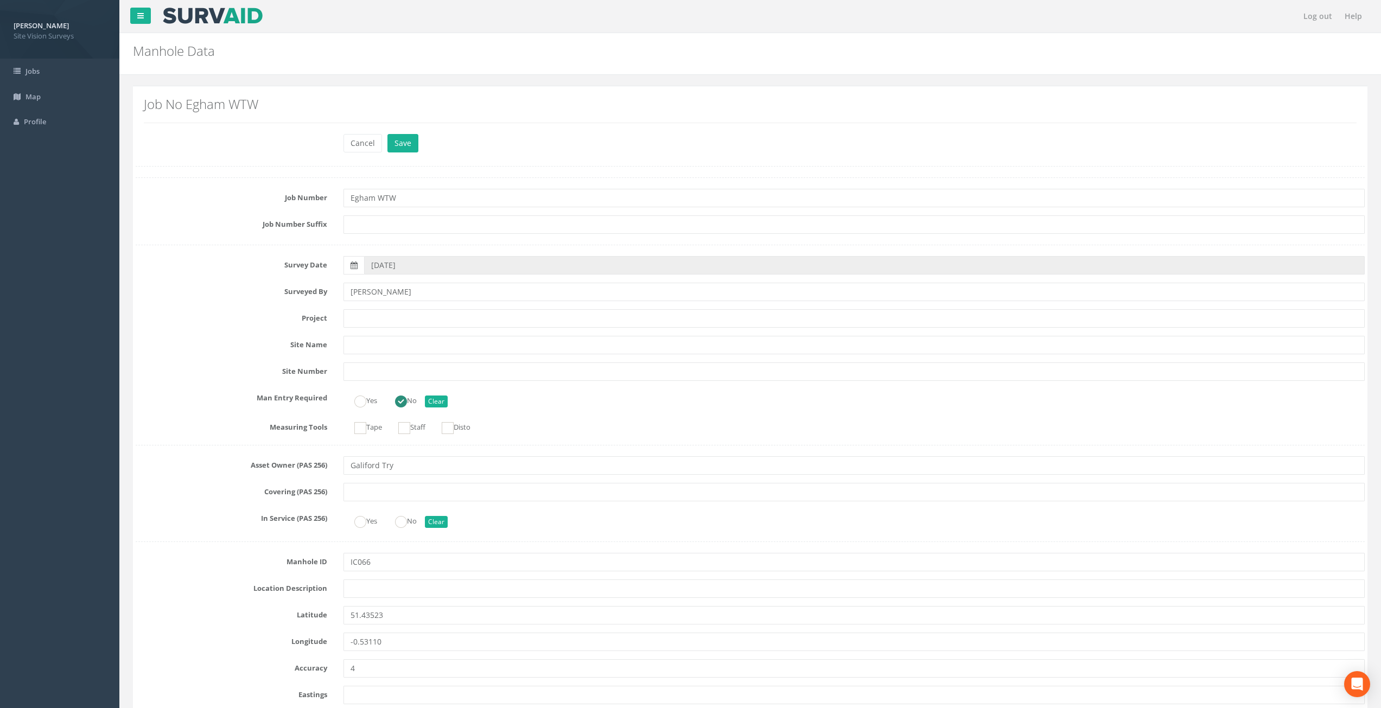
scroll to position [1508, 0]
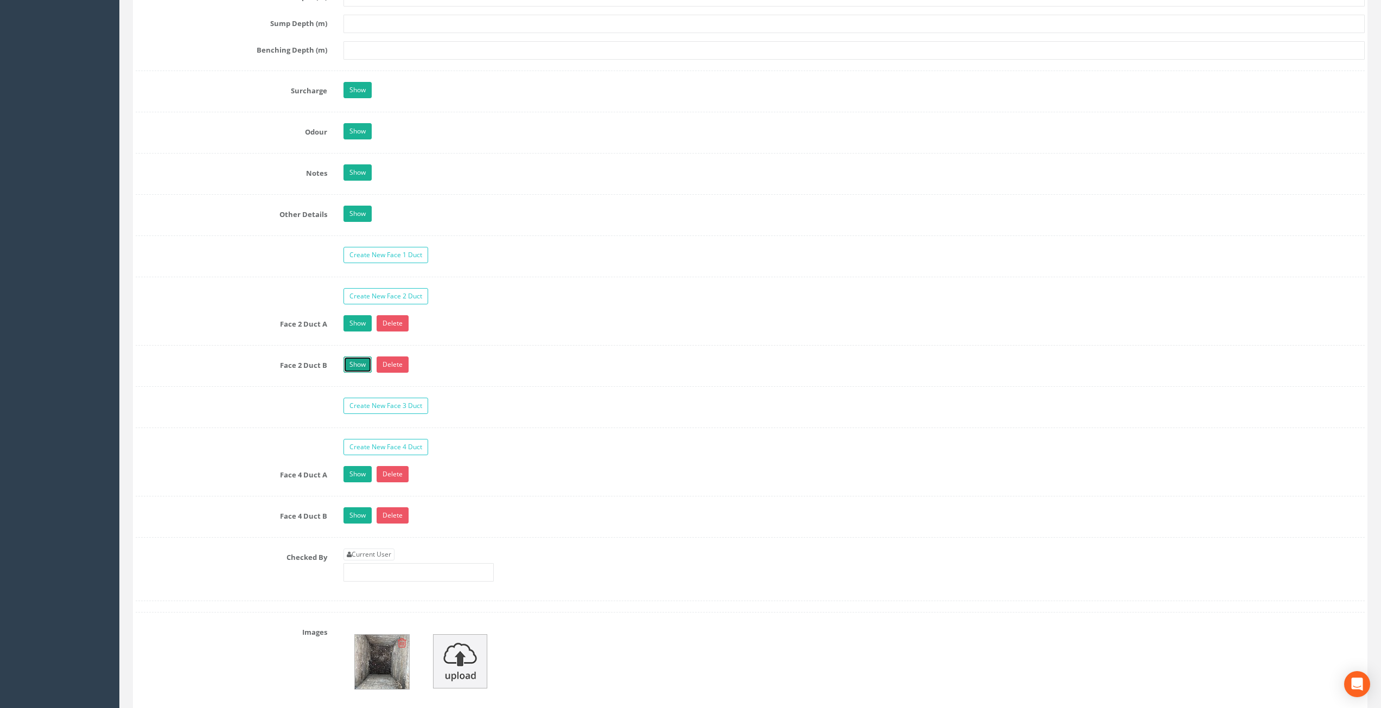
click at [359, 365] on link "Show" at bounding box center [357, 364] width 28 height 16
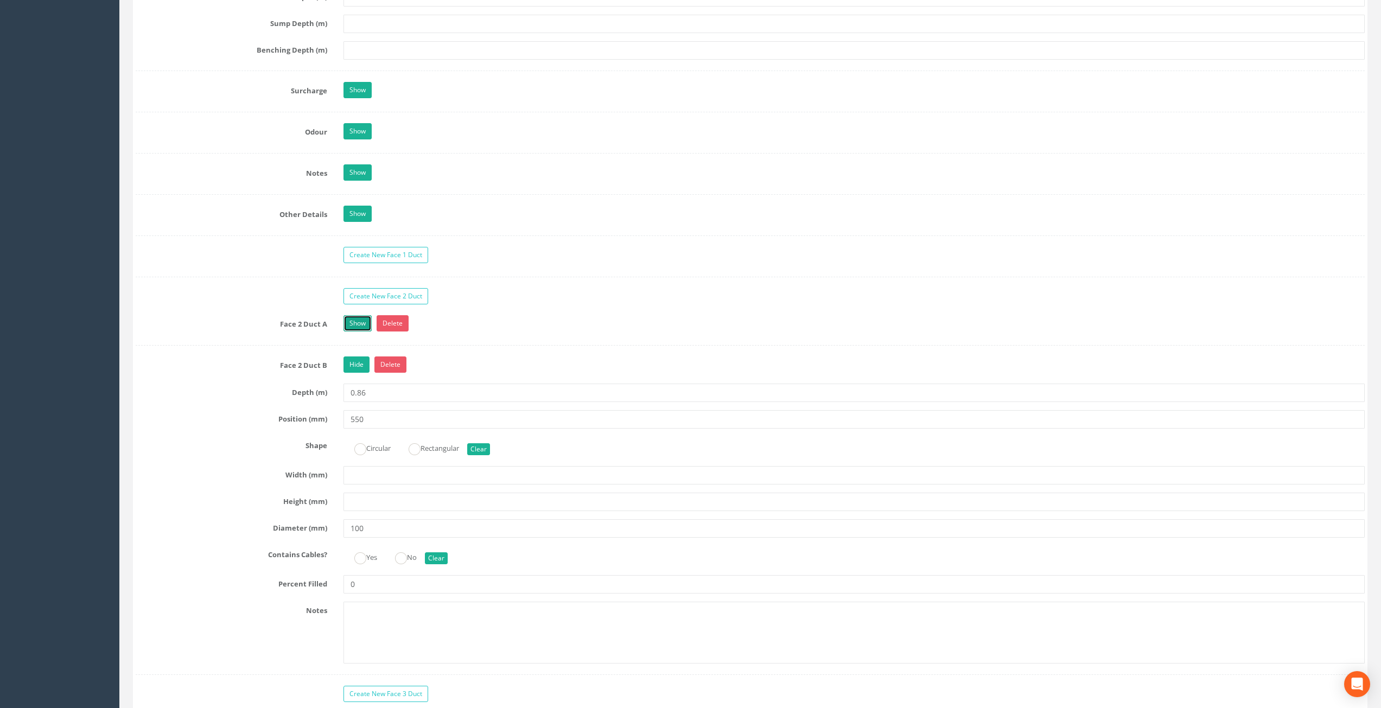
click at [354, 327] on link "Show" at bounding box center [357, 323] width 28 height 16
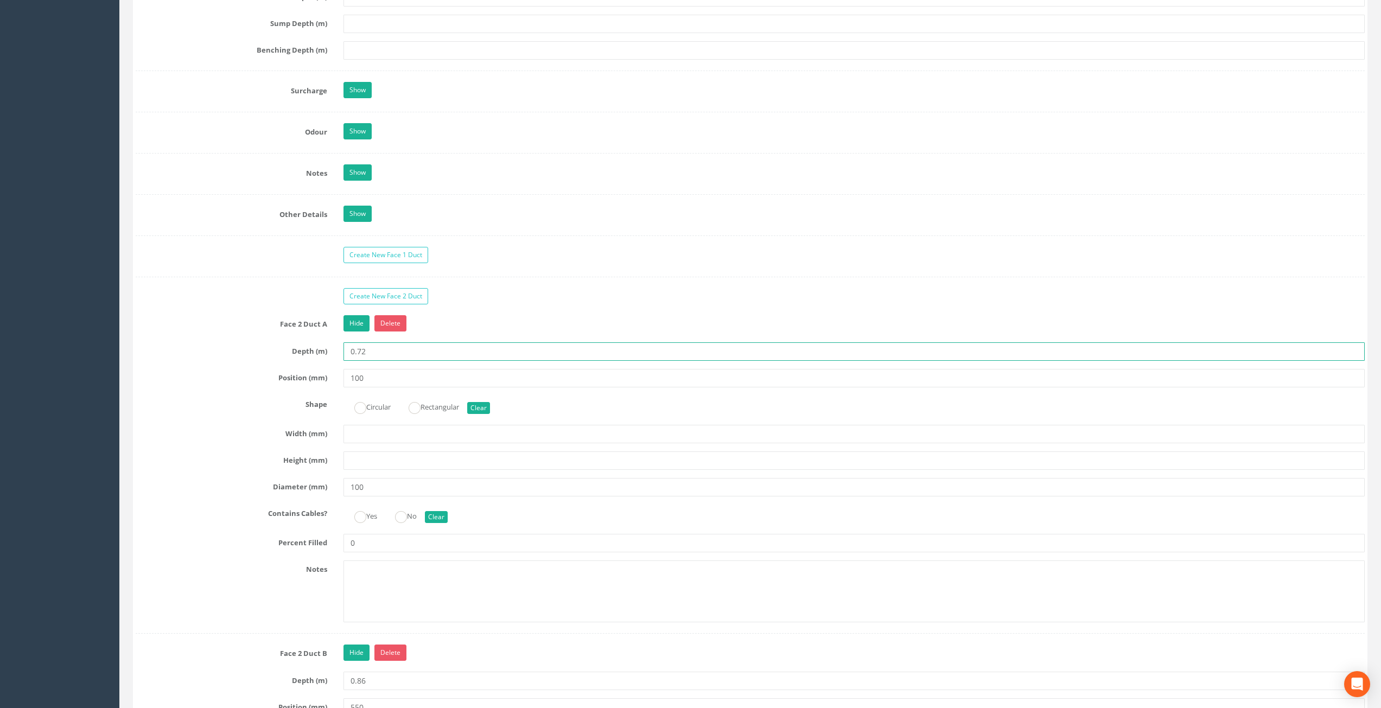
click at [374, 347] on input "0.72" at bounding box center [854, 351] width 1022 height 18
type input "0.86"
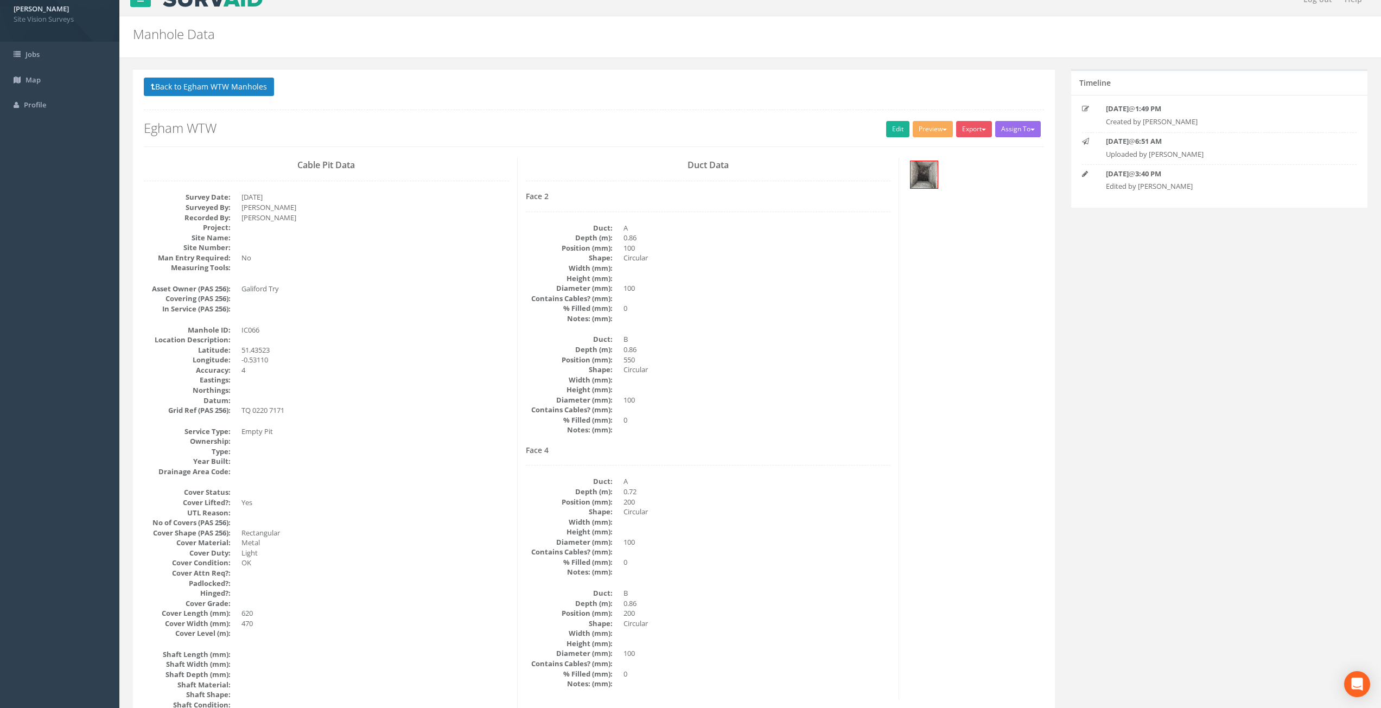
scroll to position [0, 0]
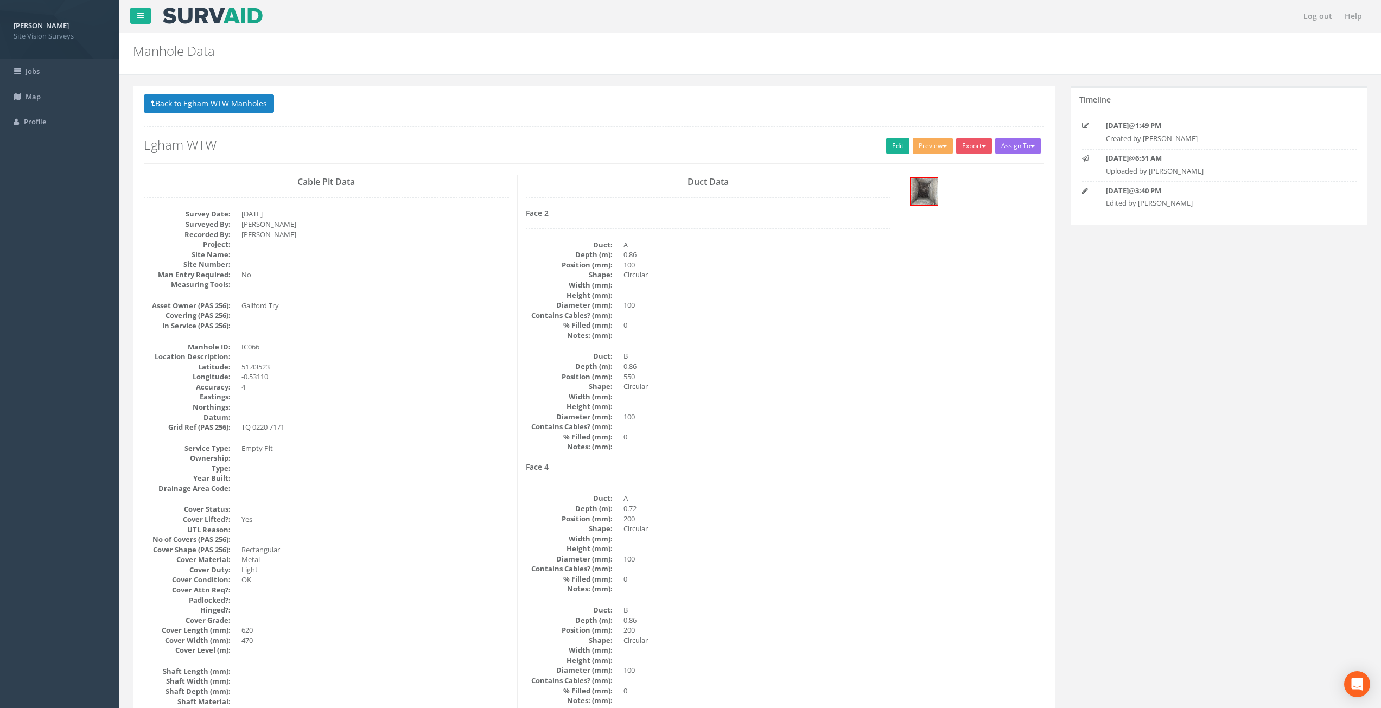
drag, startPoint x: 621, startPoint y: 508, endPoint x: 630, endPoint y: 483, distance: 26.9
click at [896, 145] on link "Edit" at bounding box center [897, 146] width 23 height 16
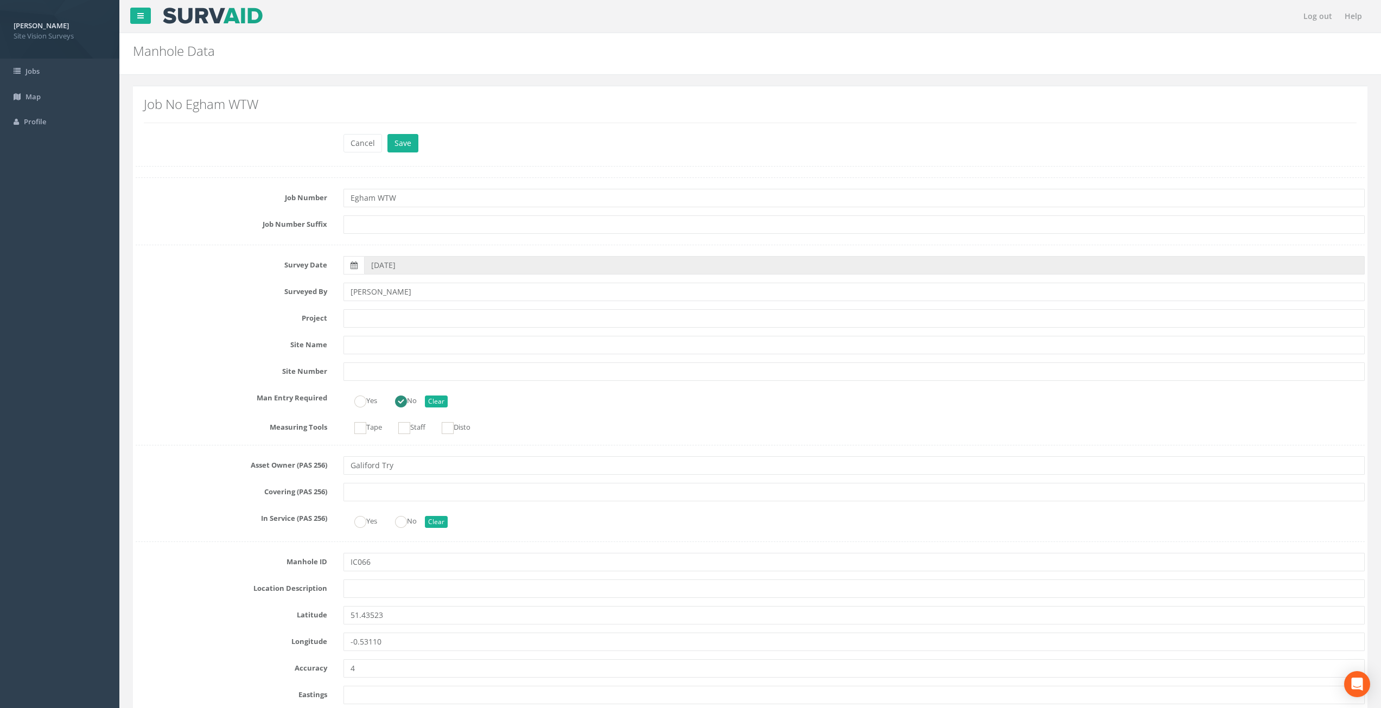
scroll to position [2479, 0]
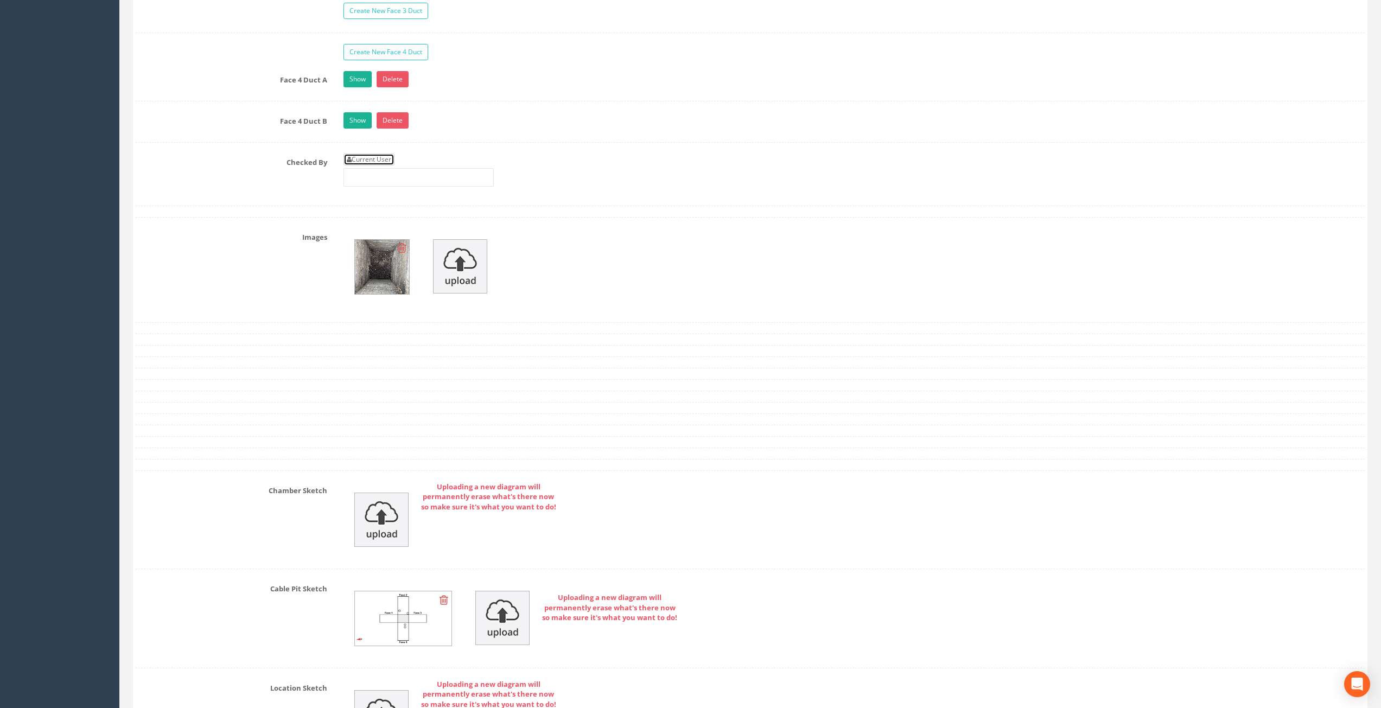
click at [387, 160] on link "Current User" at bounding box center [368, 160] width 51 height 12
type input "[PERSON_NAME]"
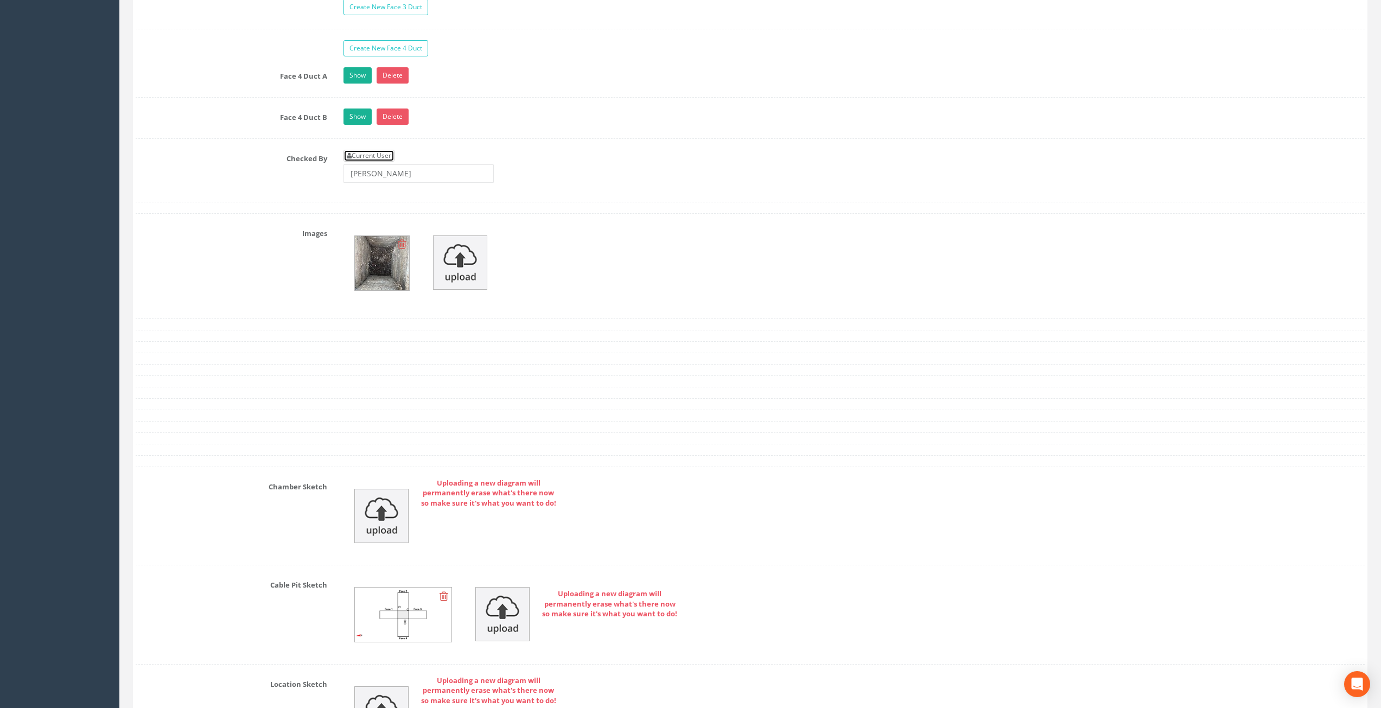
scroll to position [2425, 0]
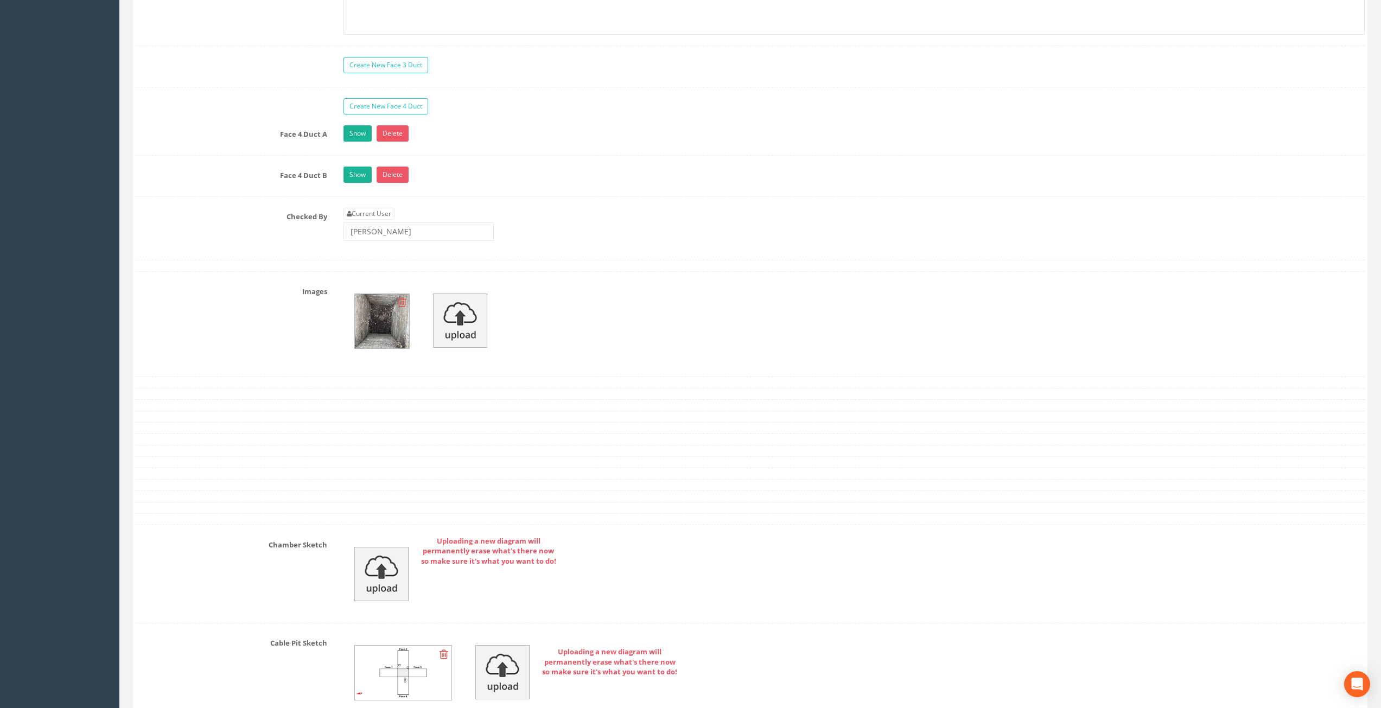
click at [392, 335] on img at bounding box center [382, 321] width 54 height 54
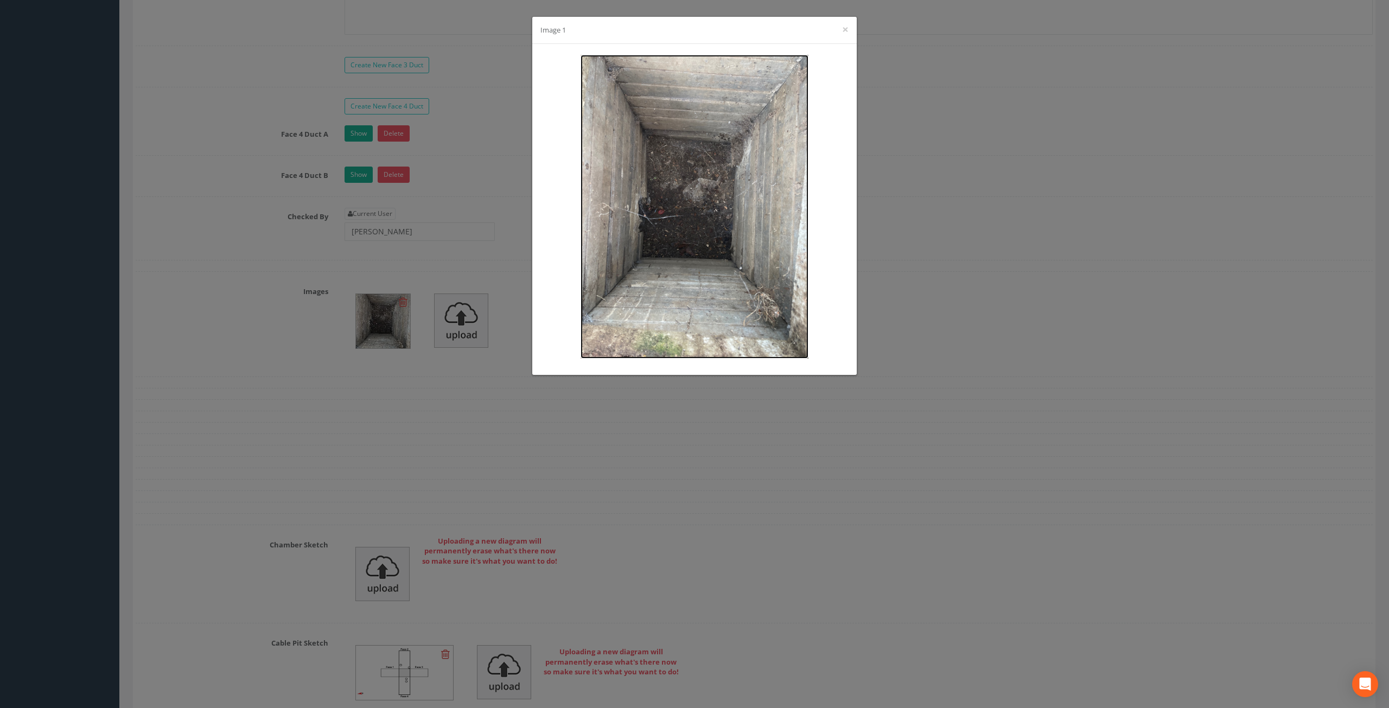
click at [744, 172] on img at bounding box center [695, 207] width 228 height 304
click at [1013, 406] on div "Image 1 ×" at bounding box center [694, 354] width 1389 height 708
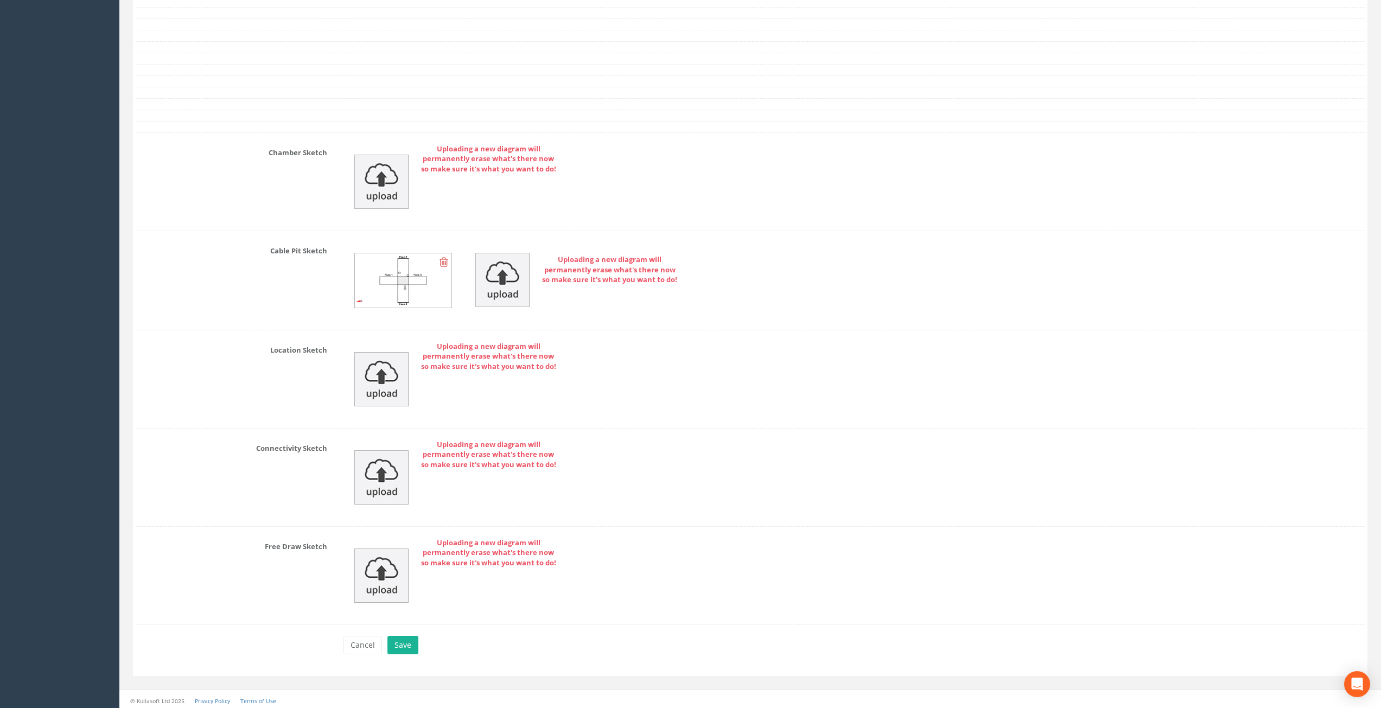
scroll to position [2821, 0]
click at [405, 644] on button "Save" at bounding box center [402, 642] width 31 height 18
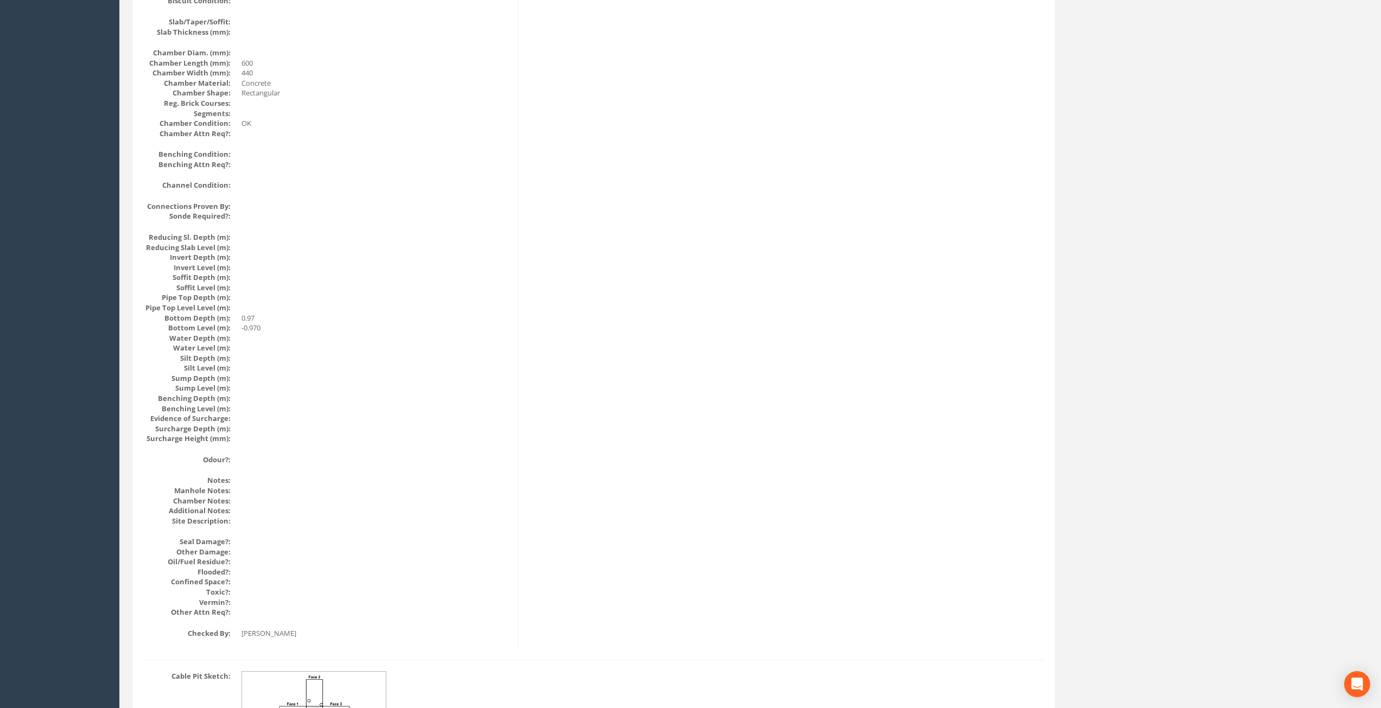
scroll to position [0, 0]
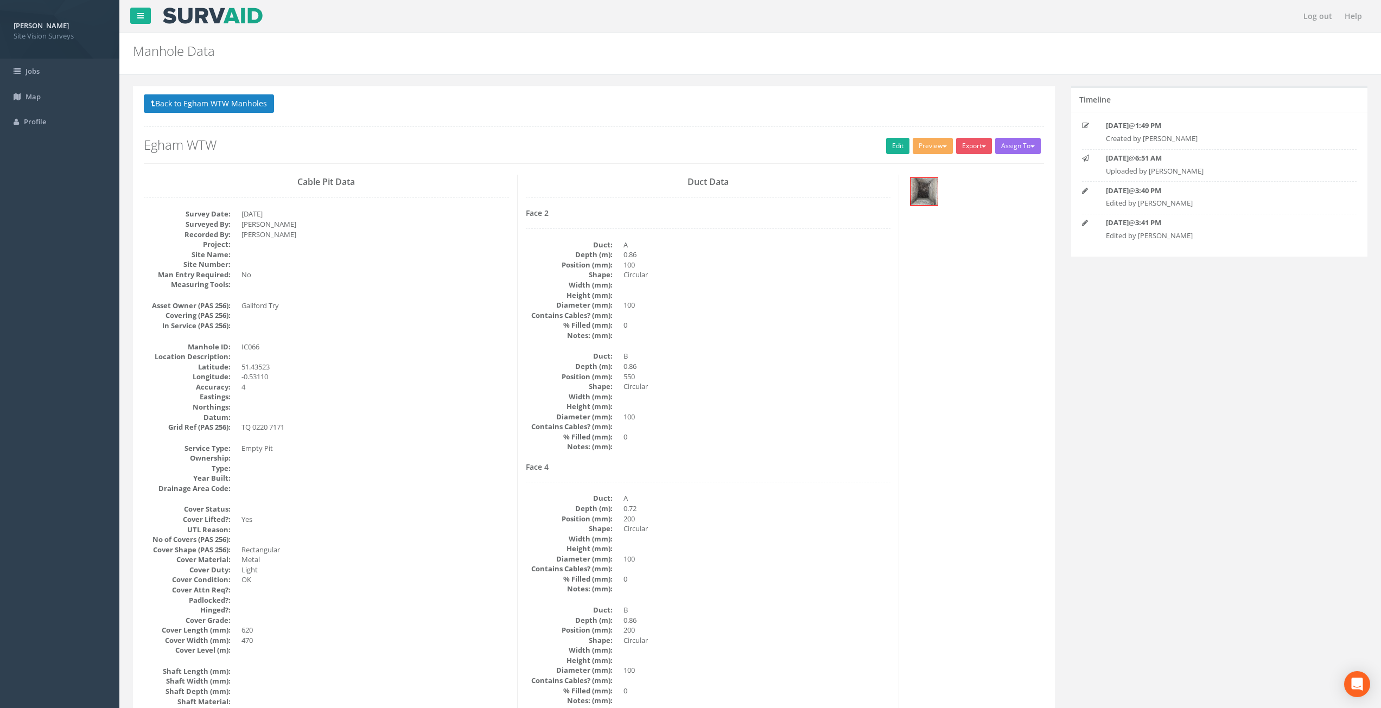
drag, startPoint x: 535, startPoint y: 537, endPoint x: 468, endPoint y: 200, distance: 343.1
click at [237, 107] on button "Back to Egham WTW Manholes" at bounding box center [209, 103] width 130 height 18
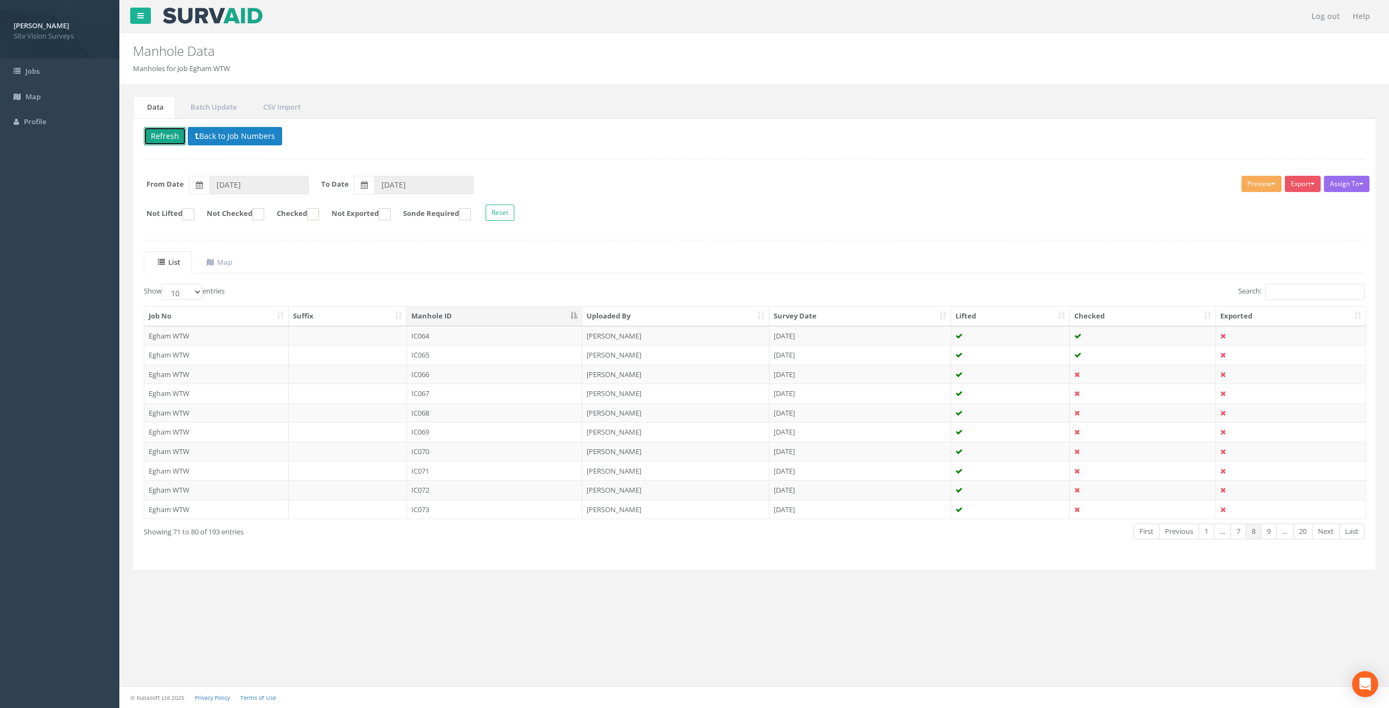
click at [158, 135] on button "Refresh" at bounding box center [165, 136] width 42 height 18
click at [908, 397] on td "[DATE]" at bounding box center [860, 394] width 182 height 20
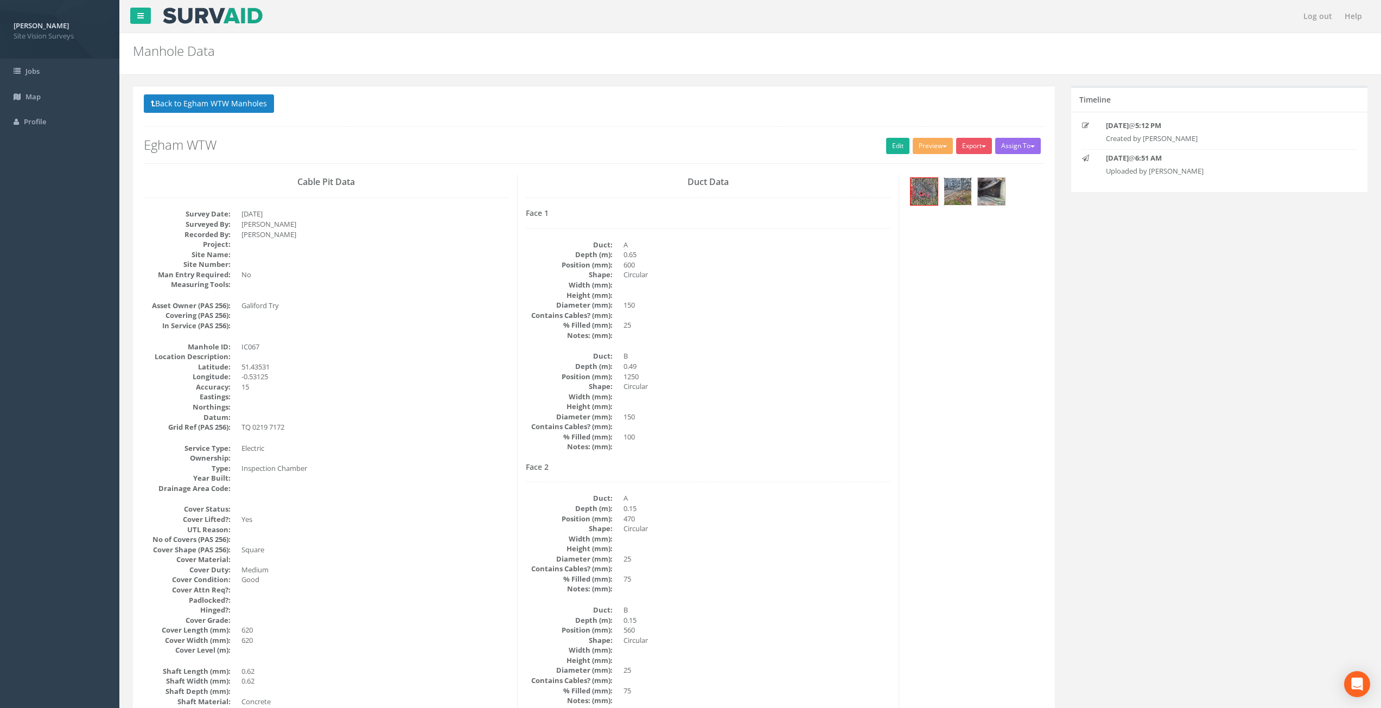
click at [961, 193] on img at bounding box center [957, 191] width 27 height 27
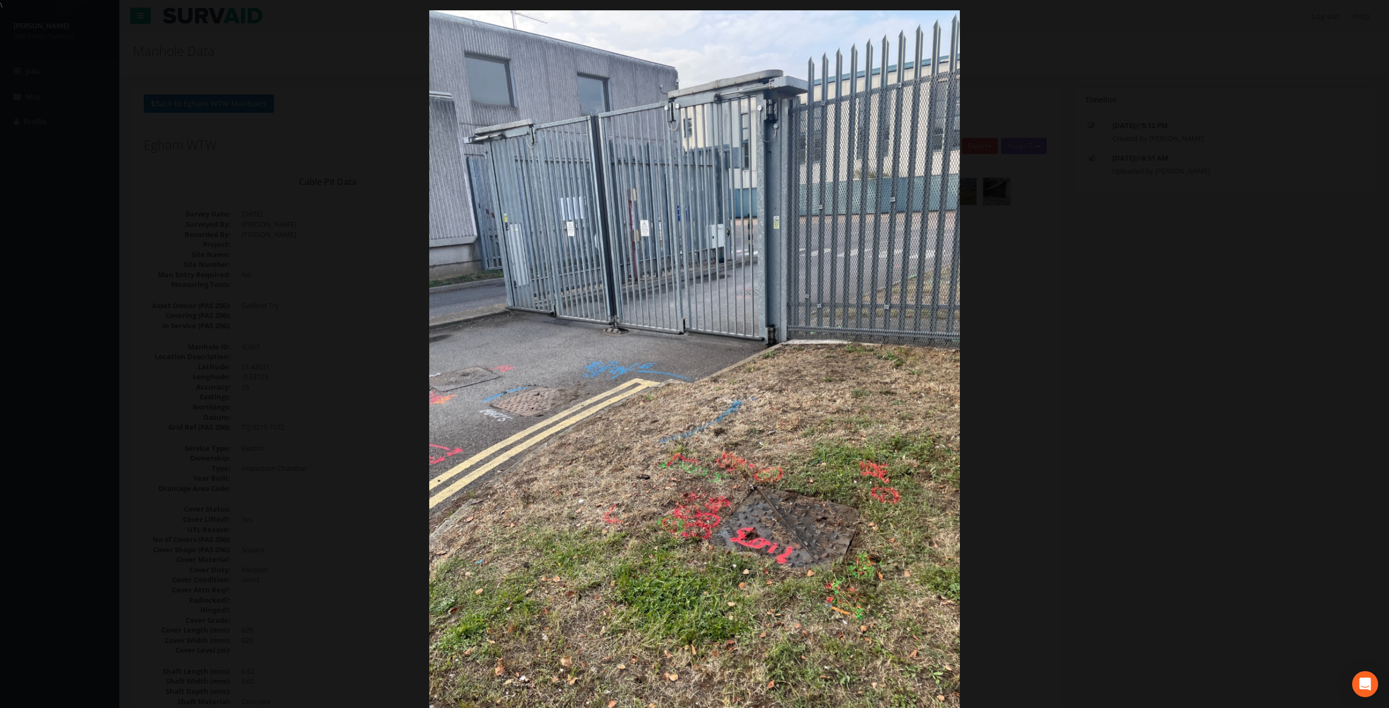
drag, startPoint x: 860, startPoint y: 267, endPoint x: 824, endPoint y: 283, distance: 40.1
click at [855, 269] on img at bounding box center [694, 364] width 531 height 708
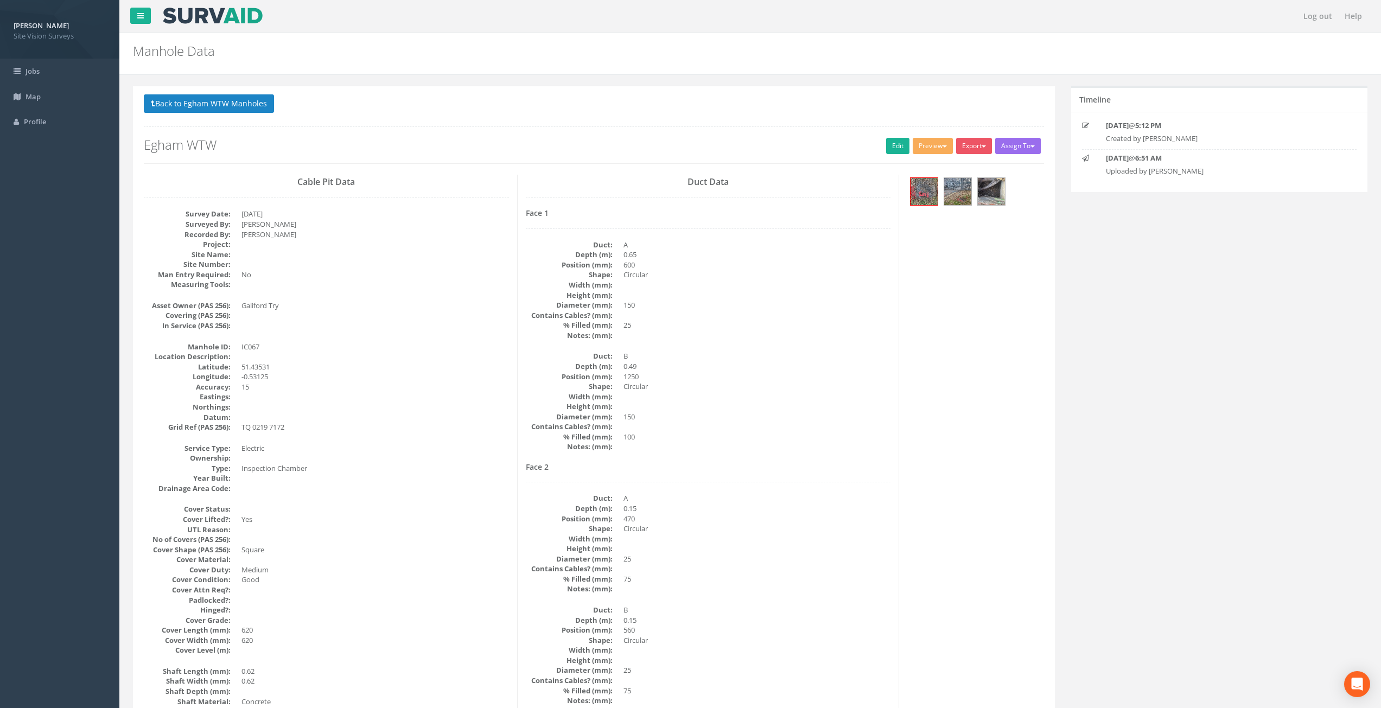
drag, startPoint x: 769, startPoint y: 502, endPoint x: 651, endPoint y: 337, distance: 203.4
click at [889, 143] on link "Edit" at bounding box center [897, 146] width 23 height 16
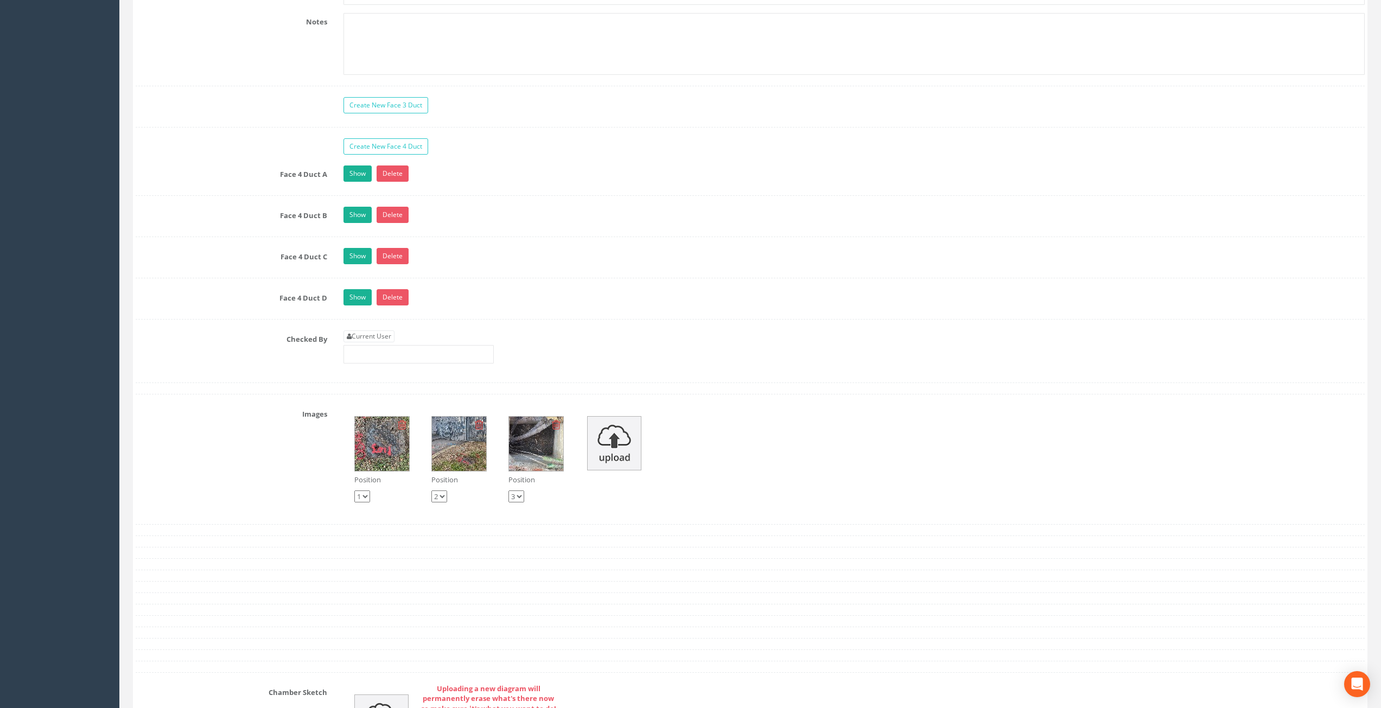
scroll to position [2550, 0]
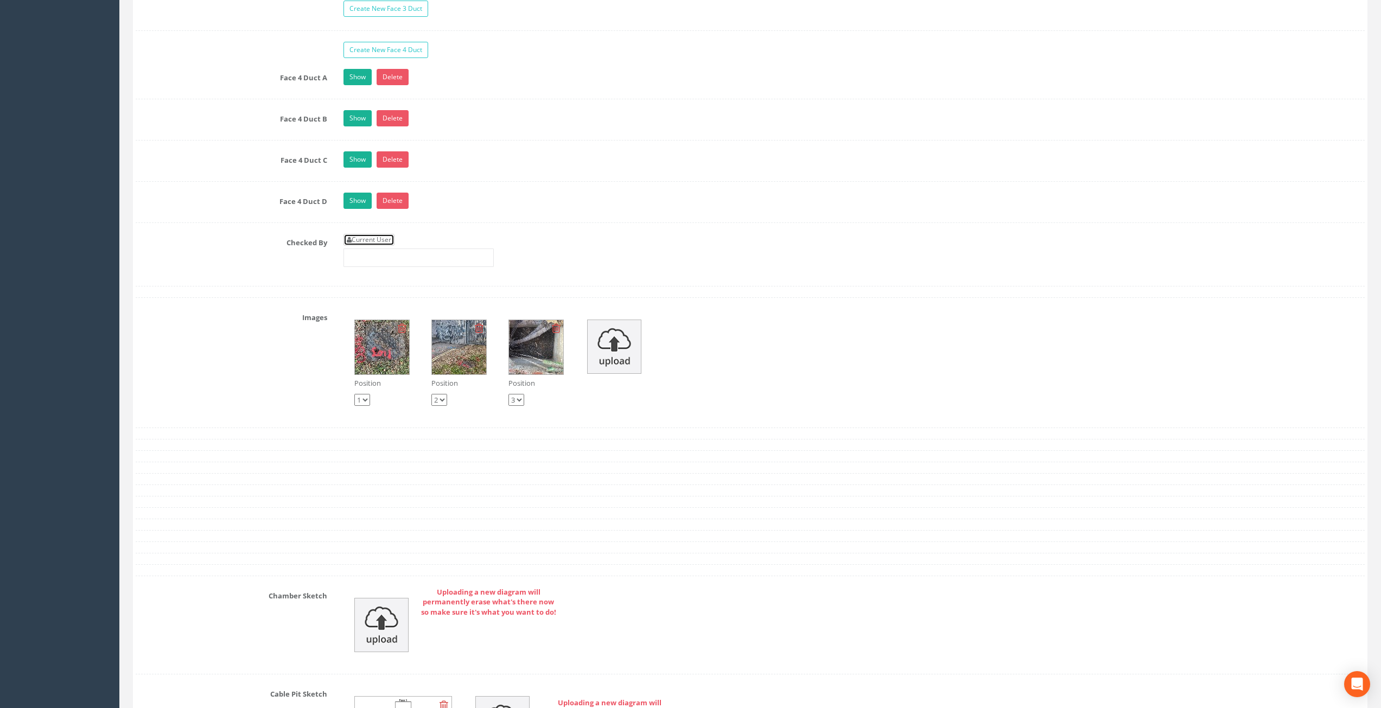
click at [373, 241] on link "Current User" at bounding box center [368, 240] width 51 height 12
type input "[PERSON_NAME]"
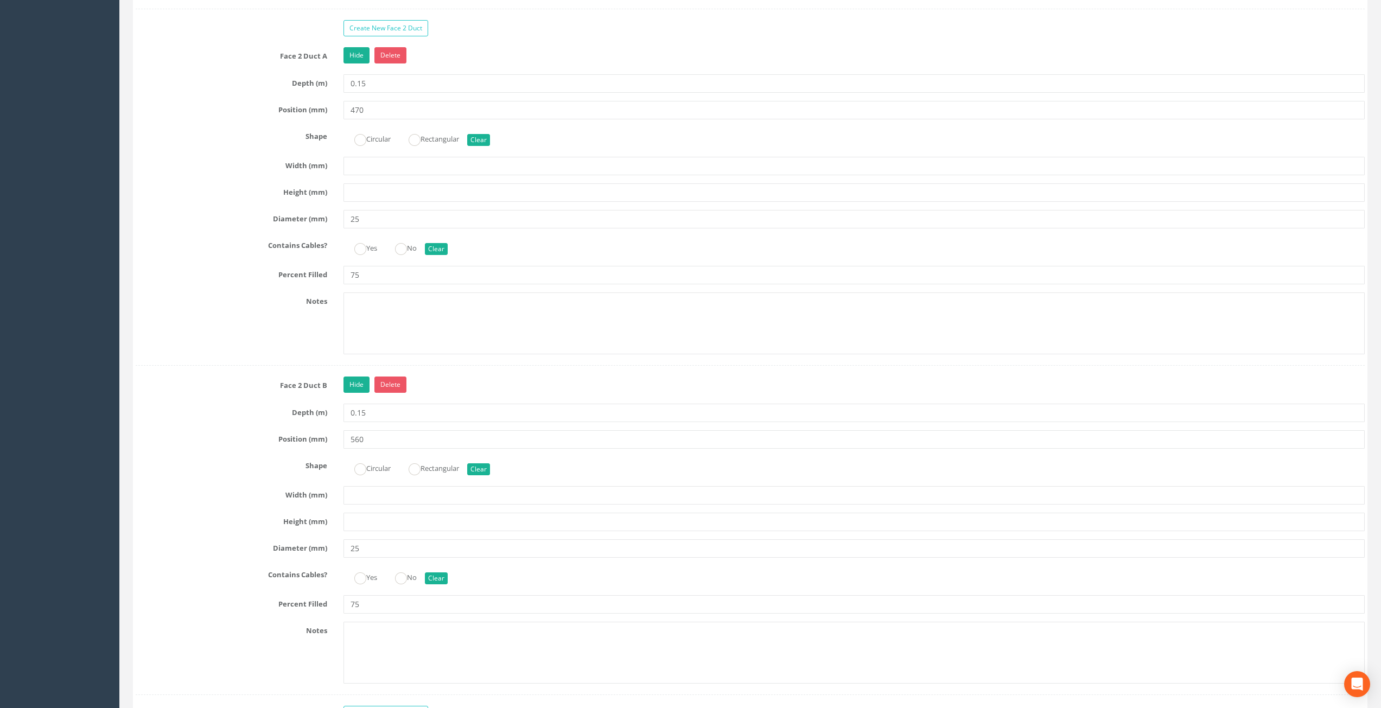
scroll to position [1749, 0]
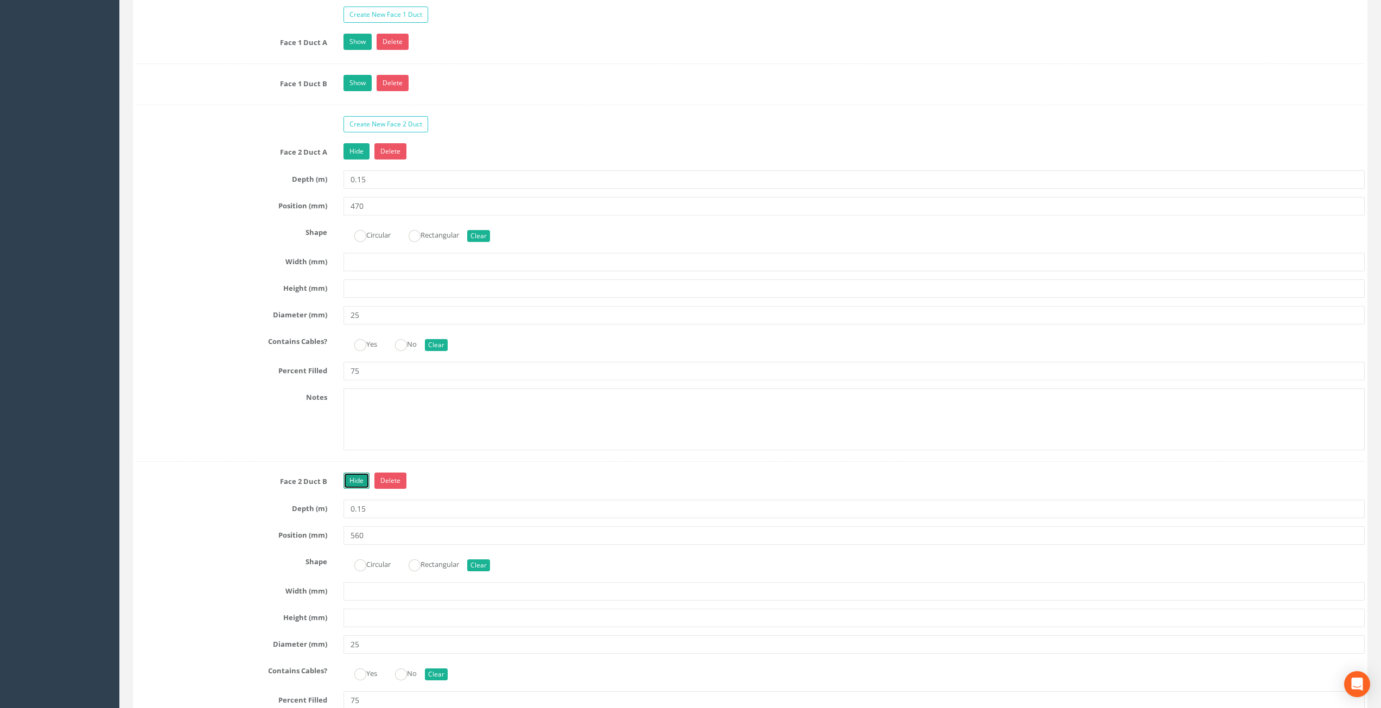
click at [358, 473] on link "Hide" at bounding box center [356, 481] width 26 height 16
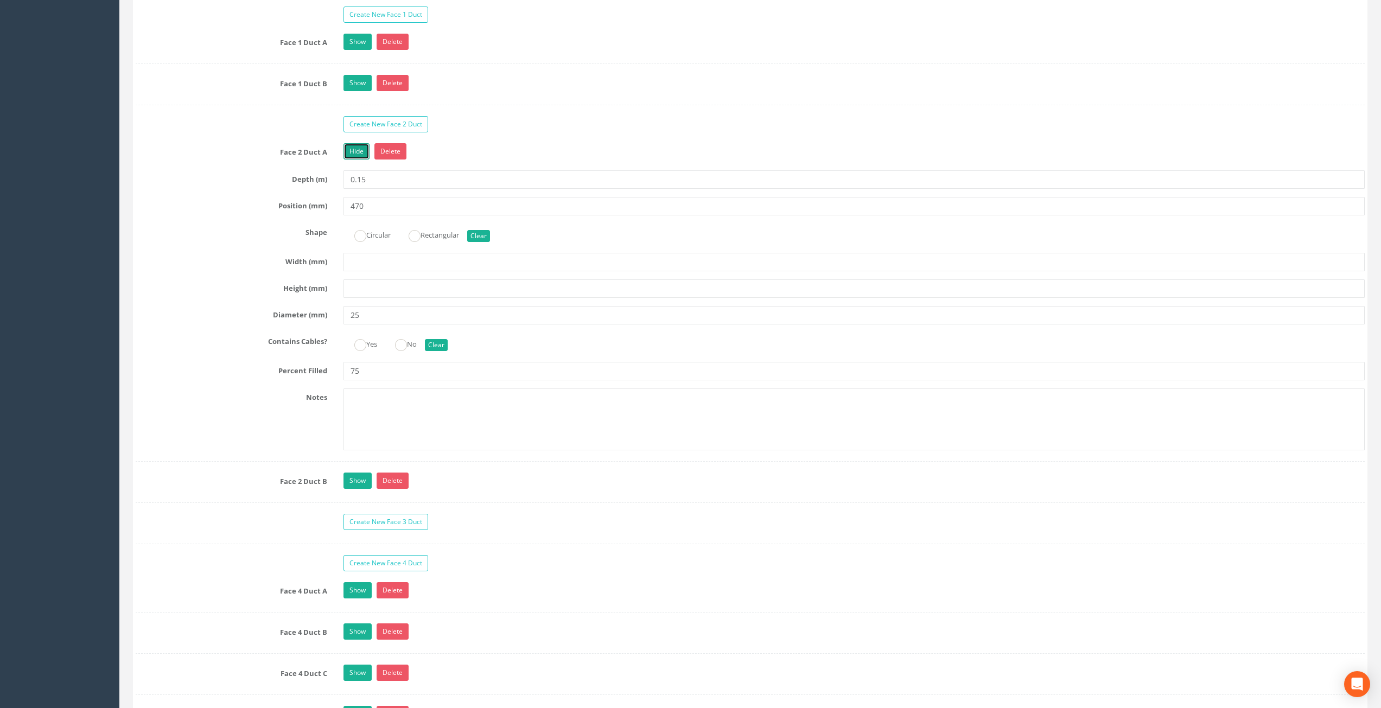
click at [361, 153] on link "Hide" at bounding box center [356, 151] width 26 height 16
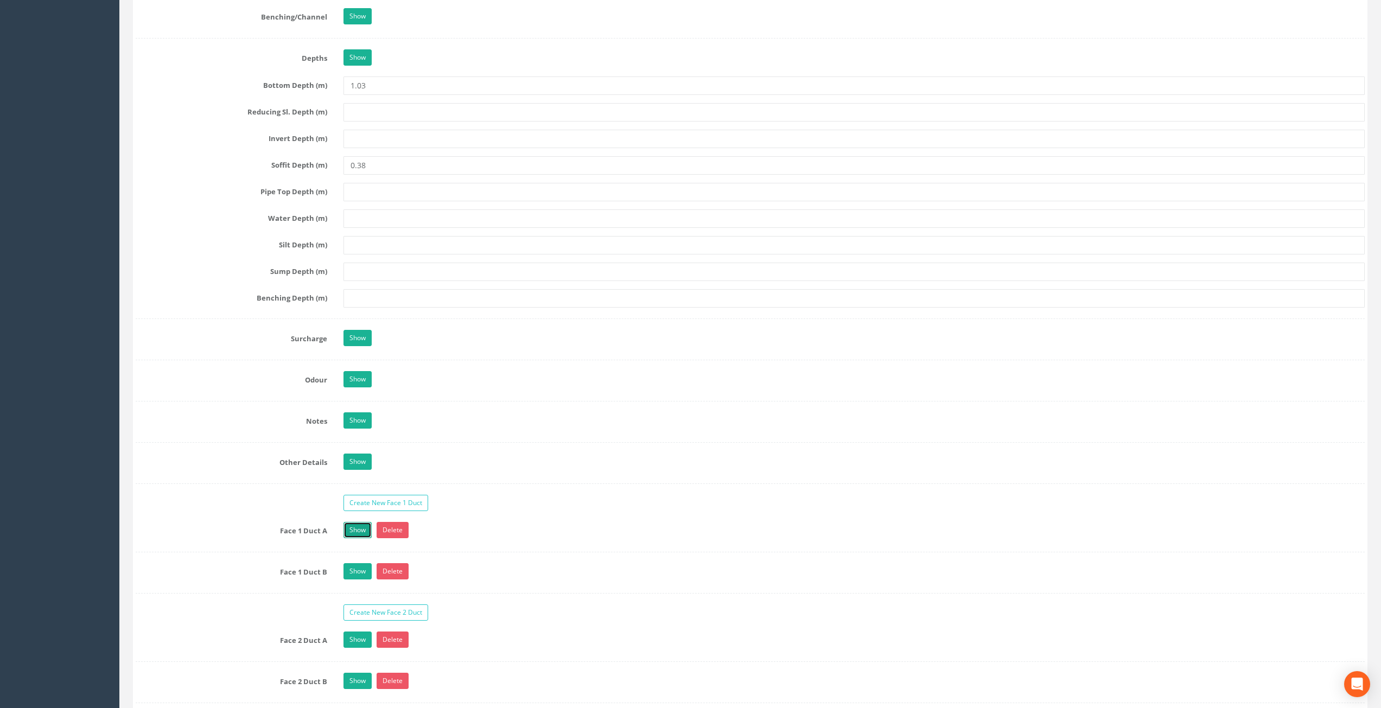
click at [353, 525] on link "Show" at bounding box center [357, 530] width 28 height 16
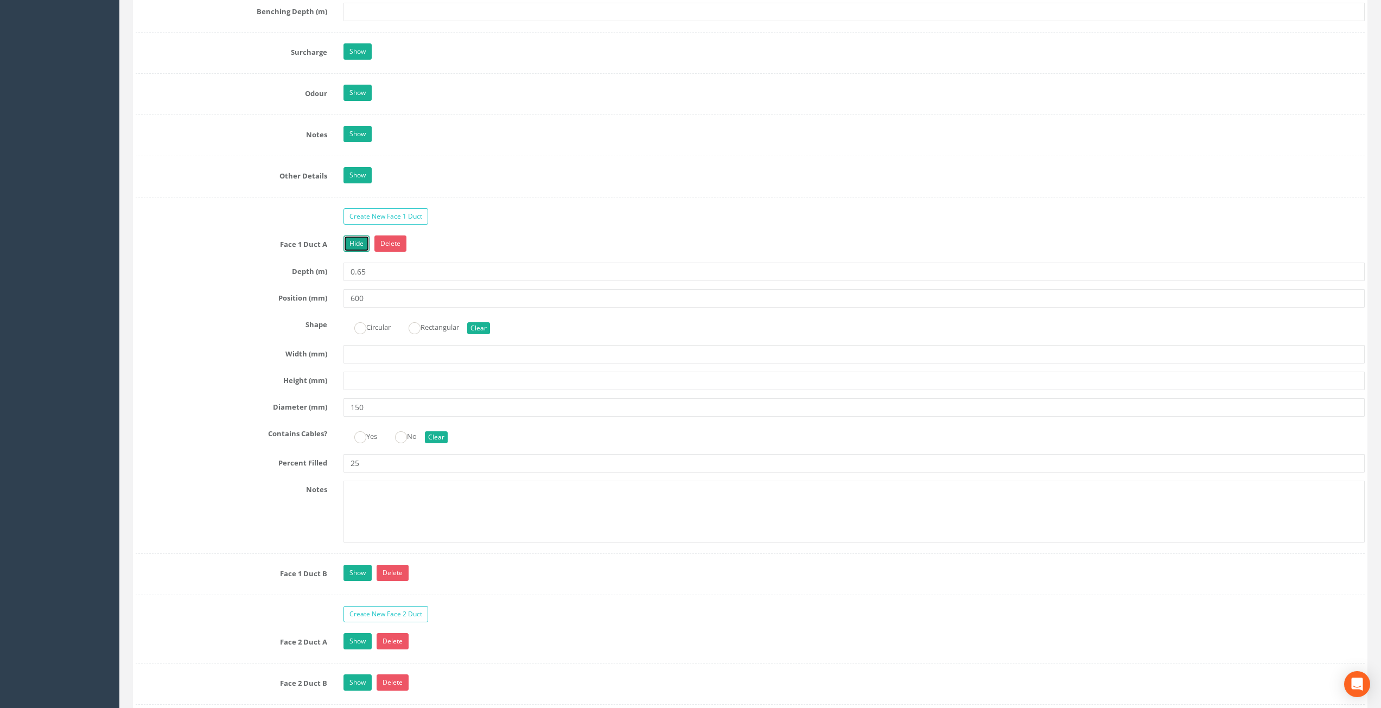
scroll to position [1586, 0]
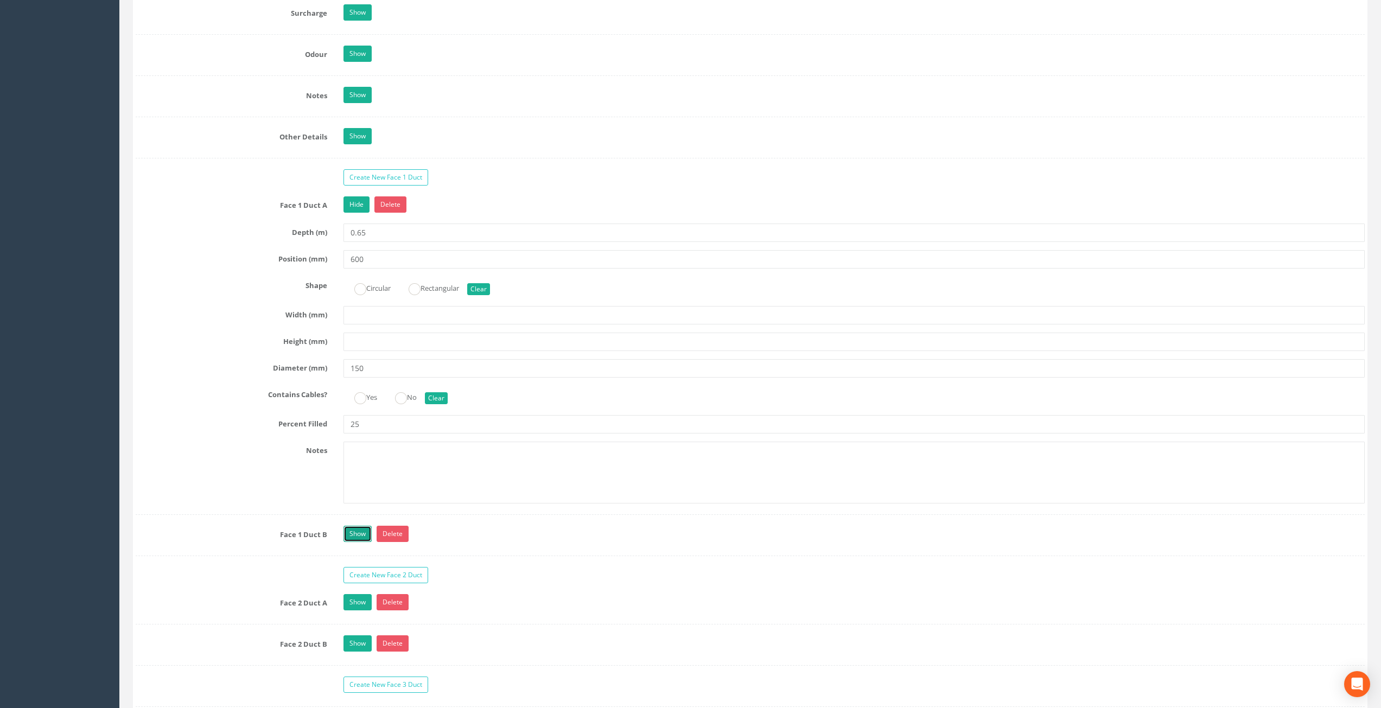
click at [355, 529] on link "Show" at bounding box center [357, 534] width 28 height 16
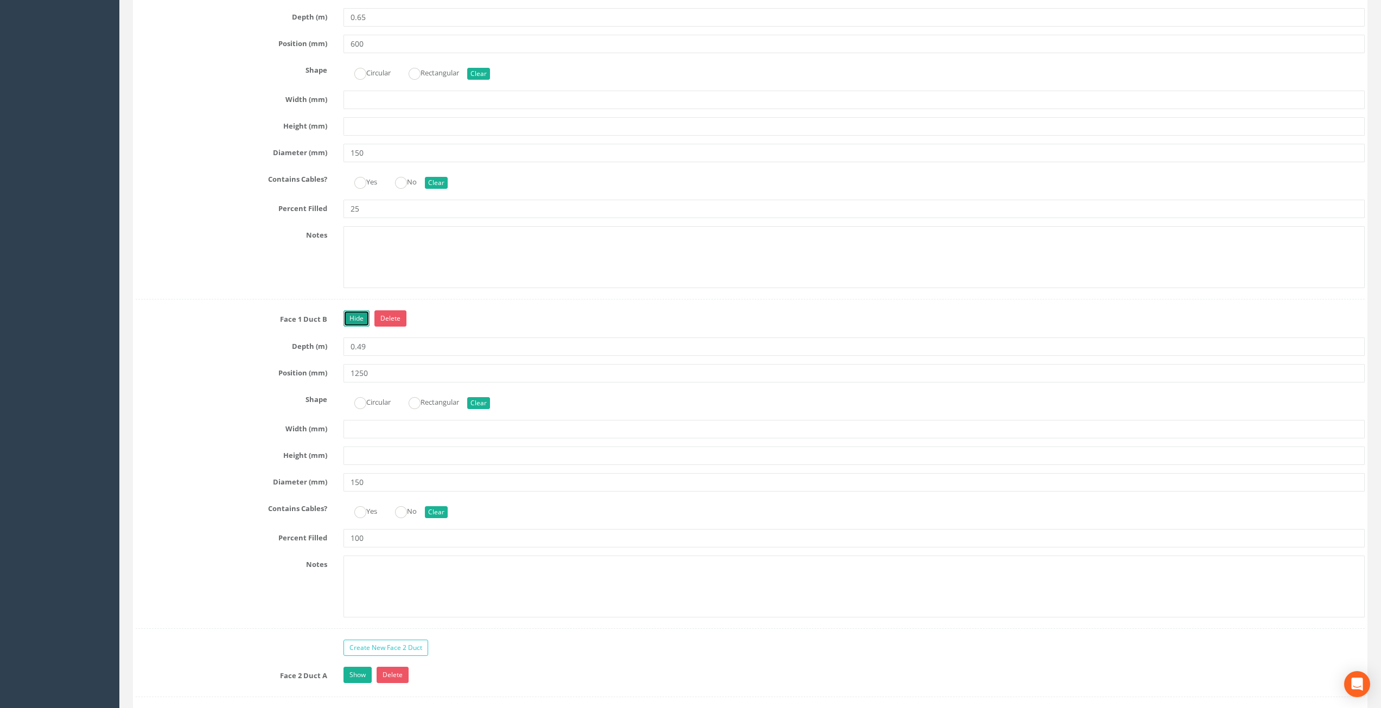
scroll to position [1803, 0]
click at [392, 373] on input "1250" at bounding box center [854, 371] width 1022 height 18
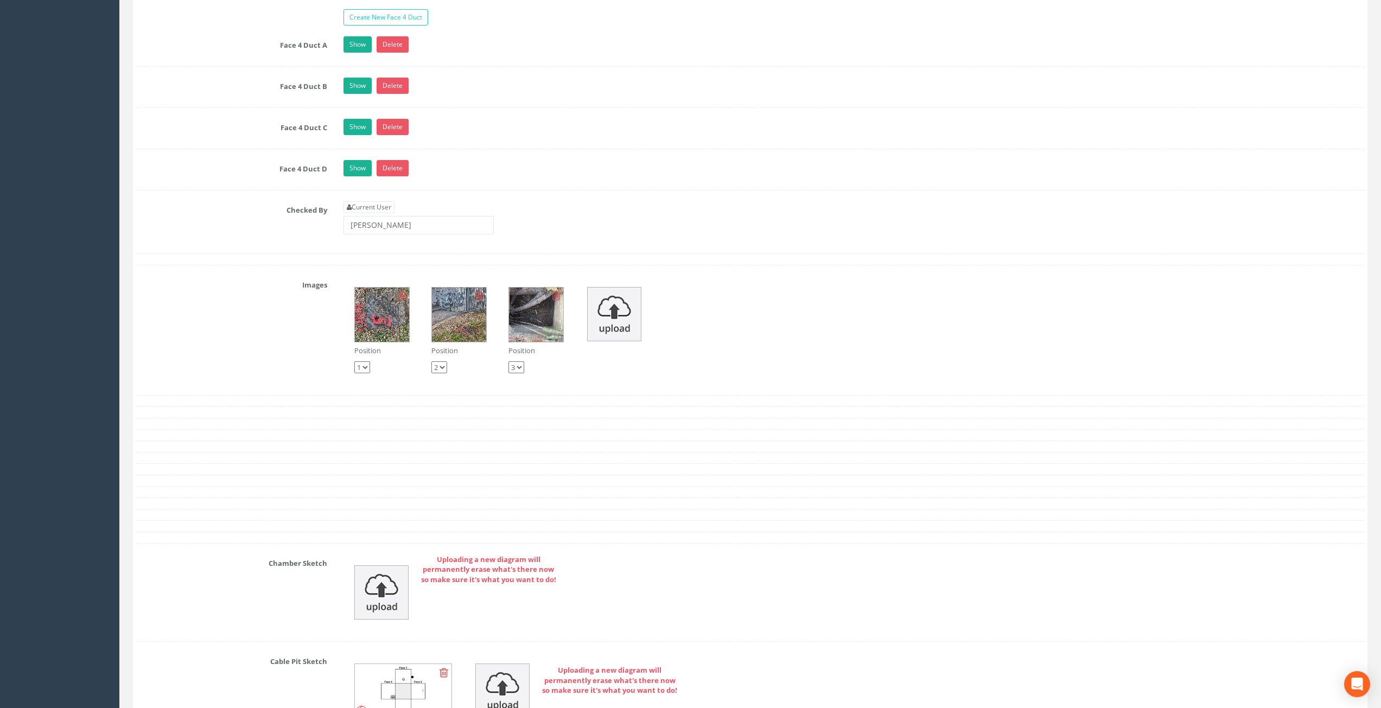
drag, startPoint x: 460, startPoint y: 381, endPoint x: 457, endPoint y: 551, distance: 170.4
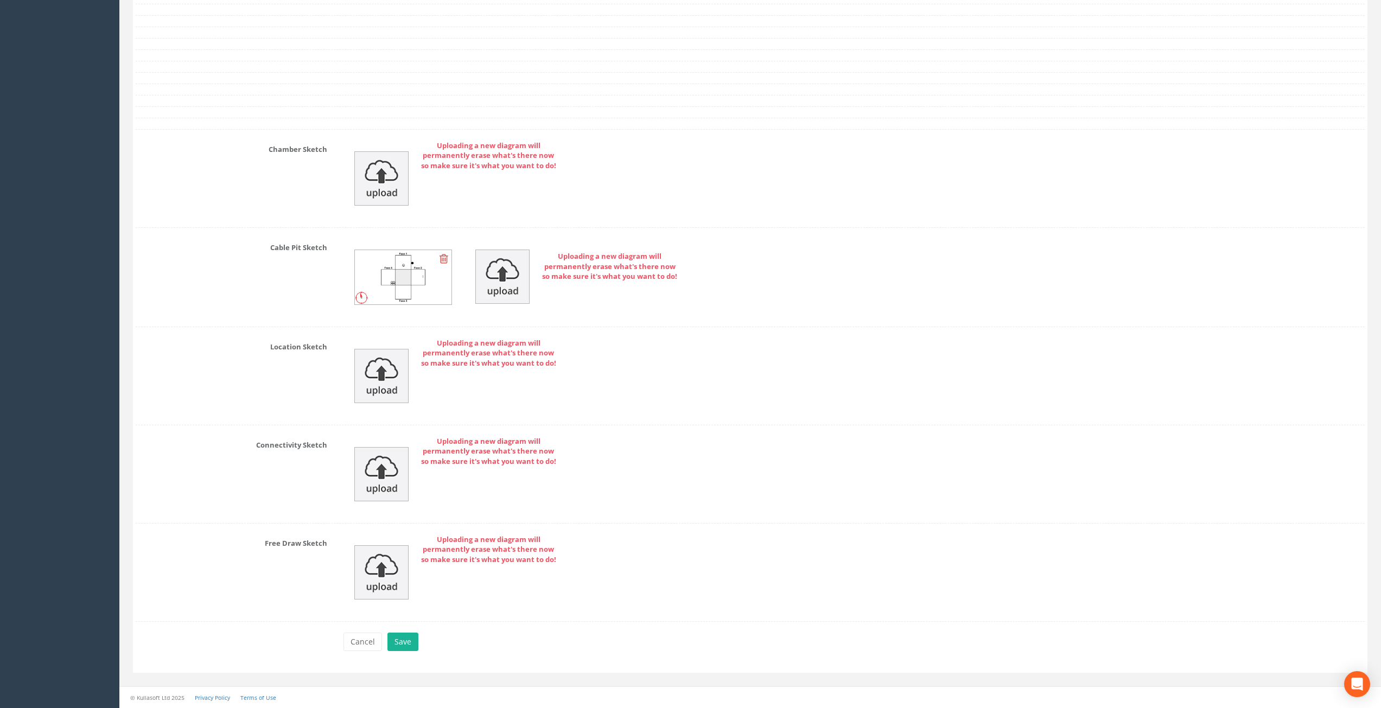
click at [425, 283] on img at bounding box center [403, 277] width 97 height 54
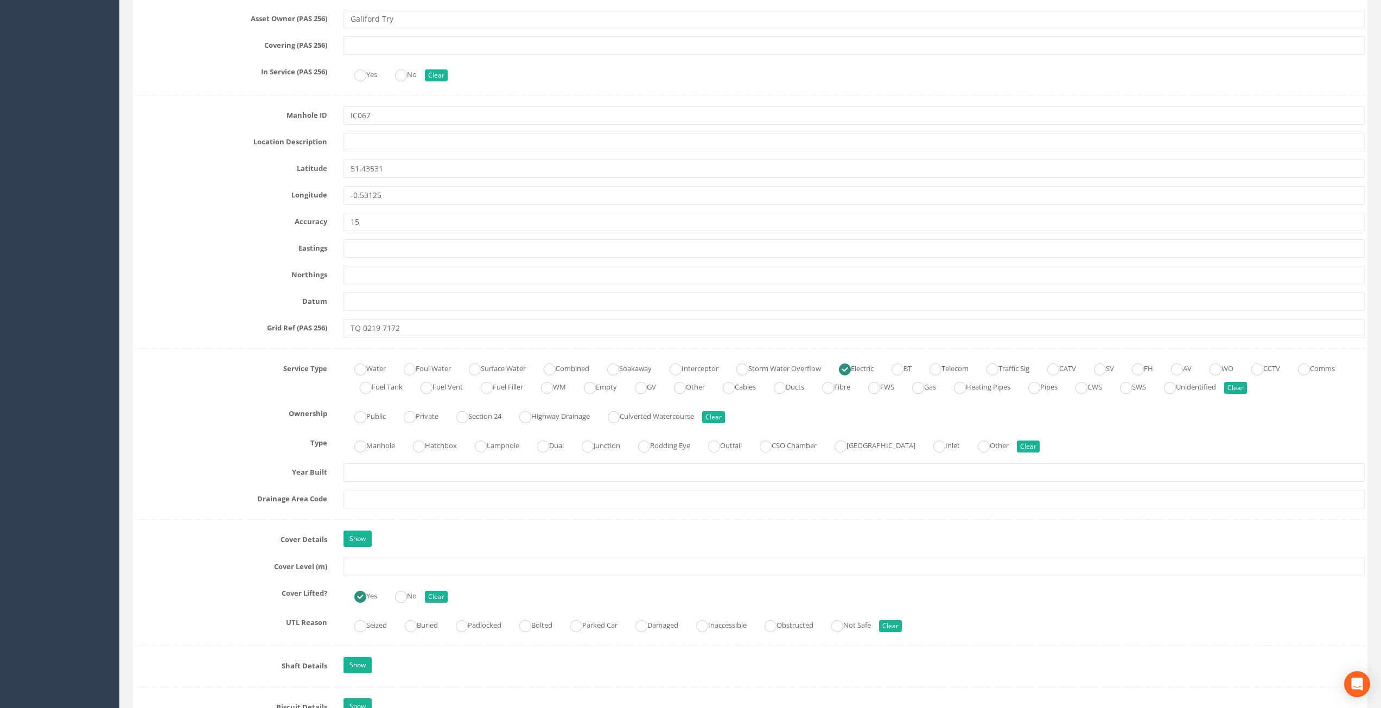
scroll to position [0, 0]
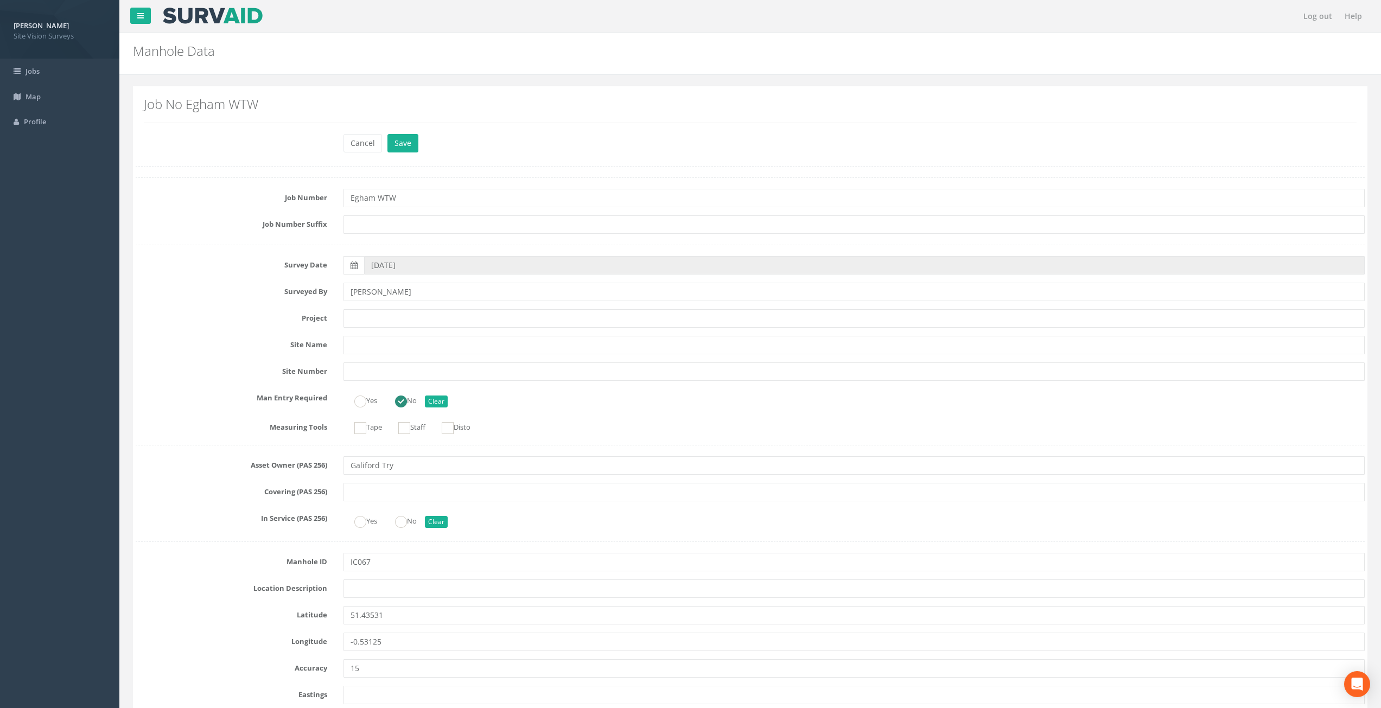
drag, startPoint x: 713, startPoint y: 581, endPoint x: 684, endPoint y: 455, distance: 129.1
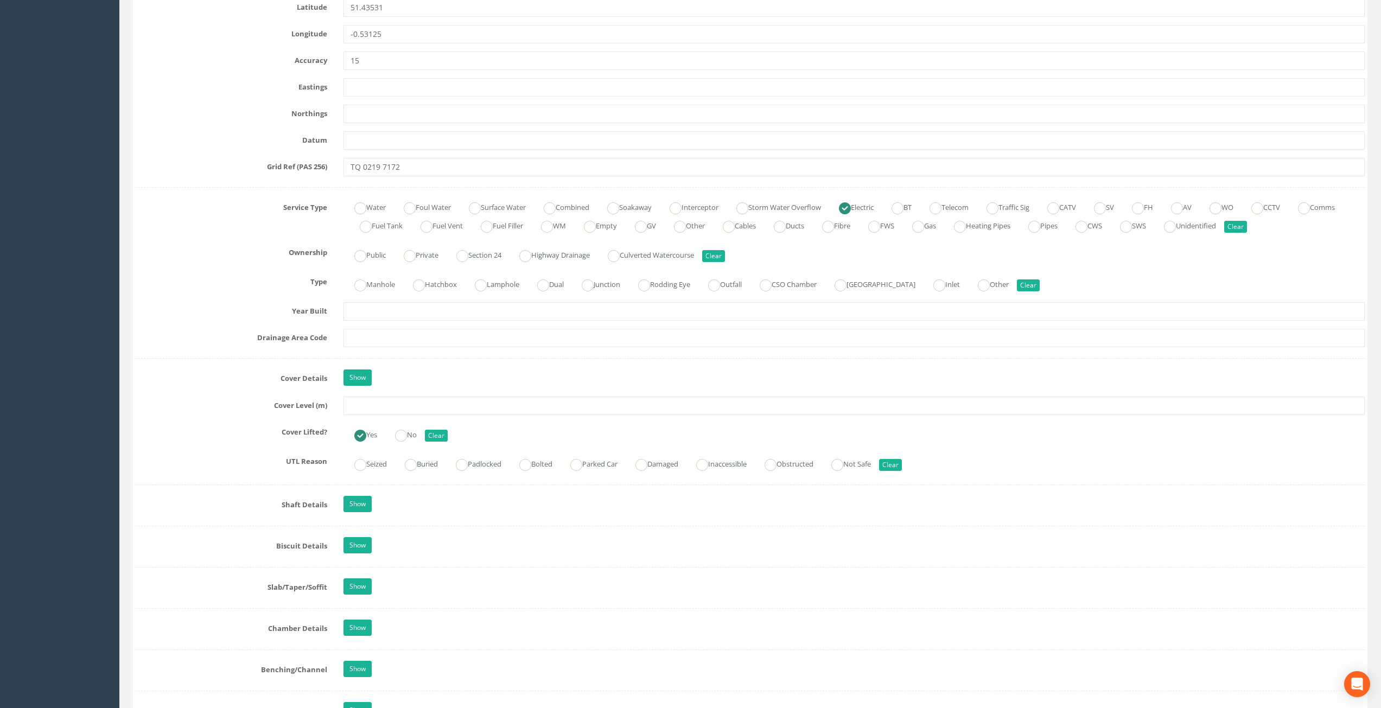
scroll to position [760, 0]
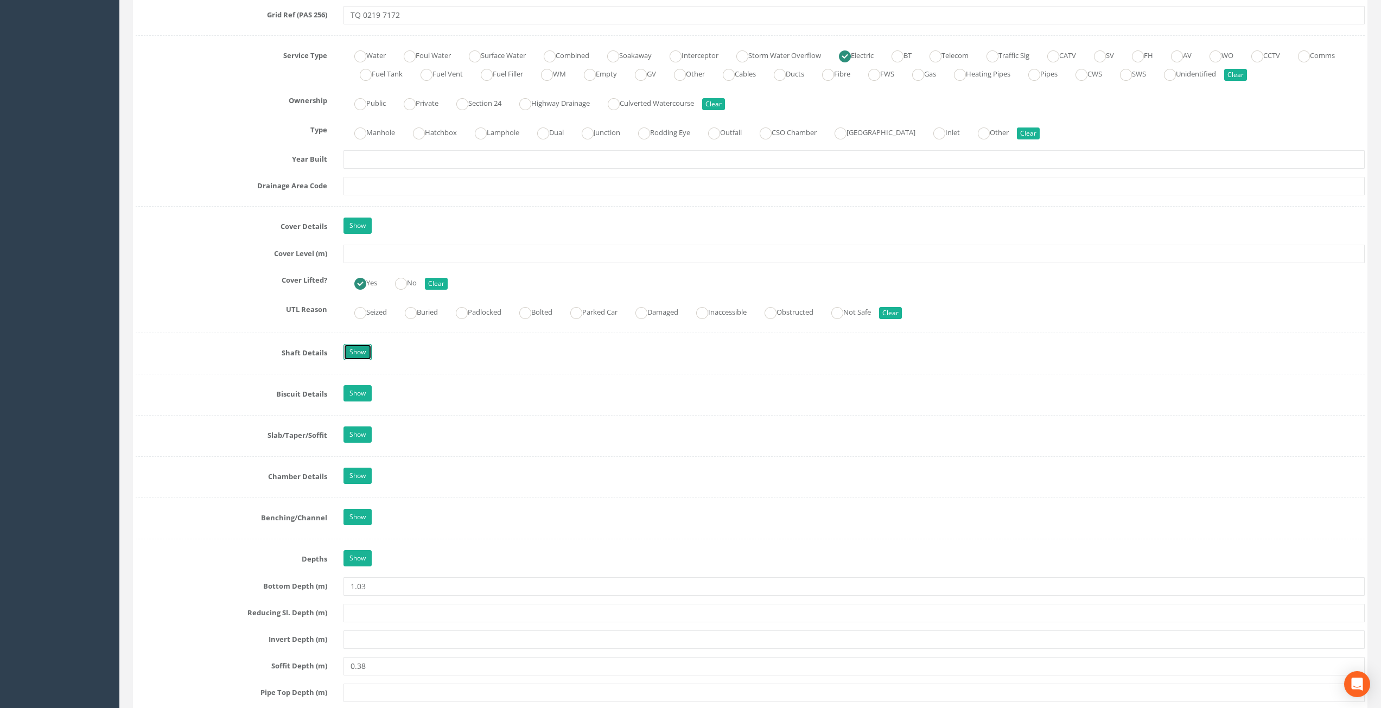
click at [359, 357] on link "Show" at bounding box center [357, 352] width 28 height 16
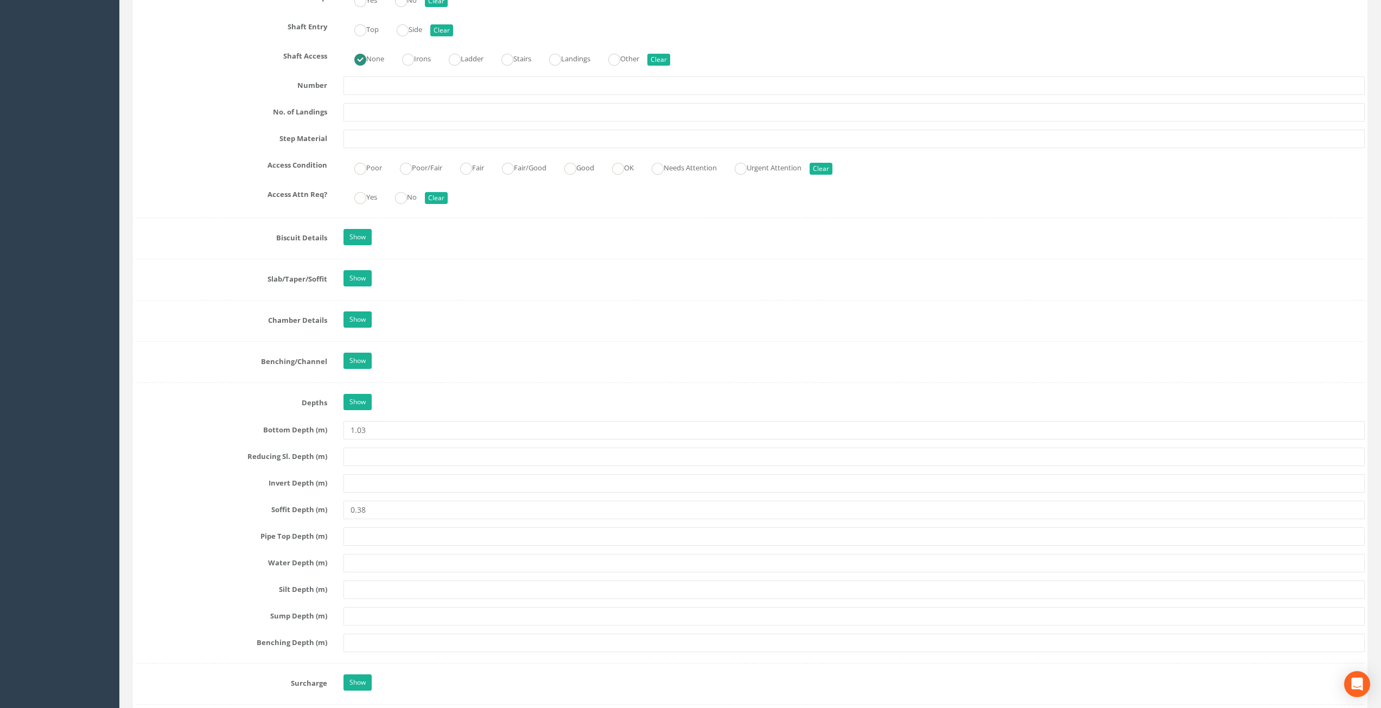
scroll to position [1356, 0]
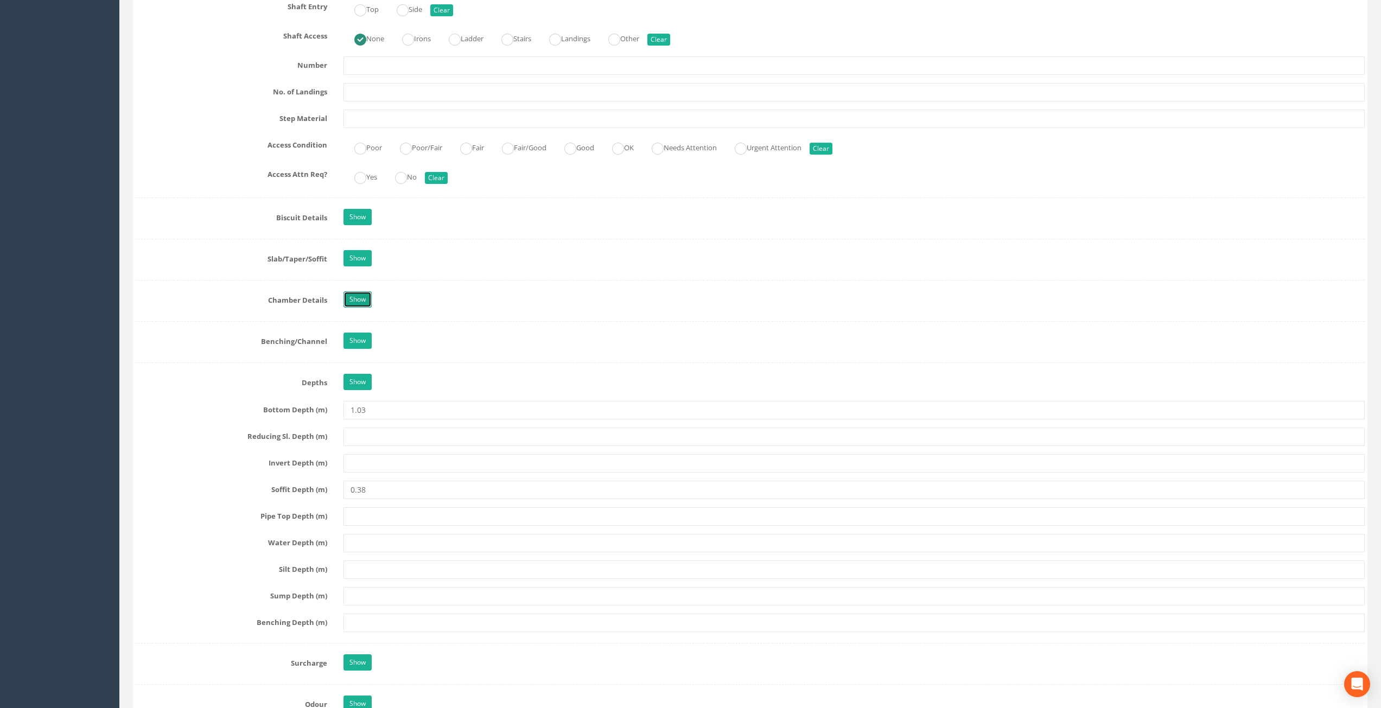
click at [360, 303] on link "Show" at bounding box center [357, 299] width 28 height 16
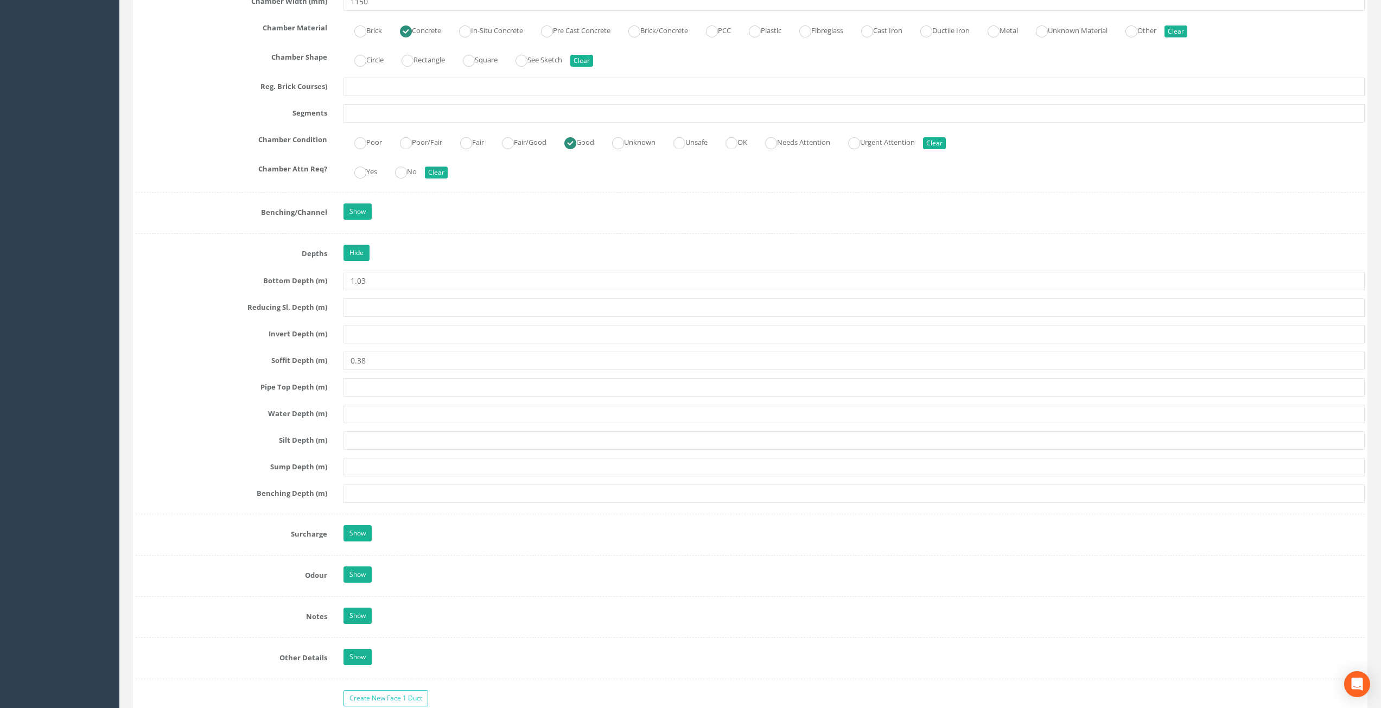
scroll to position [1736, 0]
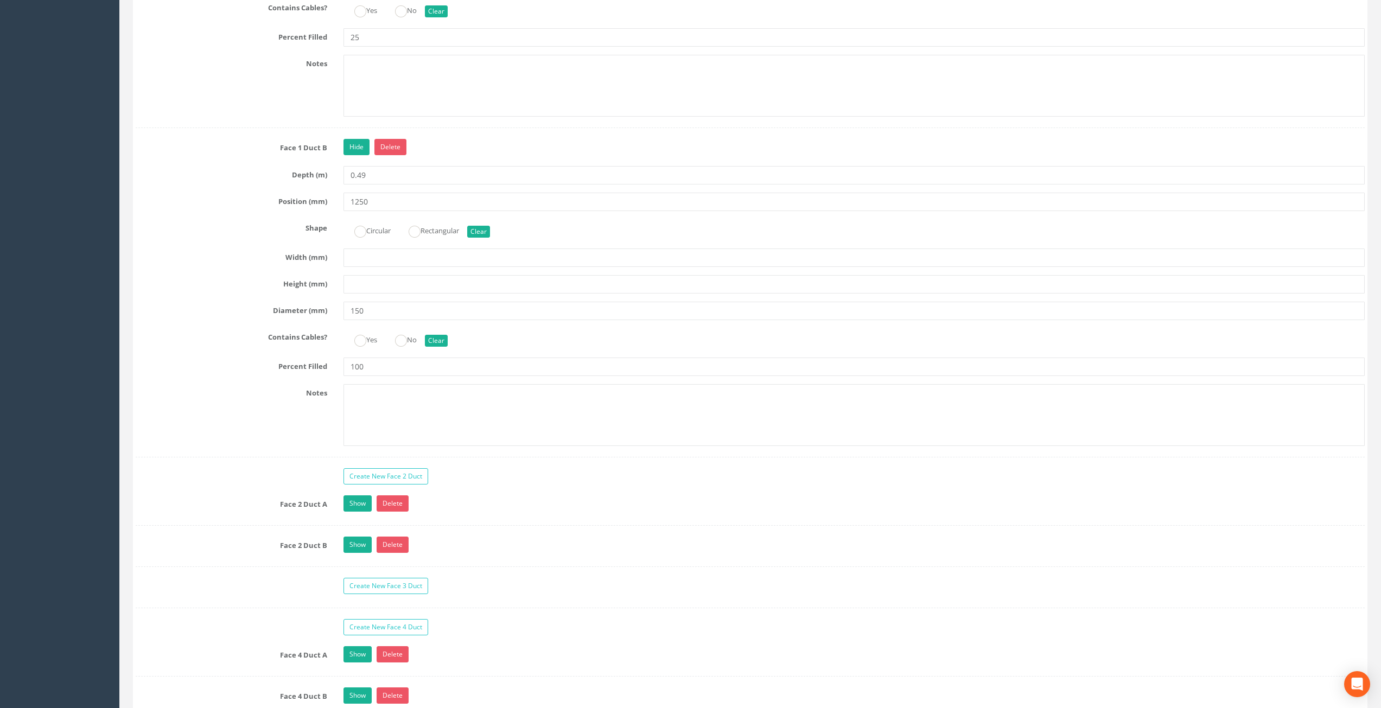
drag, startPoint x: 233, startPoint y: 260, endPoint x: 231, endPoint y: 311, distance: 50.5
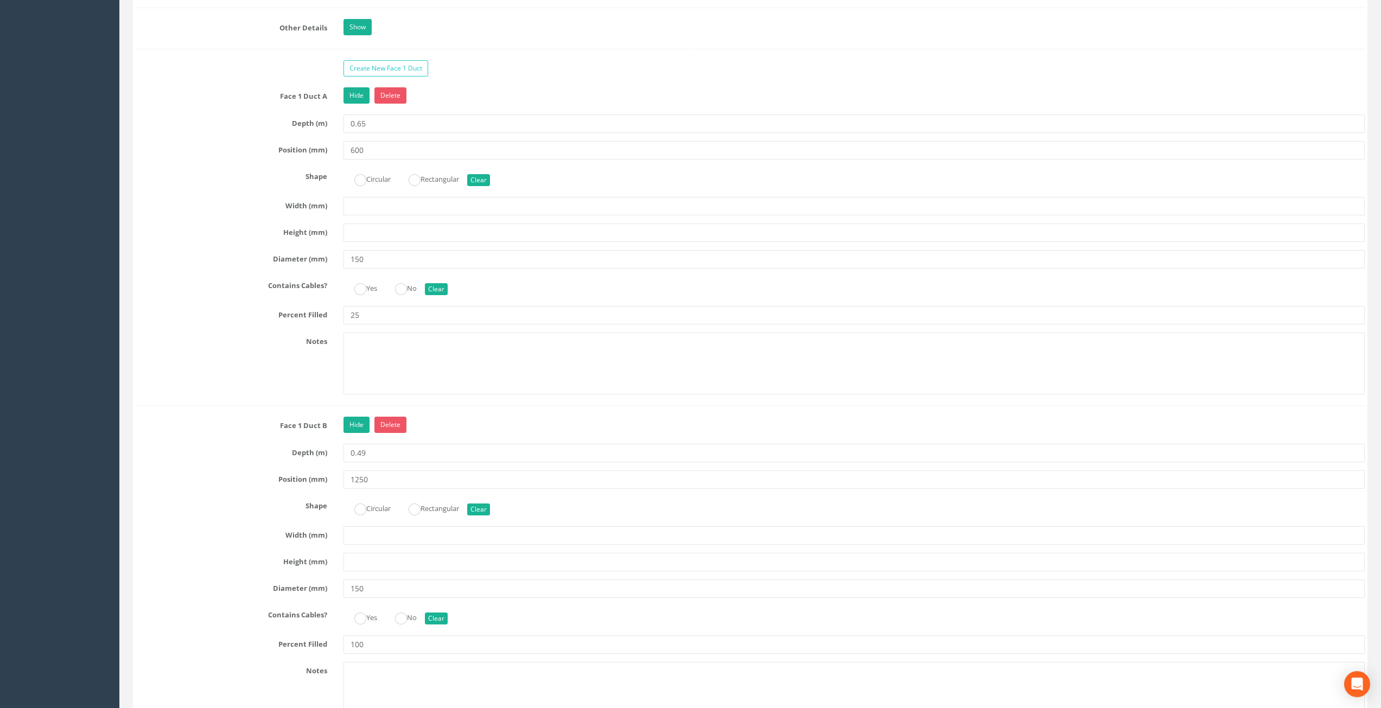
scroll to position [0, 0]
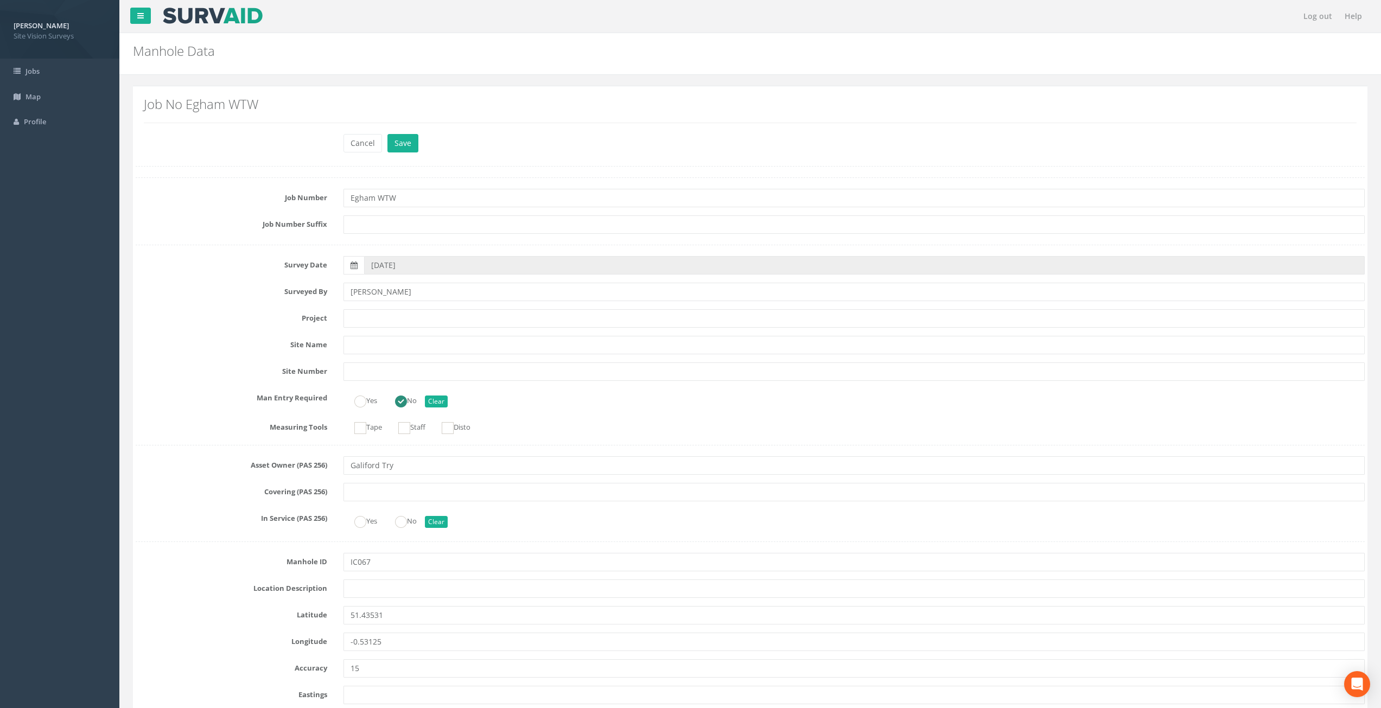
drag, startPoint x: 235, startPoint y: 495, endPoint x: 223, endPoint y: 181, distance: 314.4
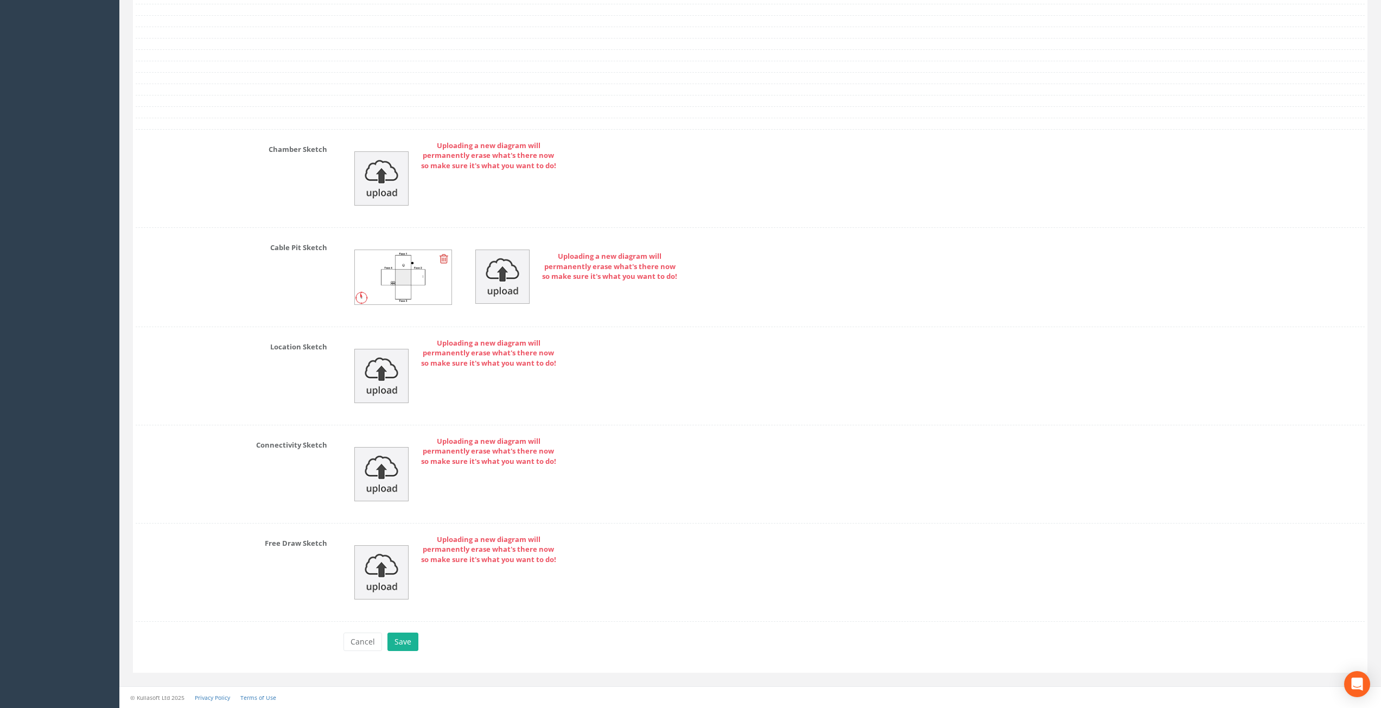
drag, startPoint x: 220, startPoint y: 228, endPoint x: 200, endPoint y: 491, distance: 263.9
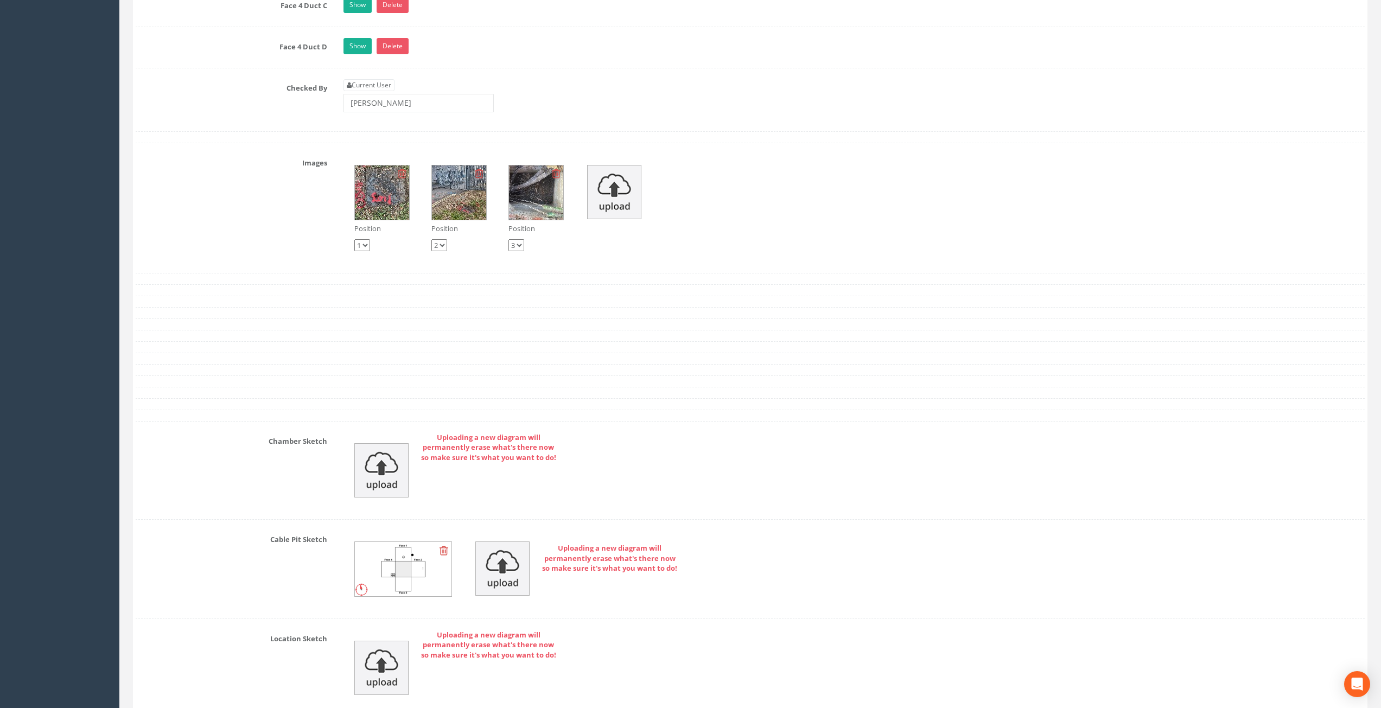
scroll to position [3233, 0]
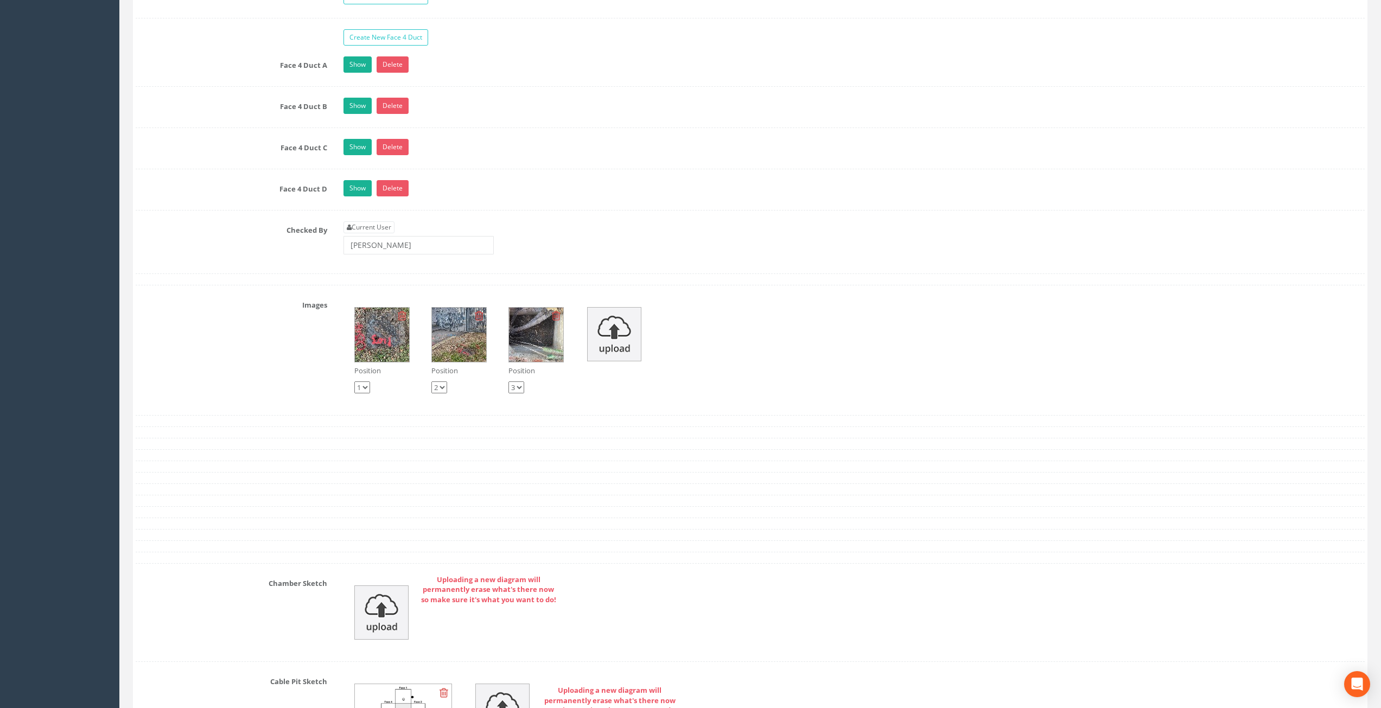
click at [529, 342] on img at bounding box center [536, 335] width 54 height 54
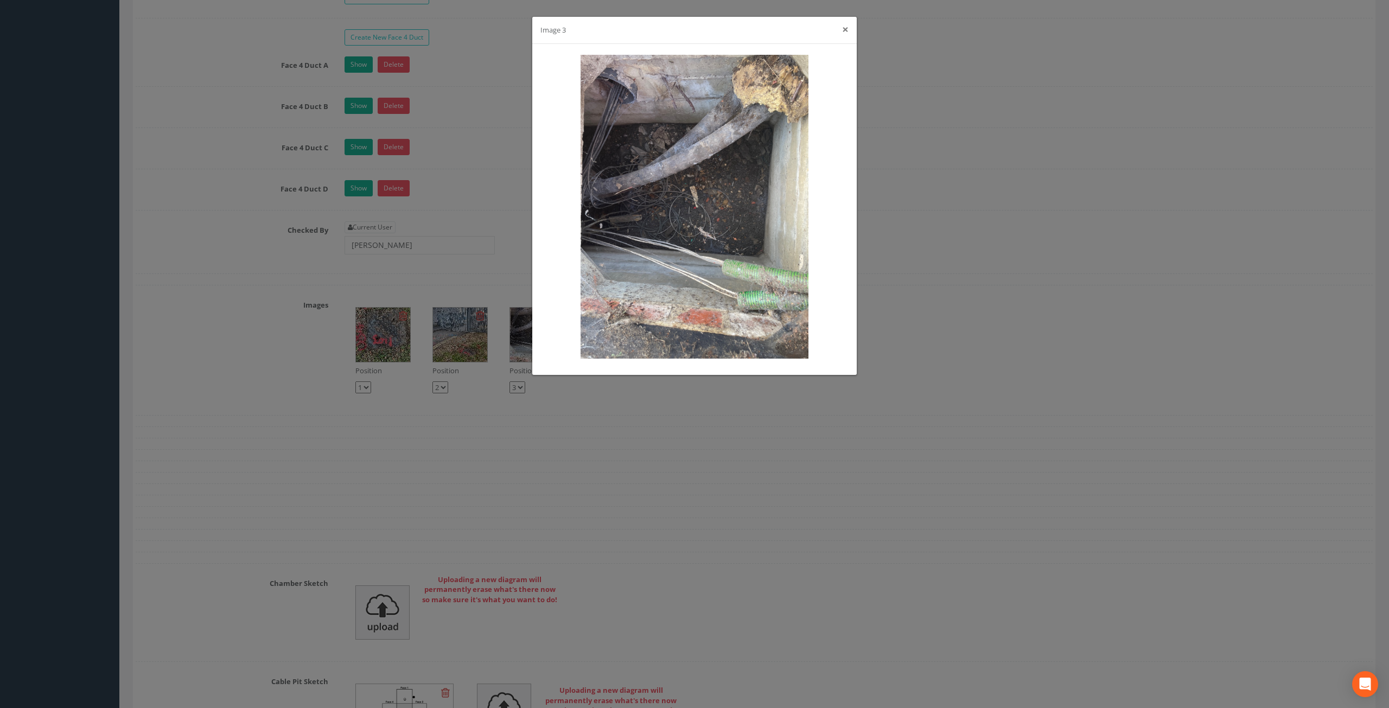
click at [844, 30] on button "×" at bounding box center [845, 29] width 7 height 11
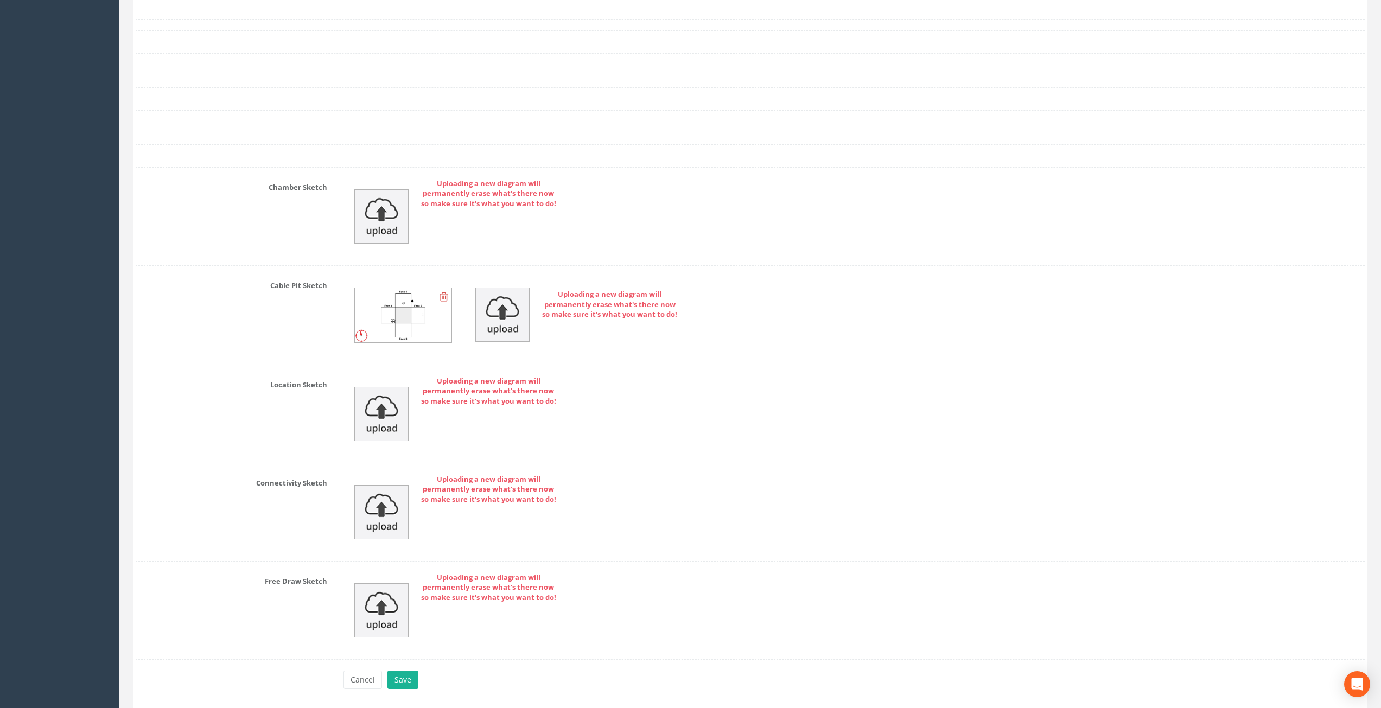
scroll to position [3667, 0]
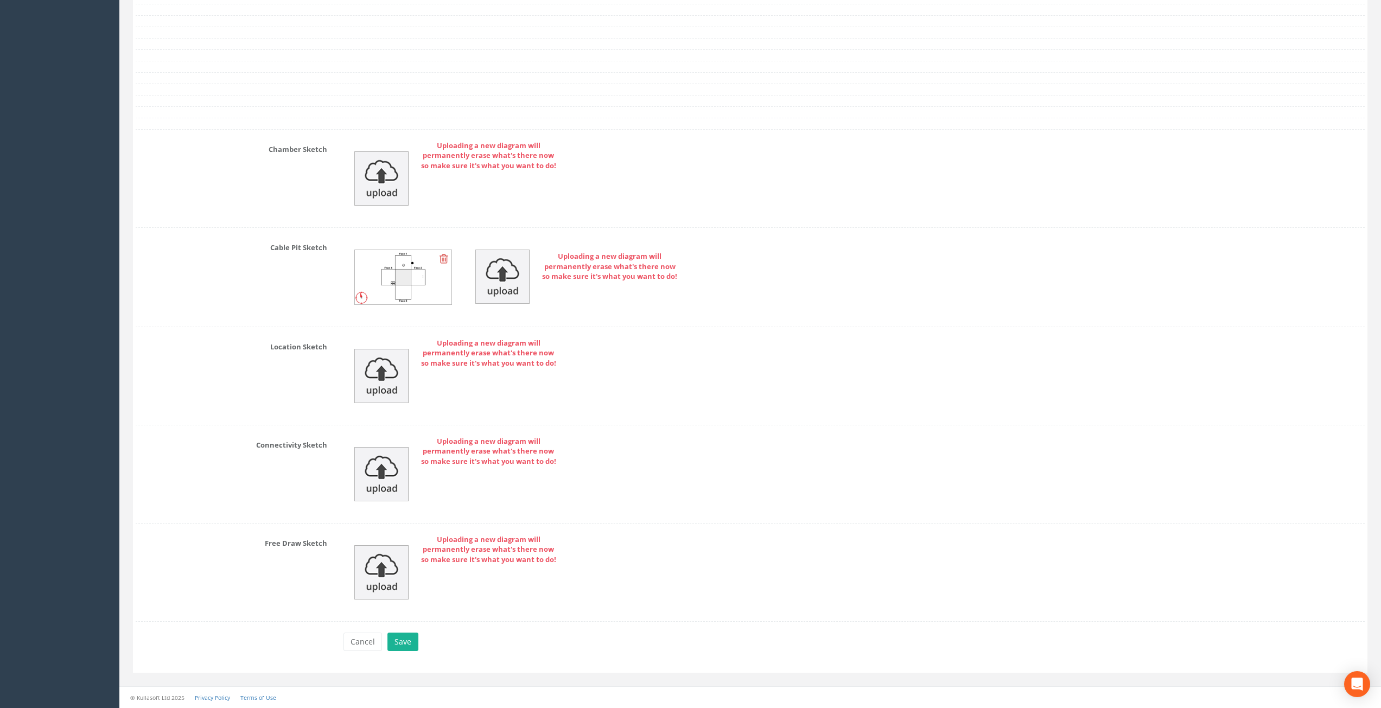
drag, startPoint x: 668, startPoint y: 140, endPoint x: 645, endPoint y: 356, distance: 217.3
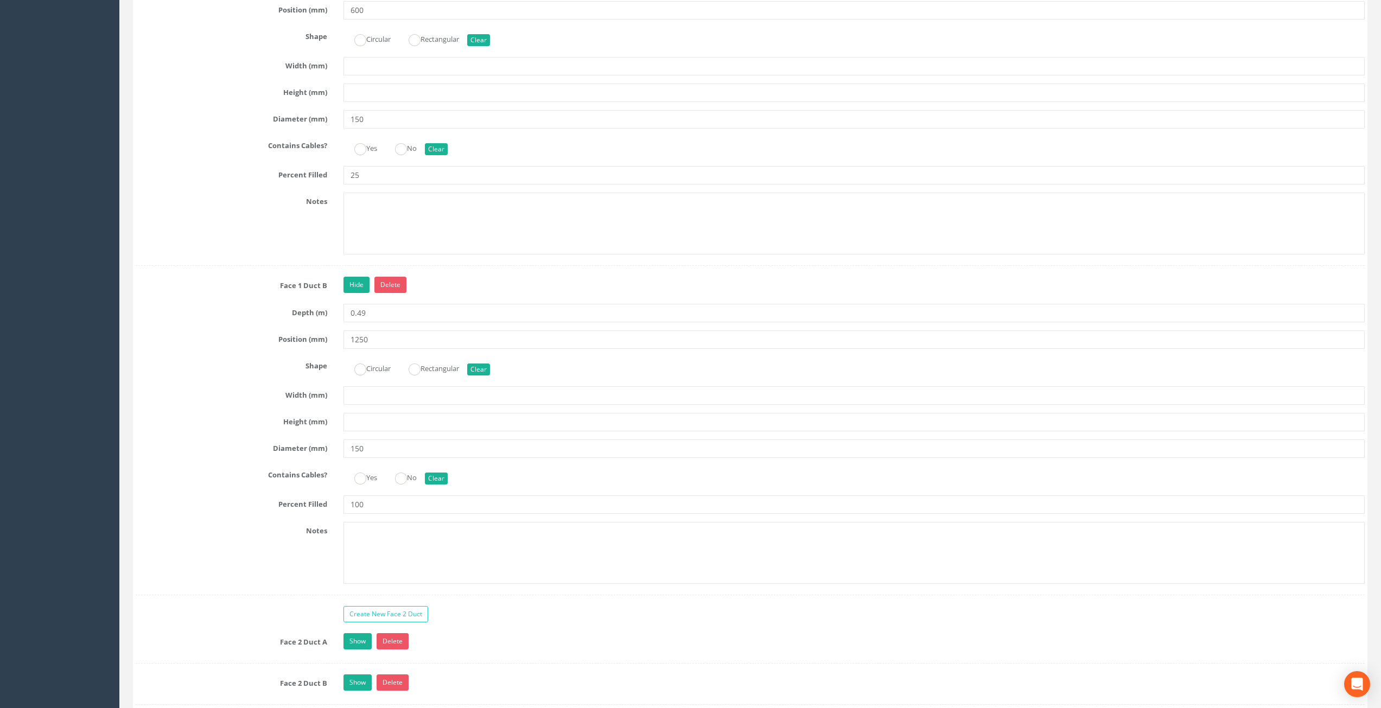
scroll to position [2473, 0]
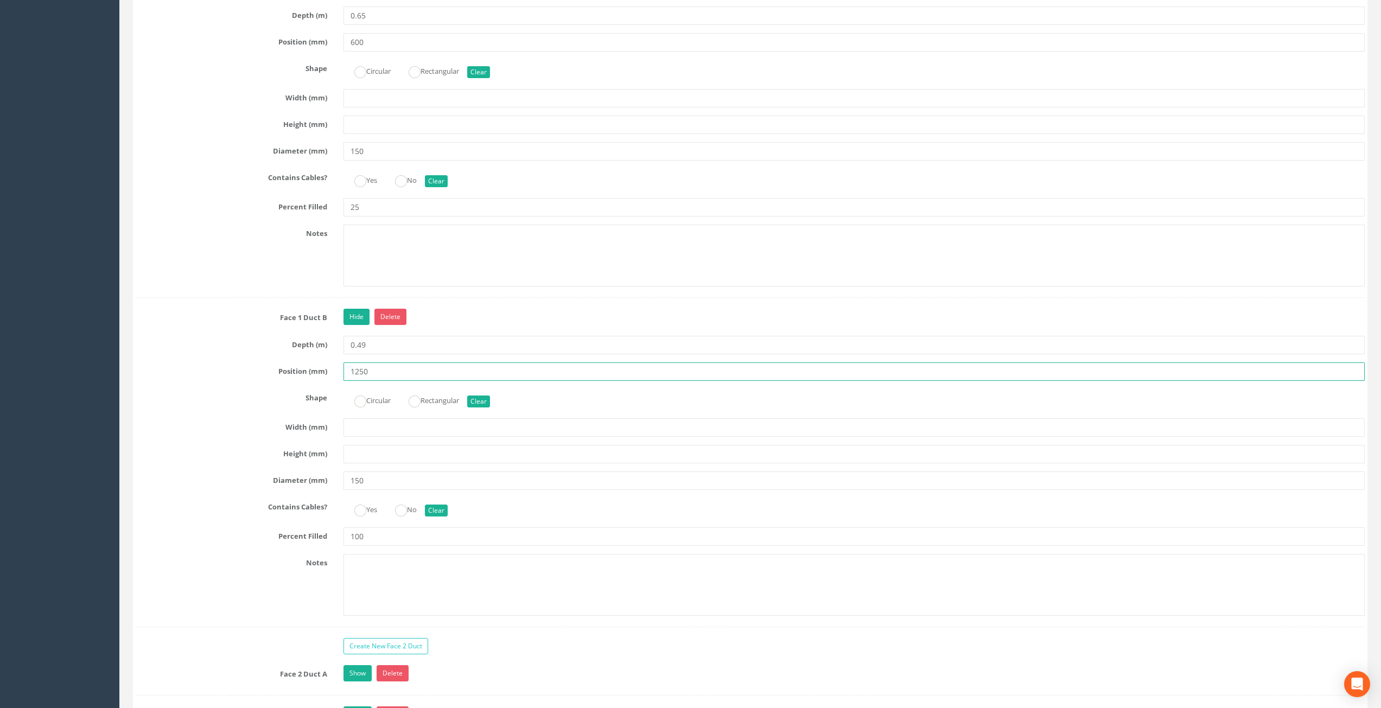
drag, startPoint x: 371, startPoint y: 373, endPoint x: 355, endPoint y: 374, distance: 15.8
click at [355, 374] on input "1250" at bounding box center [854, 371] width 1022 height 18
type input "11"
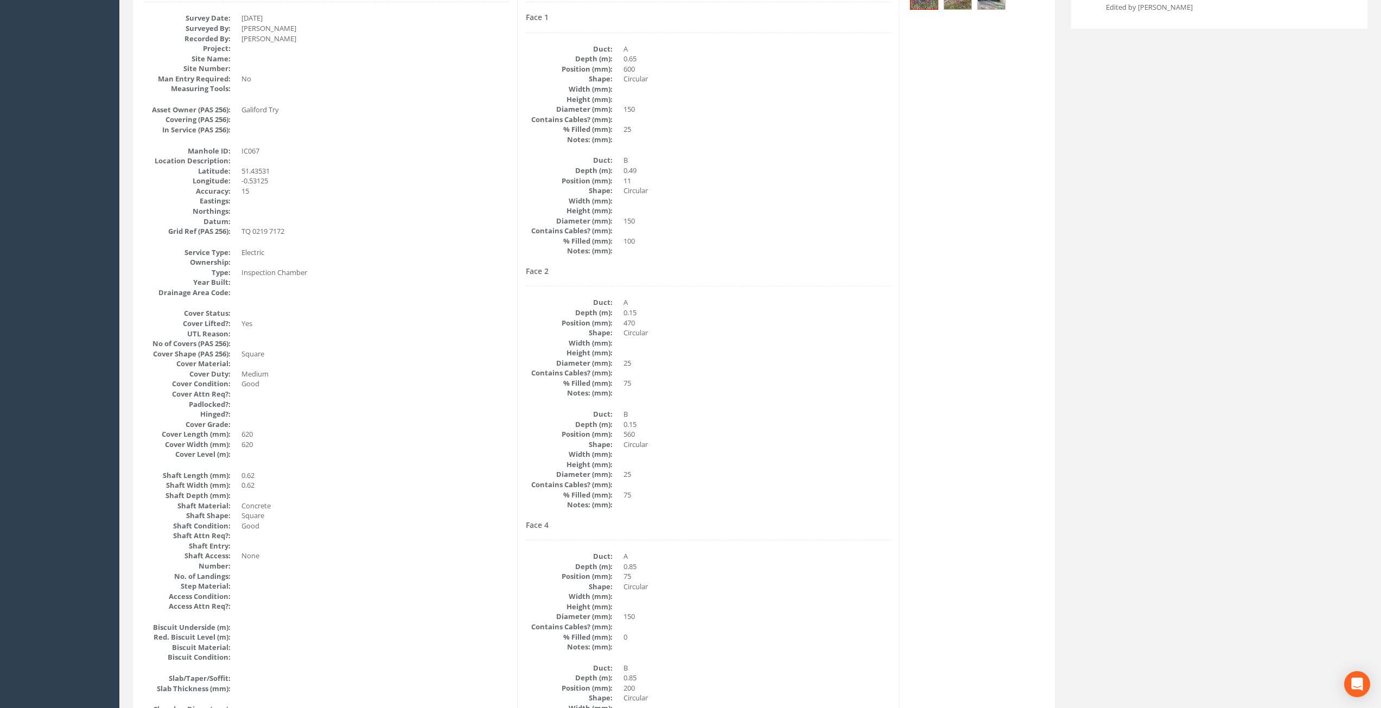
scroll to position [0, 0]
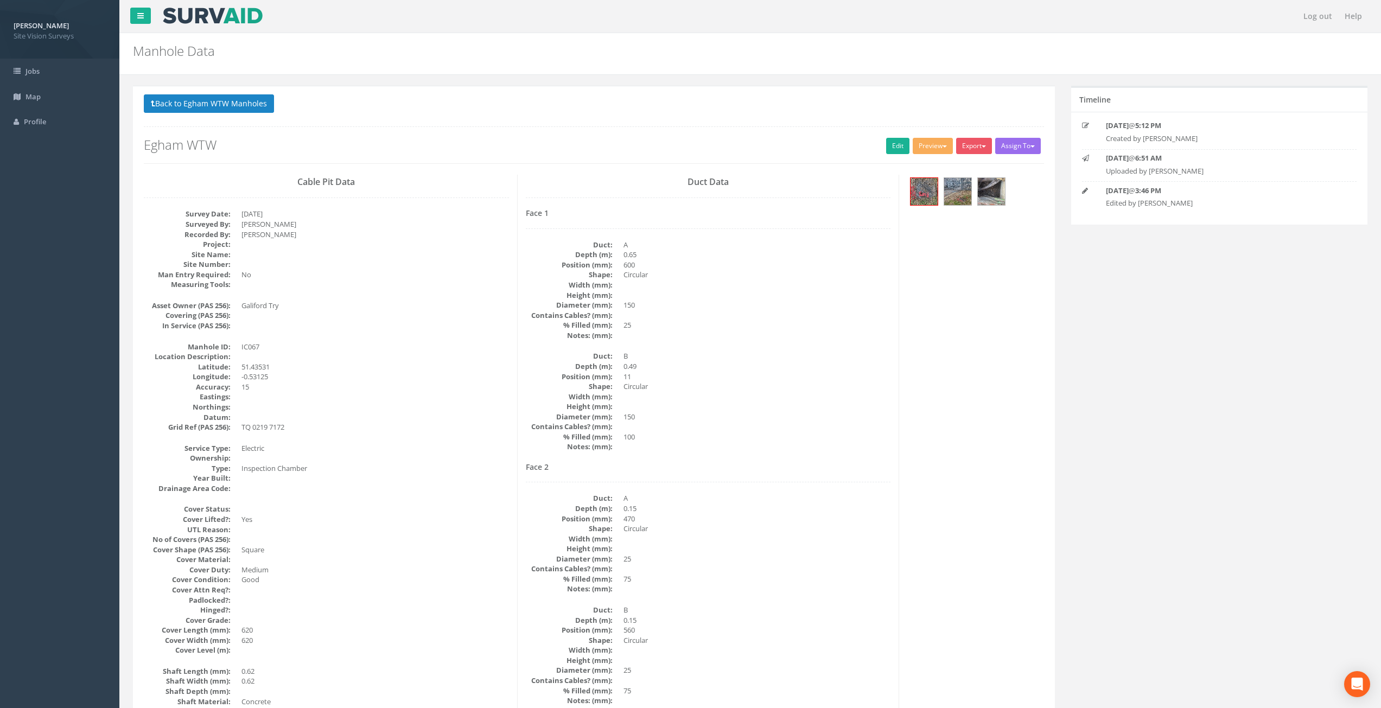
drag, startPoint x: 548, startPoint y: 471, endPoint x: 512, endPoint y: 359, distance: 118.0
click at [886, 150] on link "Edit" at bounding box center [897, 146] width 23 height 16
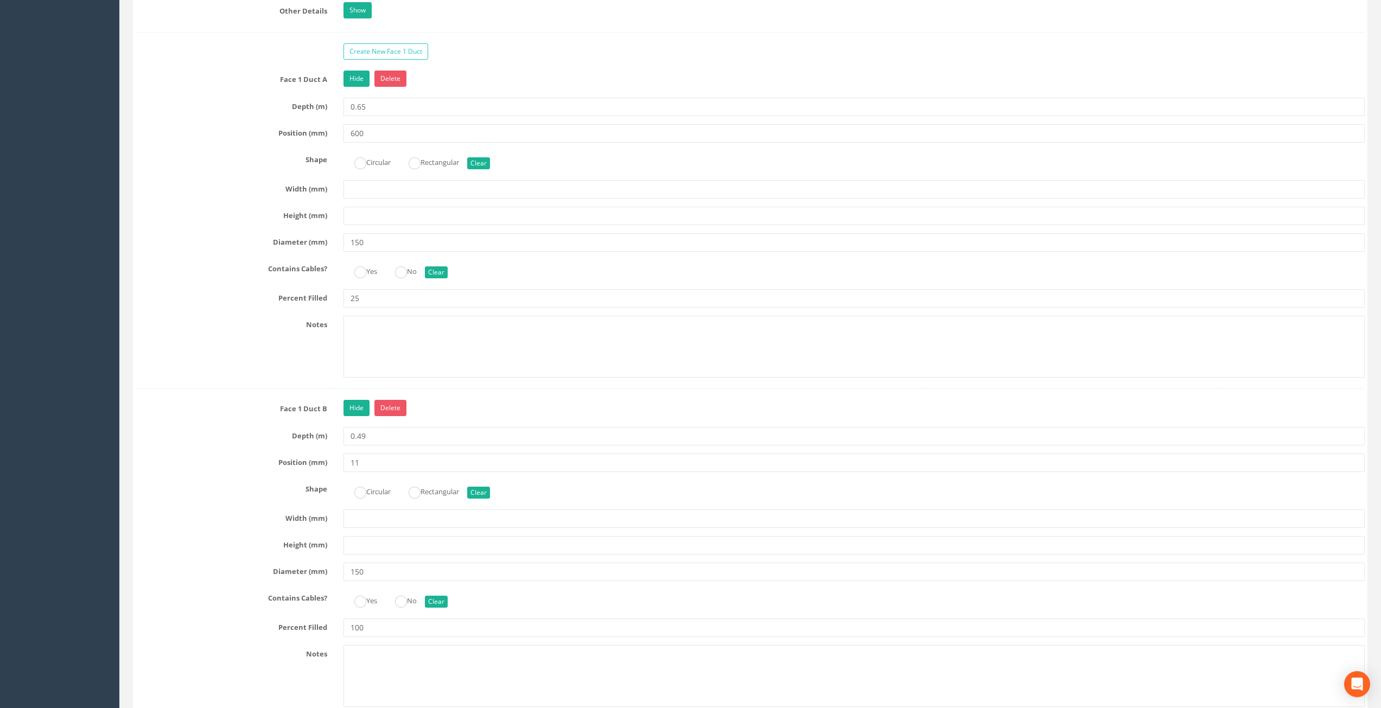
scroll to position [2604, 0]
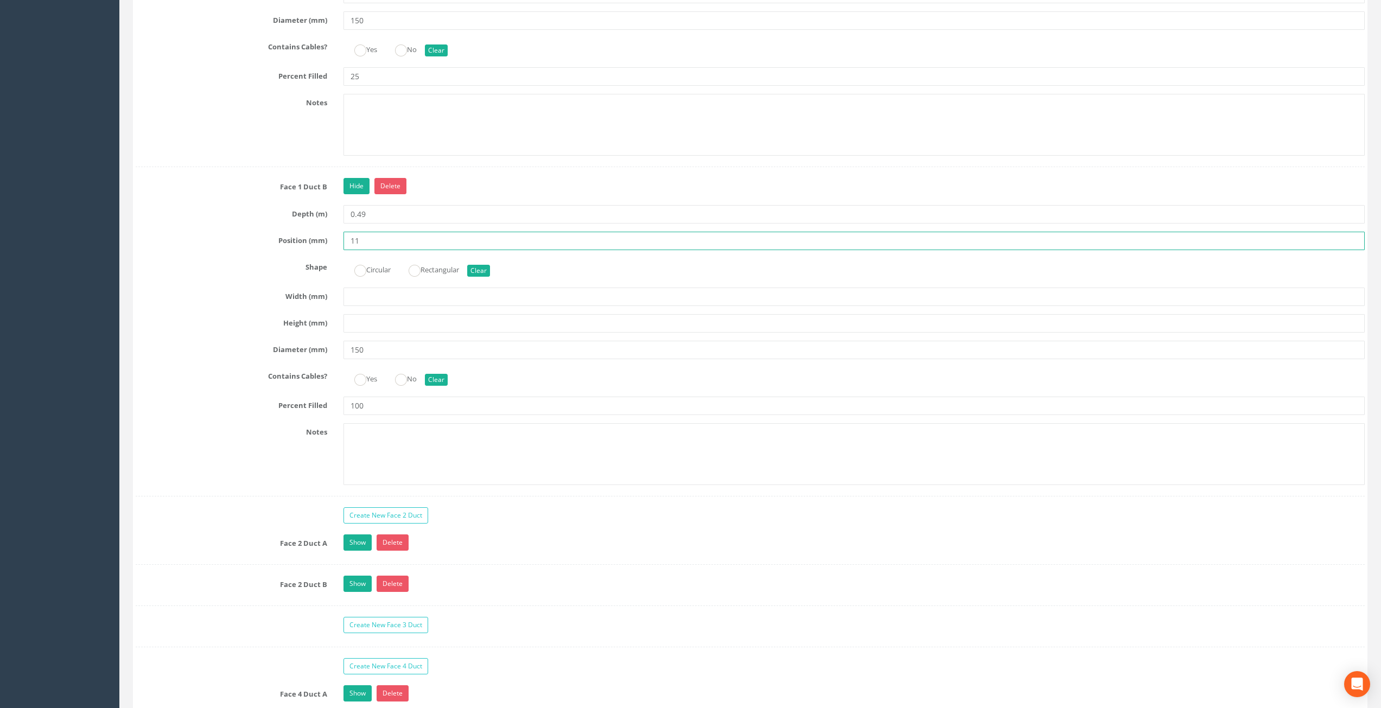
click at [375, 246] on input "11" at bounding box center [854, 241] width 1022 height 18
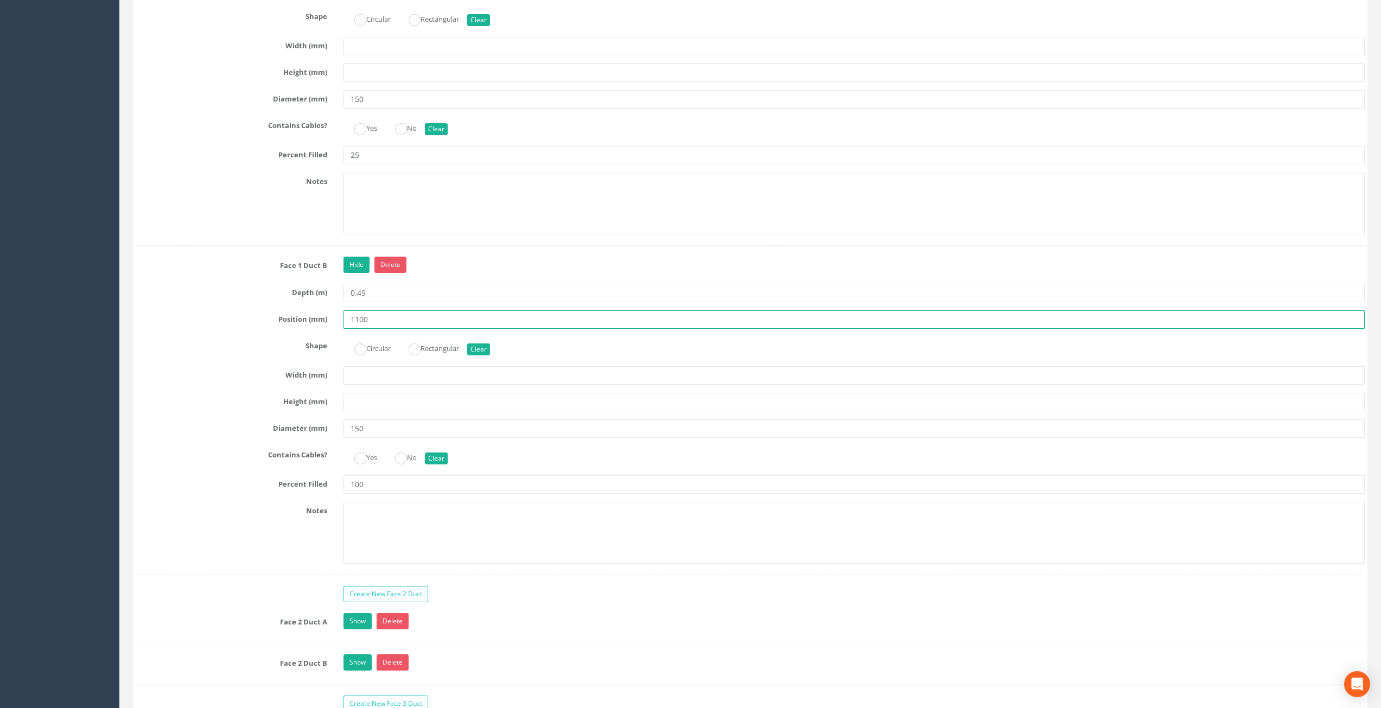
scroll to position [2441, 0]
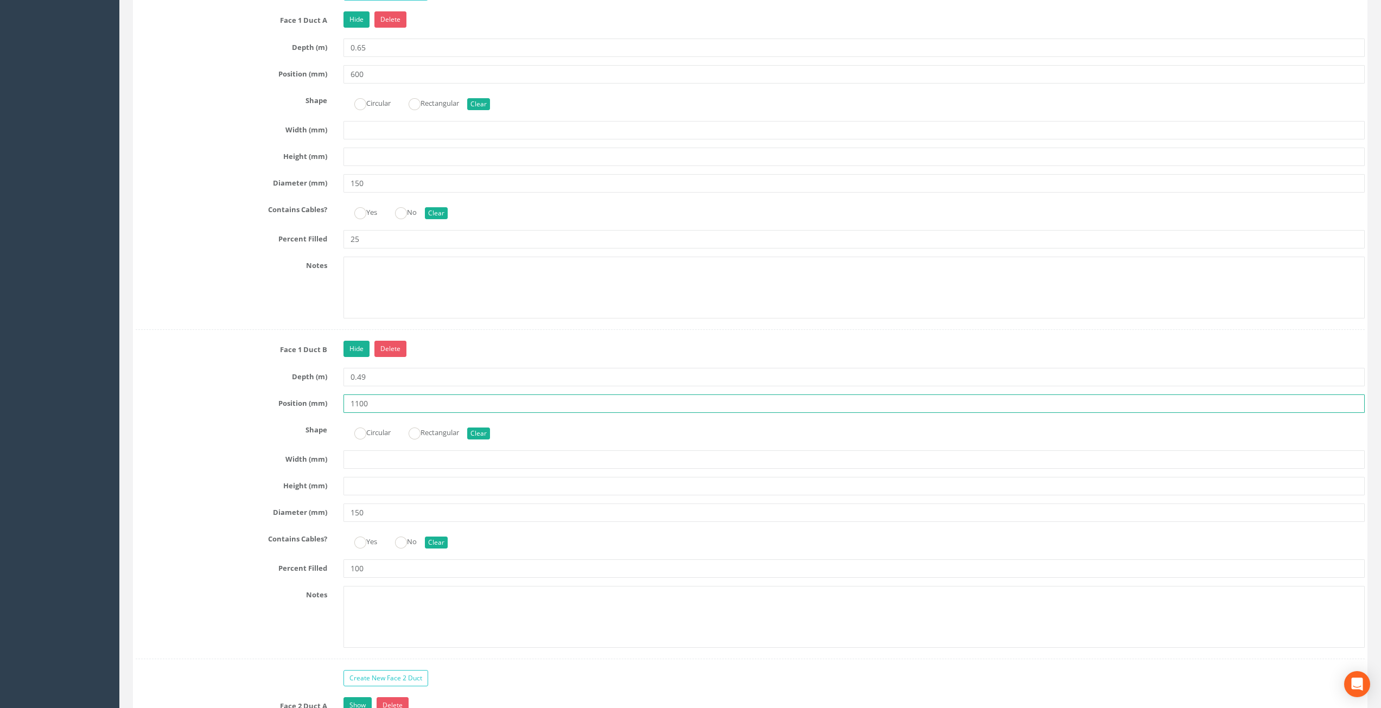
type input "1100"
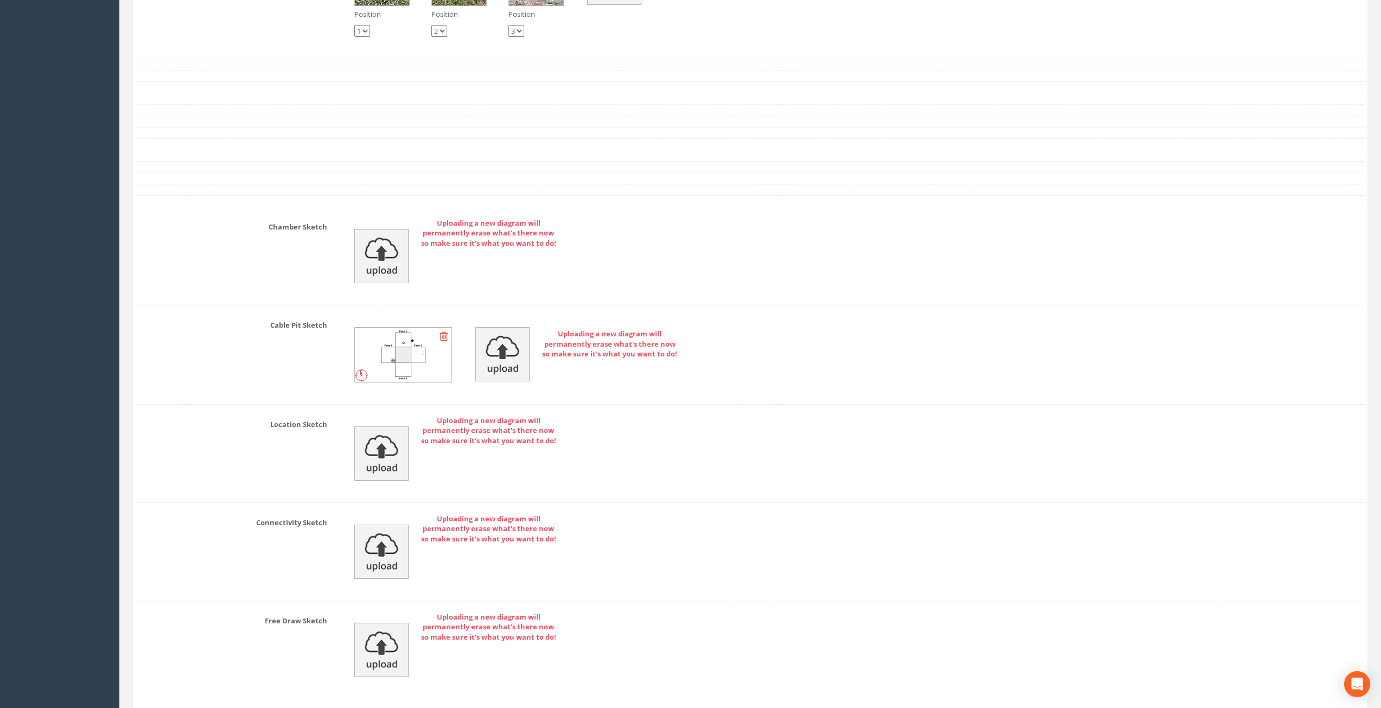
scroll to position [0, 0]
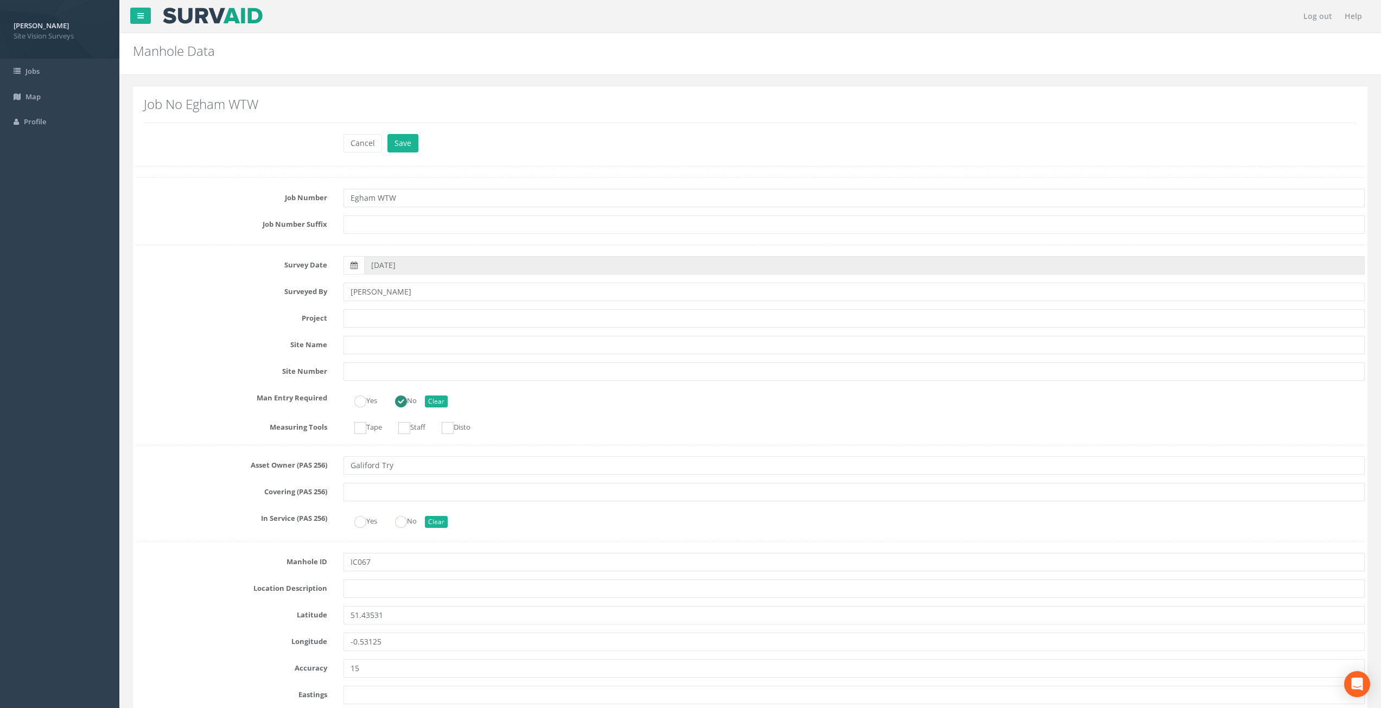
drag, startPoint x: 785, startPoint y: 508, endPoint x: 745, endPoint y: 183, distance: 326.9
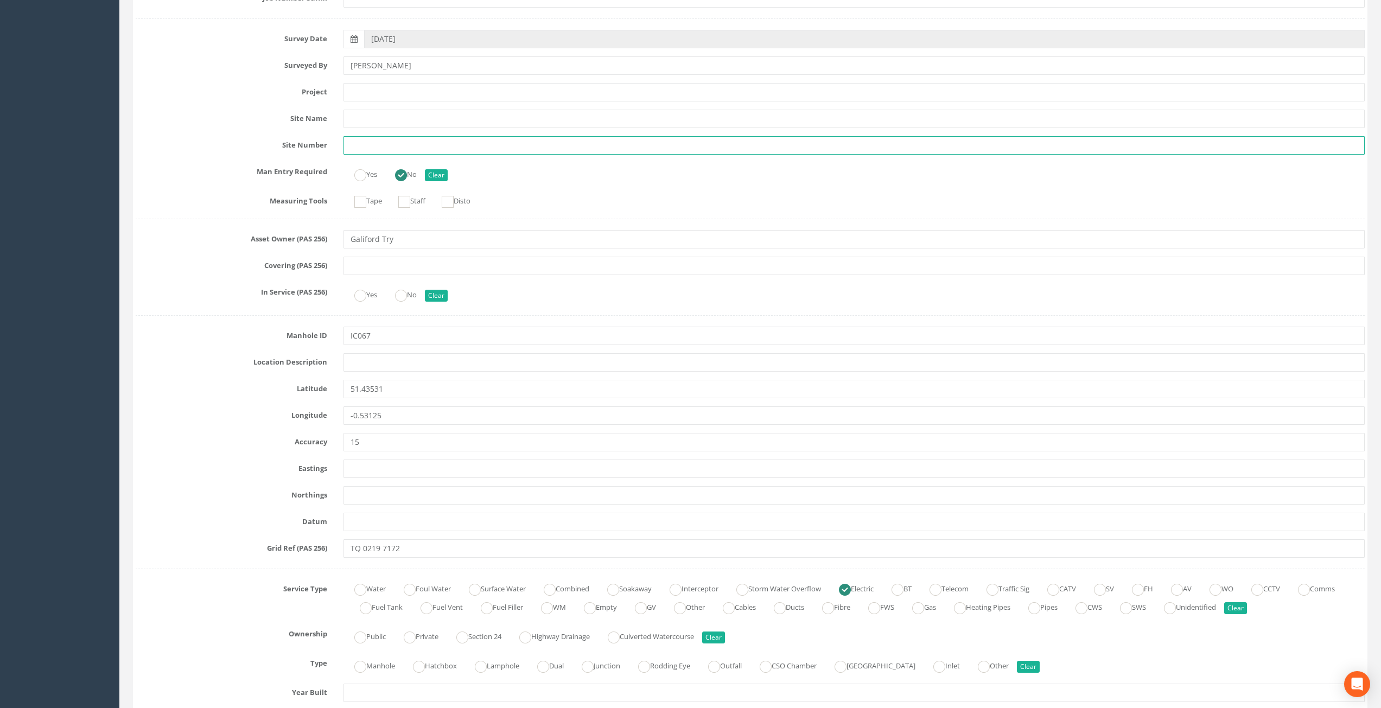
drag, startPoint x: 628, startPoint y: 374, endPoint x: 616, endPoint y: 463, distance: 90.3
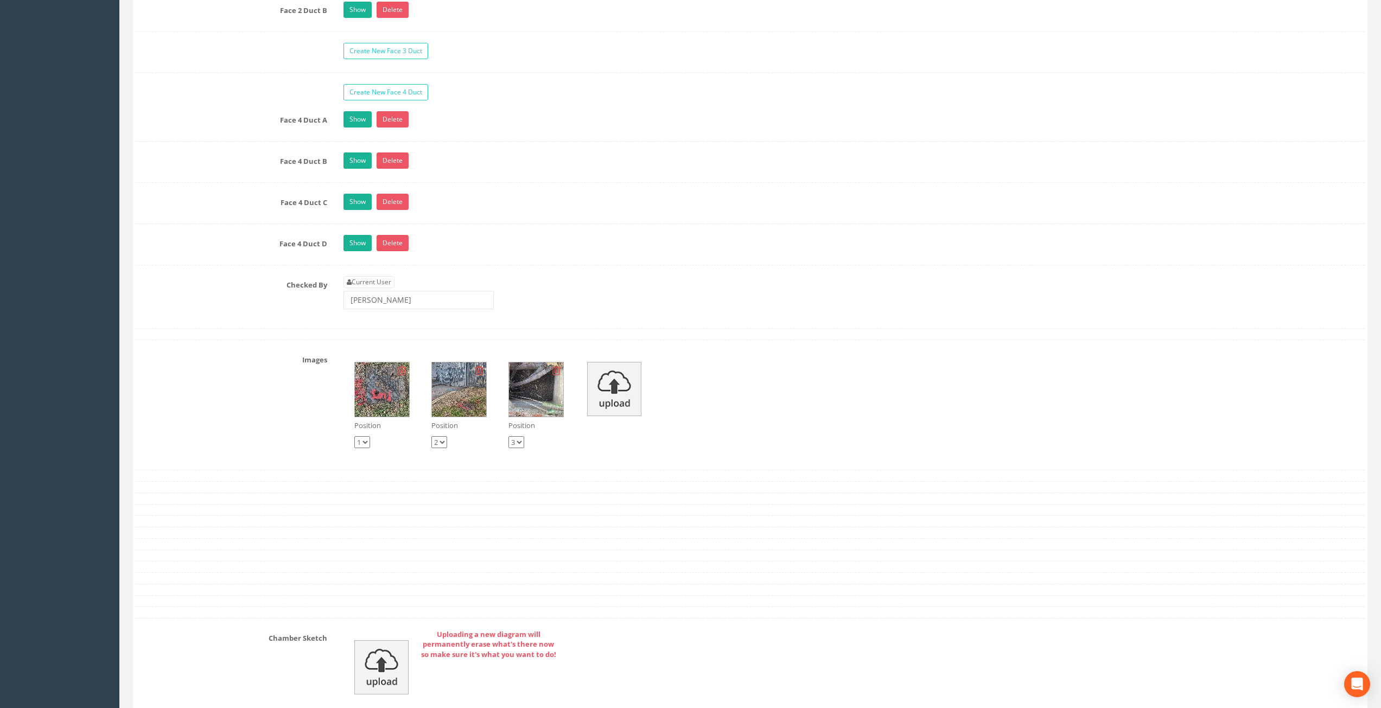
scroll to position [3340, 0]
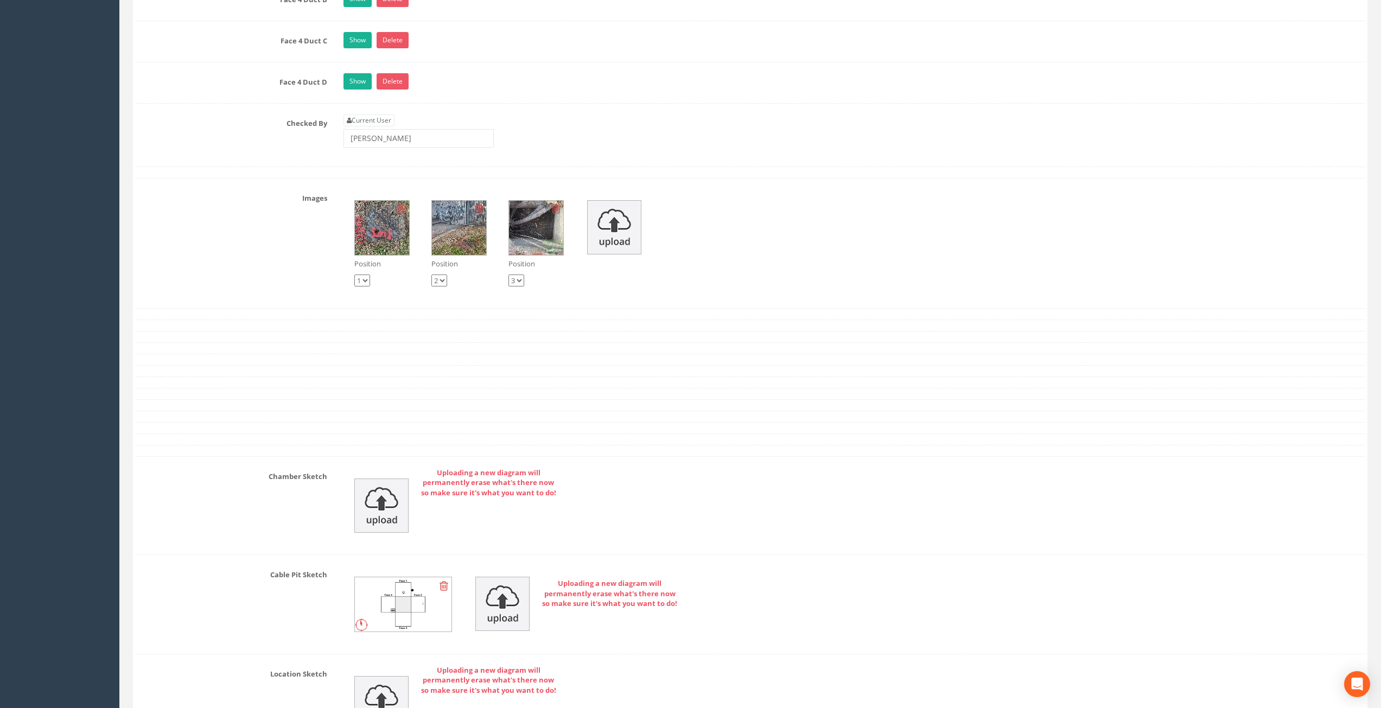
click at [386, 238] on img at bounding box center [382, 228] width 54 height 54
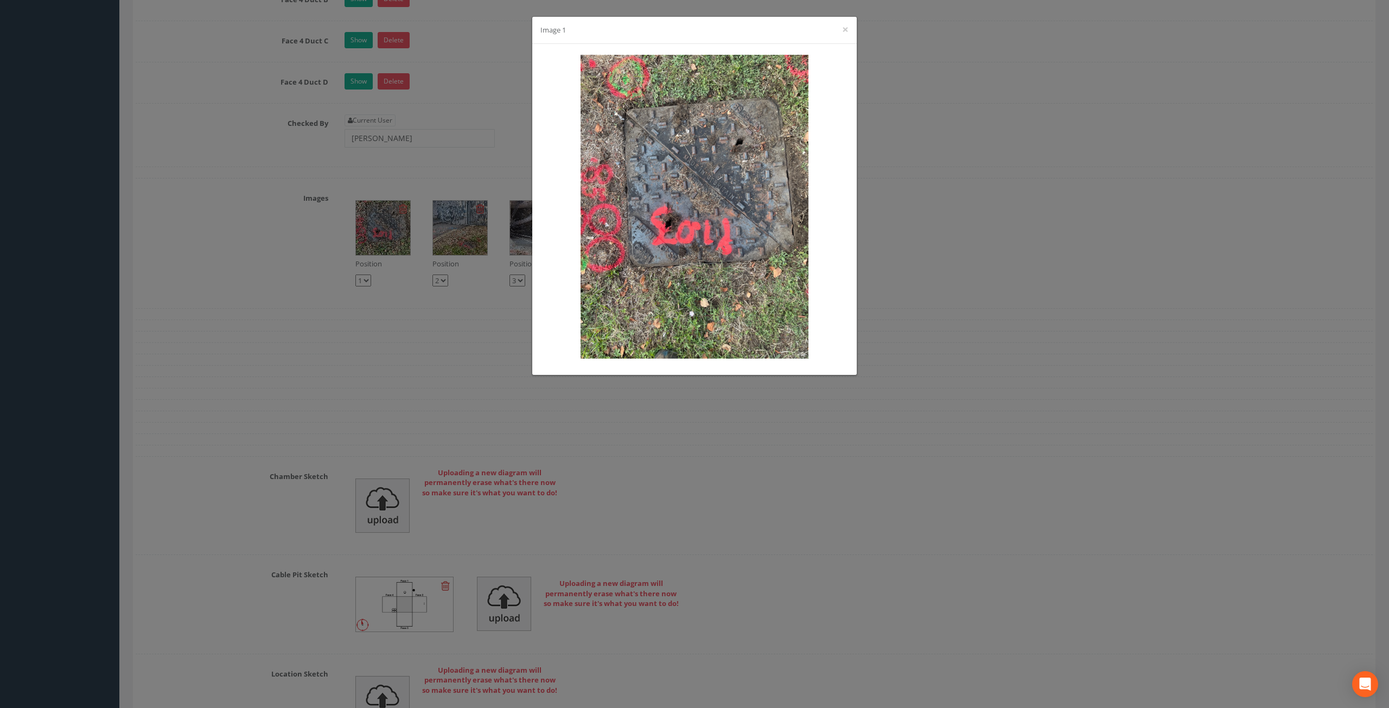
drag, startPoint x: 451, startPoint y: 233, endPoint x: 460, endPoint y: 236, distance: 9.8
click at [455, 233] on div "Image 1 ×" at bounding box center [694, 354] width 1389 height 708
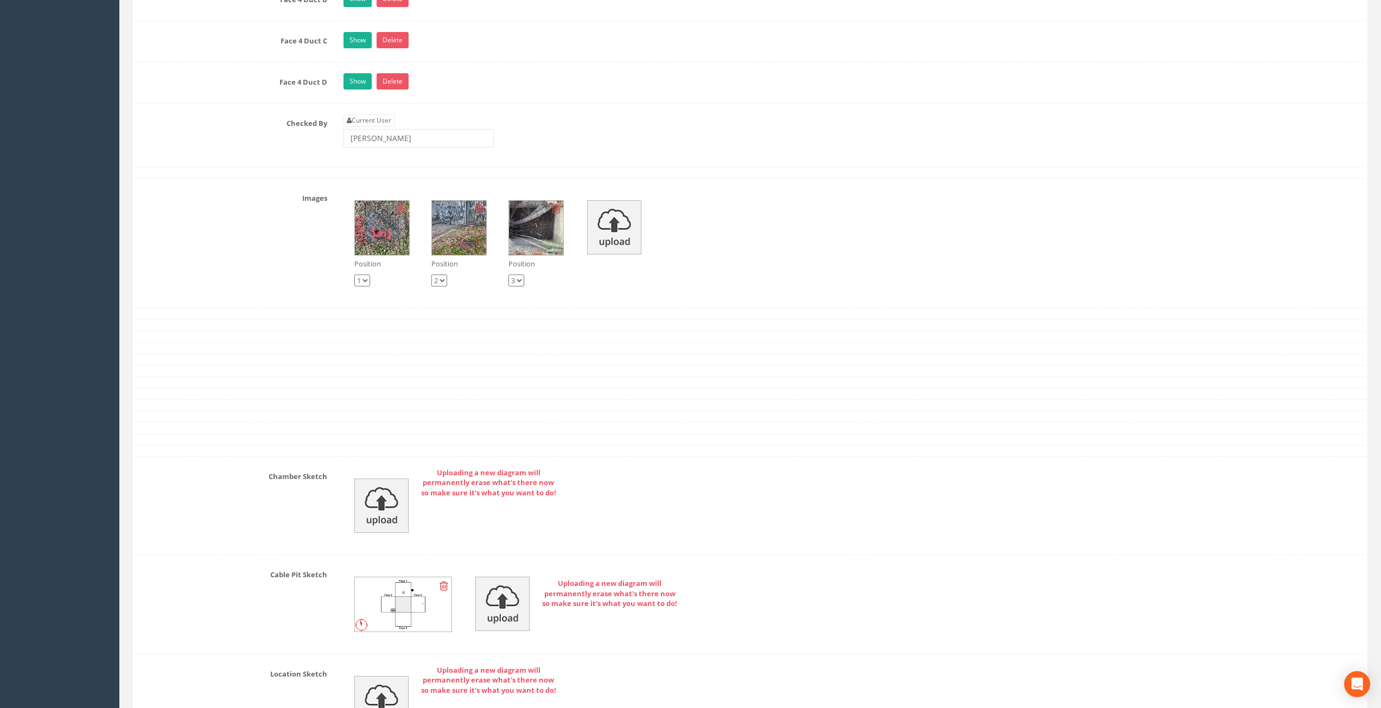
click at [534, 240] on img at bounding box center [536, 228] width 54 height 54
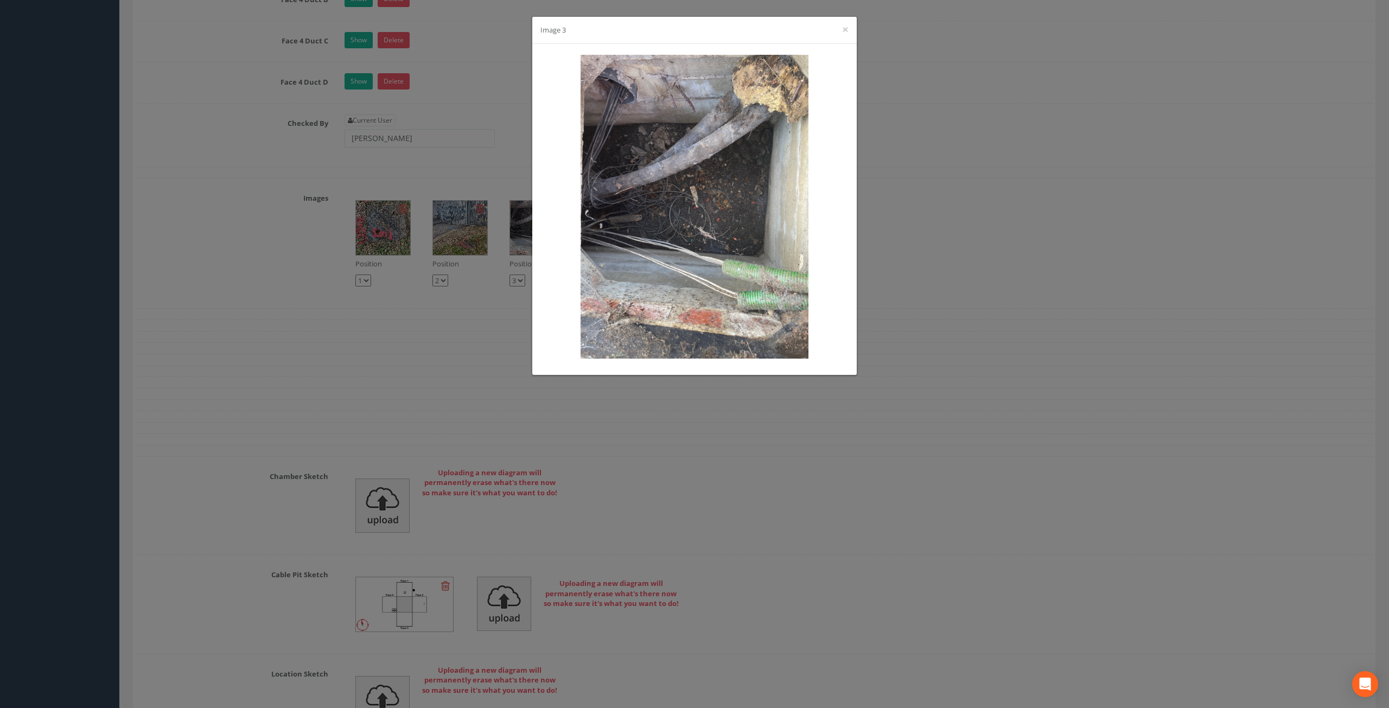
click at [1024, 477] on div "Image 3 ×" at bounding box center [694, 354] width 1389 height 708
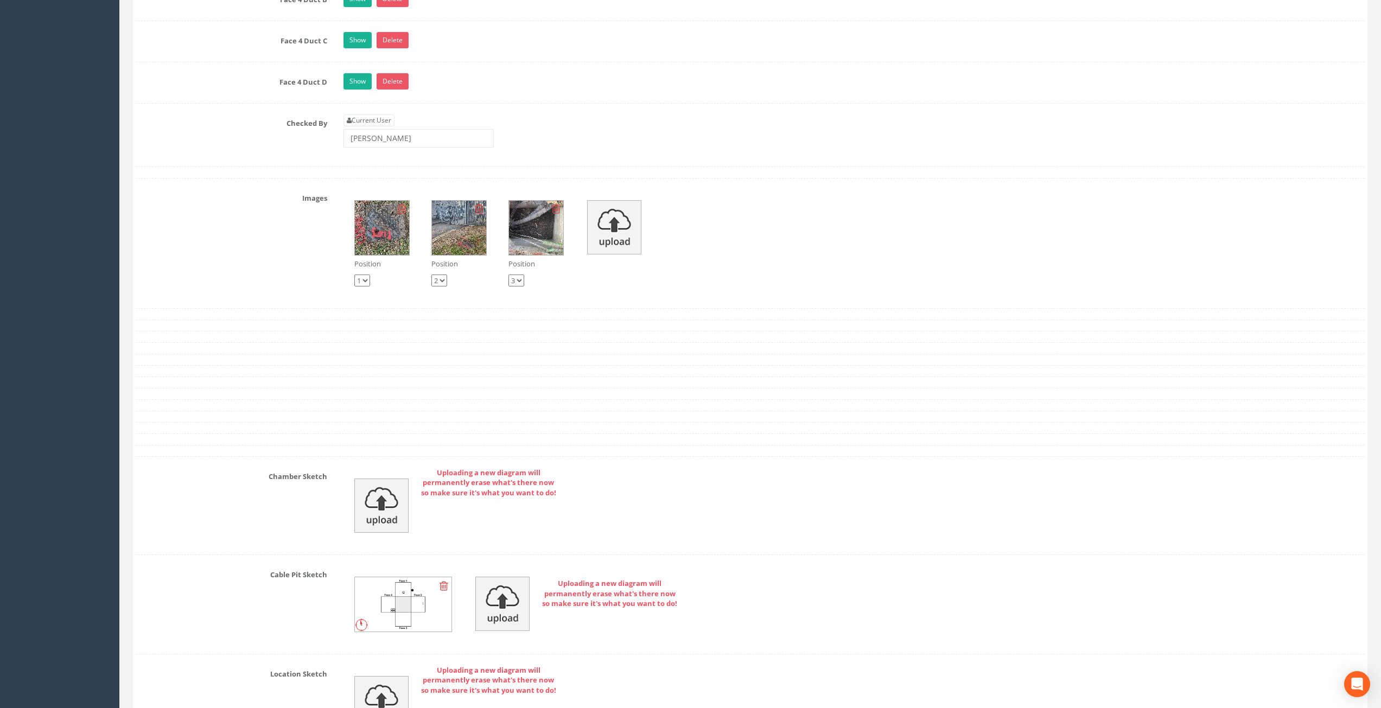
click at [475, 232] on img at bounding box center [459, 228] width 54 height 54
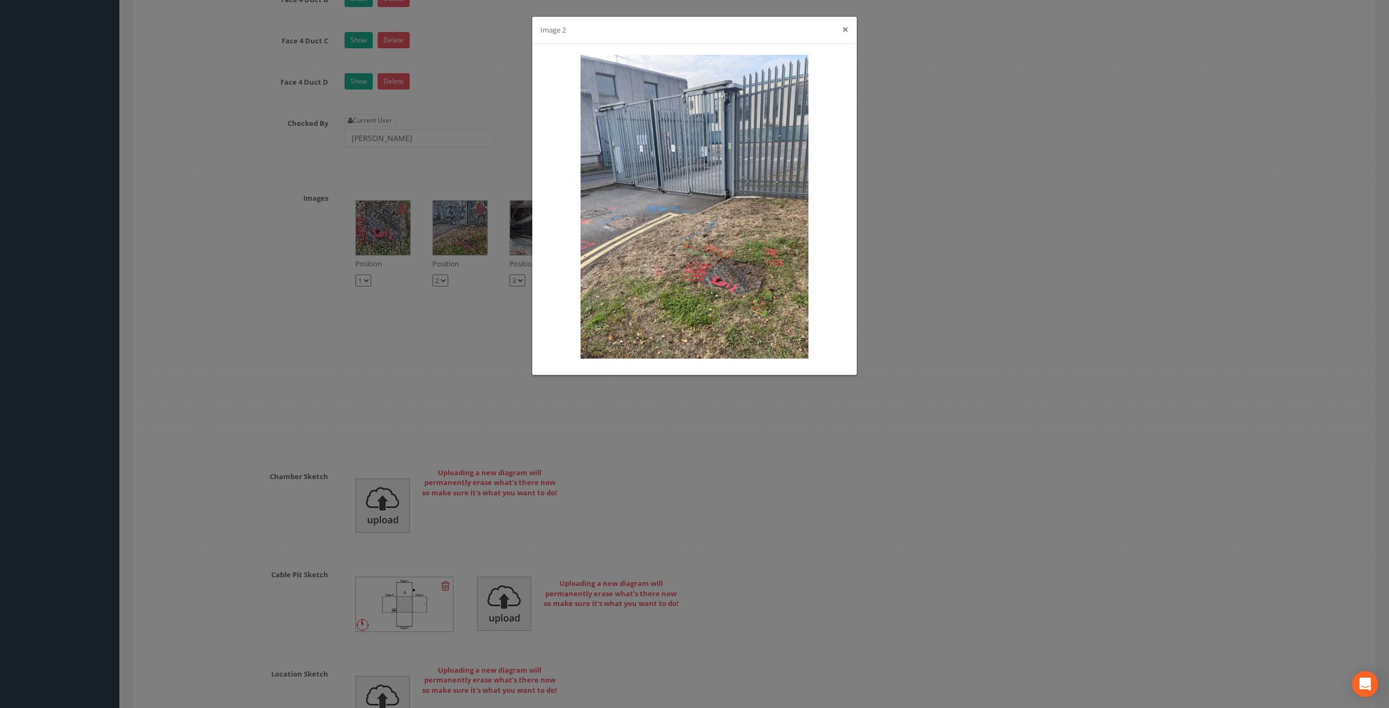
click at [846, 34] on button "×" at bounding box center [845, 29] width 7 height 11
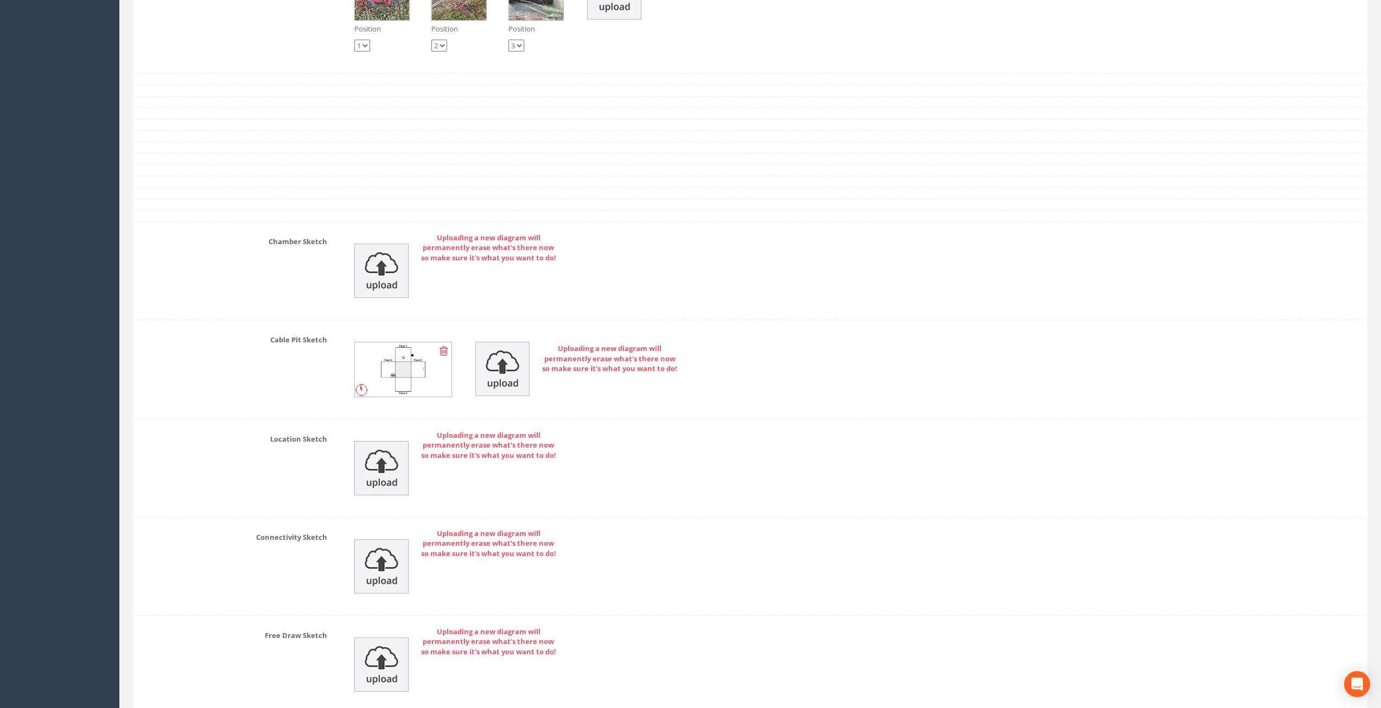
scroll to position [3665, 0]
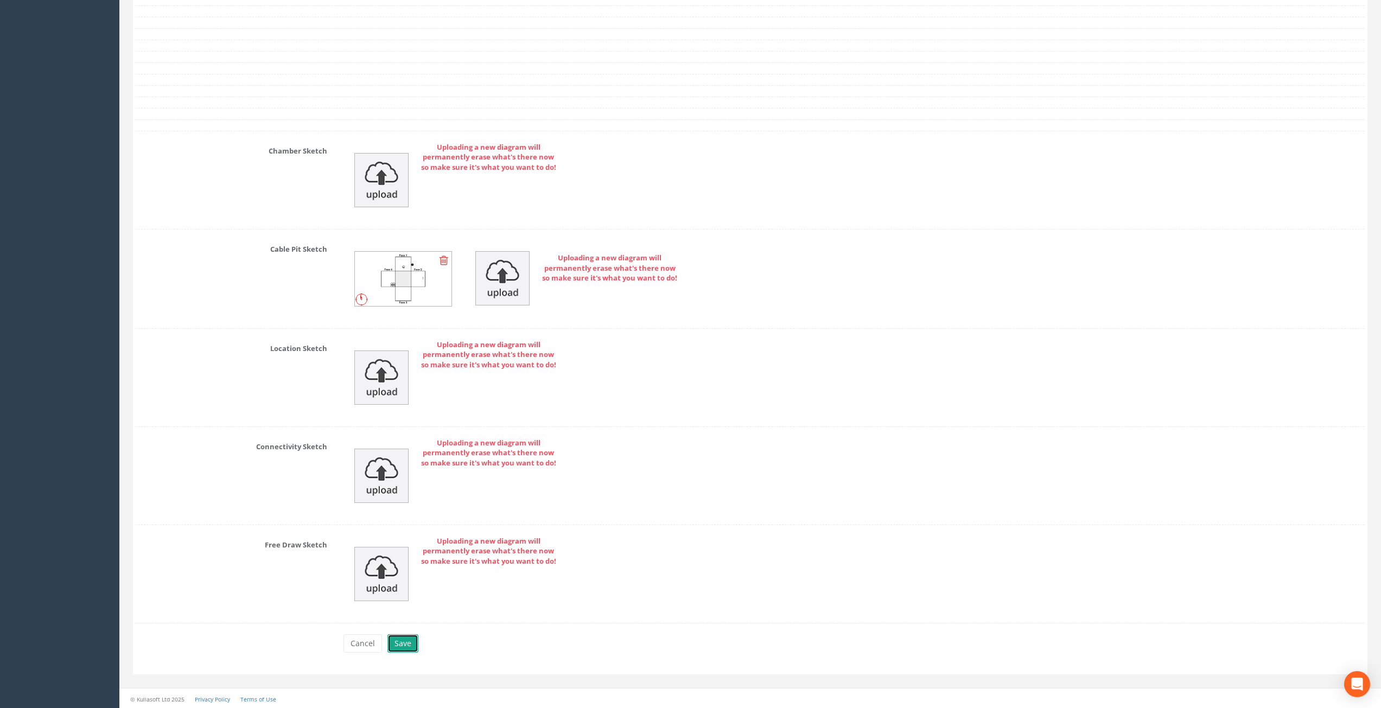
click at [399, 640] on button "Save" at bounding box center [402, 643] width 31 height 18
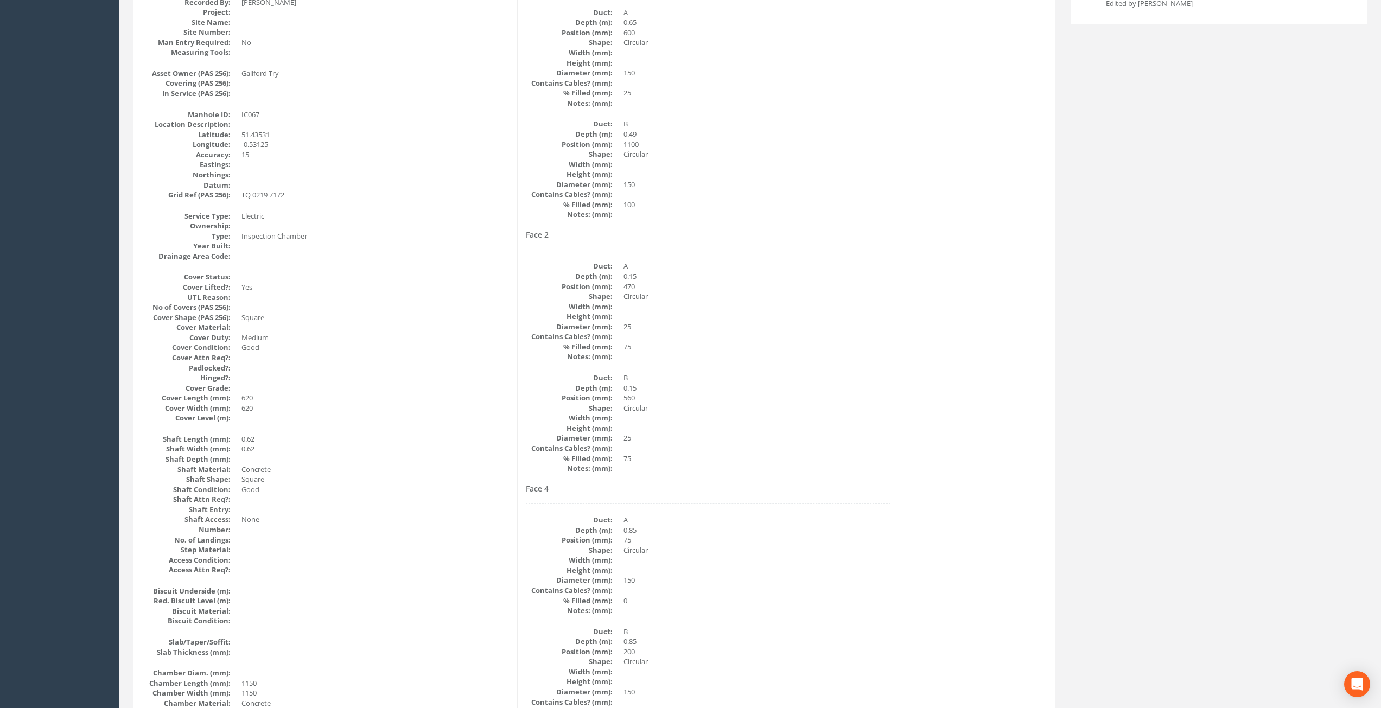
scroll to position [0, 0]
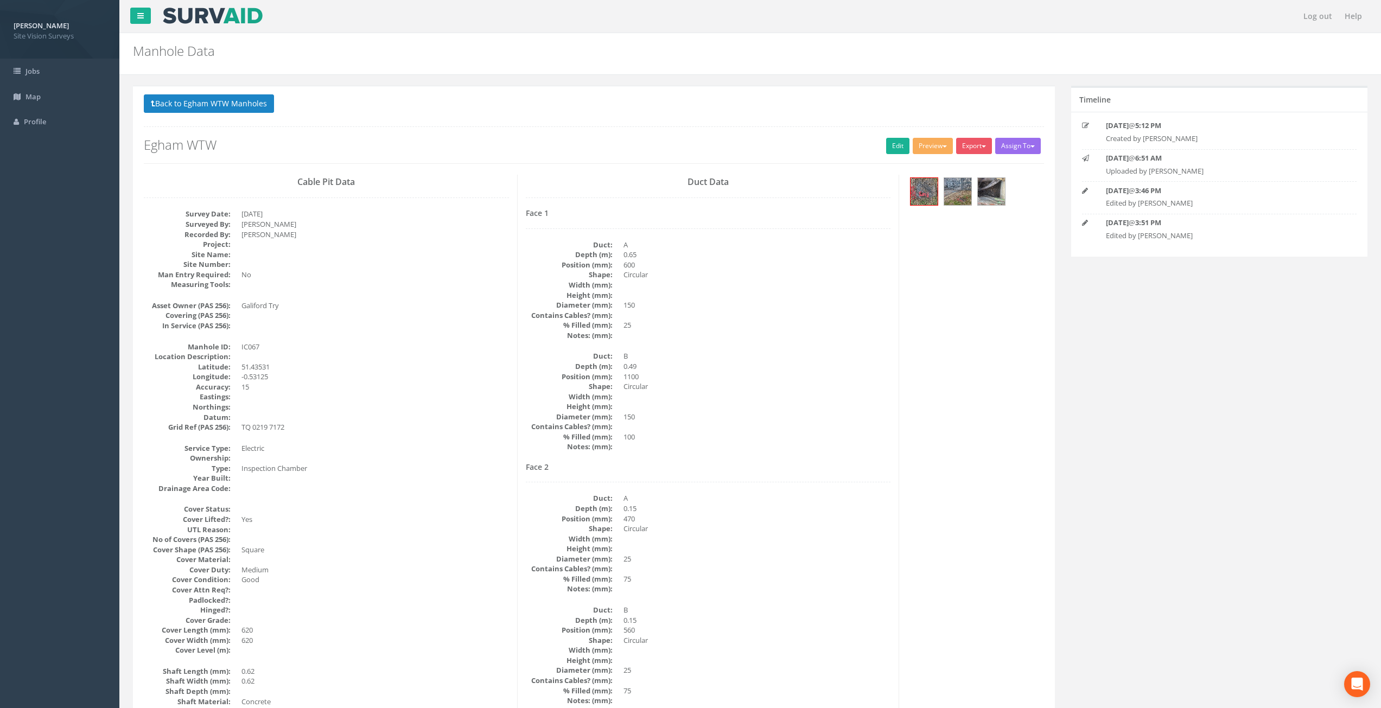
drag, startPoint x: 571, startPoint y: 505, endPoint x: 555, endPoint y: 294, distance: 211.7
click at [257, 102] on button "Back to Egham WTW Manholes" at bounding box center [209, 103] width 130 height 18
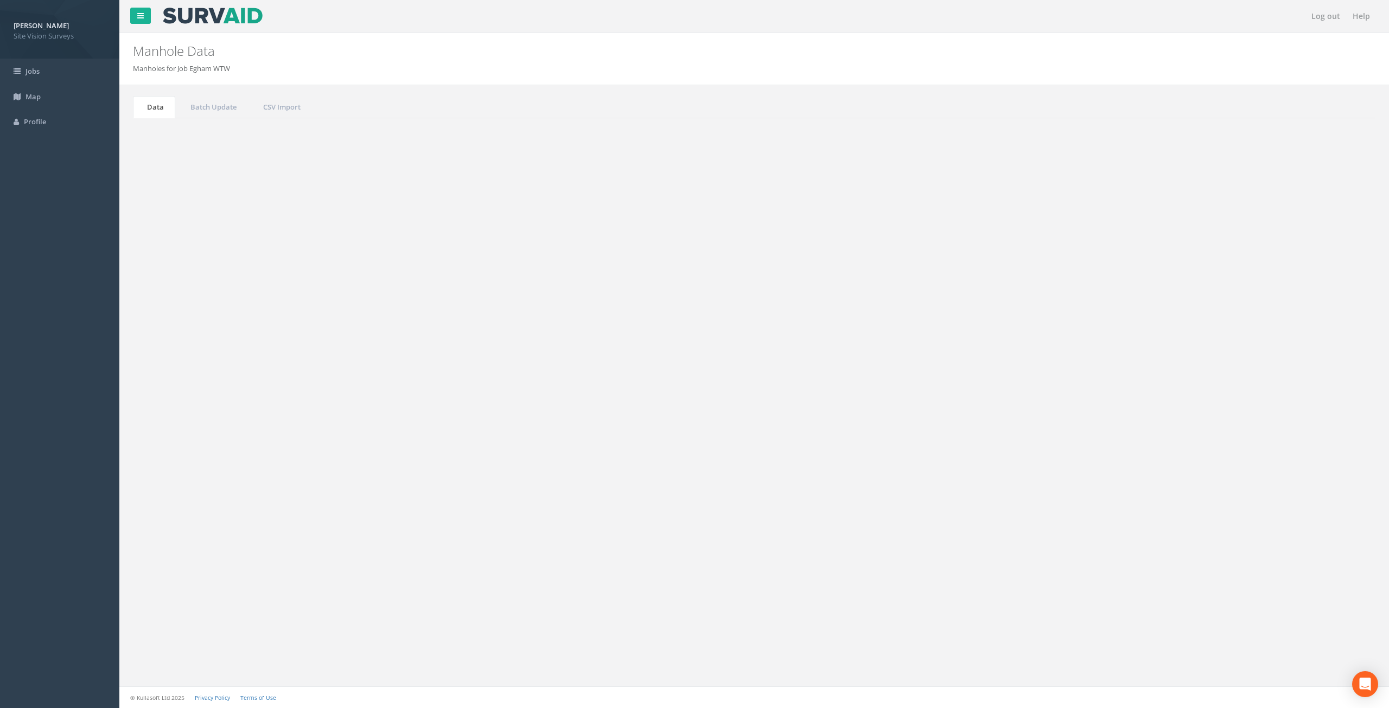
click at [155, 136] on button "Refresh" at bounding box center [165, 136] width 42 height 18
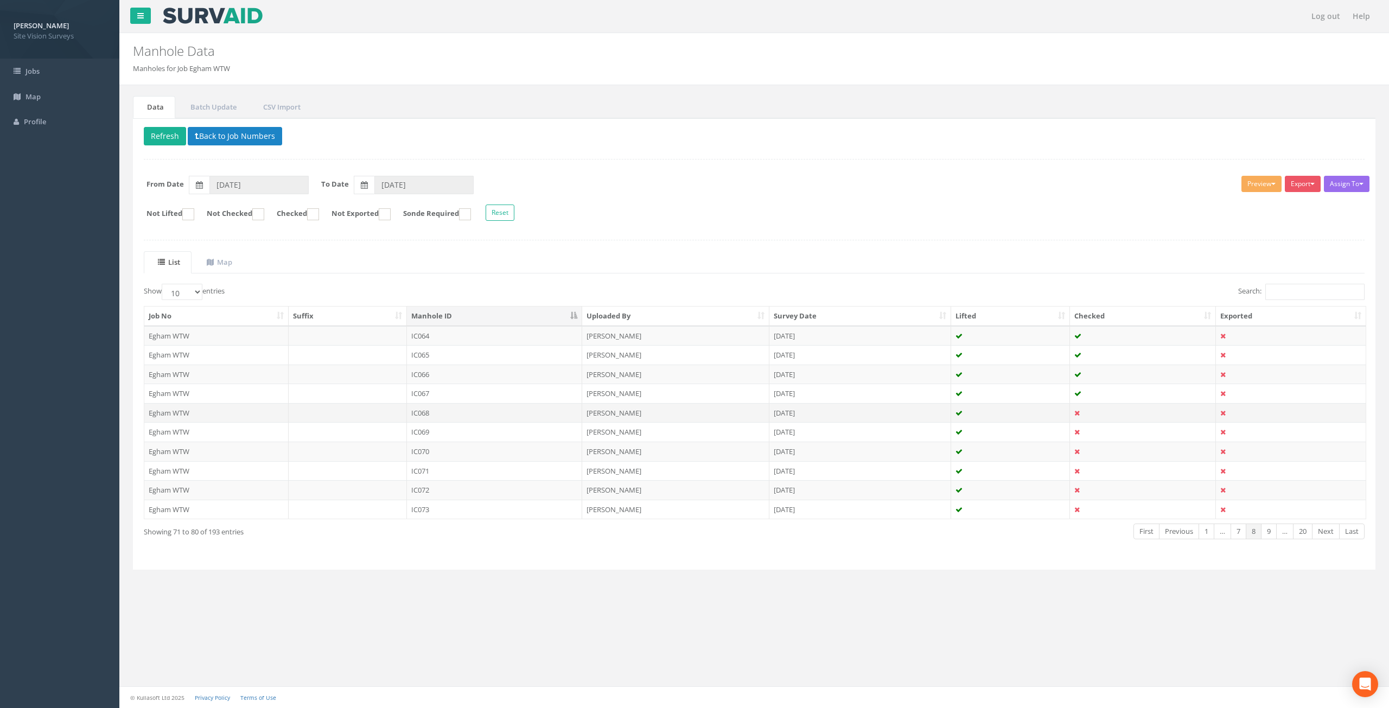
click at [1010, 410] on td at bounding box center [1010, 413] width 119 height 20
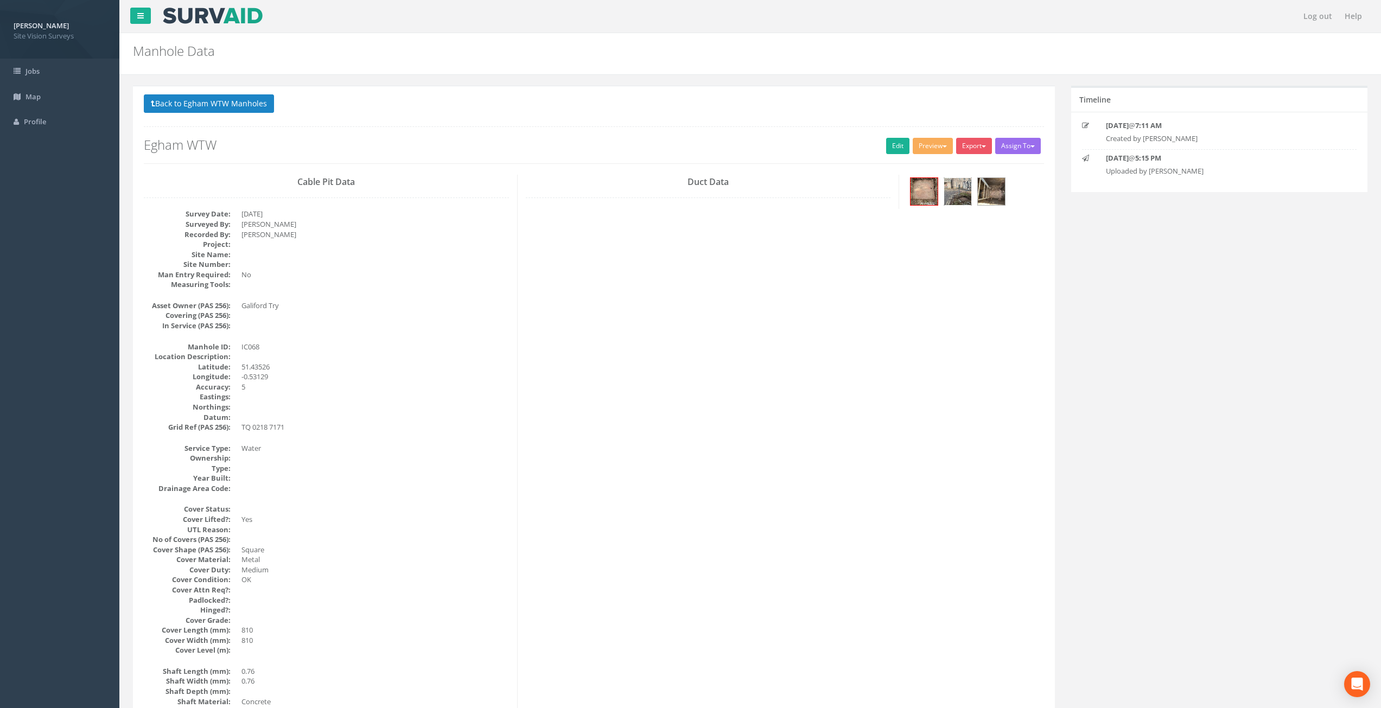
click at [952, 196] on img at bounding box center [957, 191] width 27 height 27
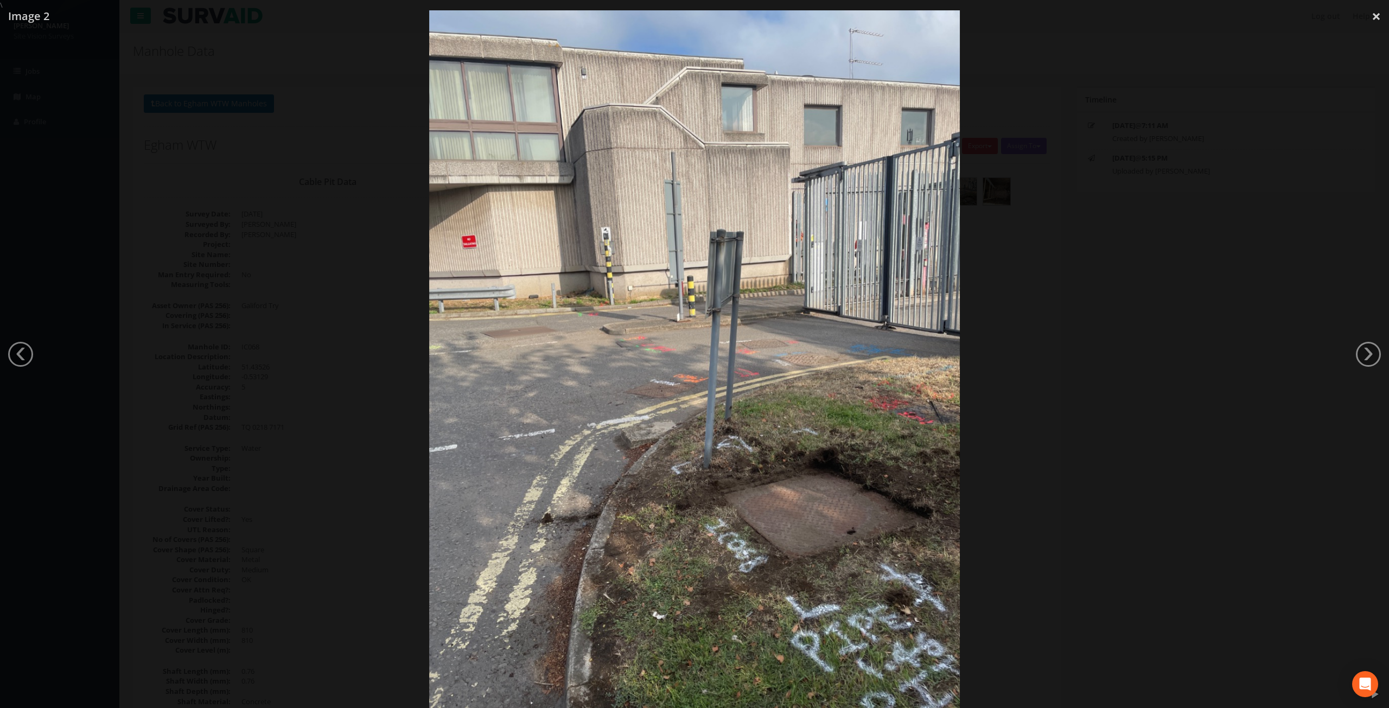
click at [1365, 358] on link "›" at bounding box center [1368, 354] width 25 height 25
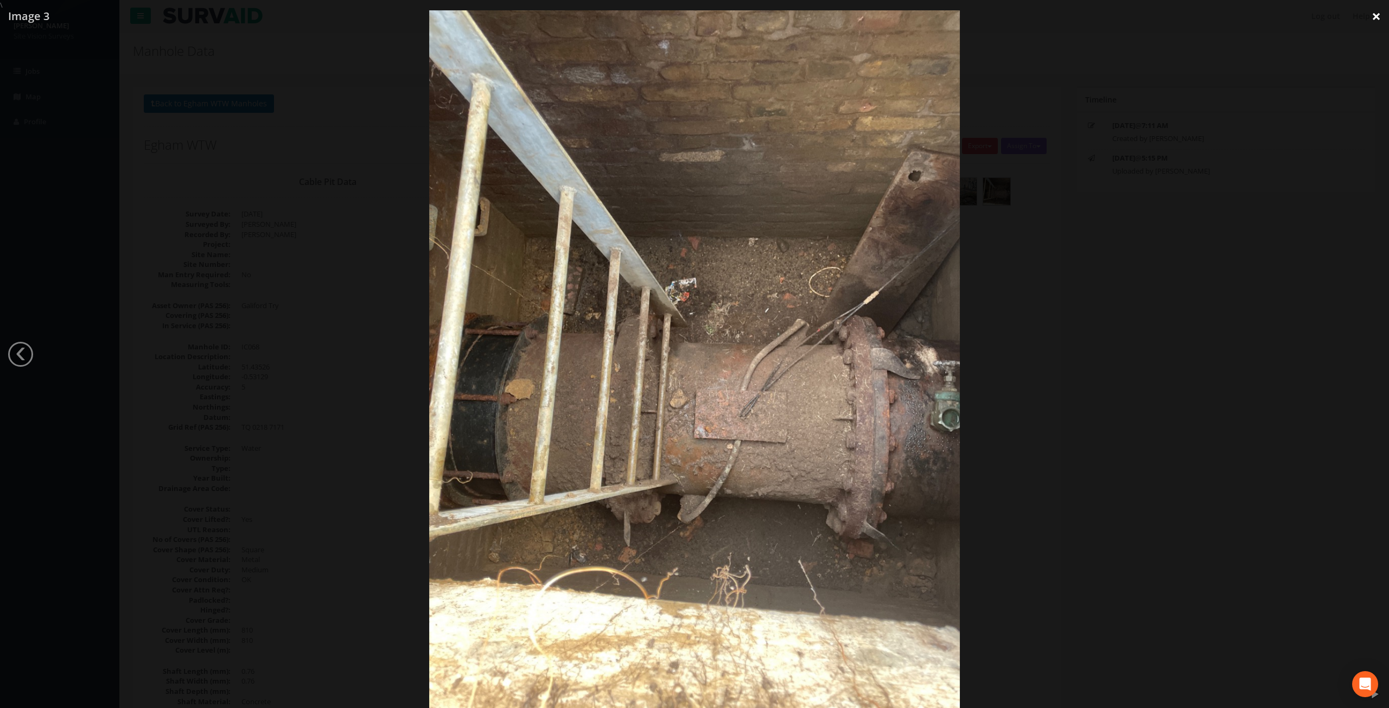
click at [1378, 21] on link "×" at bounding box center [1375, 16] width 25 height 33
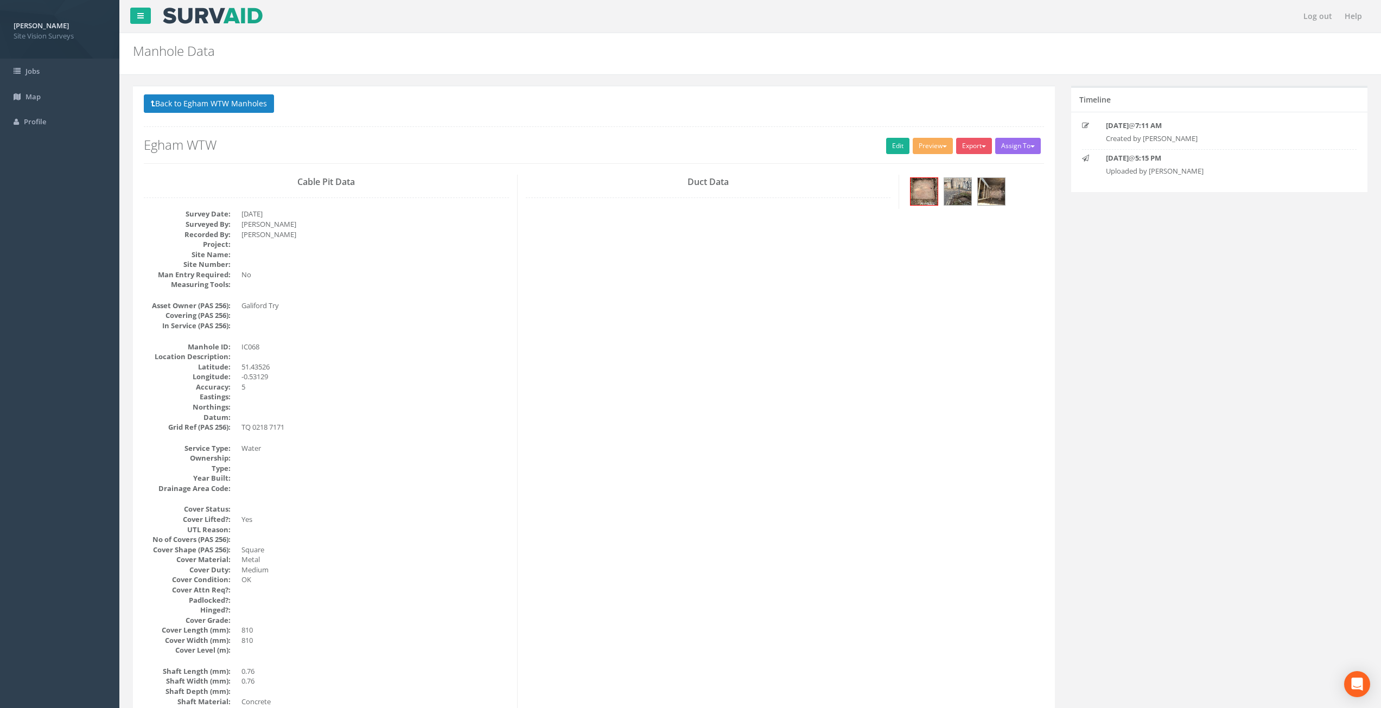
drag, startPoint x: 432, startPoint y: 273, endPoint x: 394, endPoint y: 296, distance: 44.6
click at [423, 275] on dd "No" at bounding box center [374, 275] width 267 height 10
drag, startPoint x: 465, startPoint y: 514, endPoint x: 422, endPoint y: 222, distance: 294.6
click at [891, 149] on link "Edit" at bounding box center [897, 146] width 23 height 16
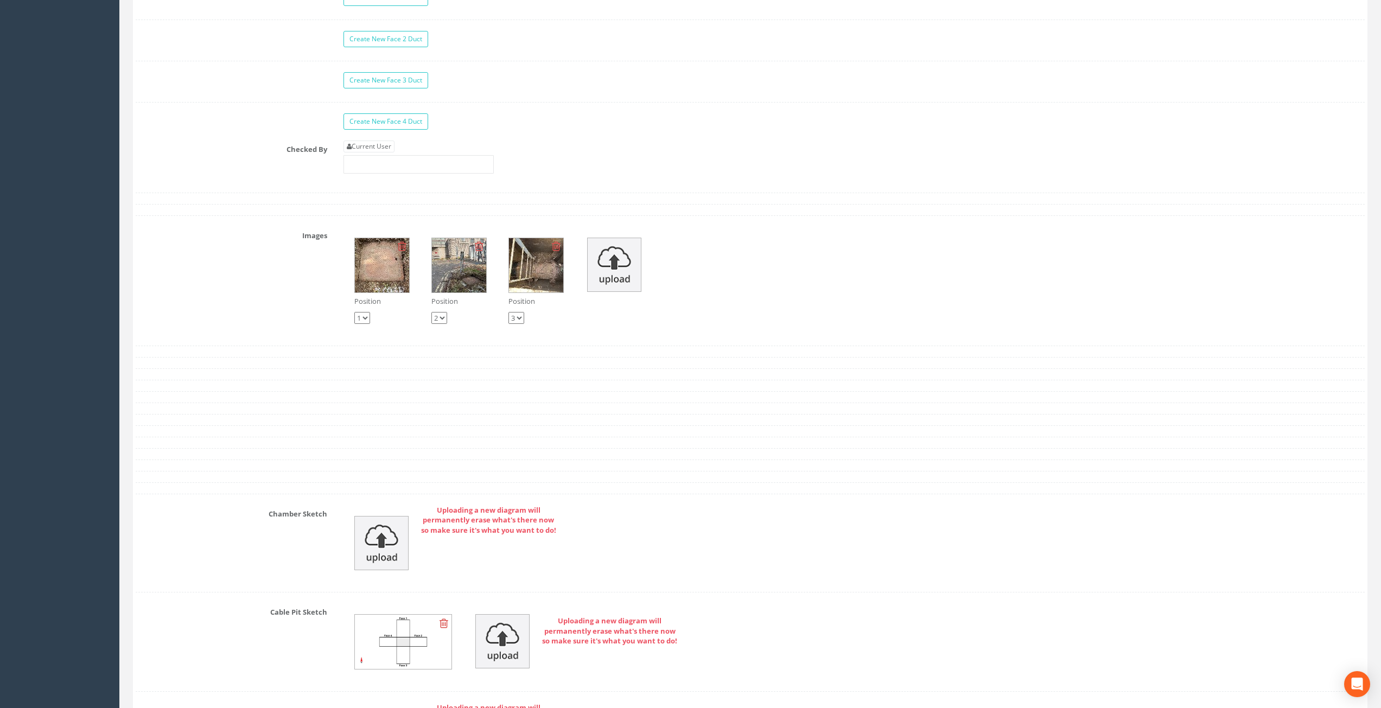
scroll to position [2441, 0]
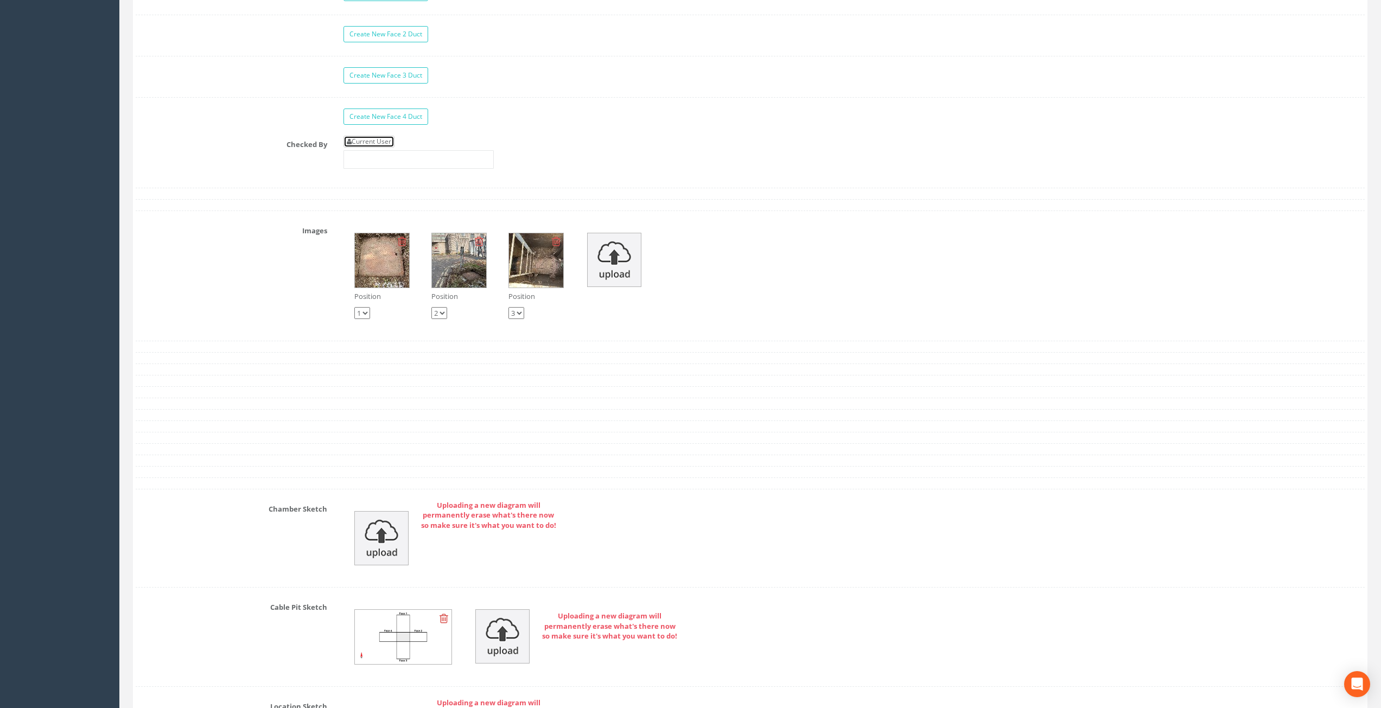
click at [372, 139] on link "Current User" at bounding box center [368, 142] width 51 height 12
type input "[PERSON_NAME]"
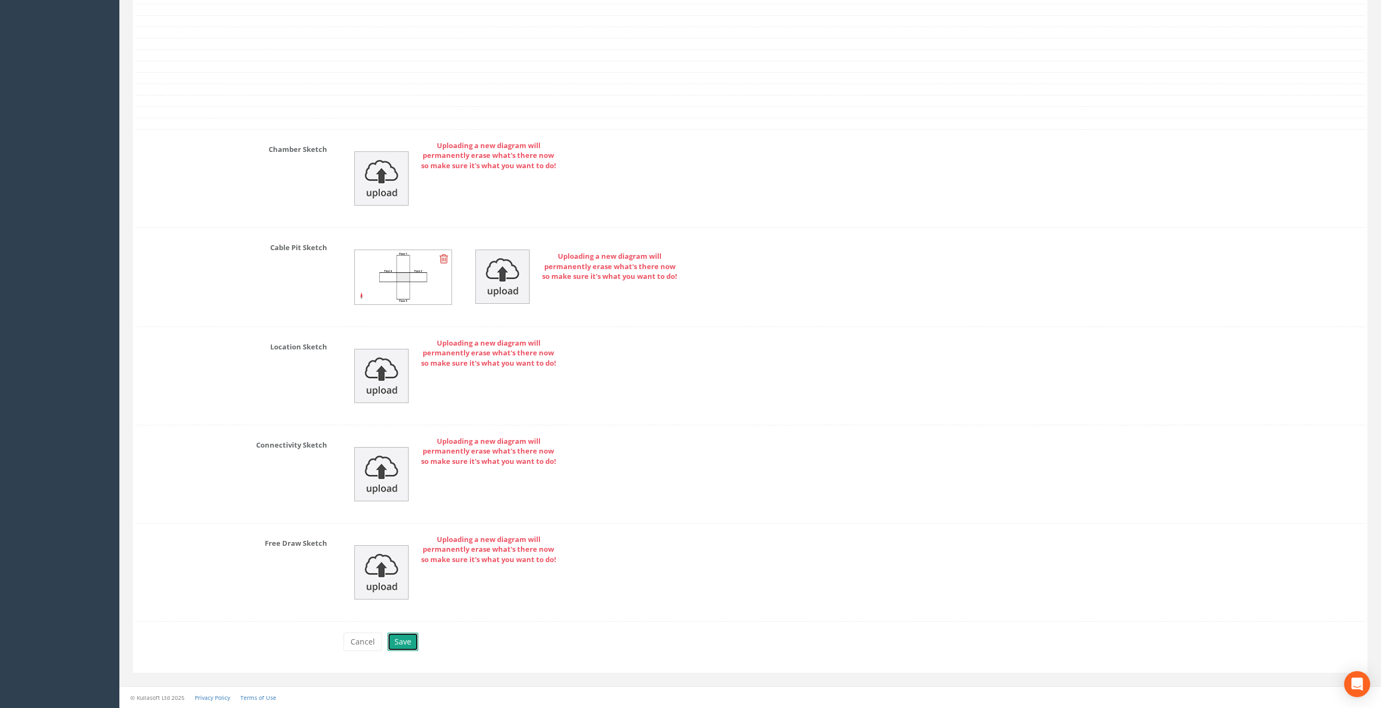
click at [401, 635] on button "Save" at bounding box center [402, 642] width 31 height 18
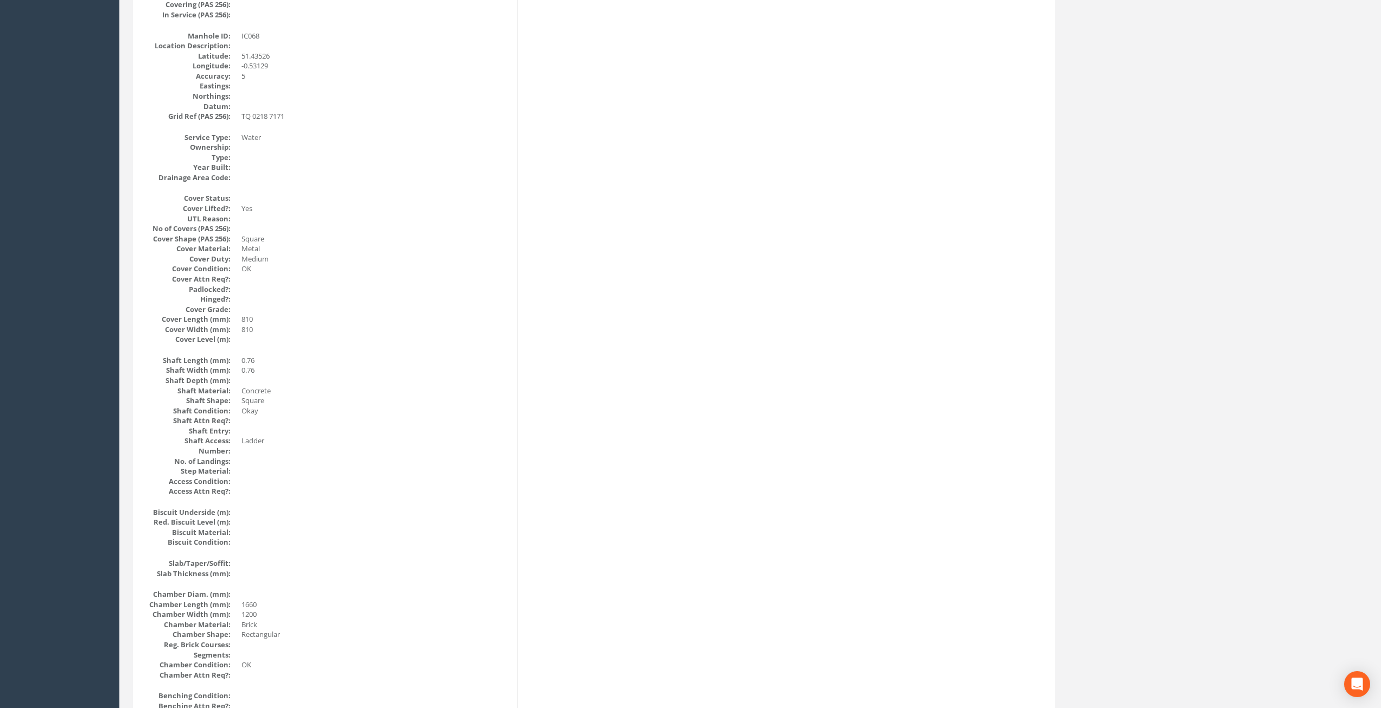
scroll to position [0, 0]
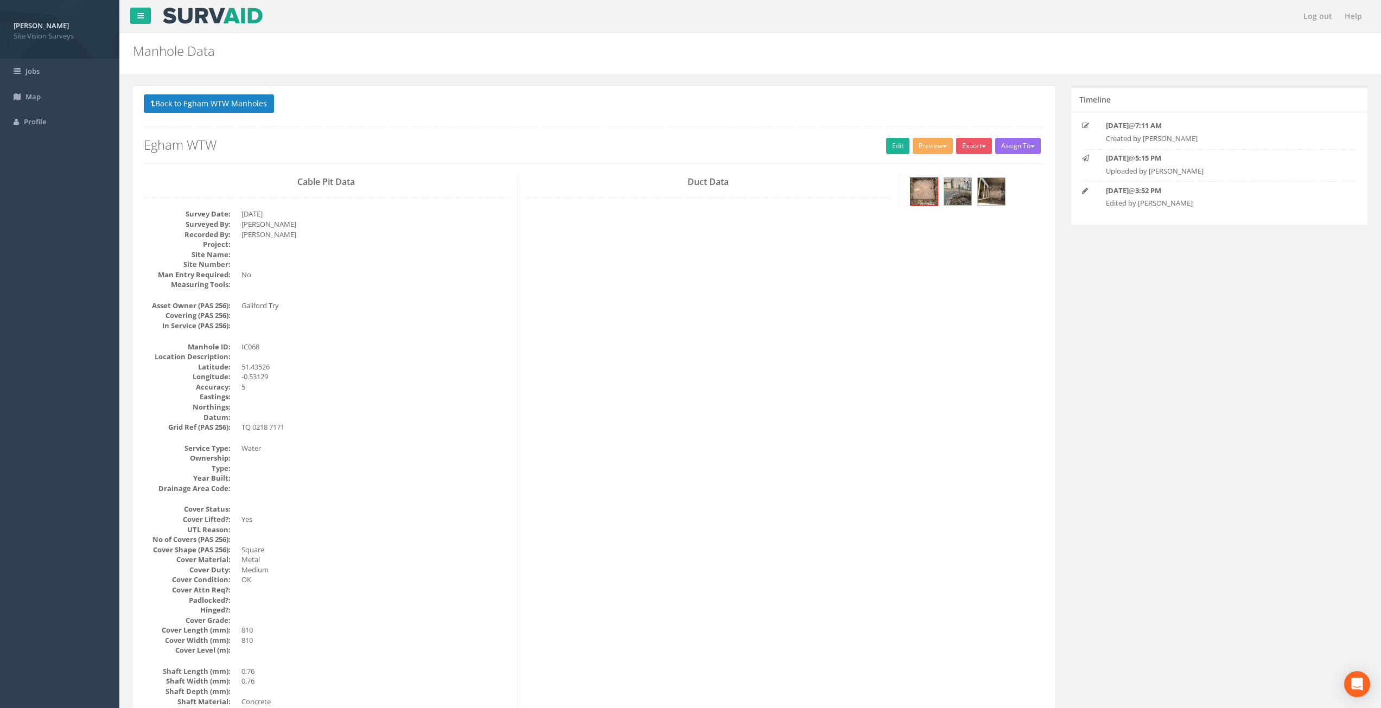
drag, startPoint x: 594, startPoint y: 534, endPoint x: 563, endPoint y: 276, distance: 260.6
click at [194, 111] on button "Back to Egham WTW Manholes" at bounding box center [209, 103] width 130 height 18
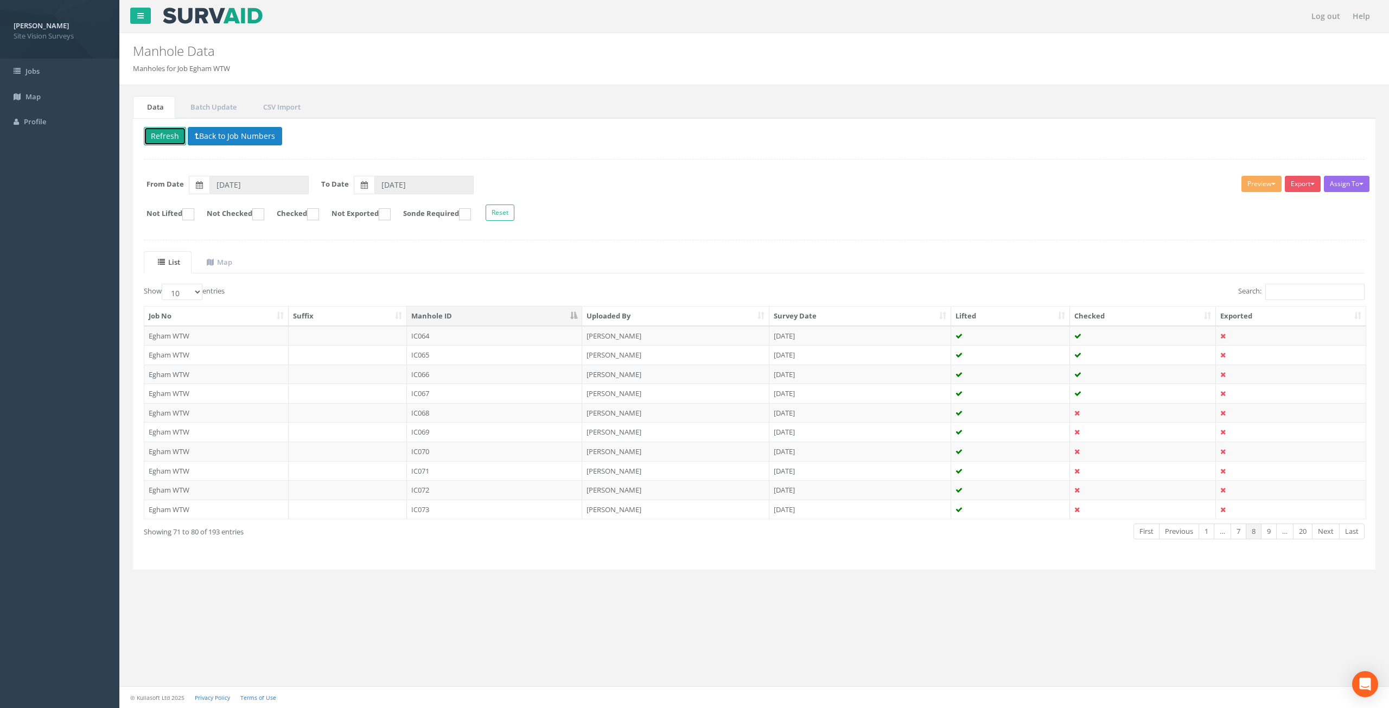
click at [164, 137] on button "Refresh" at bounding box center [165, 136] width 42 height 18
click at [838, 431] on td "[DATE]" at bounding box center [860, 432] width 182 height 20
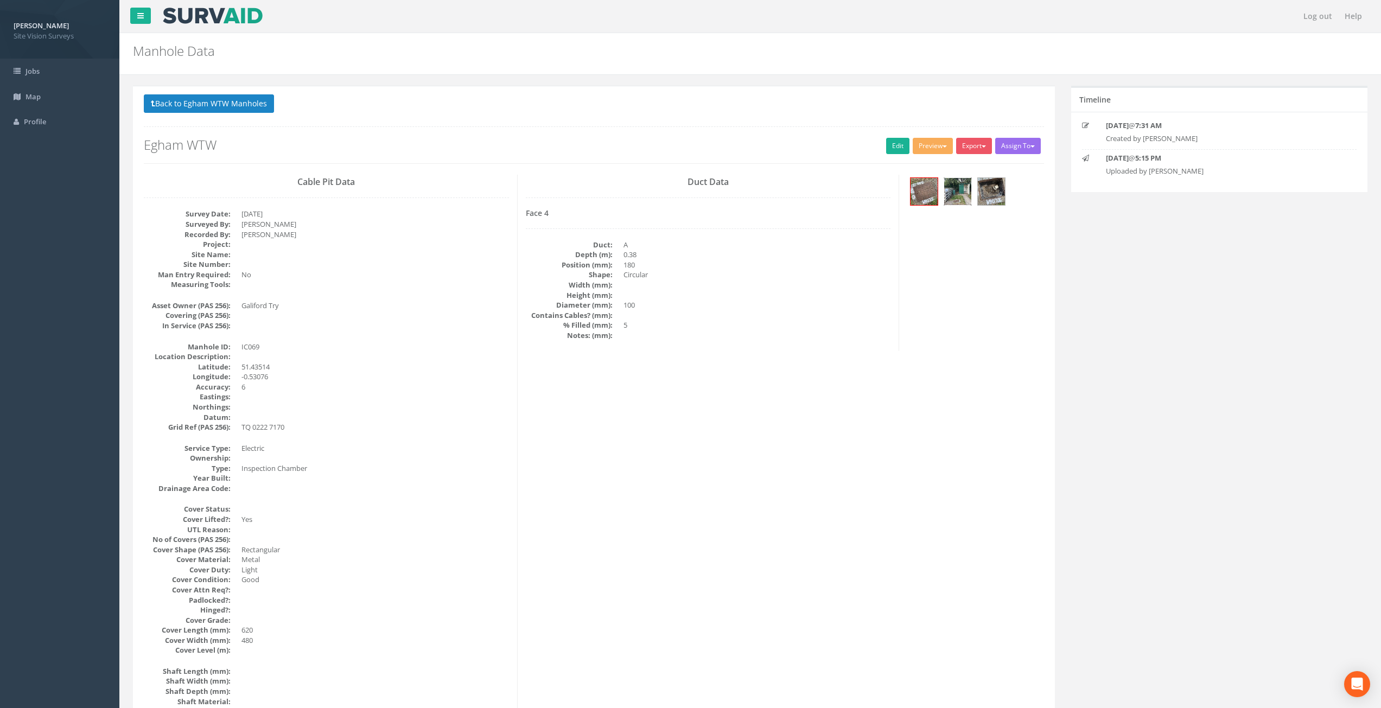
click at [957, 183] on img at bounding box center [957, 191] width 27 height 27
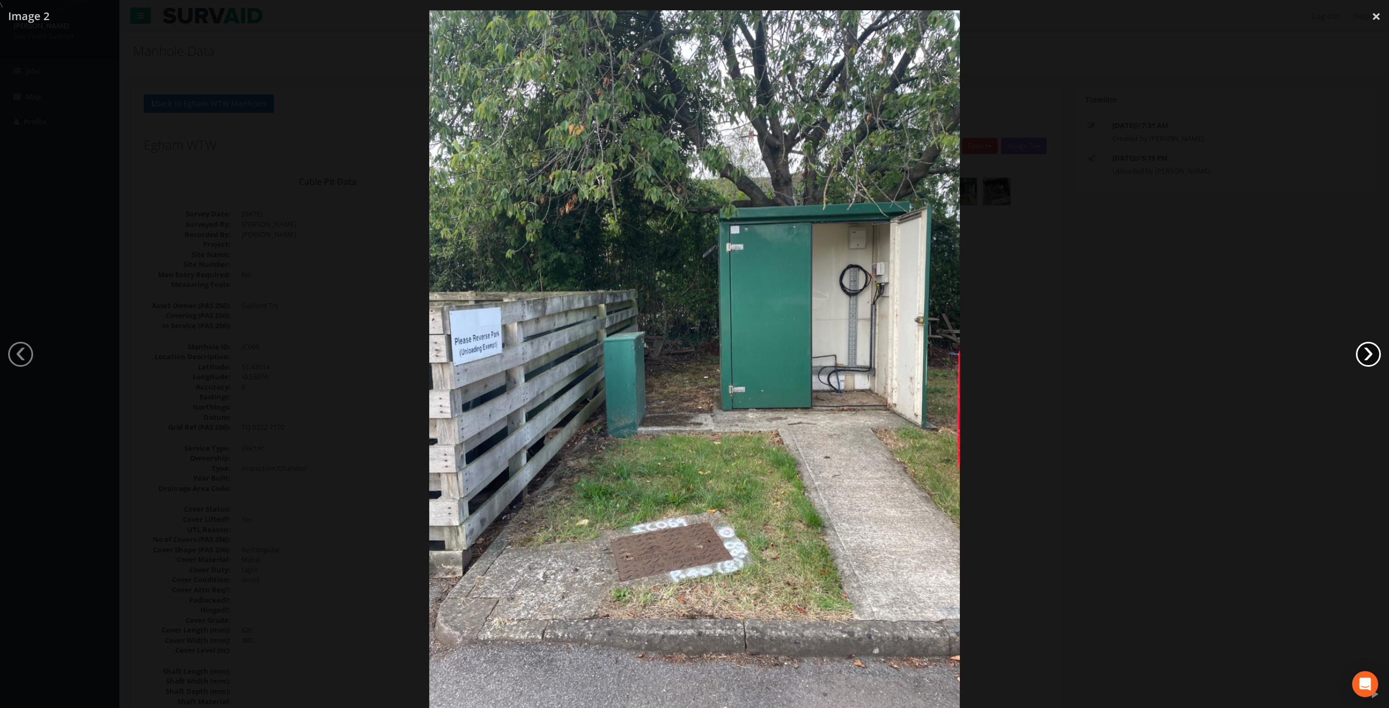
click at [1365, 360] on link "›" at bounding box center [1368, 354] width 25 height 25
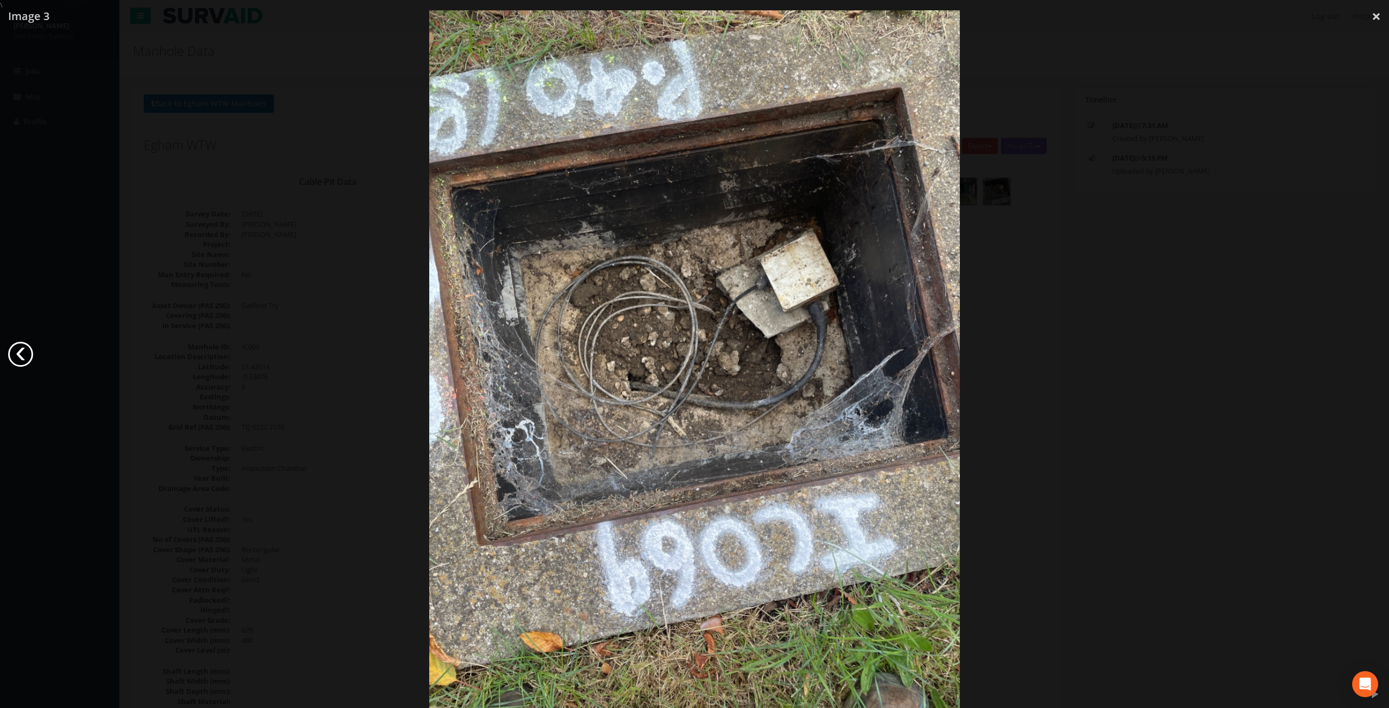
click at [20, 354] on link "‹" at bounding box center [20, 354] width 25 height 25
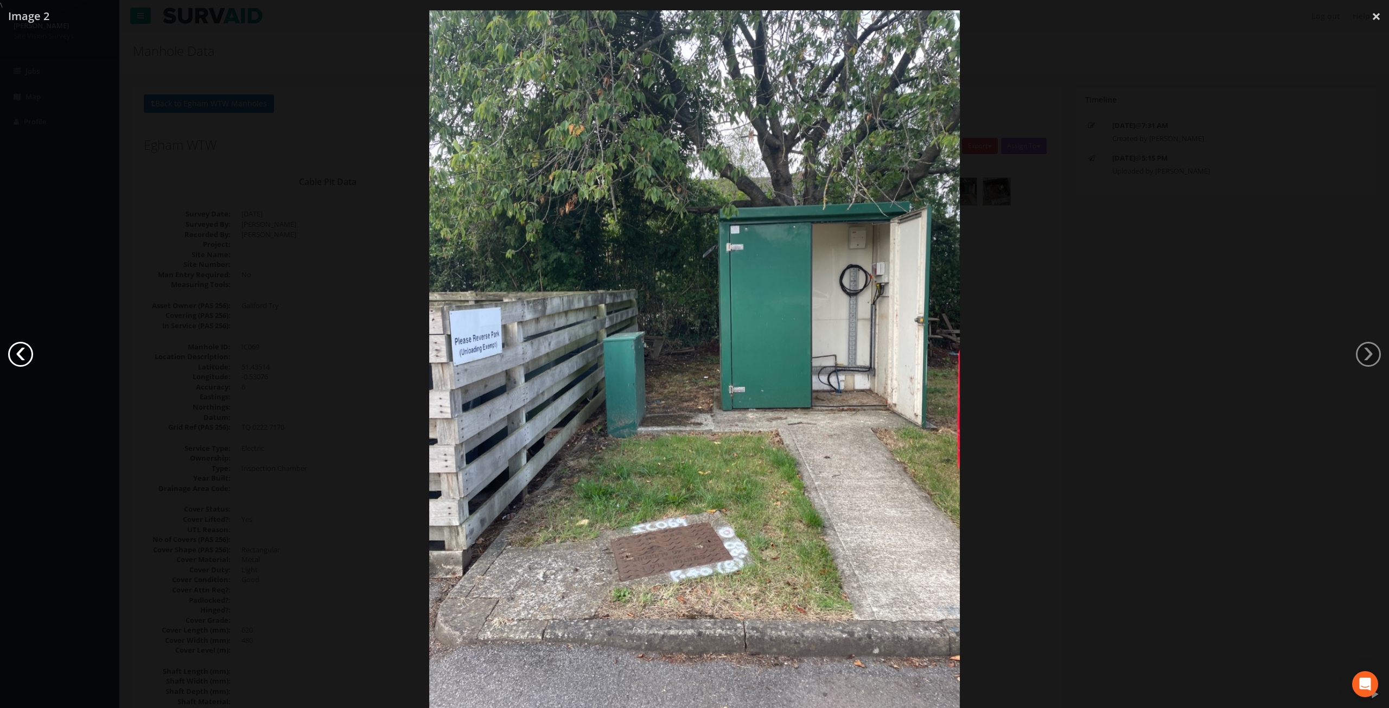
click at [20, 354] on link "‹" at bounding box center [20, 354] width 25 height 25
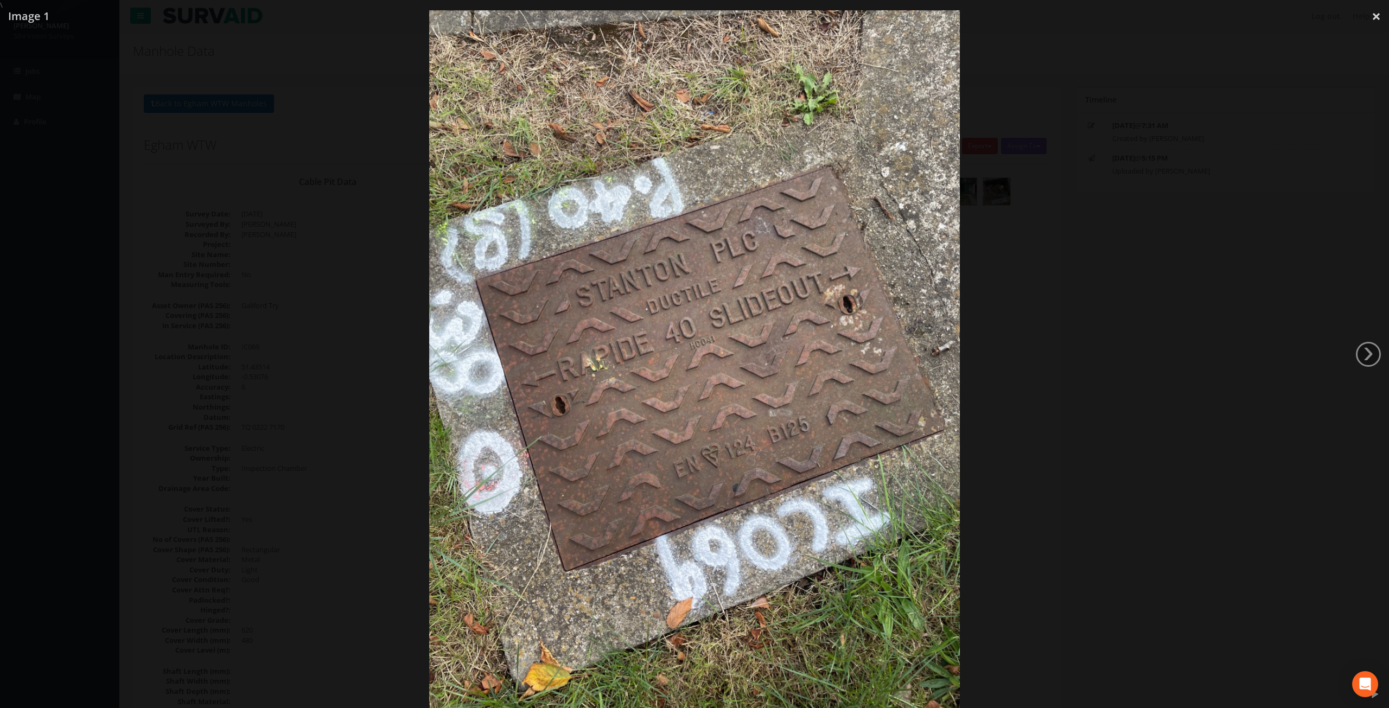
click at [1176, 215] on div at bounding box center [694, 364] width 1389 height 708
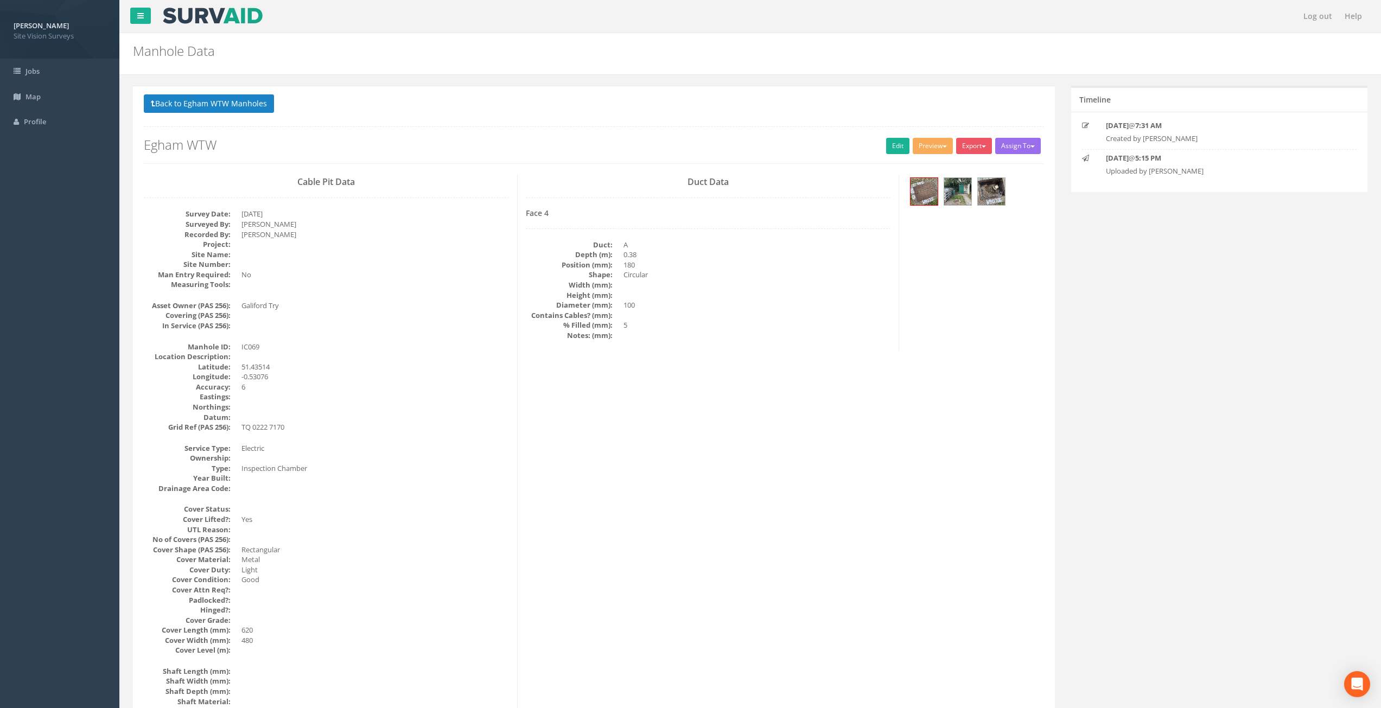
drag, startPoint x: 486, startPoint y: 560, endPoint x: 466, endPoint y: 429, distance: 132.8
click at [891, 147] on link "Edit" at bounding box center [897, 146] width 23 height 16
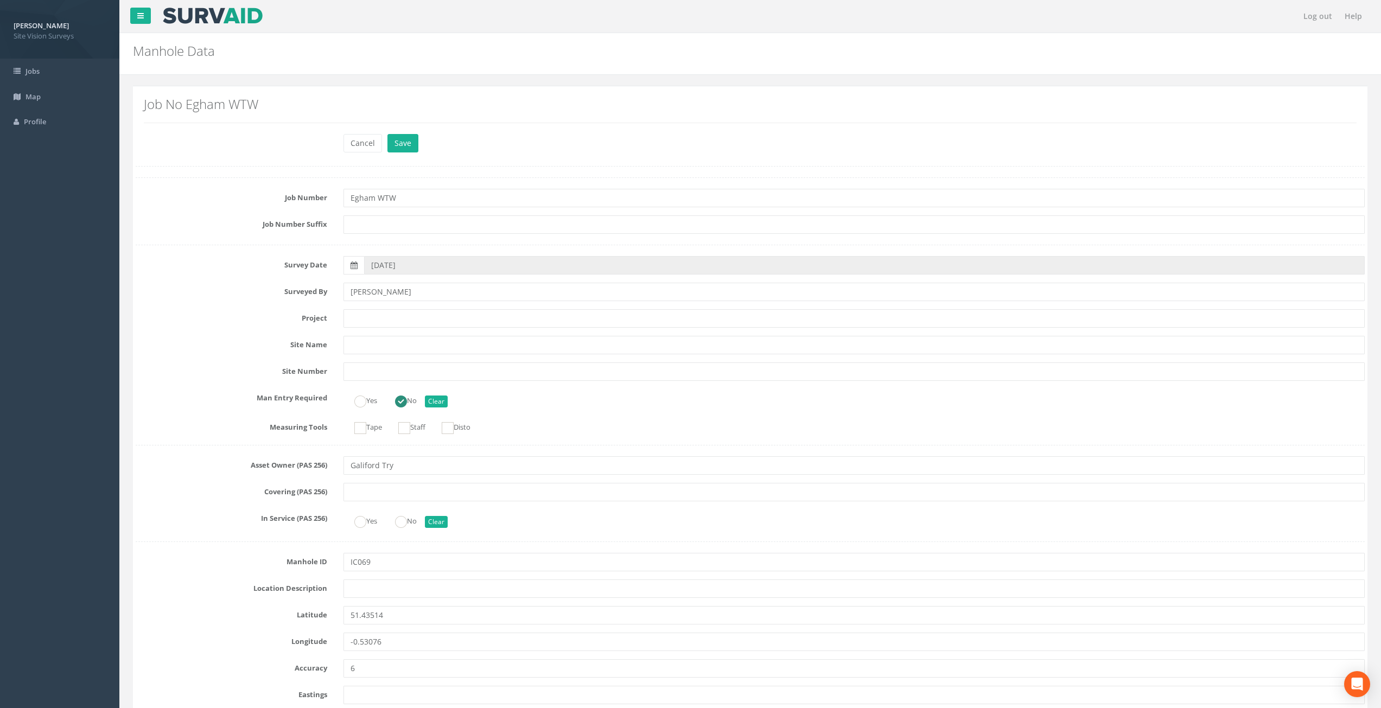
scroll to position [2450, 0]
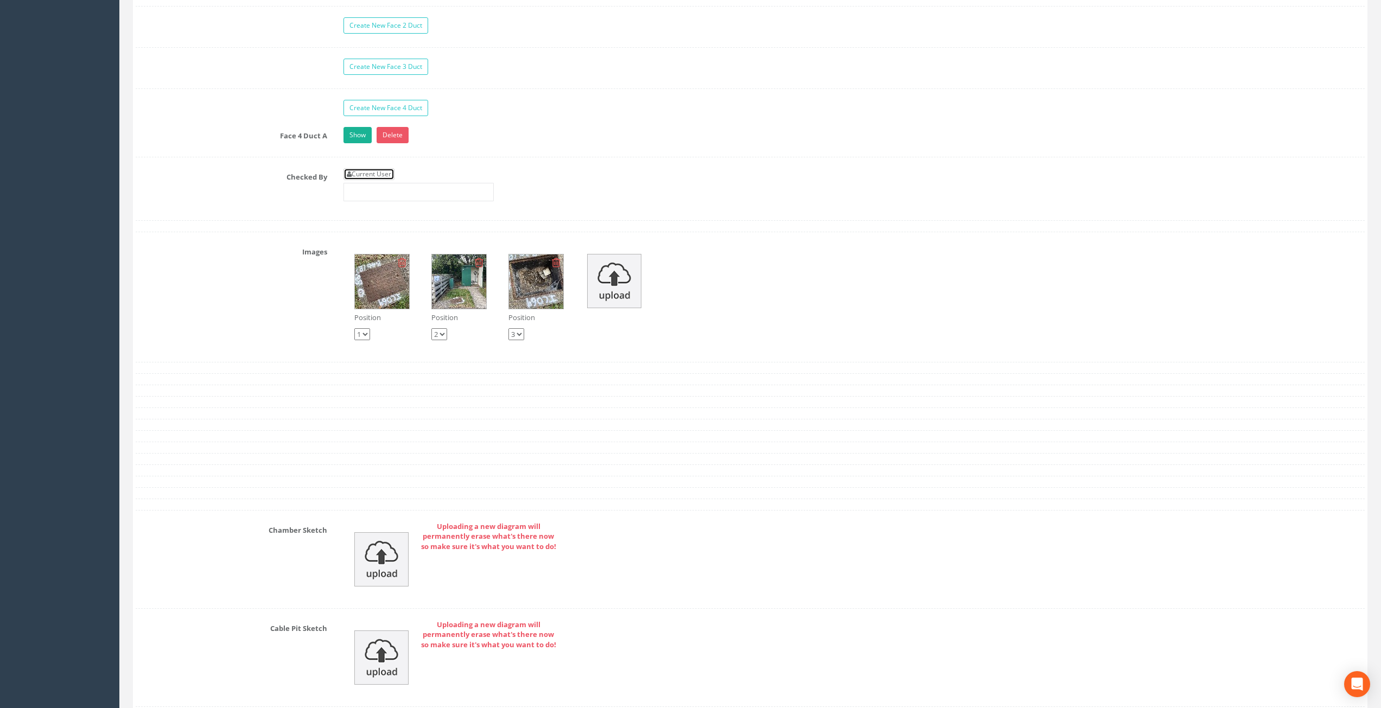
click at [379, 174] on link "Current User" at bounding box center [368, 174] width 51 height 12
type input "[PERSON_NAME]"
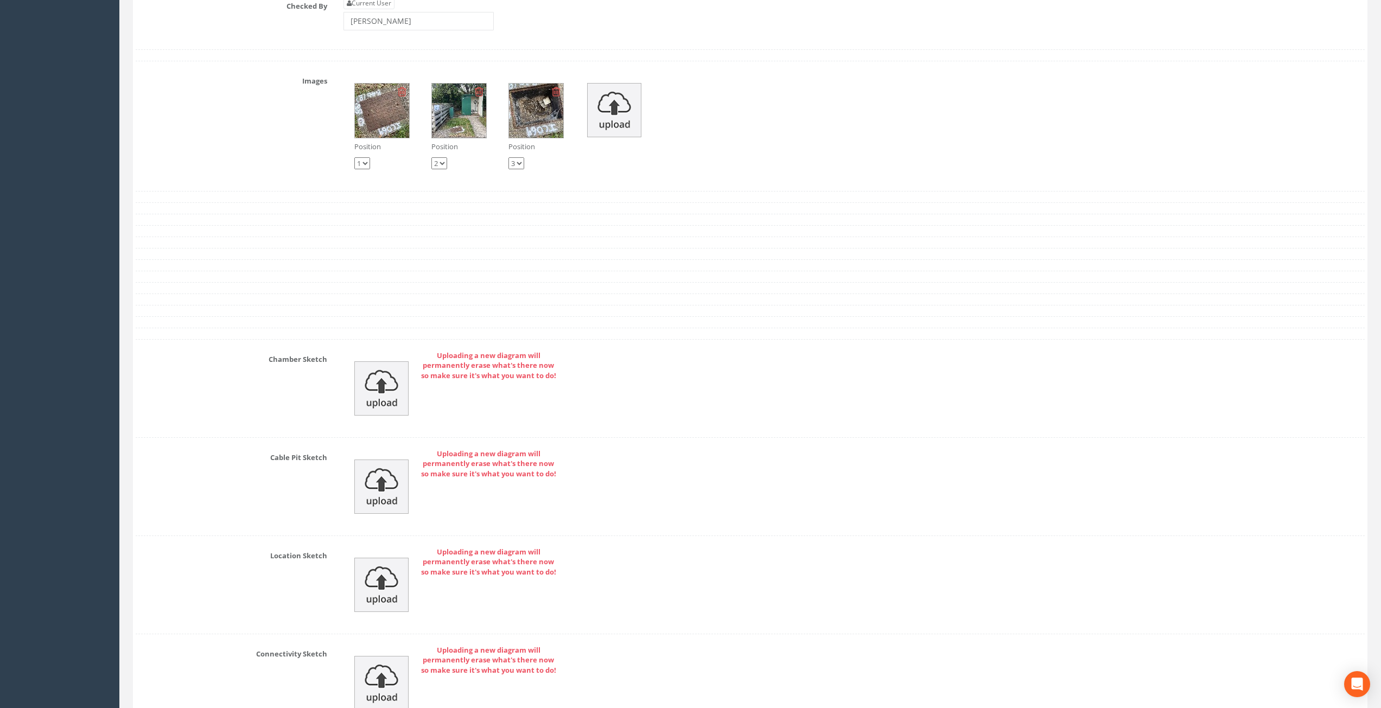
scroll to position [2829, 0]
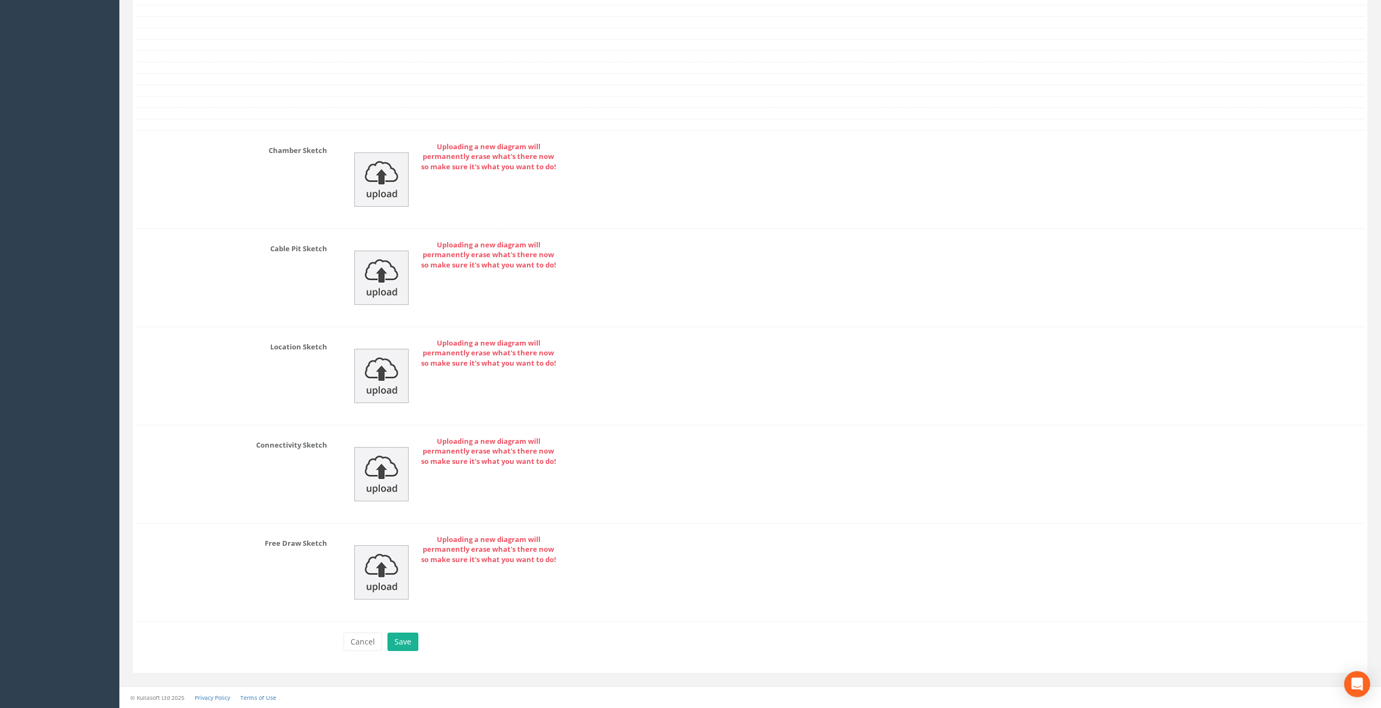
drag, startPoint x: 251, startPoint y: 190, endPoint x: 207, endPoint y: 377, distance: 192.1
click at [403, 641] on button "Save" at bounding box center [402, 642] width 31 height 18
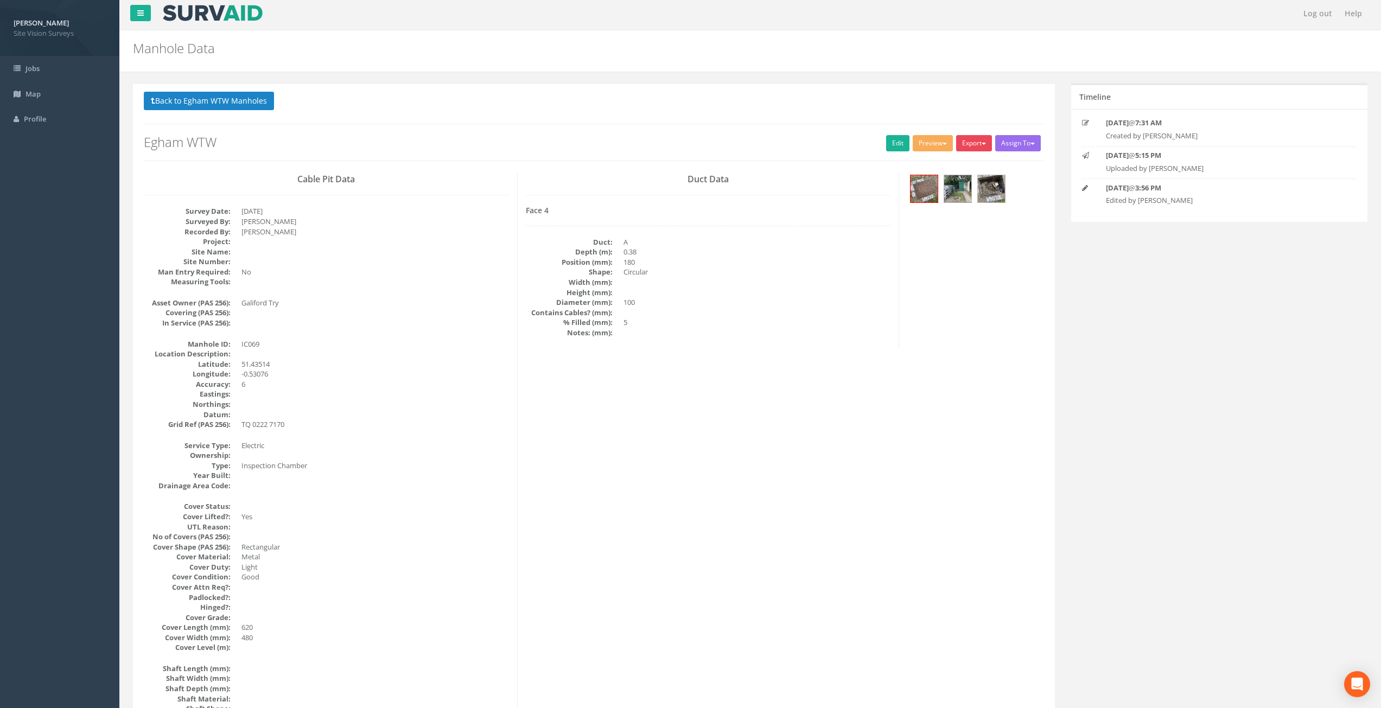
scroll to position [0, 0]
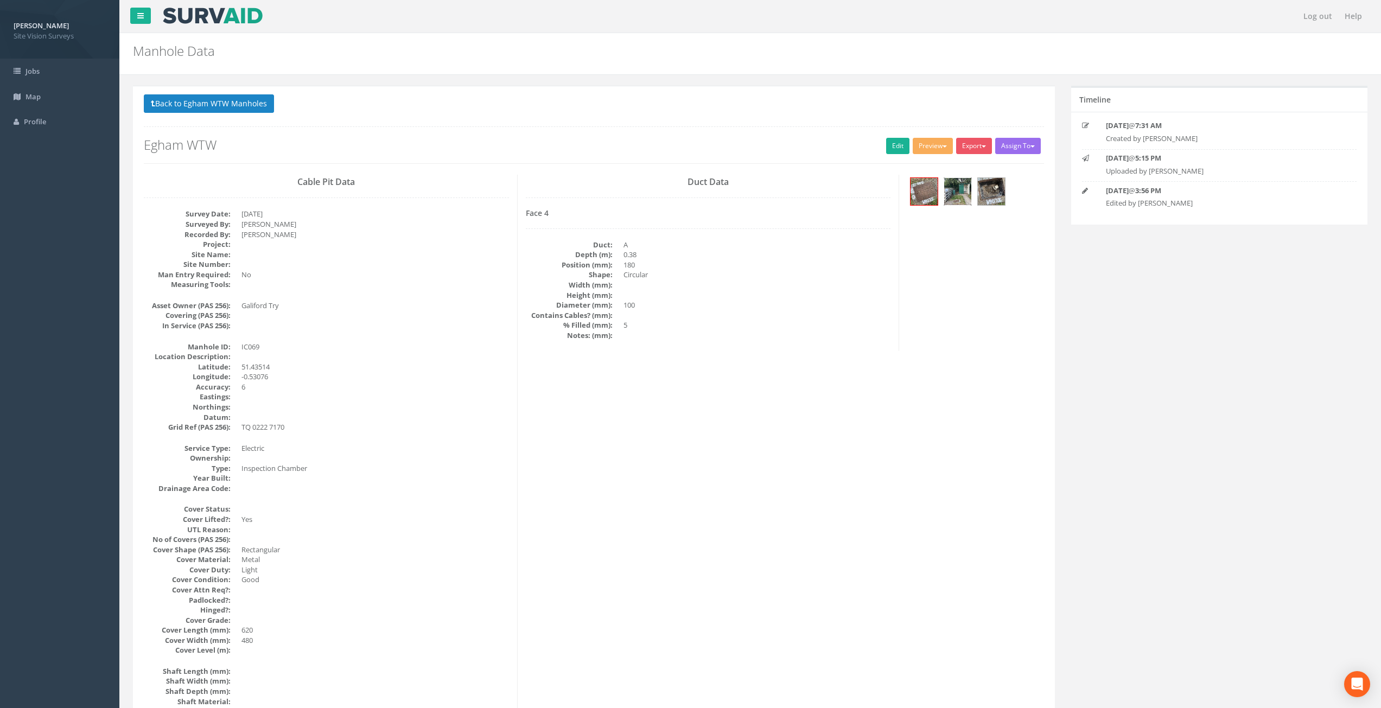
click at [962, 188] on img at bounding box center [957, 191] width 27 height 27
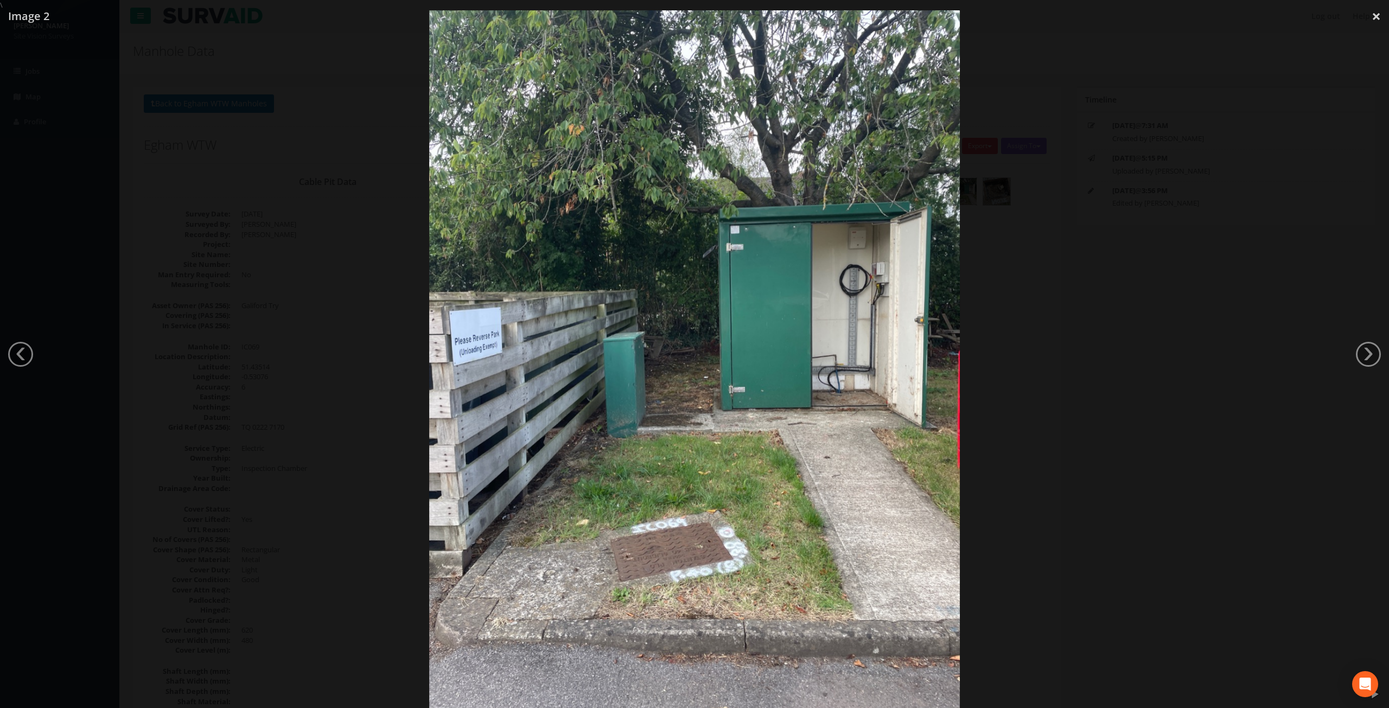
click at [363, 360] on div at bounding box center [694, 364] width 1389 height 708
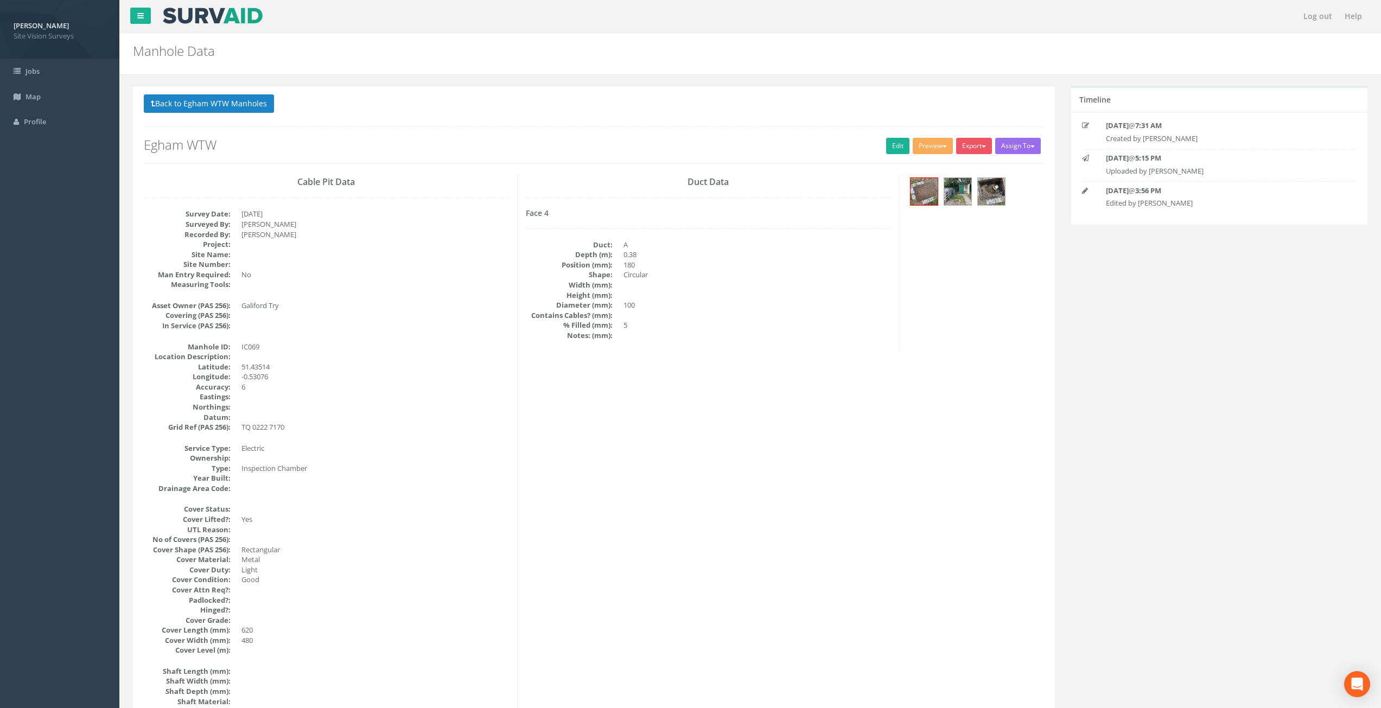
drag, startPoint x: 583, startPoint y: 577, endPoint x: 544, endPoint y: 257, distance: 323.0
click at [199, 101] on button "Back to Egham WTW Manholes" at bounding box center [209, 103] width 130 height 18
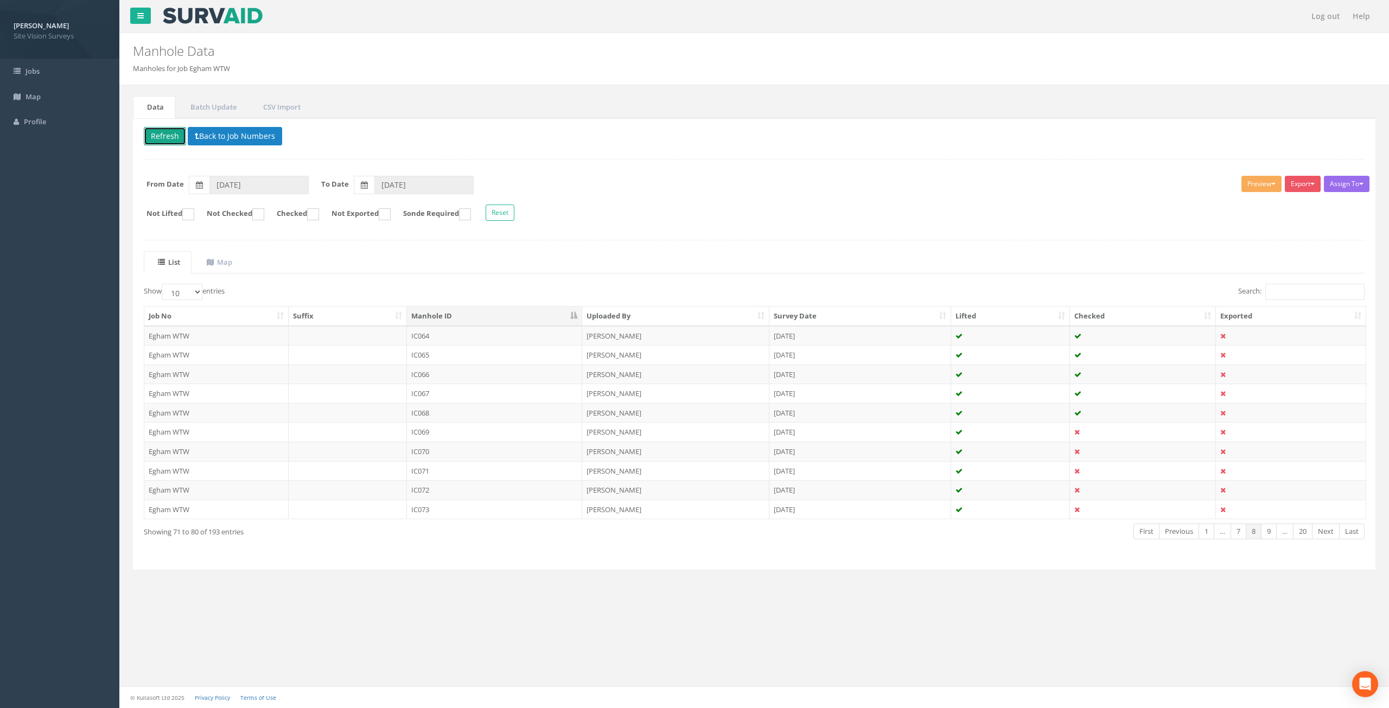
click at [160, 131] on button "Refresh" at bounding box center [165, 136] width 42 height 18
click at [831, 452] on td "[DATE]" at bounding box center [860, 452] width 182 height 20
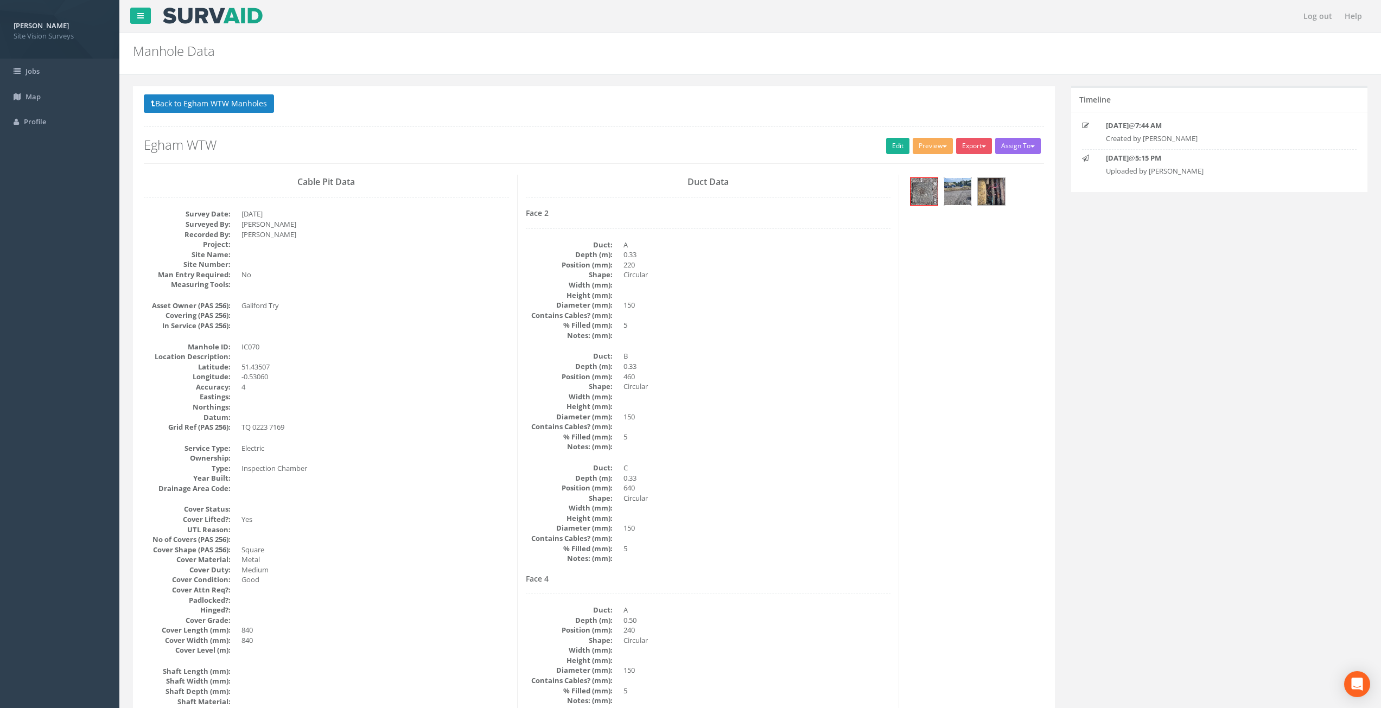
click at [953, 200] on img at bounding box center [957, 191] width 27 height 27
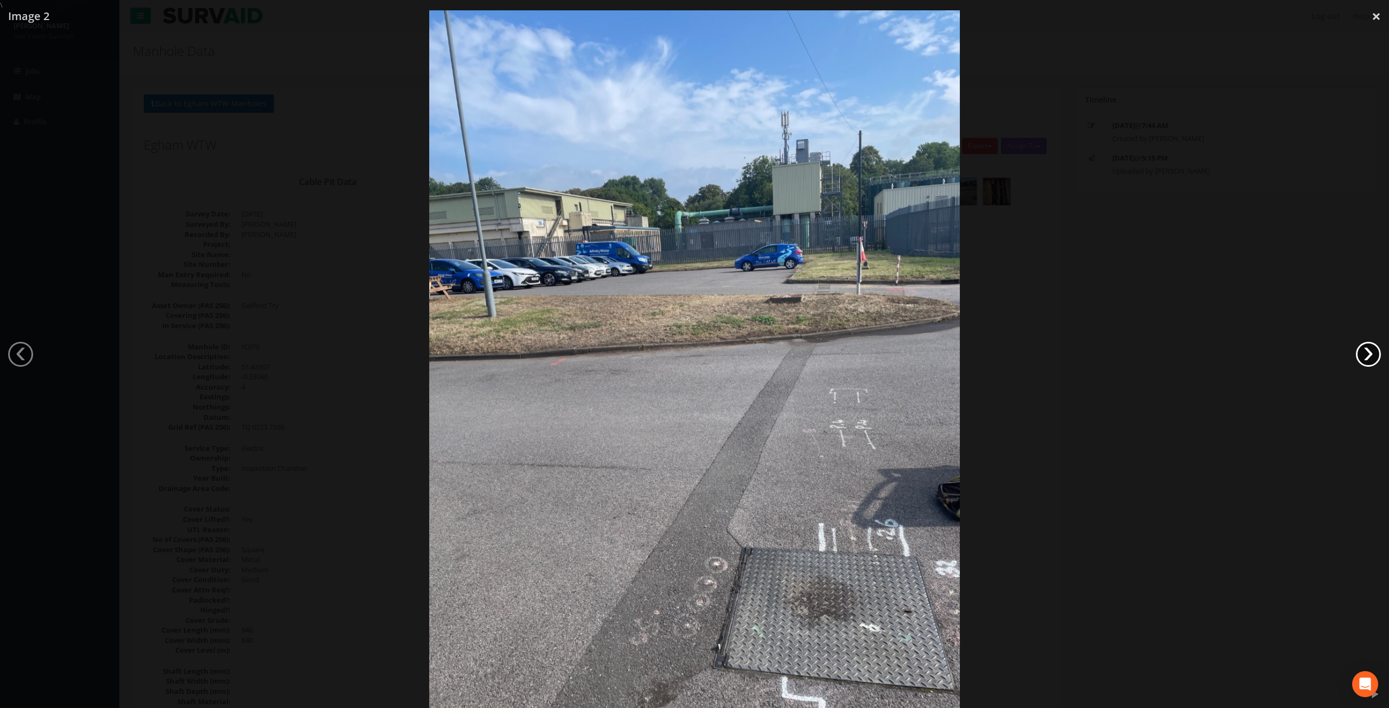
click at [1365, 350] on link "›" at bounding box center [1368, 354] width 25 height 25
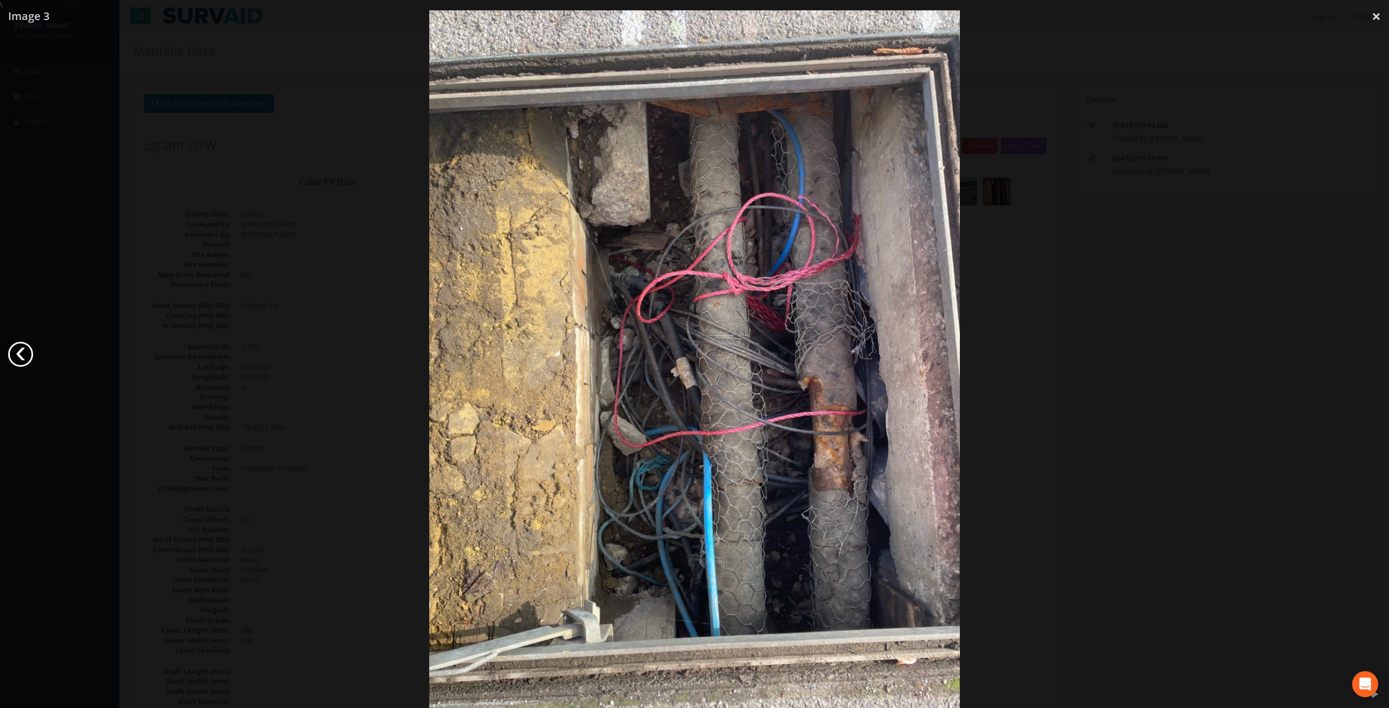
click at [18, 352] on link "‹" at bounding box center [20, 354] width 25 height 25
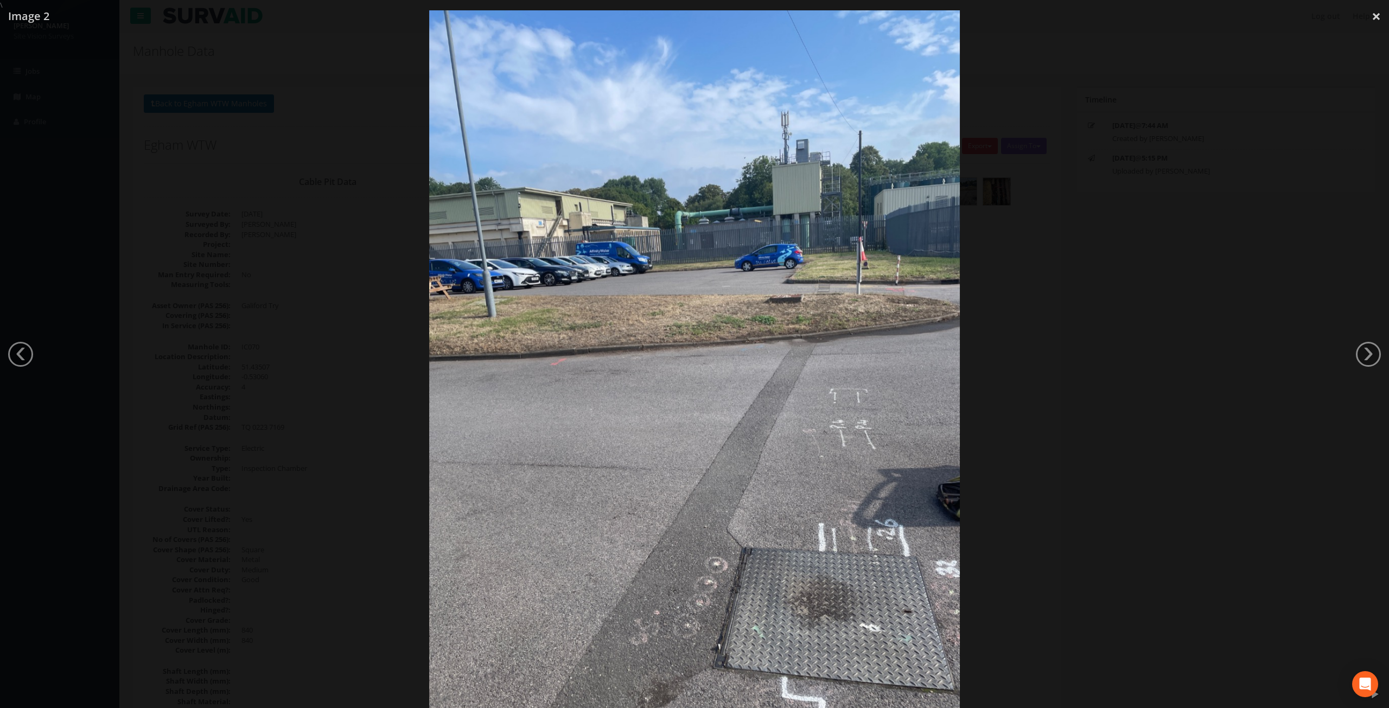
click at [1339, 118] on div at bounding box center [694, 364] width 1389 height 708
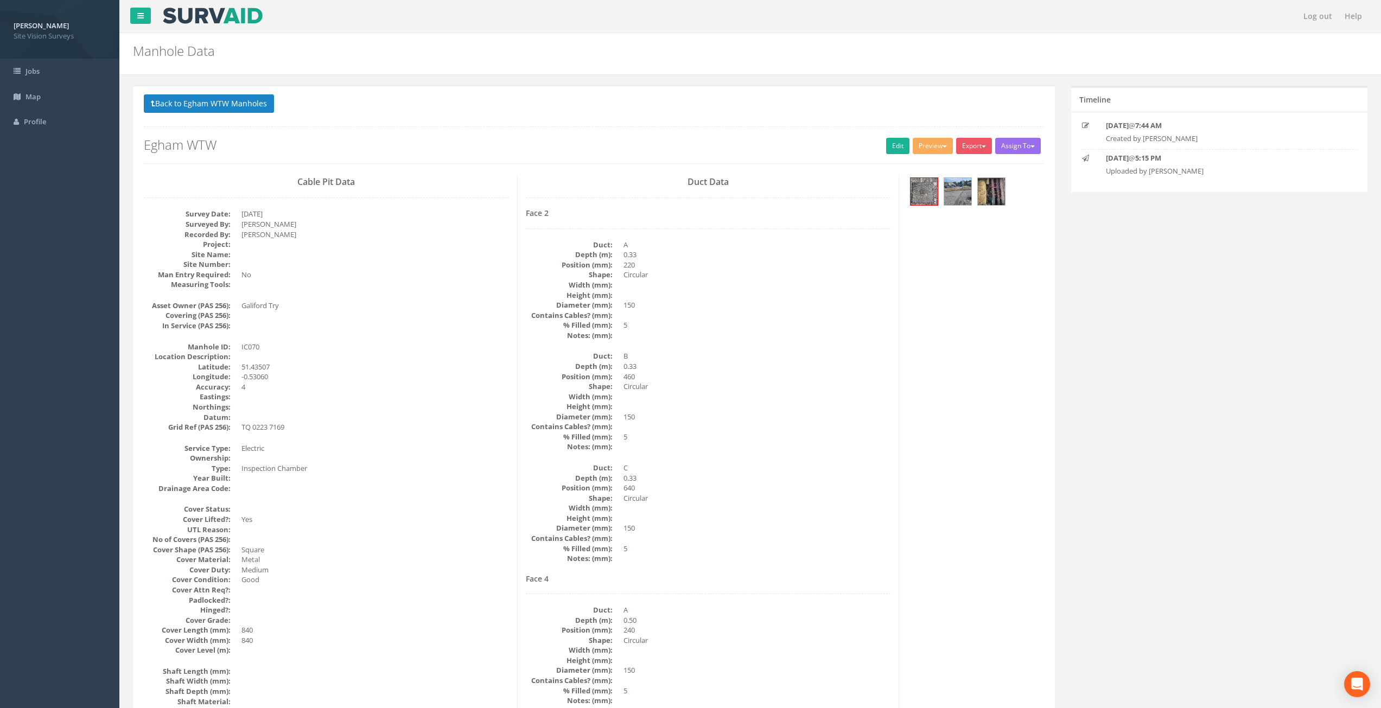
drag, startPoint x: 742, startPoint y: 513, endPoint x: 729, endPoint y: 386, distance: 128.2
click at [959, 202] on img at bounding box center [957, 191] width 27 height 27
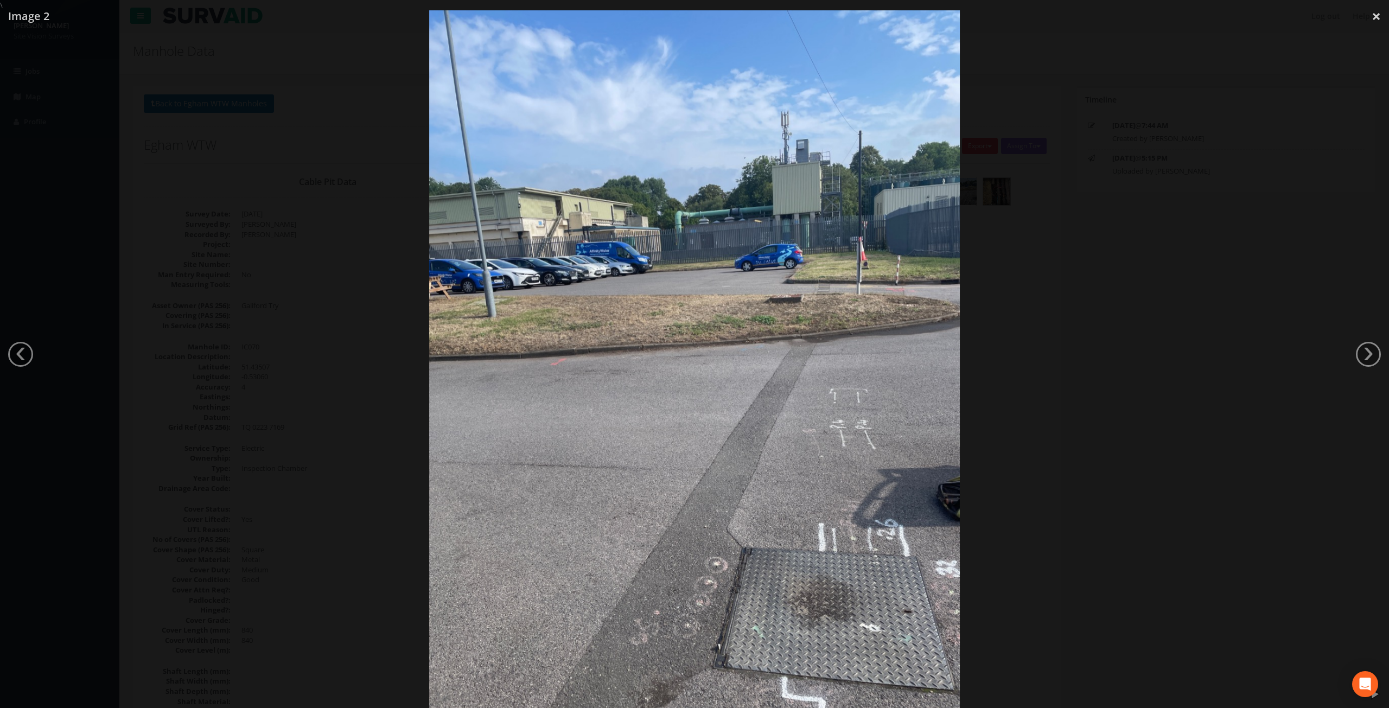
click at [1011, 464] on div at bounding box center [694, 364] width 1389 height 708
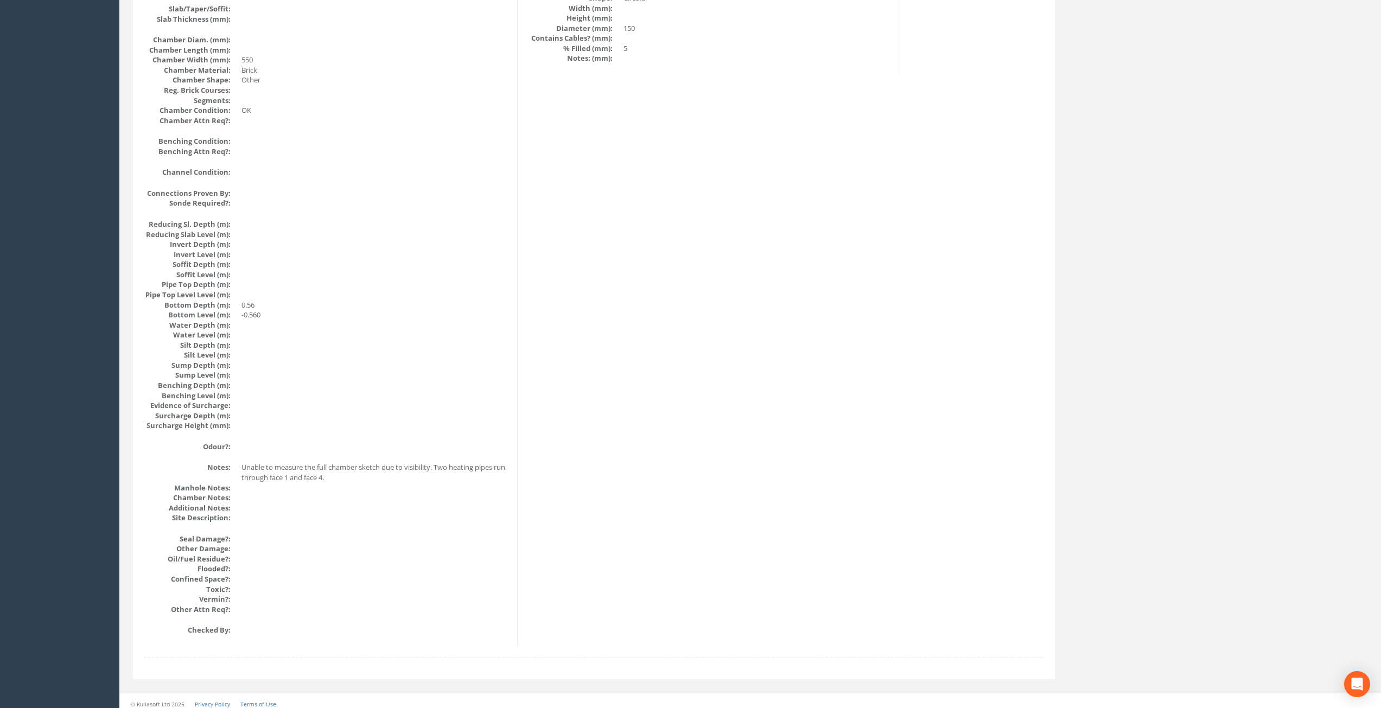
scroll to position [872, 0]
drag, startPoint x: 631, startPoint y: 469, endPoint x: 591, endPoint y: 505, distance: 53.4
drag, startPoint x: 591, startPoint y: 505, endPoint x: 575, endPoint y: 518, distance: 21.3
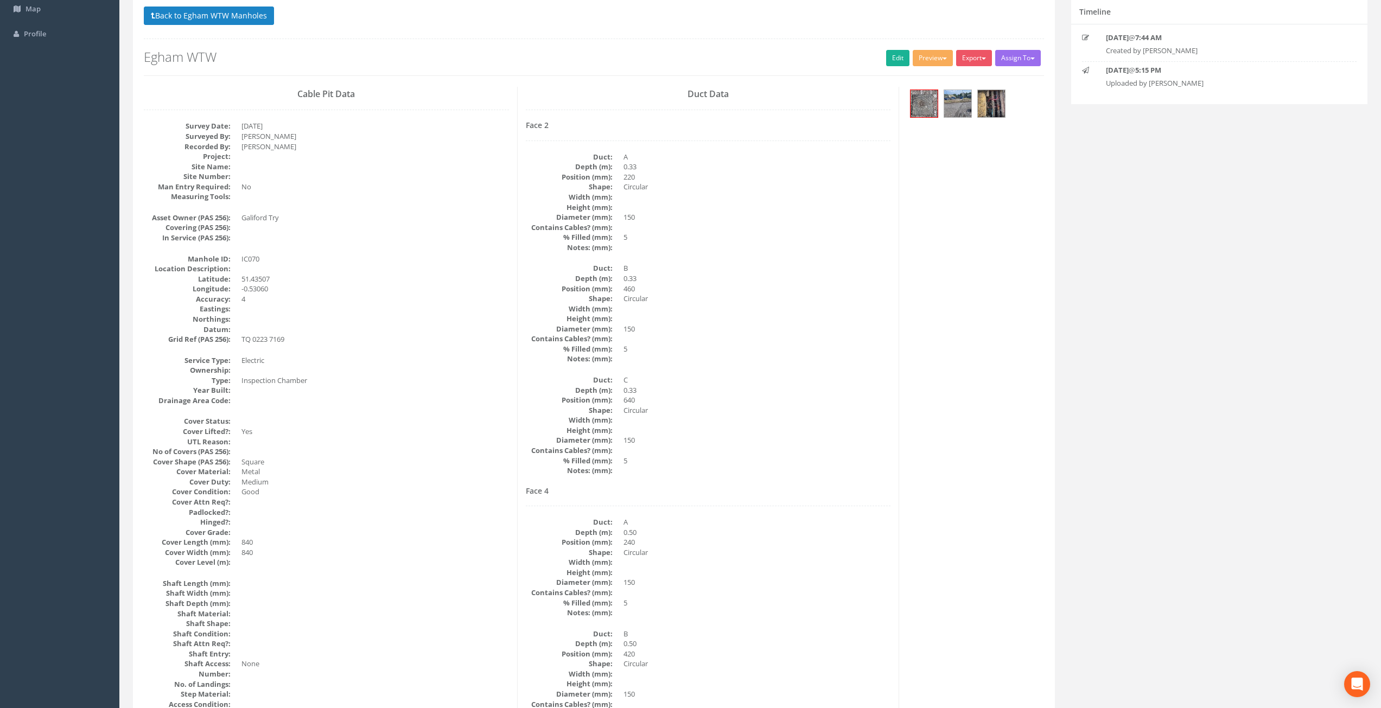
scroll to position [0, 0]
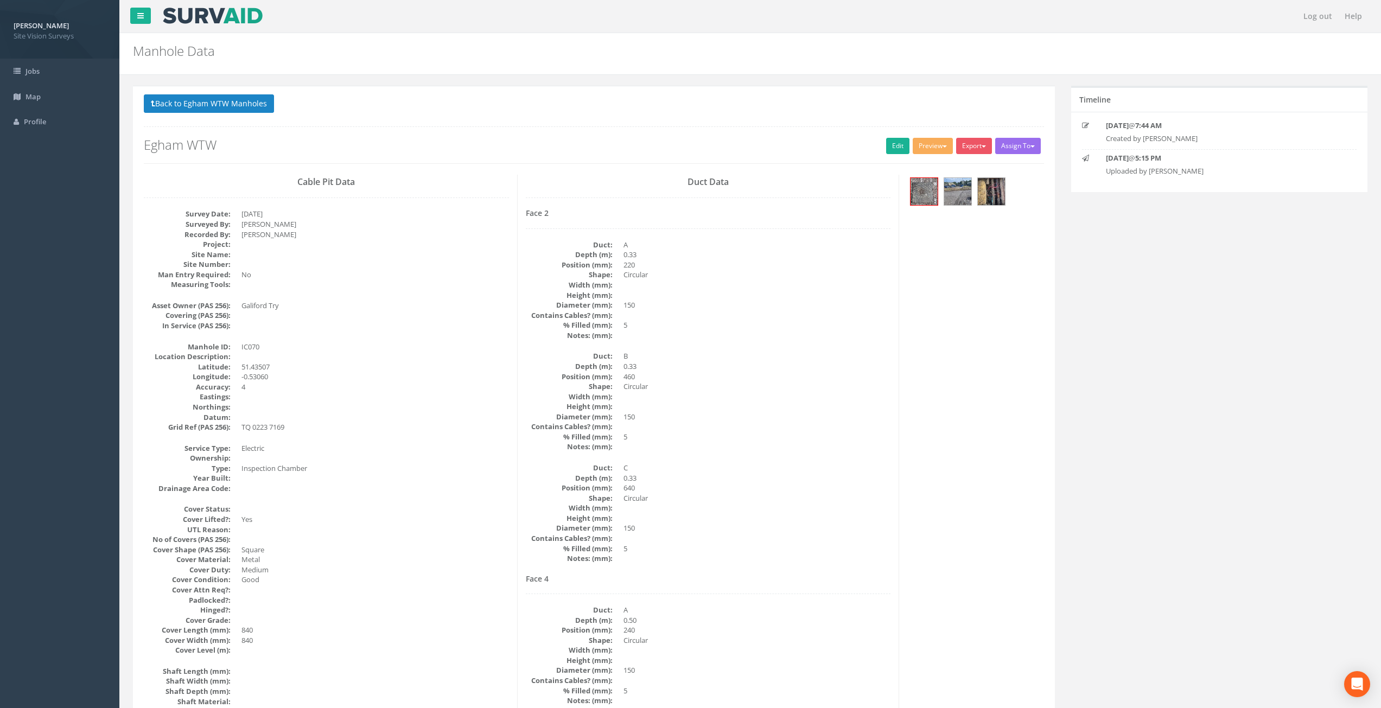
drag, startPoint x: 470, startPoint y: 493, endPoint x: 941, endPoint y: 252, distance: 528.5
click at [960, 190] on img at bounding box center [957, 191] width 27 height 27
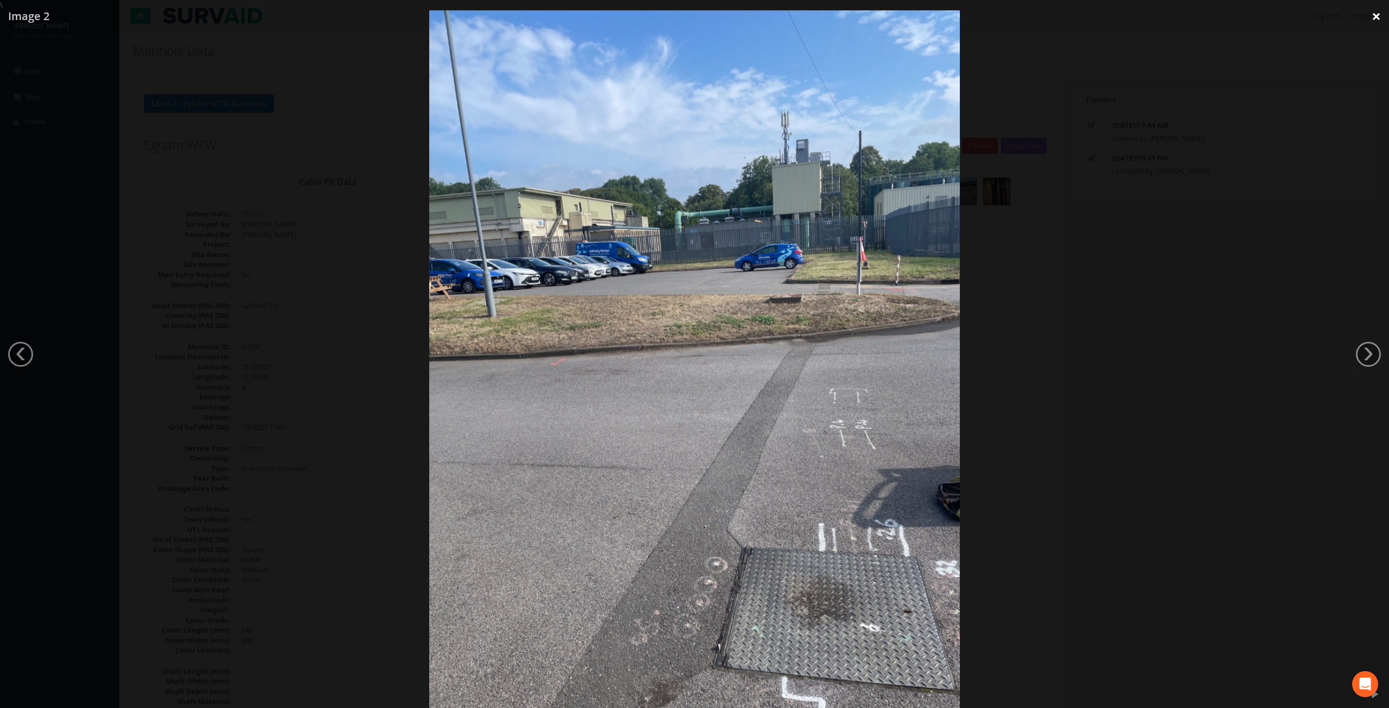
click at [1374, 13] on link "×" at bounding box center [1375, 16] width 25 height 33
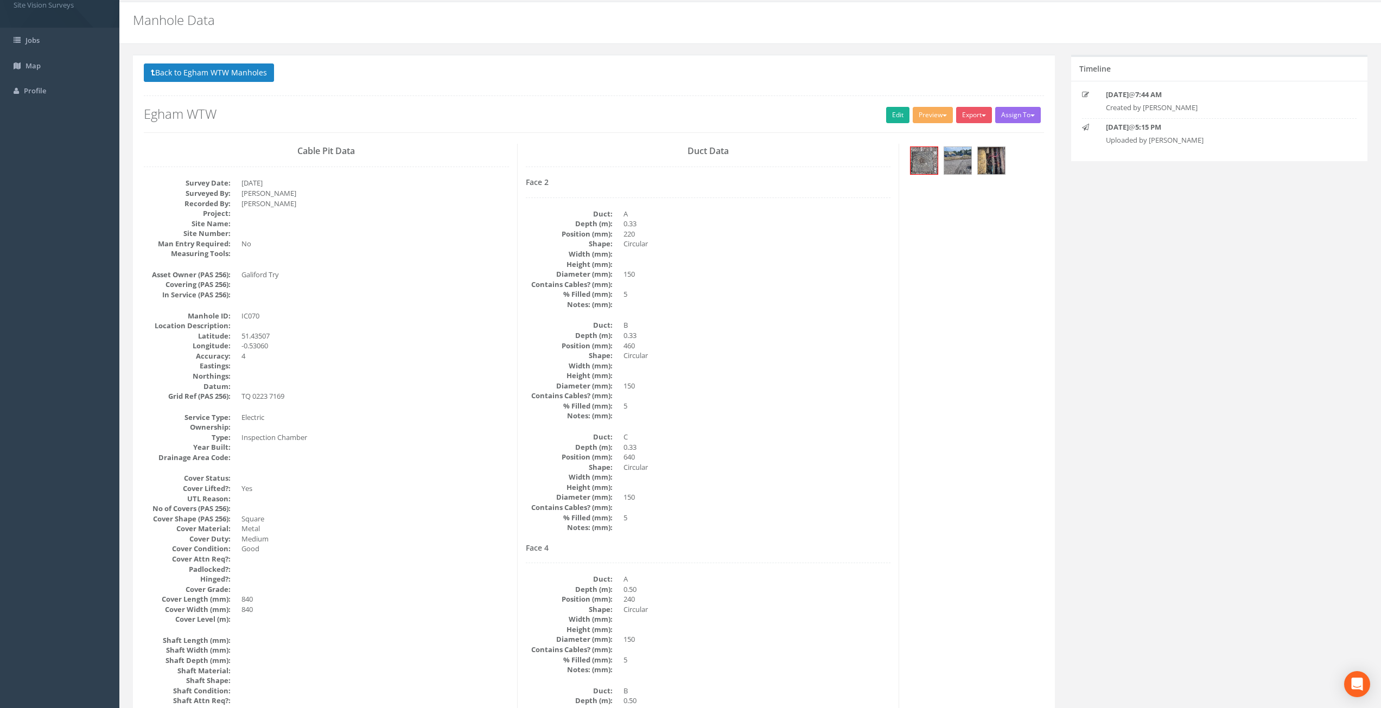
scroll to position [872, 0]
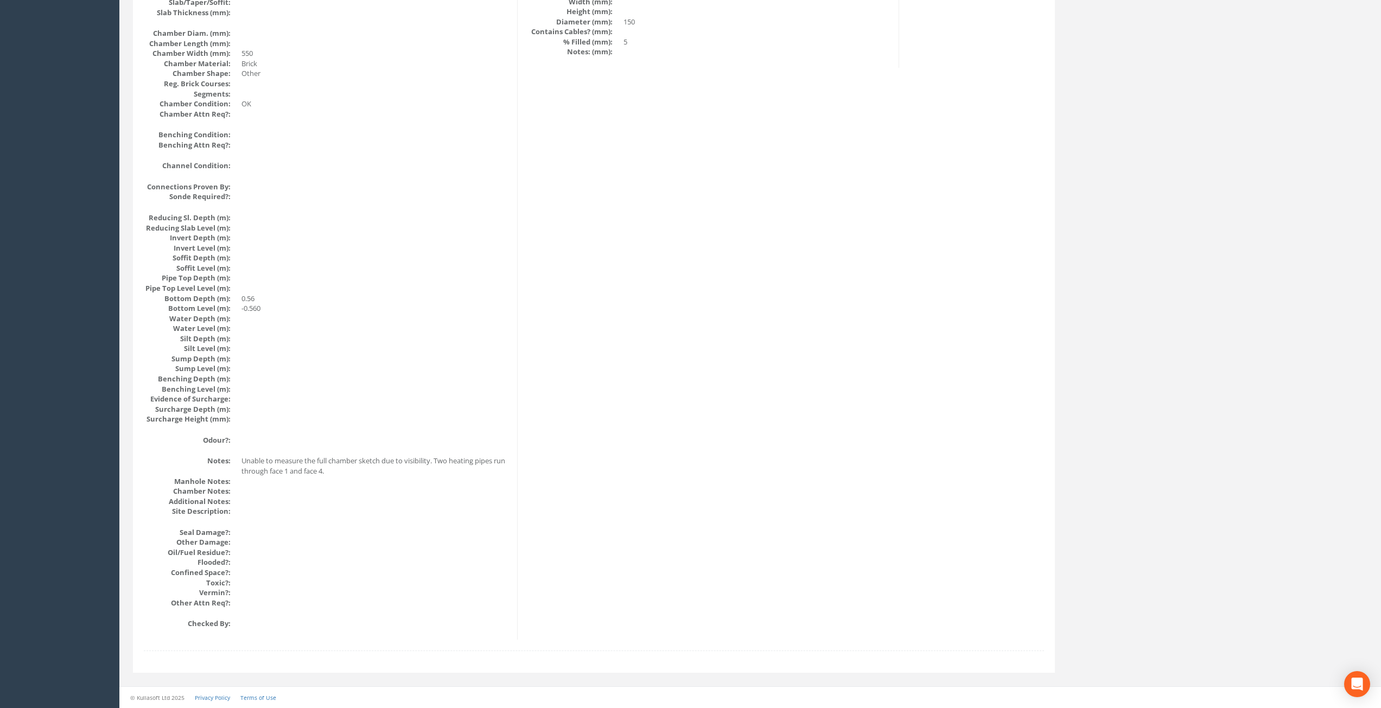
drag, startPoint x: 797, startPoint y: 294, endPoint x: 806, endPoint y: 565, distance: 271.4
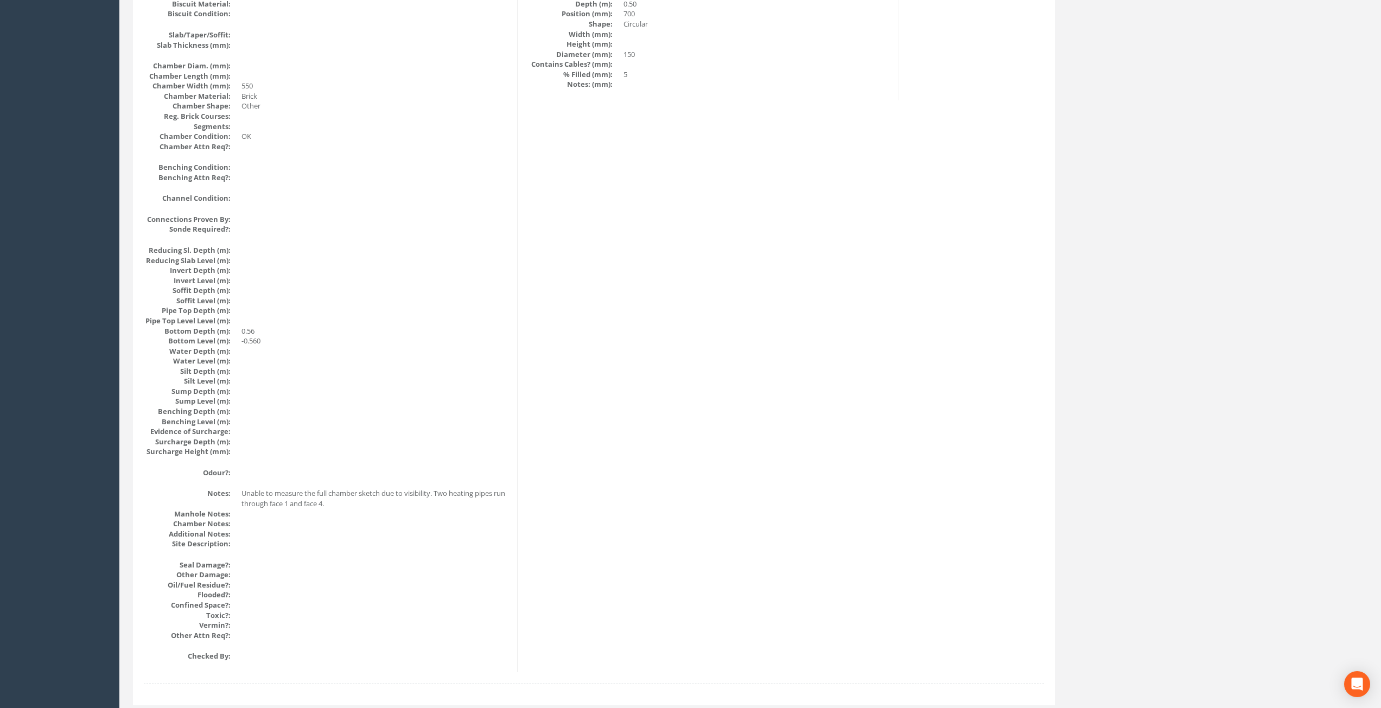
scroll to position [838, 0]
drag, startPoint x: 545, startPoint y: 517, endPoint x: 546, endPoint y: 511, distance: 5.5
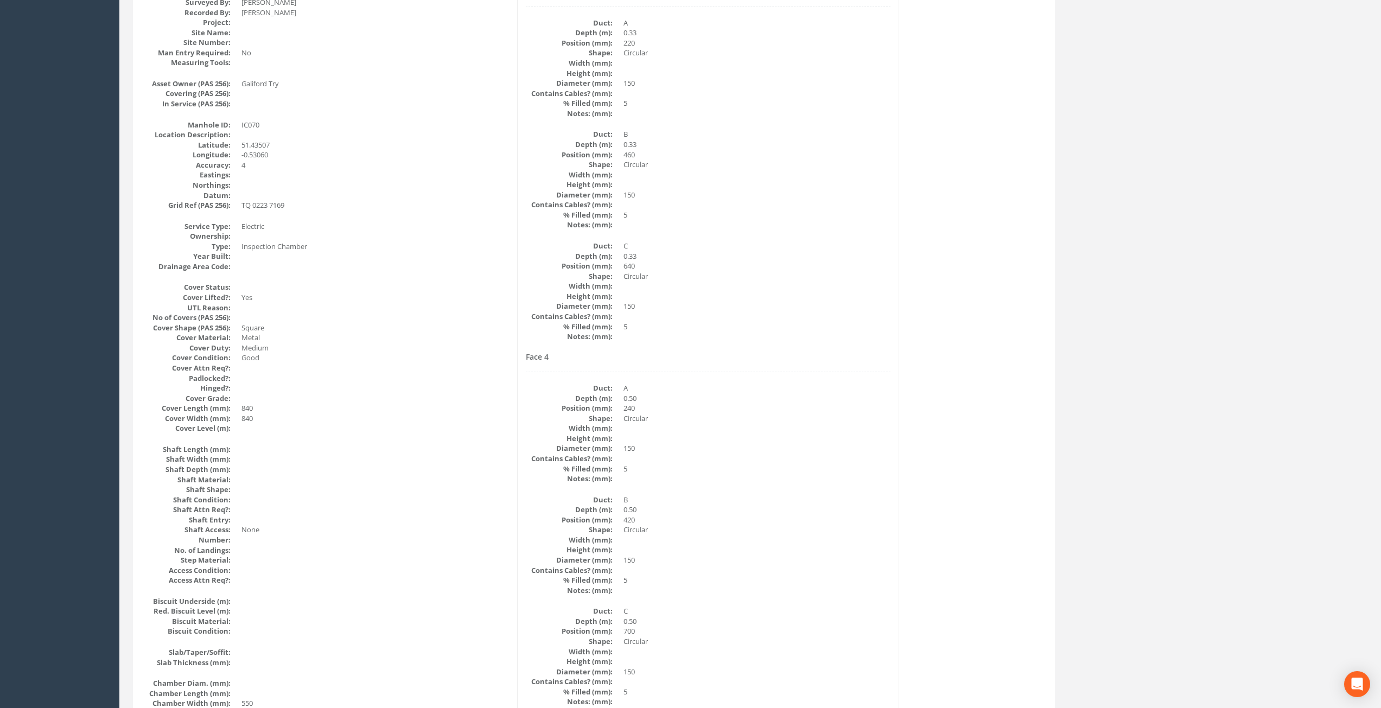
scroll to position [0, 0]
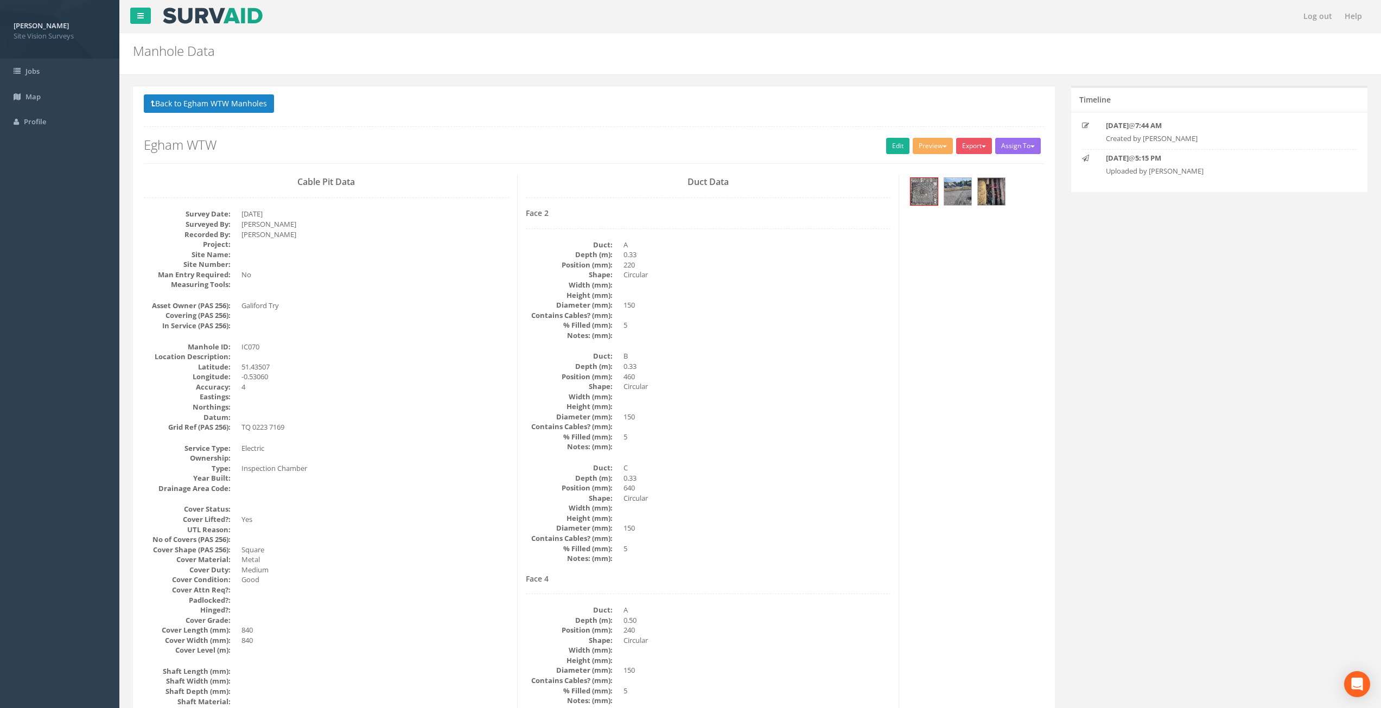
drag, startPoint x: 584, startPoint y: 531, endPoint x: 567, endPoint y: 332, distance: 199.3
drag, startPoint x: 576, startPoint y: 508, endPoint x: 570, endPoint y: 361, distance: 147.2
click at [890, 146] on link "Edit" at bounding box center [897, 146] width 23 height 16
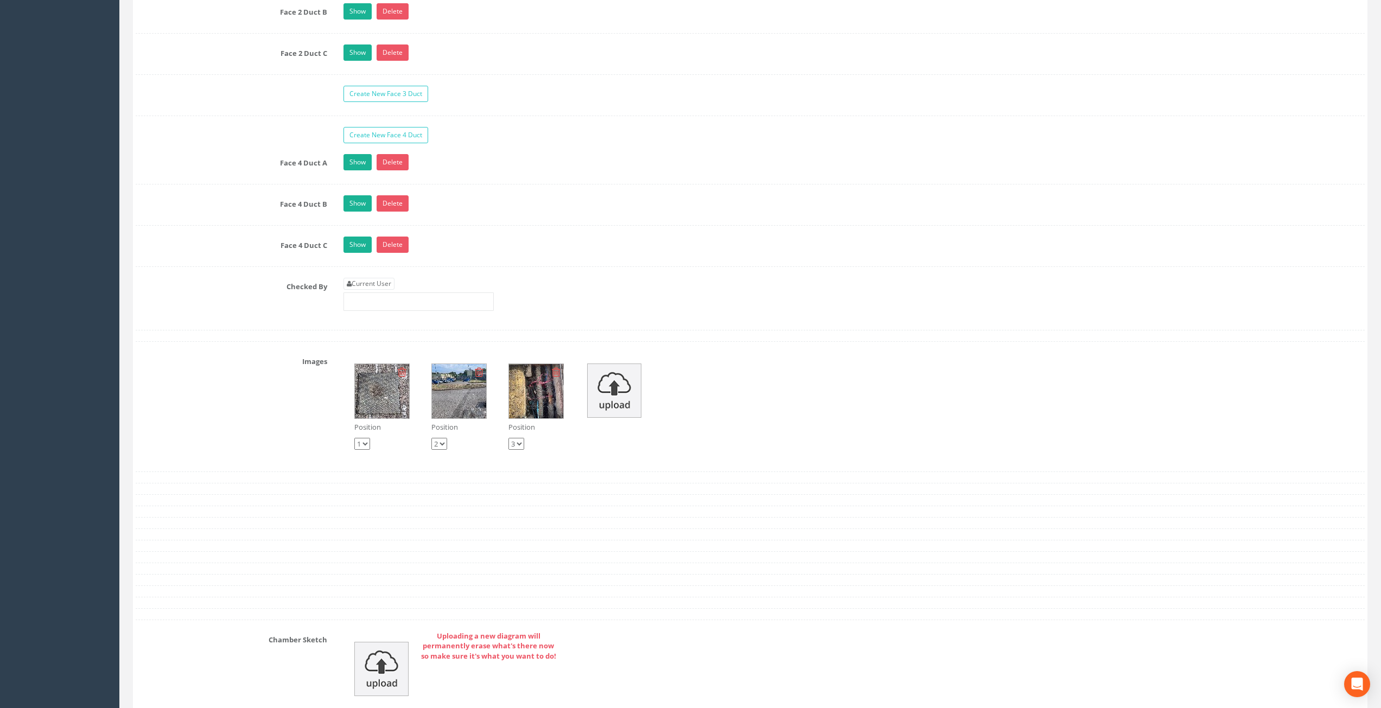
drag, startPoint x: 488, startPoint y: 297, endPoint x: 490, endPoint y: 441, distance: 143.2
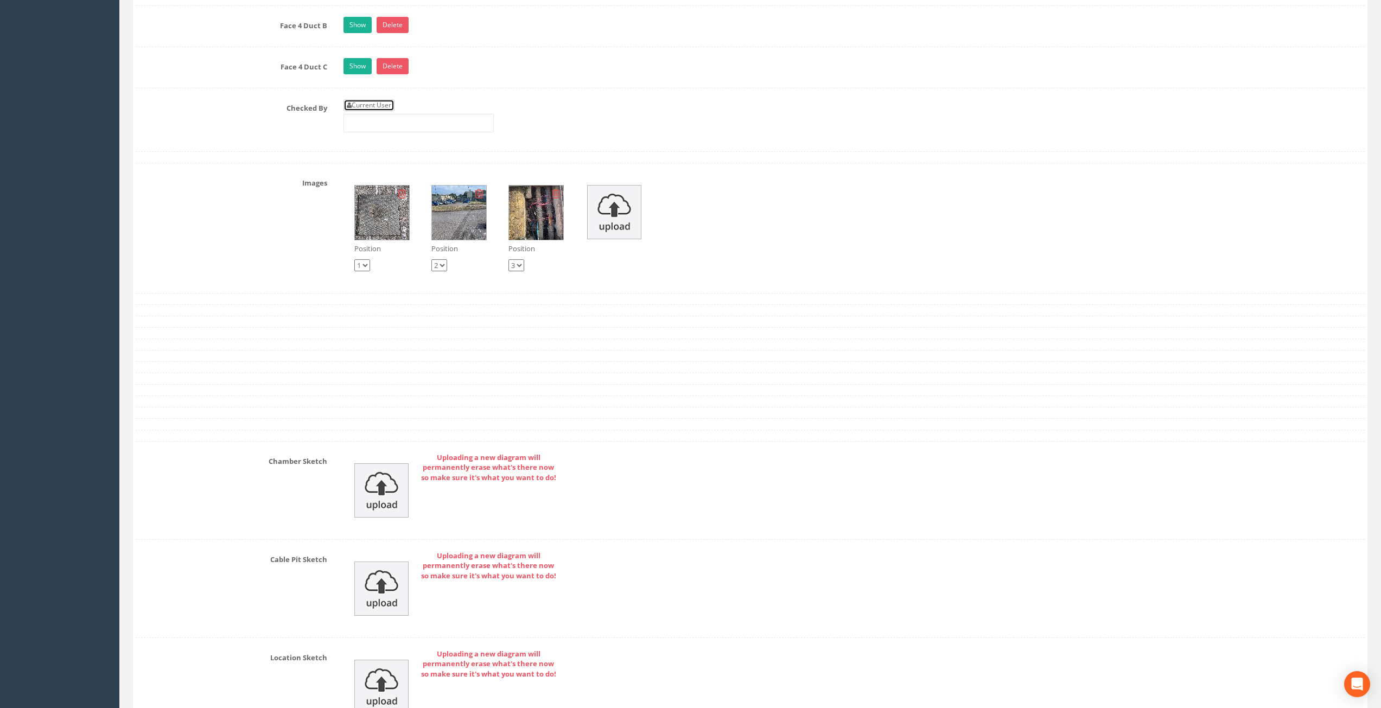
click at [380, 105] on link "Current User" at bounding box center [368, 105] width 51 height 12
type input "[PERSON_NAME]"
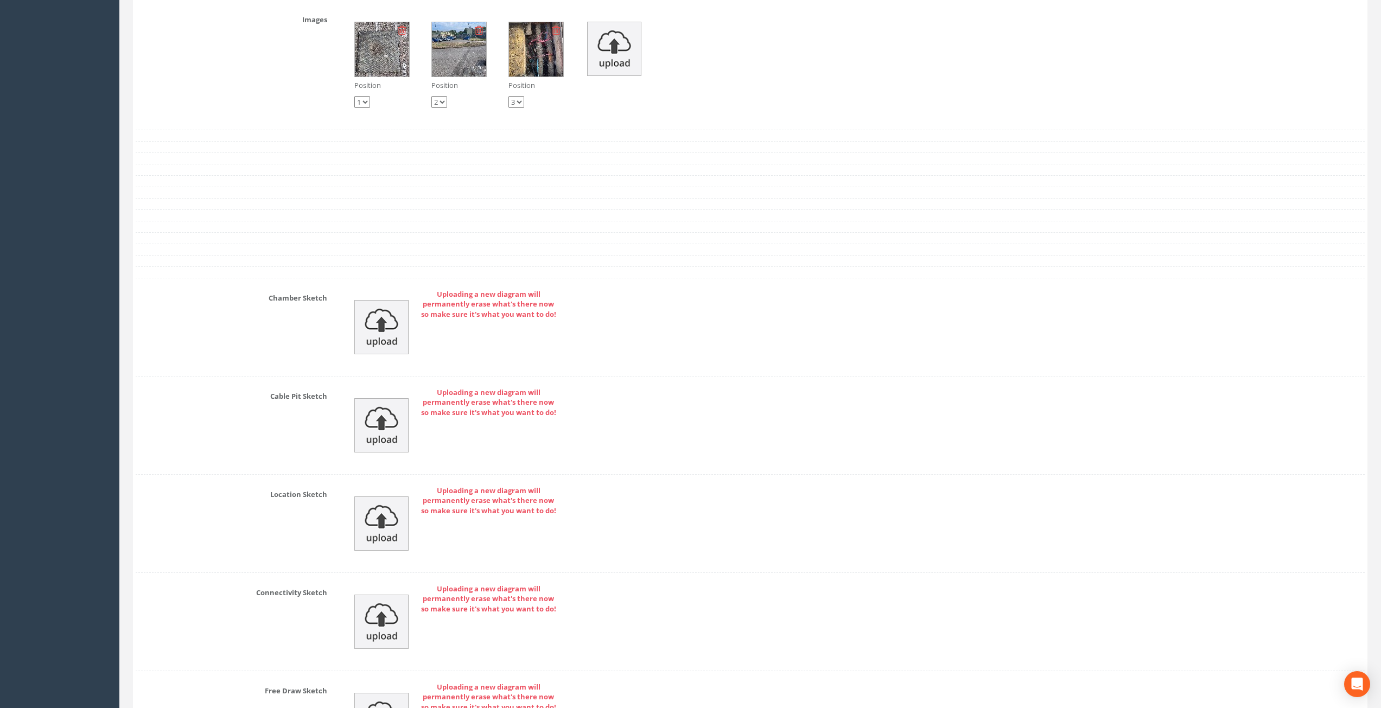
scroll to position [3021, 0]
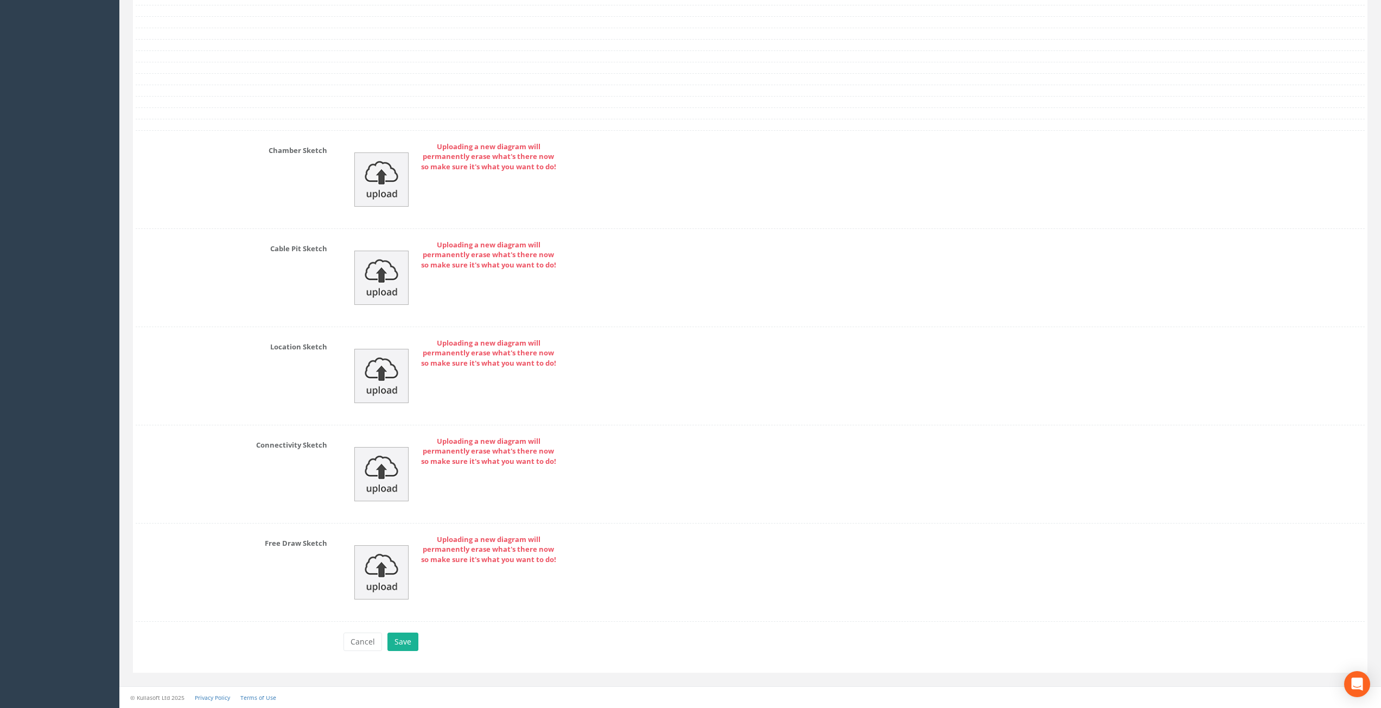
drag, startPoint x: 267, startPoint y: 200, endPoint x: 246, endPoint y: 373, distance: 175.0
click at [413, 641] on button "Save" at bounding box center [402, 642] width 31 height 18
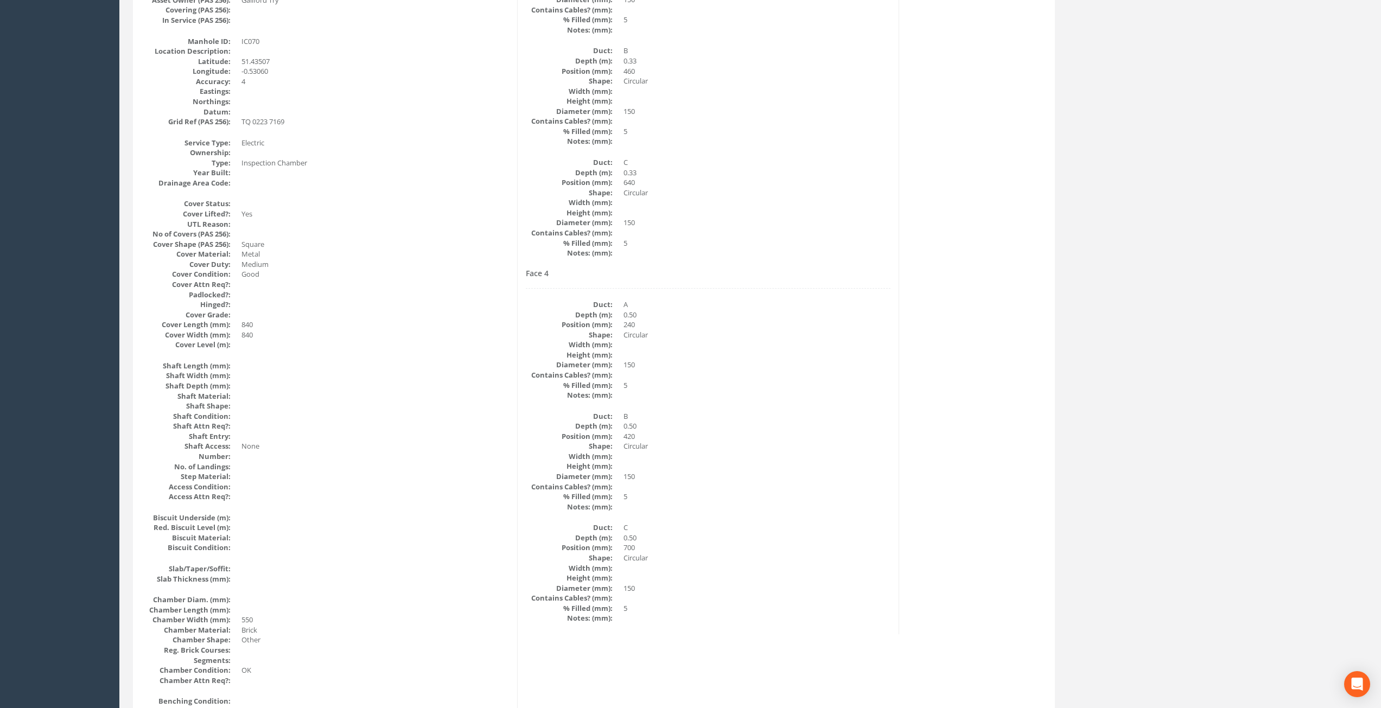
scroll to position [0, 0]
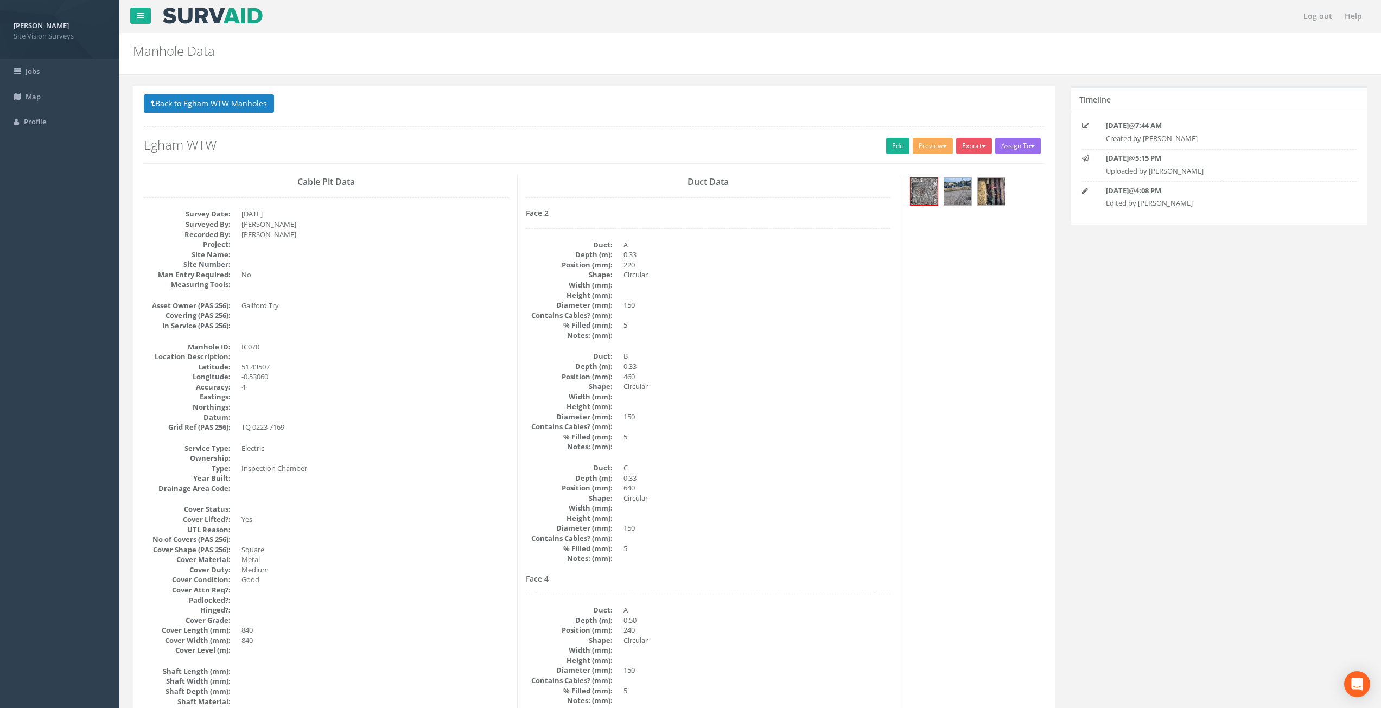
drag, startPoint x: 608, startPoint y: 559, endPoint x: 487, endPoint y: 266, distance: 317.7
drag, startPoint x: 576, startPoint y: 531, endPoint x: 319, endPoint y: 115, distance: 489.2
click at [213, 99] on button "Back to Egham WTW Manholes" at bounding box center [209, 103] width 130 height 18
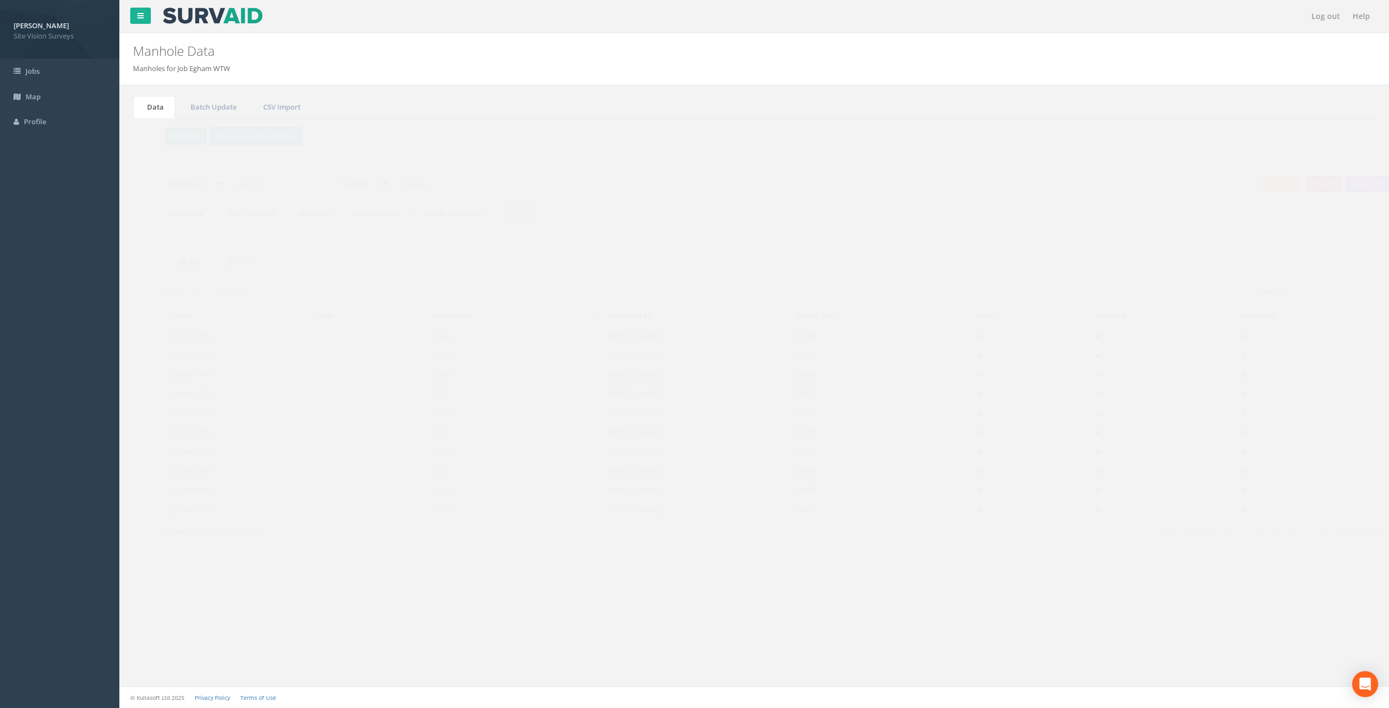
click at [174, 137] on button "Refresh" at bounding box center [165, 136] width 42 height 18
